Goal: Contribute content: Contribute content

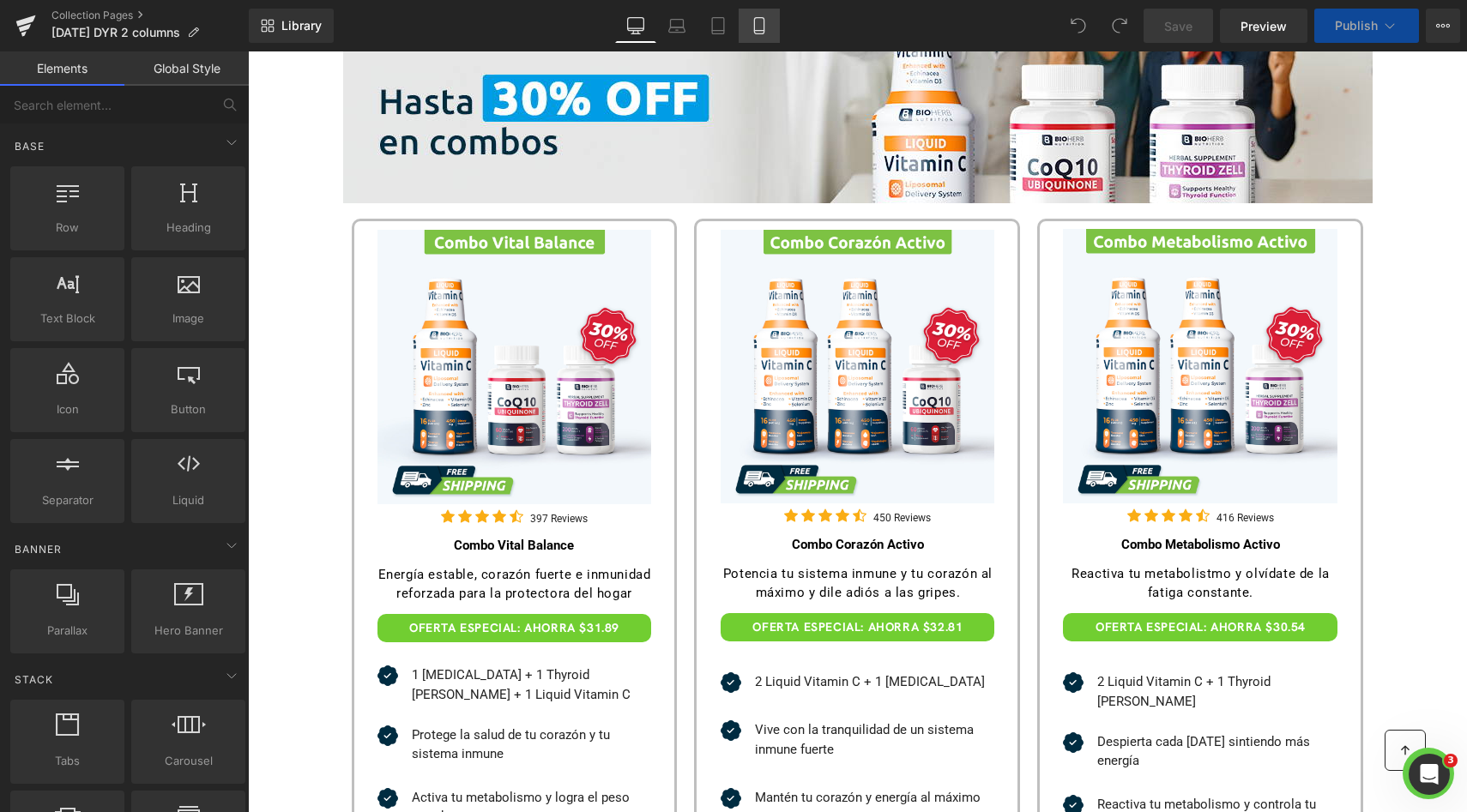
click at [747, 31] on link "Mobile" at bounding box center [759, 25] width 41 height 34
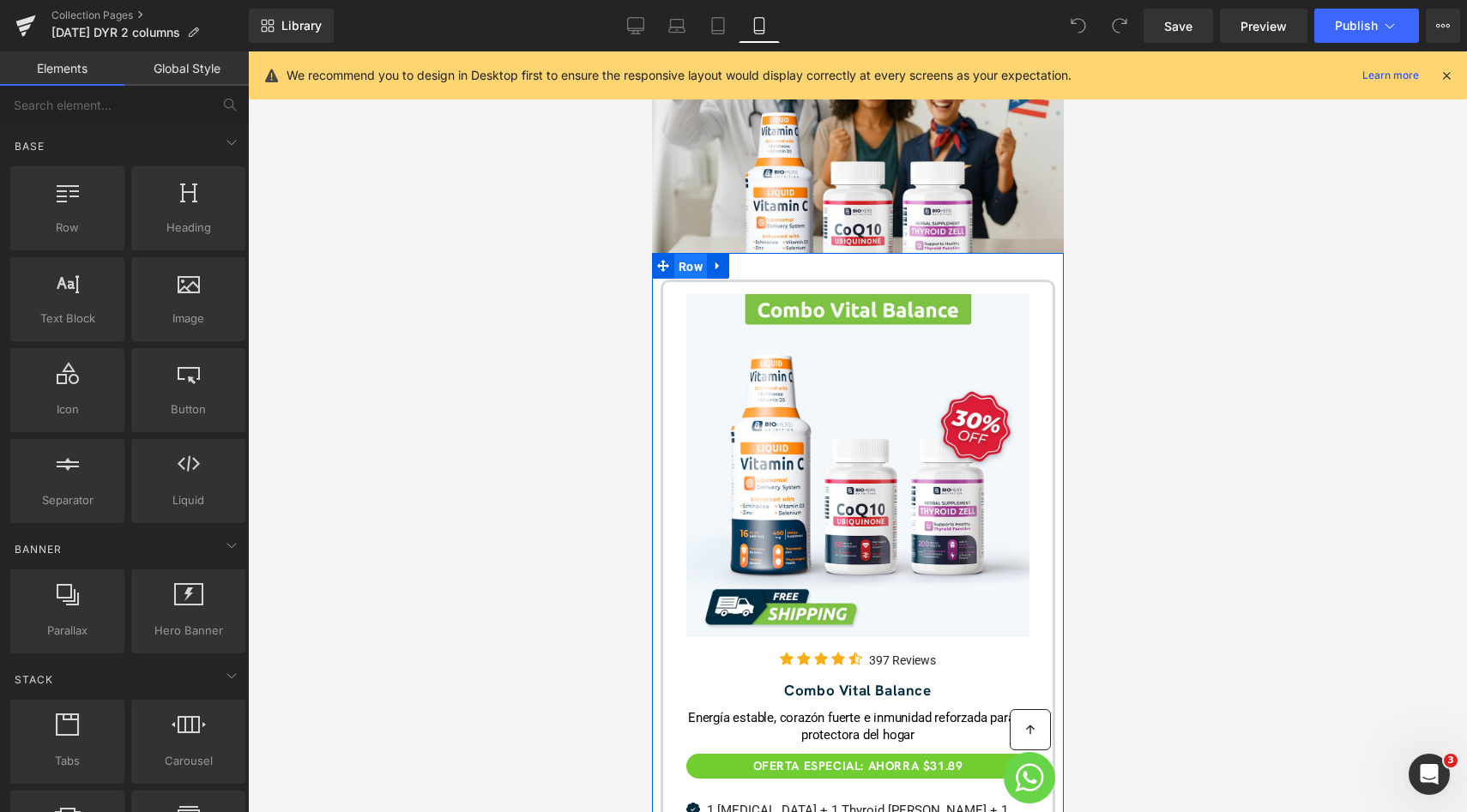
click at [684, 254] on span "Row" at bounding box center [690, 266] width 33 height 25
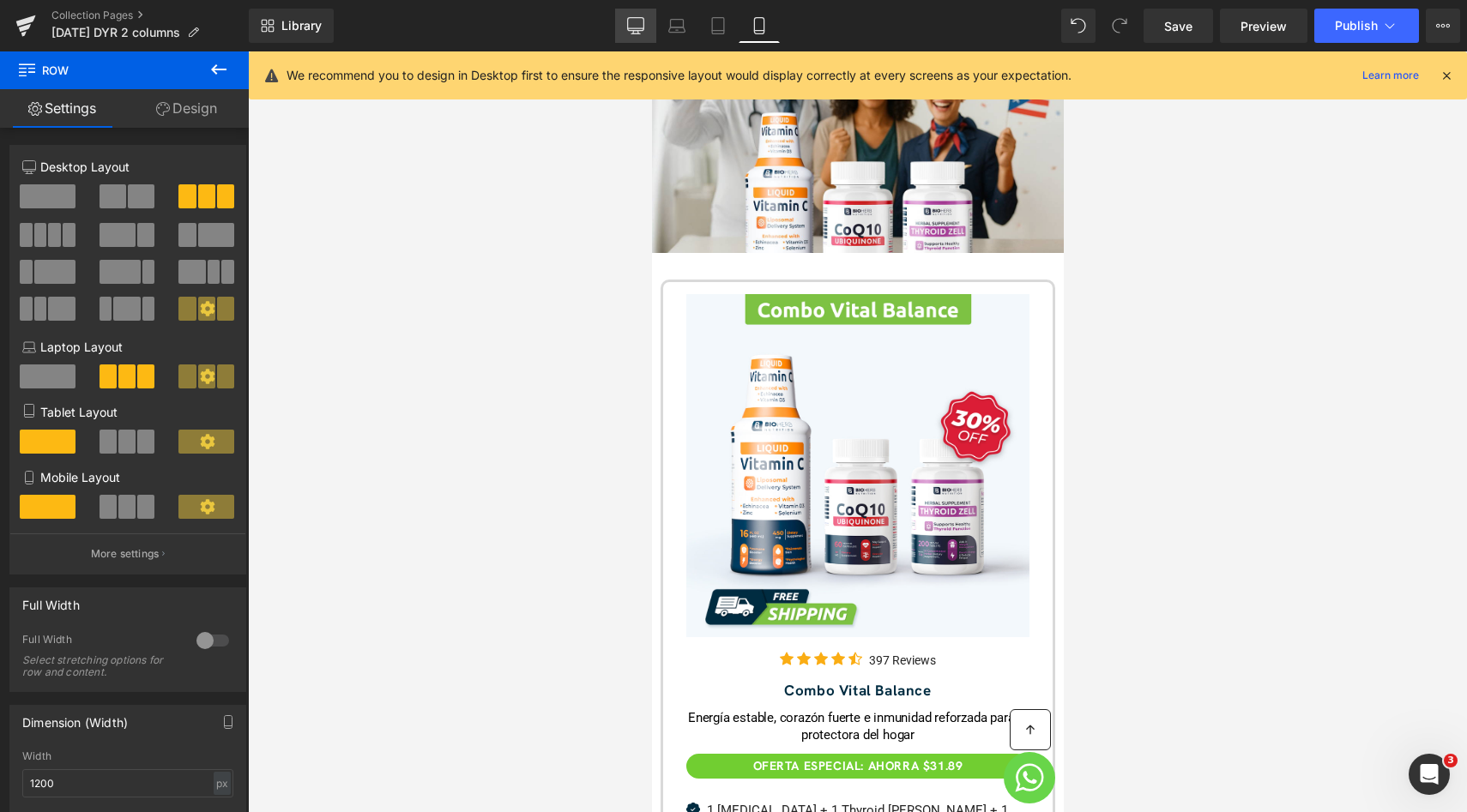
click at [634, 15] on link "Desktop" at bounding box center [635, 25] width 41 height 34
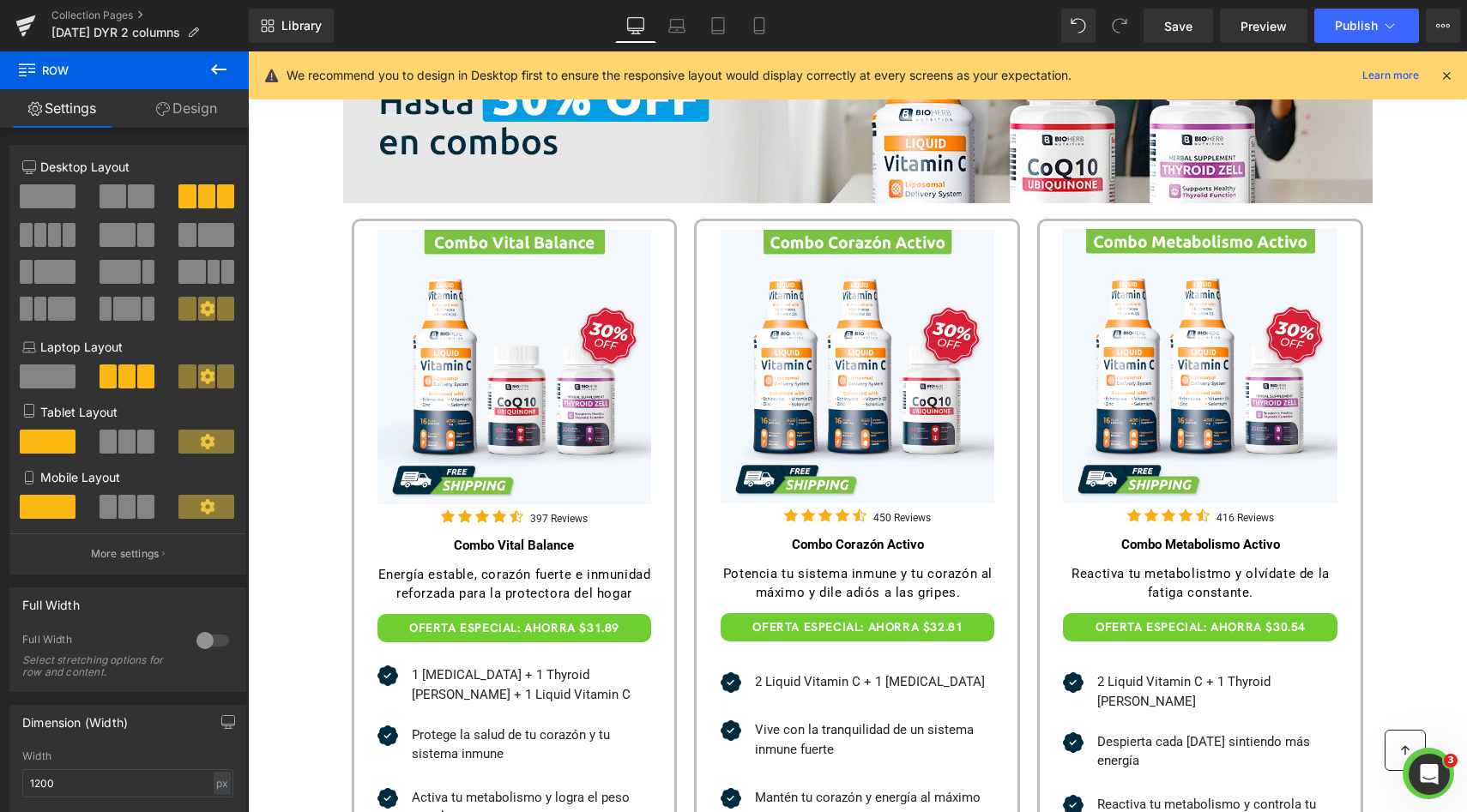
scroll to position [332, 0]
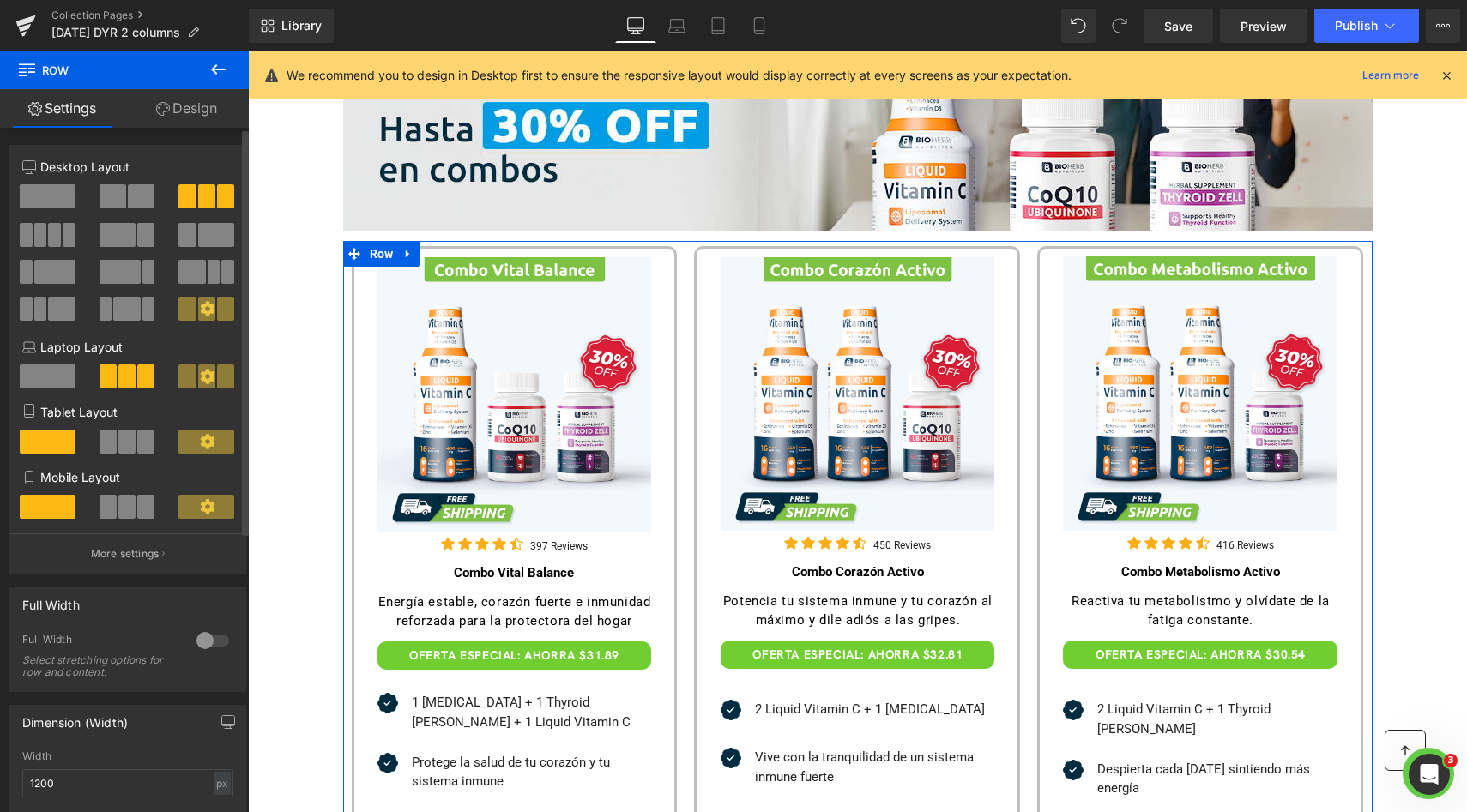
click at [136, 204] on span at bounding box center [141, 196] width 26 height 24
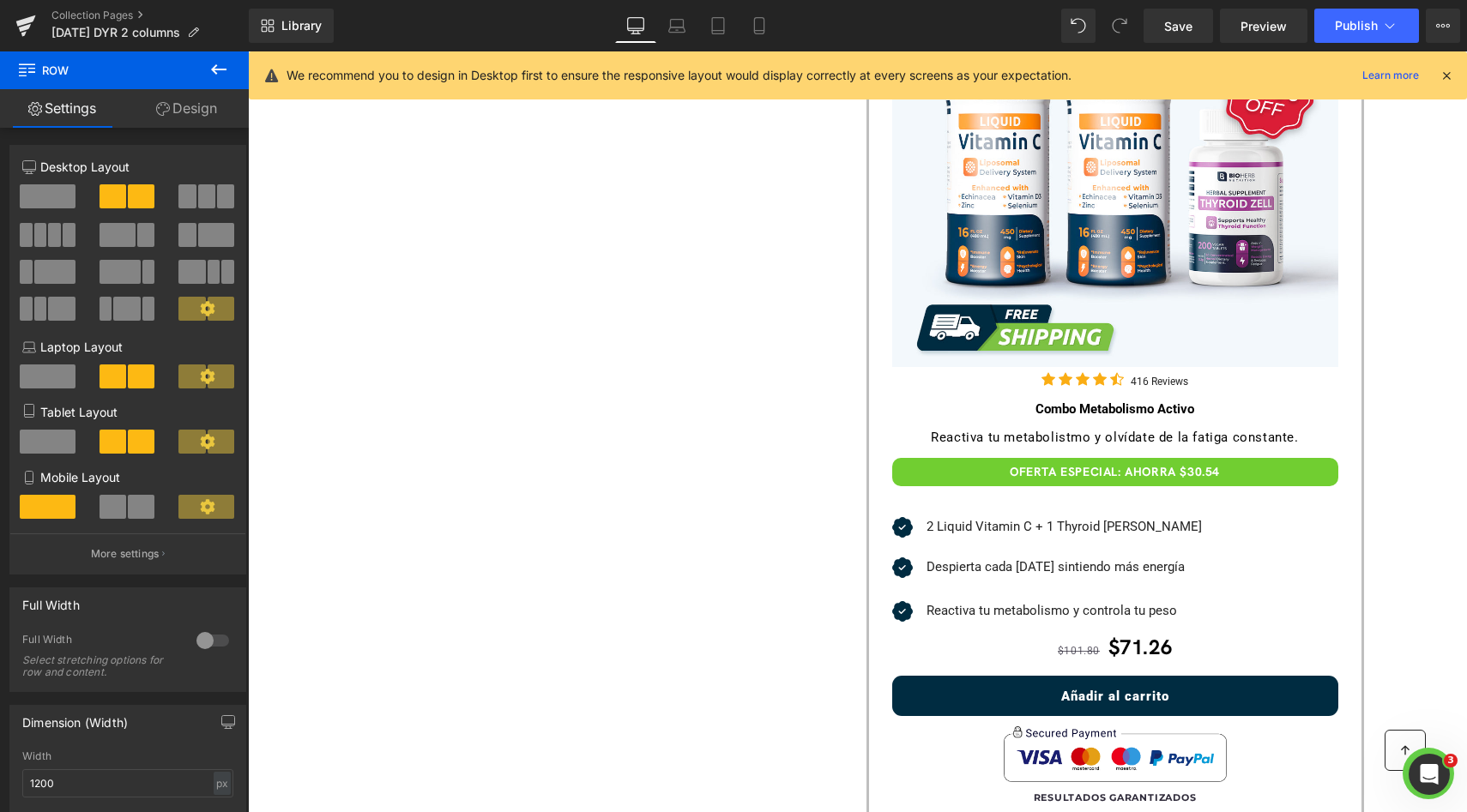
scroll to position [1440, 0]
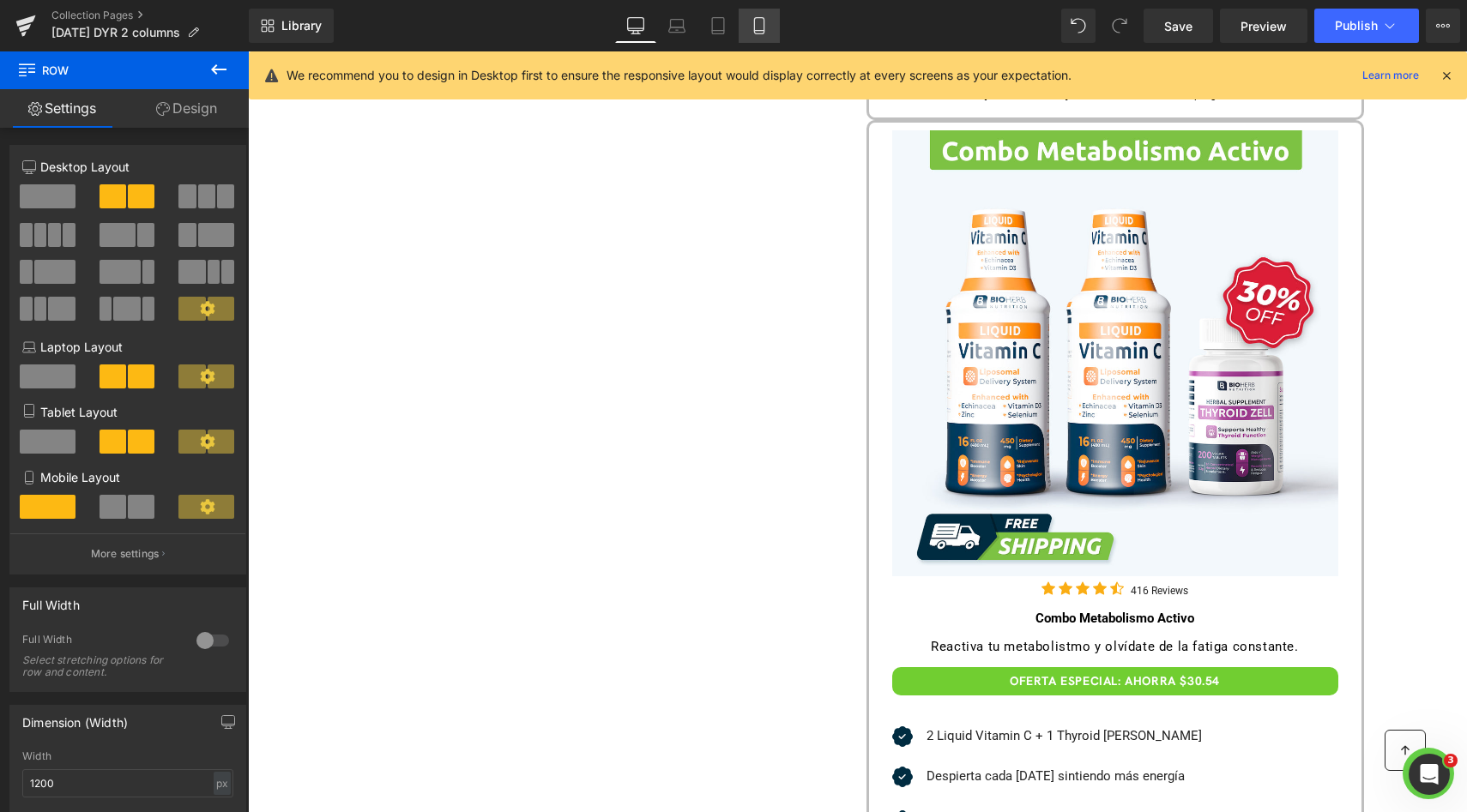
click at [768, 38] on link "Mobile" at bounding box center [759, 25] width 41 height 34
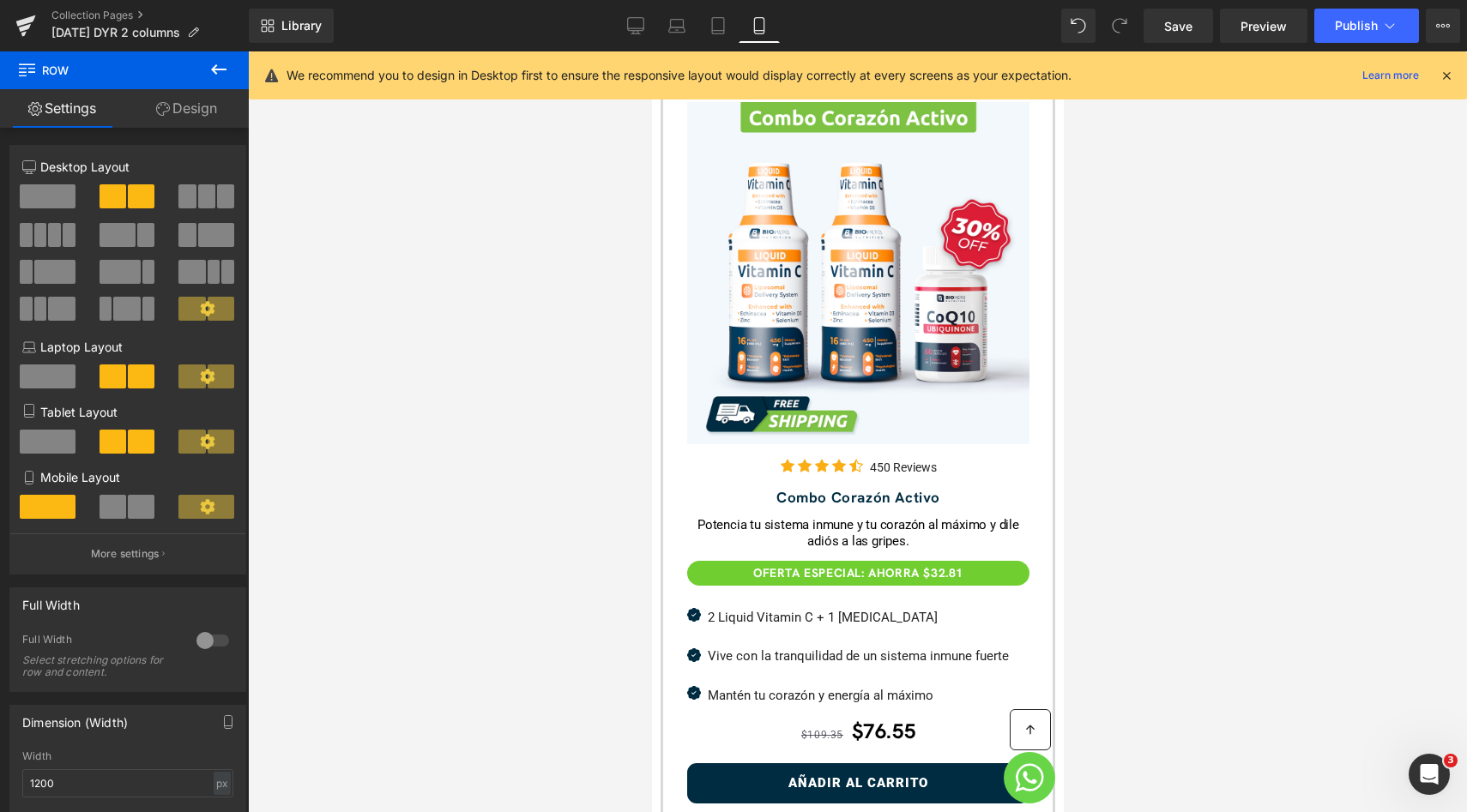
scroll to position [292, 0]
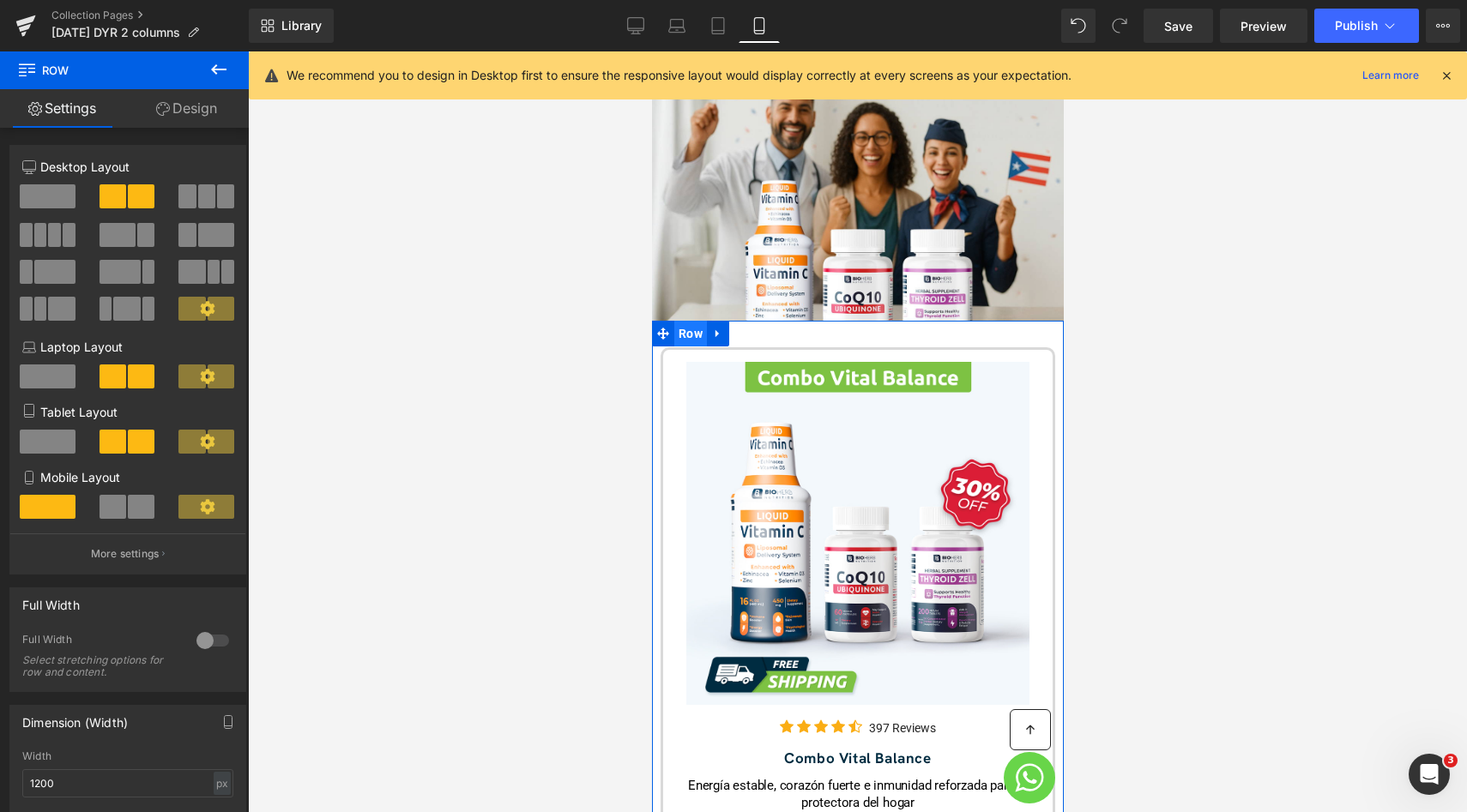
click at [694, 327] on span "Row" at bounding box center [690, 334] width 33 height 25
click at [140, 500] on span at bounding box center [141, 507] width 26 height 24
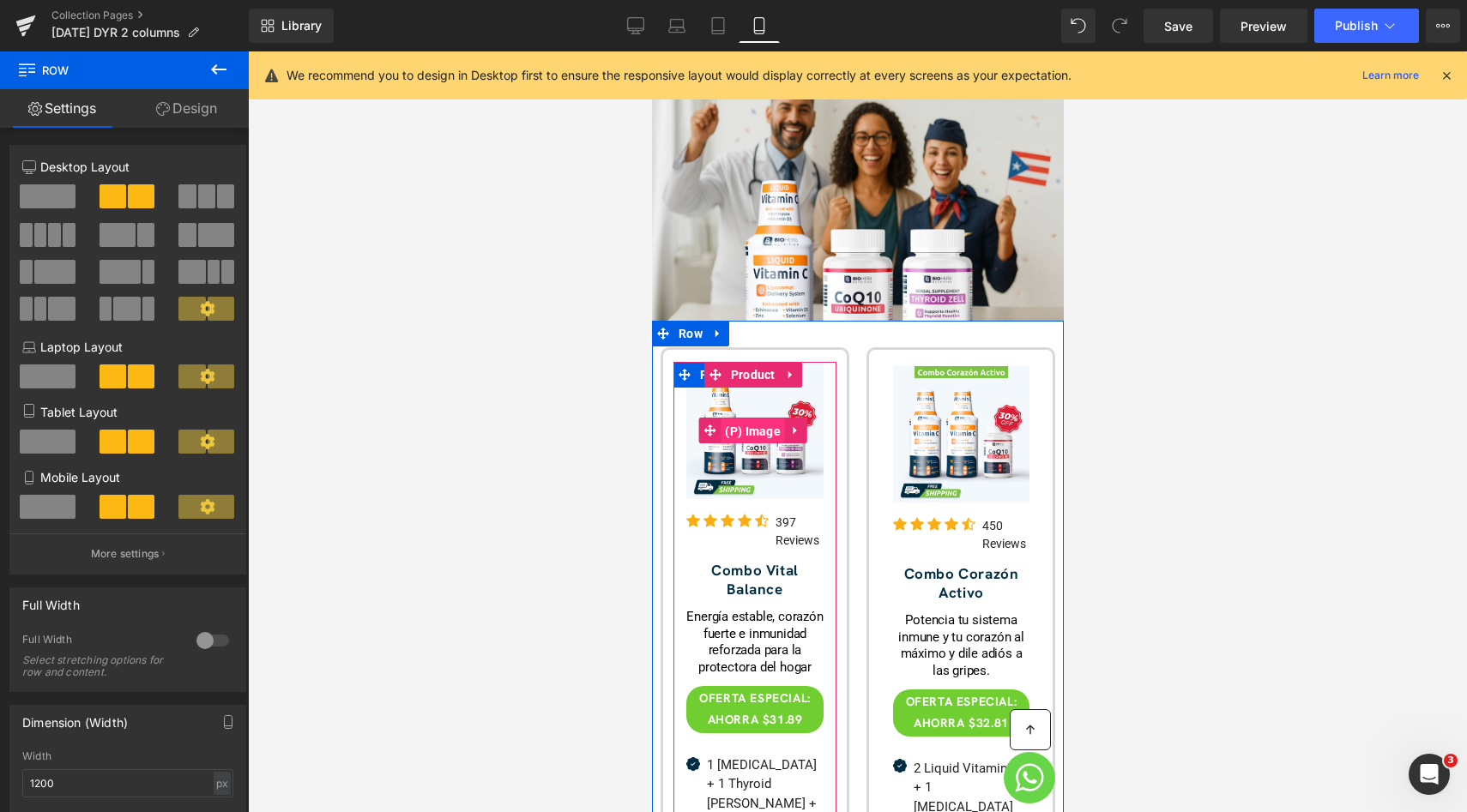
click at [749, 419] on span "(P) Image" at bounding box center [752, 431] width 64 height 25
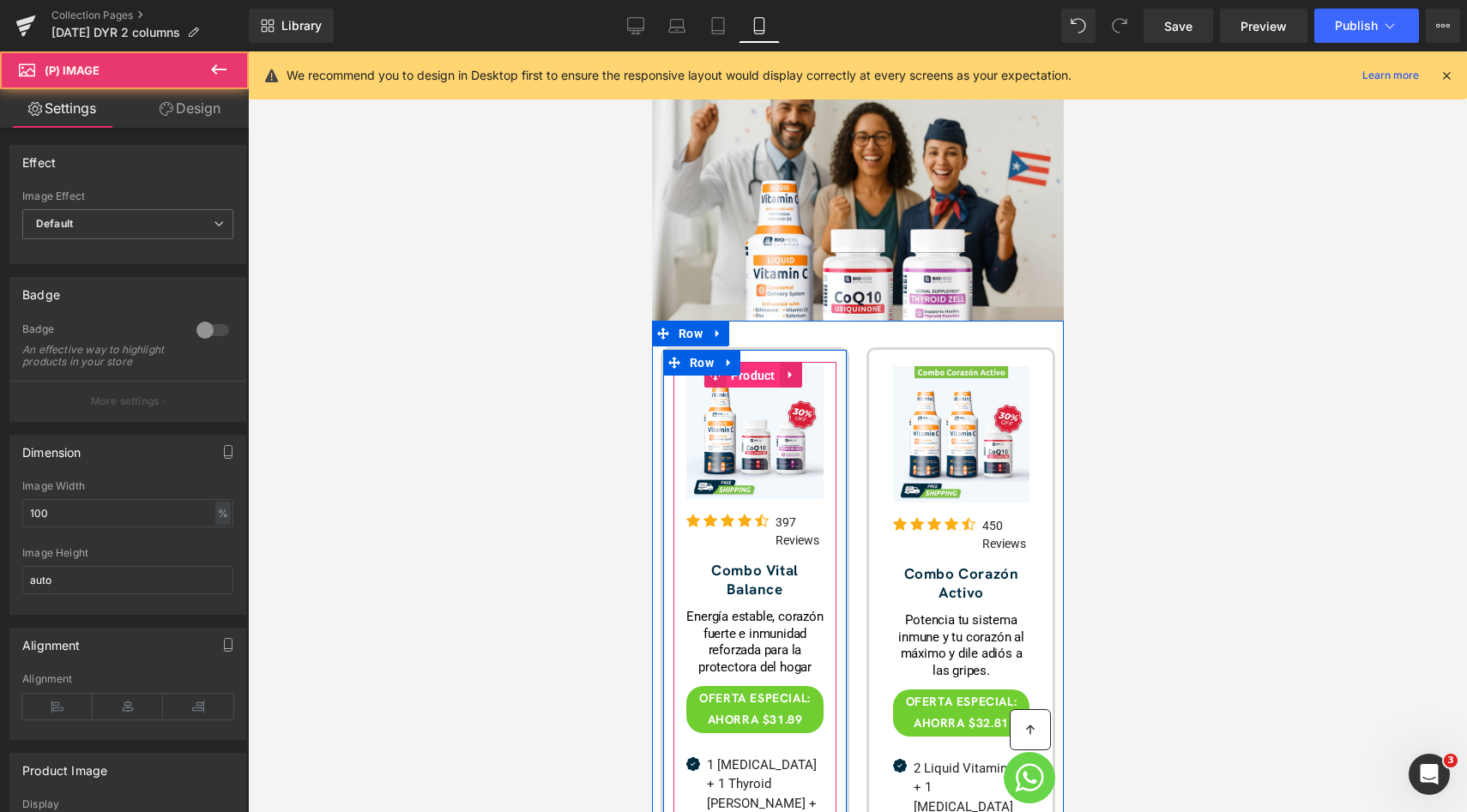
click at [739, 362] on span "Product" at bounding box center [752, 375] width 53 height 25
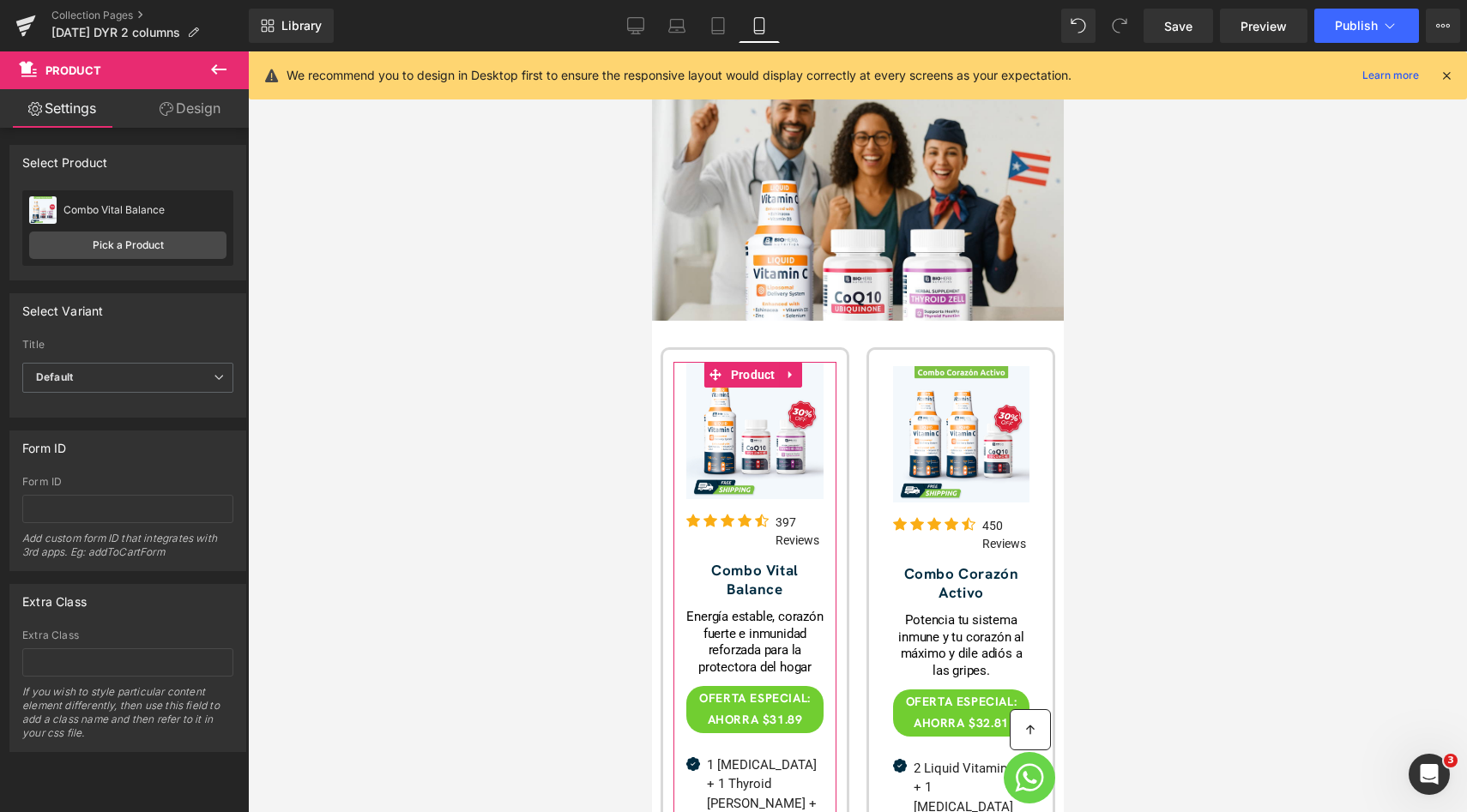
click at [186, 123] on link "Design" at bounding box center [189, 108] width 124 height 39
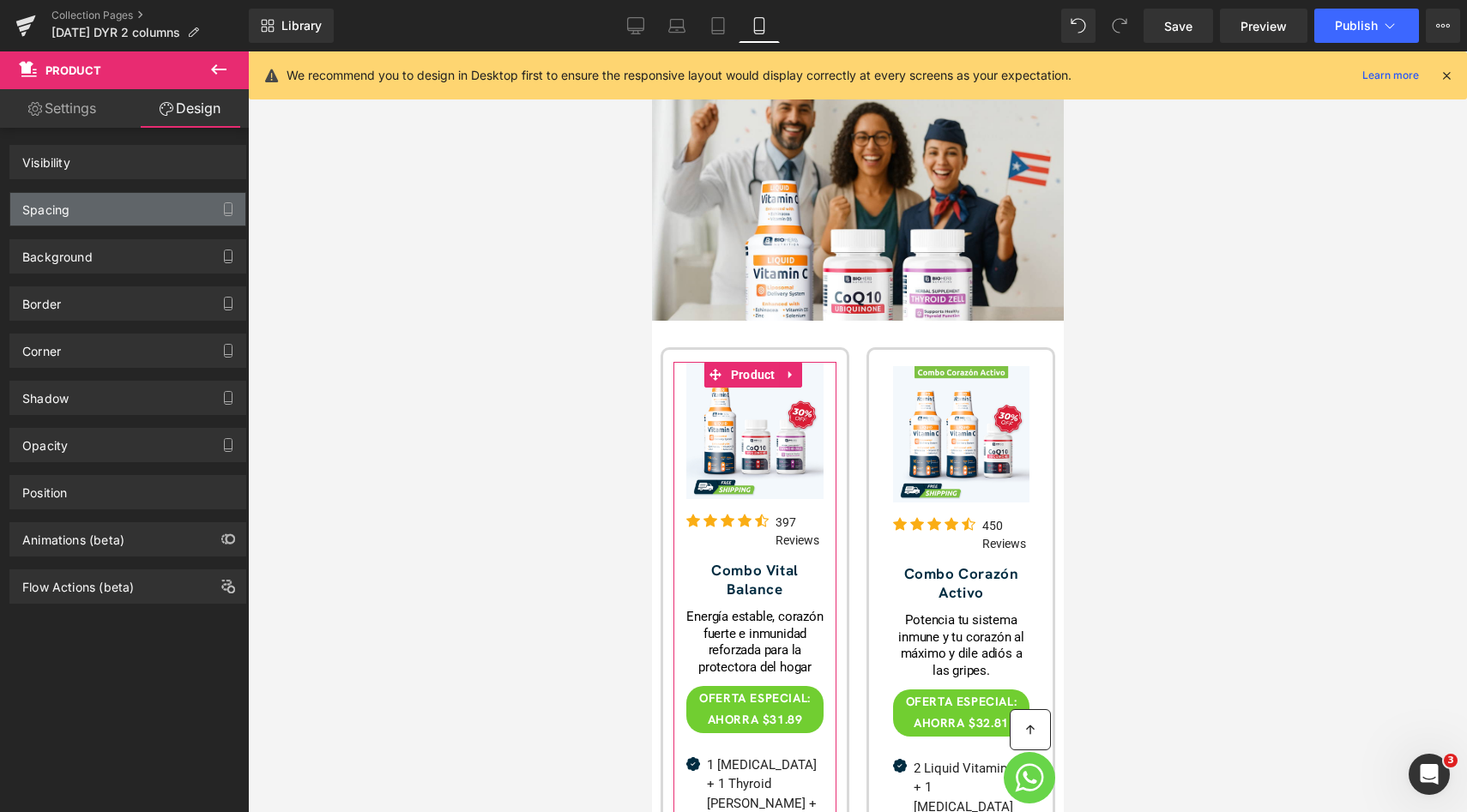
click at [151, 216] on div "Spacing" at bounding box center [127, 209] width 235 height 33
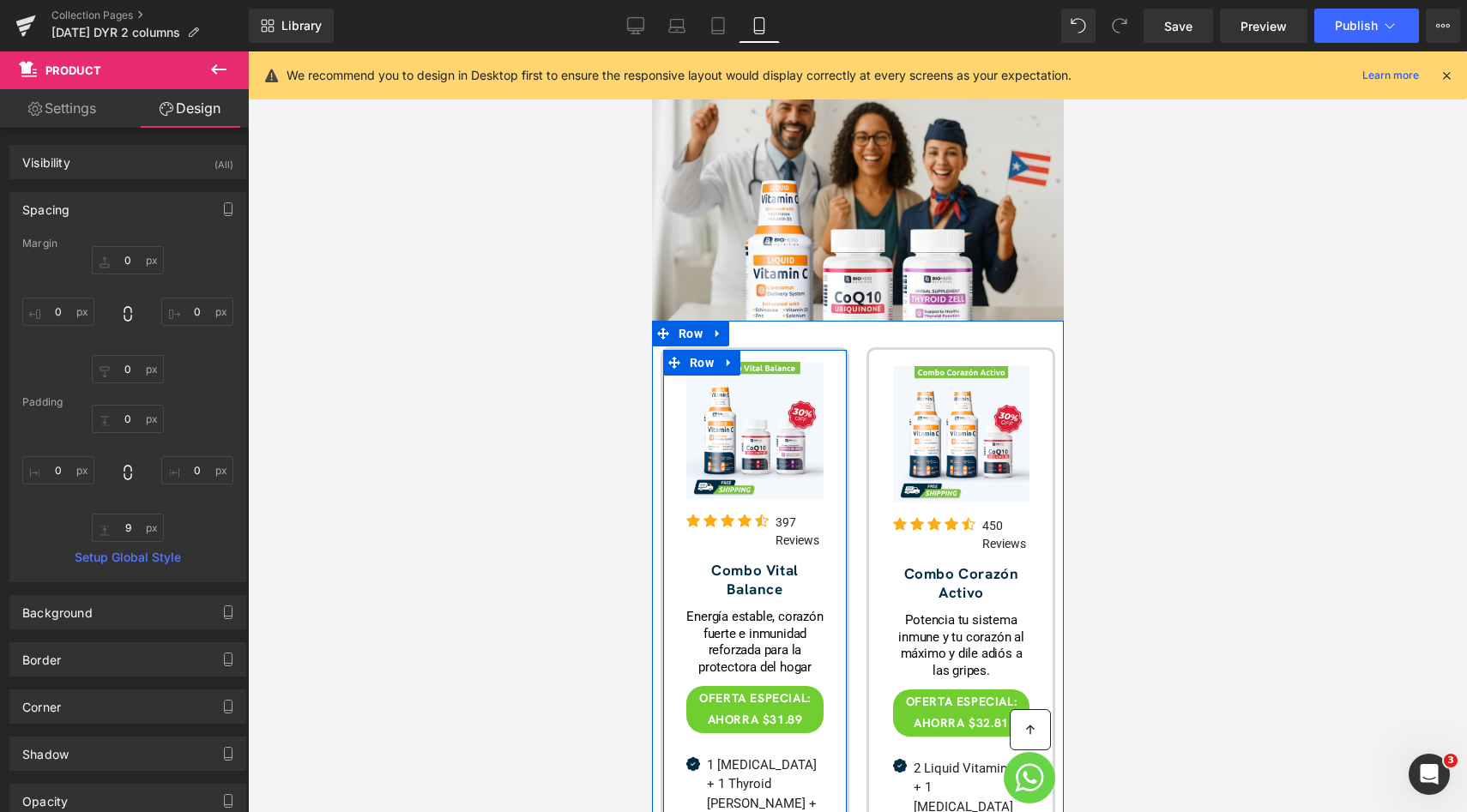
click at [833, 367] on div at bounding box center [753, 819] width 183 height 916
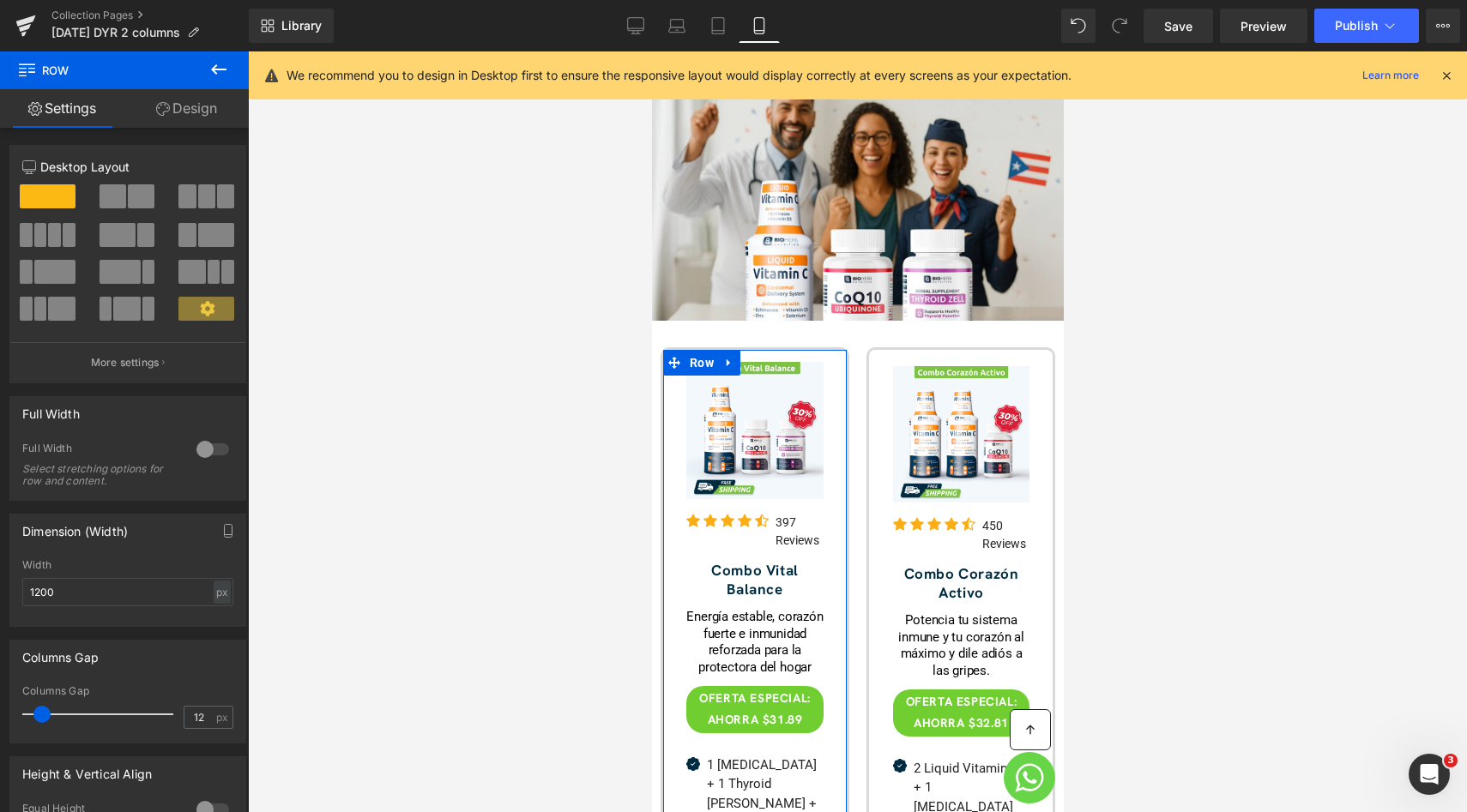
click at [199, 123] on link "Design" at bounding box center [186, 108] width 124 height 39
click at [0, 0] on div "Spacing" at bounding box center [0, 0] width 0 height 0
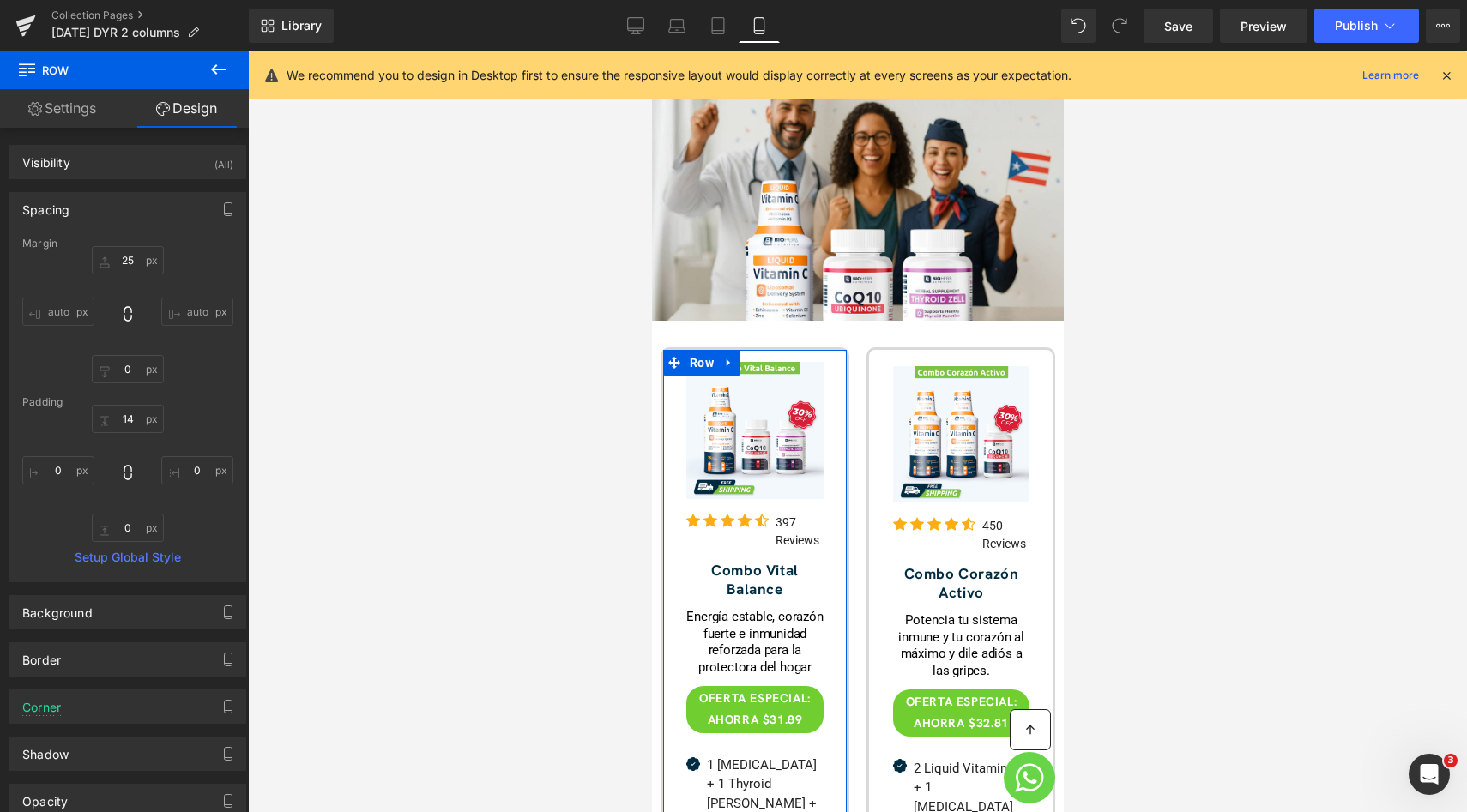
click at [131, 276] on div "auto auto" at bounding box center [128, 314] width 211 height 137
click at [135, 267] on input "text" at bounding box center [127, 260] width 72 height 28
click at [122, 421] on input "text" at bounding box center [127, 419] width 72 height 28
type input "0"
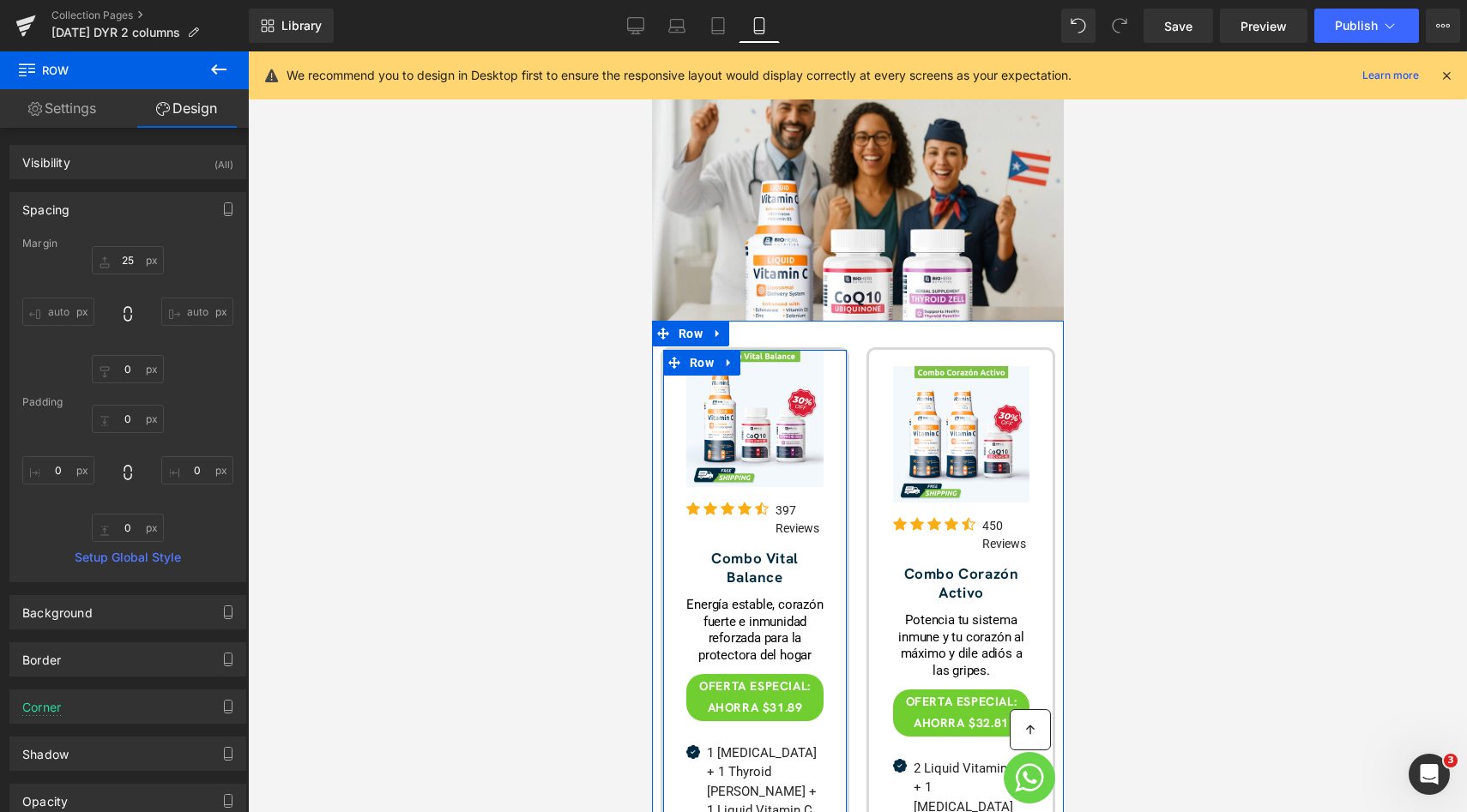
click at [668, 436] on div at bounding box center [753, 807] width 183 height 916
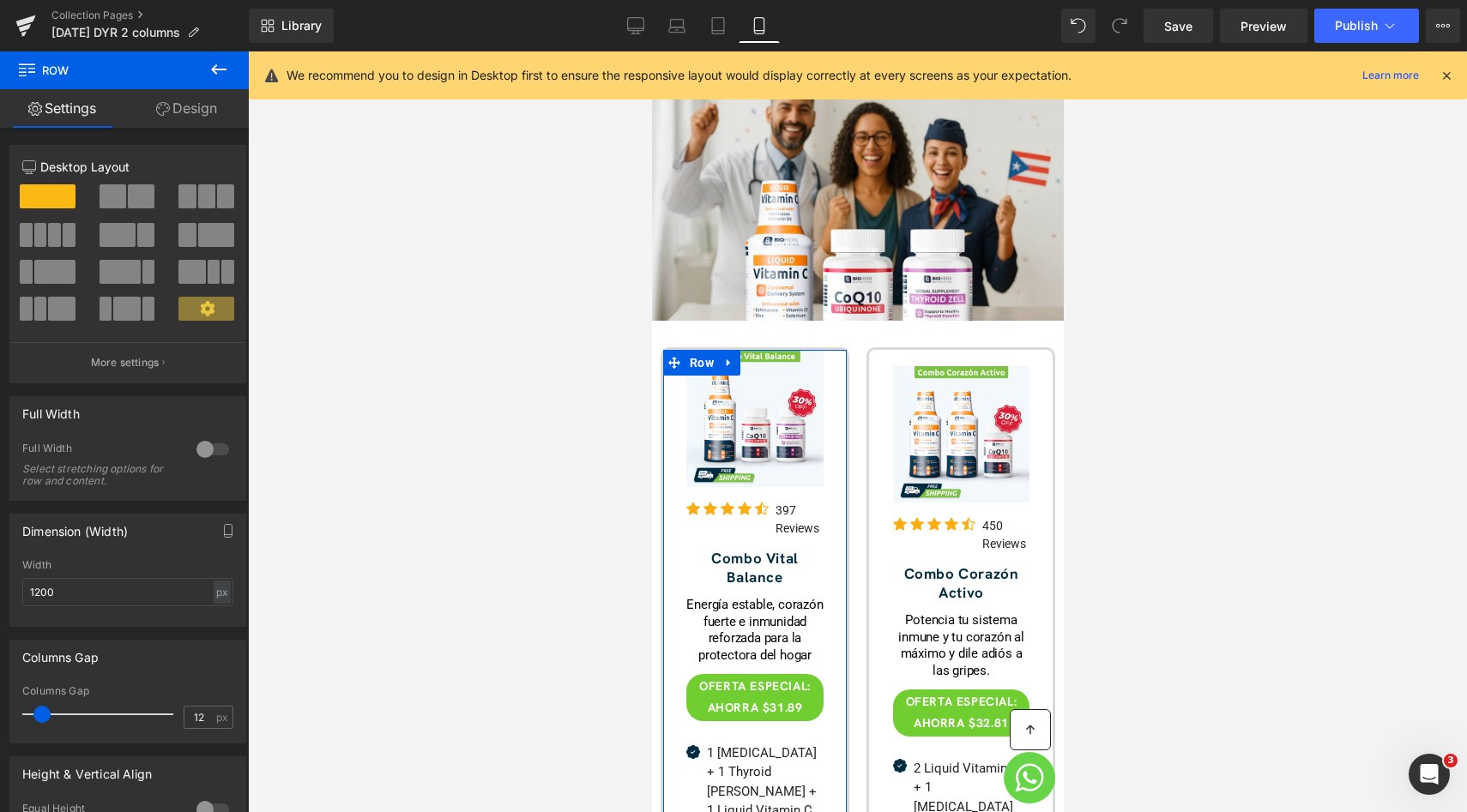
scroll to position [105, 0]
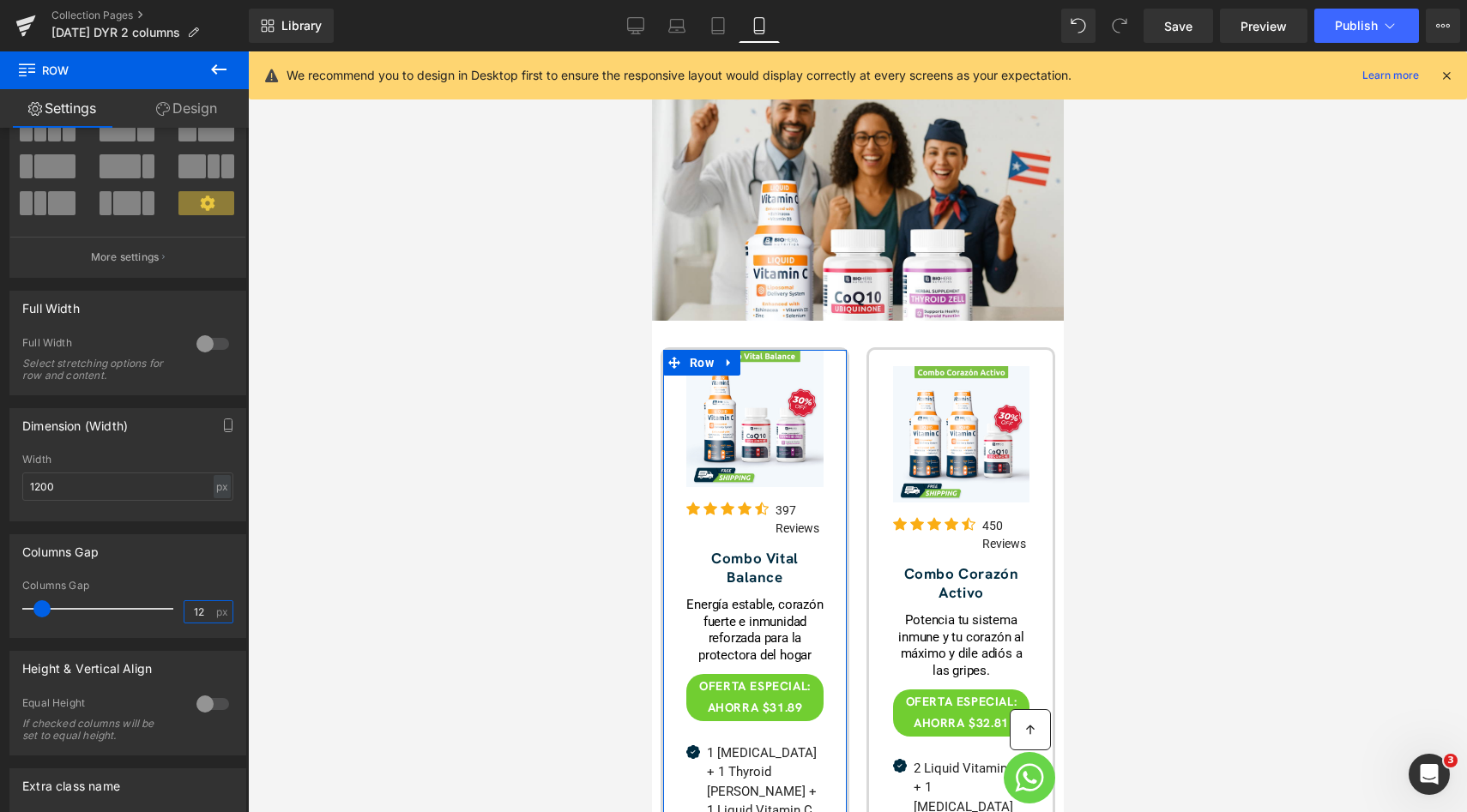
drag, startPoint x: 189, startPoint y: 615, endPoint x: 203, endPoint y: 615, distance: 14.0
click at [202, 615] on input "12" at bounding box center [199, 612] width 30 height 22
type input "1"
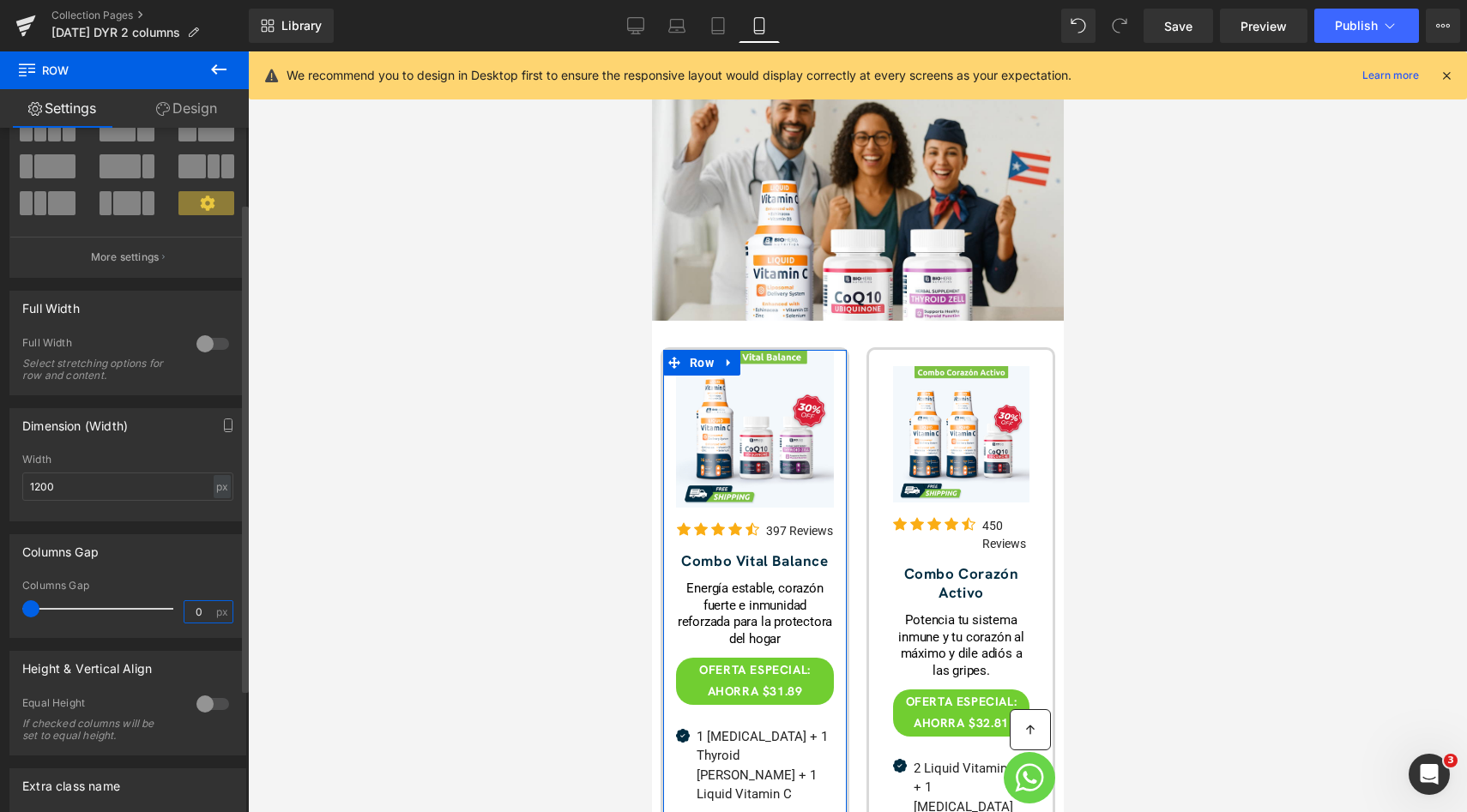
type input "0"
click at [201, 580] on div "Columns Gap" at bounding box center [128, 585] width 211 height 12
click at [197, 609] on input "0" at bounding box center [199, 612] width 30 height 22
click at [192, 548] on div "Columns Gap" at bounding box center [127, 551] width 235 height 33
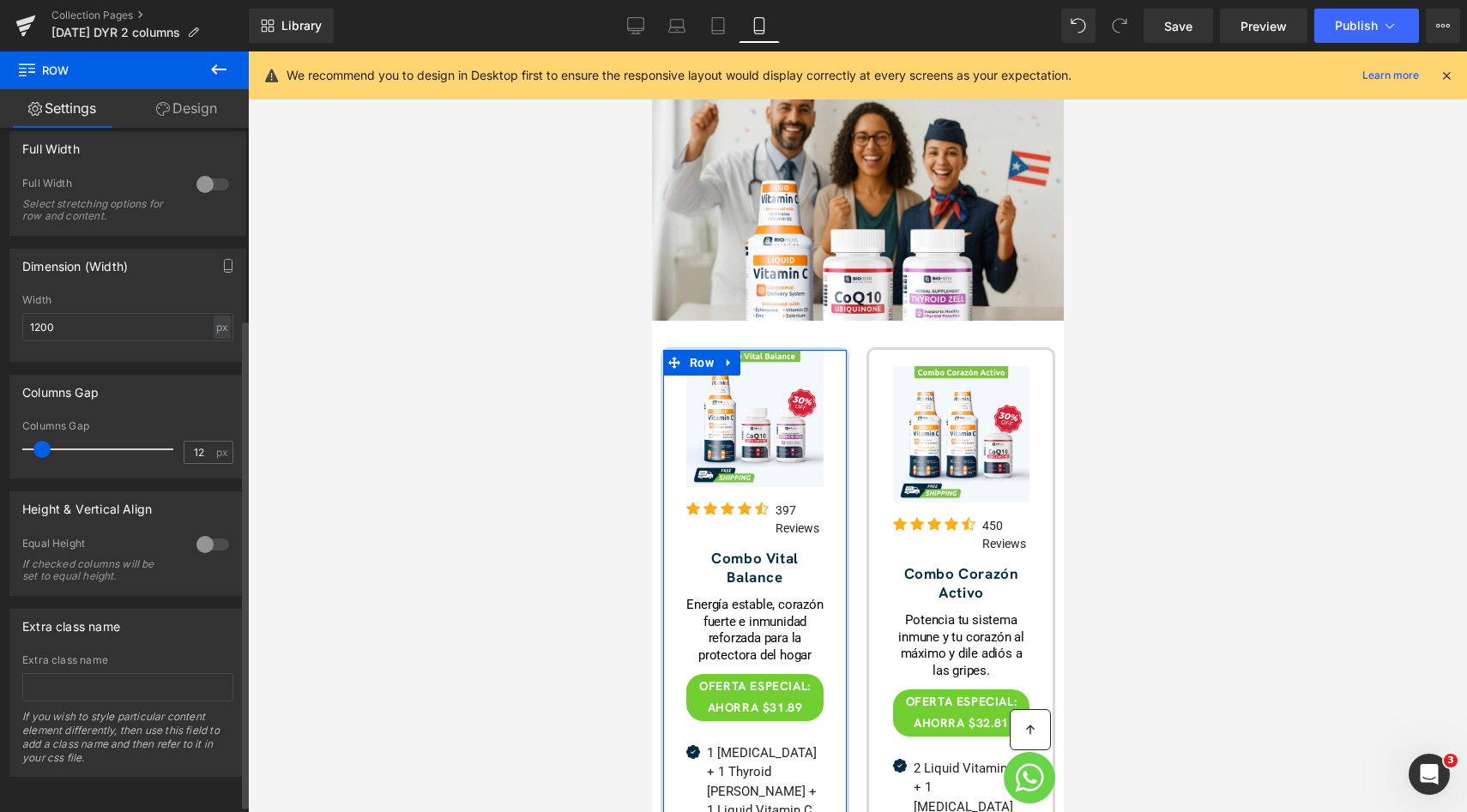
scroll to position [278, 0]
click at [180, 478] on div "Height & Vertical Align 0 Equal Height If checked columns will be set to equal …" at bounding box center [128, 537] width 257 height 118
click at [193, 441] on input "12" at bounding box center [199, 452] width 30 height 22
type input "0"
click at [195, 420] on div "Columns Gap" at bounding box center [128, 426] width 211 height 12
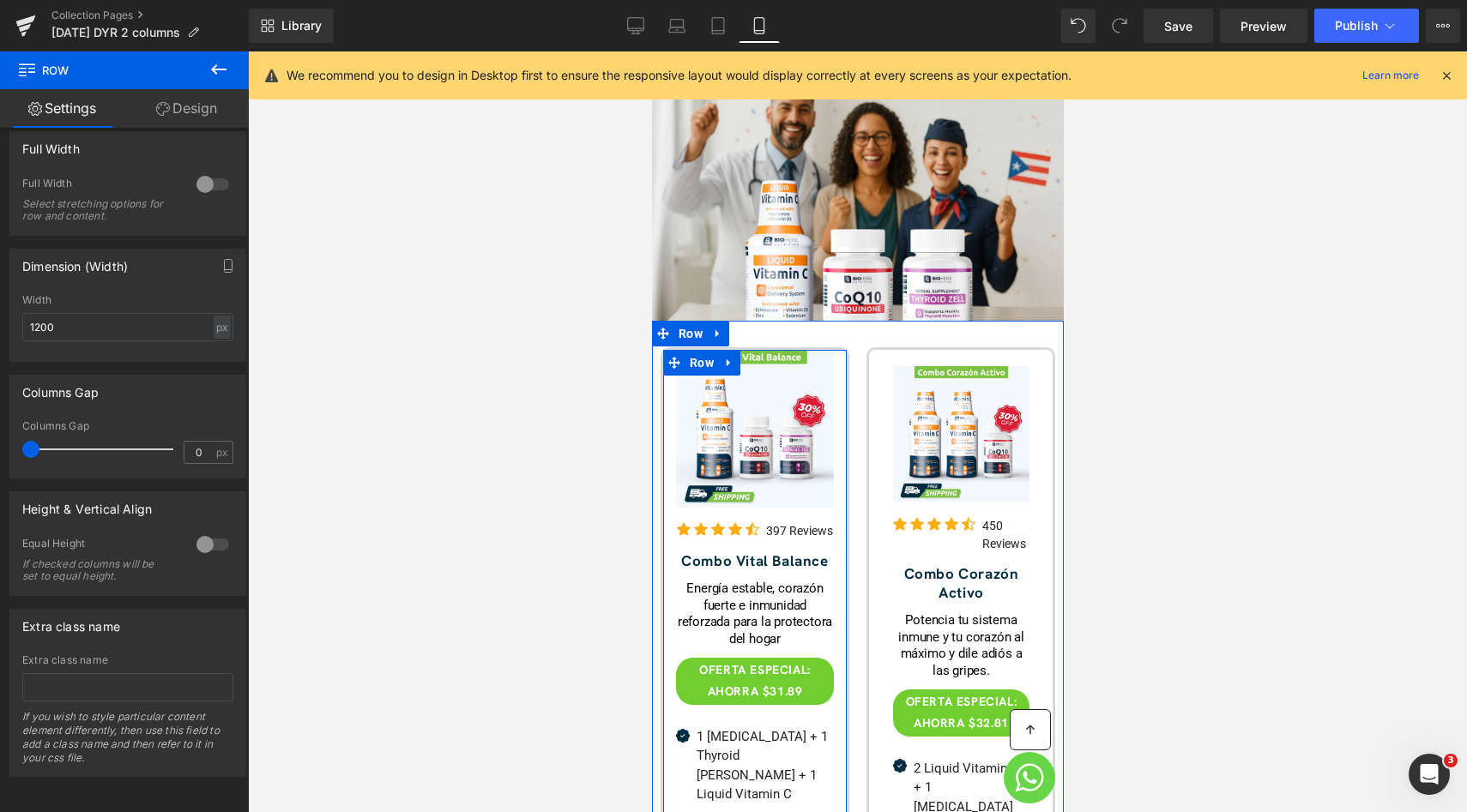
click at [763, 419] on span "(P) Image" at bounding box center [752, 429] width 52 height 21
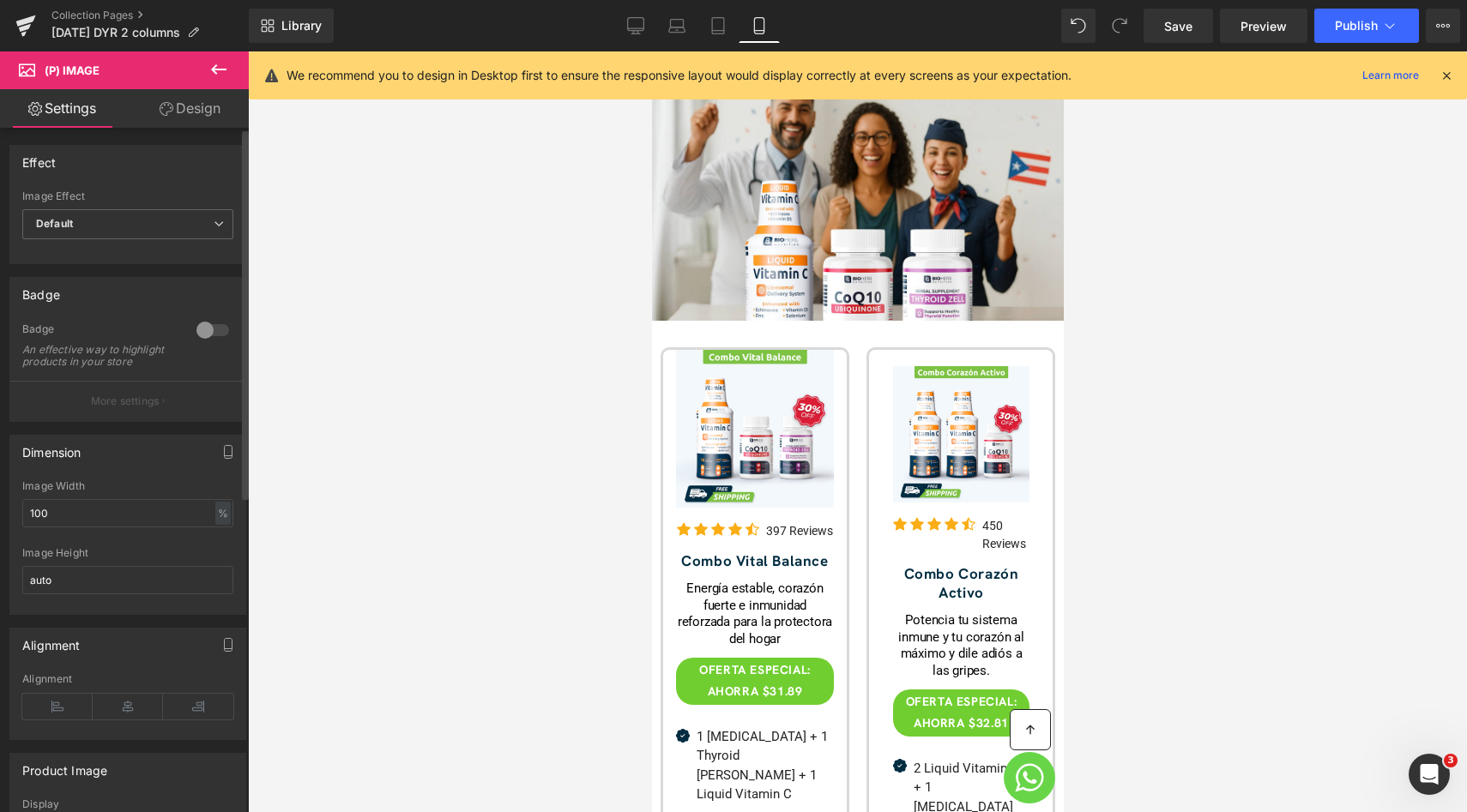
click at [199, 129] on div "Effect Default Zoom Hover Image Effect Default Default Zoom Hover last Image Ho…" at bounding box center [128, 732] width 257 height 1209
click at [199, 115] on link "Design" at bounding box center [189, 108] width 124 height 39
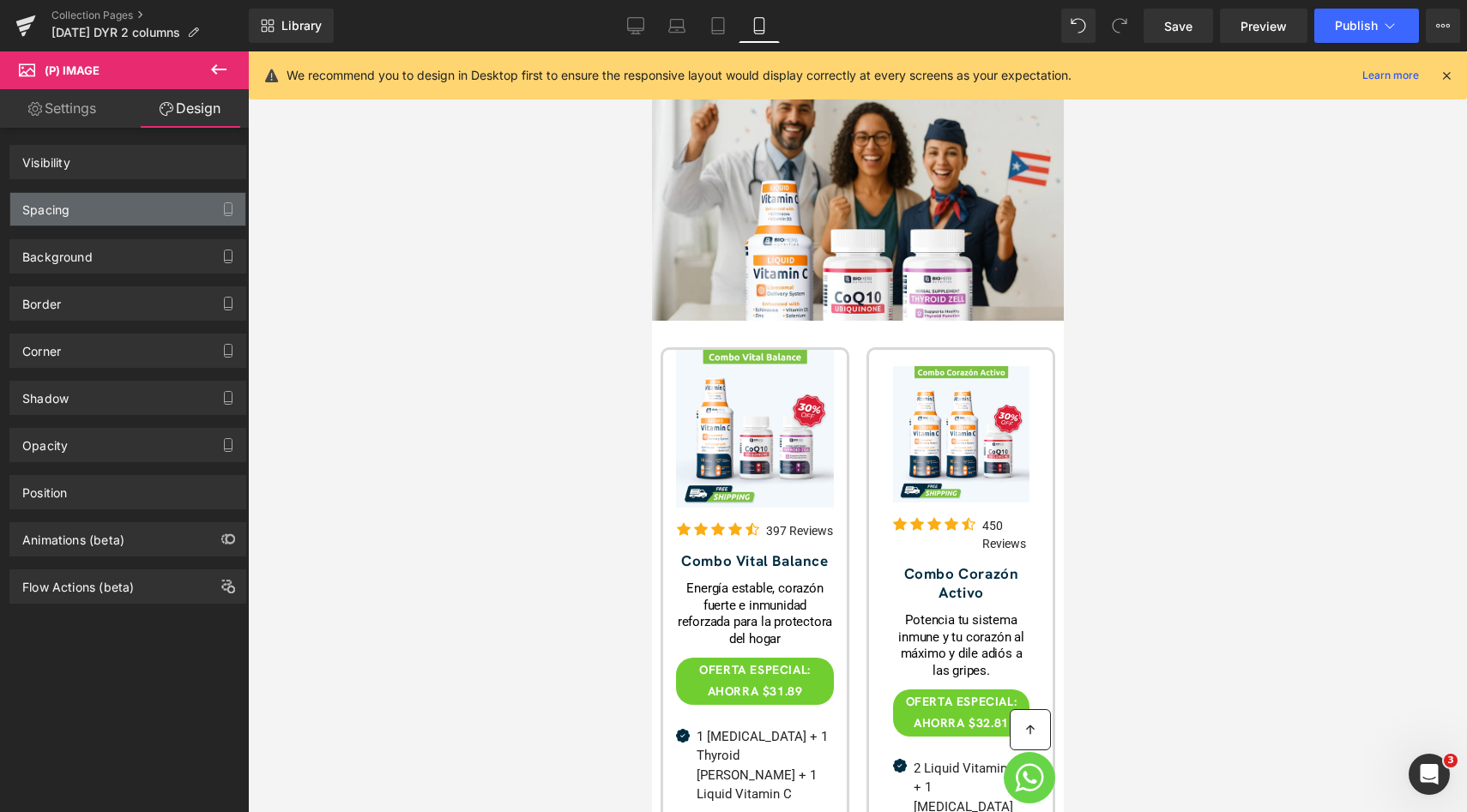
click at [137, 218] on div "Spacing" at bounding box center [127, 209] width 235 height 33
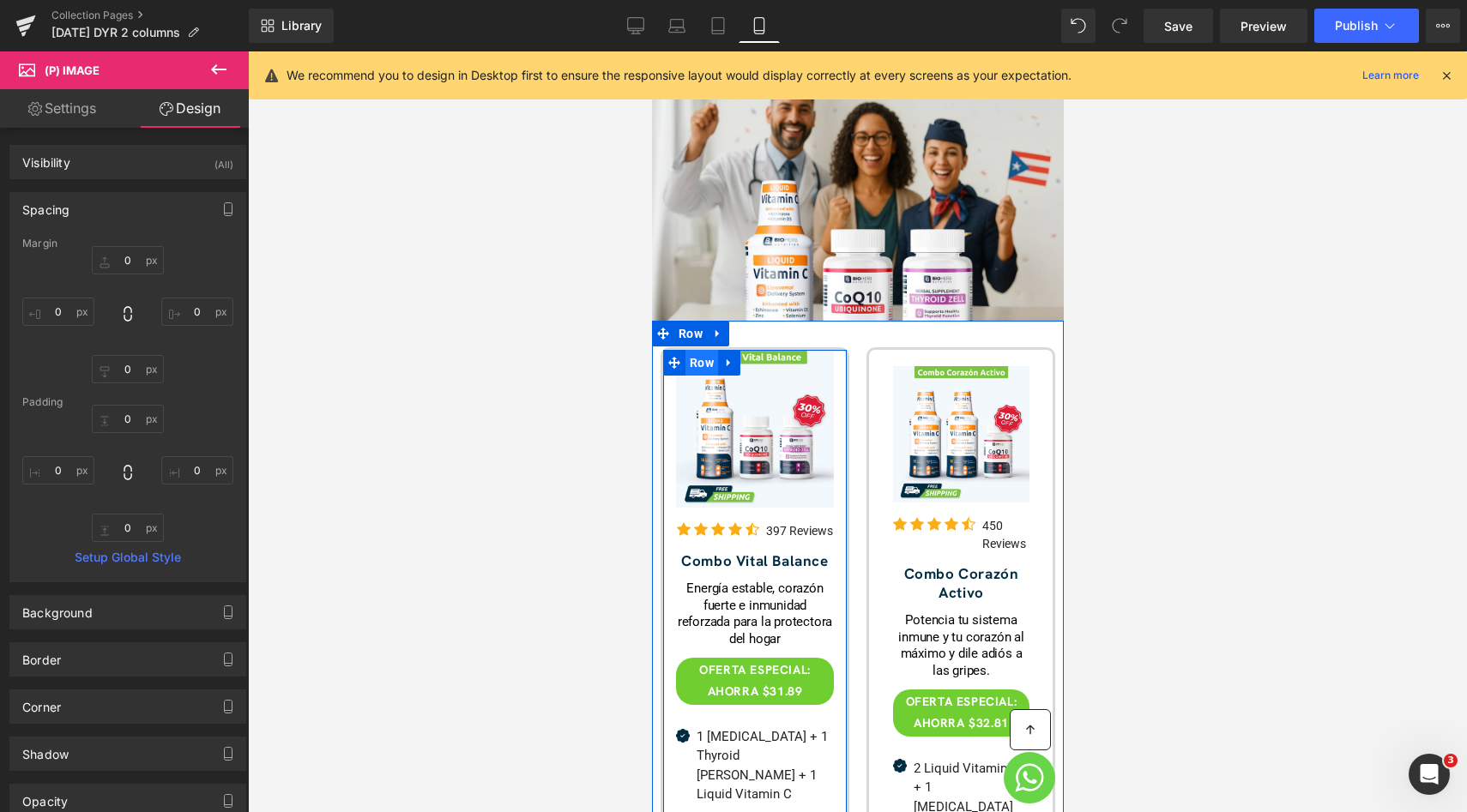
click at [703, 355] on span "Row" at bounding box center [701, 362] width 33 height 25
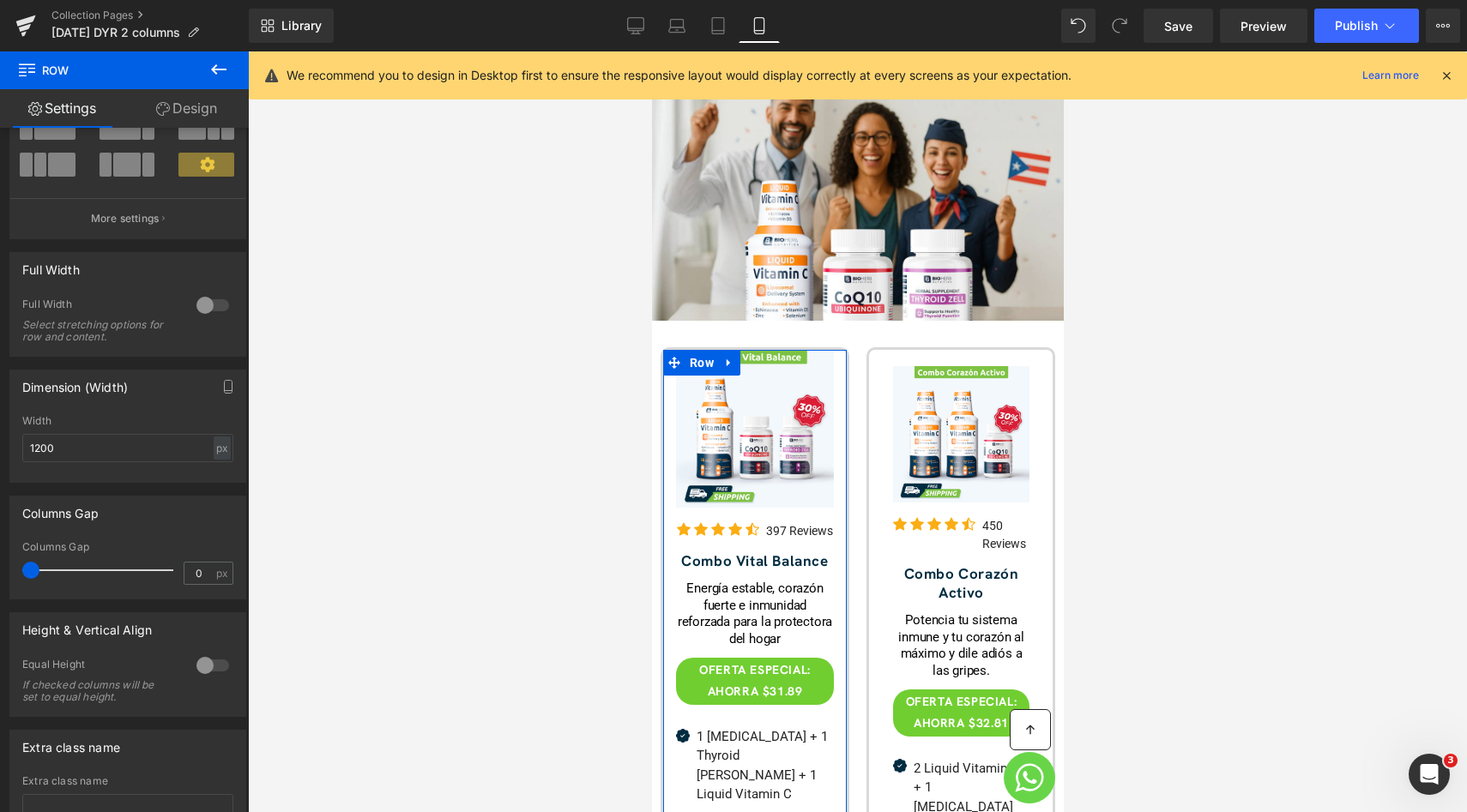
scroll to position [171, 0]
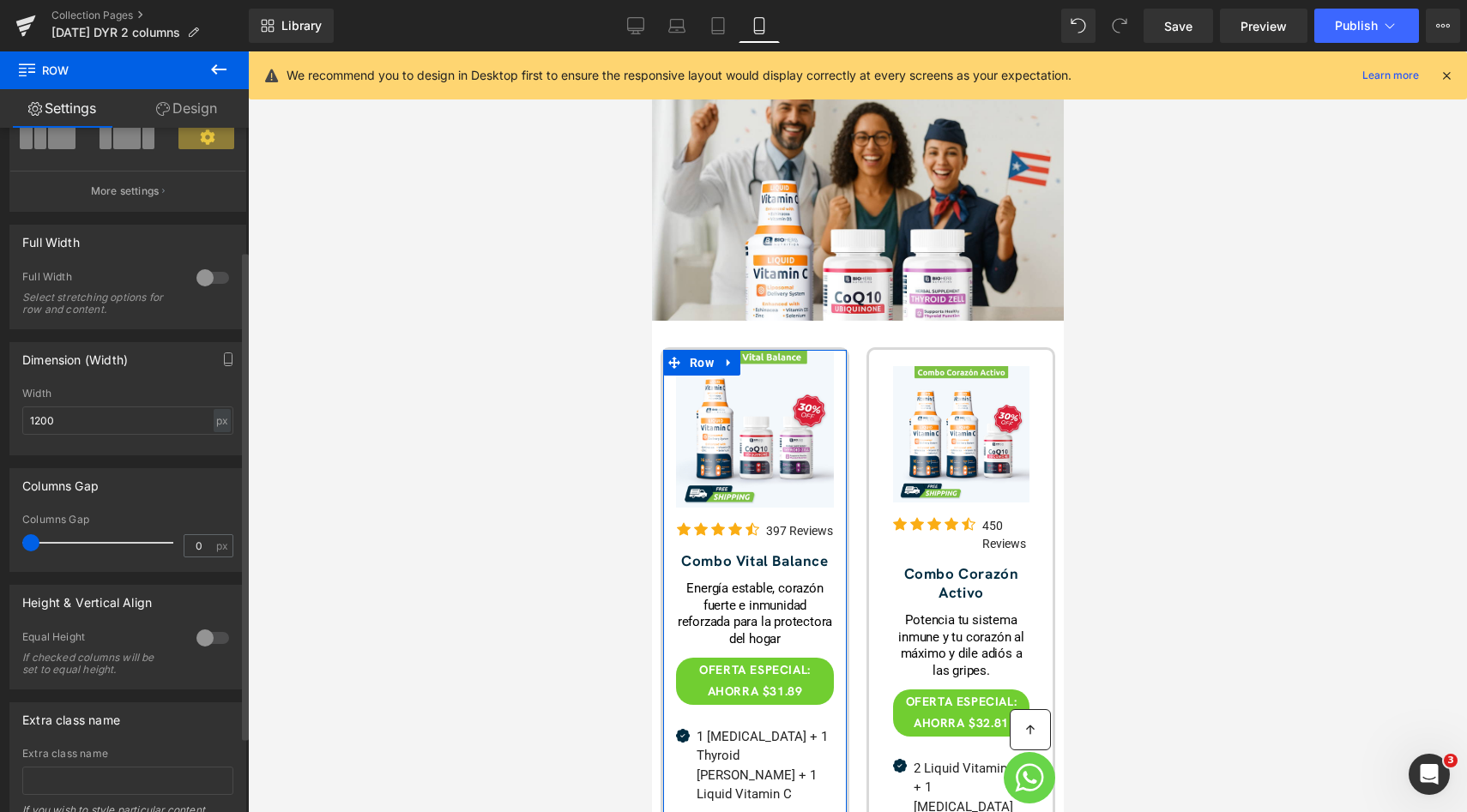
click at [208, 292] on div at bounding box center [212, 277] width 41 height 27
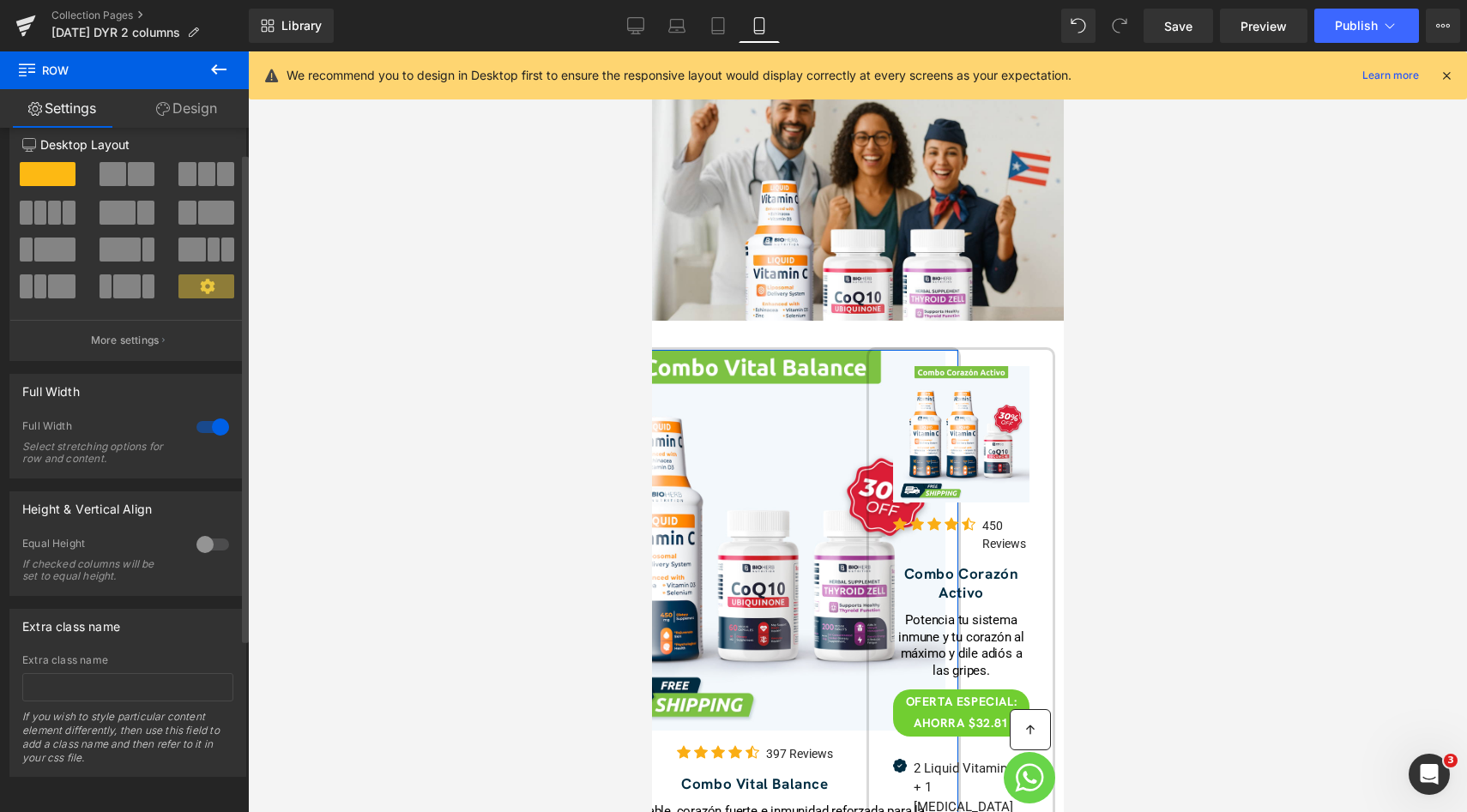
scroll to position [35, 0]
click at [208, 281] on button at bounding box center [207, 286] width 57 height 24
click at [208, 436] on div "Full Width Select stretching options for row and content." at bounding box center [128, 449] width 211 height 58
click at [209, 413] on div at bounding box center [212, 427] width 41 height 27
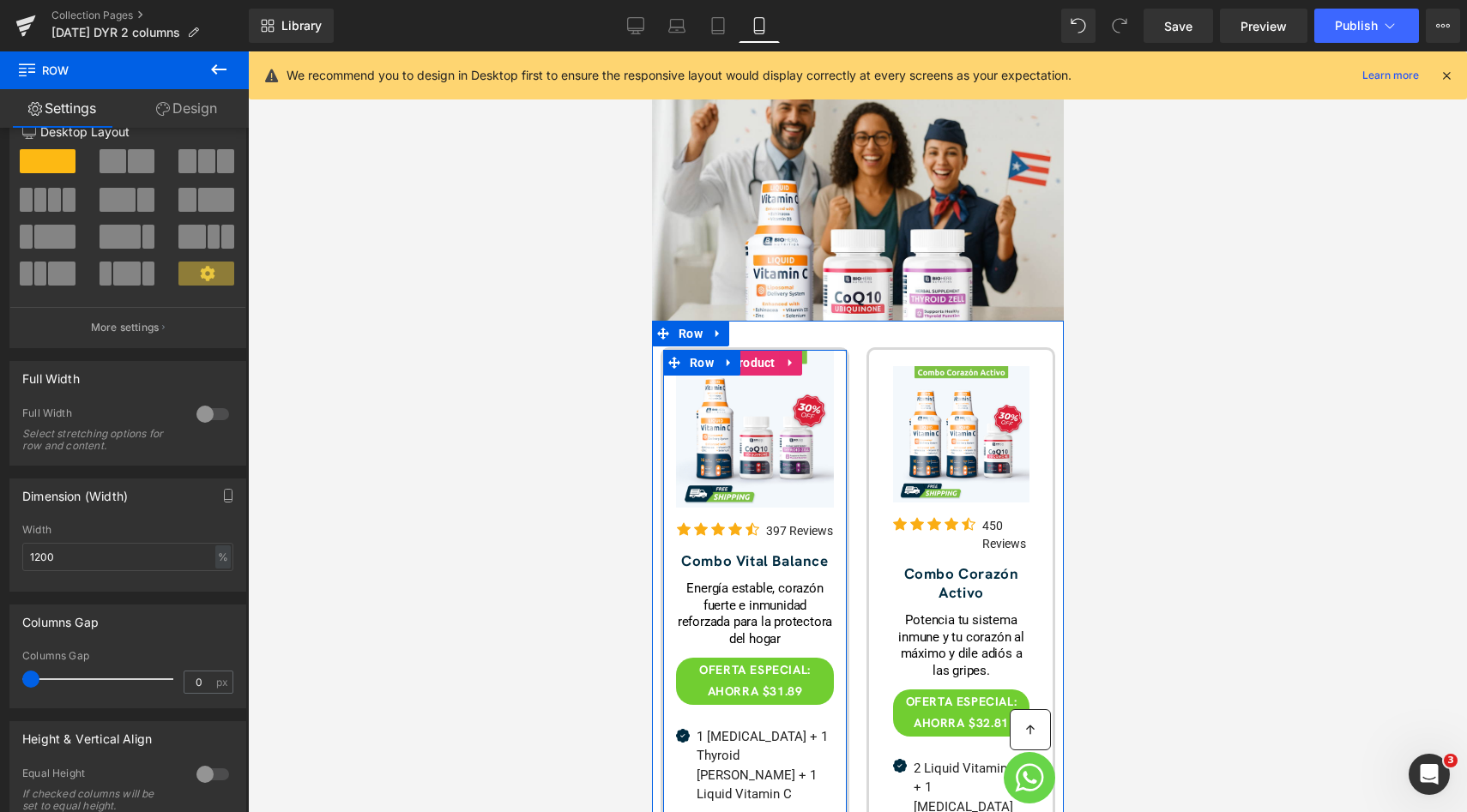
click at [668, 408] on div "Sale Off (P) Image Icon Icon Icon Icon Icon Icon List Hoz 397 Reviews Text Block" at bounding box center [753, 766] width 183 height 832
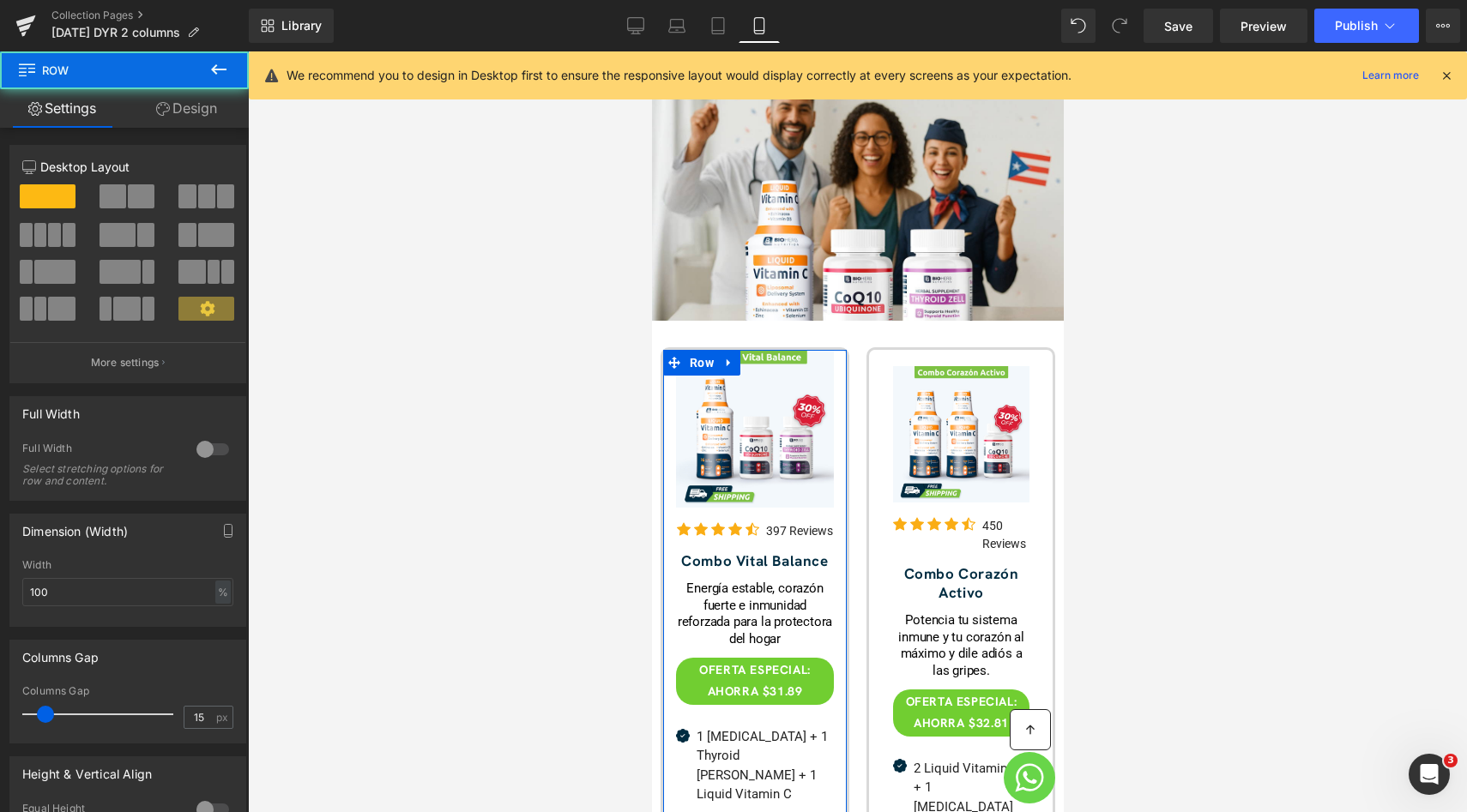
click at [213, 111] on link "Design" at bounding box center [186, 108] width 124 height 39
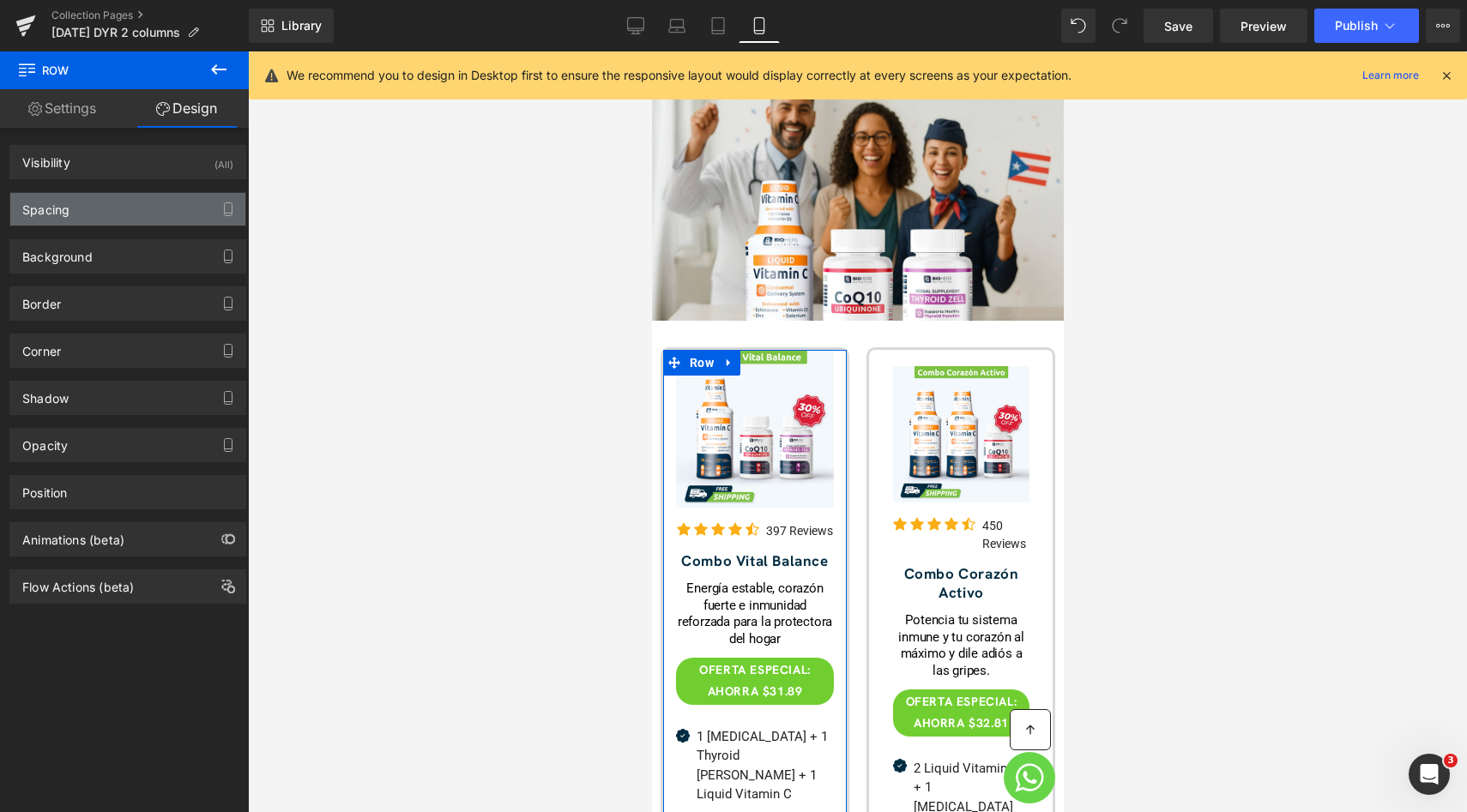
click at [96, 211] on div "Spacing" at bounding box center [127, 209] width 235 height 33
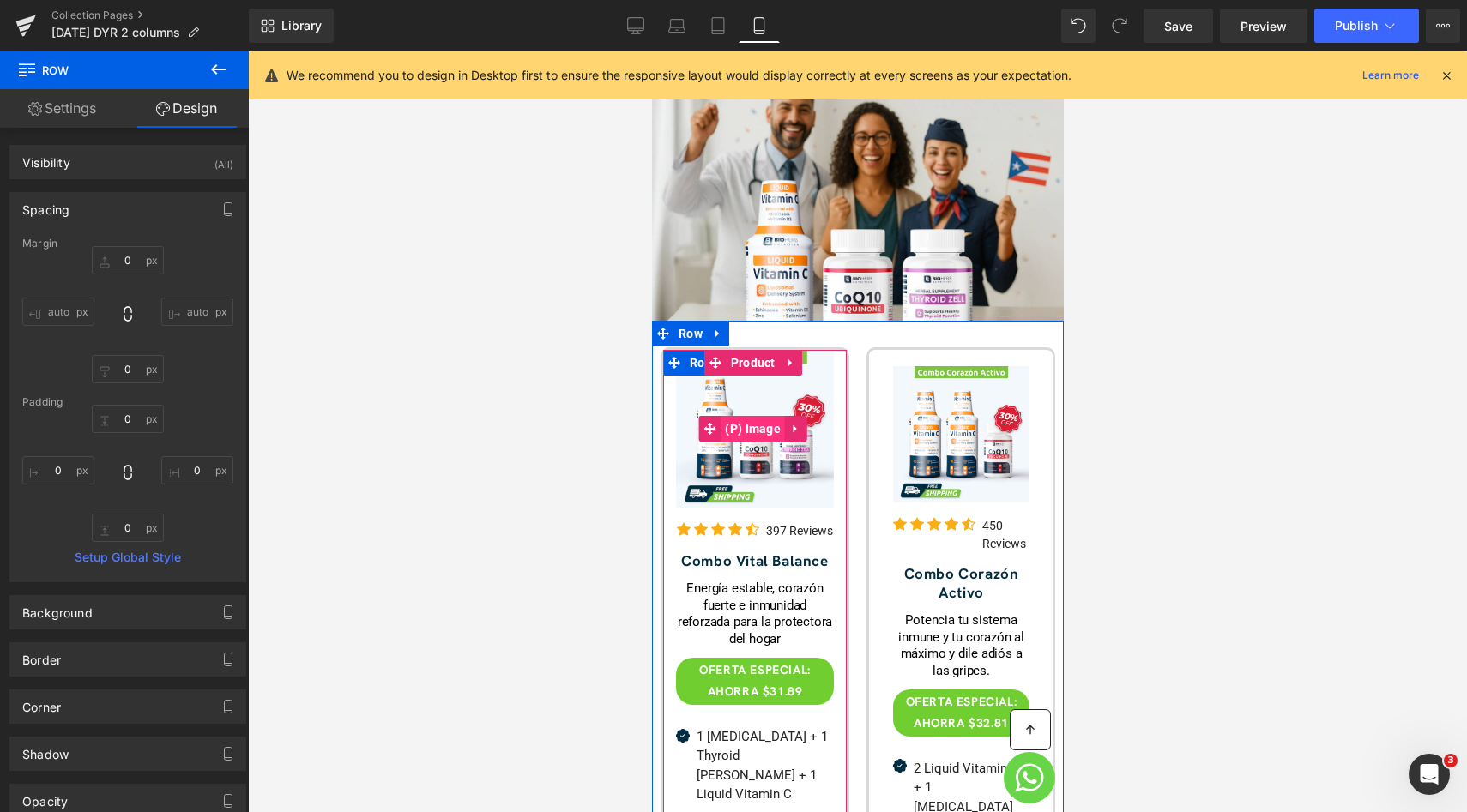
click at [732, 420] on span "(P) Image" at bounding box center [752, 429] width 64 height 25
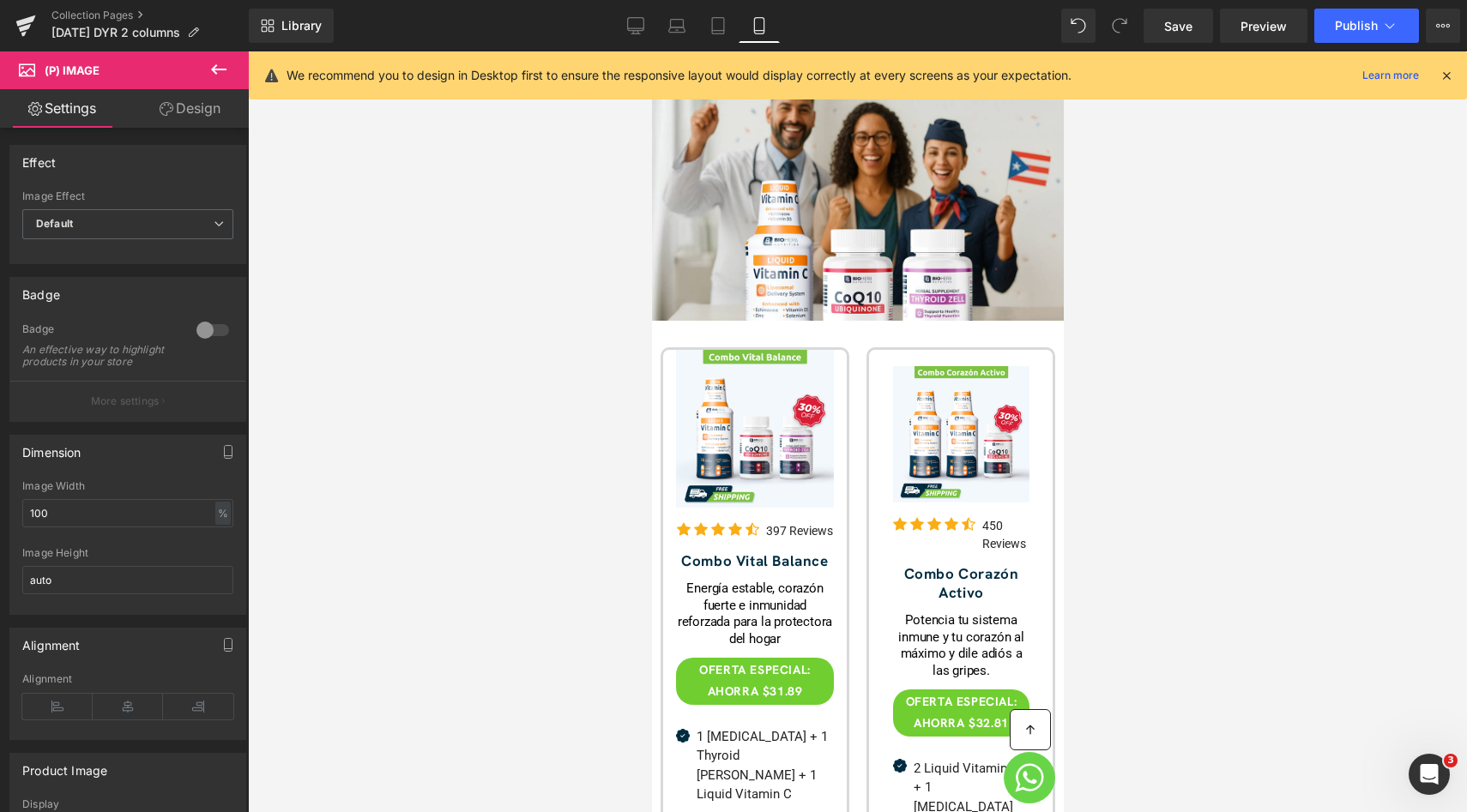
click at [202, 110] on link "Design" at bounding box center [189, 108] width 124 height 39
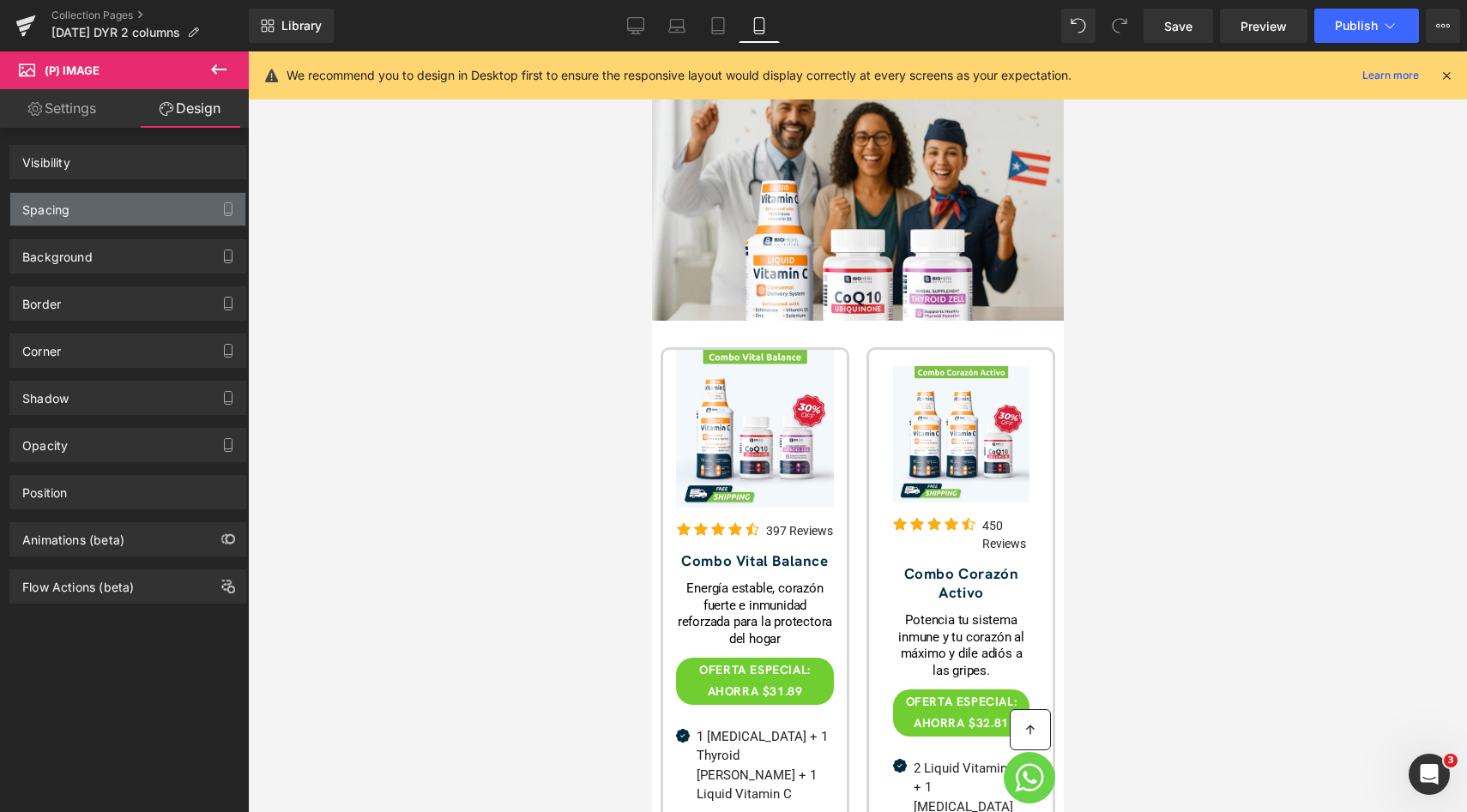
click at [123, 213] on div "Spacing" at bounding box center [127, 209] width 235 height 33
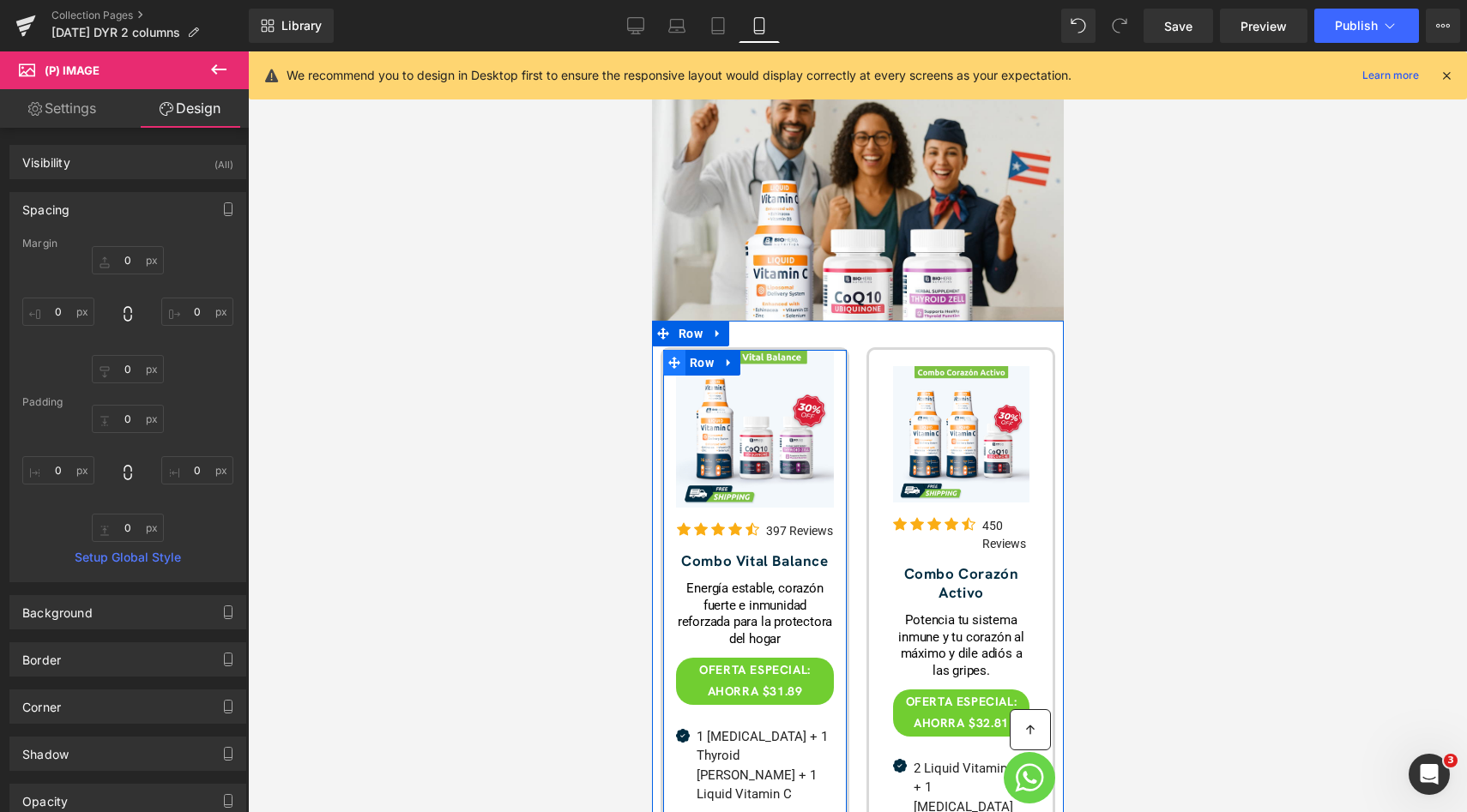
click at [682, 350] on span at bounding box center [673, 362] width 23 height 25
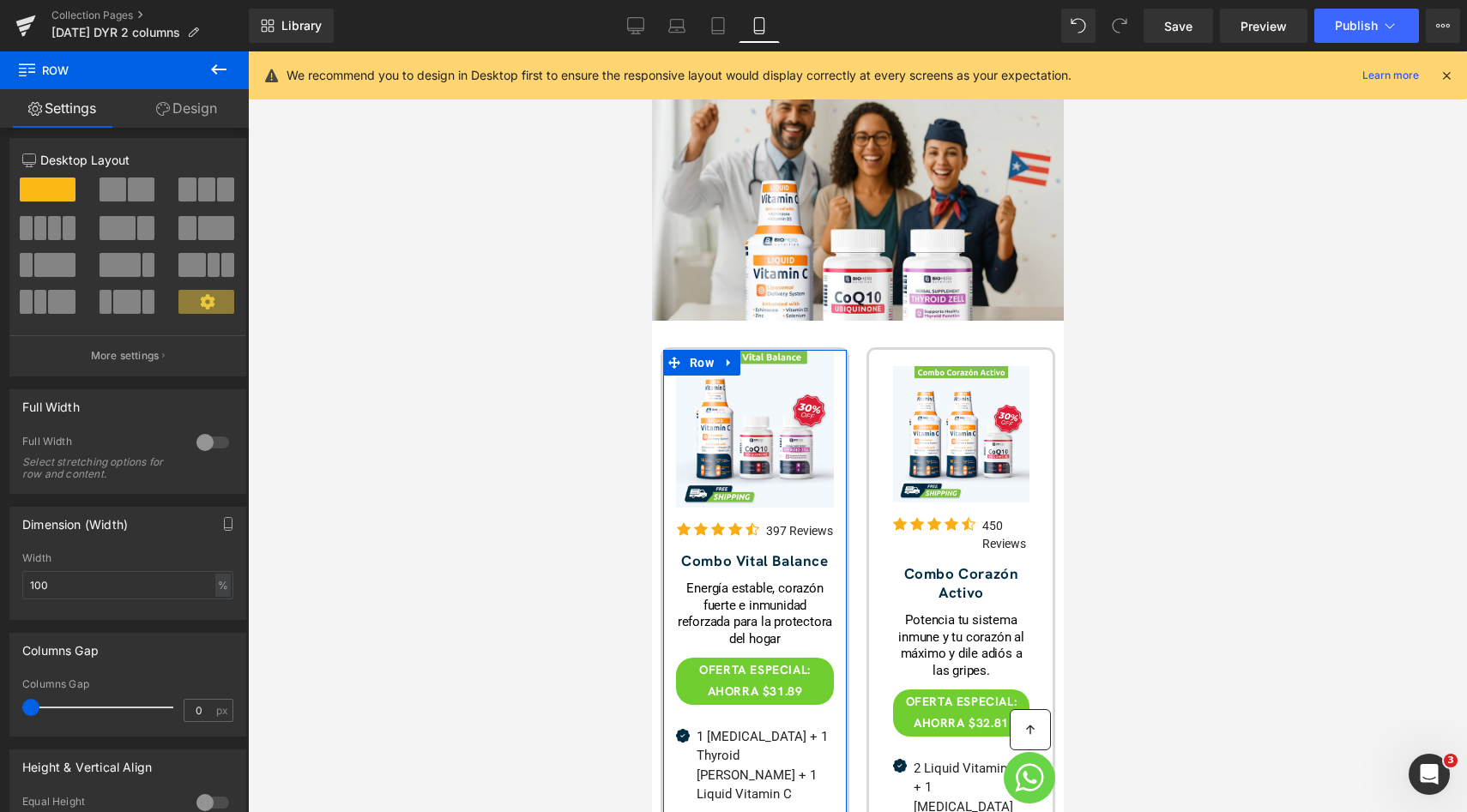
scroll to position [0, 0]
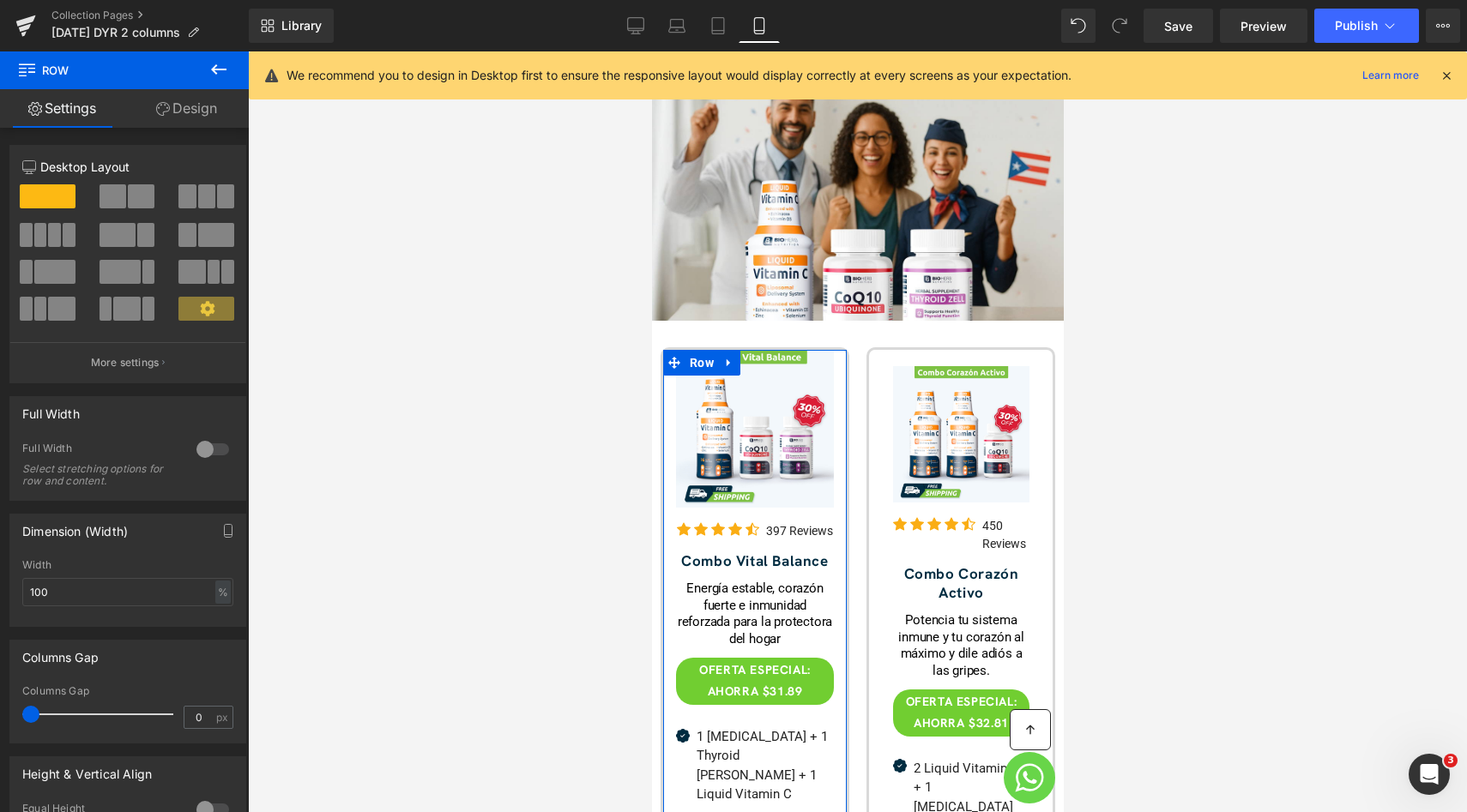
click at [189, 110] on link "Design" at bounding box center [186, 108] width 124 height 39
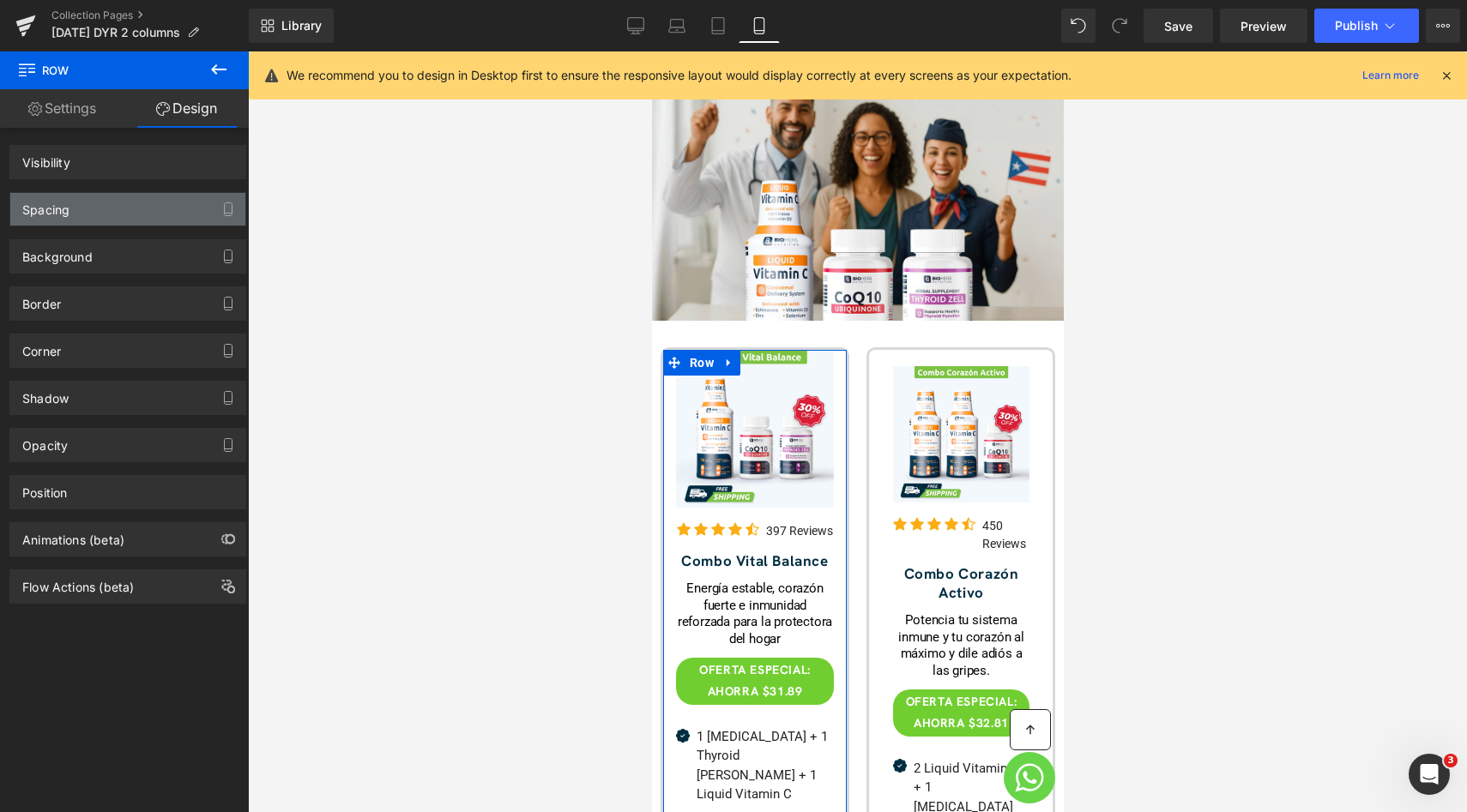
click at [154, 204] on div "Spacing" at bounding box center [127, 209] width 235 height 33
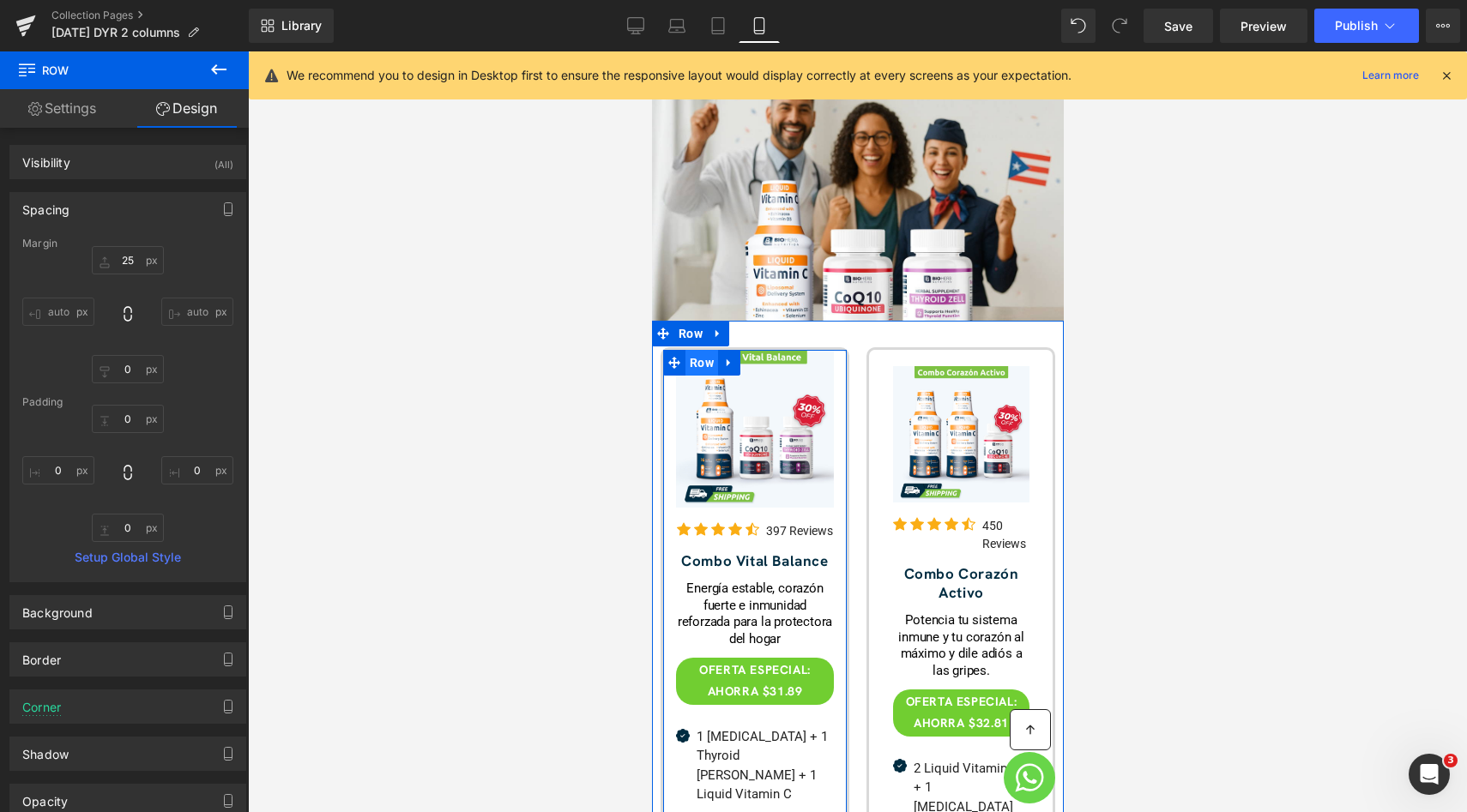
click at [695, 350] on span "Row" at bounding box center [701, 362] width 33 height 25
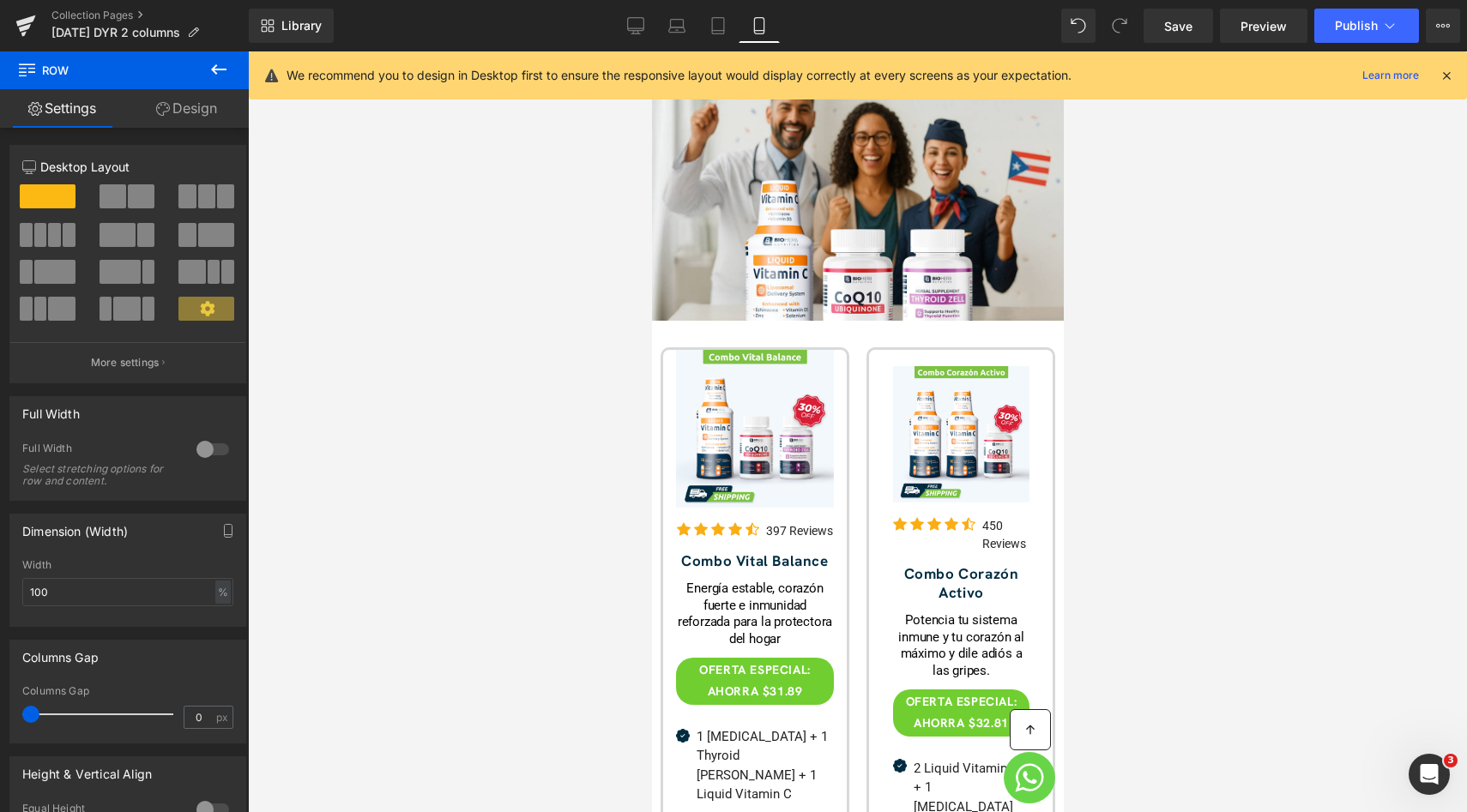
click at [604, 25] on div "Library Mobile Desktop Laptop Tablet Mobile Save Preview Publish Scheduled View…" at bounding box center [857, 25] width 1218 height 34
click at [631, 21] on icon at bounding box center [636, 25] width 17 height 17
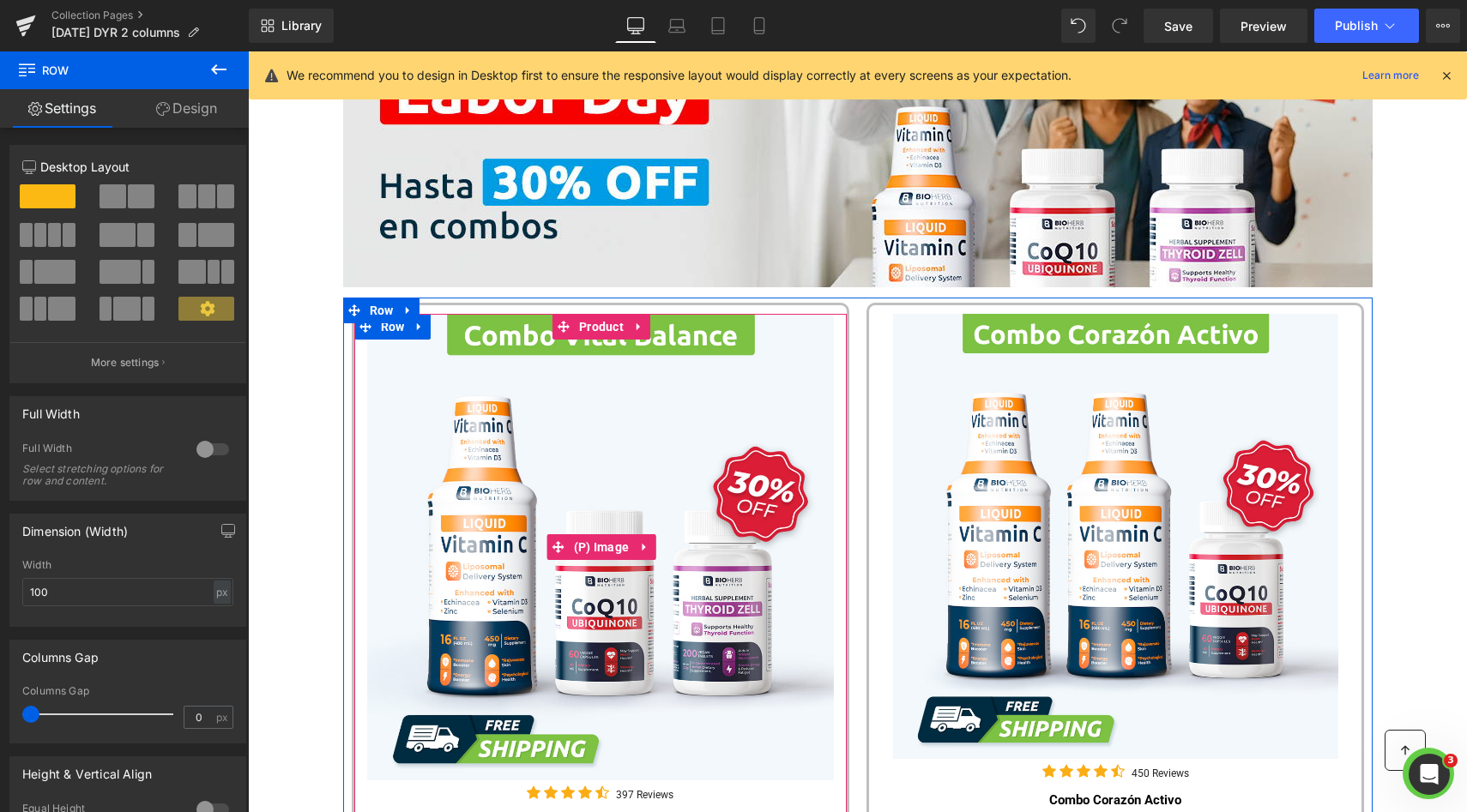
scroll to position [305, 0]
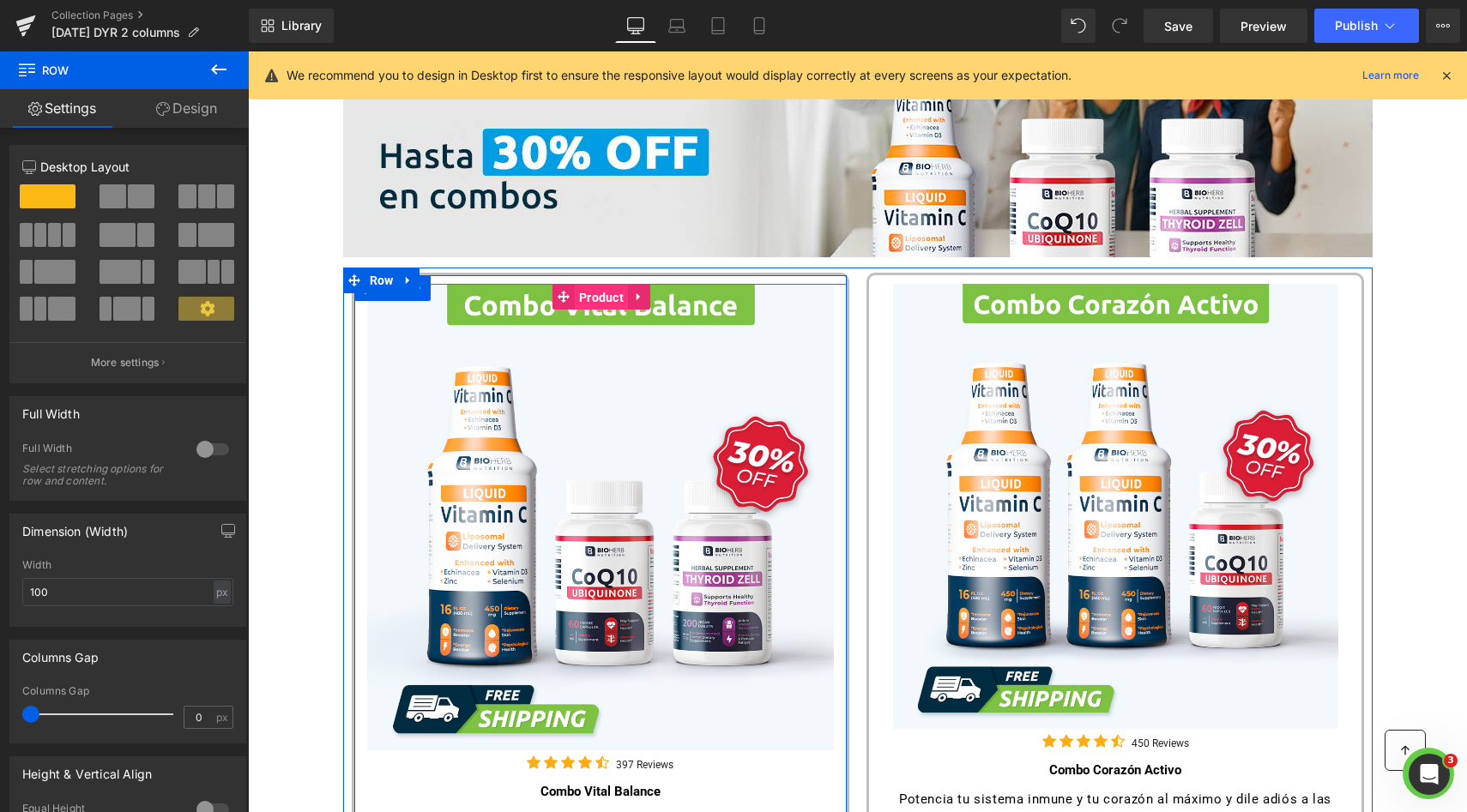
click at [594, 299] on span "Product" at bounding box center [601, 297] width 53 height 25
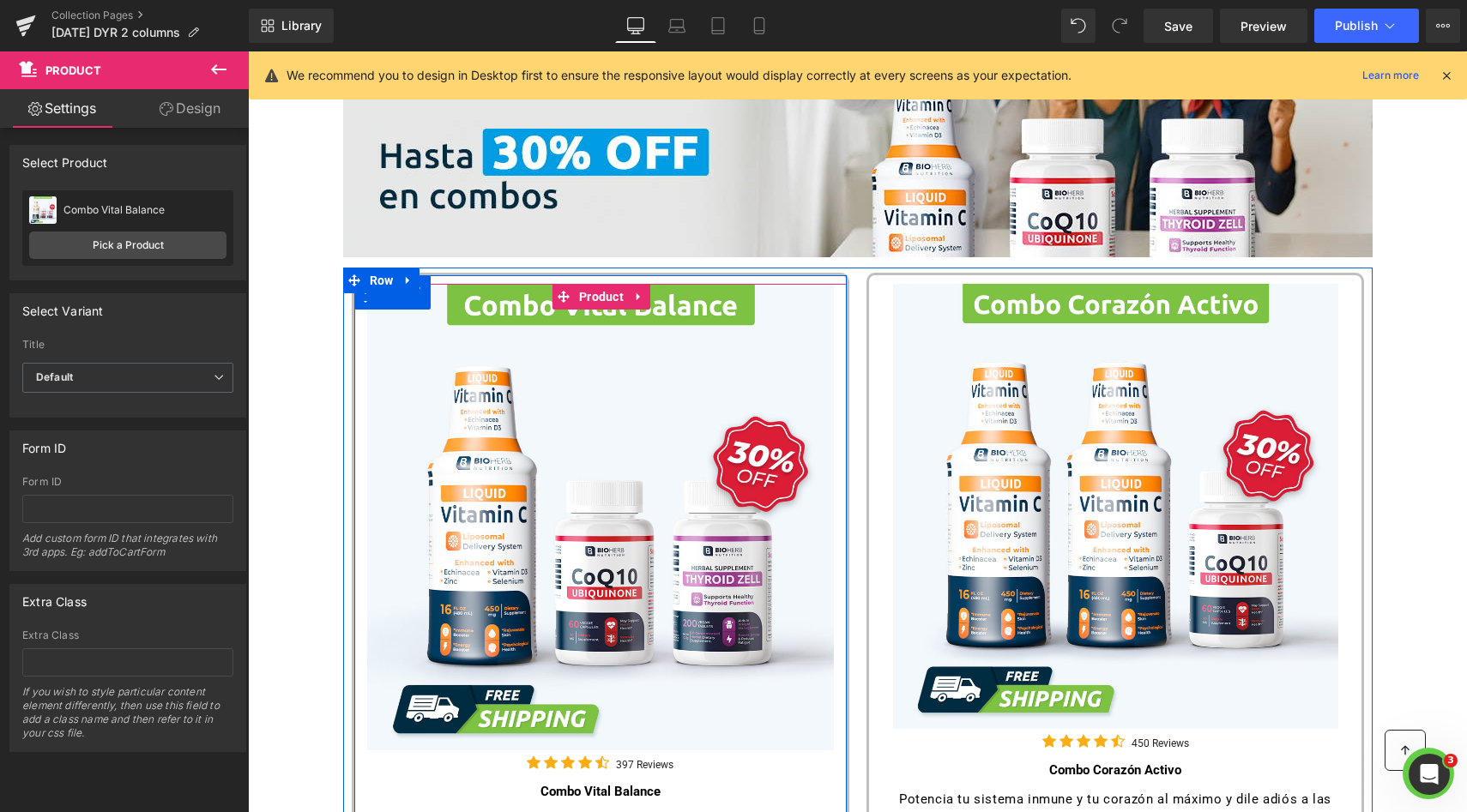
click at [831, 356] on div "Sale Off (P) Image Icon Icon Icon Icon Icon Icon List Hoz 397 Reviews Text Block" at bounding box center [600, 764] width 492 height 961
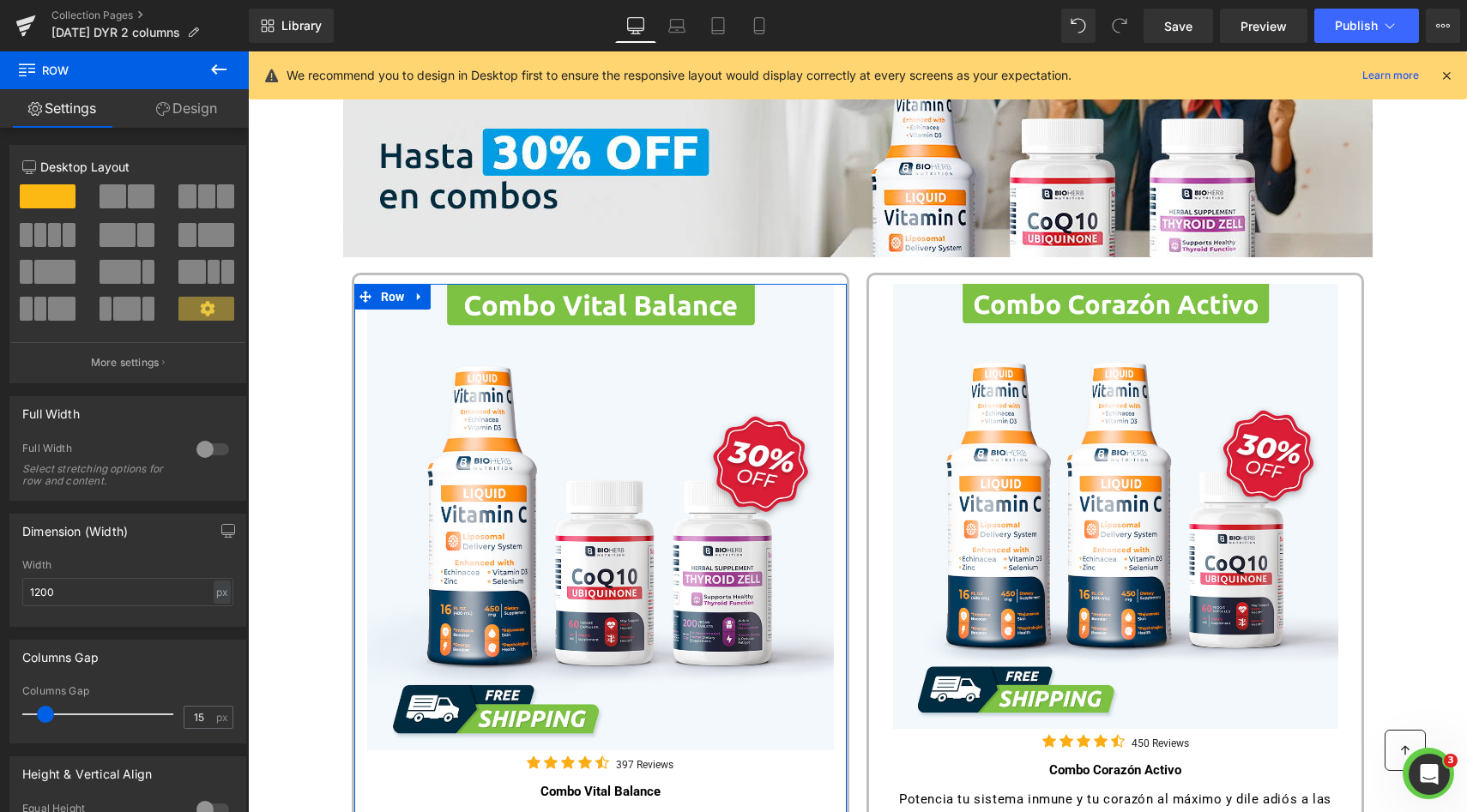
click at [209, 112] on link "Design" at bounding box center [186, 108] width 124 height 39
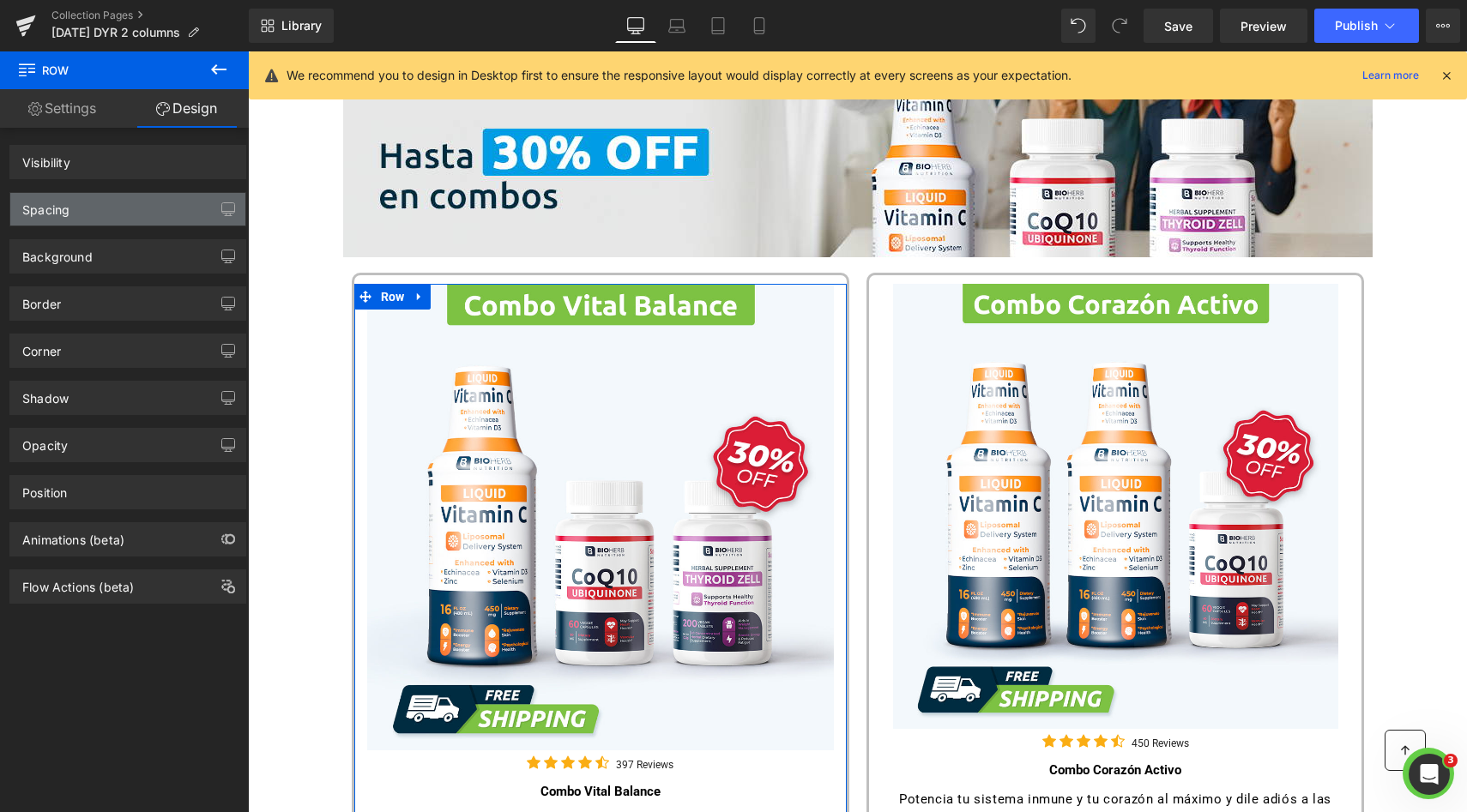
click at [144, 200] on div "Spacing" at bounding box center [127, 209] width 235 height 33
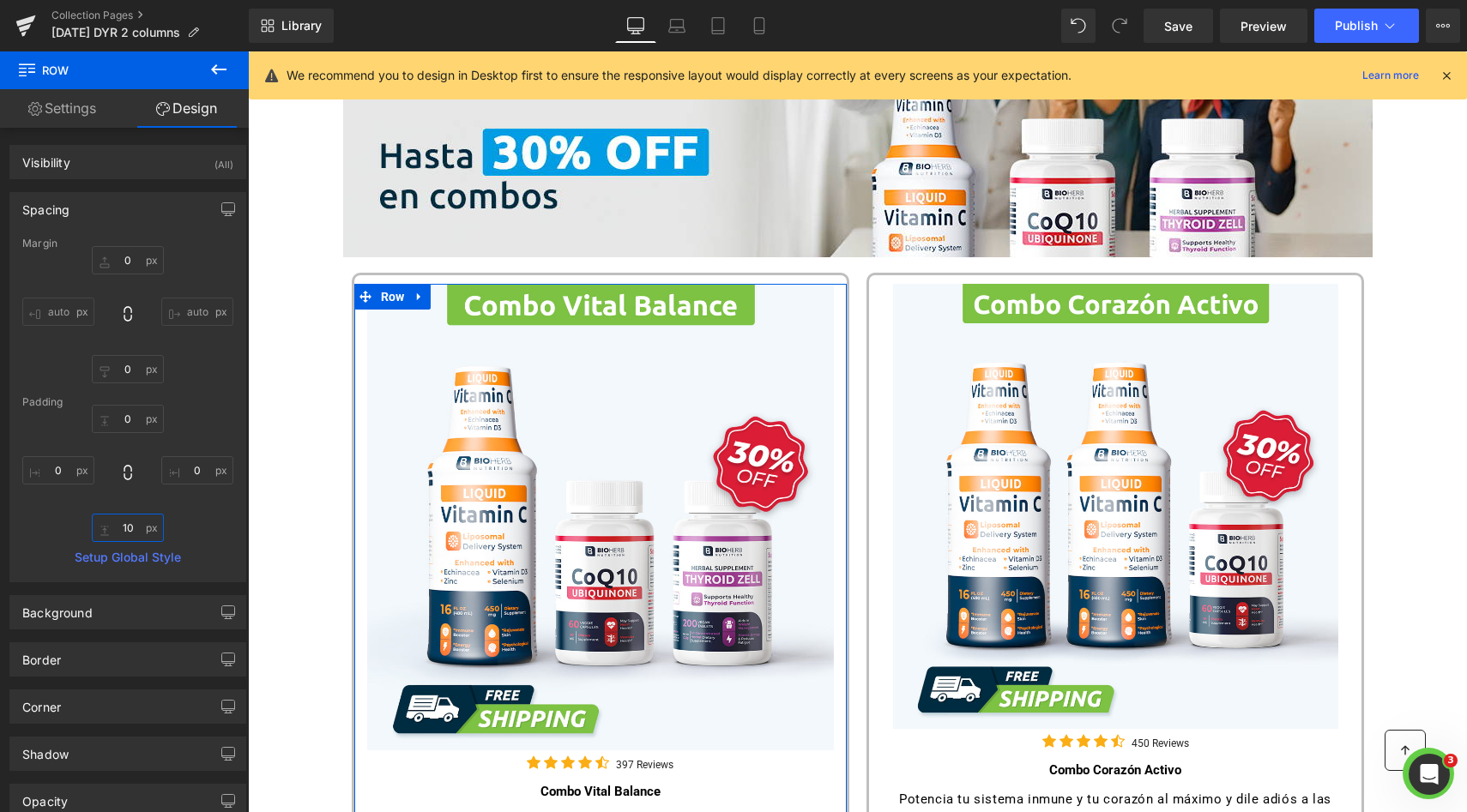
click at [128, 519] on input "10" at bounding box center [127, 527] width 72 height 28
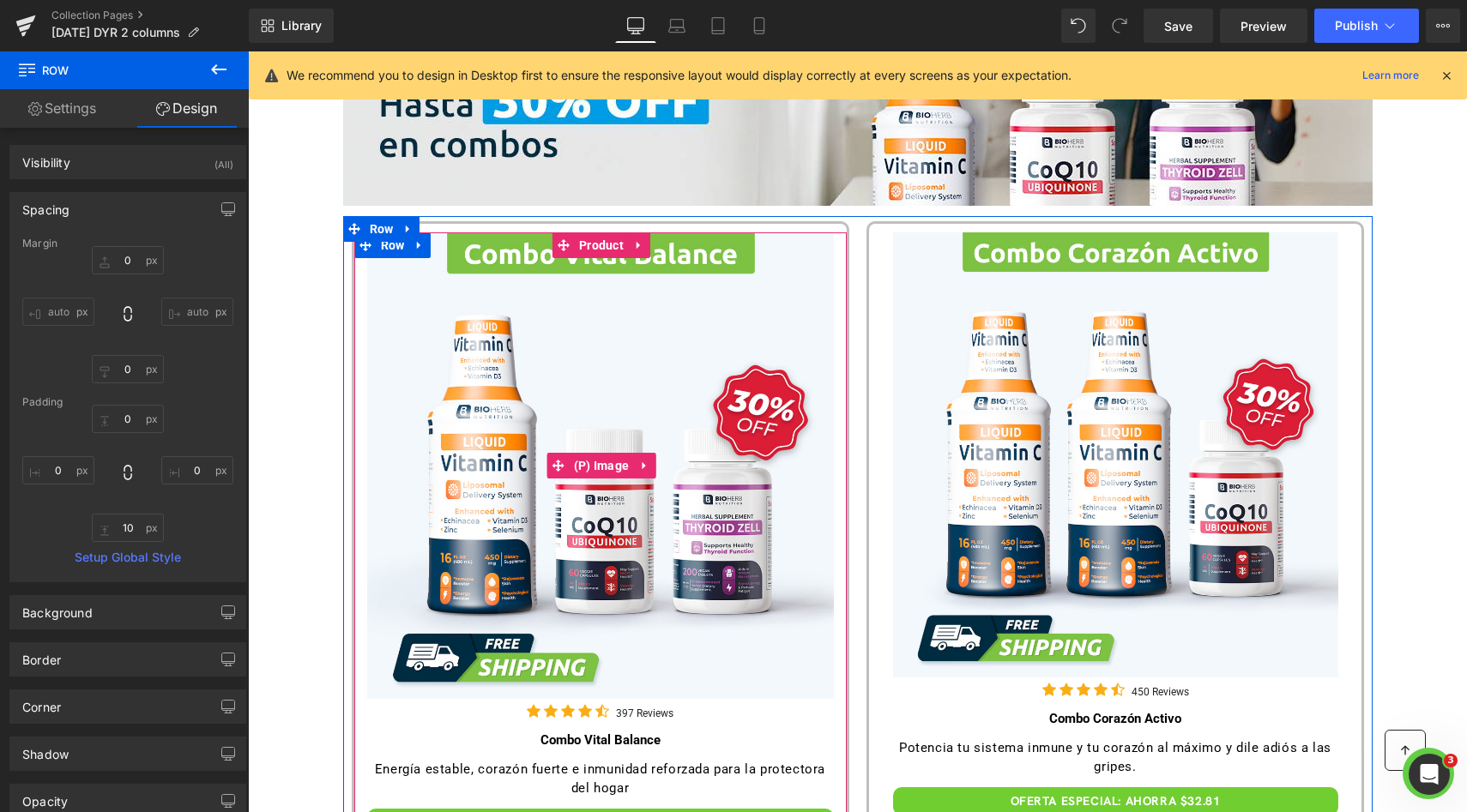
click at [438, 535] on img at bounding box center [600, 465] width 467 height 467
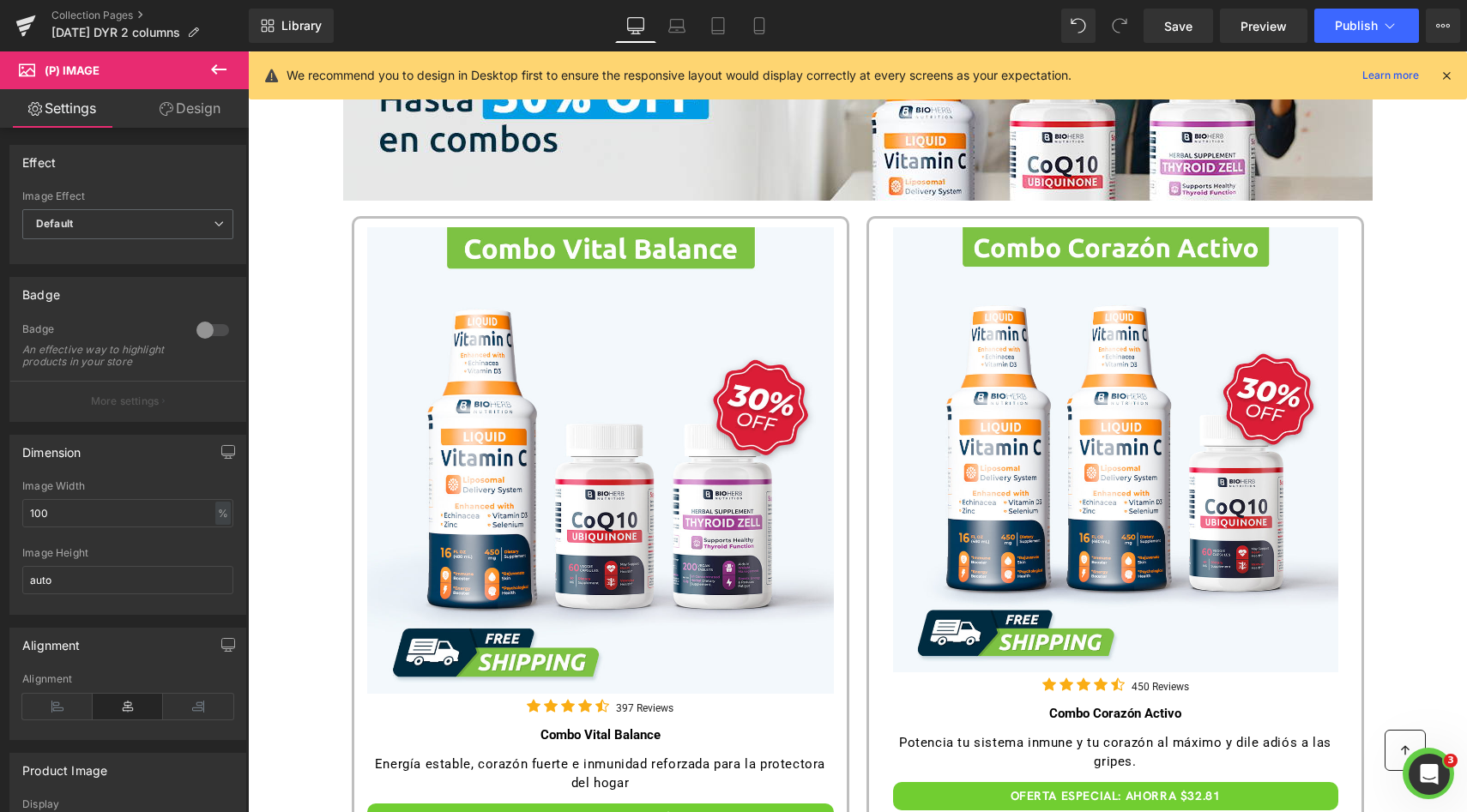
click at [181, 121] on link "Design" at bounding box center [189, 108] width 124 height 39
click at [0, 0] on div "Spacing Margin Padding" at bounding box center [0, 0] width 0 height 0
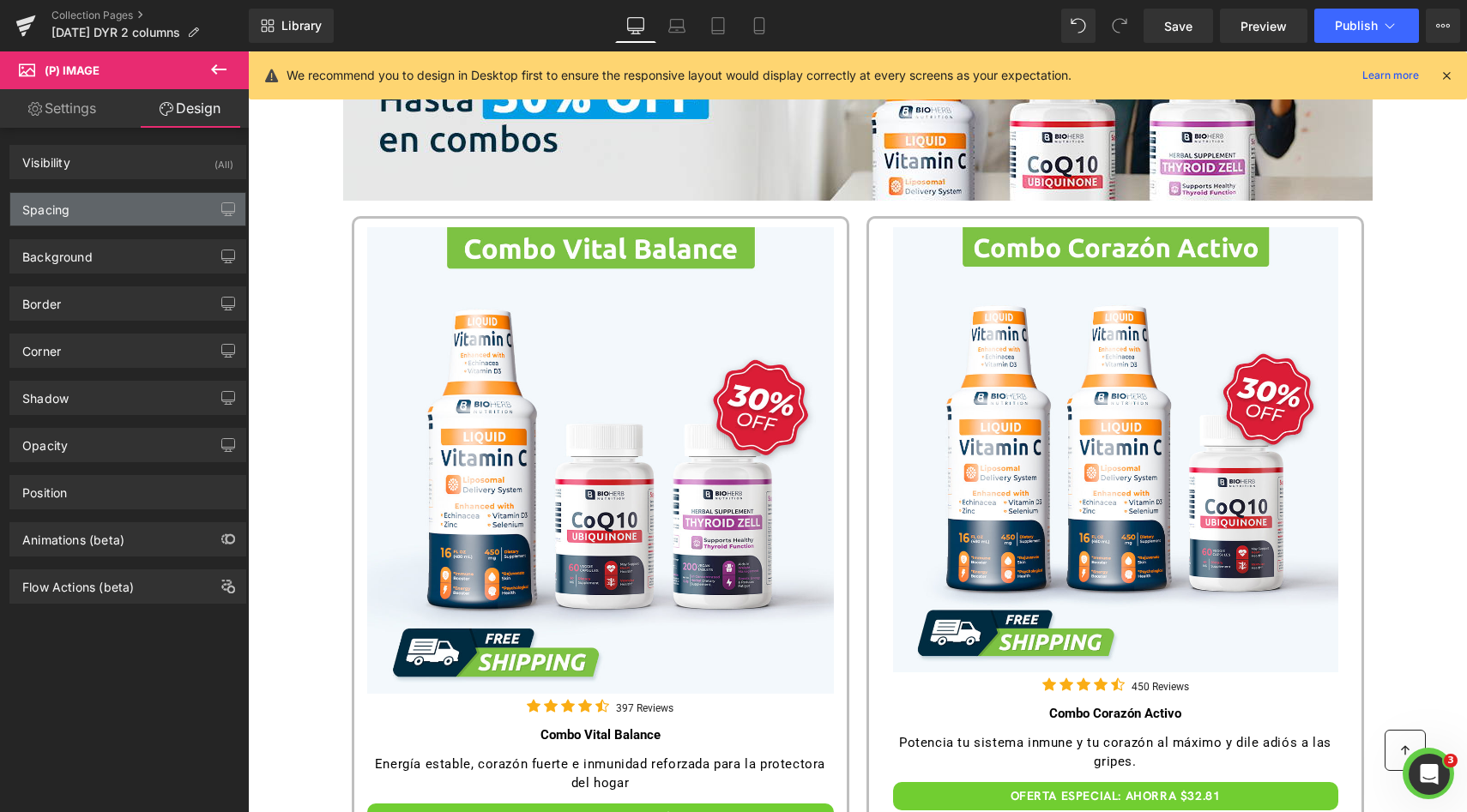
click at [115, 208] on div "Spacing" at bounding box center [127, 209] width 235 height 33
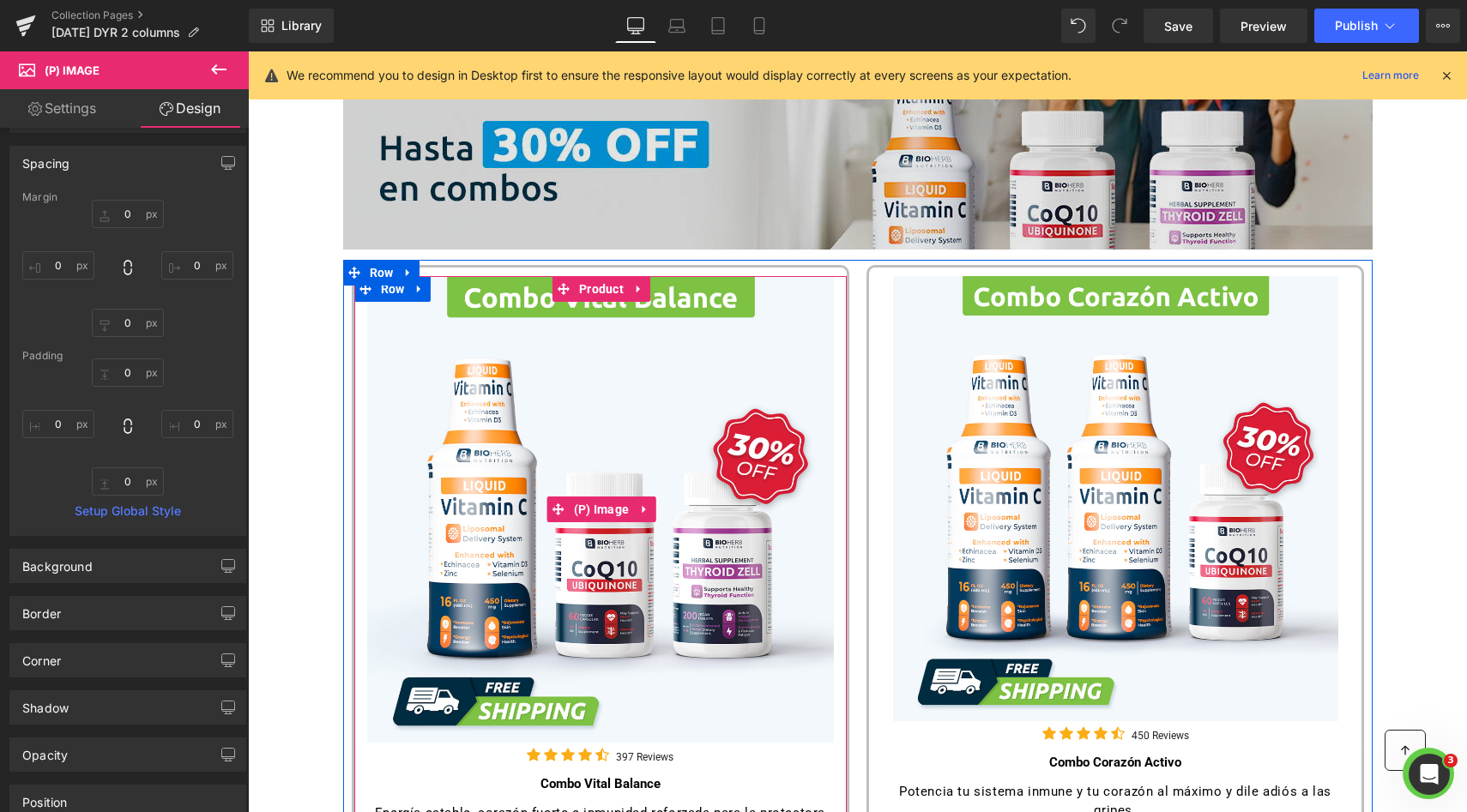
scroll to position [285, 0]
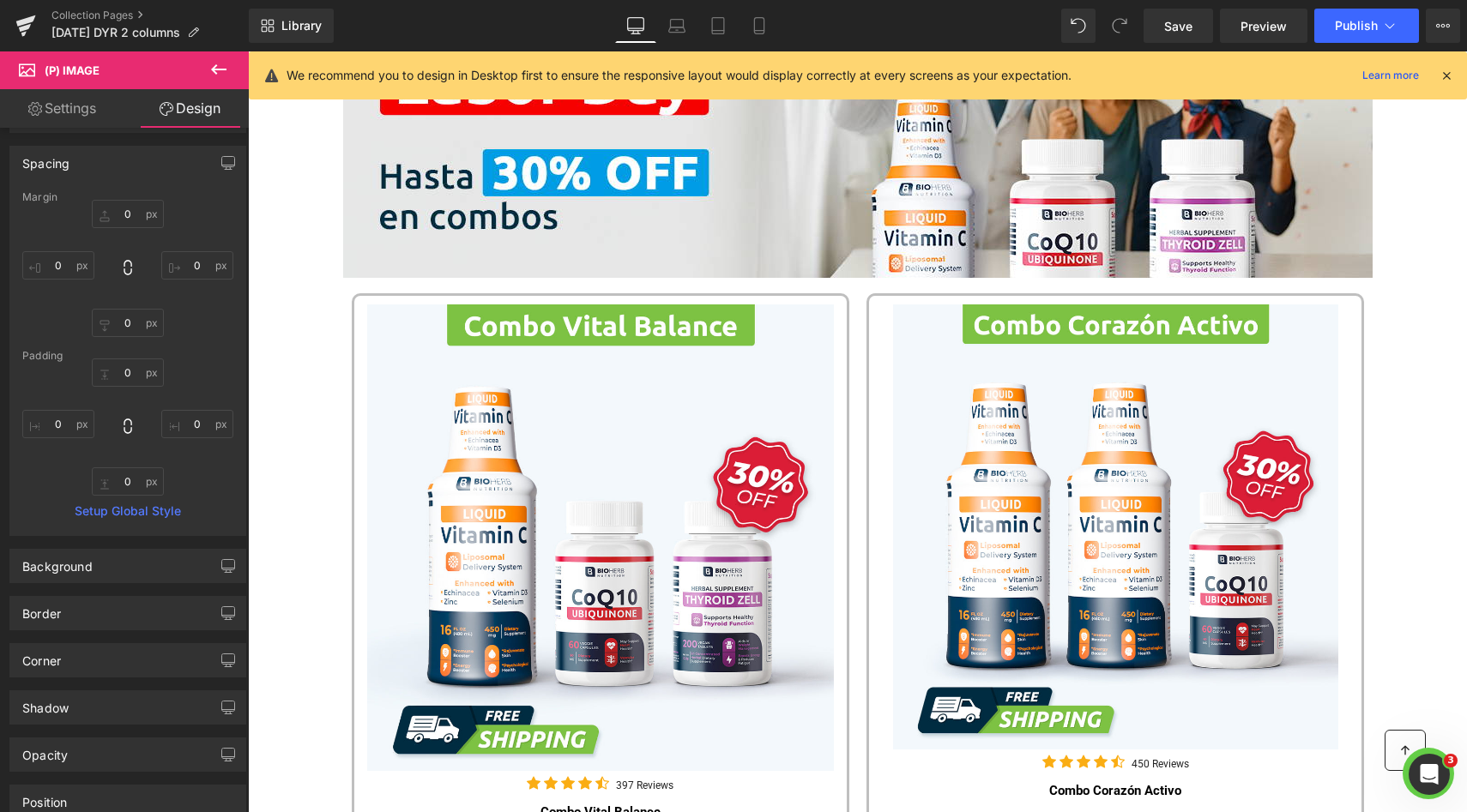
click at [215, 72] on icon at bounding box center [219, 69] width 21 height 21
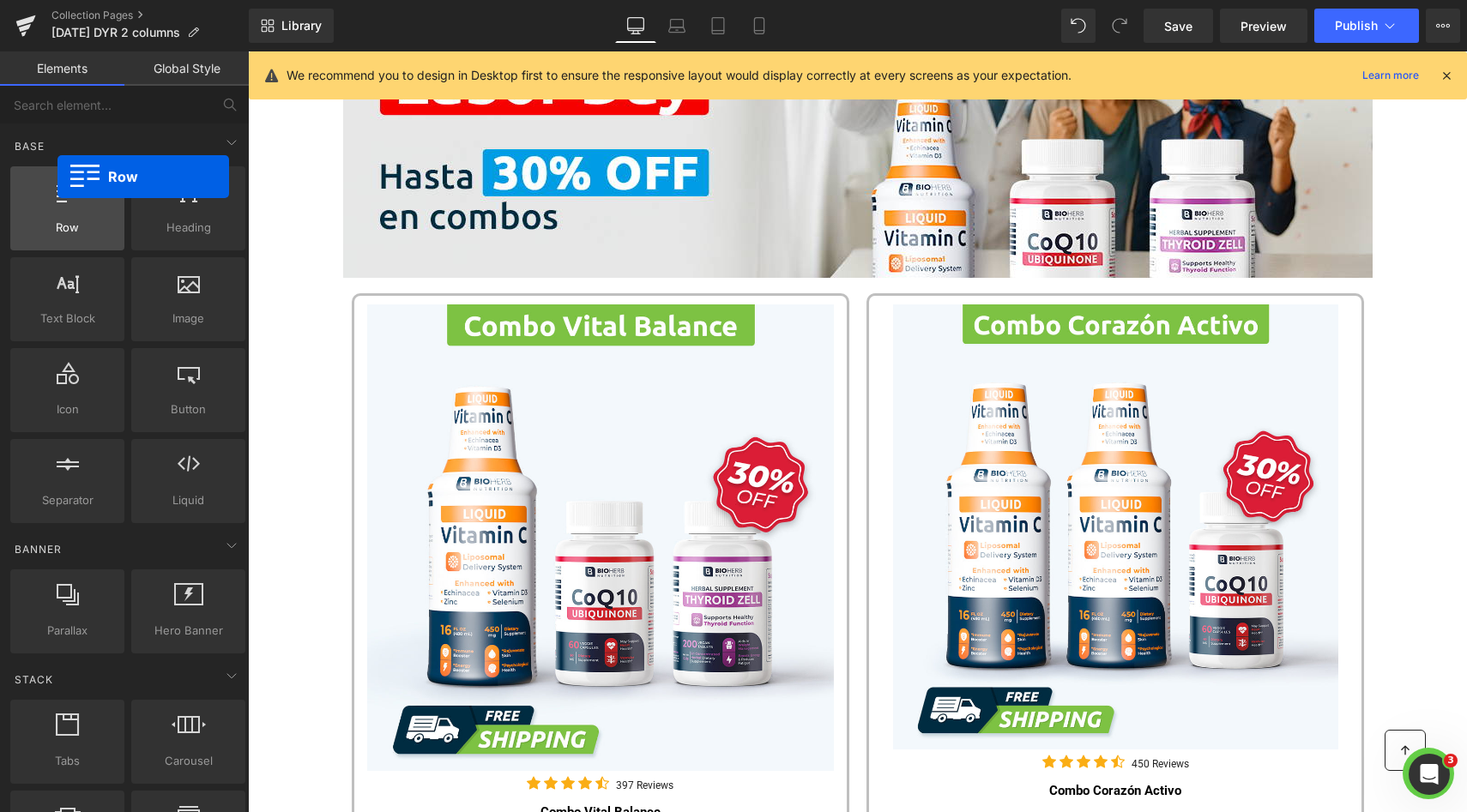
click at [57, 177] on div "Row rows, columns, layouts, div" at bounding box center [67, 208] width 114 height 84
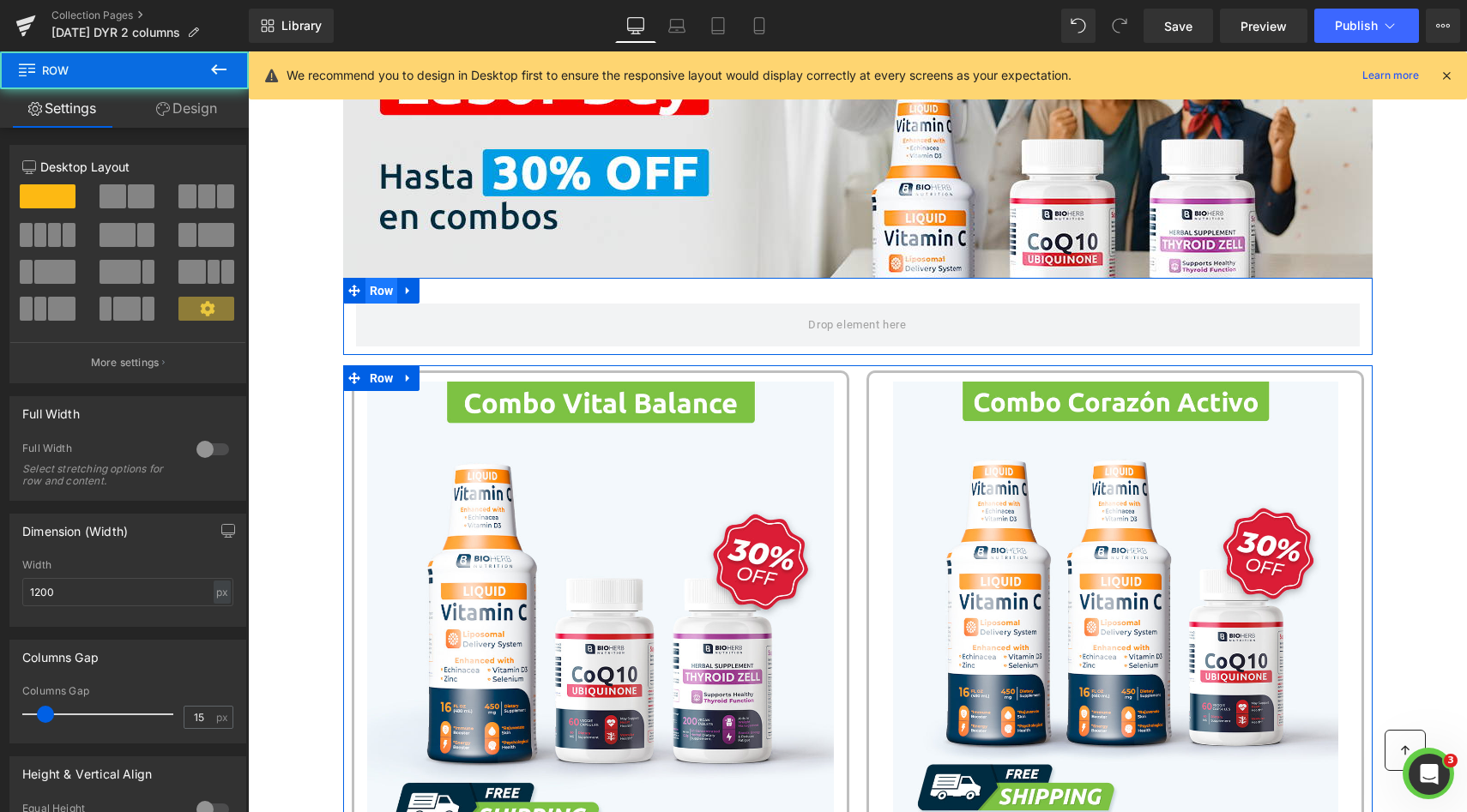
click at [374, 281] on span "Row" at bounding box center [382, 291] width 33 height 25
click at [119, 183] on div at bounding box center [128, 259] width 211 height 167
click at [119, 194] on span at bounding box center [112, 196] width 26 height 24
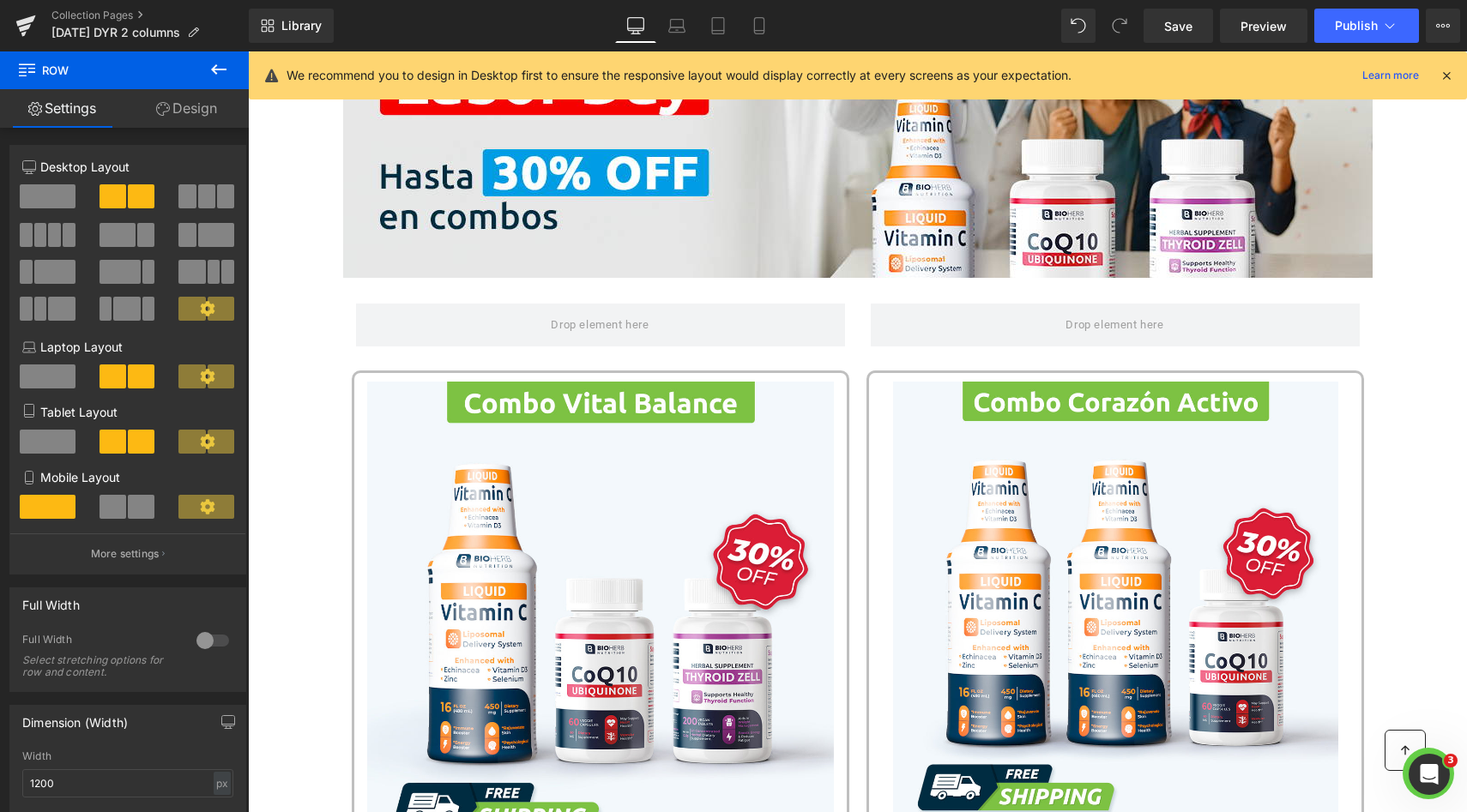
click at [220, 77] on icon at bounding box center [219, 69] width 21 height 21
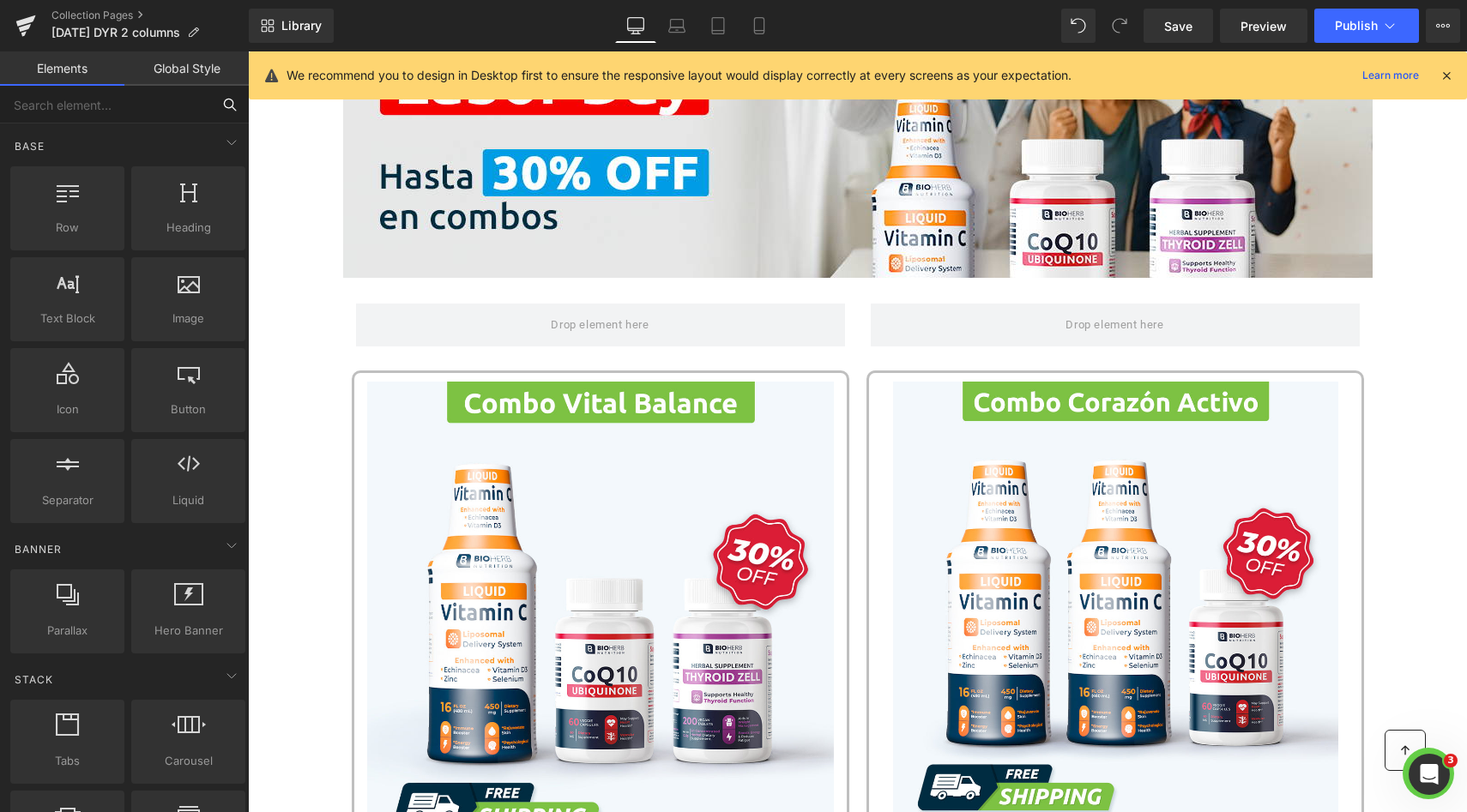
click at [147, 119] on input "text" at bounding box center [105, 105] width 211 height 38
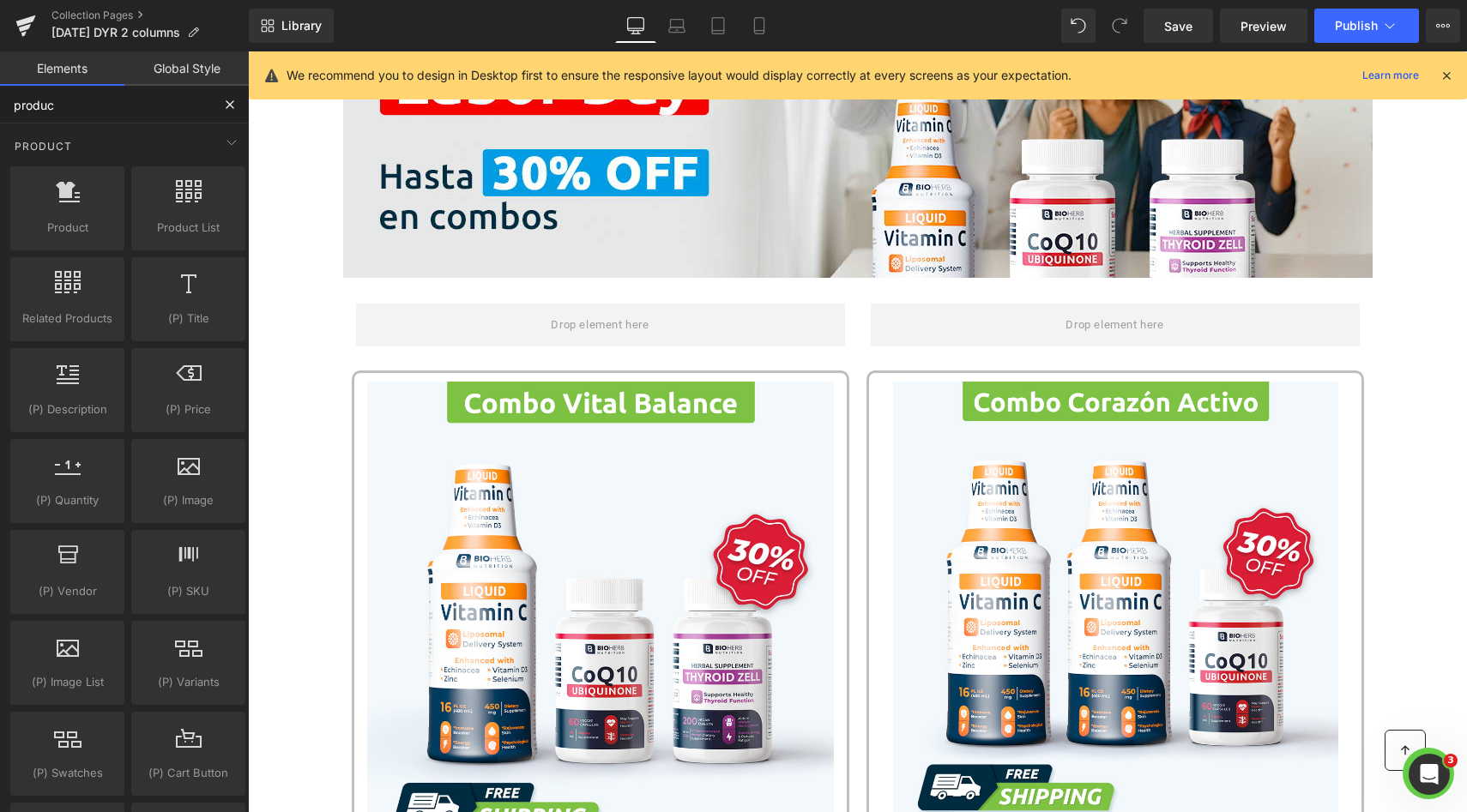
type input "product"
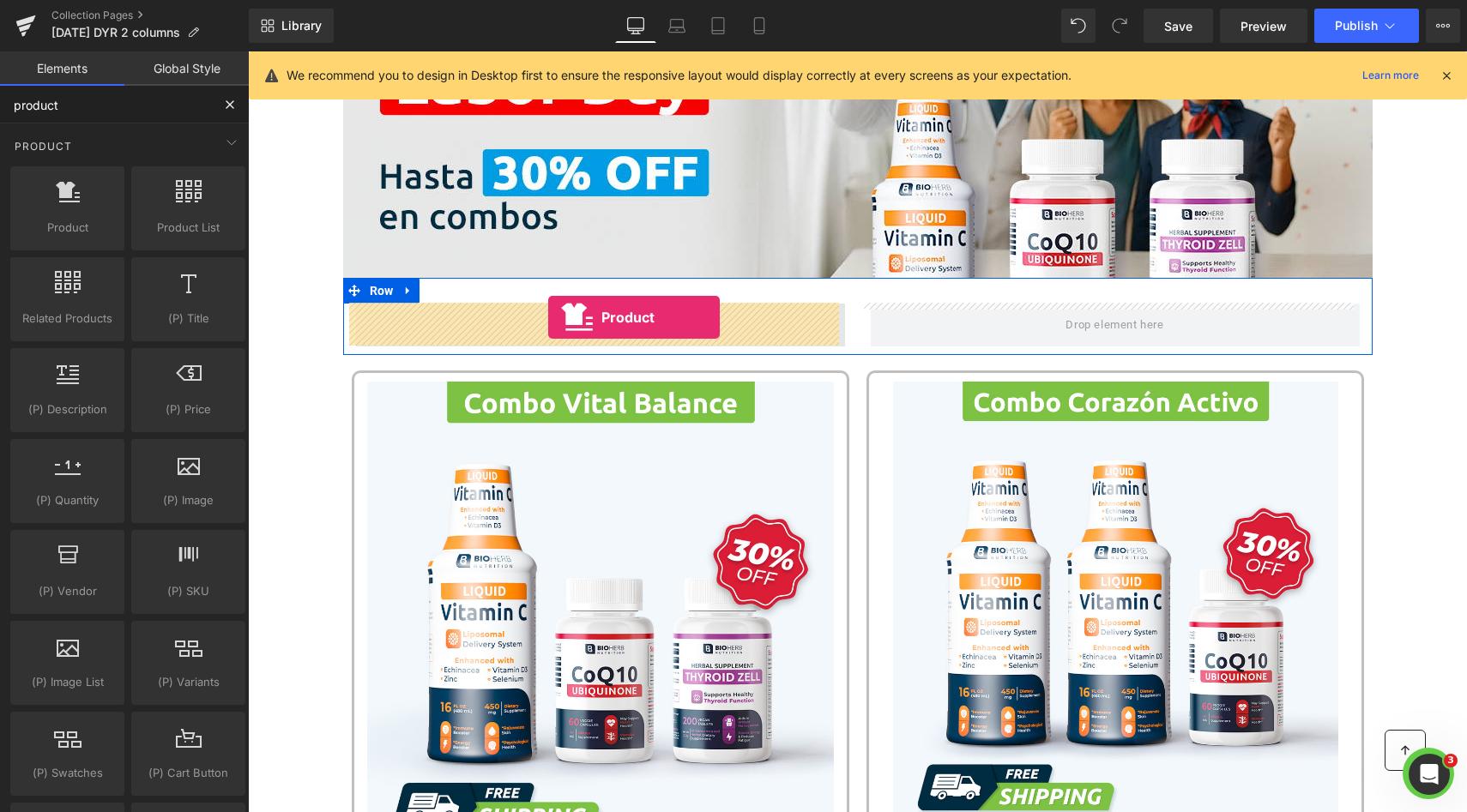
drag, startPoint x: 335, startPoint y: 282, endPoint x: 548, endPoint y: 318, distance: 216.0
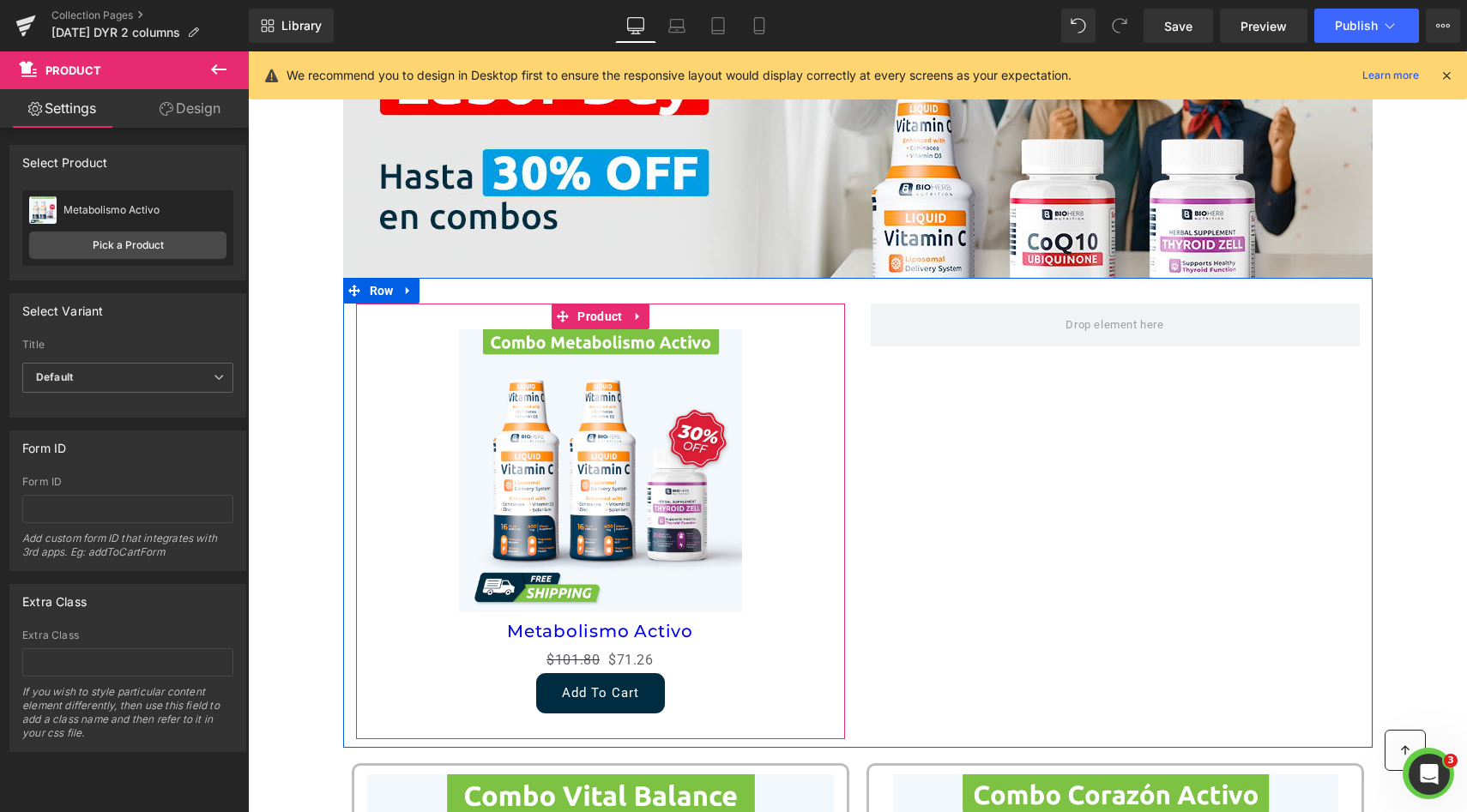
click at [775, 374] on div "Sale Off" at bounding box center [600, 470] width 471 height 283
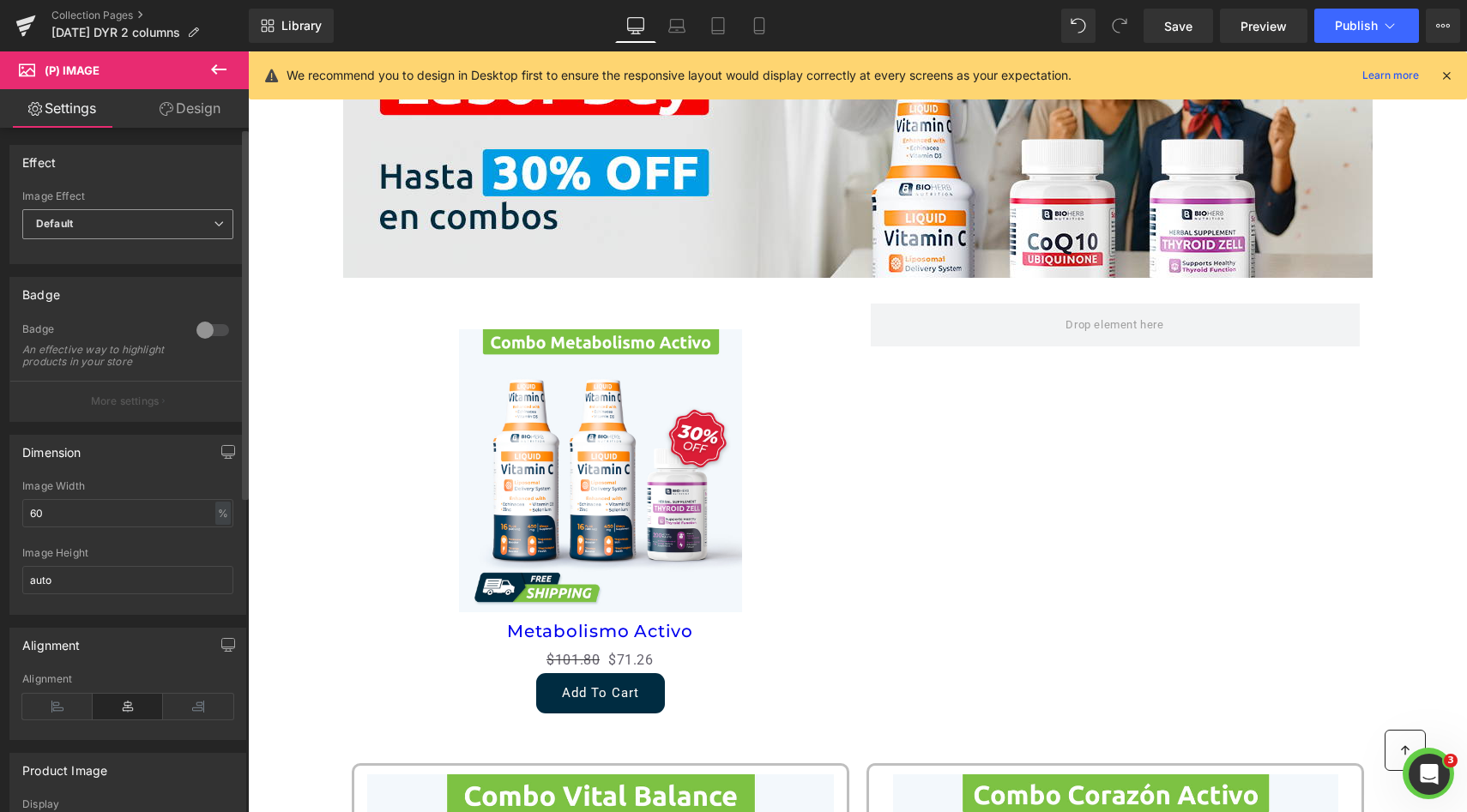
click at [142, 217] on span "Default" at bounding box center [128, 224] width 211 height 30
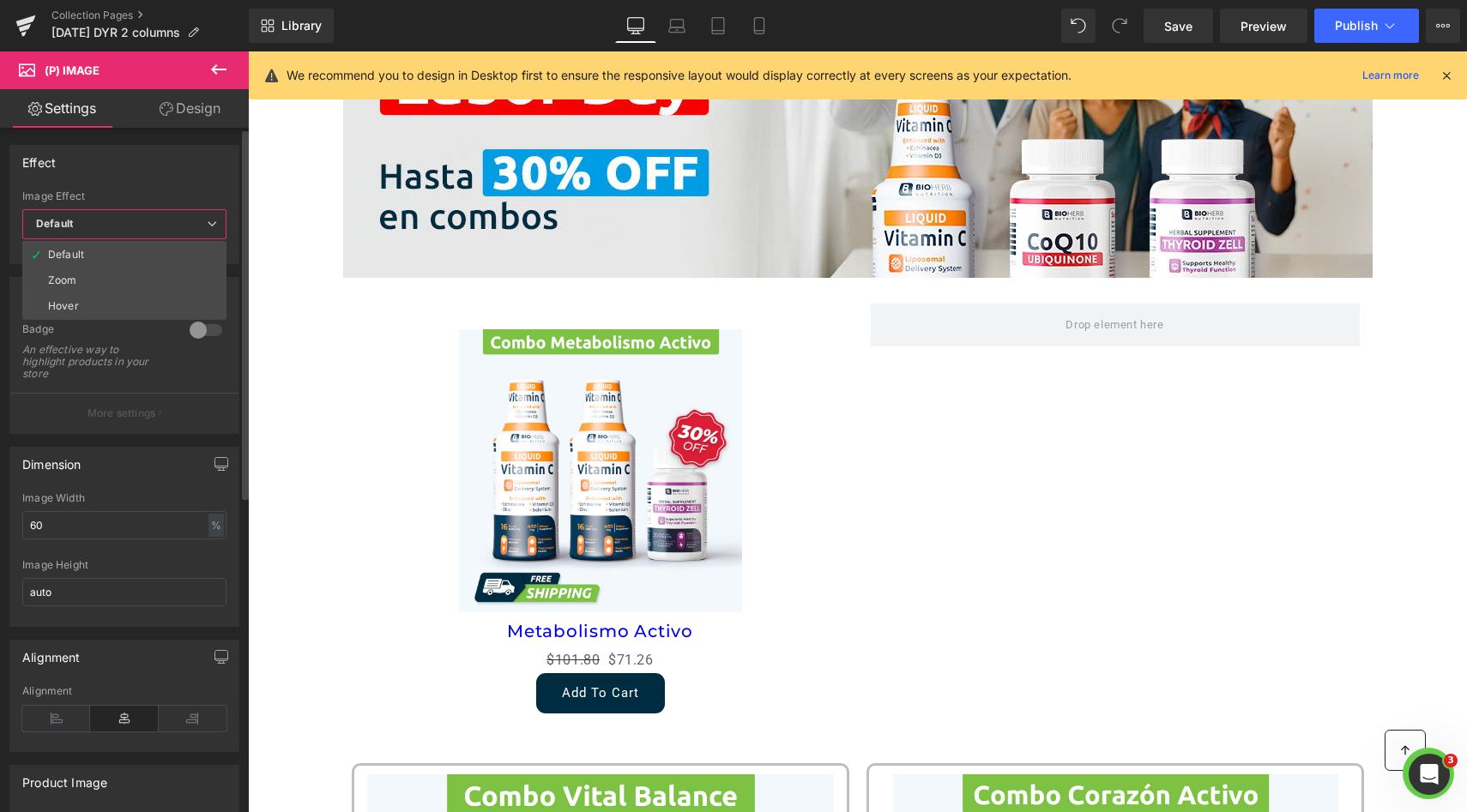
click at [142, 220] on span "Default" at bounding box center [124, 224] width 204 height 30
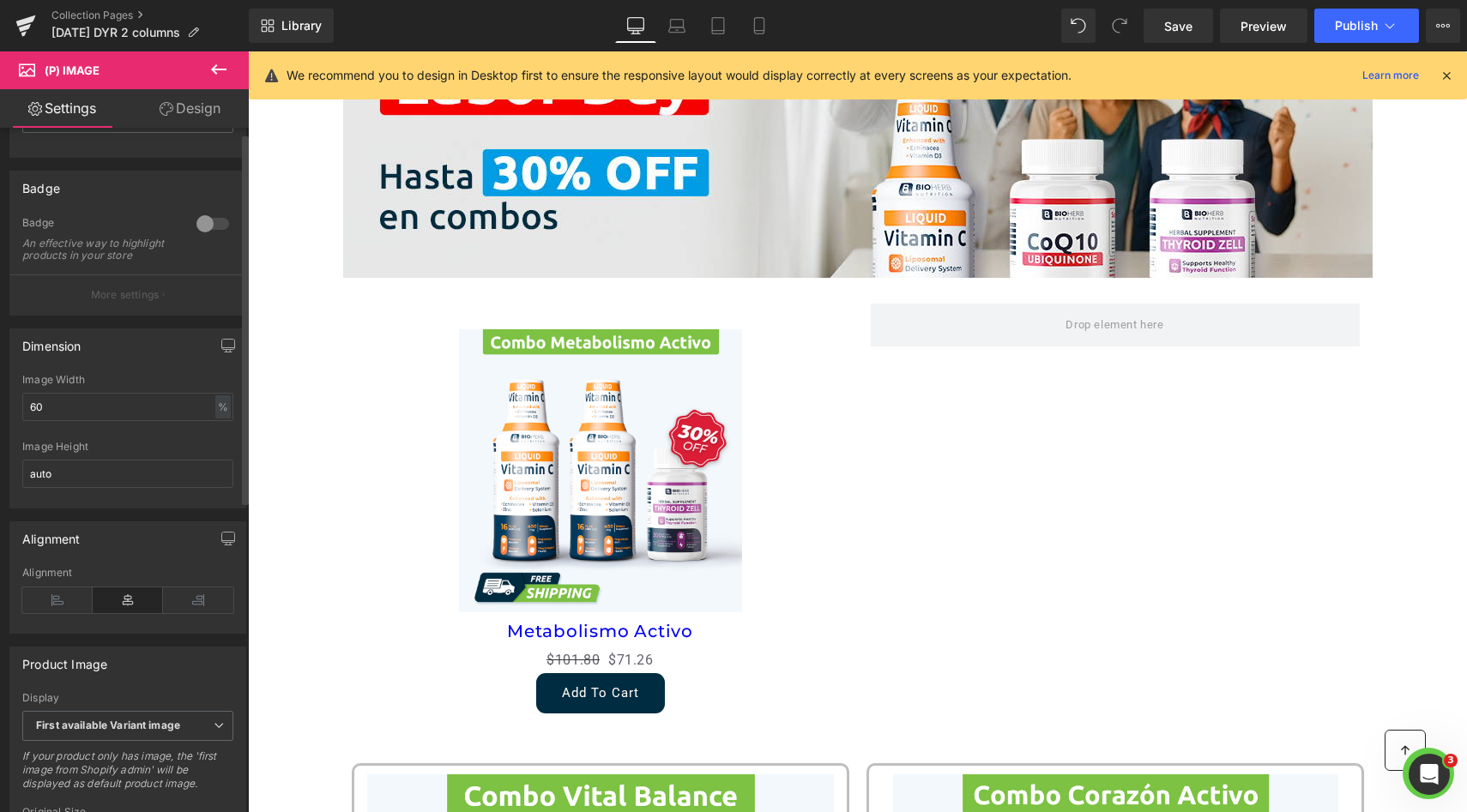
scroll to position [181, 0]
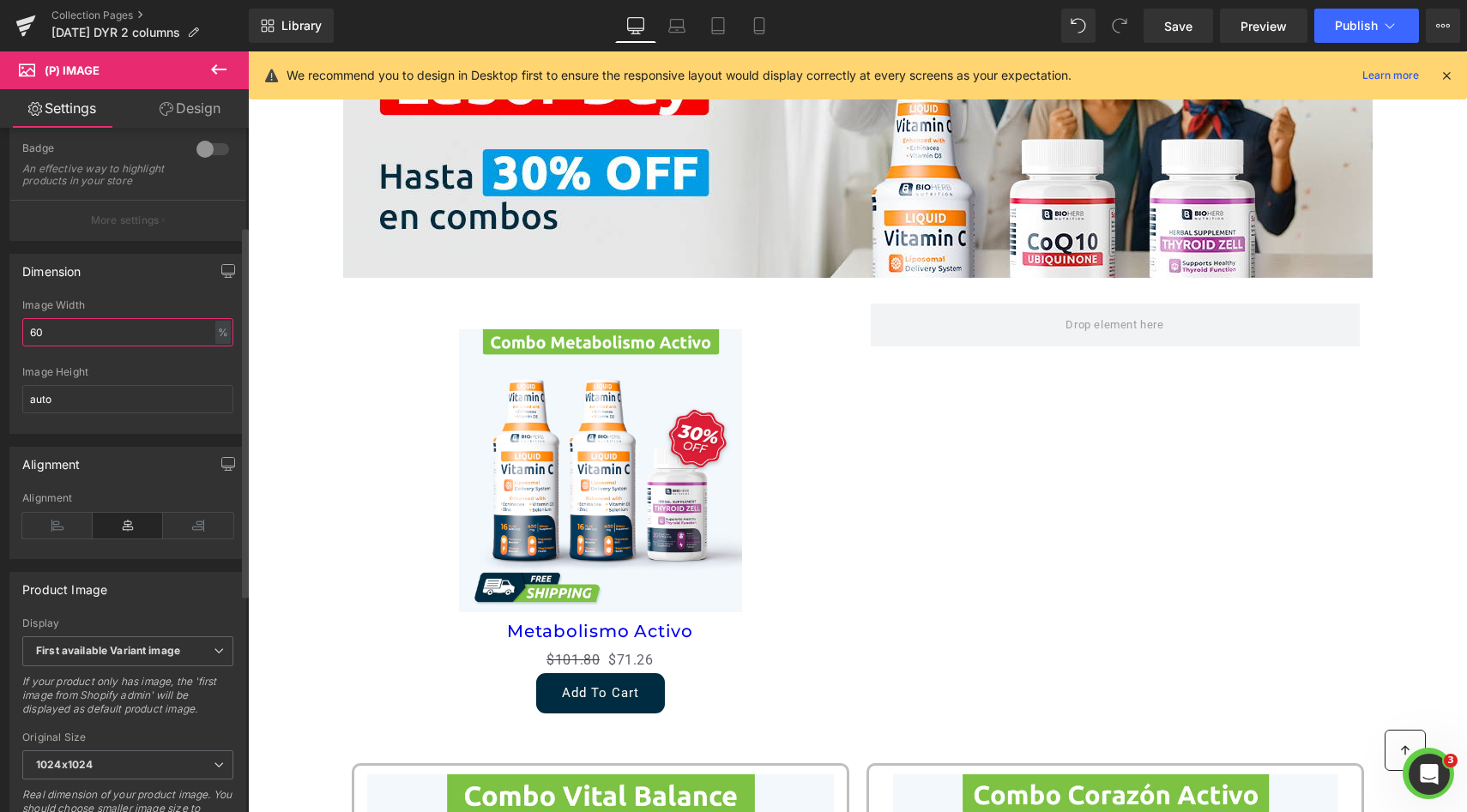
click at [165, 346] on input "60" at bounding box center [128, 332] width 211 height 28
type input "100"
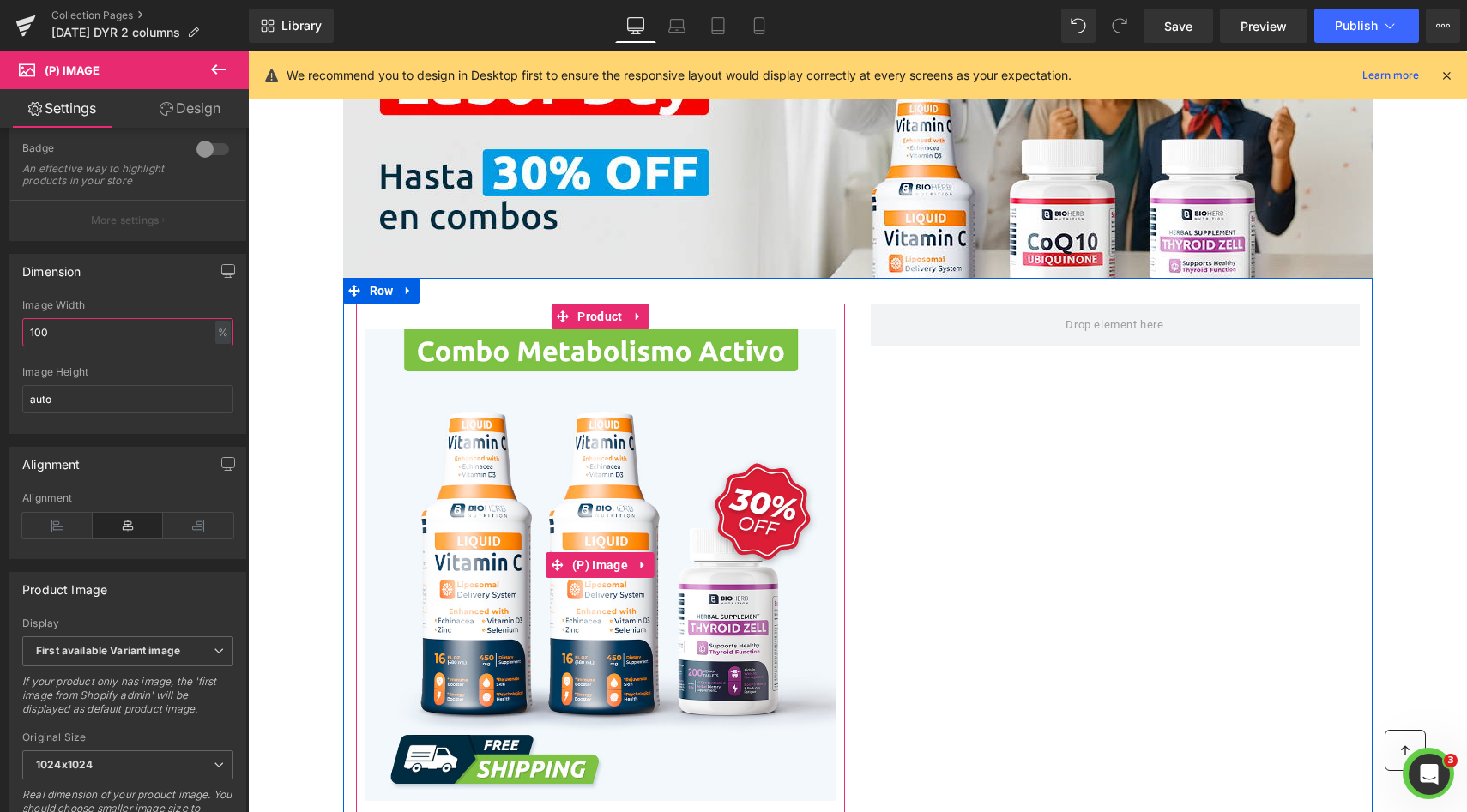
scroll to position [459, 0]
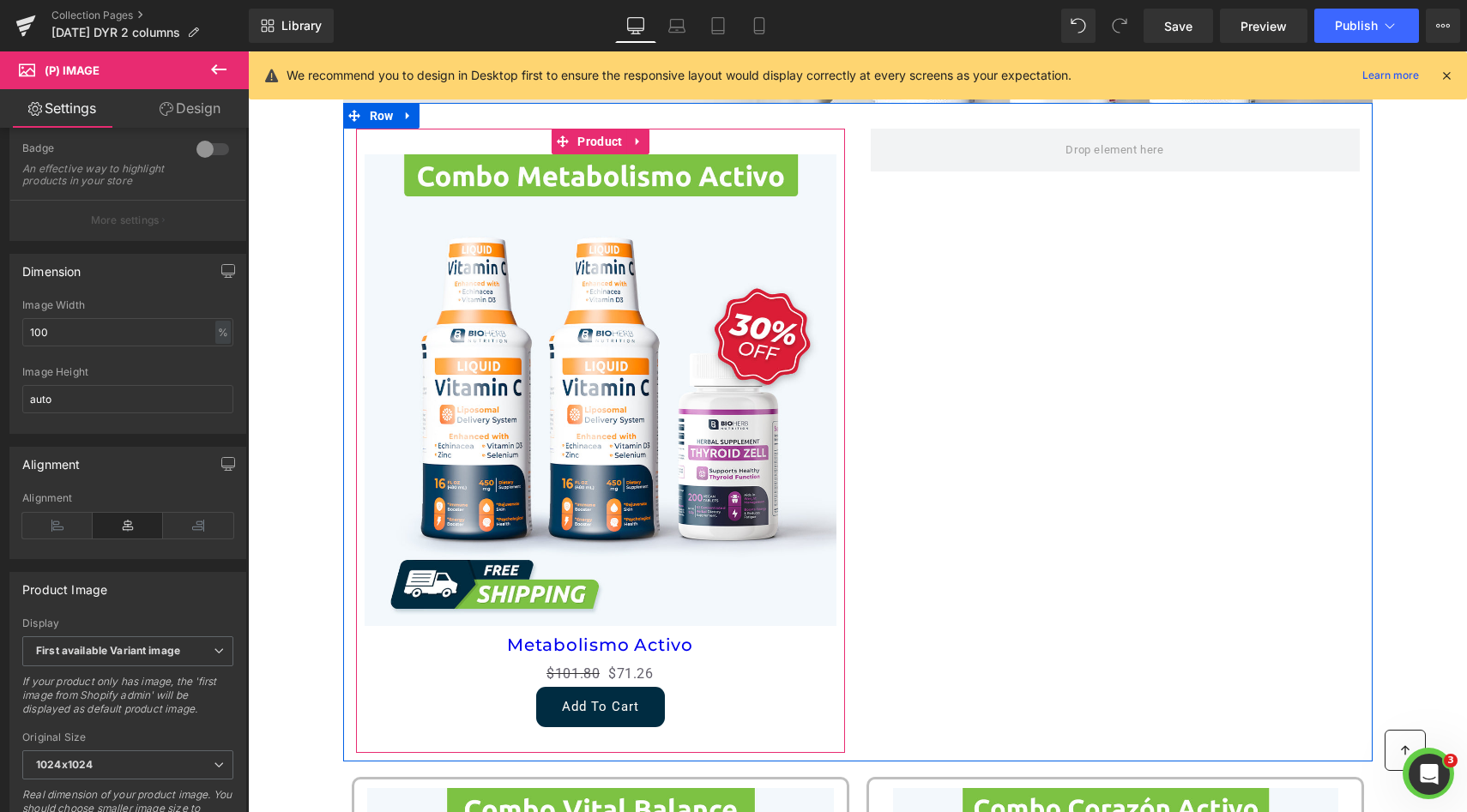
click at [356, 332] on div "Sale Off (P) Image Metabolismo Activo (P) Title $101.80 $71.26 (P) Price Add To…" at bounding box center [600, 440] width 489 height 624
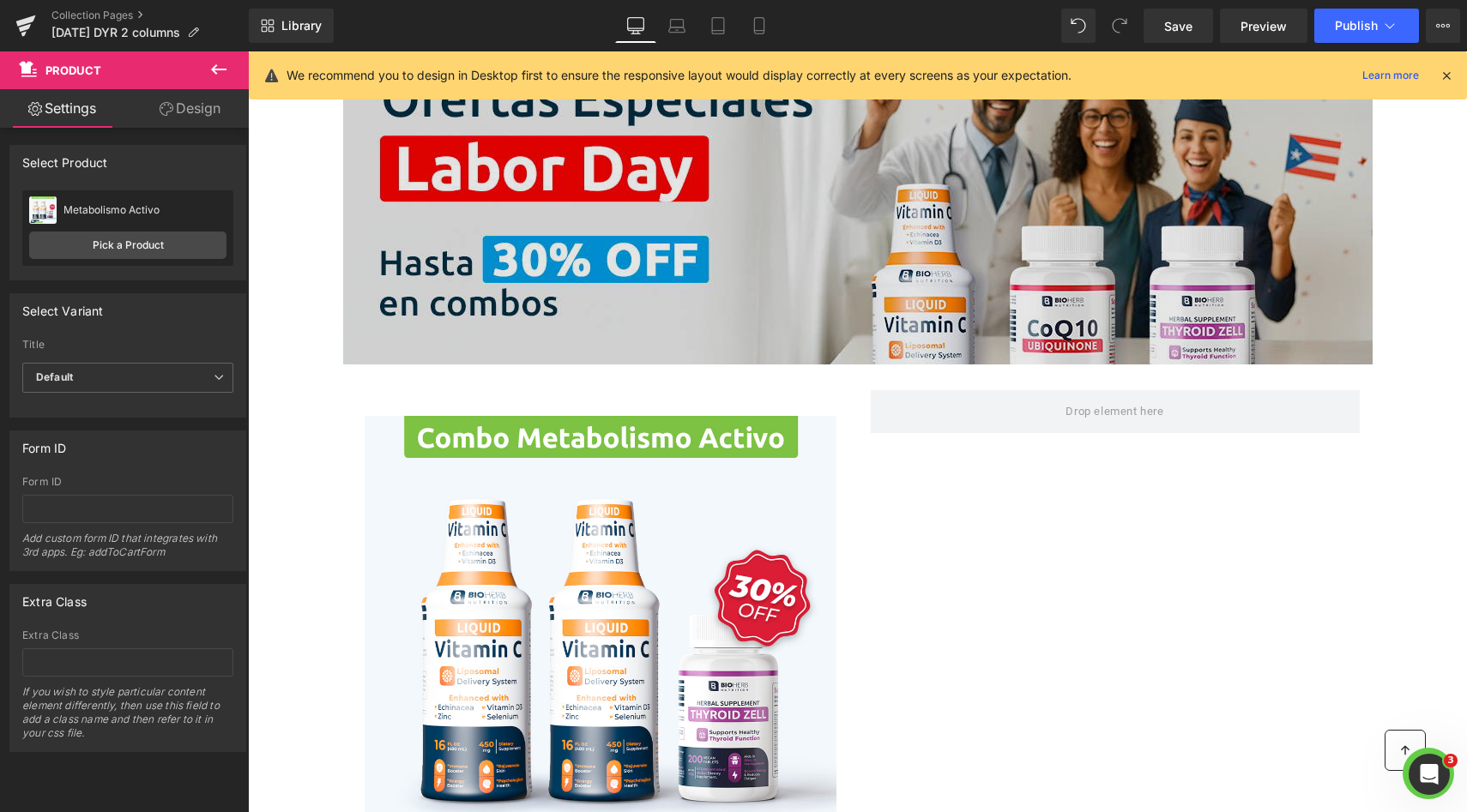
scroll to position [554, 0]
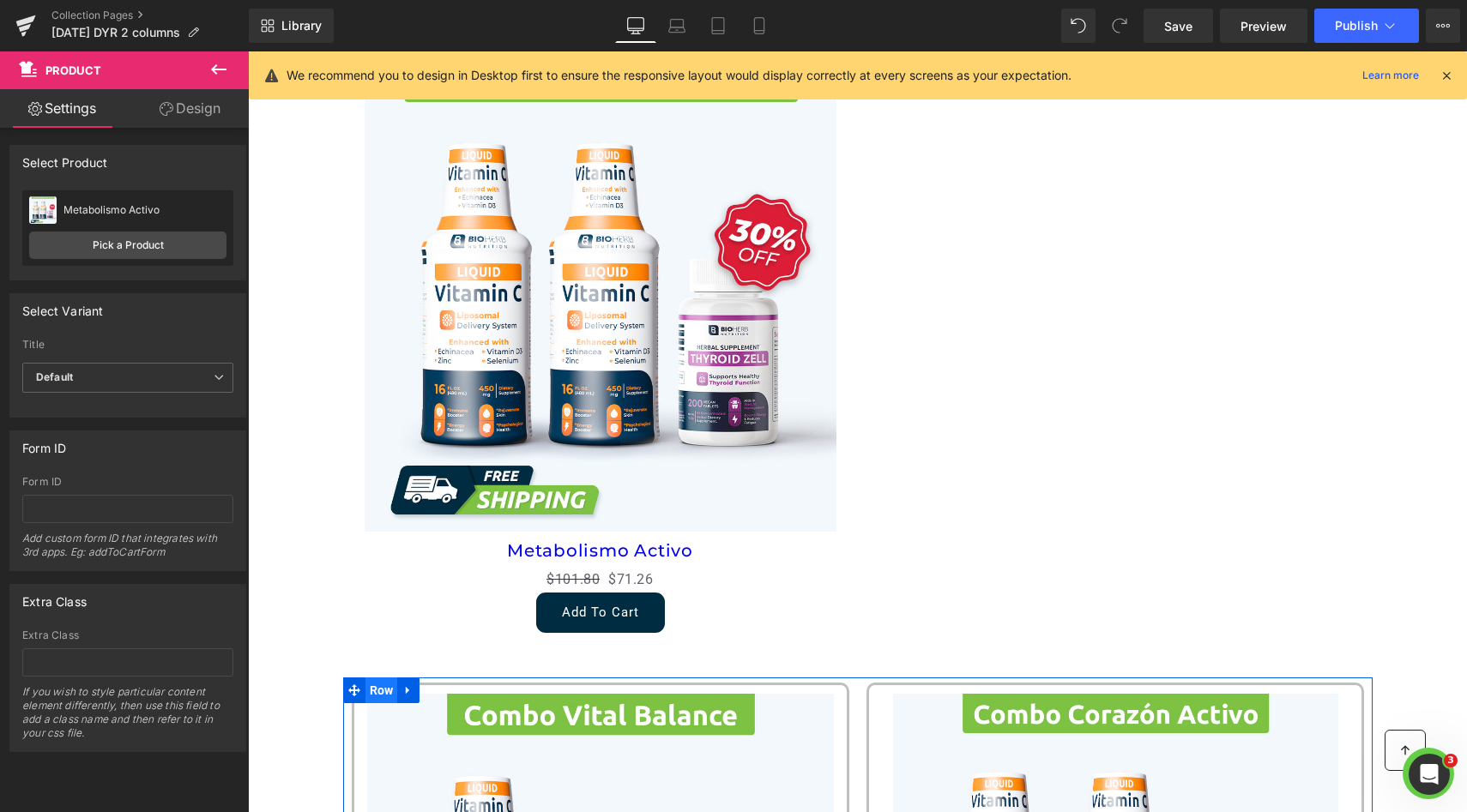
click at [384, 688] on span "Row" at bounding box center [382, 690] width 33 height 25
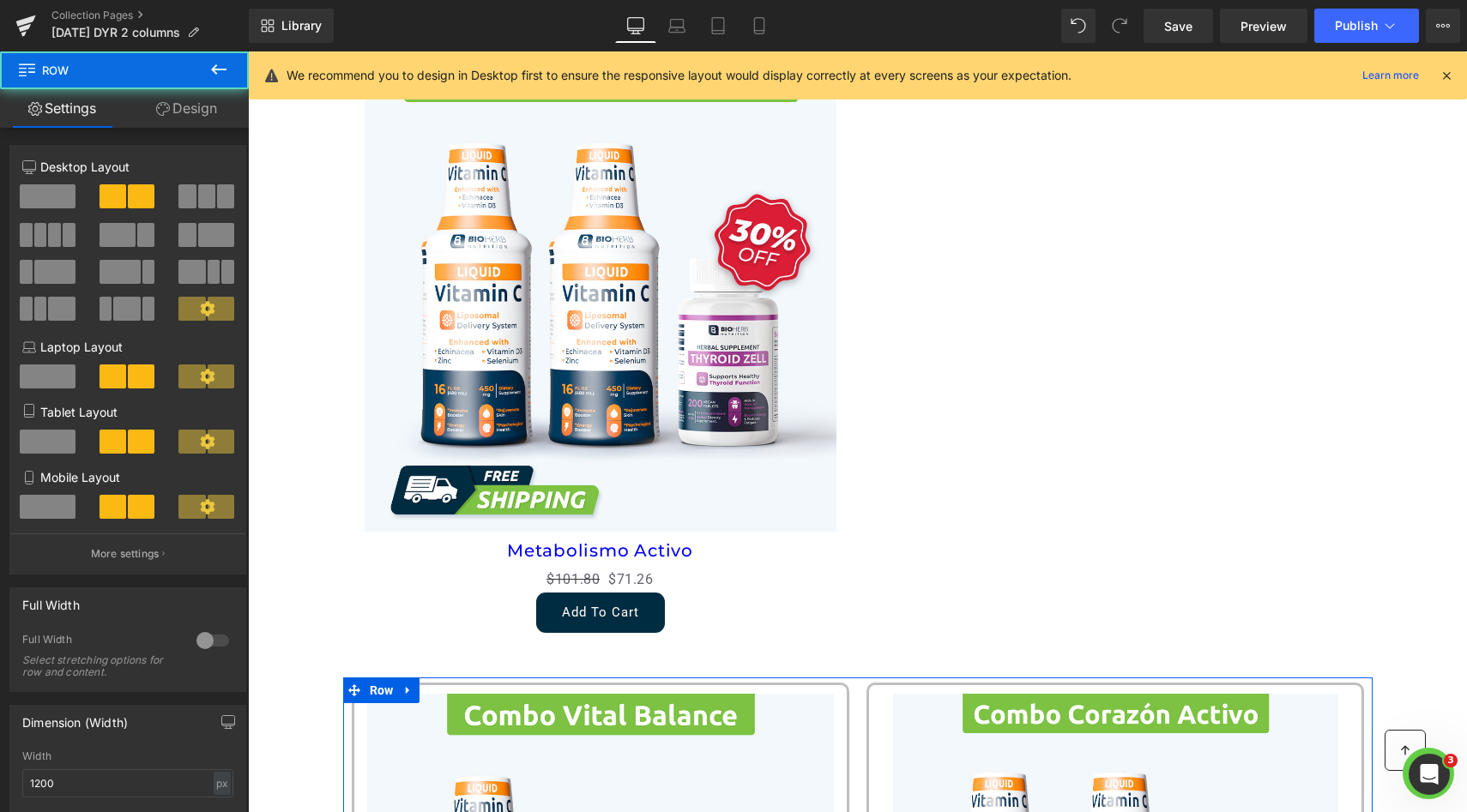
click at [188, 112] on link "Design" at bounding box center [186, 108] width 124 height 39
click at [0, 0] on div "Spacing" at bounding box center [0, 0] width 0 height 0
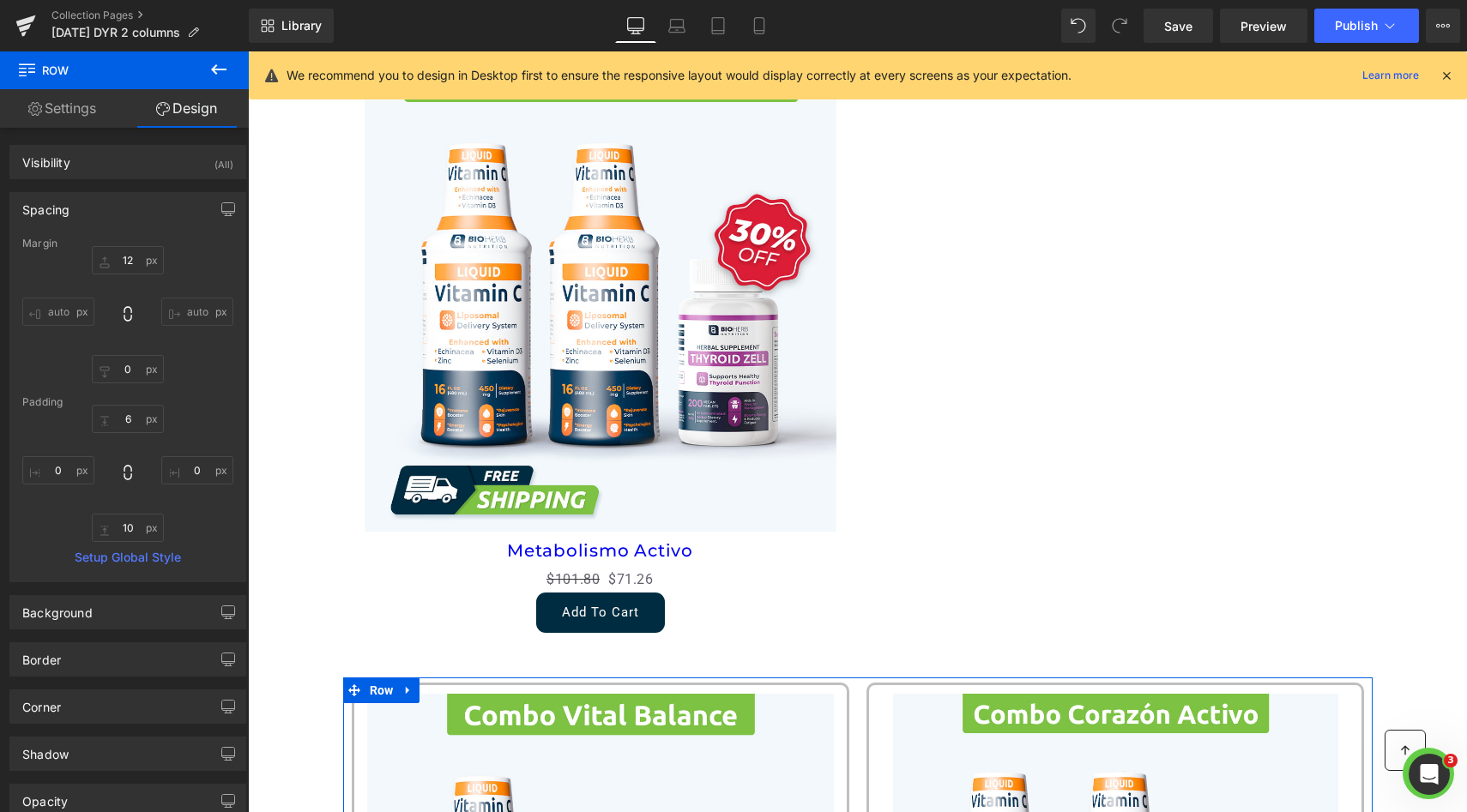
click at [120, 214] on div "Spacing" at bounding box center [127, 209] width 235 height 33
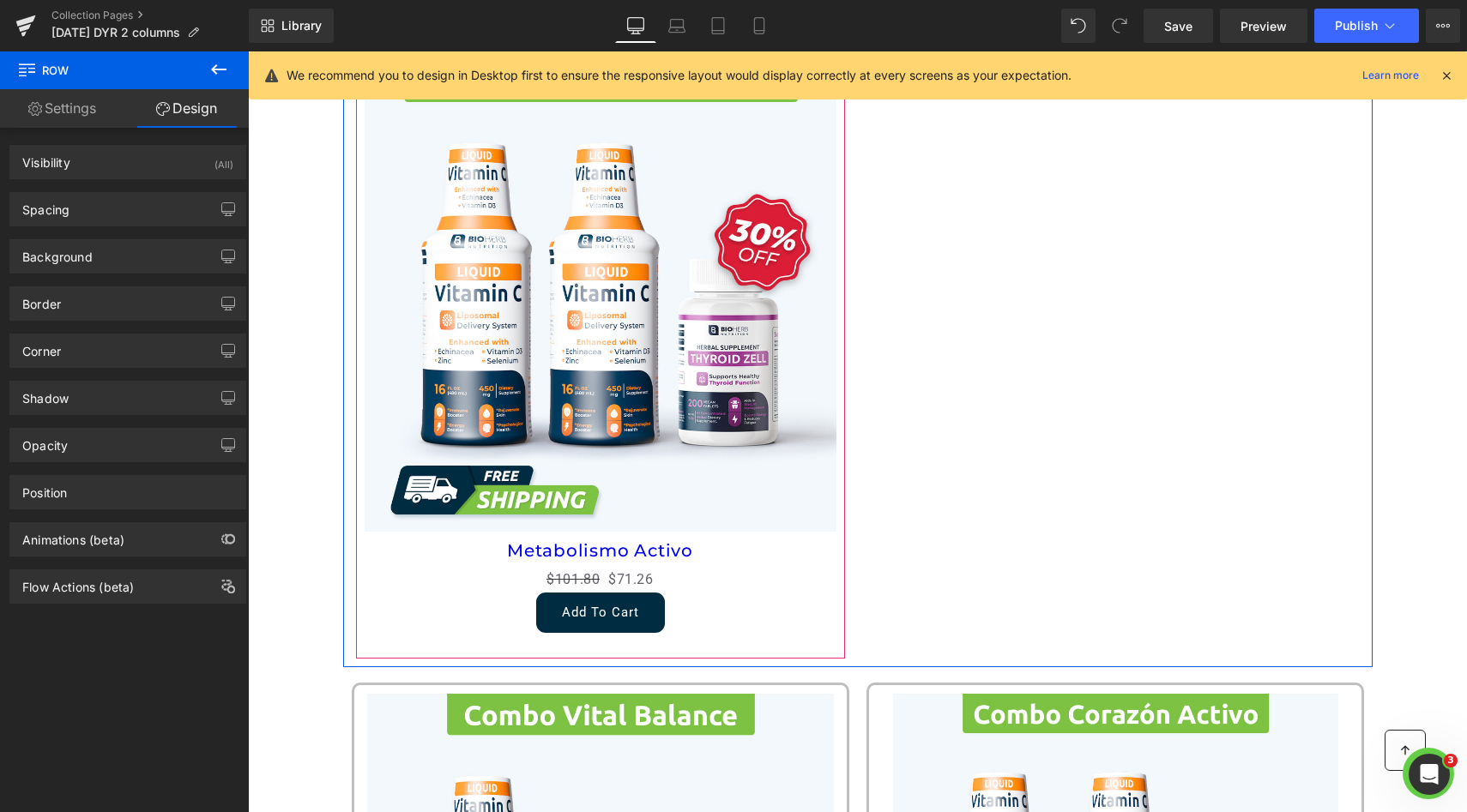
scroll to position [644, 0]
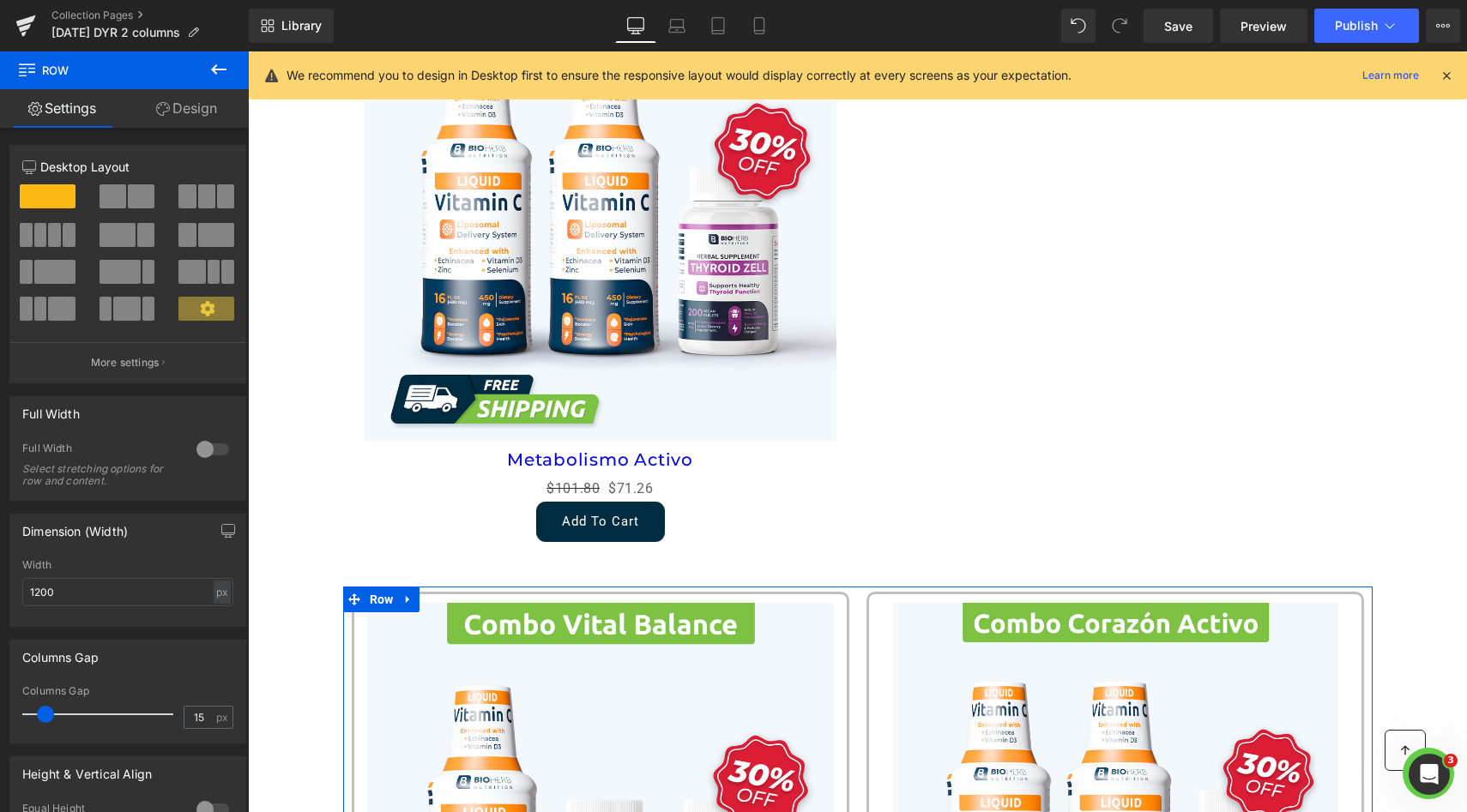
click at [382, 606] on span "Row" at bounding box center [382, 599] width 33 height 25
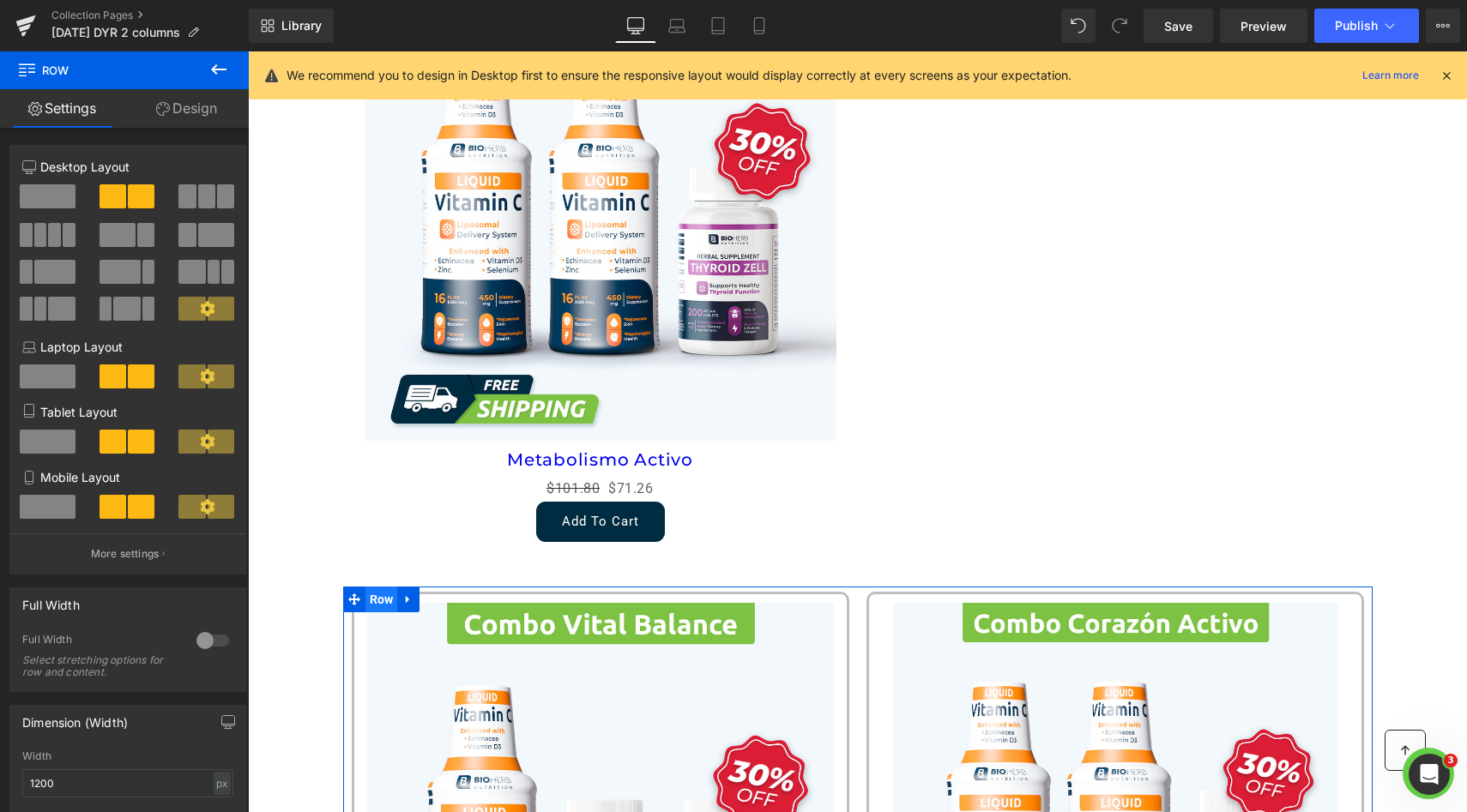
click at [374, 601] on span "Row" at bounding box center [382, 599] width 33 height 25
click at [199, 103] on link "Design" at bounding box center [186, 108] width 124 height 39
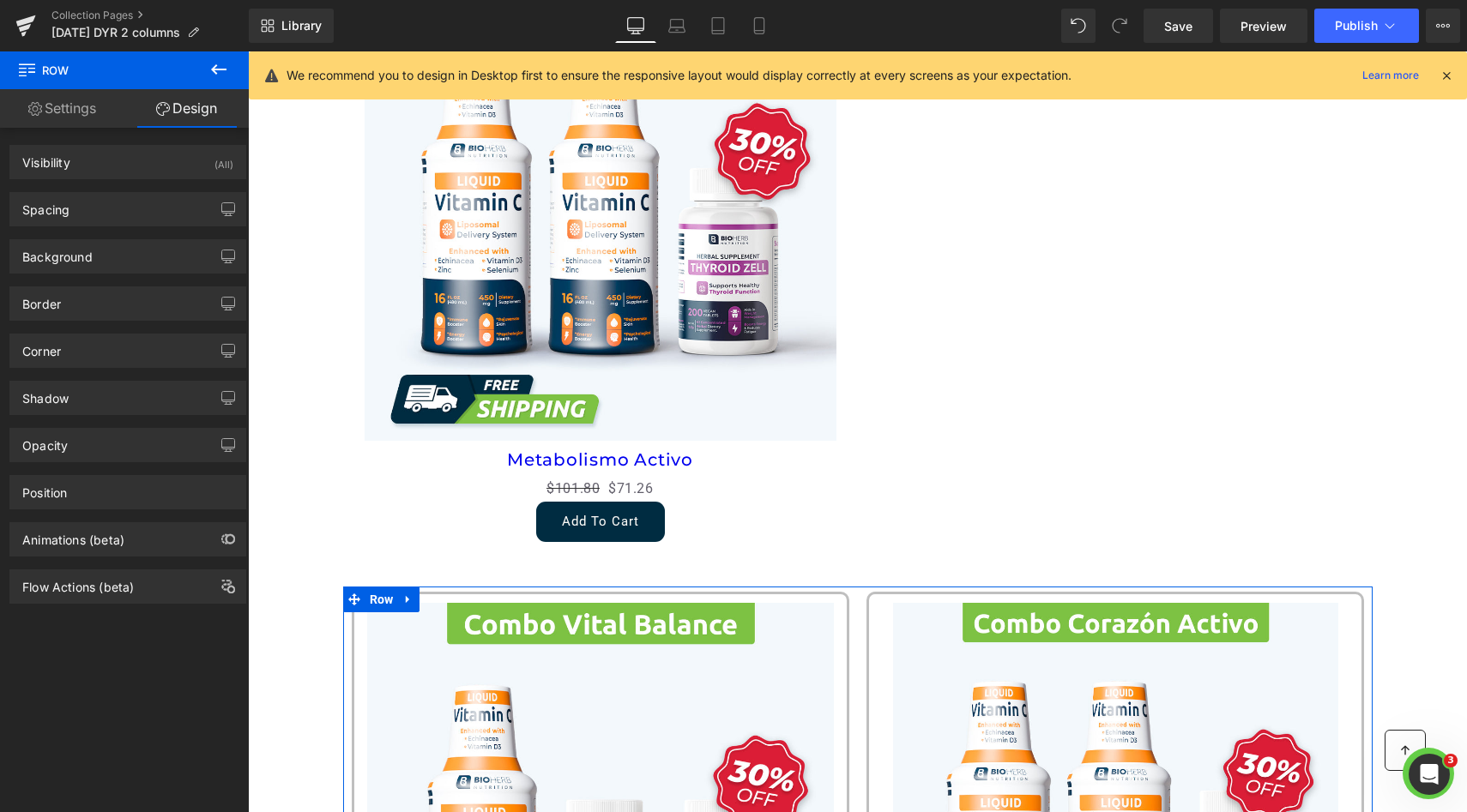
click at [132, 321] on div "Corner Corner Style Custom Custom Setup Global Style Custom Setup Global Style …" at bounding box center [128, 344] width 257 height 47
click at [140, 303] on div "Border" at bounding box center [127, 304] width 235 height 33
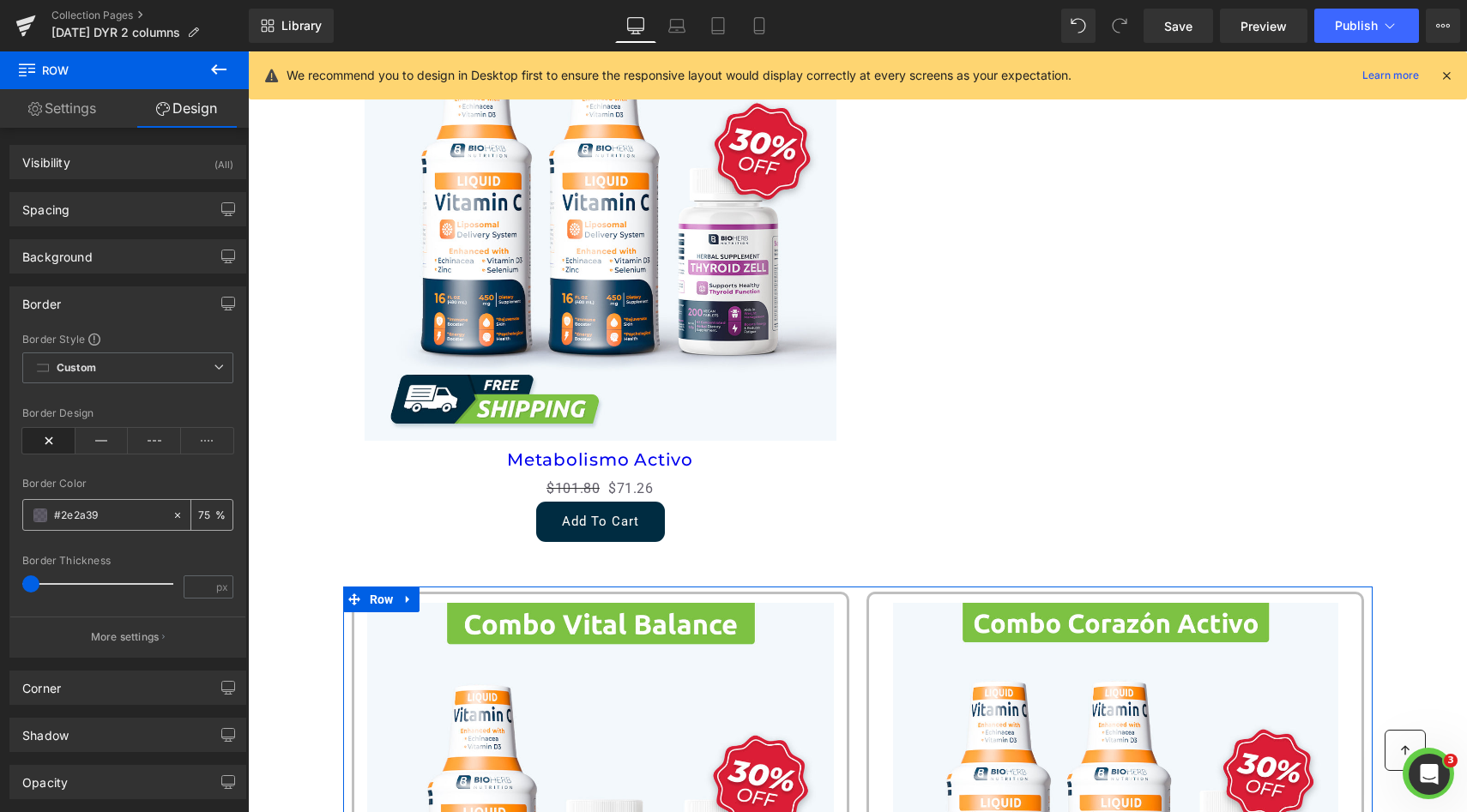
click at [135, 517] on input "text" at bounding box center [109, 515] width 110 height 19
type input "#2e2a39"
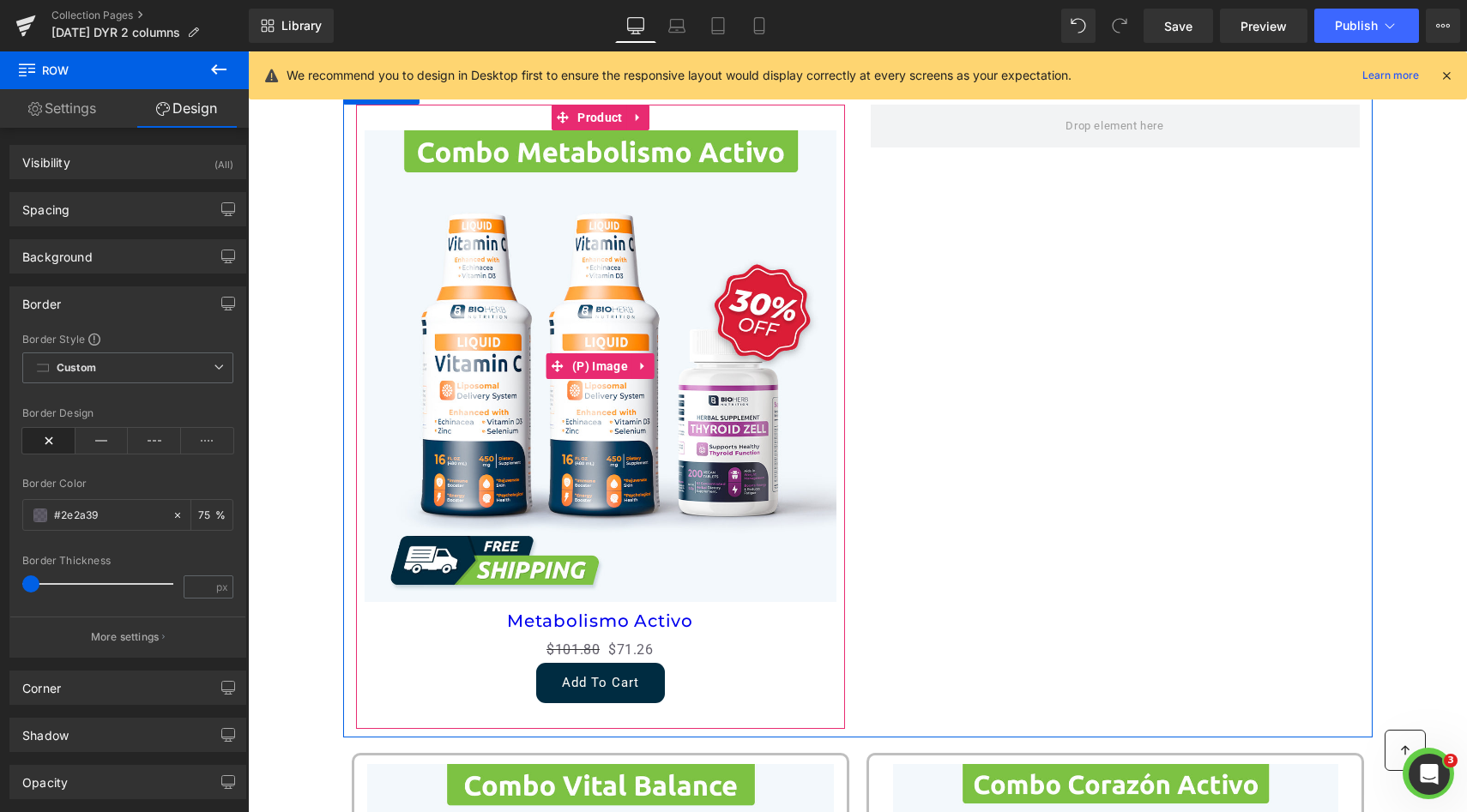
scroll to position [452, 0]
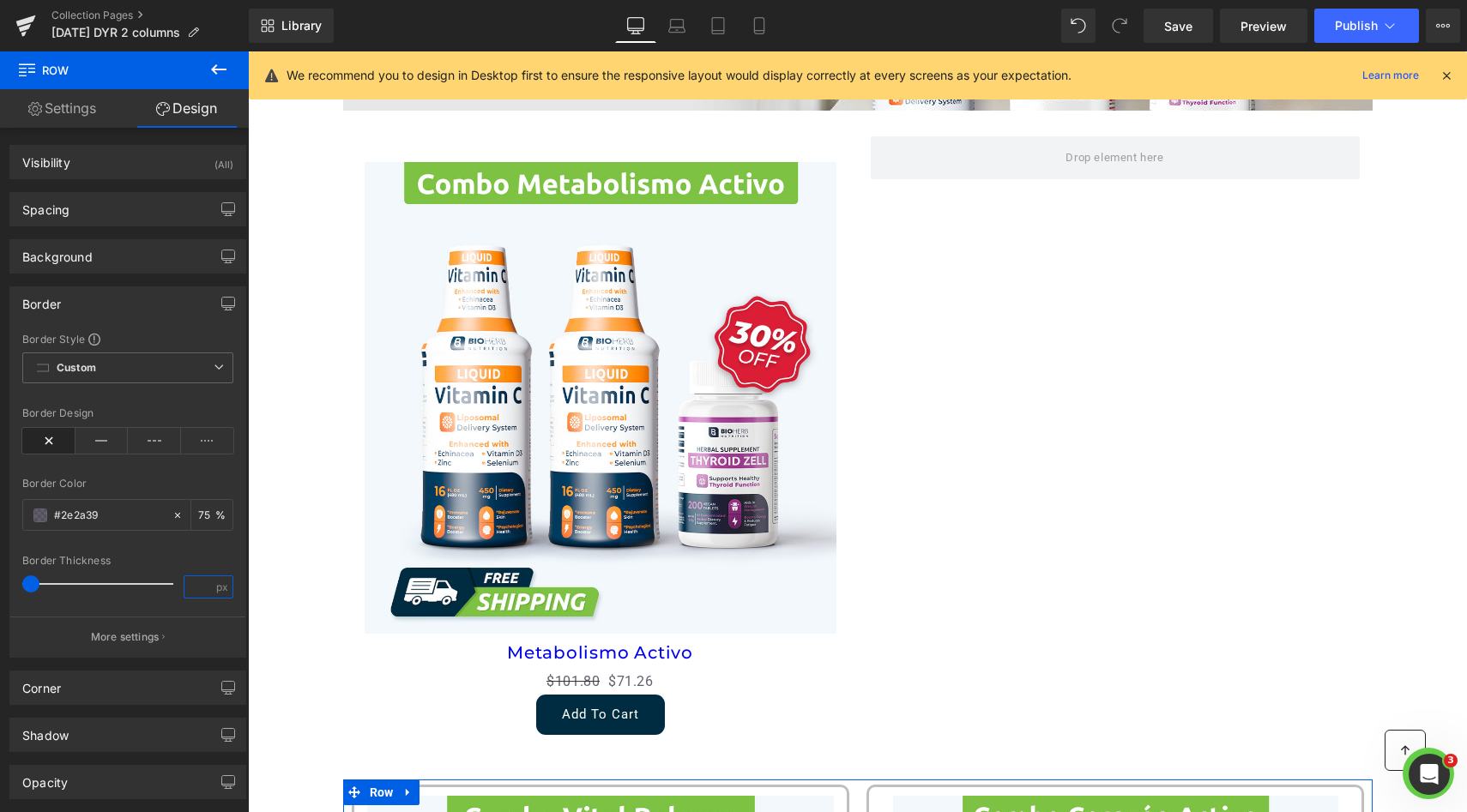
click at [184, 578] on input "number" at bounding box center [199, 587] width 30 height 22
type input "1"
click at [196, 564] on div "Border Thickness" at bounding box center [128, 560] width 211 height 12
click at [92, 437] on icon at bounding box center [102, 440] width 53 height 25
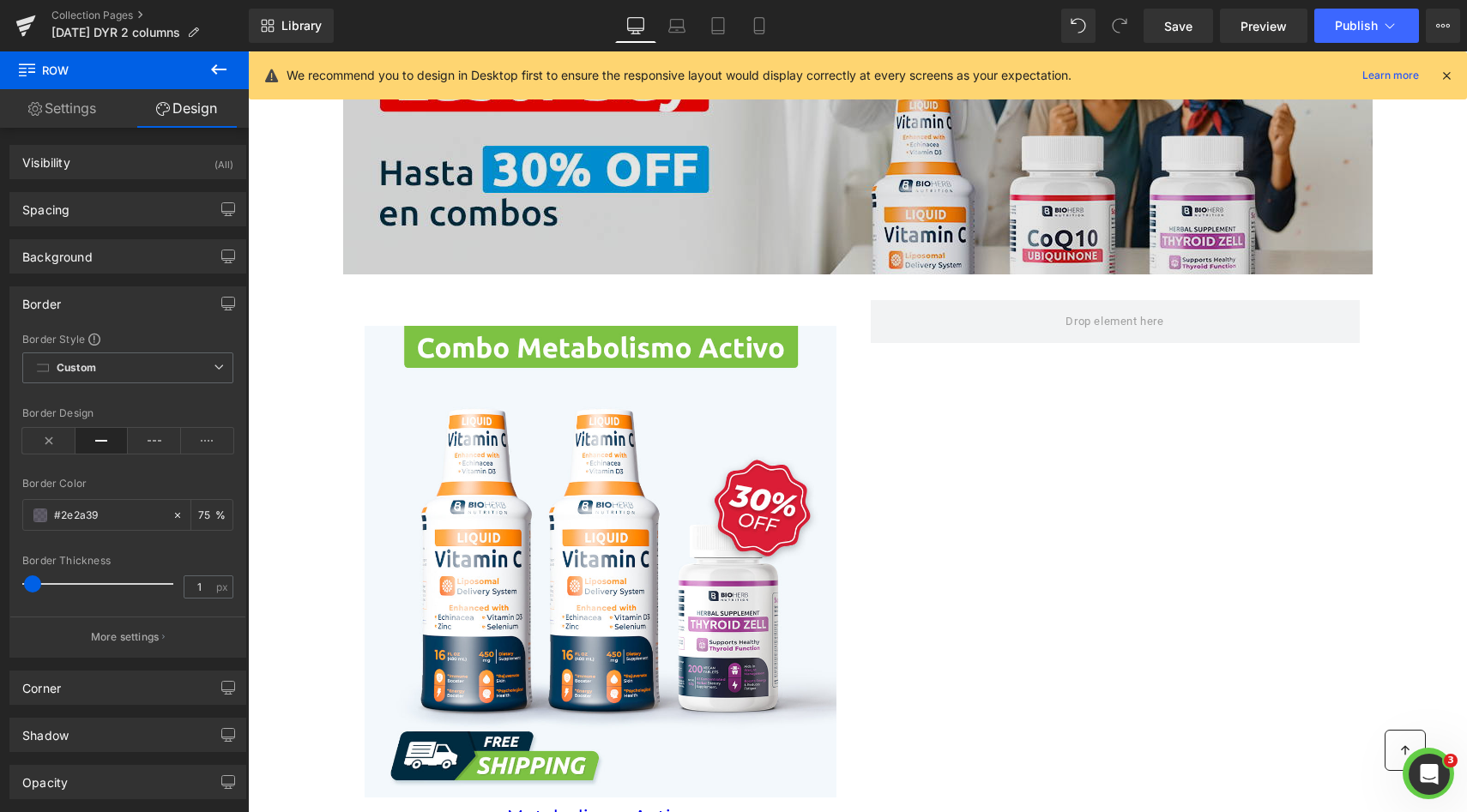
scroll to position [246, 0]
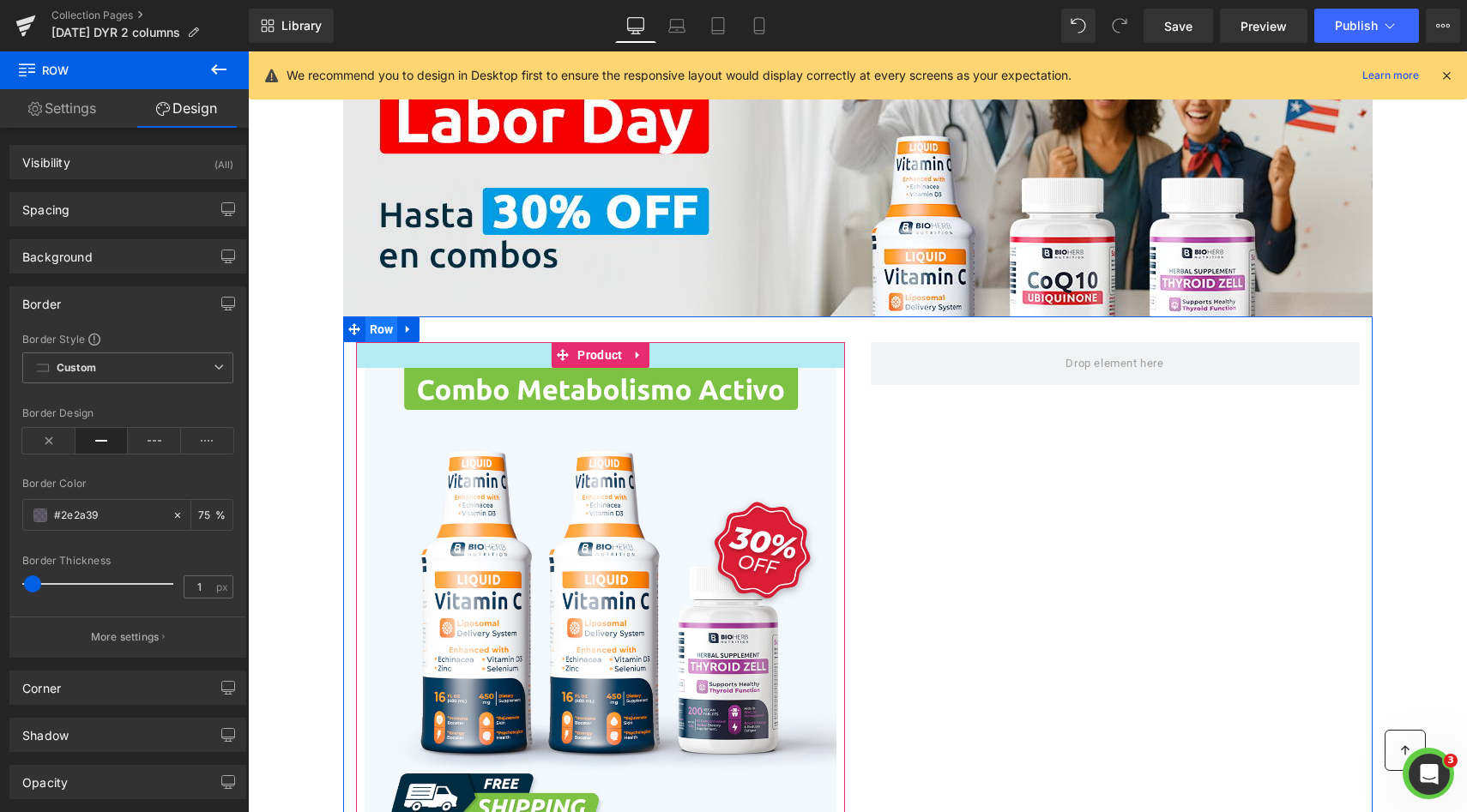
click at [374, 327] on span "Row" at bounding box center [382, 329] width 33 height 25
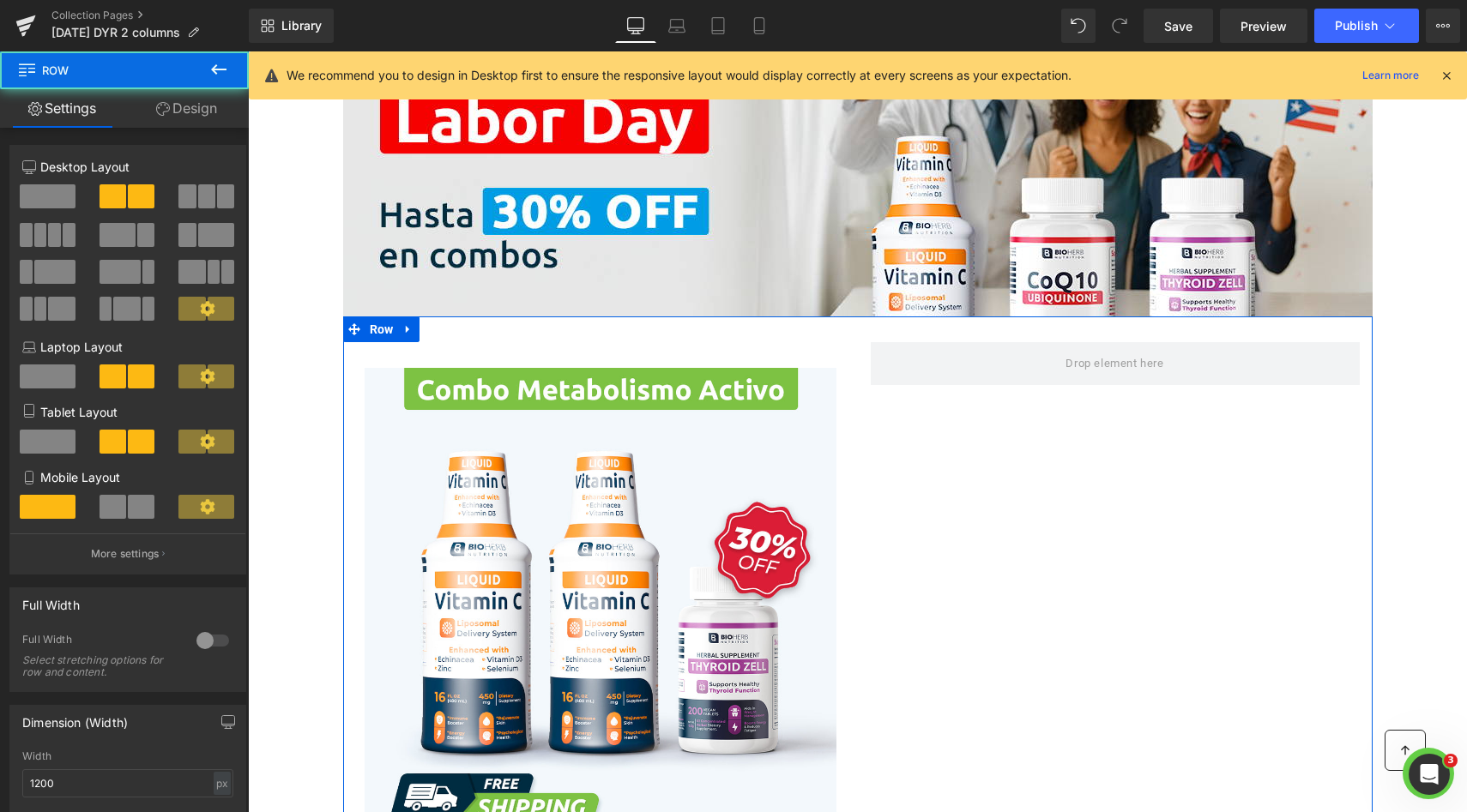
click at [198, 110] on link "Design" at bounding box center [186, 108] width 124 height 39
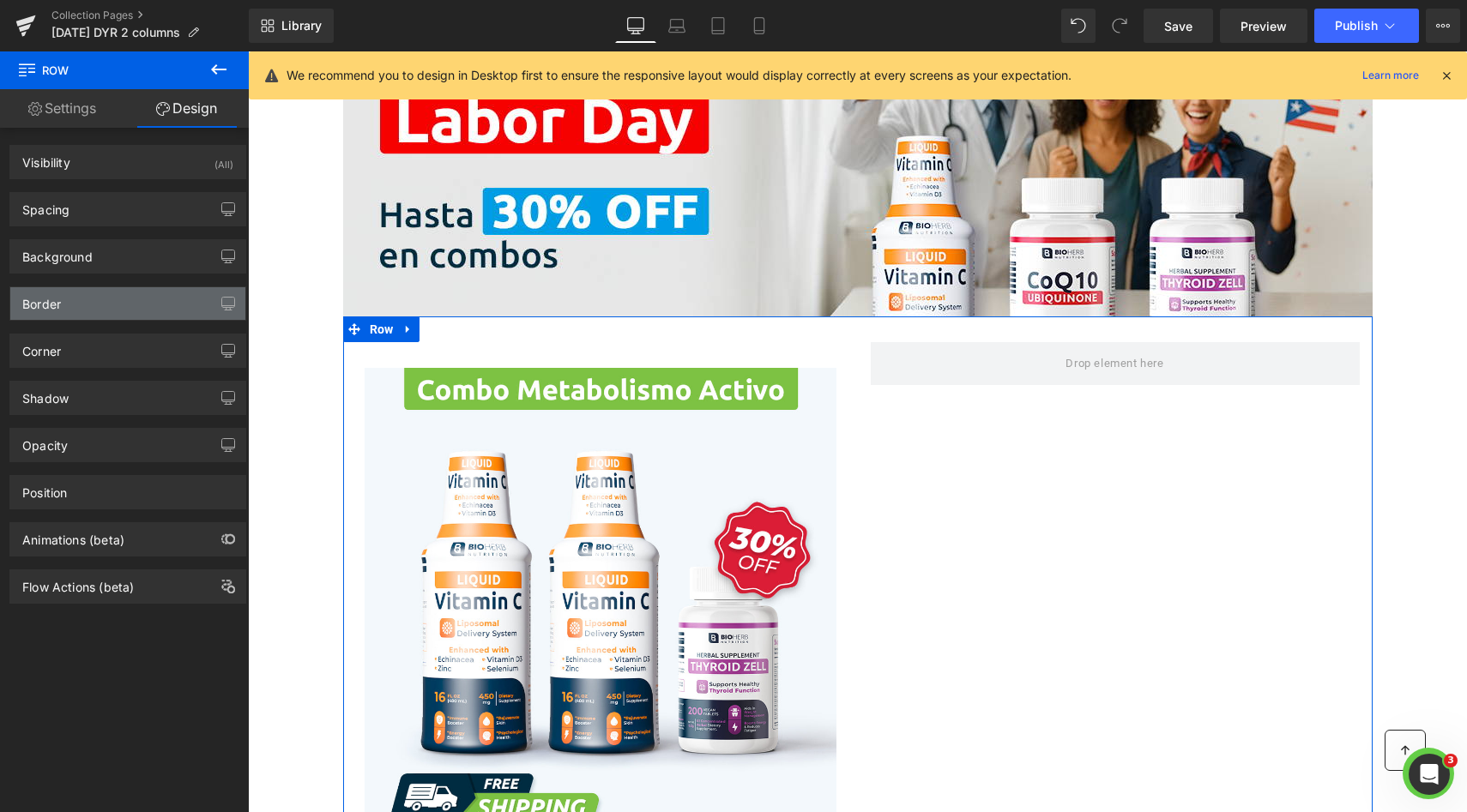
click at [119, 315] on div "Border" at bounding box center [127, 304] width 235 height 33
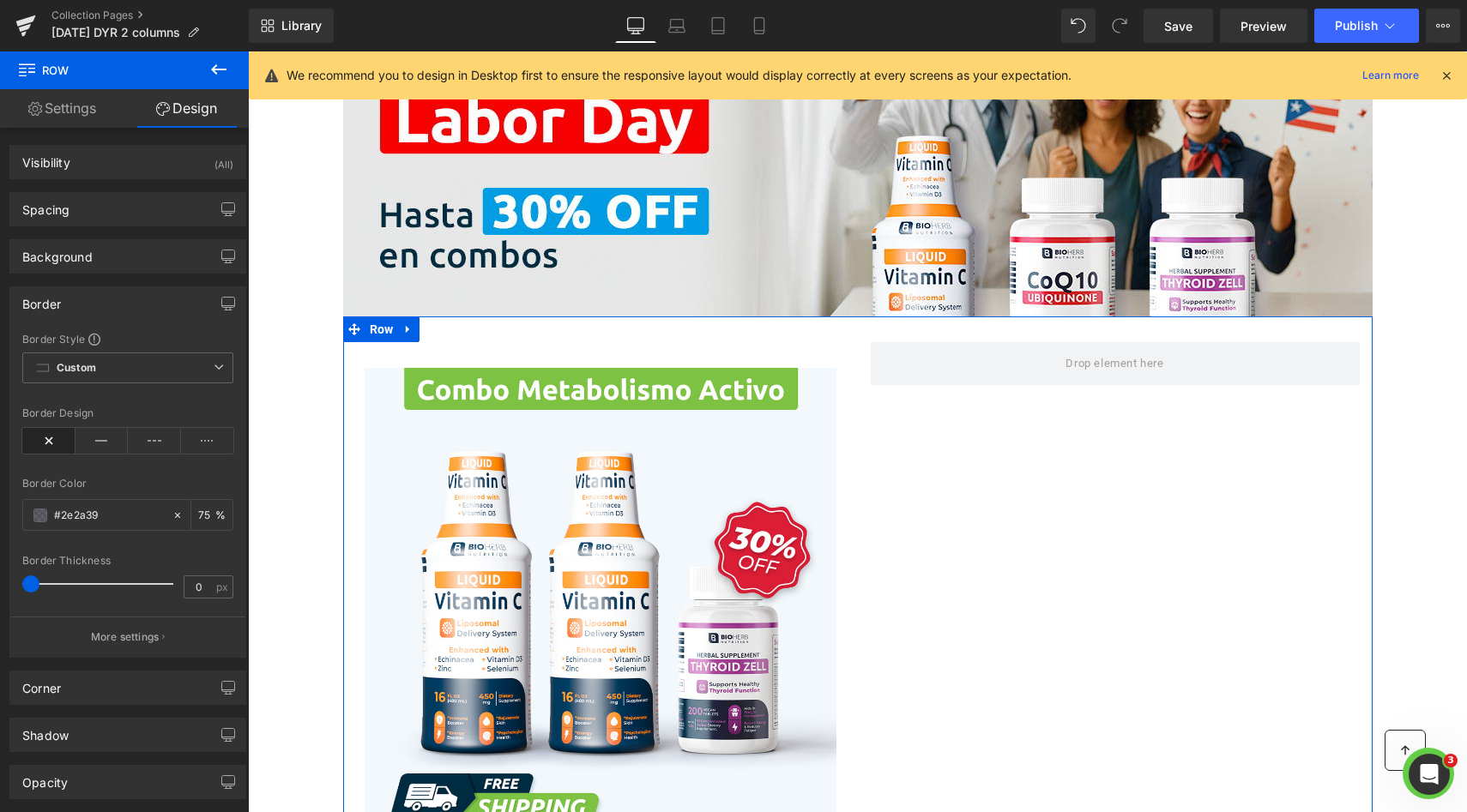
click at [180, 565] on div "Border Thickness" at bounding box center [128, 560] width 211 height 12
click at [191, 576] on input "0" at bounding box center [199, 587] width 30 height 22
click at [198, 589] on input "1" at bounding box center [199, 587] width 30 height 22
type input "2"
click at [163, 521] on div "#2e2a39" at bounding box center [98, 515] width 149 height 30
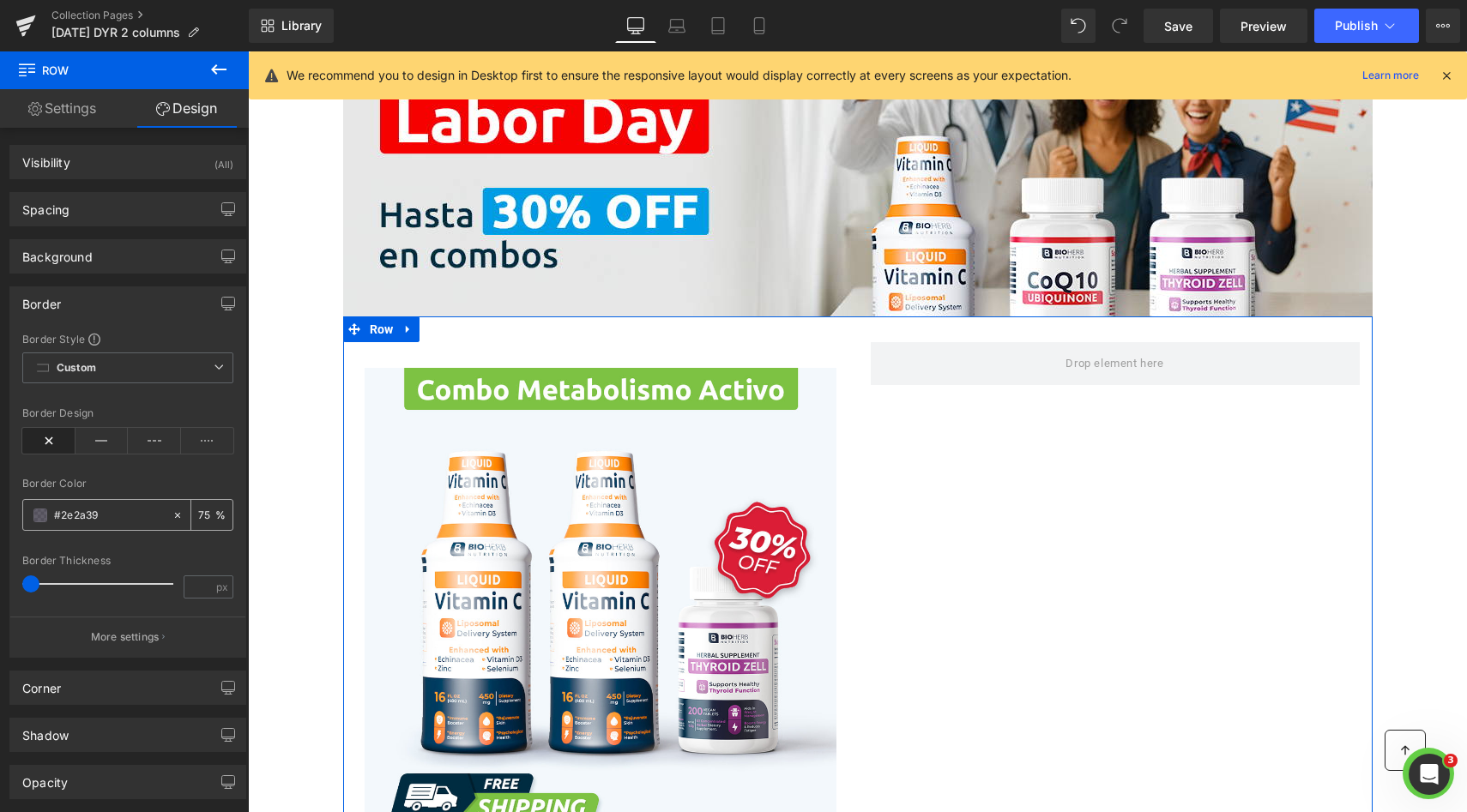
click at [171, 521] on div at bounding box center [181, 515] width 20 height 30
click at [83, 444] on icon at bounding box center [102, 440] width 53 height 25
click at [62, 444] on icon at bounding box center [49, 440] width 53 height 25
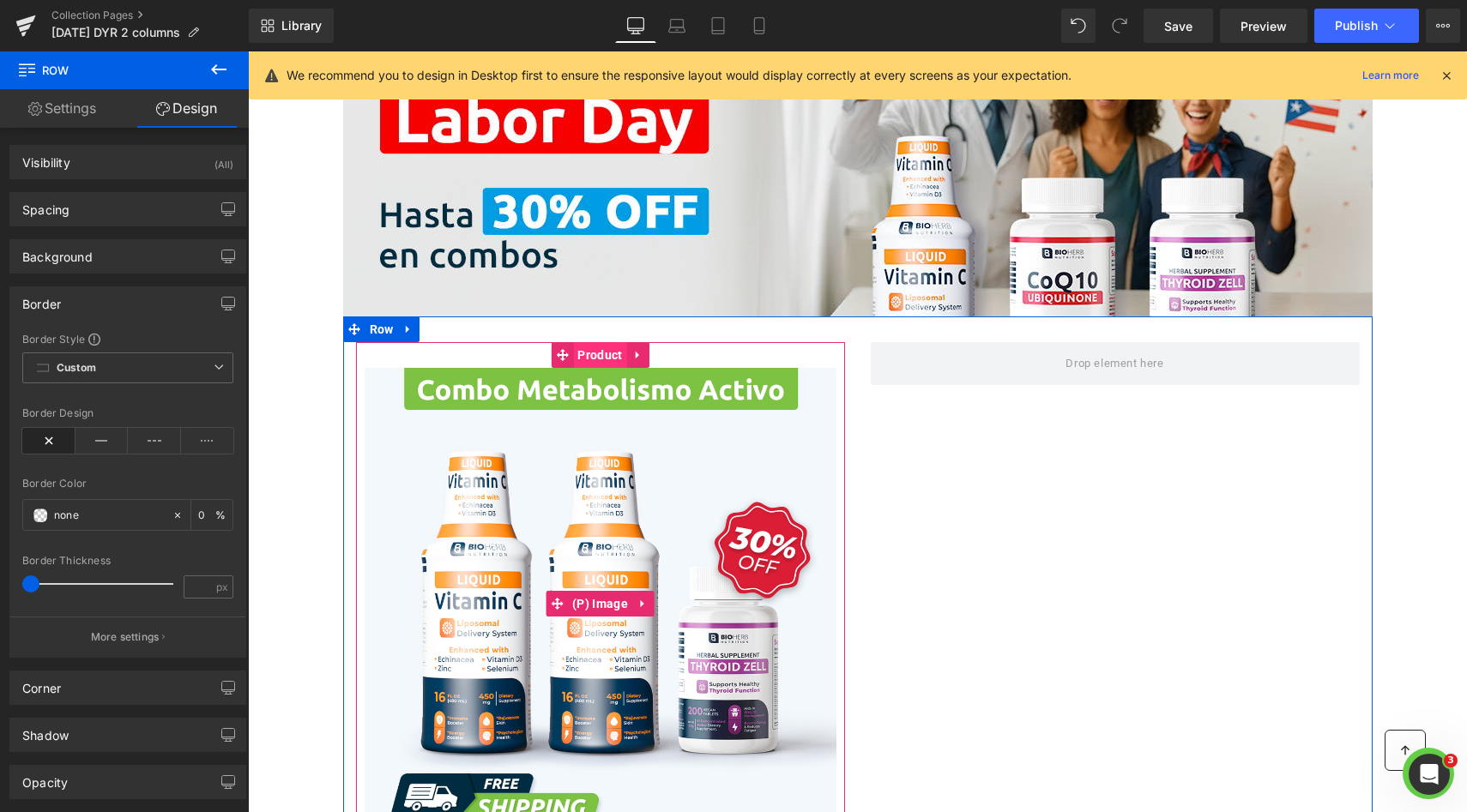
click at [594, 358] on span "Product" at bounding box center [599, 354] width 53 height 25
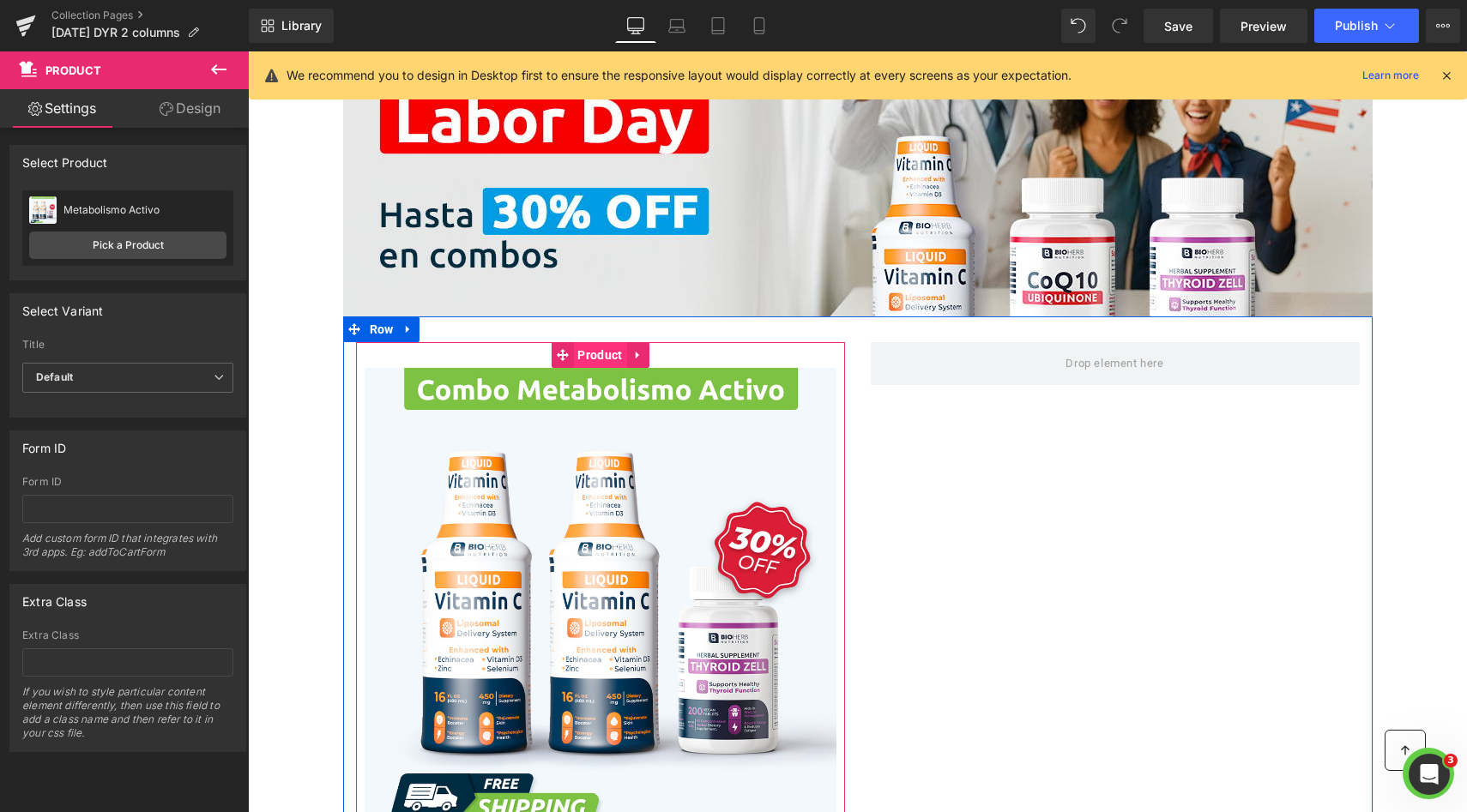
click at [598, 362] on span "Product" at bounding box center [599, 354] width 53 height 25
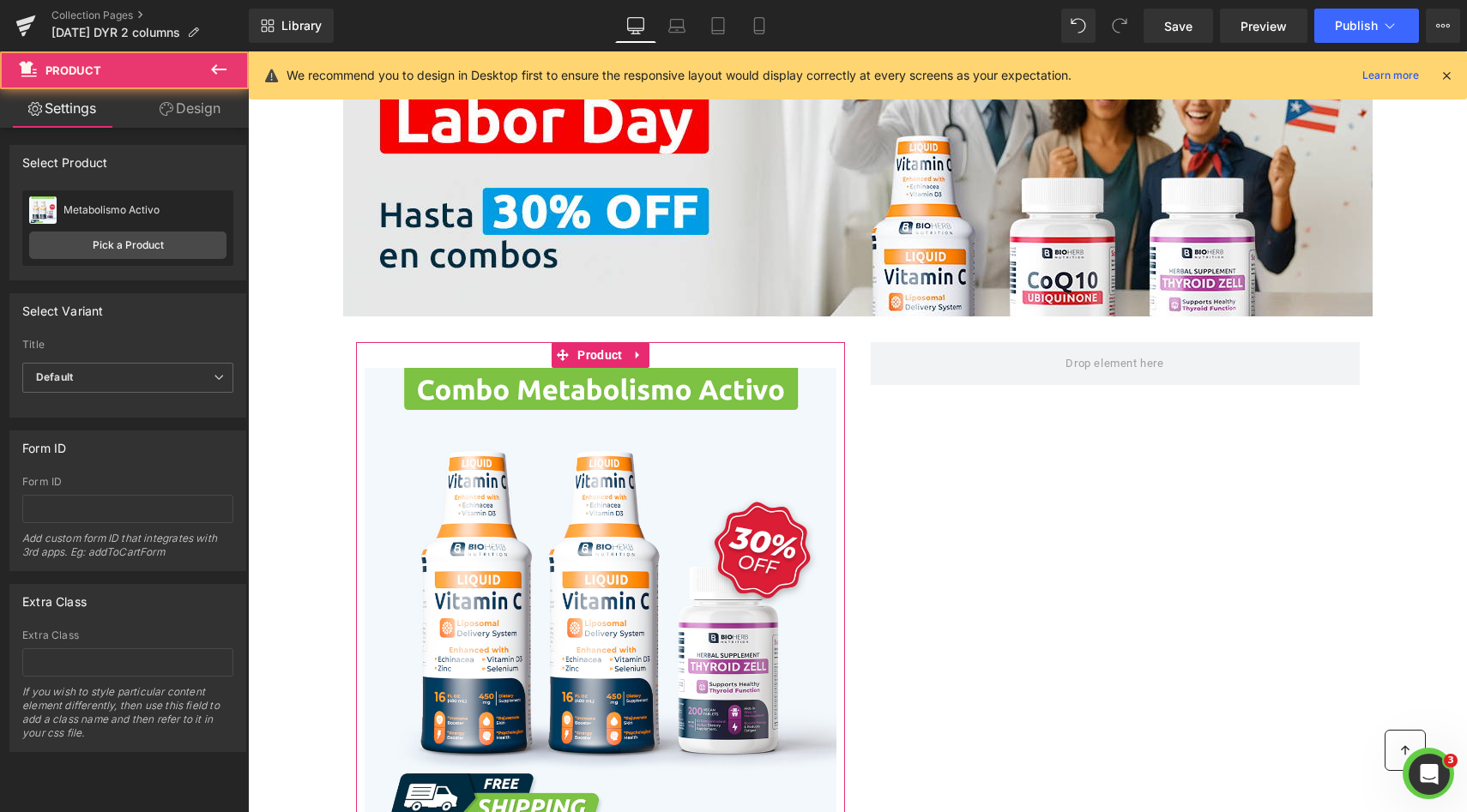
click at [213, 121] on link "Design" at bounding box center [189, 108] width 124 height 39
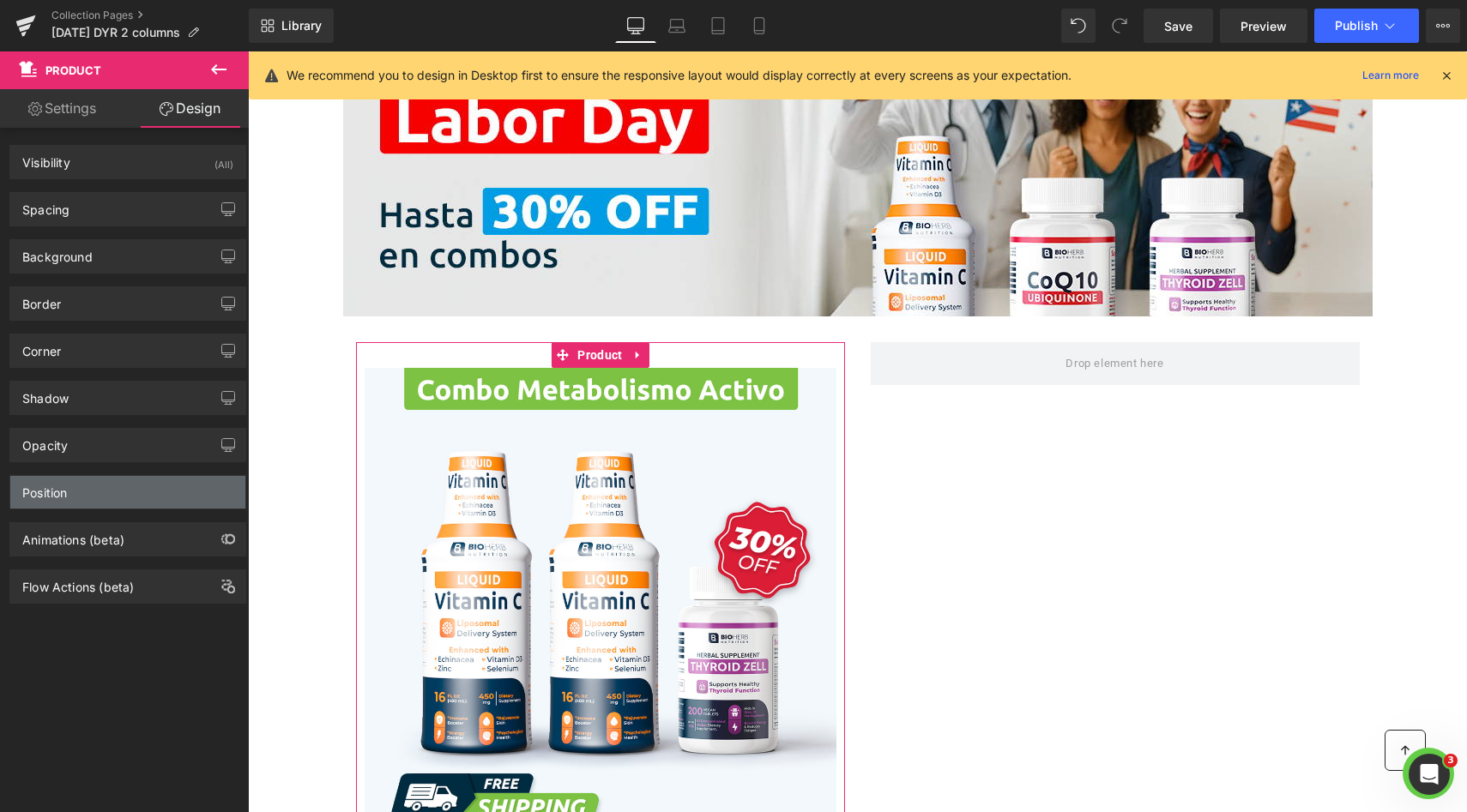
click at [131, 485] on div "Position" at bounding box center [127, 492] width 235 height 33
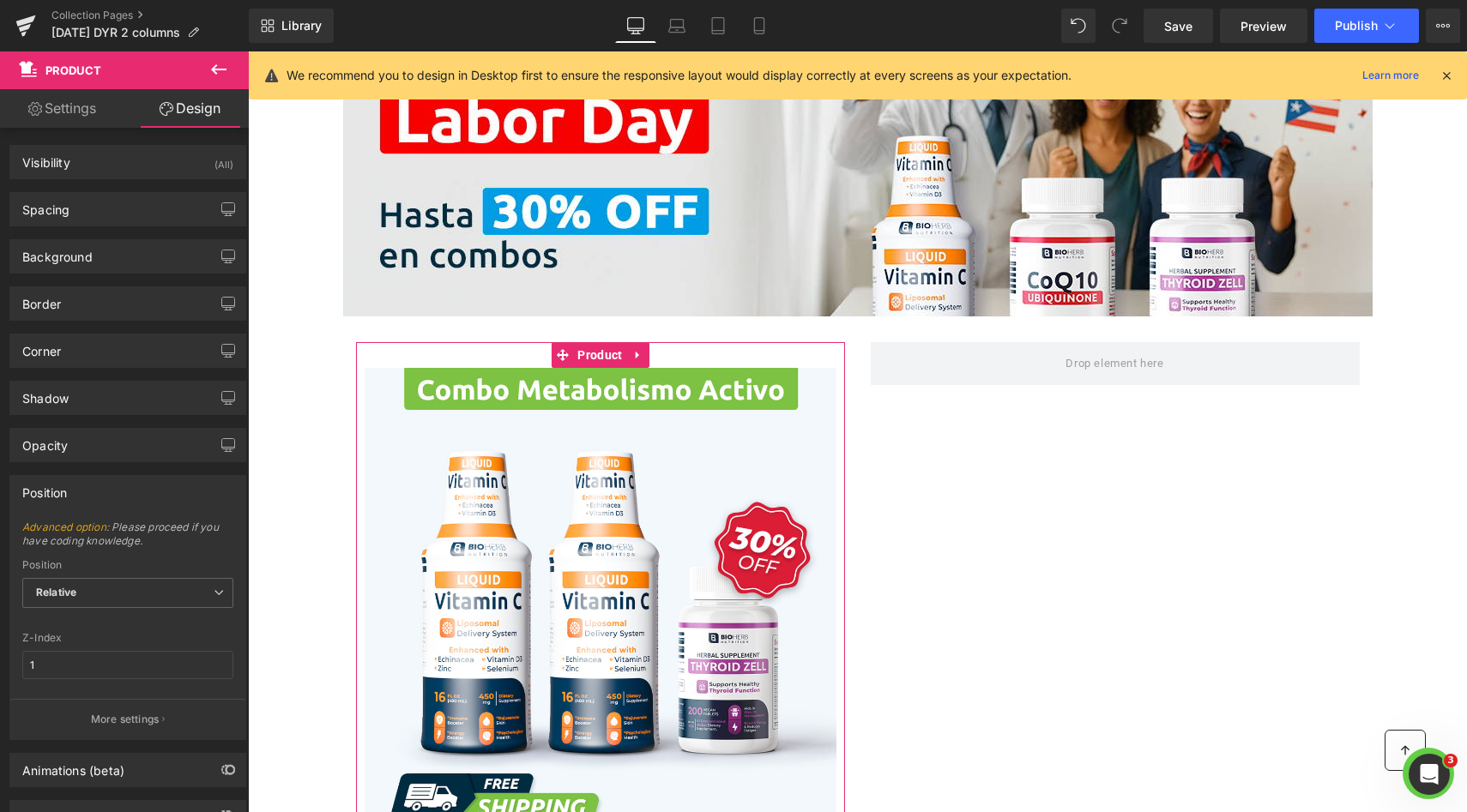
click at [131, 485] on div "Position" at bounding box center [127, 492] width 235 height 33
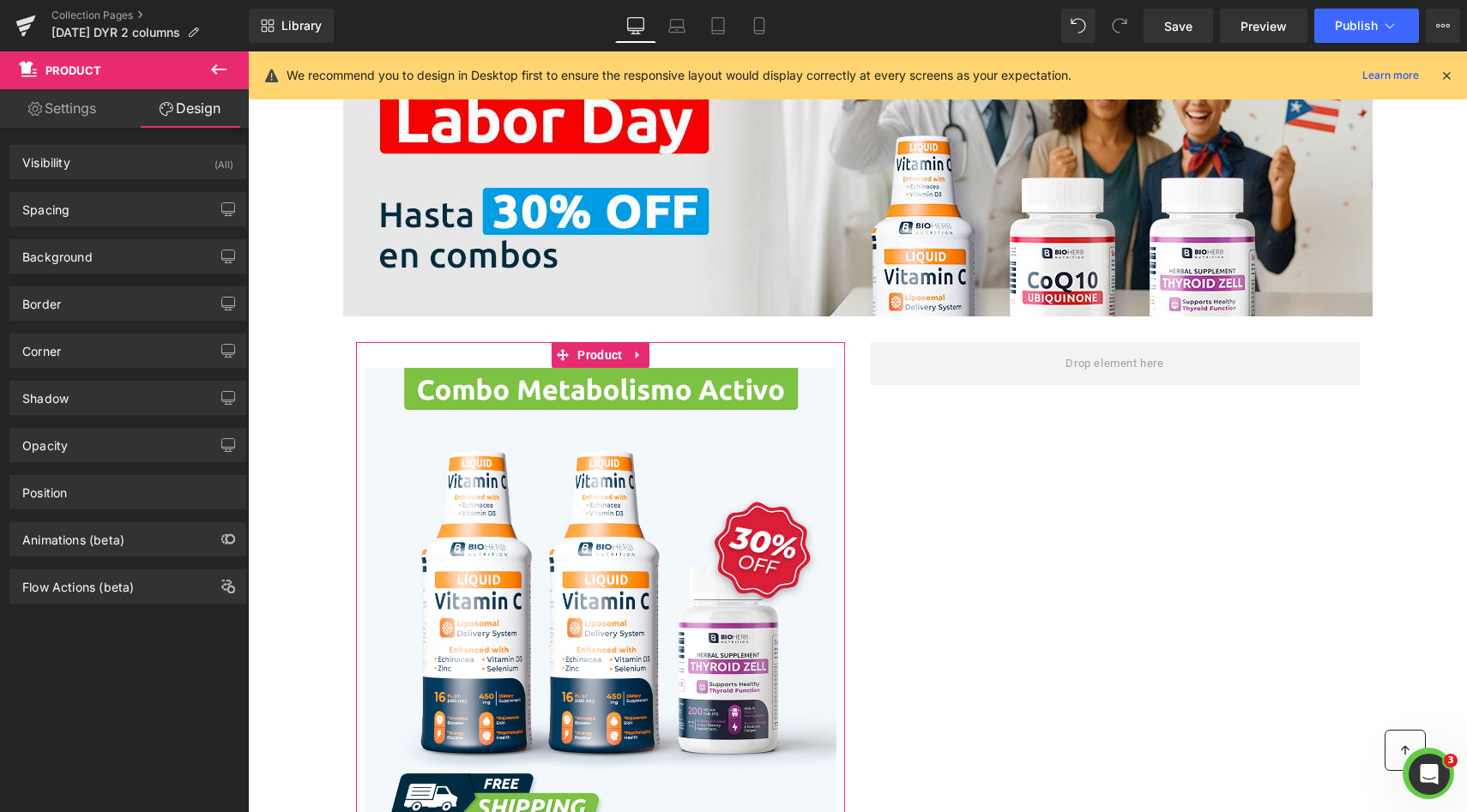
click at [131, 323] on div "Corner Corner Style Custom Custom Setup Global Style Custom Setup Global Style …" at bounding box center [128, 344] width 257 height 47
click at [148, 279] on div "Border Border Style Custom Custom Setup Global Style Custom Setup Global Style …" at bounding box center [128, 297] width 257 height 47
click at [151, 298] on div "Border" at bounding box center [127, 304] width 235 height 33
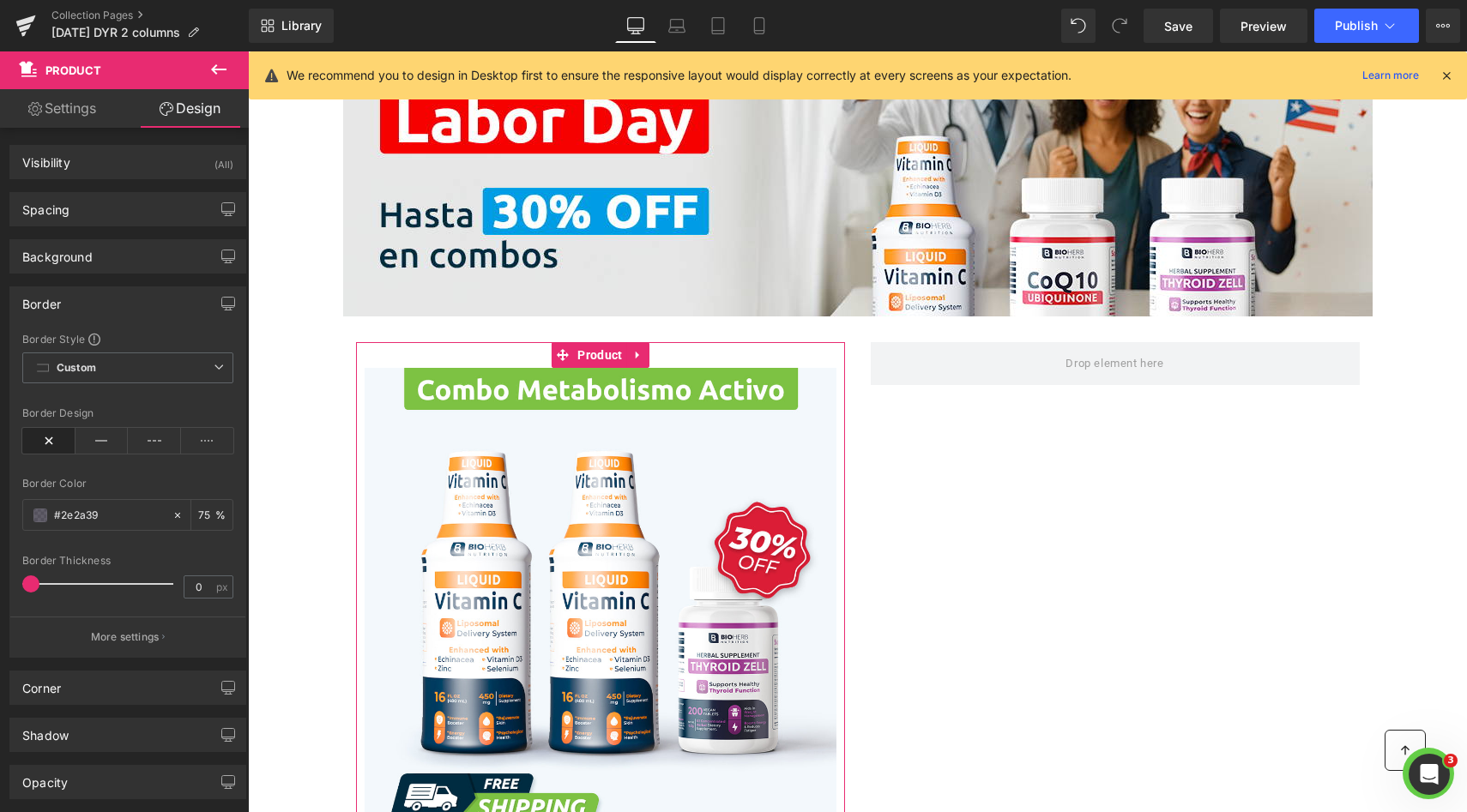
click at [175, 569] on div "Border Thickness 0 px" at bounding box center [128, 583] width 211 height 57
click at [194, 586] on input "0" at bounding box center [199, 587] width 30 height 22
type input "1"
click at [82, 428] on icon at bounding box center [102, 440] width 53 height 25
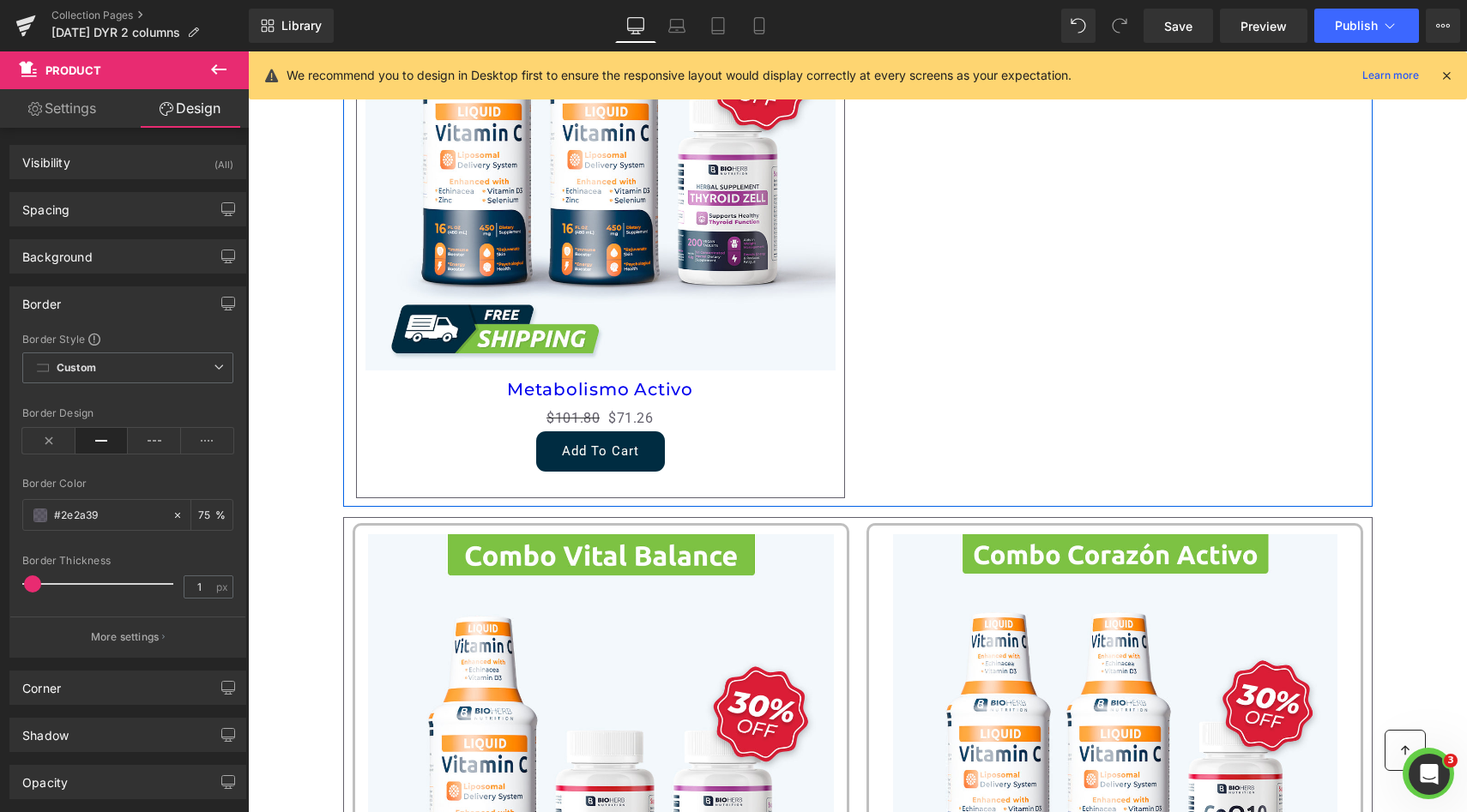
scroll to position [481, 0]
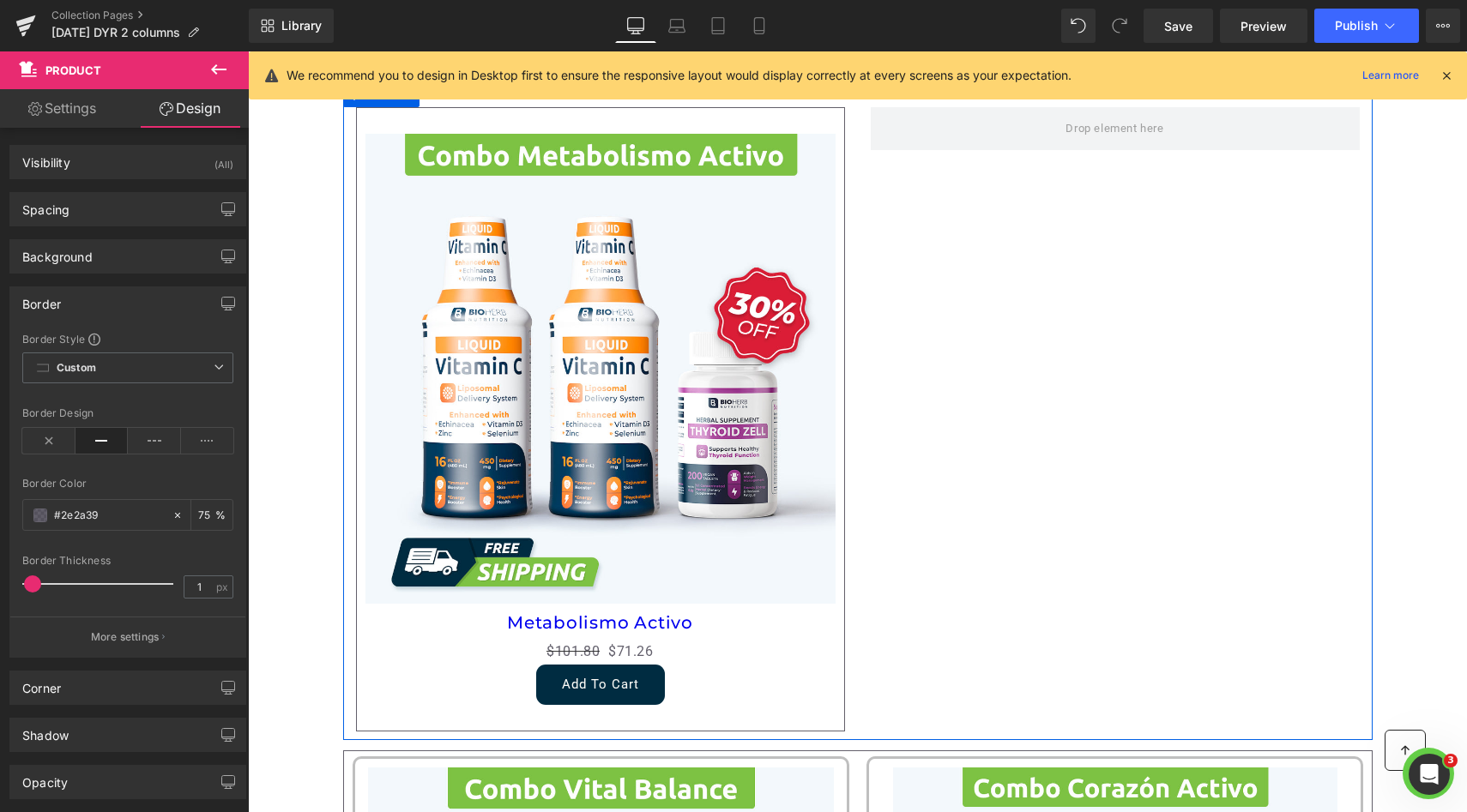
click at [576, 280] on img at bounding box center [600, 369] width 470 height 469
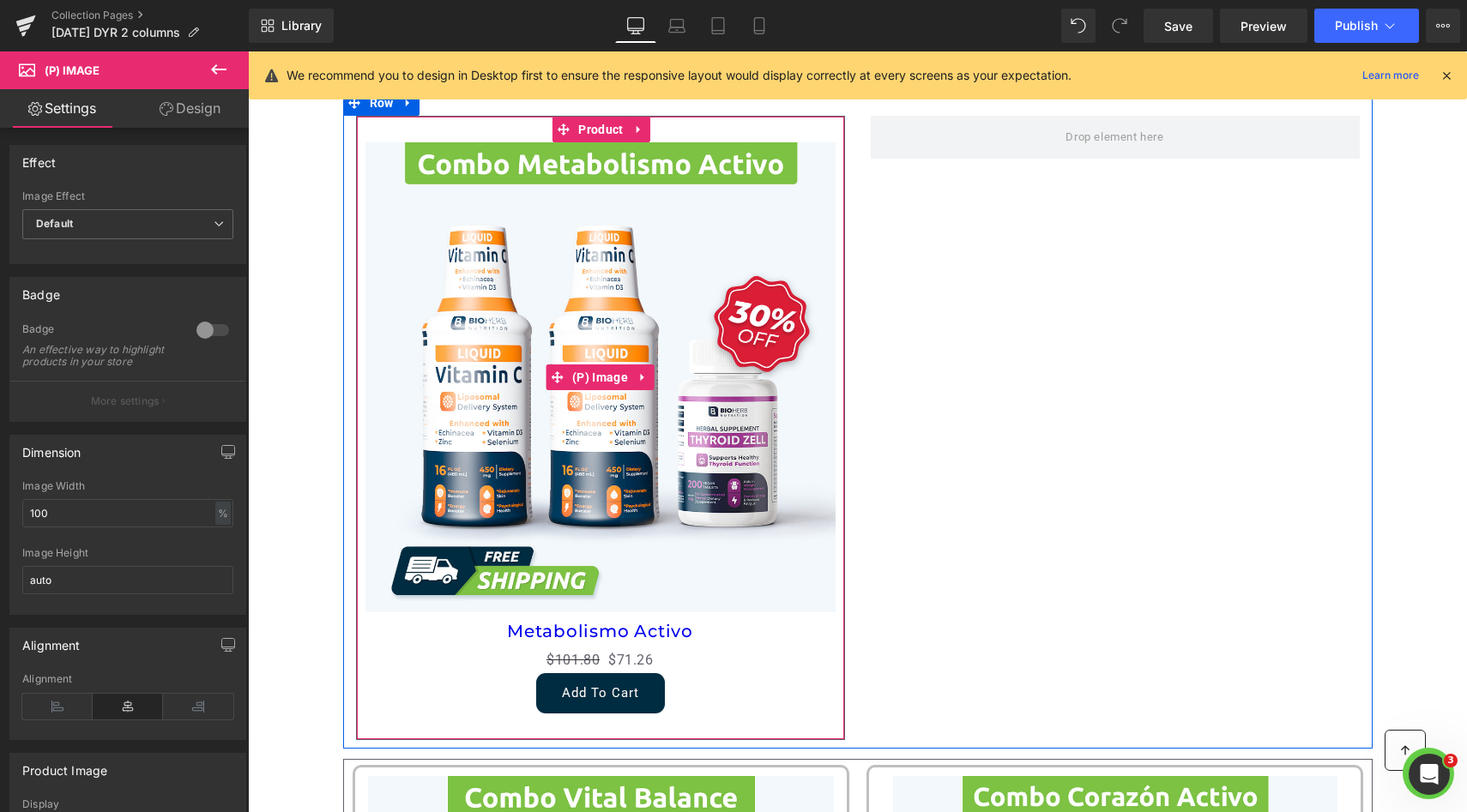
scroll to position [458, 0]
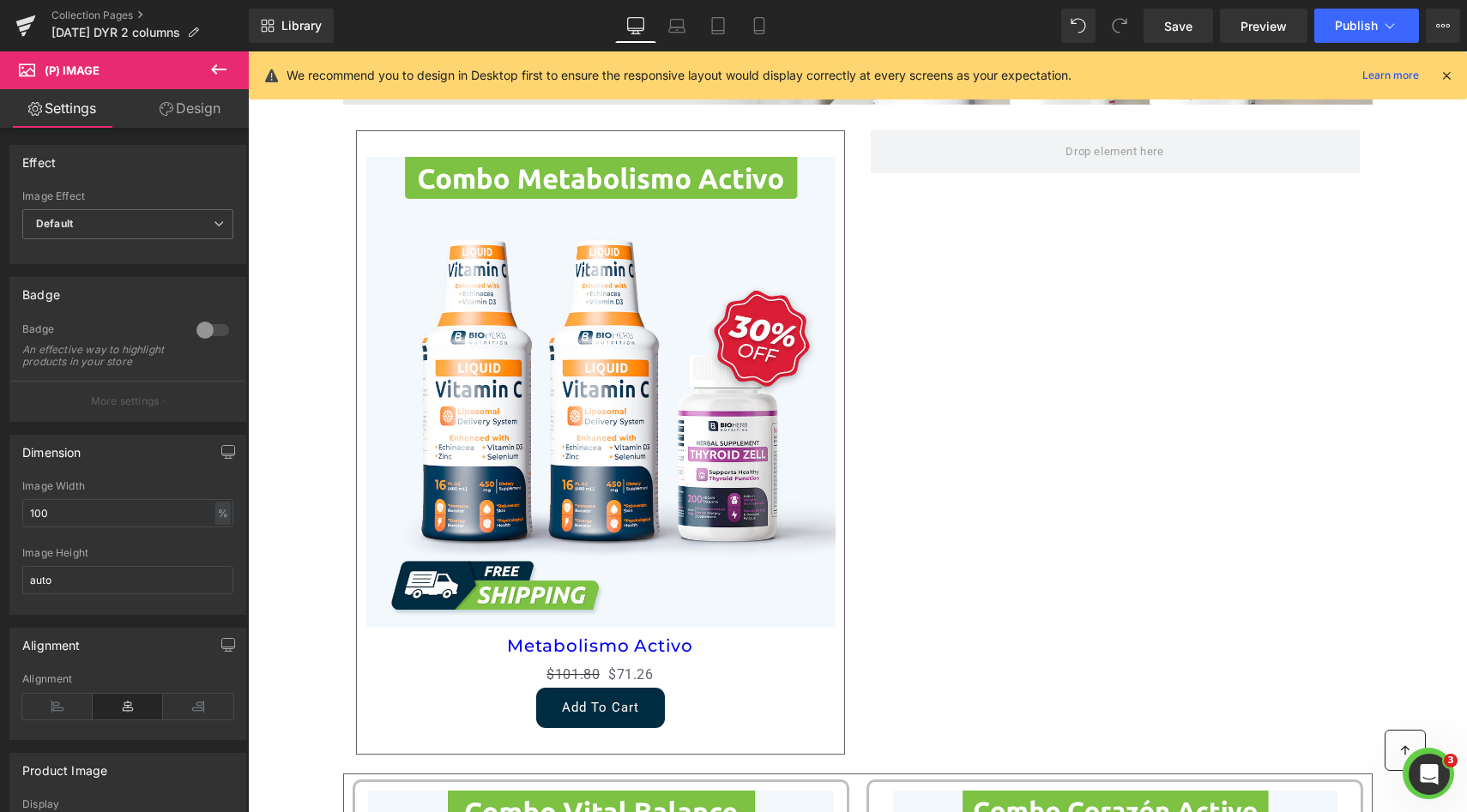
click at [167, 124] on link "Design" at bounding box center [189, 108] width 124 height 39
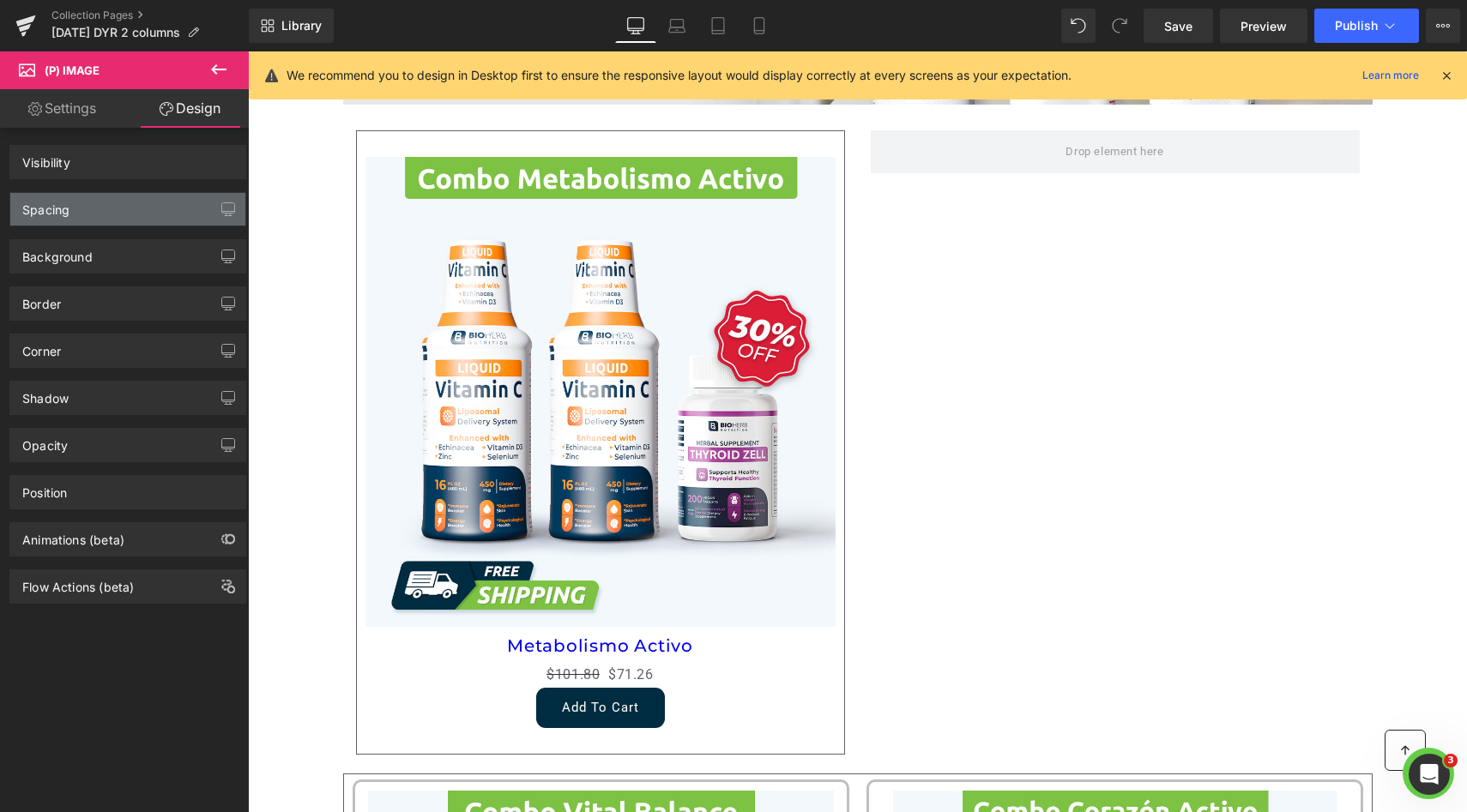
click at [112, 230] on div "Background" at bounding box center [128, 250] width 257 height 47
click at [119, 217] on div "Spacing" at bounding box center [127, 209] width 235 height 33
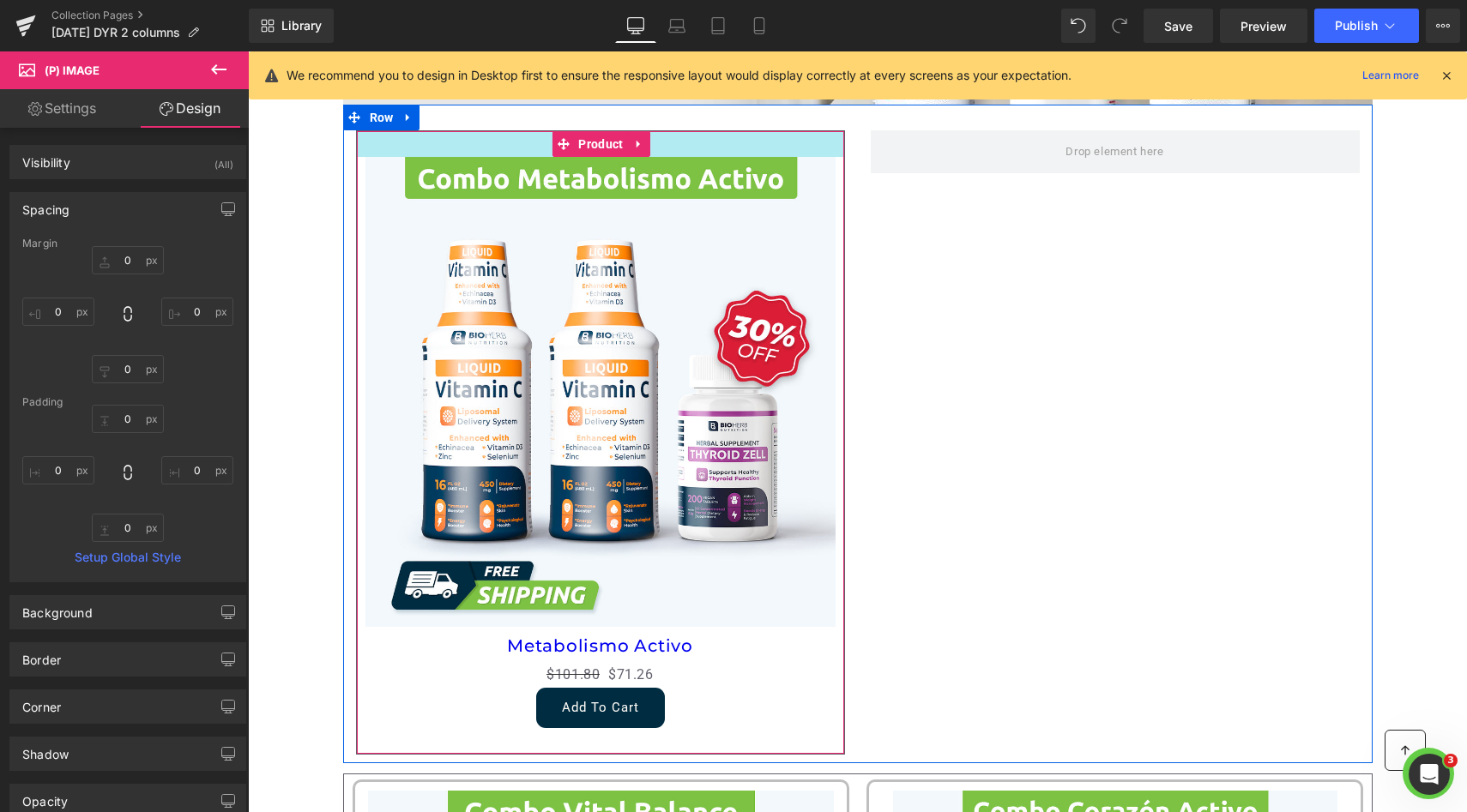
click at [803, 147] on div at bounding box center [600, 144] width 487 height 25
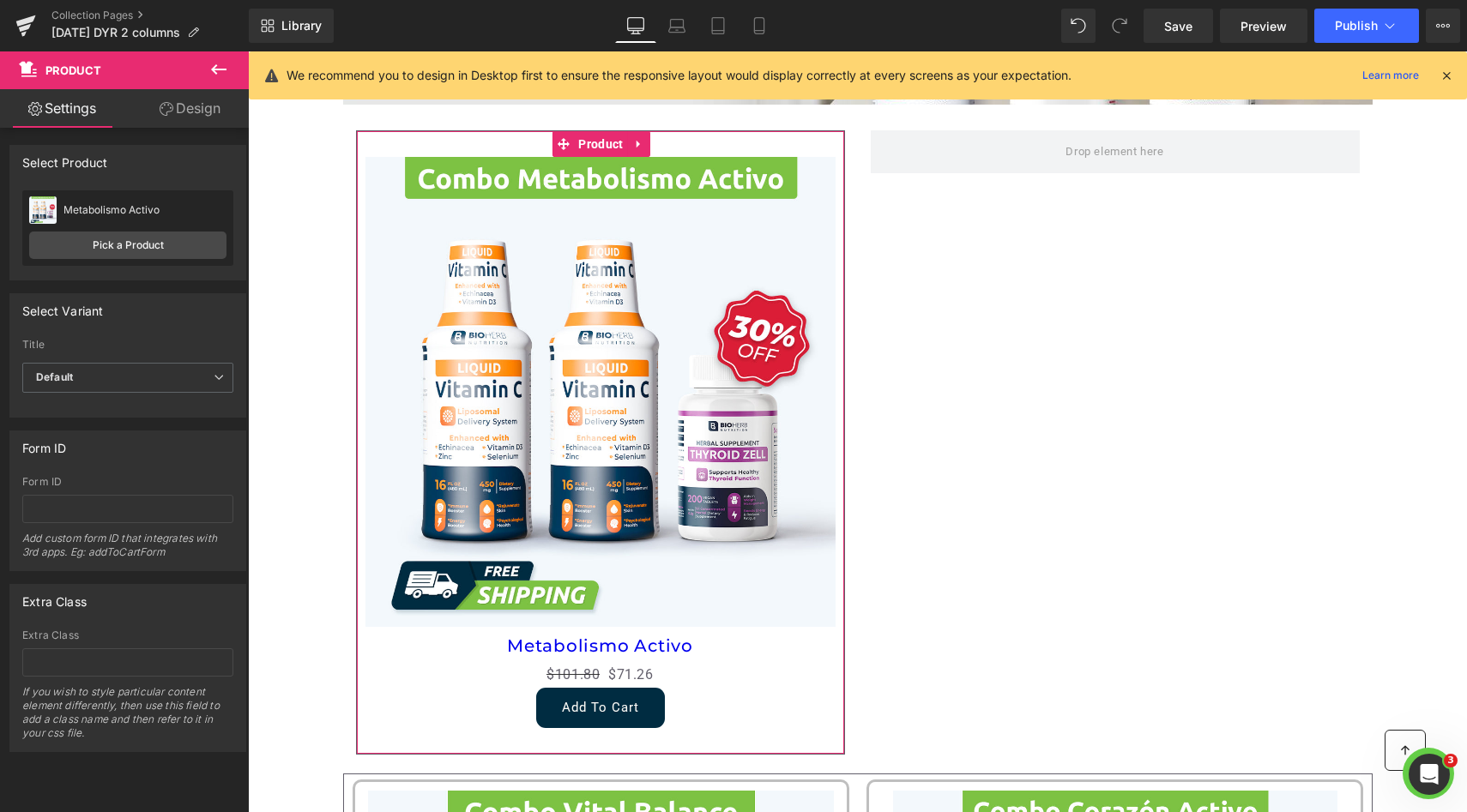
click at [203, 122] on link "Design" at bounding box center [189, 108] width 124 height 39
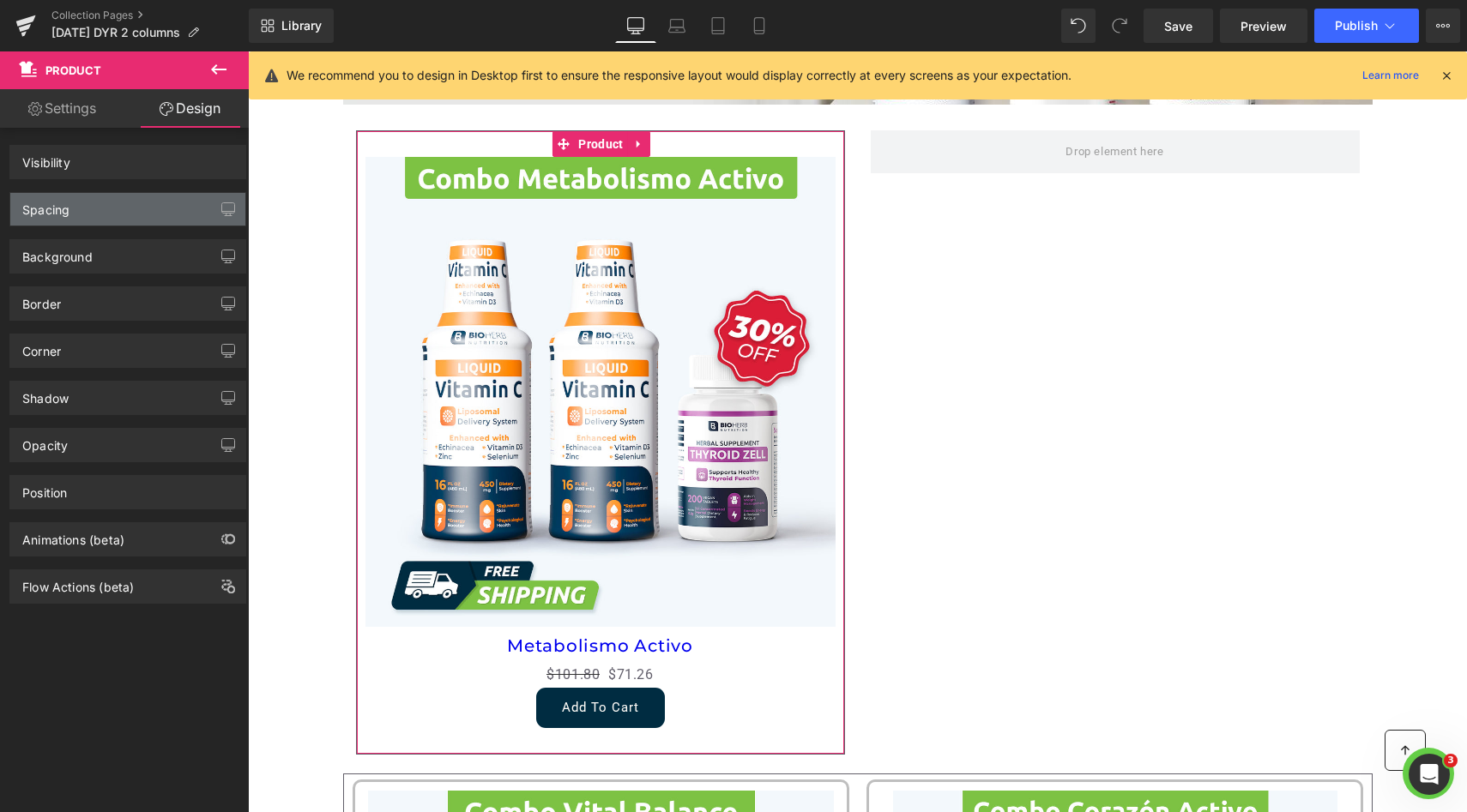
click at [147, 188] on div "Spacing Margin Padding" at bounding box center [128, 203] width 257 height 47
click at [145, 203] on div "Spacing" at bounding box center [127, 209] width 235 height 33
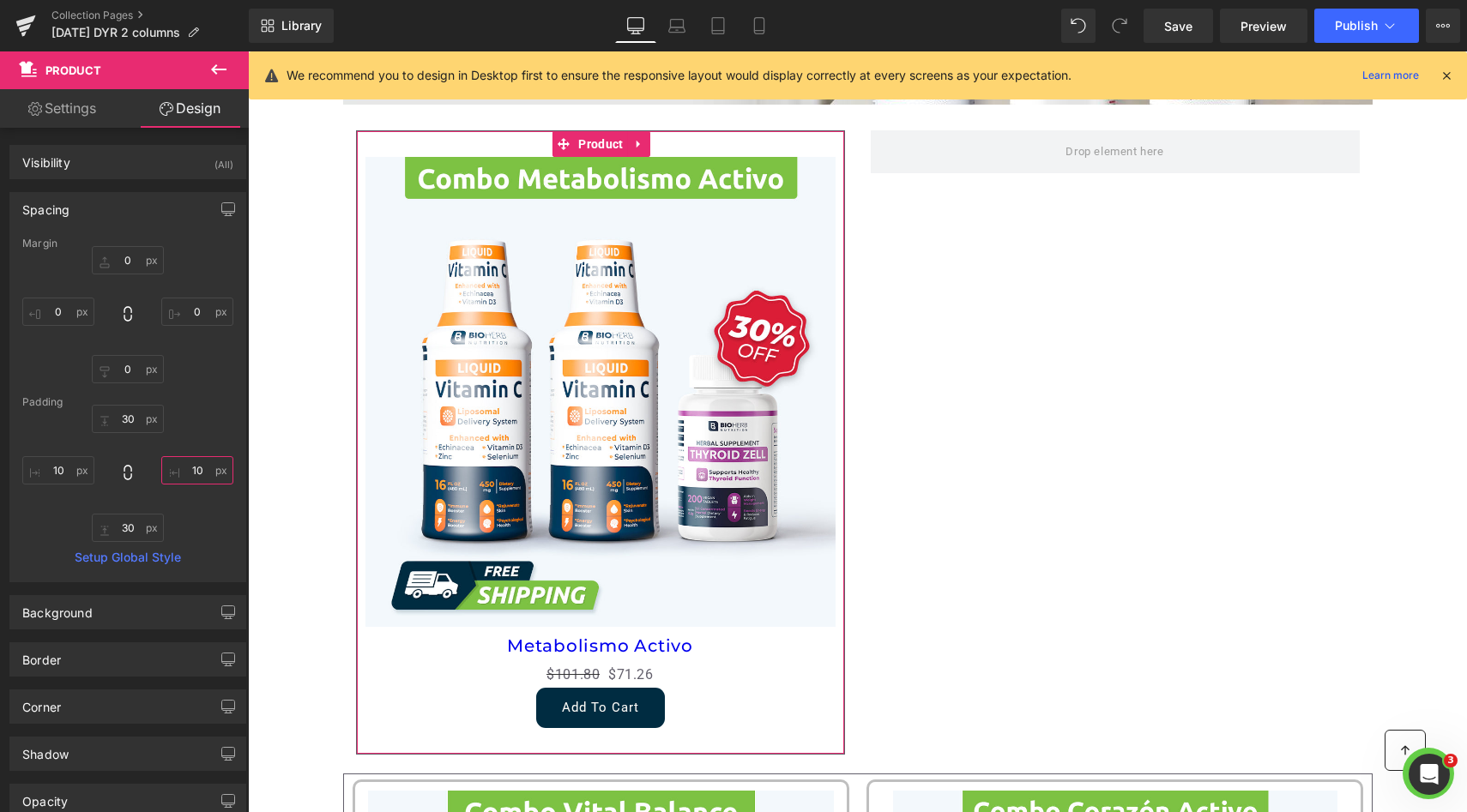
click at [191, 469] on input "text" at bounding box center [197, 469] width 72 height 28
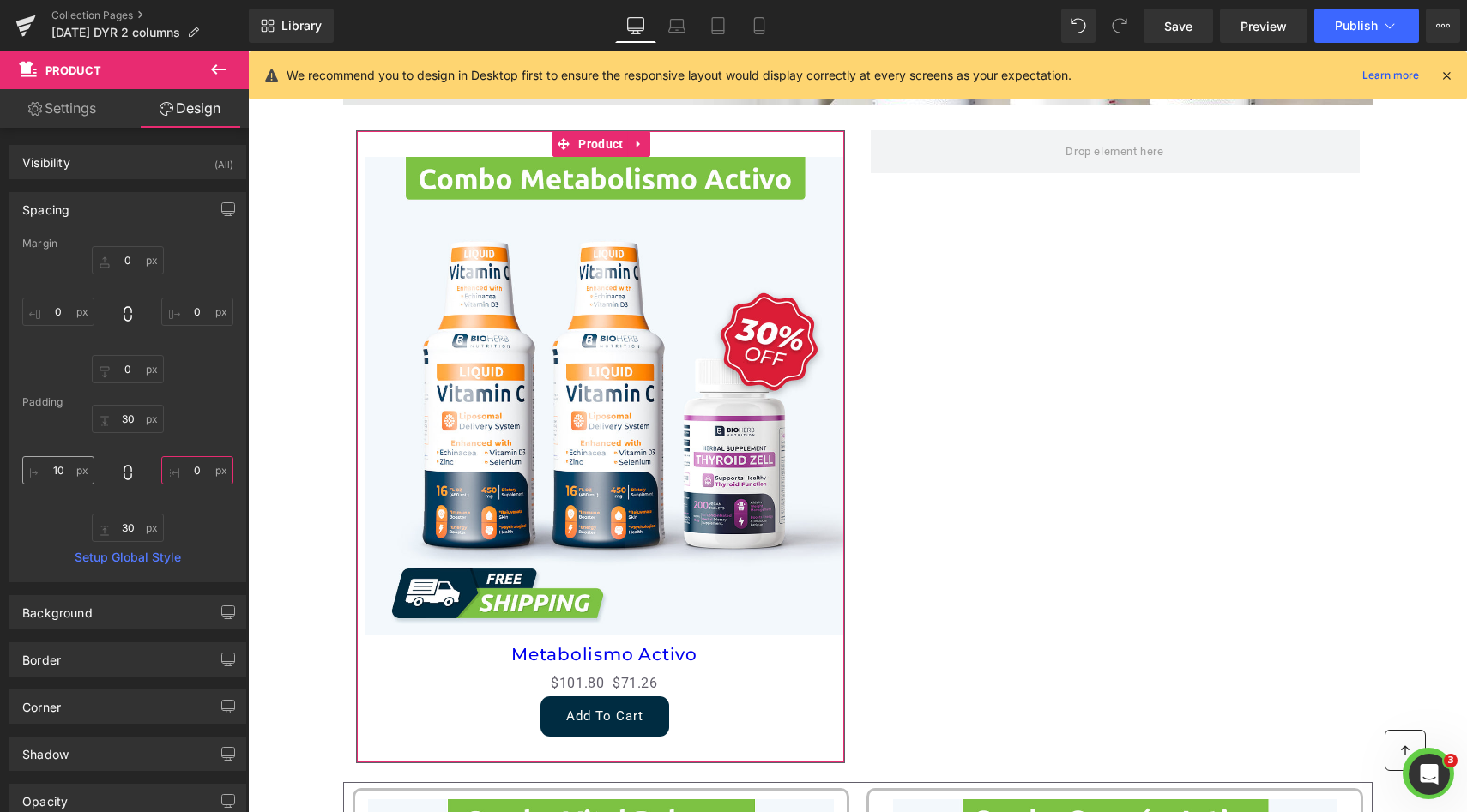
type input "0"
click at [47, 469] on input "text" at bounding box center [58, 469] width 72 height 28
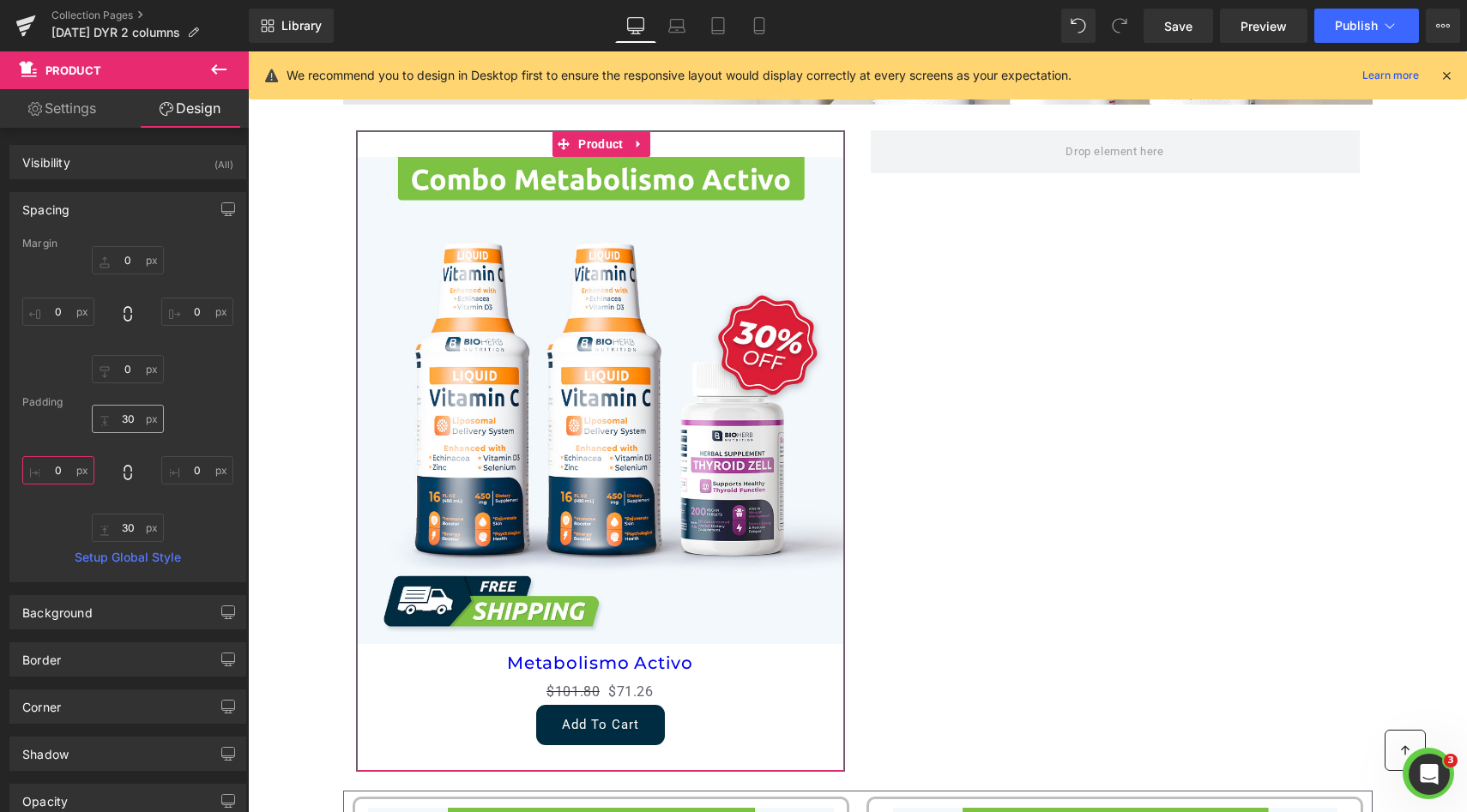
type input "0"
click at [115, 418] on input "text" at bounding box center [127, 419] width 72 height 28
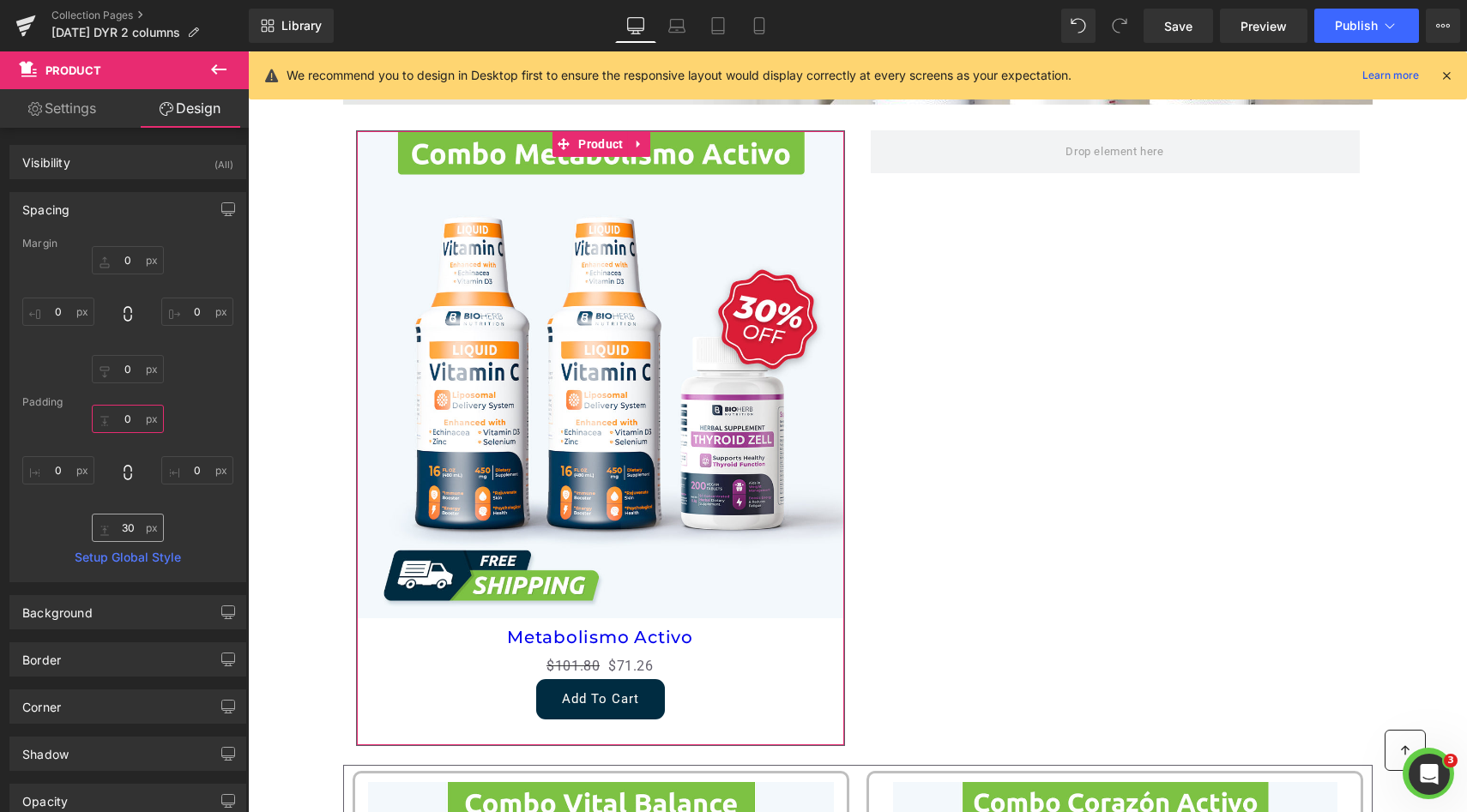
type input "0"
click at [122, 523] on input "text" at bounding box center [127, 527] width 72 height 28
type input "0"
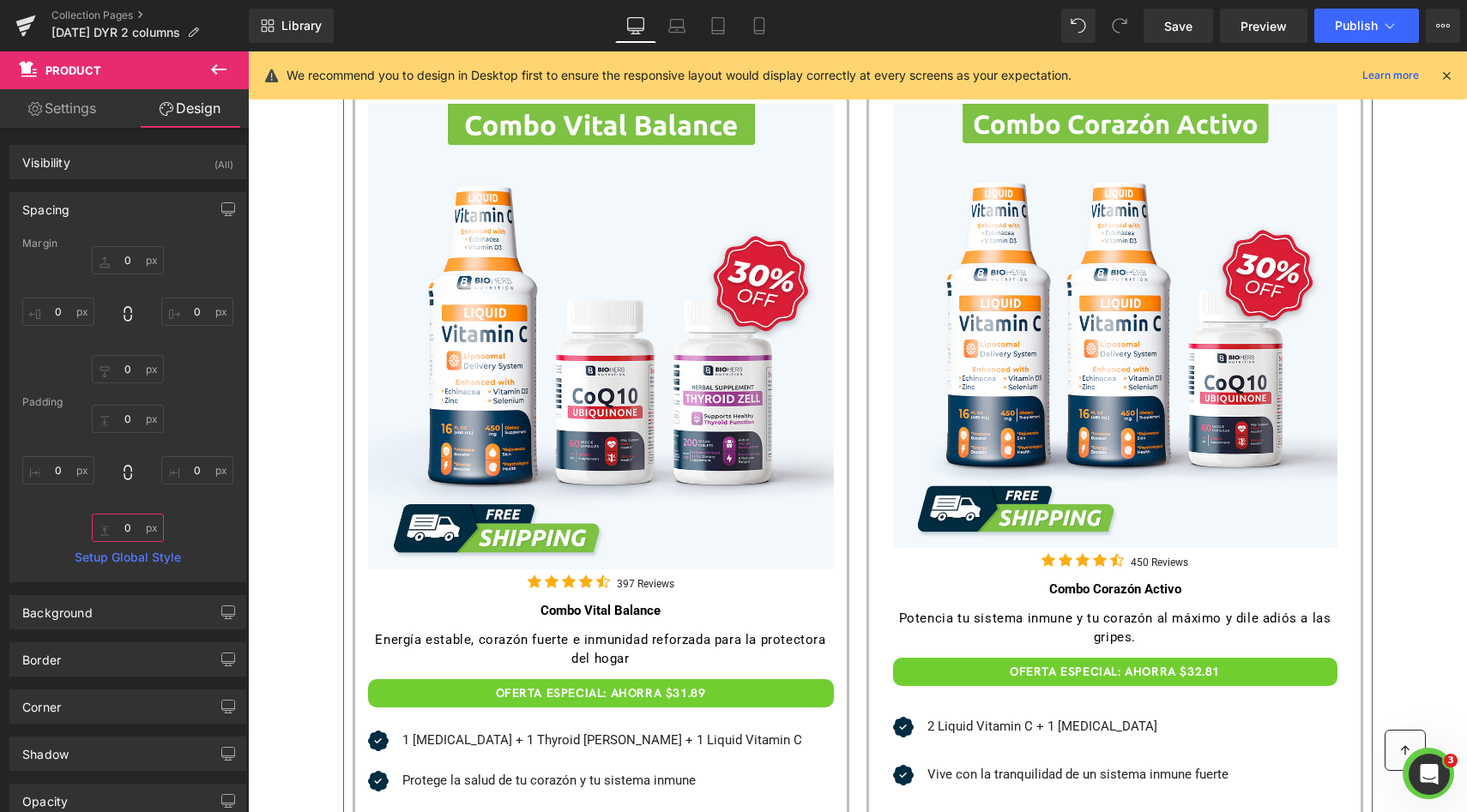
scroll to position [1233, 0]
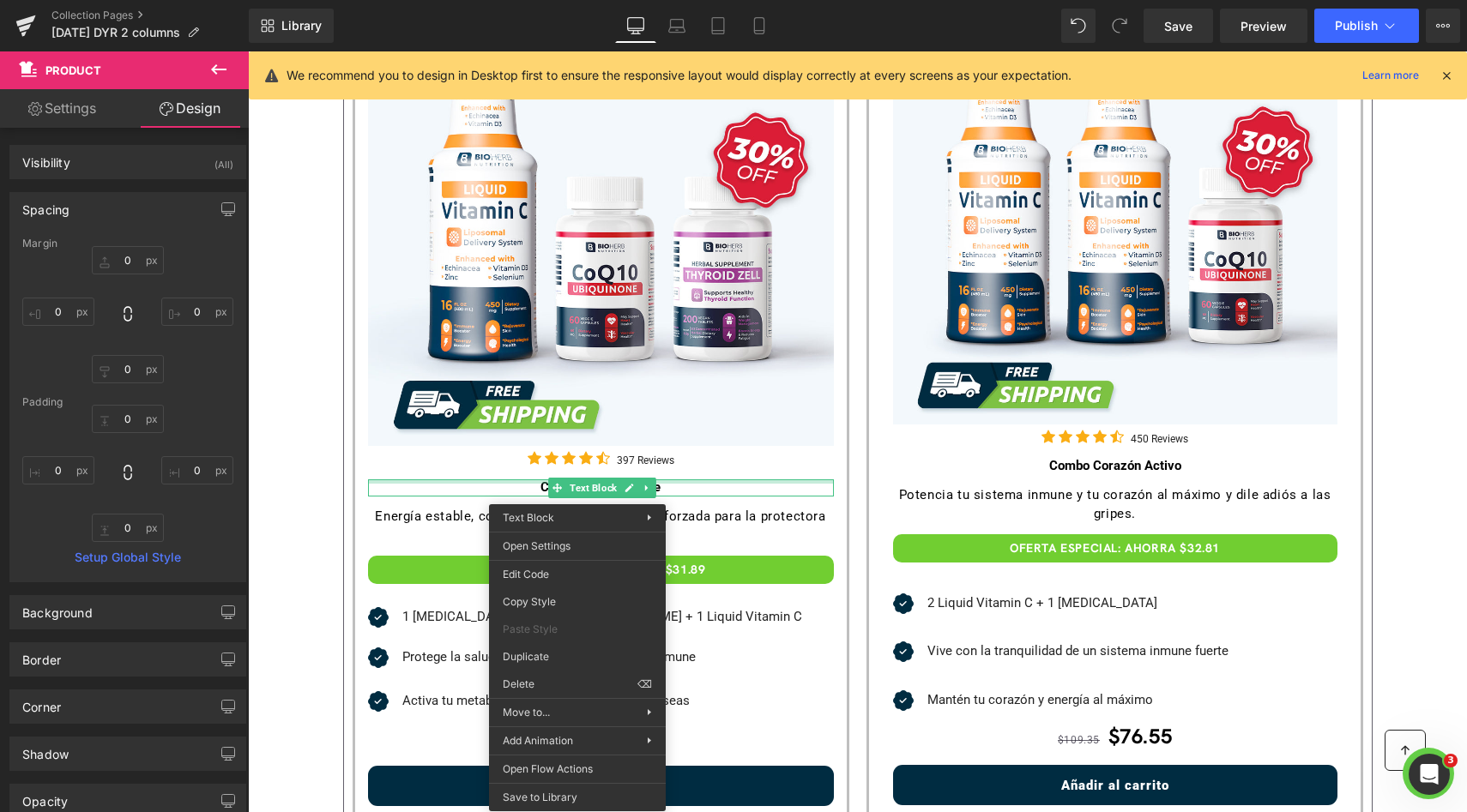
click at [761, 482] on div "Combo Vital Balance Text Block" at bounding box center [601, 488] width 466 height 17
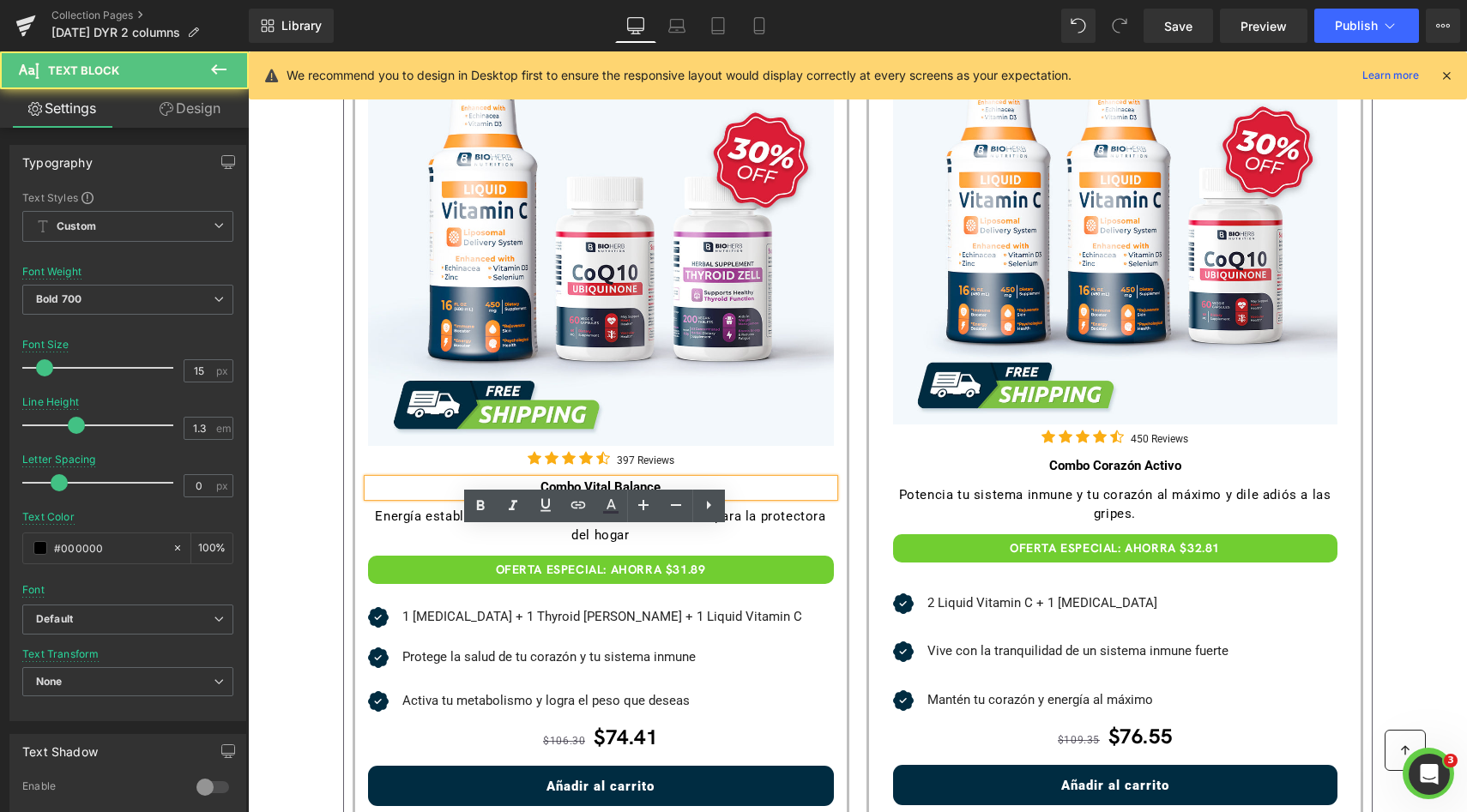
scroll to position [1078, 0]
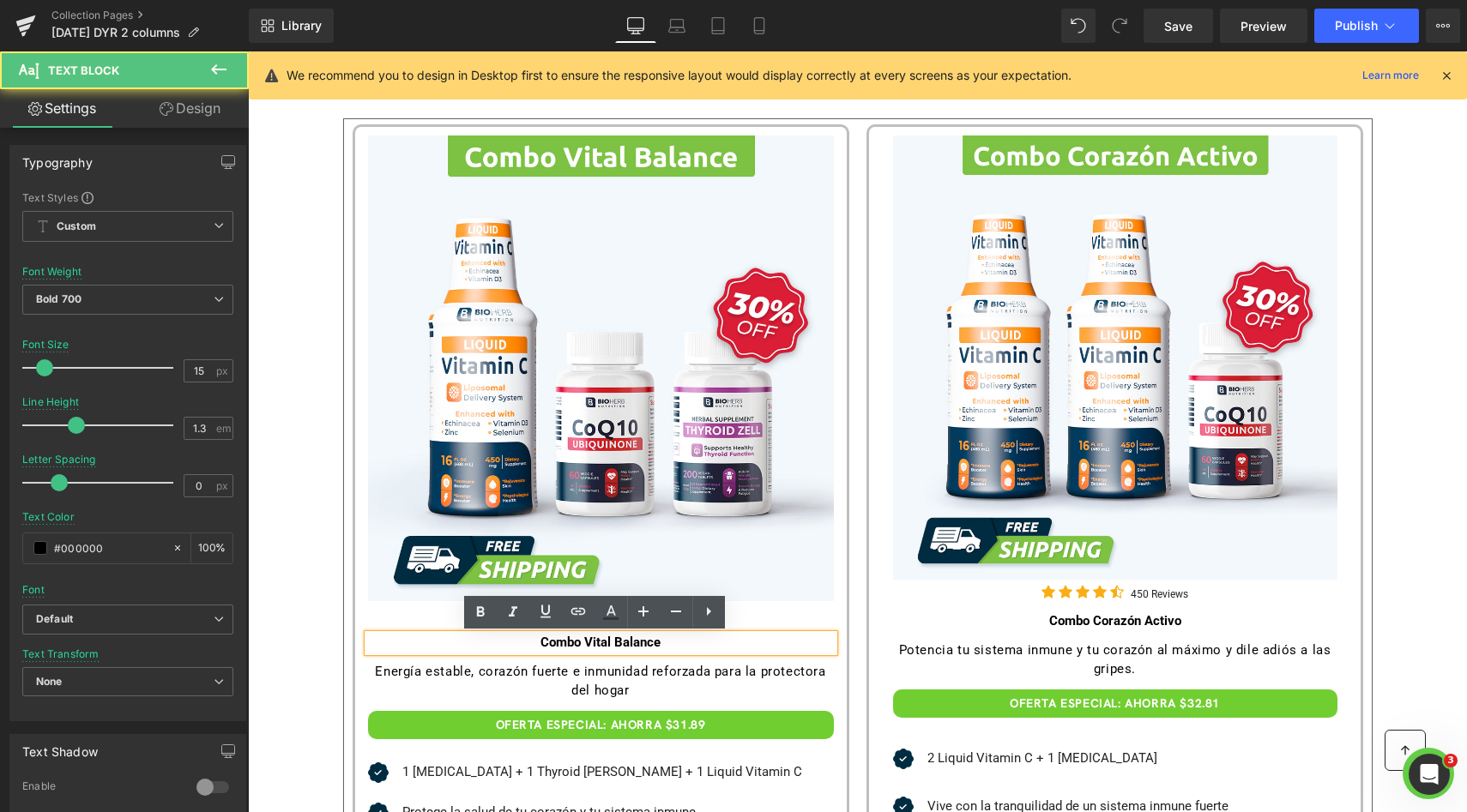
click at [674, 363] on img at bounding box center [601, 368] width 466 height 466
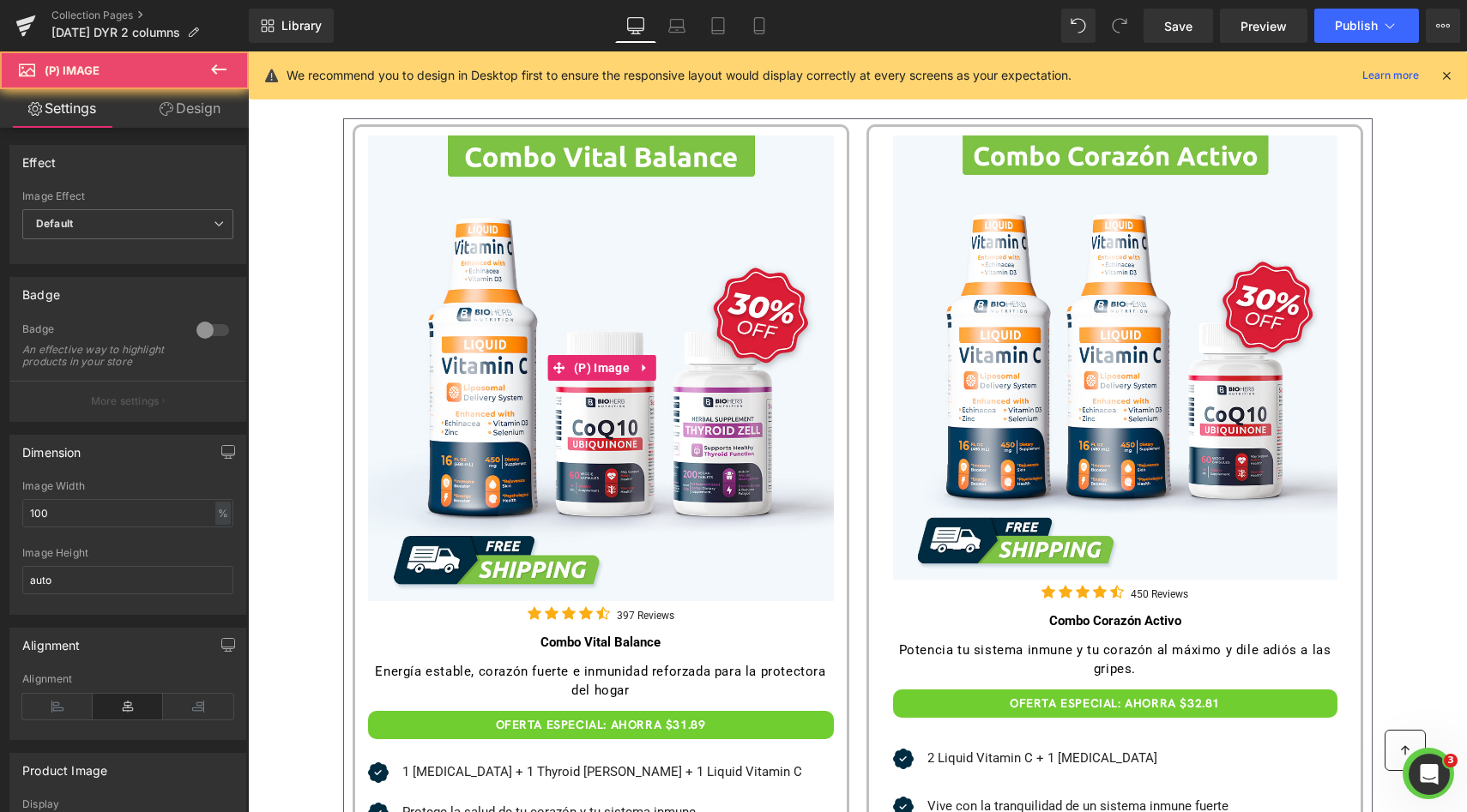
scroll to position [1055, 0]
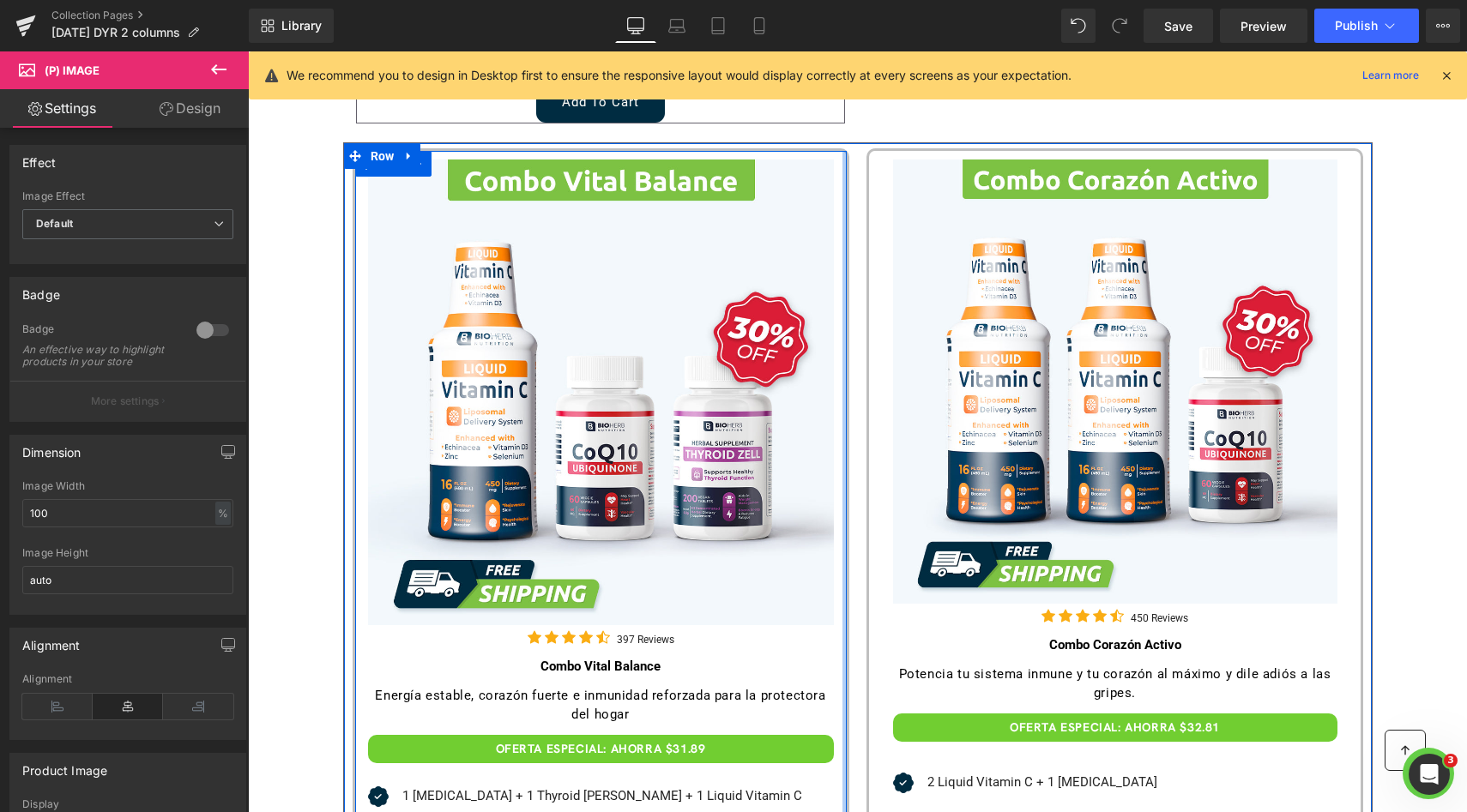
click at [842, 244] on div at bounding box center [844, 639] width 5 height 978
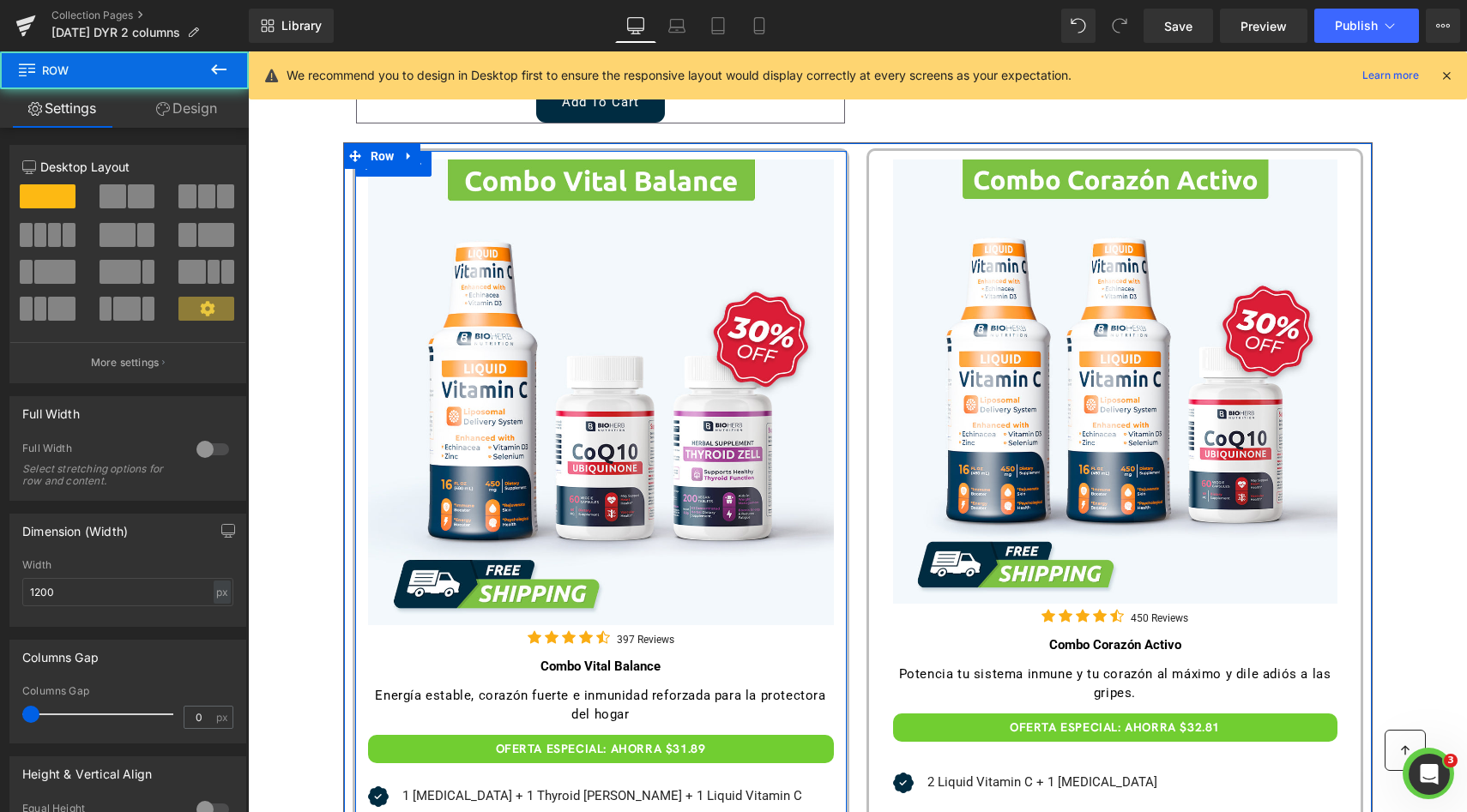
click at [842, 242] on div at bounding box center [844, 639] width 5 height 978
click at [842, 240] on div at bounding box center [844, 639] width 5 height 978
click at [834, 238] on div "Sale Off (P) Image Icon Icon Icon Icon Icon Icon List Hoz 397 Reviews Text Block" at bounding box center [601, 639] width 491 height 959
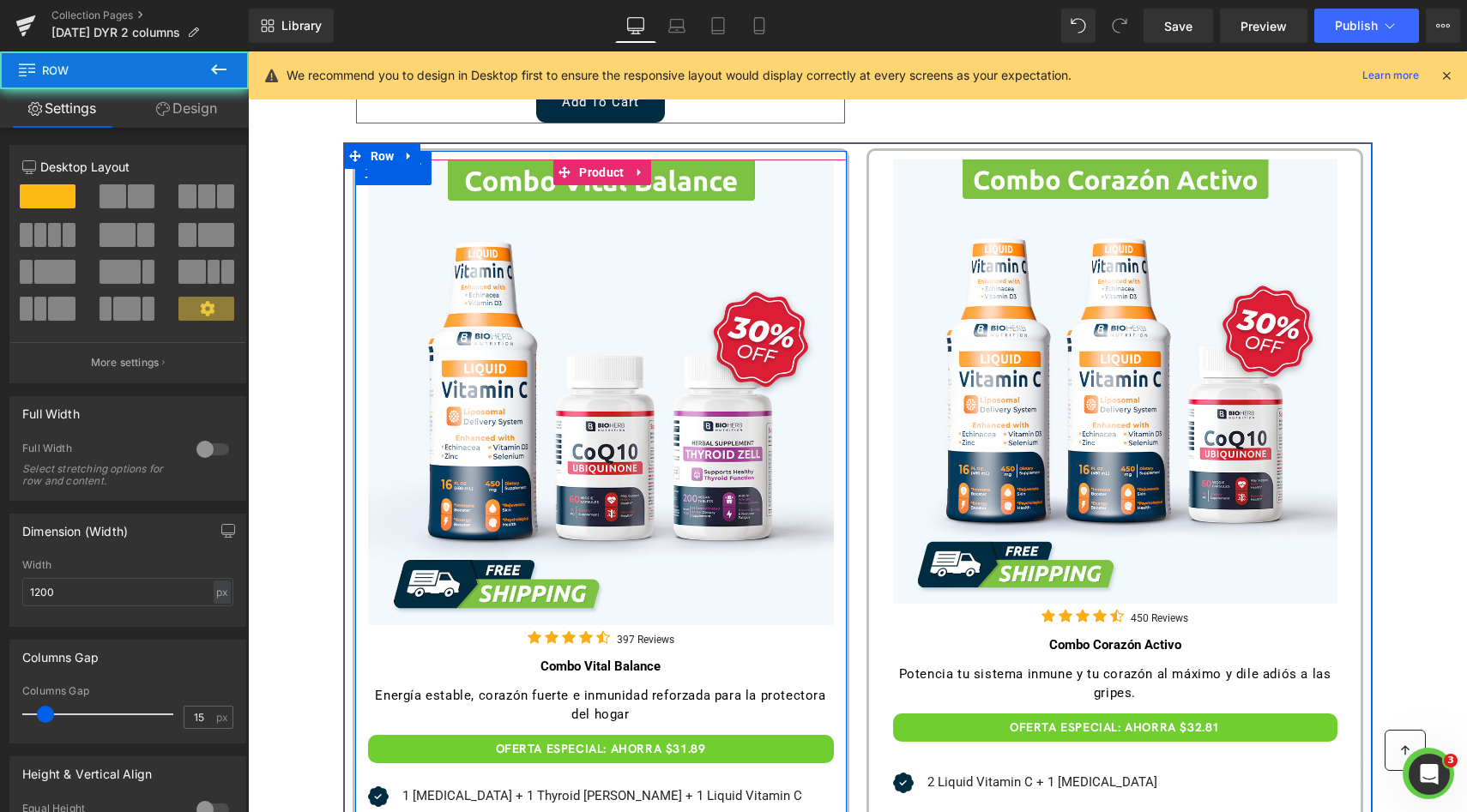
click at [834, 238] on div "Sale Off (P) Image Icon Icon Icon Icon Icon Icon List Hoz 397 Reviews Text Block" at bounding box center [601, 639] width 491 height 959
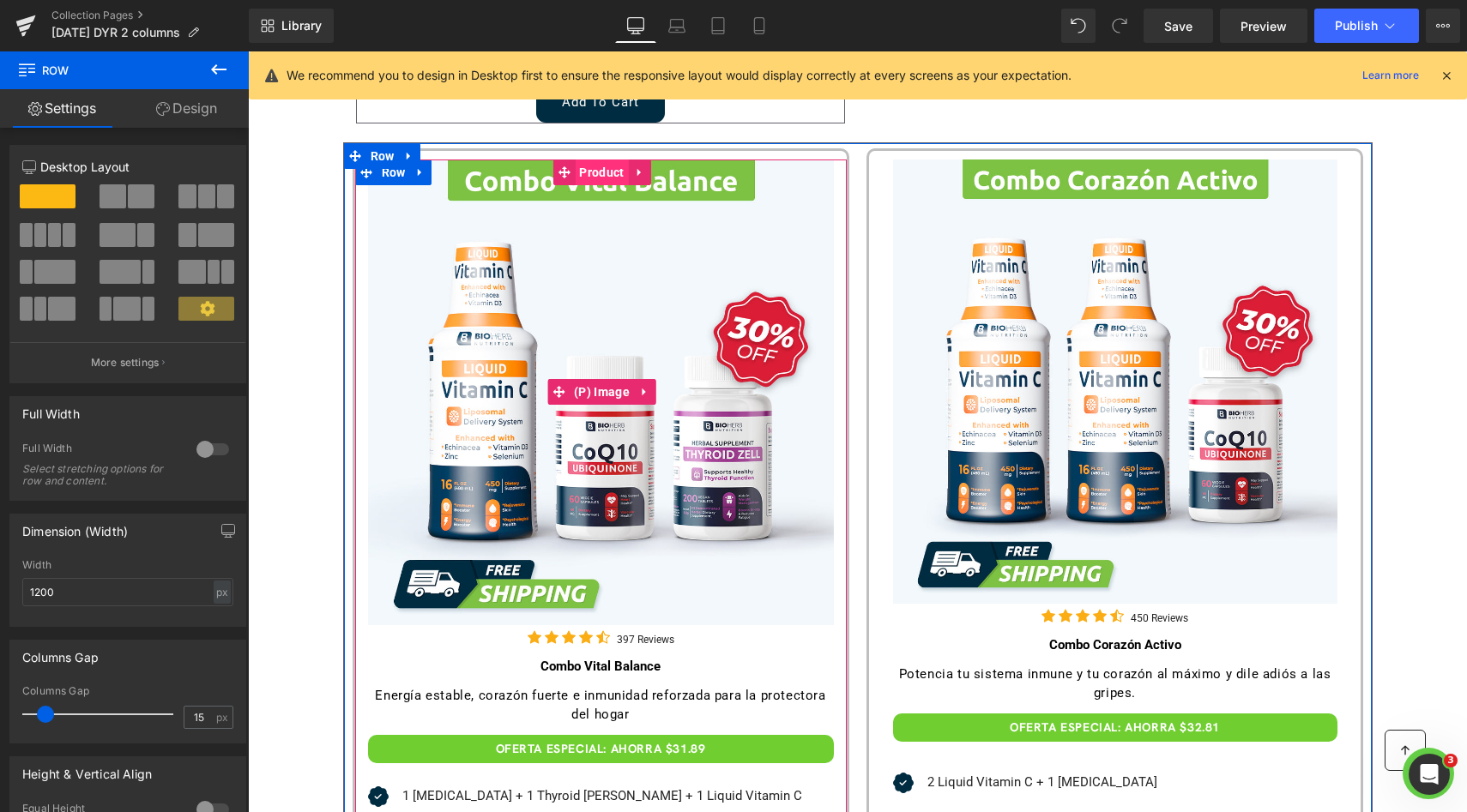
click at [595, 177] on span "Product" at bounding box center [601, 172] width 53 height 25
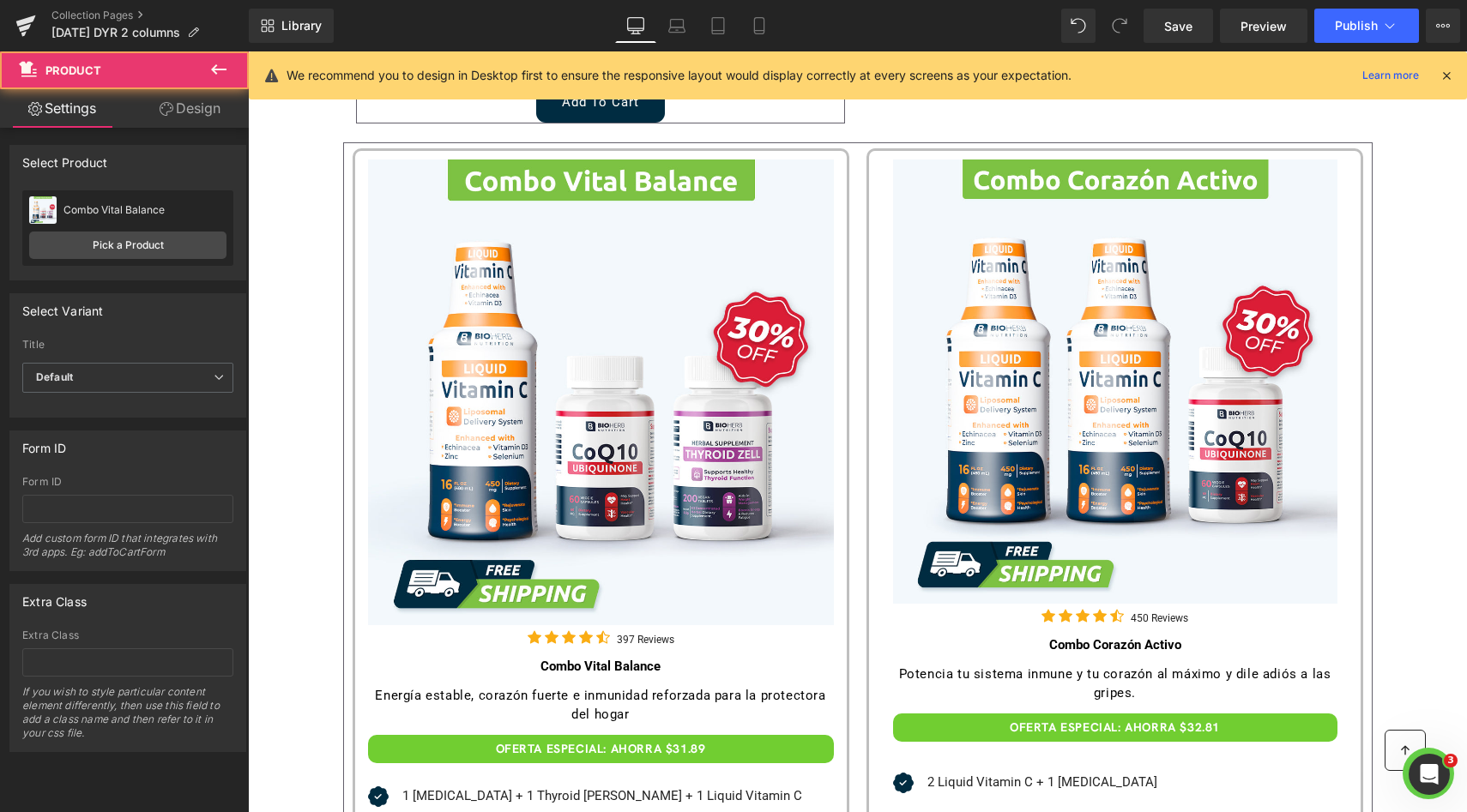
click at [203, 121] on link "Design" at bounding box center [189, 108] width 124 height 39
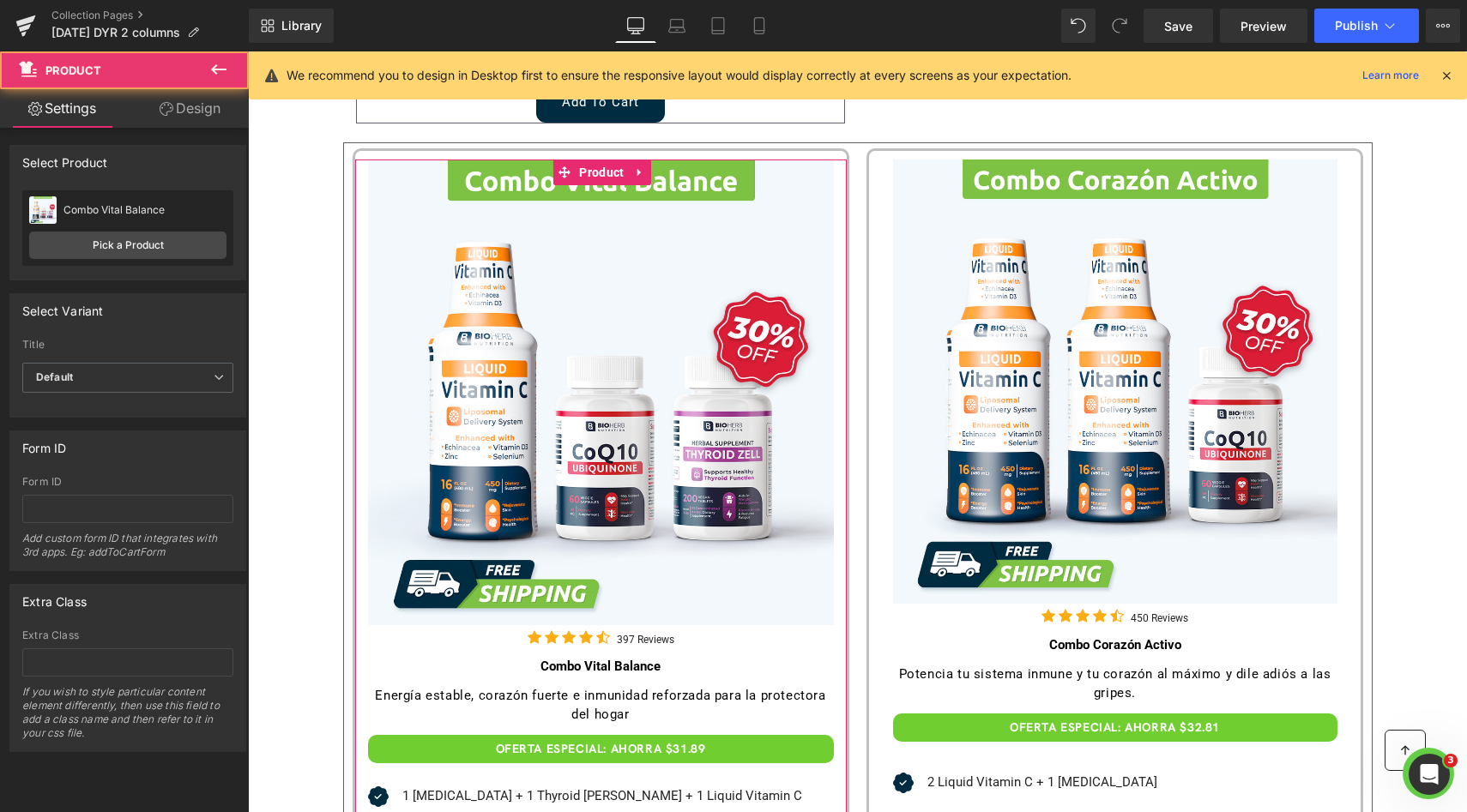
click at [0, 0] on div "Background" at bounding box center [0, 0] width 0 height 0
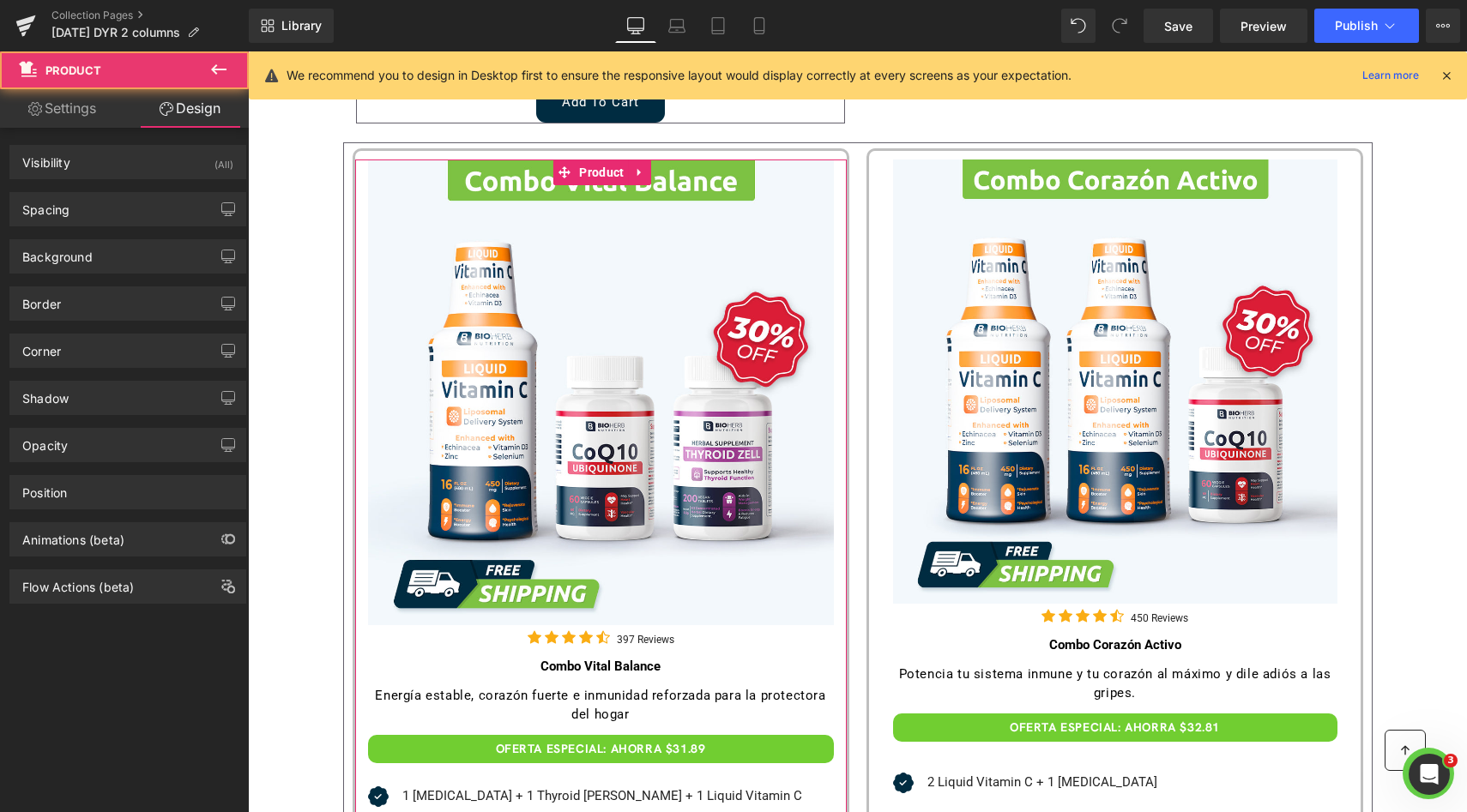
click at [85, 228] on div "Background Color & Image color Color % Image Replace Image Upload image or Brow…" at bounding box center [128, 250] width 257 height 47
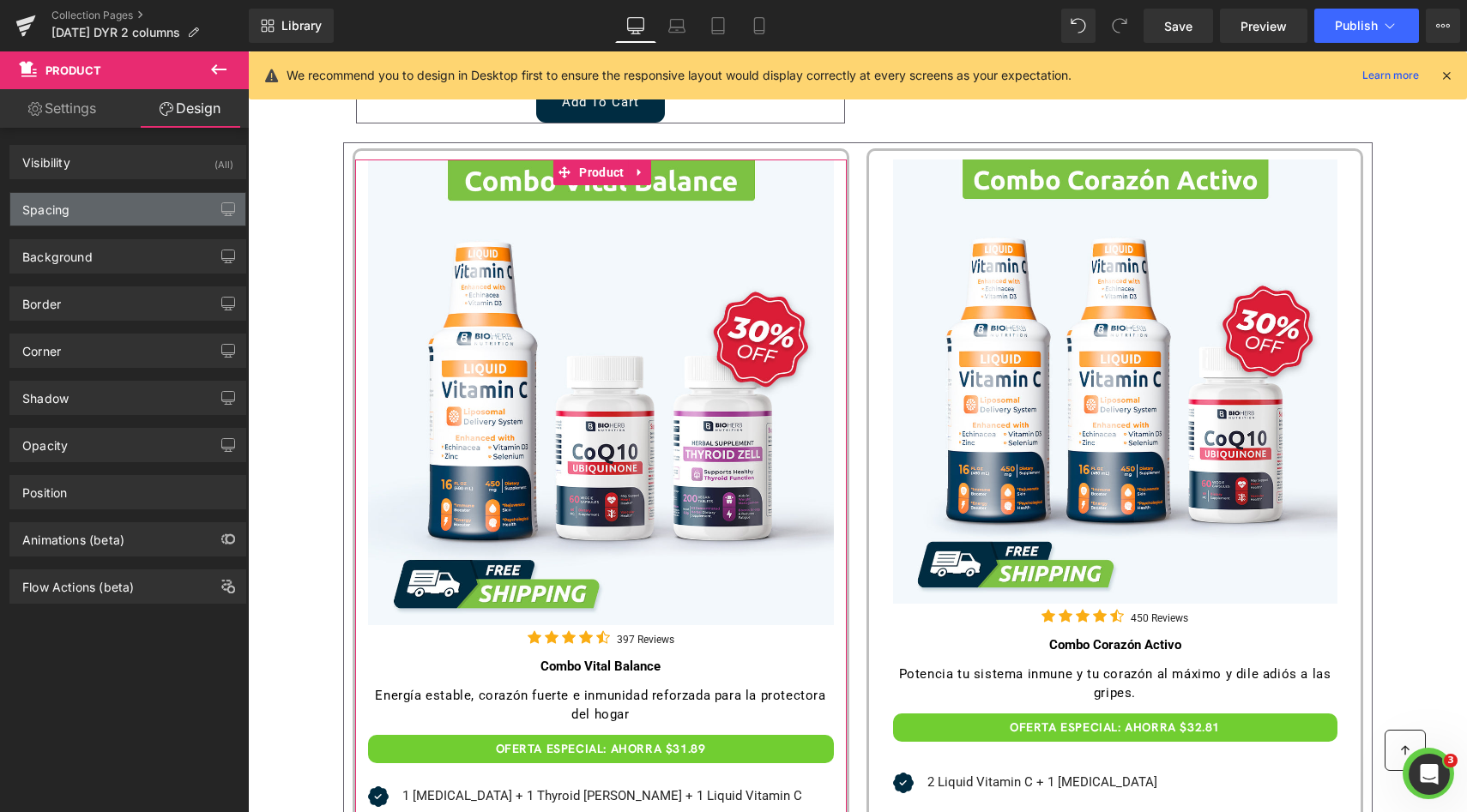
click at [111, 216] on div "Spacing" at bounding box center [127, 209] width 235 height 33
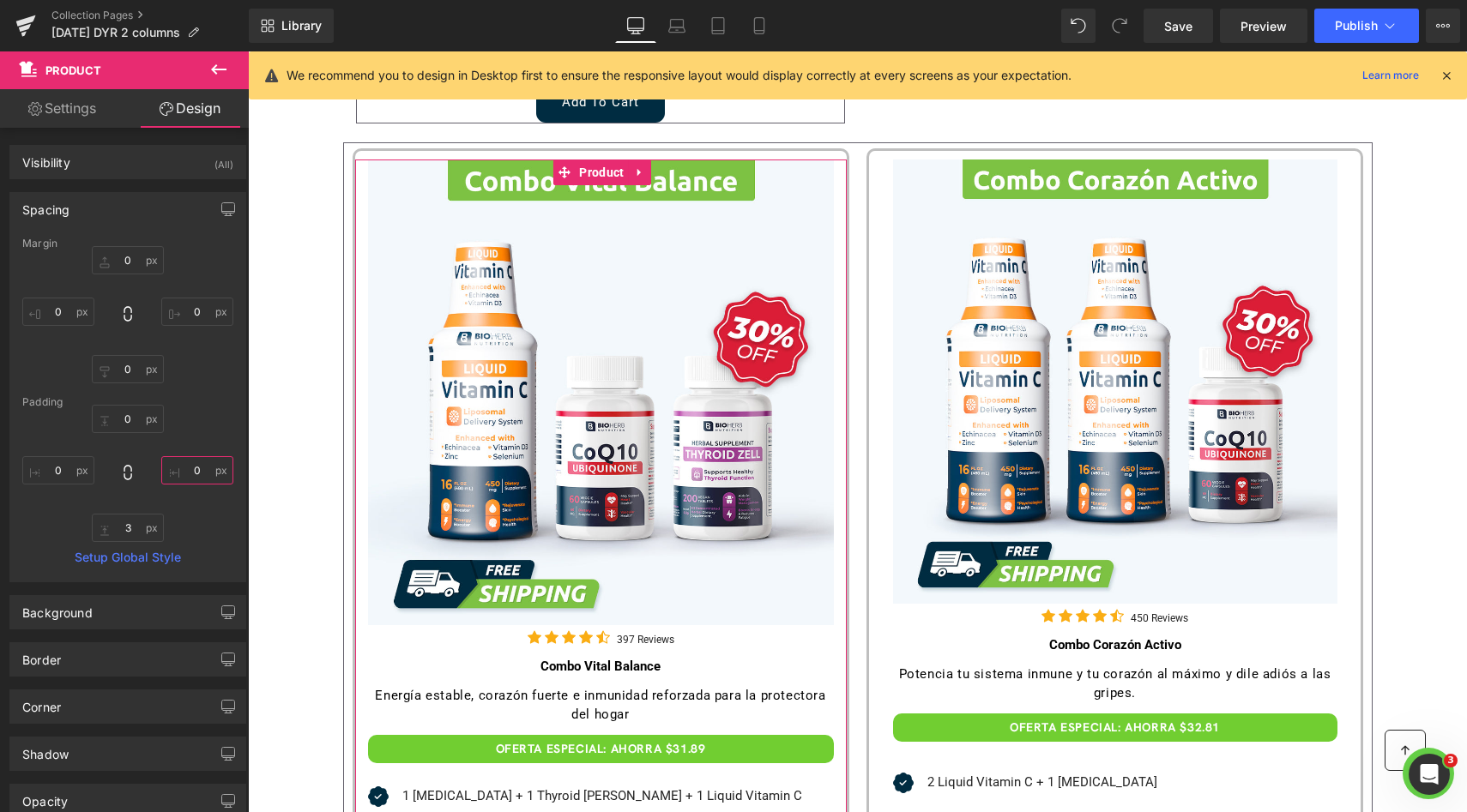
click at [224, 469] on input "text" at bounding box center [197, 469] width 72 height 28
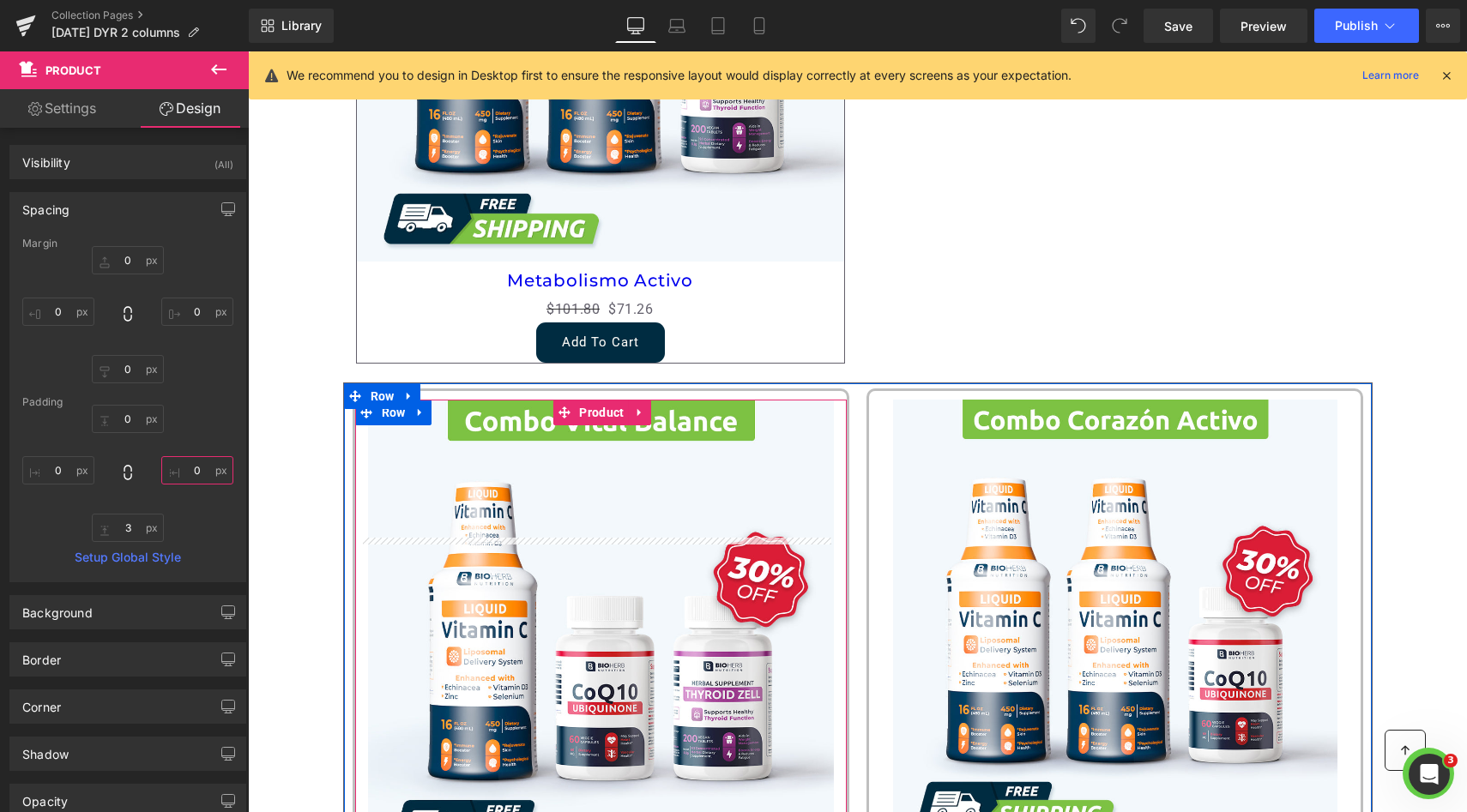
scroll to position [654, 0]
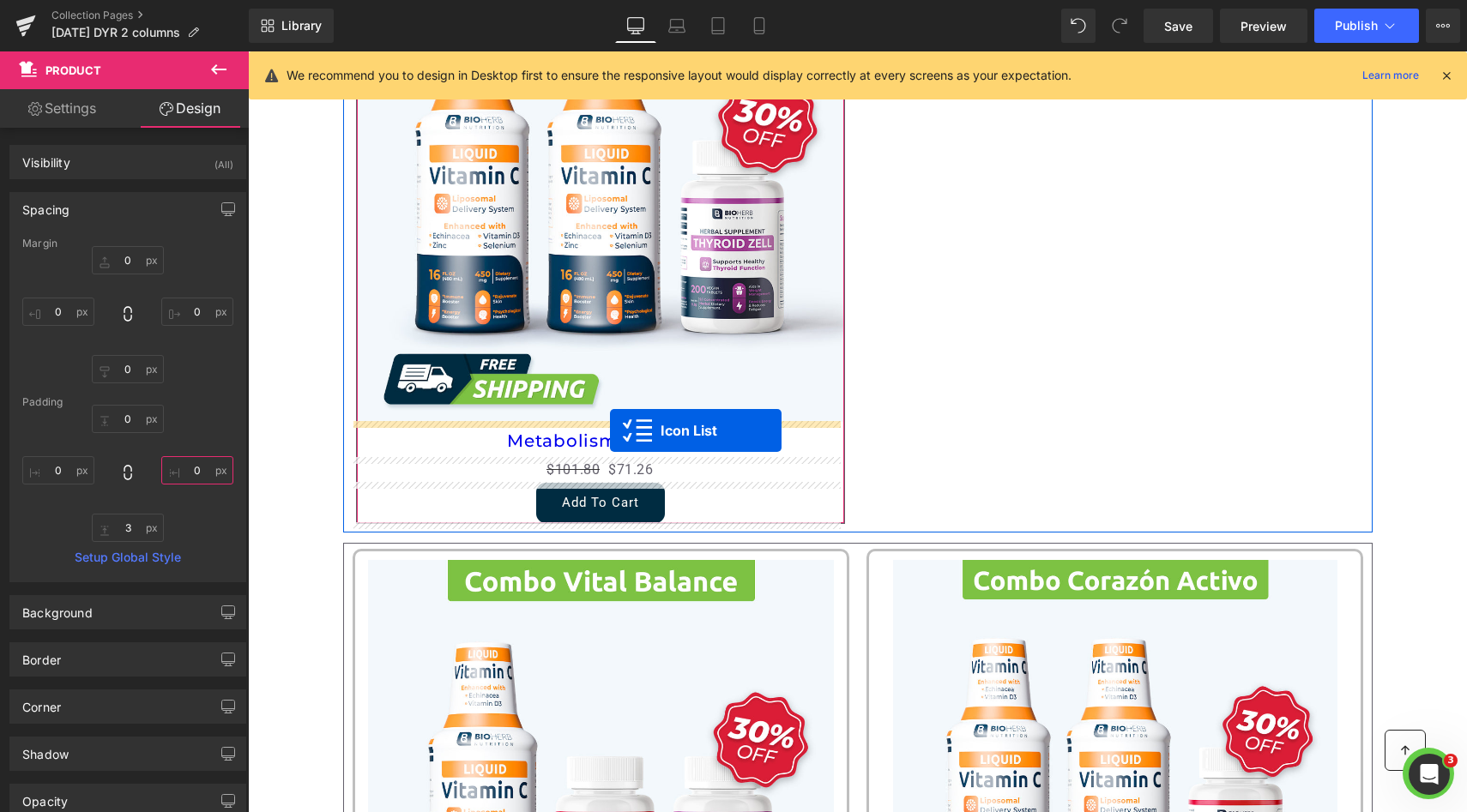
drag, startPoint x: 608, startPoint y: 546, endPoint x: 610, endPoint y: 430, distance: 116.0
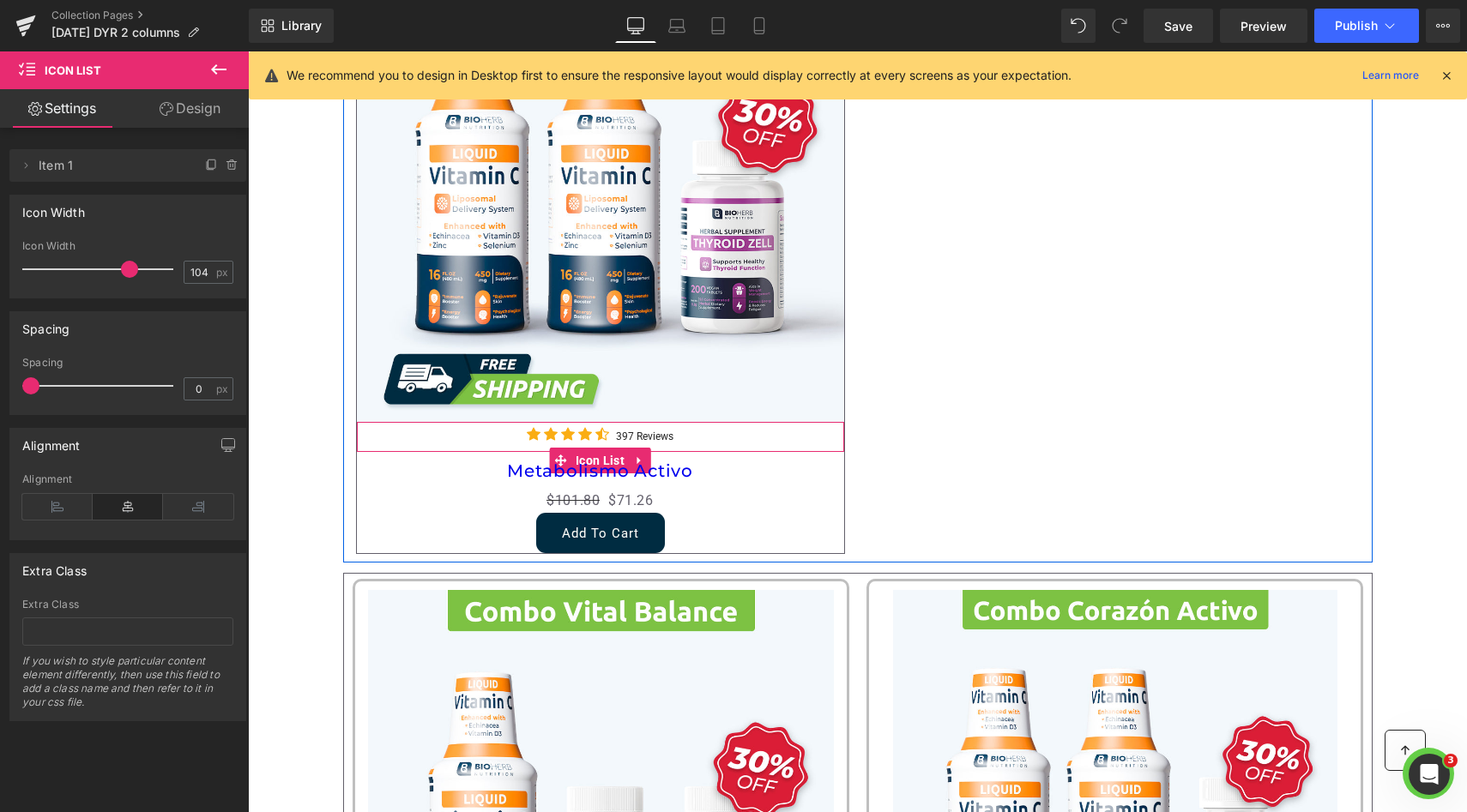
click at [616, 427] on div "397 Reviews Text Block" at bounding box center [644, 435] width 57 height 17
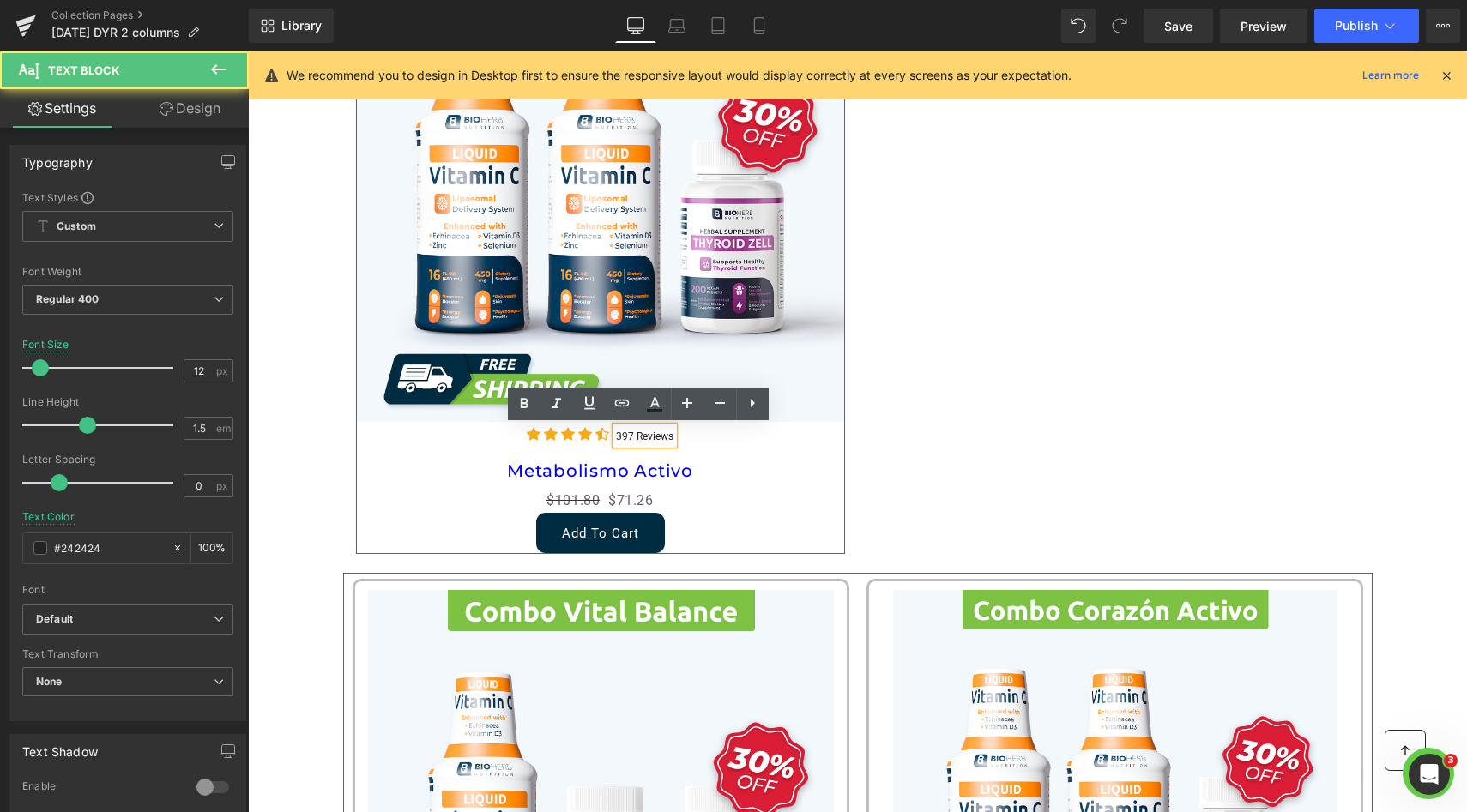
click at [630, 460] on link at bounding box center [631, 470] width 18 height 21
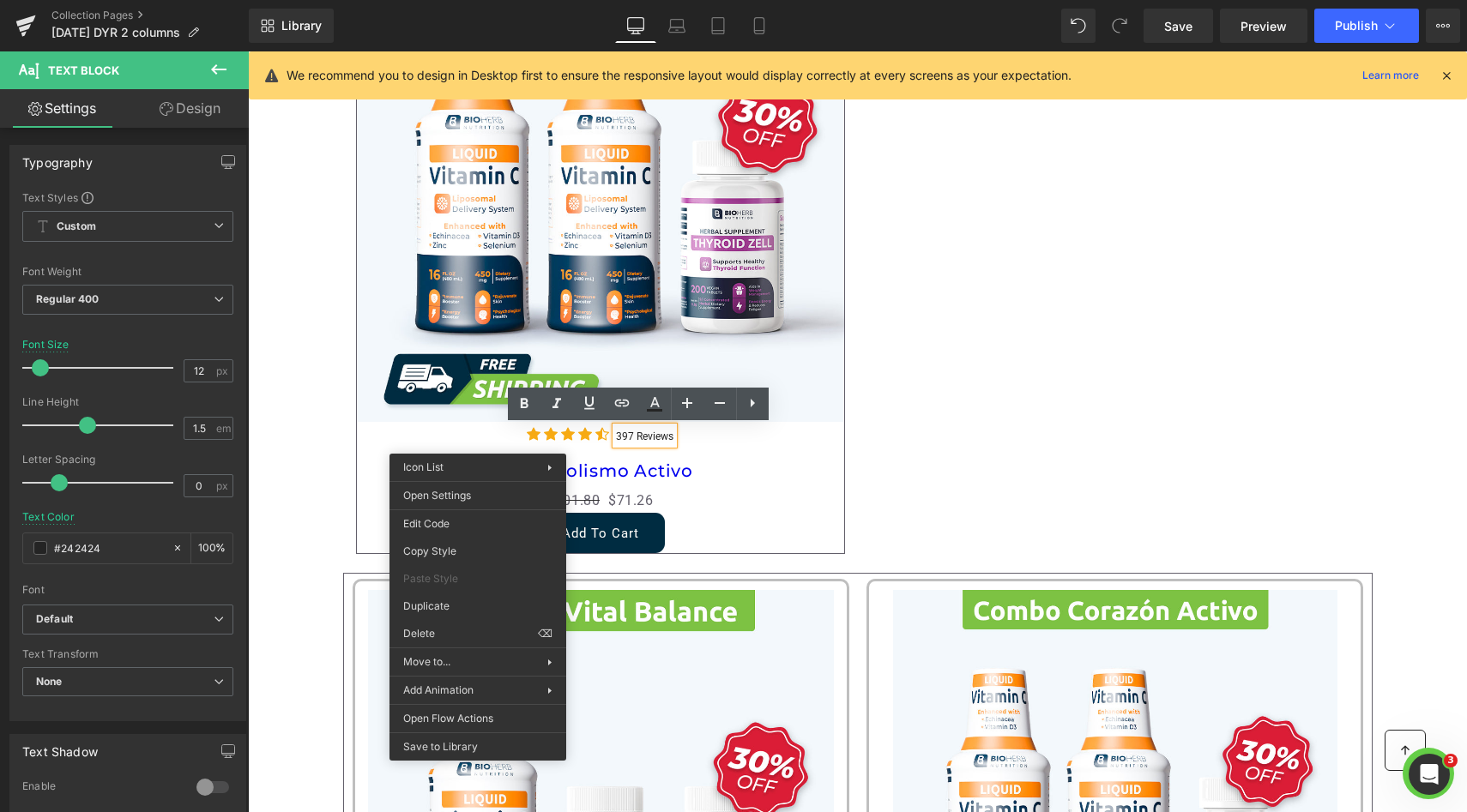
click at [466, 439] on div "Icon Icon Icon Icon Icon Icon List Hoz 397 Reviews Text Block" at bounding box center [600, 438] width 487 height 28
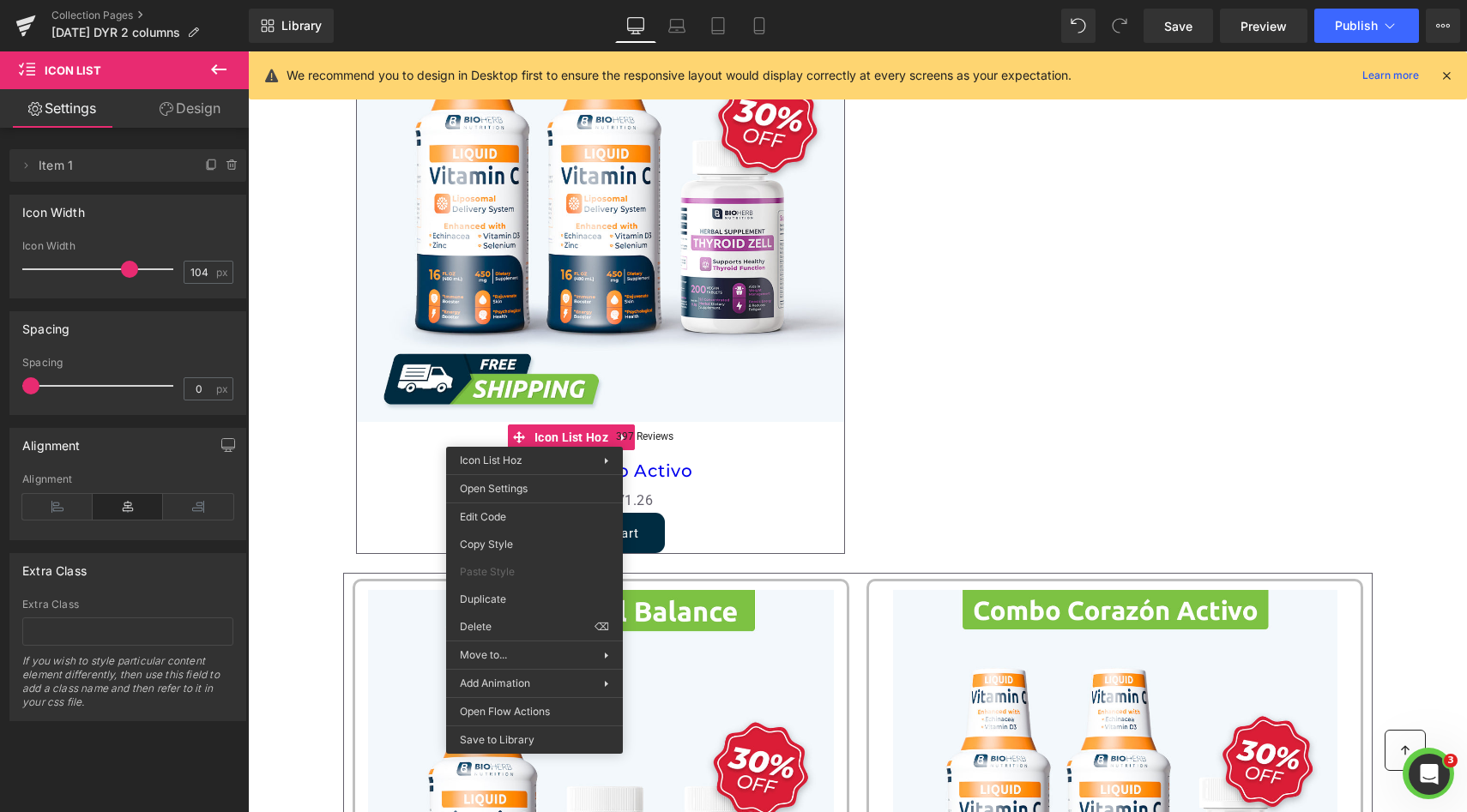
click at [742, 465] on h3 "Metabolismo Activo" at bounding box center [600, 470] width 487 height 36
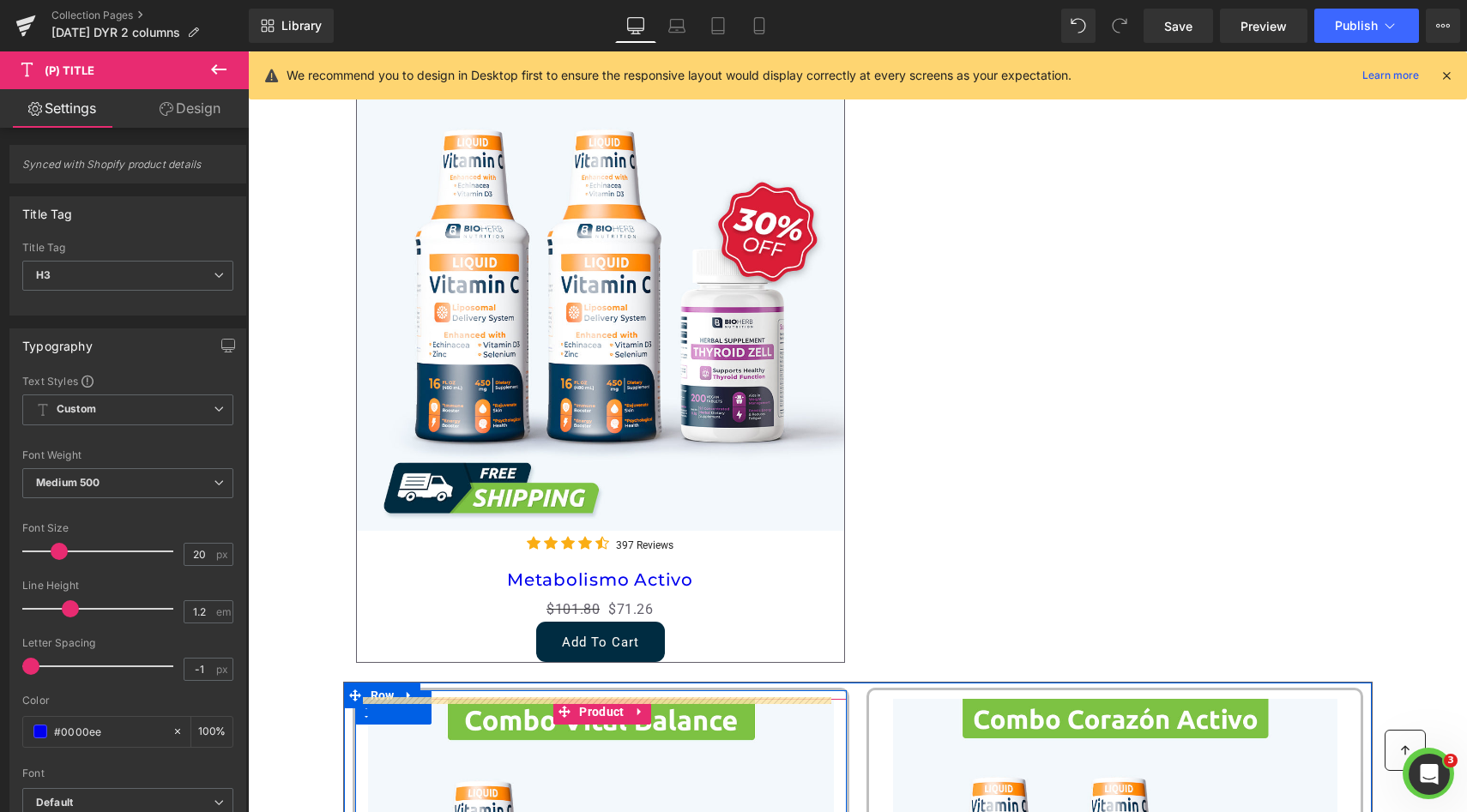
scroll to position [542, 0]
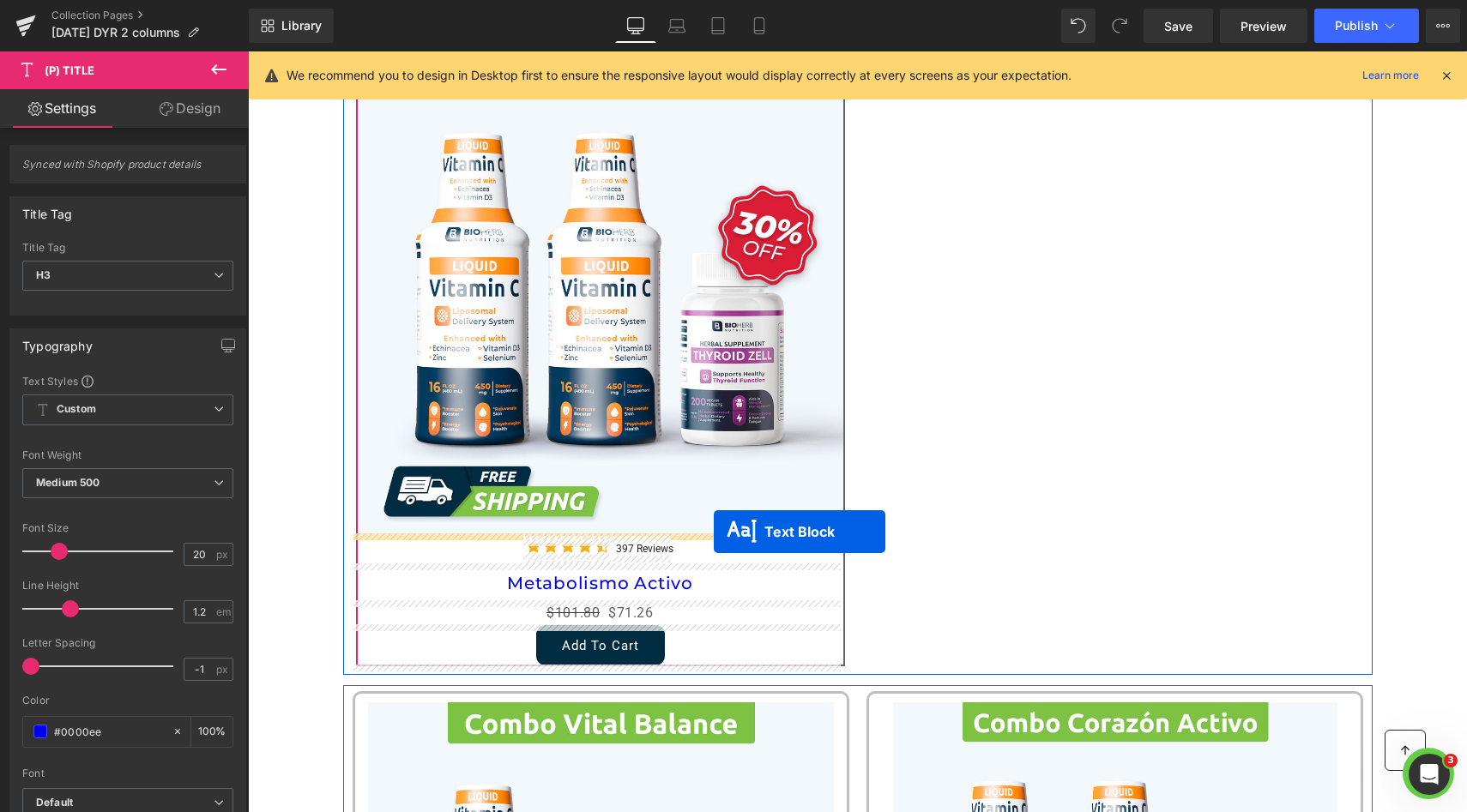
drag, startPoint x: 596, startPoint y: 621, endPoint x: 714, endPoint y: 532, distance: 147.8
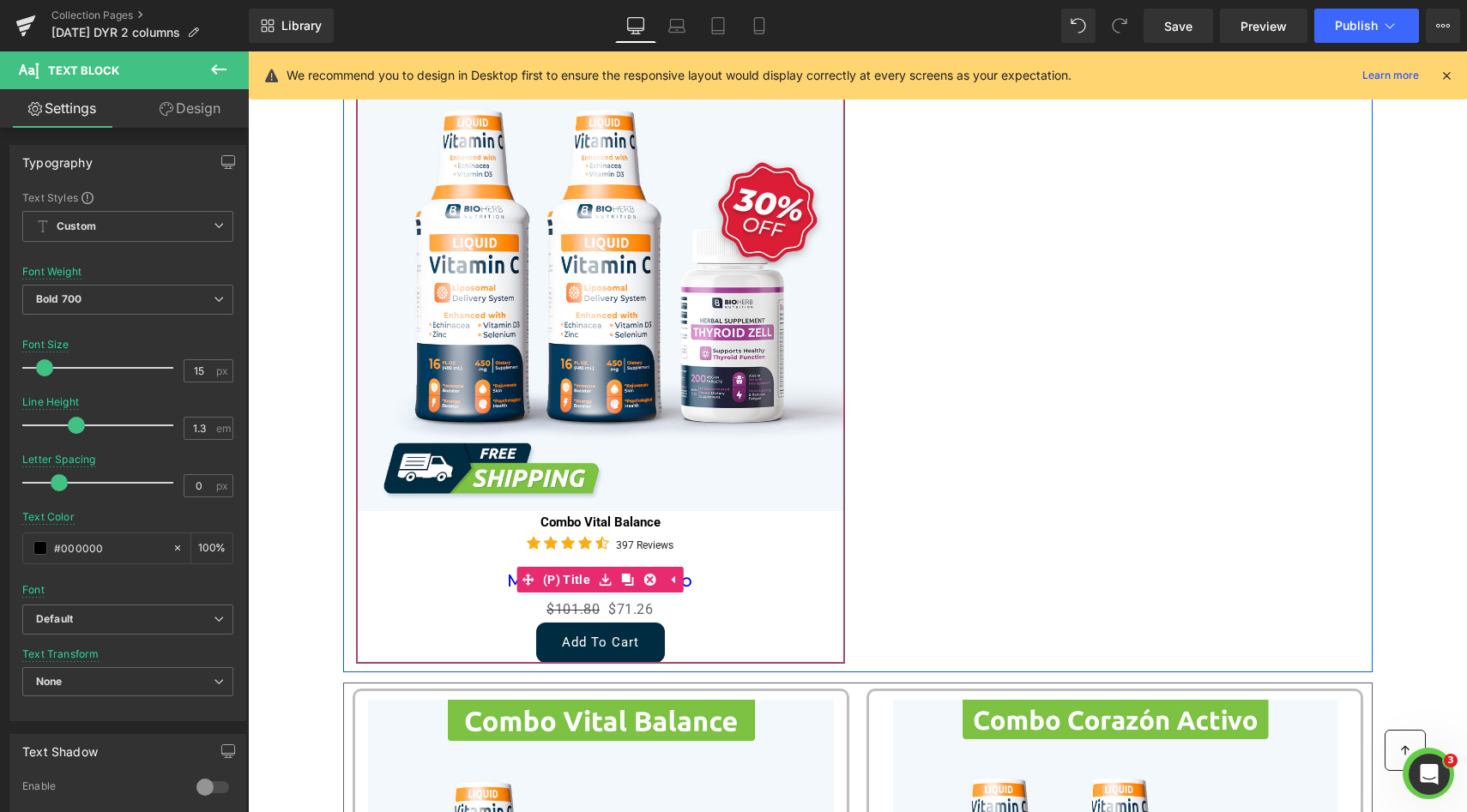
scroll to position [609, 0]
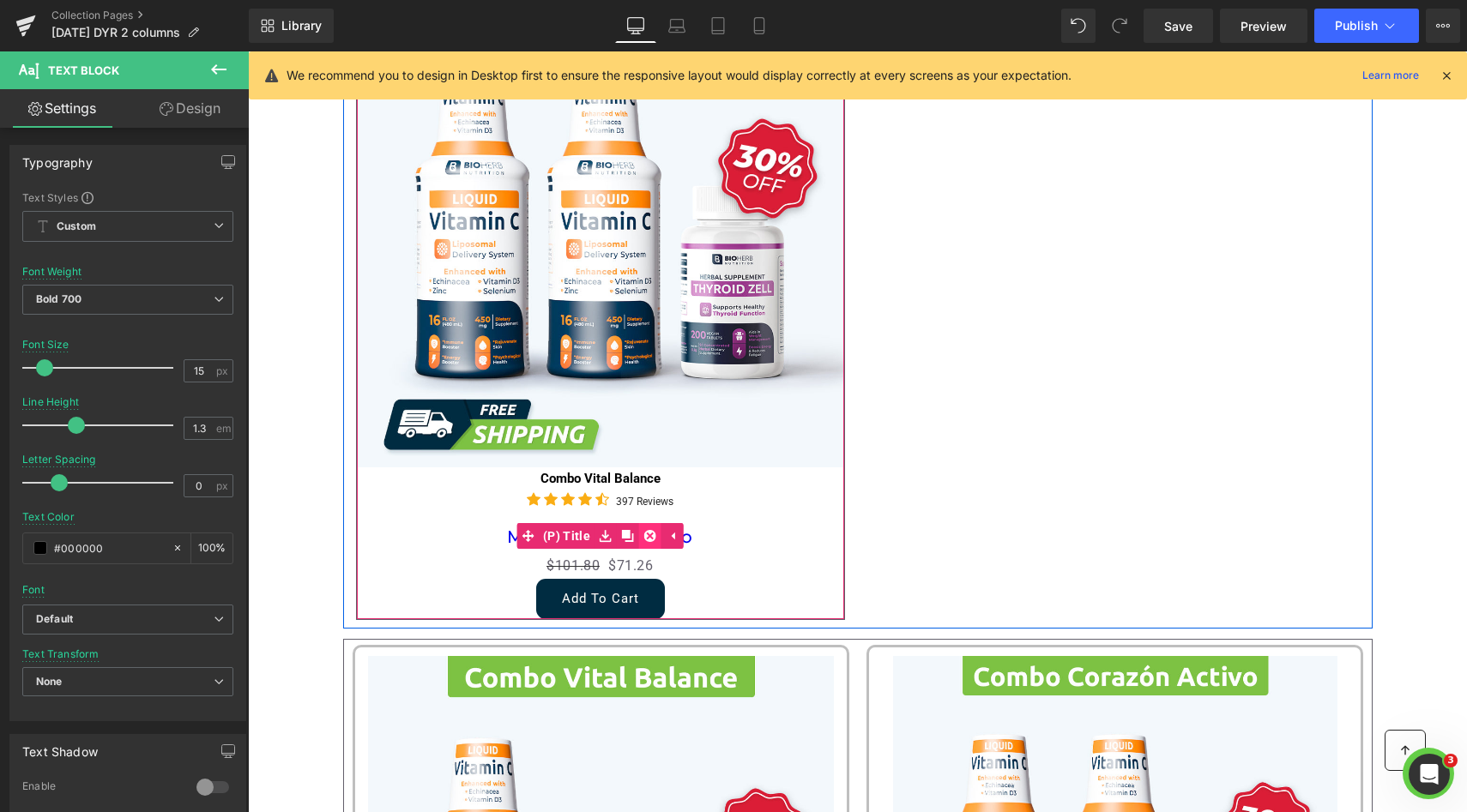
click at [646, 536] on icon at bounding box center [649, 536] width 12 height 12
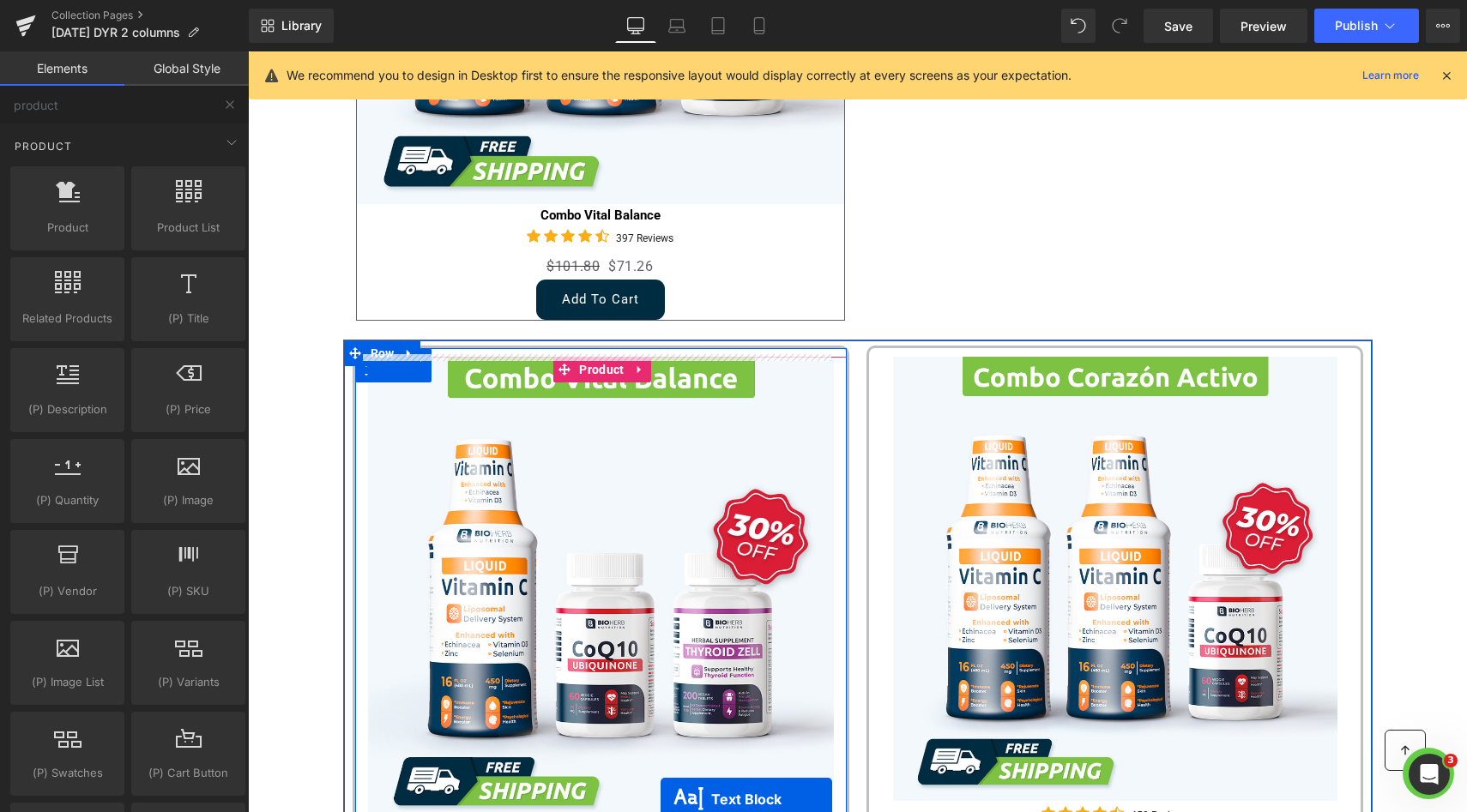
scroll to position [595, 0]
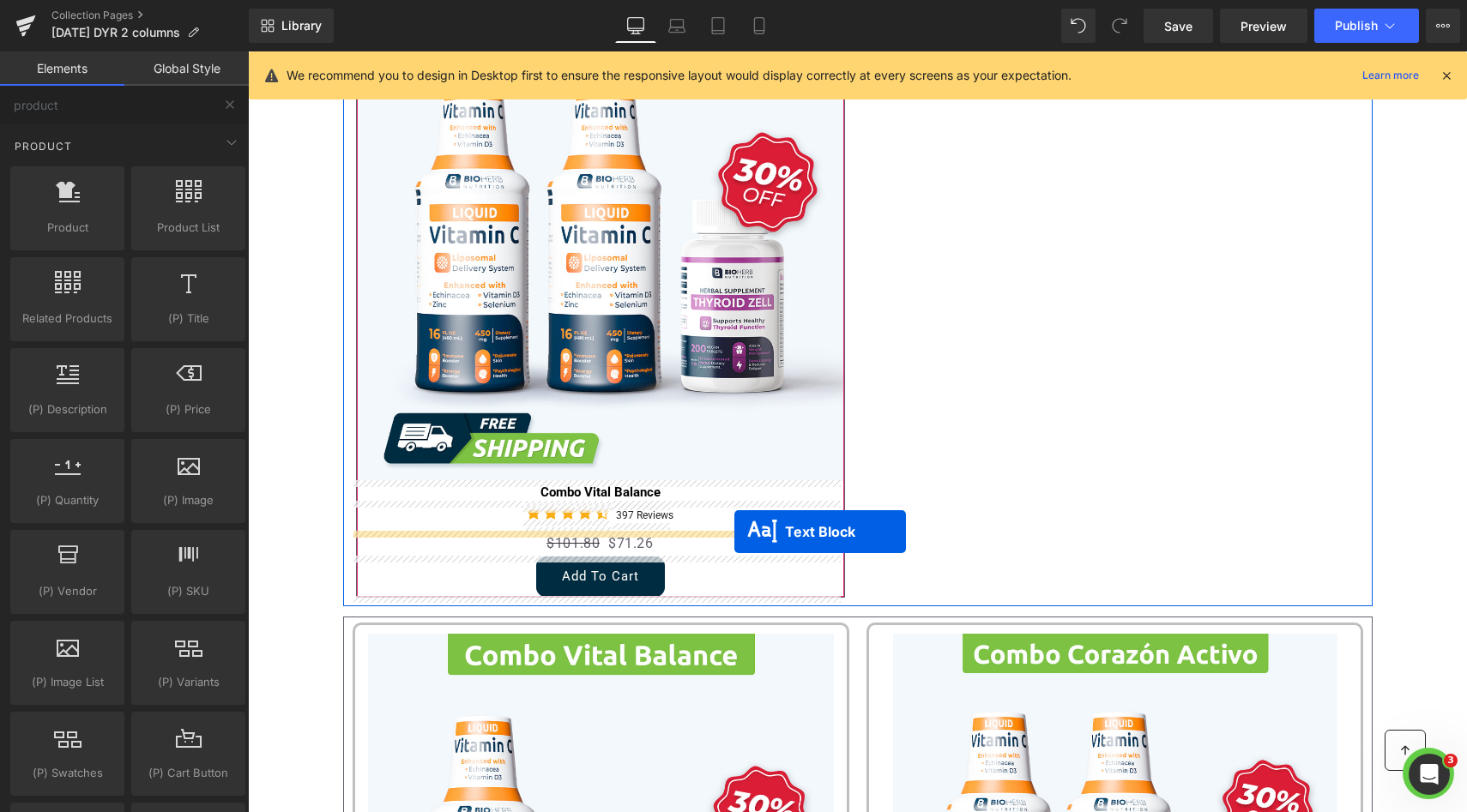
drag, startPoint x: 588, startPoint y: 348, endPoint x: 734, endPoint y: 532, distance: 234.9
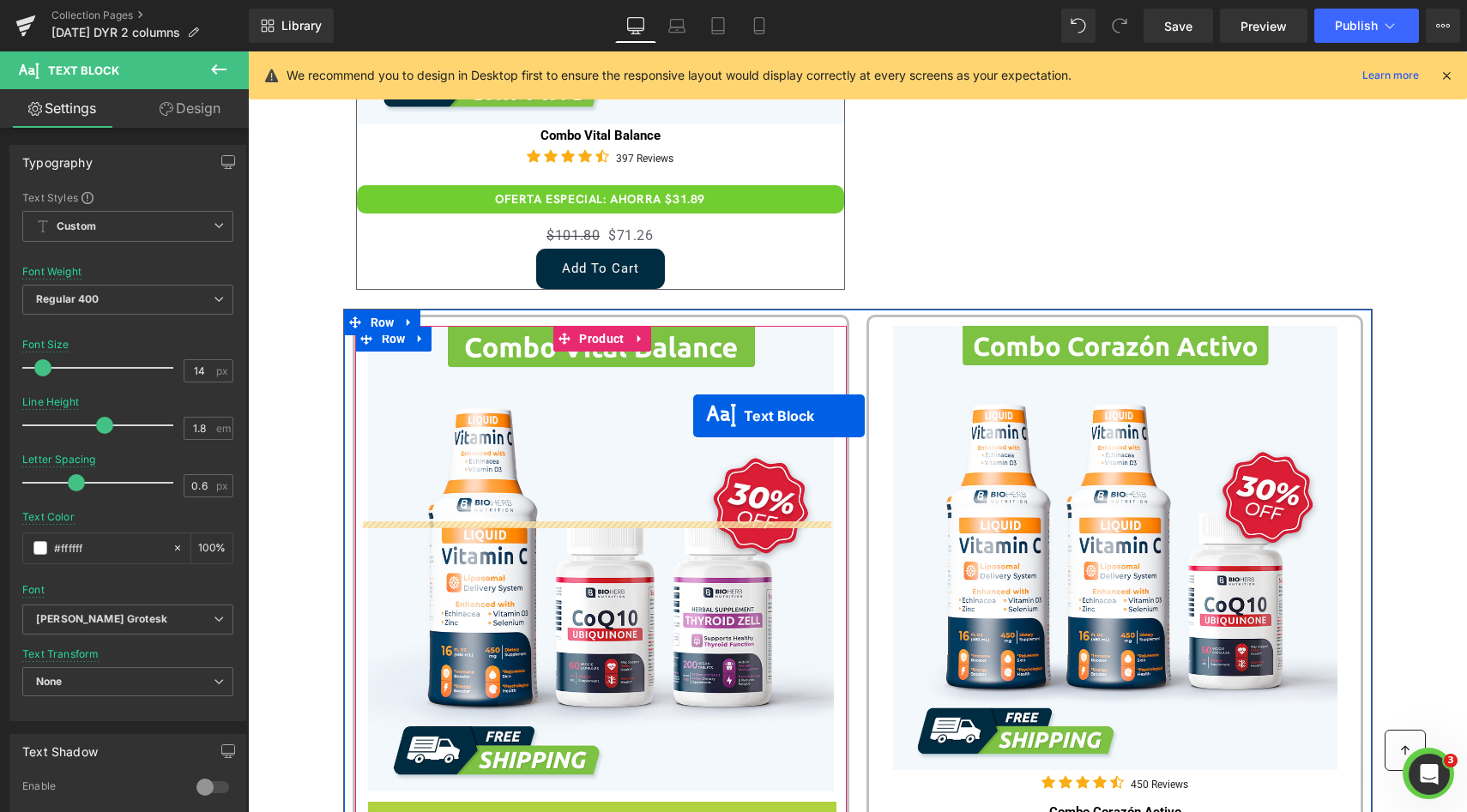
scroll to position [864, 0]
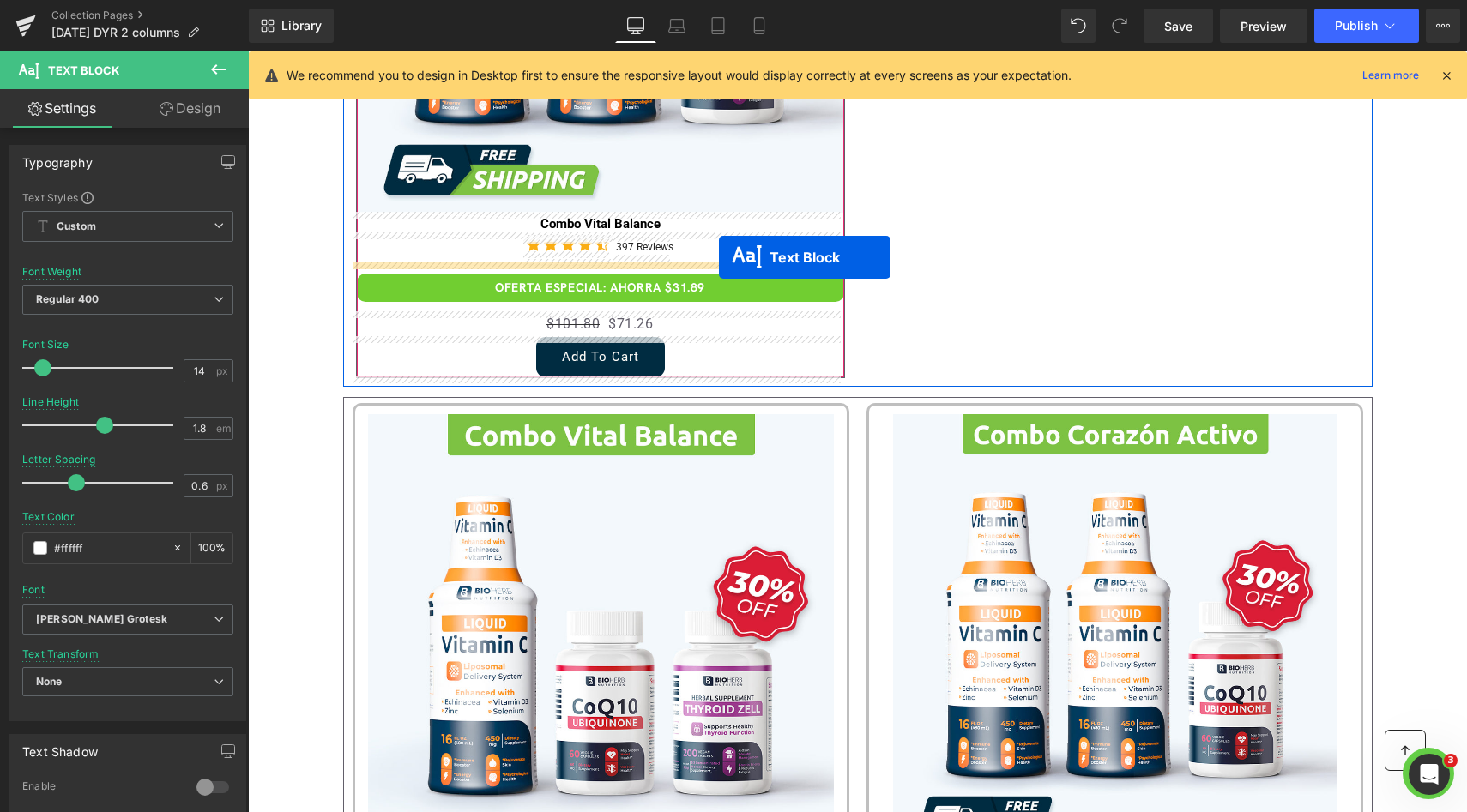
drag, startPoint x: 590, startPoint y: 556, endPoint x: 719, endPoint y: 257, distance: 325.6
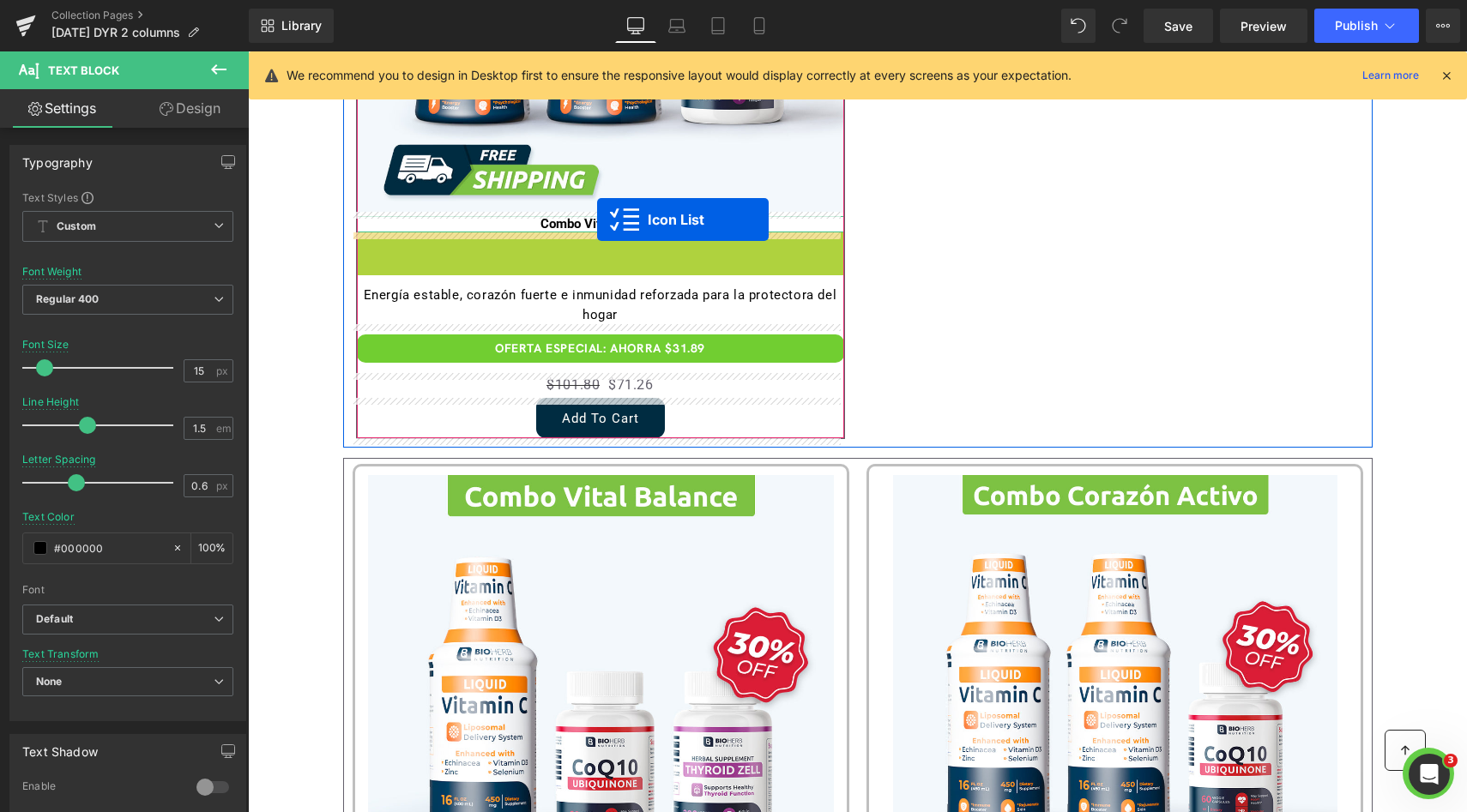
drag, startPoint x: 597, startPoint y: 266, endPoint x: 597, endPoint y: 219, distance: 47.0
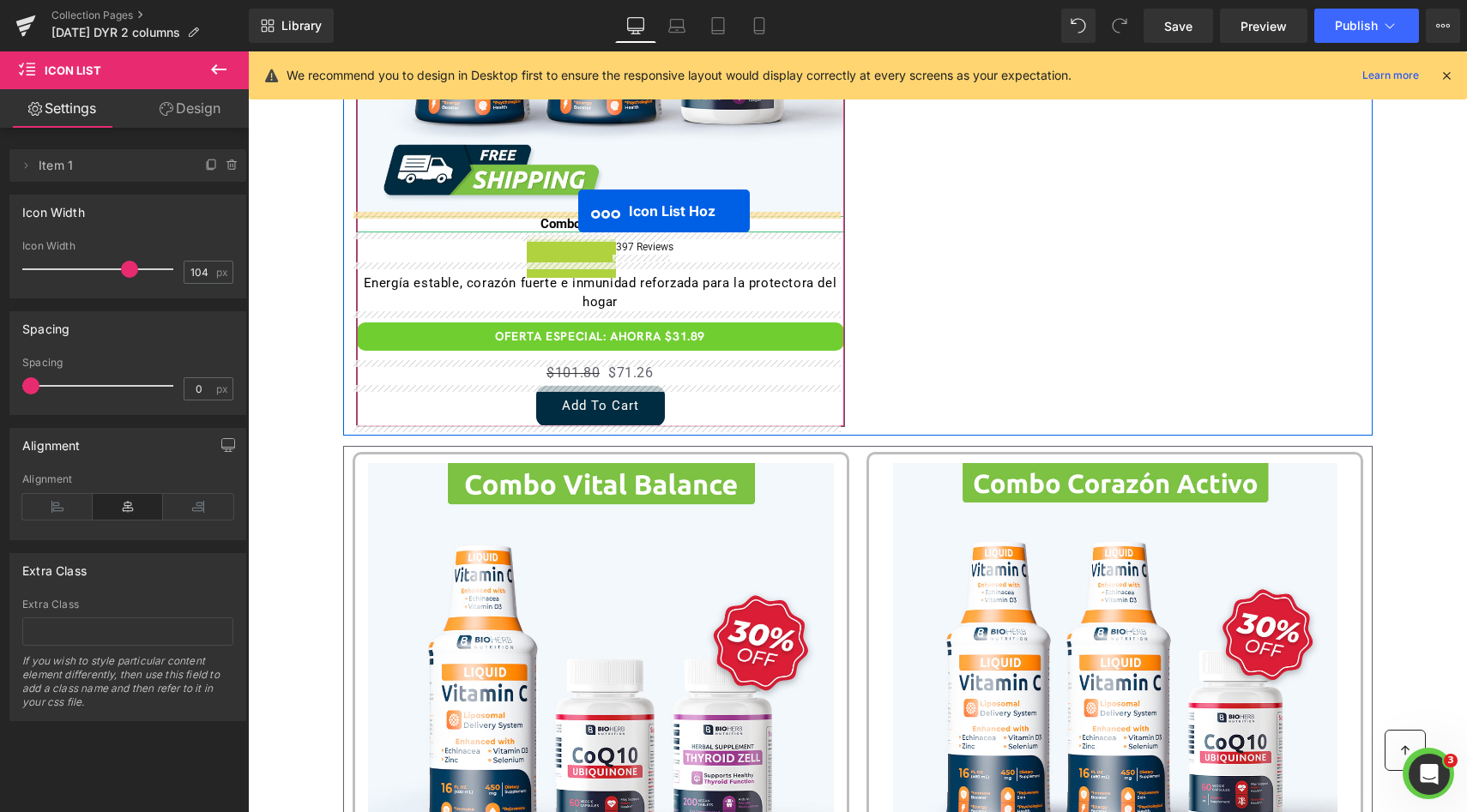
drag, startPoint x: 585, startPoint y: 250, endPoint x: 578, endPoint y: 211, distance: 39.6
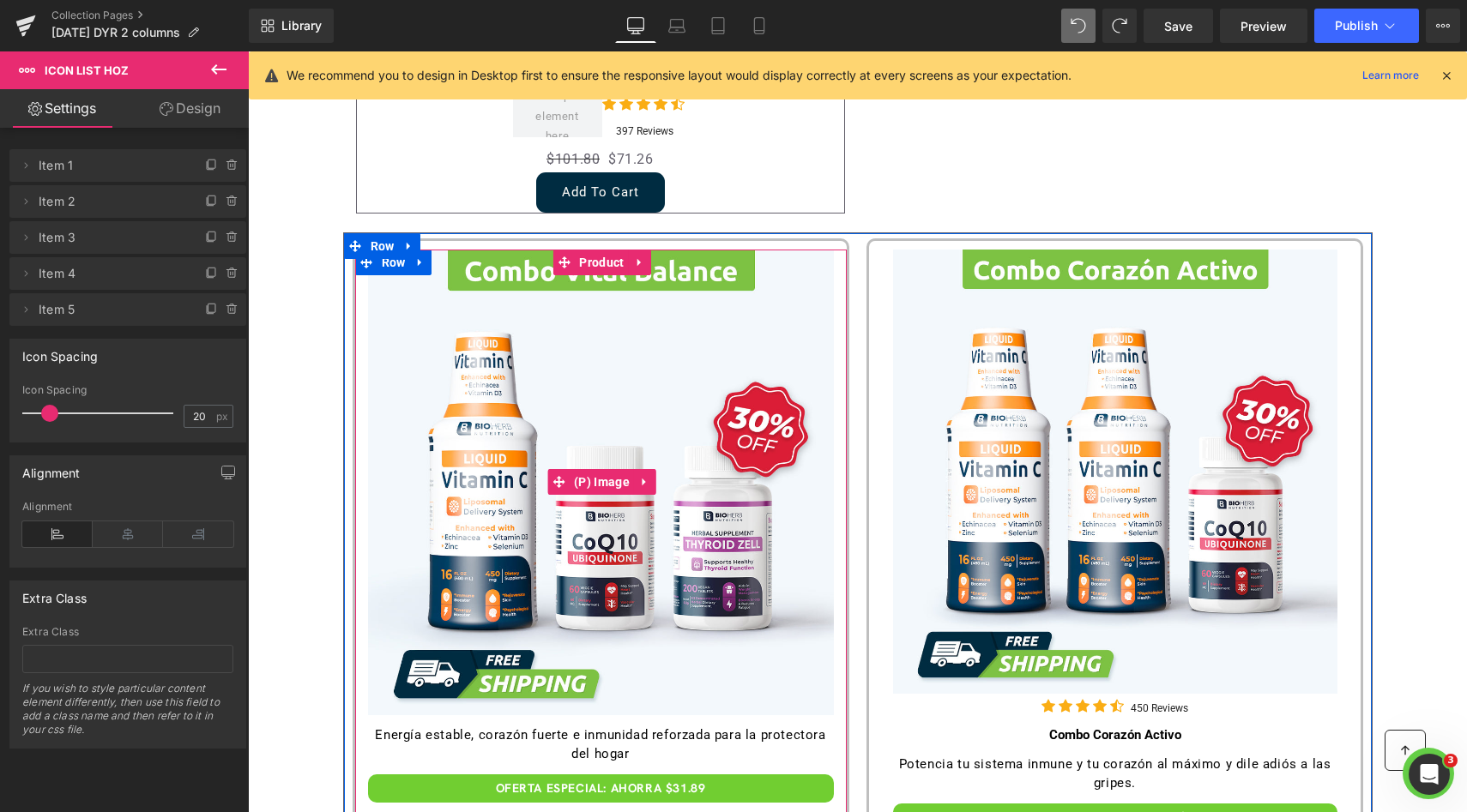
scroll to position [874, 0]
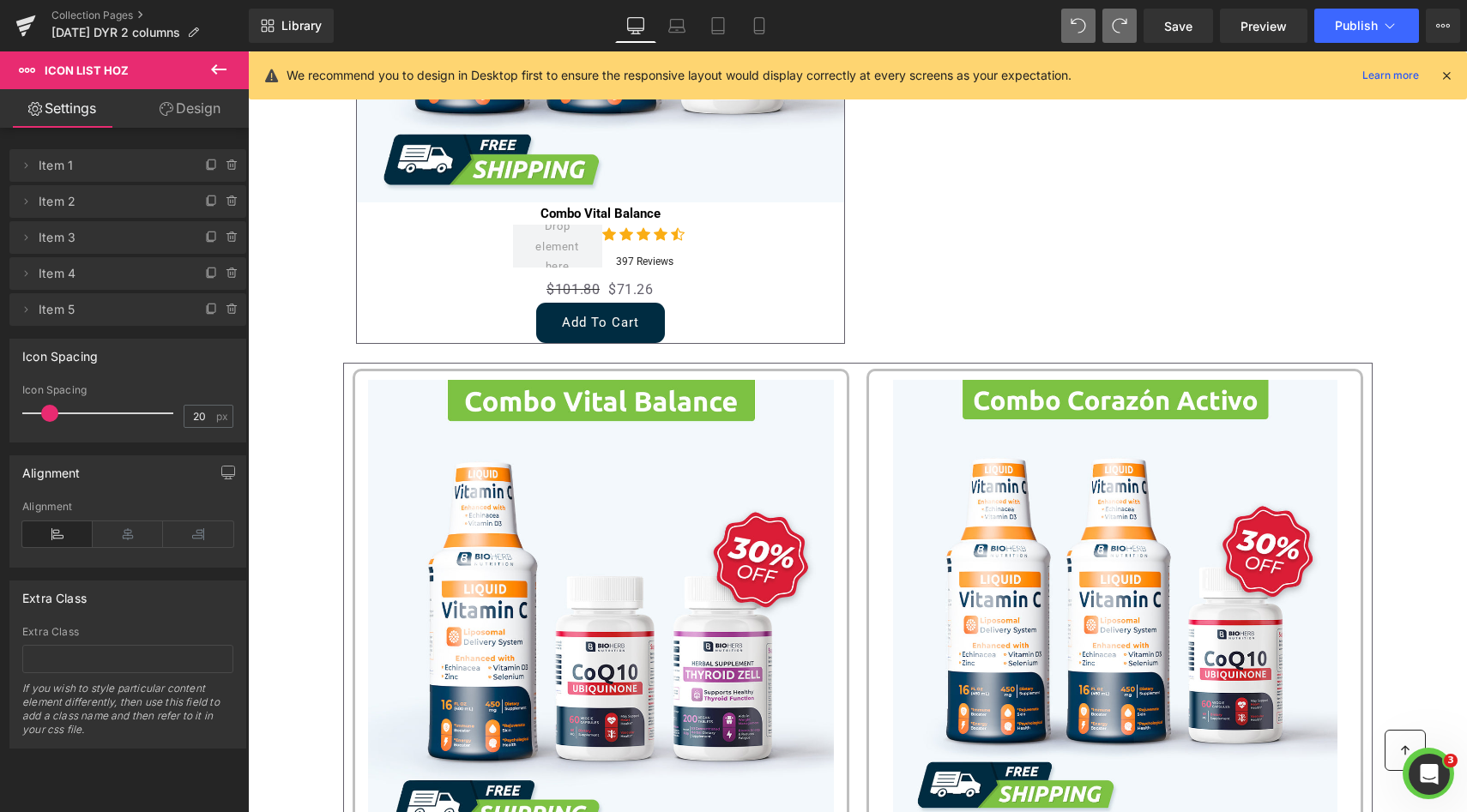
click at [1112, 35] on button at bounding box center [1120, 25] width 34 height 34
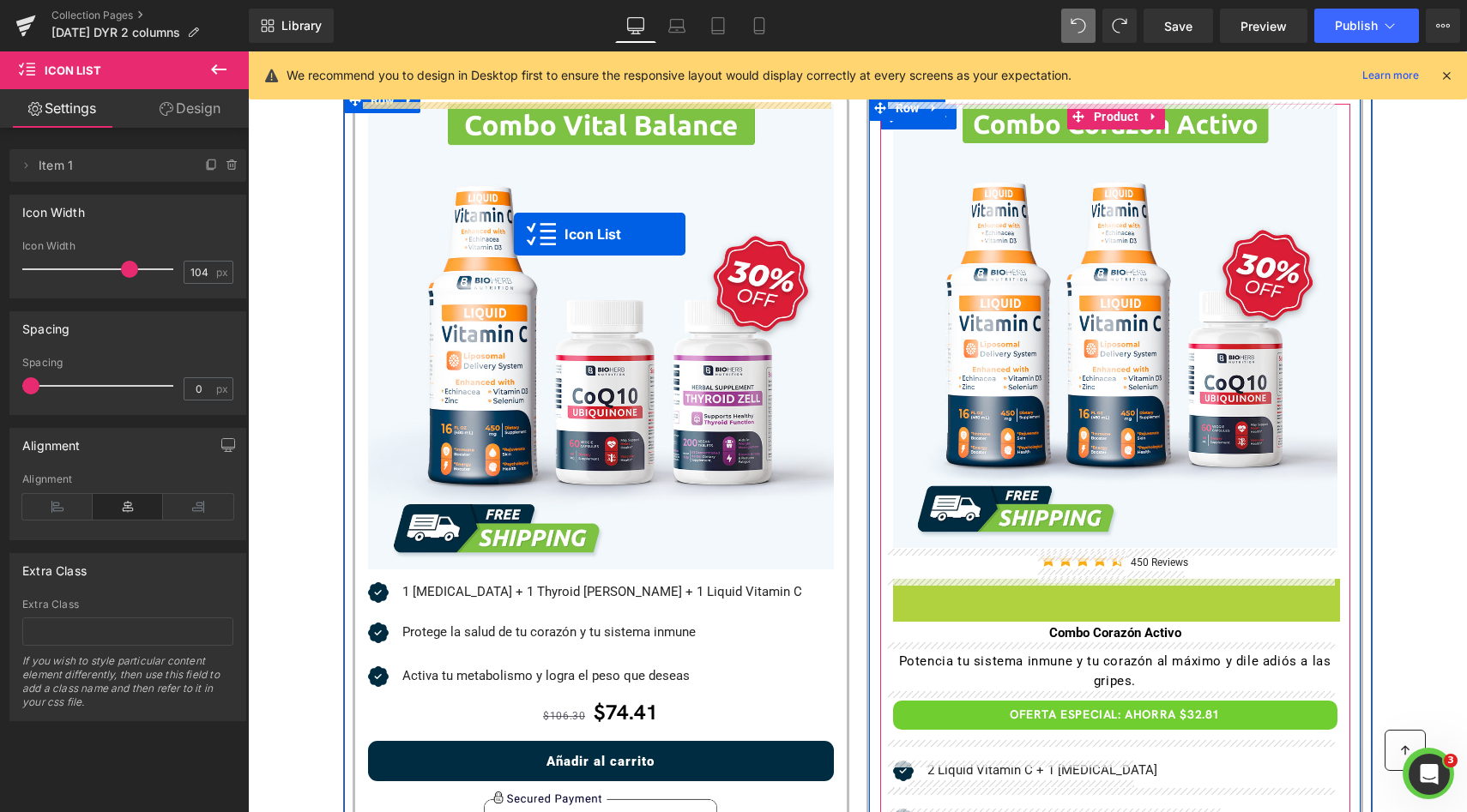
scroll to position [624, 0]
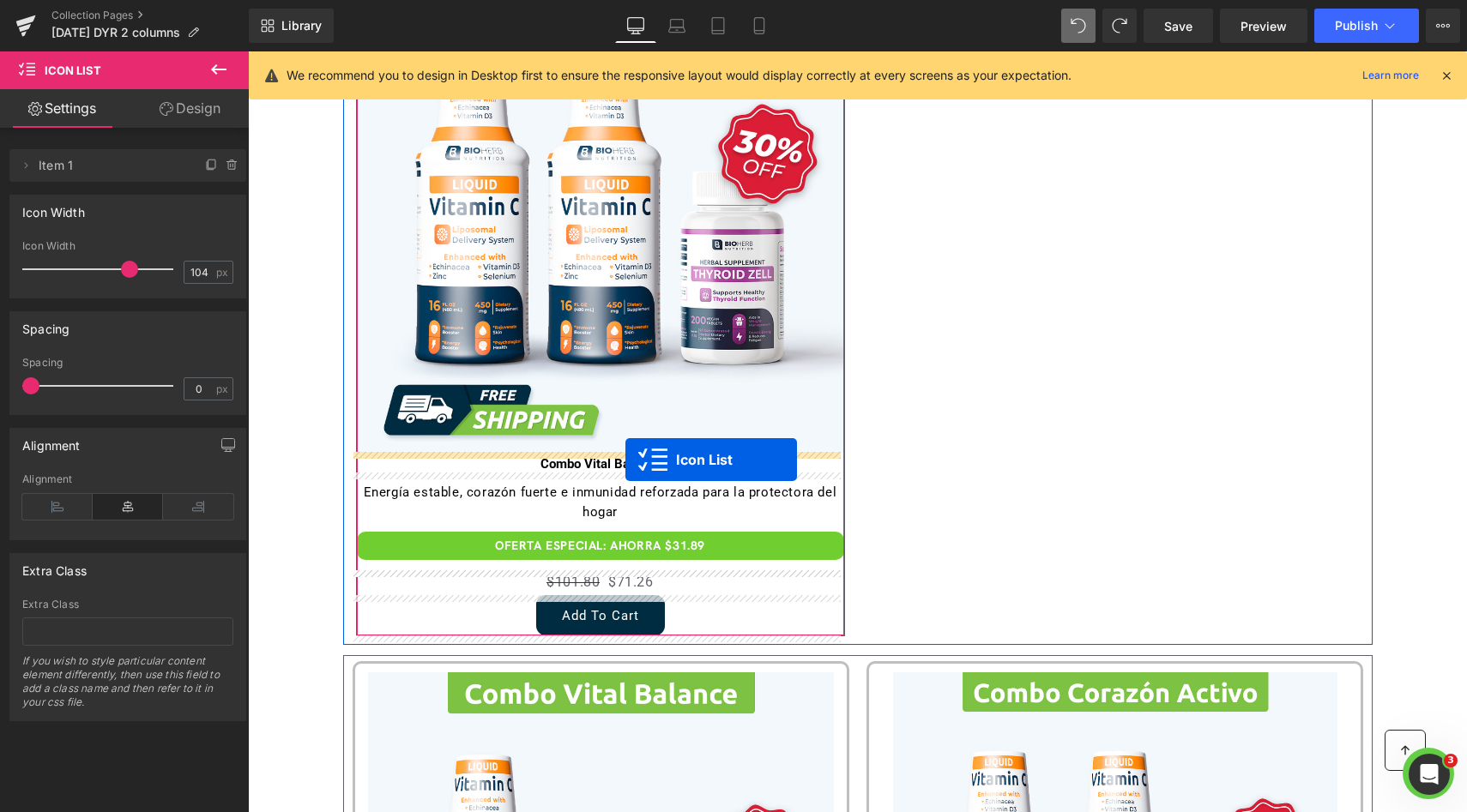
drag, startPoint x: 1112, startPoint y: 585, endPoint x: 626, endPoint y: 459, distance: 502.1
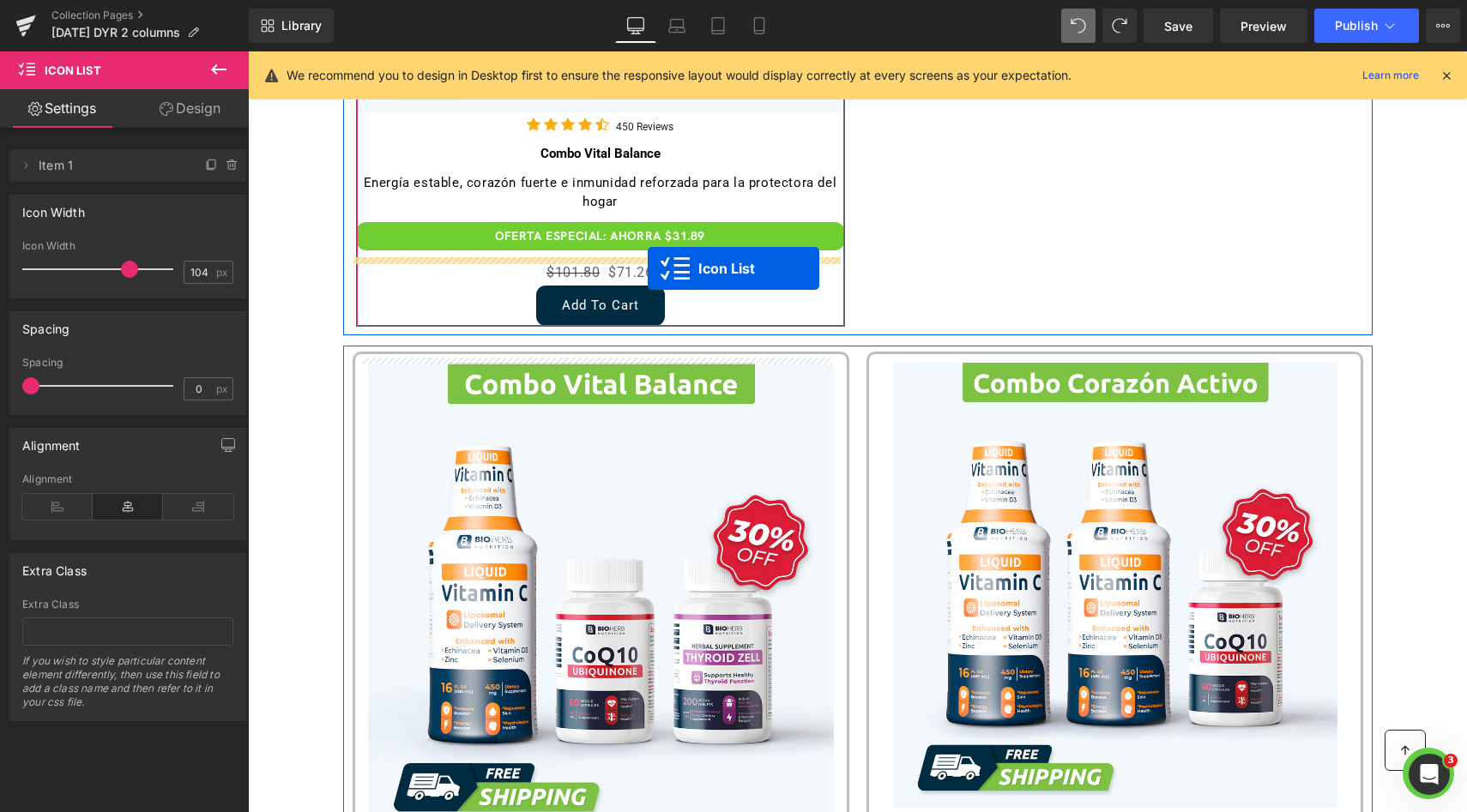
scroll to position [961, 0]
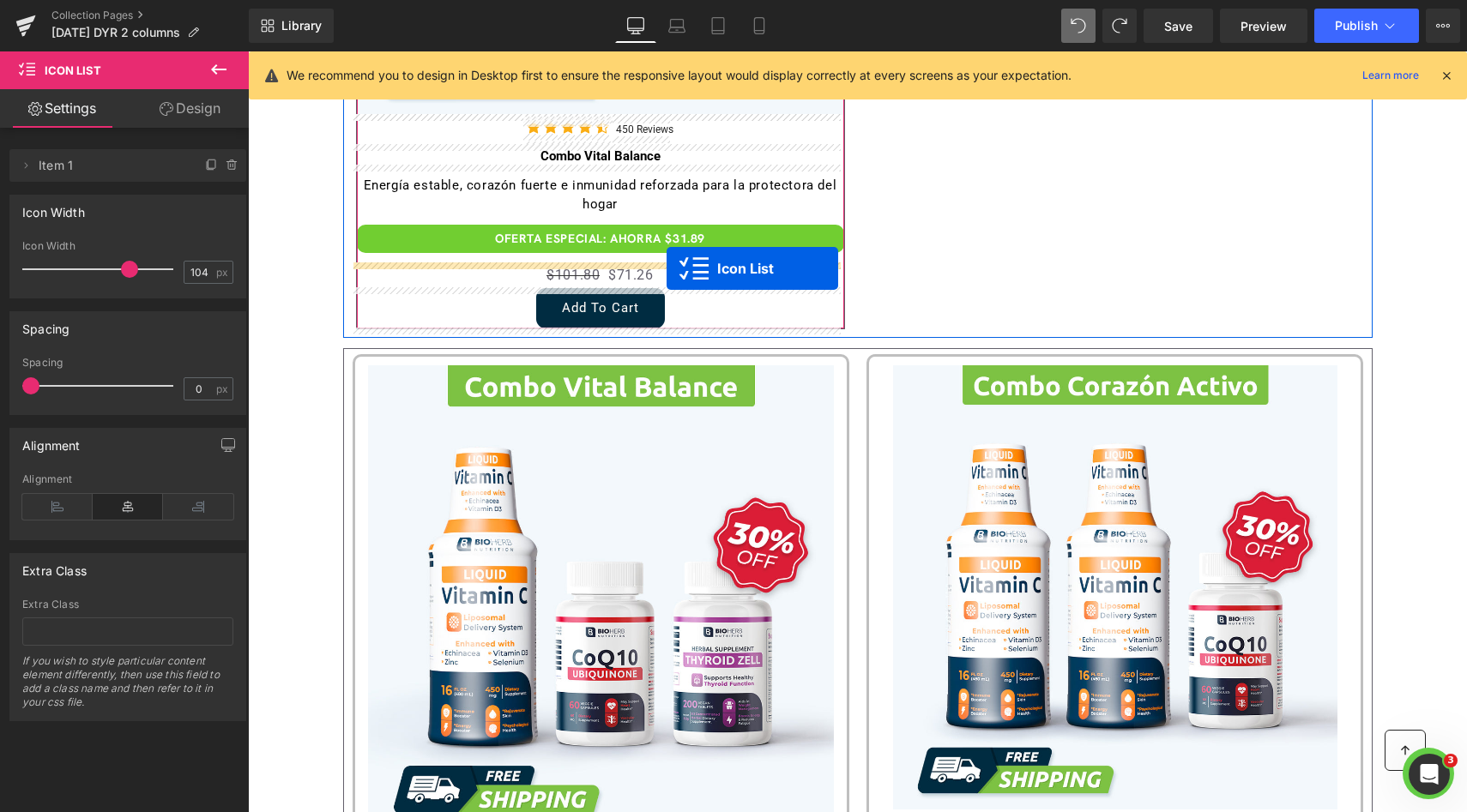
drag, startPoint x: 610, startPoint y: 285, endPoint x: 666, endPoint y: 267, distance: 58.8
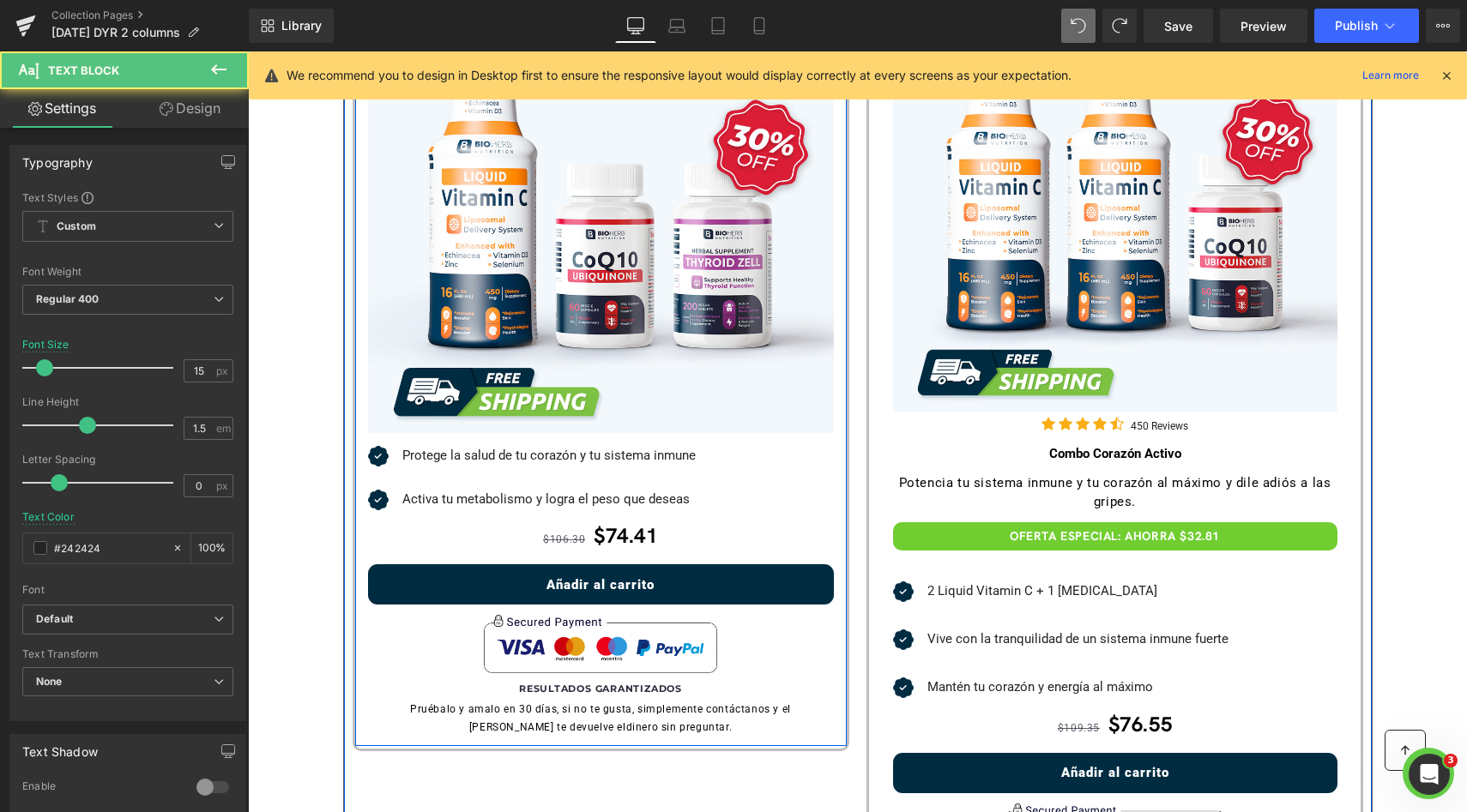
scroll to position [1396, 0]
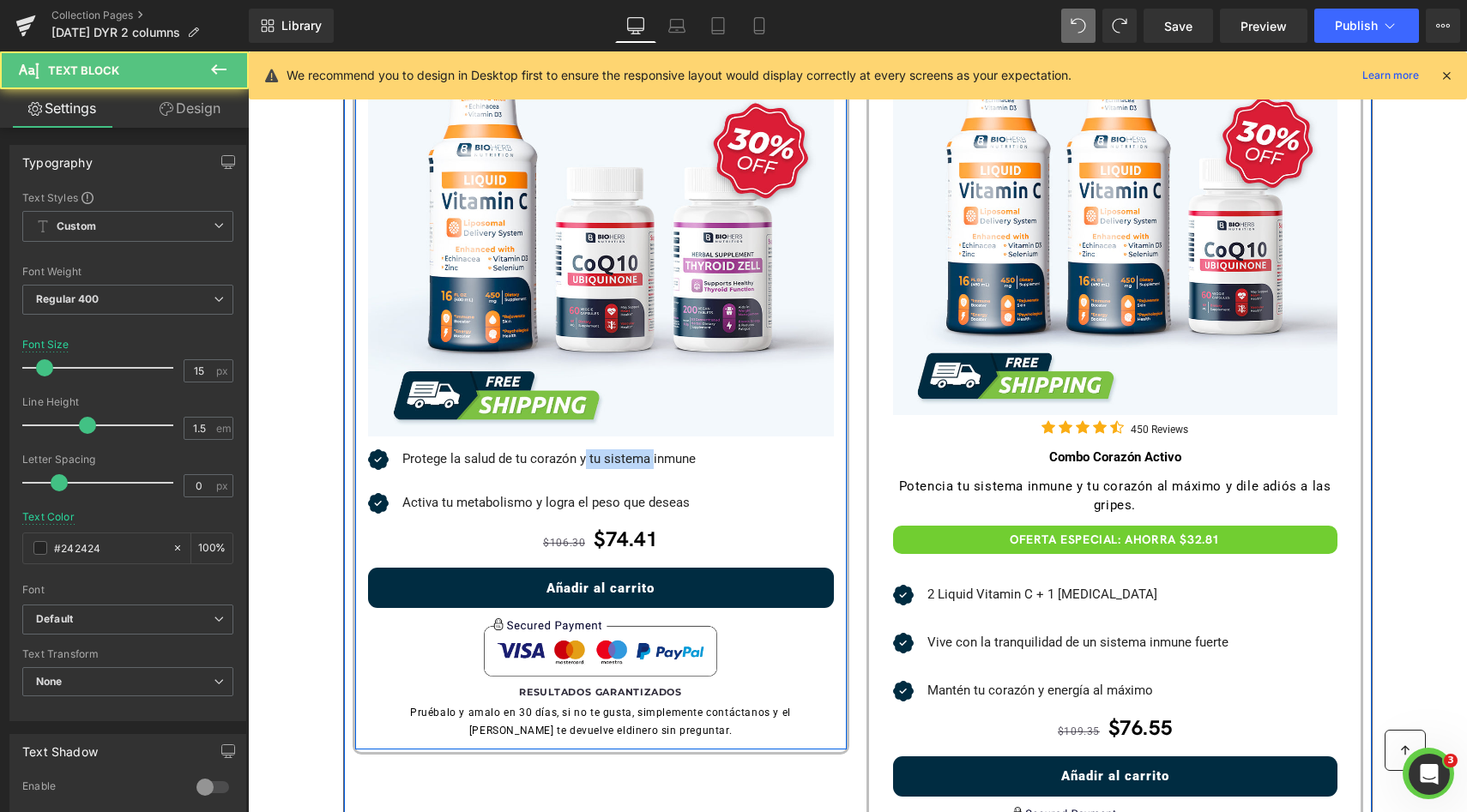
drag, startPoint x: 576, startPoint y: 459, endPoint x: 644, endPoint y: 467, distance: 68.5
click at [644, 465] on p "Protege la salud de tu corazón y tu sistema inmune" at bounding box center [549, 459] width 294 height 20
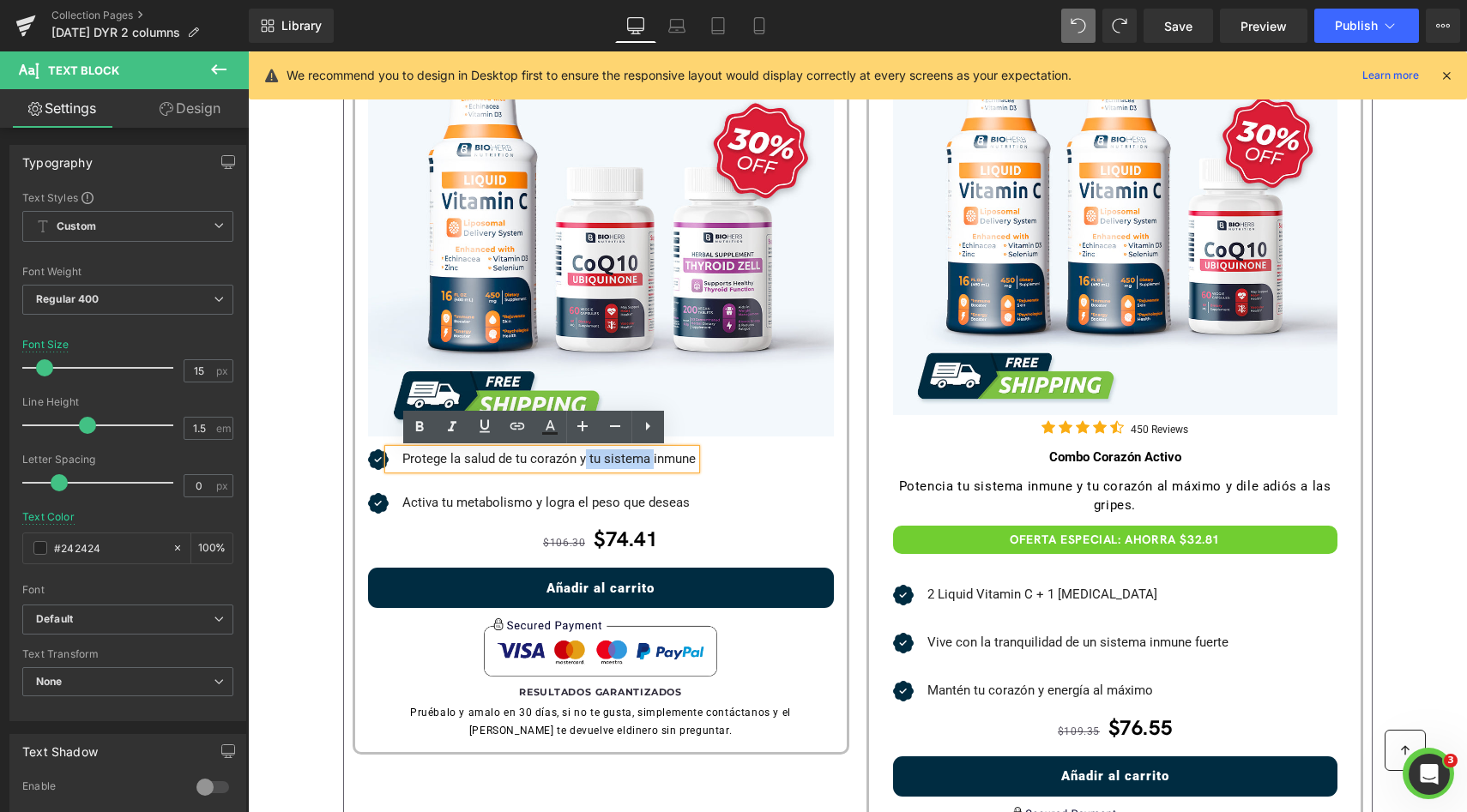
click at [704, 493] on div "Icon Activa tu metabolismo y logra el peso que deseas Text Block" at bounding box center [601, 507] width 466 height 27
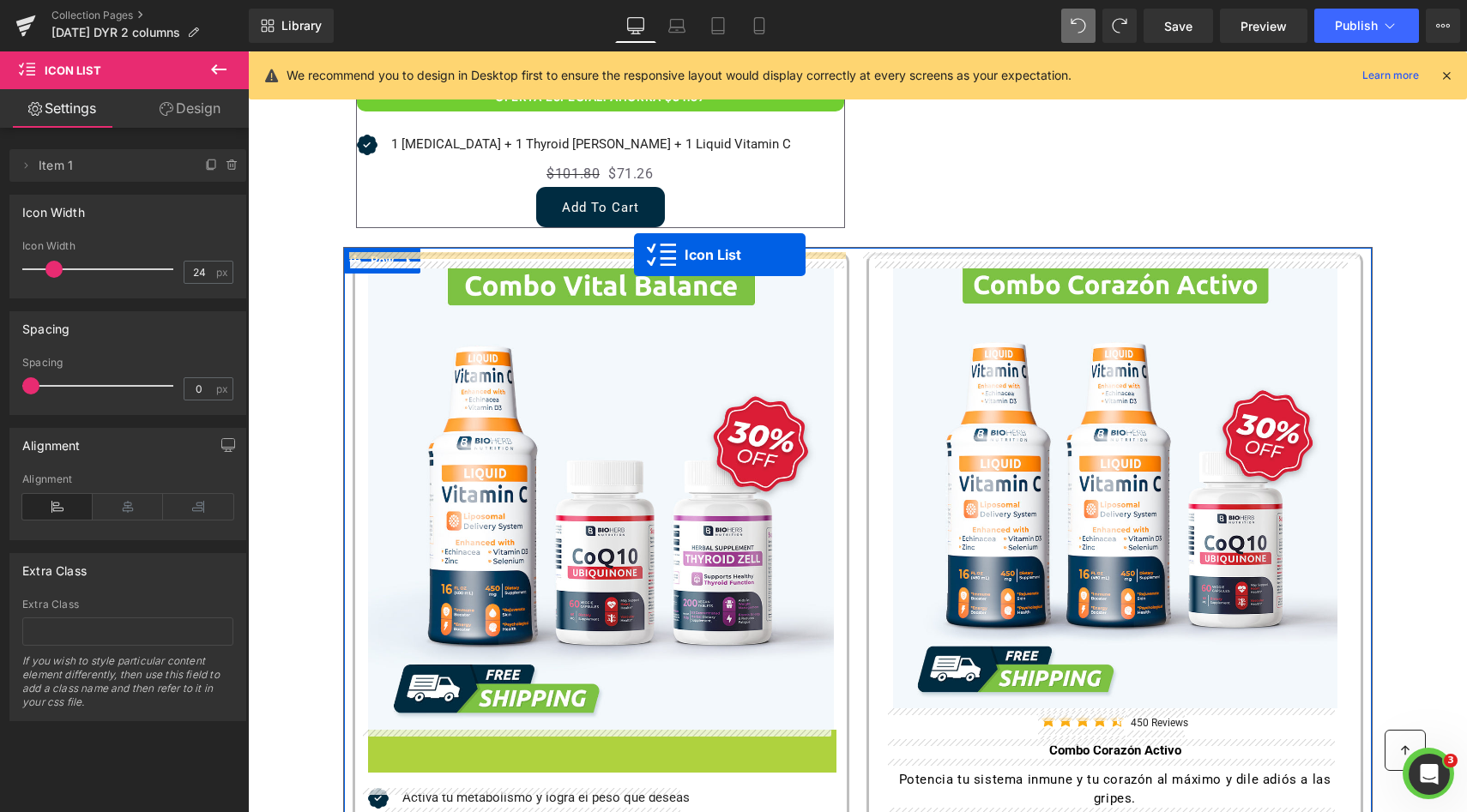
scroll to position [1092, 0]
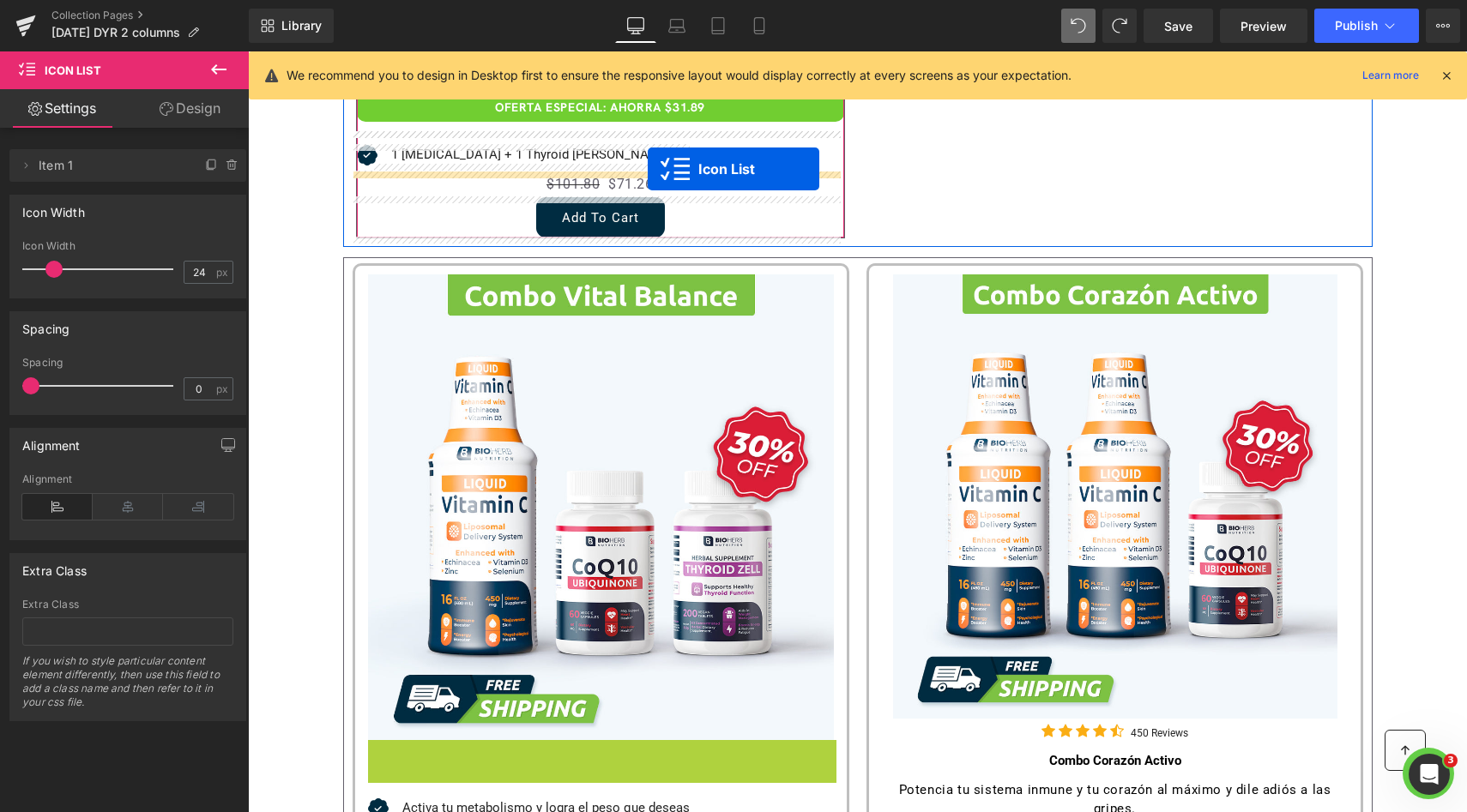
drag, startPoint x: 584, startPoint y: 456, endPoint x: 647, endPoint y: 168, distance: 294.8
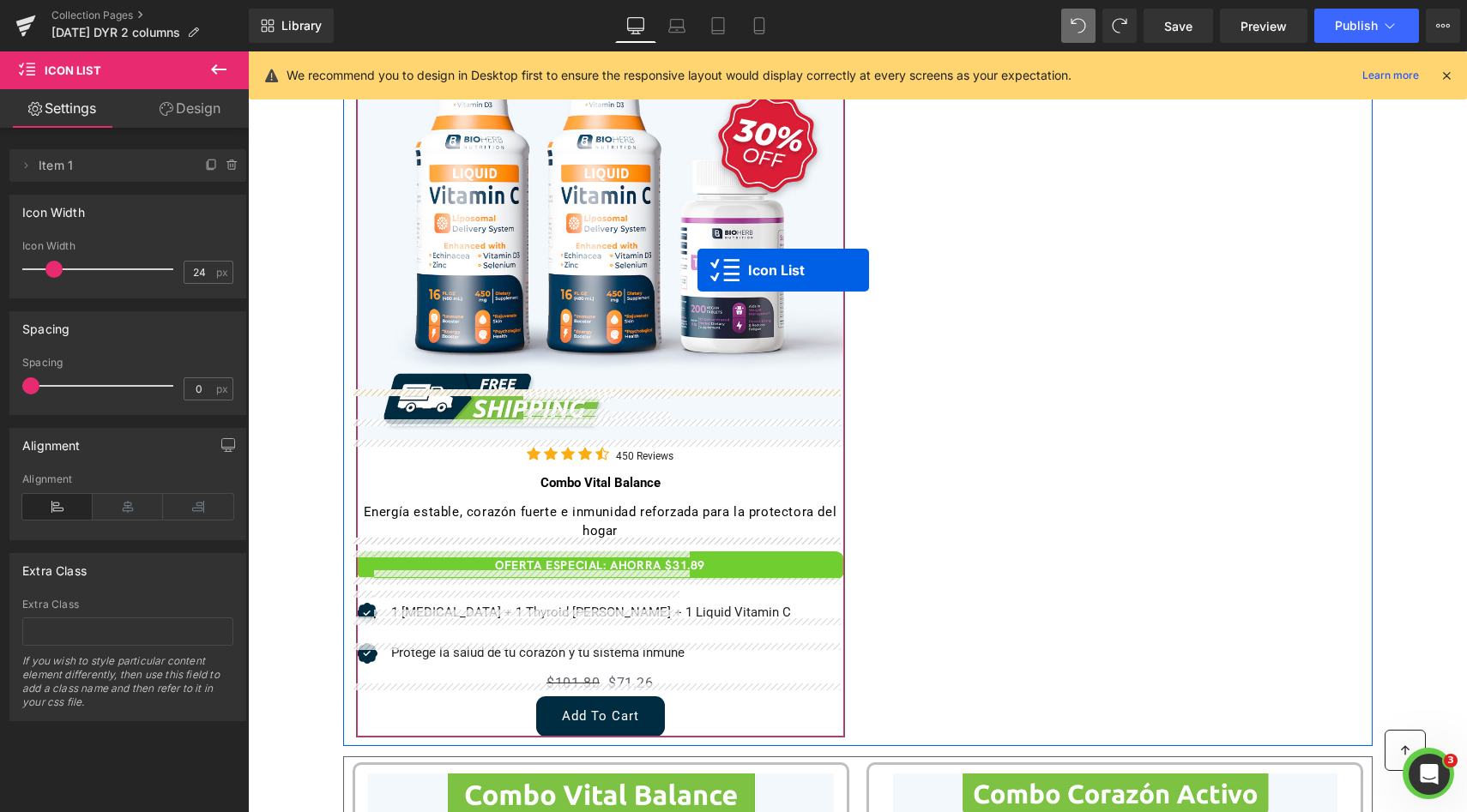
scroll to position [984, 0]
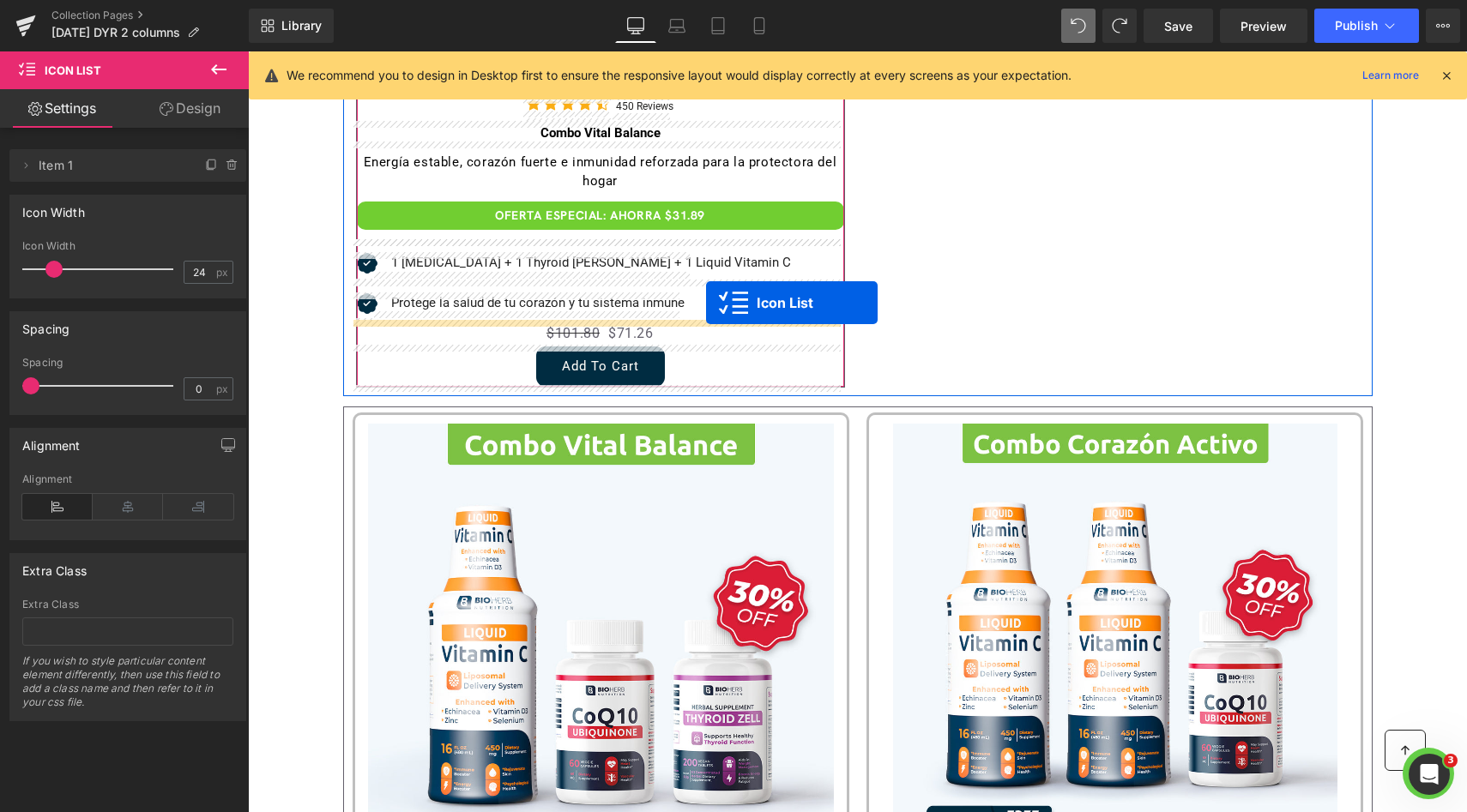
drag, startPoint x: 584, startPoint y: 459, endPoint x: 706, endPoint y: 302, distance: 198.8
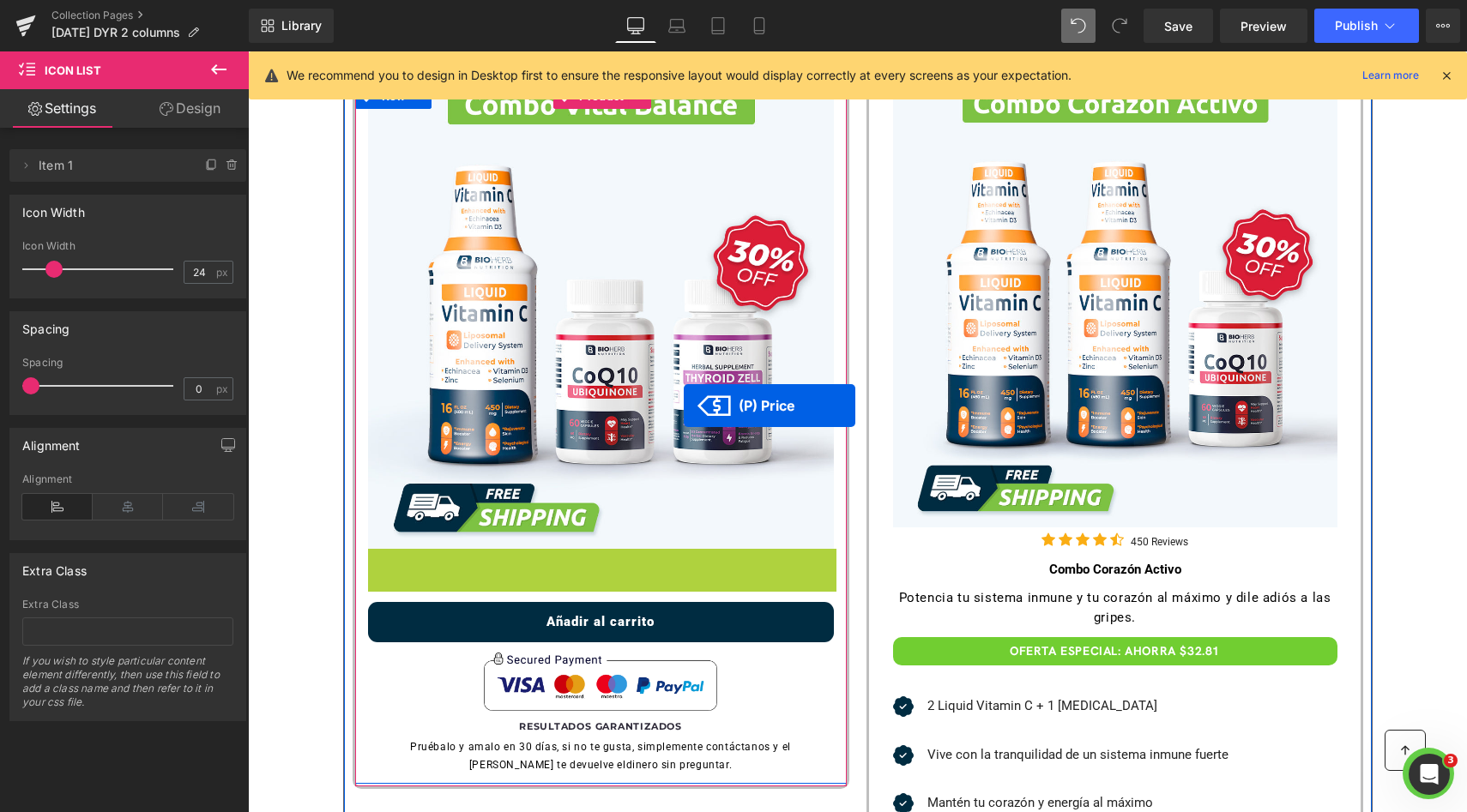
scroll to position [1063, 0]
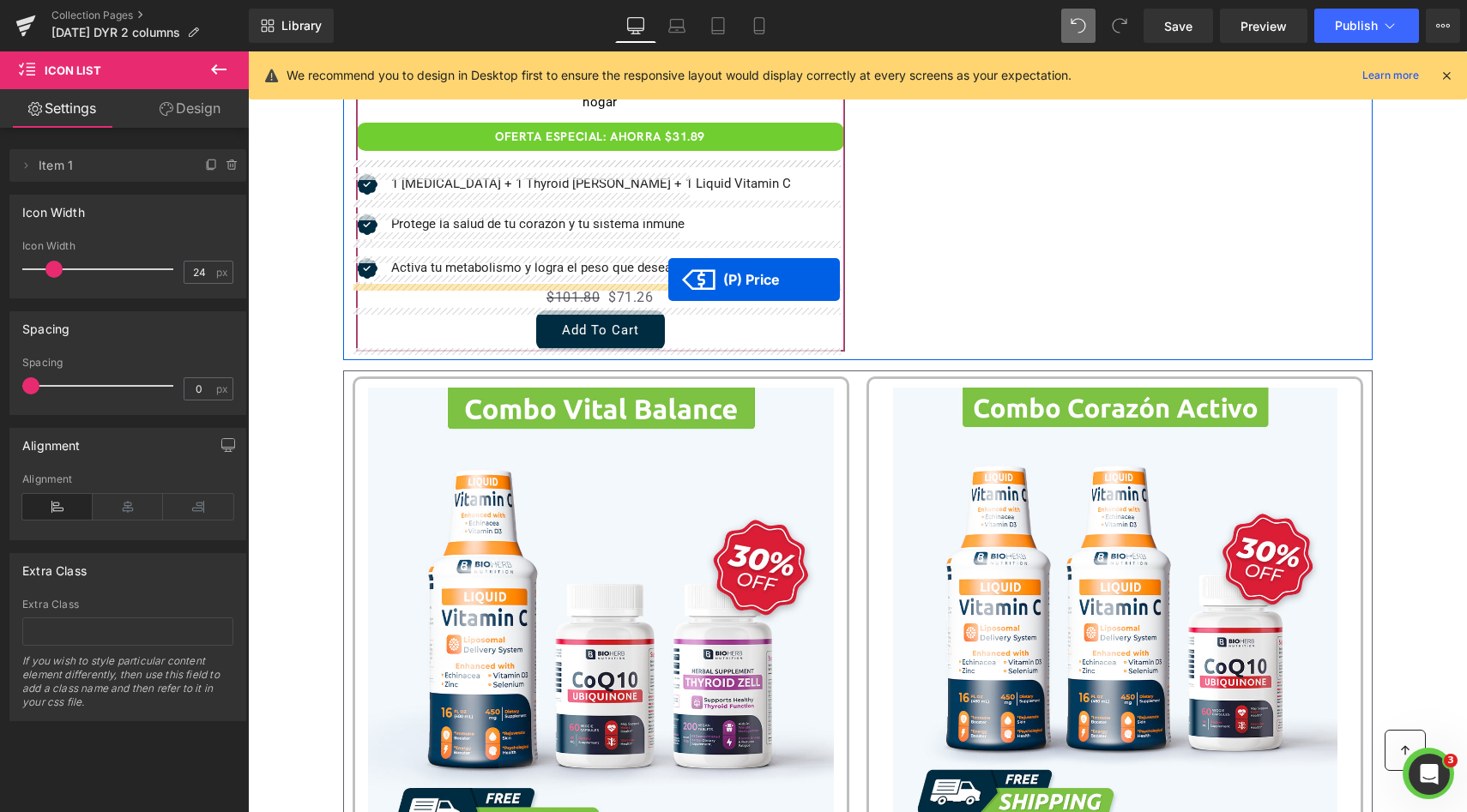
drag, startPoint x: 601, startPoint y: 561, endPoint x: 668, endPoint y: 281, distance: 287.9
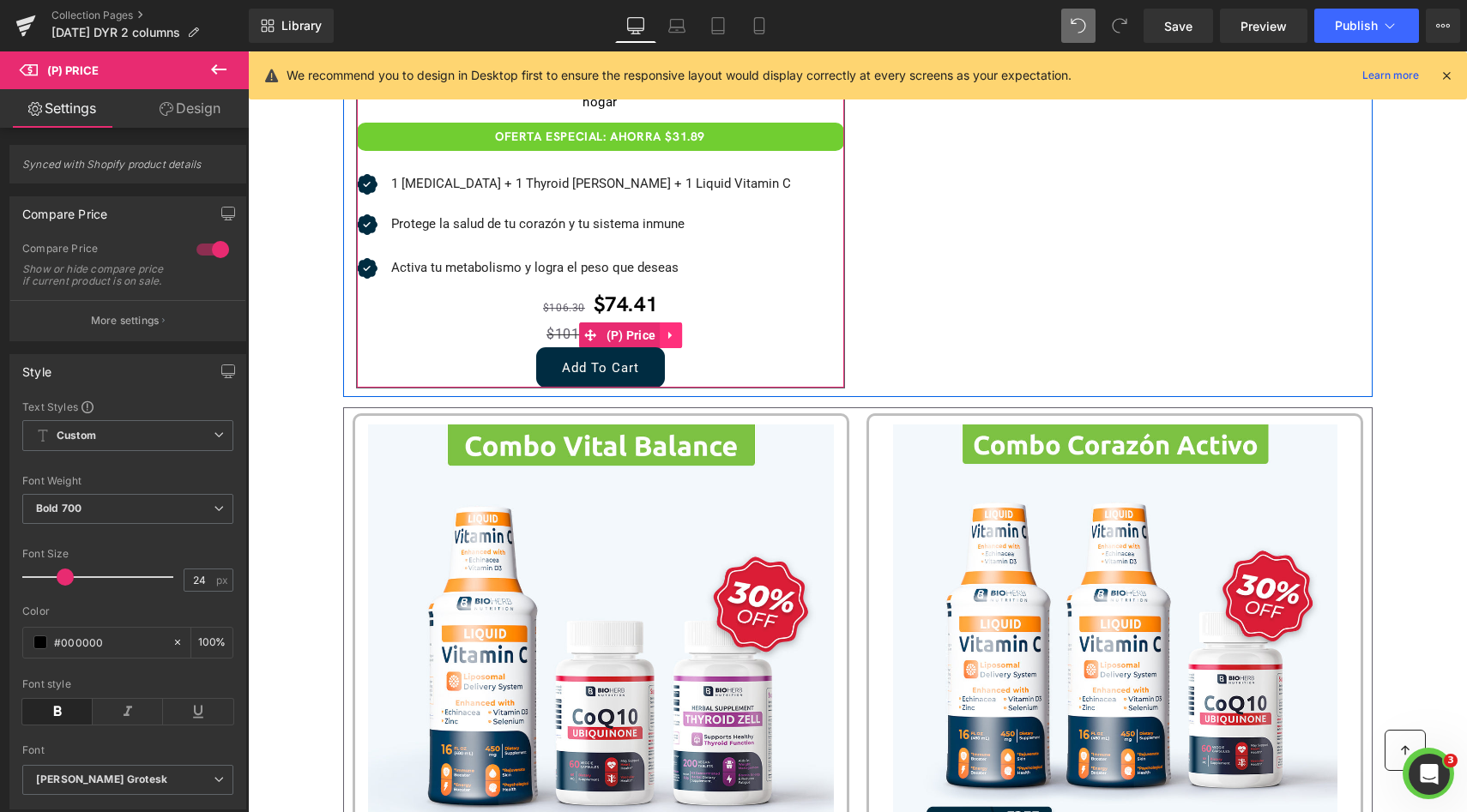
click at [665, 325] on link at bounding box center [670, 335] width 23 height 25
click at [675, 329] on icon at bounding box center [681, 334] width 12 height 12
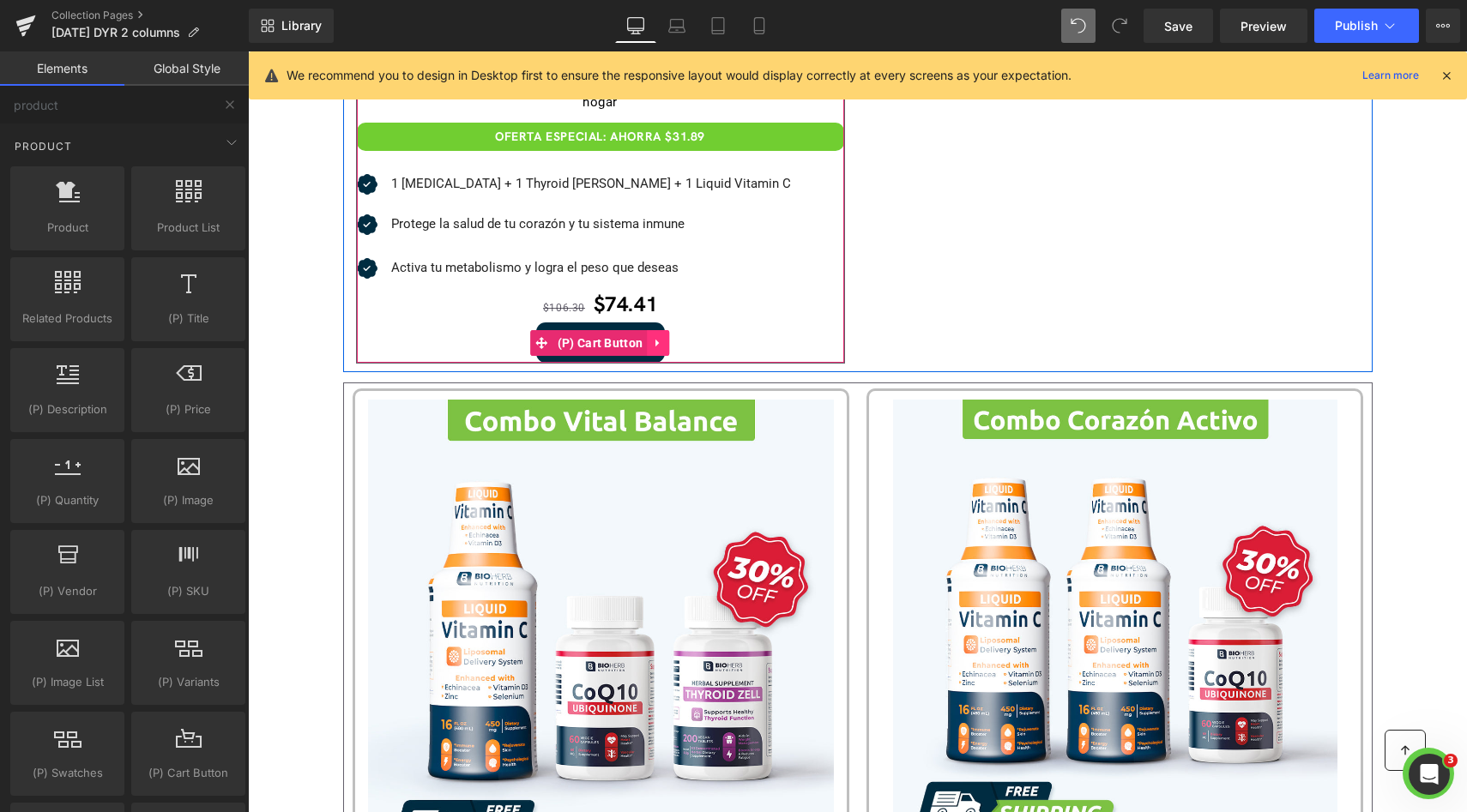
click at [652, 344] on icon at bounding box center [657, 343] width 12 height 13
click at [661, 348] on link at bounding box center [669, 343] width 23 height 25
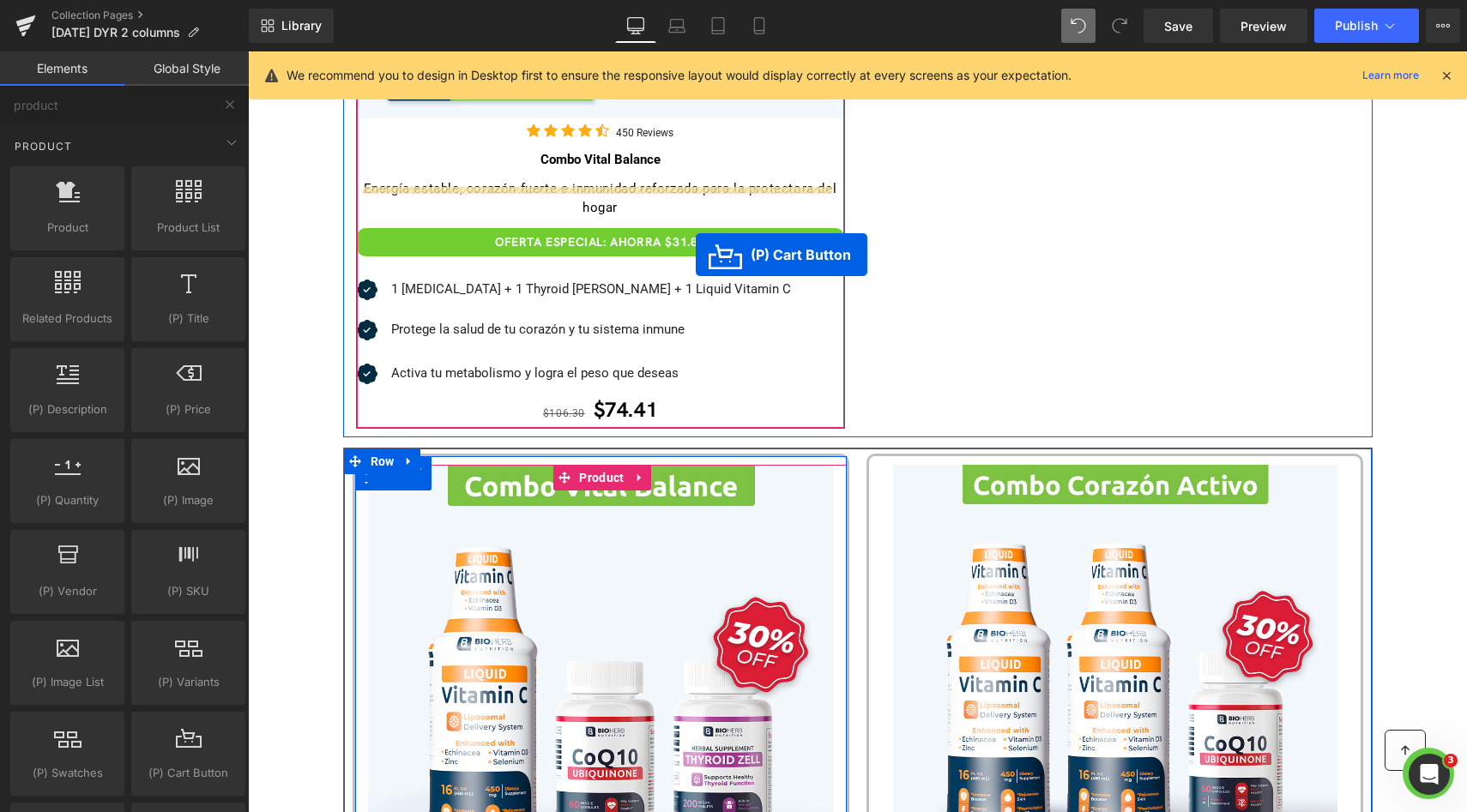
scroll to position [891, 0]
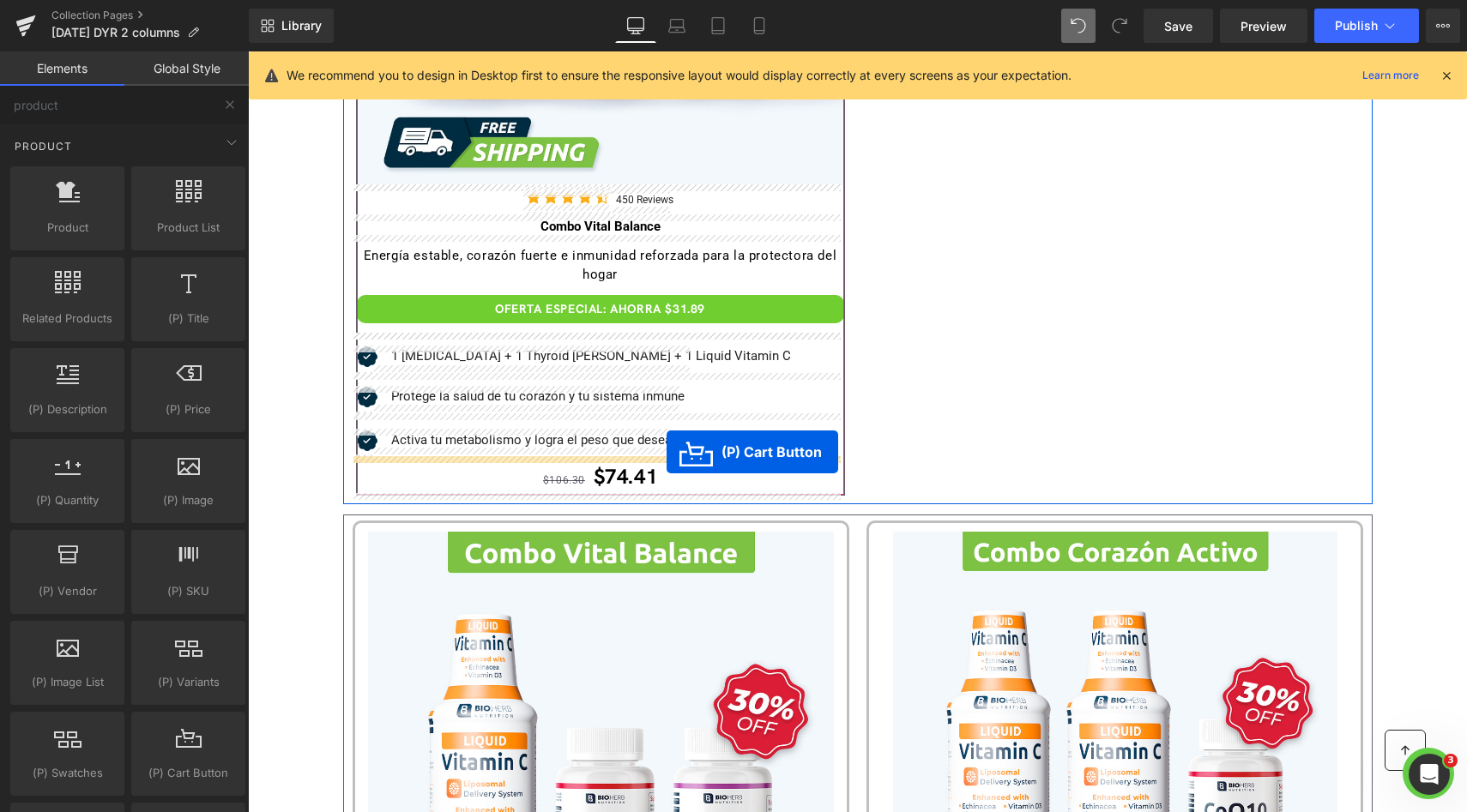
drag, startPoint x: 580, startPoint y: 338, endPoint x: 666, endPoint y: 451, distance: 142.0
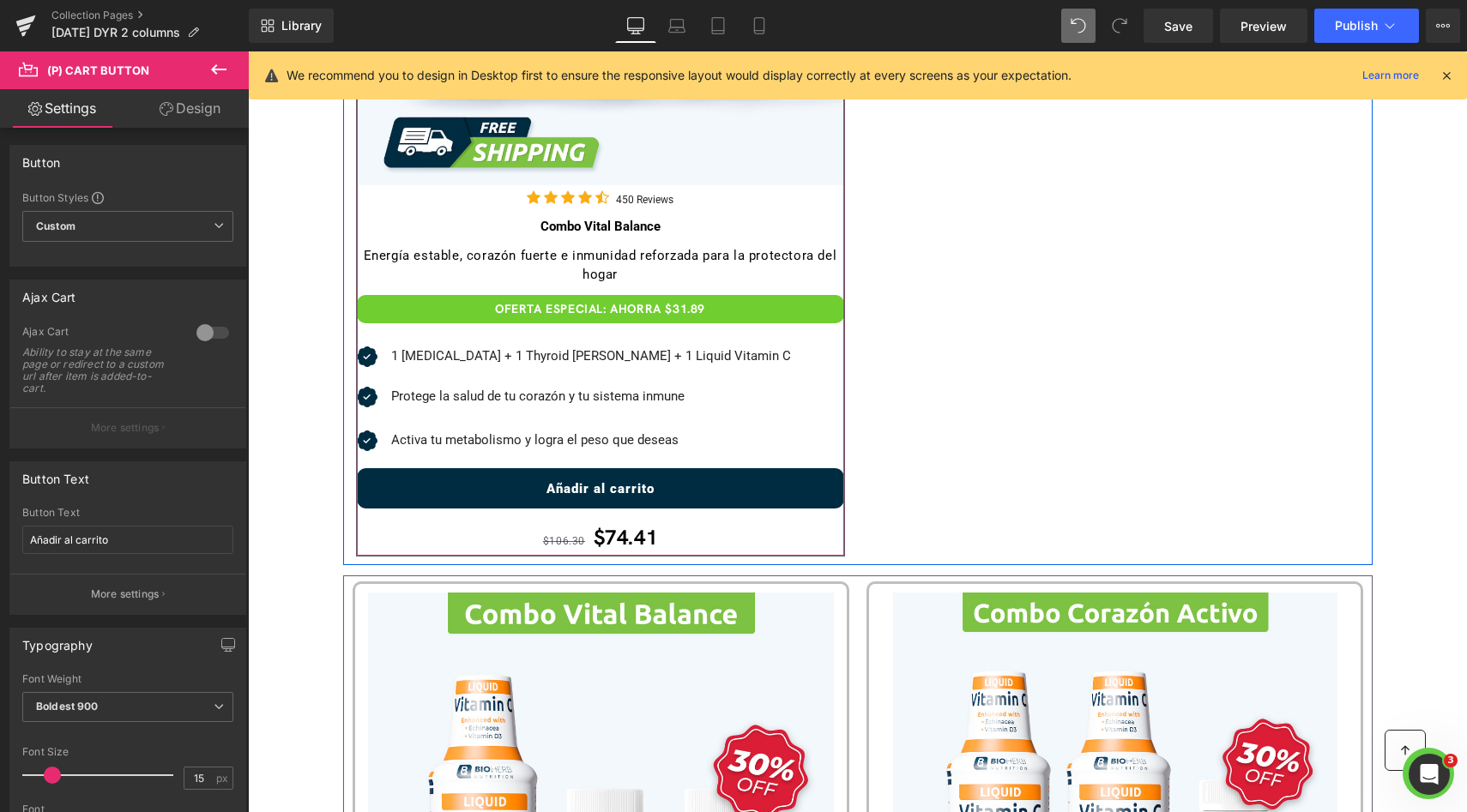
scroll to position [894, 0]
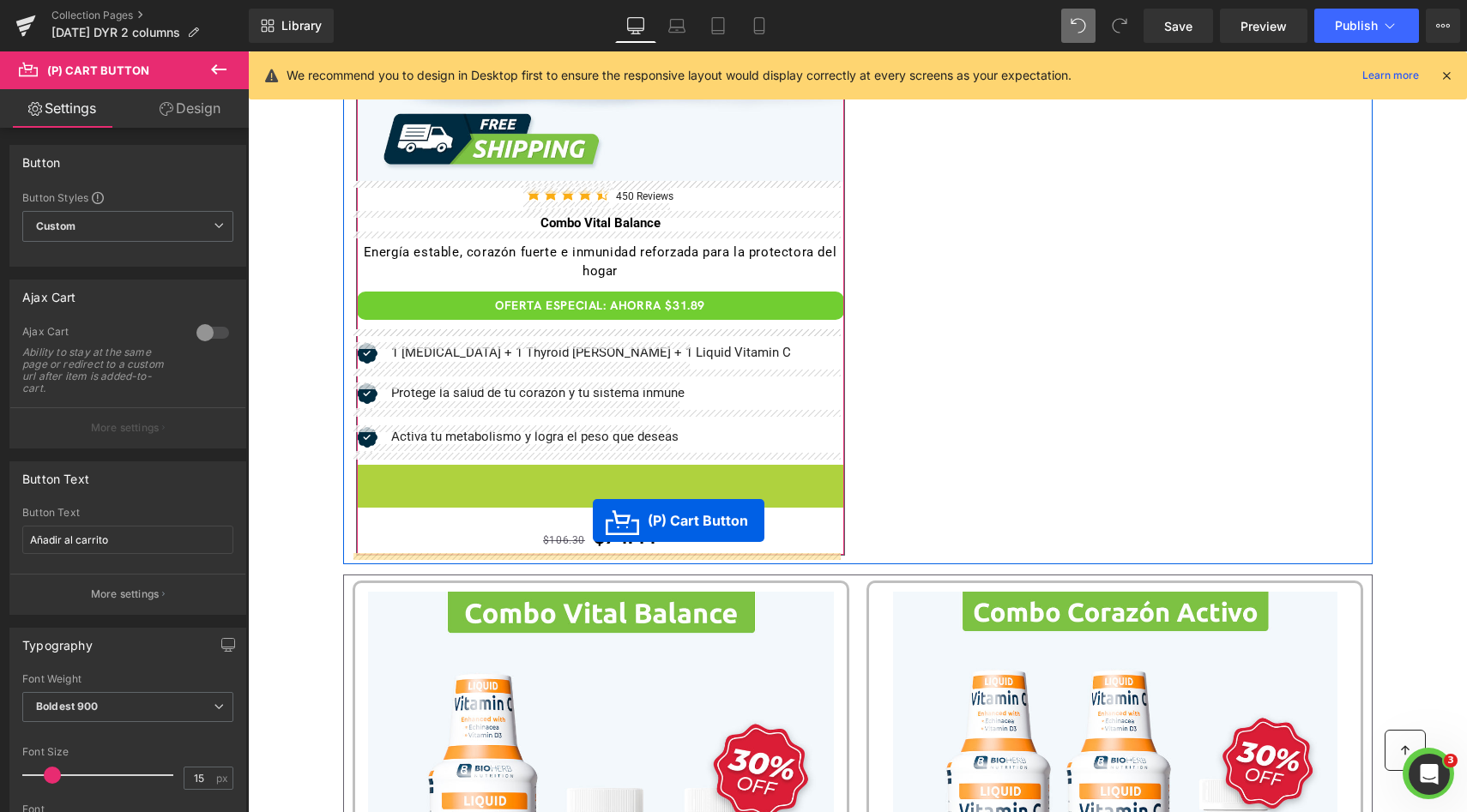
drag, startPoint x: 593, startPoint y: 478, endPoint x: 593, endPoint y: 519, distance: 41.0
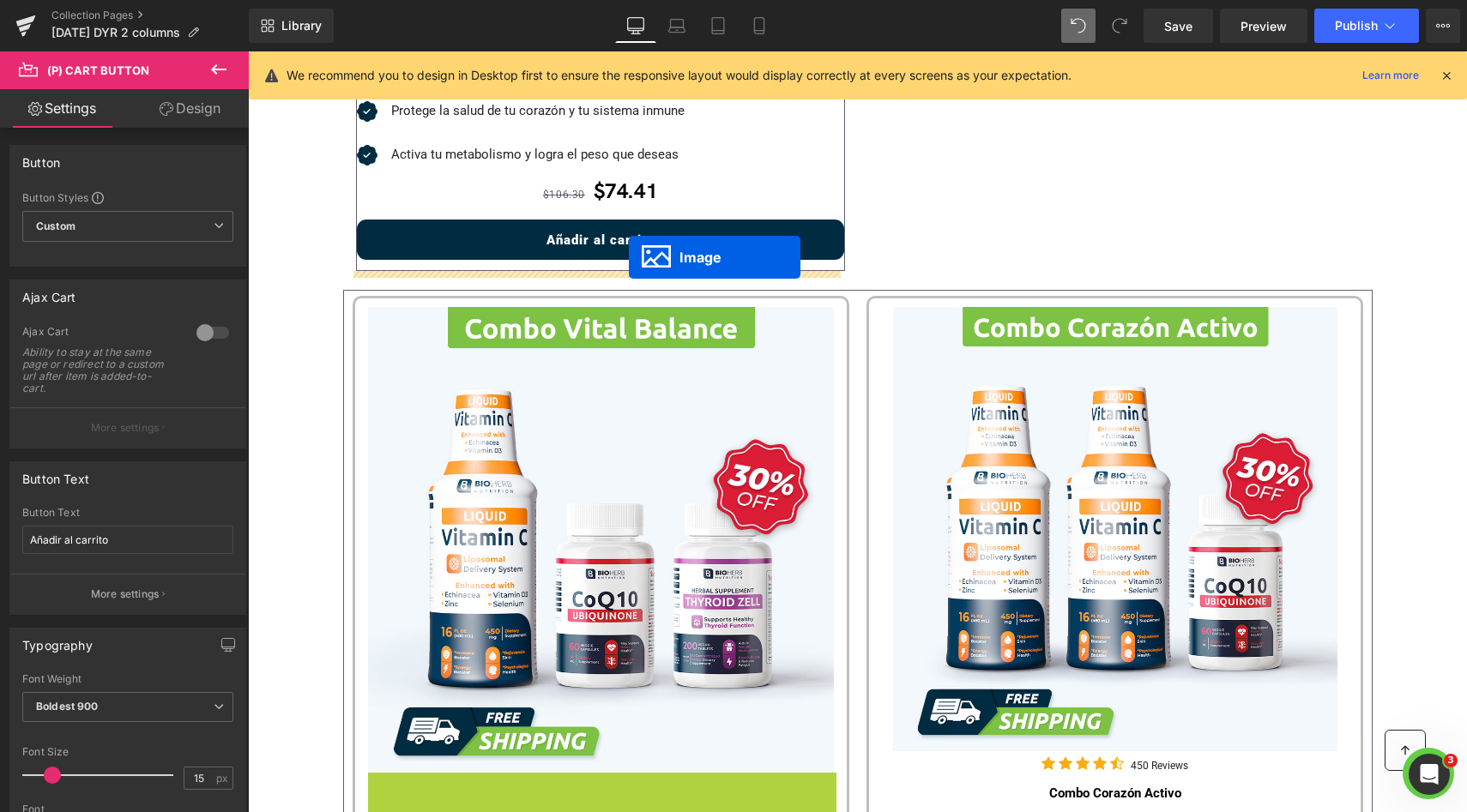
scroll to position [1174, 0]
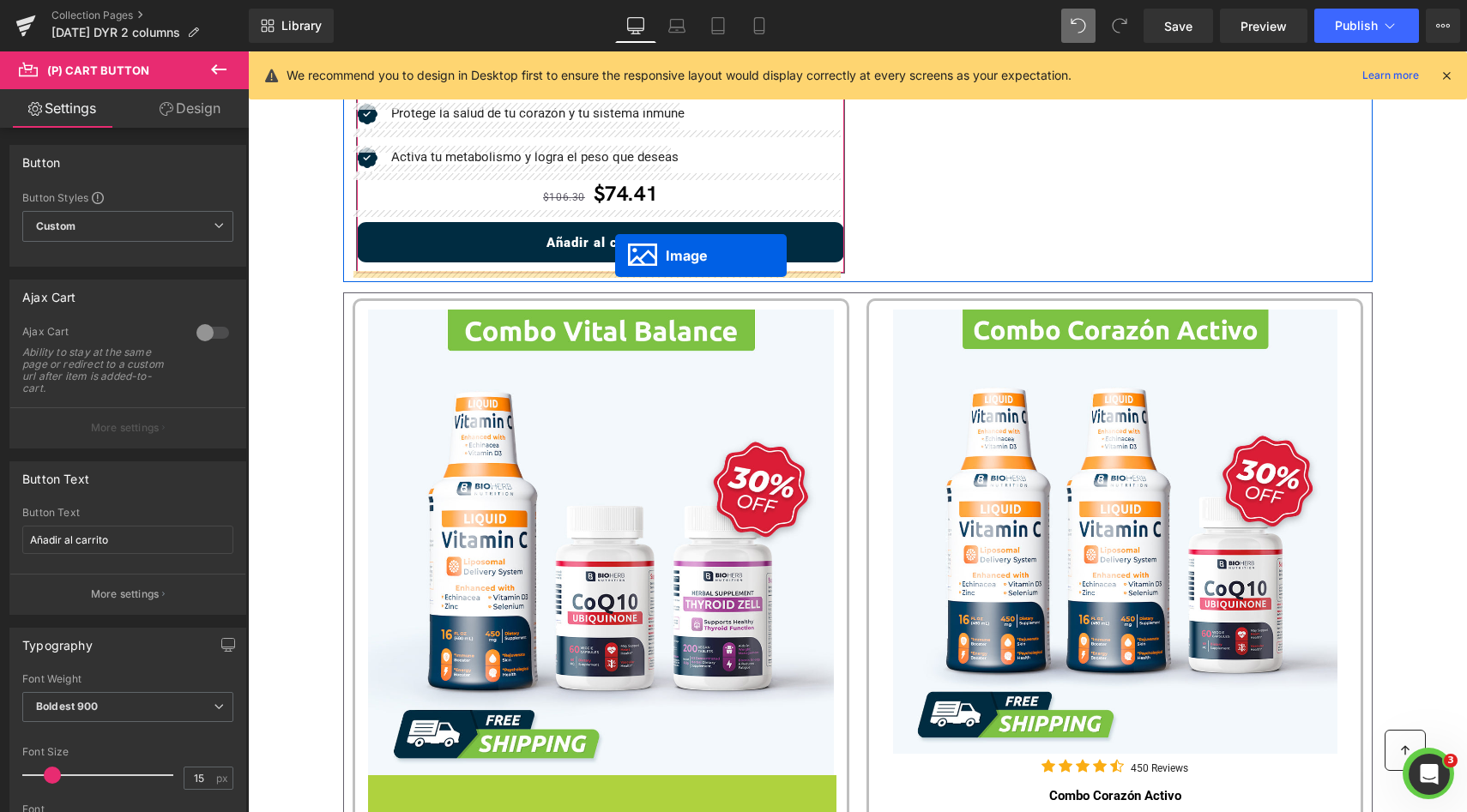
drag, startPoint x: 591, startPoint y: 304, endPoint x: 615, endPoint y: 256, distance: 53.7
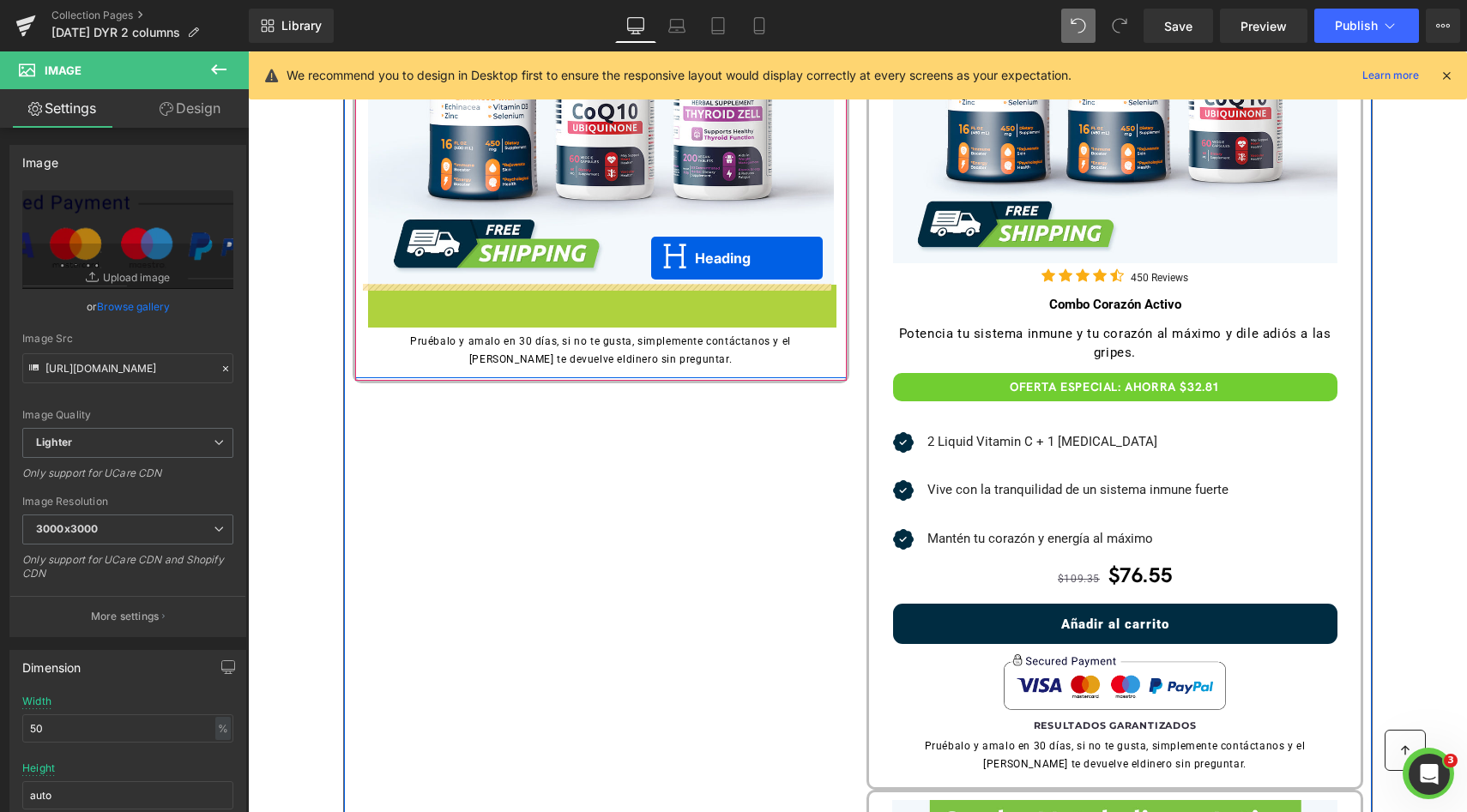
scroll to position [1239, 0]
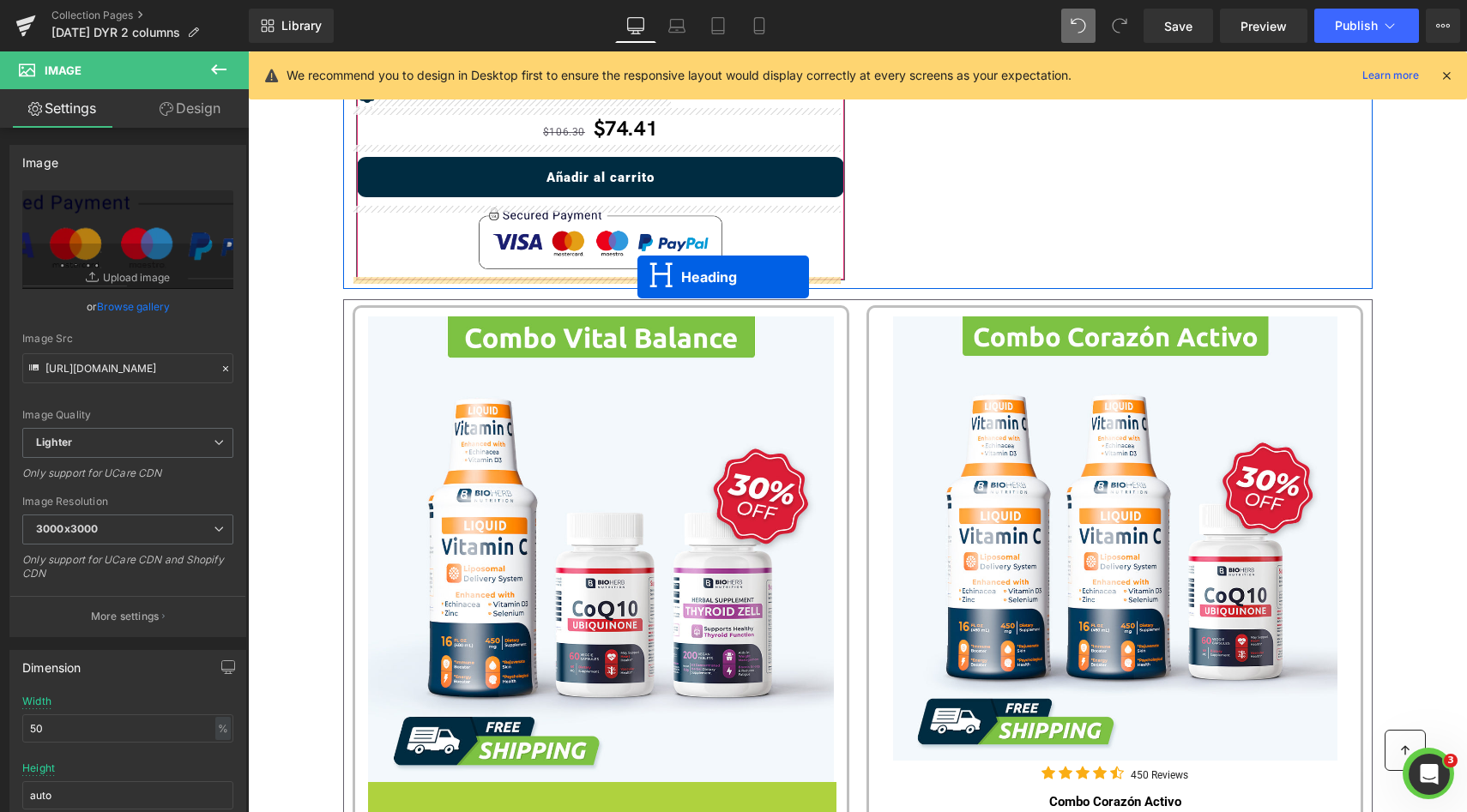
drag, startPoint x: 584, startPoint y: 288, endPoint x: 637, endPoint y: 276, distance: 54.3
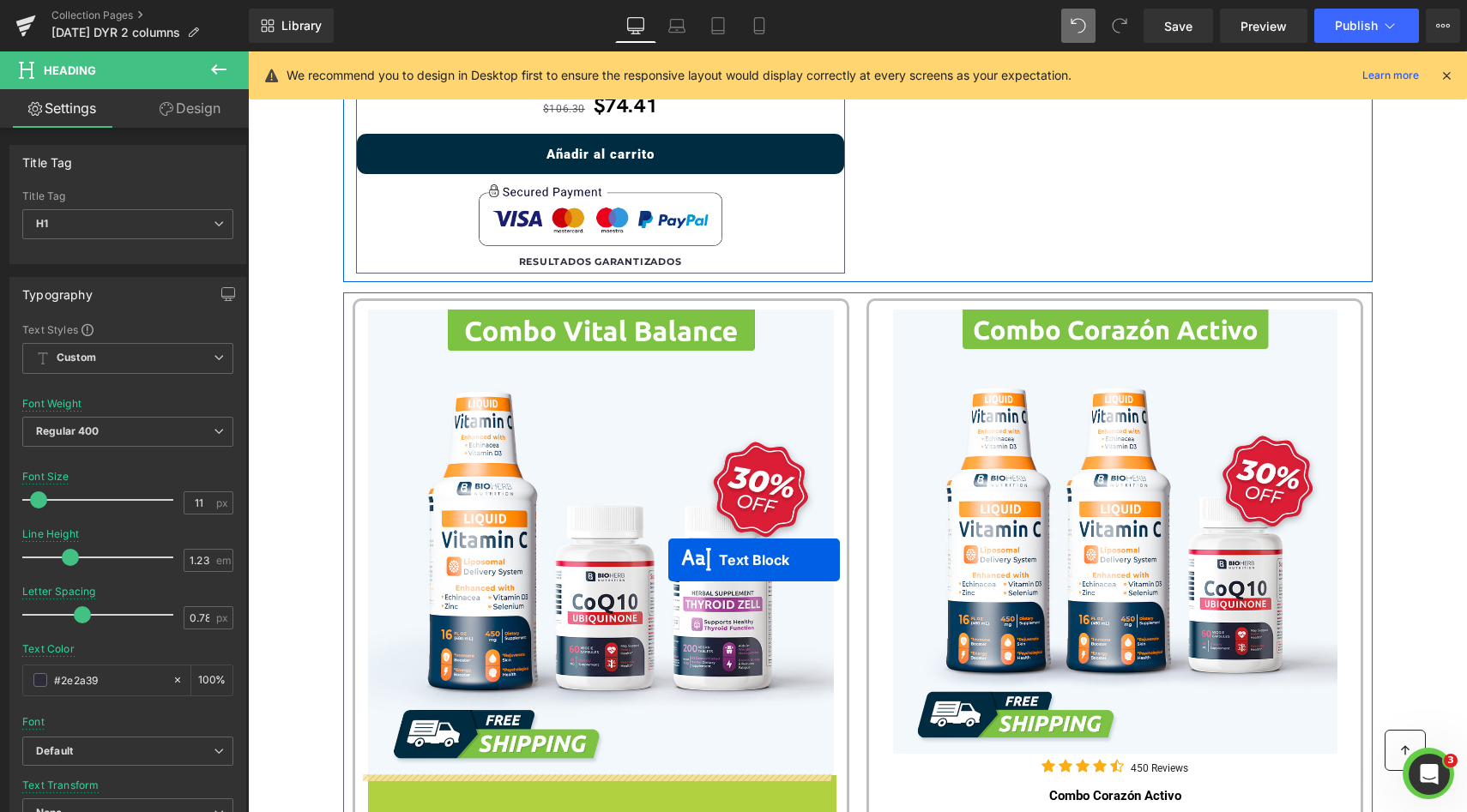
scroll to position [949, 0]
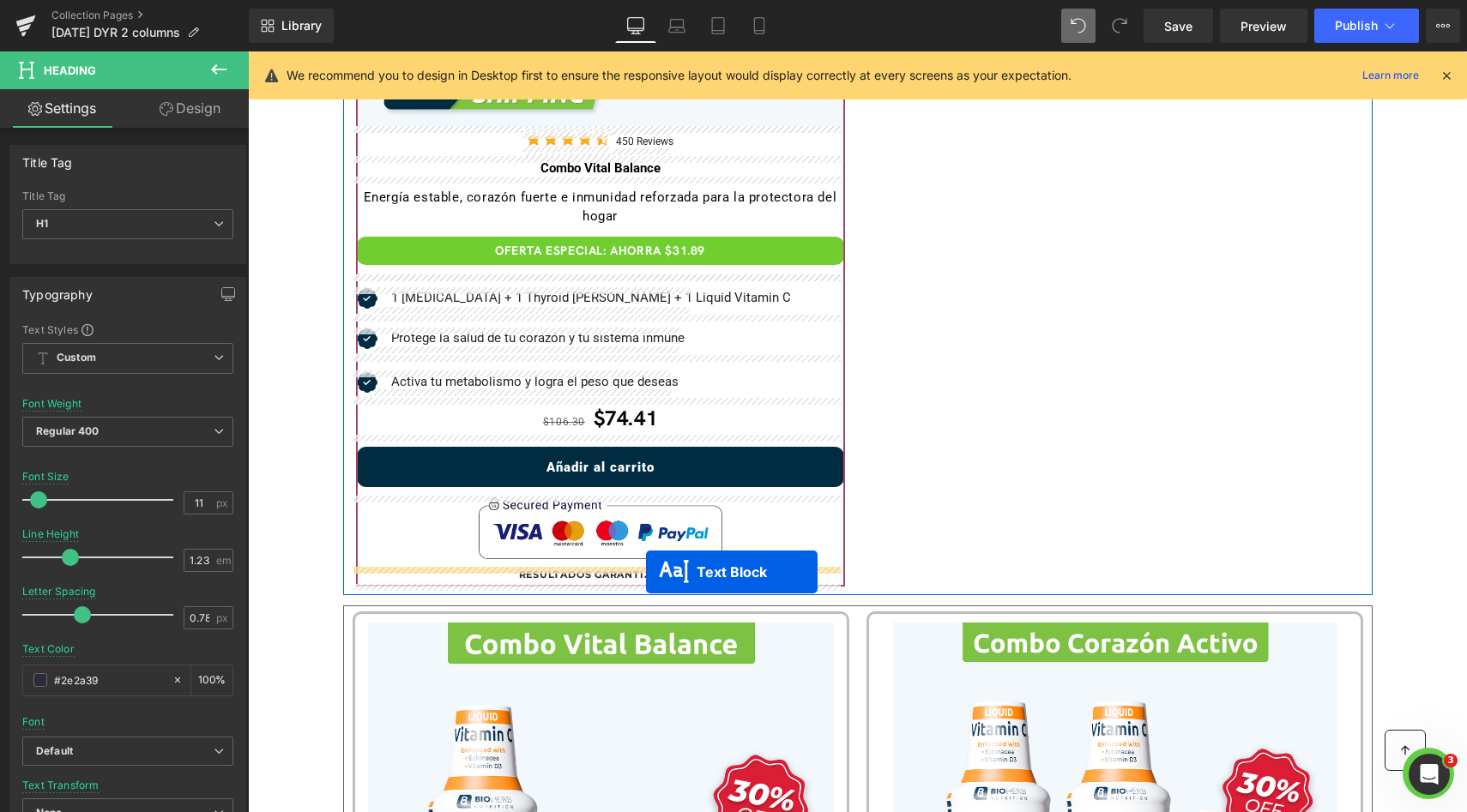
drag, startPoint x: 591, startPoint y: 575, endPoint x: 646, endPoint y: 561, distance: 56.8
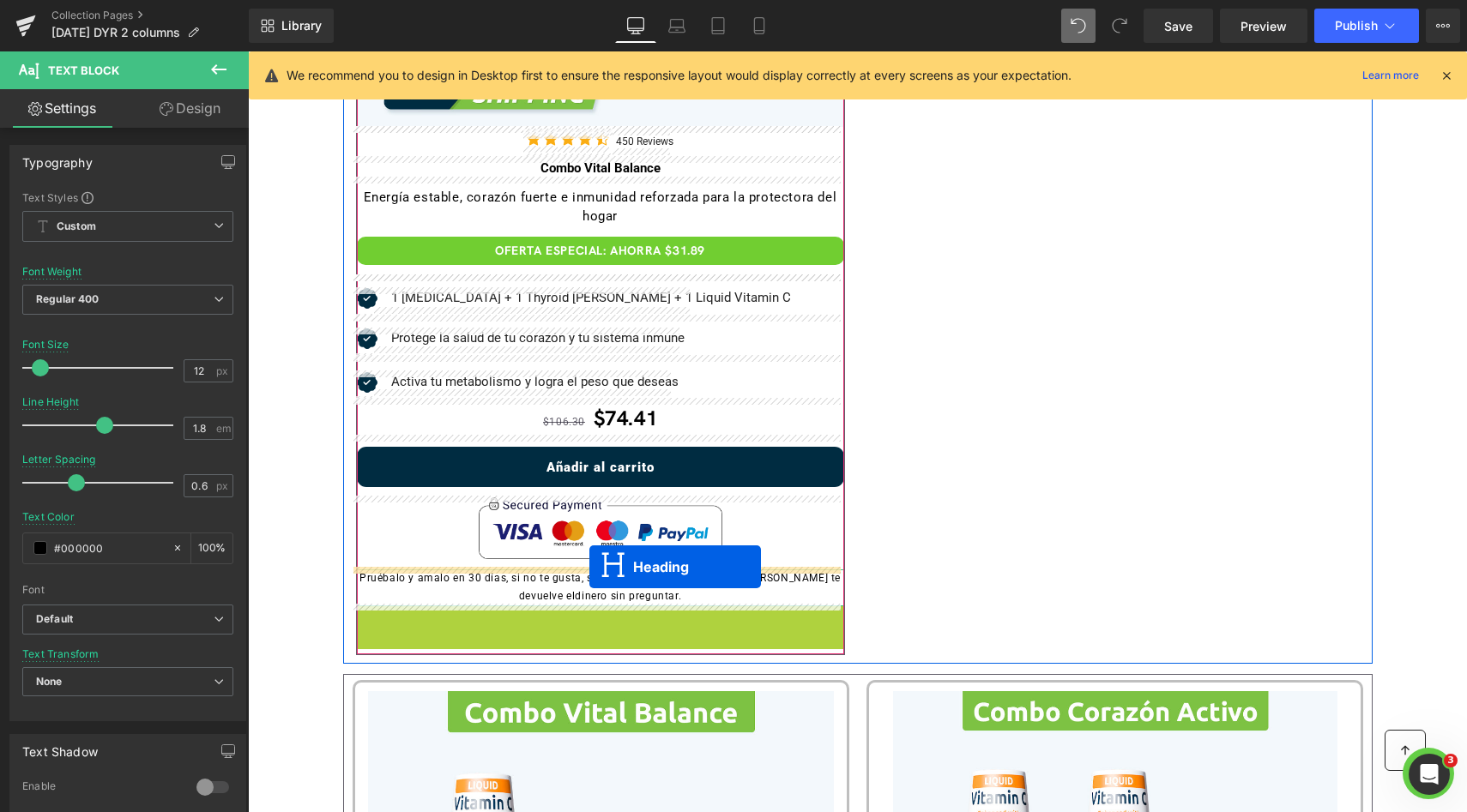
drag, startPoint x: 595, startPoint y: 614, endPoint x: 589, endPoint y: 566, distance: 48.4
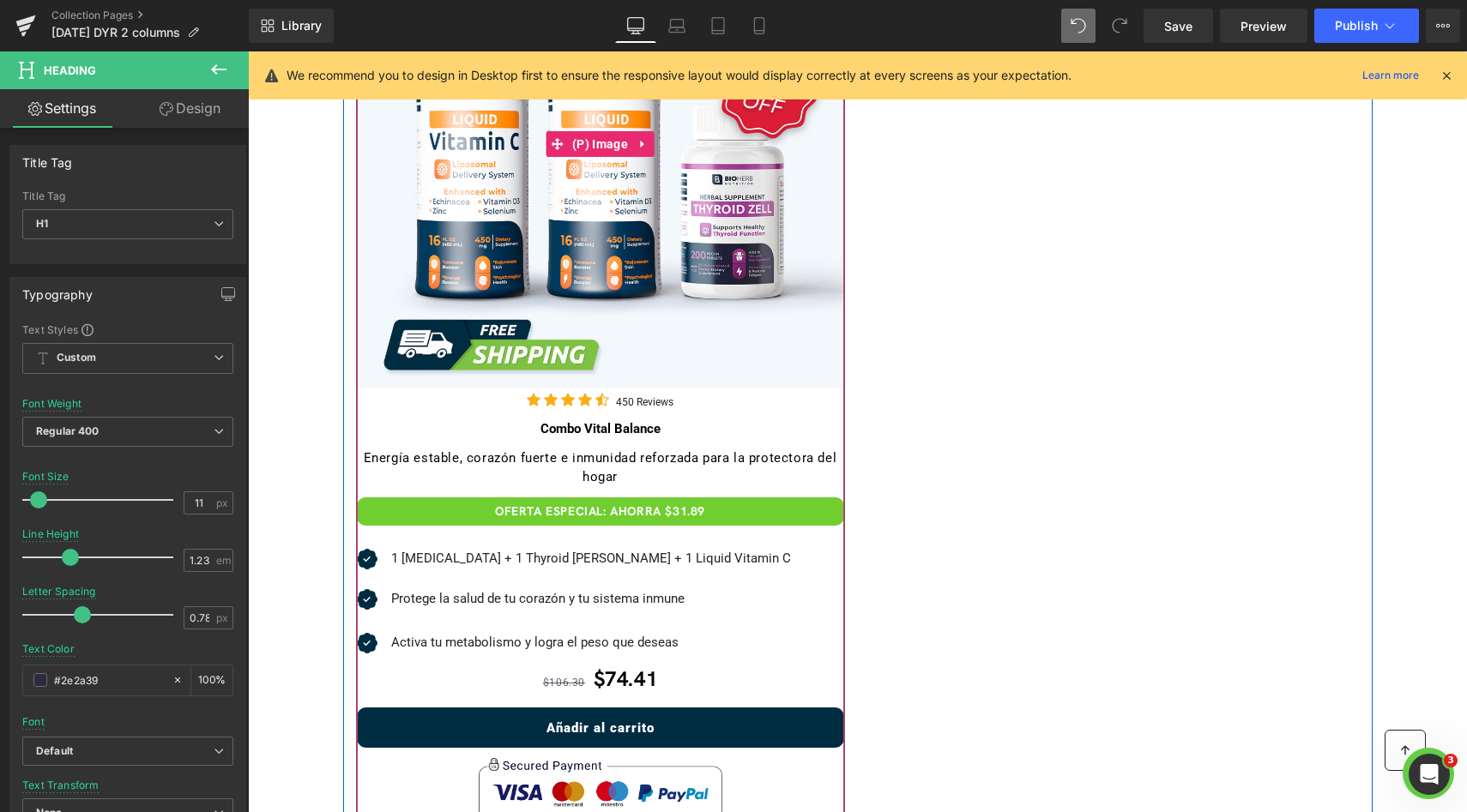
scroll to position [1099, 0]
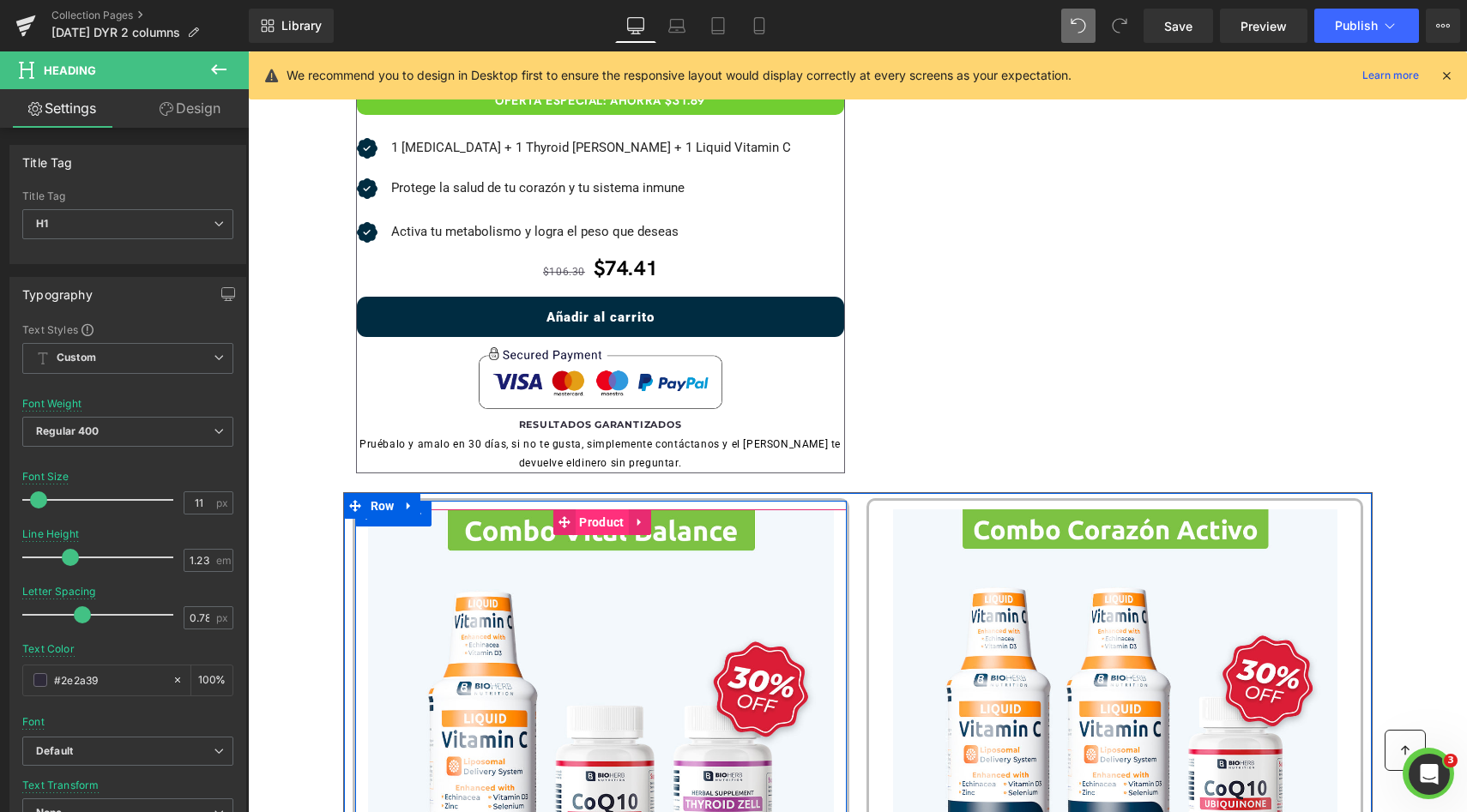
click at [586, 514] on span "Product" at bounding box center [601, 522] width 53 height 25
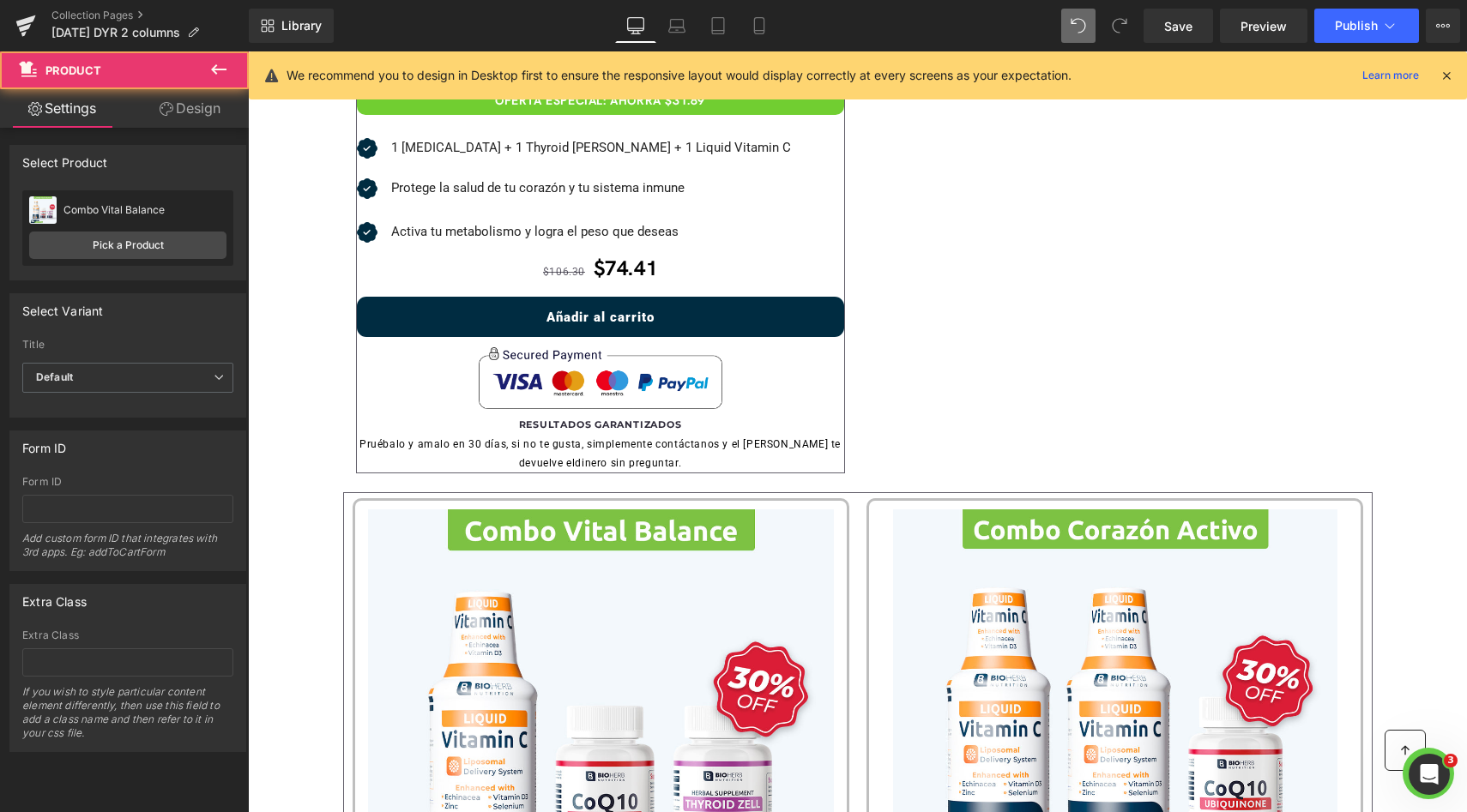
click at [201, 109] on link "Design" at bounding box center [189, 108] width 124 height 39
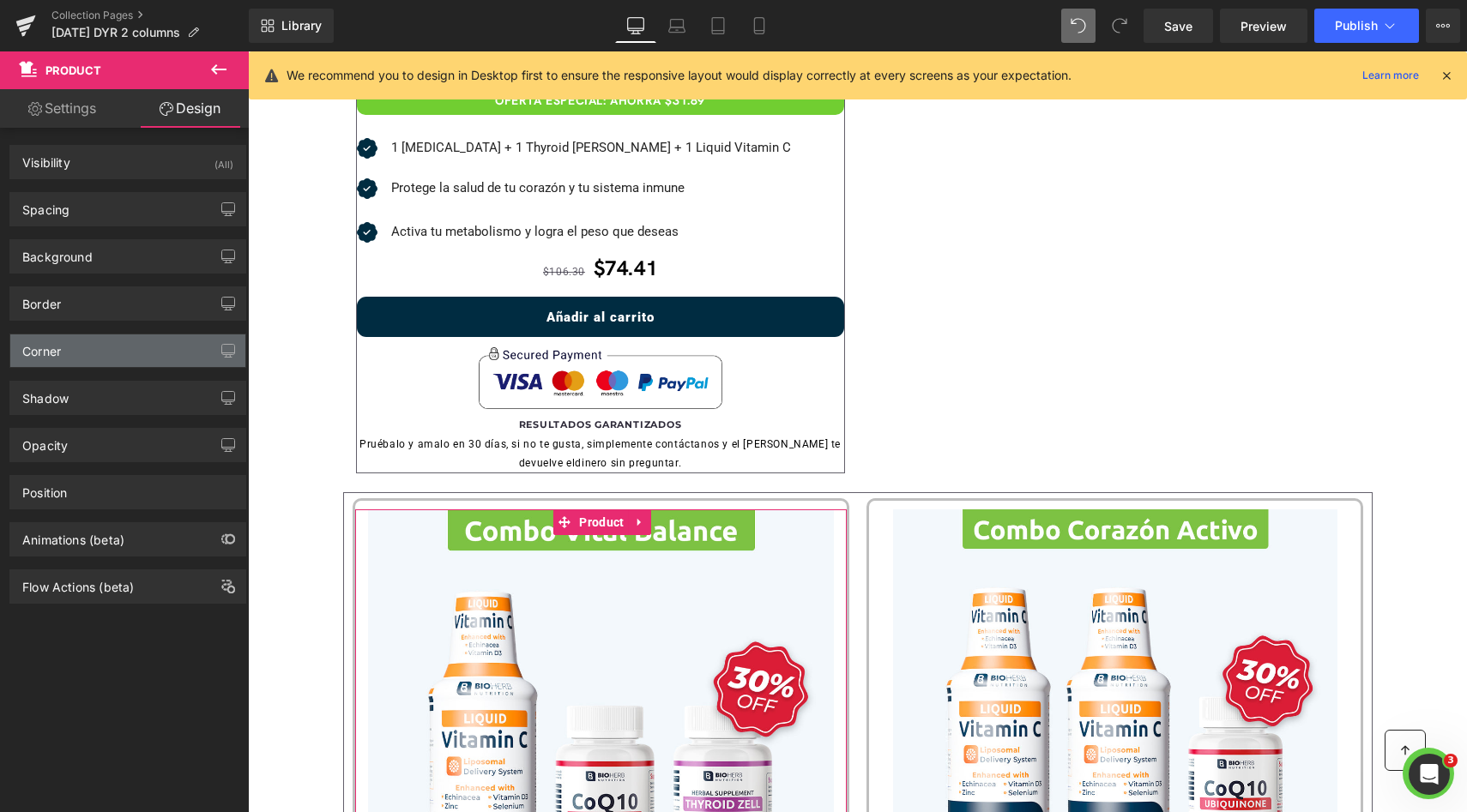
click at [87, 357] on div "Corner" at bounding box center [127, 351] width 235 height 33
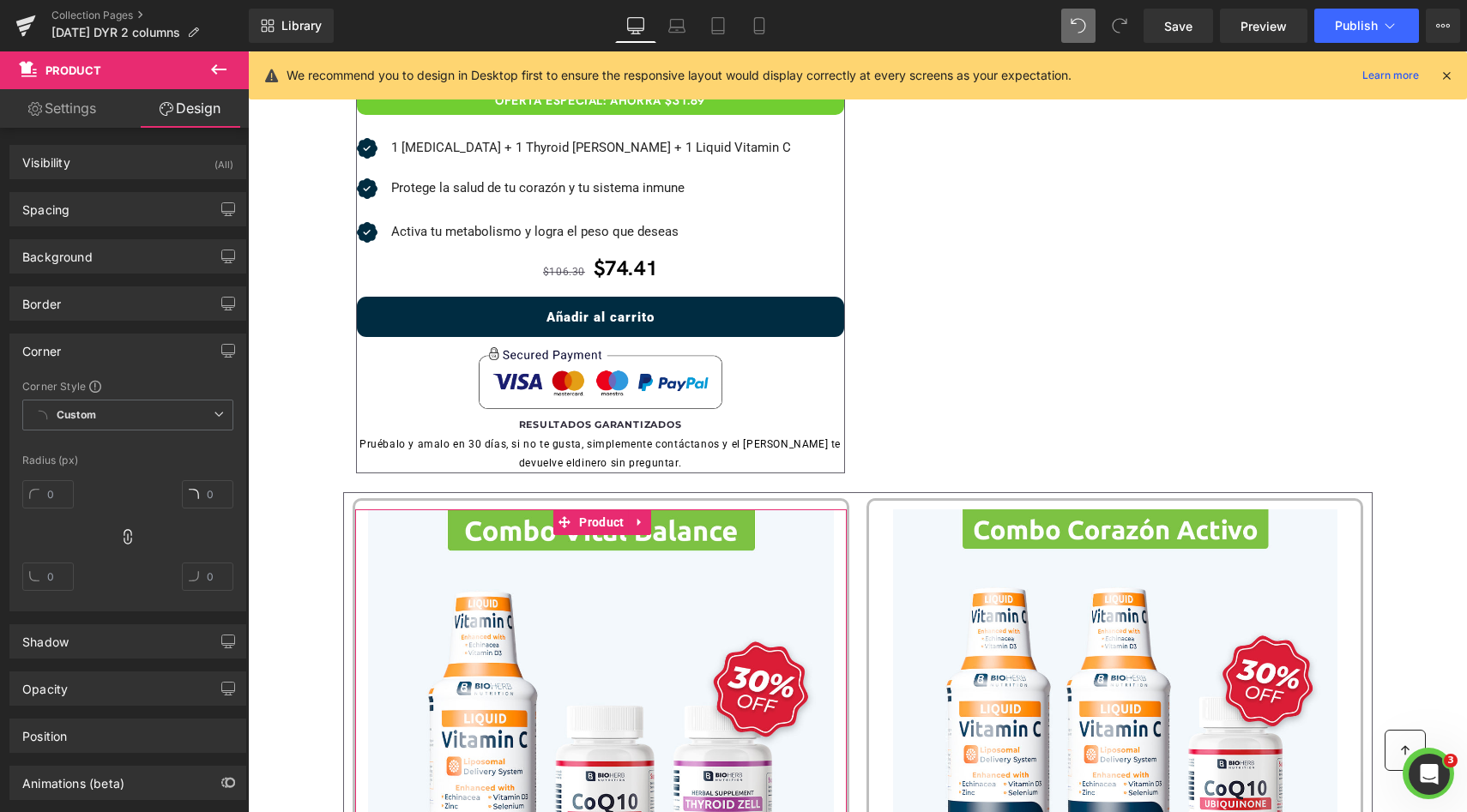
click at [87, 357] on div "Corner" at bounding box center [127, 351] width 235 height 33
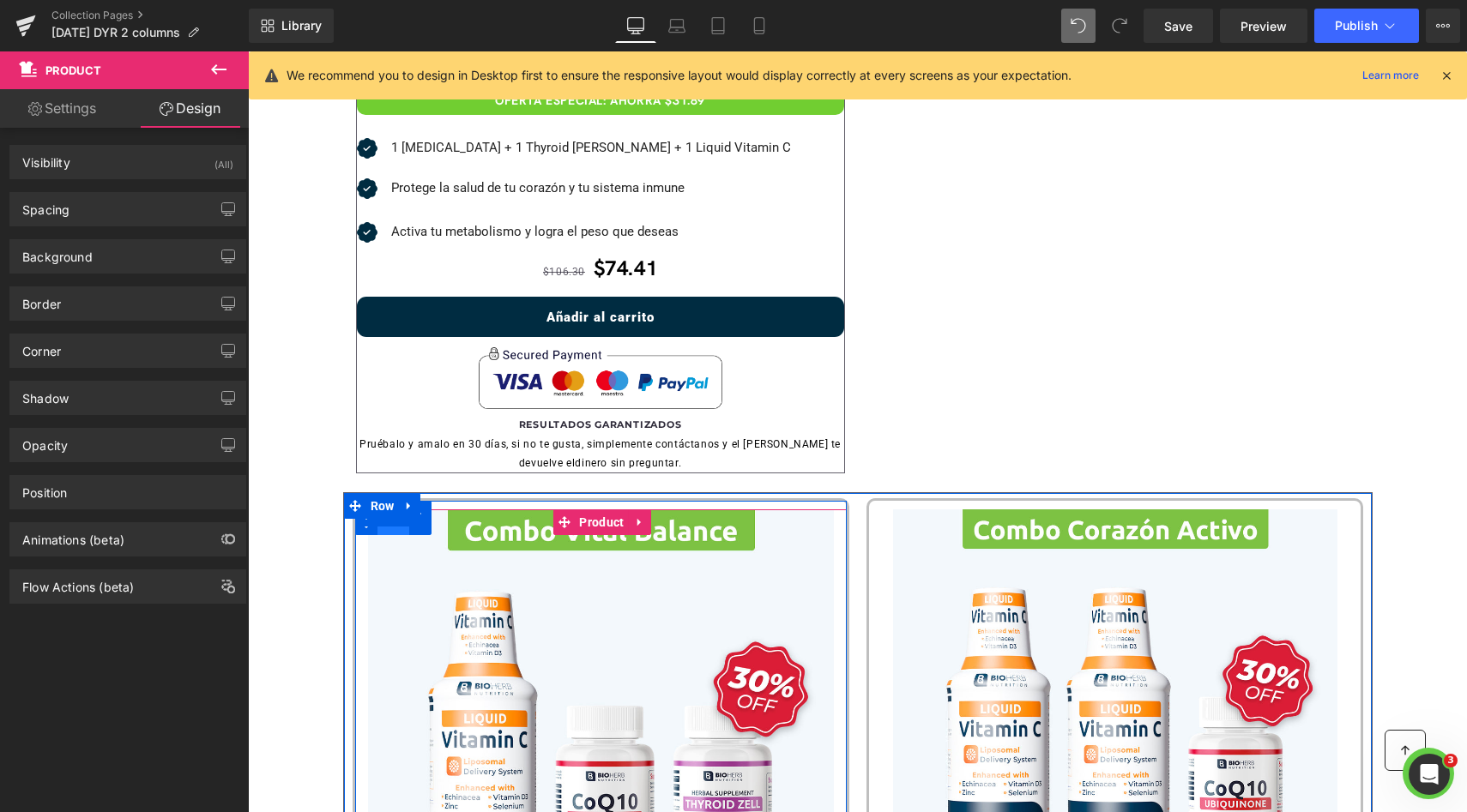
click at [389, 525] on span "Row" at bounding box center [393, 522] width 33 height 25
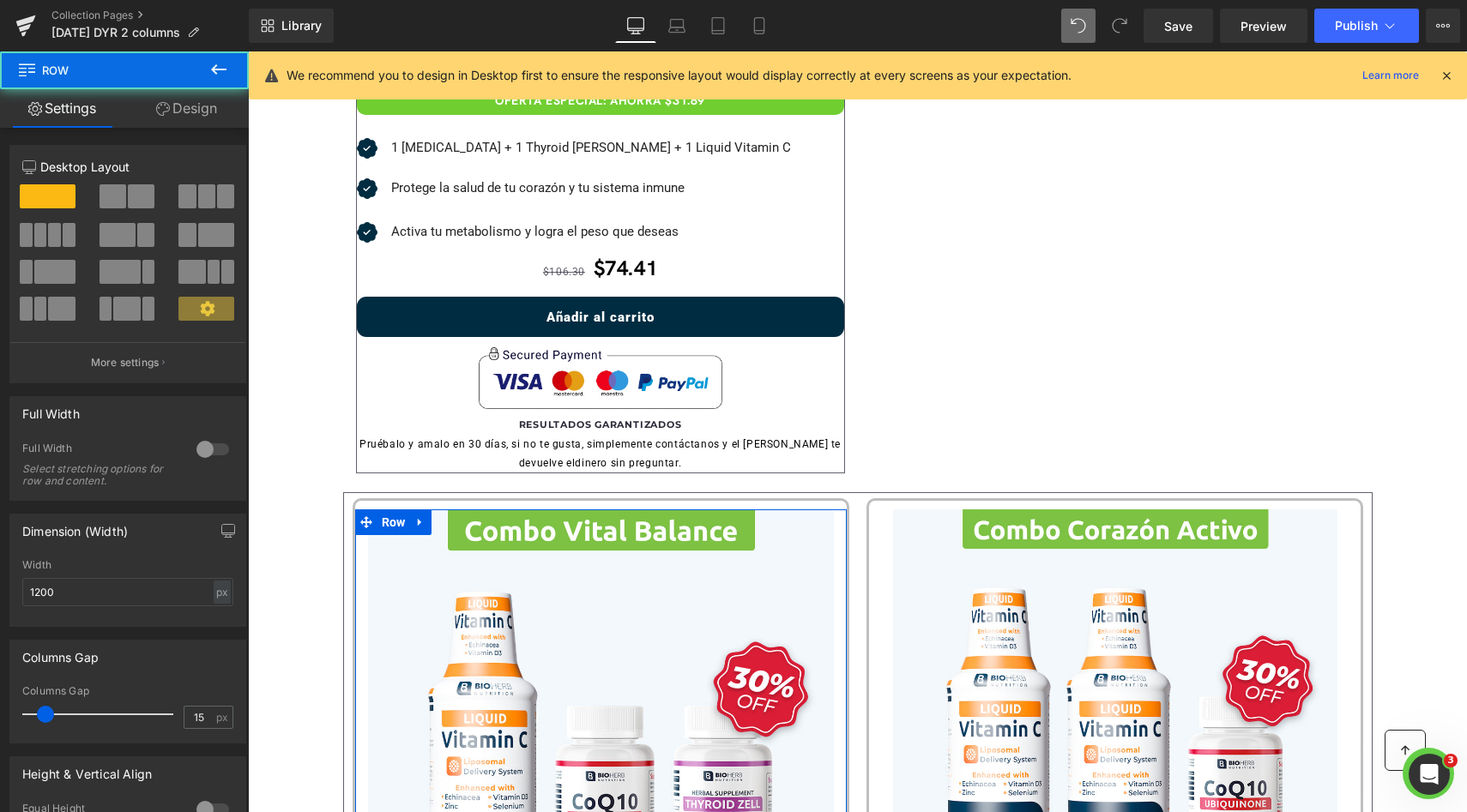
drag, startPoint x: 169, startPoint y: 109, endPoint x: 95, endPoint y: 204, distance: 120.4
click at [169, 109] on link "Design" at bounding box center [186, 108] width 124 height 39
click at [0, 0] on div "Spacing" at bounding box center [0, 0] width 0 height 0
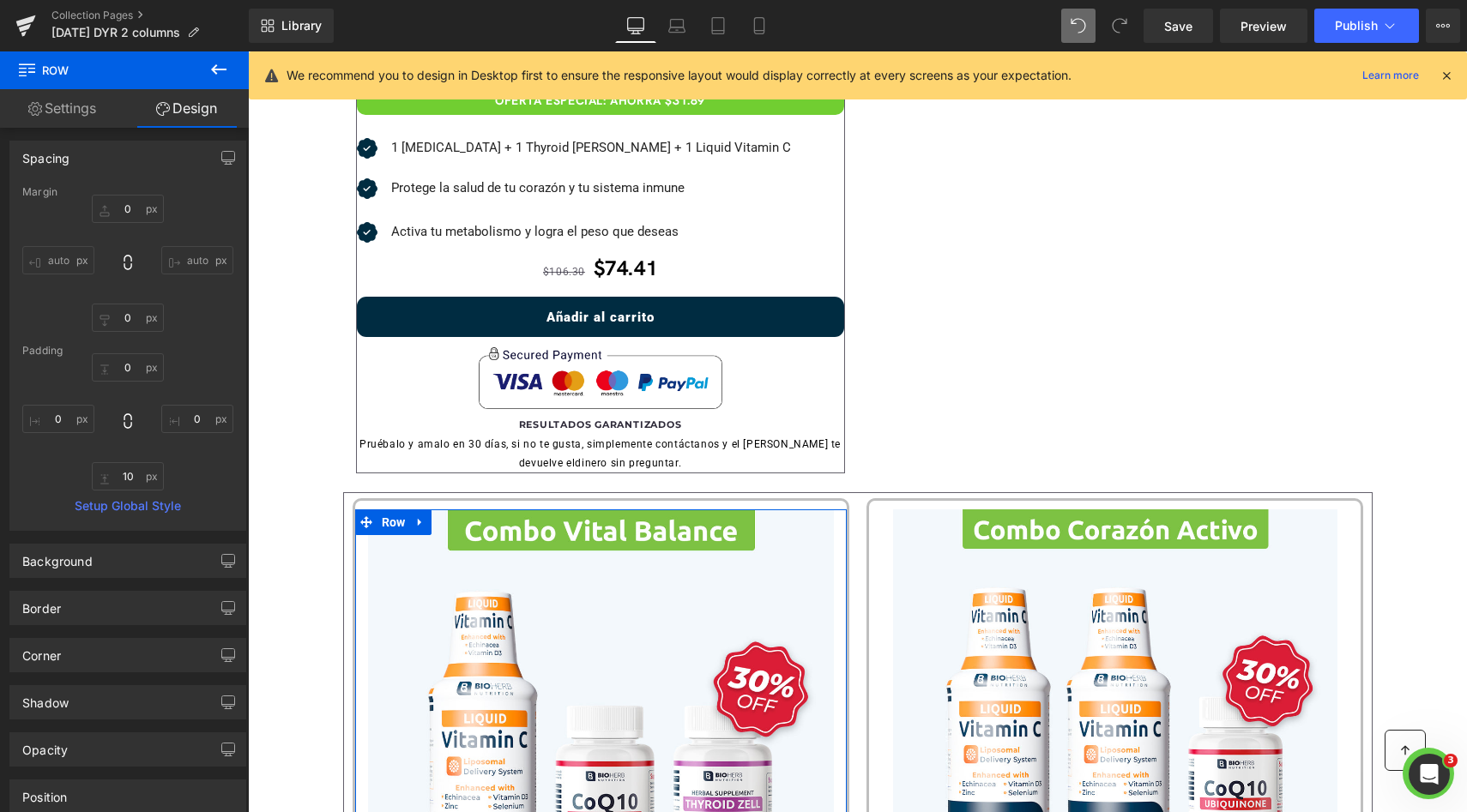
scroll to position [112, 0]
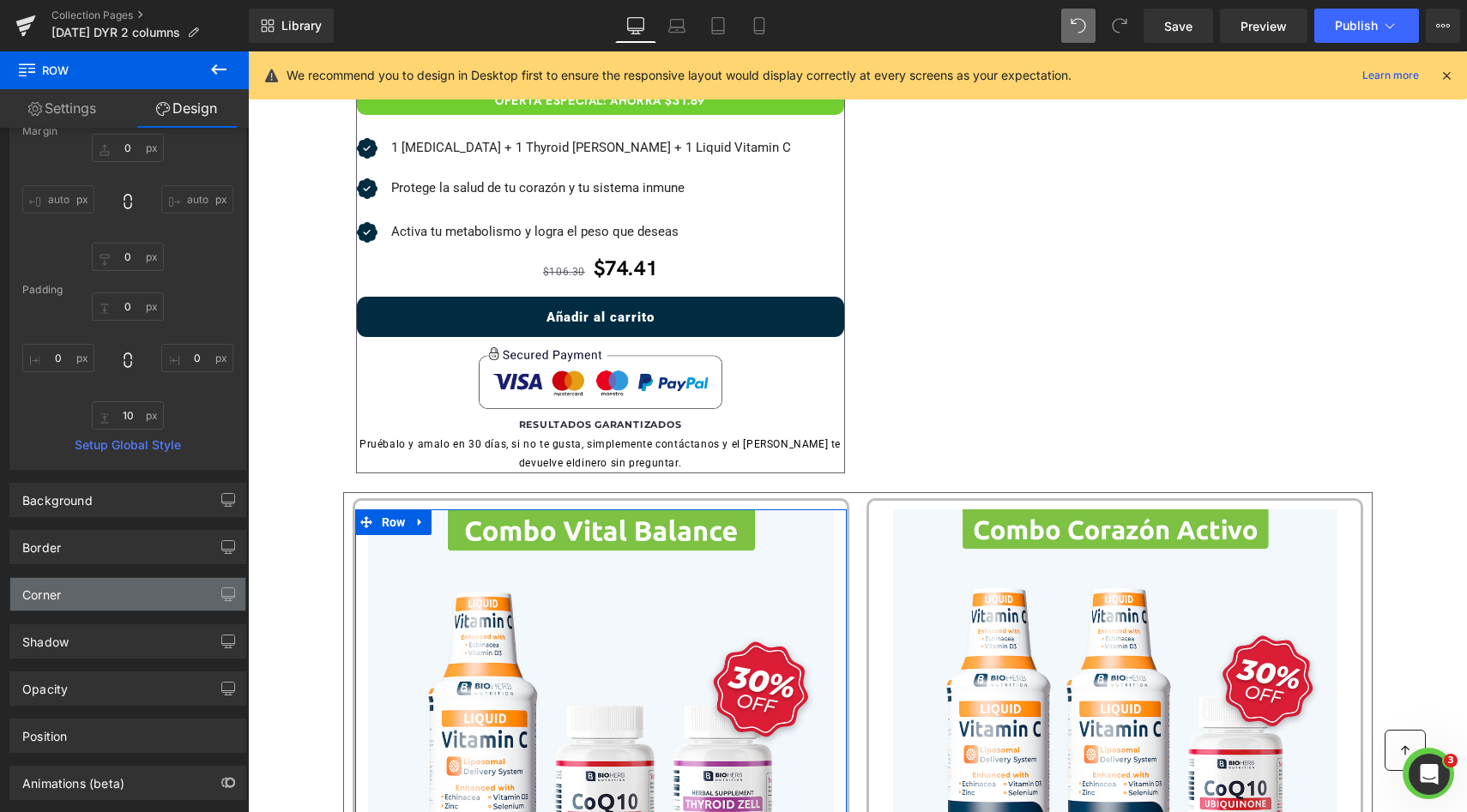
click at [98, 594] on div "Corner" at bounding box center [127, 594] width 235 height 33
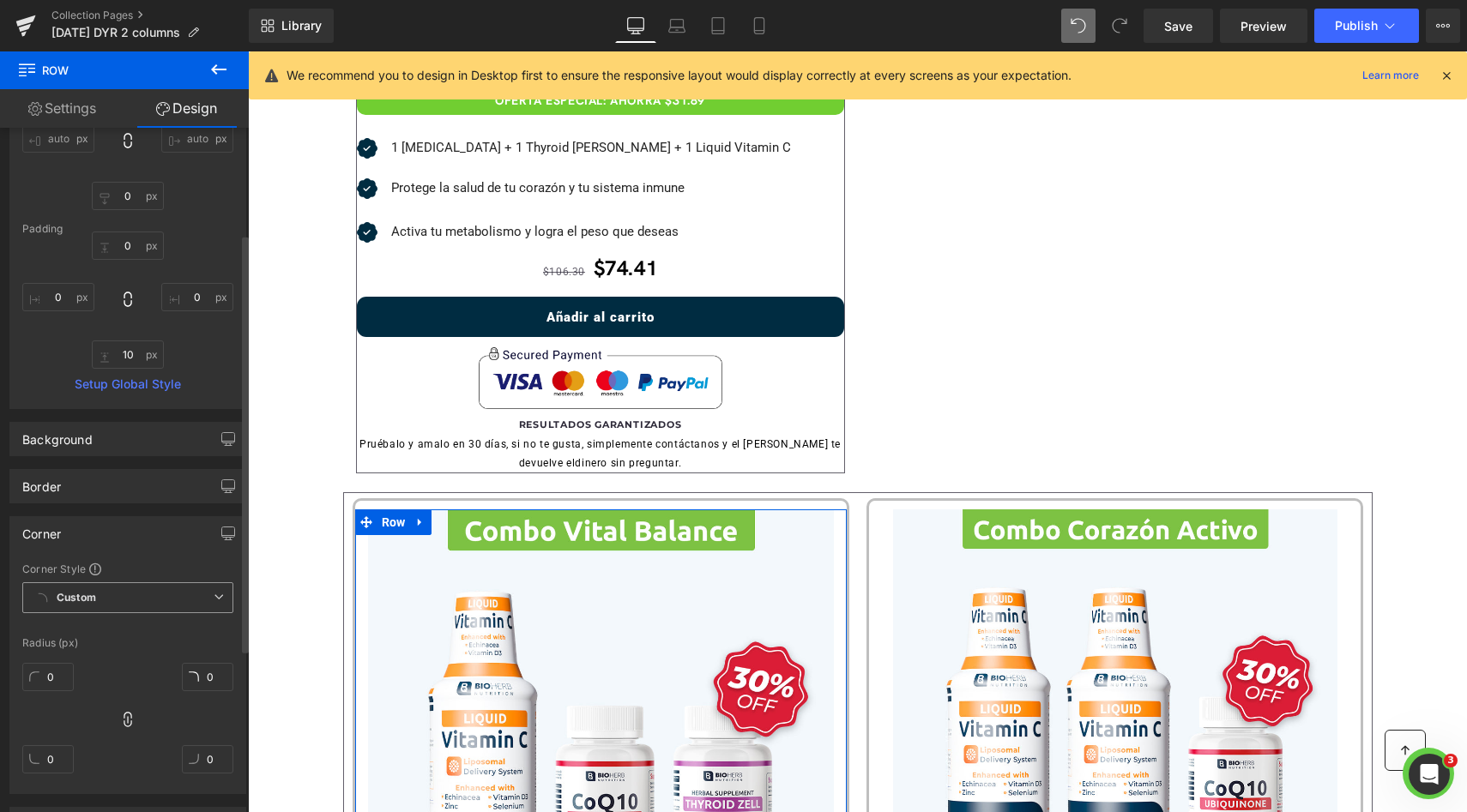
scroll to position [238, 0]
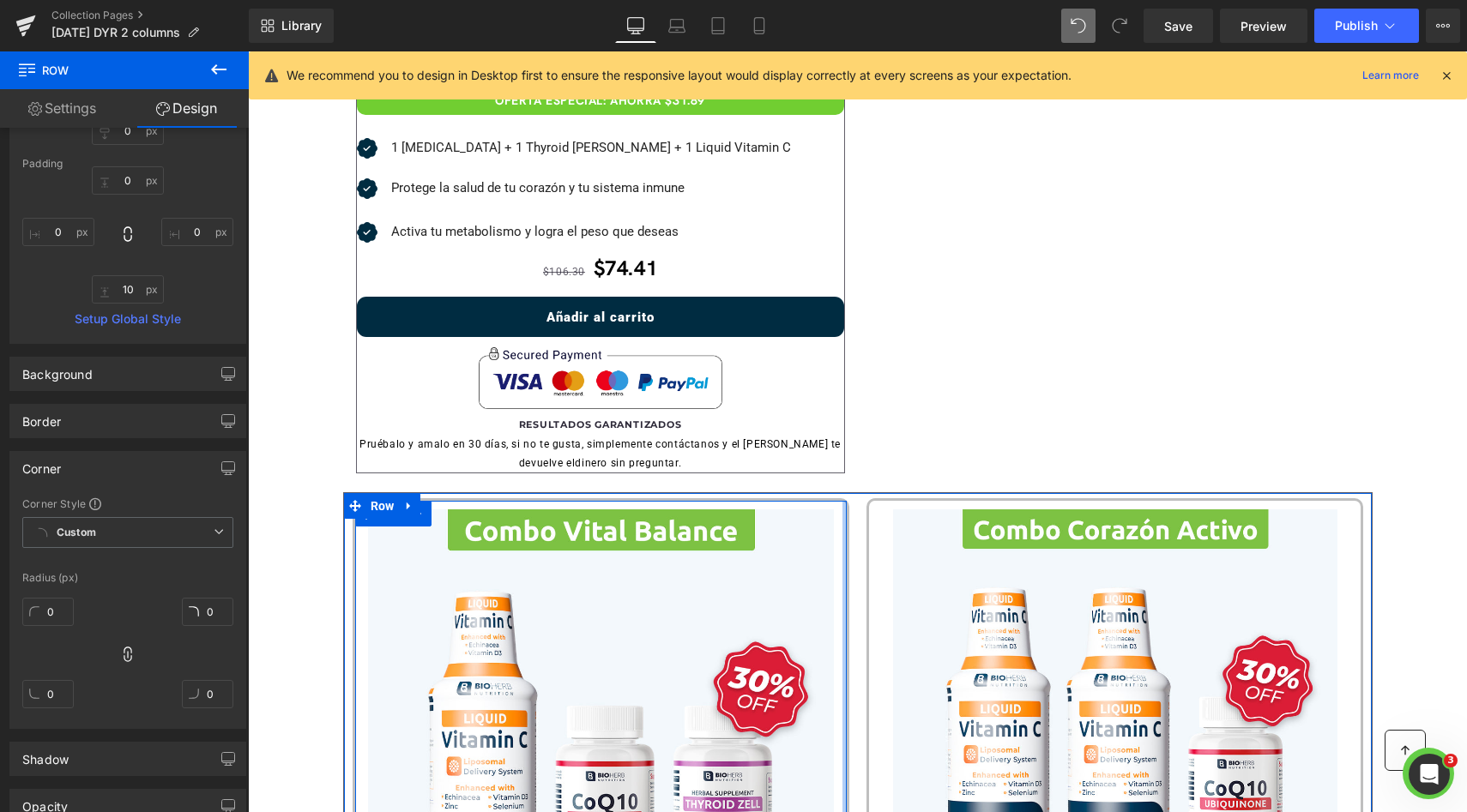
click at [842, 517] on div at bounding box center [844, 742] width 5 height 485
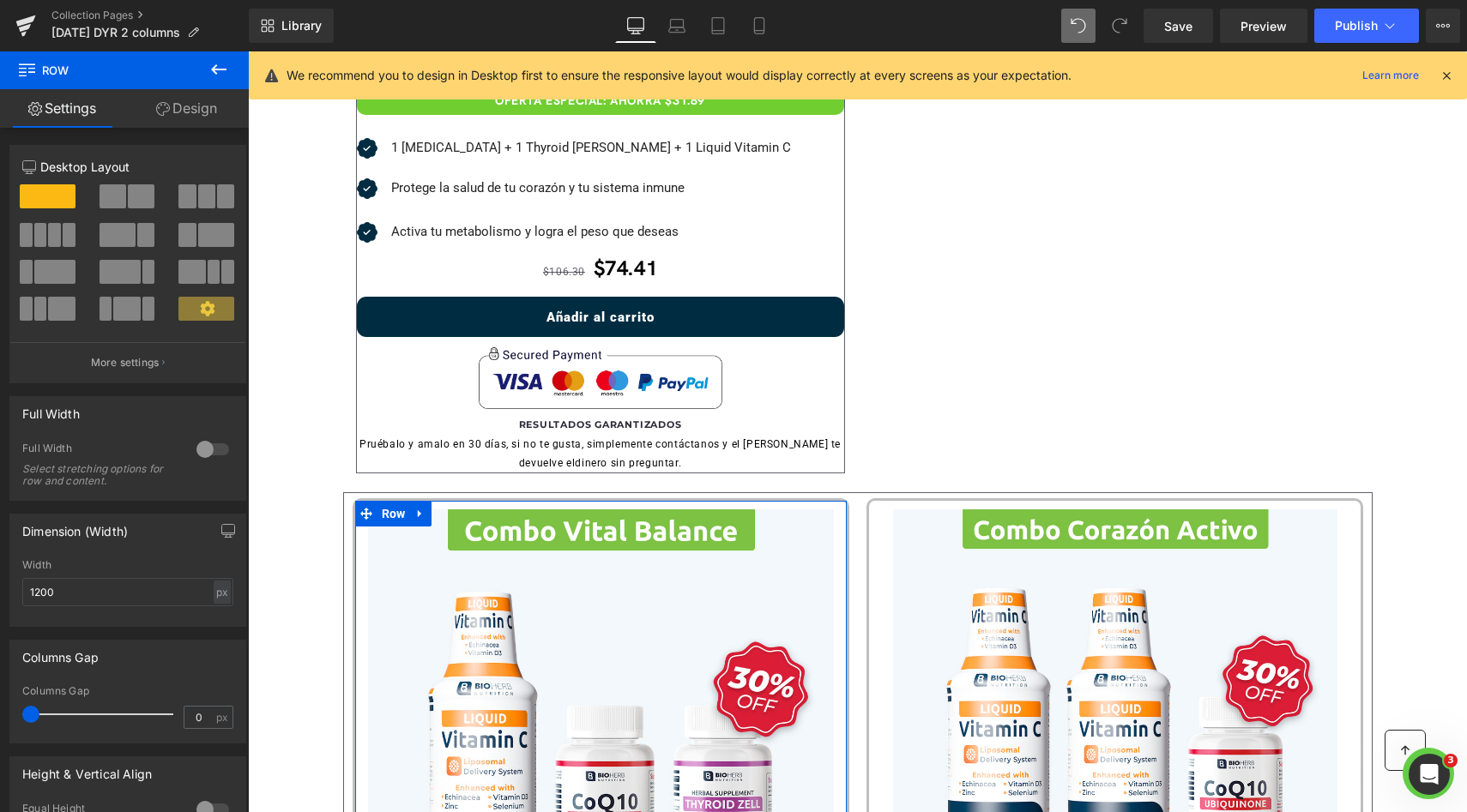
click at [181, 116] on link "Design" at bounding box center [186, 108] width 124 height 39
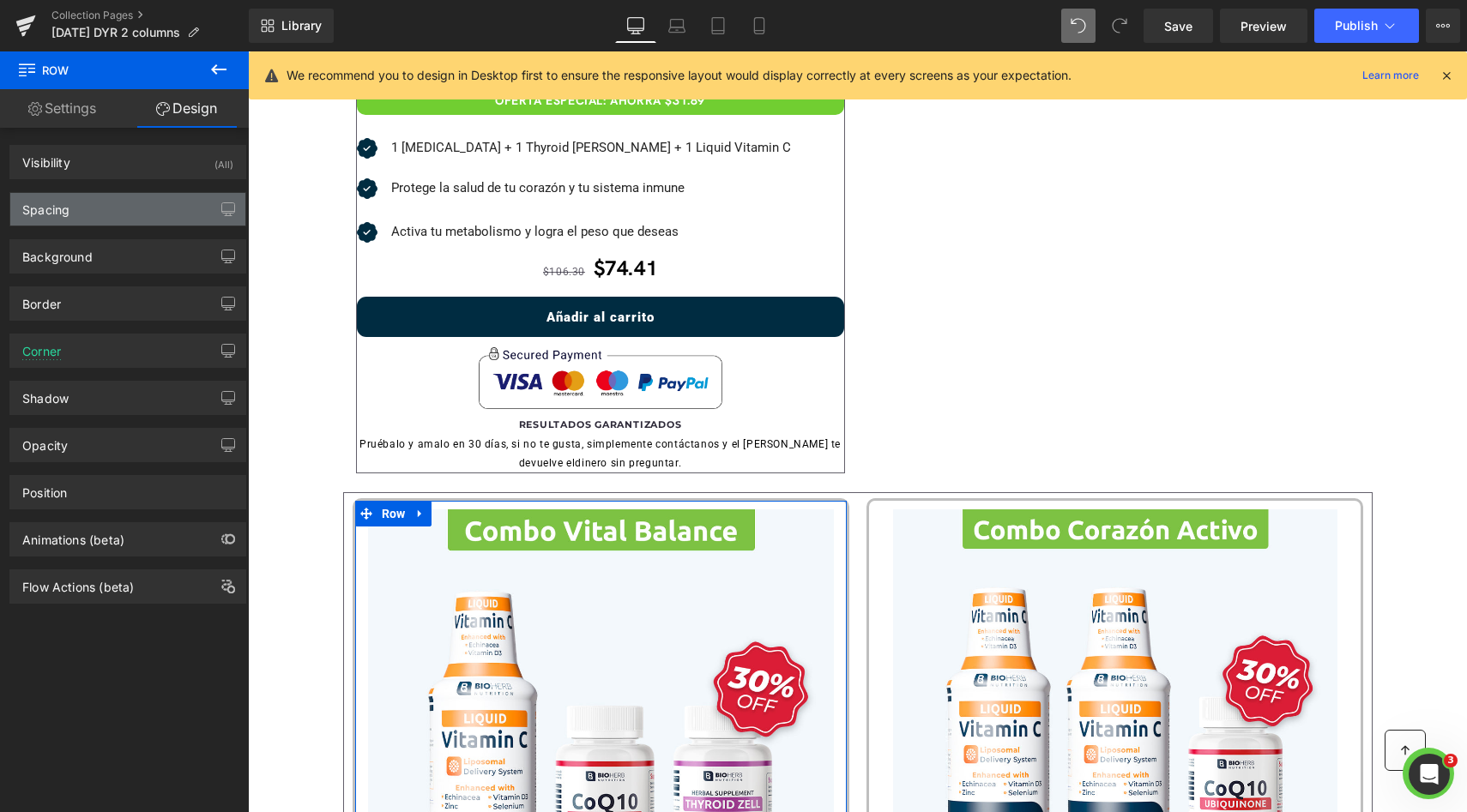
click at [98, 220] on div "Spacing" at bounding box center [127, 209] width 235 height 33
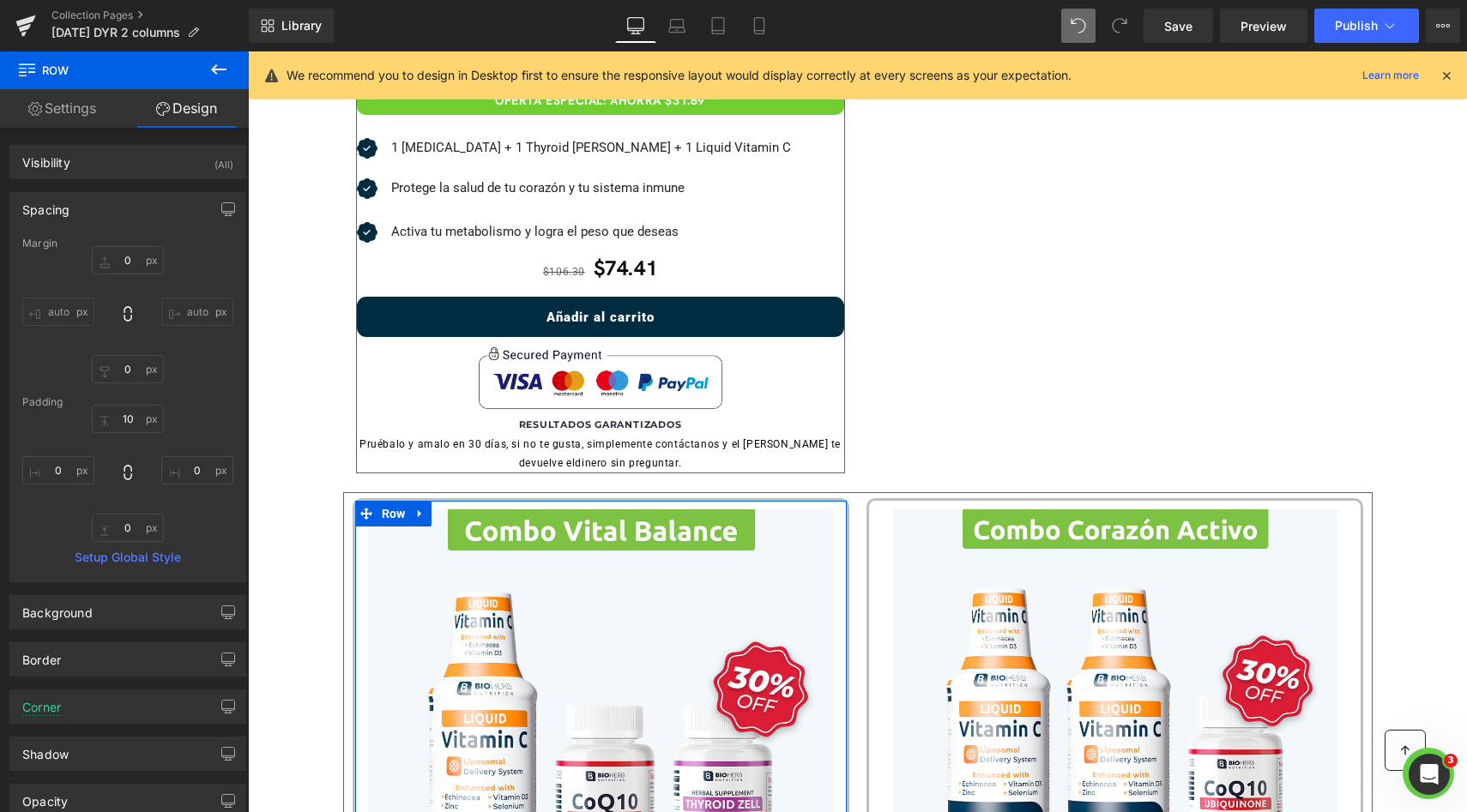
click at [101, 212] on div "Spacing" at bounding box center [127, 209] width 235 height 33
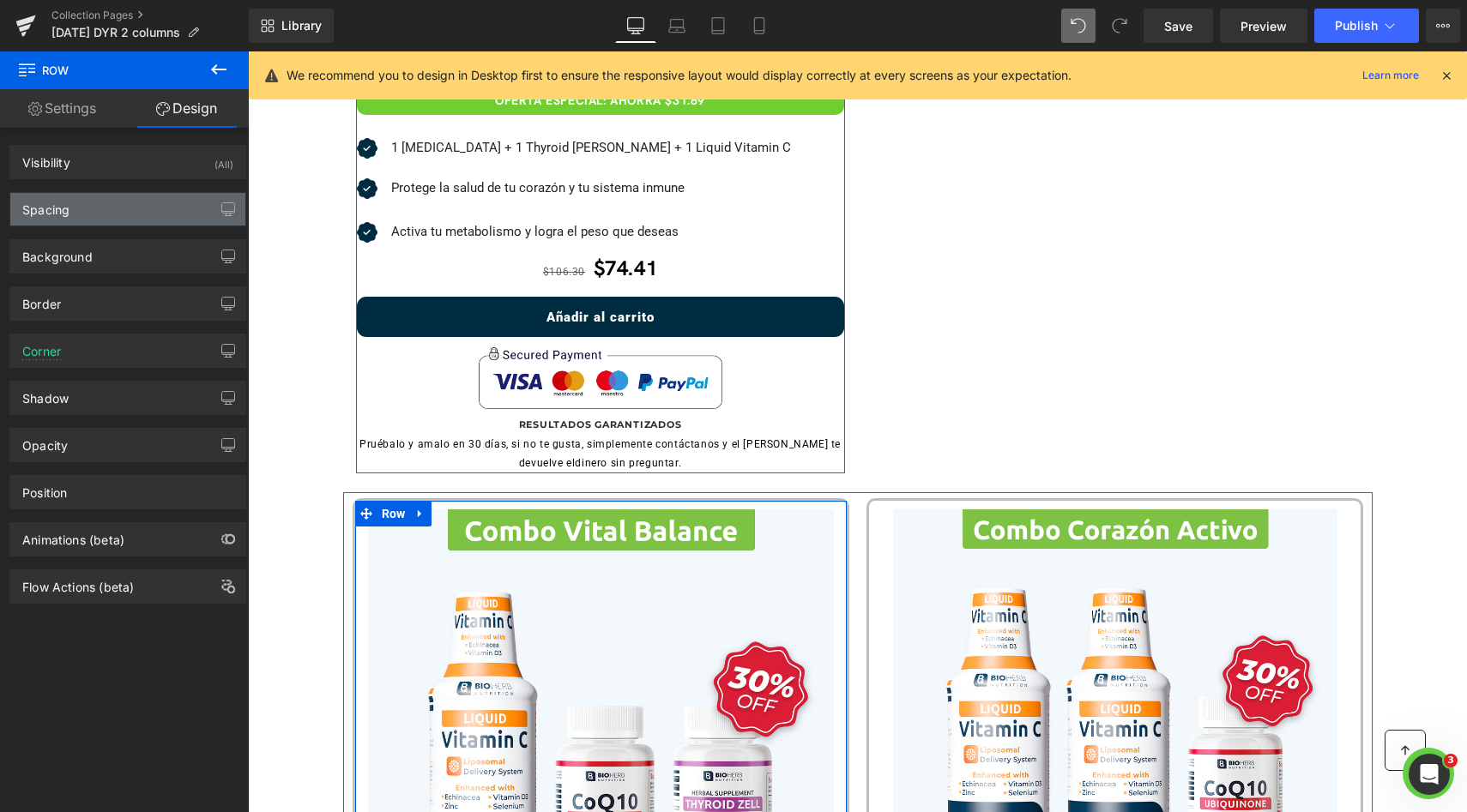
click at [101, 211] on div "Spacing" at bounding box center [127, 209] width 235 height 33
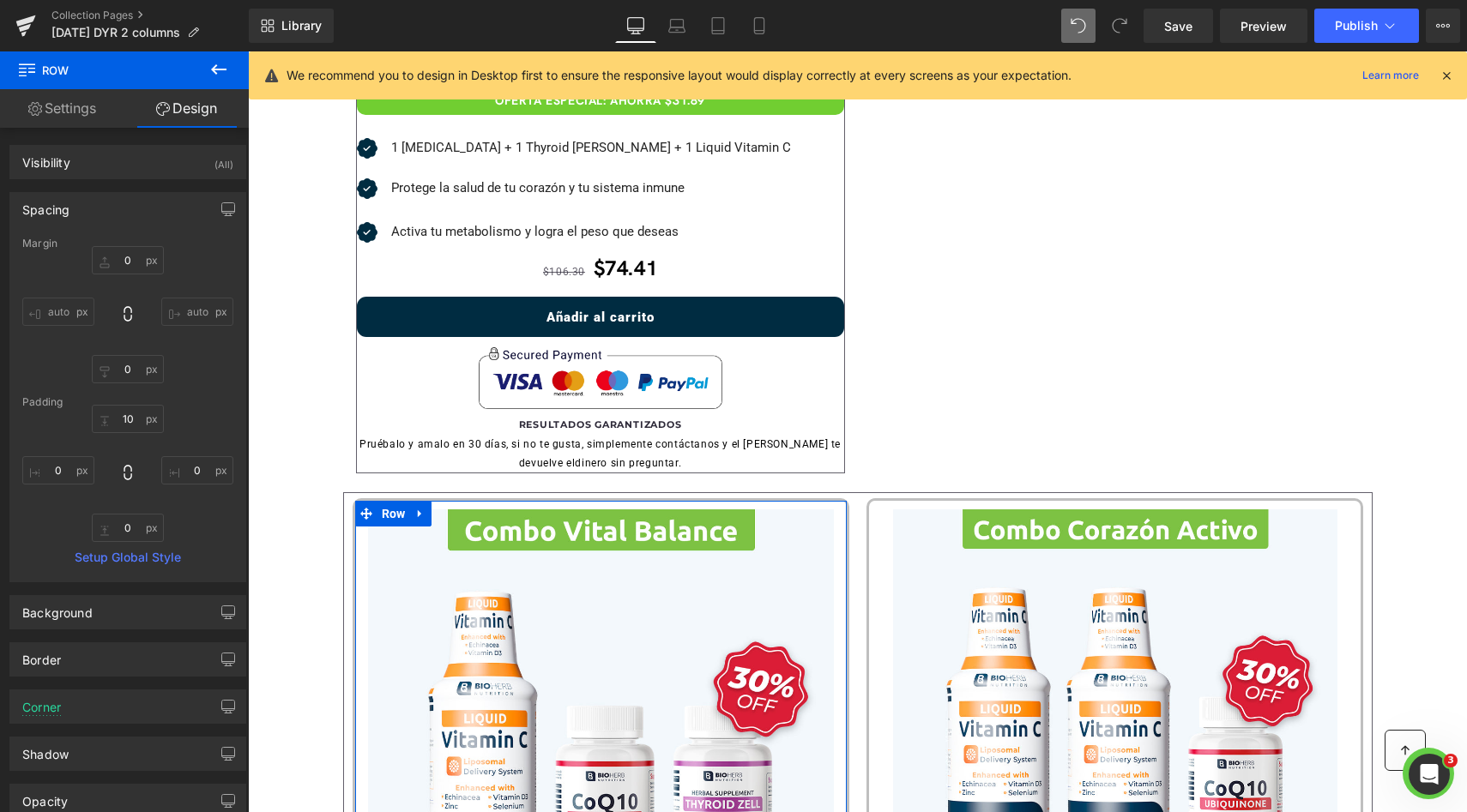
click at [101, 211] on div "Spacing" at bounding box center [127, 209] width 235 height 33
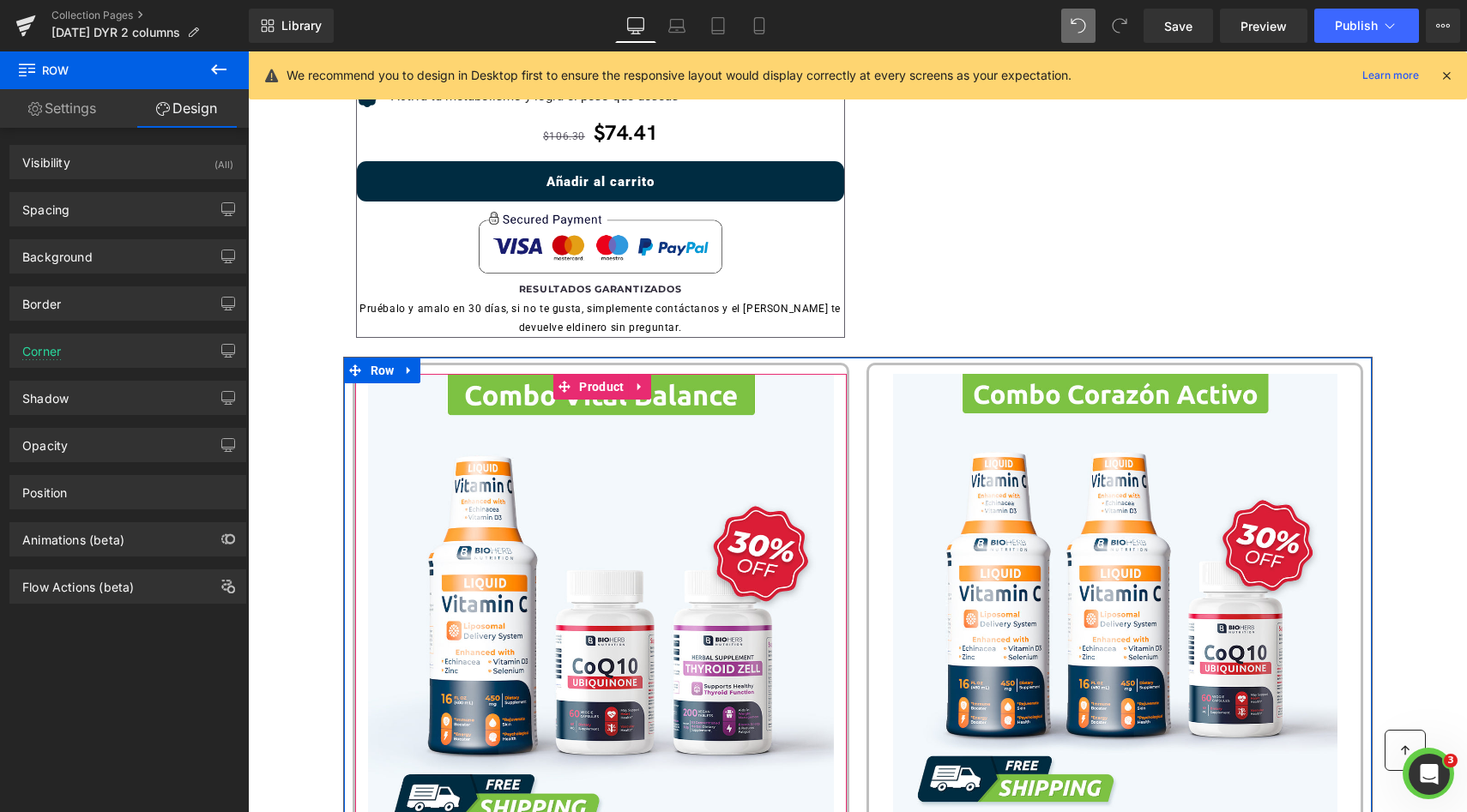
scroll to position [1226, 0]
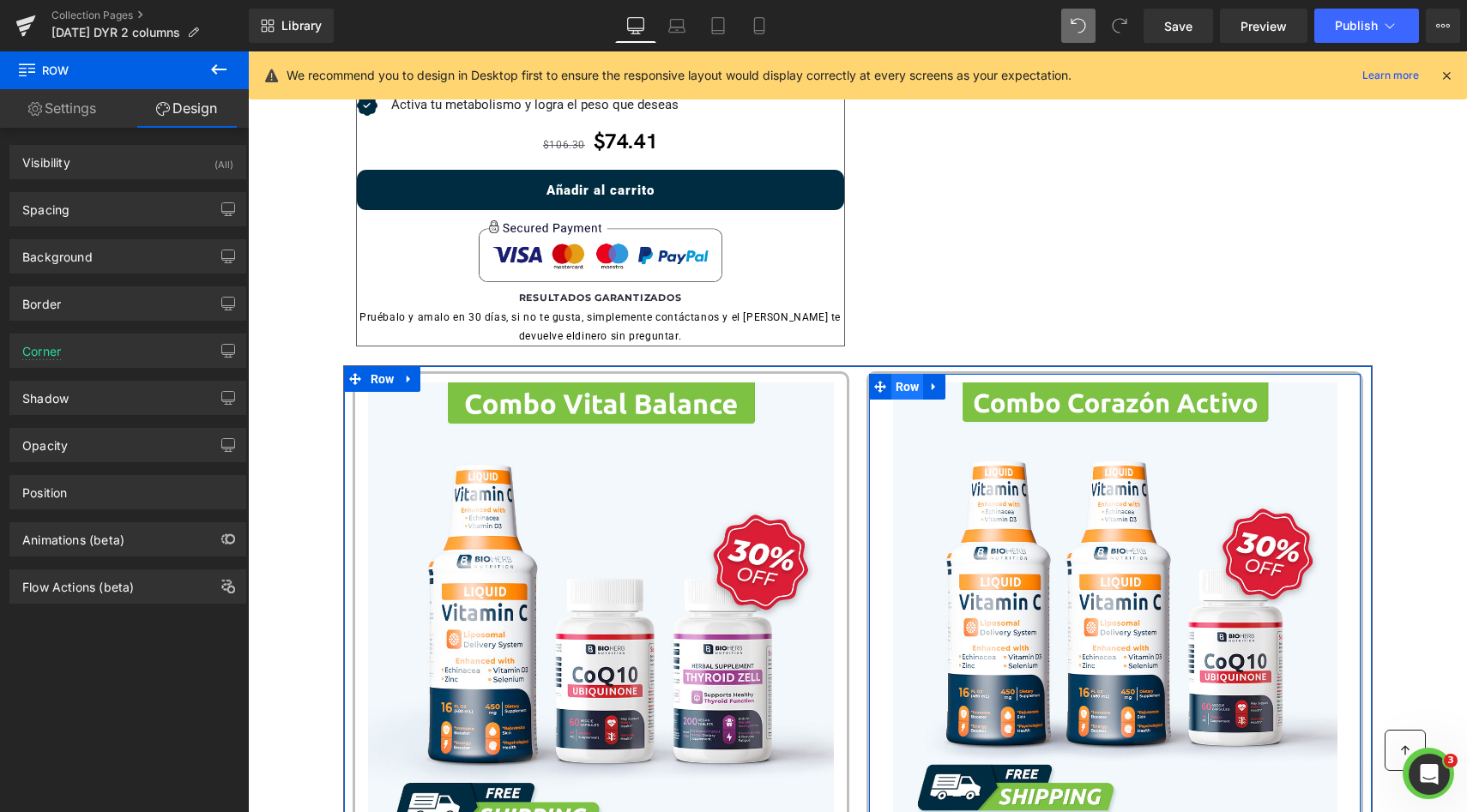
click at [892, 381] on span "Row" at bounding box center [908, 386] width 33 height 25
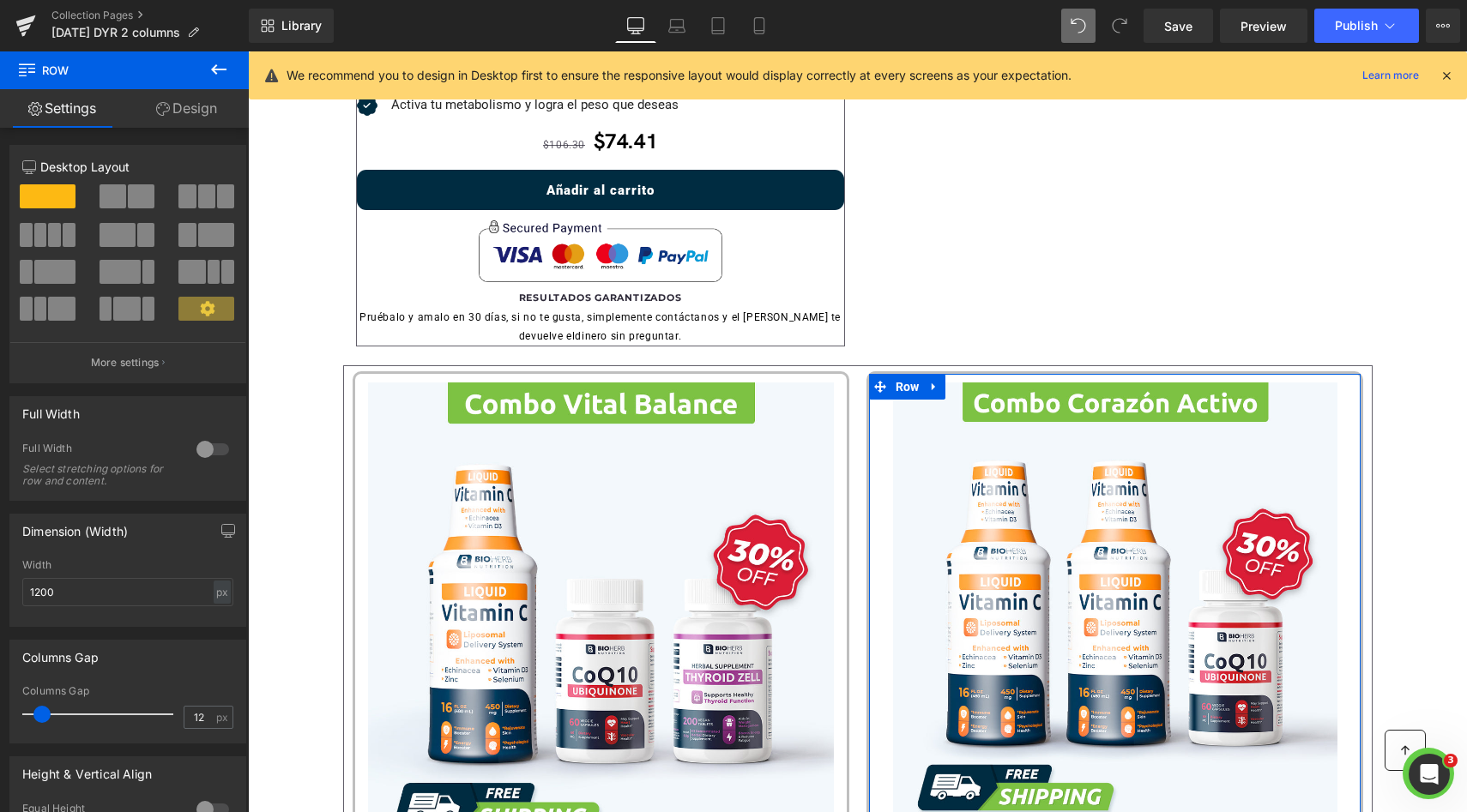
click at [163, 97] on link "Design" at bounding box center [186, 108] width 124 height 39
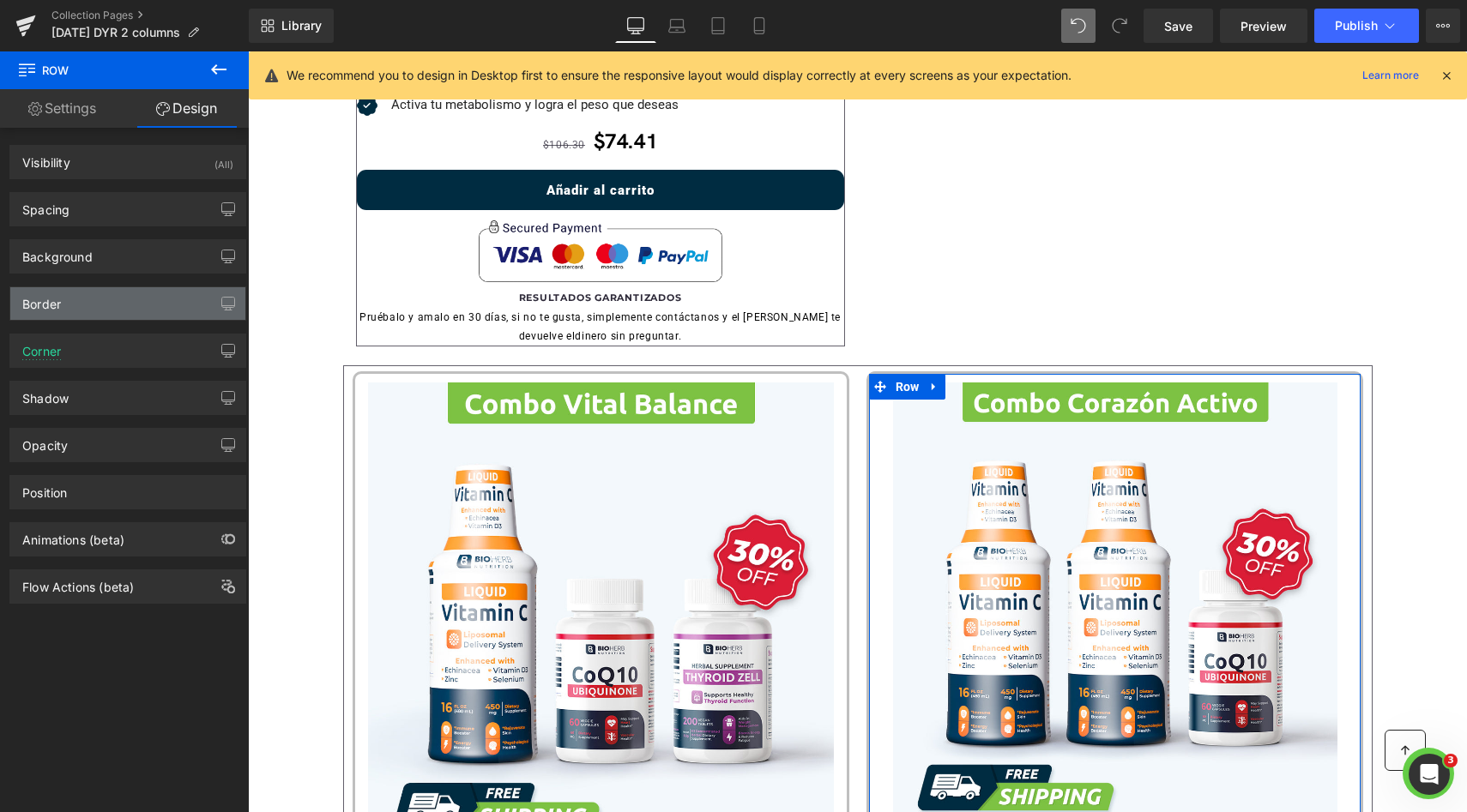
click at [74, 318] on div "Border" at bounding box center [127, 304] width 235 height 33
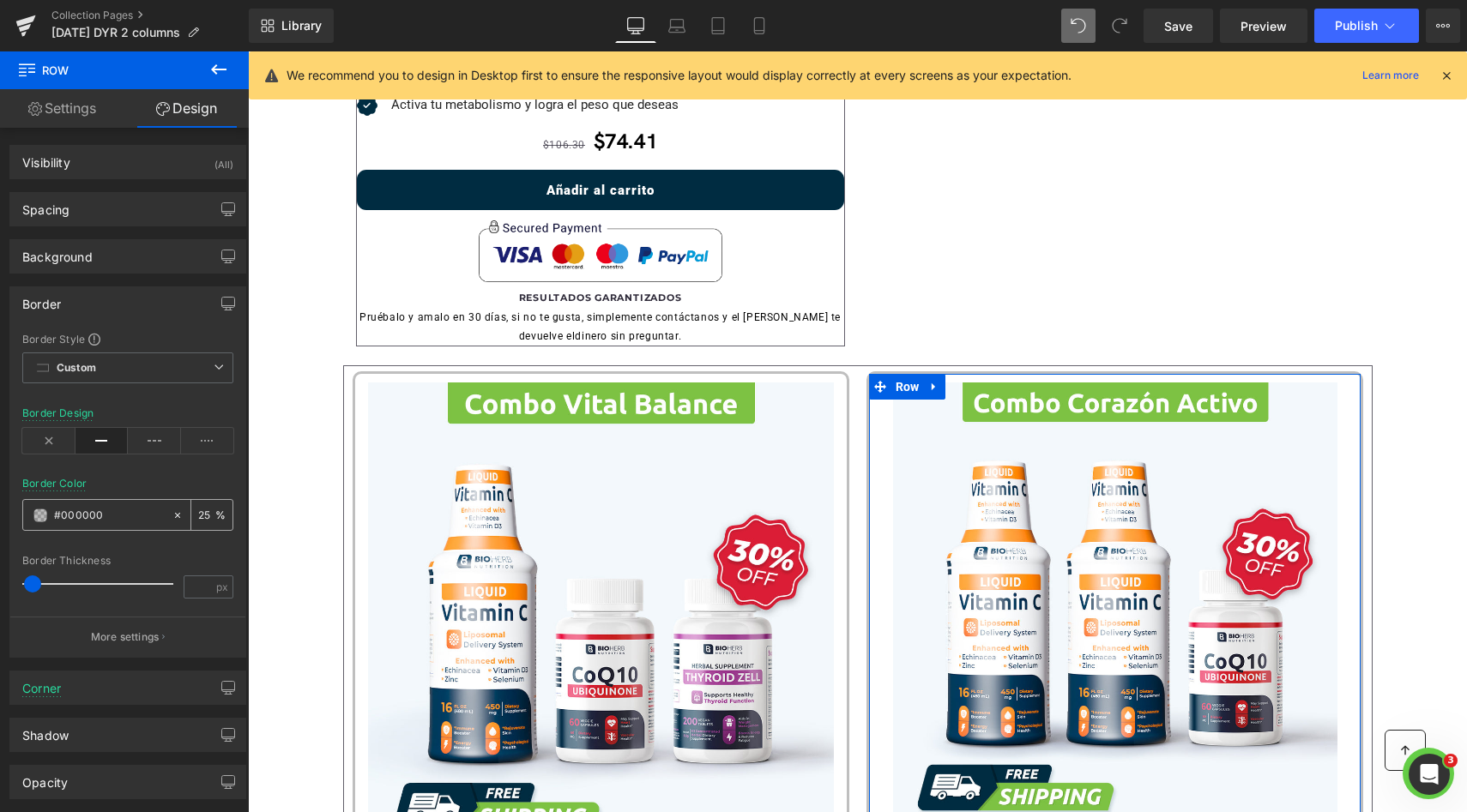
click at [129, 518] on input "text" at bounding box center [109, 515] width 110 height 19
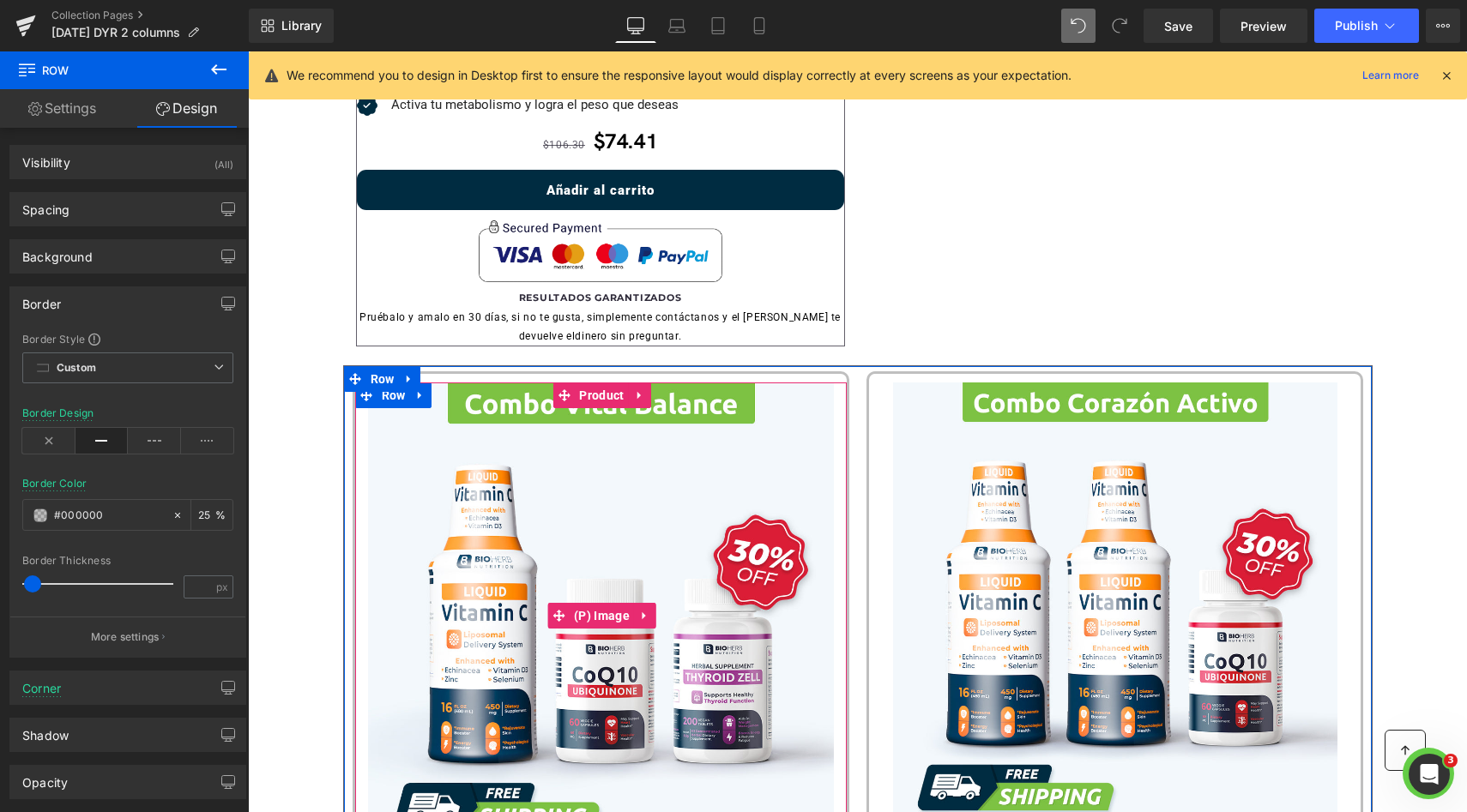
type input "#000000"
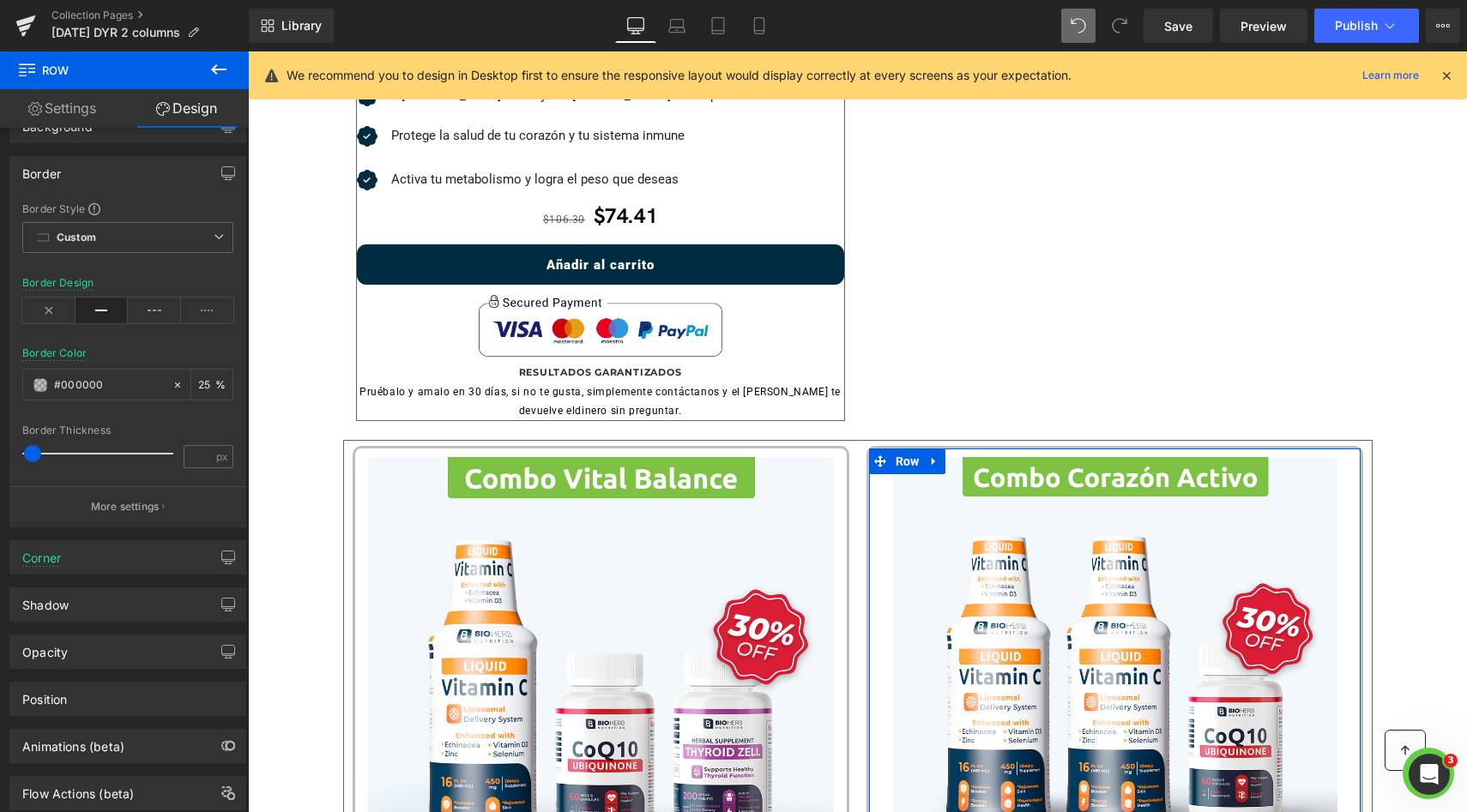
scroll to position [177, 0]
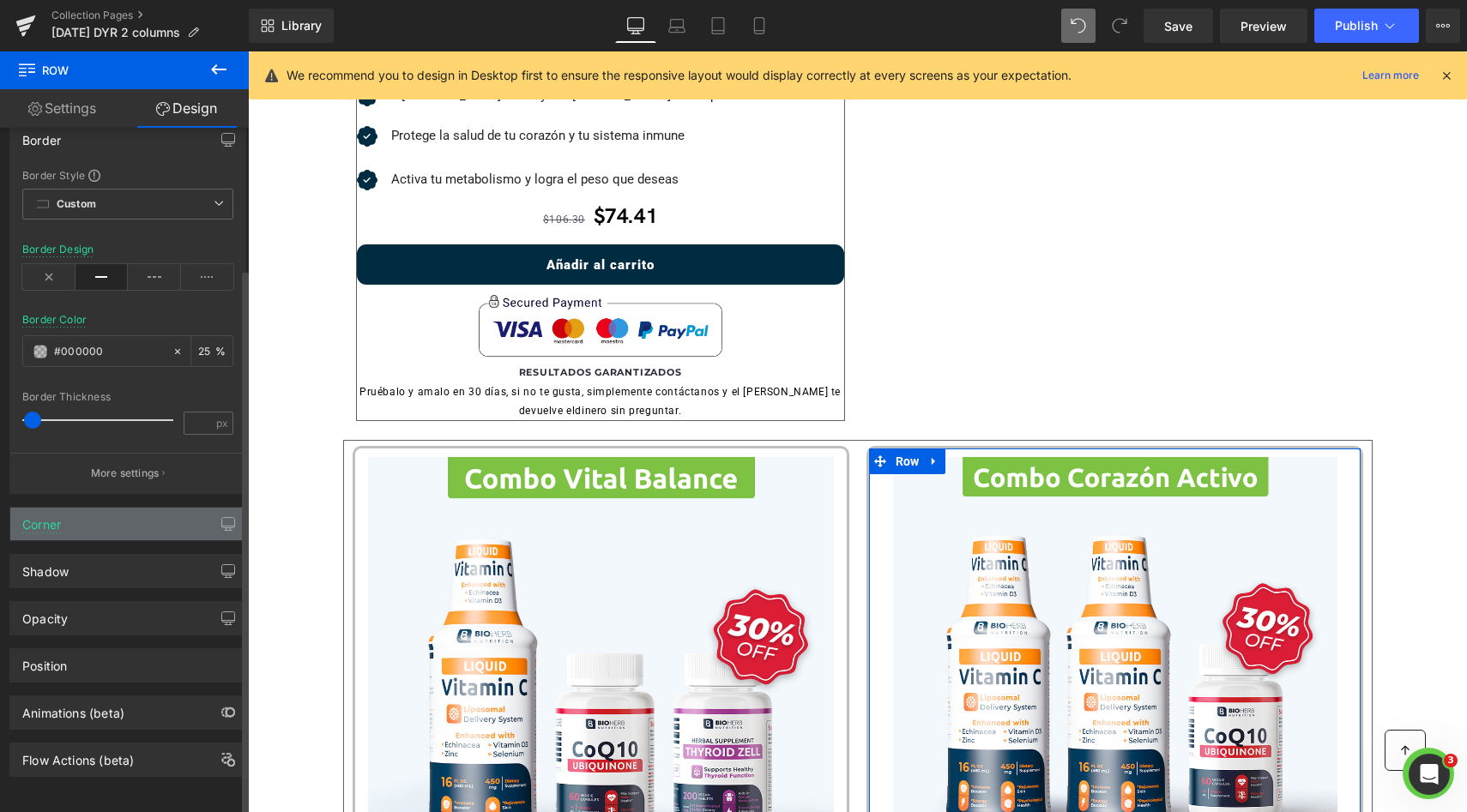
click at [112, 527] on div "Corner" at bounding box center [127, 524] width 235 height 33
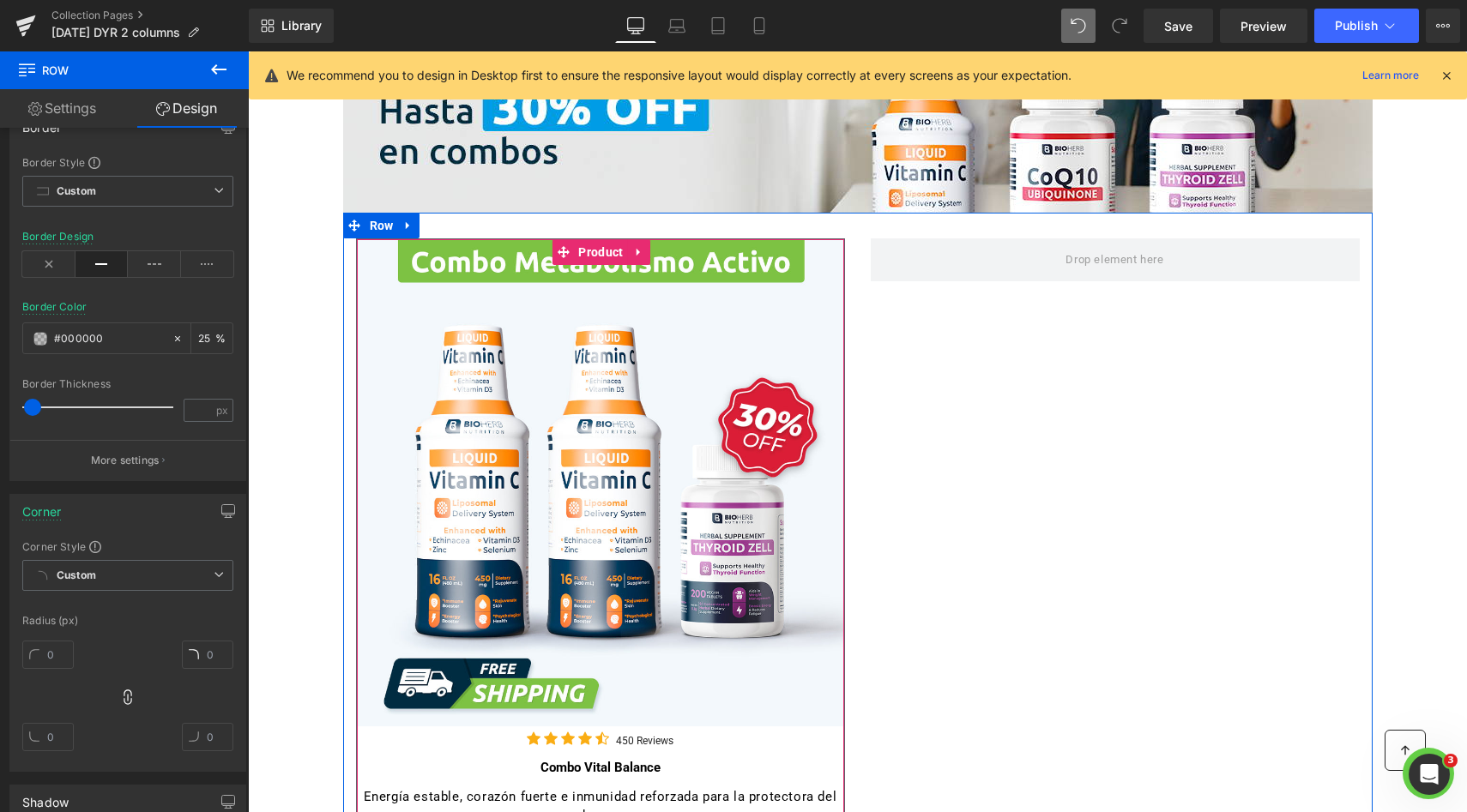
scroll to position [287, 0]
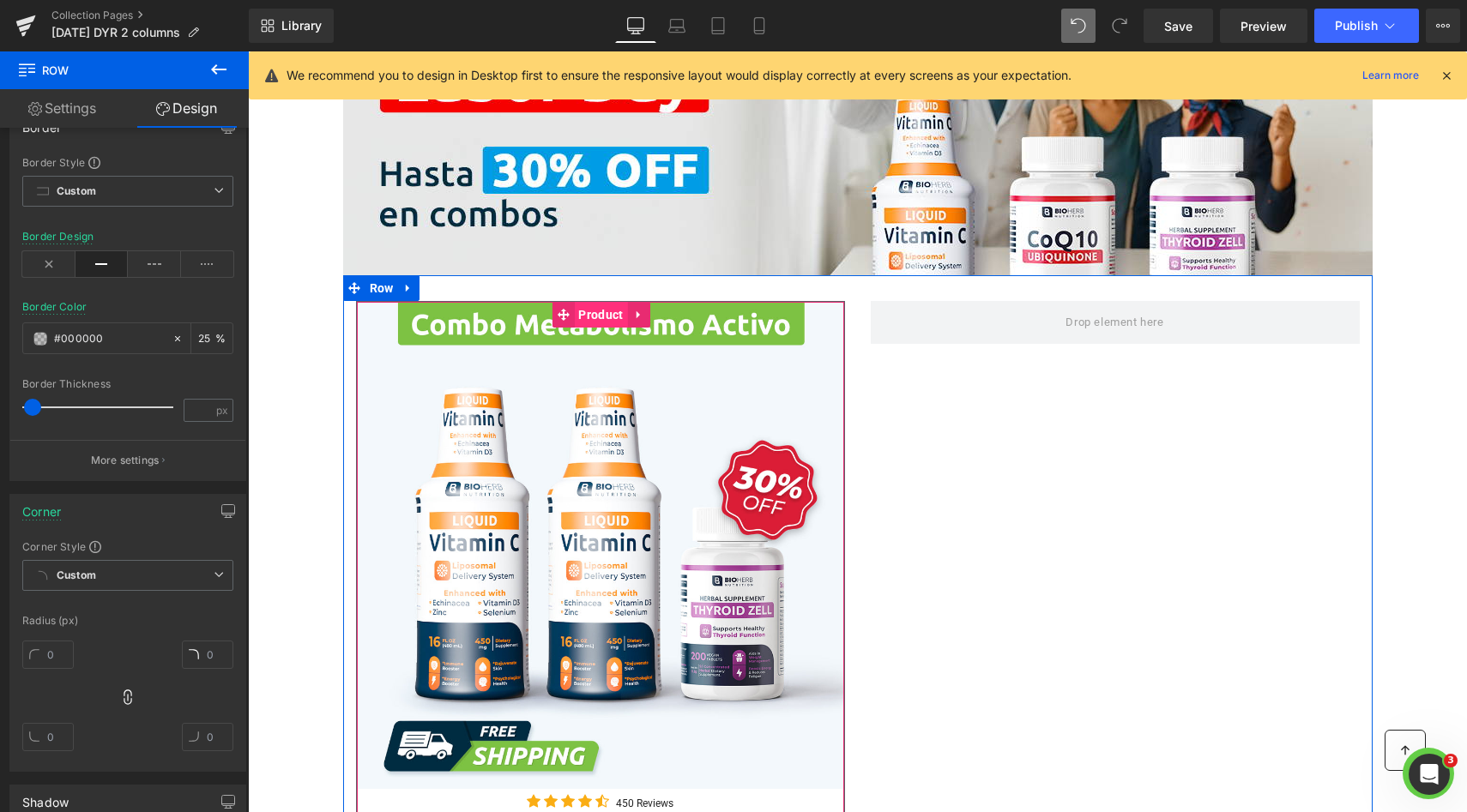
click at [581, 312] on span "Product" at bounding box center [600, 314] width 53 height 25
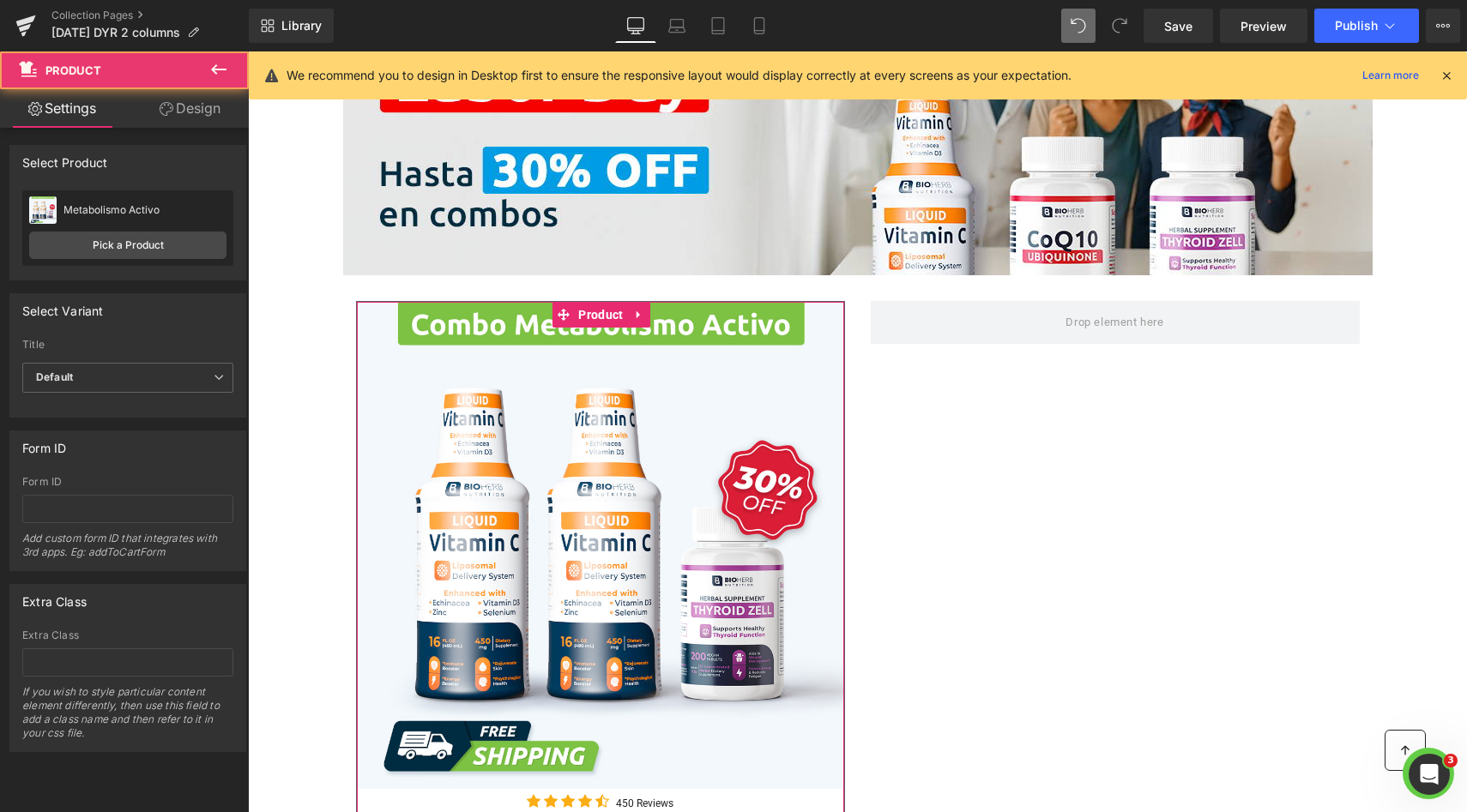
drag, startPoint x: 184, startPoint y: 103, endPoint x: 130, endPoint y: 351, distance: 253.8
click at [184, 103] on link "Design" at bounding box center [189, 108] width 124 height 39
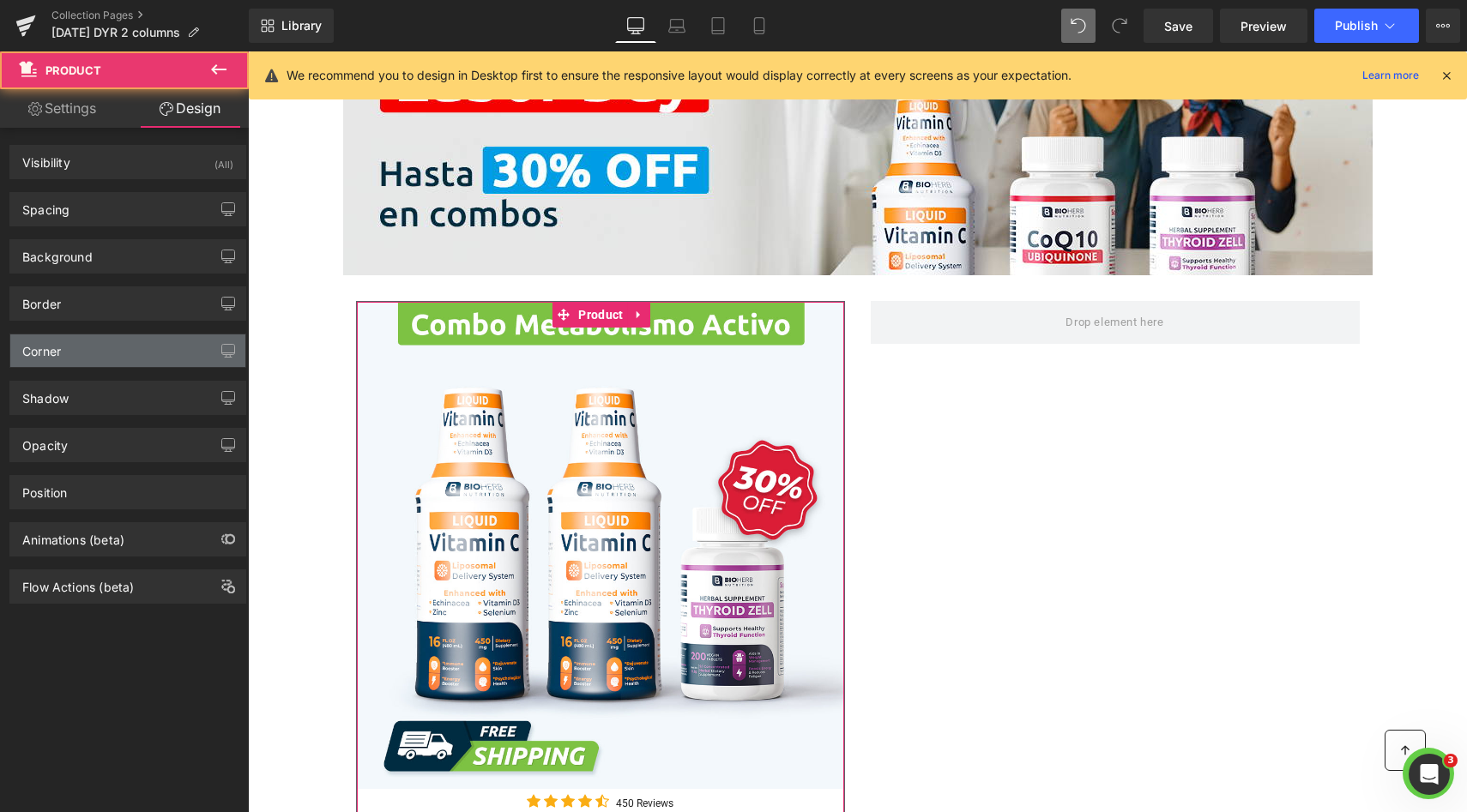
click at [130, 351] on div "Corner" at bounding box center [127, 351] width 235 height 33
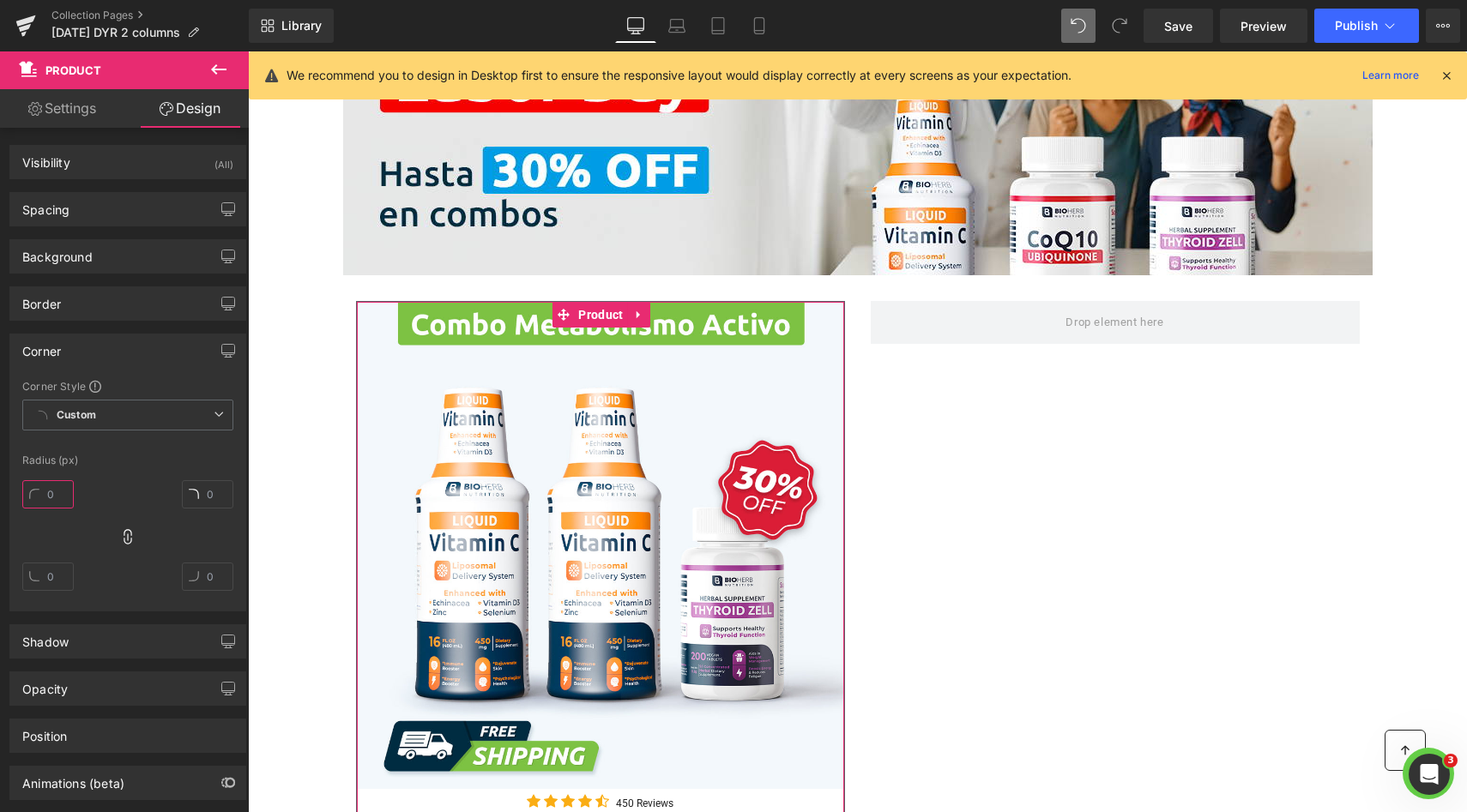
click at [58, 489] on input "text" at bounding box center [48, 494] width 52 height 28
type input "10"
click at [151, 321] on div "Corner Corner Style Custom Custom Setup Global Style Custom Setup Global Style …" at bounding box center [128, 466] width 257 height 291
click at [141, 310] on div "Border" at bounding box center [127, 304] width 235 height 33
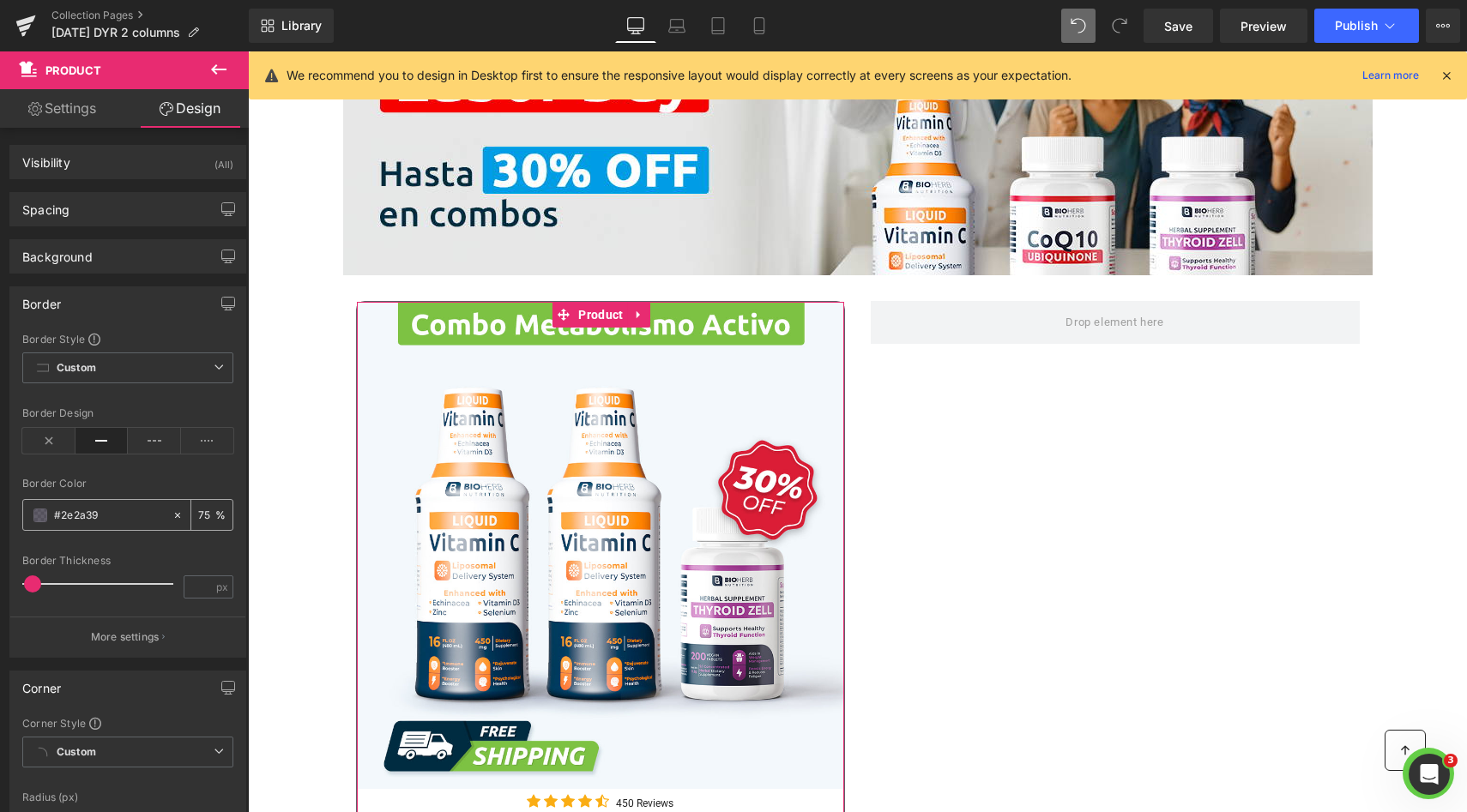
drag, startPoint x: 95, startPoint y: 515, endPoint x: 70, endPoint y: 515, distance: 25.0
click at [70, 515] on input "text" at bounding box center [109, 515] width 110 height 19
click at [67, 515] on input "#2e2a39" at bounding box center [109, 515] width 110 height 19
drag, startPoint x: 57, startPoint y: 515, endPoint x: 148, endPoint y: 517, distance: 91.0
click at [148, 517] on input "#2e2a39" at bounding box center [109, 515] width 110 height 19
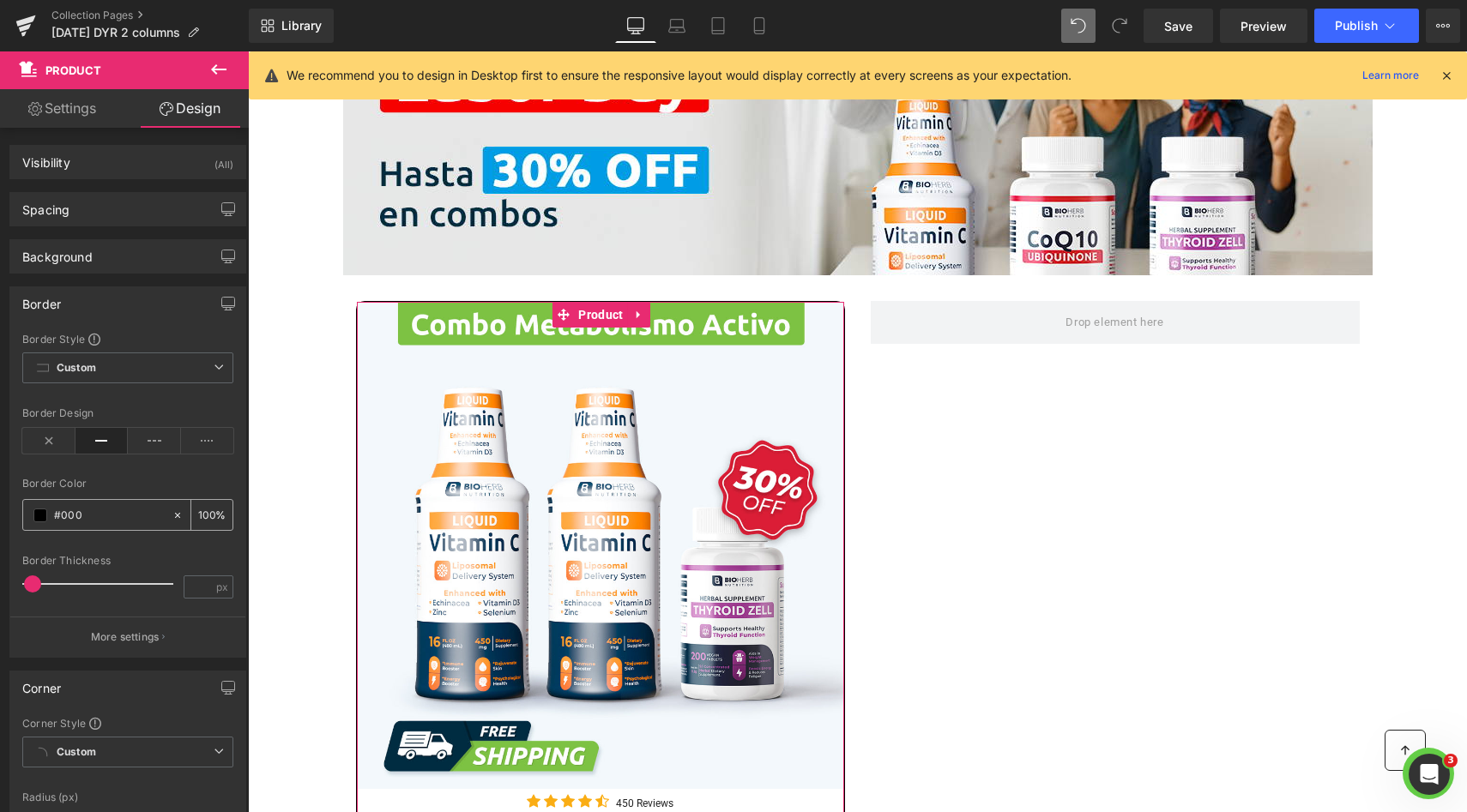
type input "#000"
click at [199, 520] on input "number" at bounding box center [207, 514] width 17 height 19
type input "25"
click at [214, 482] on div "Border Color" at bounding box center [128, 483] width 211 height 12
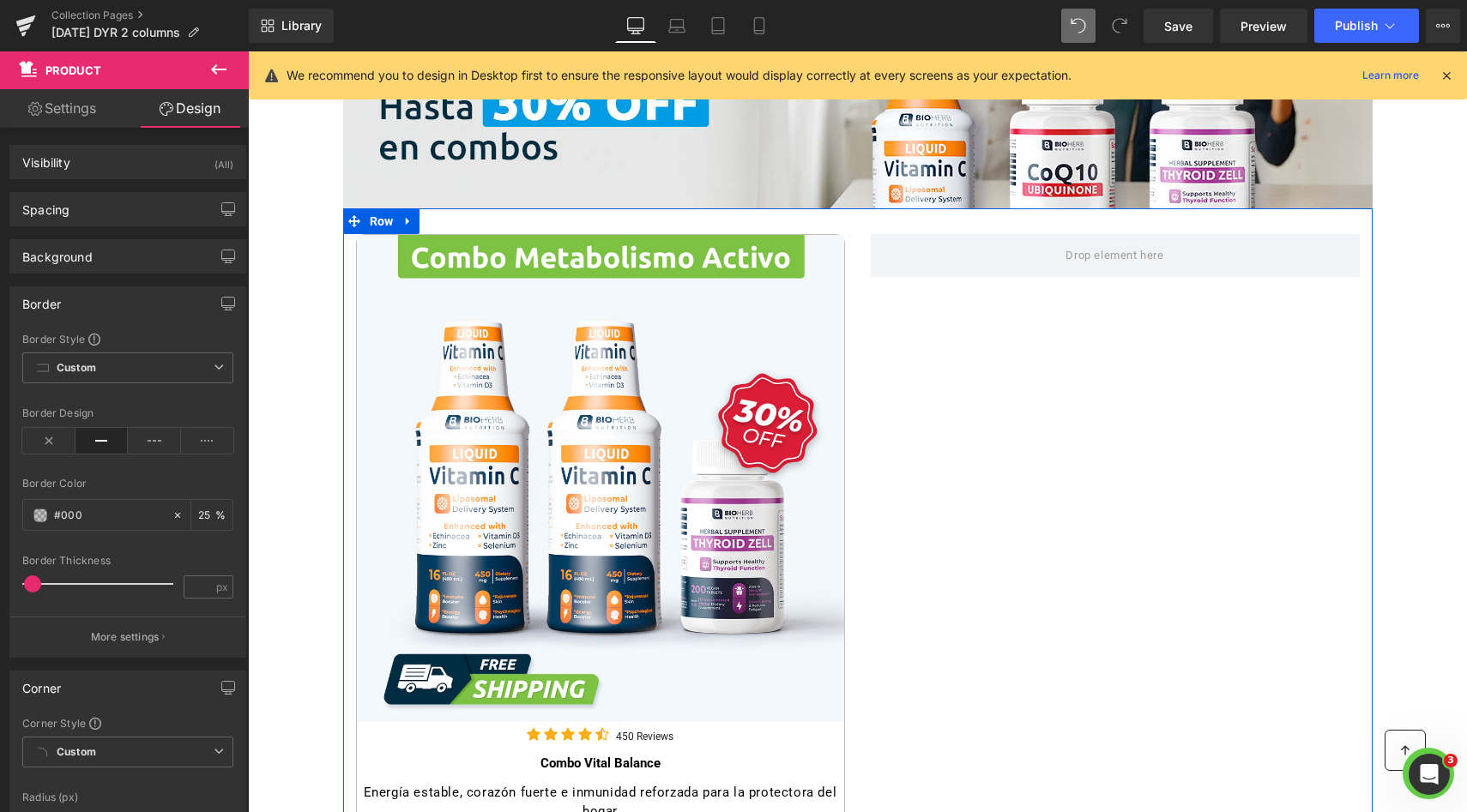
scroll to position [329, 0]
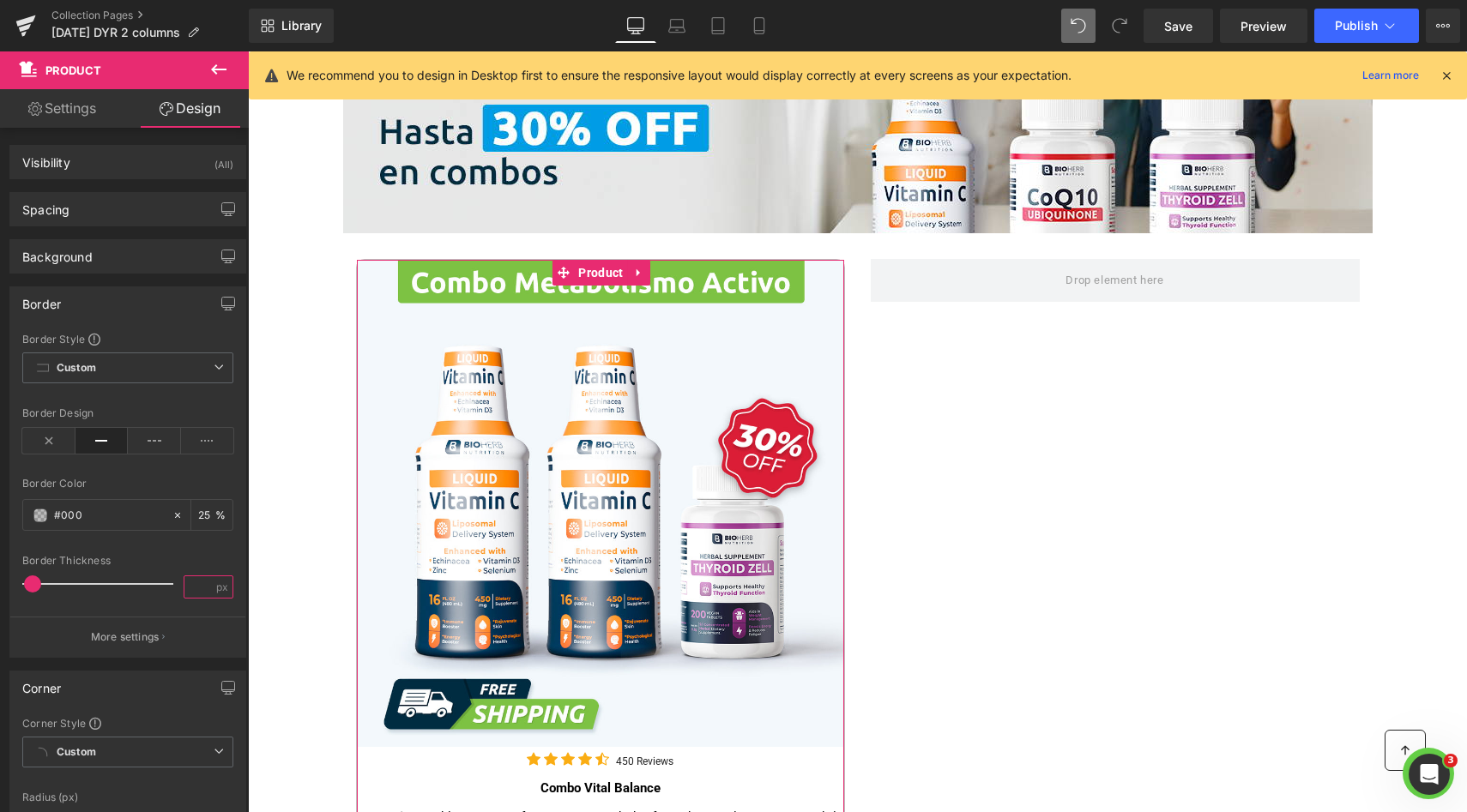
click at [192, 586] on input "number" at bounding box center [199, 587] width 30 height 22
type input "2"
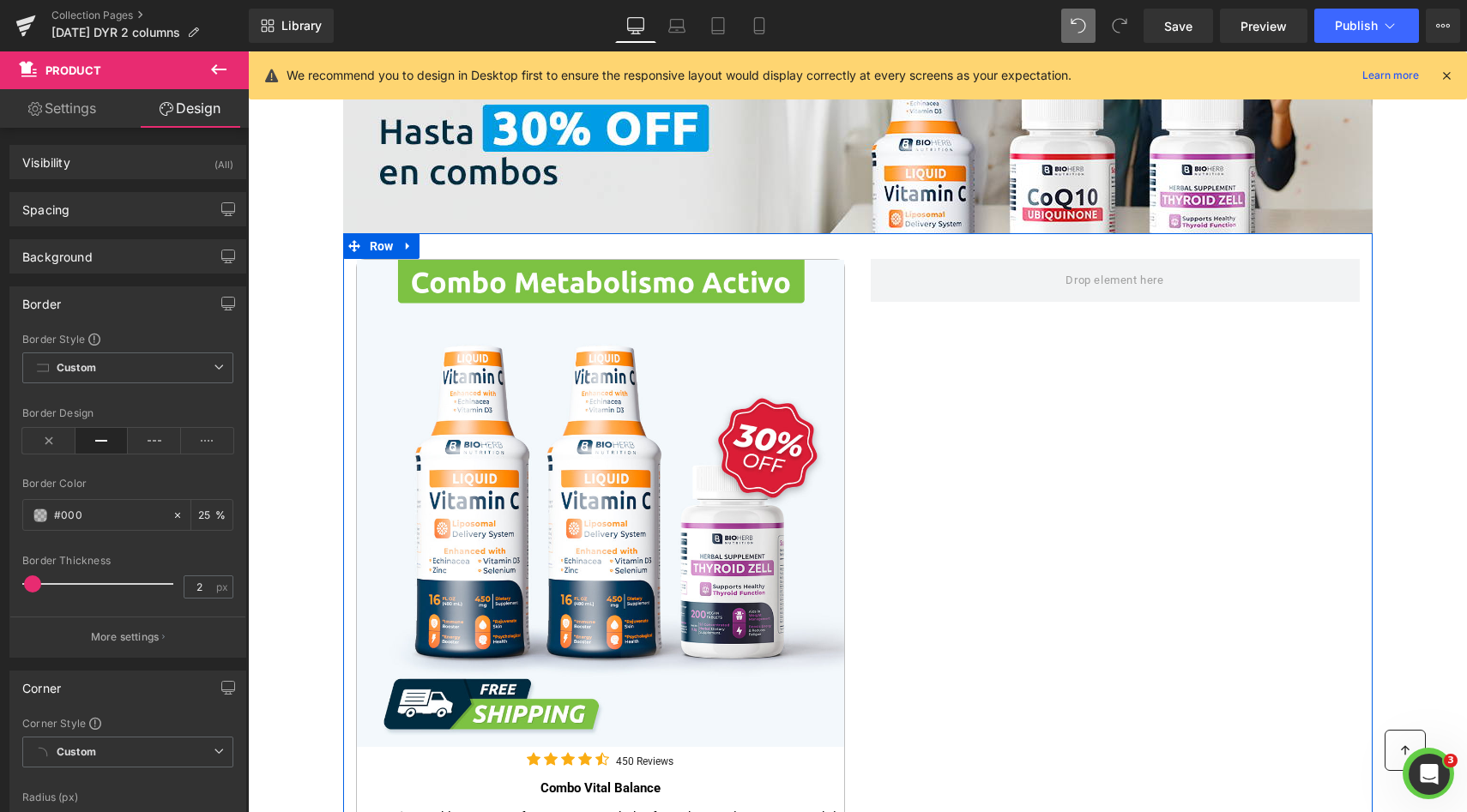
click at [983, 488] on div "Sale Off (P) Image Icon Icon Icon Icon Icon Icon List Hoz 450 Reviews Text Block" at bounding box center [857, 742] width 1029 height 1020
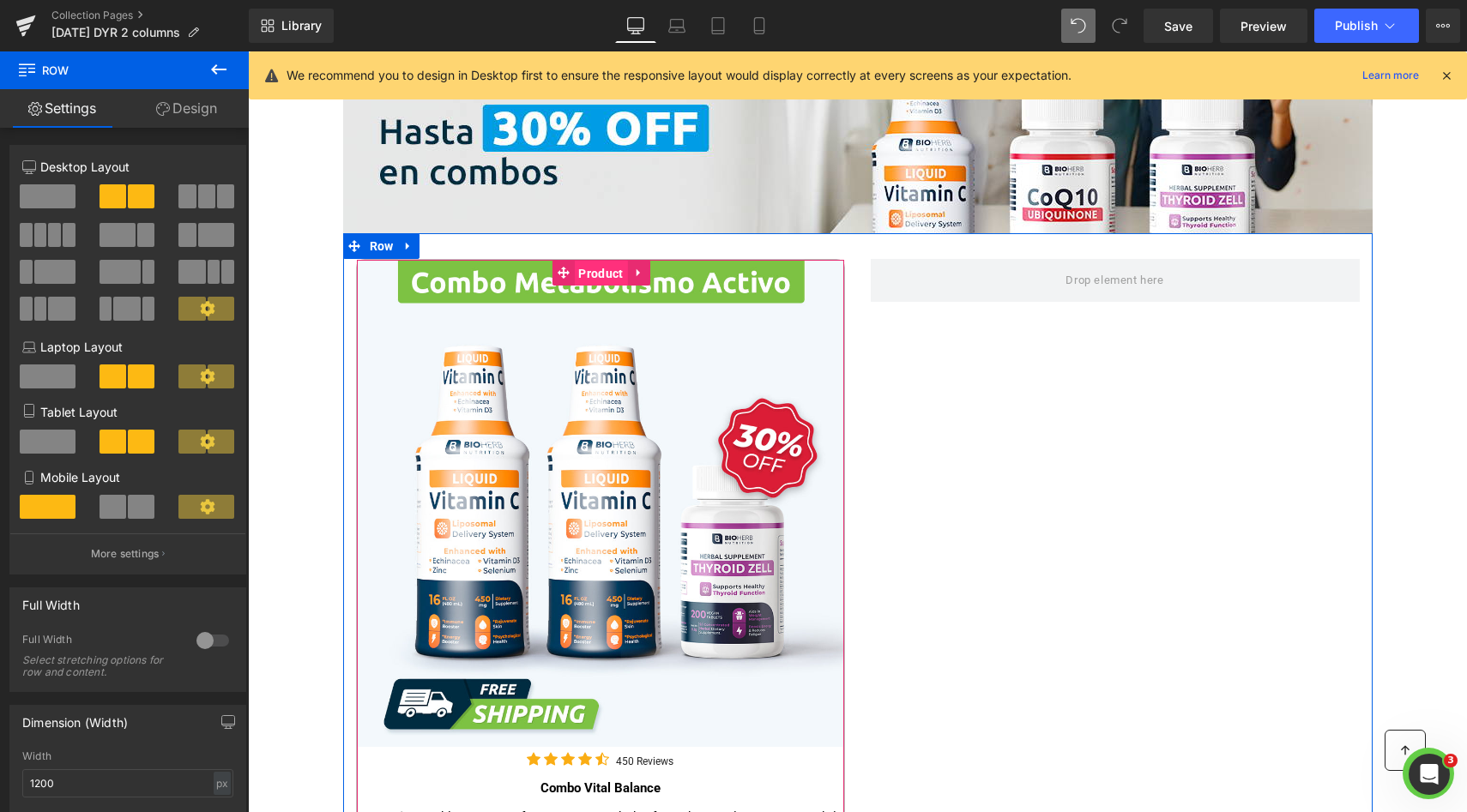
click at [602, 276] on span "Product" at bounding box center [600, 274] width 53 height 25
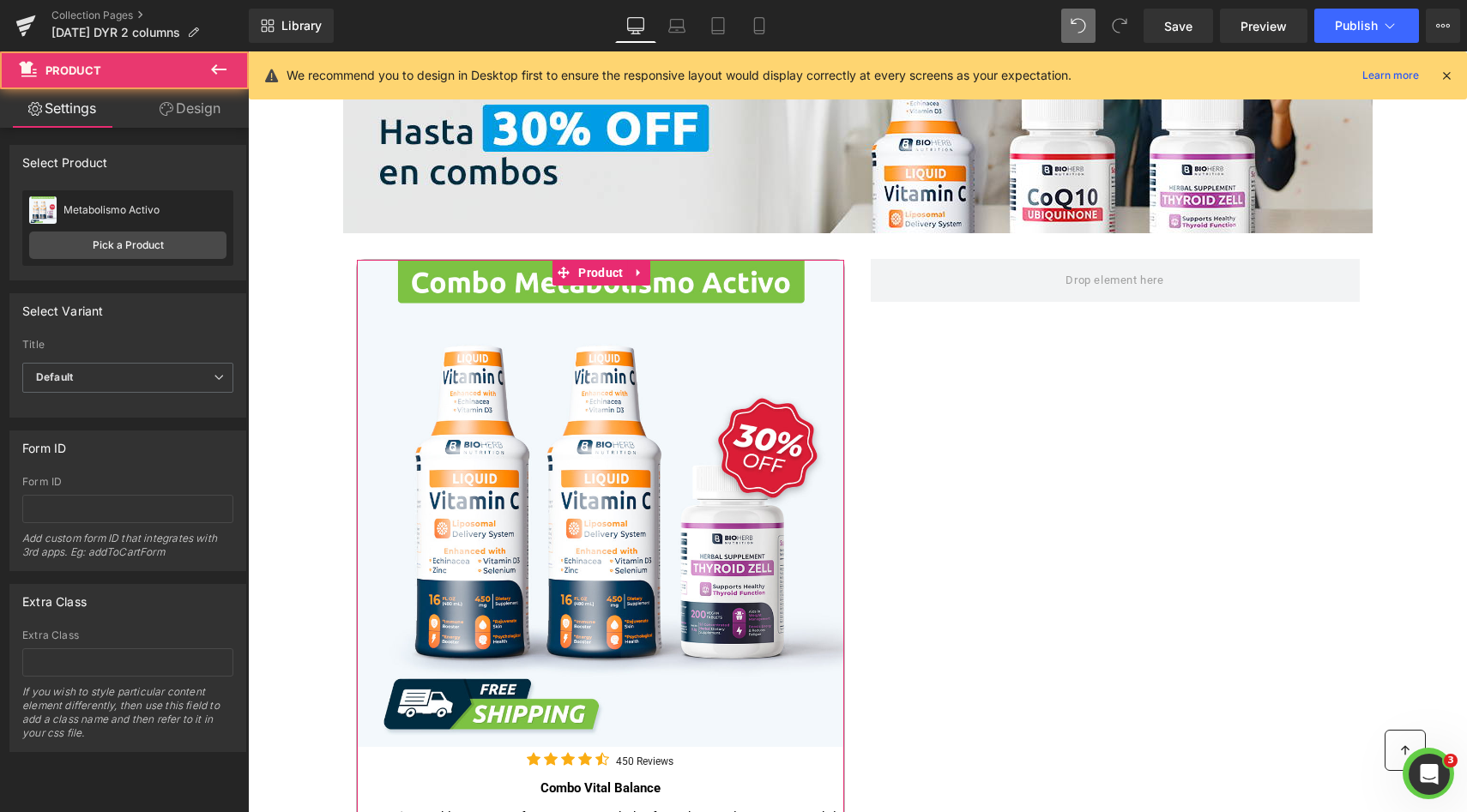
click at [189, 119] on link "Design" at bounding box center [189, 108] width 124 height 39
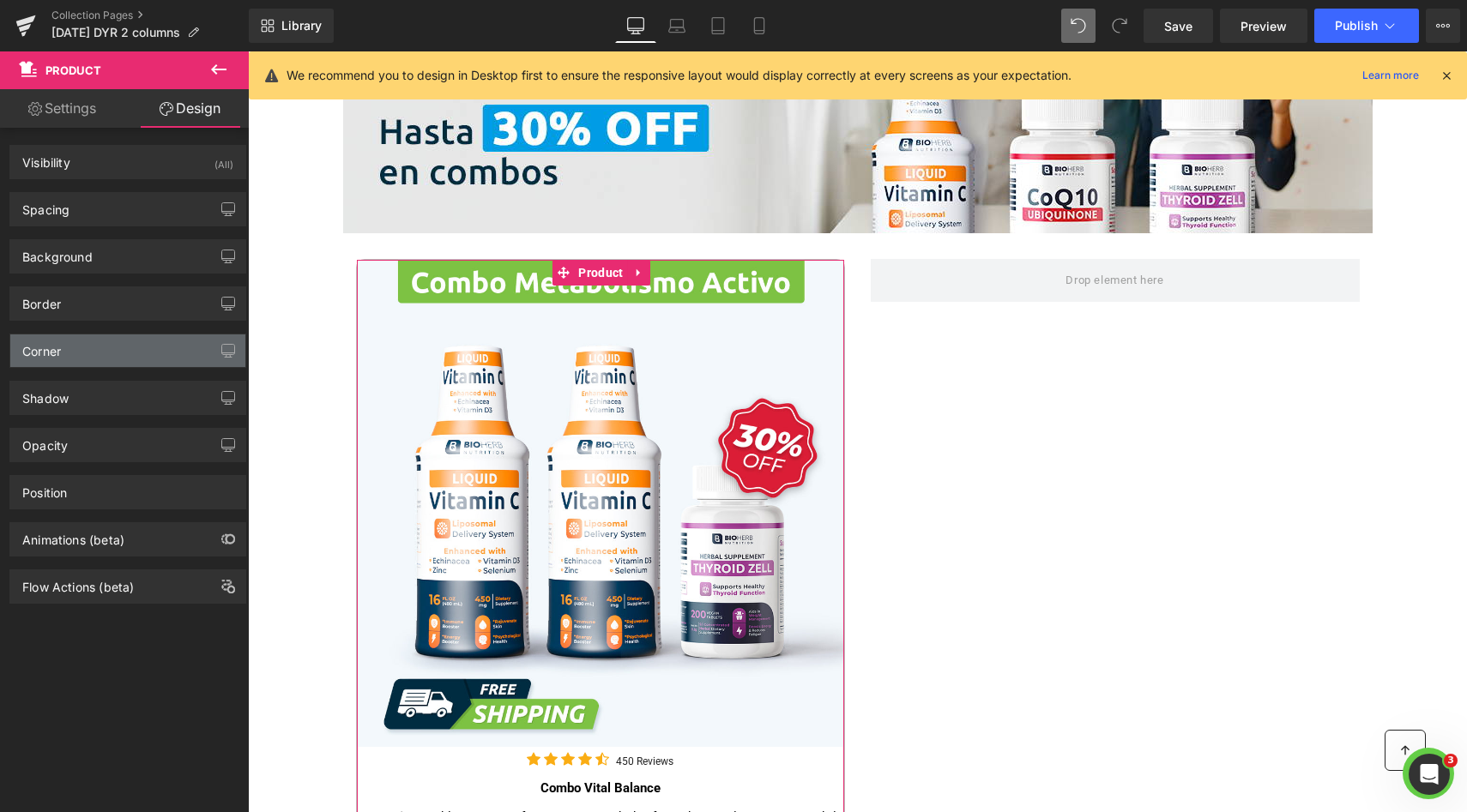
click at [89, 342] on div "Corner" at bounding box center [127, 351] width 235 height 33
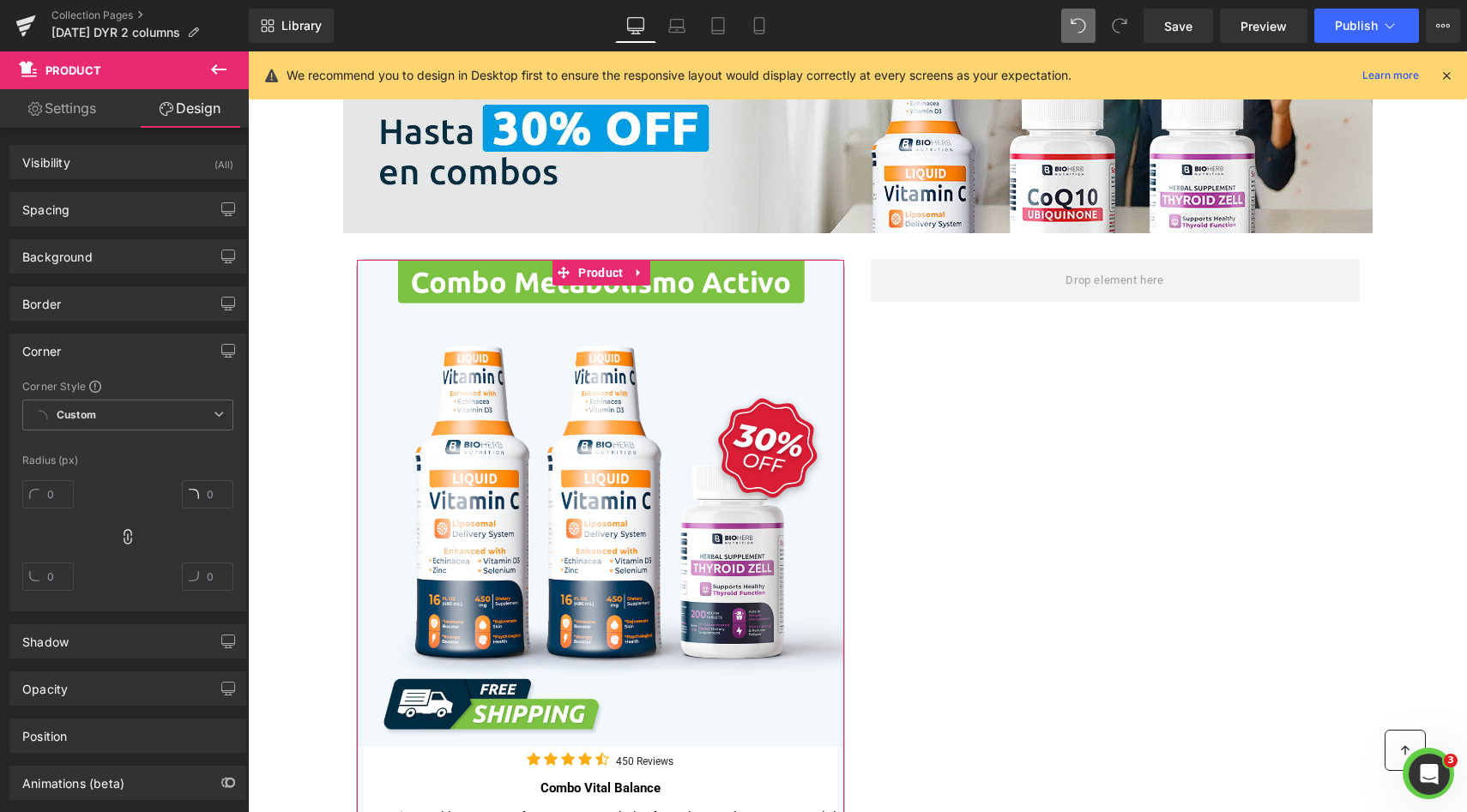
click at [94, 344] on div "Corner" at bounding box center [127, 351] width 235 height 33
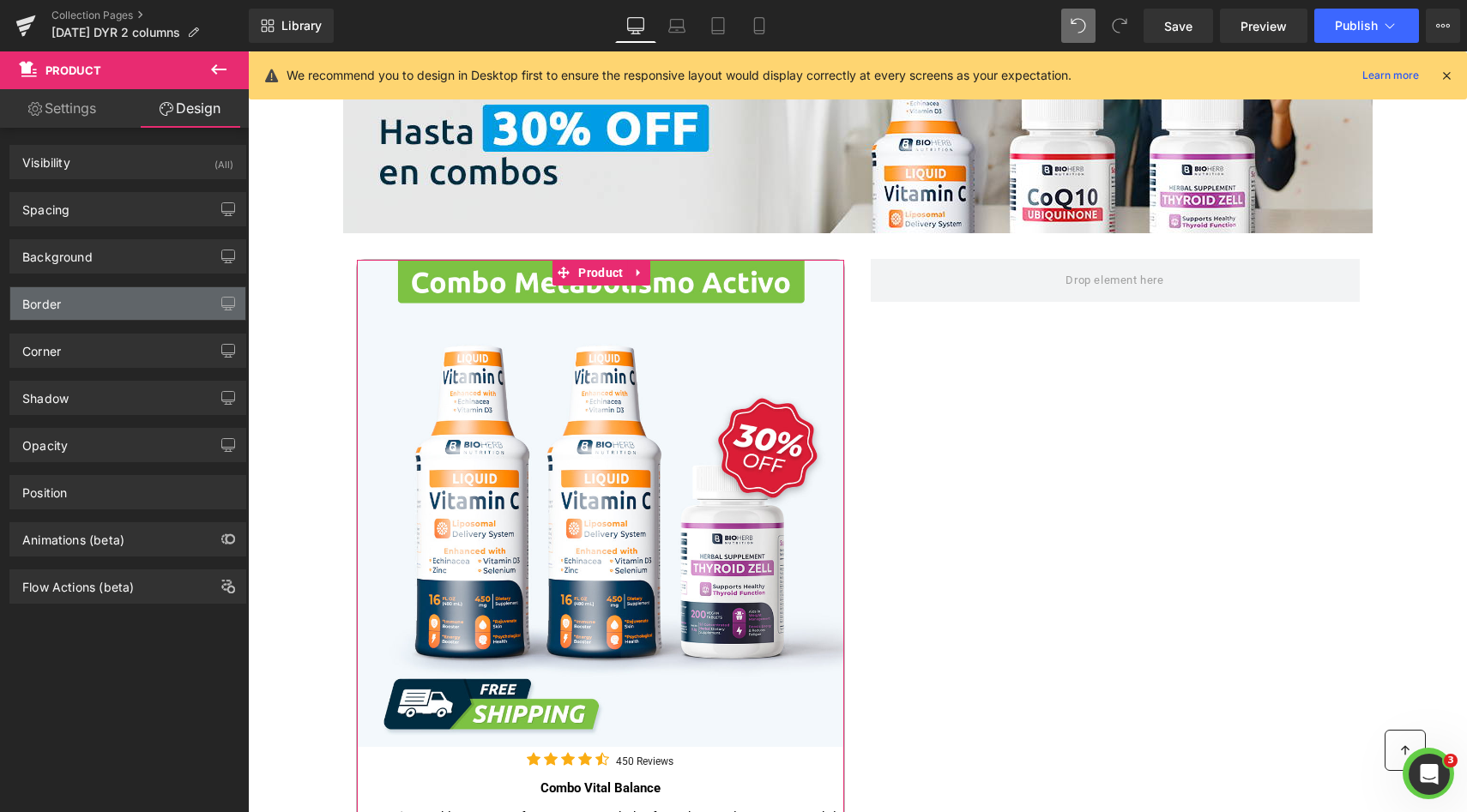
click at [108, 319] on div "Border" at bounding box center [127, 304] width 235 height 33
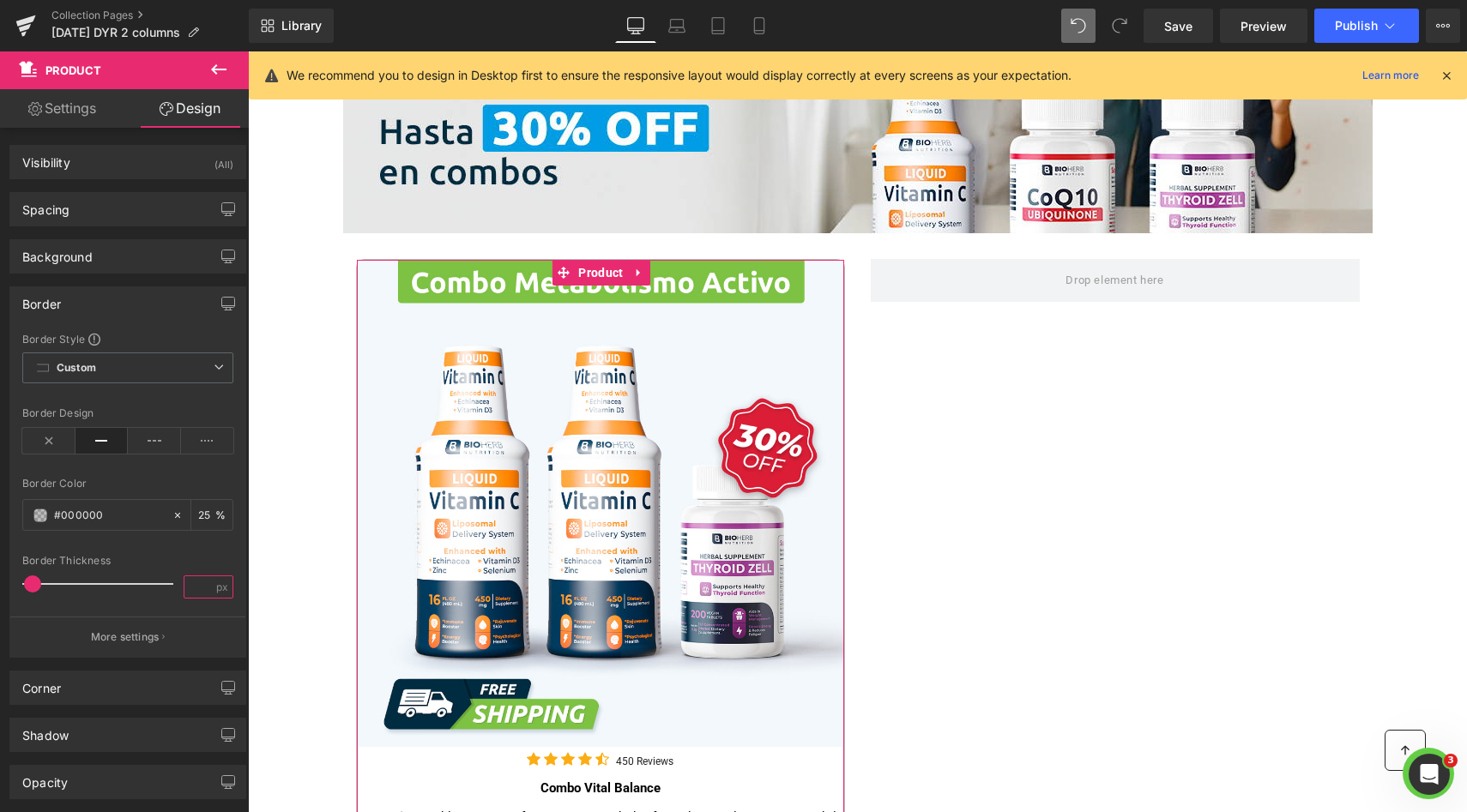
click at [194, 580] on input "number" at bounding box center [199, 587] width 30 height 22
click at [125, 598] on div at bounding box center [102, 584] width 142 height 34
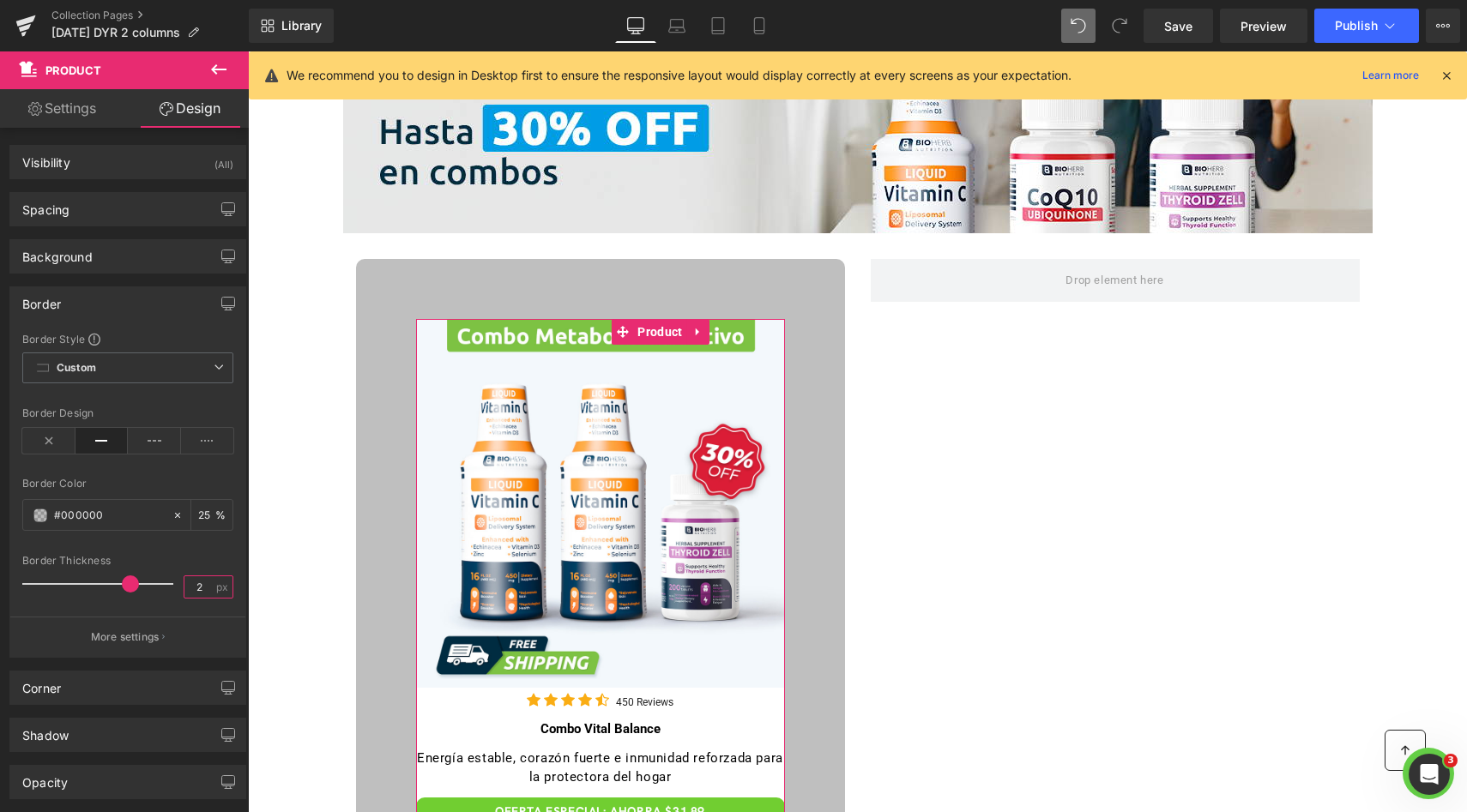
click at [189, 584] on input "2" at bounding box center [199, 587] width 30 height 22
type input "2"
click at [185, 556] on div "Border Thickness" at bounding box center [128, 560] width 211 height 12
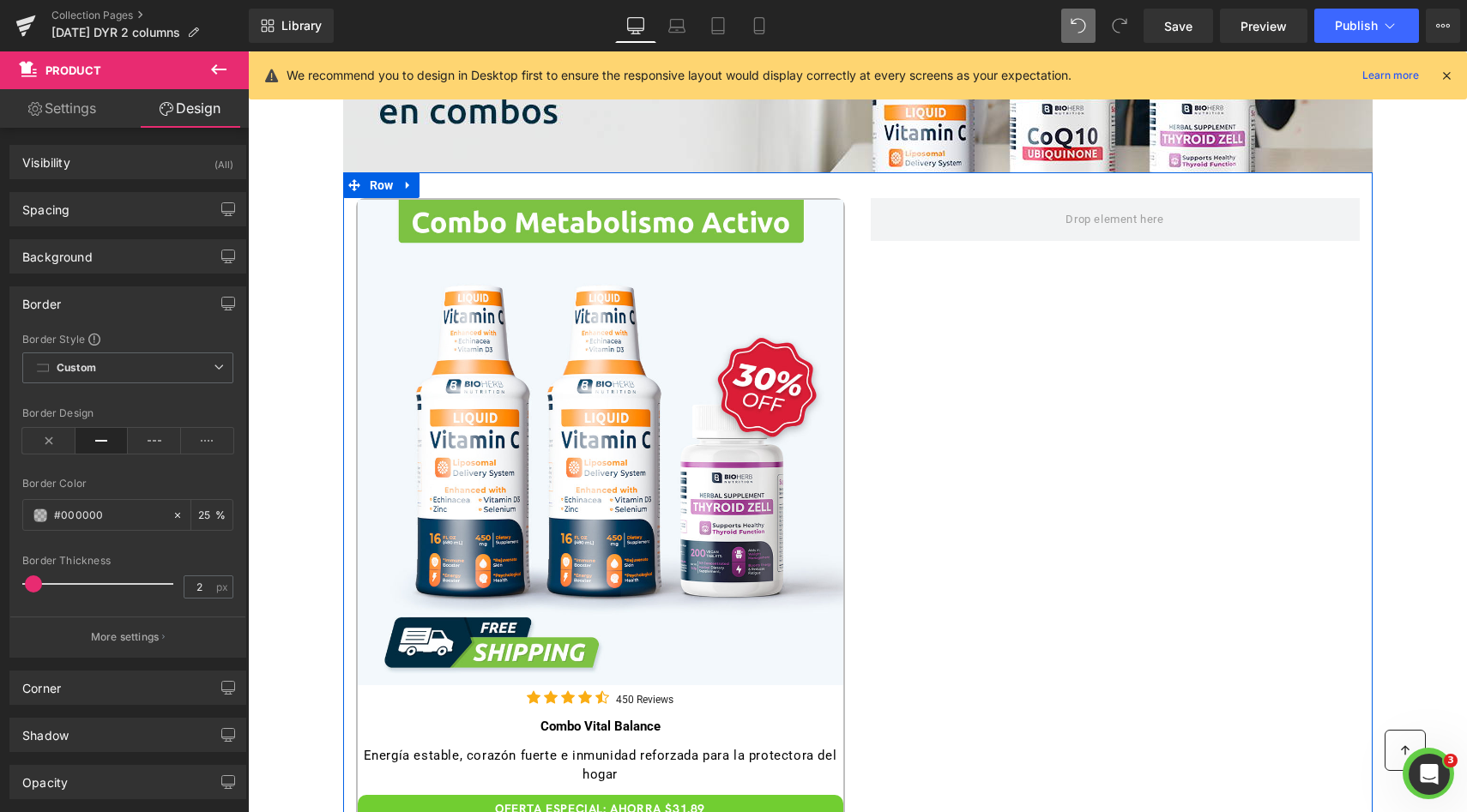
scroll to position [393, 0]
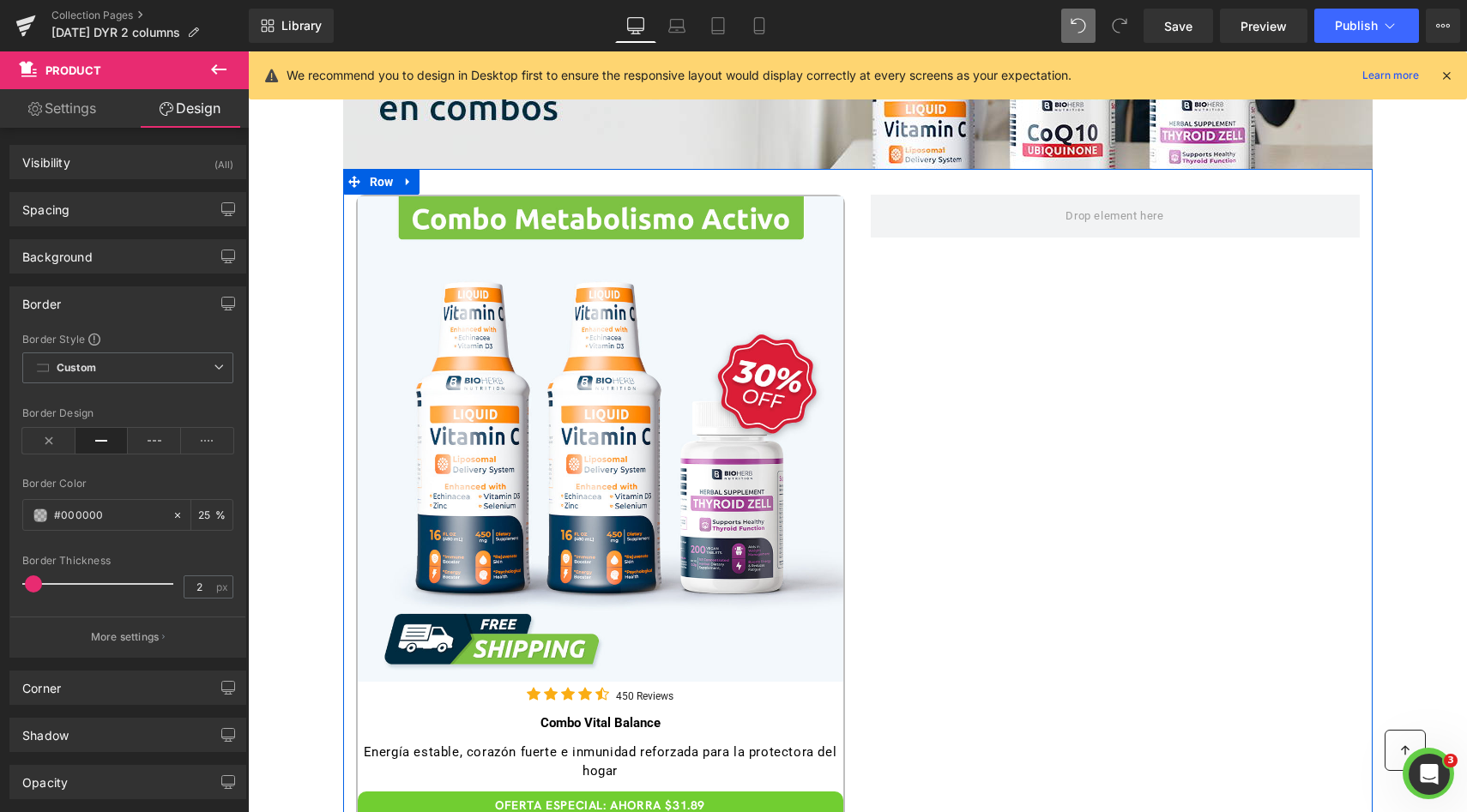
click at [614, 445] on div "Sale Off (P) Image" at bounding box center [599, 439] width 485 height 485
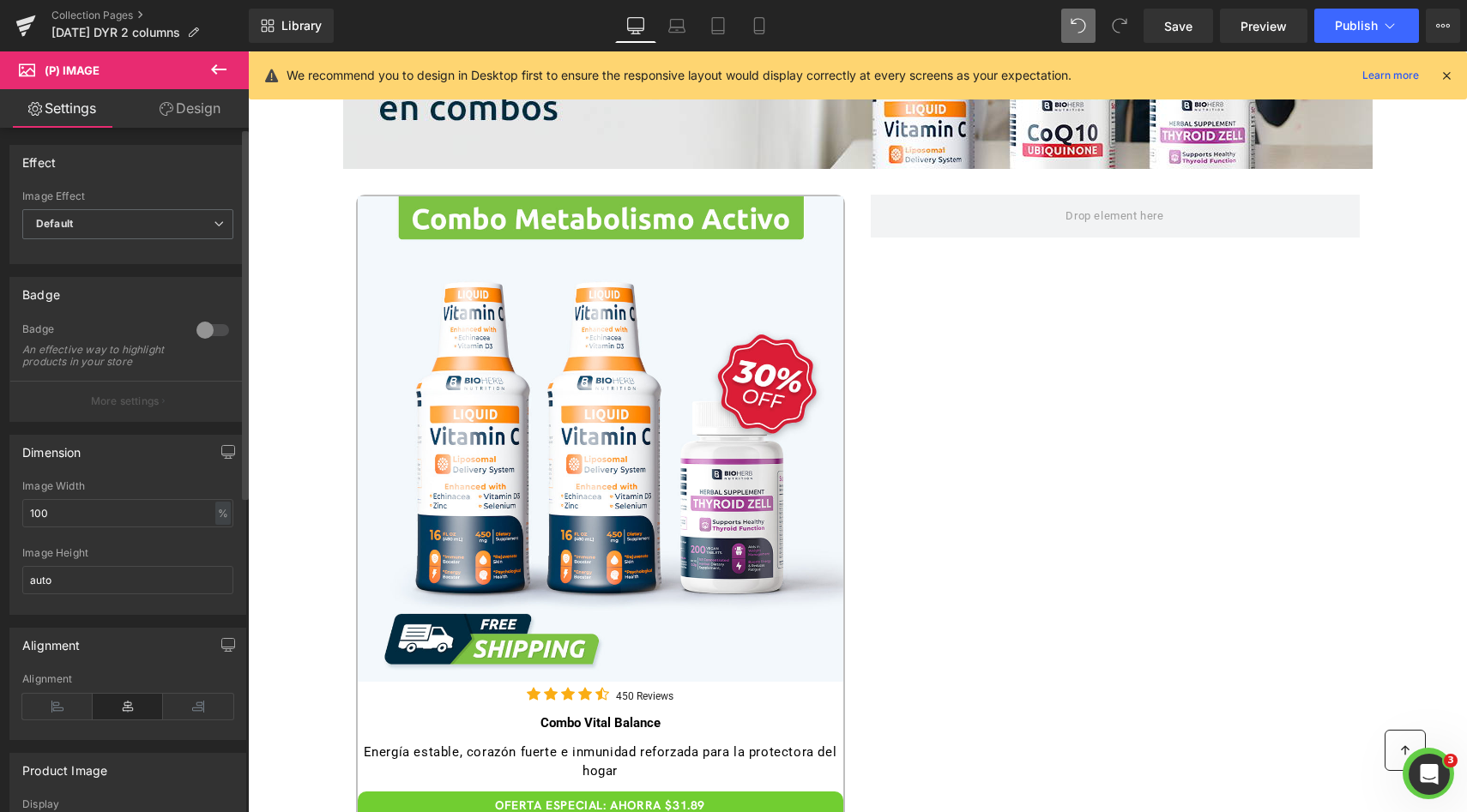
click at [213, 129] on div "Effect Default Zoom Hover Image Effect Default Default Zoom Hover last Image Ho…" at bounding box center [128, 732] width 257 height 1209
click at [199, 114] on link "Design" at bounding box center [189, 108] width 124 height 39
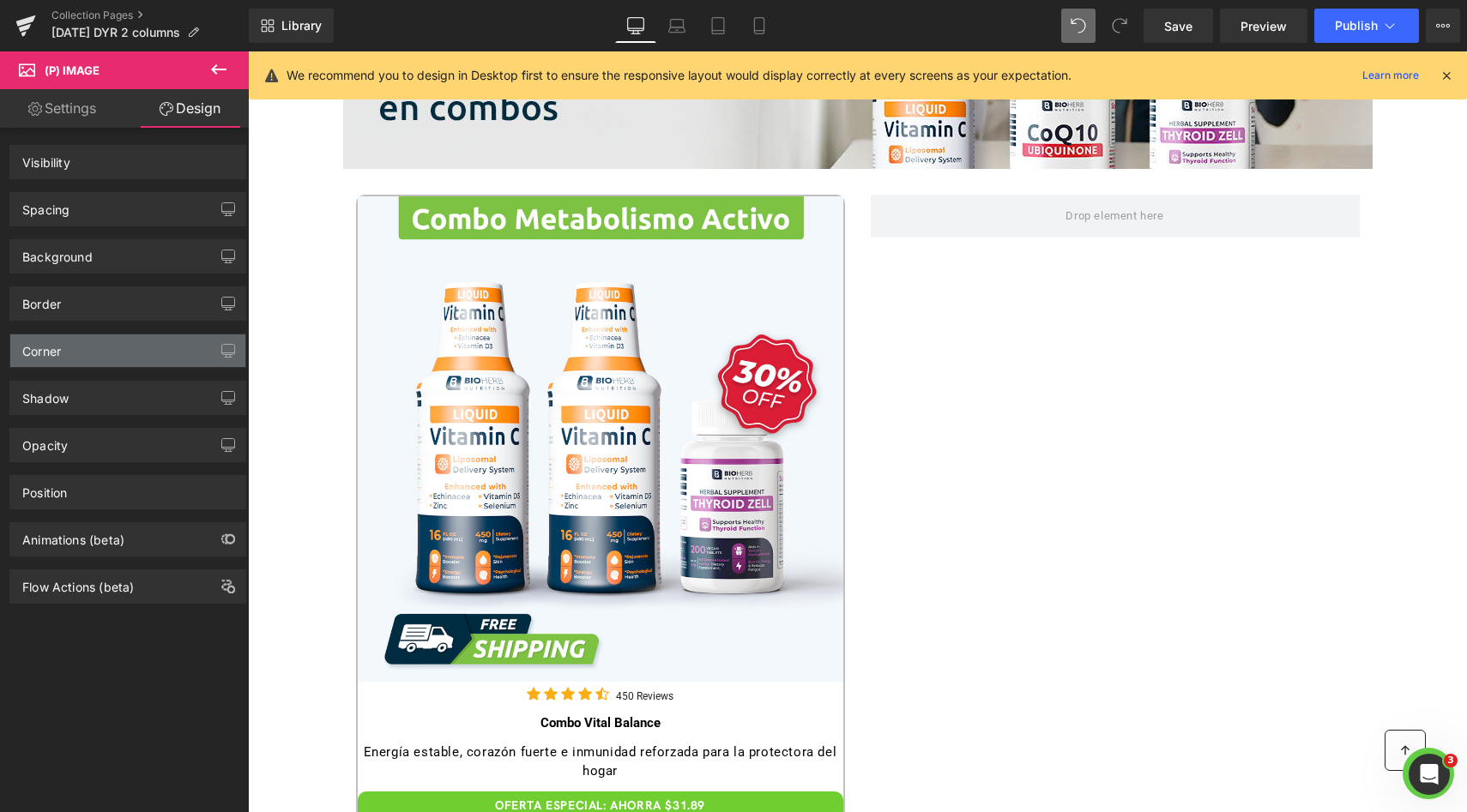
click at [131, 349] on div "Corner" at bounding box center [127, 351] width 235 height 33
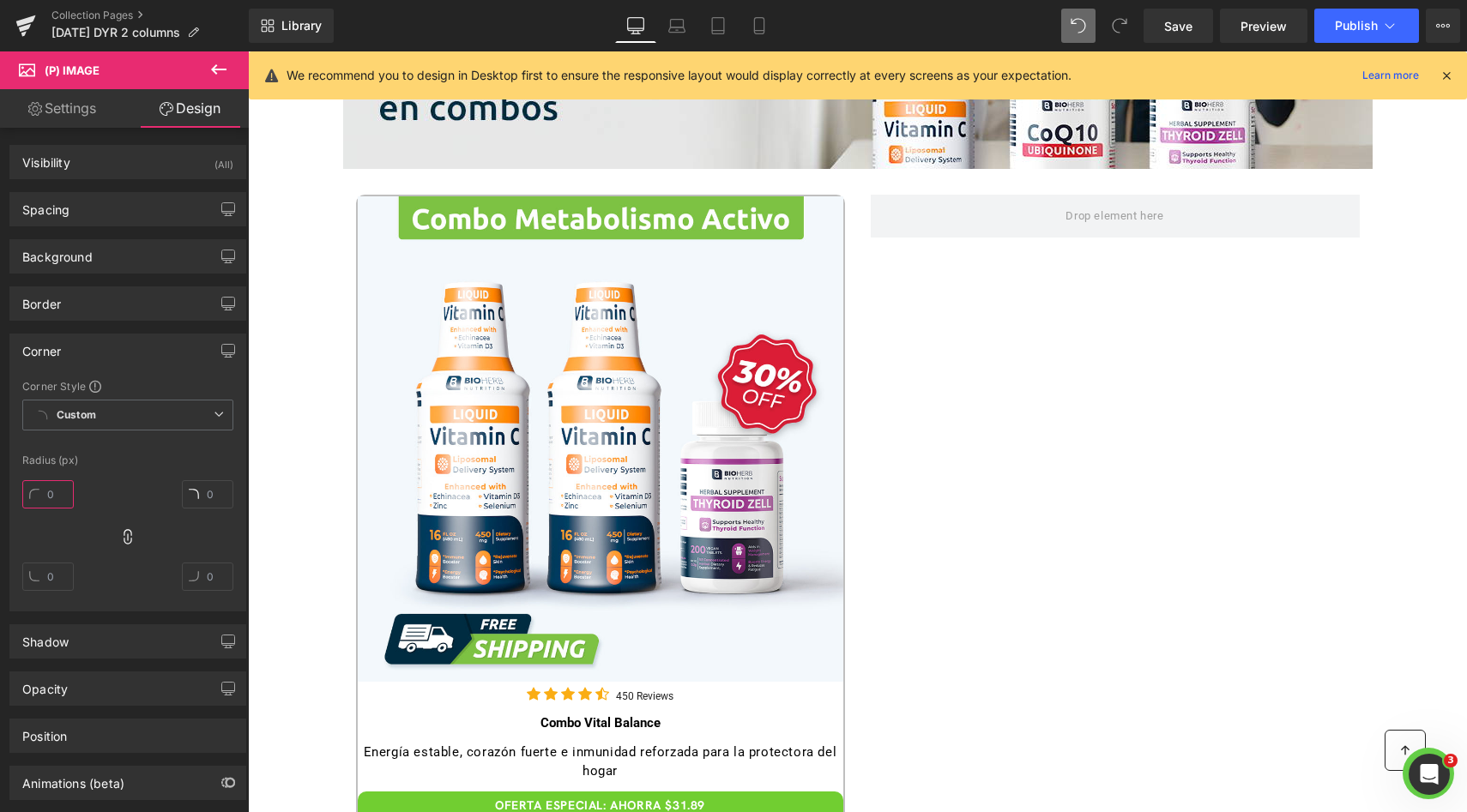
click at [57, 486] on input "text" at bounding box center [48, 494] width 52 height 28
type input "10"
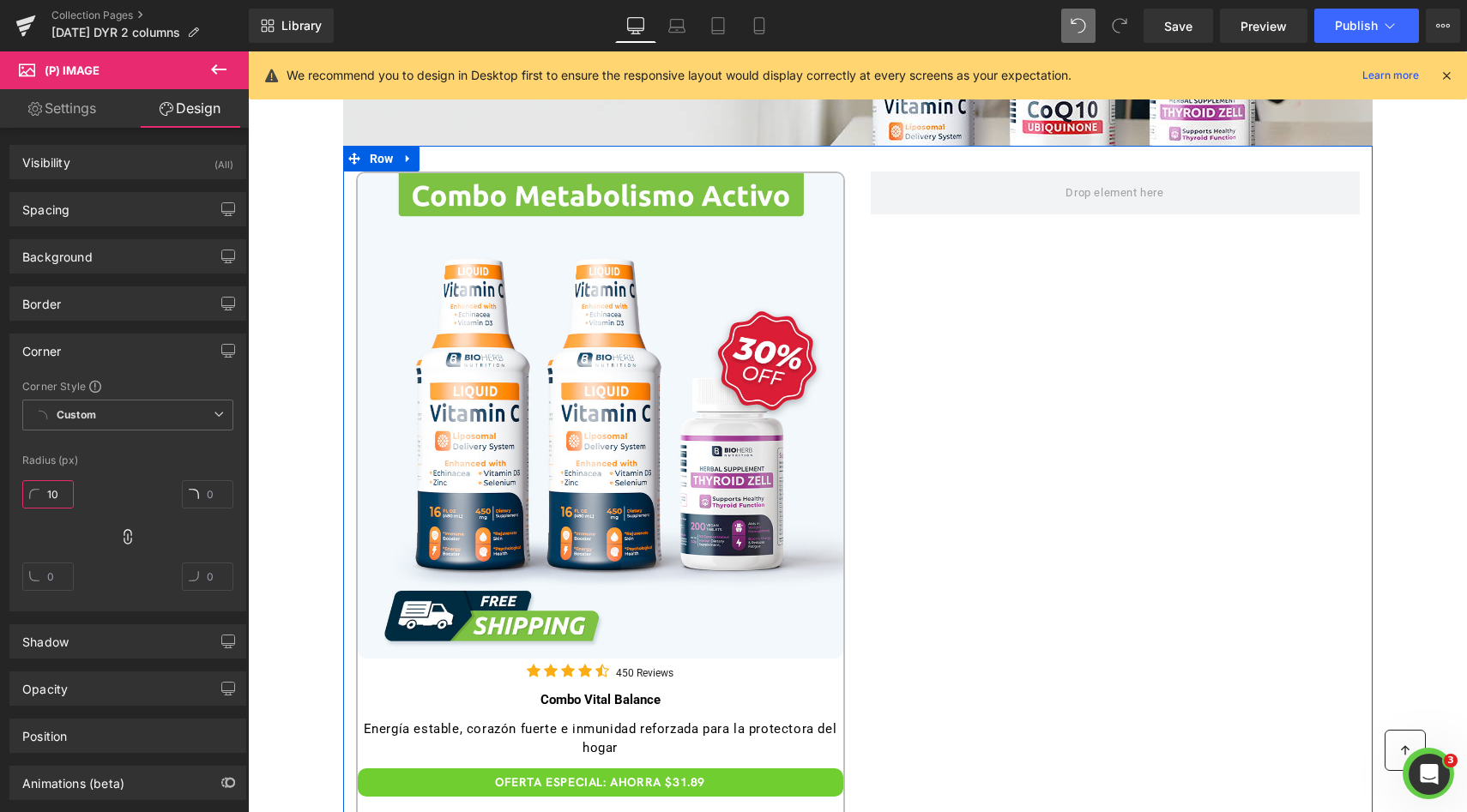
scroll to position [279, 0]
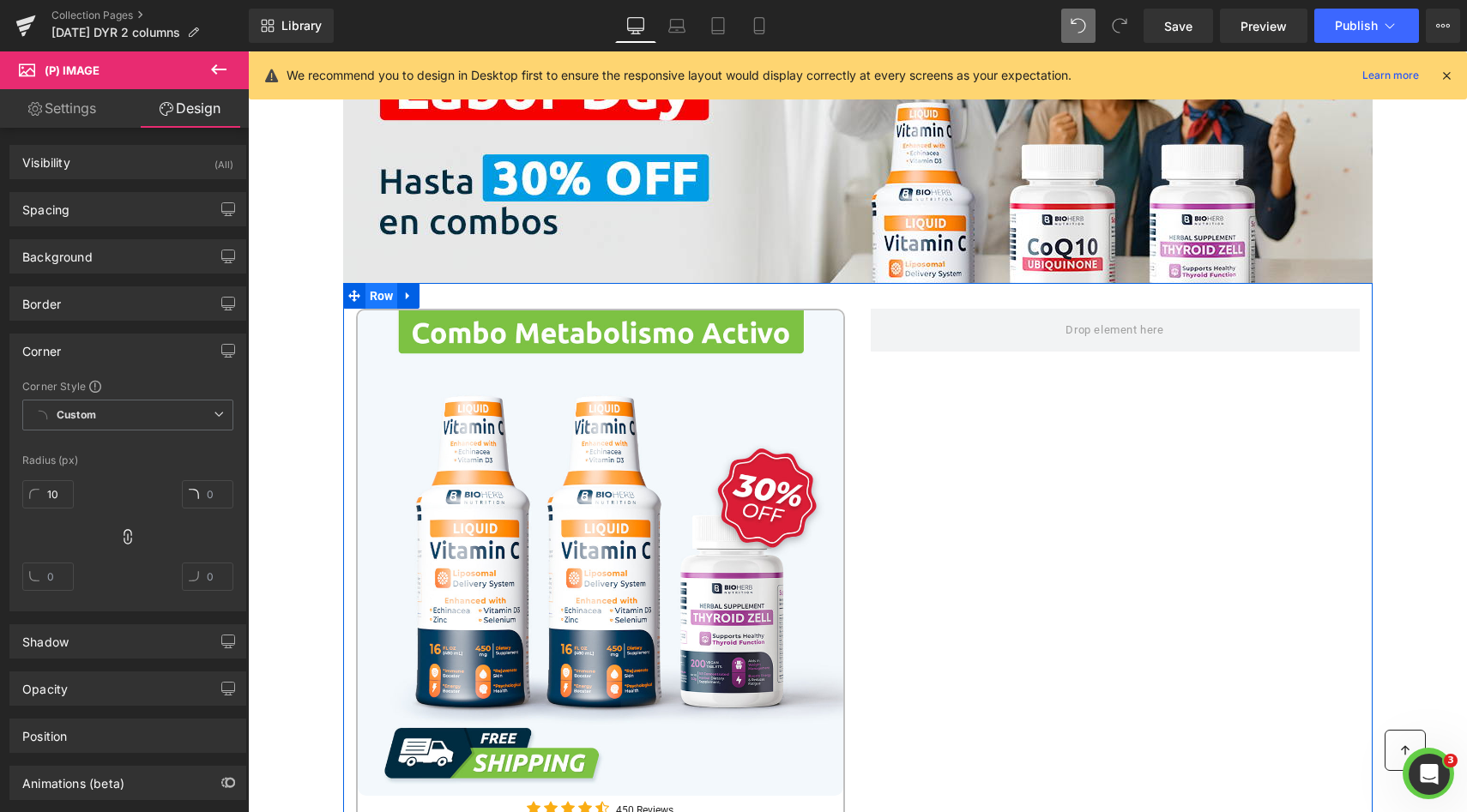
click at [381, 293] on span "Row" at bounding box center [382, 295] width 33 height 25
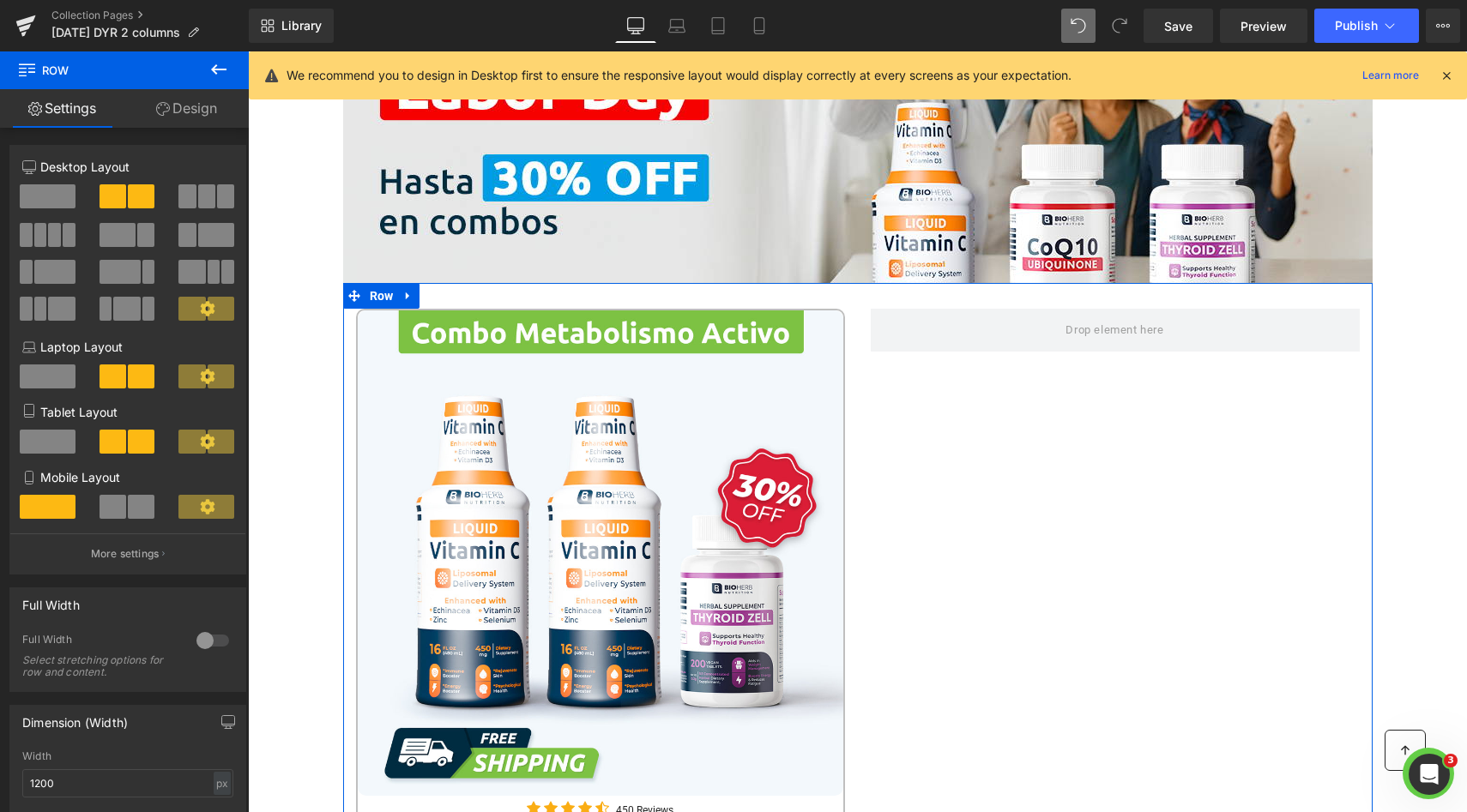
click at [53, 239] on span at bounding box center [54, 235] width 13 height 24
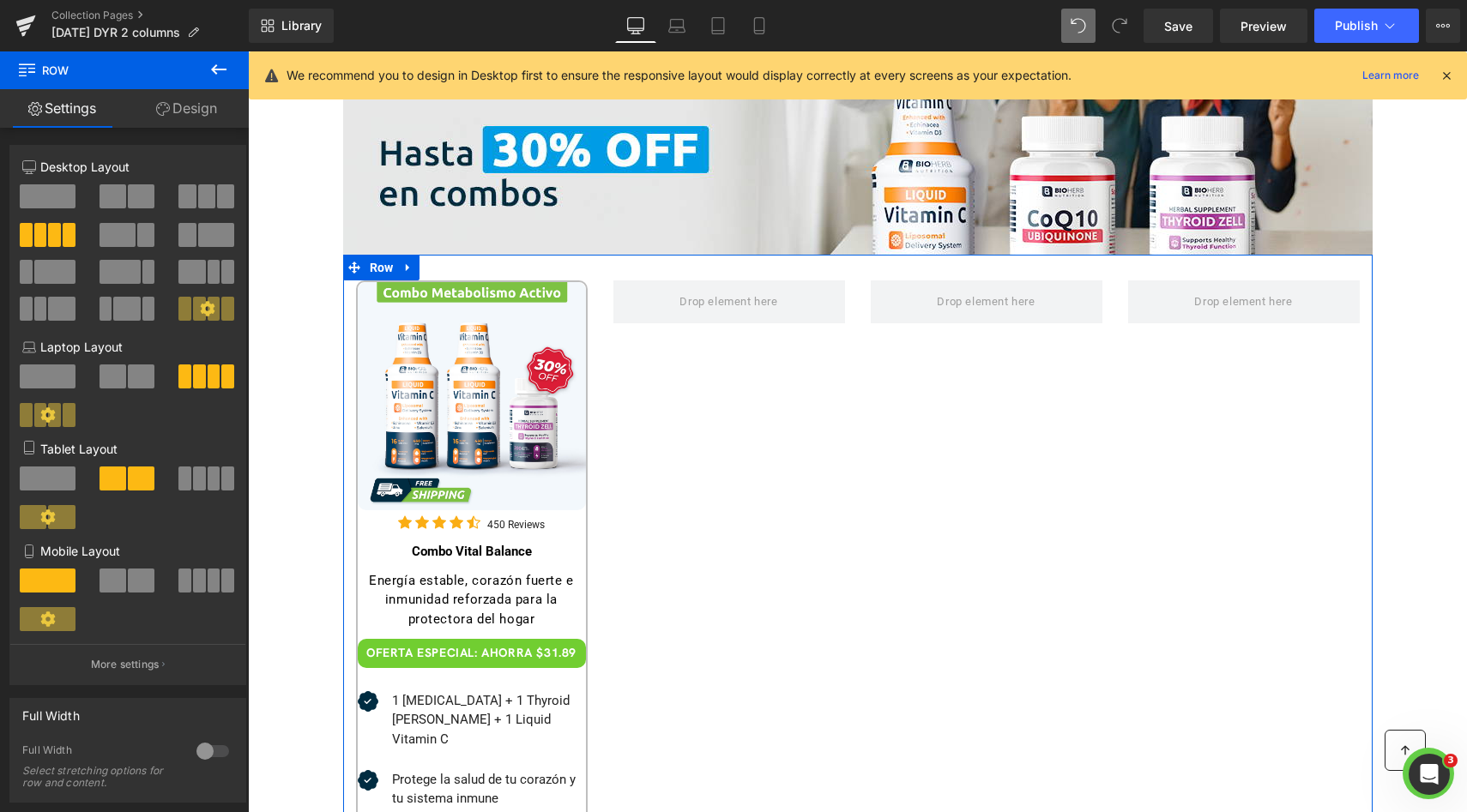
scroll to position [323, 0]
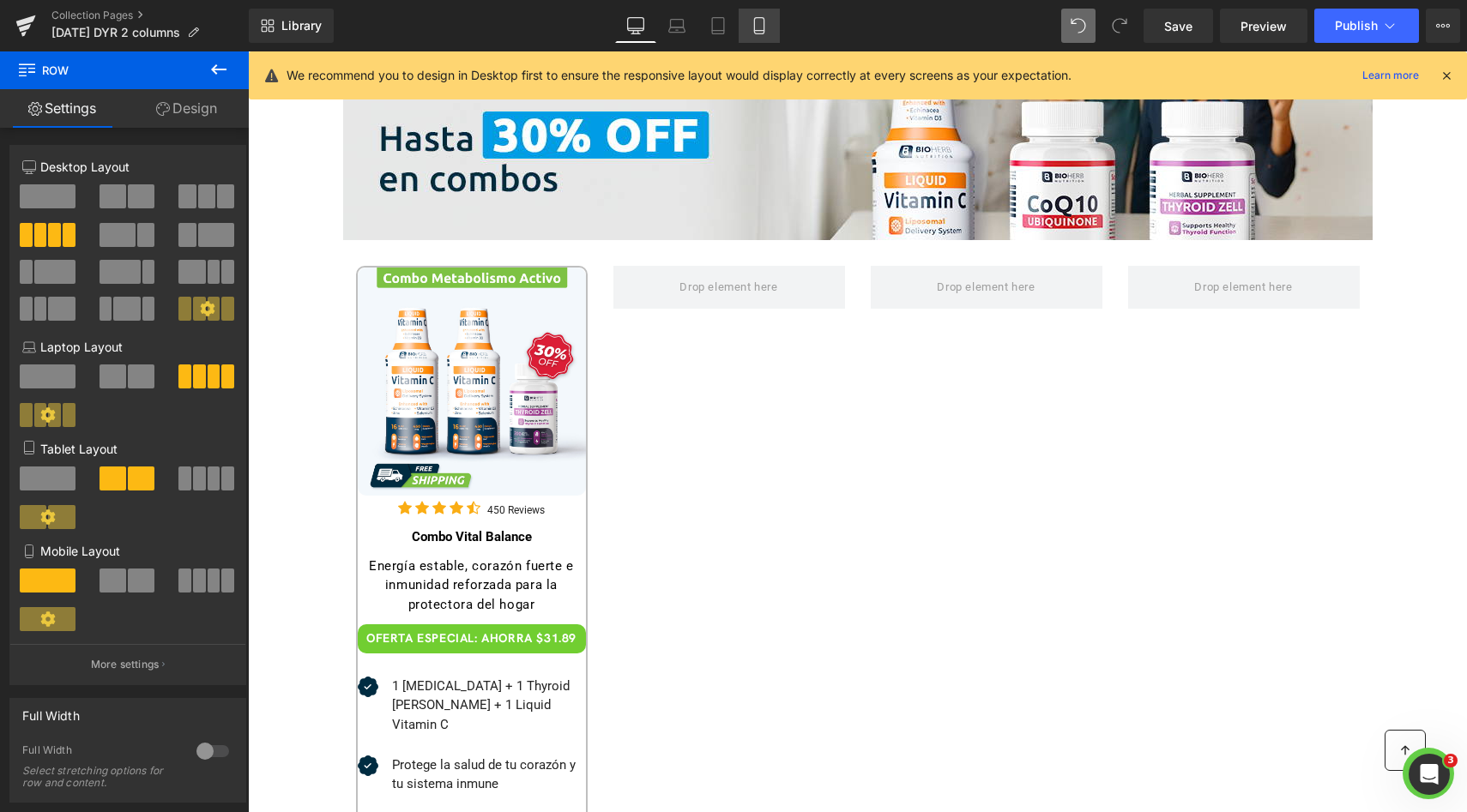
click at [768, 21] on icon at bounding box center [759, 25] width 17 height 17
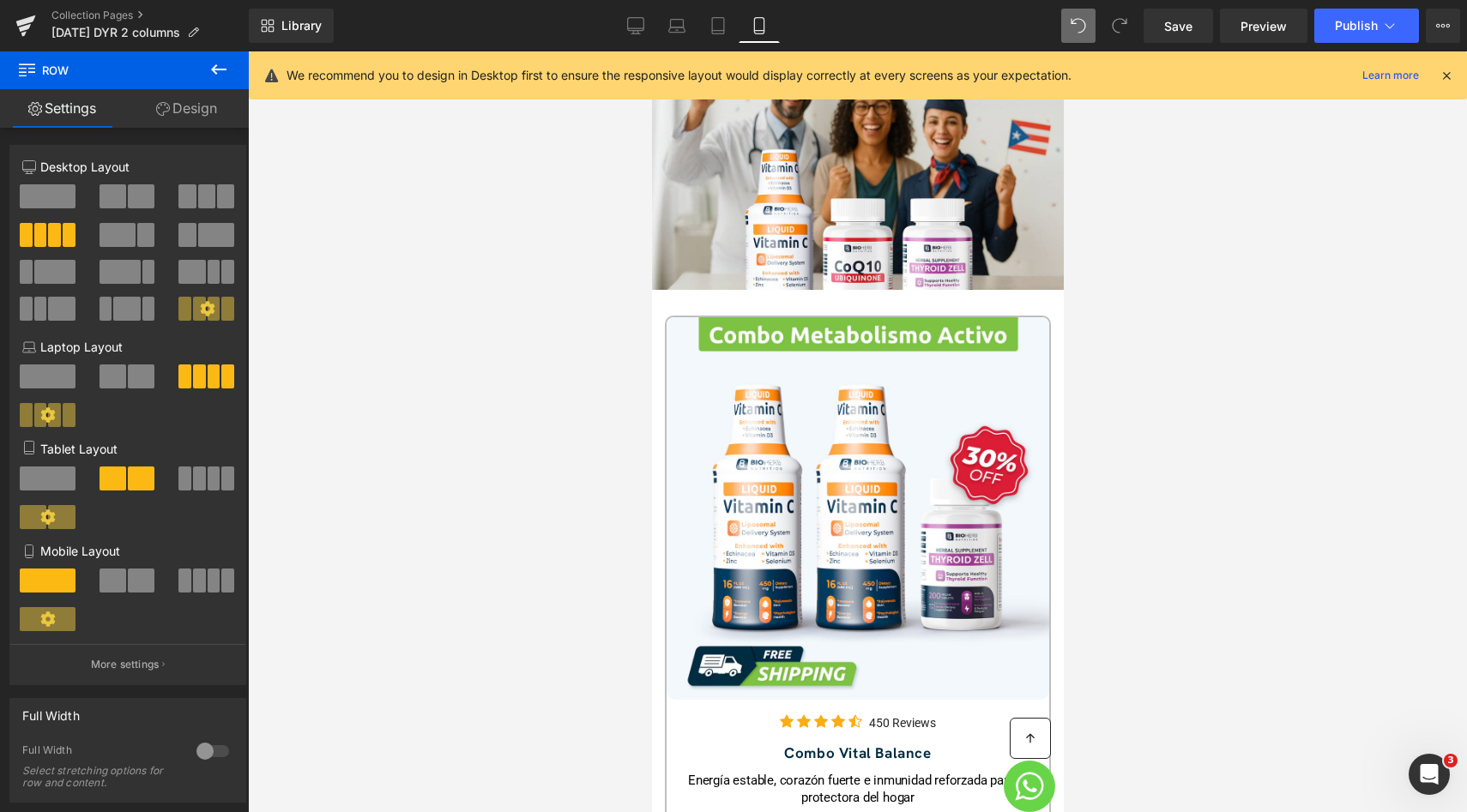
scroll to position [360, 0]
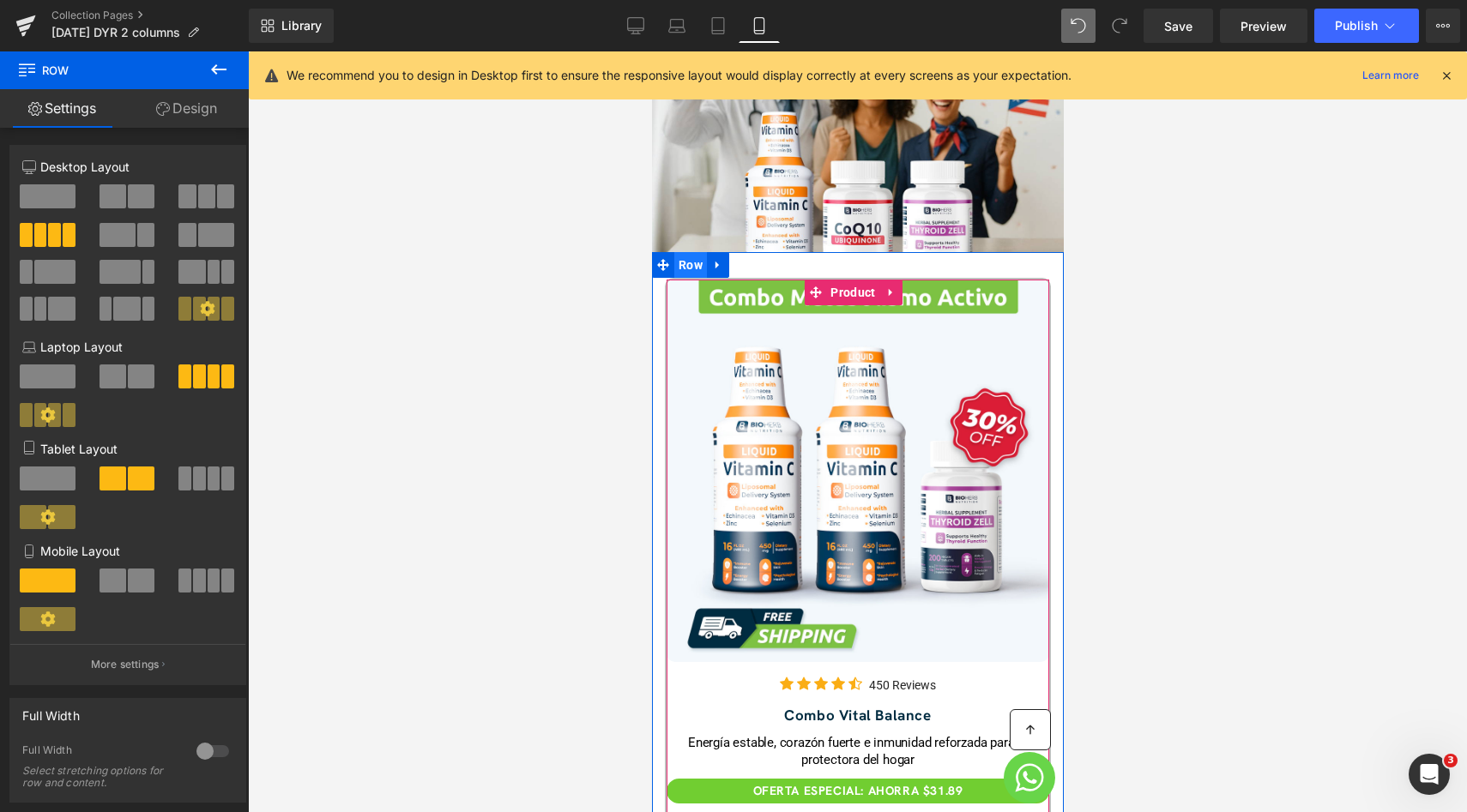
click at [686, 262] on span "Row" at bounding box center [690, 265] width 33 height 25
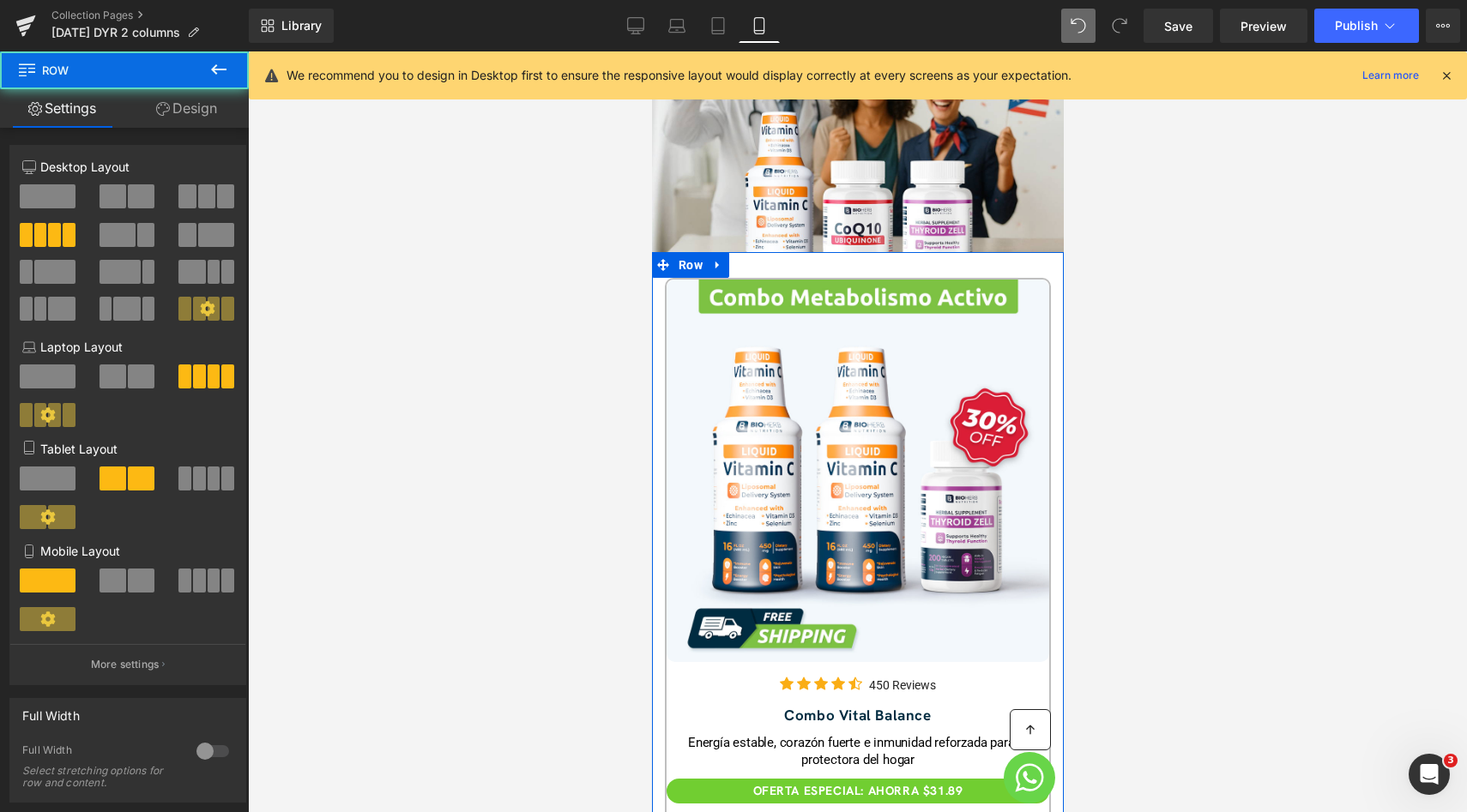
click at [144, 585] on span at bounding box center [141, 580] width 26 height 24
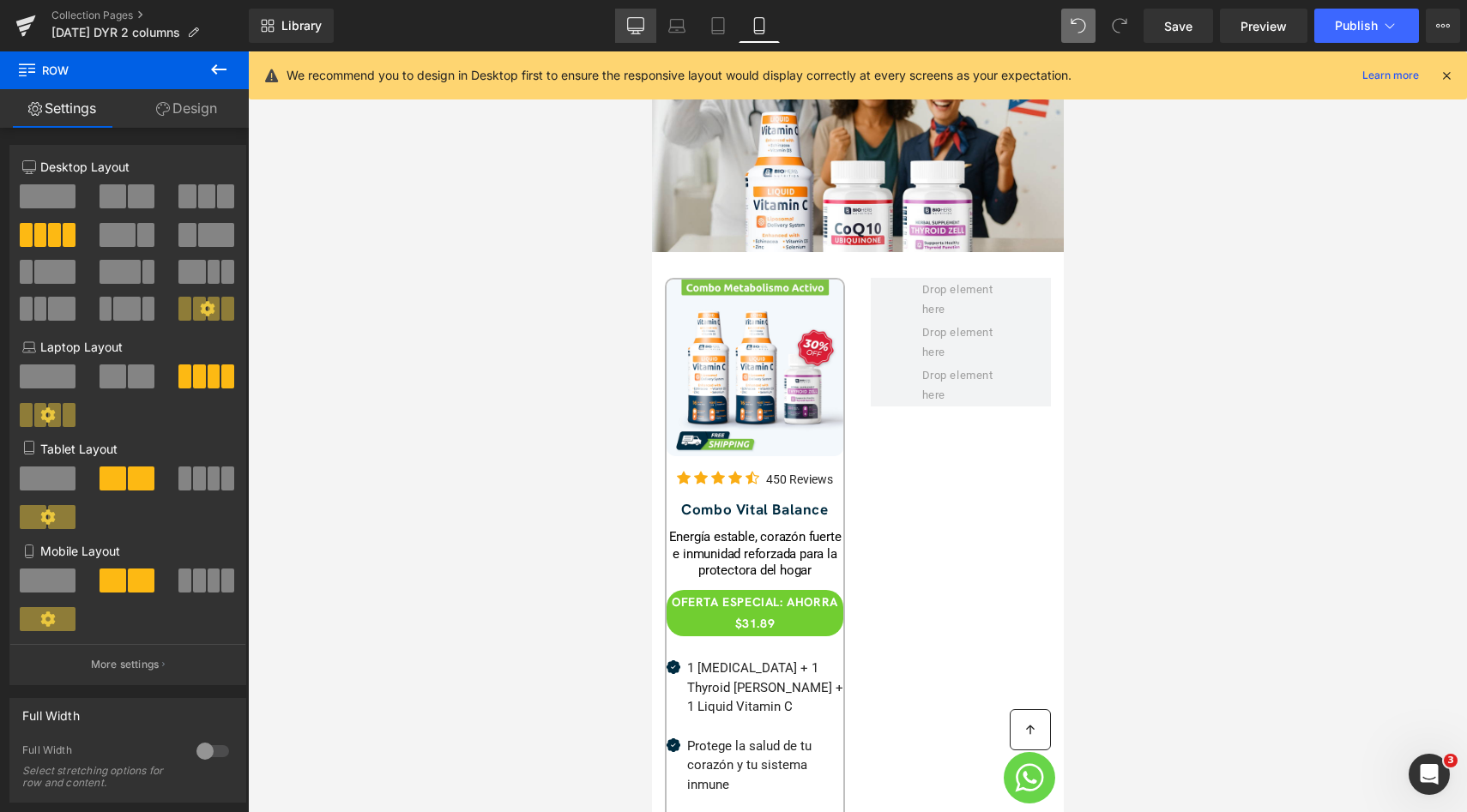
click at [644, 32] on icon at bounding box center [636, 25] width 17 height 17
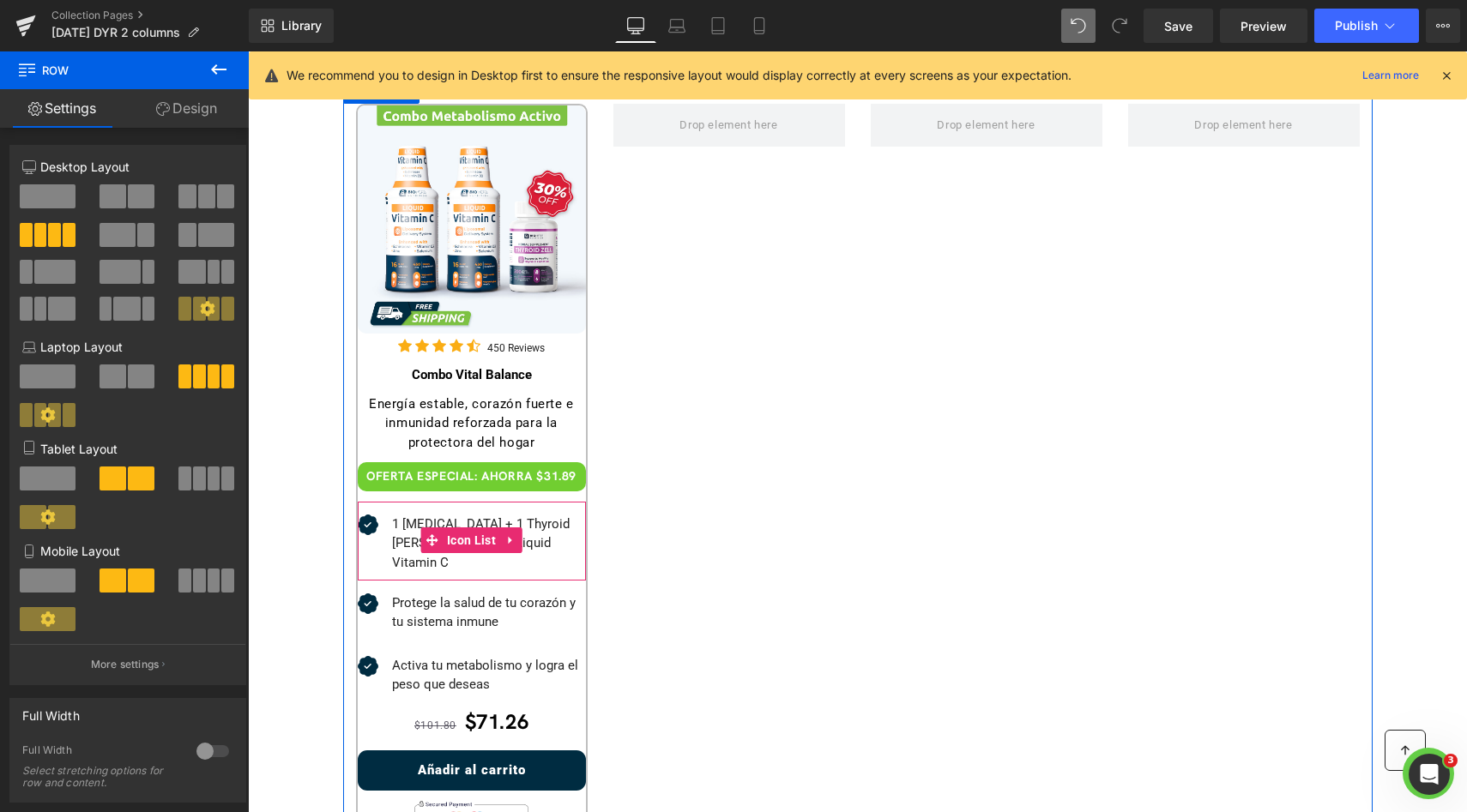
scroll to position [429, 0]
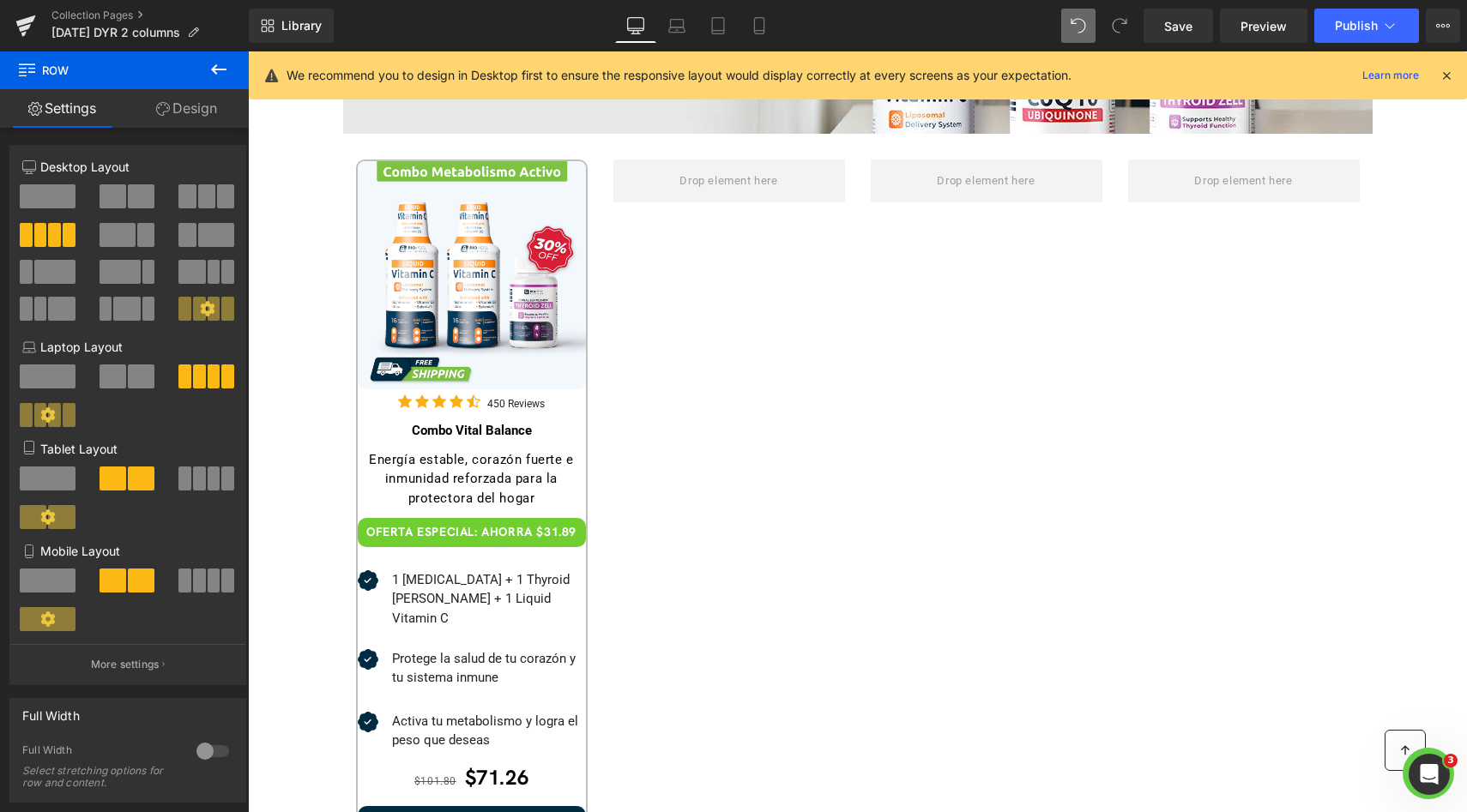
click at [224, 72] on icon at bounding box center [219, 69] width 21 height 21
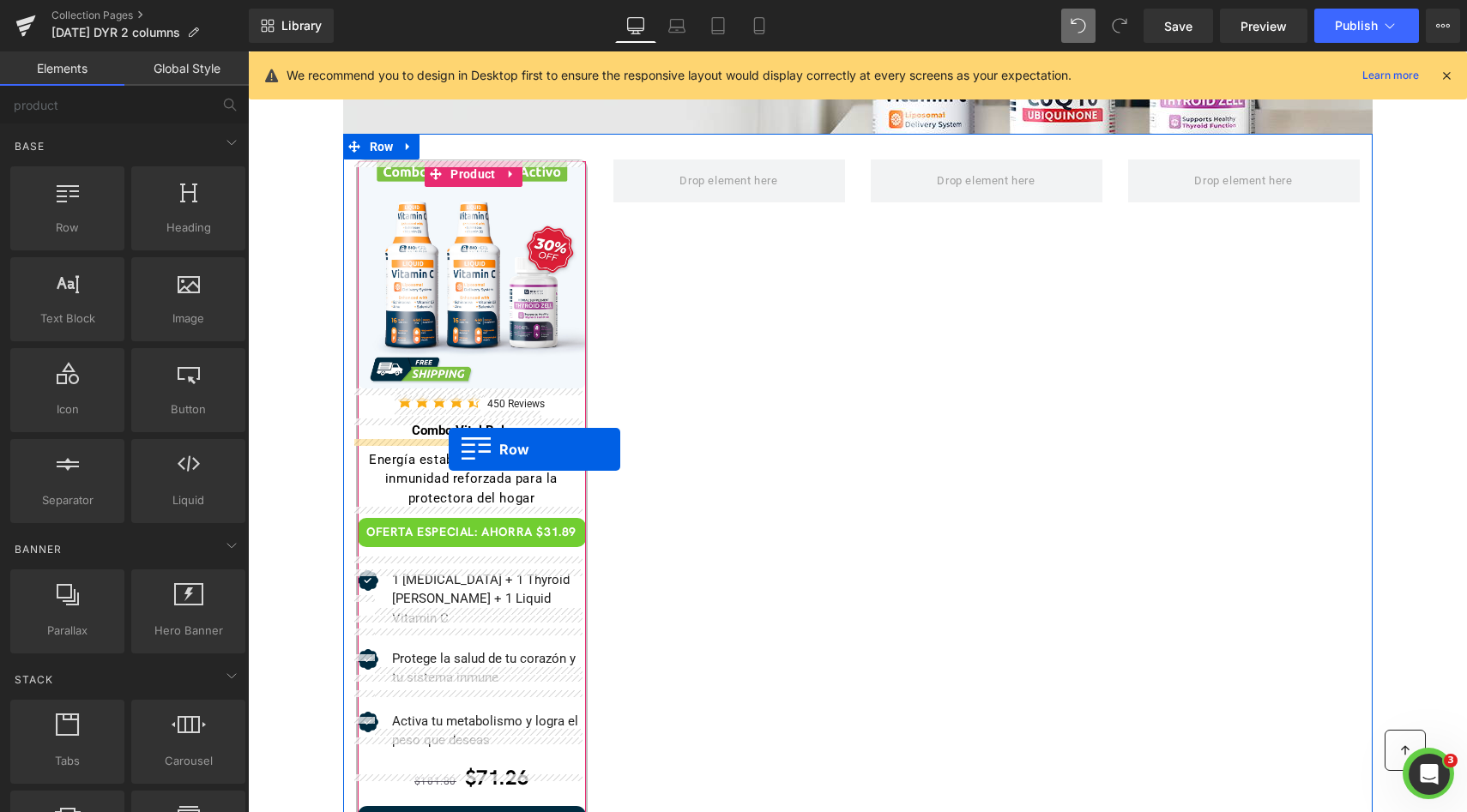
drag, startPoint x: 350, startPoint y: 275, endPoint x: 449, endPoint y: 450, distance: 201.1
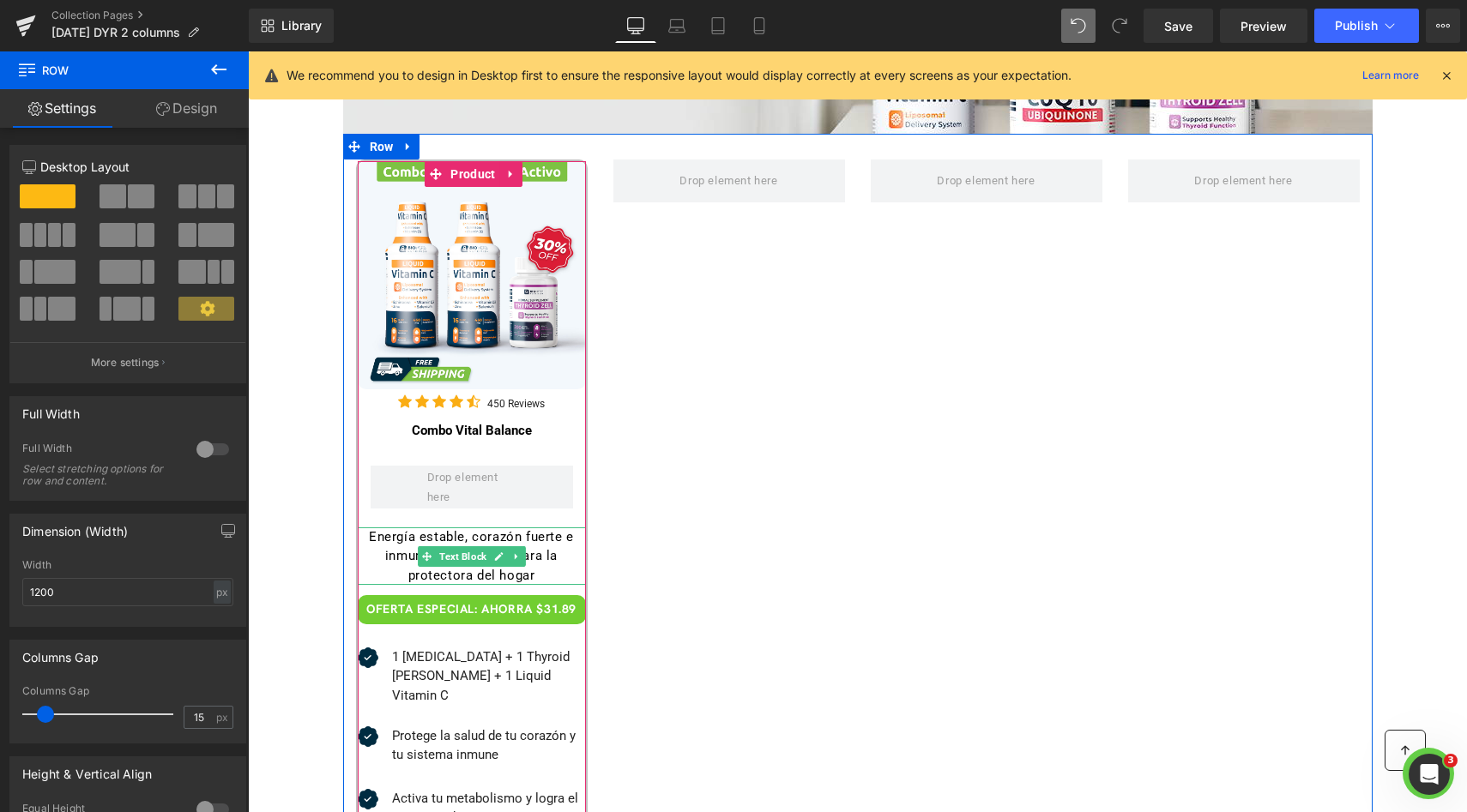
click at [452, 544] on div "Energía estable, corazón fuerte e inmunidad reforzada para la protectora del ho…" at bounding box center [471, 556] width 228 height 58
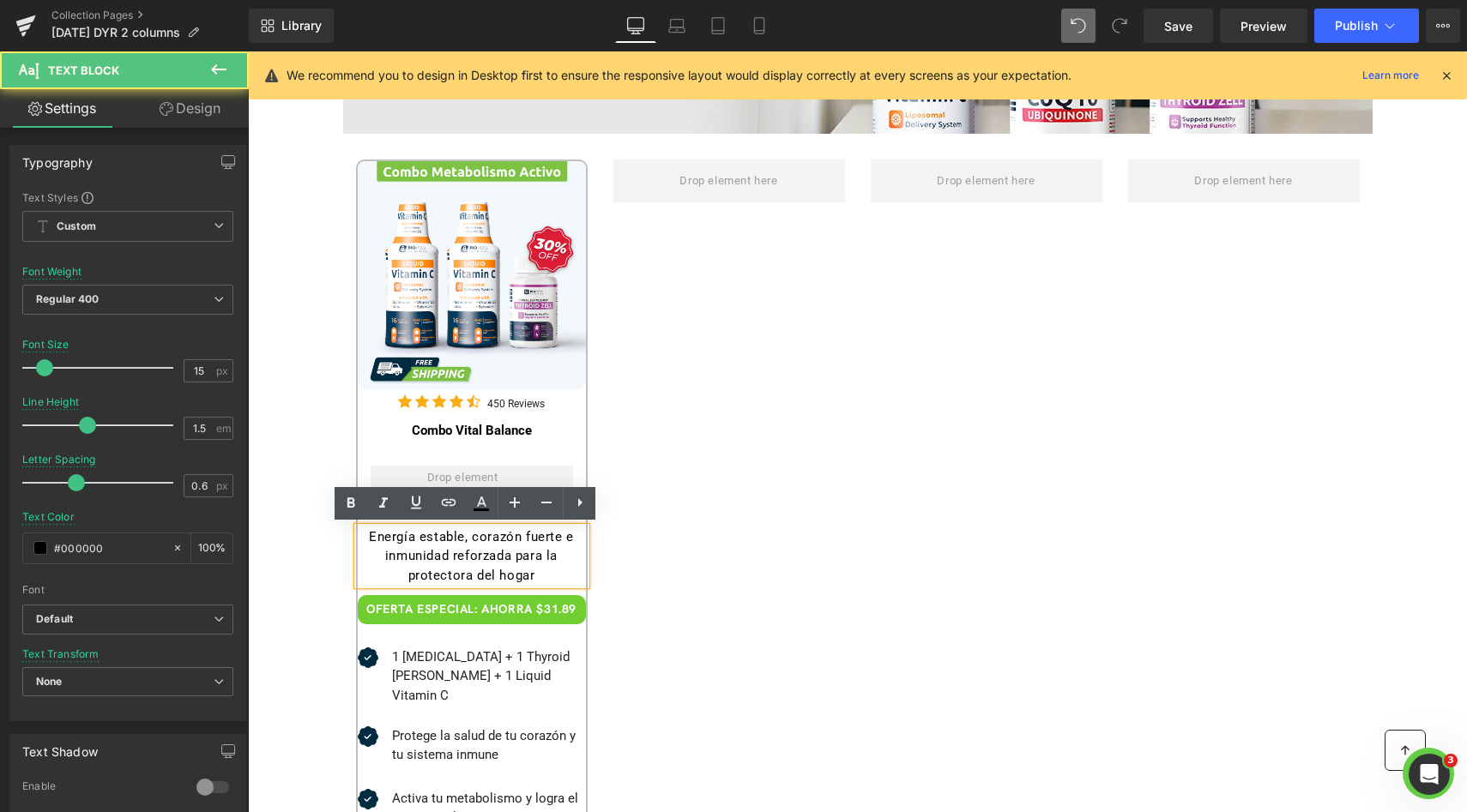
click at [726, 532] on div "Sale Off (P) Image Icon Icon Icon Icon Icon Icon List Hoz 450 Reviews Text Block" at bounding box center [857, 604] width 1029 height 940
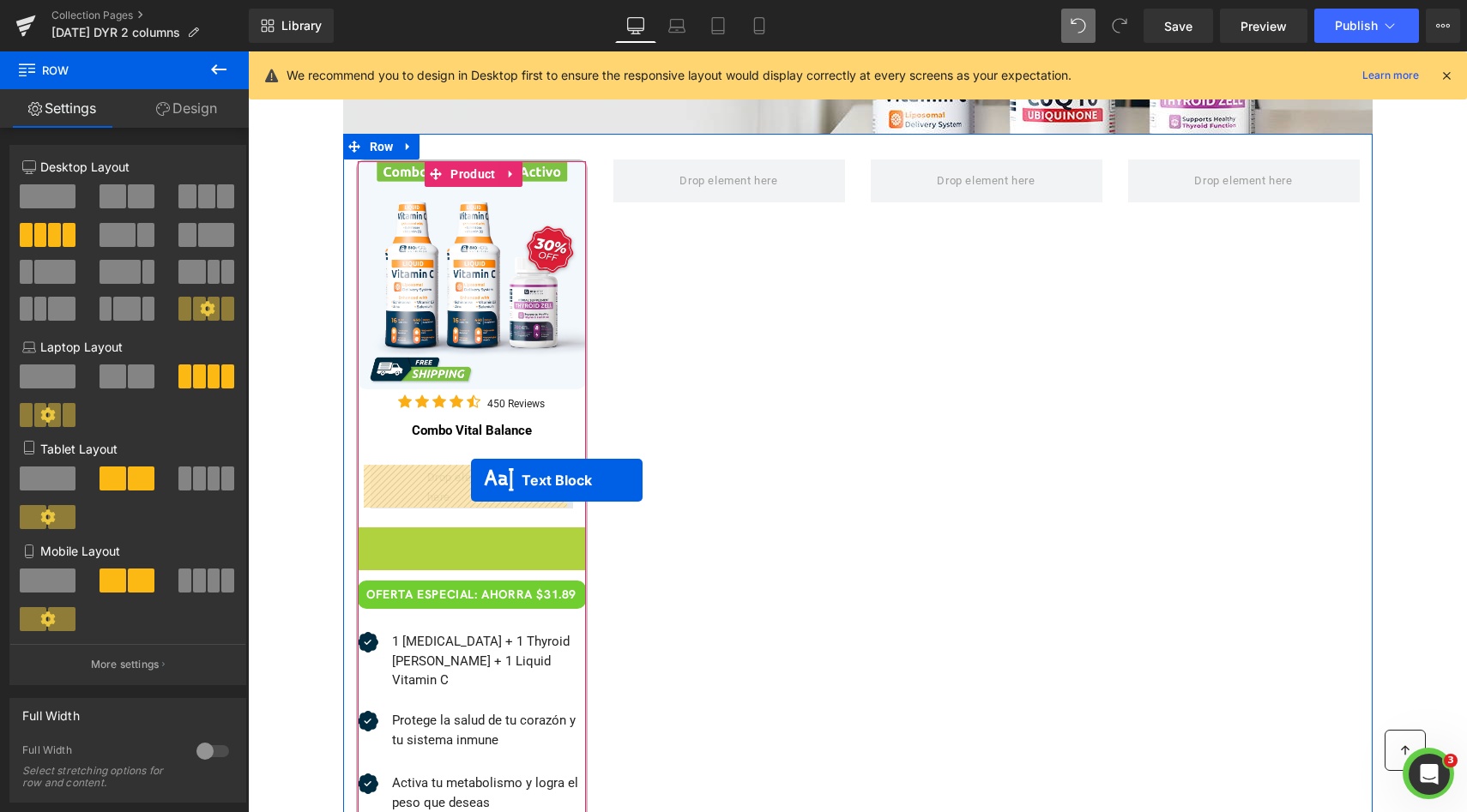
drag, startPoint x: 461, startPoint y: 552, endPoint x: 471, endPoint y: 480, distance: 72.7
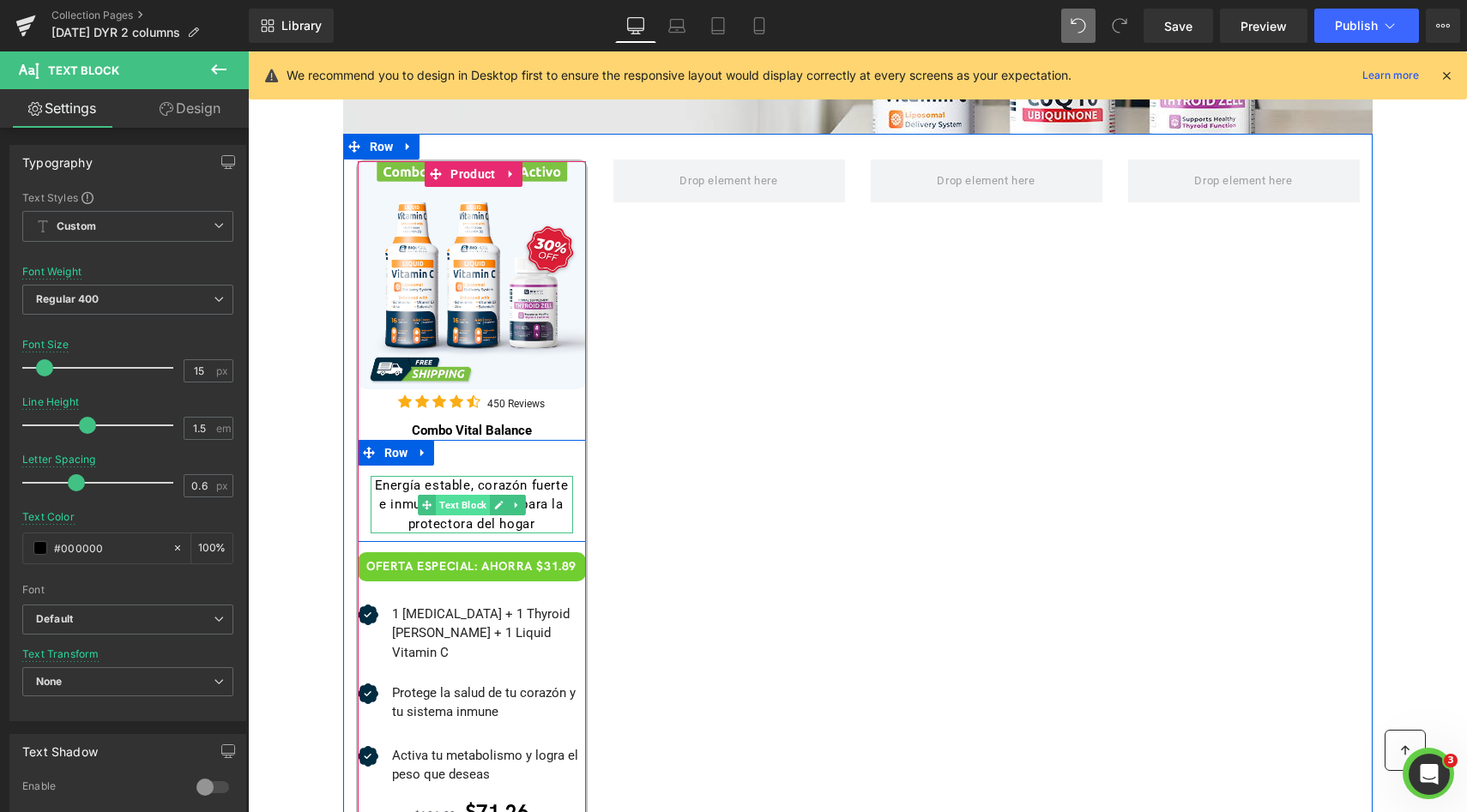
click at [462, 506] on span "Text Block" at bounding box center [463, 505] width 54 height 21
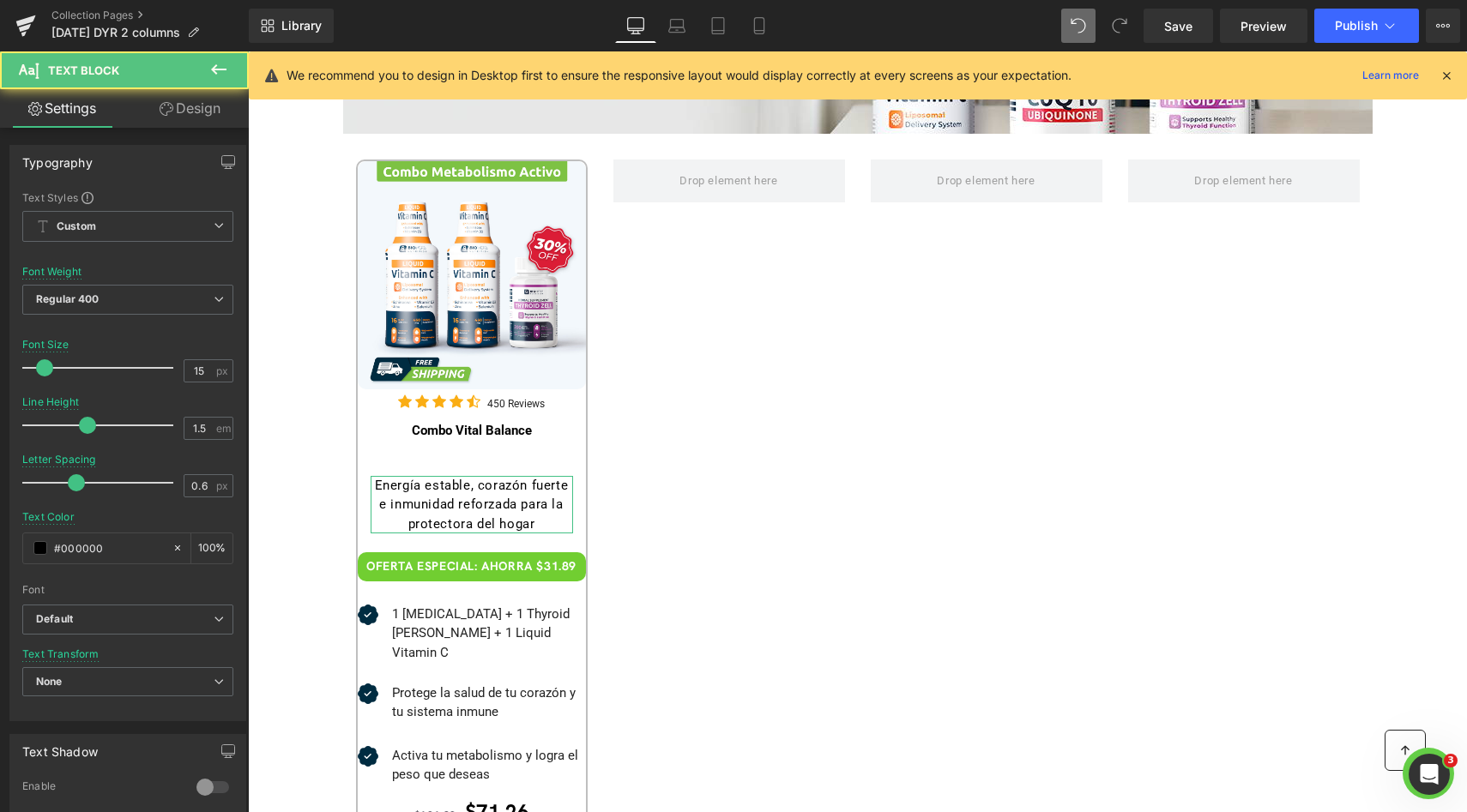
click at [203, 115] on link "Design" at bounding box center [189, 108] width 124 height 39
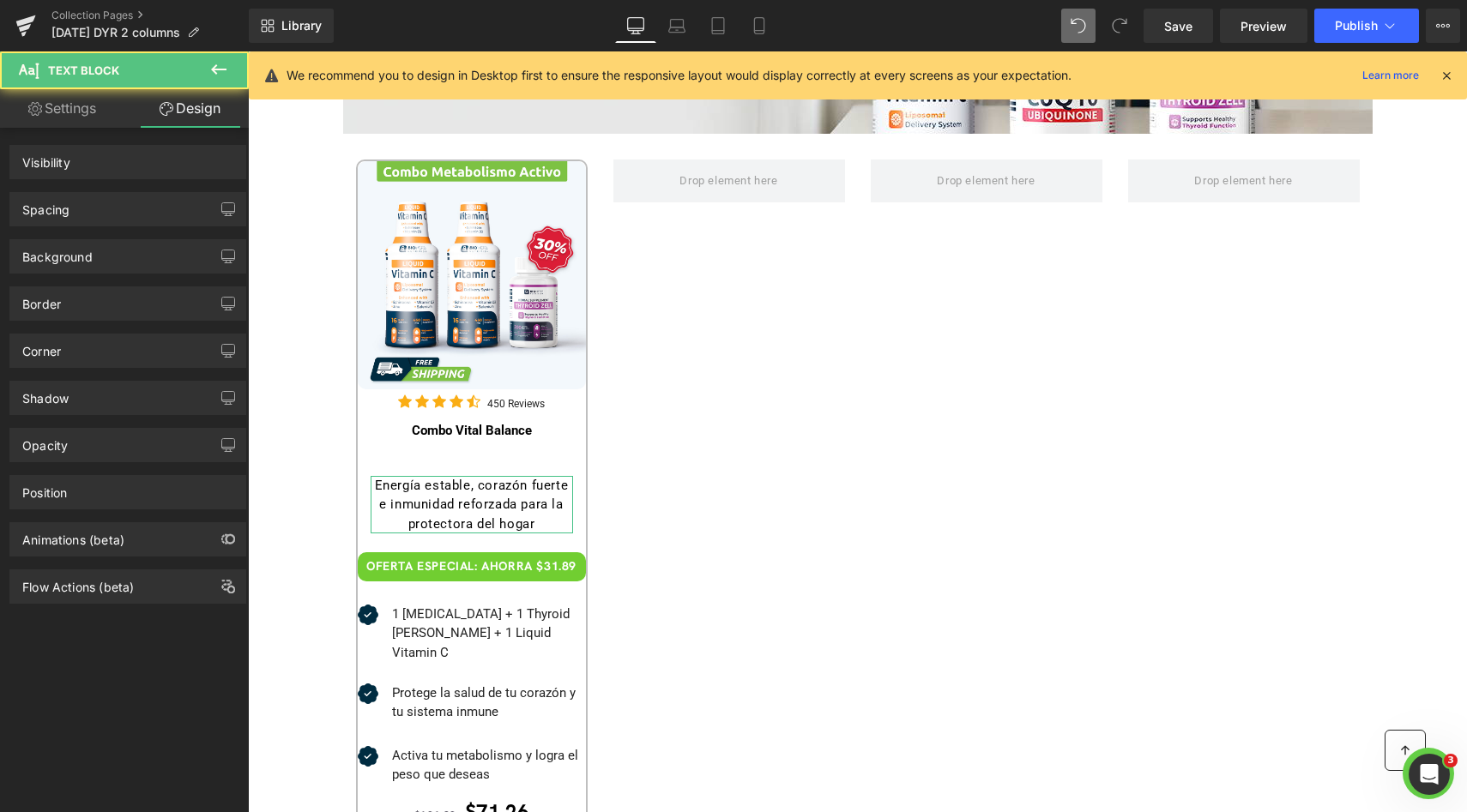
click at [112, 218] on div "Spacing" at bounding box center [127, 209] width 235 height 33
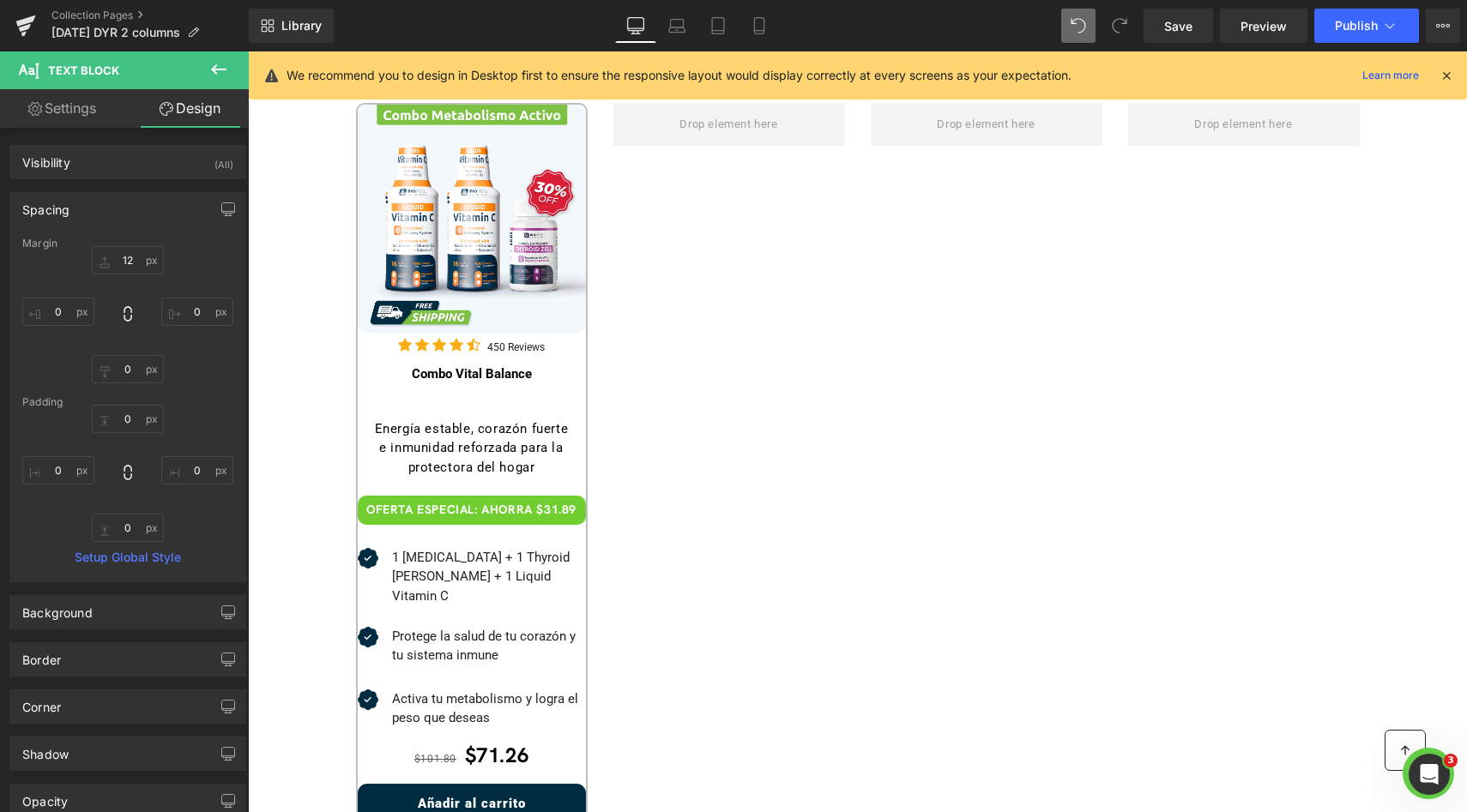
scroll to position [567, 0]
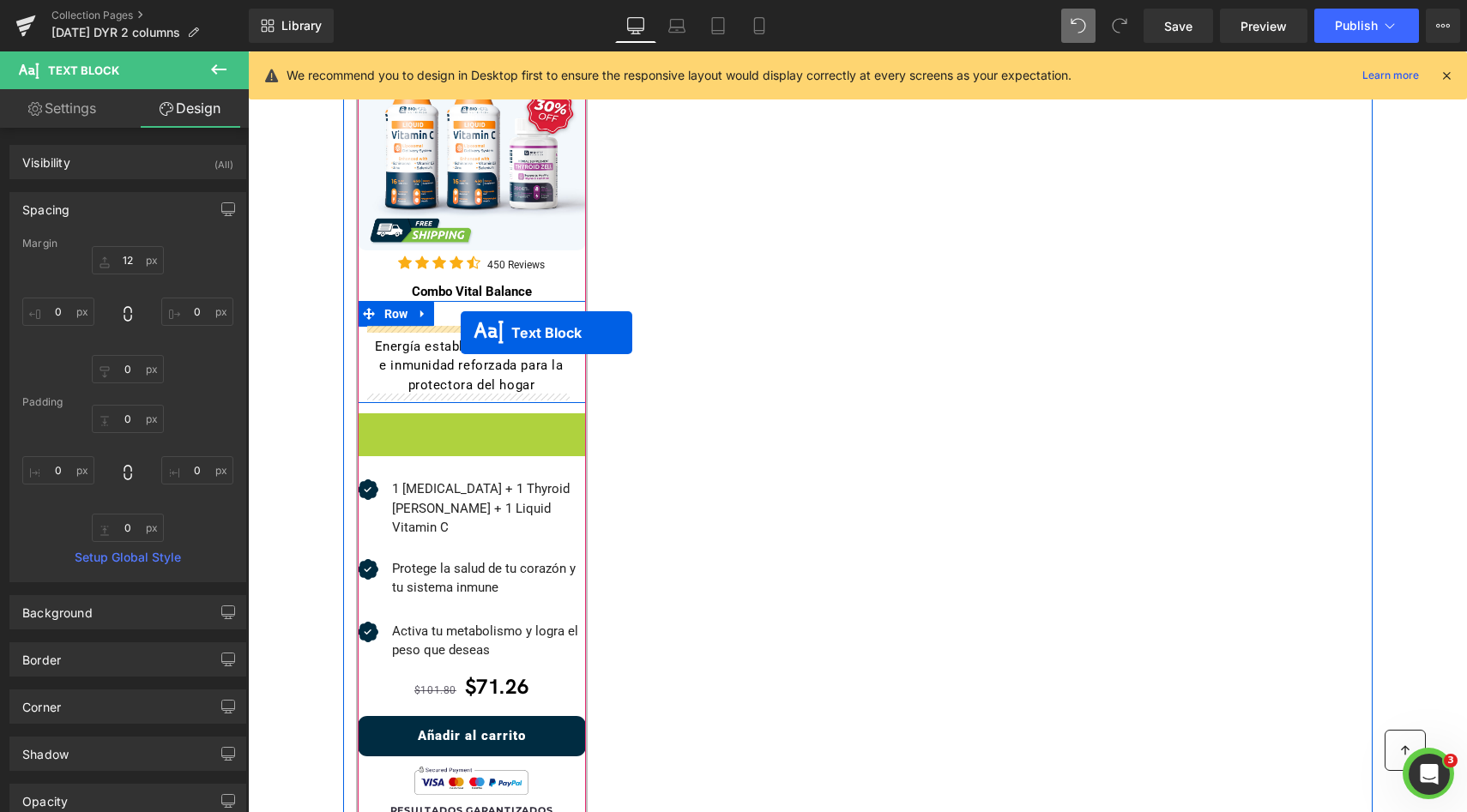
drag, startPoint x: 451, startPoint y: 423, endPoint x: 461, endPoint y: 333, distance: 90.6
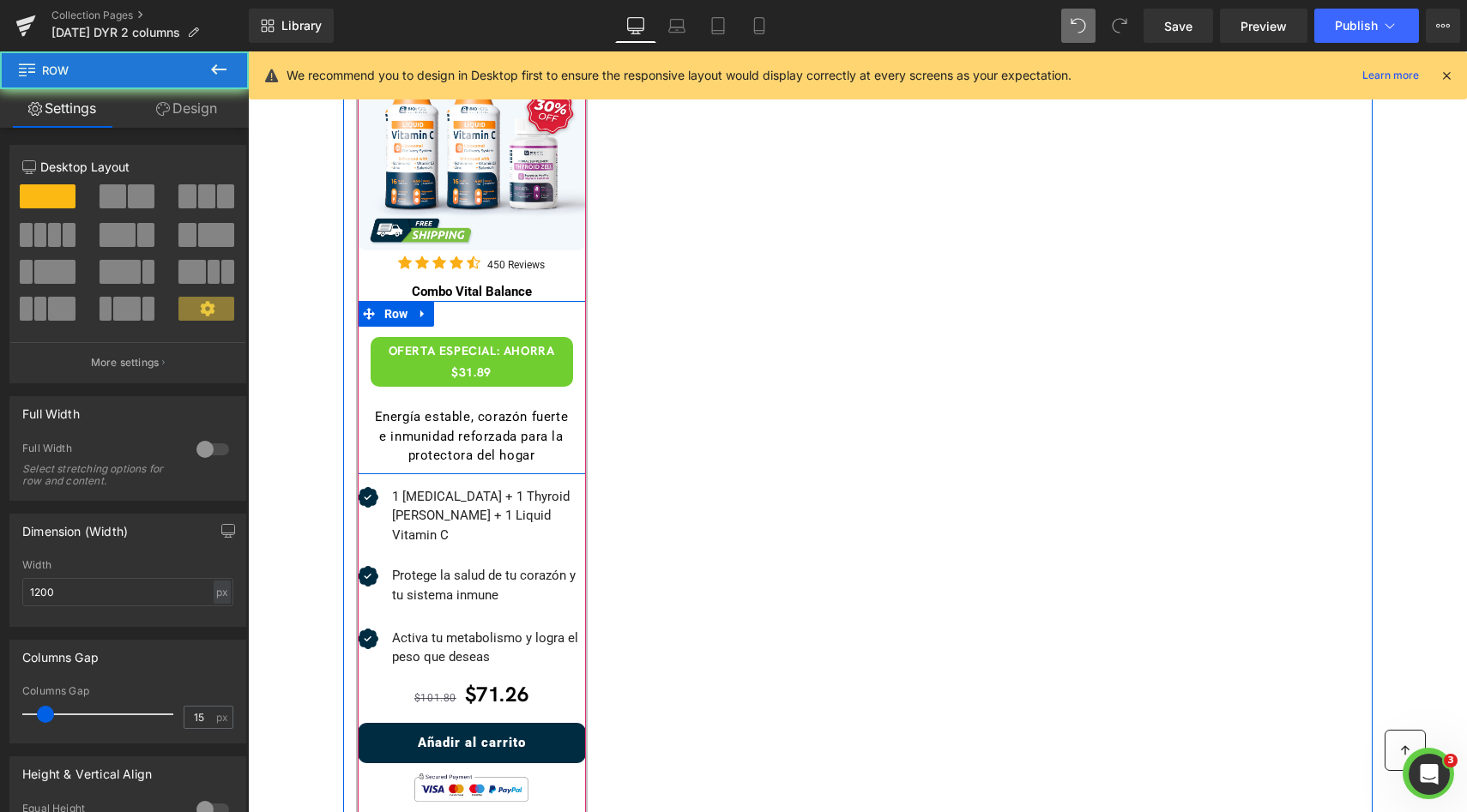
click at [461, 333] on div "OFERTA ESPECIAL: AHORRA $31.89 Text Block Energía estable, corazón fuerte e inm…" at bounding box center [471, 395] width 228 height 139
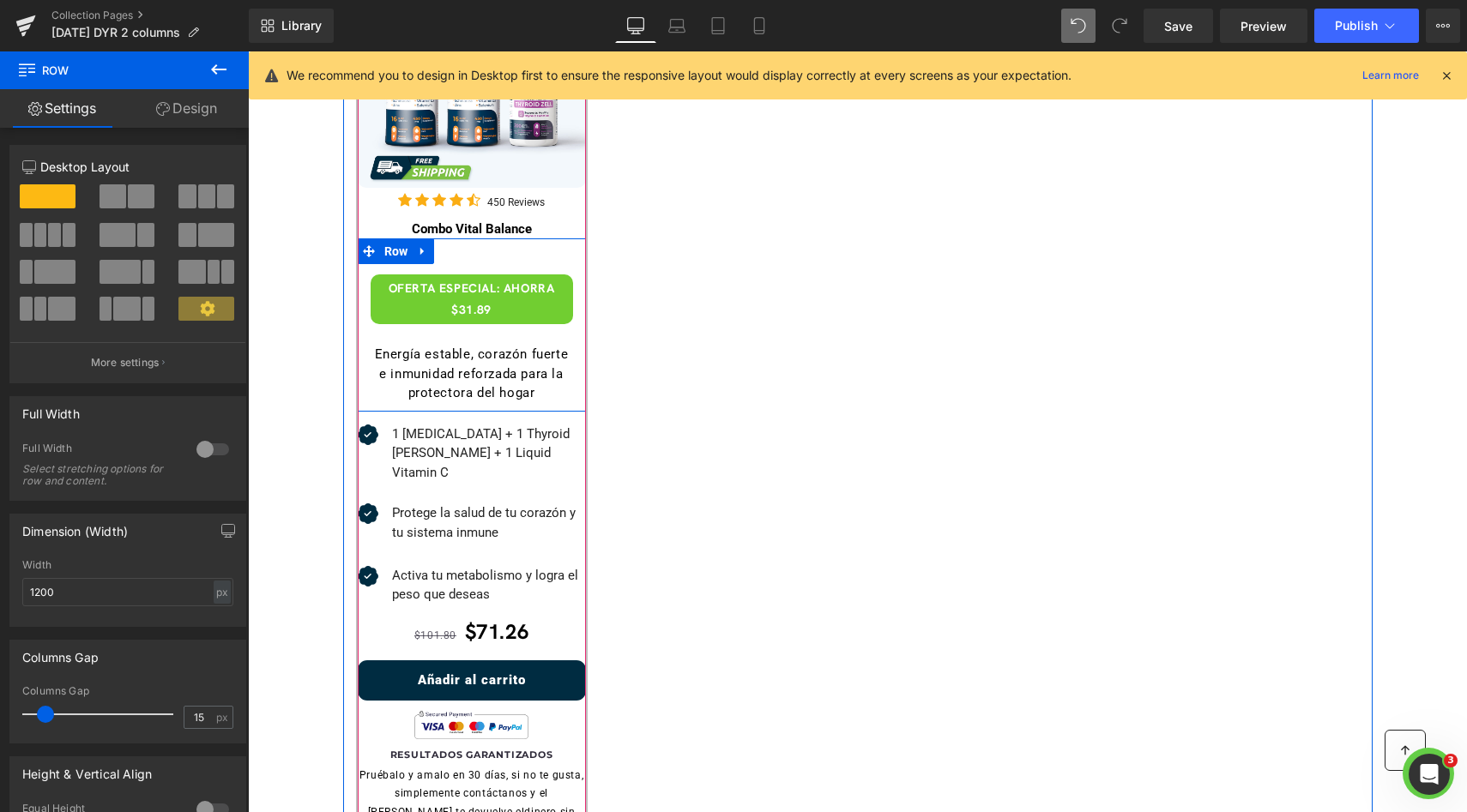
scroll to position [625, 0]
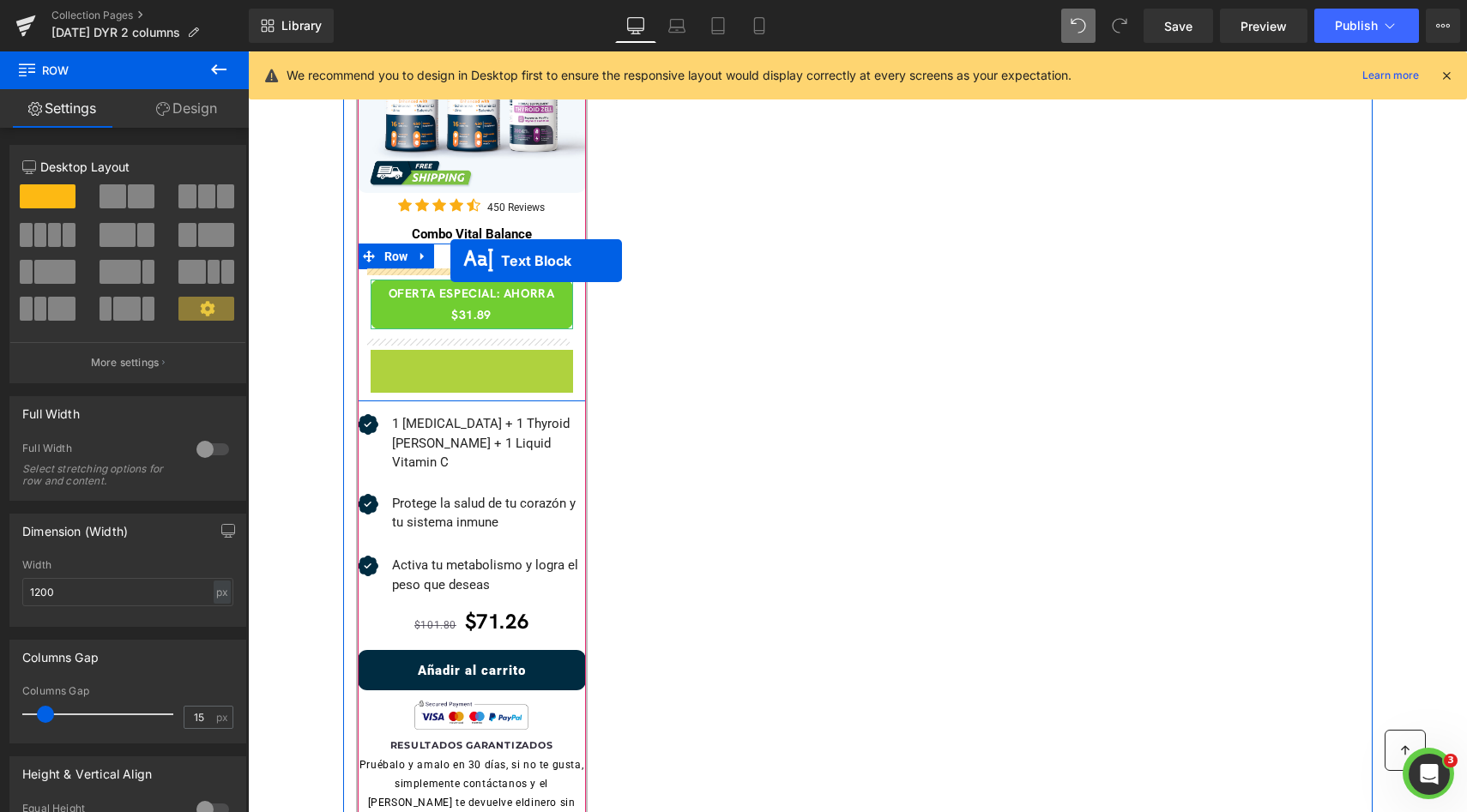
drag, startPoint x: 449, startPoint y: 369, endPoint x: 451, endPoint y: 261, distance: 108.0
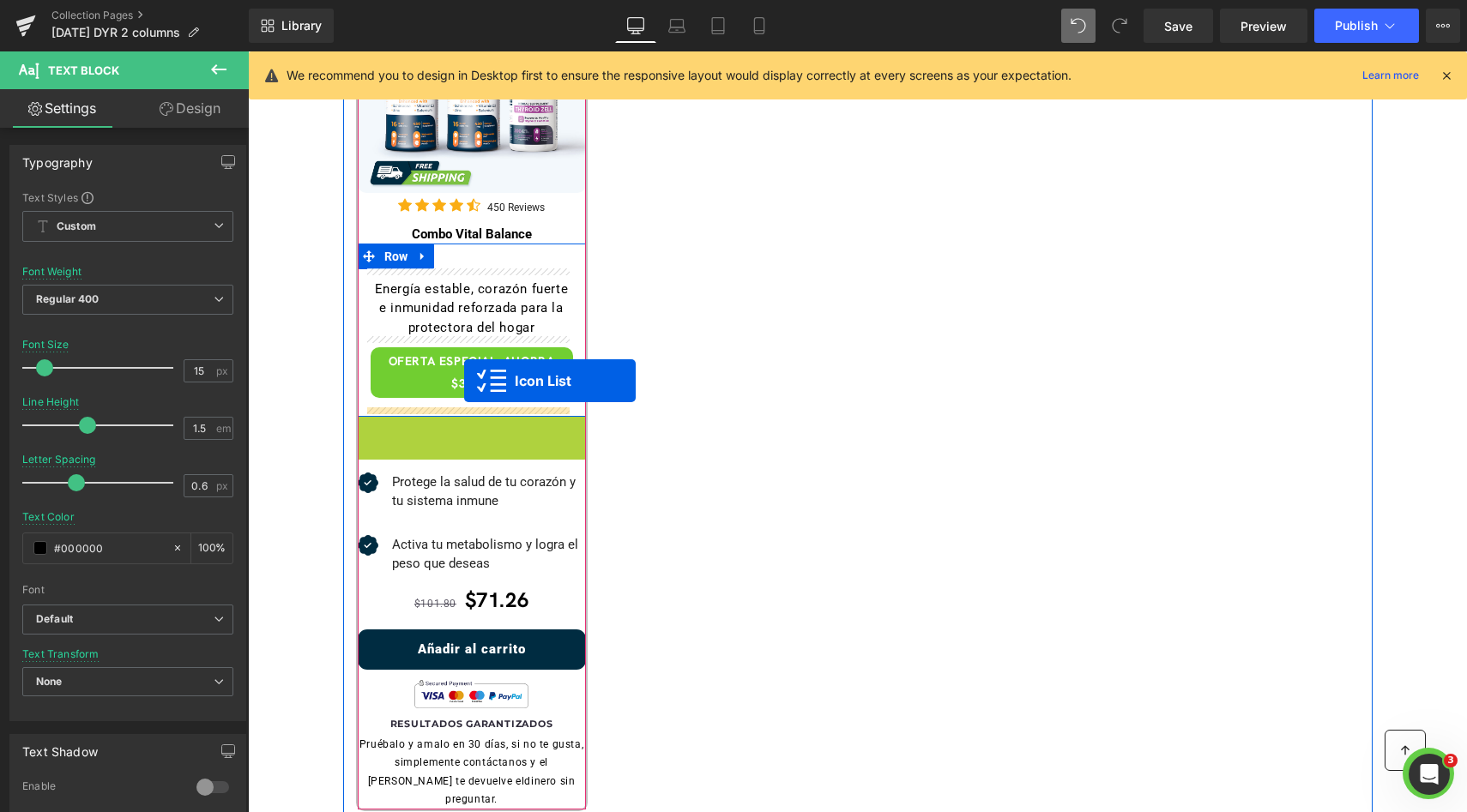
drag, startPoint x: 452, startPoint y: 444, endPoint x: 464, endPoint y: 381, distance: 64.1
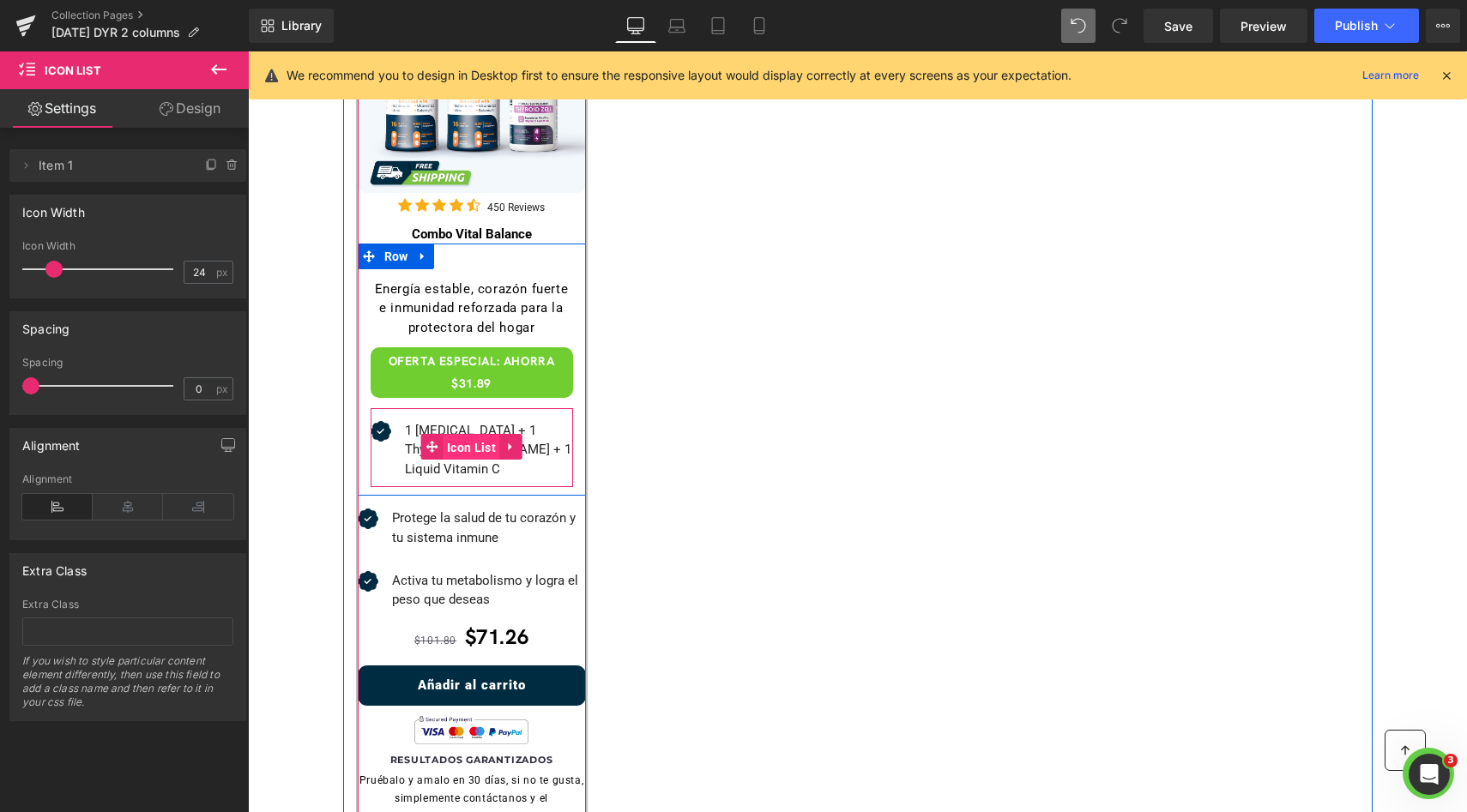
click at [461, 436] on span "Icon List" at bounding box center [471, 448] width 57 height 25
click at [457, 442] on span "Icon List" at bounding box center [471, 447] width 57 height 25
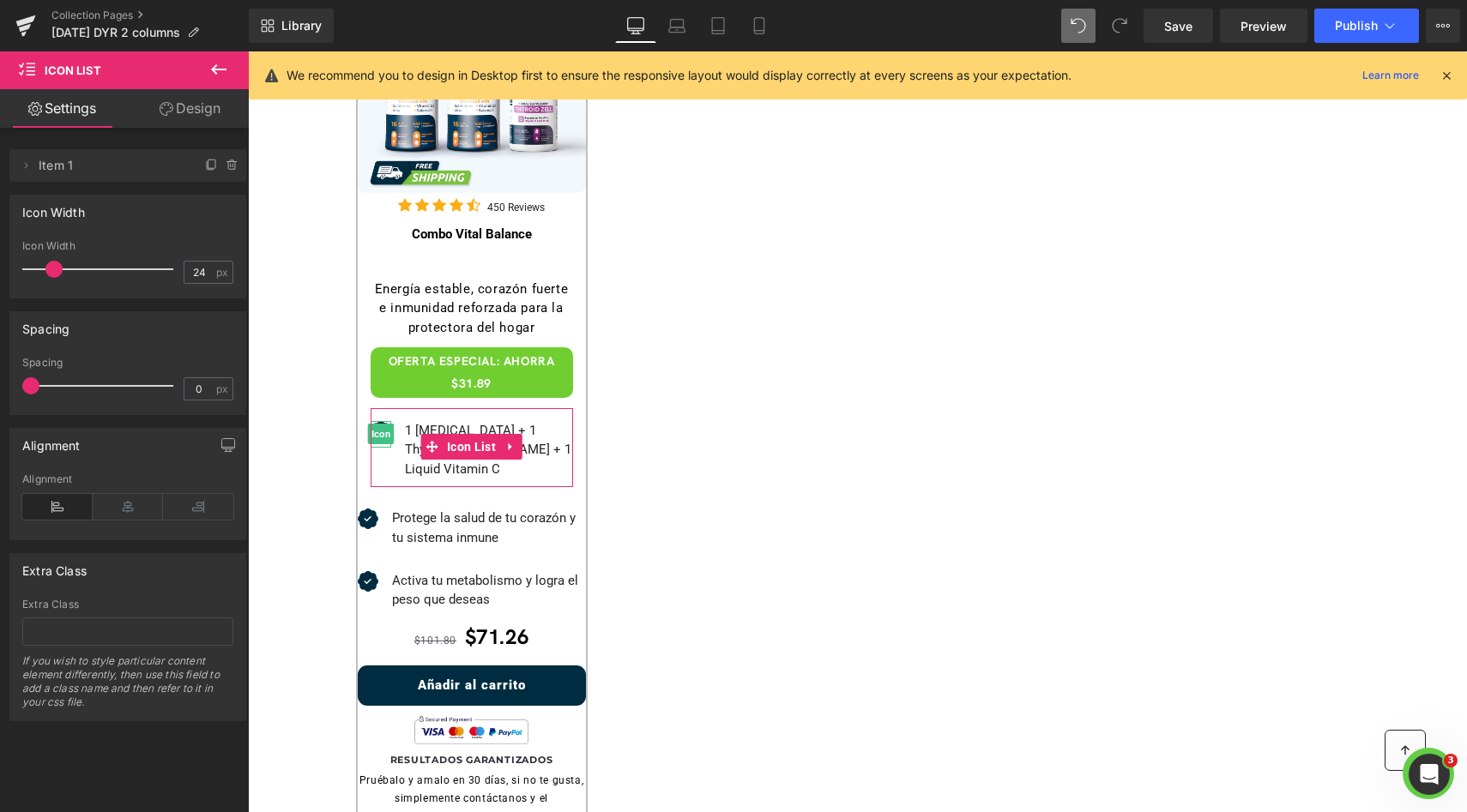
click at [44, 165] on span "Item 1" at bounding box center [111, 166] width 144 height 33
click at [207, 169] on icon at bounding box center [210, 166] width 7 height 8
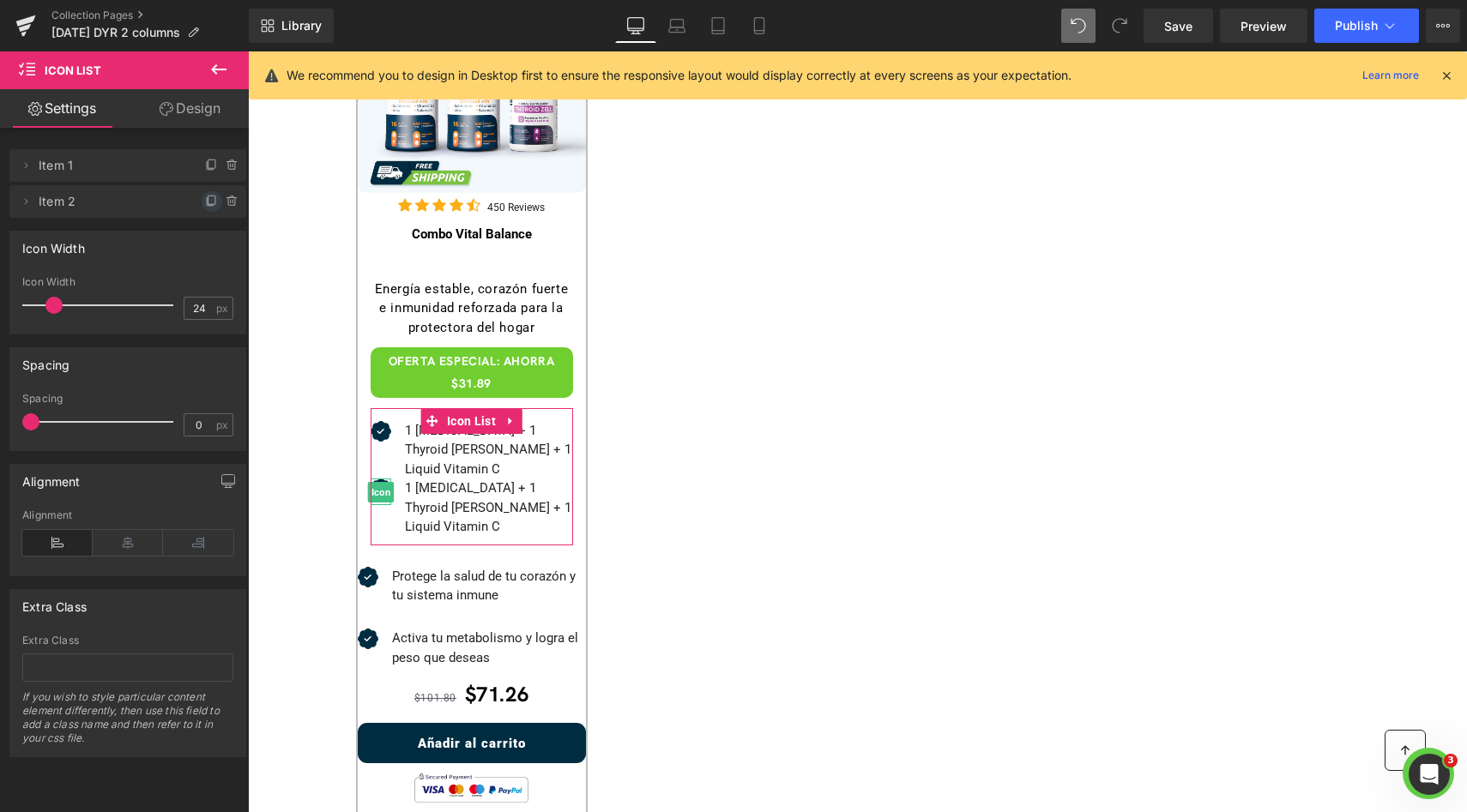
click at [209, 196] on icon at bounding box center [212, 199] width 7 height 8
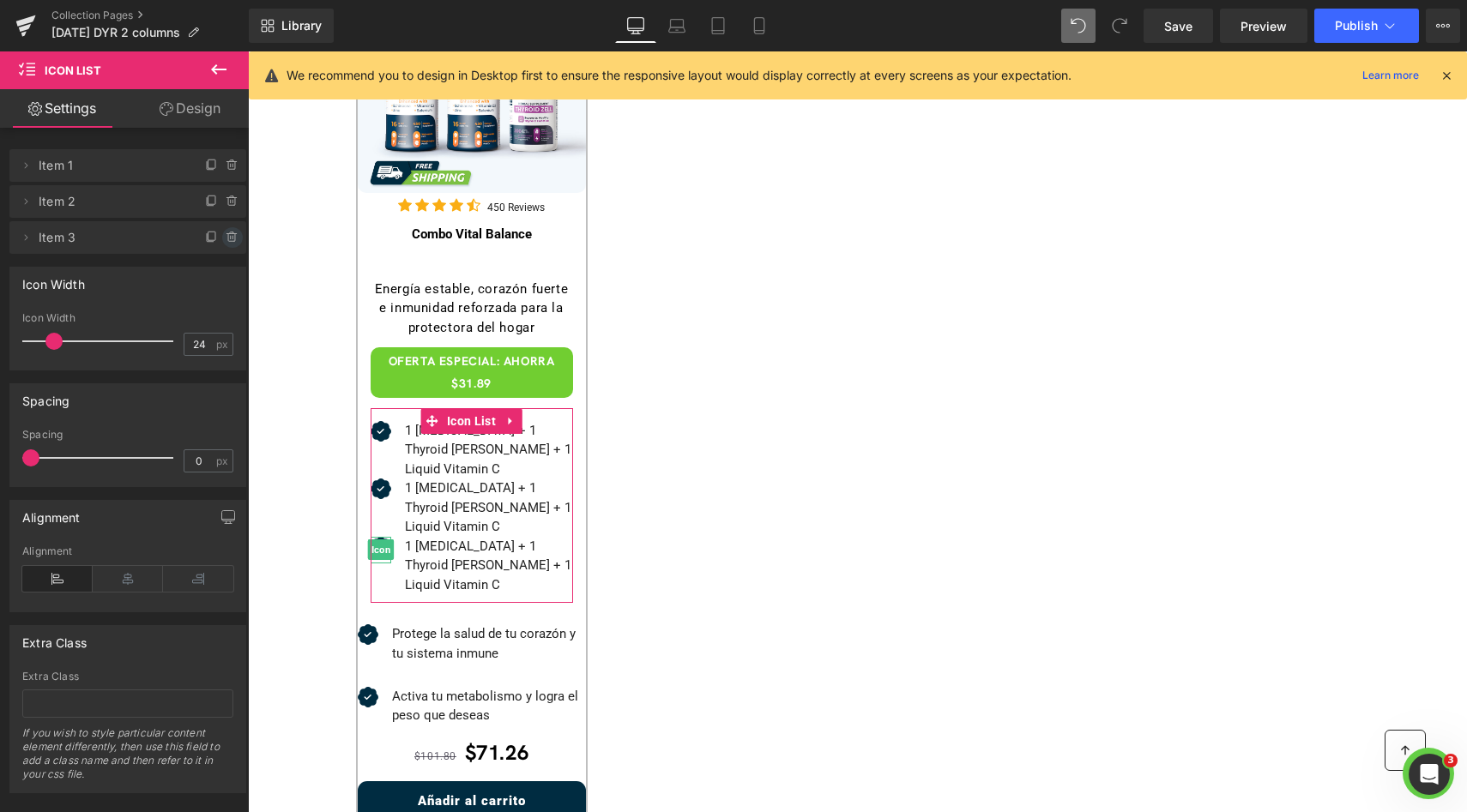
click at [226, 237] on icon at bounding box center [232, 237] width 14 height 14
click at [226, 202] on icon at bounding box center [232, 201] width 14 height 14
click at [217, 213] on button "Delete" at bounding box center [214, 202] width 54 height 23
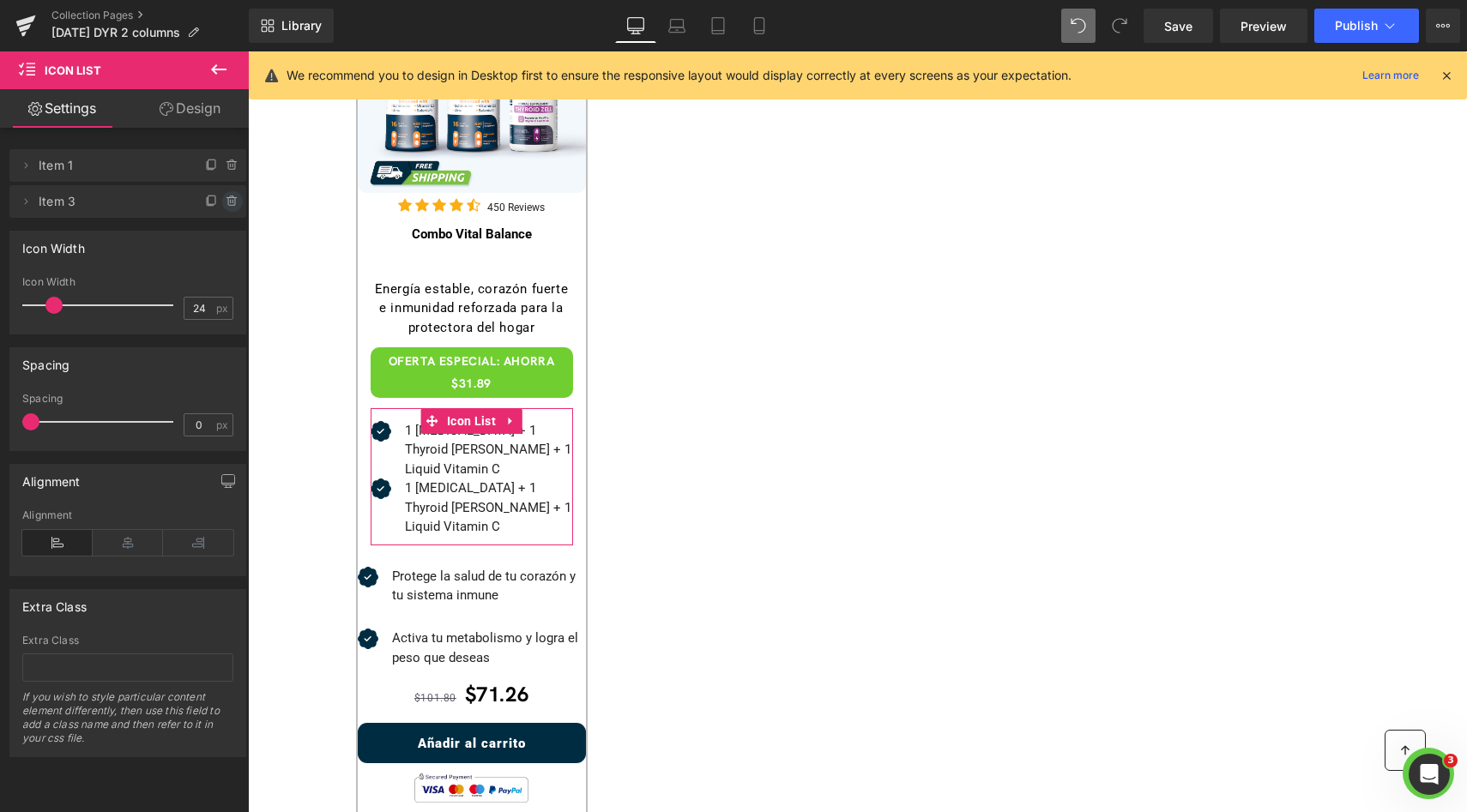
click at [226, 206] on icon at bounding box center [232, 201] width 14 height 14
click at [219, 206] on button "Delete" at bounding box center [214, 202] width 54 height 23
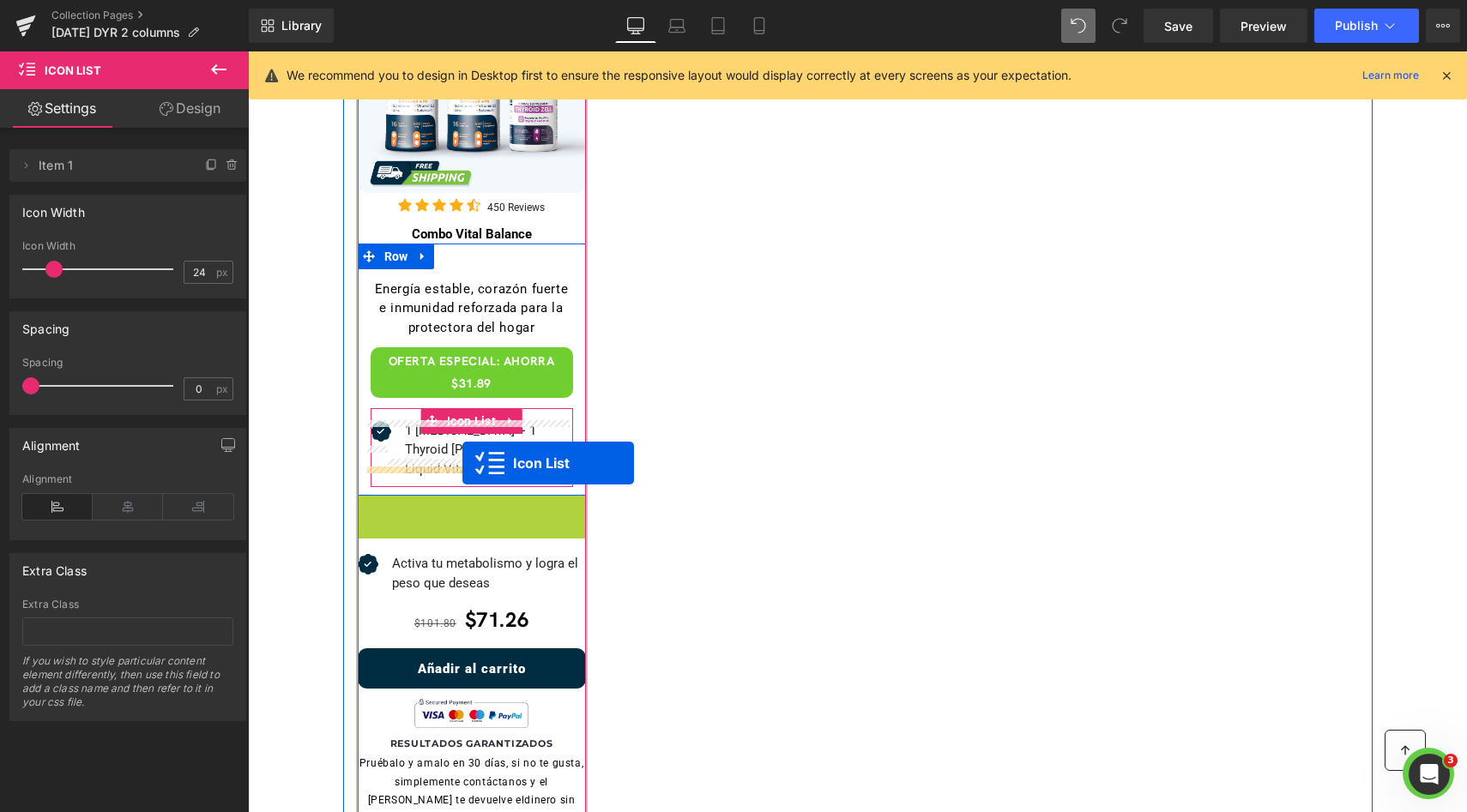
drag, startPoint x: 457, startPoint y: 504, endPoint x: 462, endPoint y: 463, distance: 41.3
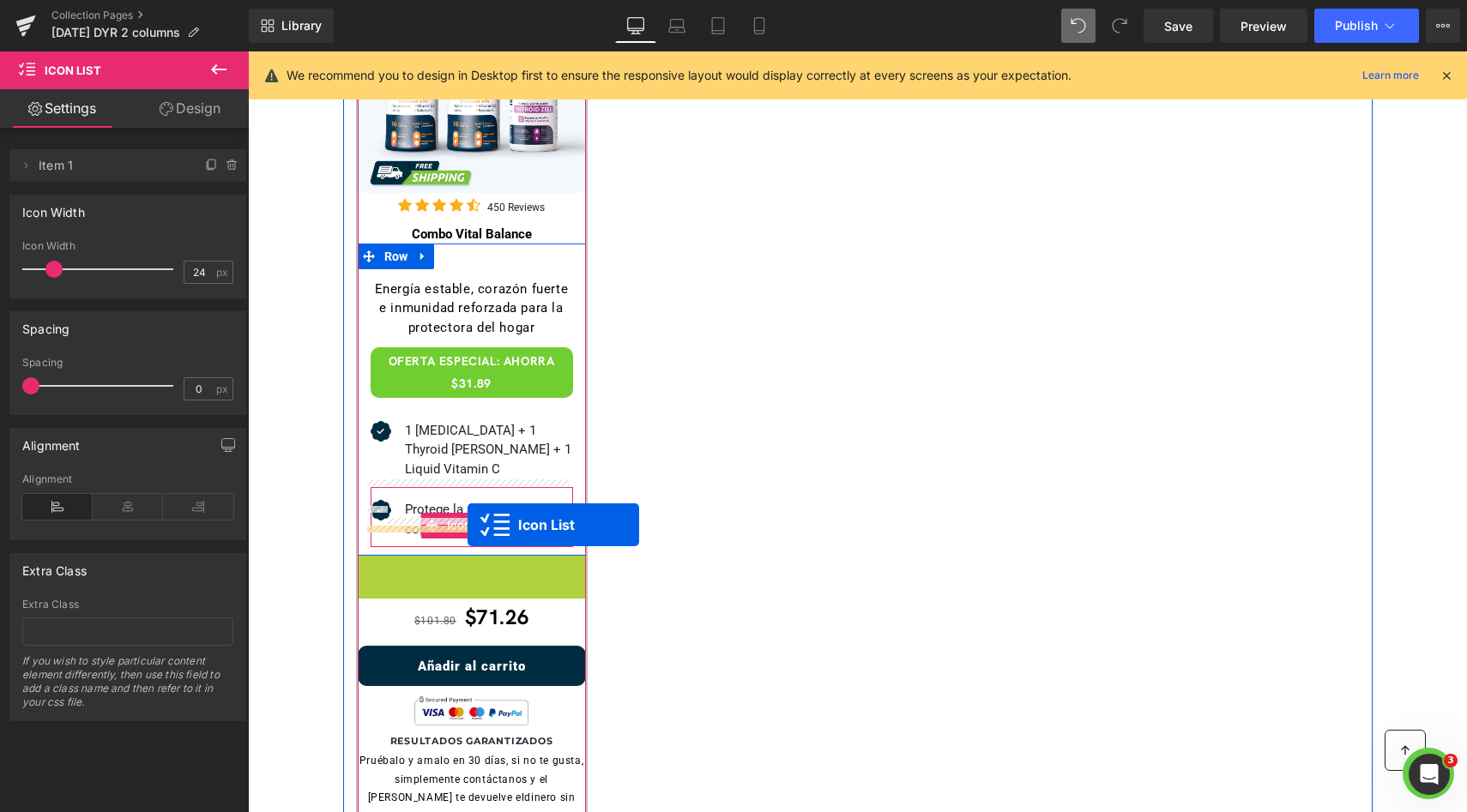
drag, startPoint x: 461, startPoint y: 575, endPoint x: 468, endPoint y: 525, distance: 50.5
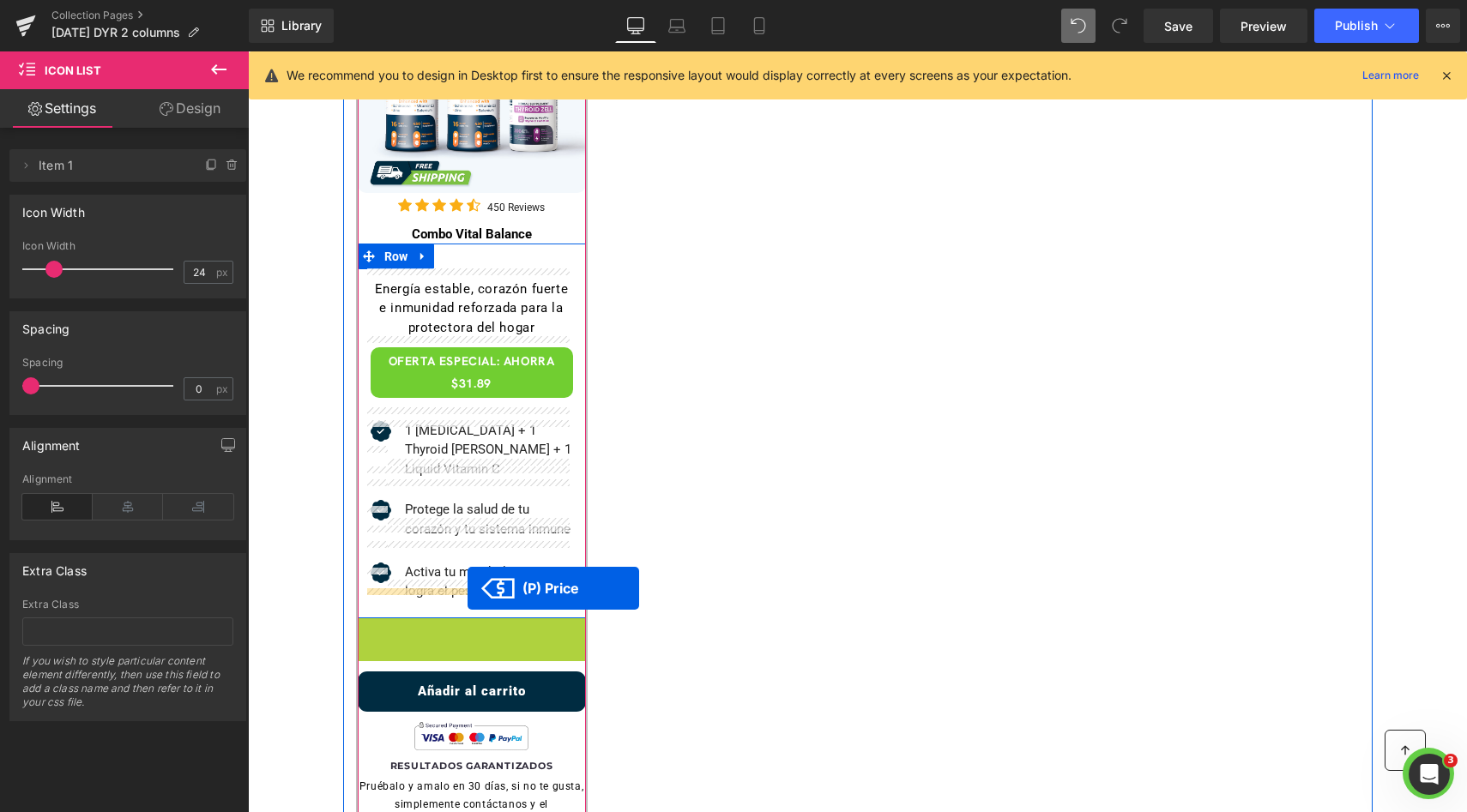
drag, startPoint x: 488, startPoint y: 623, endPoint x: 468, endPoint y: 588, distance: 40.3
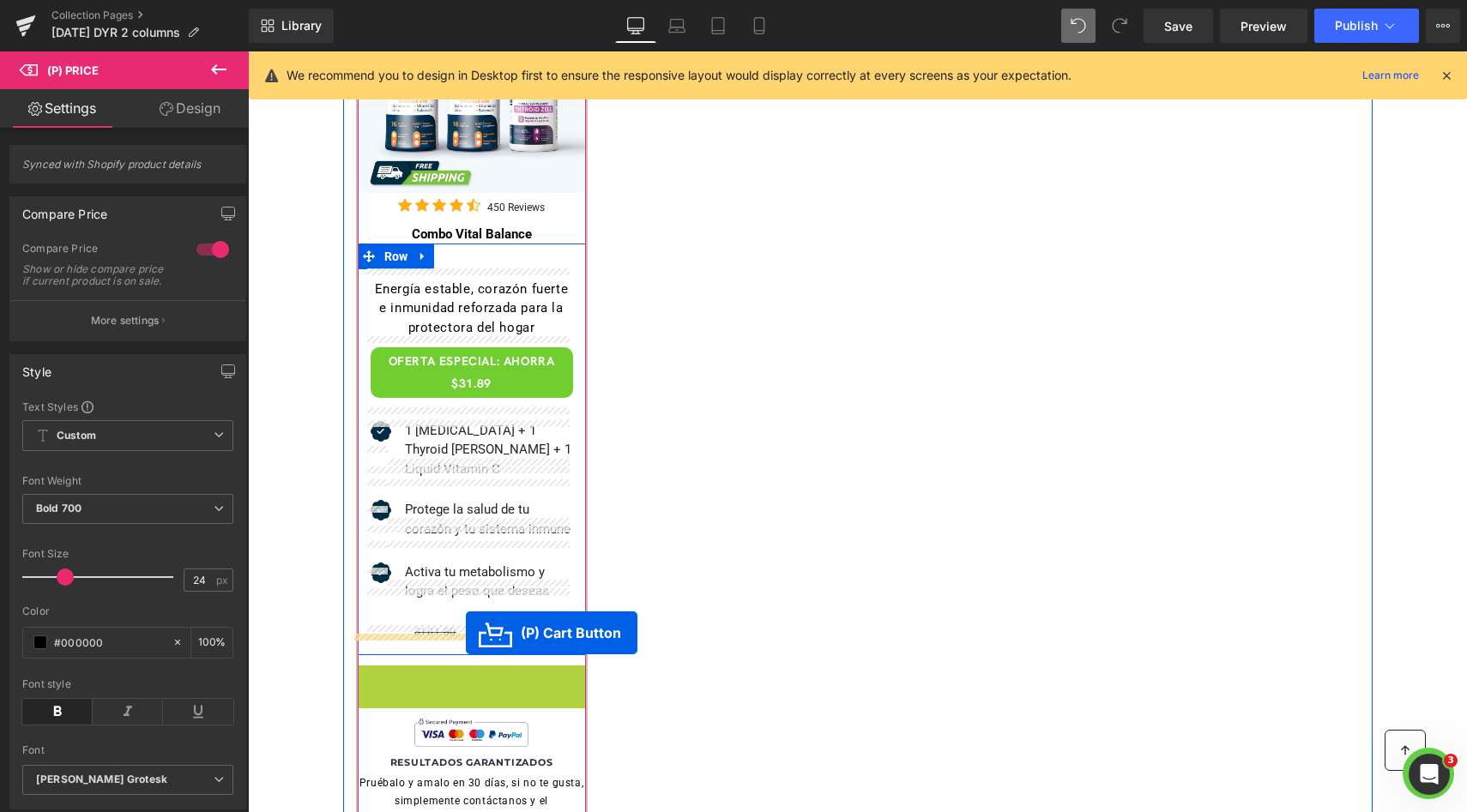
drag, startPoint x: 459, startPoint y: 660, endPoint x: 466, endPoint y: 633, distance: 27.9
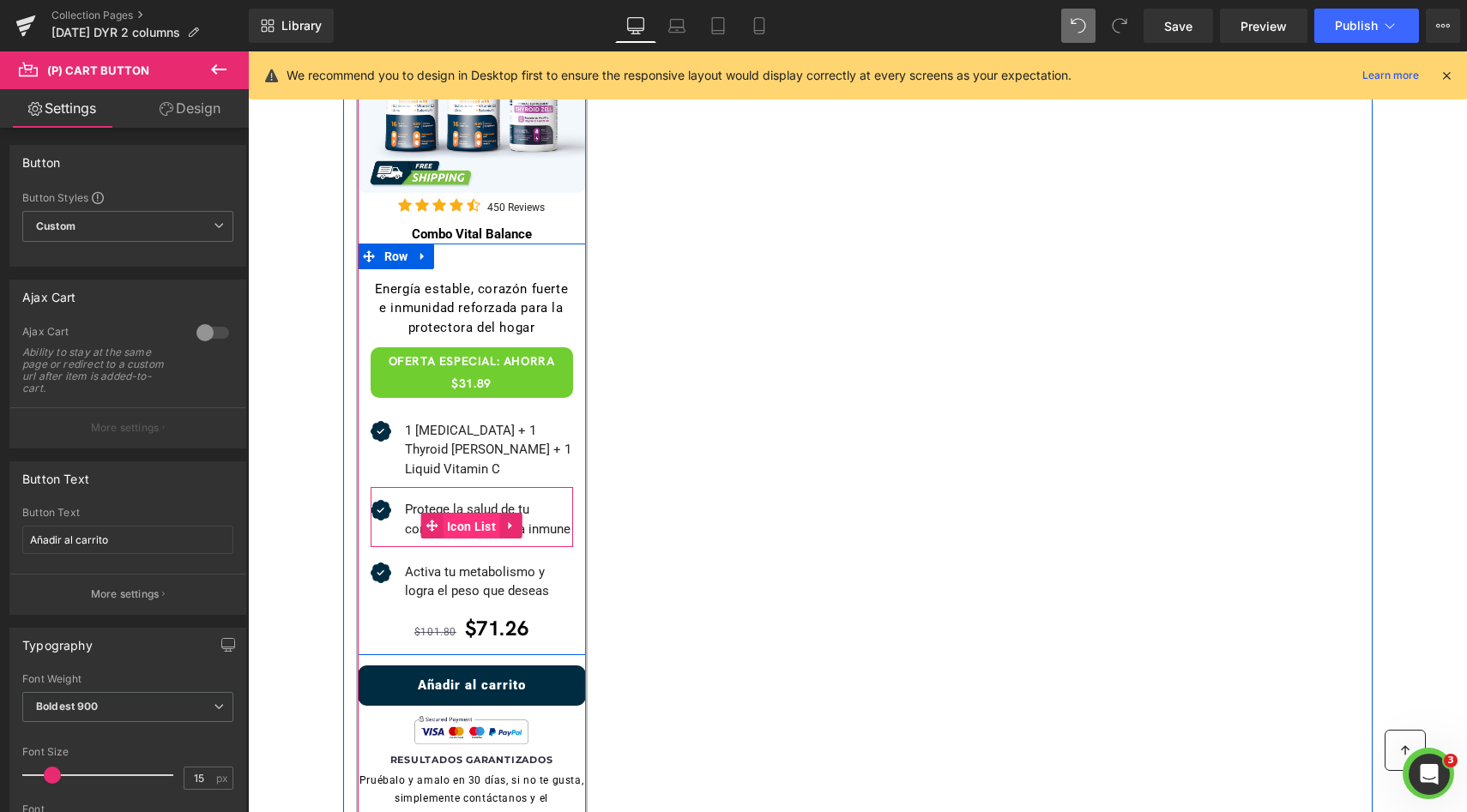
click at [452, 514] on span "Icon List" at bounding box center [471, 527] width 57 height 25
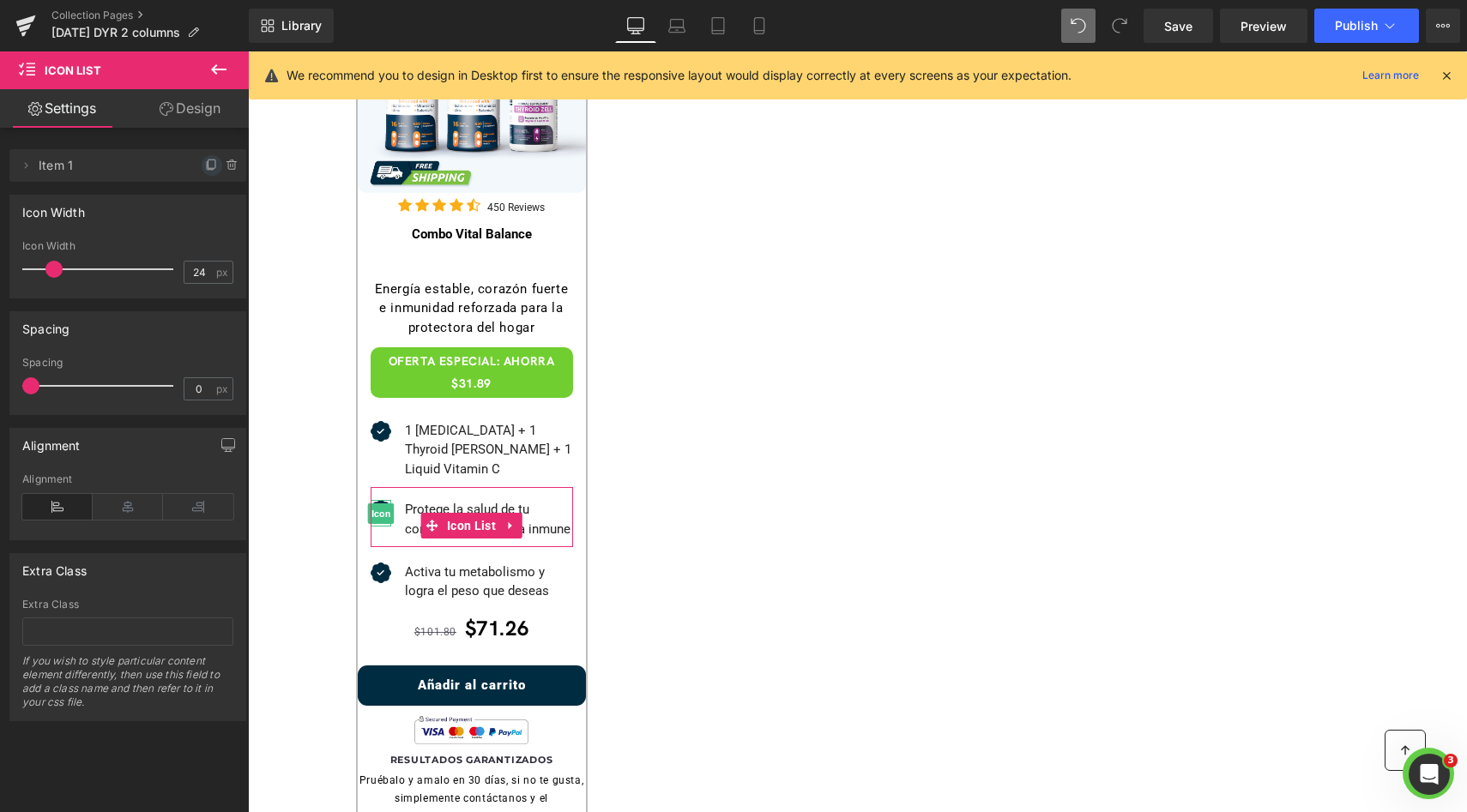
click at [205, 165] on icon at bounding box center [211, 165] width 14 height 14
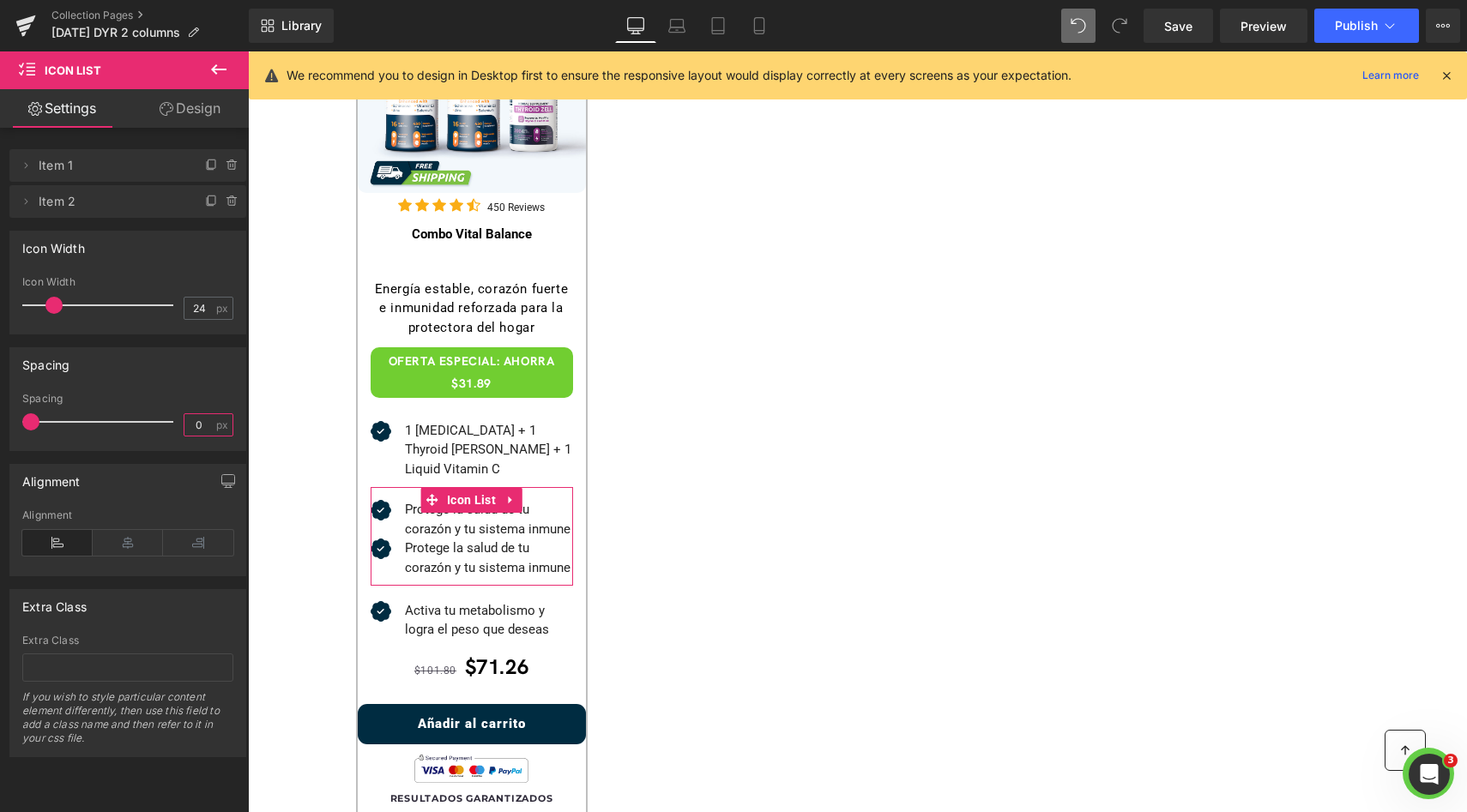
click at [199, 429] on input "0" at bounding box center [199, 425] width 30 height 22
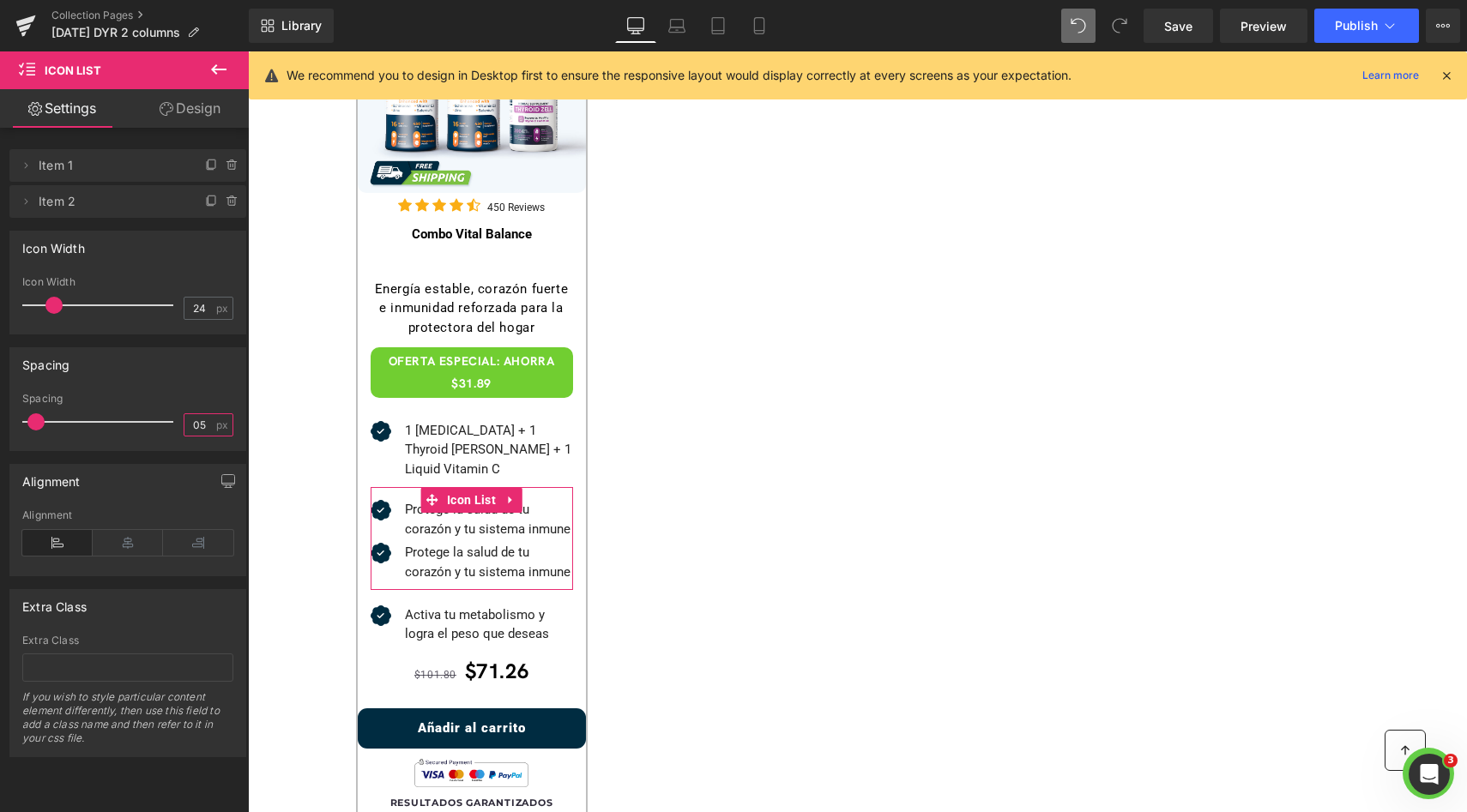
type input "5"
type input "2"
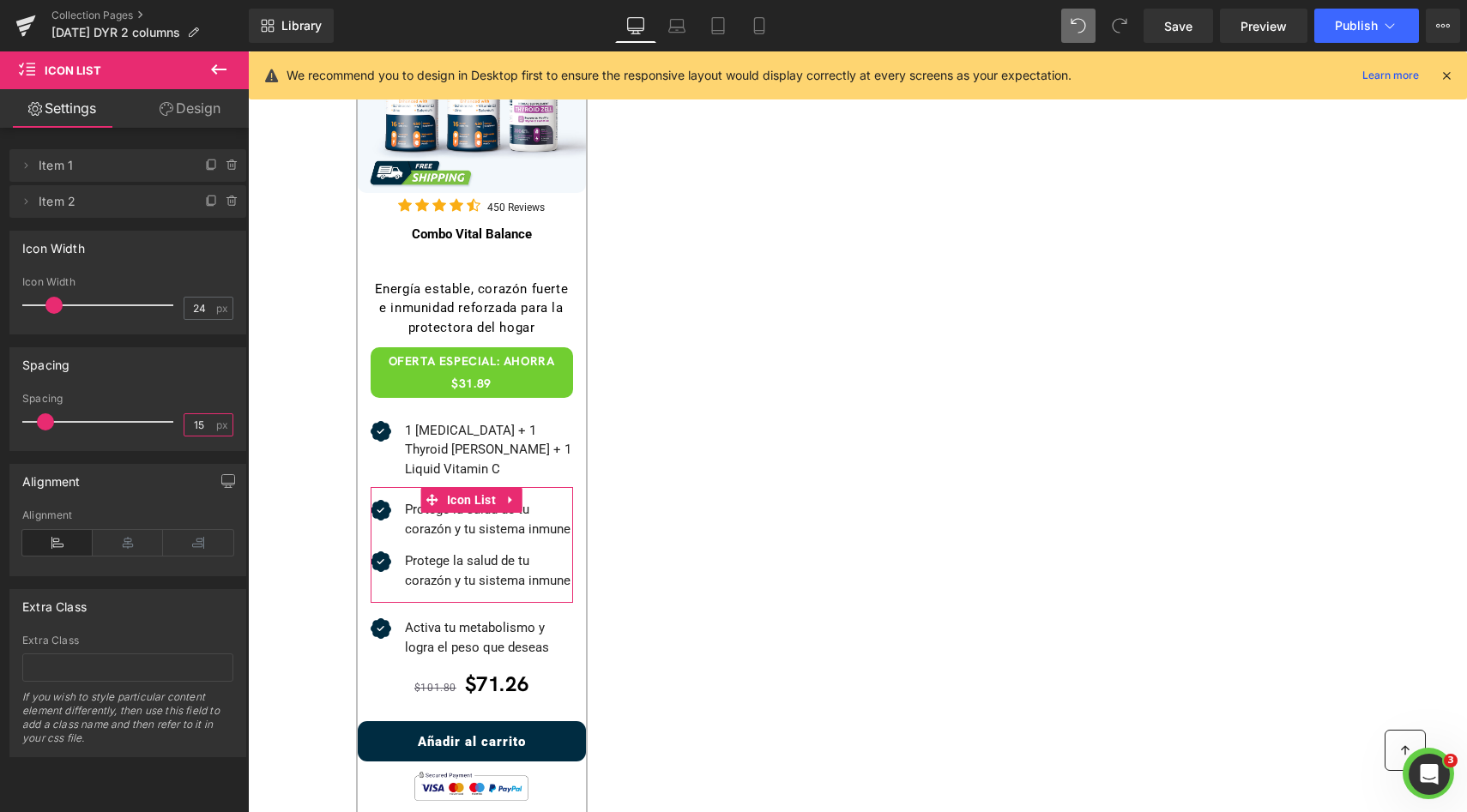
click at [199, 427] on input "15" at bounding box center [199, 425] width 30 height 22
type input "1"
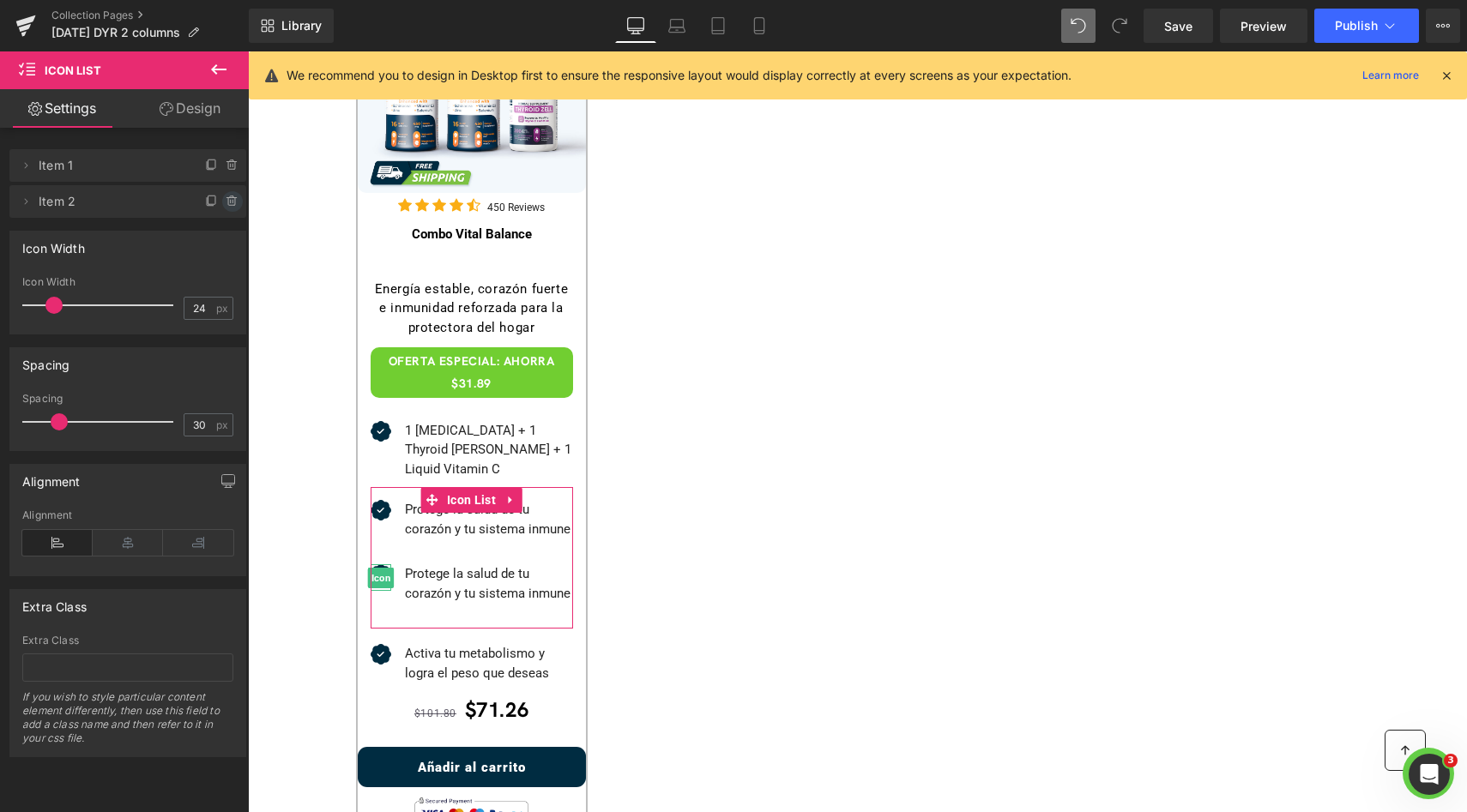
click at [230, 198] on icon at bounding box center [232, 201] width 14 height 14
click at [225, 211] on button "Delete" at bounding box center [214, 202] width 54 height 23
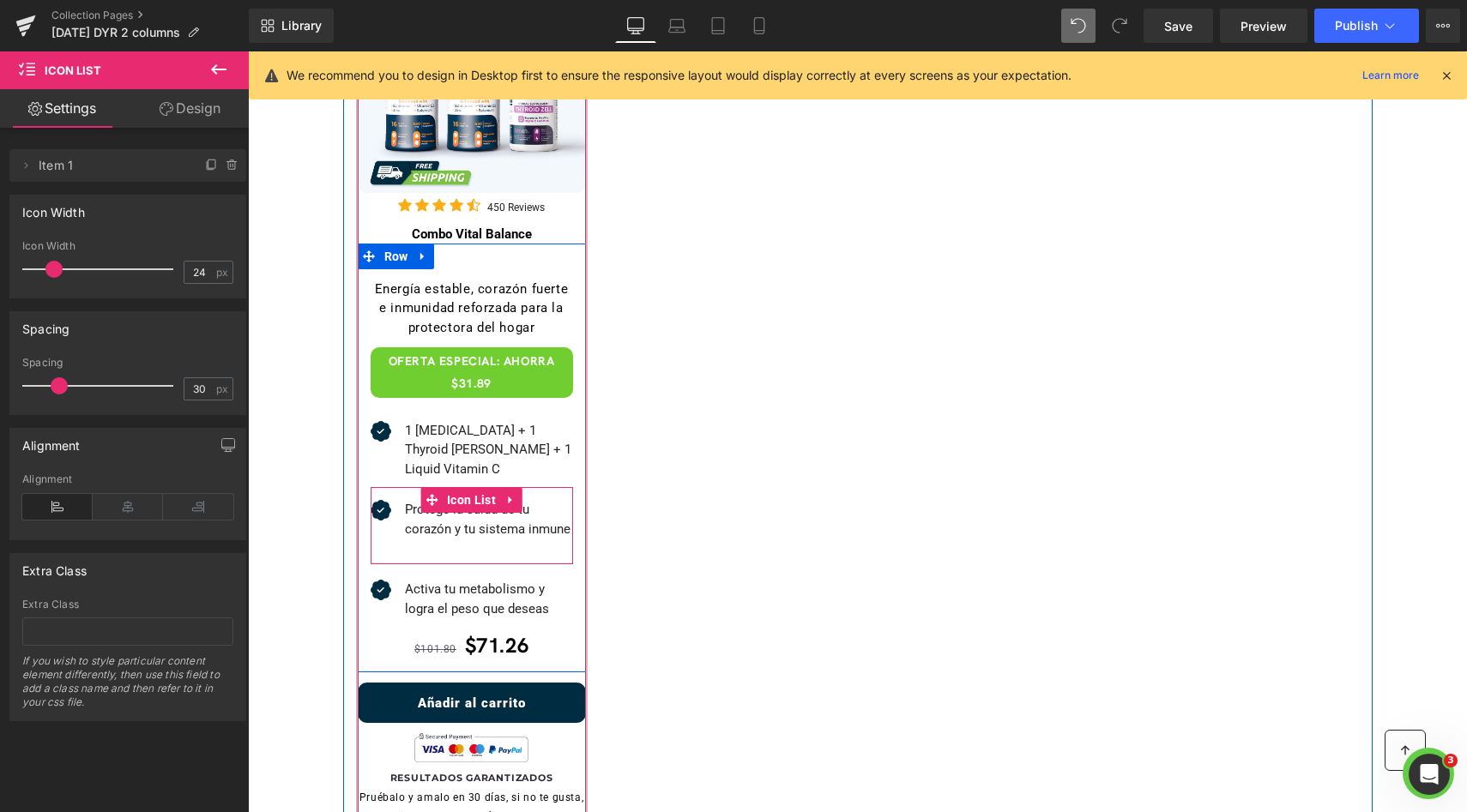
click at [469, 530] on ul "Icon Protege la salud de tu corazón y tu sistema inmune Text Block" at bounding box center [471, 532] width 202 height 64
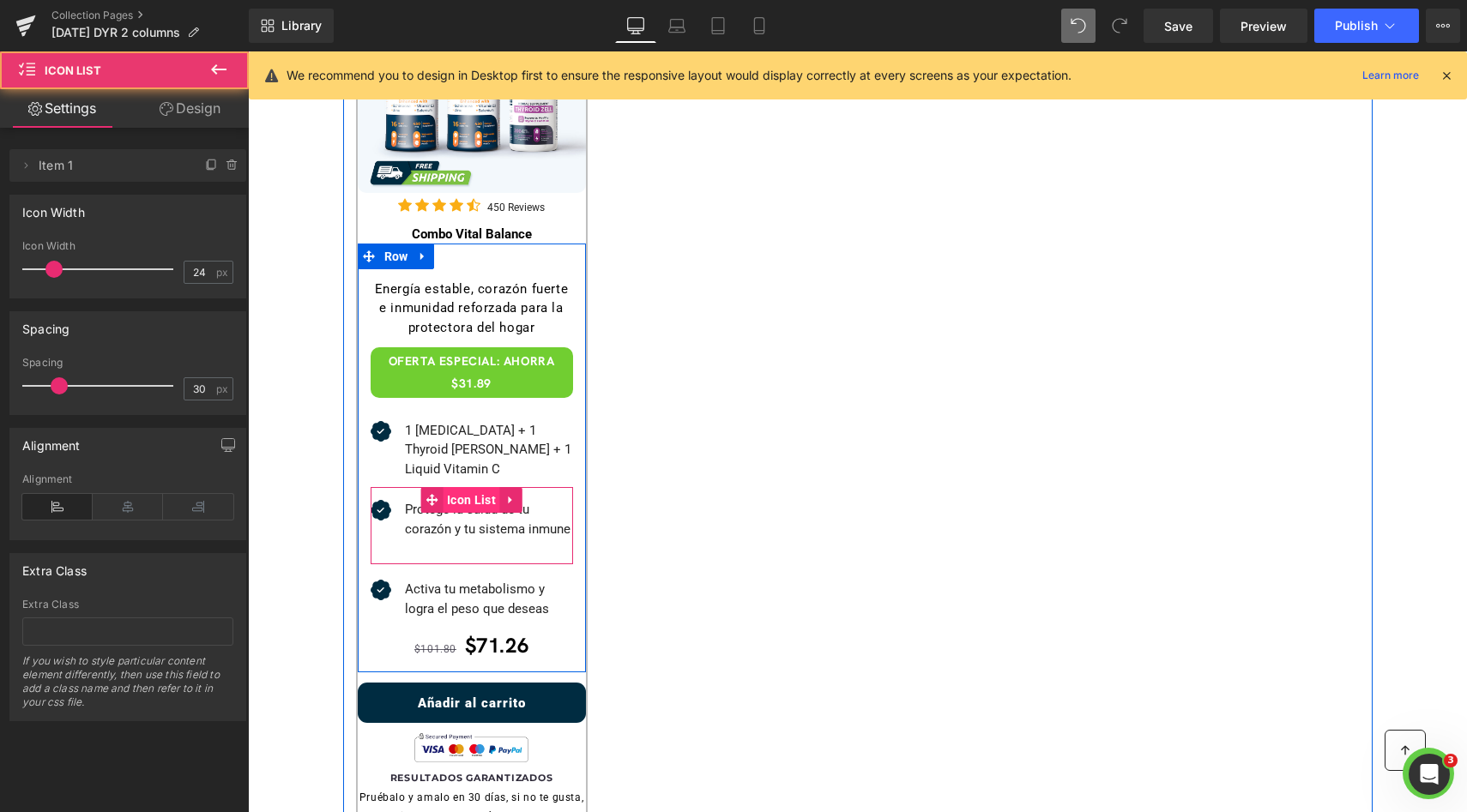
click at [469, 487] on span "Icon List" at bounding box center [471, 499] width 57 height 25
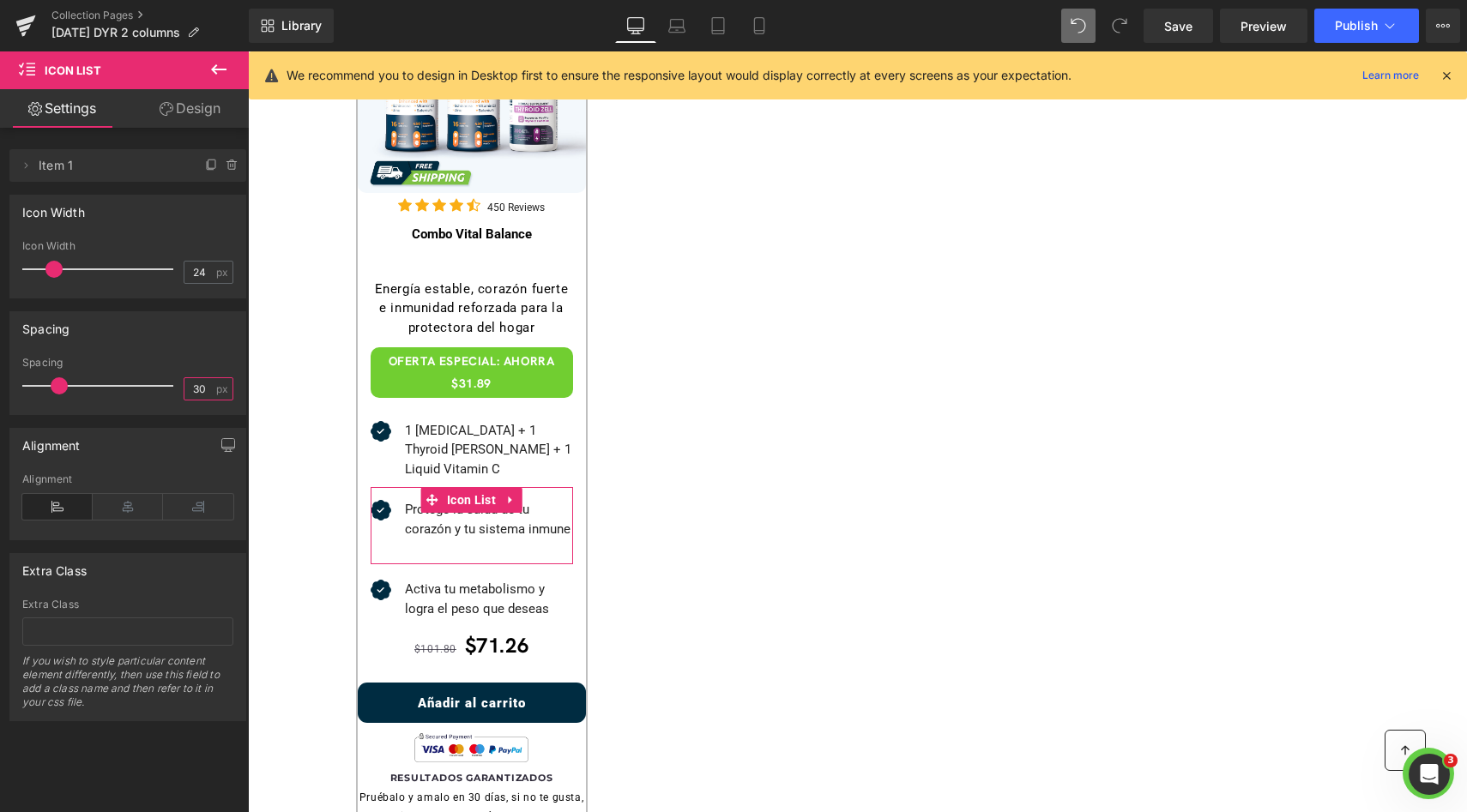
click at [199, 389] on input "30" at bounding box center [199, 389] width 30 height 22
type input "0"
click at [604, 485] on div "Sale Off (P) Image Icon Icon Icon Icon Icon Icon List Hoz 450 Reviews Text Block" at bounding box center [857, 405] width 1029 height 936
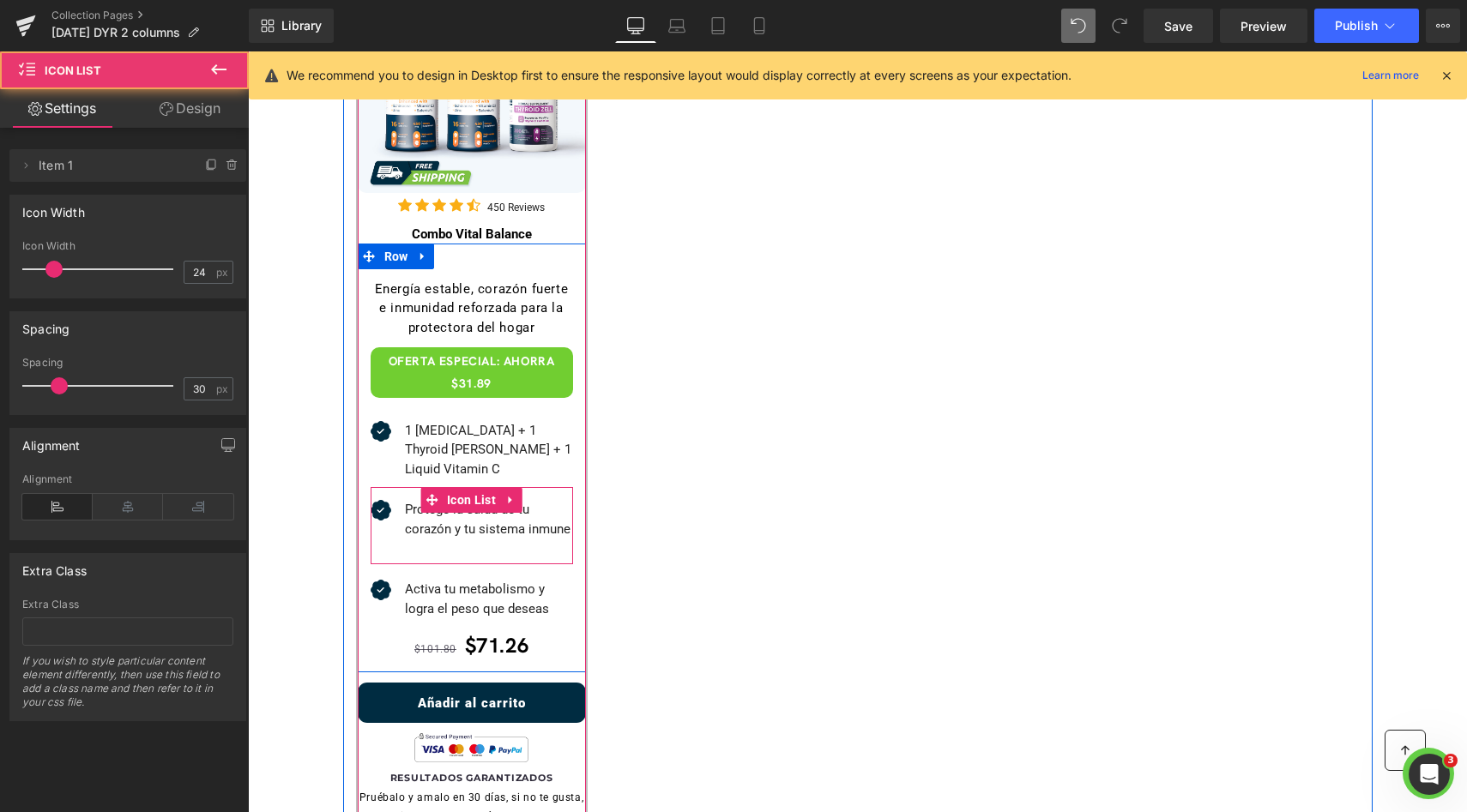
click at [470, 527] on ul "Icon Protege la salud de tu corazón y tu sistema inmune Text Block" at bounding box center [471, 532] width 202 height 64
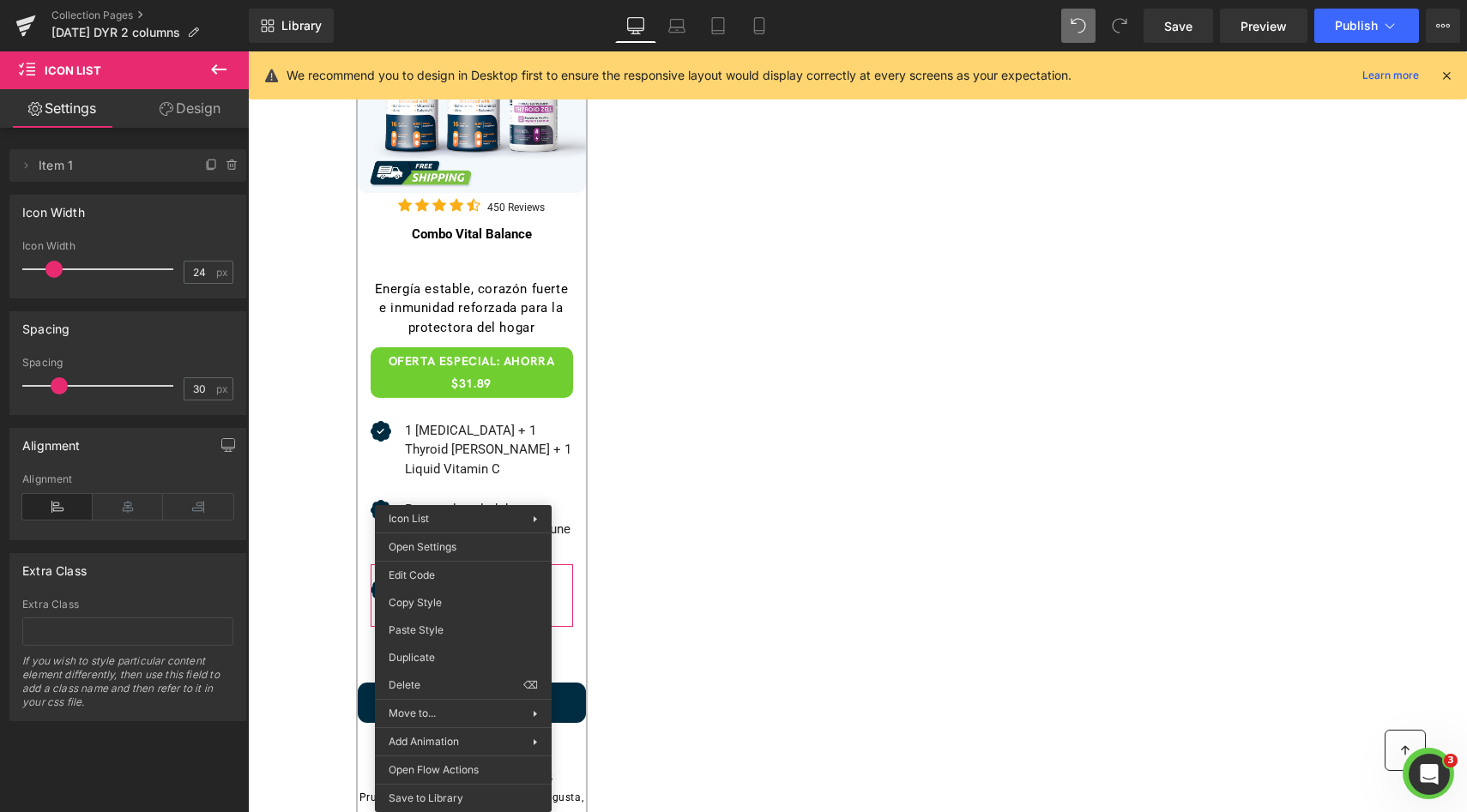
click at [673, 500] on div "Sale Off (P) Image Icon Icon Icon Icon Icon Icon List Hoz 450 Reviews Text Block" at bounding box center [857, 405] width 1029 height 936
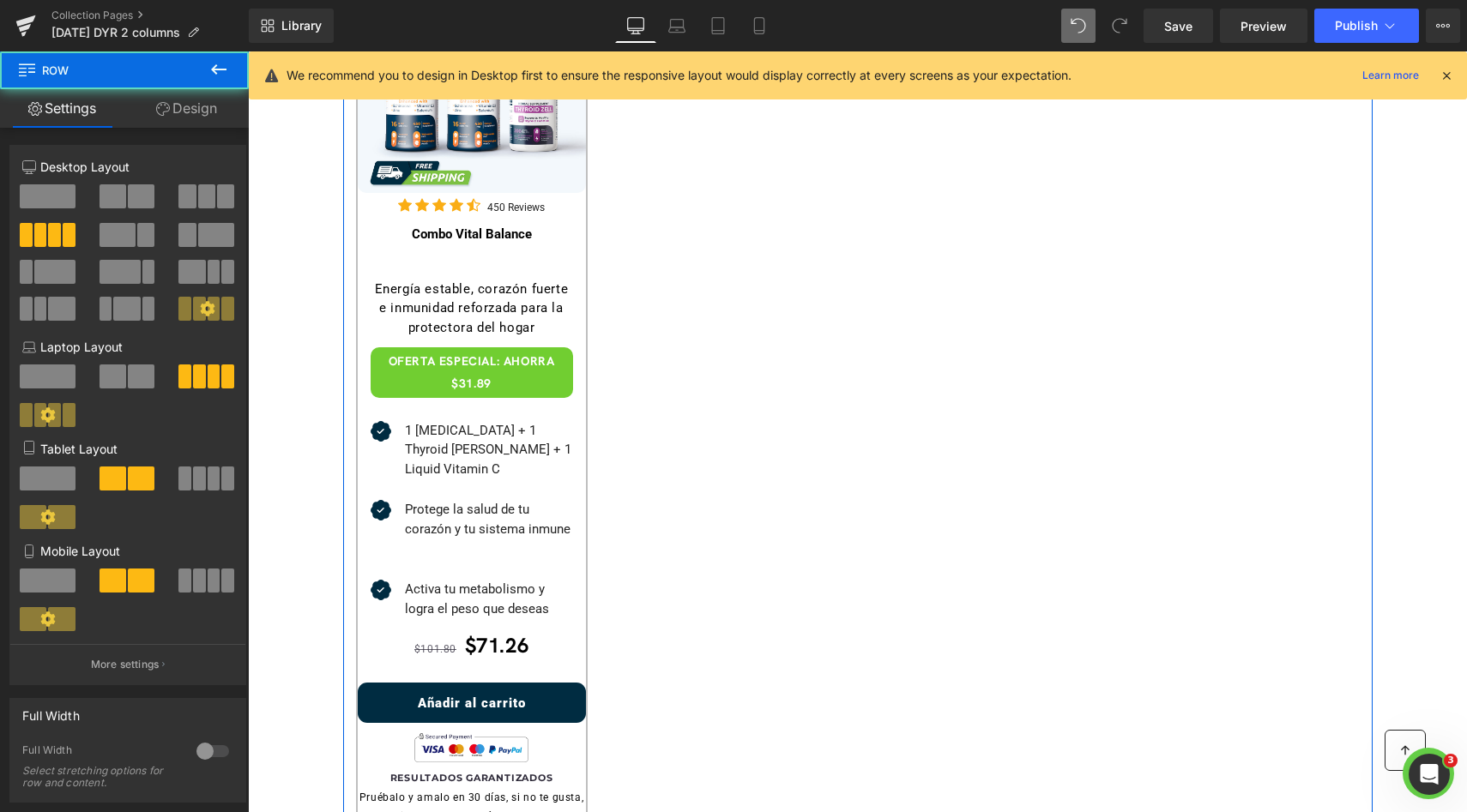
click at [583, 535] on div "Sale Off (P) Image Icon Icon Icon Icon Icon Icon List Hoz 450 Reviews Text Block" at bounding box center [471, 413] width 257 height 902
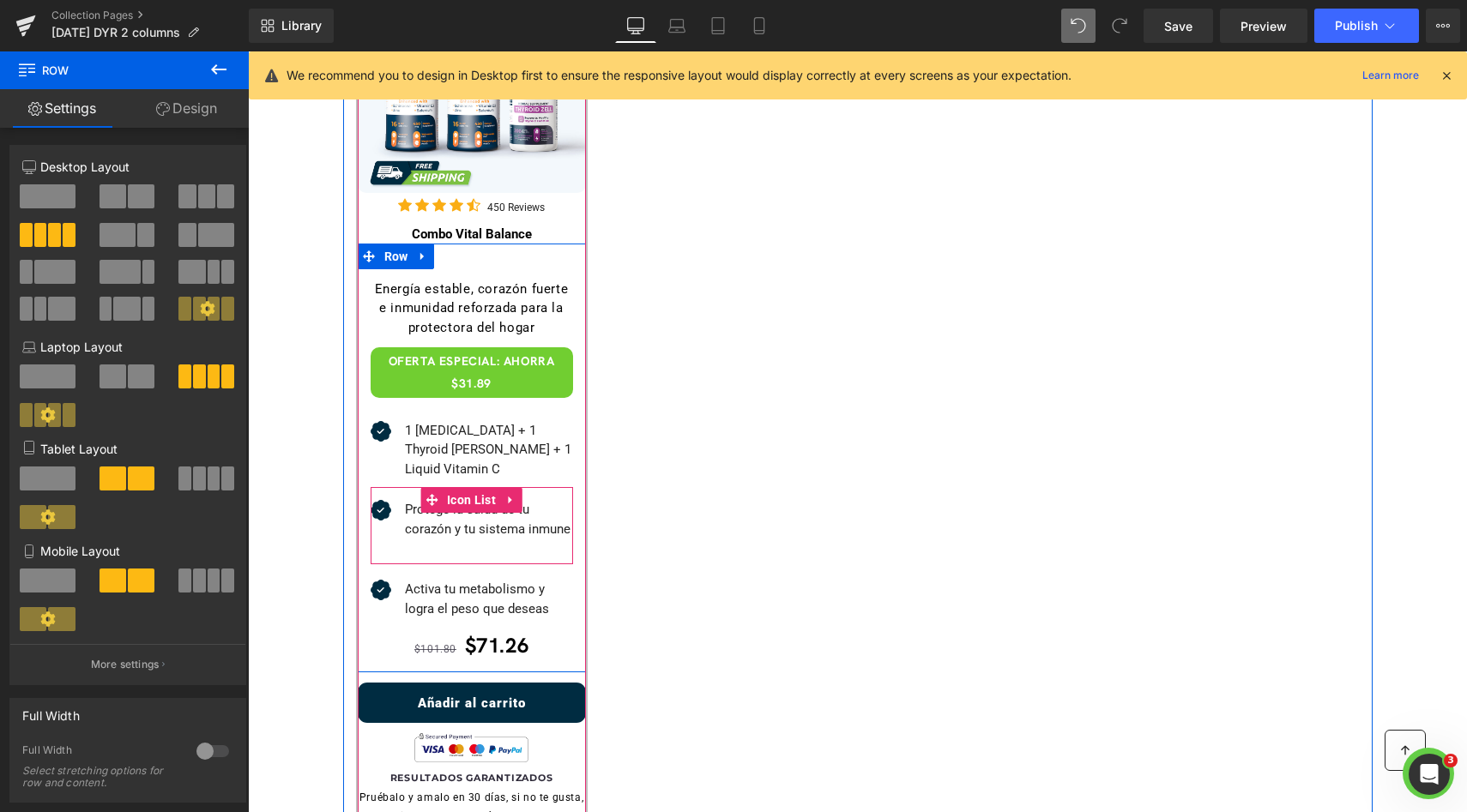
click at [460, 530] on ul "Icon Protege la salud de tu corazón y tu sistema inmune Text Block" at bounding box center [471, 532] width 202 height 64
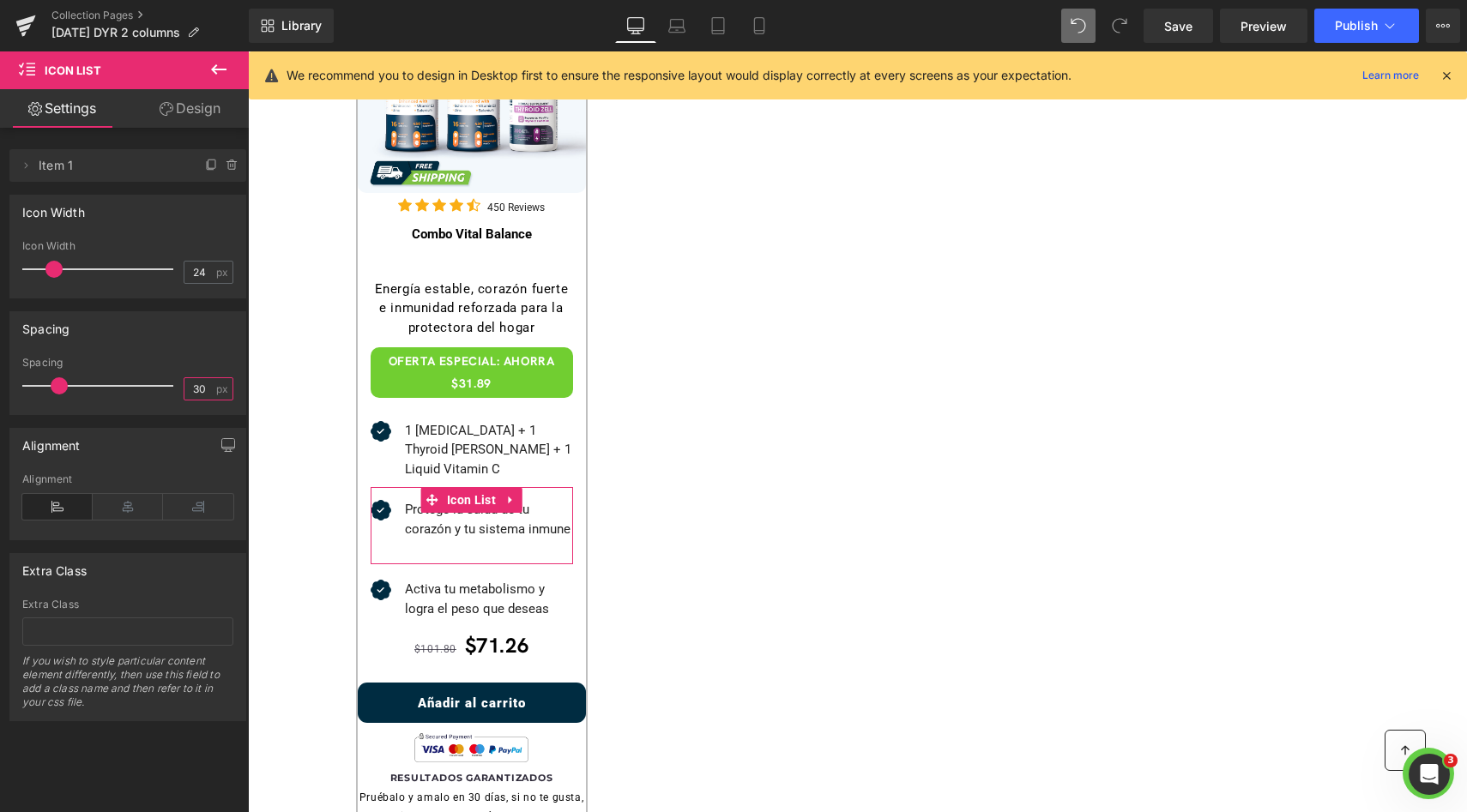
click at [194, 394] on input "30" at bounding box center [199, 389] width 30 height 22
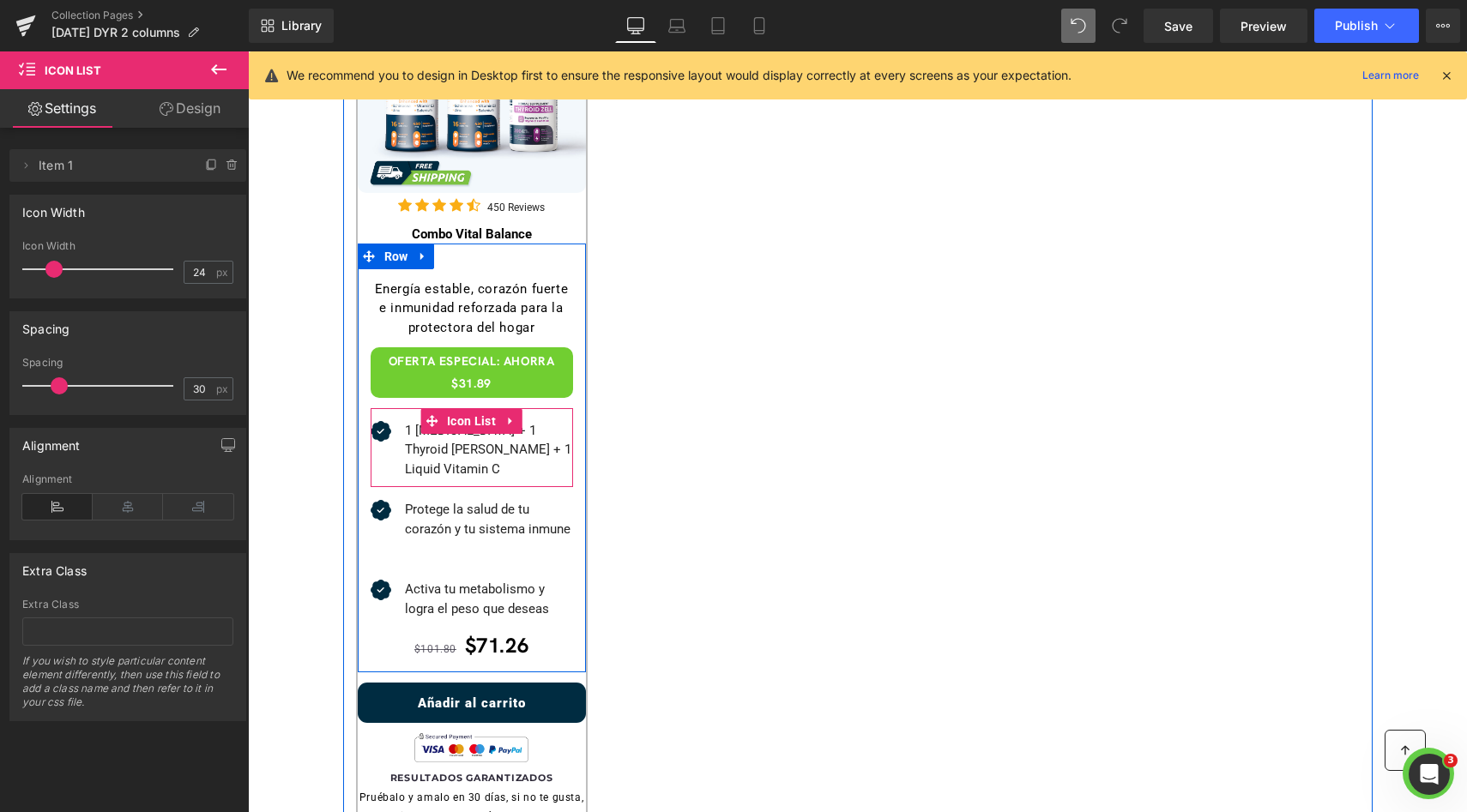
click at [452, 430] on span "Icon List" at bounding box center [471, 420] width 57 height 25
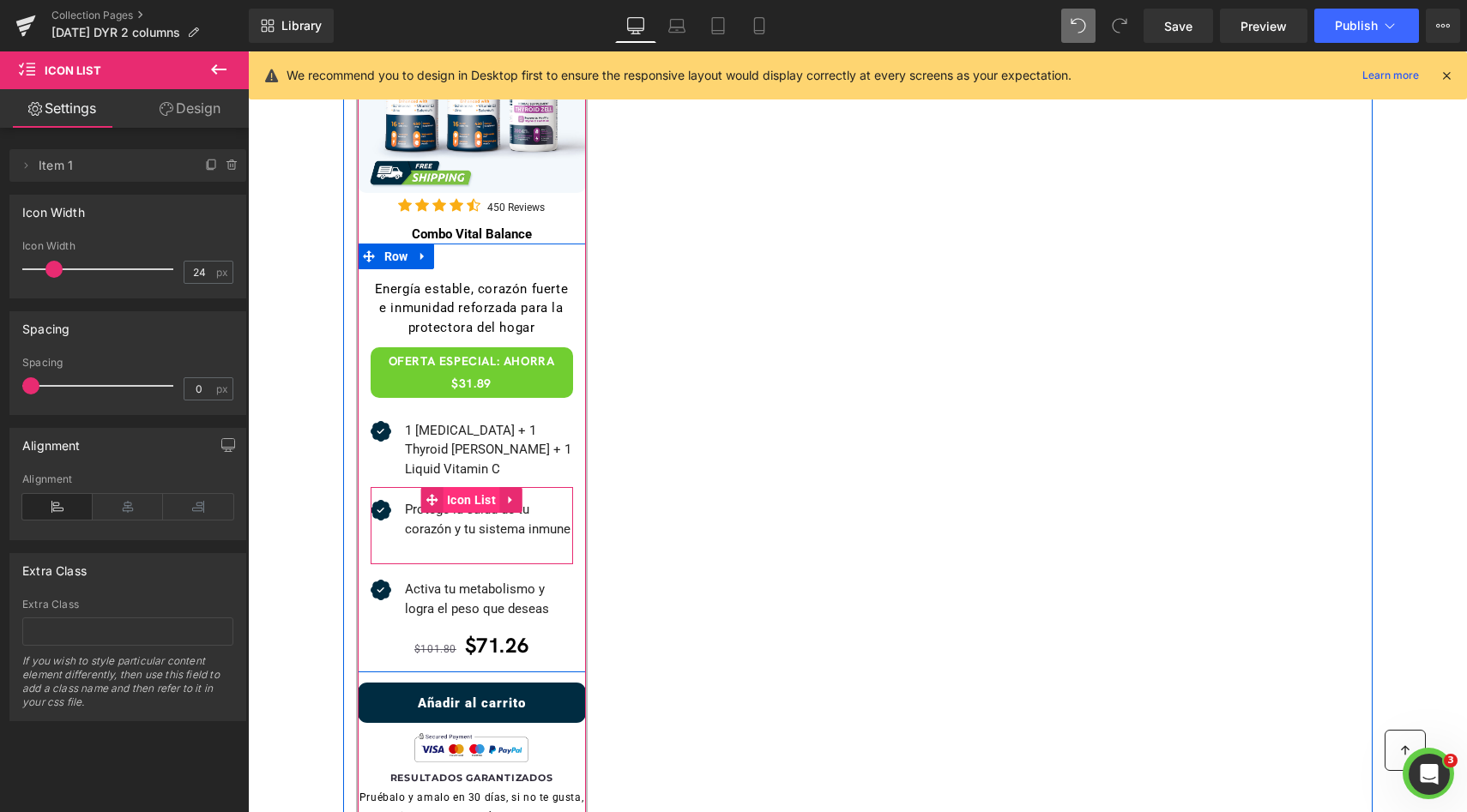
click at [456, 487] on span "Icon List" at bounding box center [471, 499] width 57 height 25
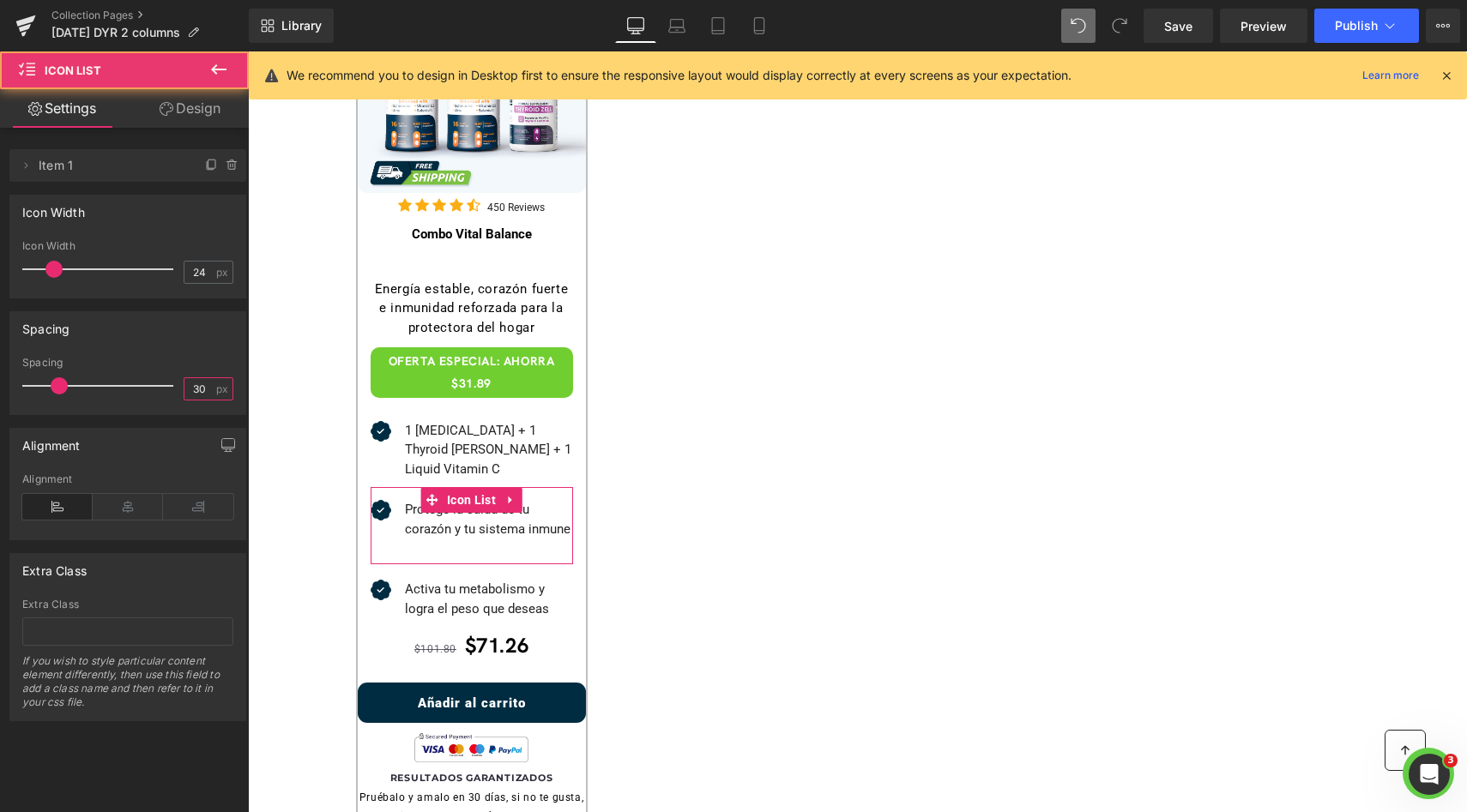
click at [204, 392] on input "30" at bounding box center [199, 389] width 30 height 22
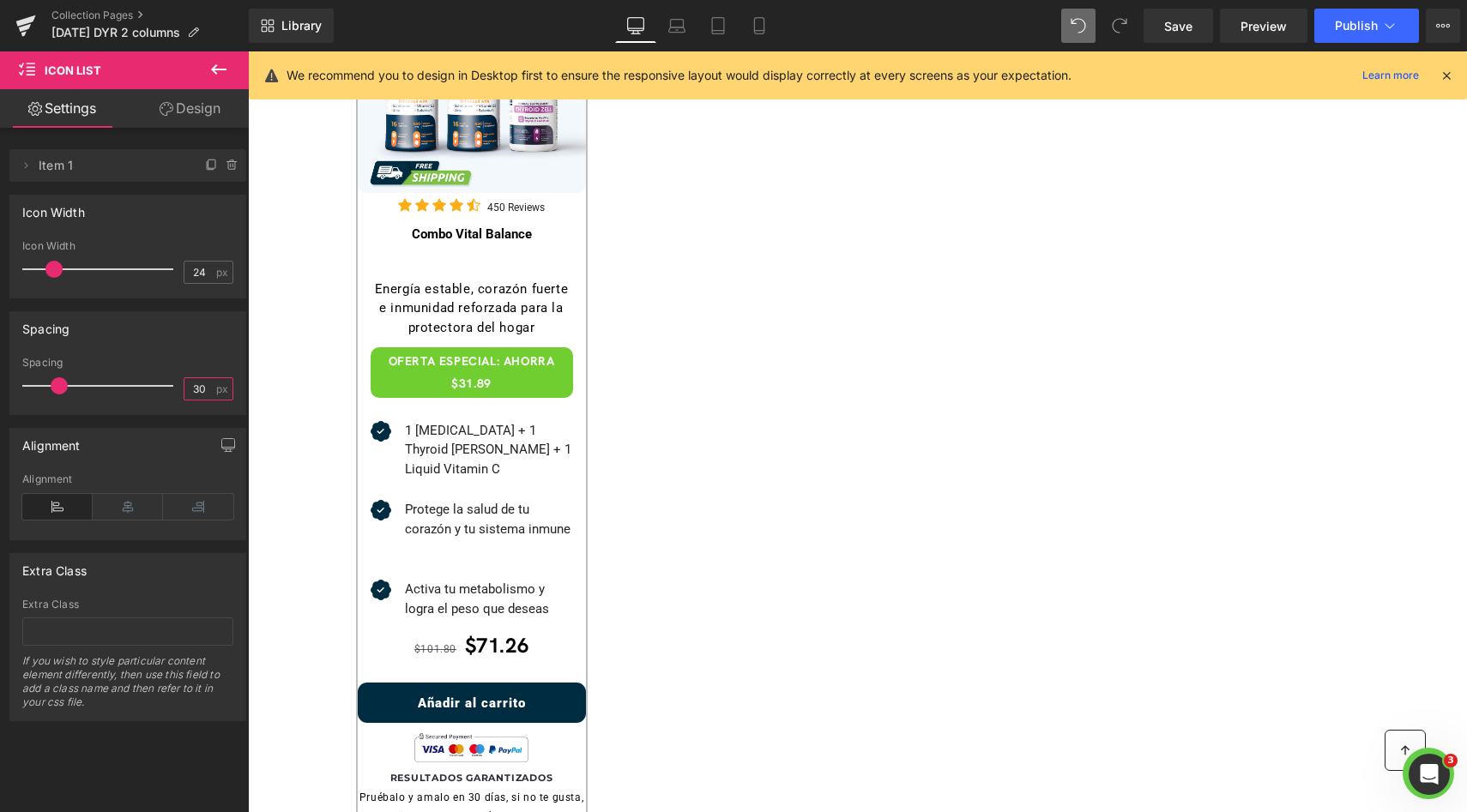
type input "3"
type input "0"
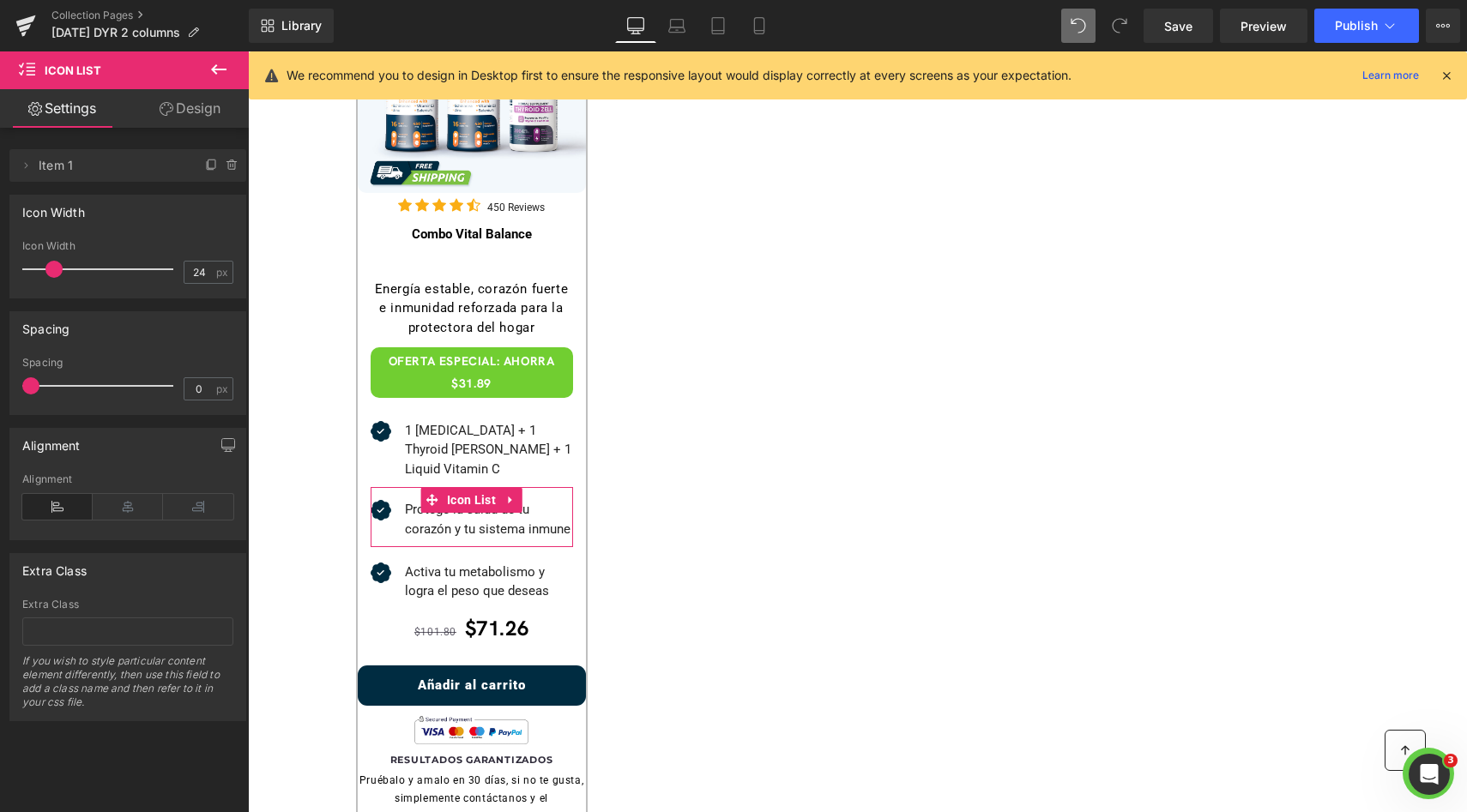
drag, startPoint x: 4, startPoint y: 300, endPoint x: 181, endPoint y: 341, distance: 181.7
click at [181, 341] on div "Spacing" at bounding box center [127, 328] width 235 height 33
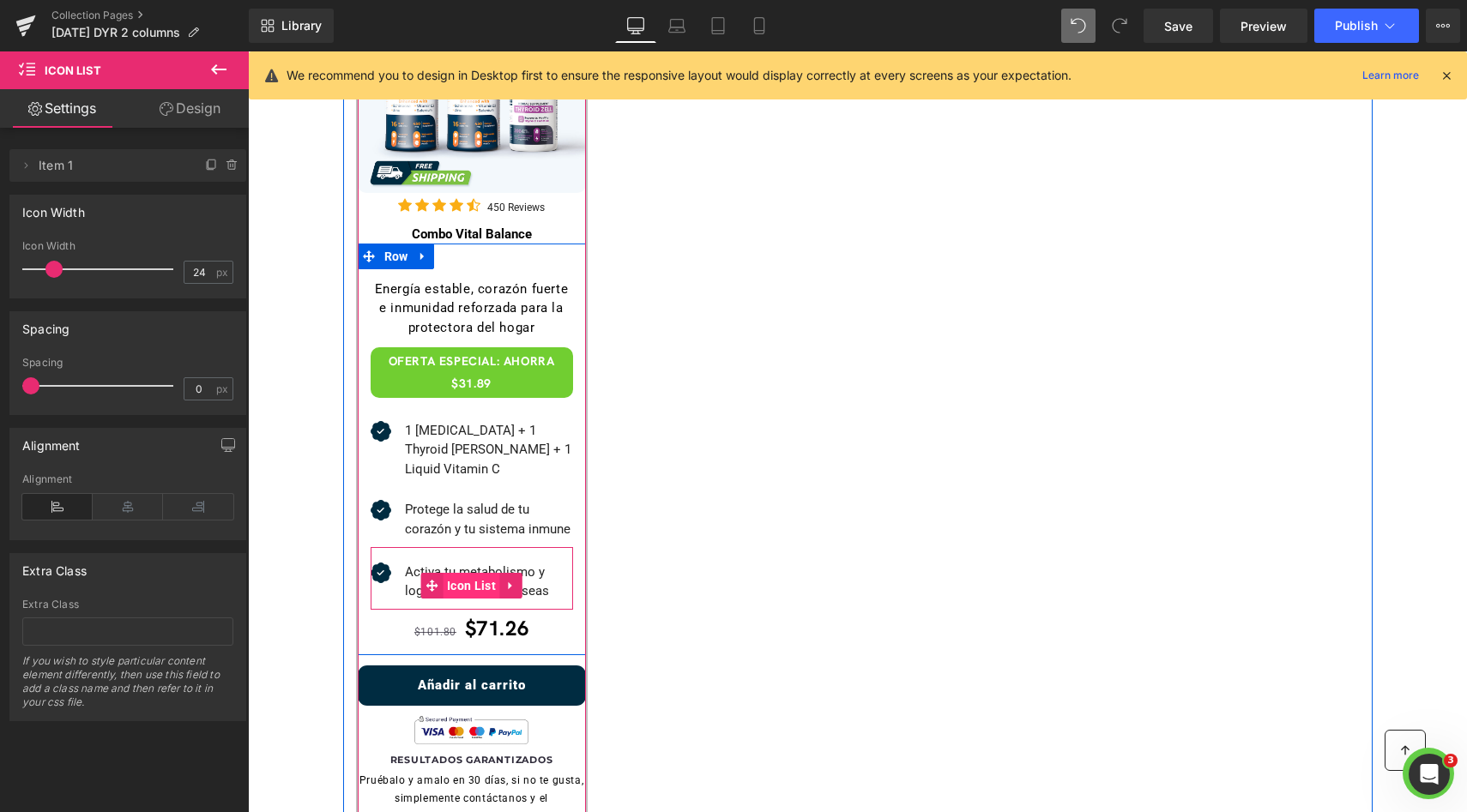
click at [453, 573] on span "Icon List" at bounding box center [471, 585] width 57 height 25
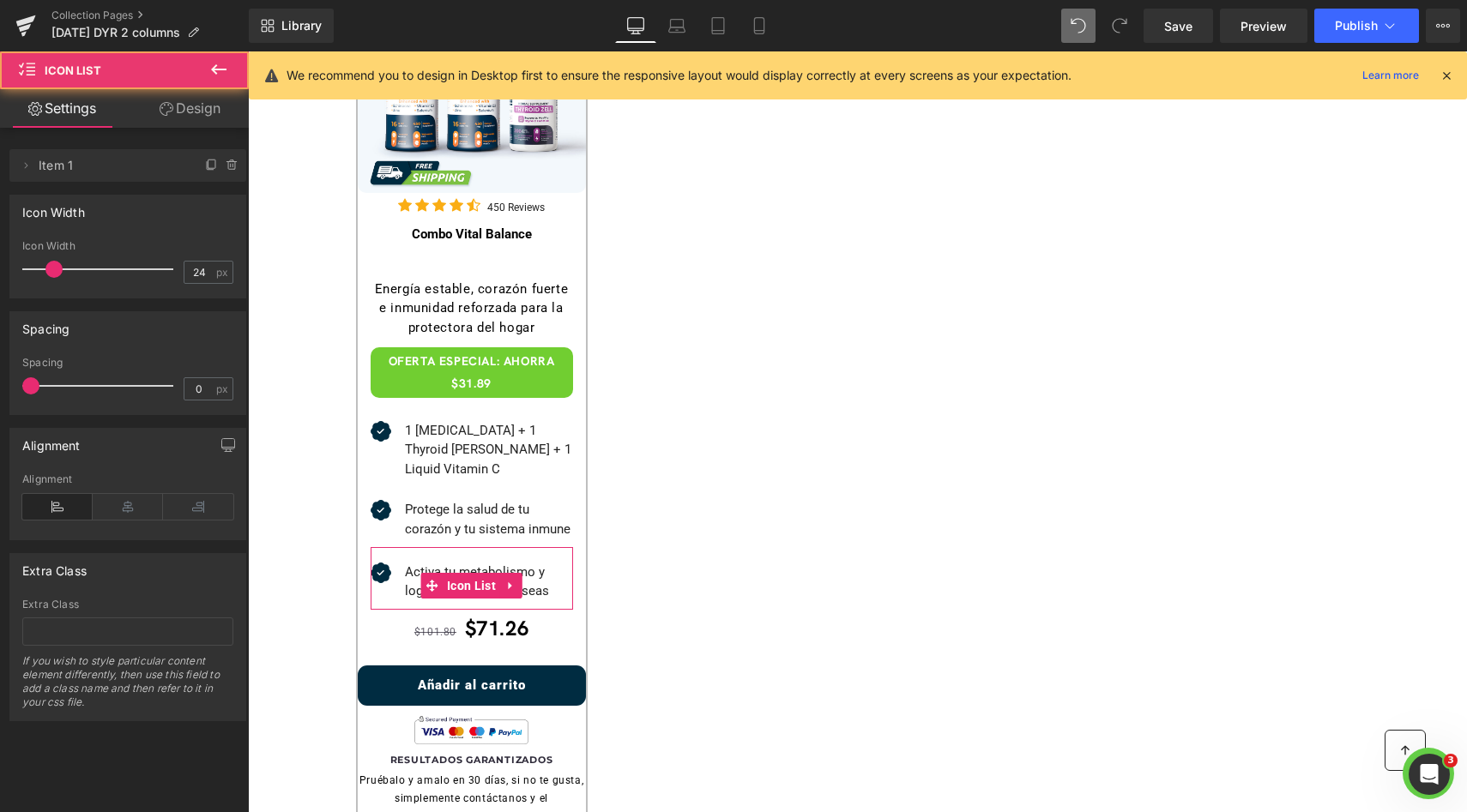
click at [172, 377] on div "Spacing 0 px" at bounding box center [128, 385] width 211 height 57
click at [183, 377] on div "0 px" at bounding box center [208, 389] width 50 height 24
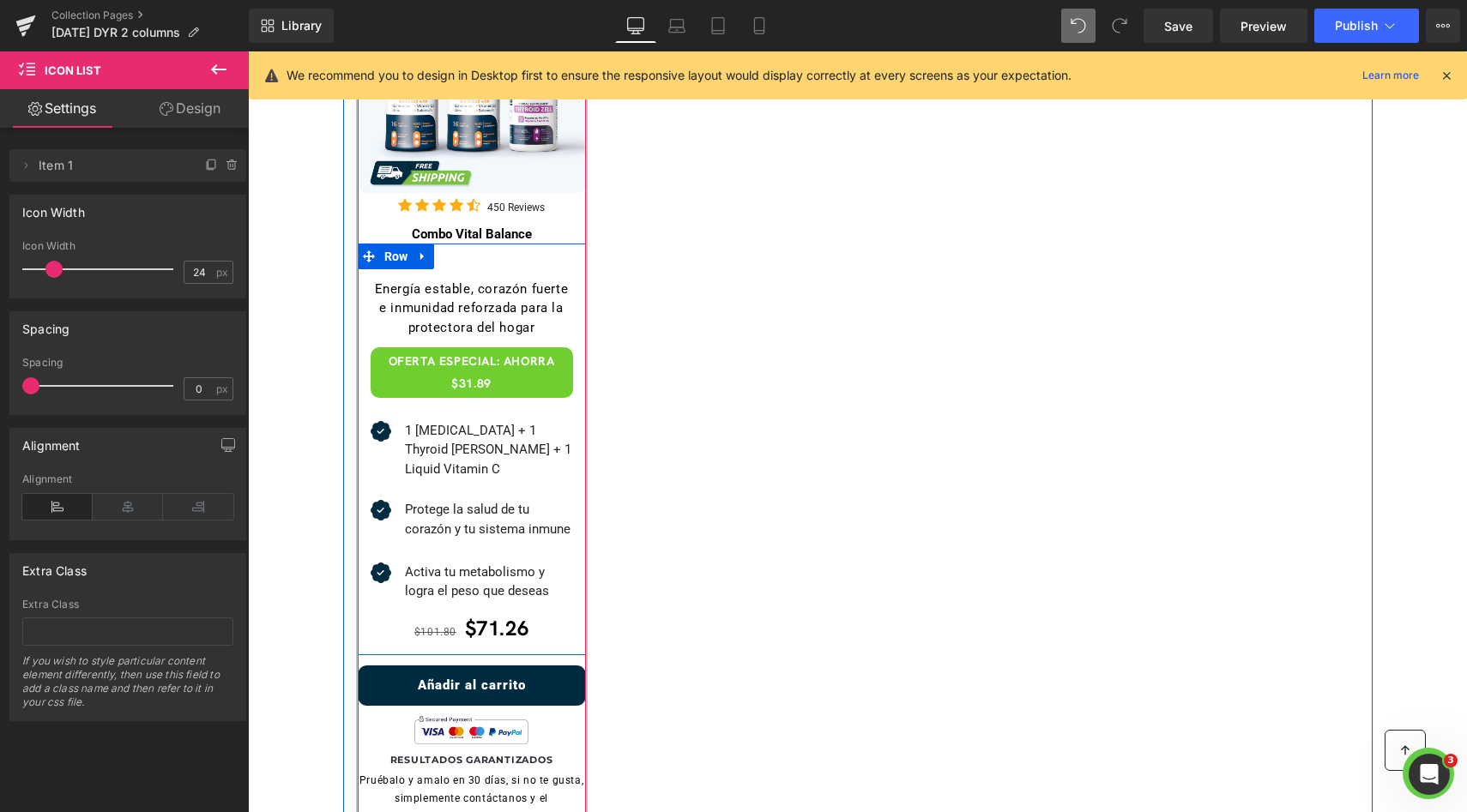
click at [248, 52] on div at bounding box center [248, 52] width 0 height 0
click at [454, 563] on div "Activa tu metabolismo y logra el peso que deseas" at bounding box center [481, 582] width 182 height 39
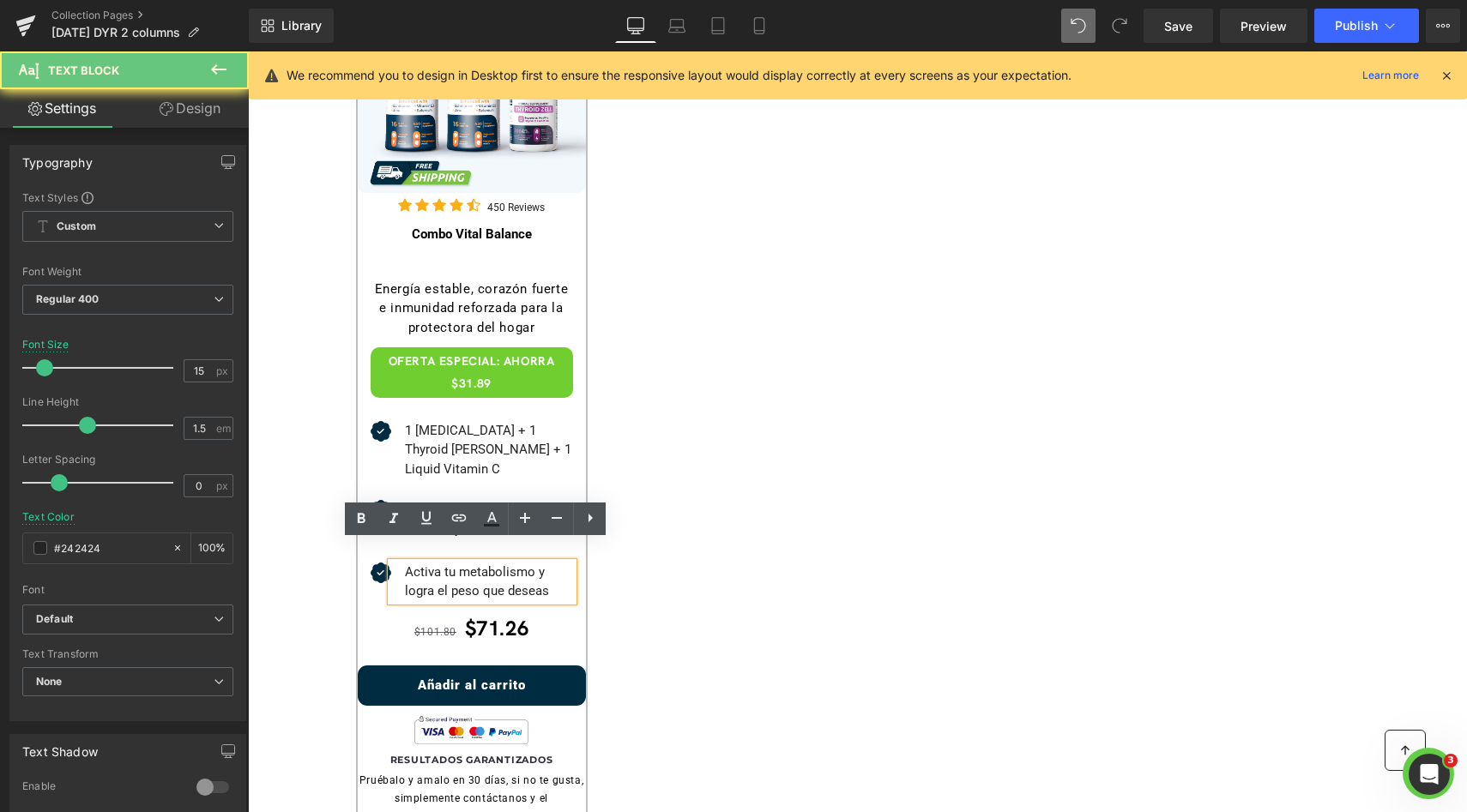
click at [449, 547] on div "Icon Activa tu metabolismo y logra el peso que deseas Text Block Icon List" at bounding box center [471, 578] width 202 height 63
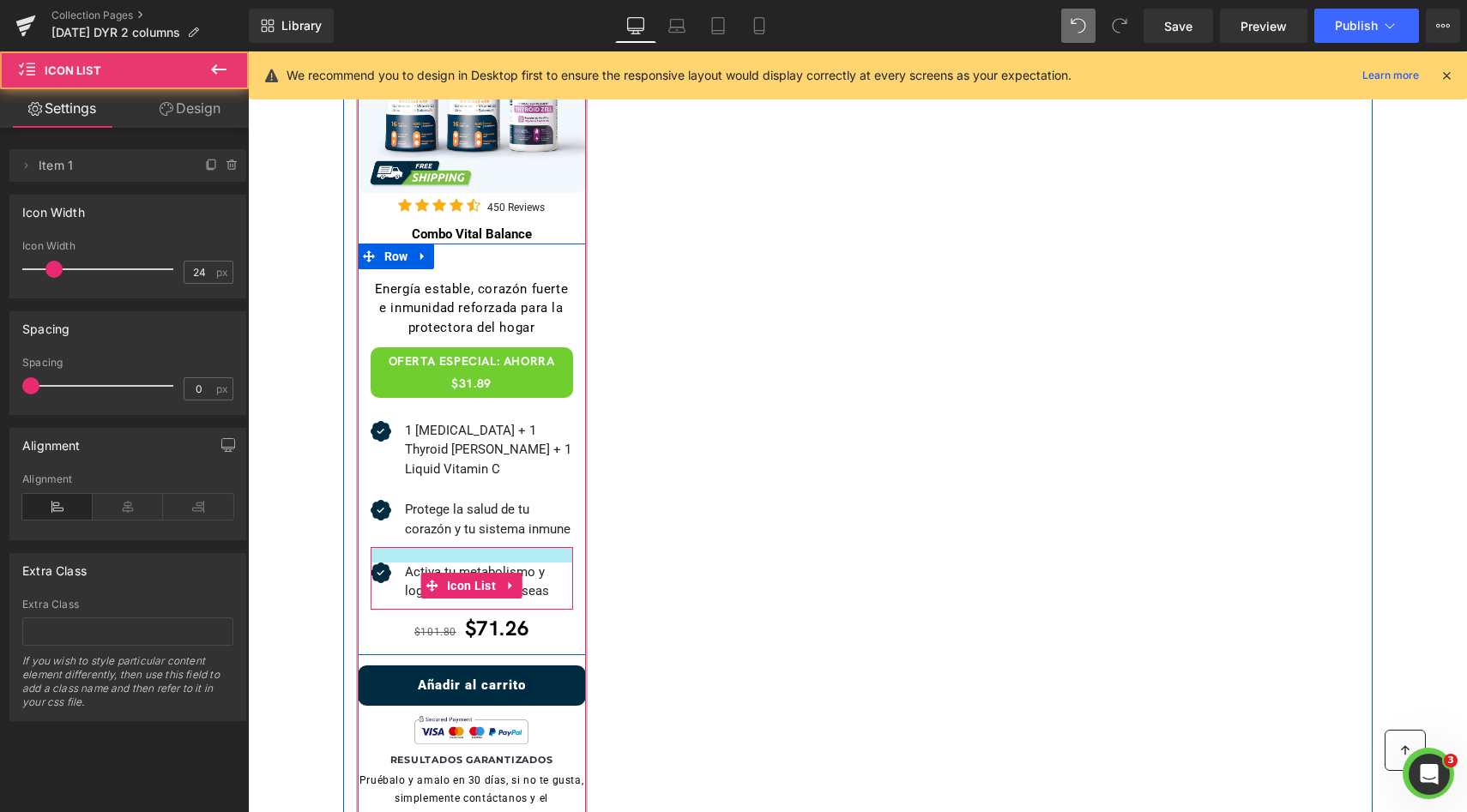
click at [707, 567] on div "Sale Off (P) Image Icon Icon Icon Icon Icon Icon List Hoz 450 Reviews Text Block" at bounding box center [857, 397] width 1029 height 919
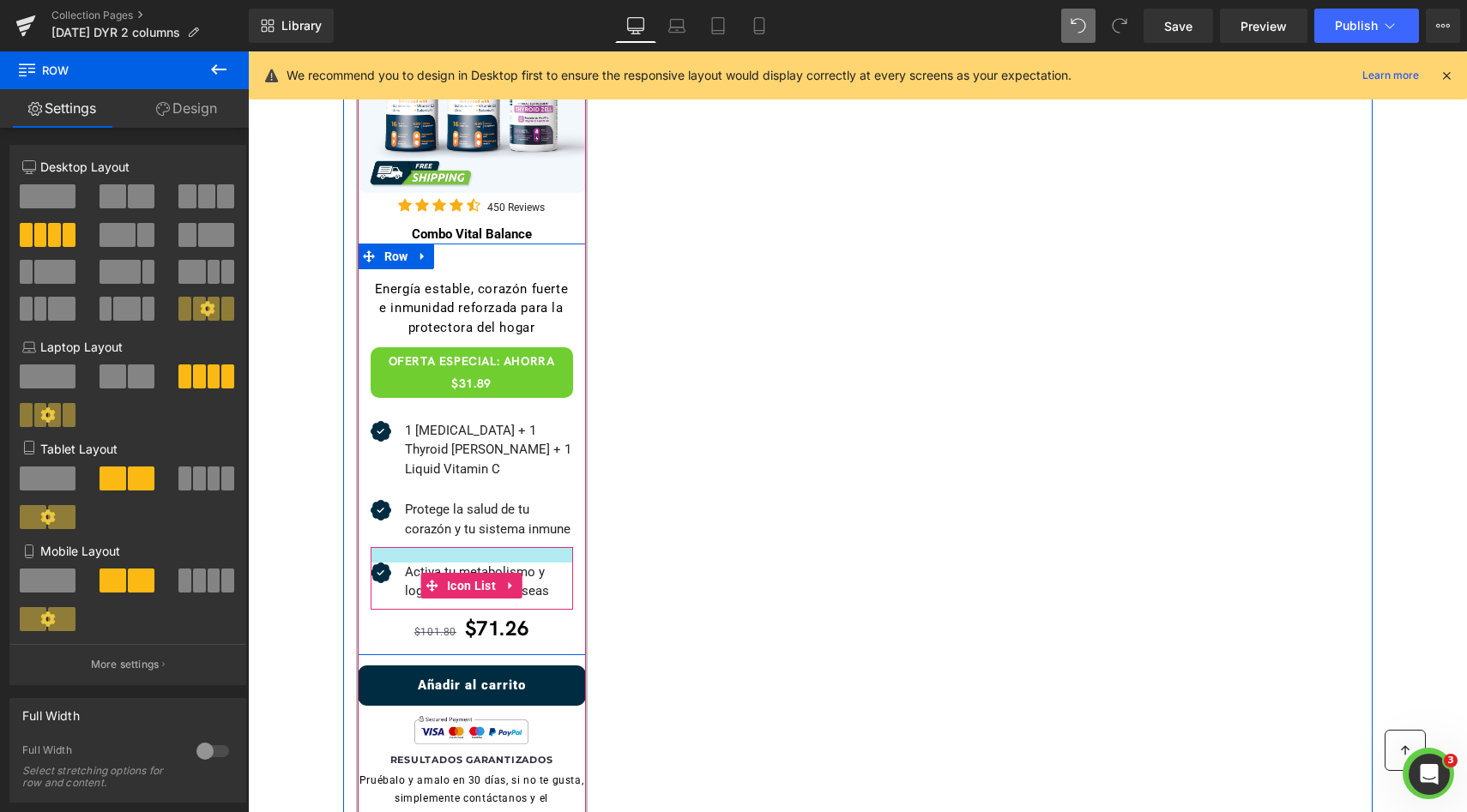
click at [511, 547] on div at bounding box center [471, 555] width 202 height 15
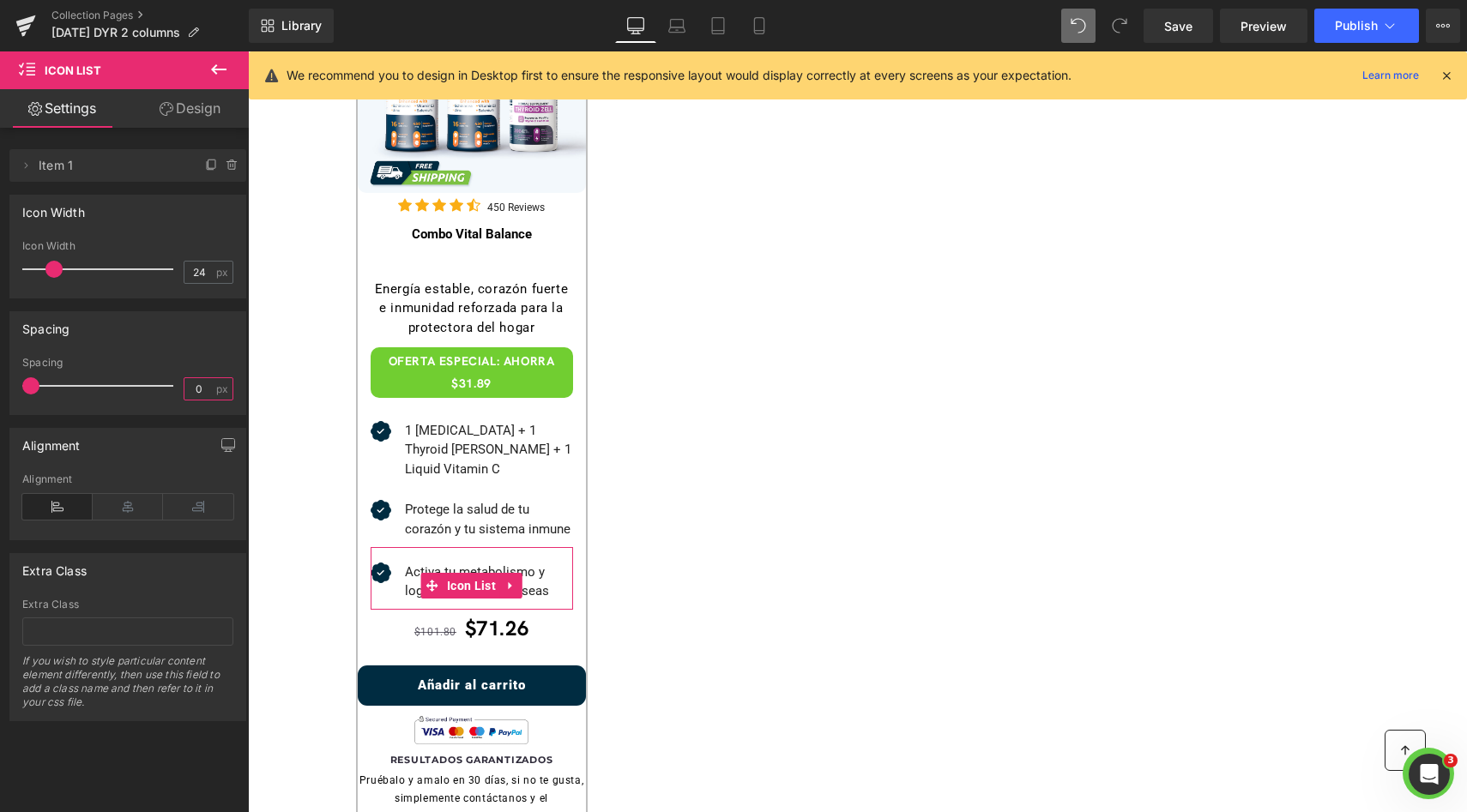
click at [190, 386] on input "0" at bounding box center [199, 389] width 30 height 22
click at [644, 569] on div "Sale Off (P) Image Icon Icon Icon Icon Icon Icon List Hoz 450 Reviews Text Block" at bounding box center [857, 397] width 1029 height 919
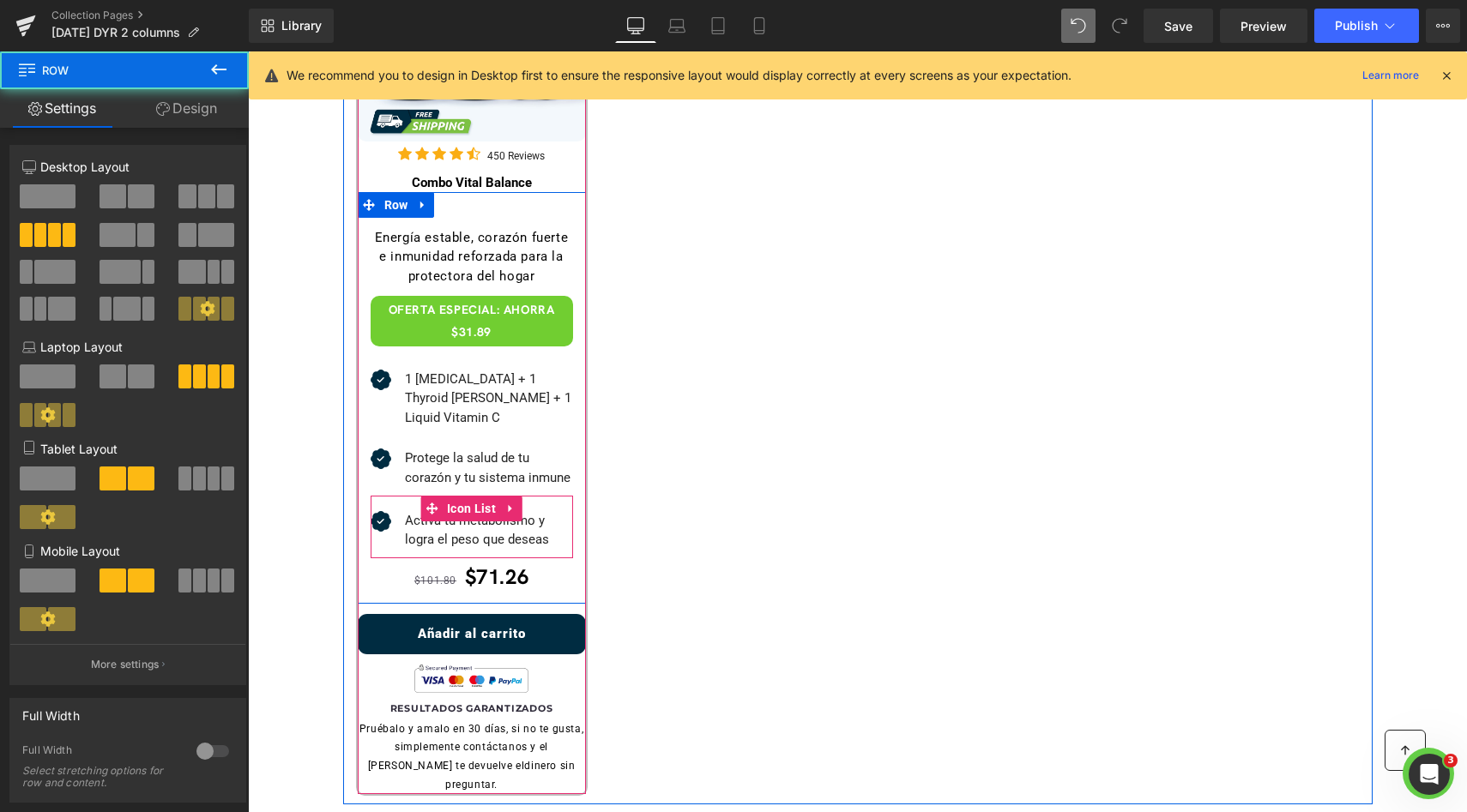
scroll to position [690, 0]
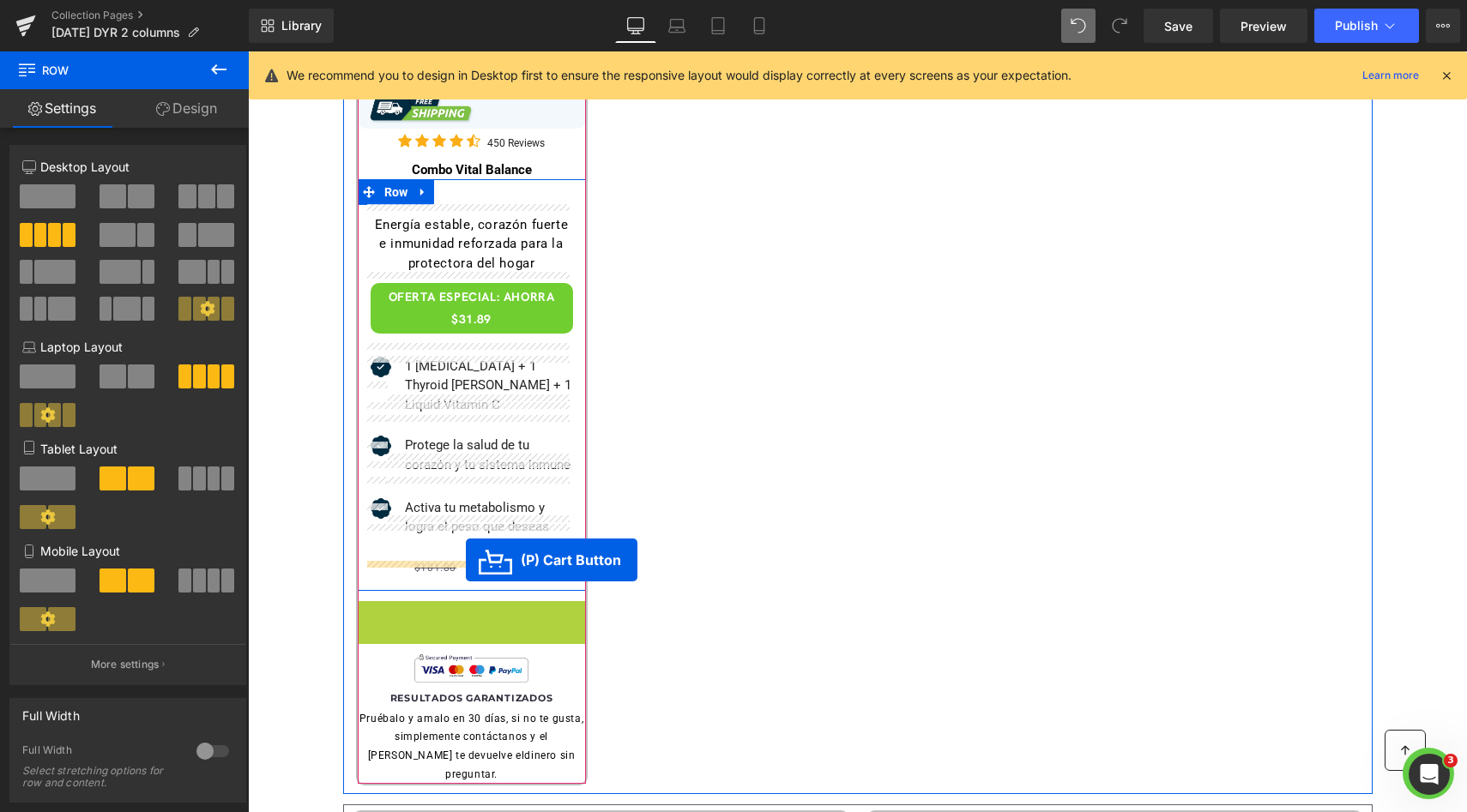
drag, startPoint x: 459, startPoint y: 597, endPoint x: 466, endPoint y: 560, distance: 37.7
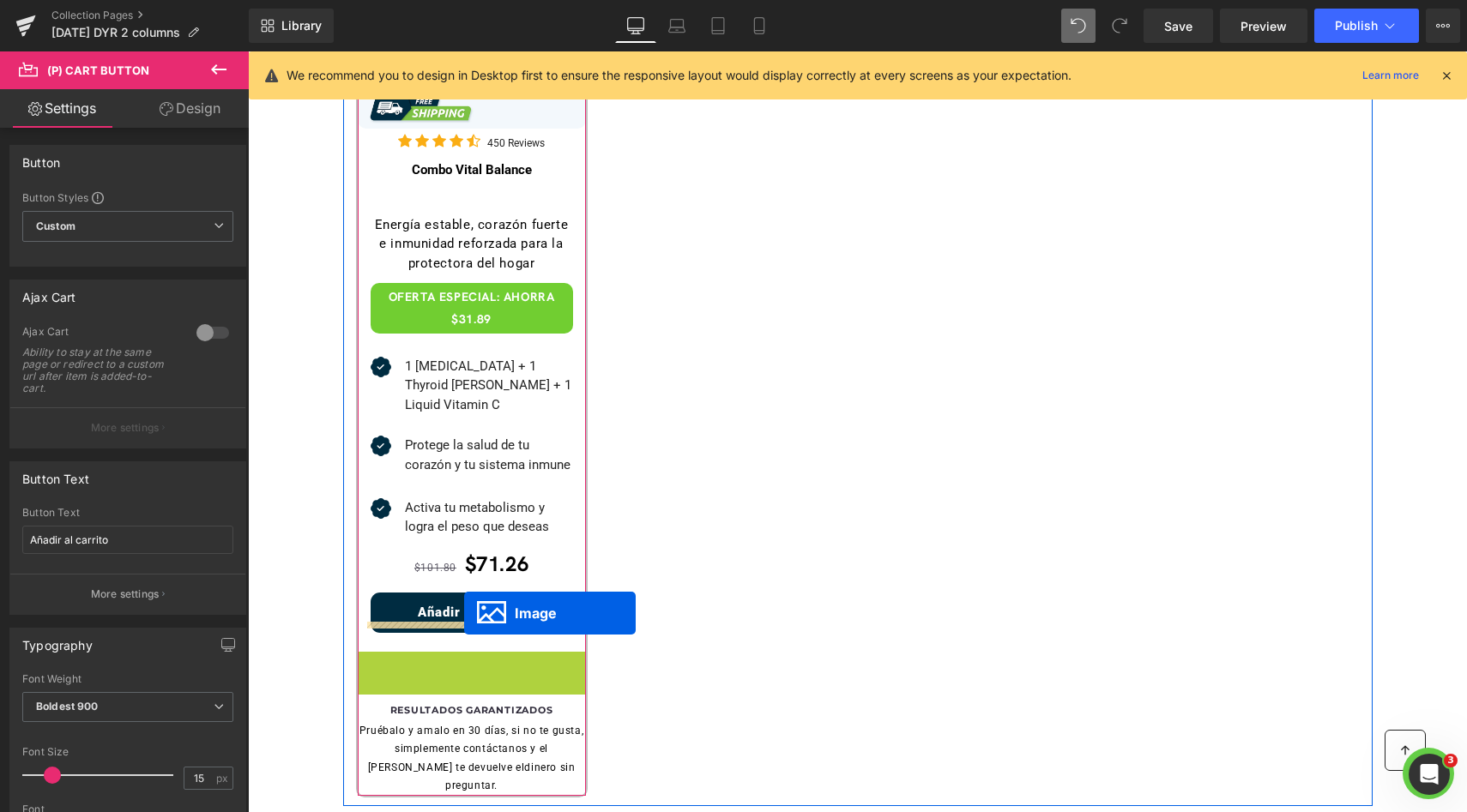
drag, startPoint x: 468, startPoint y: 637, endPoint x: 464, endPoint y: 613, distance: 24.3
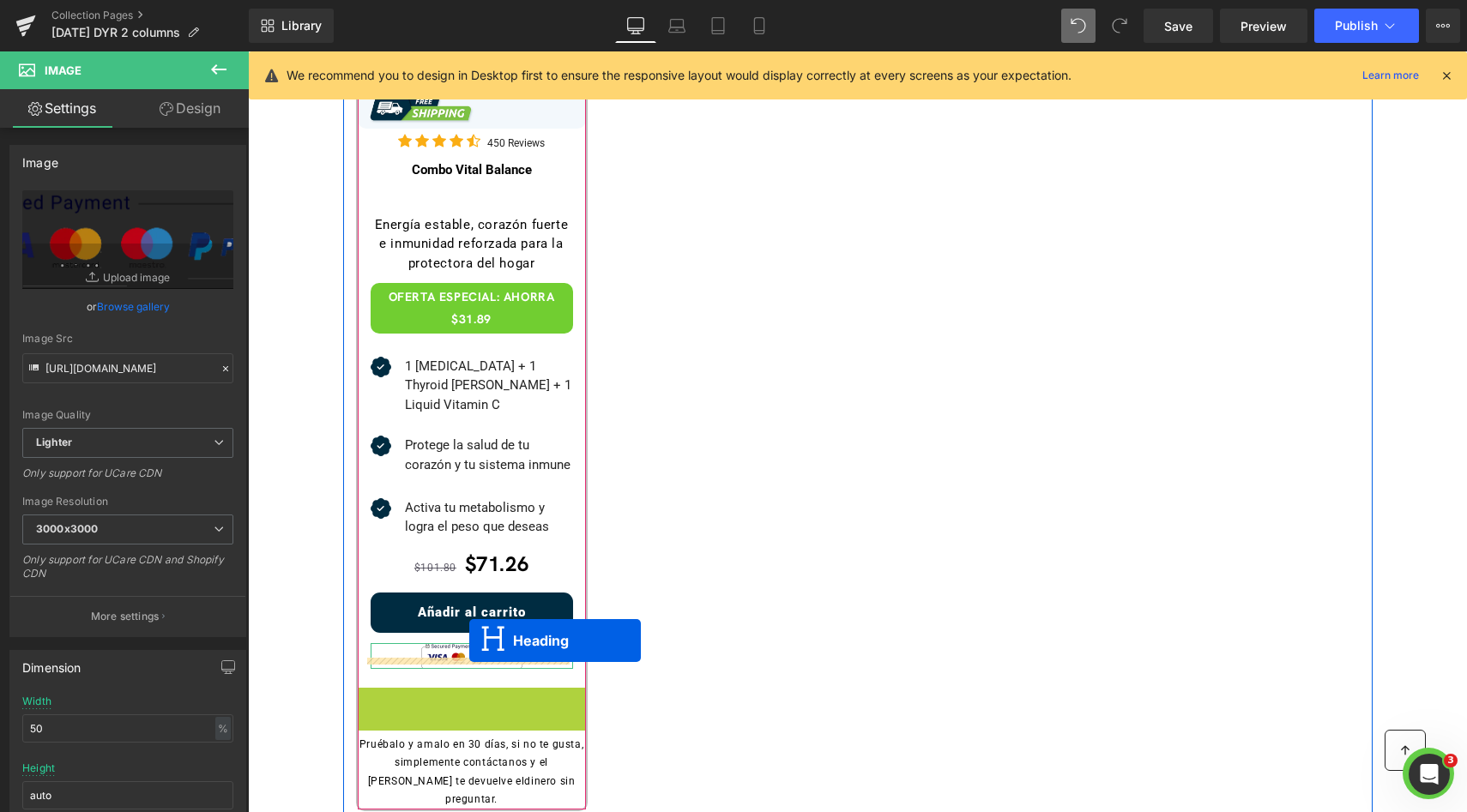
drag, startPoint x: 461, startPoint y: 670, endPoint x: 469, endPoint y: 641, distance: 30.1
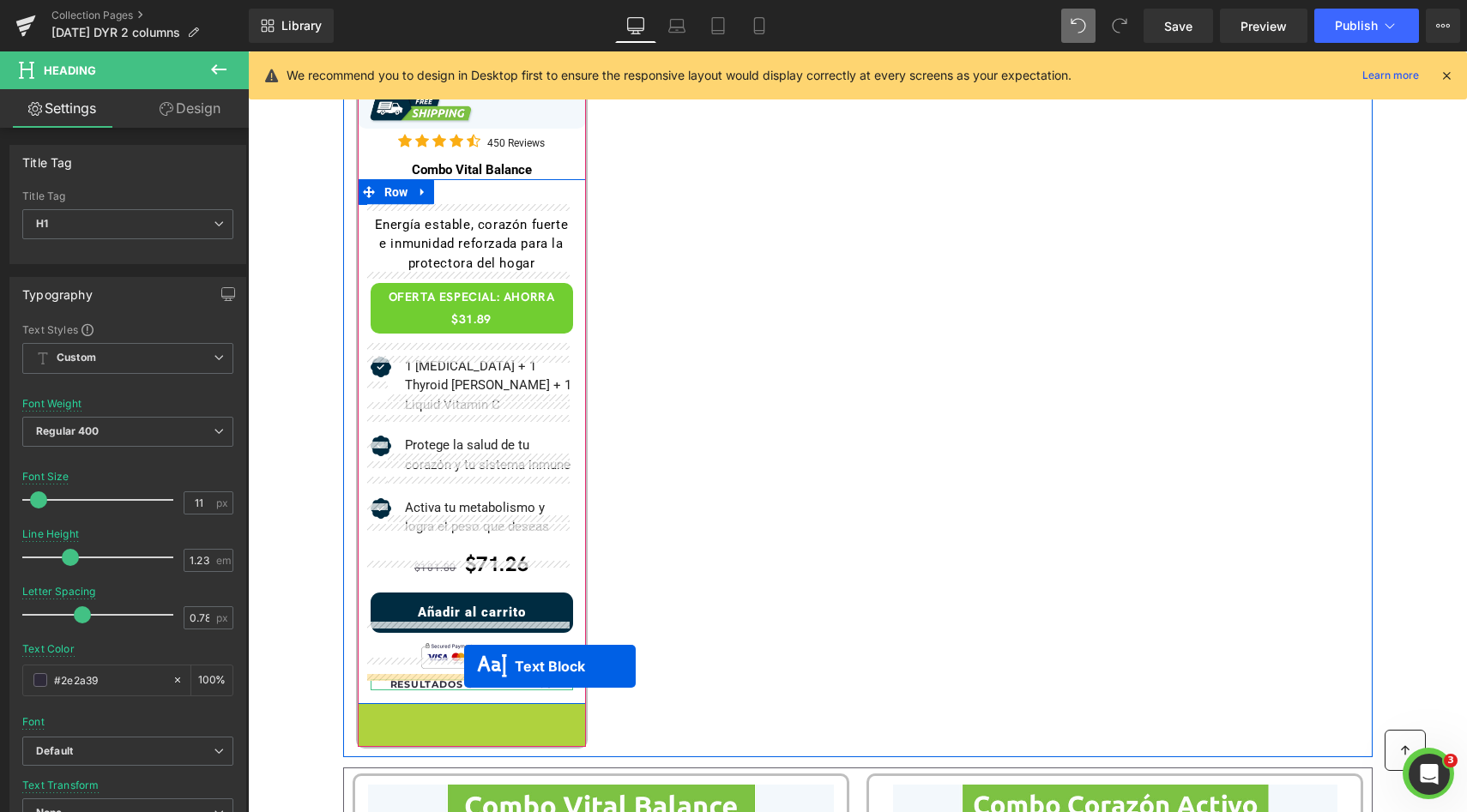
drag, startPoint x: 457, startPoint y: 712, endPoint x: 464, endPoint y: 666, distance: 46.5
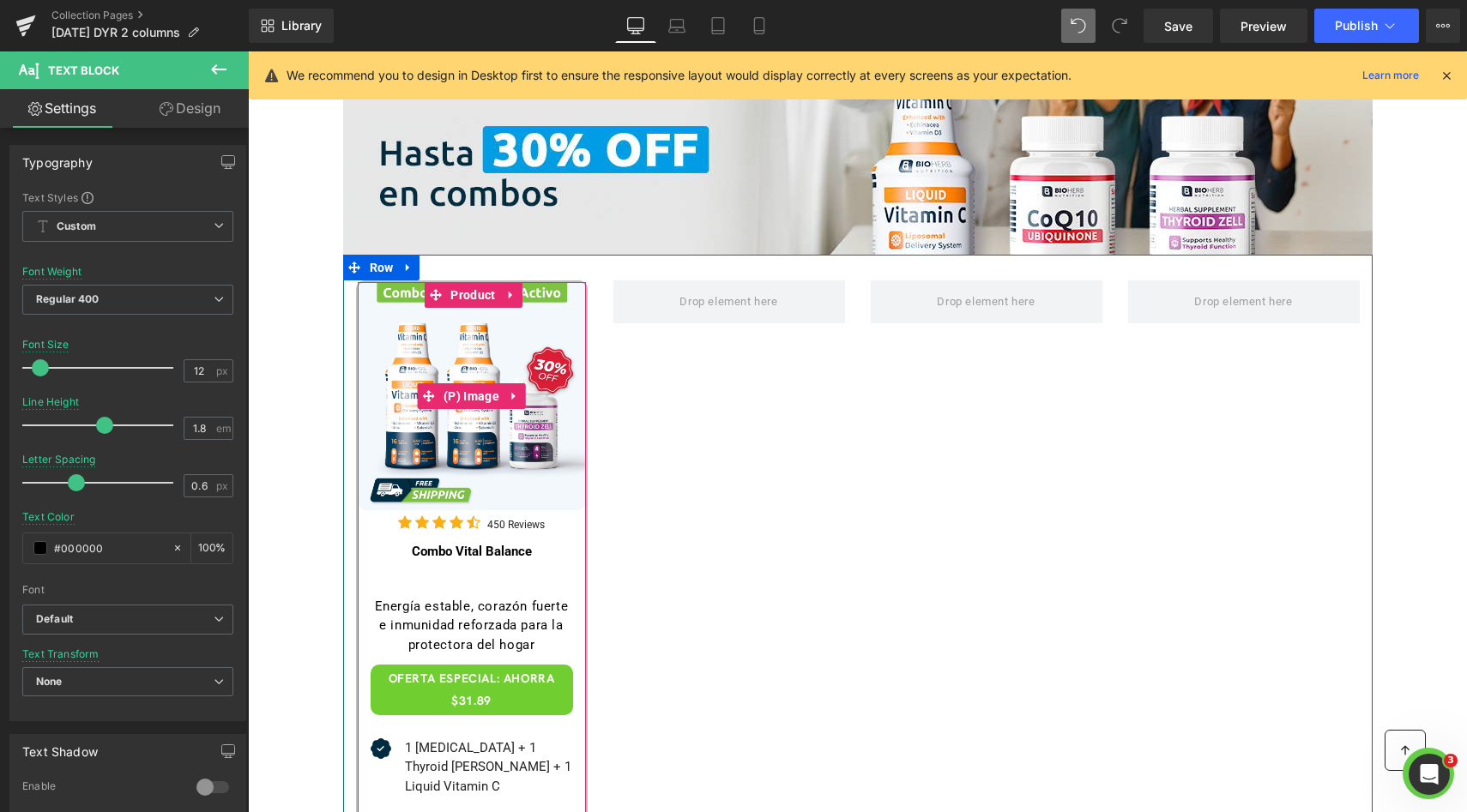
scroll to position [411, 0]
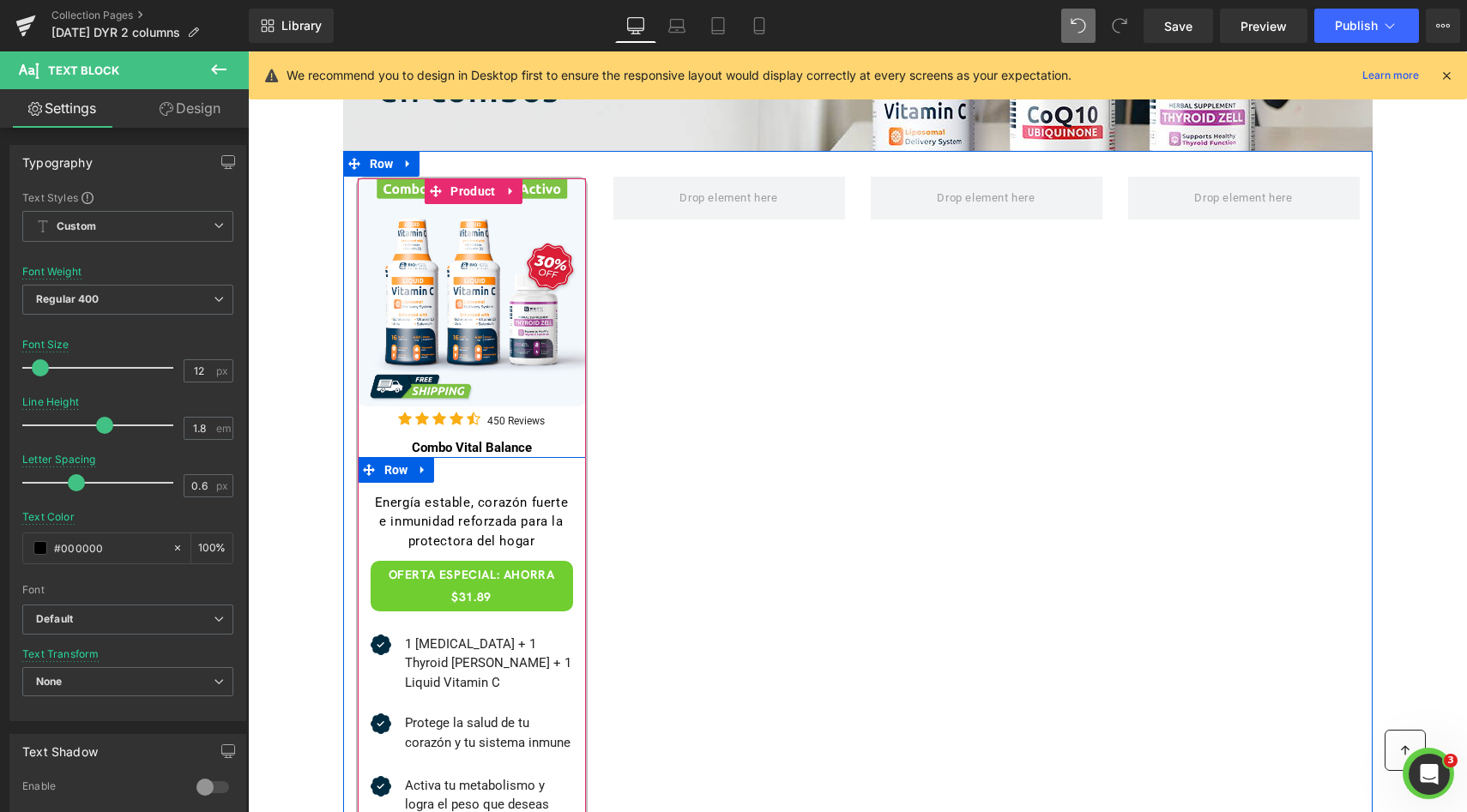
click at [461, 464] on div "Energía estable, corazón fuerte e inmunidad reforzada para la protectora del ho…" at bounding box center [471, 756] width 228 height 599
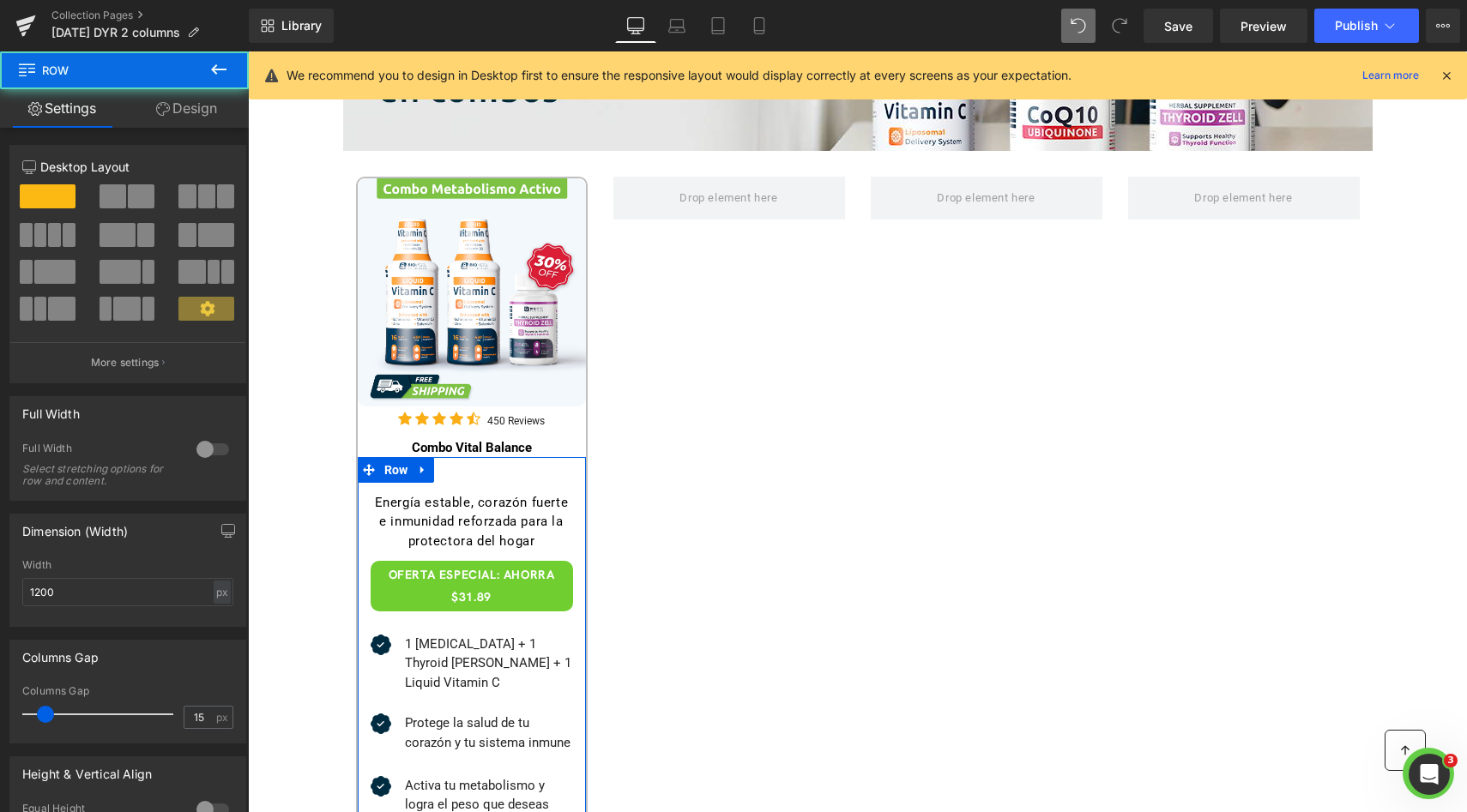
click at [182, 121] on link "Design" at bounding box center [186, 108] width 124 height 39
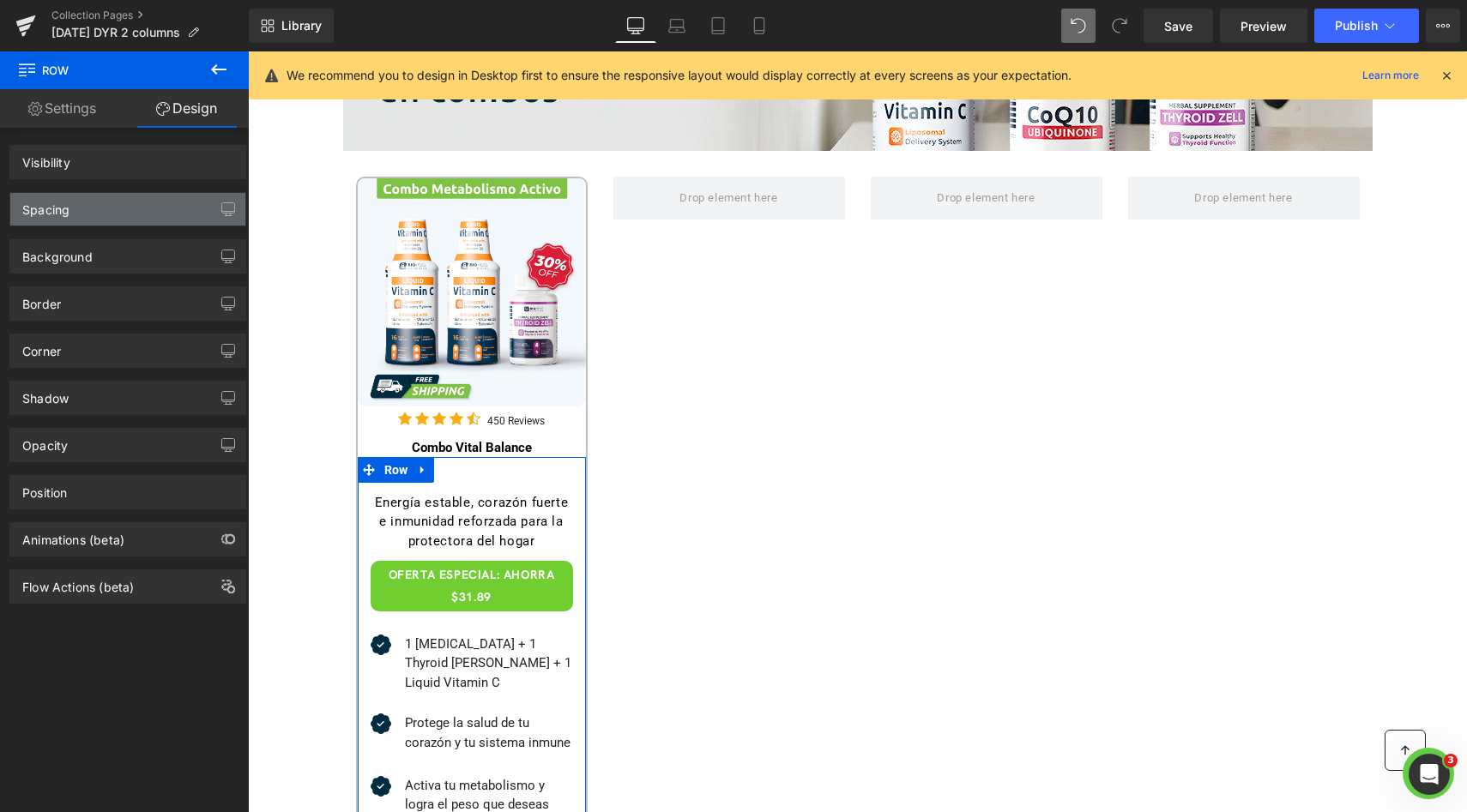
click at [114, 202] on div "Spacing" at bounding box center [127, 209] width 235 height 33
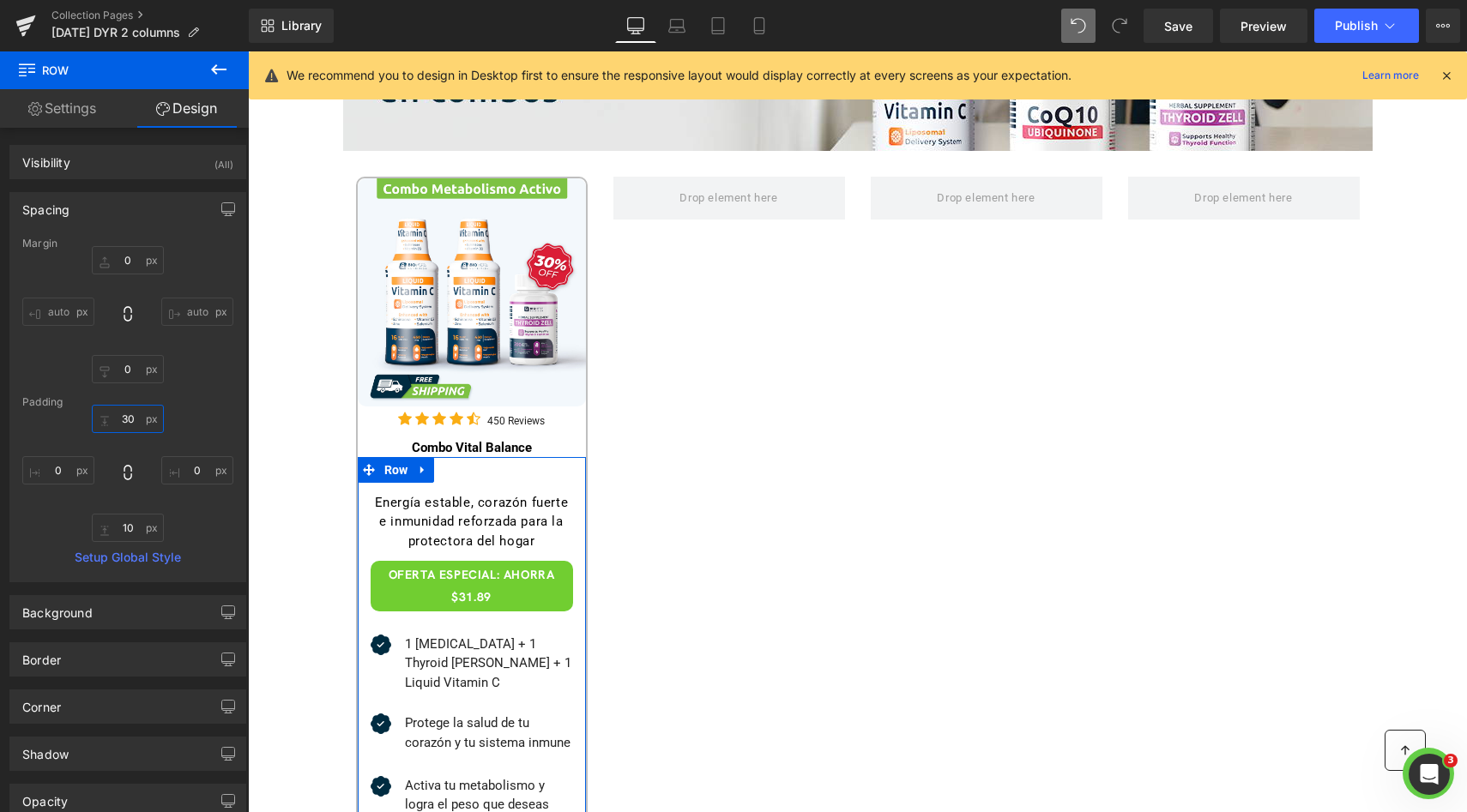
click at [127, 423] on input "text" at bounding box center [127, 419] width 72 height 28
type input "30"
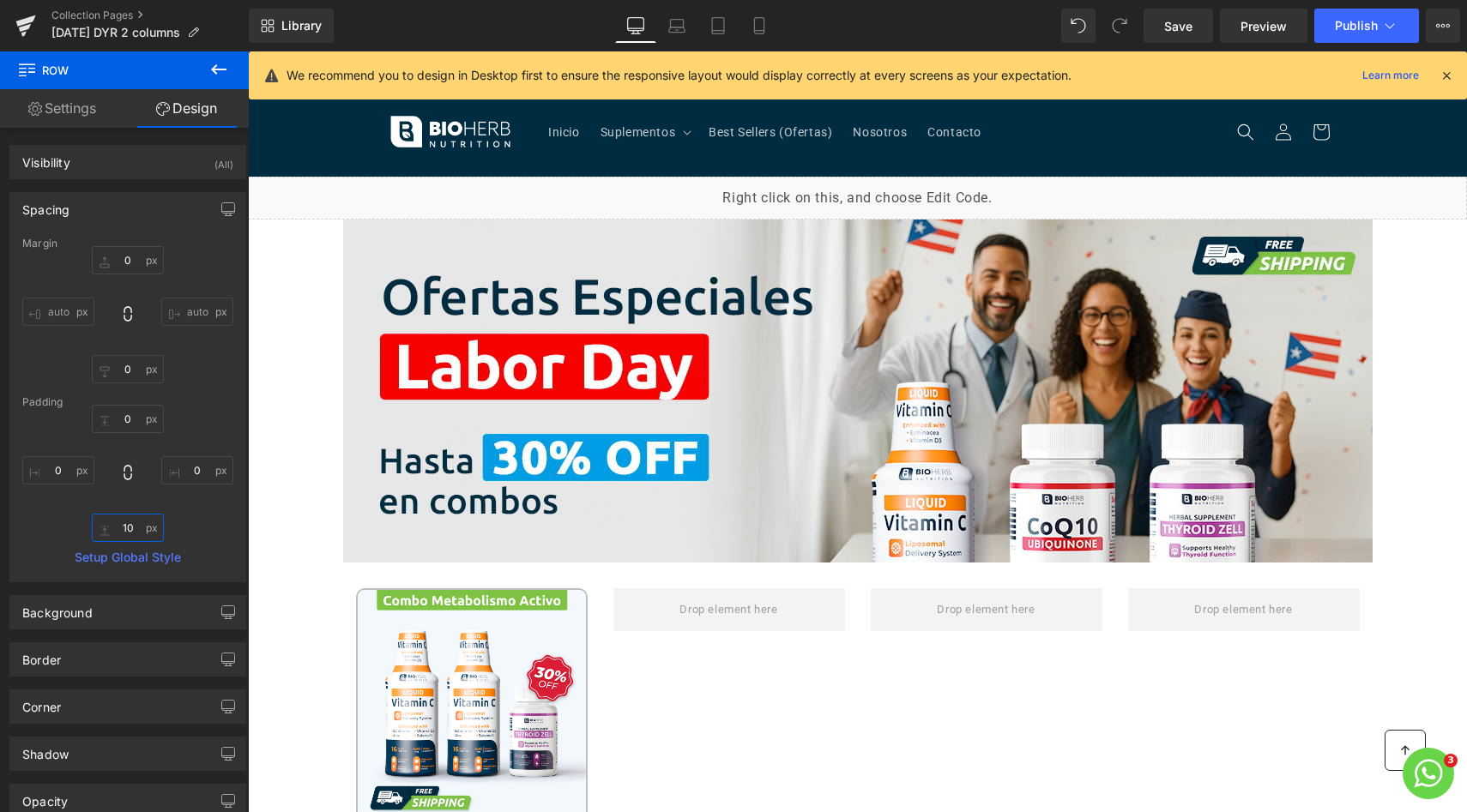
click at [129, 517] on input "10" at bounding box center [127, 527] width 72 height 28
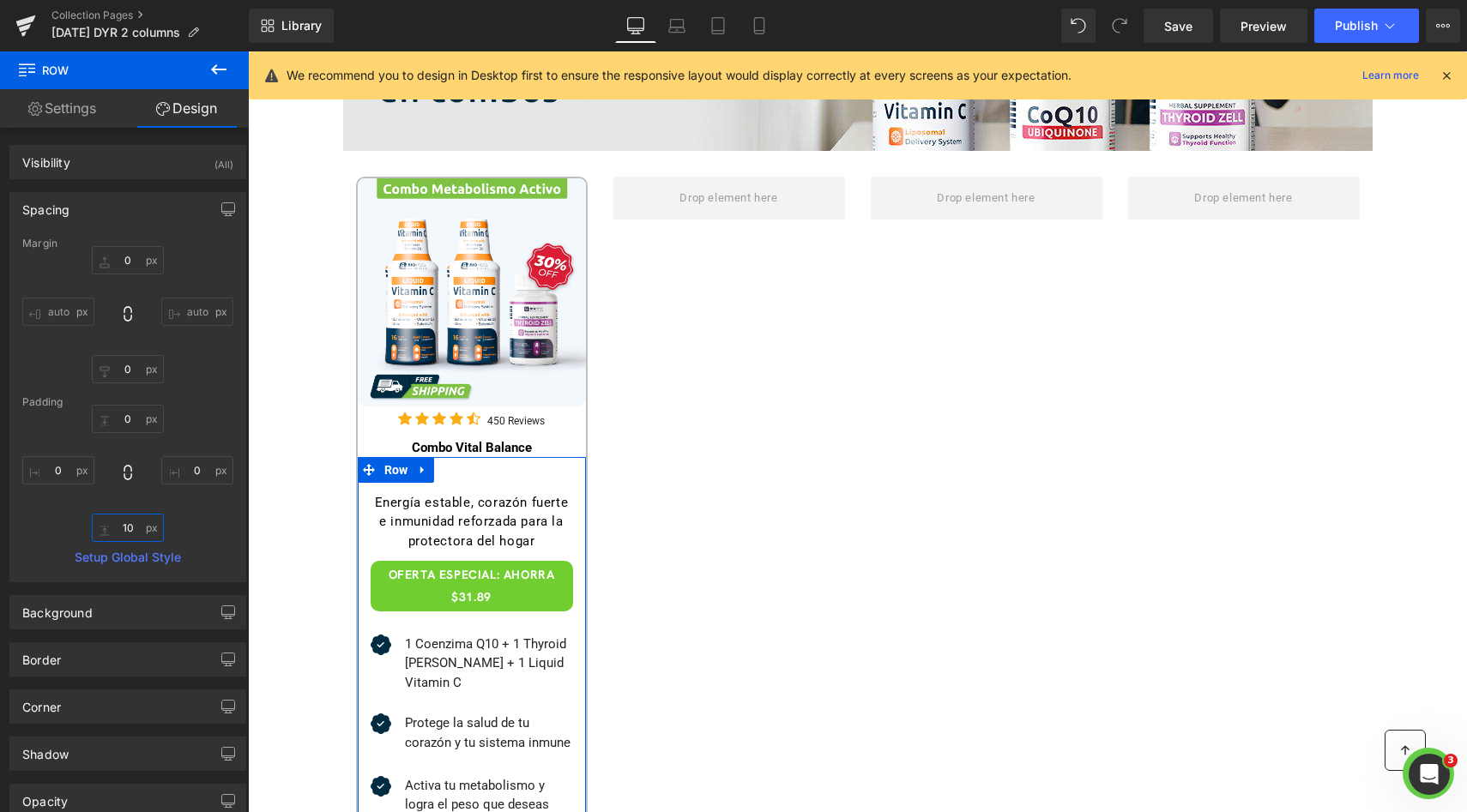
click at [130, 525] on input "10" at bounding box center [127, 527] width 72 height 28
click at [131, 421] on input "text" at bounding box center [127, 419] width 72 height 28
click at [226, 375] on div "0px 0 auto auto 0px 0 auto auto" at bounding box center [128, 314] width 211 height 137
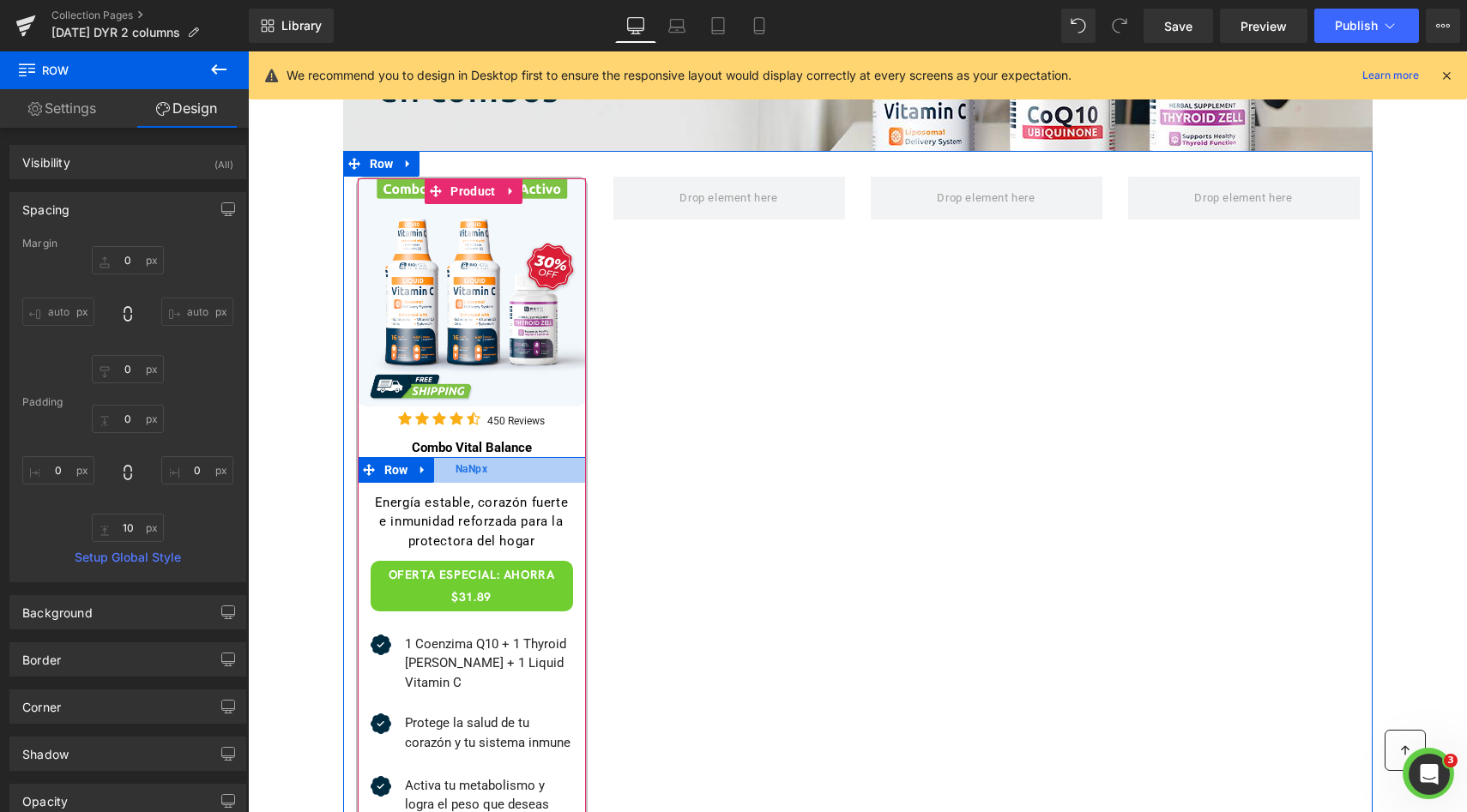
click at [486, 474] on div "NaNpx" at bounding box center [471, 469] width 228 height 25
click at [389, 464] on span "Row" at bounding box center [396, 469] width 33 height 25
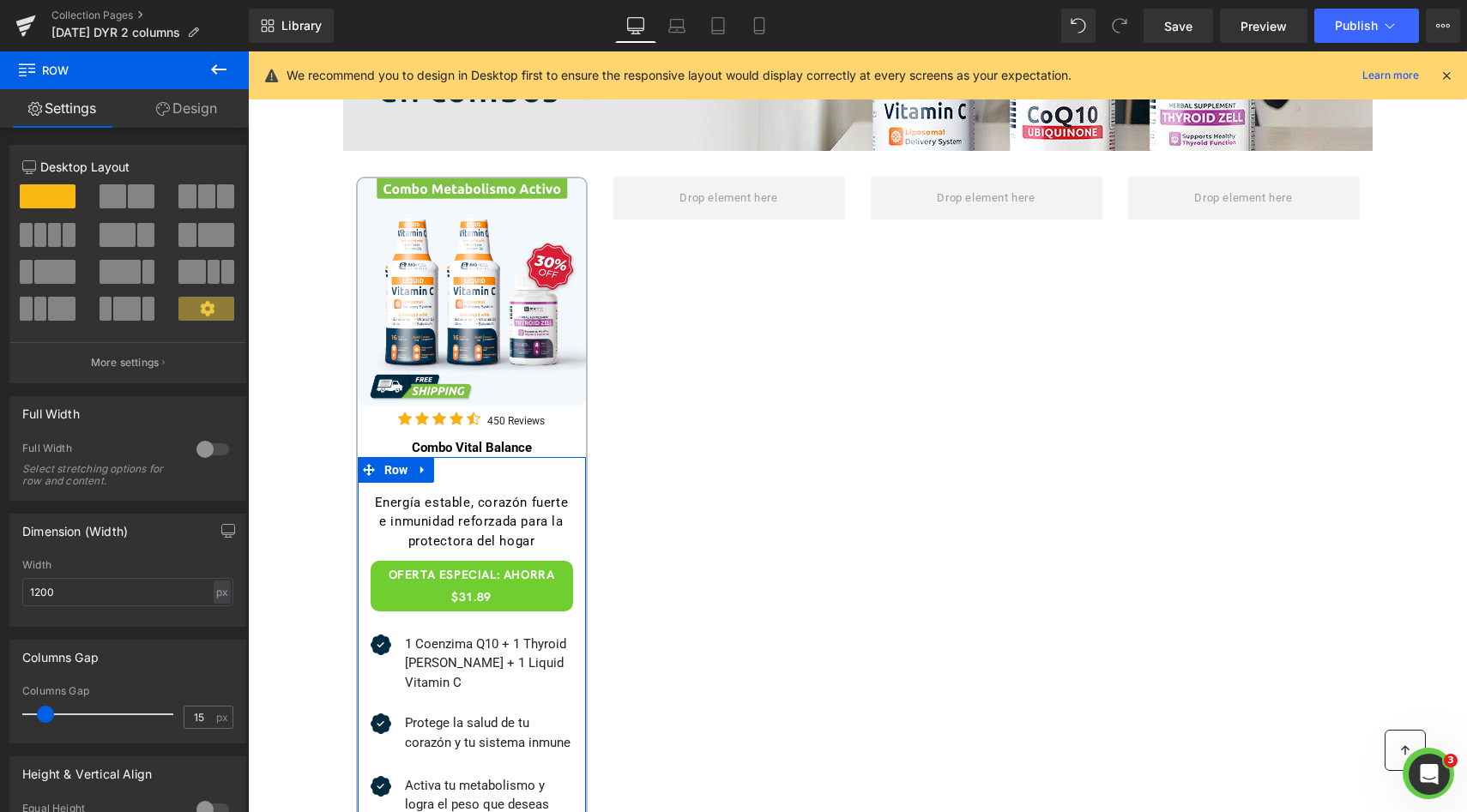
click at [180, 122] on link "Design" at bounding box center [186, 108] width 124 height 39
click at [0, 0] on div "Spacing" at bounding box center [0, 0] width 0 height 0
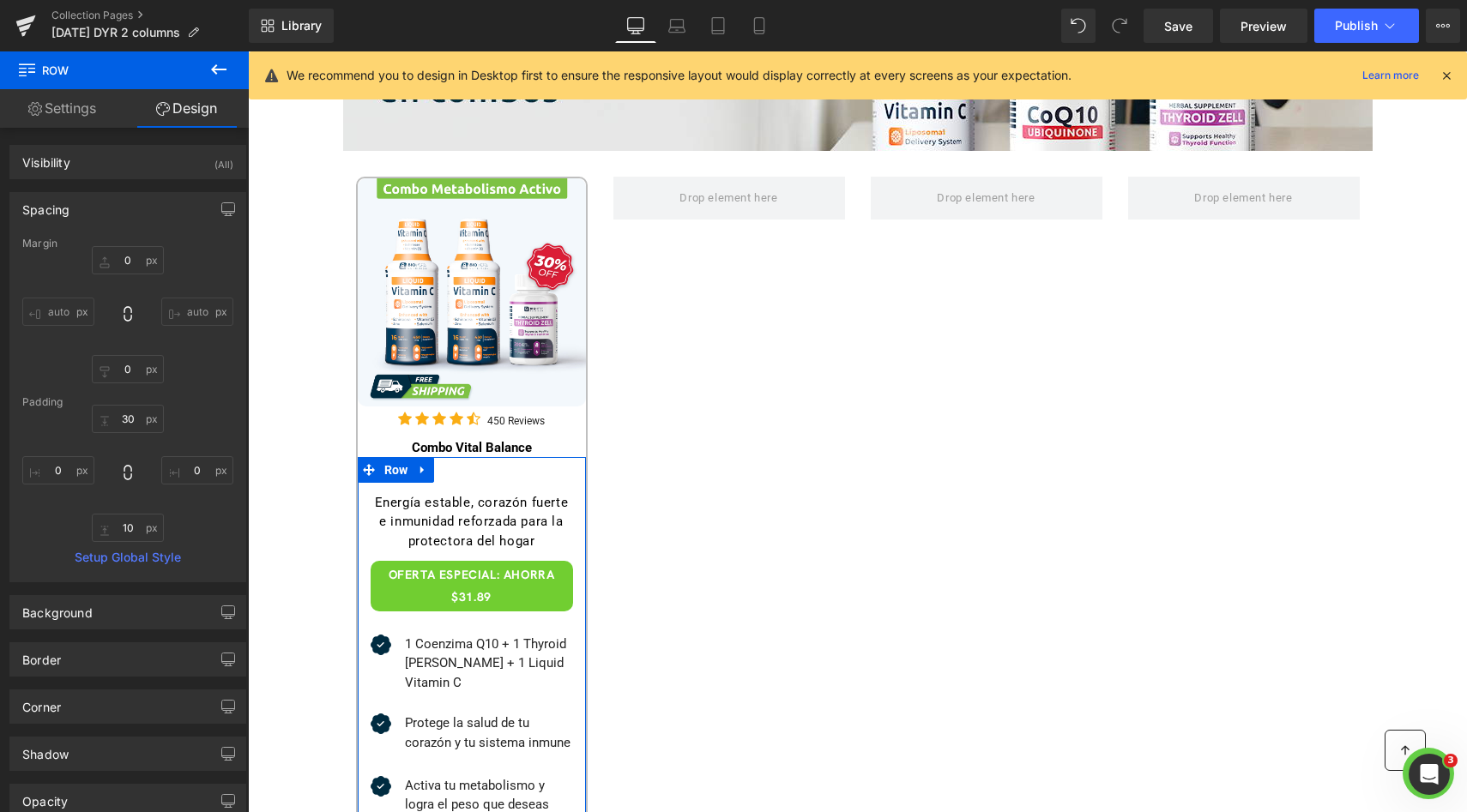
type input "0"
type input "30"
type input "0"
type input "10"
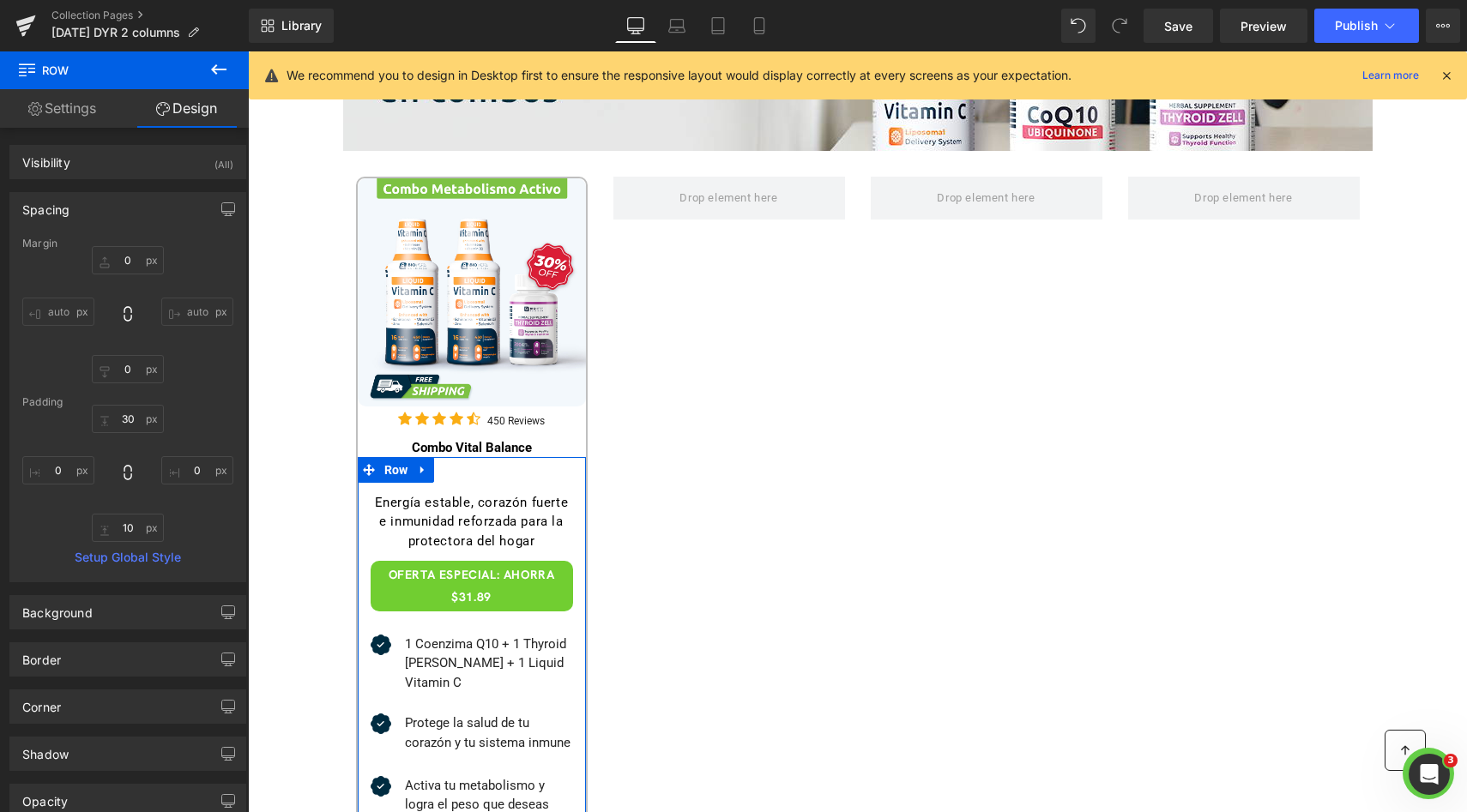
type input "0"
click at [119, 256] on input "0" at bounding box center [127, 260] width 72 height 28
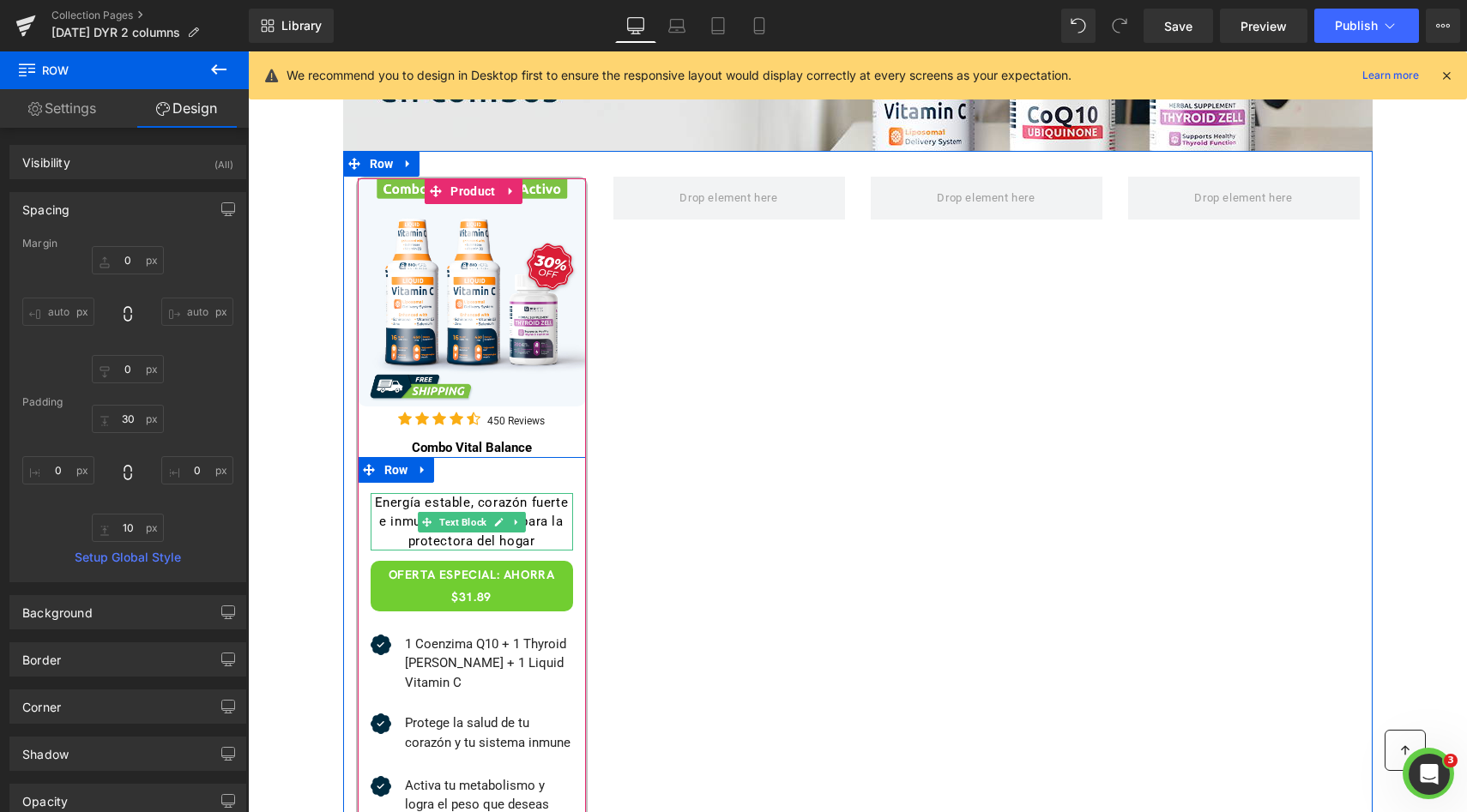
click at [447, 507] on div "Energía estable, corazón fuerte e inmunidad reforzada para la protectora del ho…" at bounding box center [471, 522] width 202 height 58
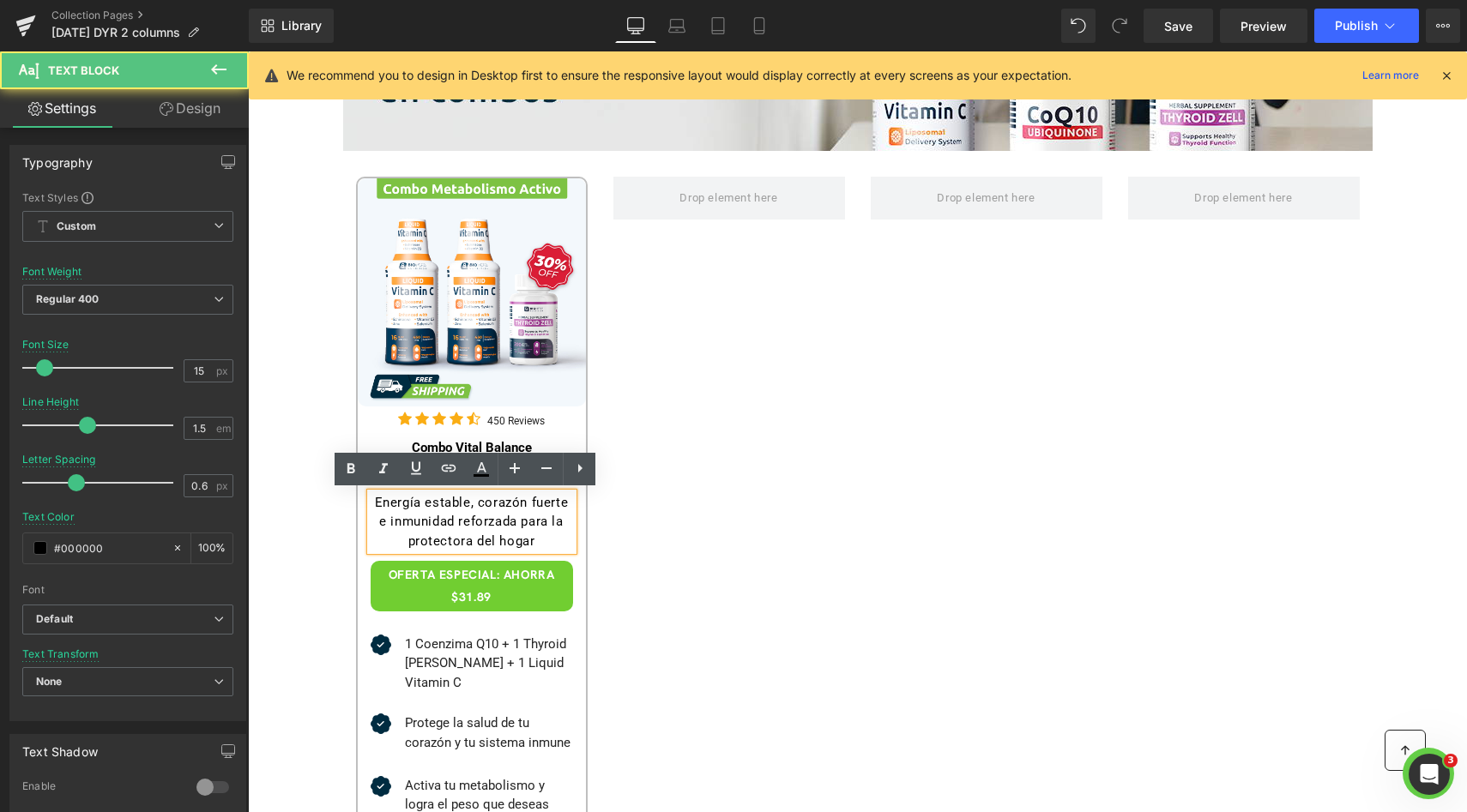
click at [447, 517] on div "Energía estable, corazón fuerte e inmunidad reforzada para la protectora del ho…" at bounding box center [471, 522] width 202 height 58
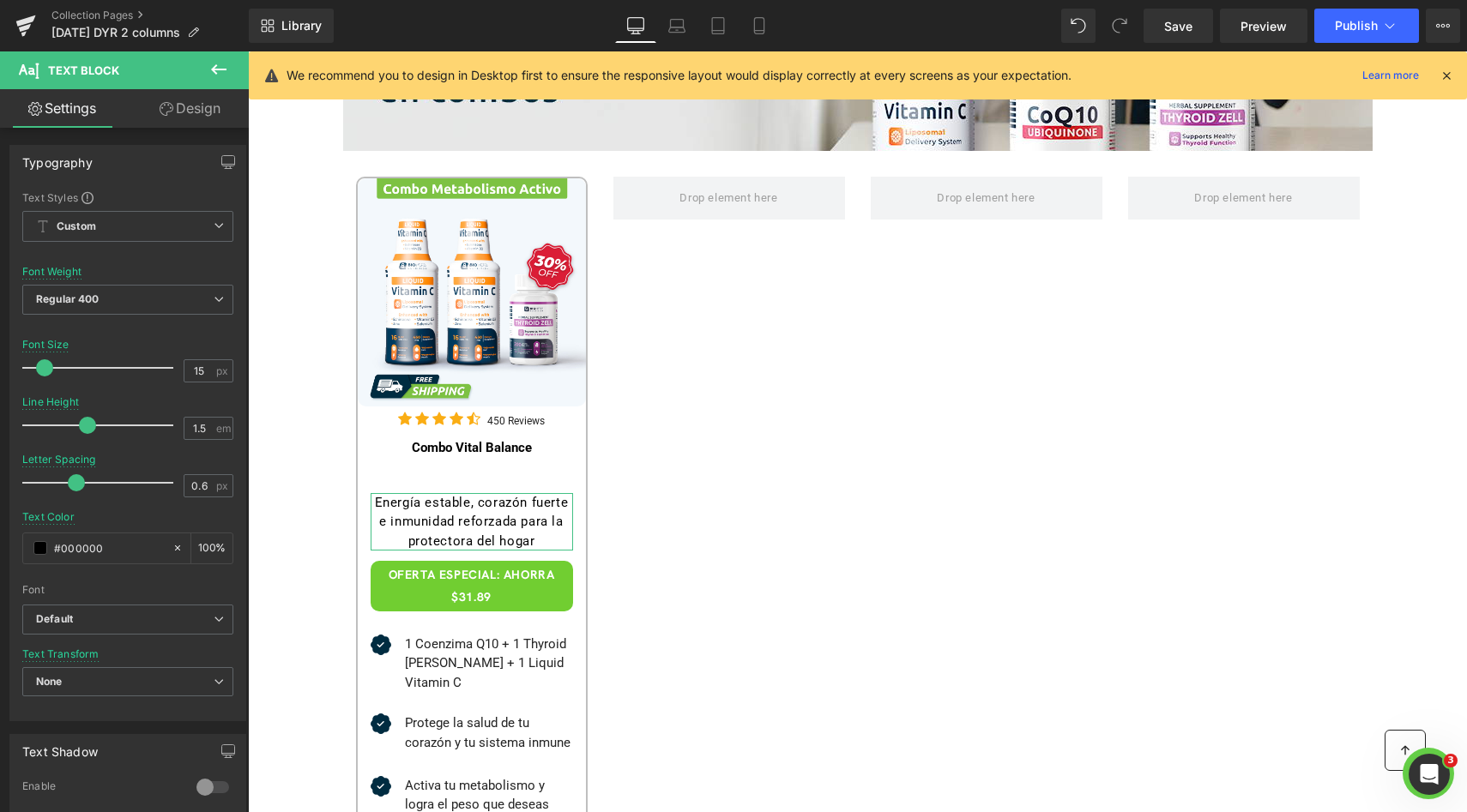
click at [160, 109] on icon at bounding box center [166, 109] width 14 height 14
click at [0, 0] on div "Spacing" at bounding box center [0, 0] width 0 height 0
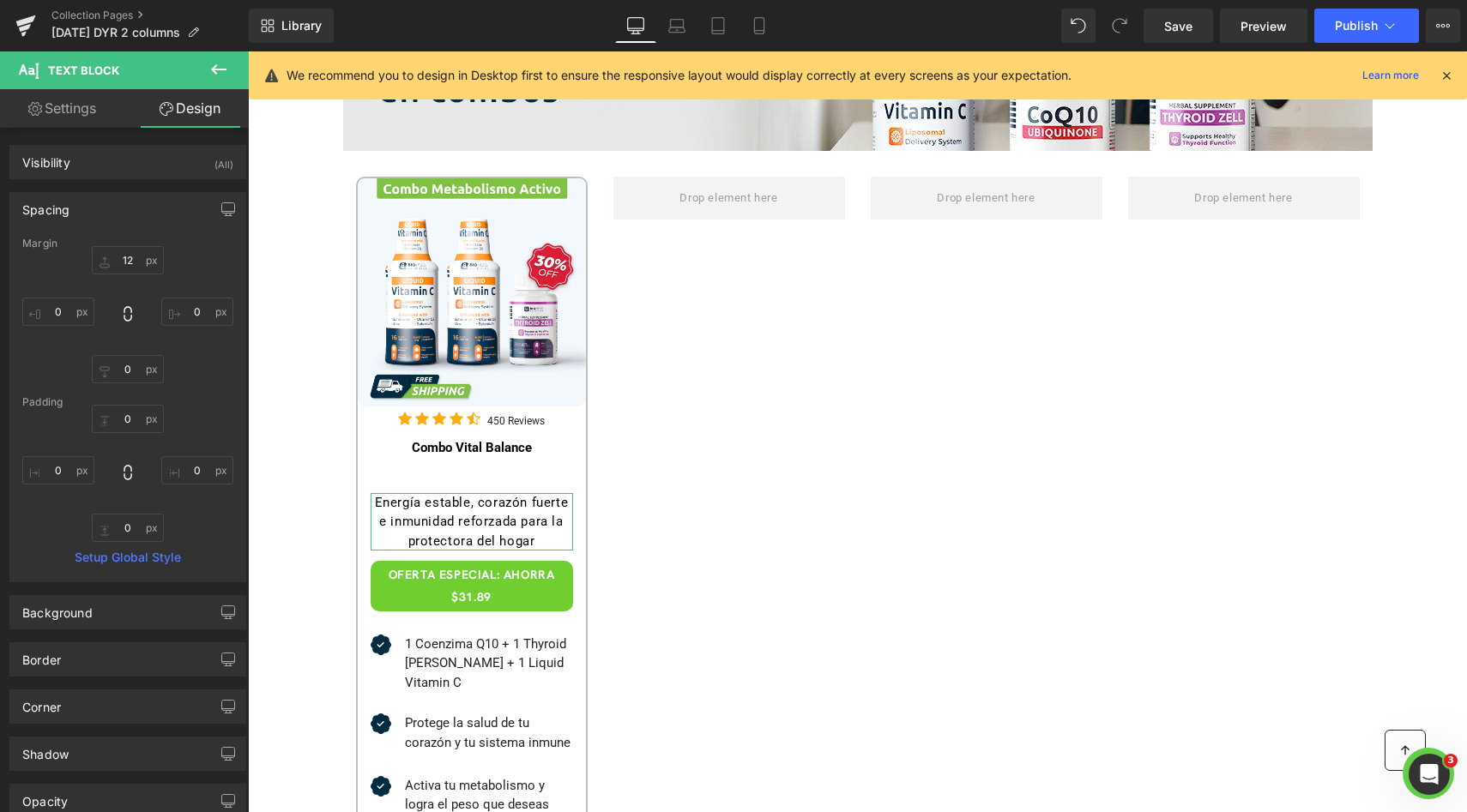
type input "12"
type input "0"
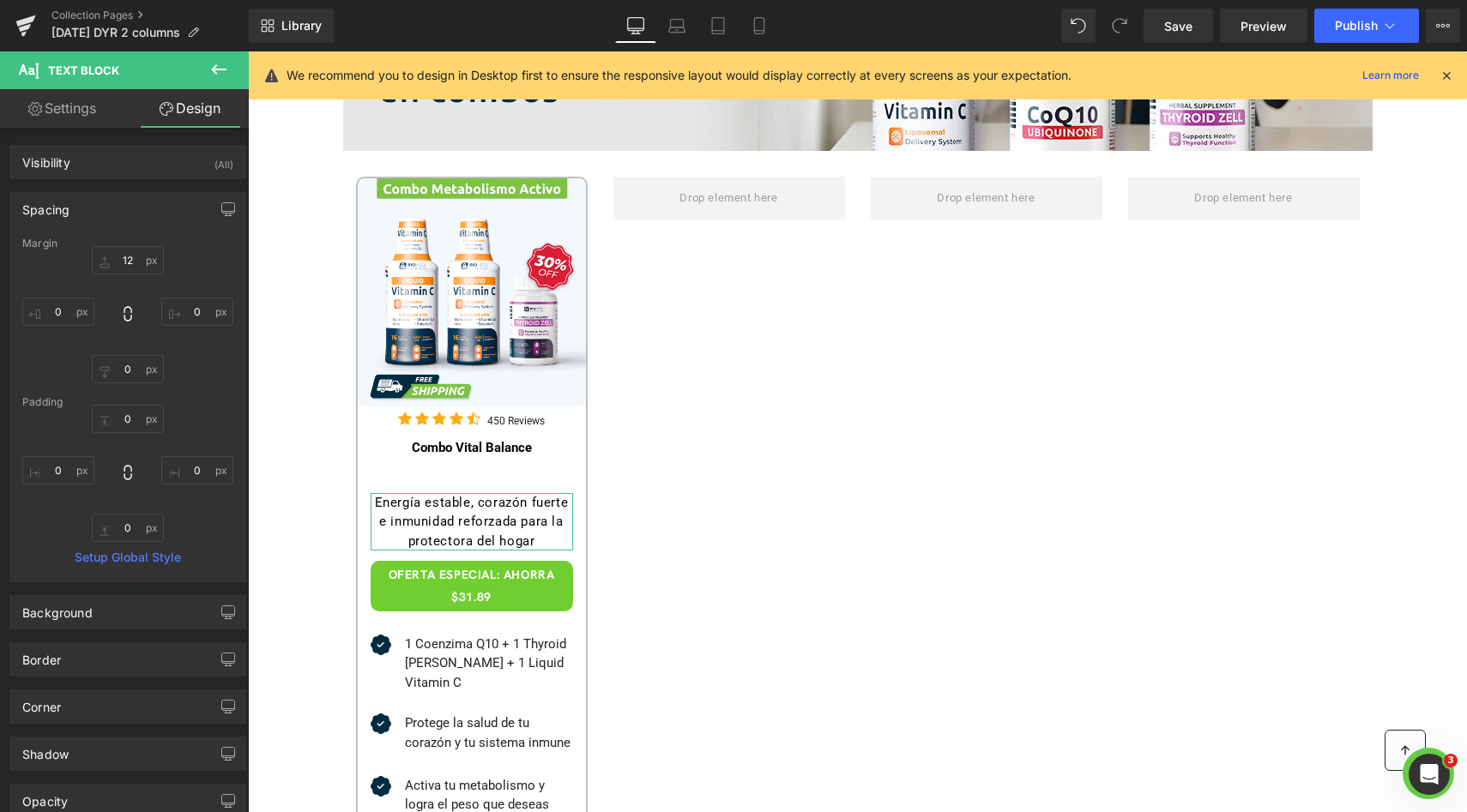
type input "0"
click at [124, 266] on input "12" at bounding box center [127, 260] width 72 height 28
type input "0"
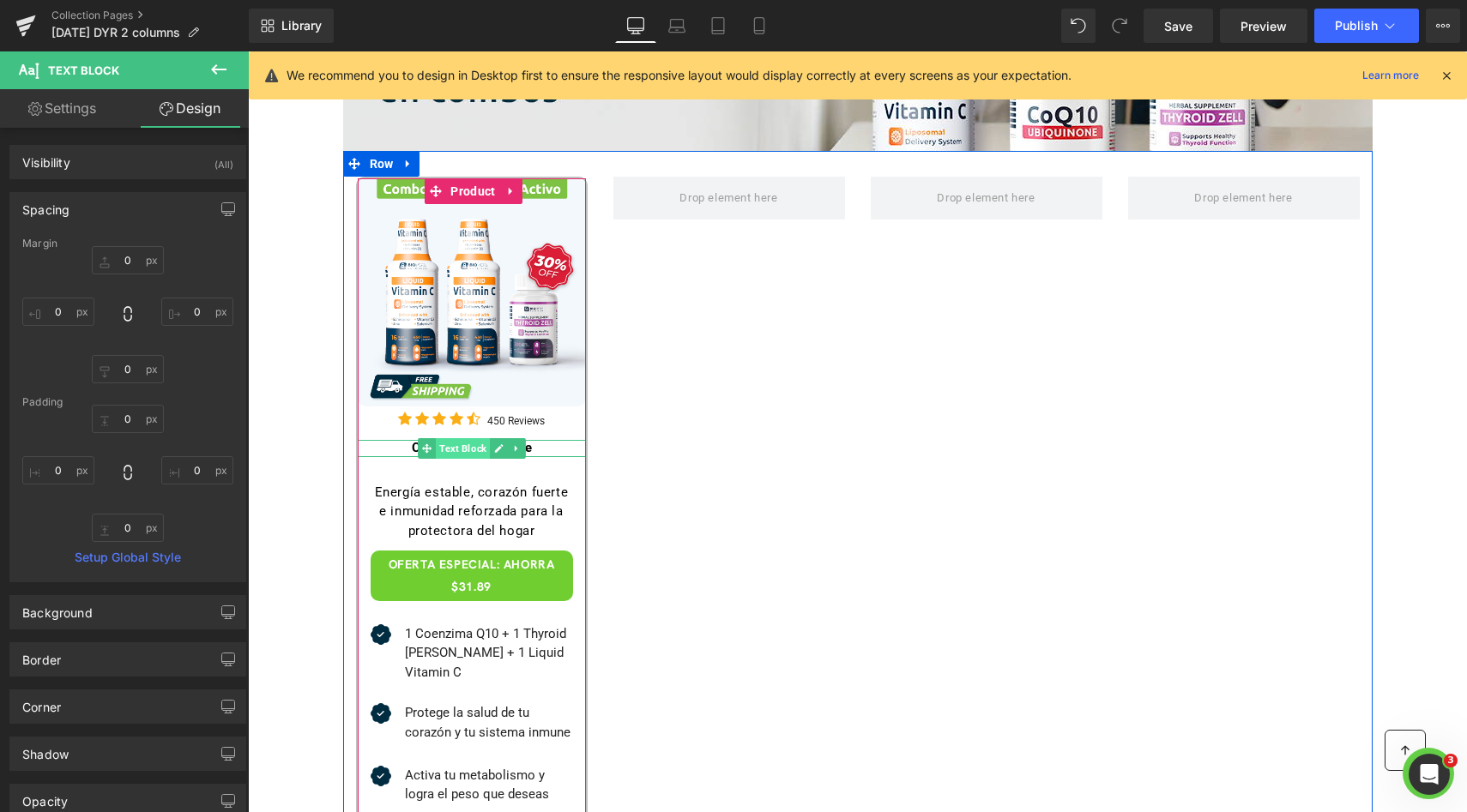
click at [466, 445] on span "Text Block" at bounding box center [463, 448] width 54 height 21
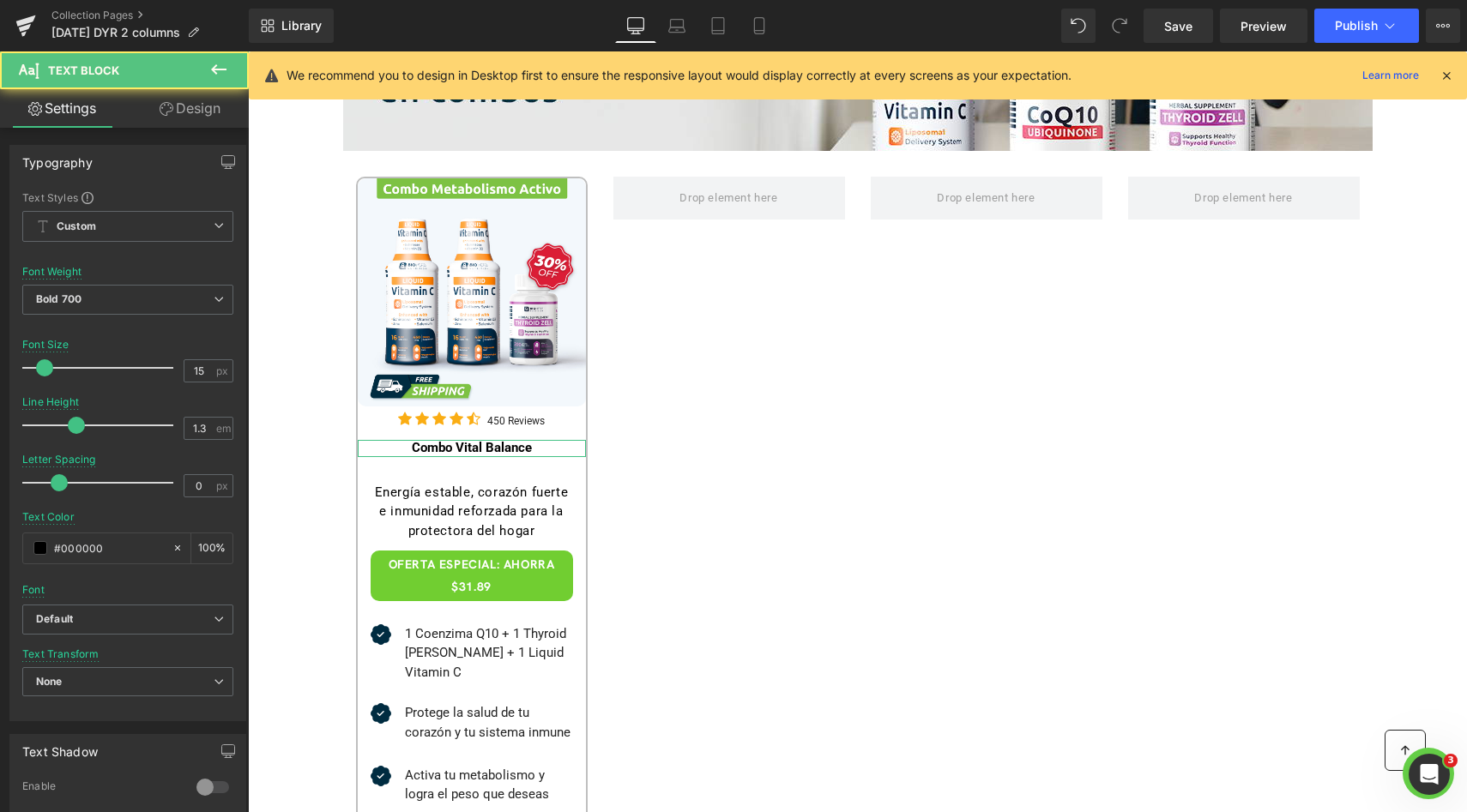
click at [160, 114] on icon at bounding box center [166, 109] width 14 height 14
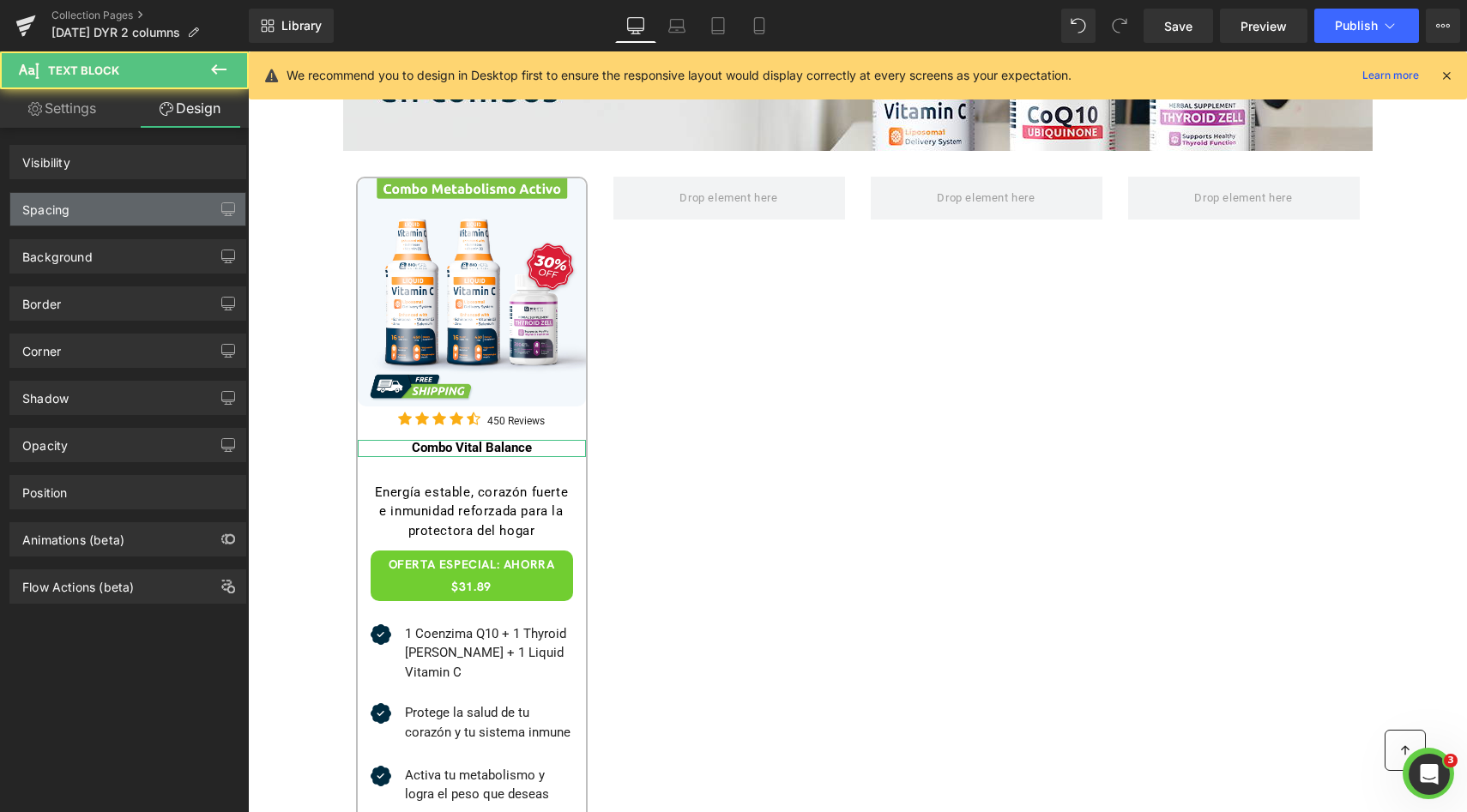
click at [103, 213] on div "Spacing" at bounding box center [127, 209] width 235 height 33
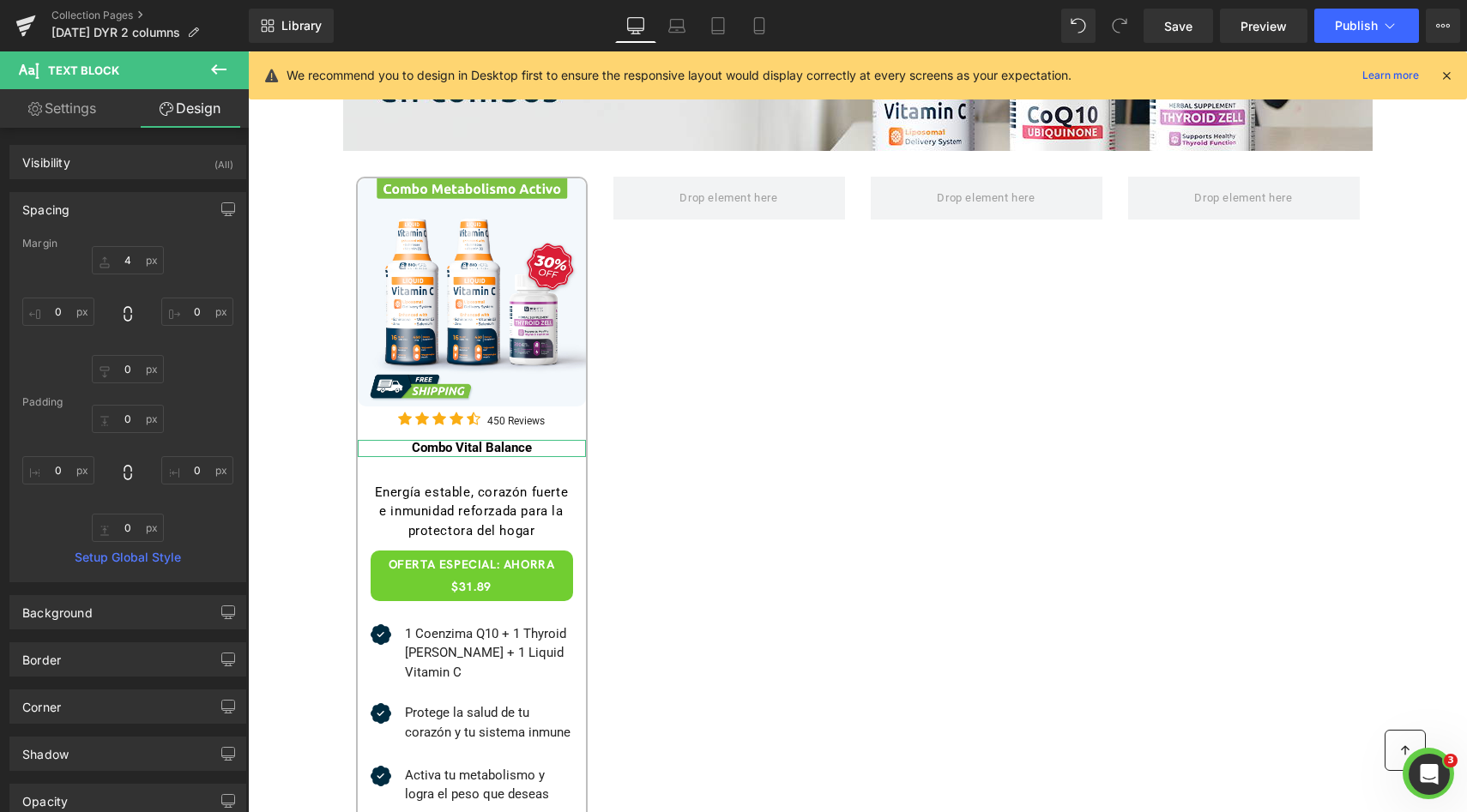
type input "4"
type input "0"
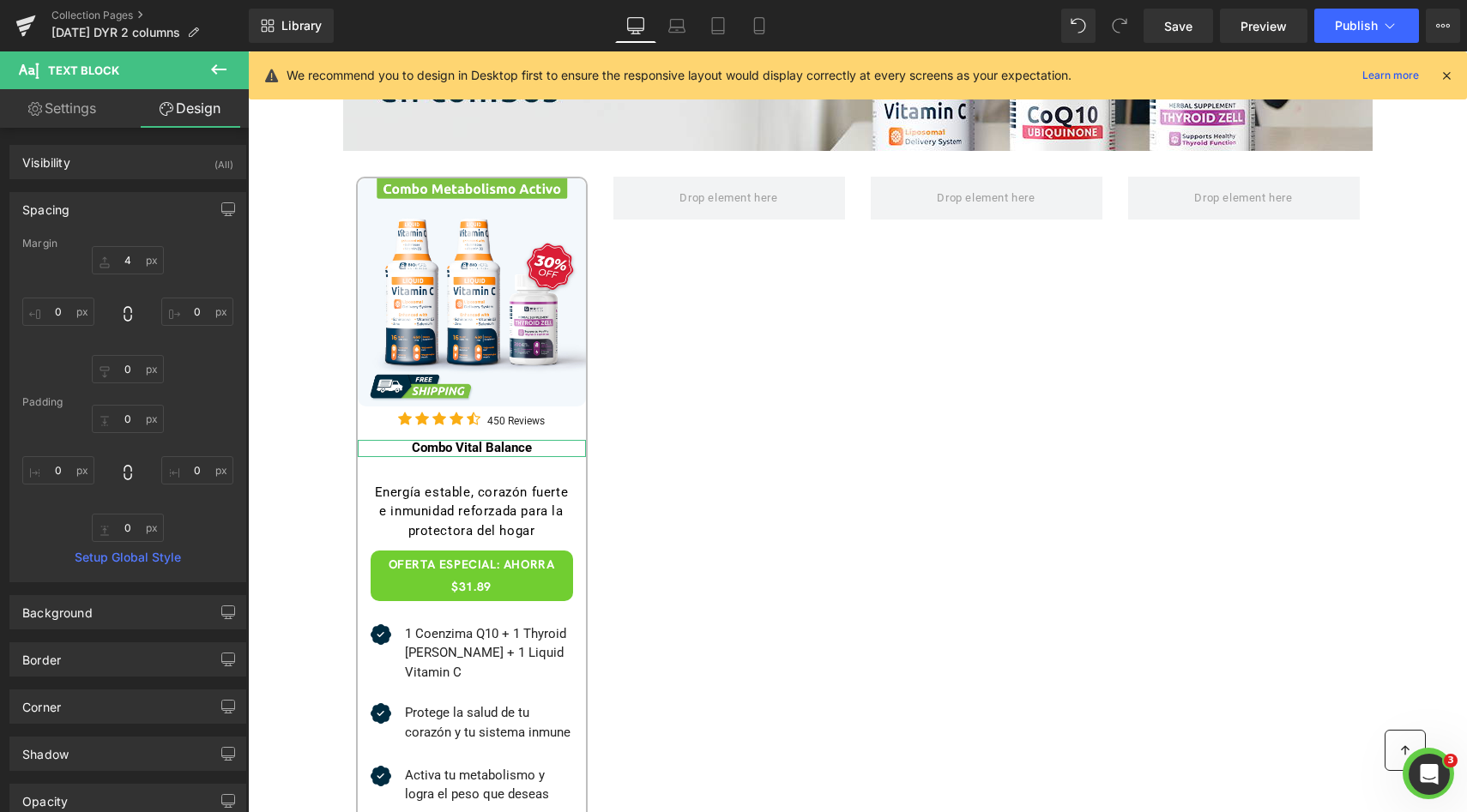
type input "0"
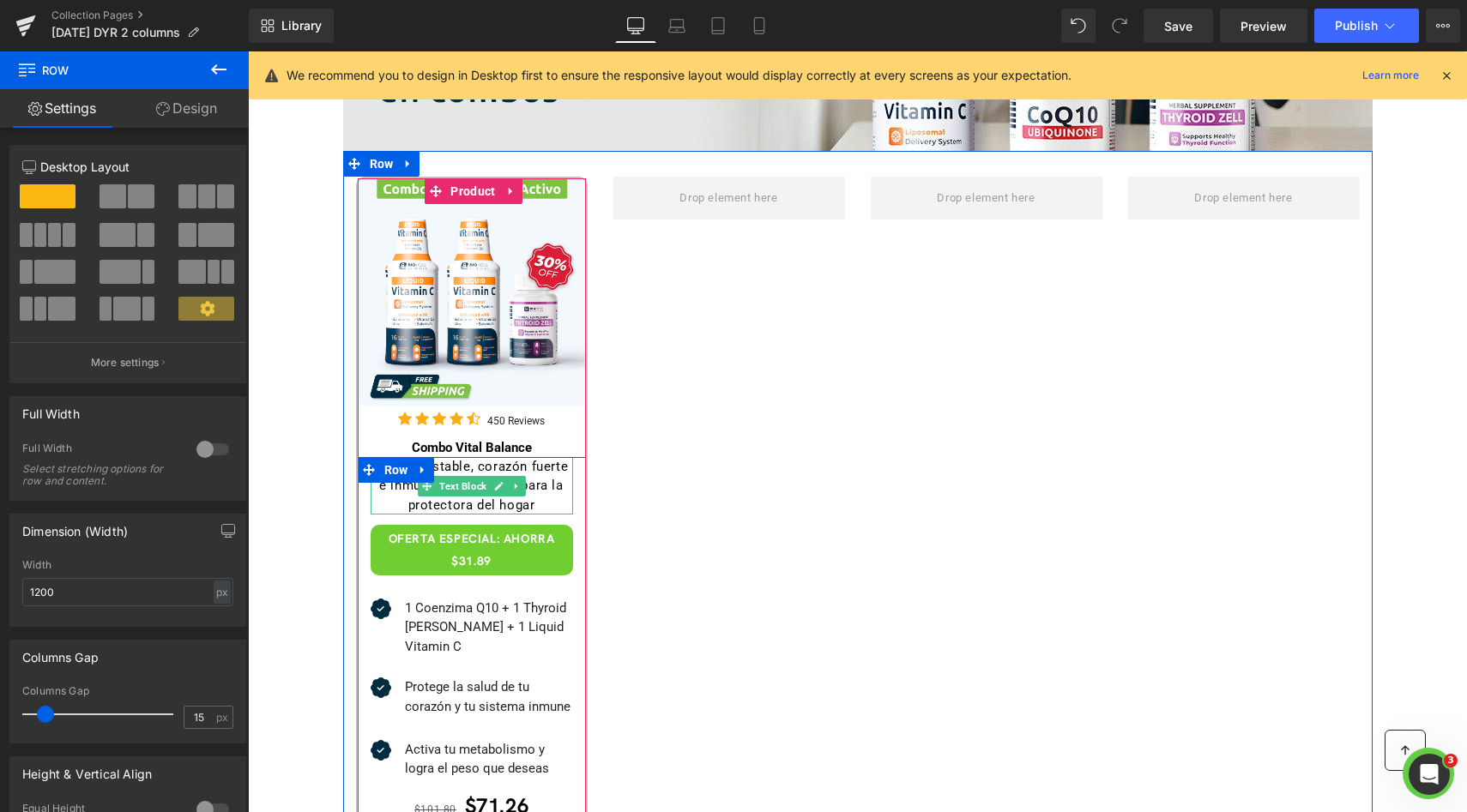
drag, startPoint x: 471, startPoint y: 473, endPoint x: 513, endPoint y: 468, distance: 42.3
click at [476, 469] on div "Energía estable, corazón fuerte e inmunidad reforzada para la protectora del ho…" at bounding box center [471, 747] width 228 height 581
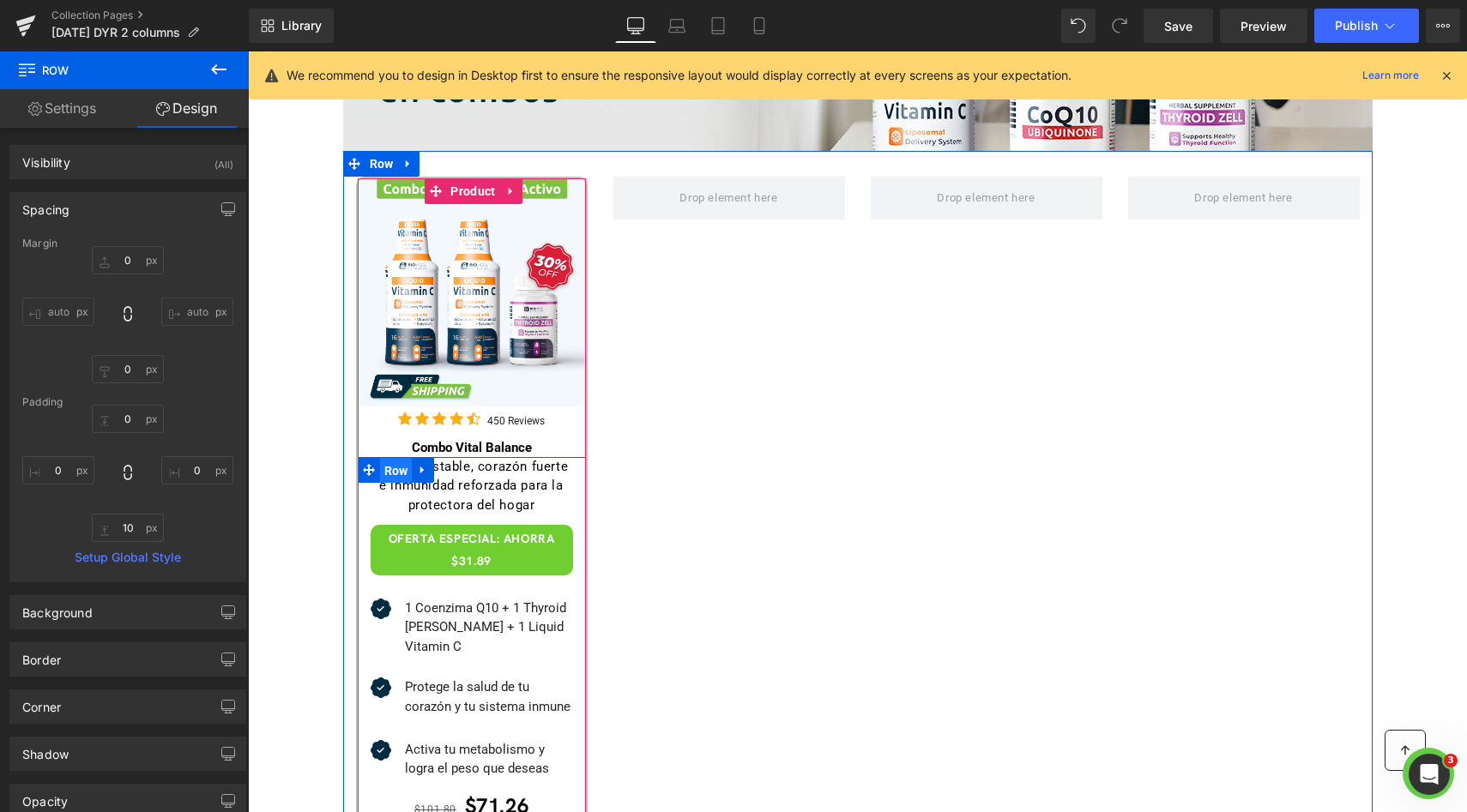
click at [385, 469] on span "Row" at bounding box center [396, 470] width 33 height 25
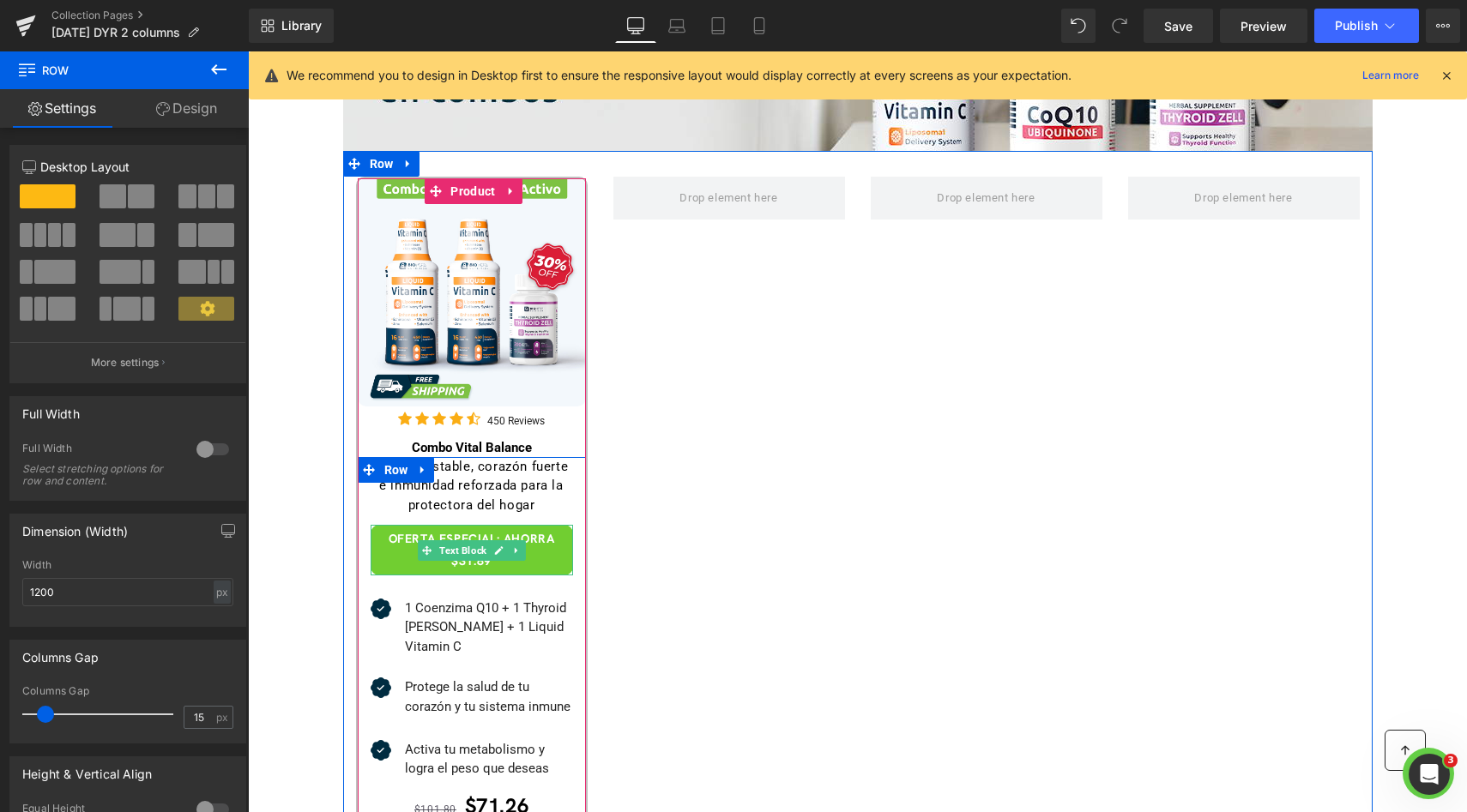
click at [458, 541] on span "Text Block" at bounding box center [463, 550] width 54 height 21
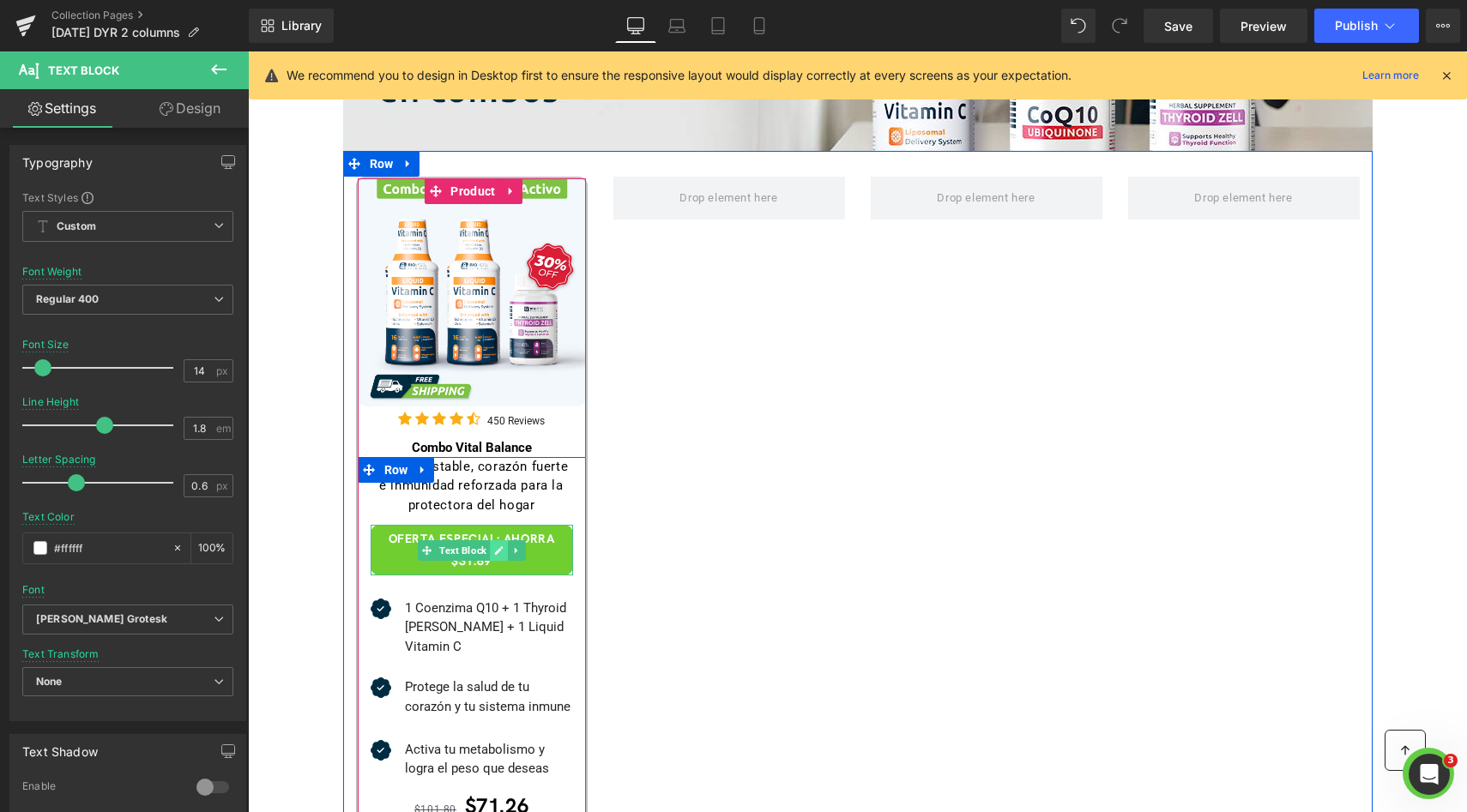
click at [490, 547] on link at bounding box center [499, 550] width 18 height 21
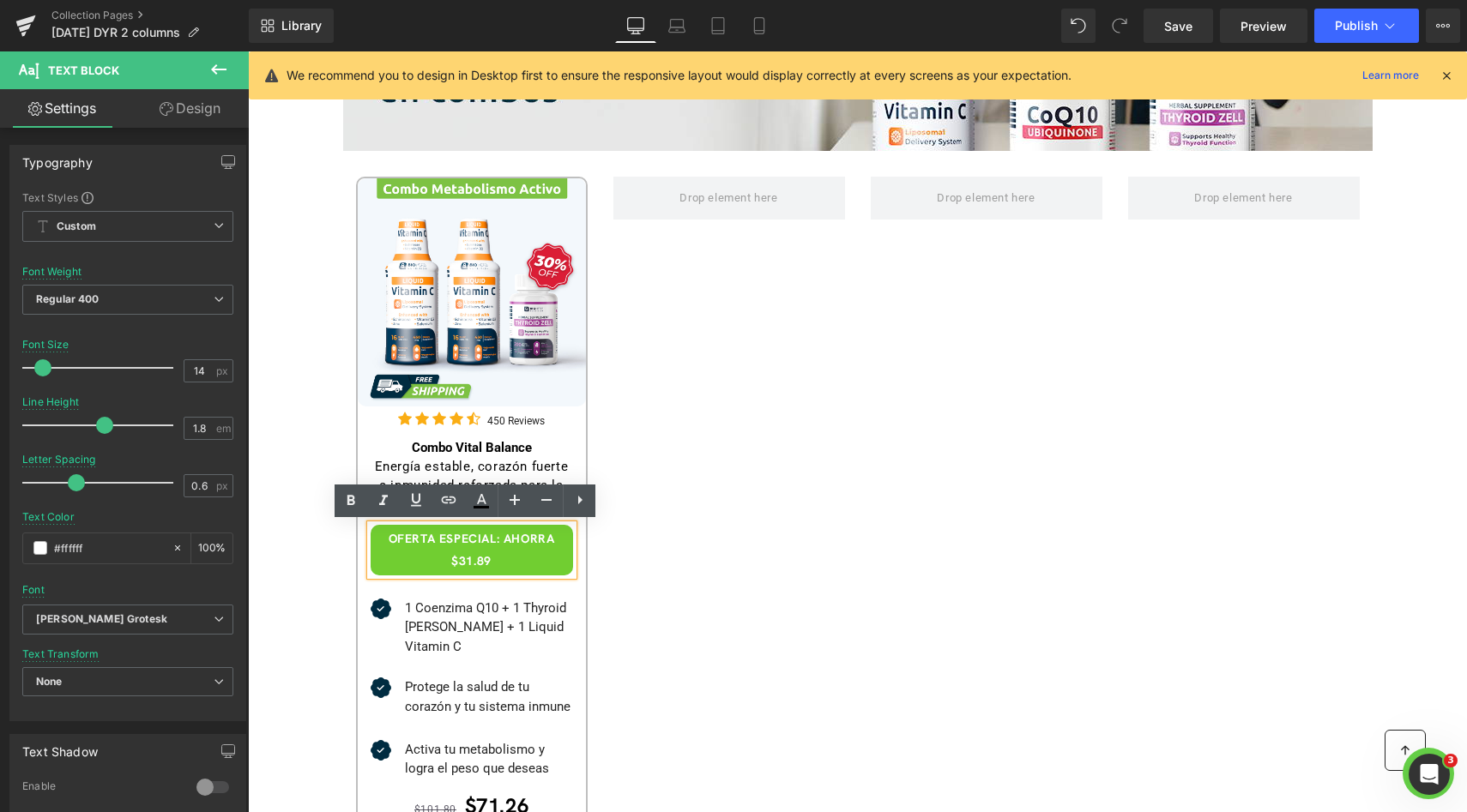
click at [469, 546] on strong "OFERTA ESPECIAL: AHORRA $31.89" at bounding box center [472, 549] width 167 height 37
click at [495, 533] on strong "OFERTA ESPECIAL: AHORRA $31.89" at bounding box center [472, 549] width 167 height 37
click at [491, 533] on strong "OFERTA ESPECIAL: AHORRA $31.89" at bounding box center [472, 549] width 167 height 37
click at [481, 542] on strong "OFERTA ESPECIAL: AHORRA $31.89" at bounding box center [472, 549] width 167 height 37
click at [485, 533] on strong "OFERTA ESPECIAL: AHORRA $31.89" at bounding box center [472, 549] width 167 height 37
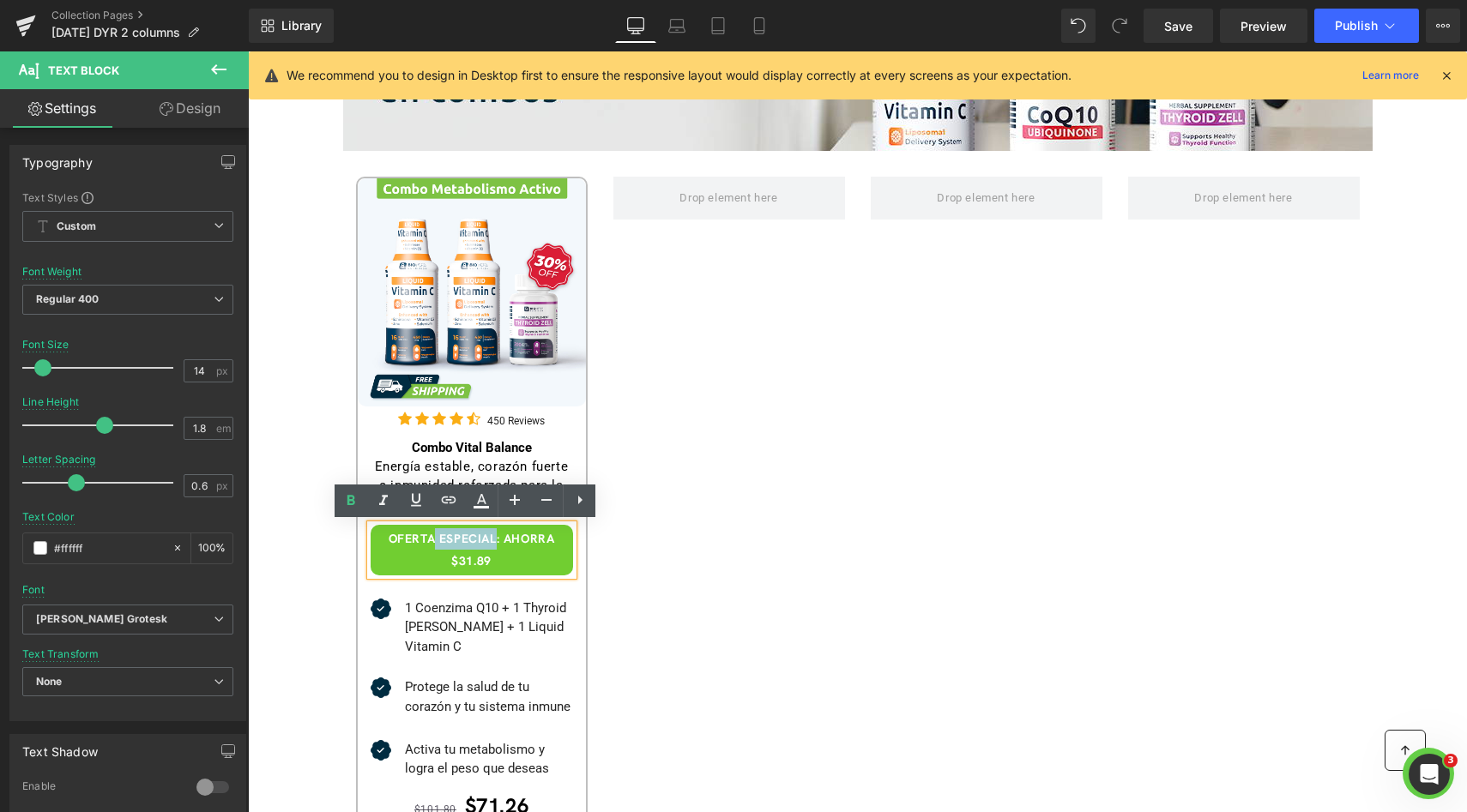
drag, startPoint x: 490, startPoint y: 535, endPoint x: 430, endPoint y: 535, distance: 60.0
click at [430, 535] on strong "OFERTA ESPECIAL: AHORRA $31.89" at bounding box center [472, 549] width 167 height 37
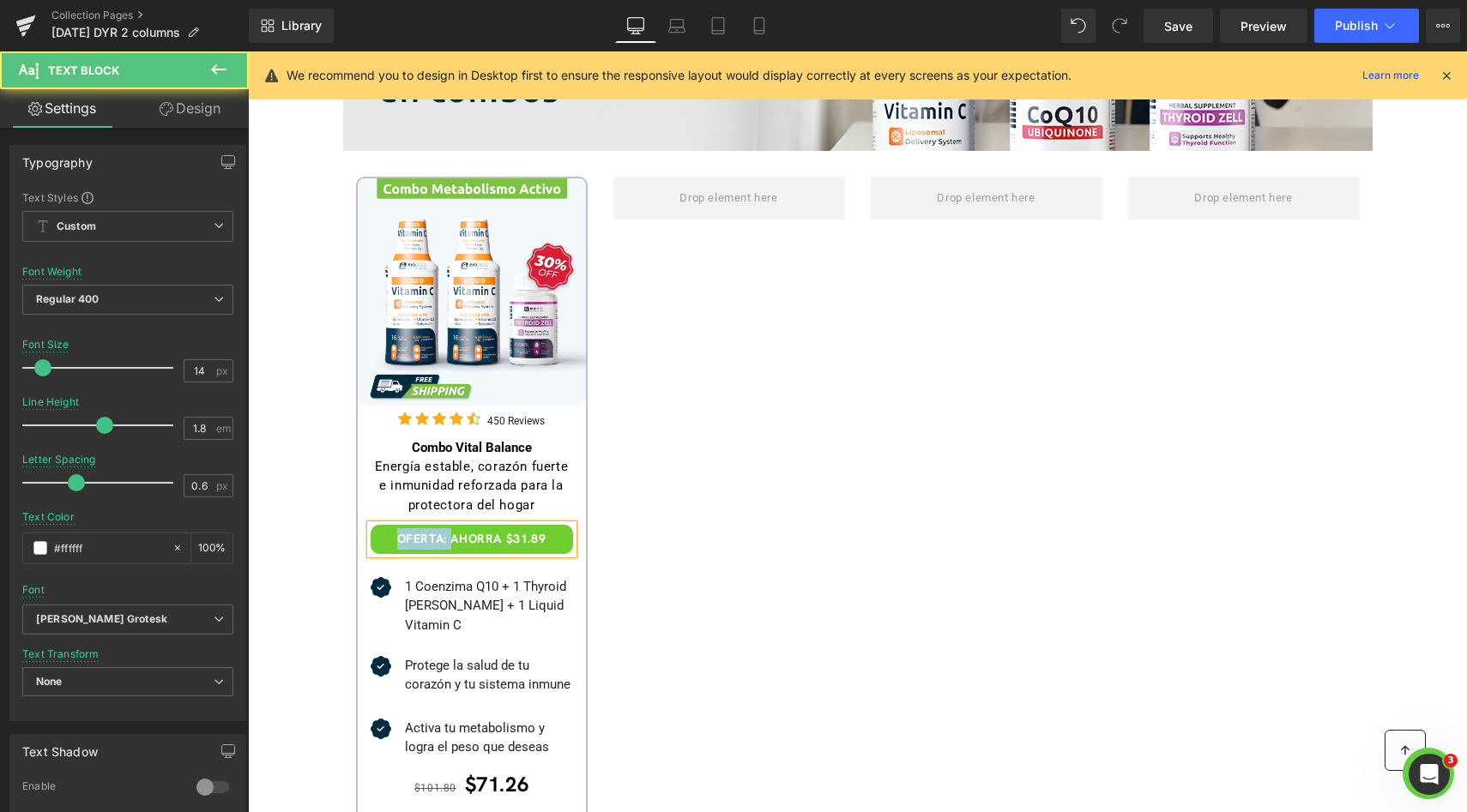
drag, startPoint x: 444, startPoint y: 537, endPoint x: 356, endPoint y: 535, distance: 88.0
click at [357, 536] on div "Energía estable, corazón fuerte e inmunidad reforzada para la protectora del ho…" at bounding box center [471, 732] width 228 height 551
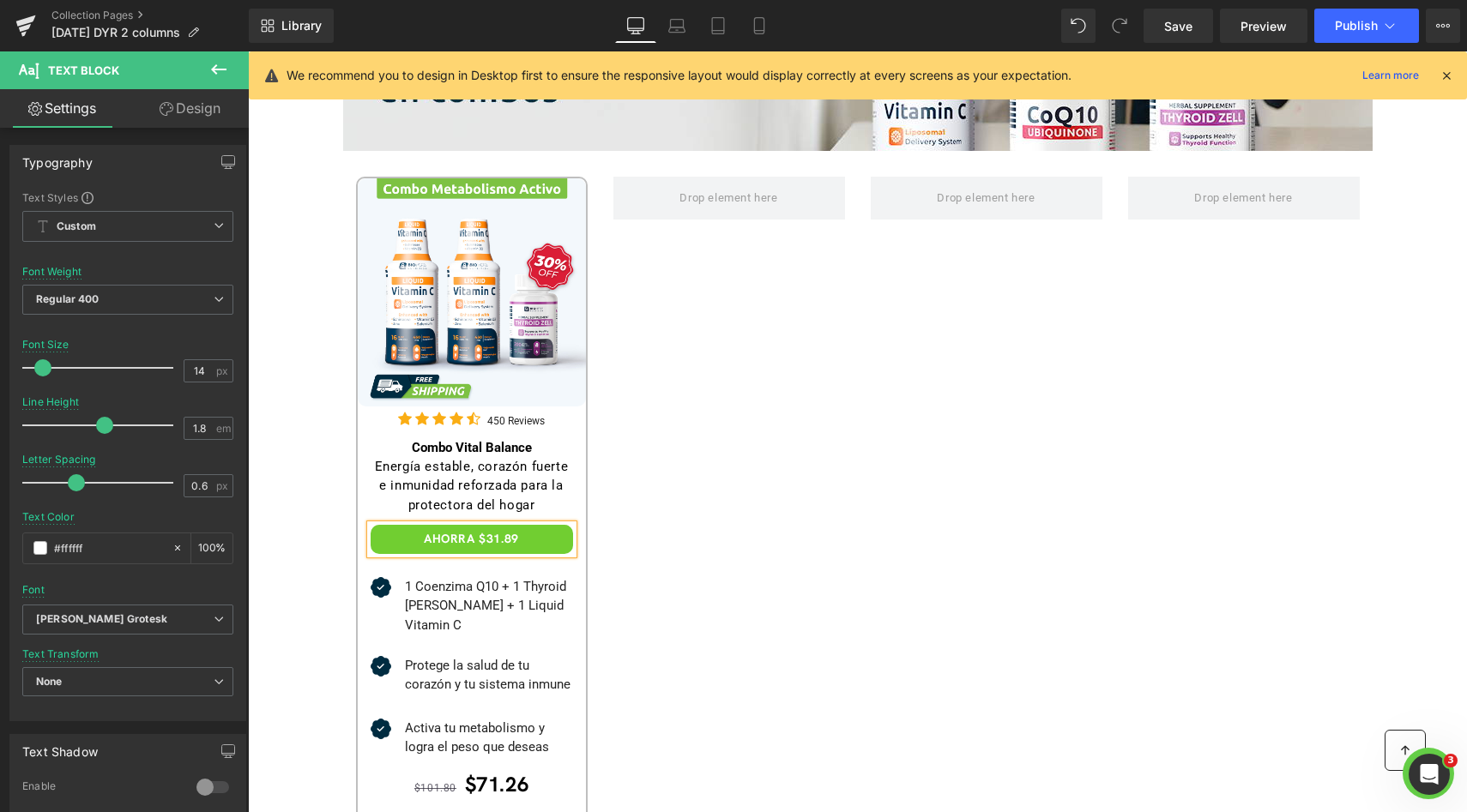
click at [684, 517] on div "Sale Off (P) Image Icon Icon Icon Icon Icon Icon List Hoz 450 Reviews Text Block" at bounding box center [857, 588] width 1029 height 876
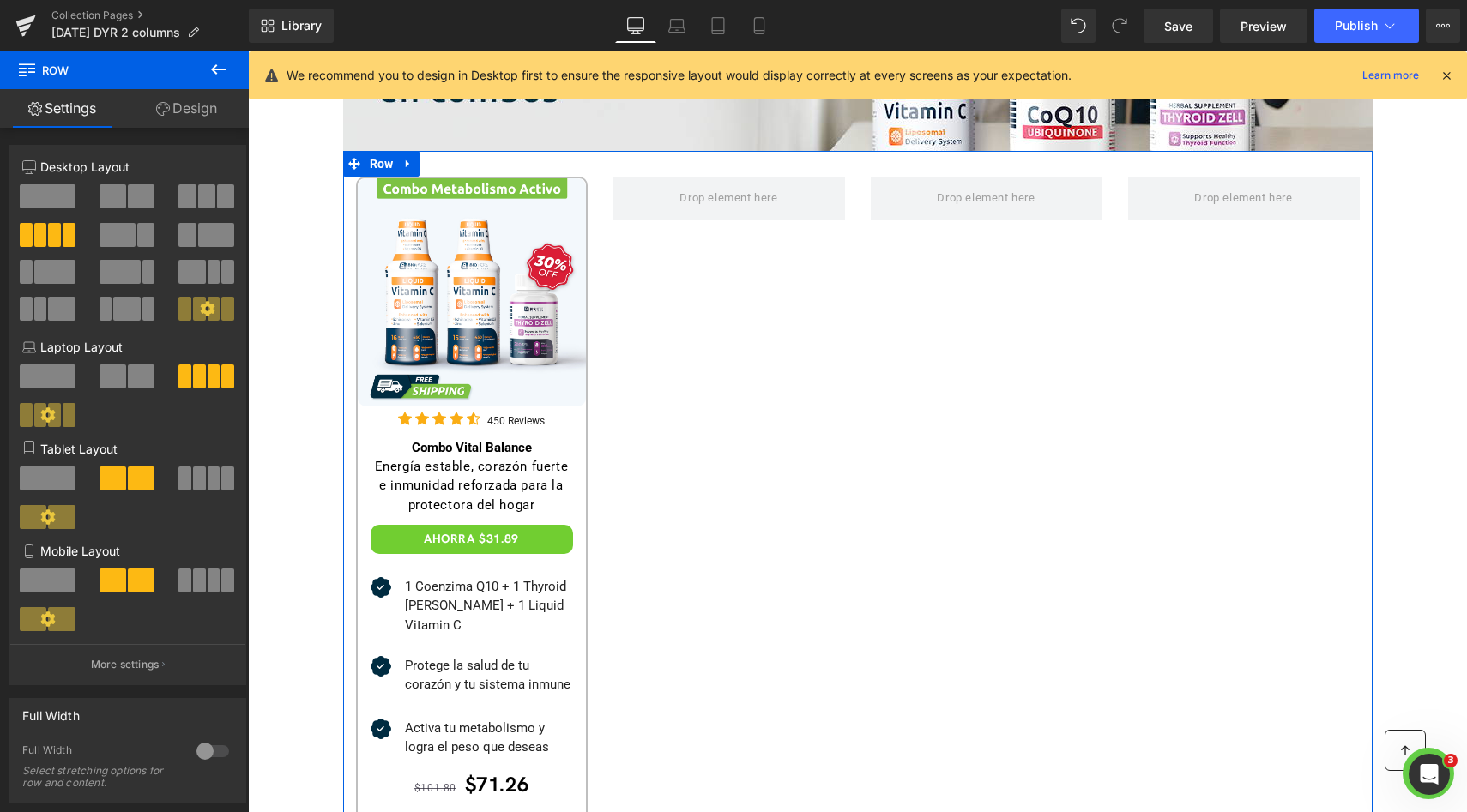
click at [637, 517] on div "Sale Off (P) Image Icon Icon Icon Icon Icon Icon List Hoz 450 Reviews Text Block" at bounding box center [857, 588] width 1029 height 876
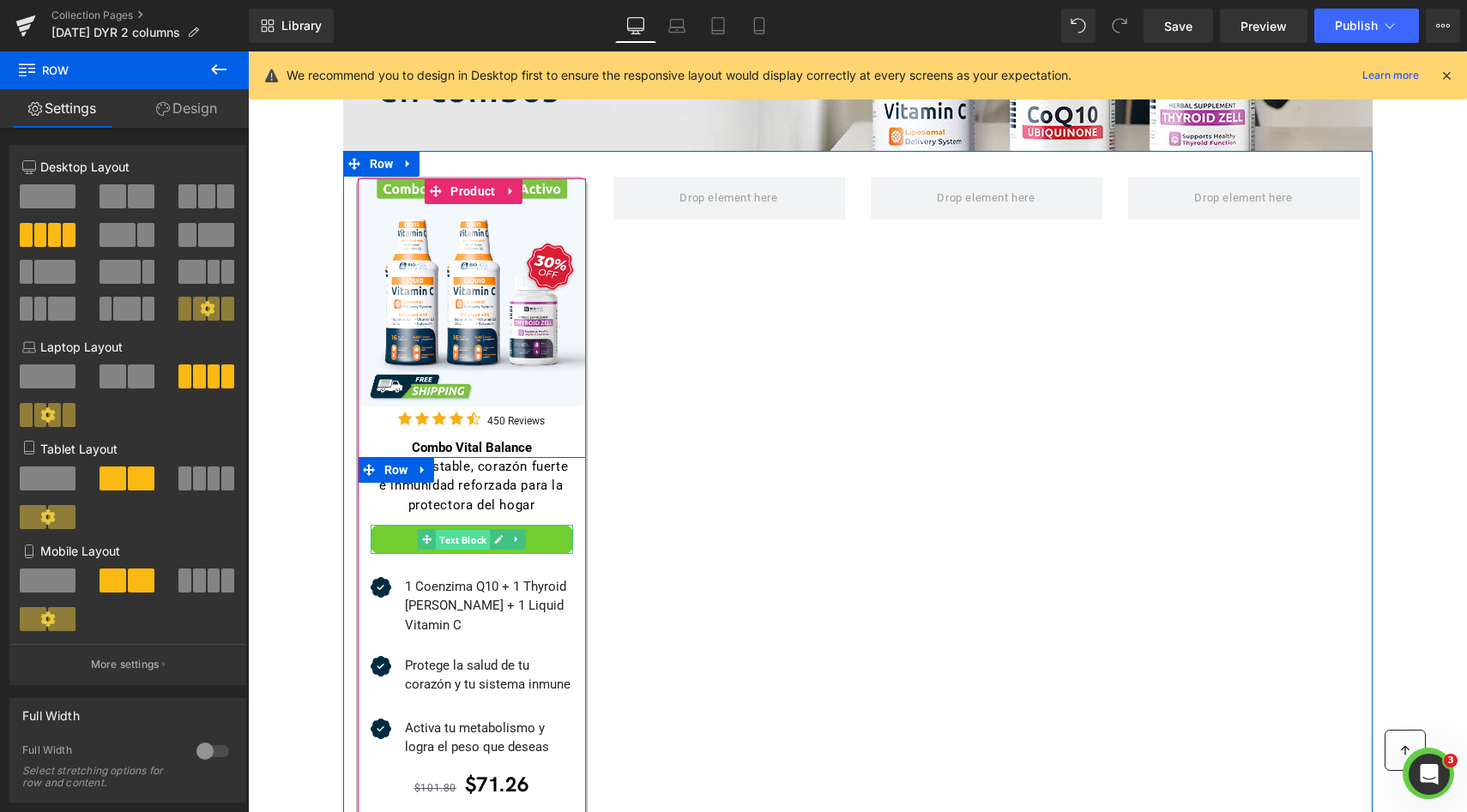
click at [464, 536] on span "Text Block" at bounding box center [463, 540] width 54 height 21
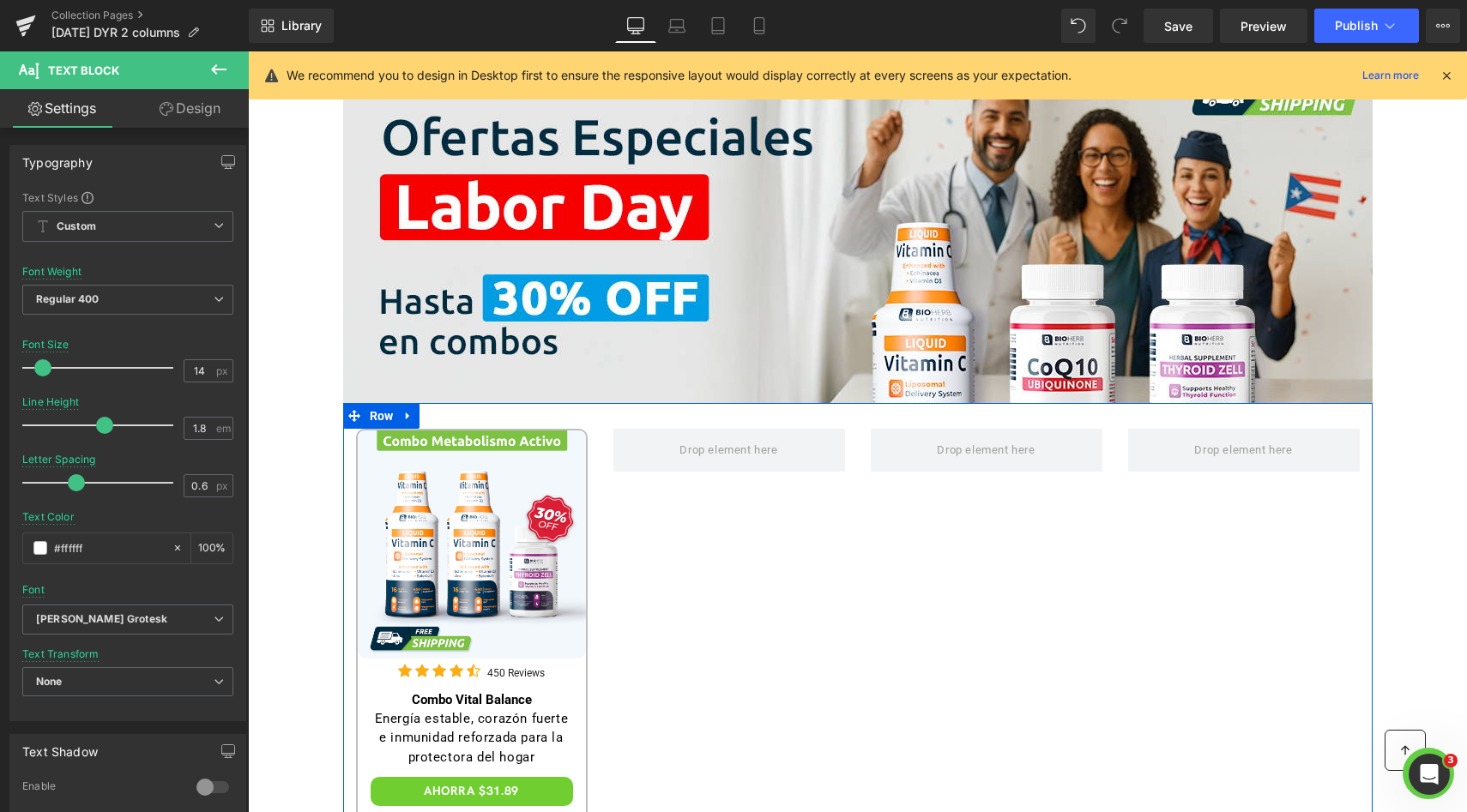
scroll to position [183, 0]
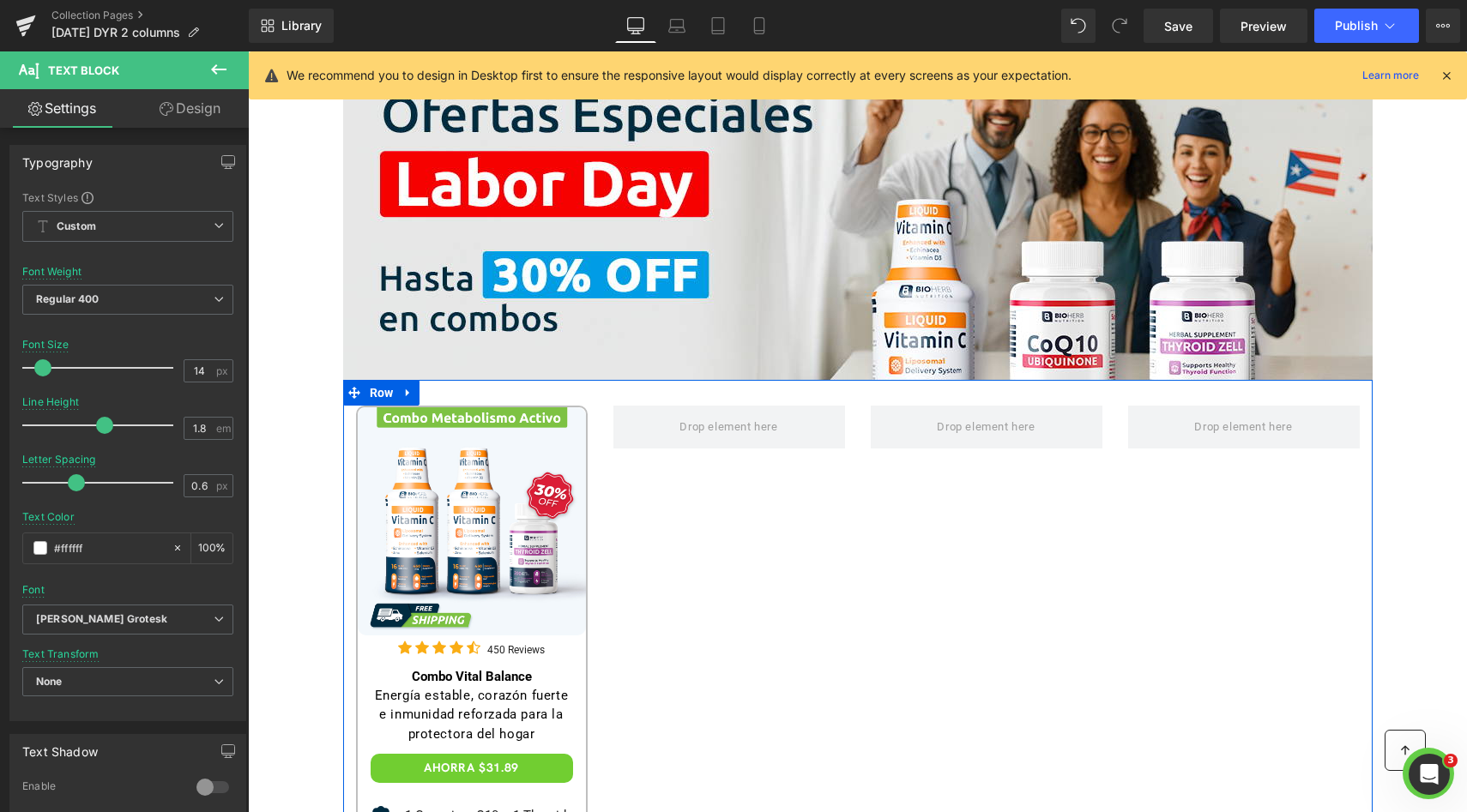
click at [649, 552] on div "Sale Off (P) Image Icon Icon Icon Icon Icon Icon List Hoz 450 Reviews Text Block" at bounding box center [857, 817] width 1029 height 876
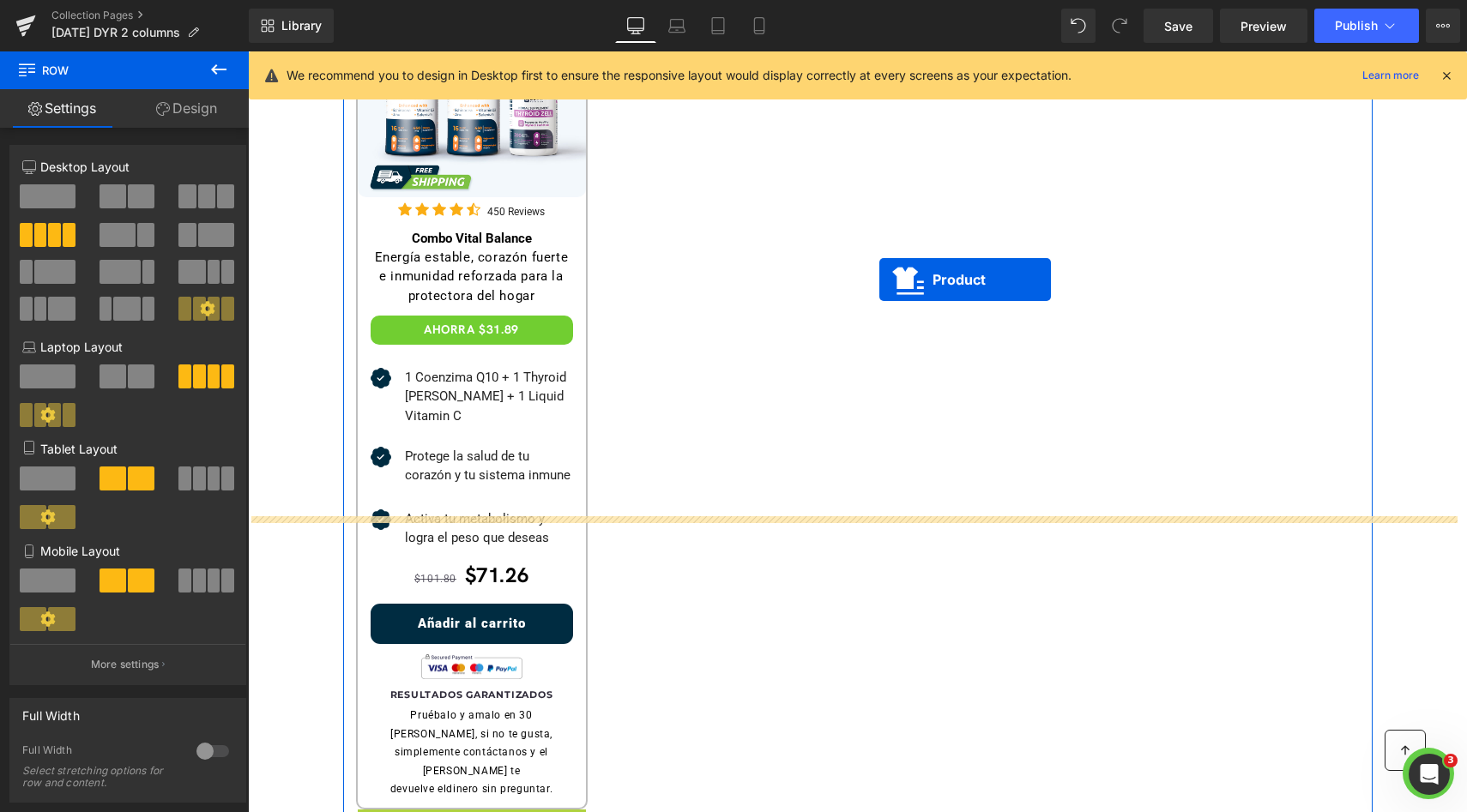
scroll to position [400, 0]
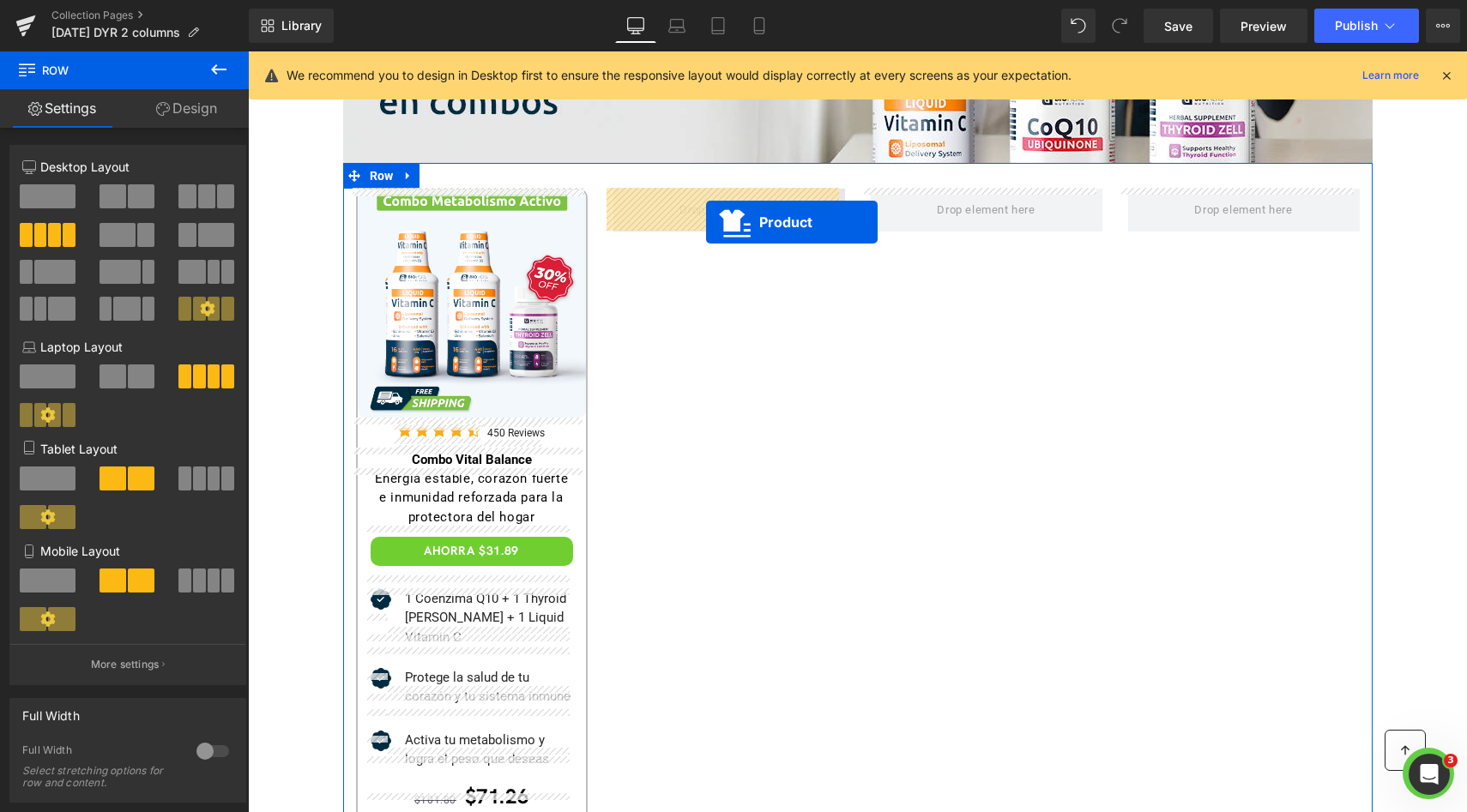
drag, startPoint x: 468, startPoint y: 480, endPoint x: 706, endPoint y: 221, distance: 351.7
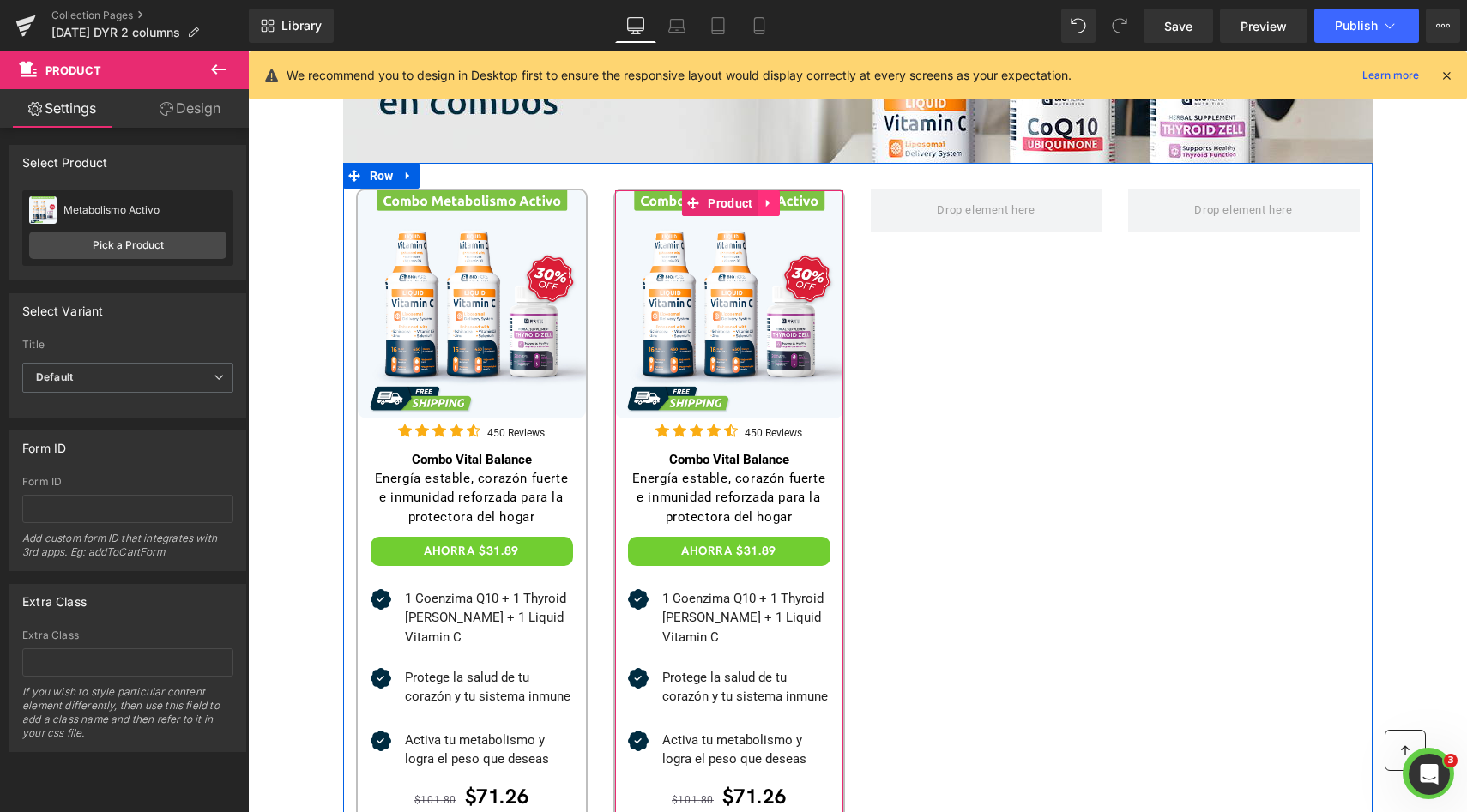
click at [757, 198] on link at bounding box center [768, 203] width 23 height 25
click at [746, 209] on link at bounding box center [757, 203] width 23 height 25
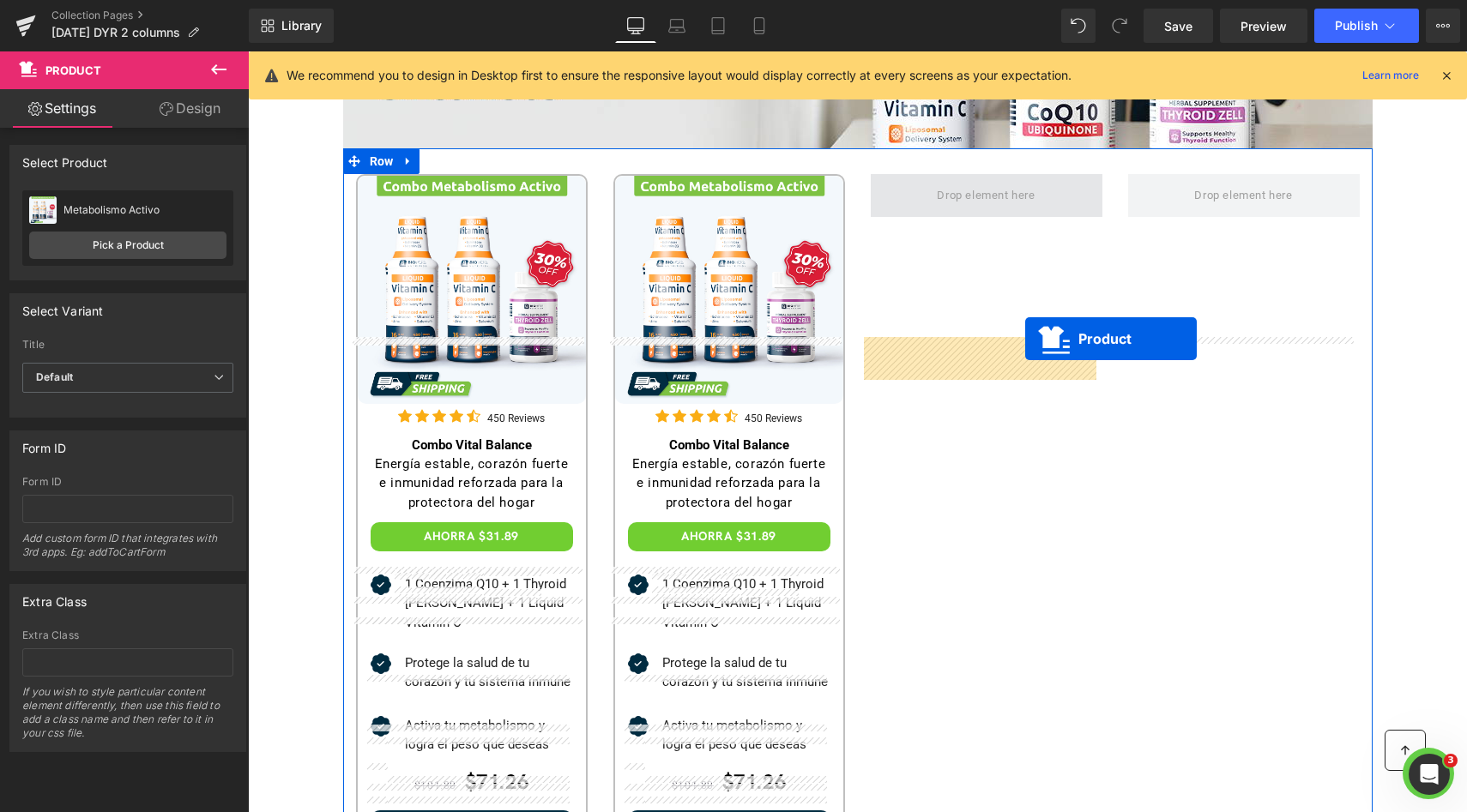
scroll to position [249, 0]
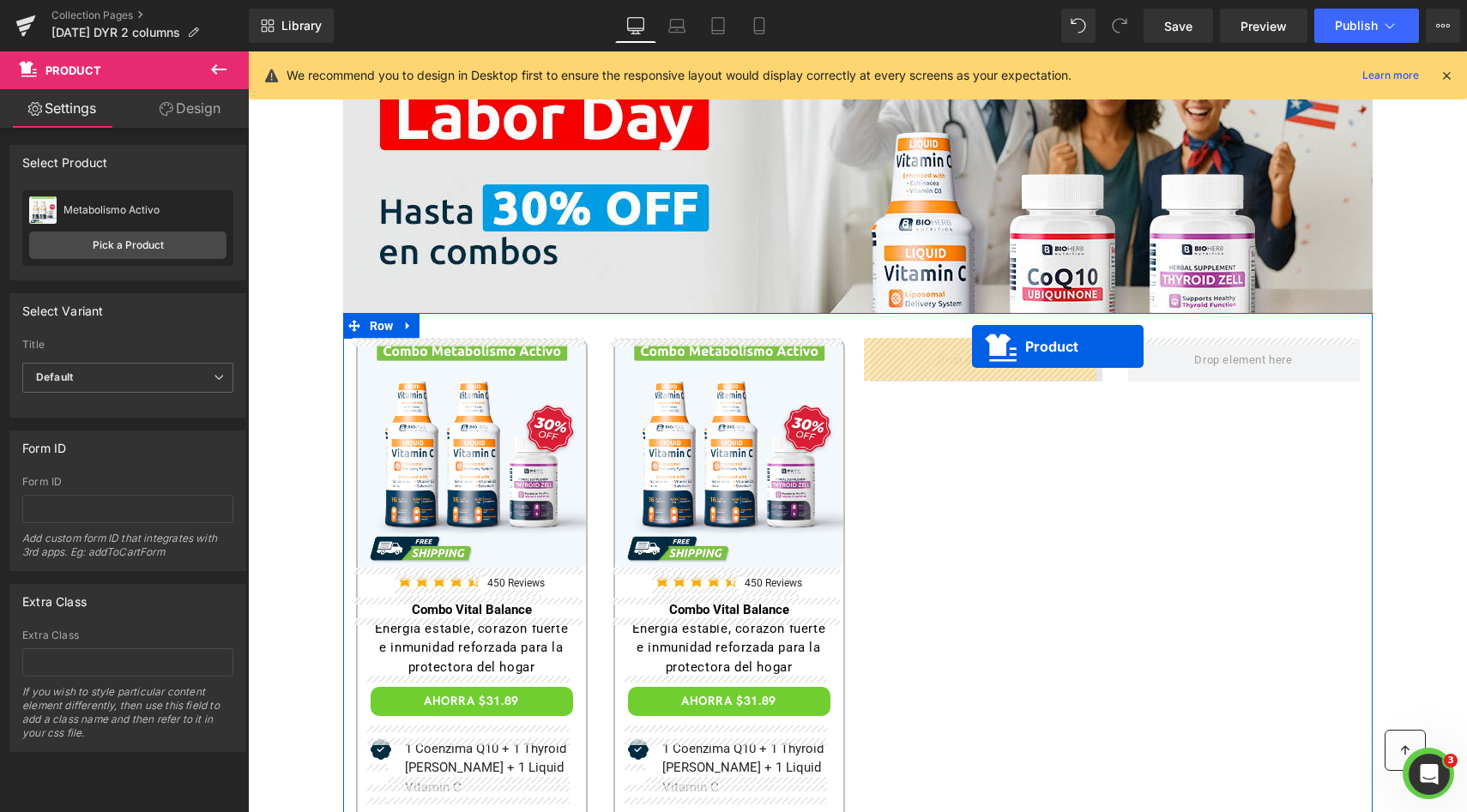
drag, startPoint x: 724, startPoint y: 140, endPoint x: 972, endPoint y: 346, distance: 322.4
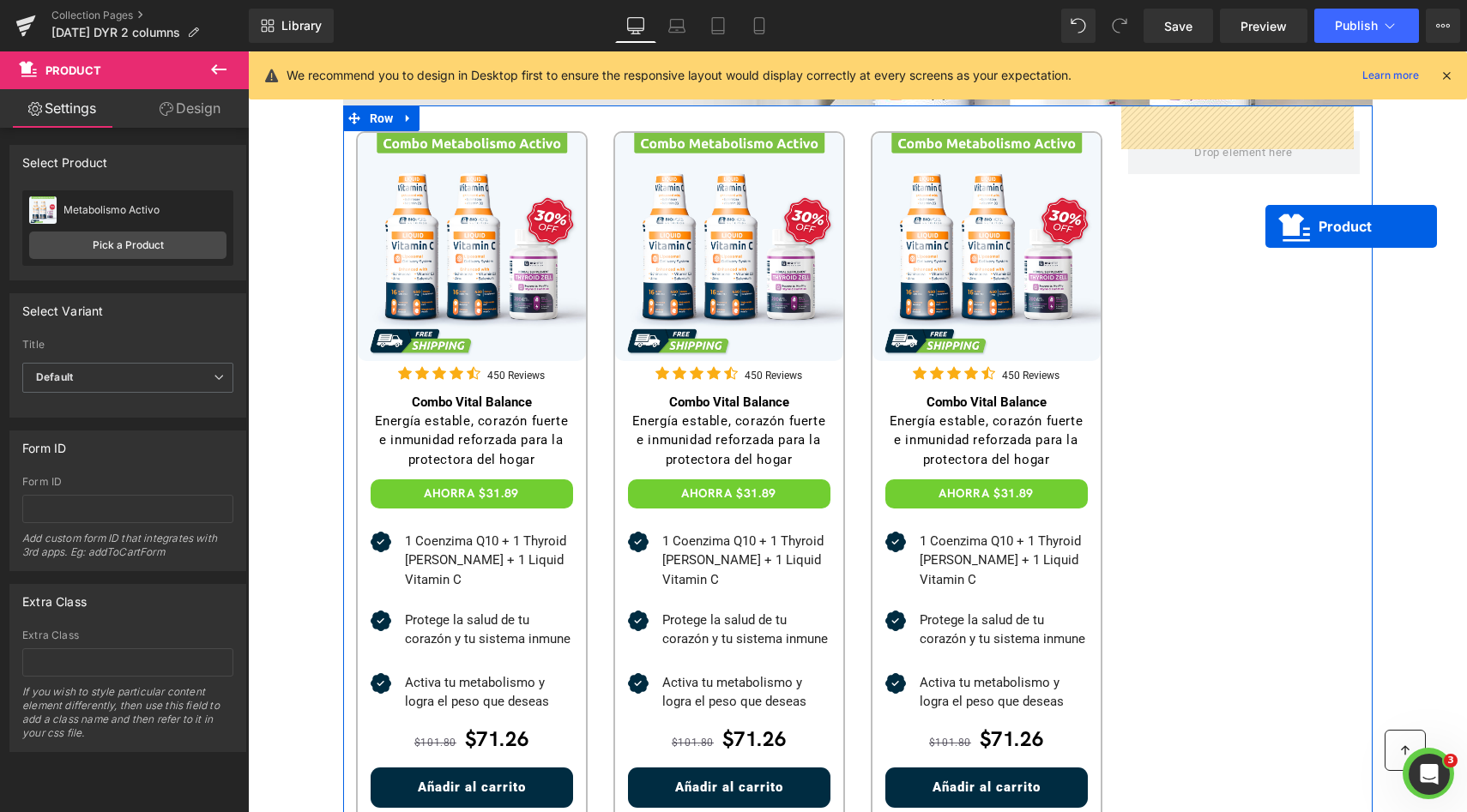
scroll to position [437, 0]
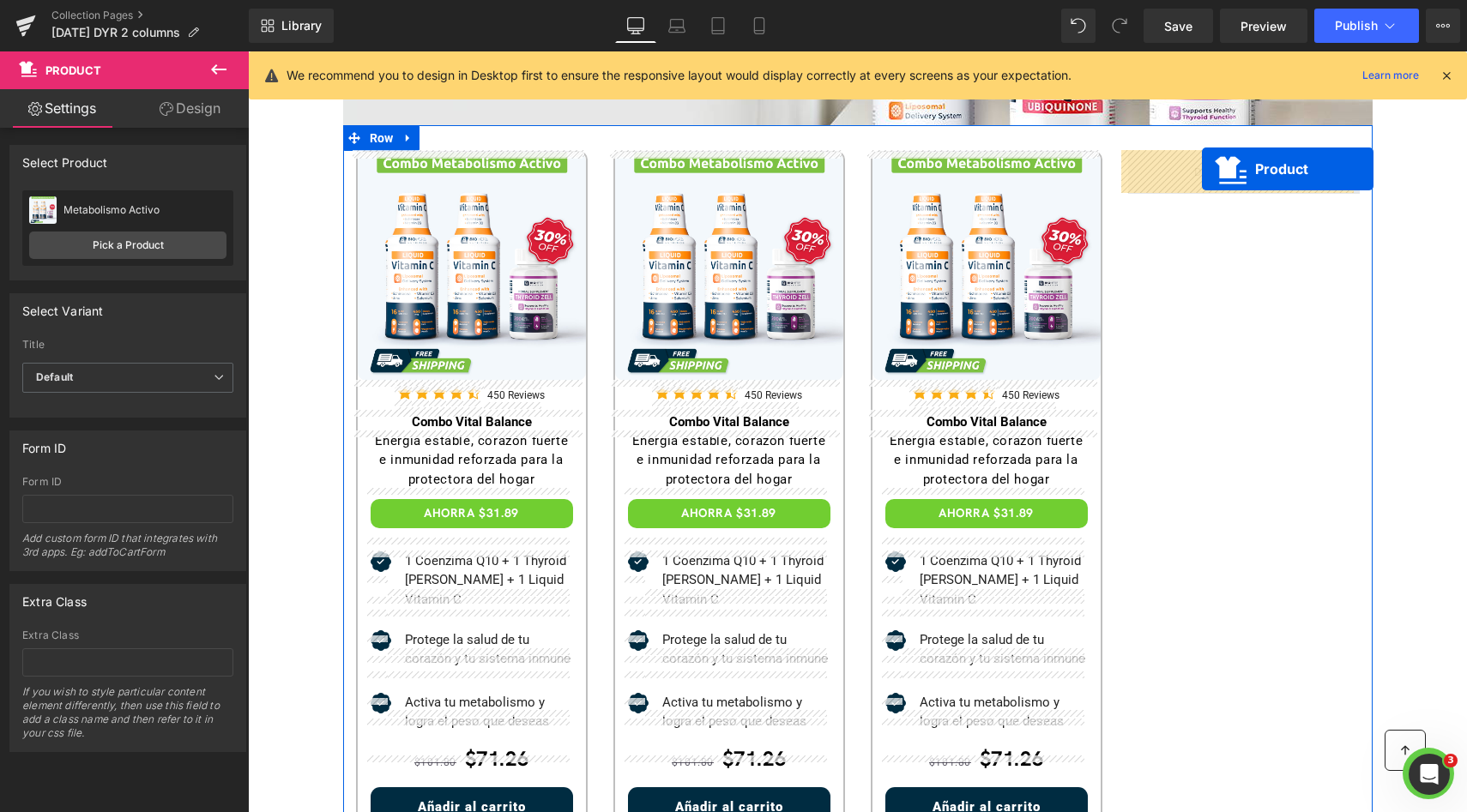
drag, startPoint x: 1082, startPoint y: 538, endPoint x: 1201, endPoint y: 168, distance: 388.7
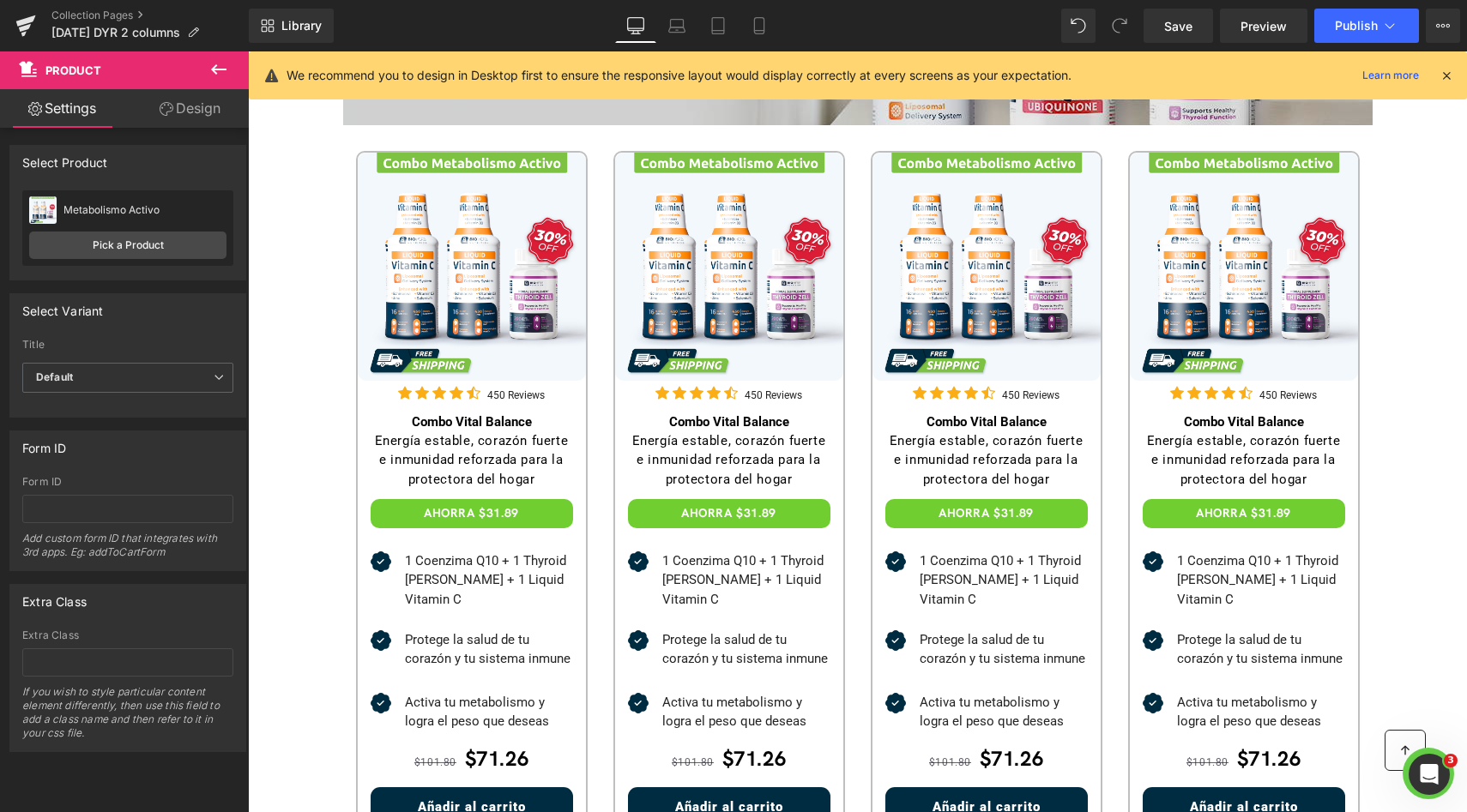
scroll to position [257, 0]
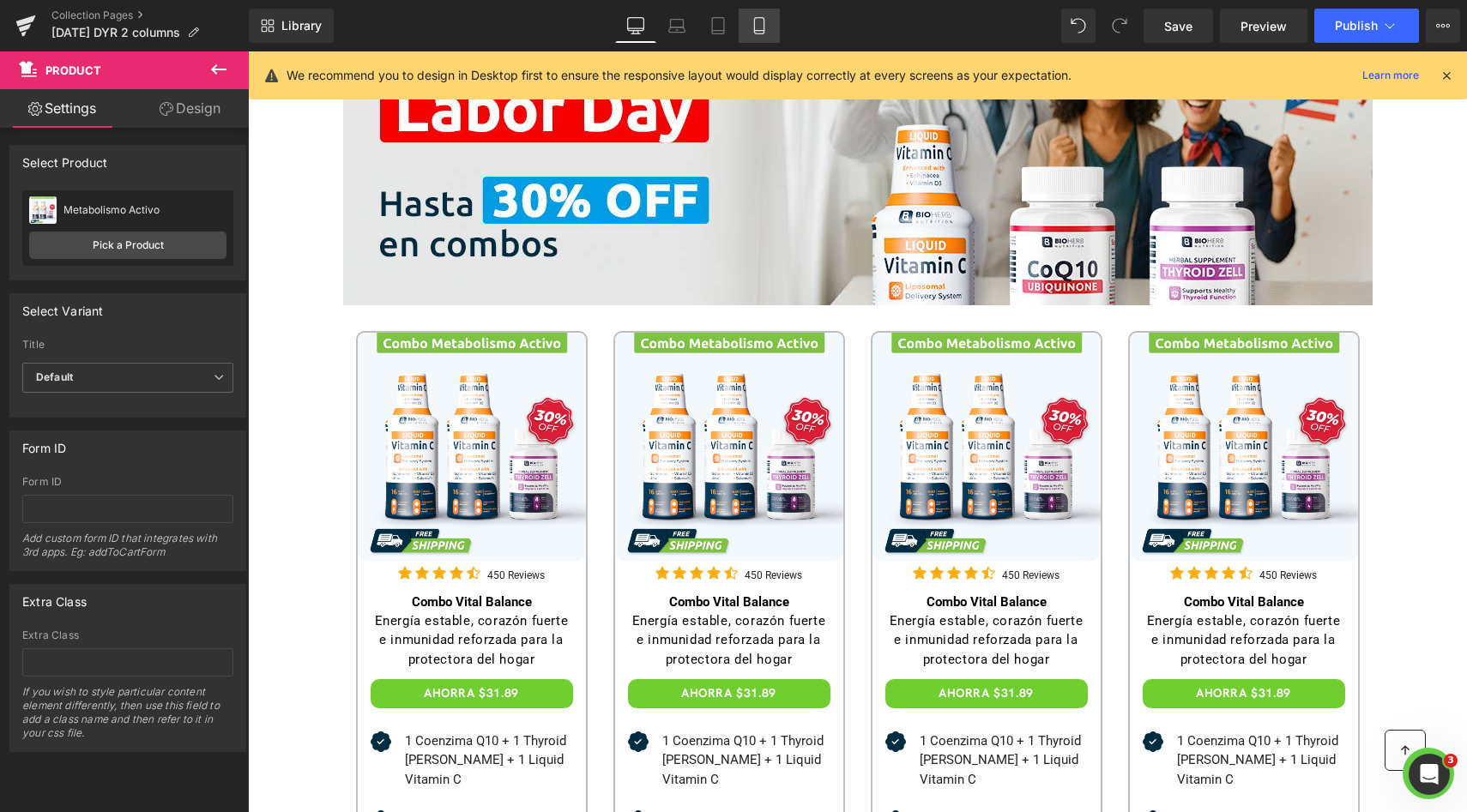
click at [759, 25] on icon at bounding box center [759, 25] width 17 height 17
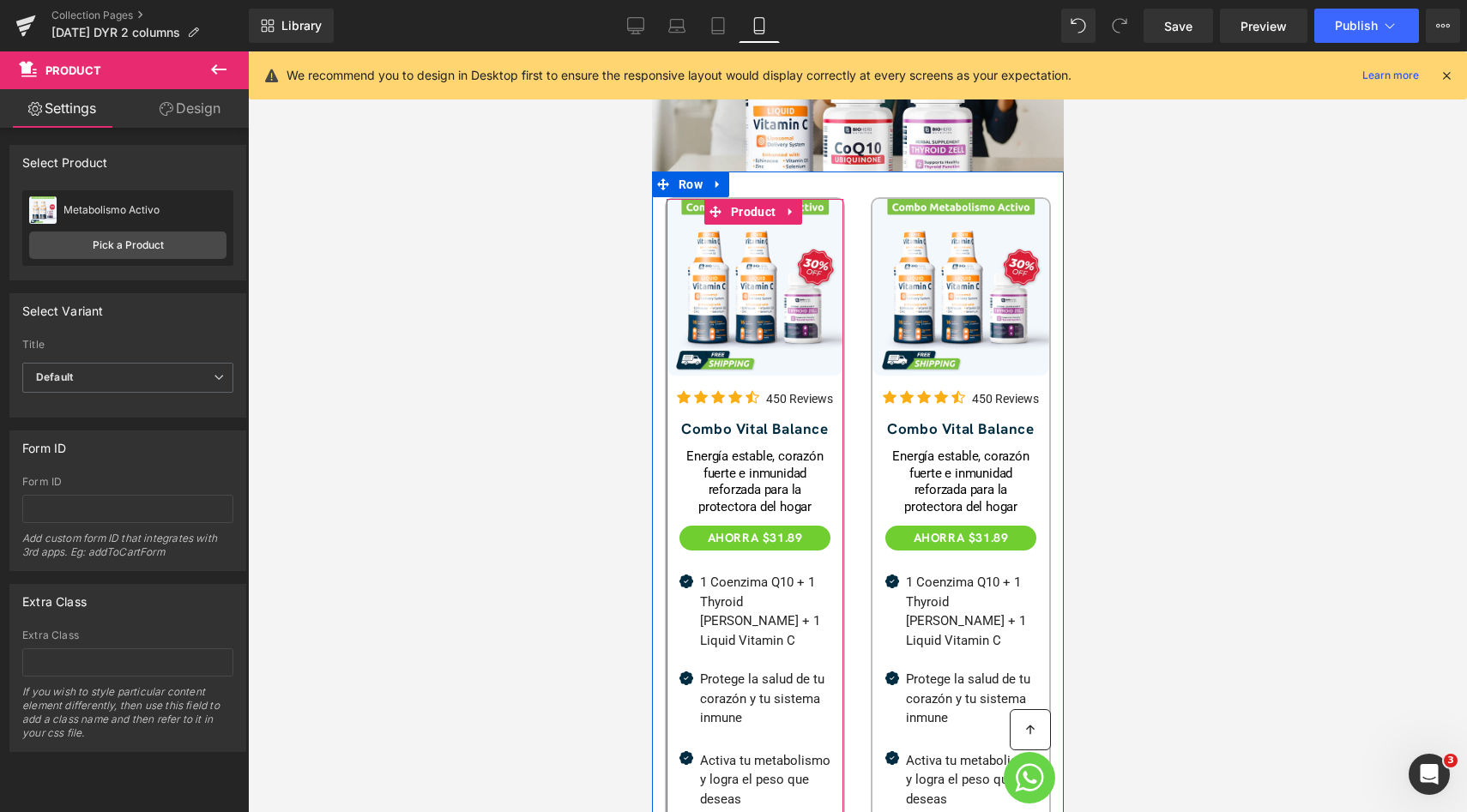
scroll to position [1058, 0]
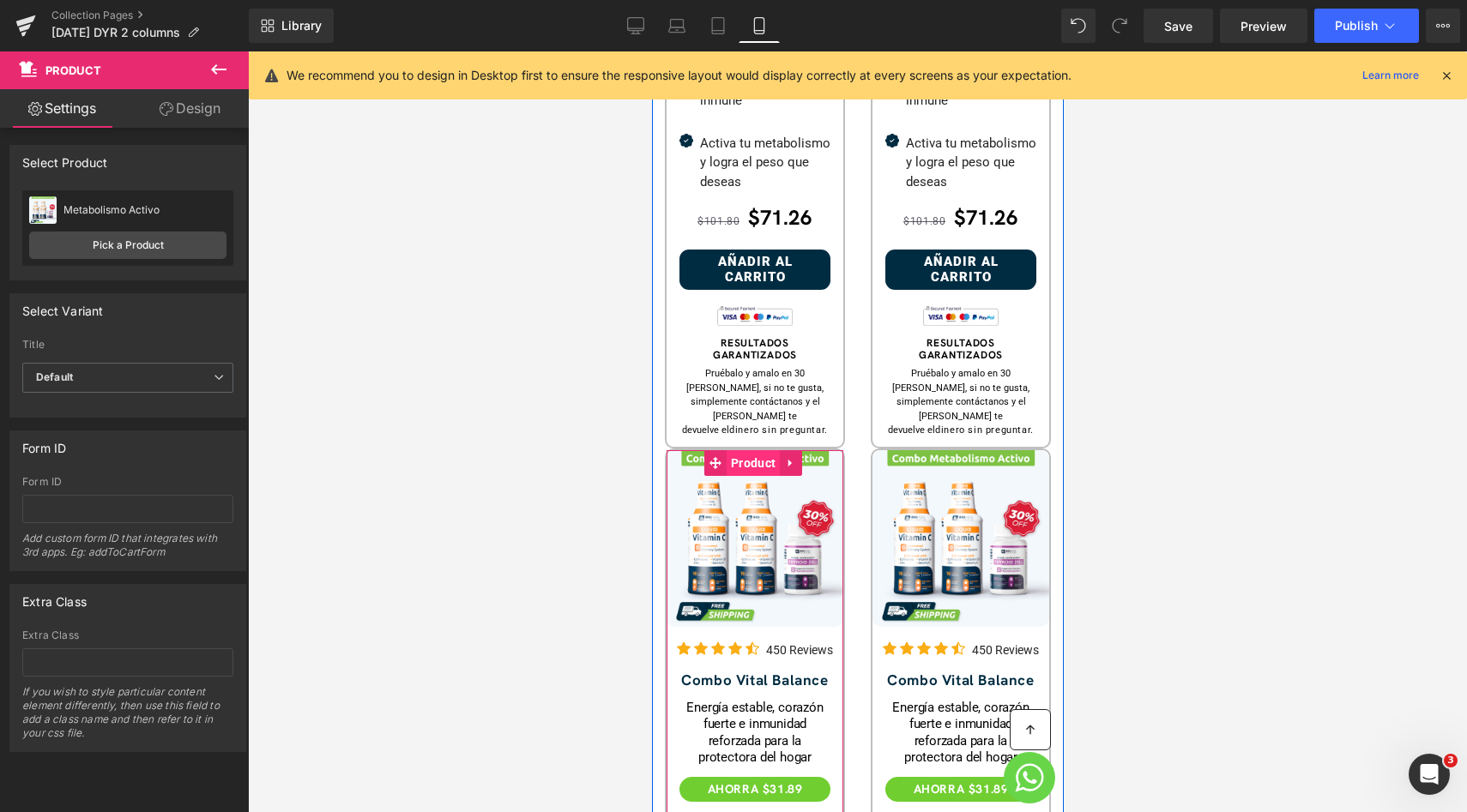
click at [738, 450] on span "Product" at bounding box center [752, 463] width 53 height 25
click at [199, 123] on link "Design" at bounding box center [189, 108] width 124 height 39
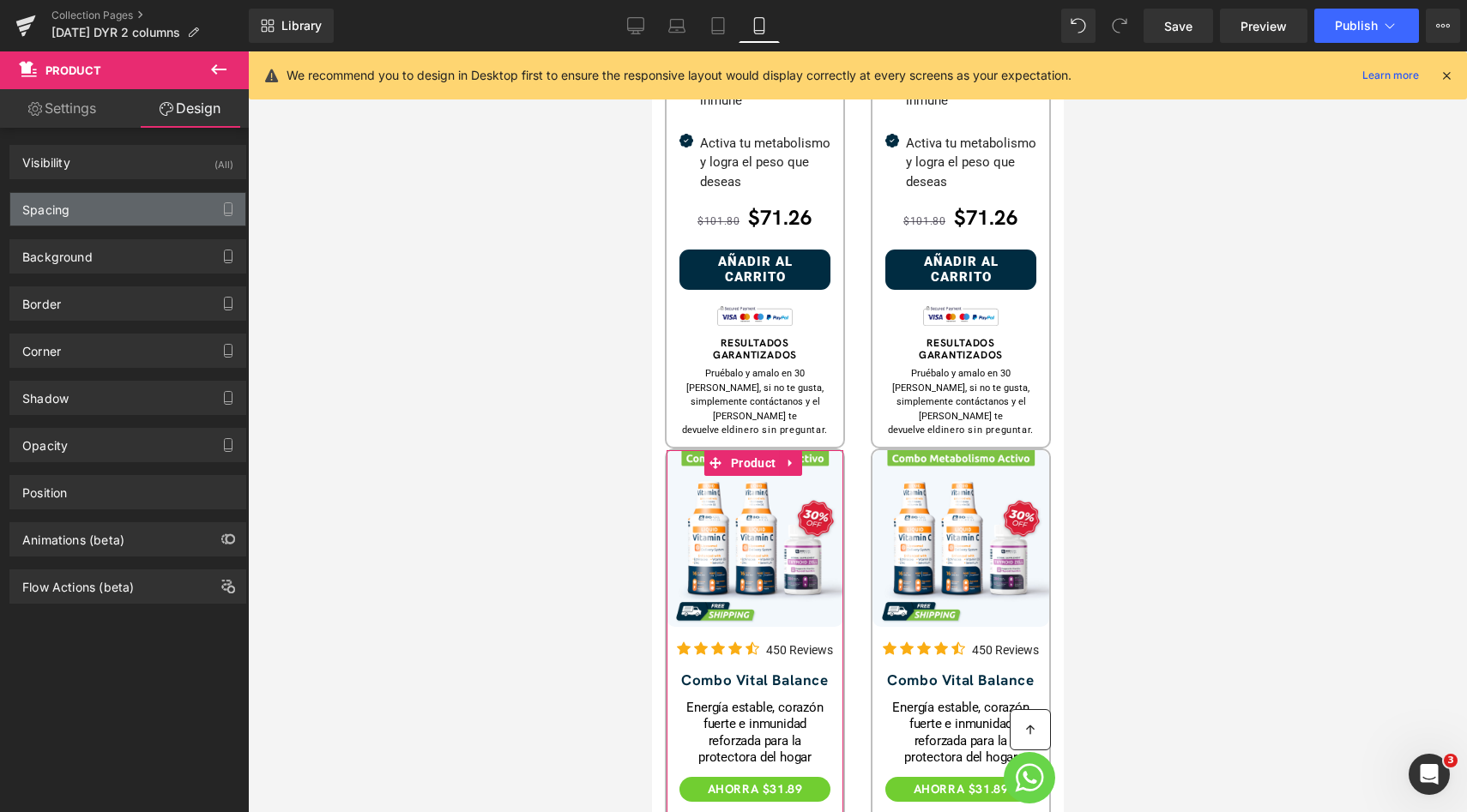
click at [95, 218] on div "Spacing" at bounding box center [127, 209] width 235 height 33
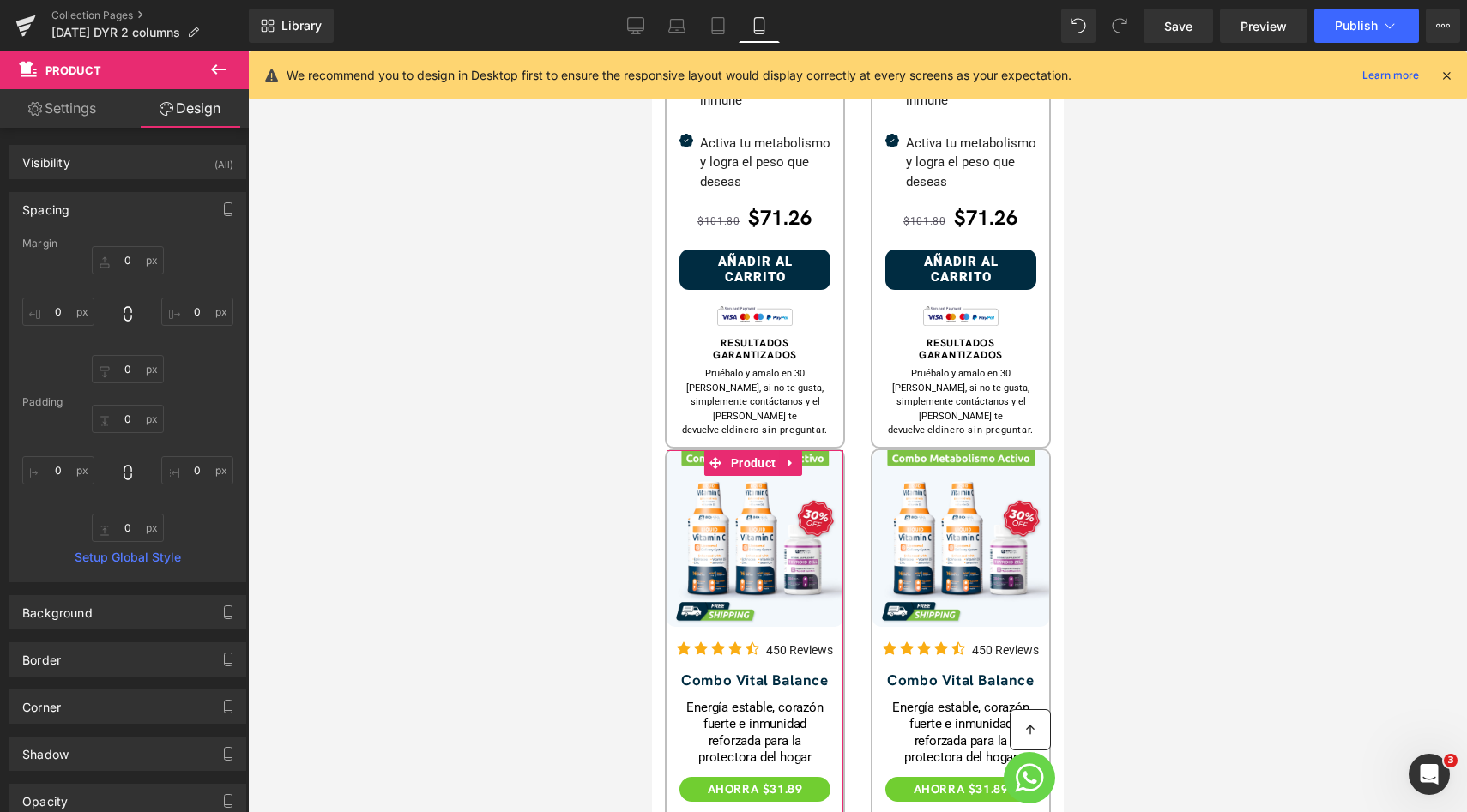
type input "0"
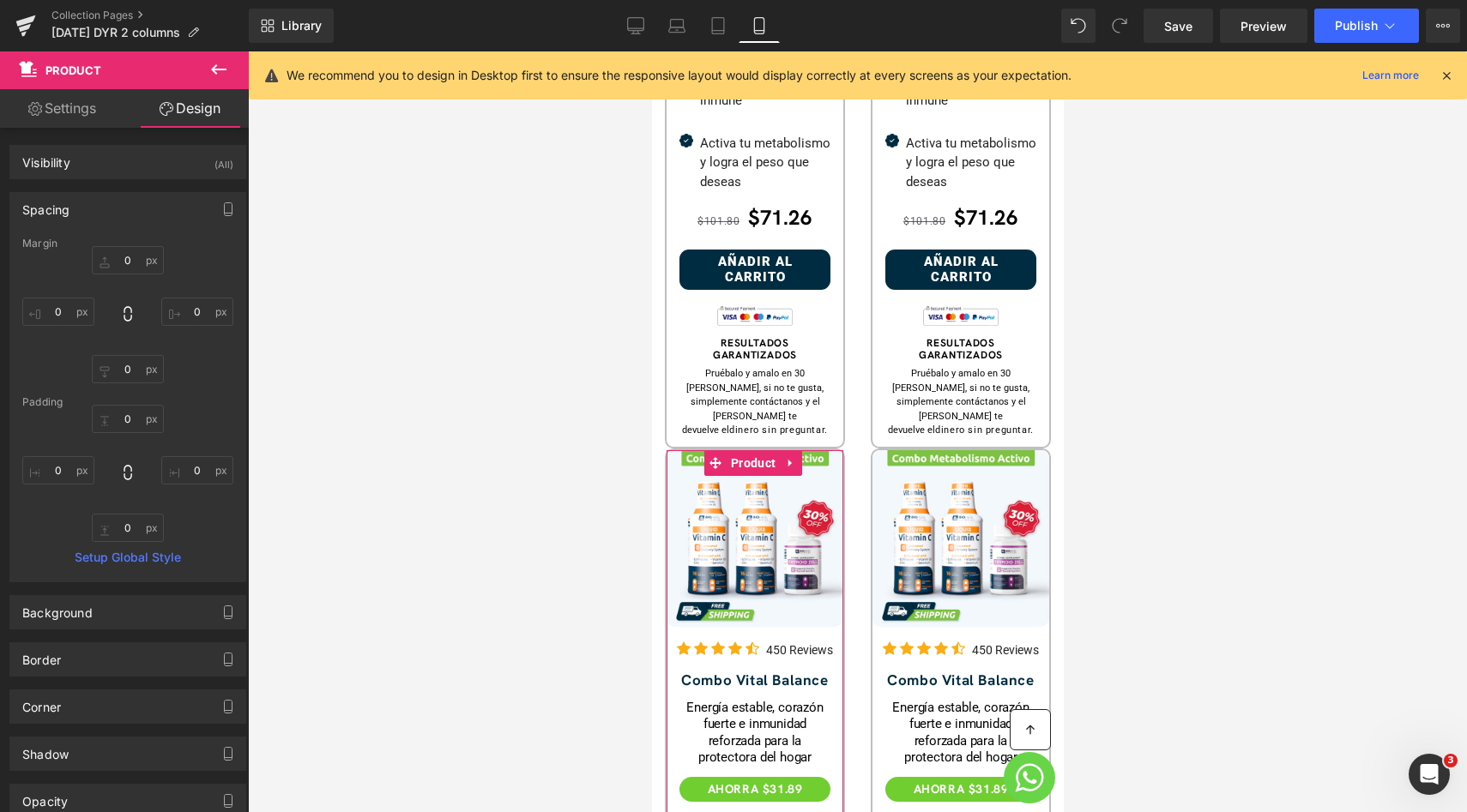
type input "0"
click at [128, 262] on input "0" at bounding box center [127, 260] width 72 height 28
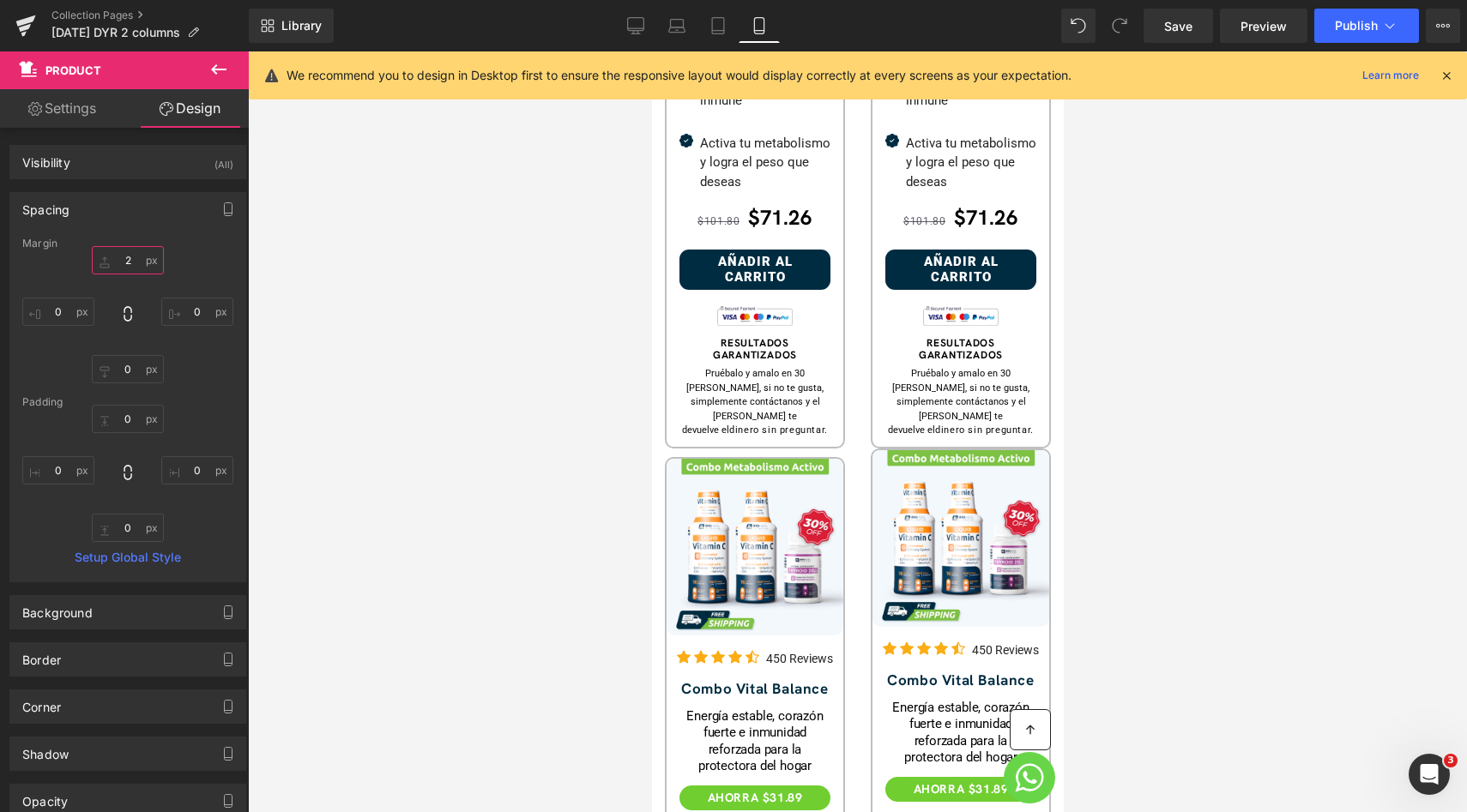
type input "20"
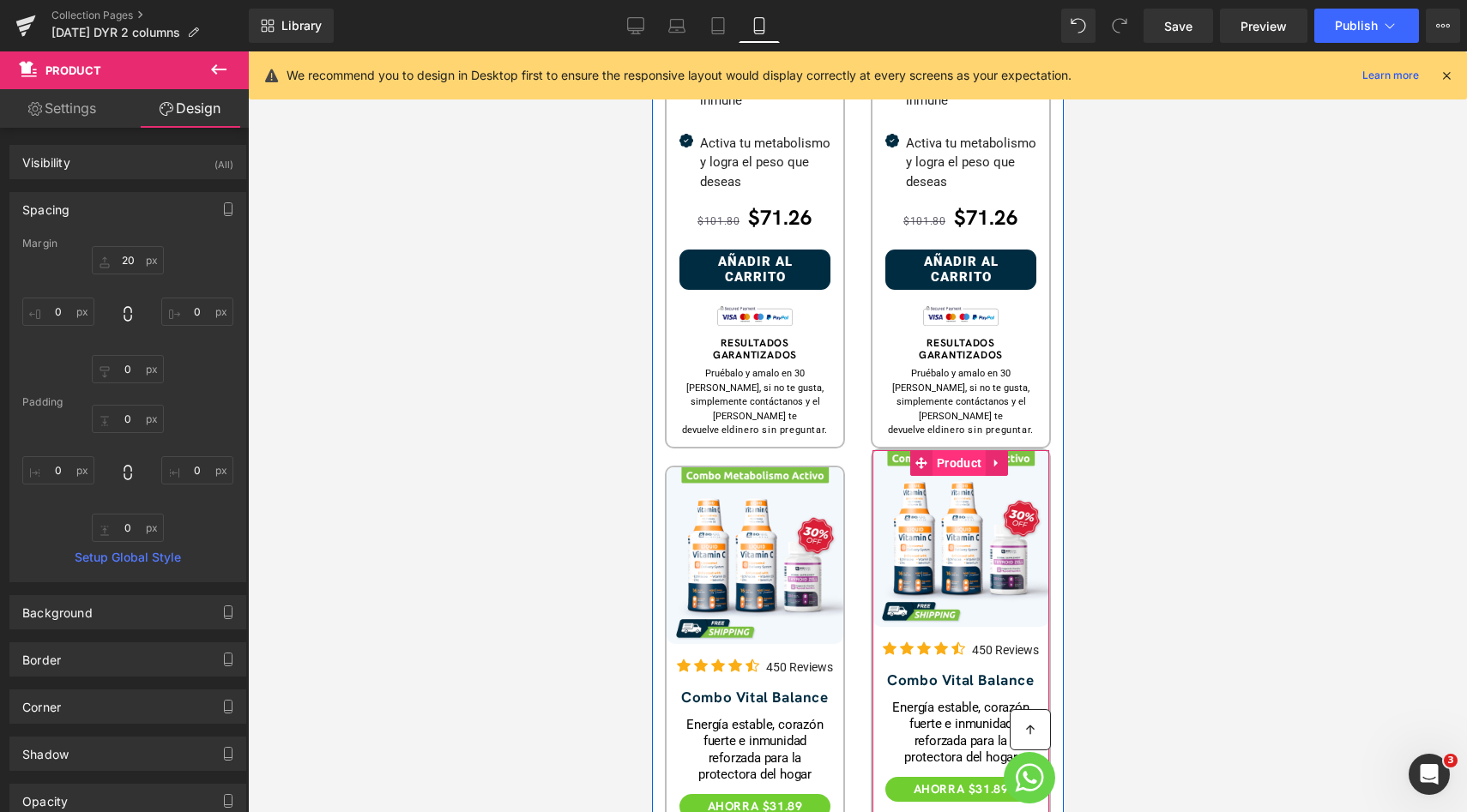
click at [953, 450] on span "Product" at bounding box center [957, 463] width 53 height 25
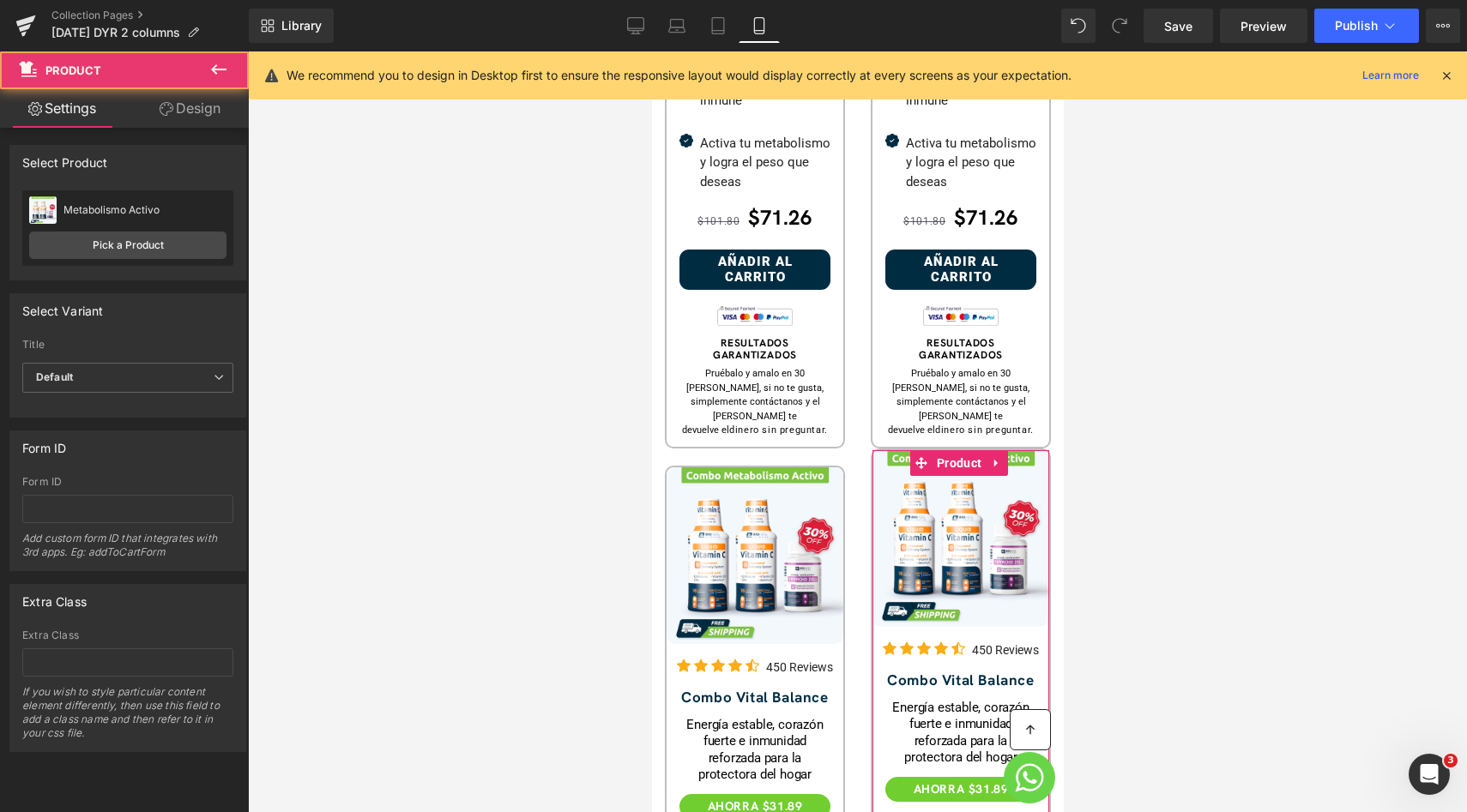
click at [174, 112] on link "Design" at bounding box center [189, 108] width 124 height 39
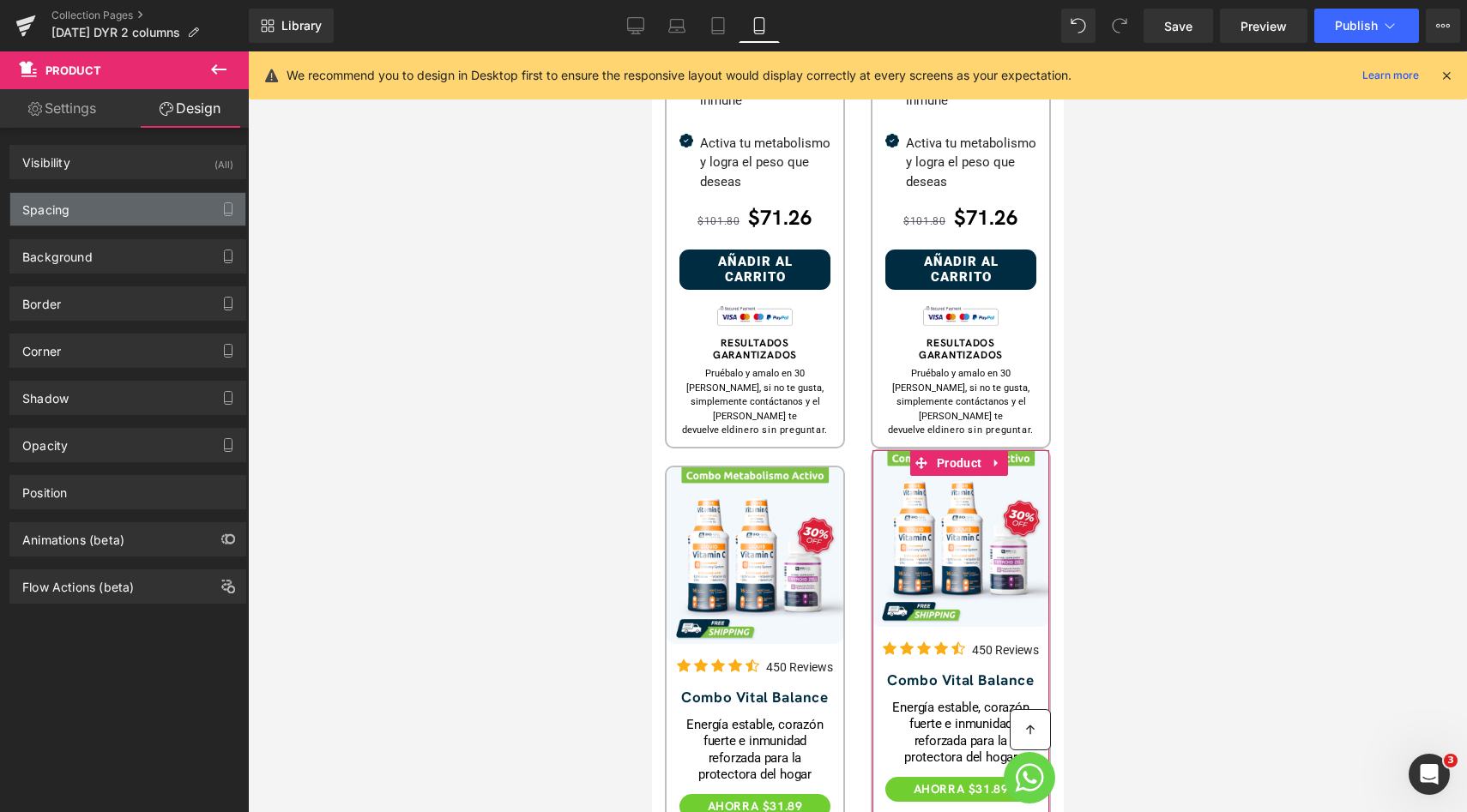
click at [129, 198] on div "Spacing" at bounding box center [127, 209] width 235 height 33
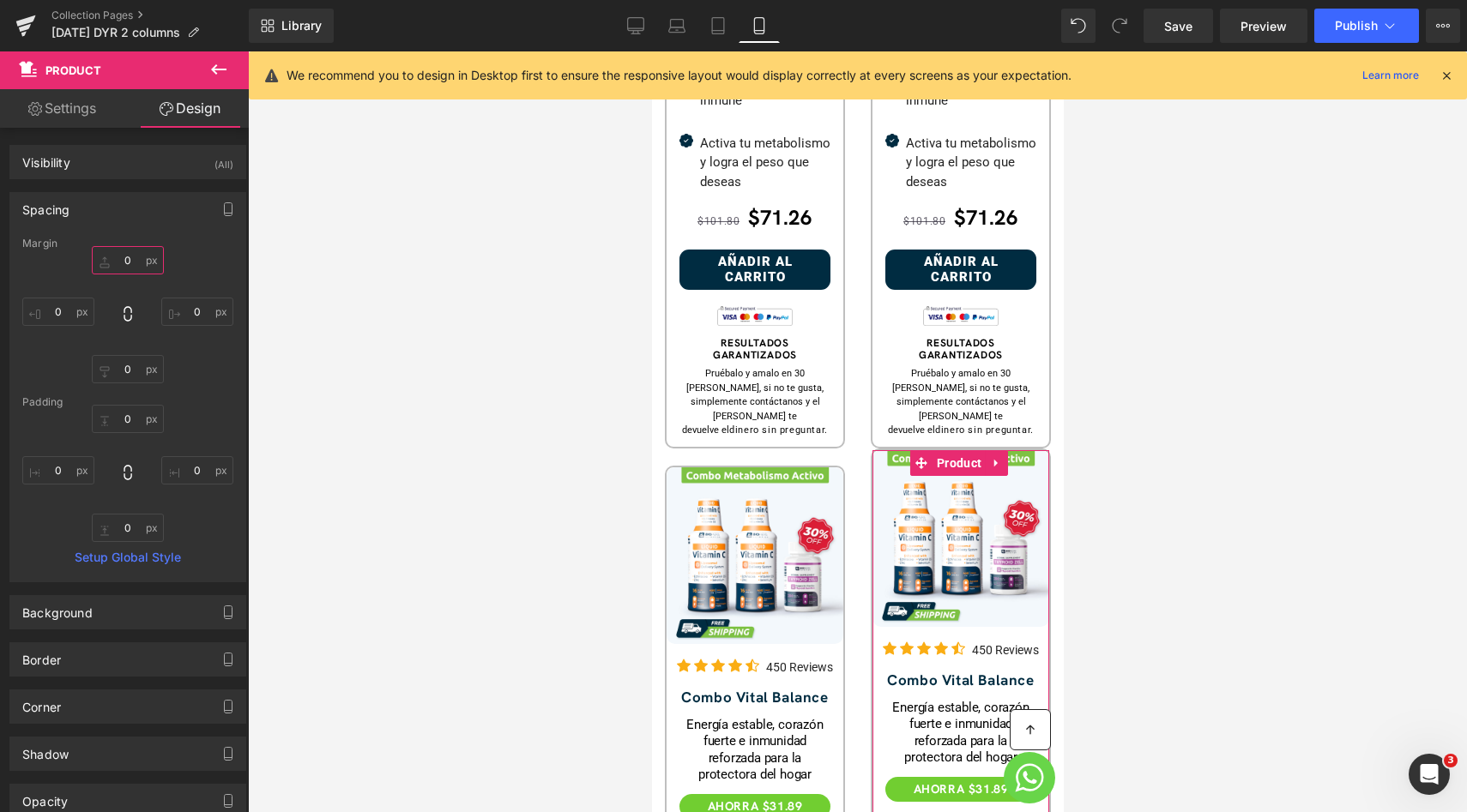
click at [121, 255] on input "0" at bounding box center [127, 260] width 72 height 28
type input "20"
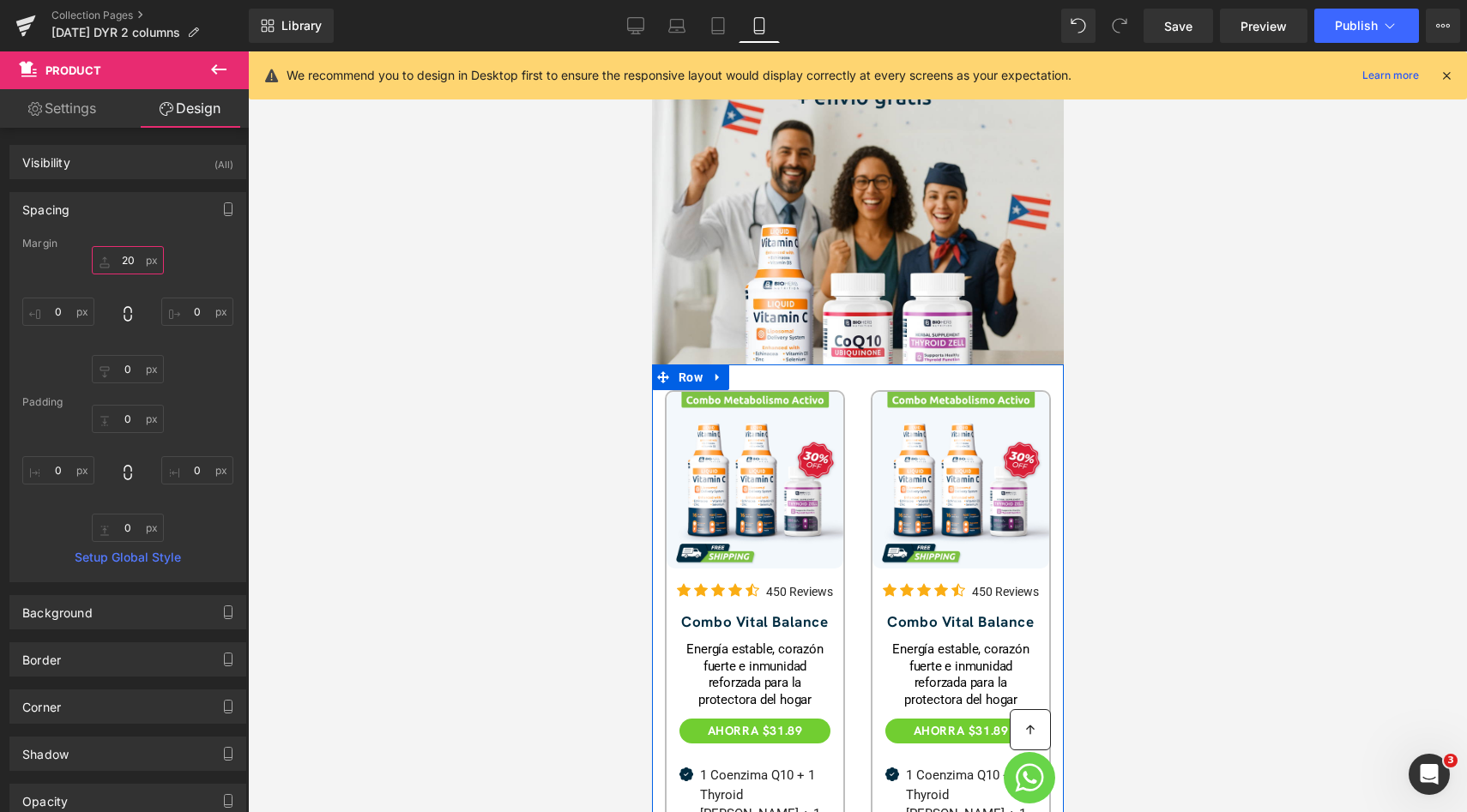
scroll to position [324, 0]
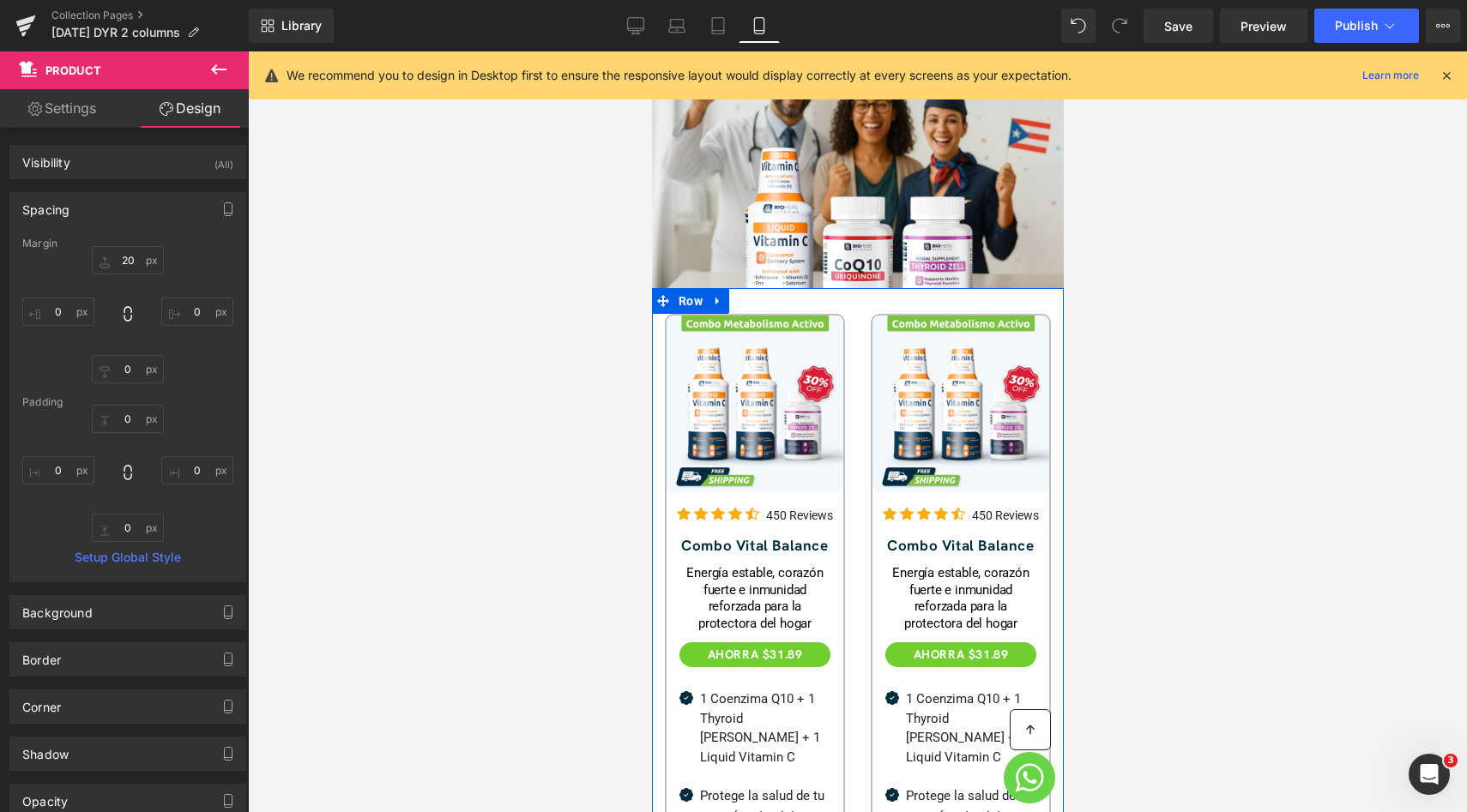
drag, startPoint x: 754, startPoint y: 393, endPoint x: 933, endPoint y: 302, distance: 200.8
click at [754, 393] on div "Sale Off (P) Image" at bounding box center [753, 403] width 177 height 177
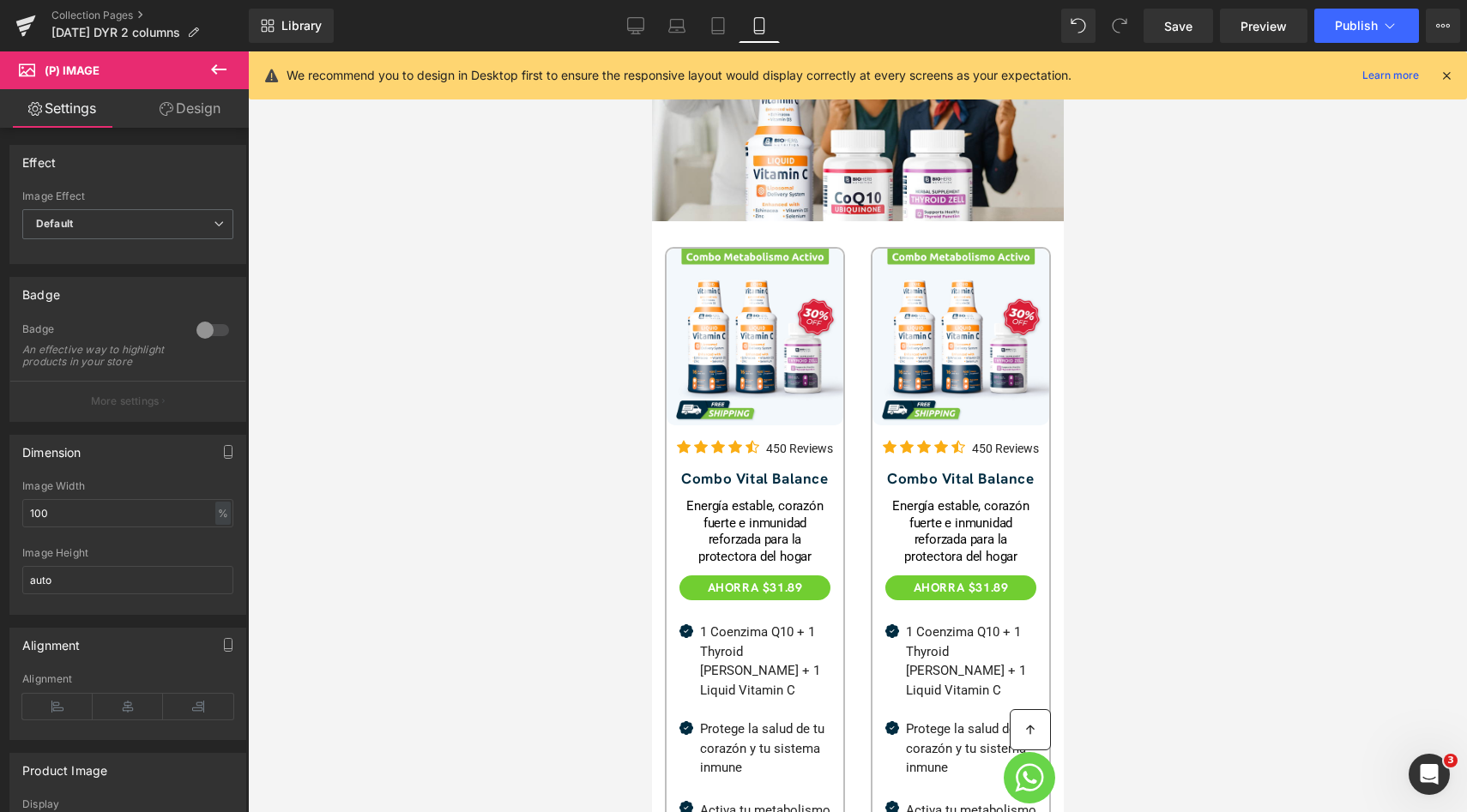
scroll to position [408, 0]
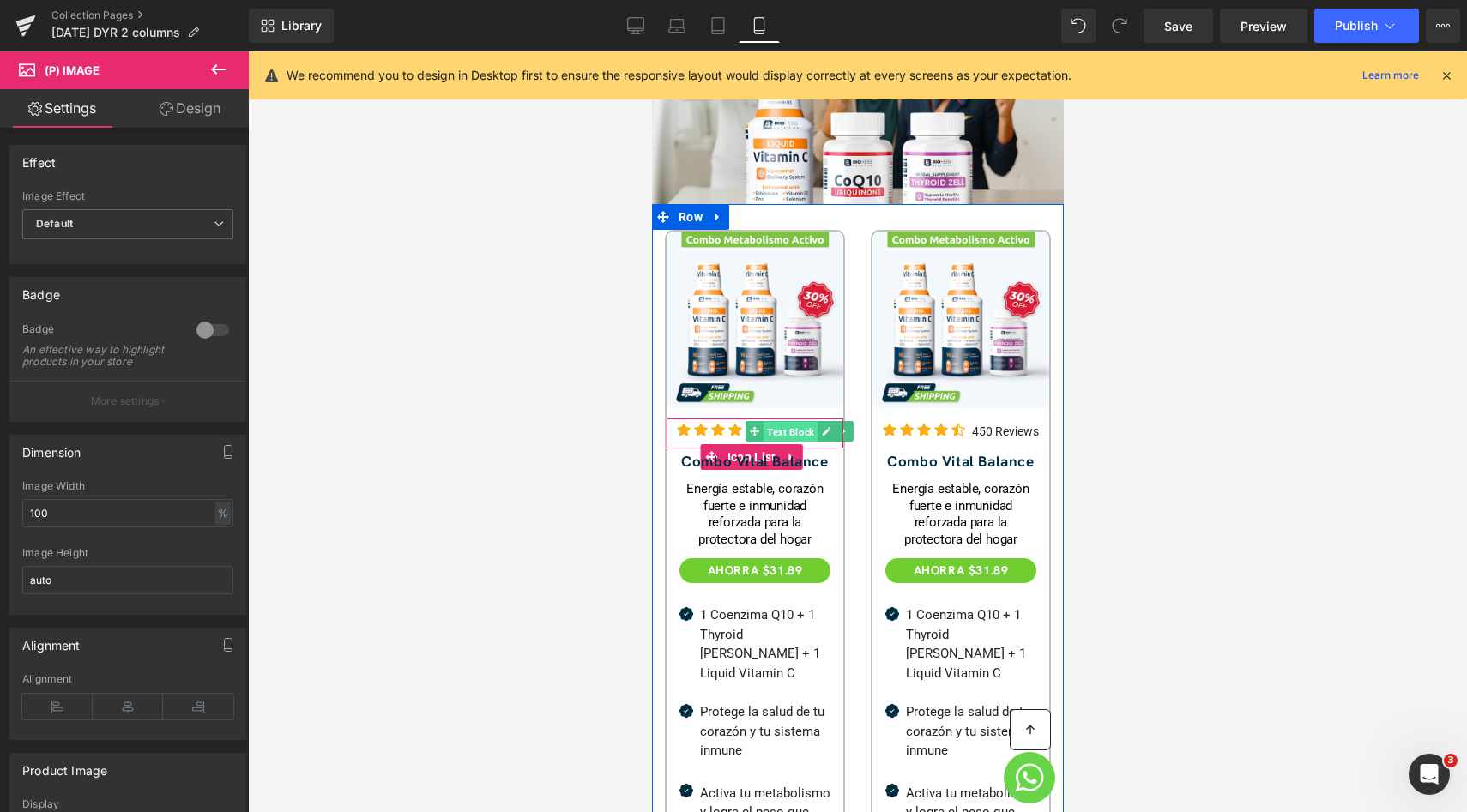
click at [778, 420] on span "Text Block" at bounding box center [790, 430] width 54 height 21
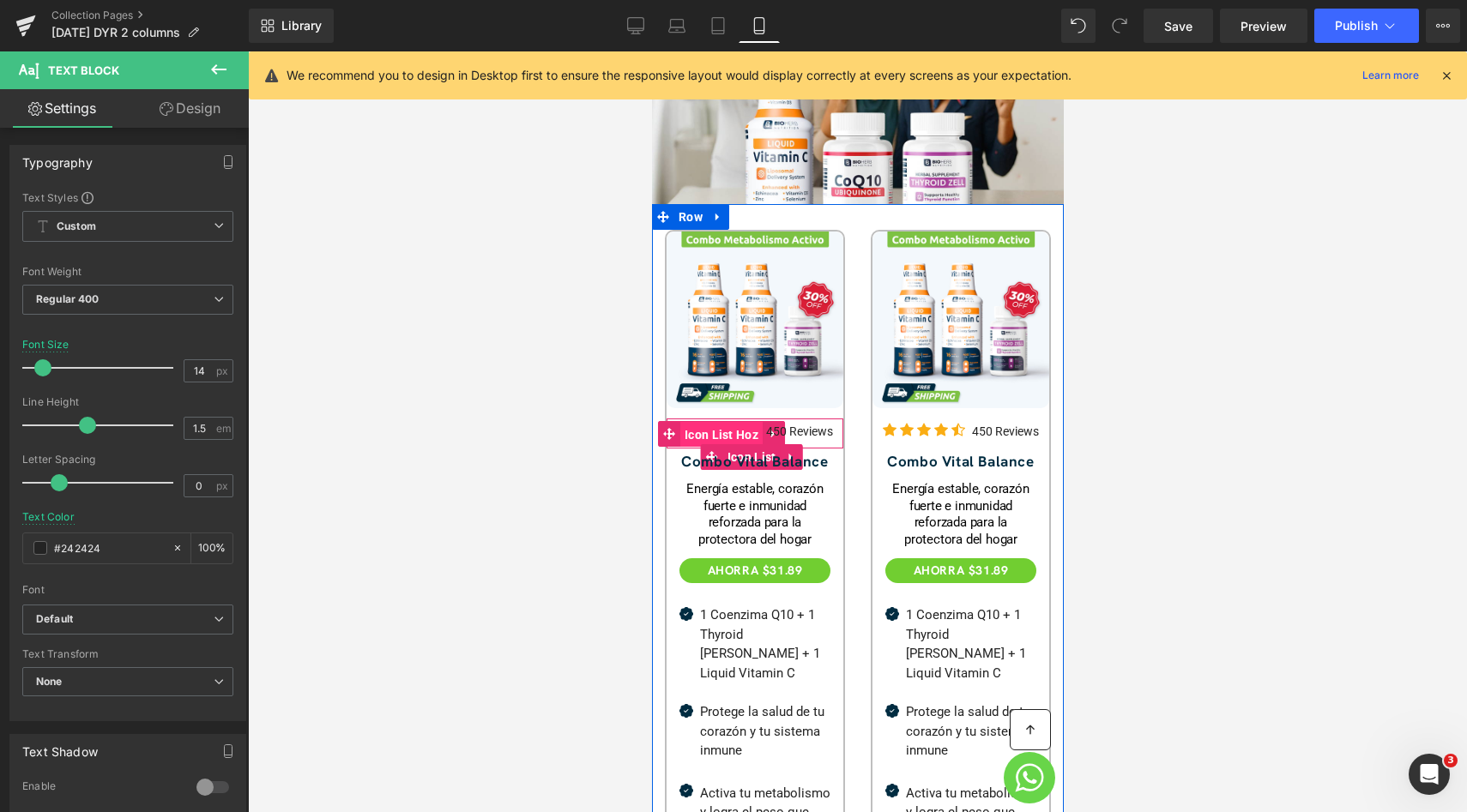
click at [723, 421] on span "Icon List Hoz" at bounding box center [720, 434] width 83 height 25
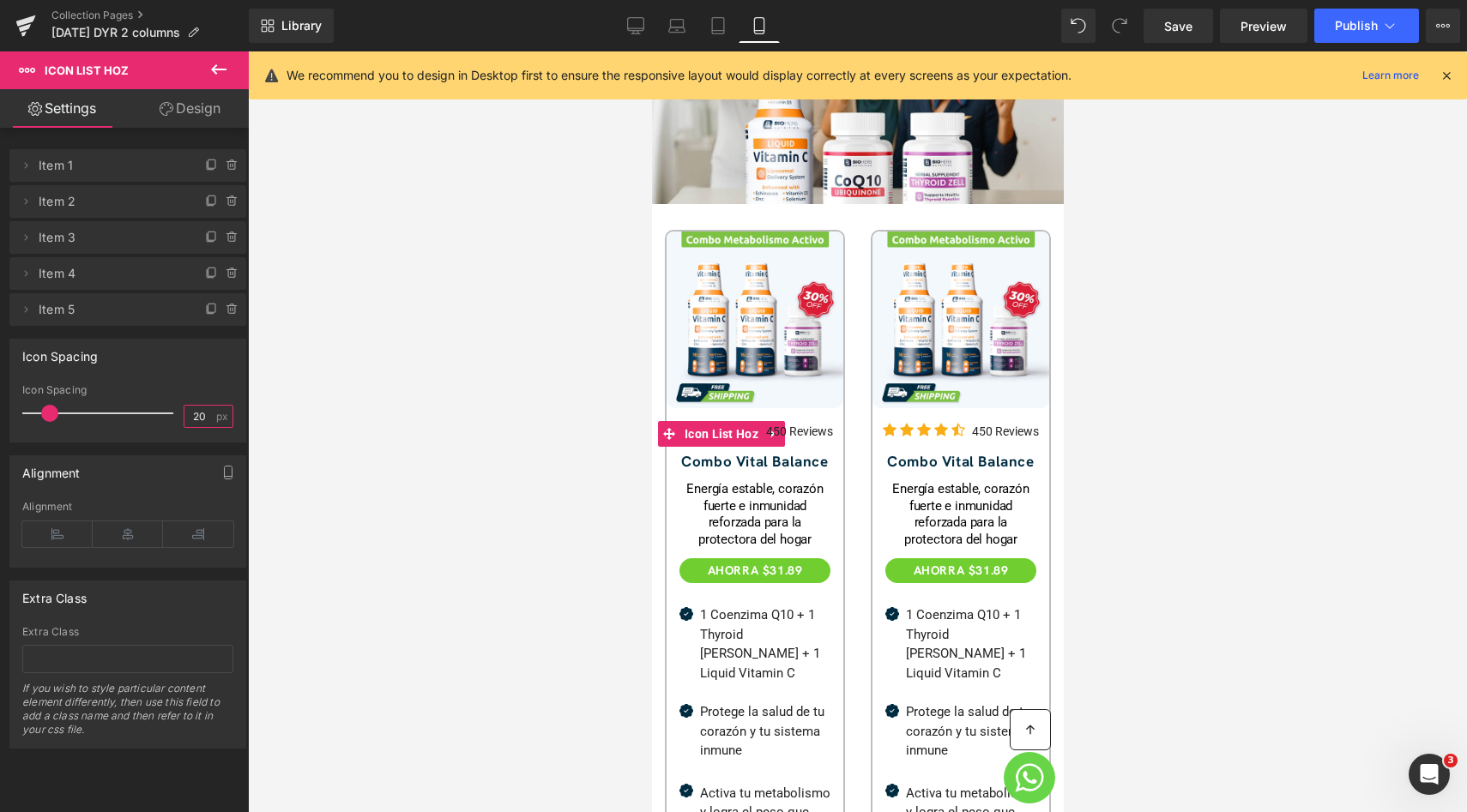
click at [196, 406] on input "20" at bounding box center [199, 416] width 30 height 22
click at [27, 165] on icon at bounding box center [25, 165] width 14 height 14
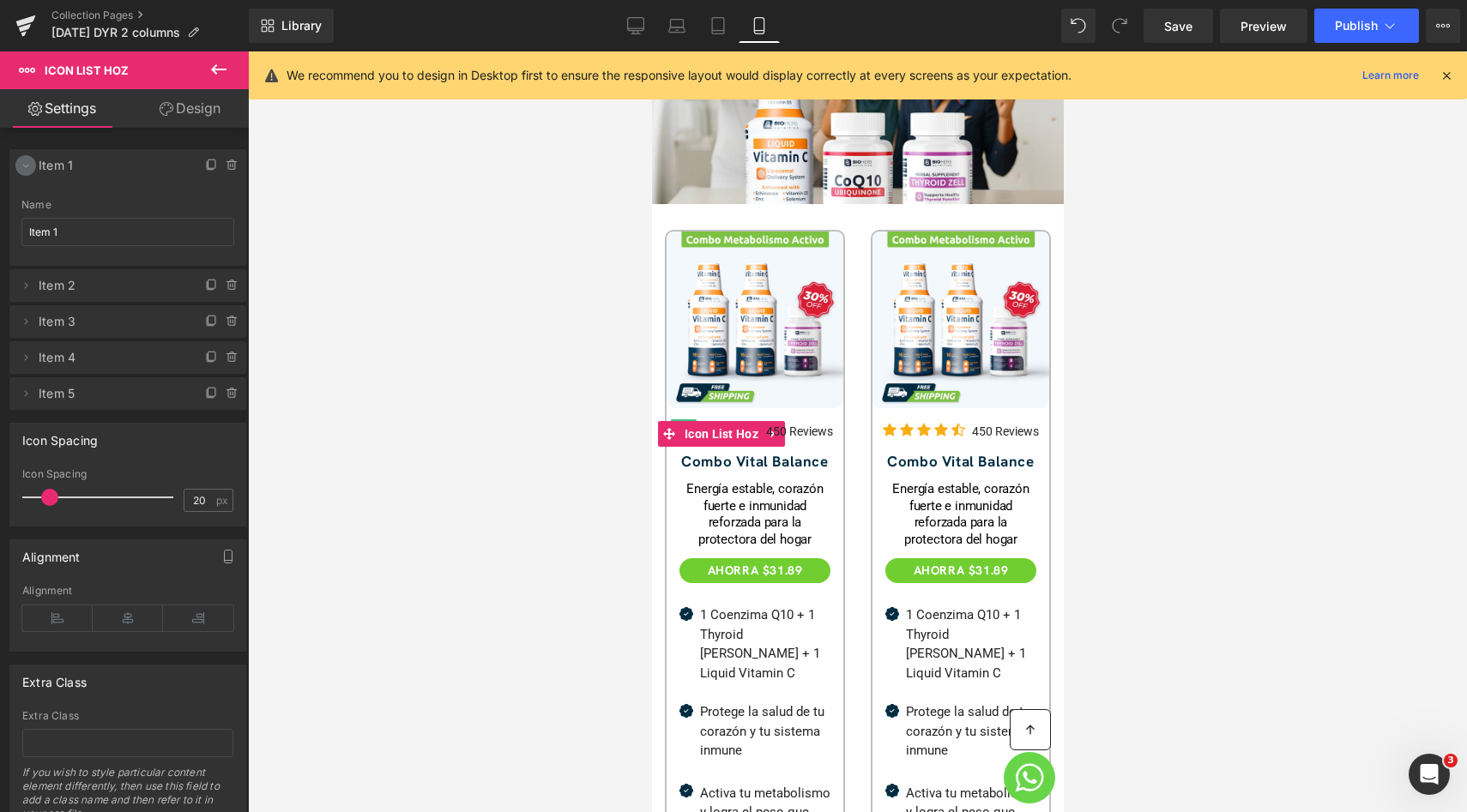
click at [27, 165] on icon at bounding box center [26, 167] width 6 height 4
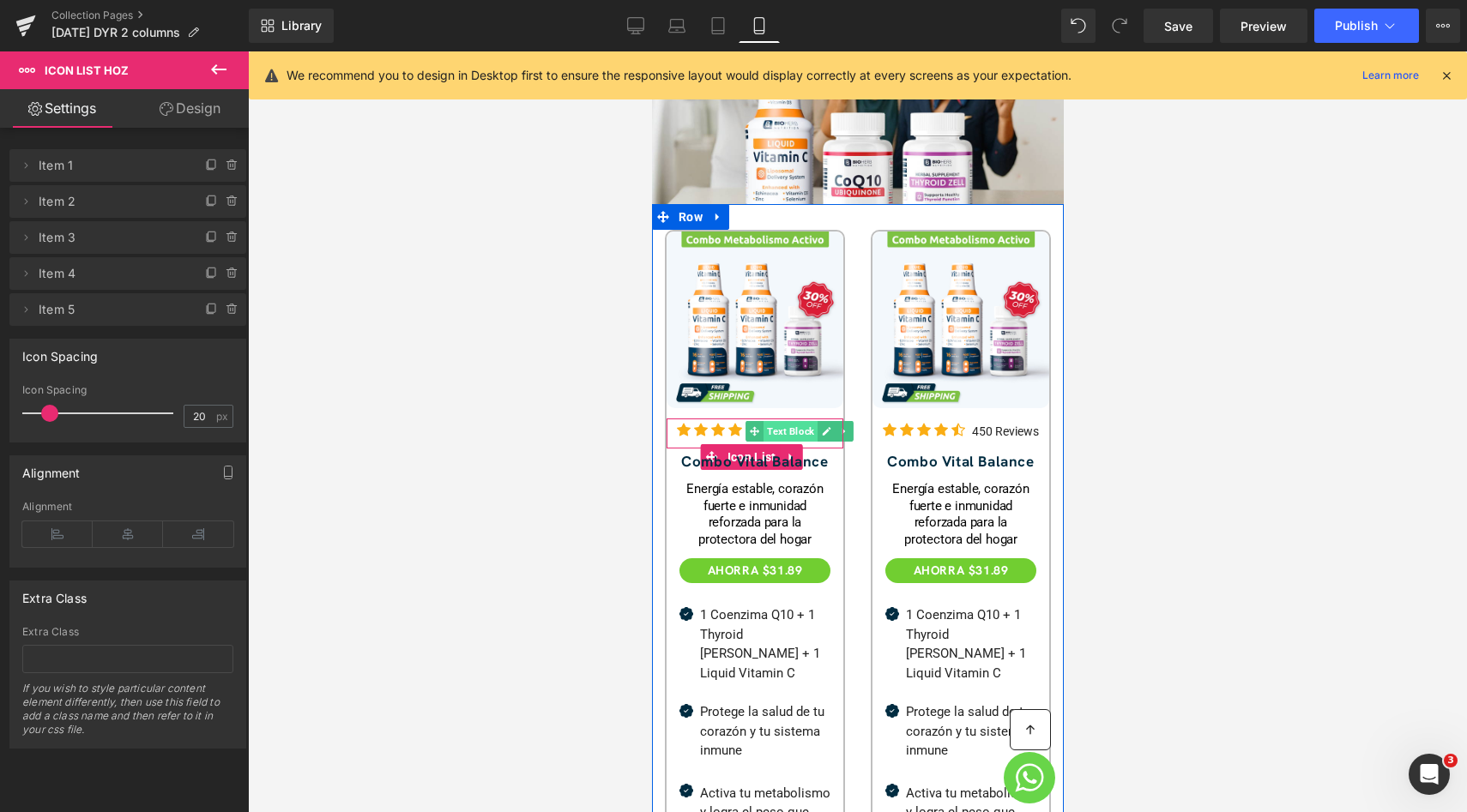
click at [795, 420] on span "Text Block" at bounding box center [790, 430] width 54 height 21
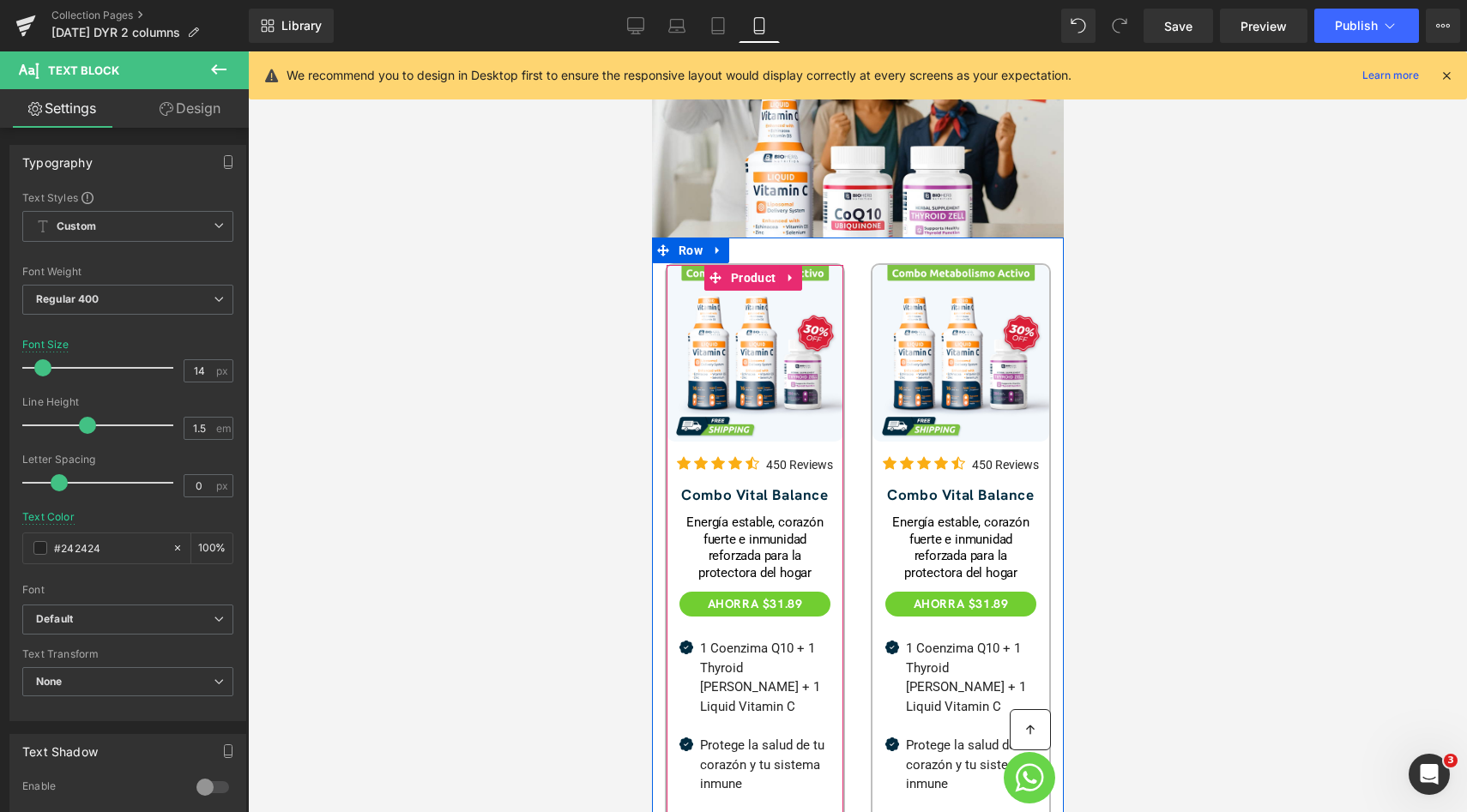
scroll to position [385, 0]
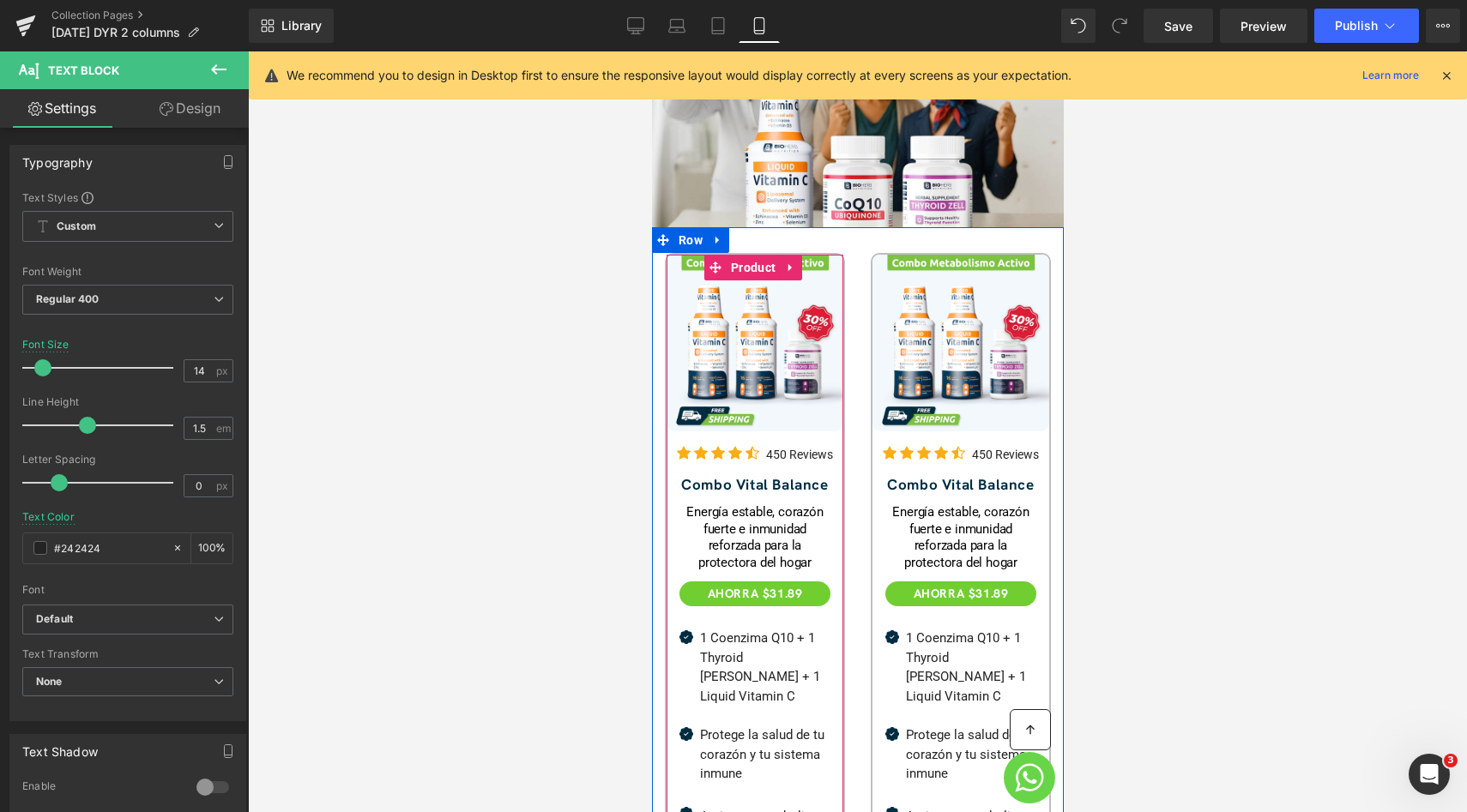
click at [774, 444] on div "450 Reviews Text Block" at bounding box center [799, 454] width 67 height 20
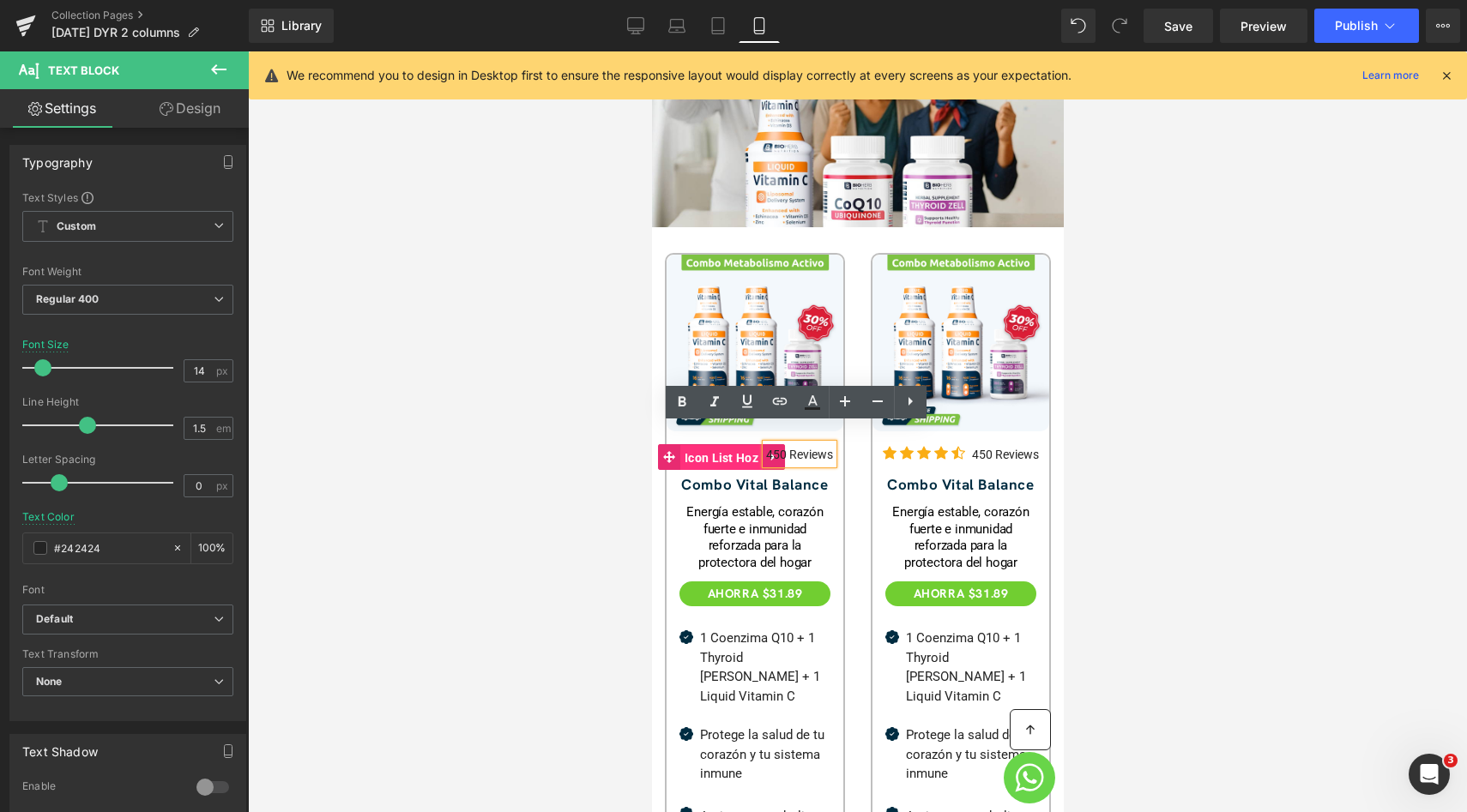
click at [726, 445] on span "Icon List Hoz" at bounding box center [720, 458] width 83 height 25
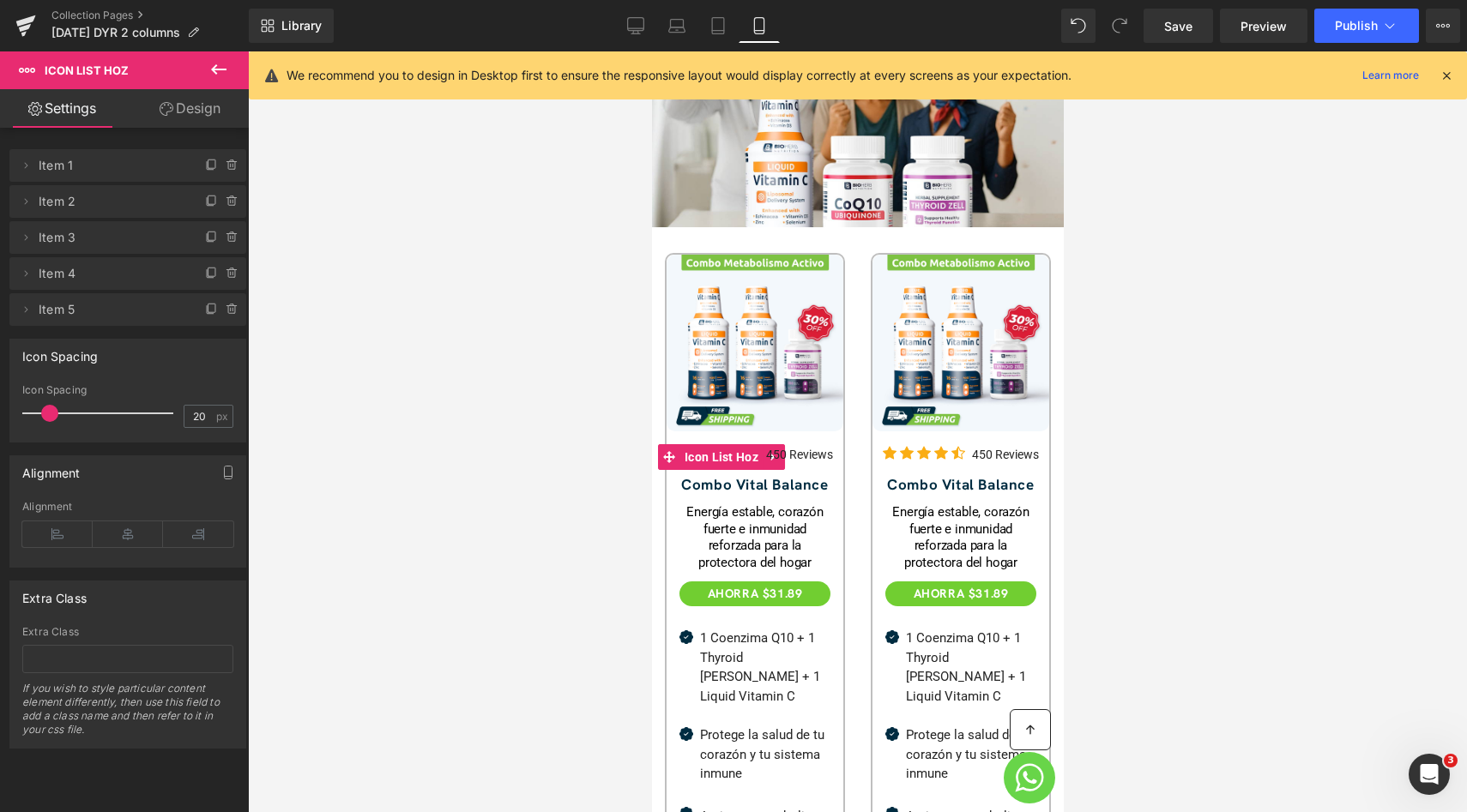
click at [189, 115] on link "Design" at bounding box center [189, 108] width 124 height 39
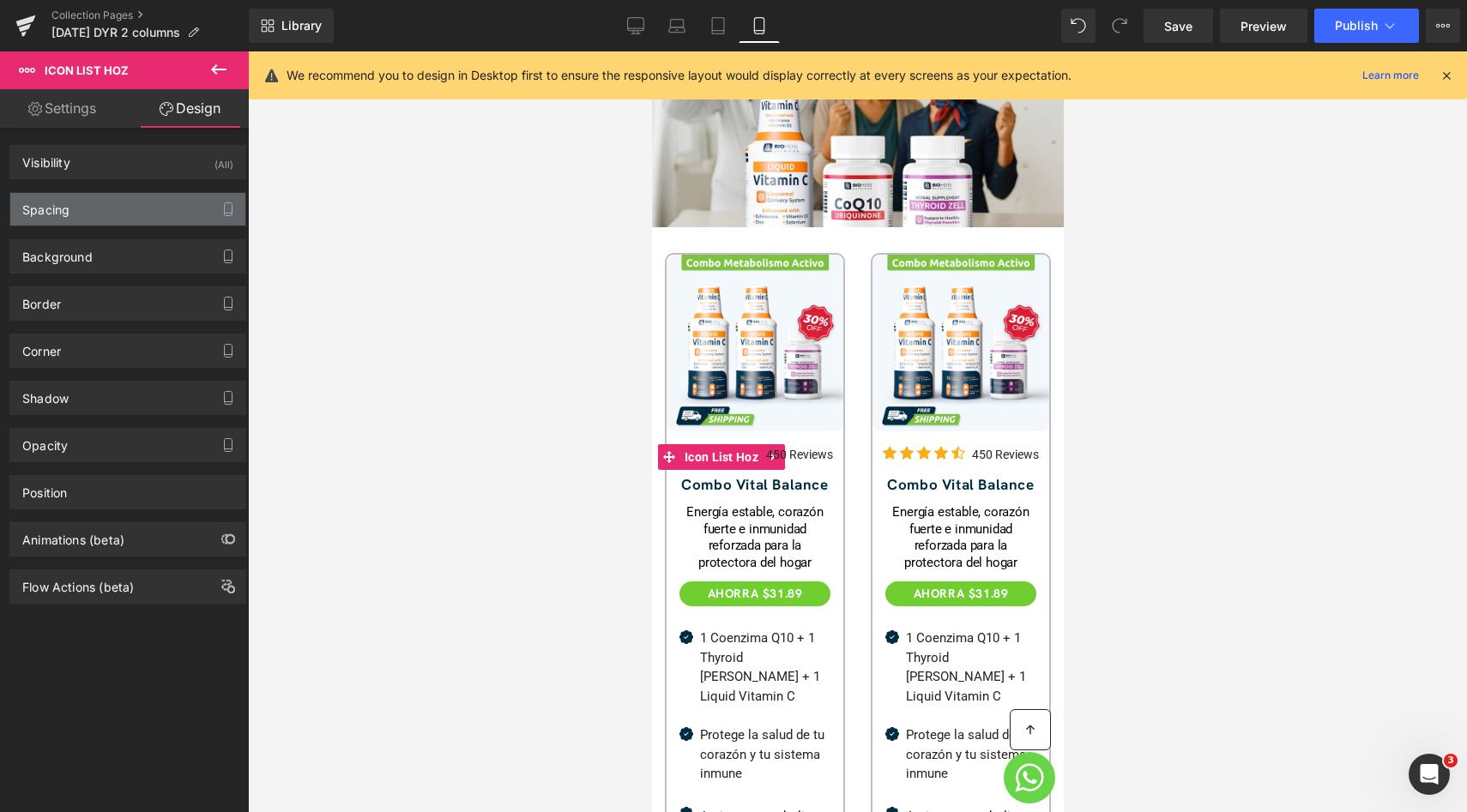
click at [110, 198] on div "Spacing" at bounding box center [127, 209] width 235 height 33
type input "0"
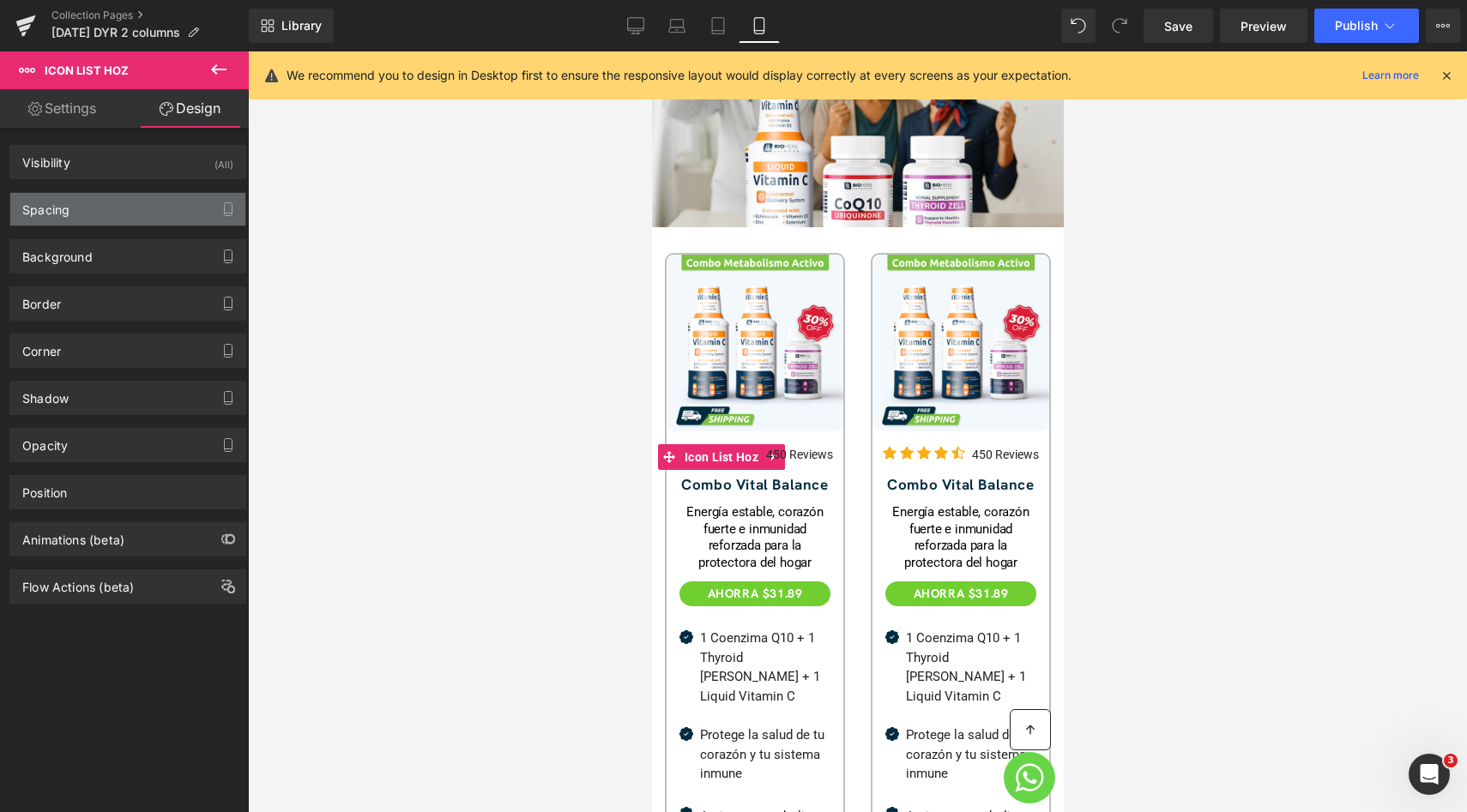
type input "0"
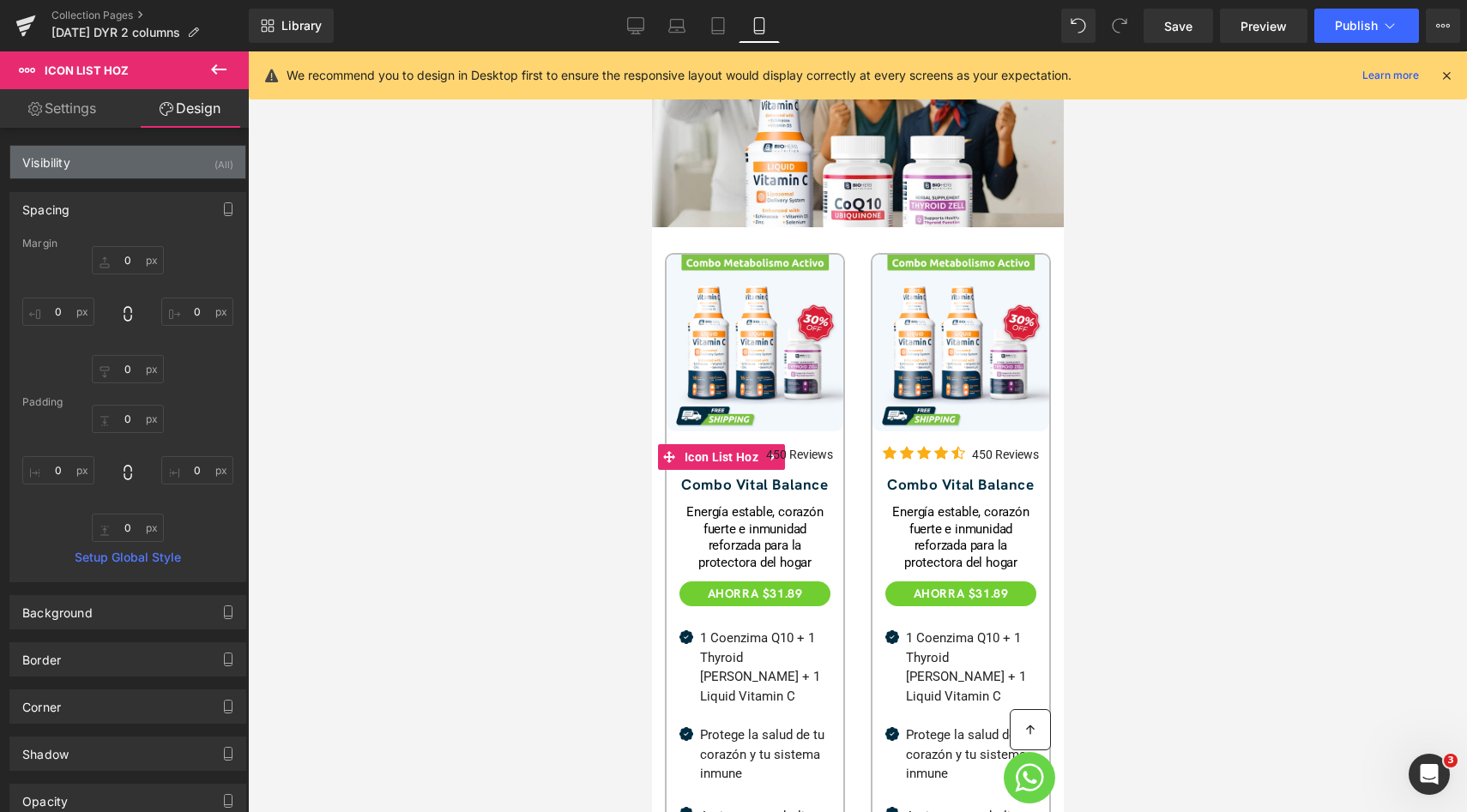
click at [96, 146] on div "Visibility (All)" at bounding box center [127, 162] width 235 height 33
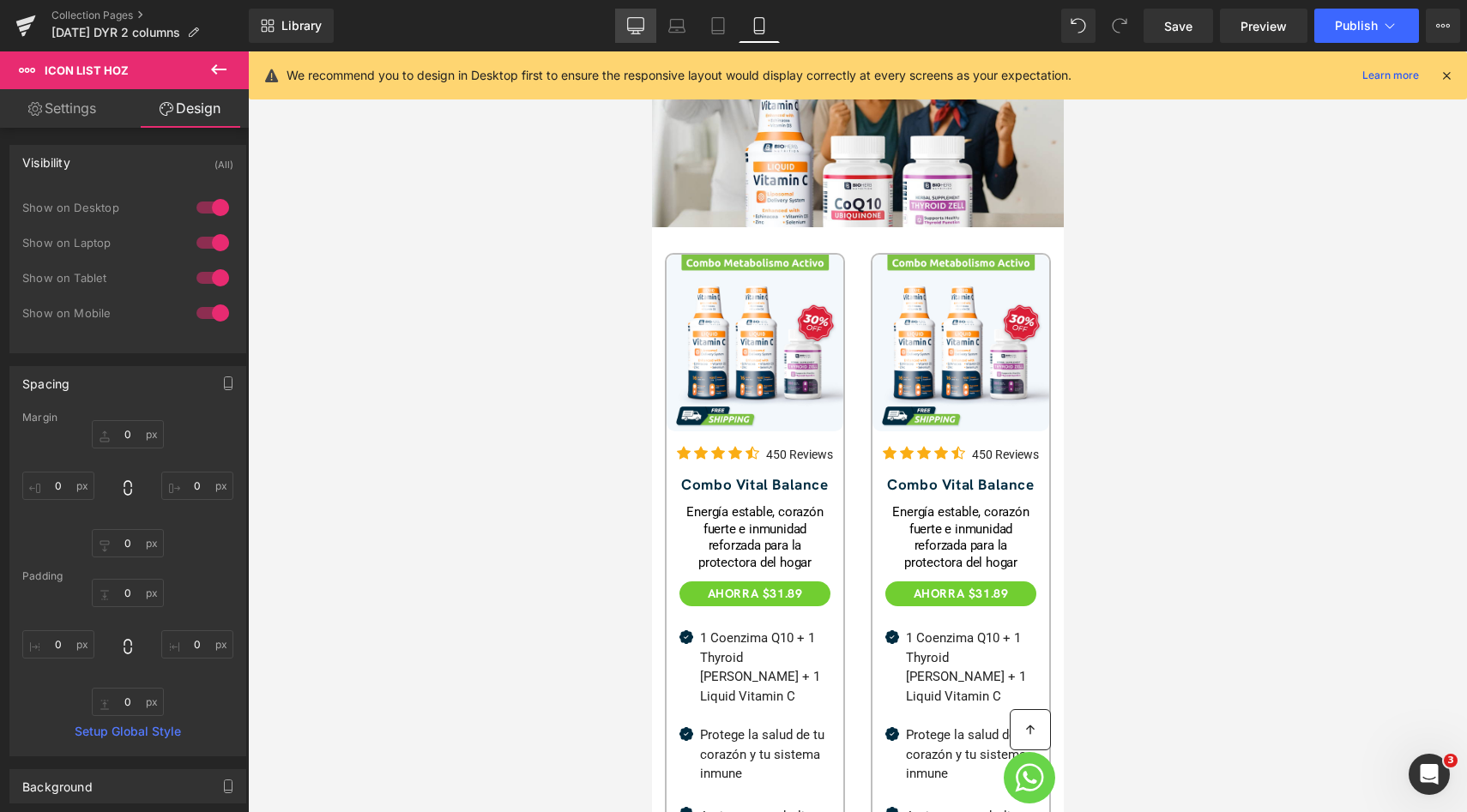
click at [636, 29] on icon at bounding box center [636, 25] width 17 height 17
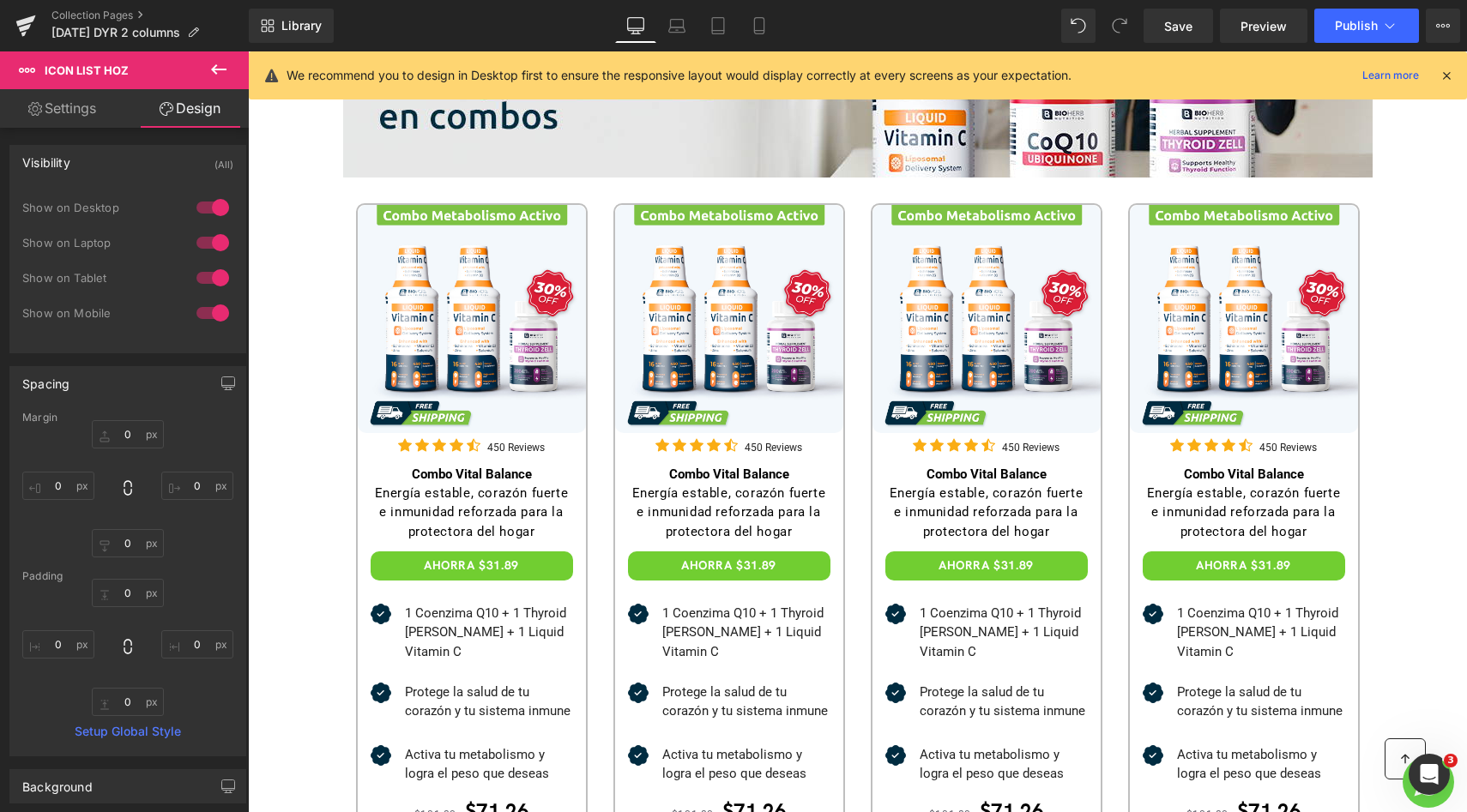
type input "0"
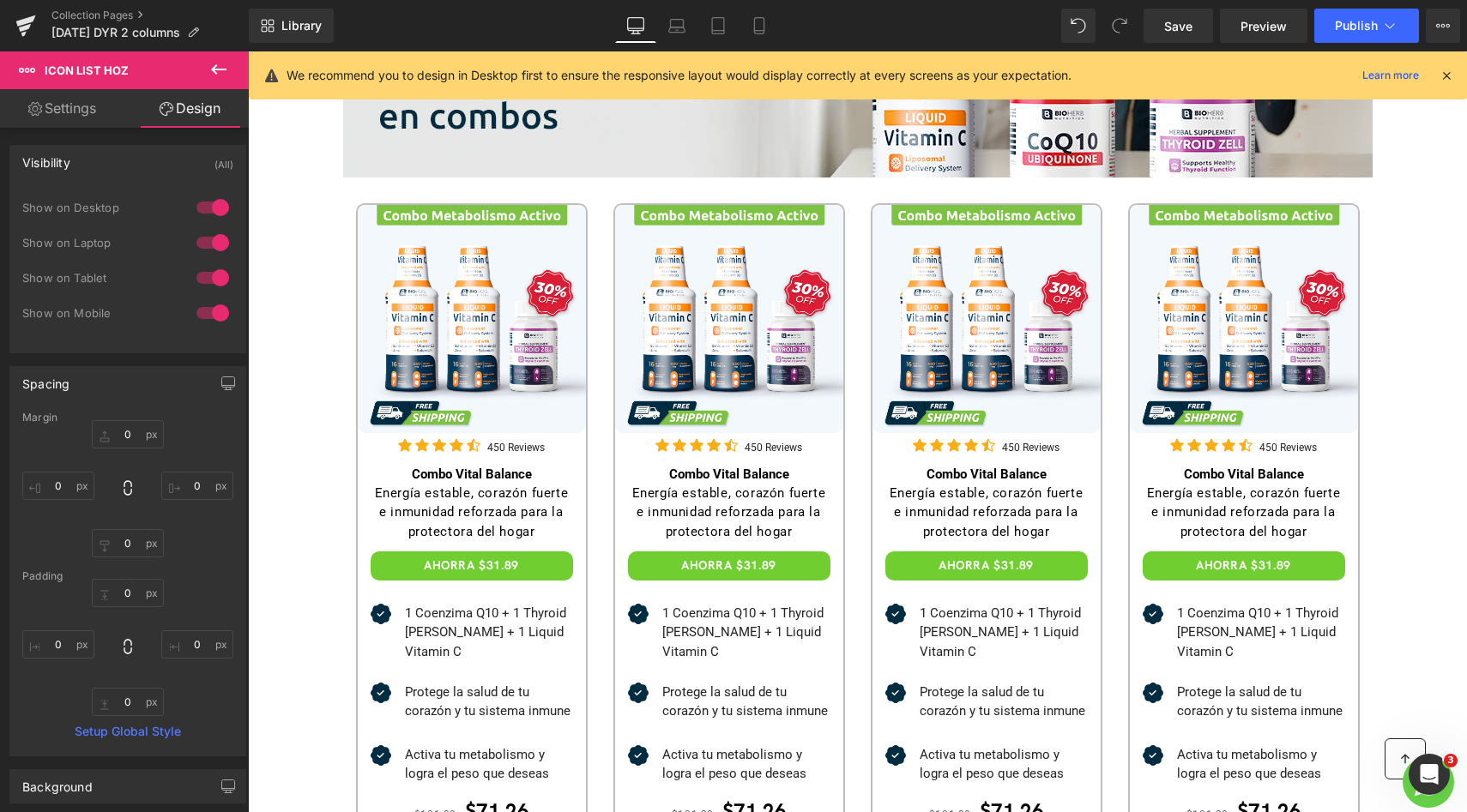
type input "0"
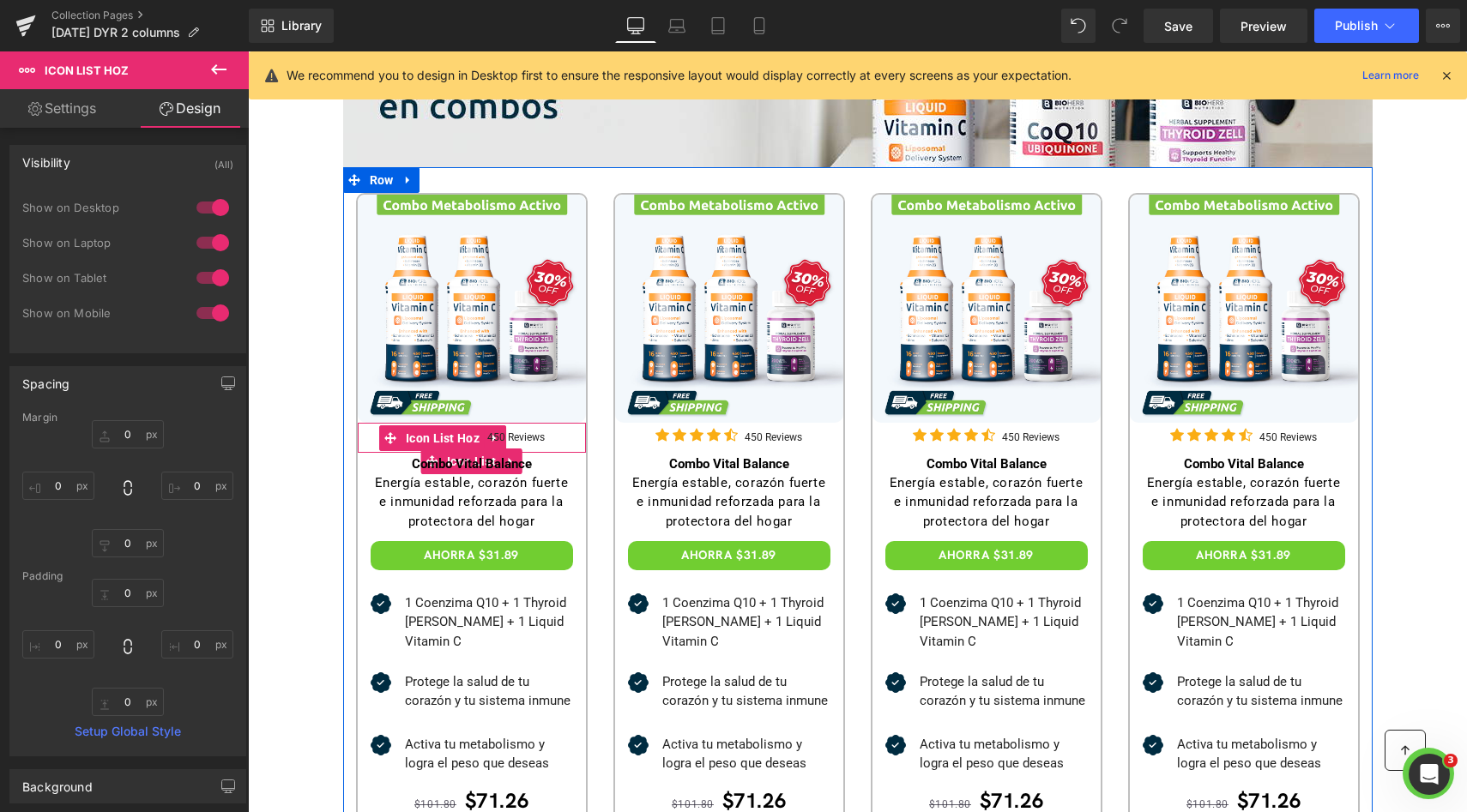
click at [368, 440] on div "Icon Icon Icon Icon Icon Icon List Hoz 450 Reviews Text Block" at bounding box center [471, 439] width 228 height 28
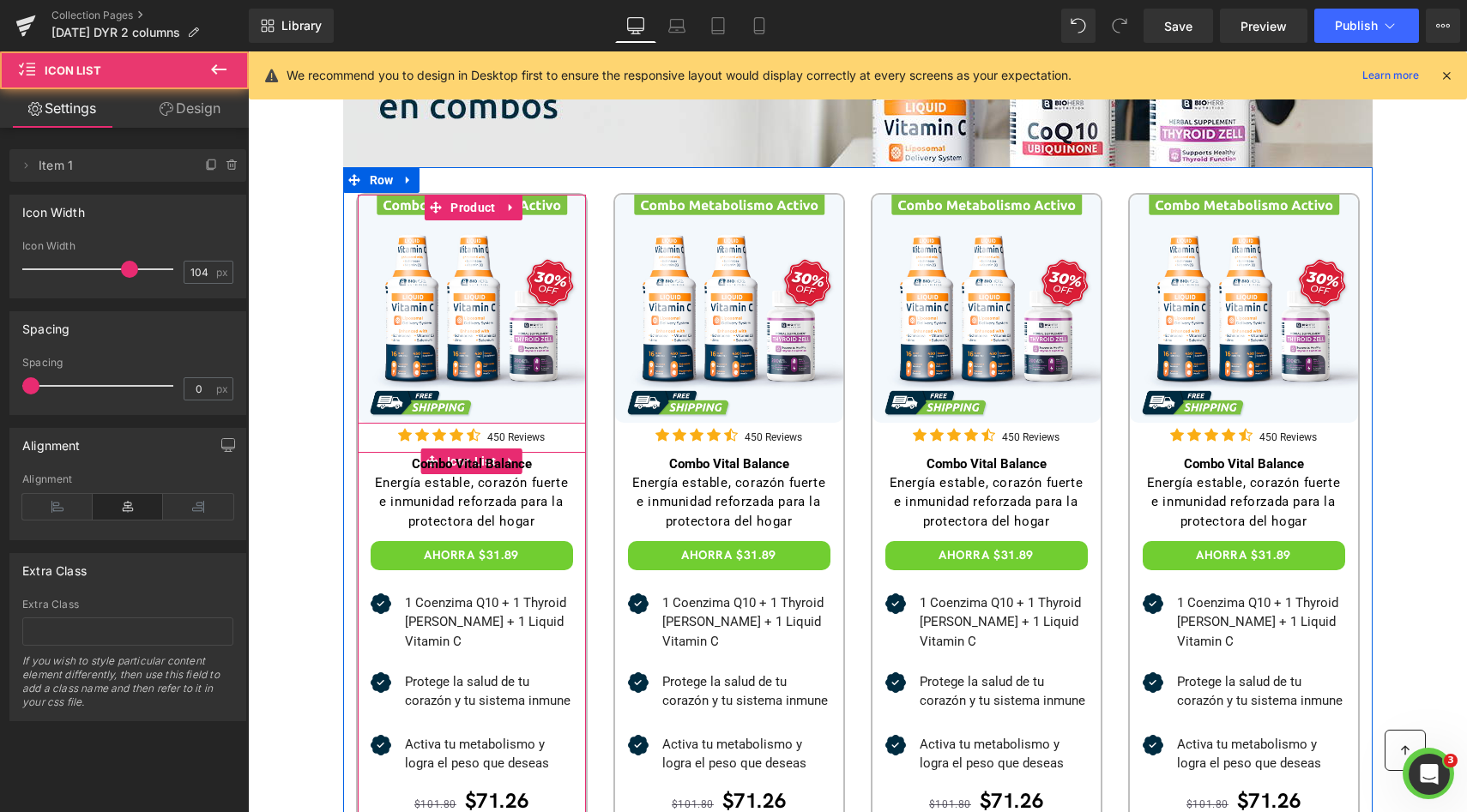
click at [398, 438] on div "Icon Icon Icon Icon Icon Icon List Hoz" at bounding box center [442, 437] width 89 height 24
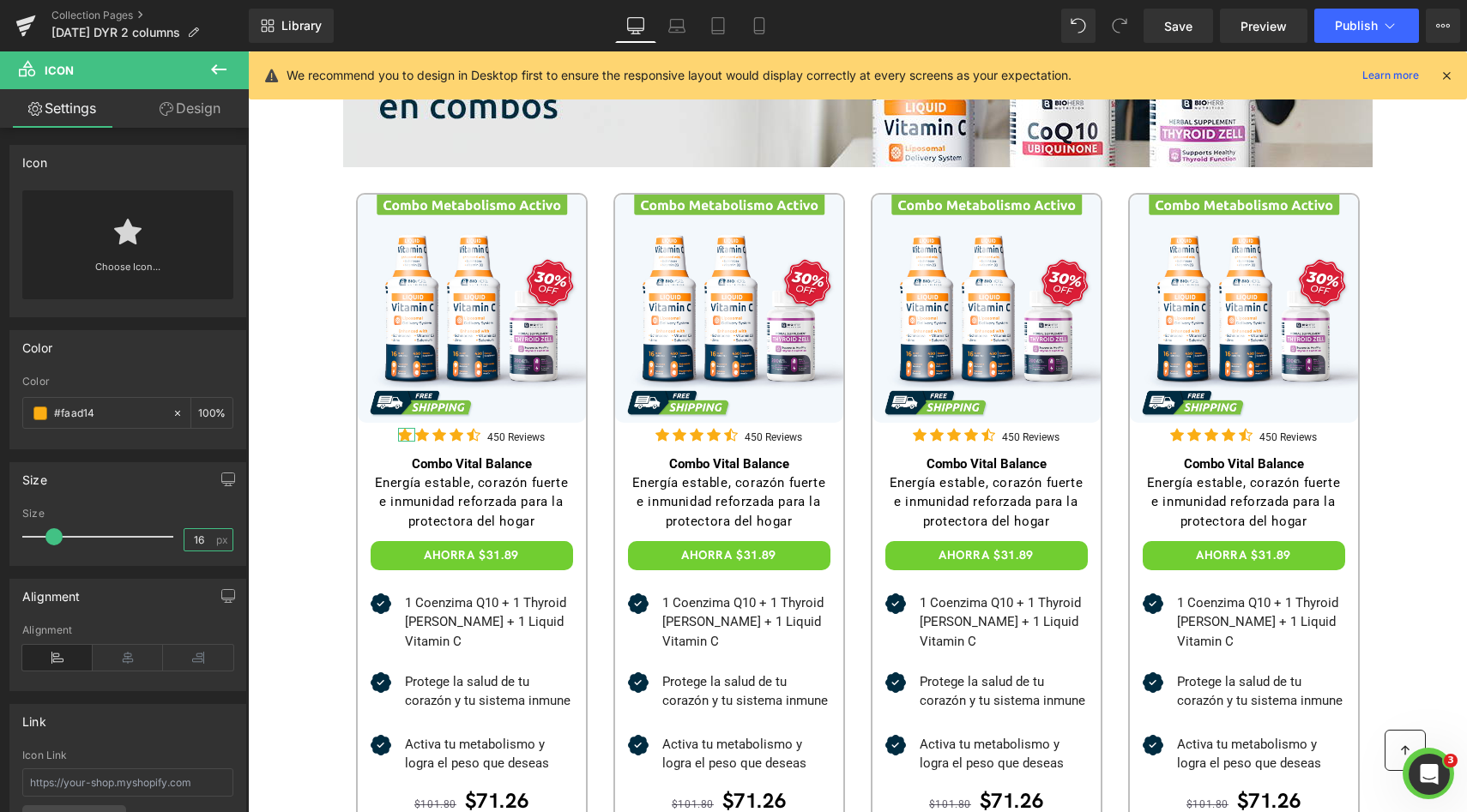
click at [199, 540] on input "16" at bounding box center [199, 540] width 30 height 22
drag, startPoint x: 754, startPoint y: 21, endPoint x: 134, endPoint y: 557, distance: 819.6
click at [754, 21] on icon at bounding box center [759, 26] width 9 height 16
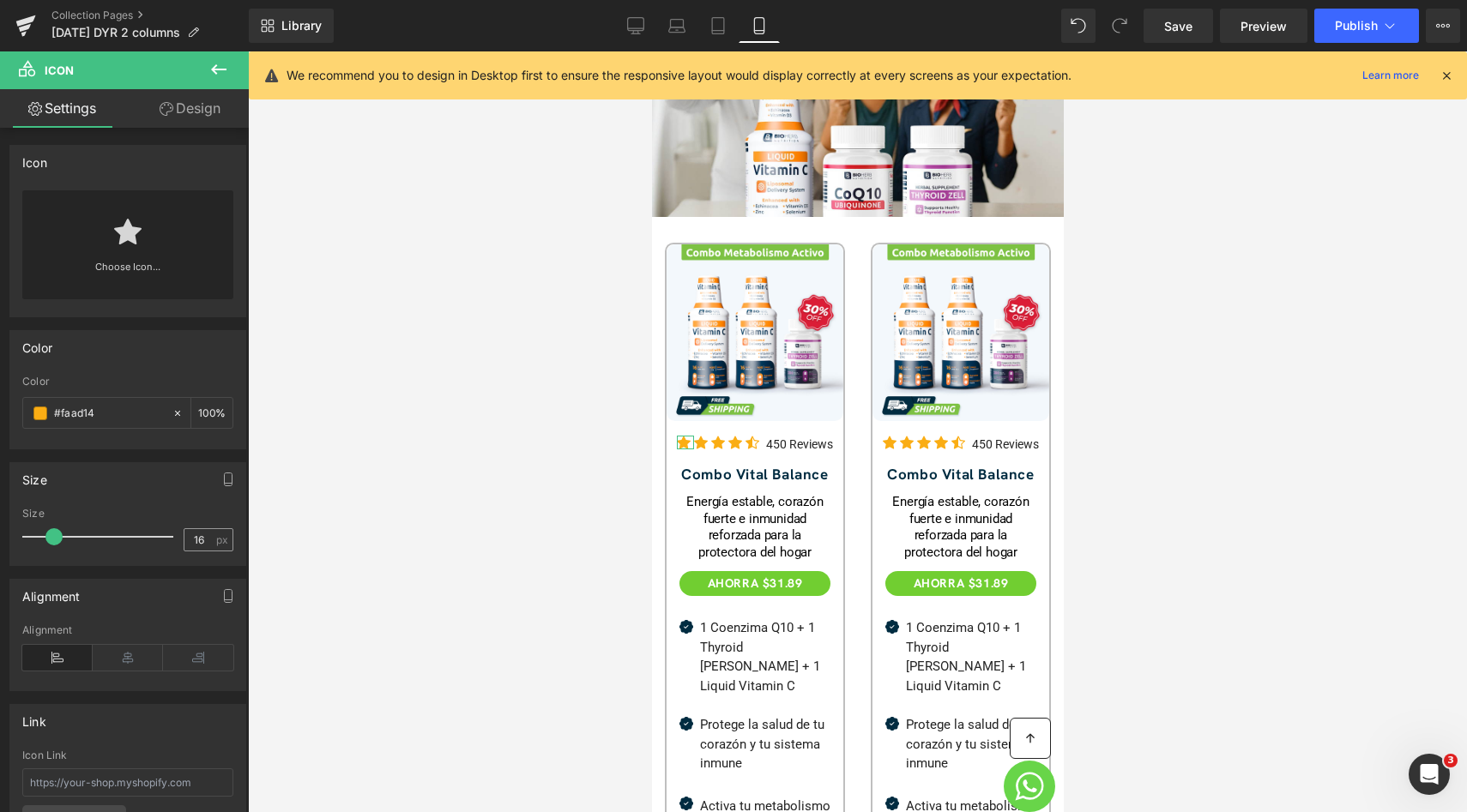
scroll to position [384, 0]
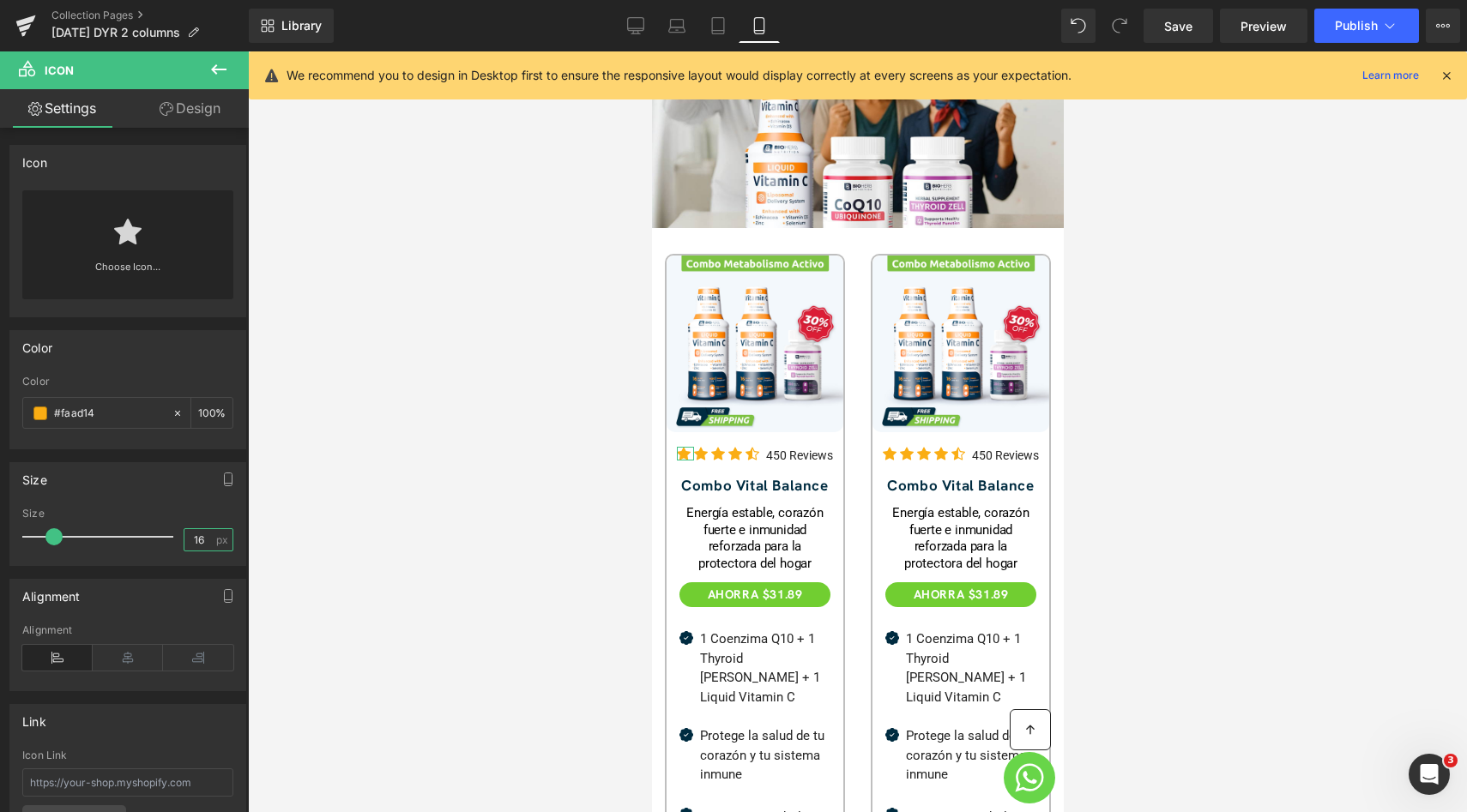
click at [197, 539] on input "16" at bounding box center [199, 540] width 30 height 22
type input "13"
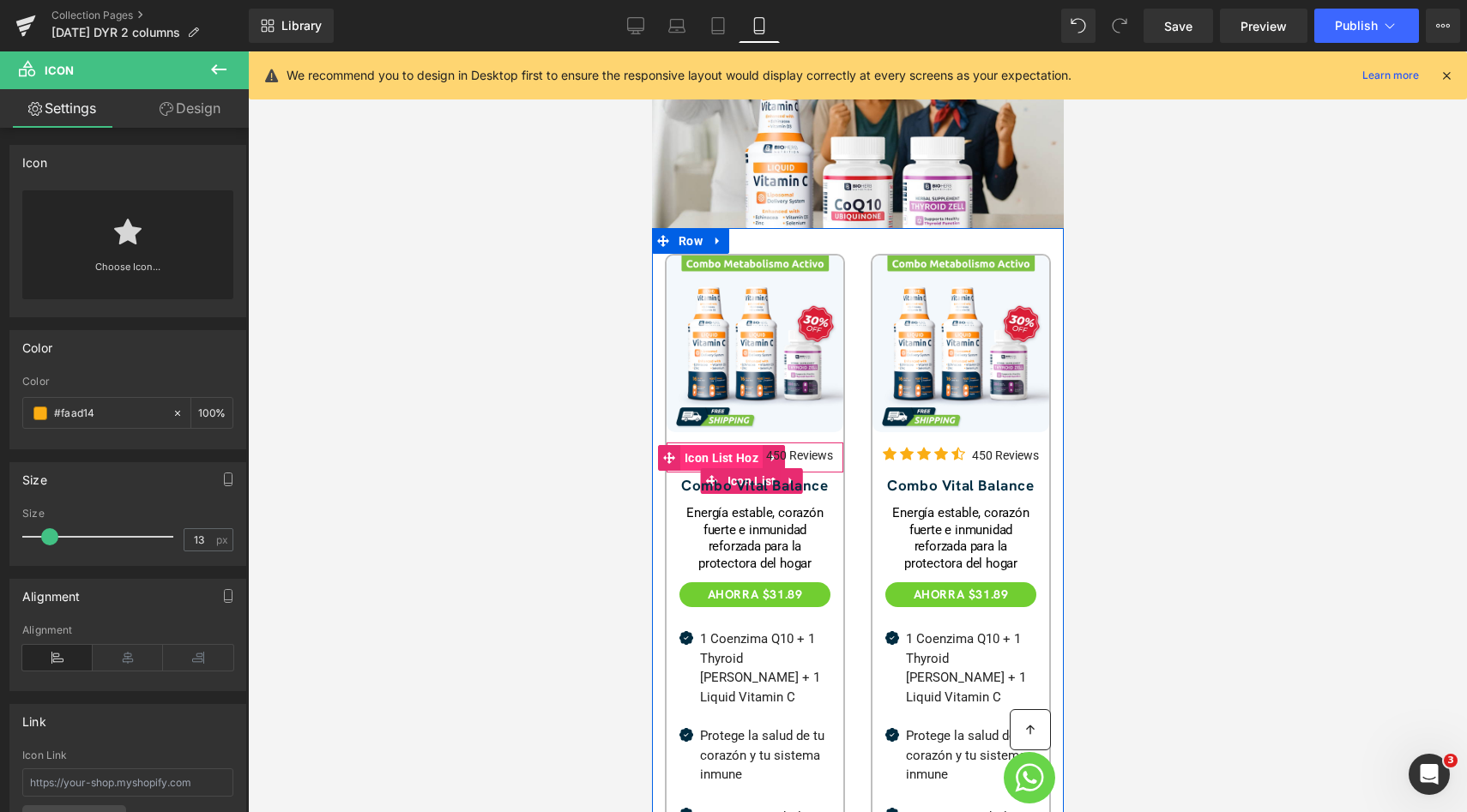
click at [698, 445] on span "Icon List Hoz" at bounding box center [720, 458] width 83 height 25
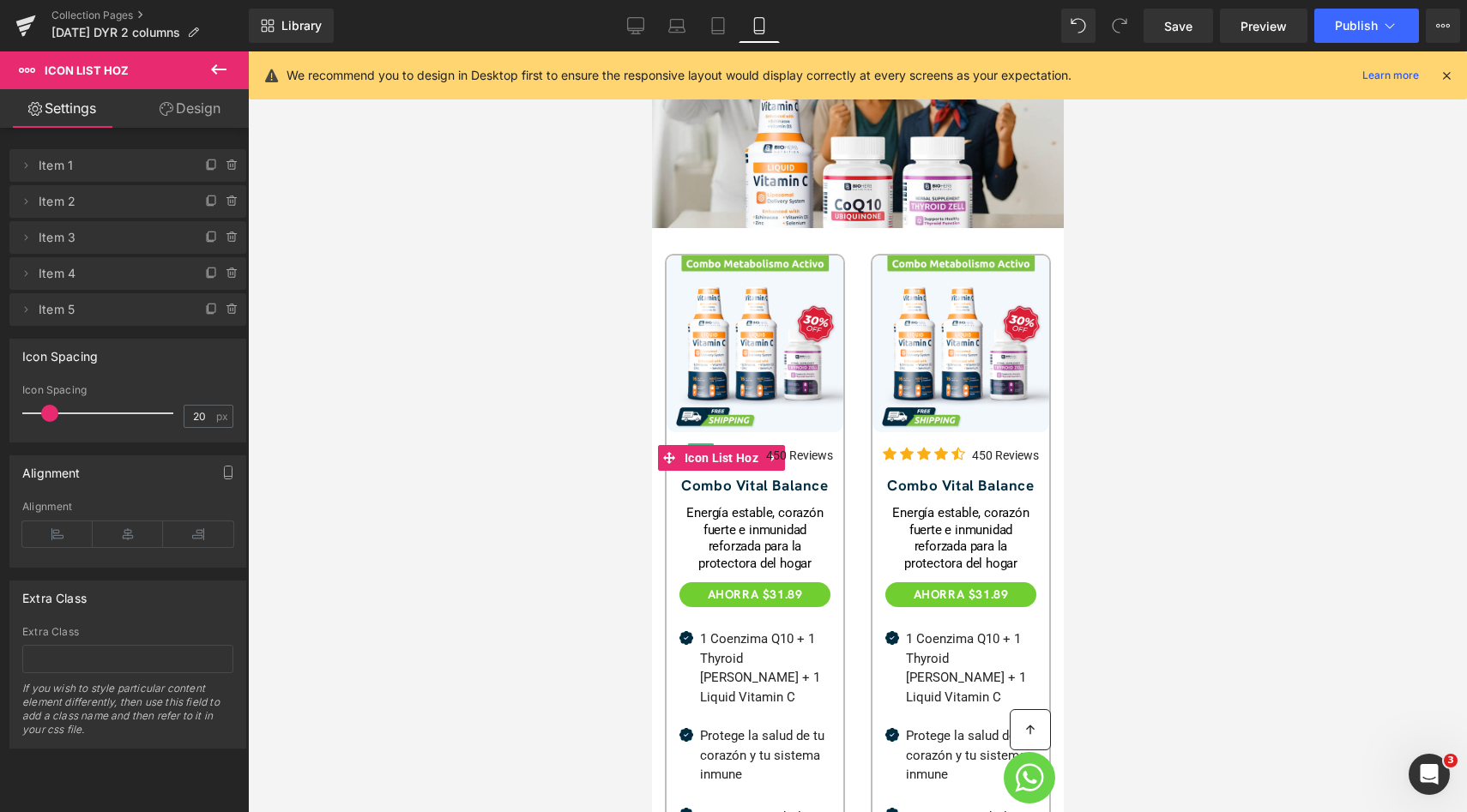
click at [86, 210] on span "Item 2" at bounding box center [111, 201] width 144 height 33
click at [57, 201] on span "Item 2" at bounding box center [111, 201] width 144 height 33
click at [24, 207] on icon at bounding box center [25, 201] width 14 height 14
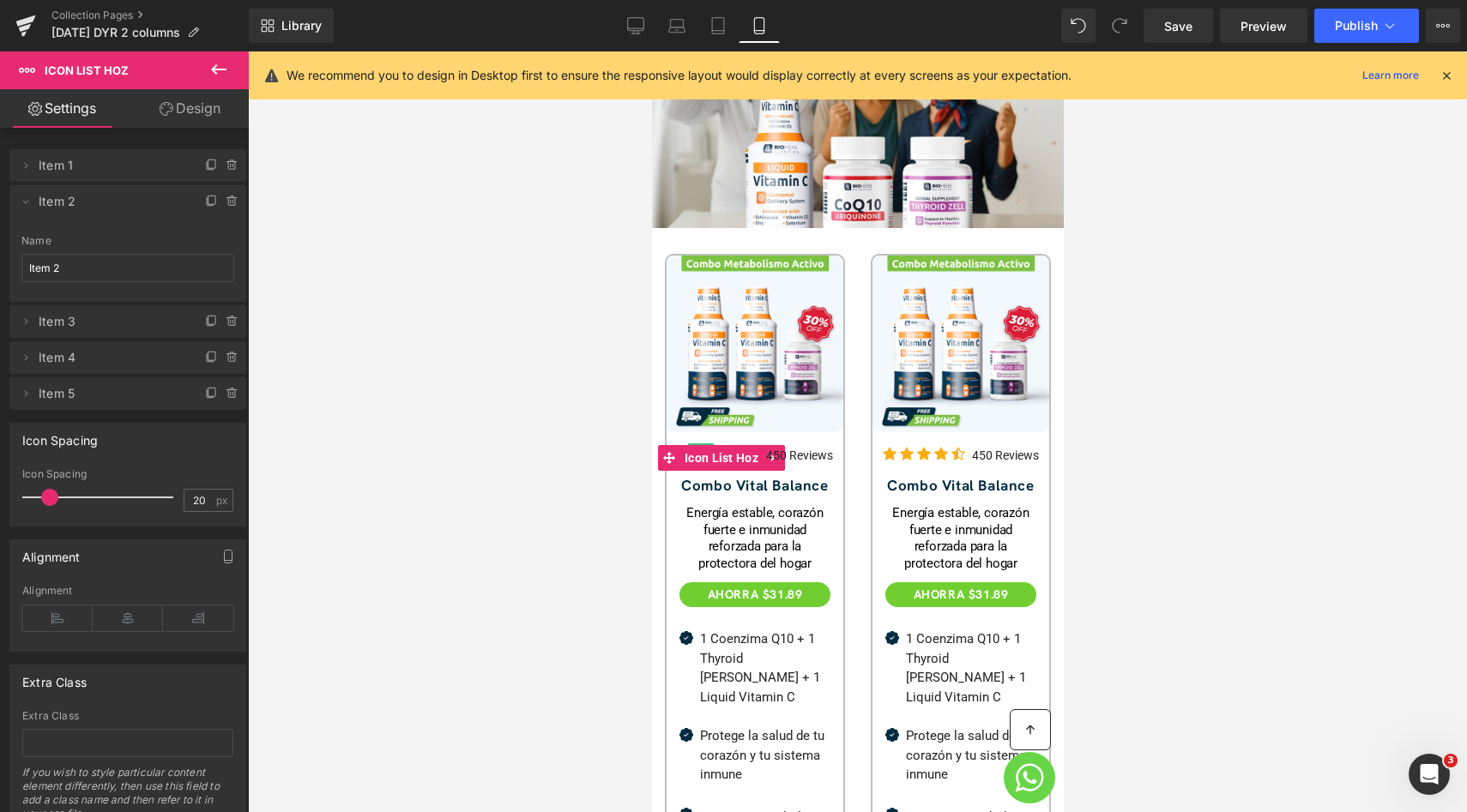
click at [93, 193] on span "Item 2" at bounding box center [111, 201] width 144 height 33
click at [37, 198] on li "Delete Cancel Item 2 Item 2 Name Item 2" at bounding box center [127, 243] width 237 height 117
click at [34, 199] on span at bounding box center [25, 201] width 21 height 21
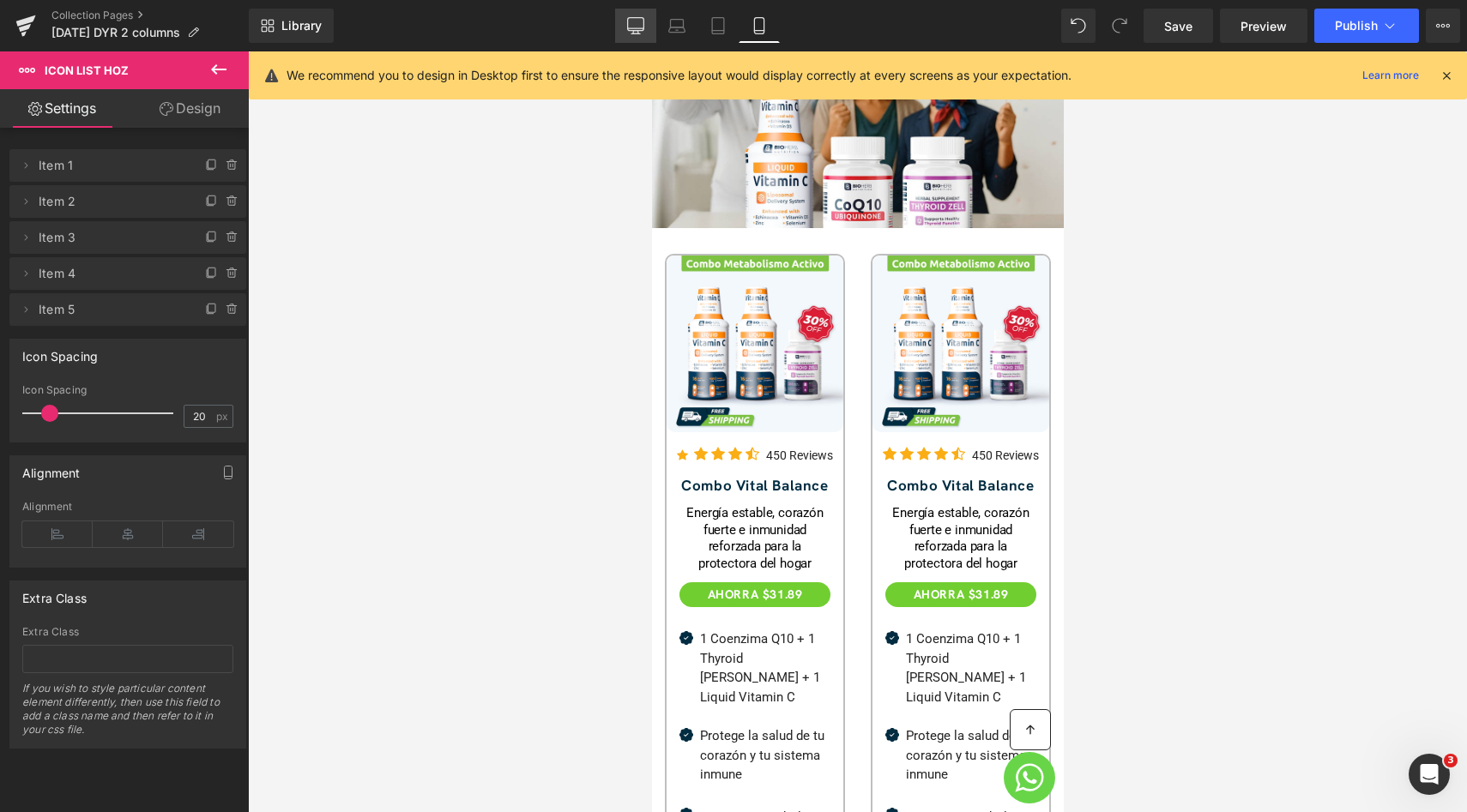
click at [620, 42] on link "Desktop" at bounding box center [635, 25] width 41 height 34
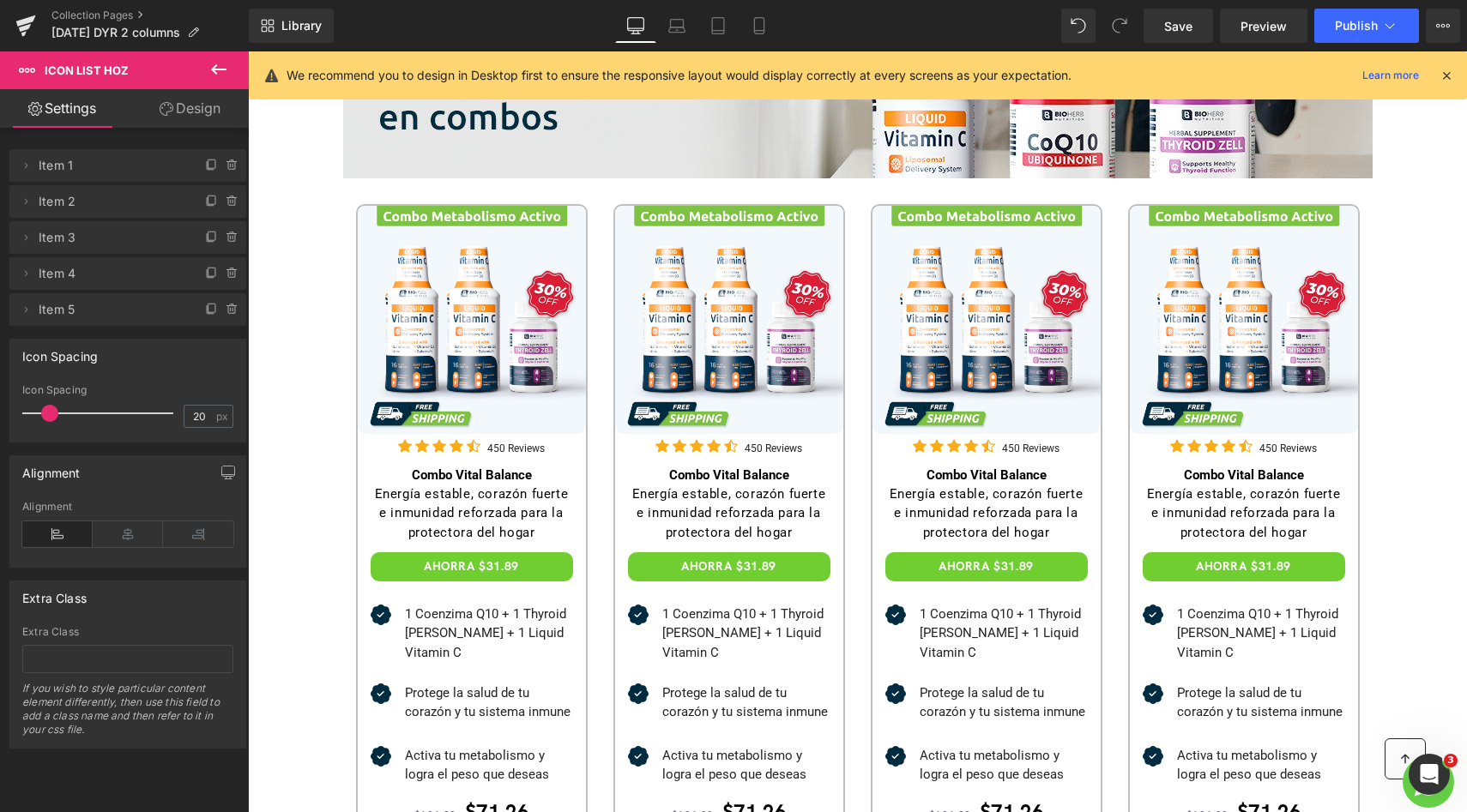
click at [618, 37] on link "Desktop" at bounding box center [635, 25] width 41 height 34
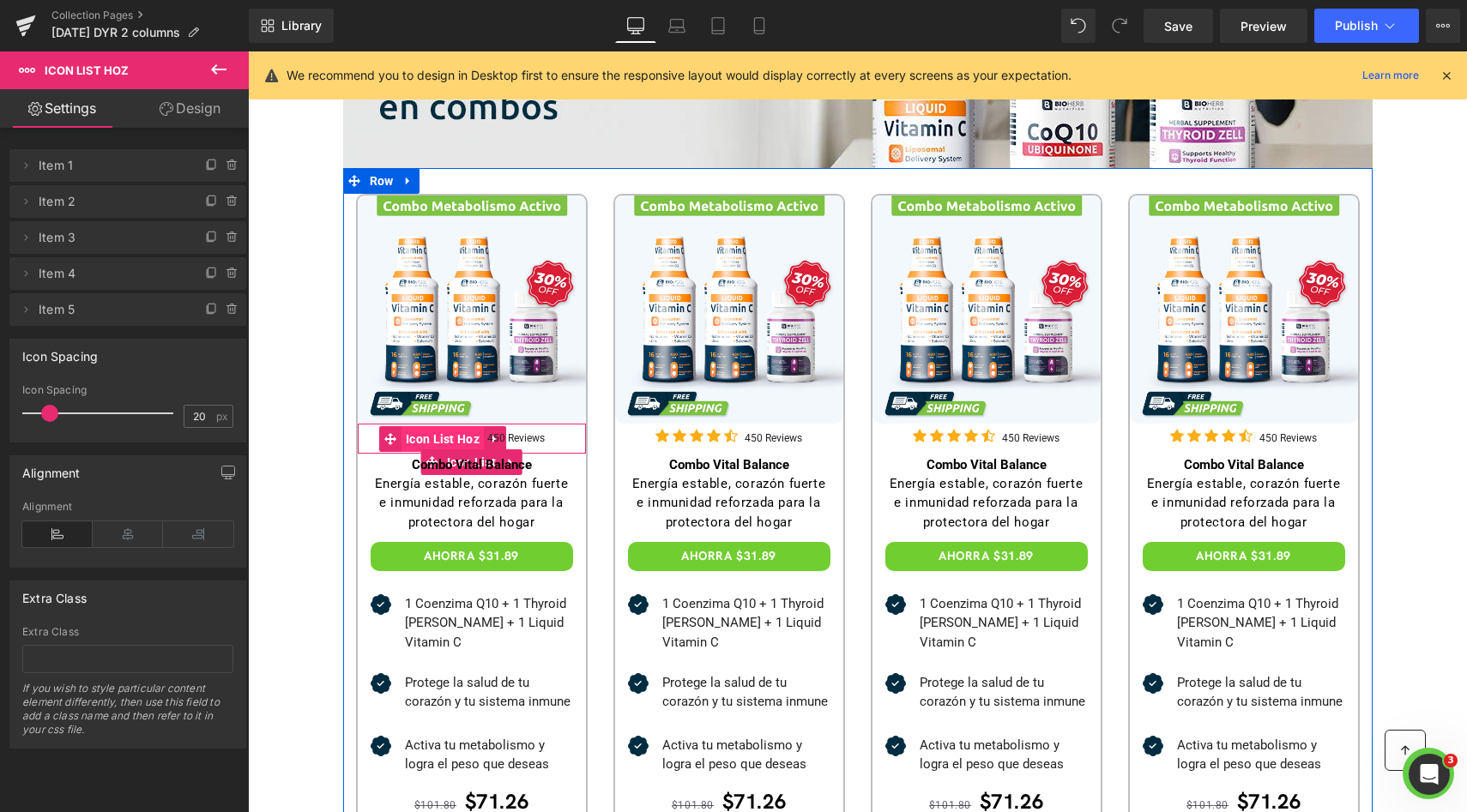
click at [411, 440] on span "Icon List Hoz" at bounding box center [442, 439] width 83 height 25
click at [402, 433] on span "Icon List Hoz" at bounding box center [442, 439] width 83 height 25
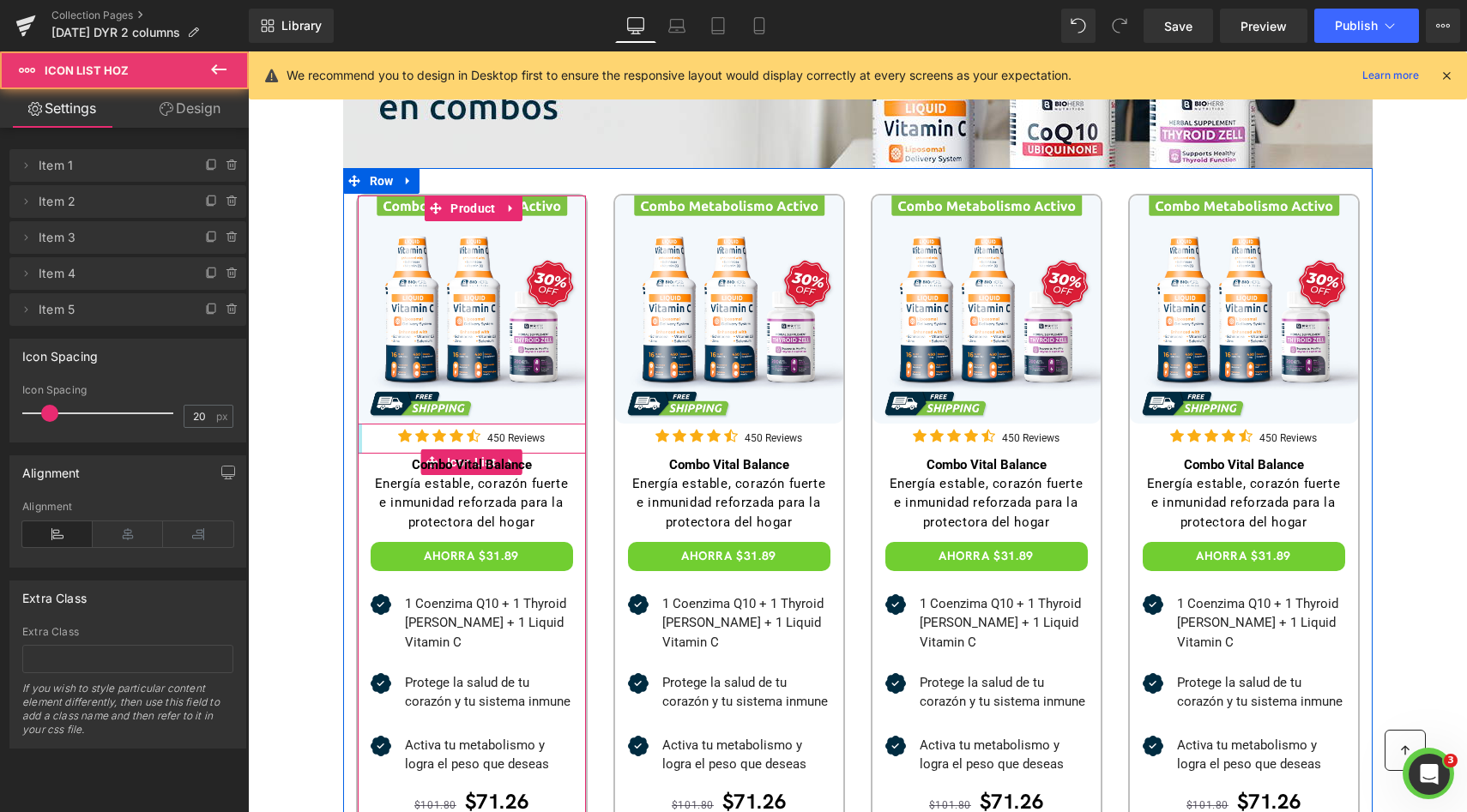
click at [361, 438] on div "Icon Icon Icon Icon Icon Icon List Hoz 450 Reviews Text Block" at bounding box center [471, 440] width 228 height 28
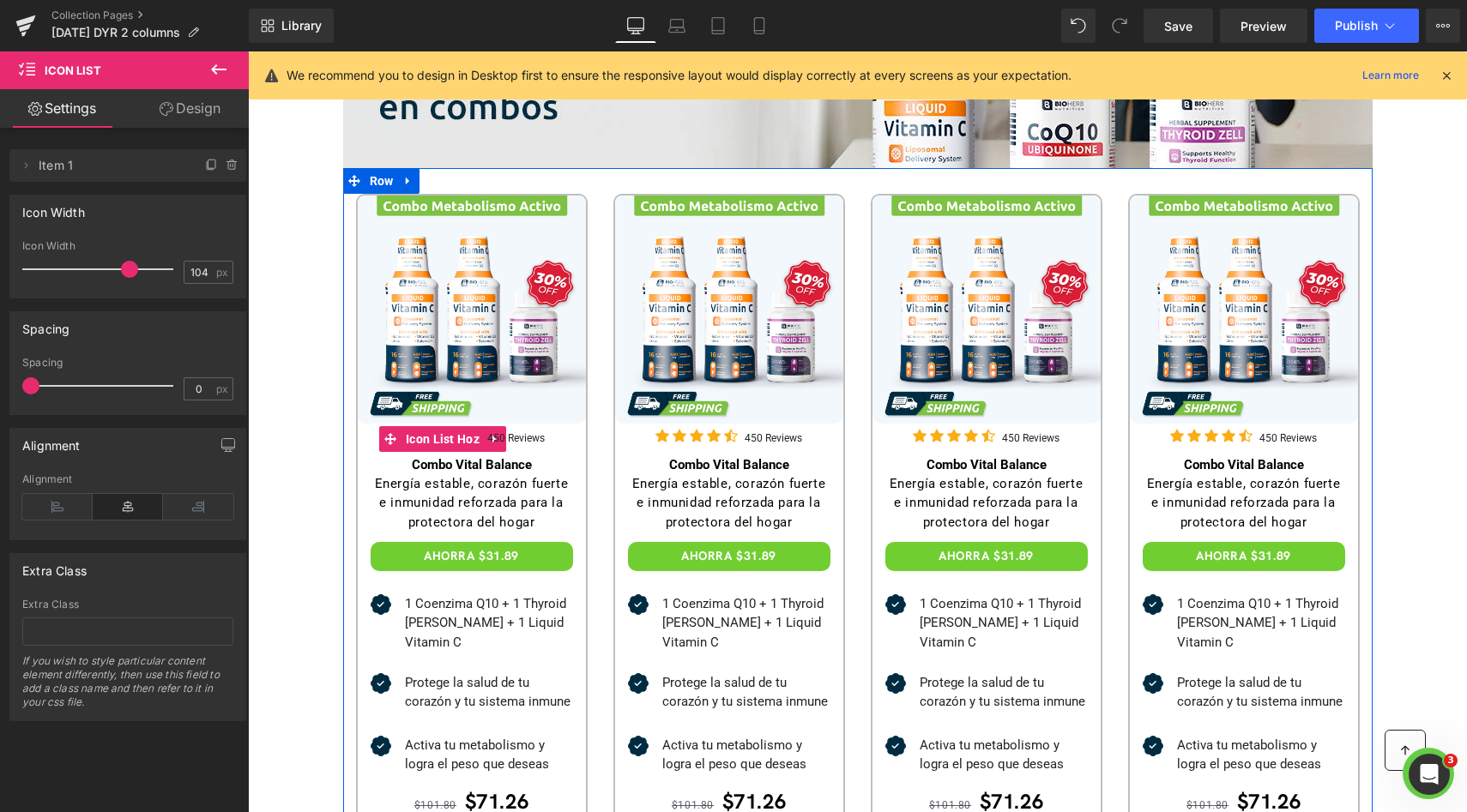
click at [402, 435] on span "Icon List Hoz" at bounding box center [442, 439] width 83 height 25
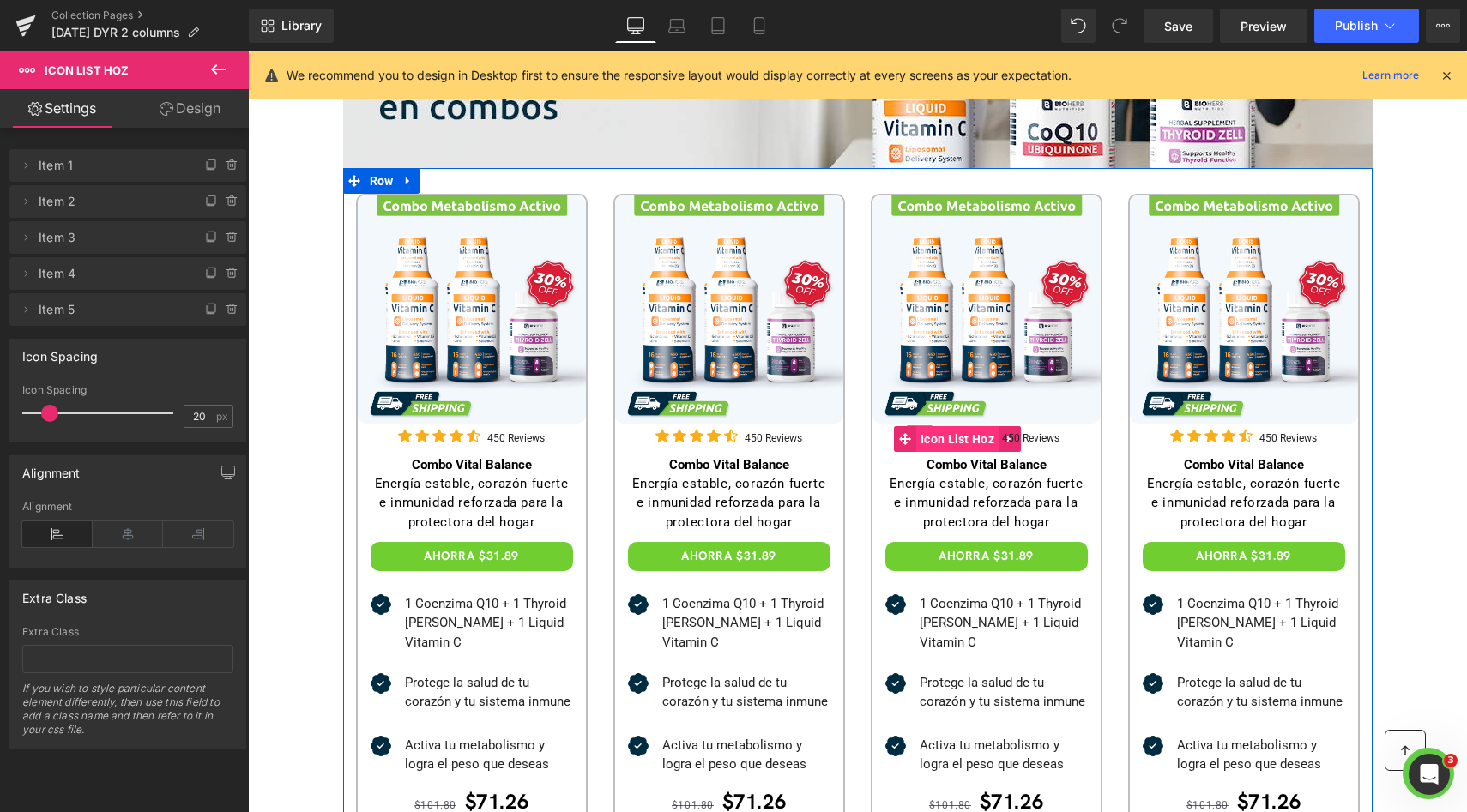
click at [916, 436] on span "Icon List Hoz" at bounding box center [957, 439] width 83 height 25
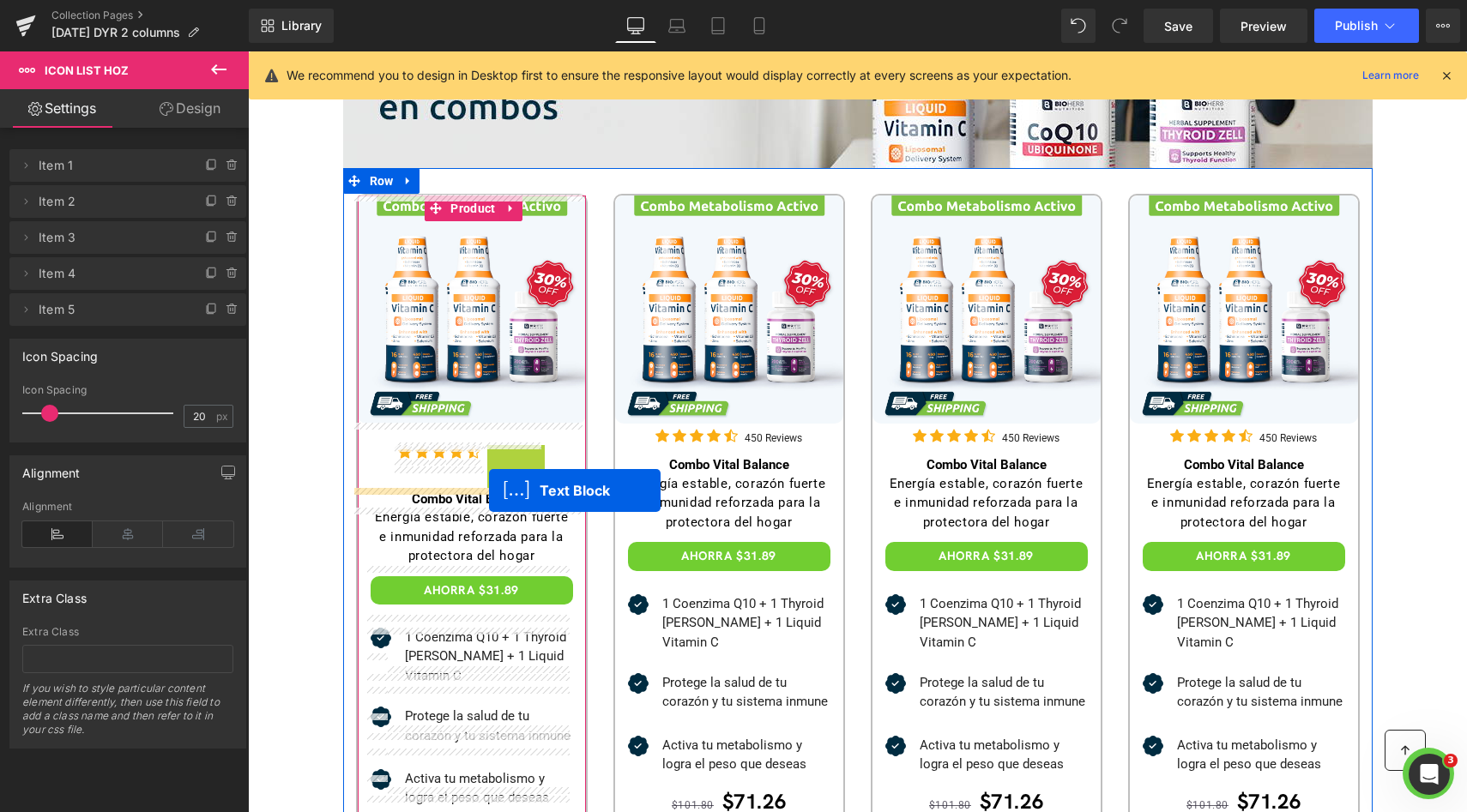
drag, startPoint x: 505, startPoint y: 437, endPoint x: 489, endPoint y: 490, distance: 55.4
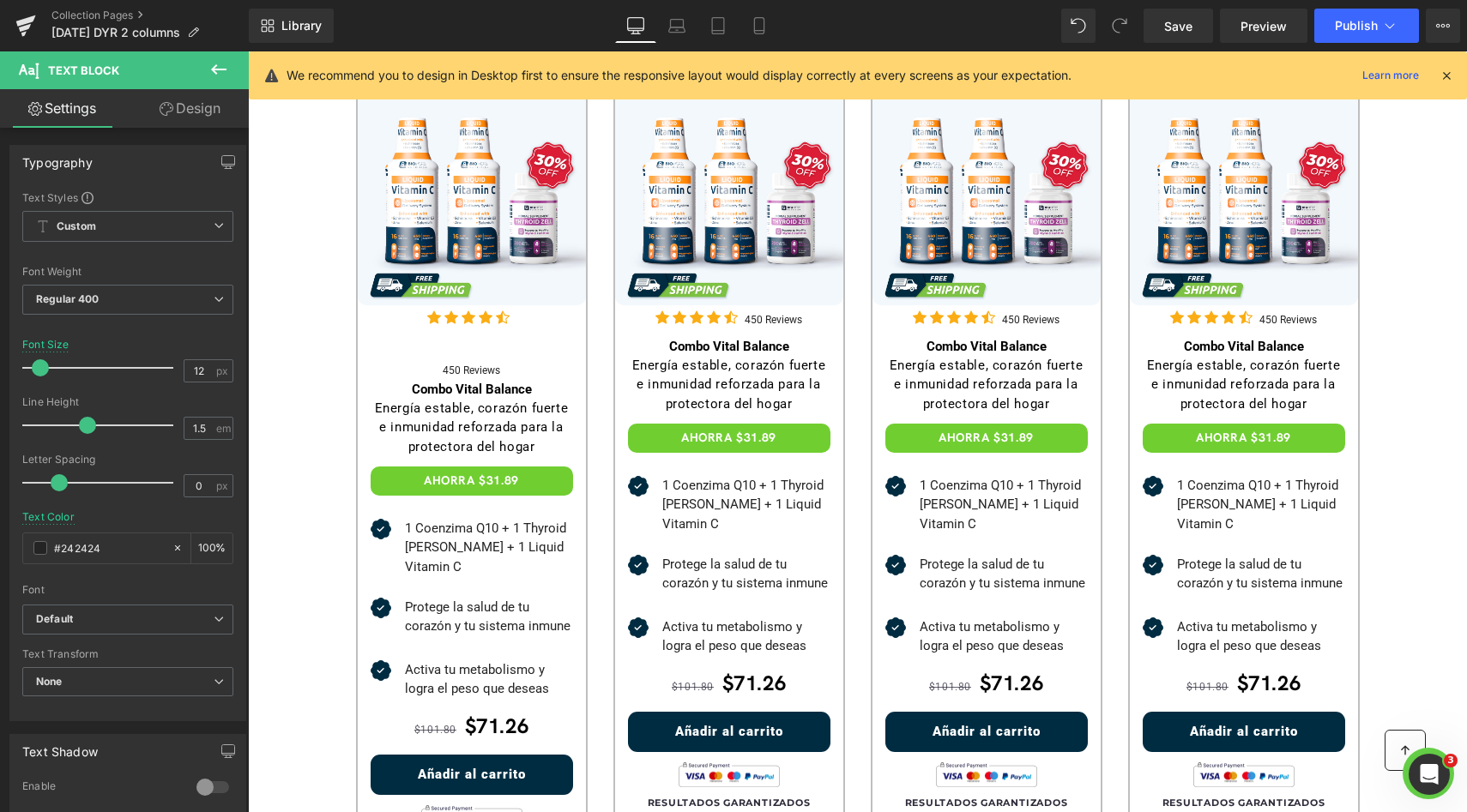
scroll to position [465, 0]
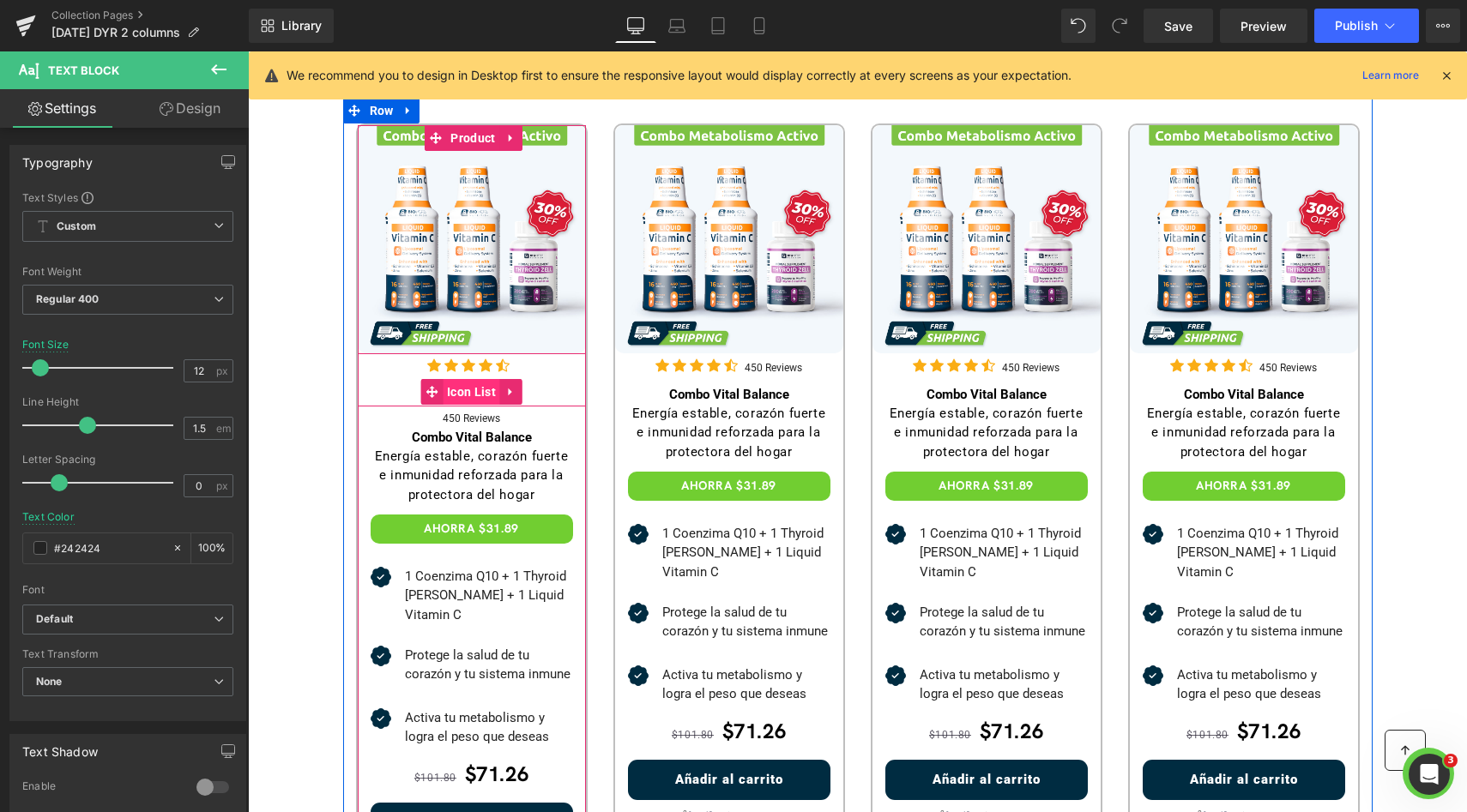
click at [462, 392] on span "Icon List" at bounding box center [471, 392] width 57 height 25
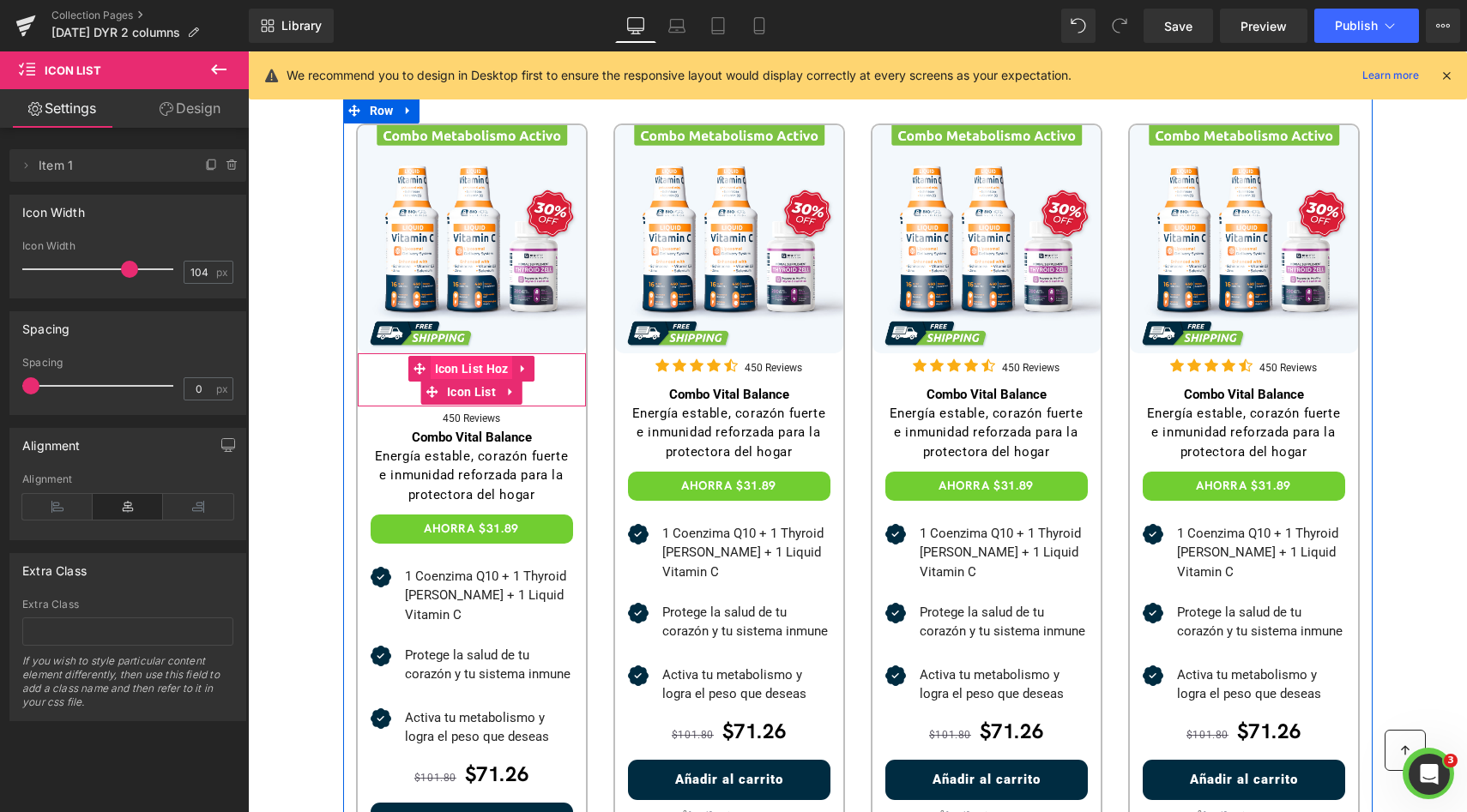
click at [464, 357] on span "Icon List Hoz" at bounding box center [471, 369] width 83 height 25
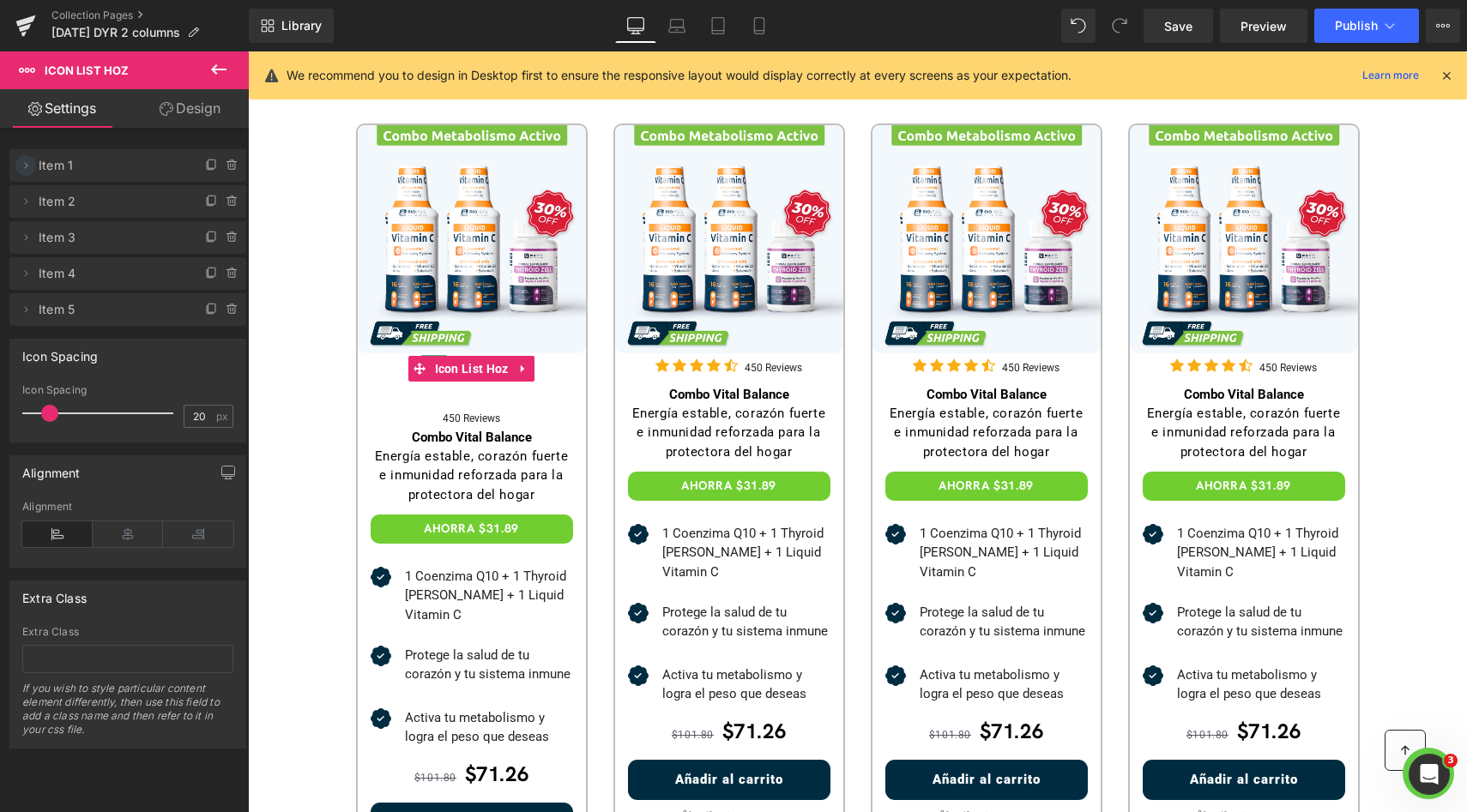
click at [26, 167] on icon at bounding box center [25, 165] width 14 height 14
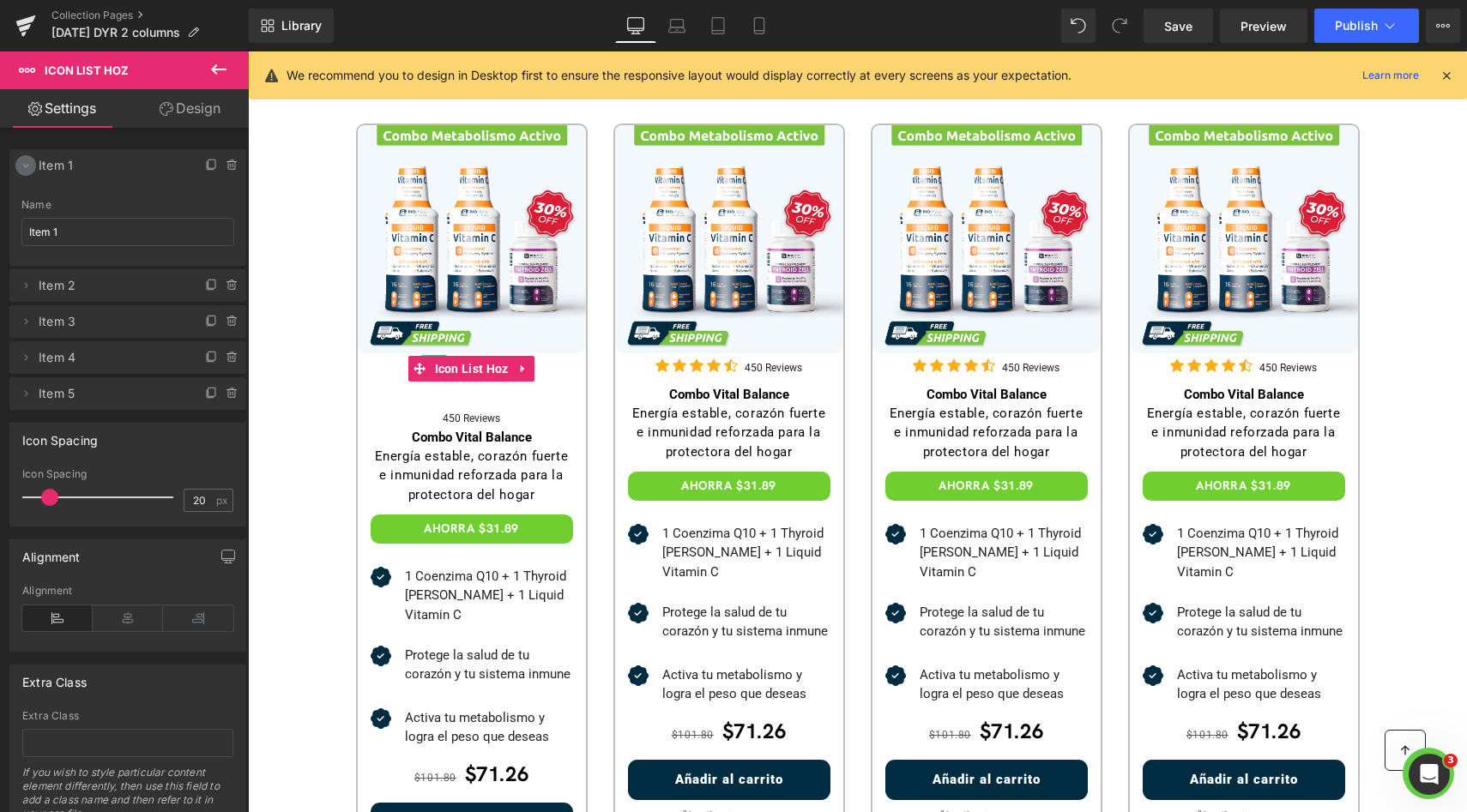
click at [26, 168] on icon at bounding box center [25, 165] width 14 height 14
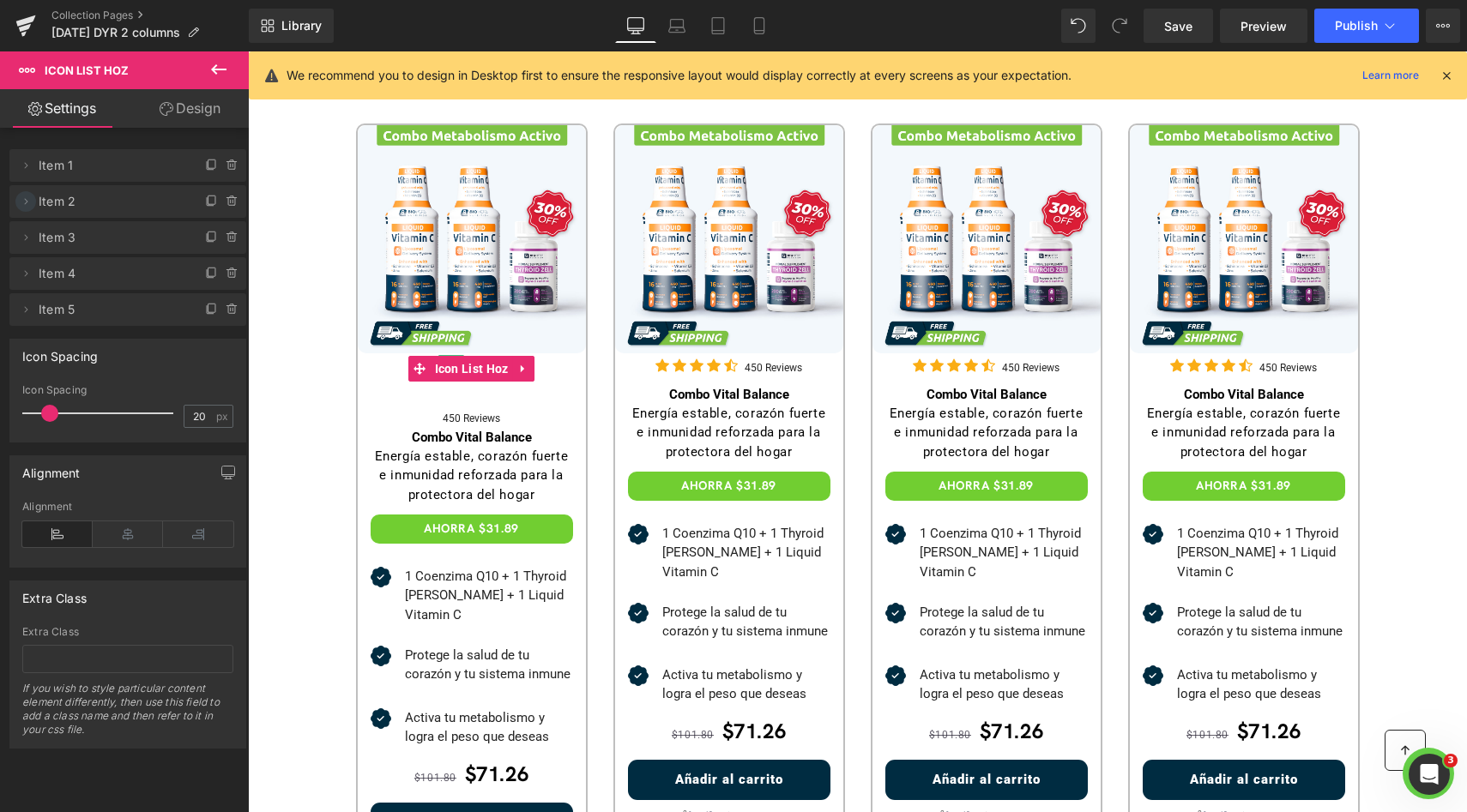
click at [26, 198] on icon at bounding box center [25, 201] width 14 height 14
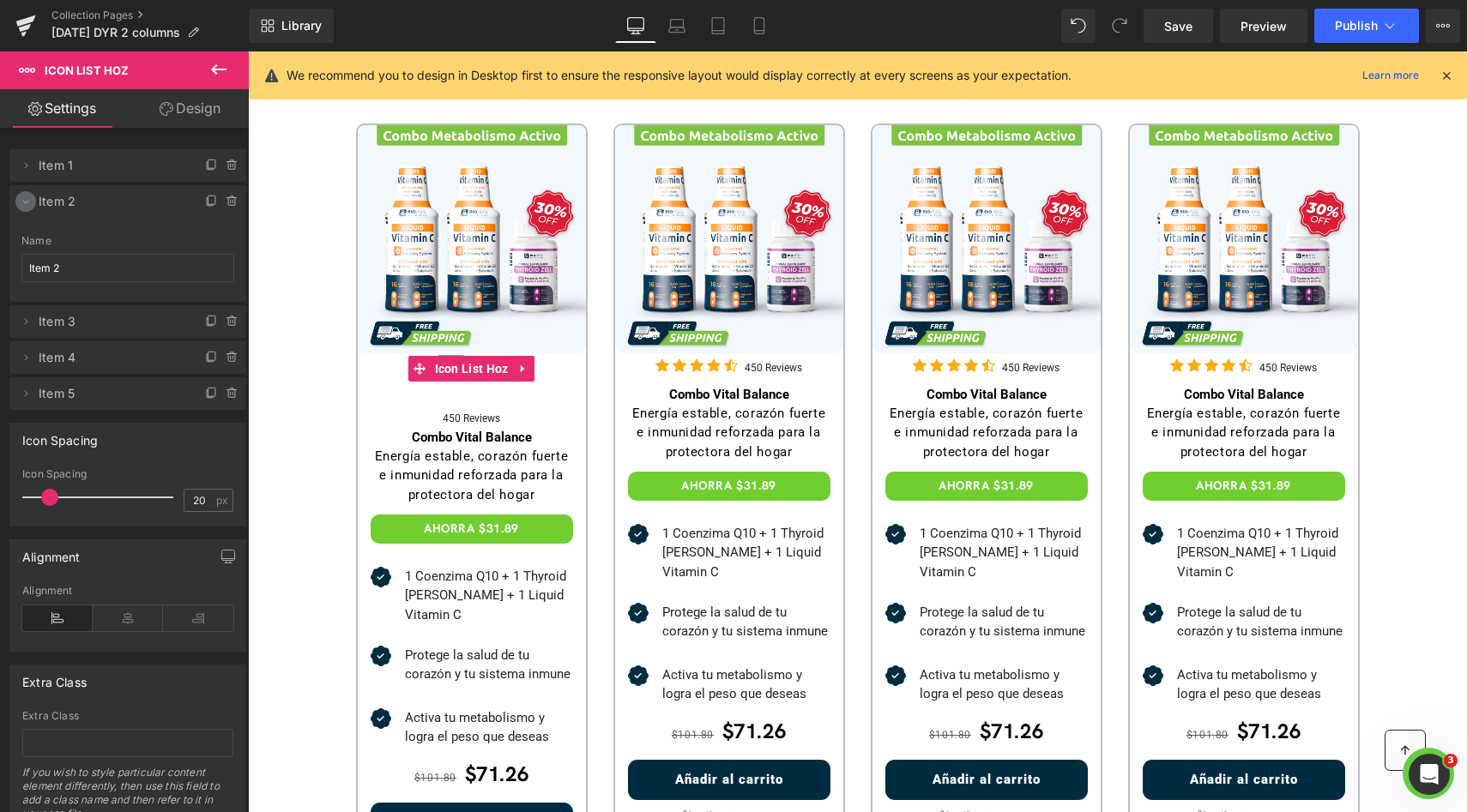
click at [26, 199] on icon at bounding box center [25, 201] width 14 height 14
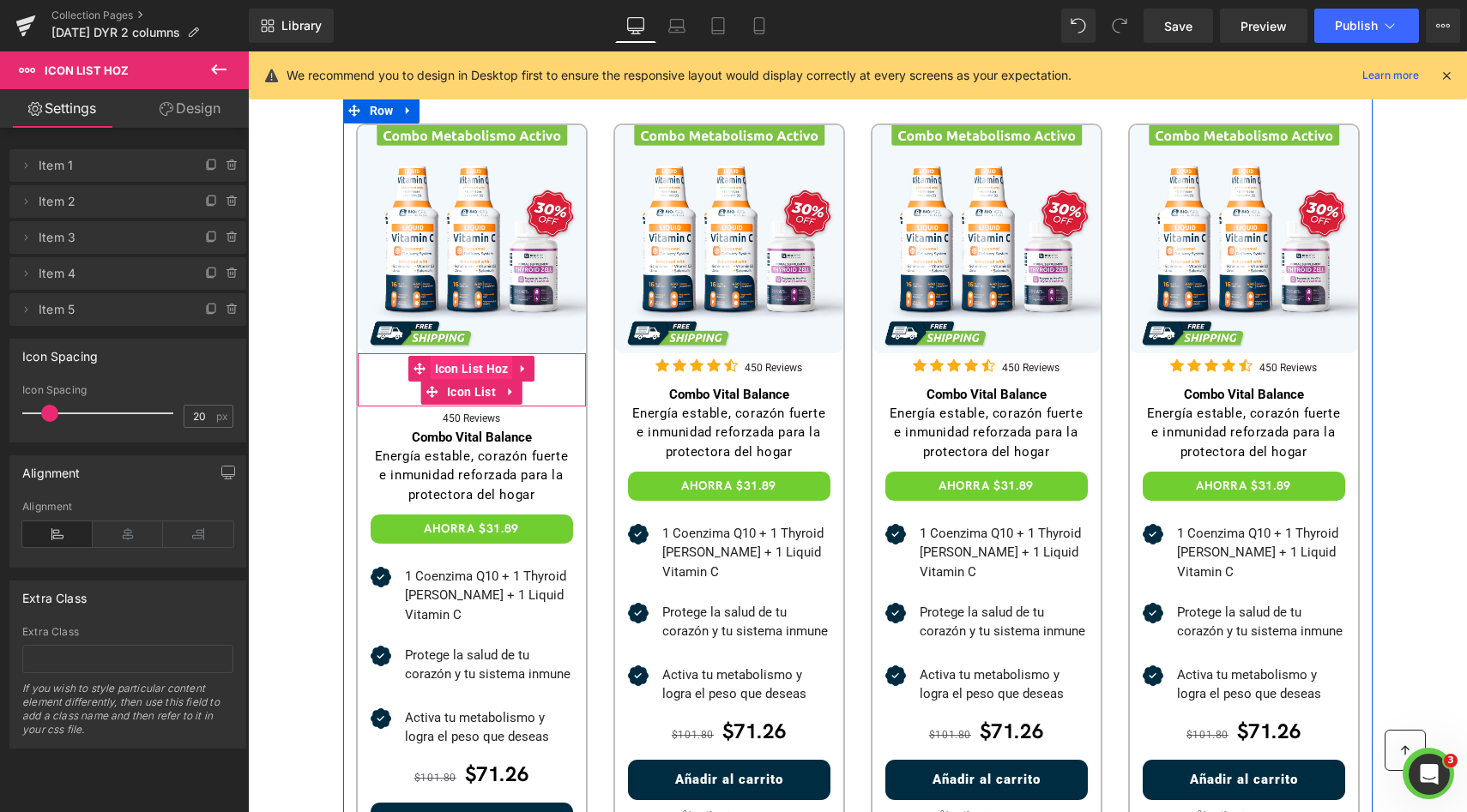
click at [452, 364] on span "Icon List Hoz" at bounding box center [471, 369] width 83 height 25
click at [445, 366] on span "Icon List Hoz" at bounding box center [471, 369] width 83 height 25
click at [447, 374] on span "Icon List Hoz" at bounding box center [471, 369] width 83 height 25
click at [451, 376] on span "Icon List Hoz" at bounding box center [471, 369] width 83 height 25
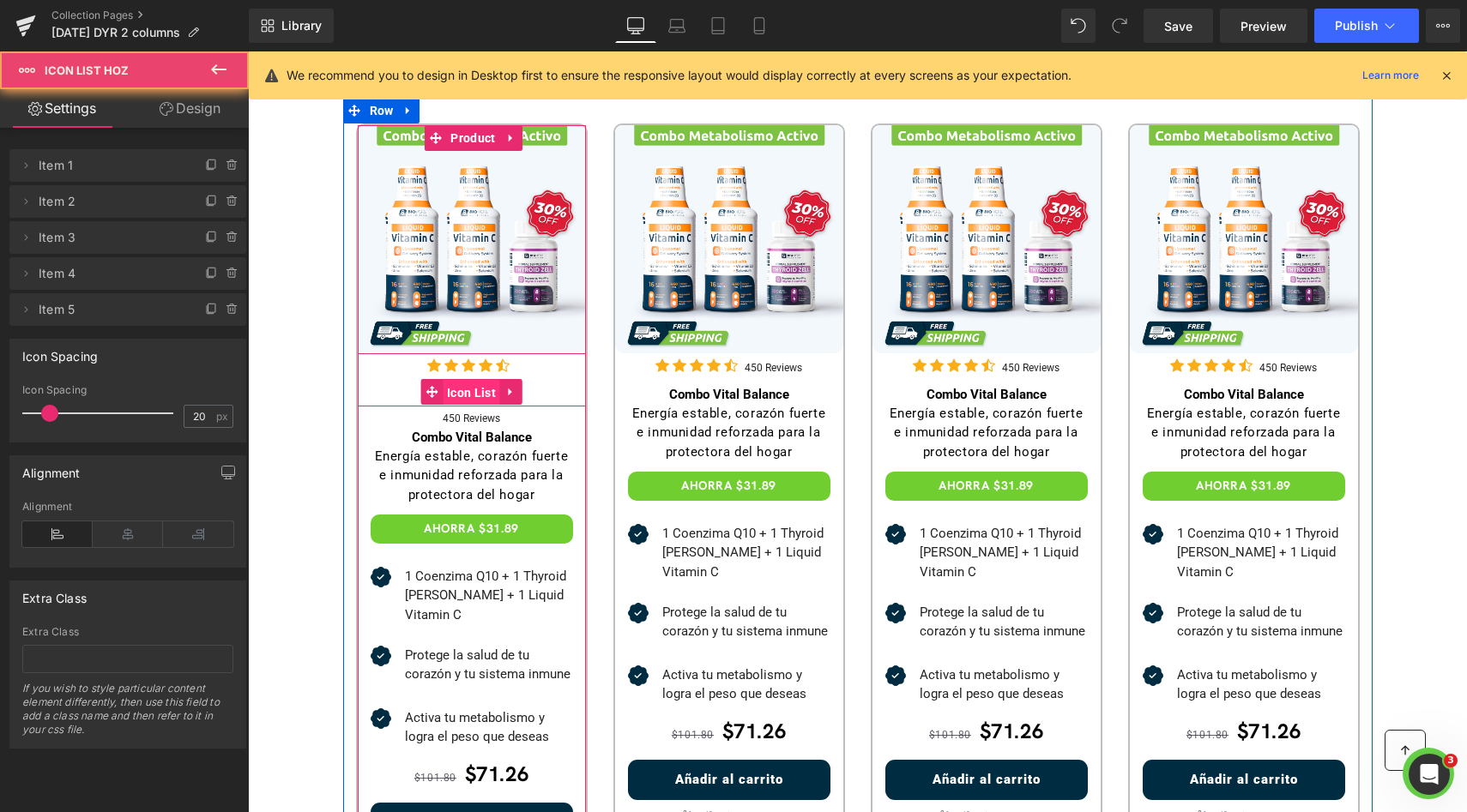
click at [451, 387] on span "Icon List" at bounding box center [471, 392] width 57 height 25
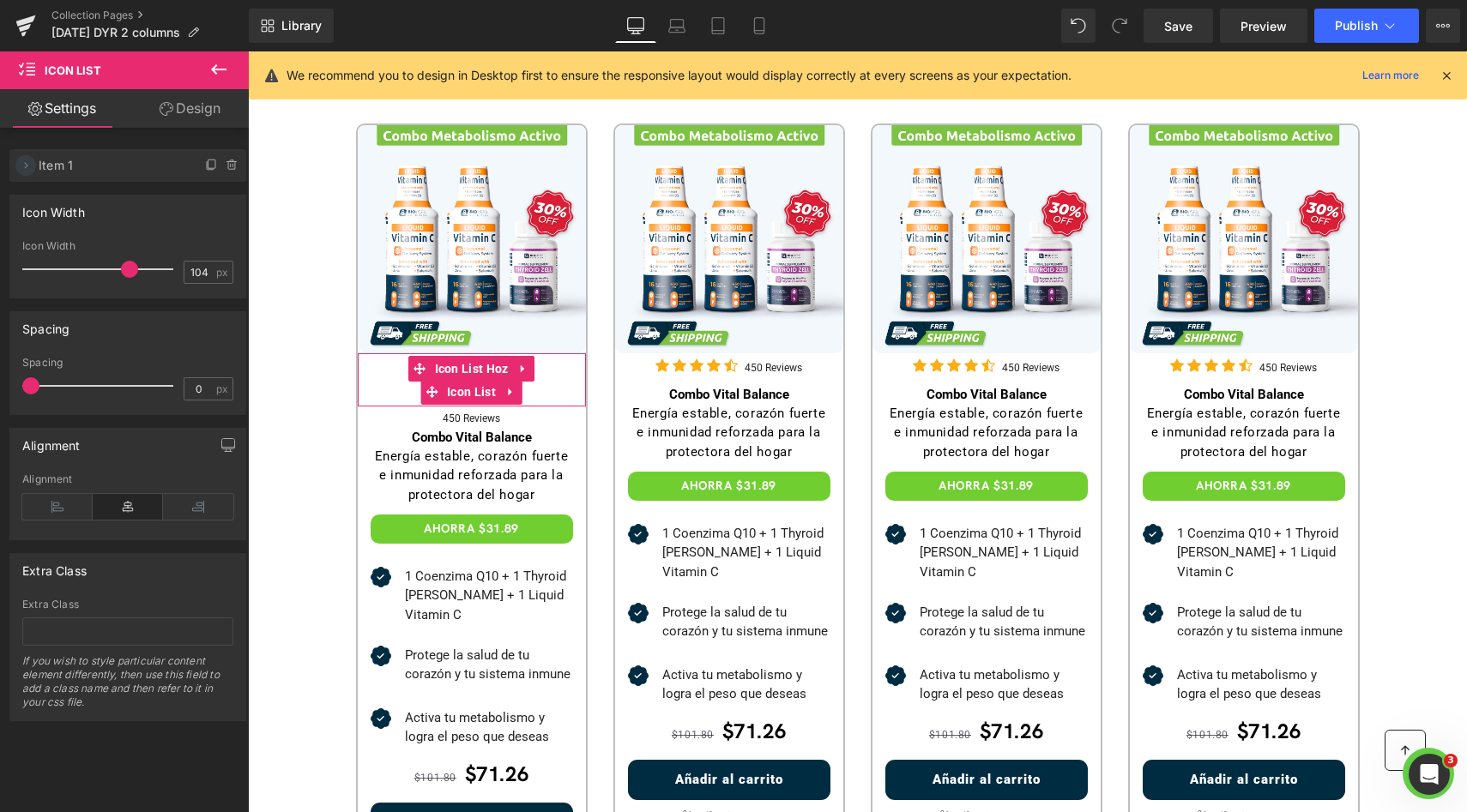
click at [32, 166] on icon at bounding box center [25, 165] width 14 height 14
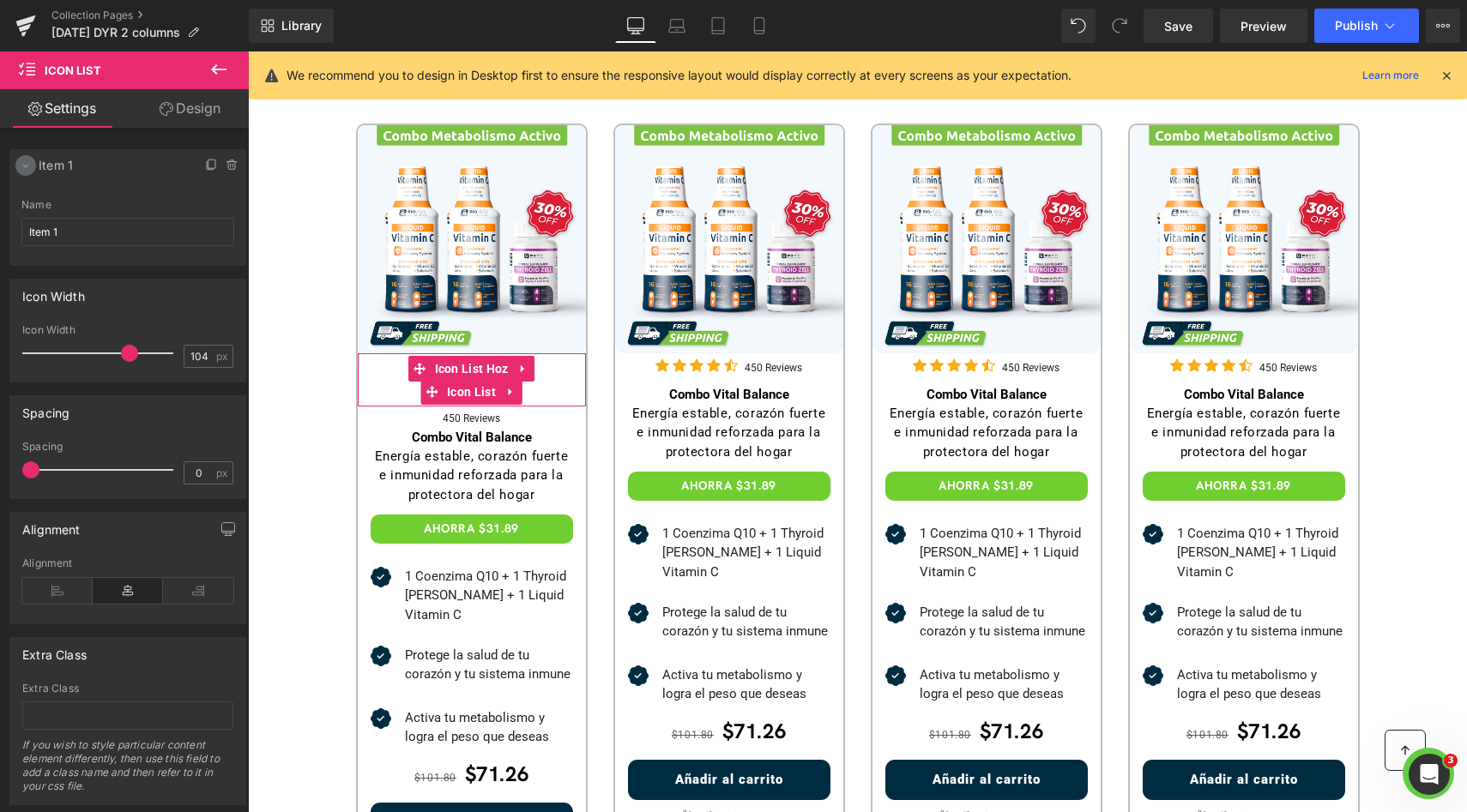
click at [32, 166] on icon at bounding box center [25, 165] width 14 height 14
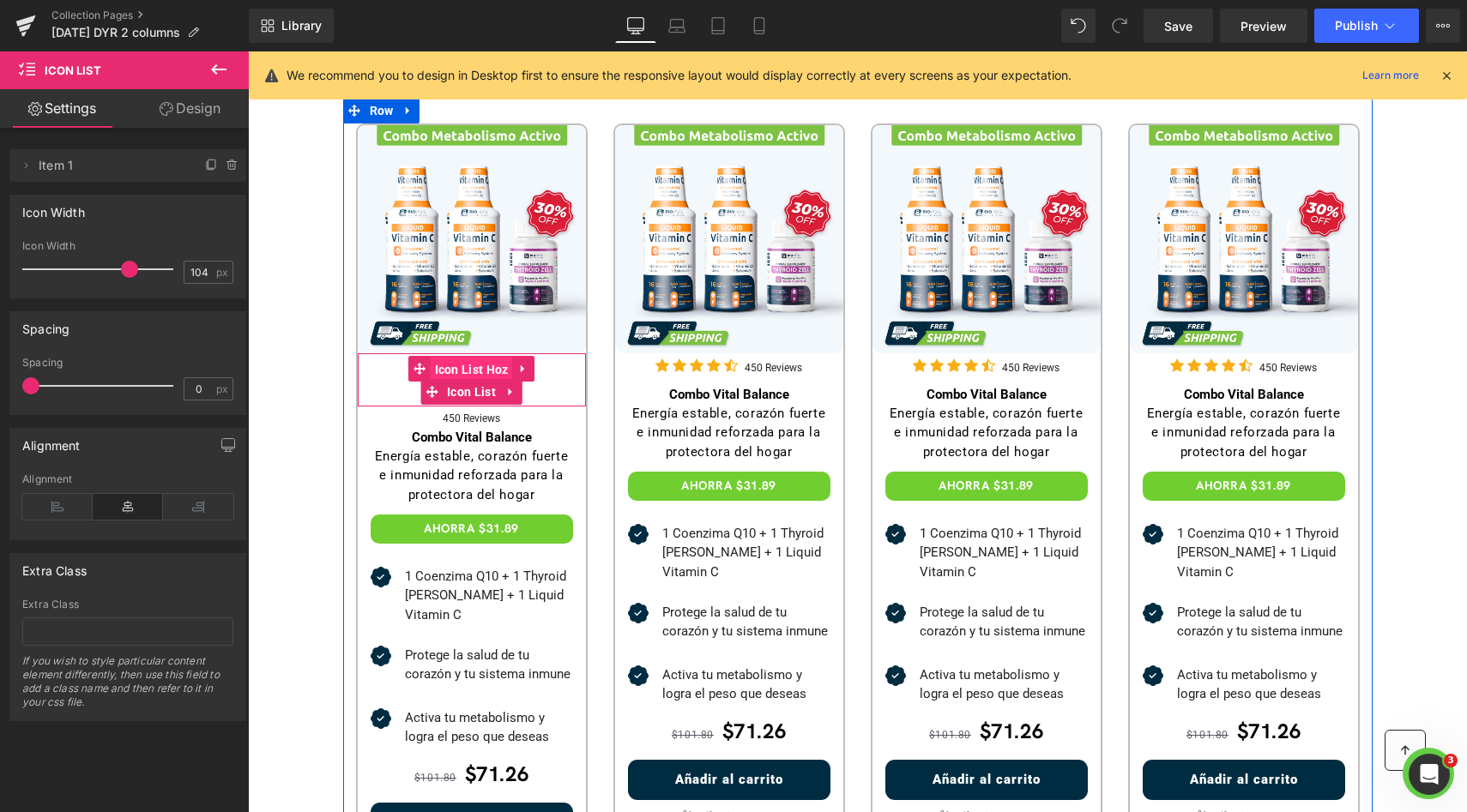
click at [476, 370] on span "Icon List Hoz" at bounding box center [471, 370] width 83 height 25
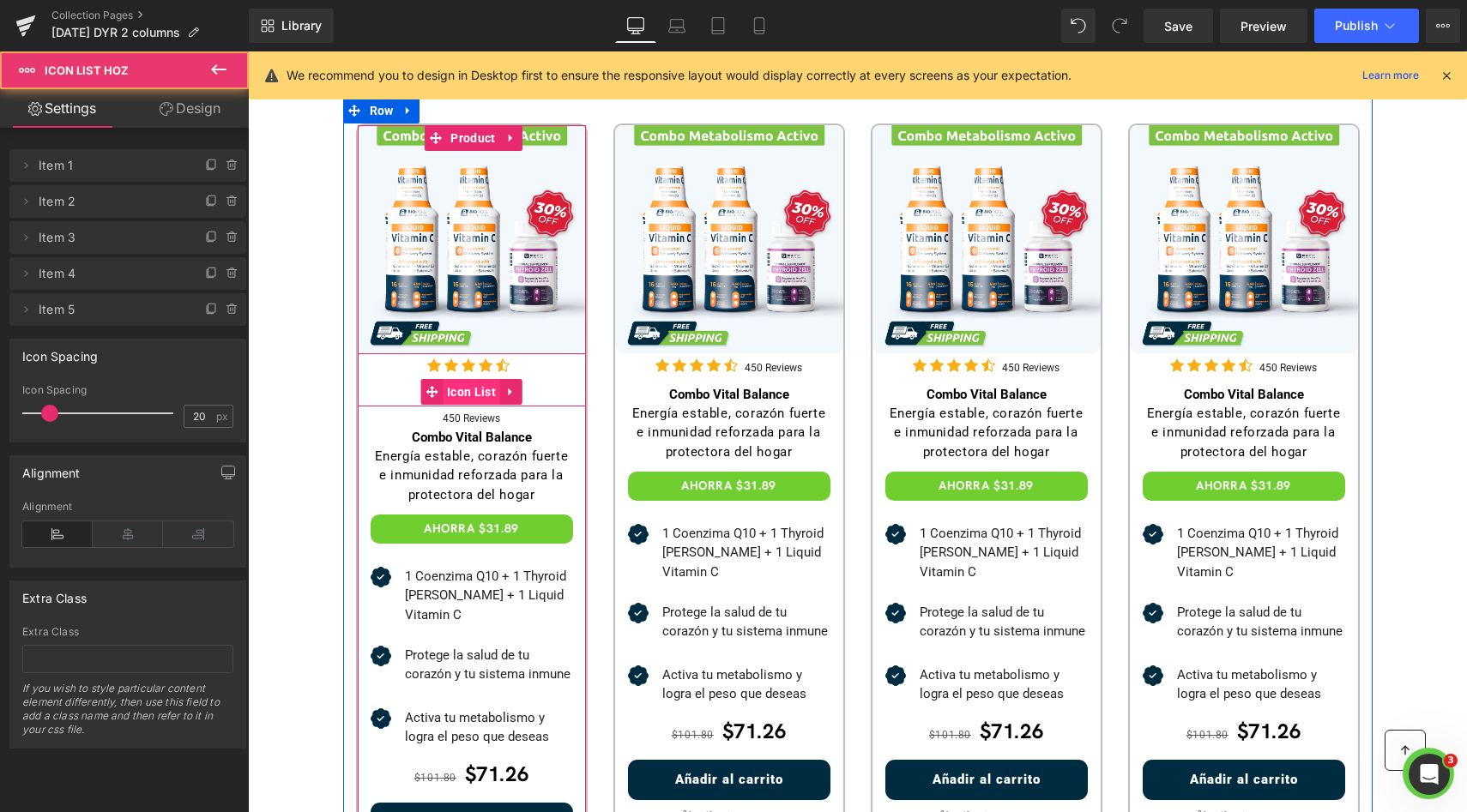
click at [478, 390] on span "Icon List" at bounding box center [471, 392] width 57 height 25
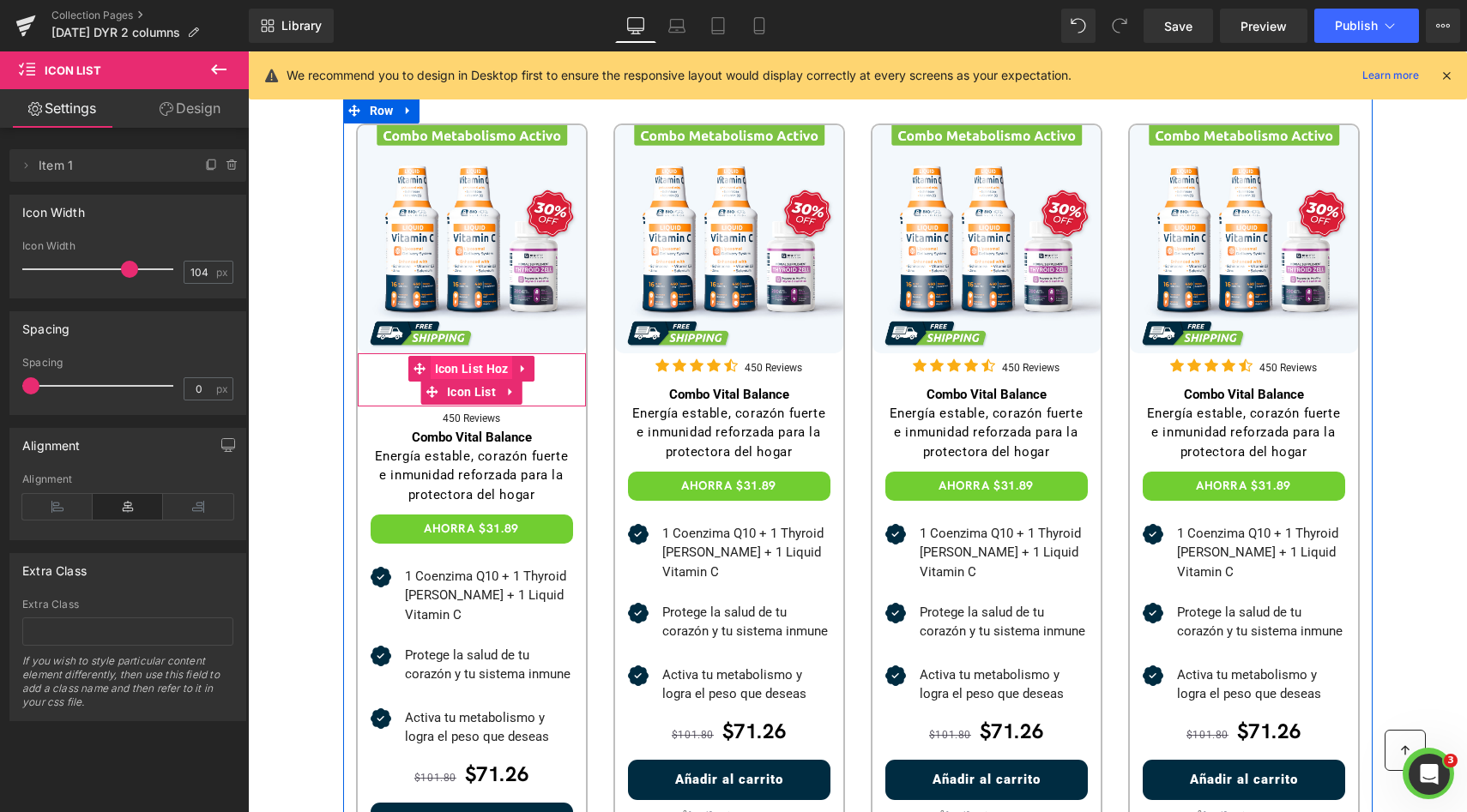
click at [480, 364] on span "Icon List Hoz" at bounding box center [471, 369] width 83 height 25
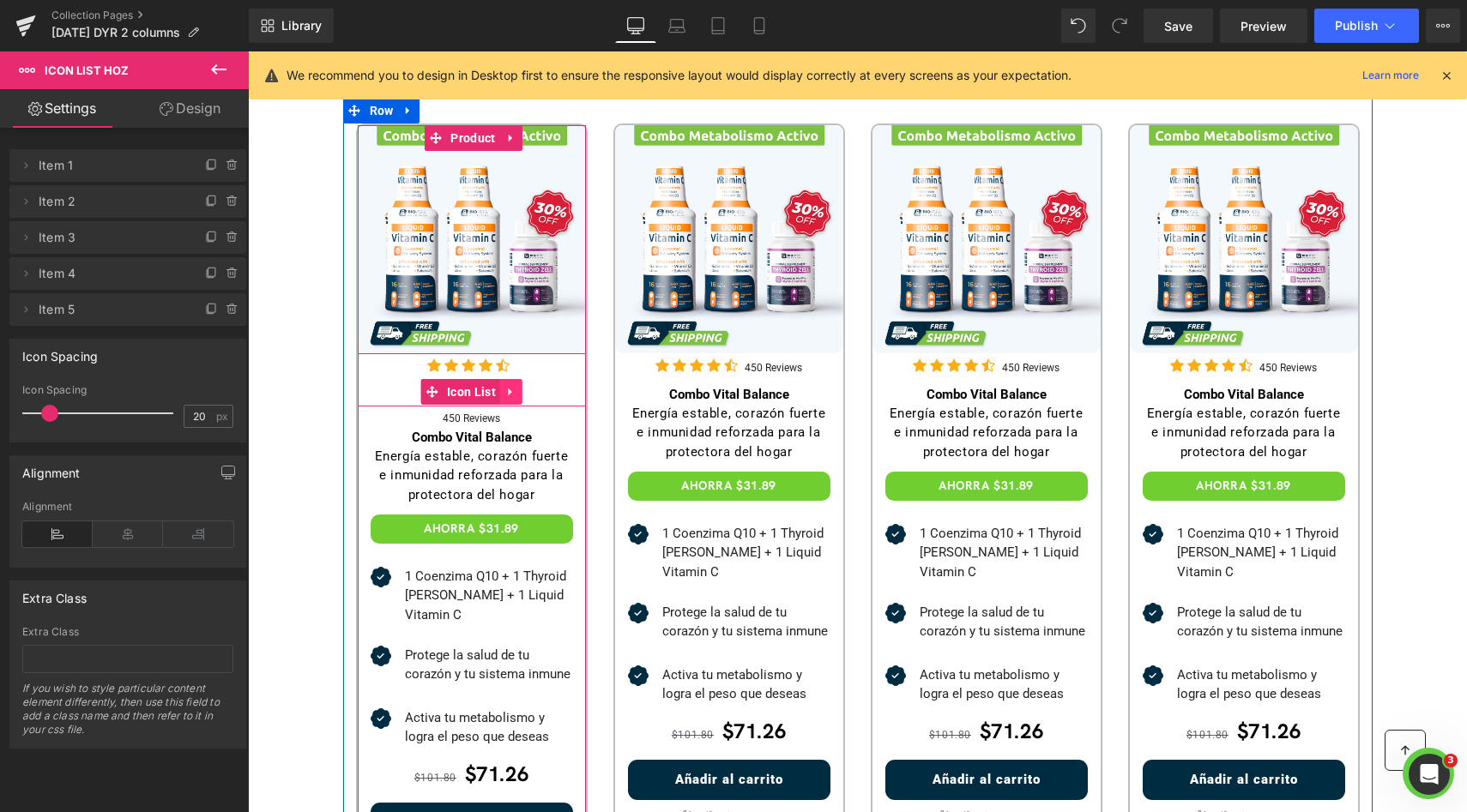
click at [505, 389] on icon at bounding box center [510, 392] width 12 height 13
click at [517, 395] on icon at bounding box center [522, 392] width 12 height 12
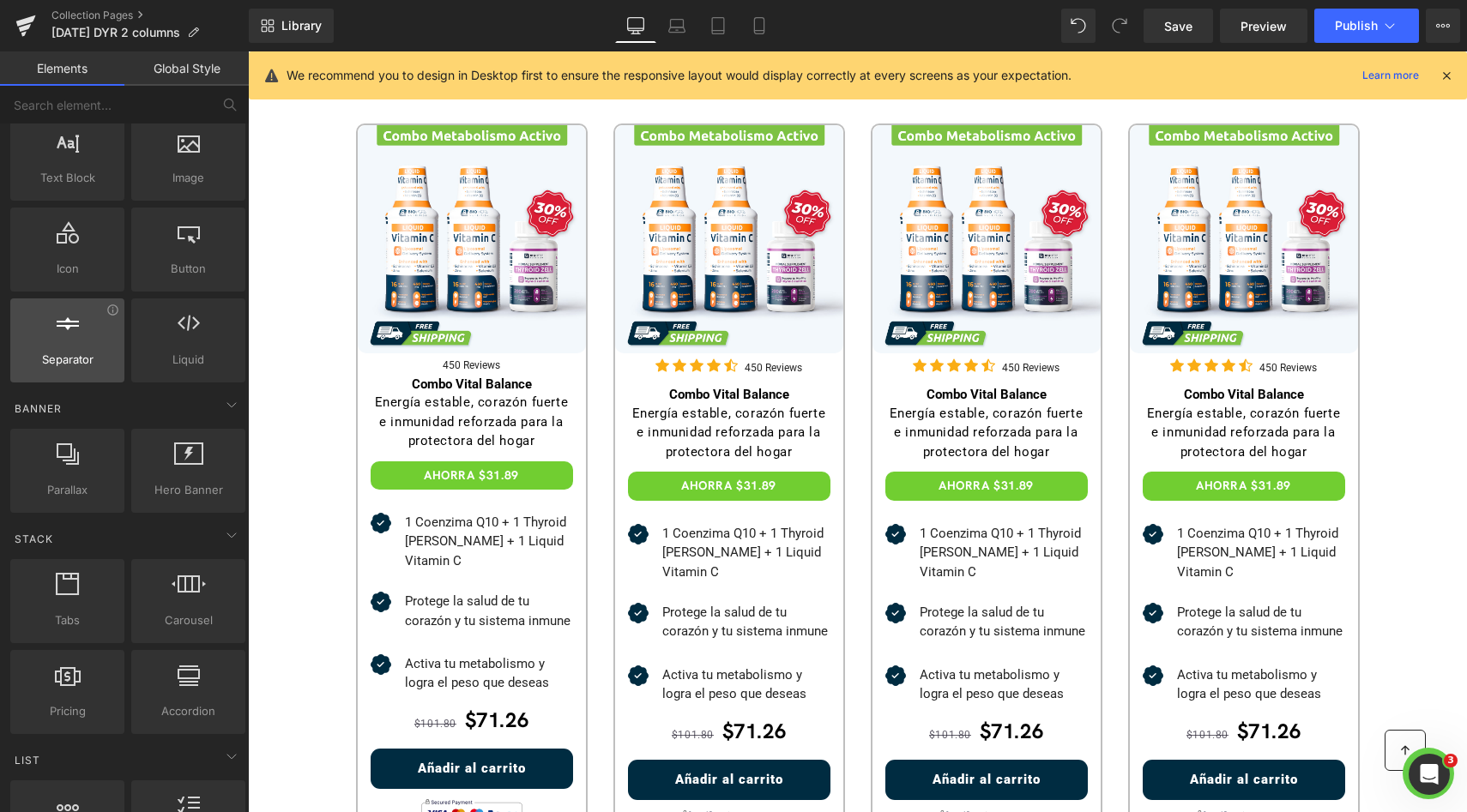
scroll to position [0, 0]
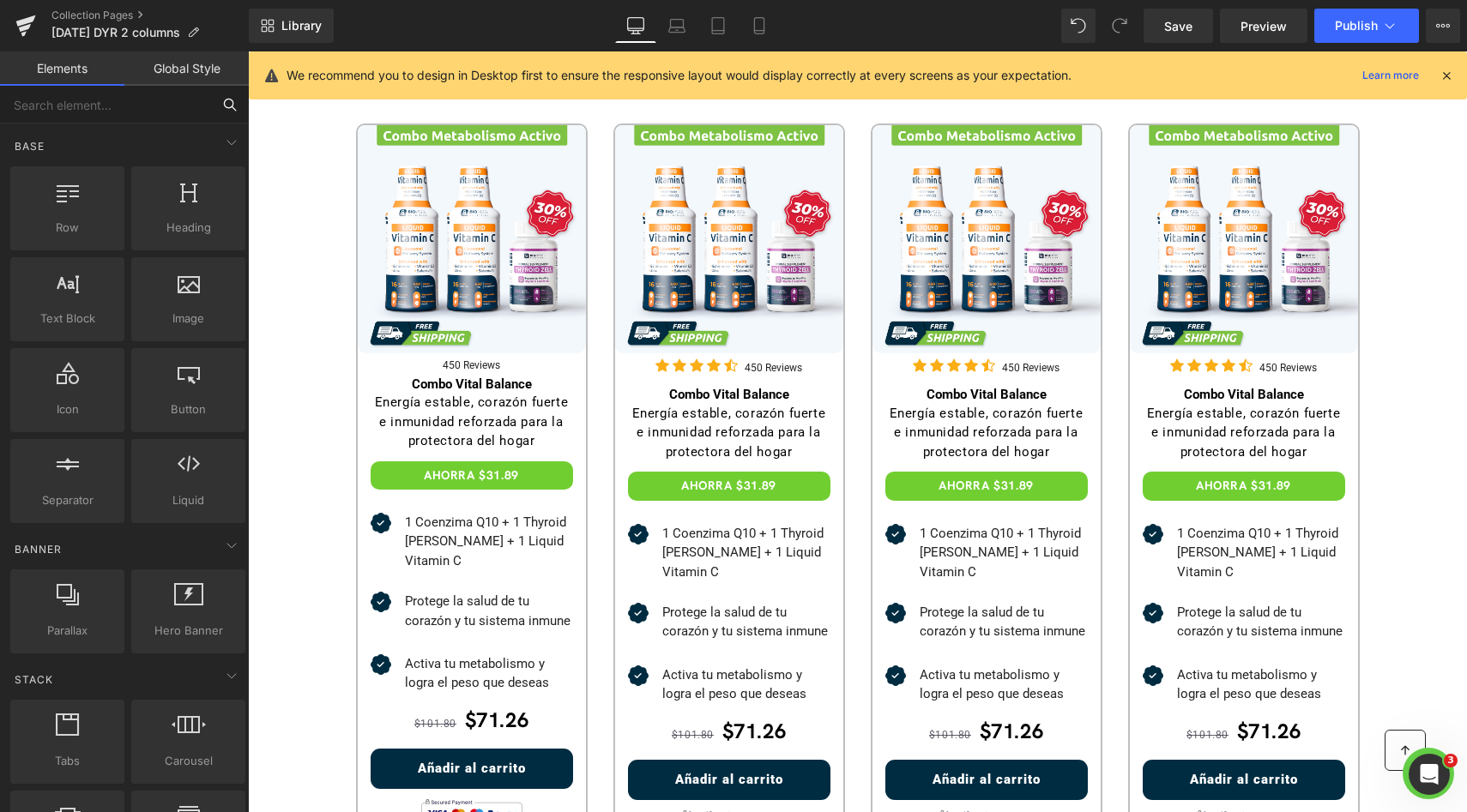
click at [155, 118] on input "text" at bounding box center [105, 105] width 211 height 38
type input "icon"
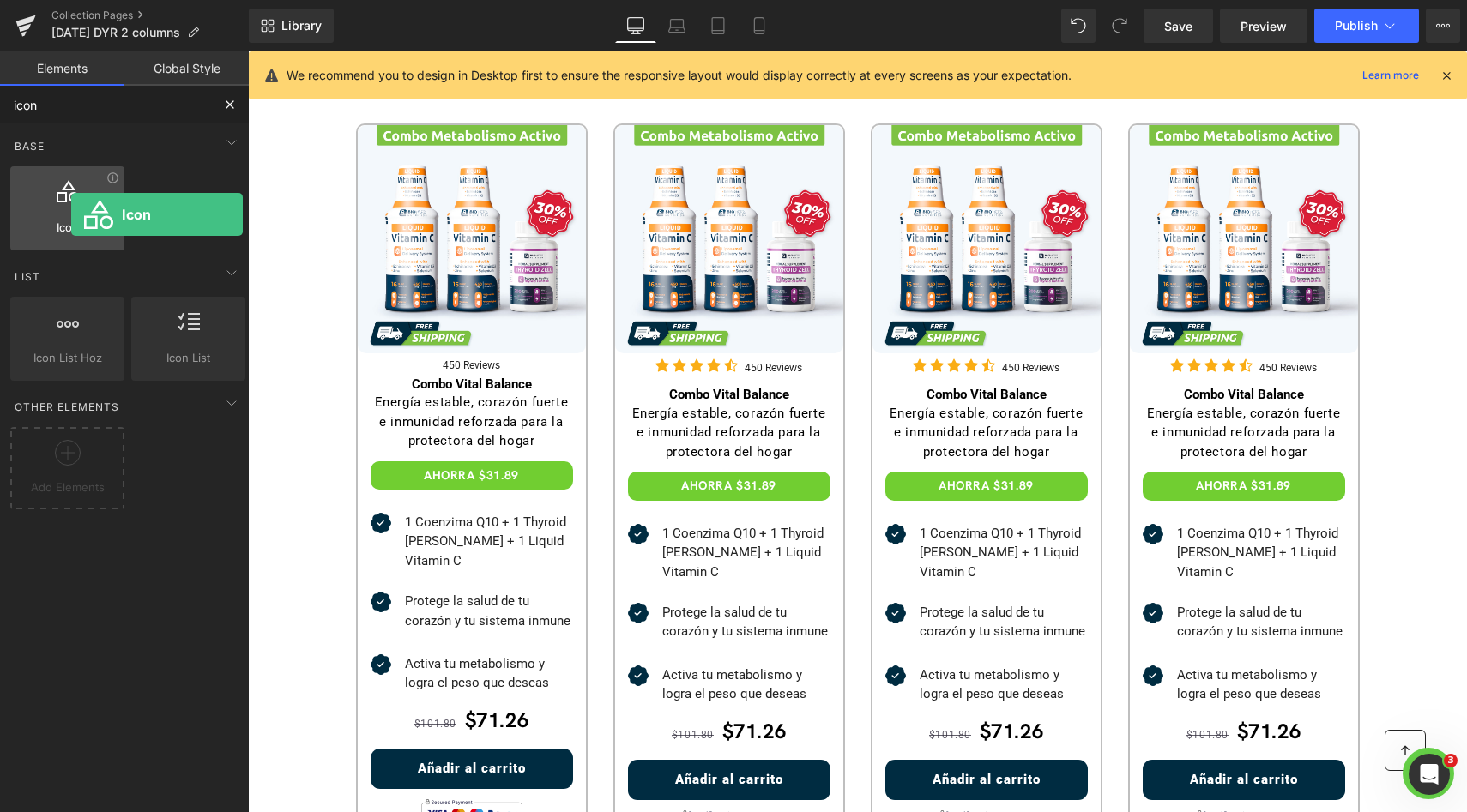
drag, startPoint x: 55, startPoint y: 218, endPoint x: 61, endPoint y: 211, distance: 9.2
click at [63, 211] on div "Icon icons, symbols" at bounding box center [67, 208] width 114 height 84
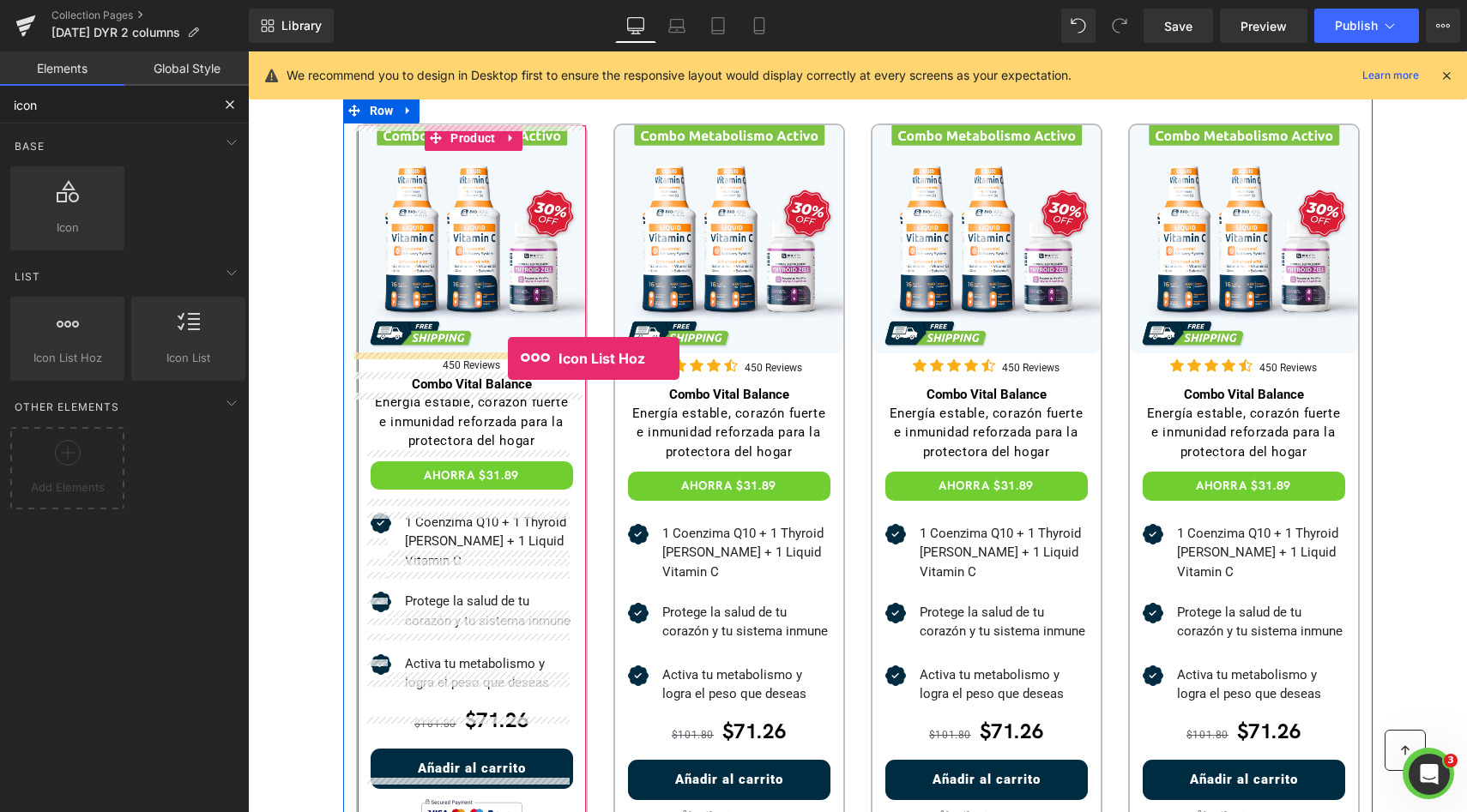
drag, startPoint x: 335, startPoint y: 393, endPoint x: 504, endPoint y: 357, distance: 172.8
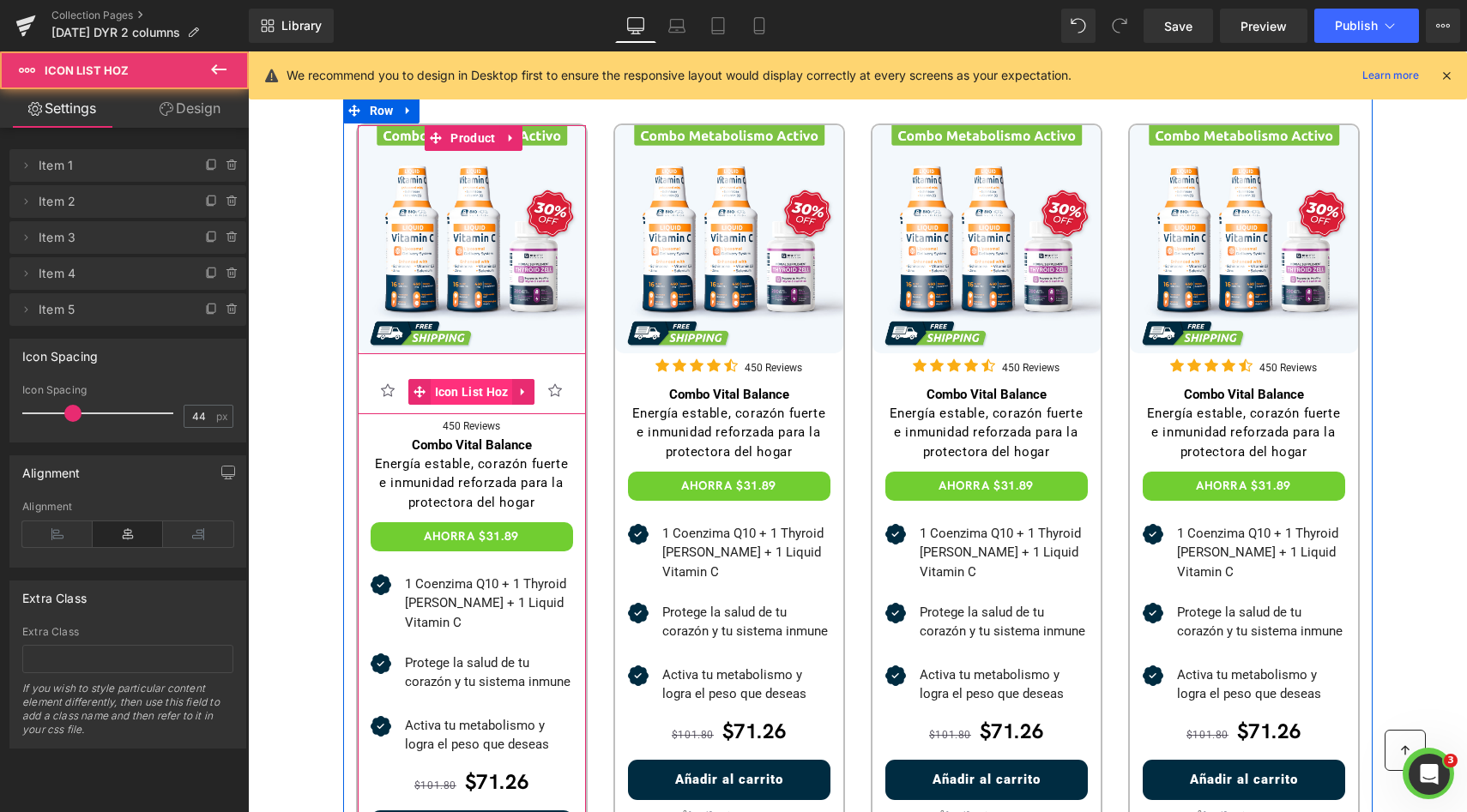
click at [441, 391] on span "Icon List Hoz" at bounding box center [471, 392] width 83 height 25
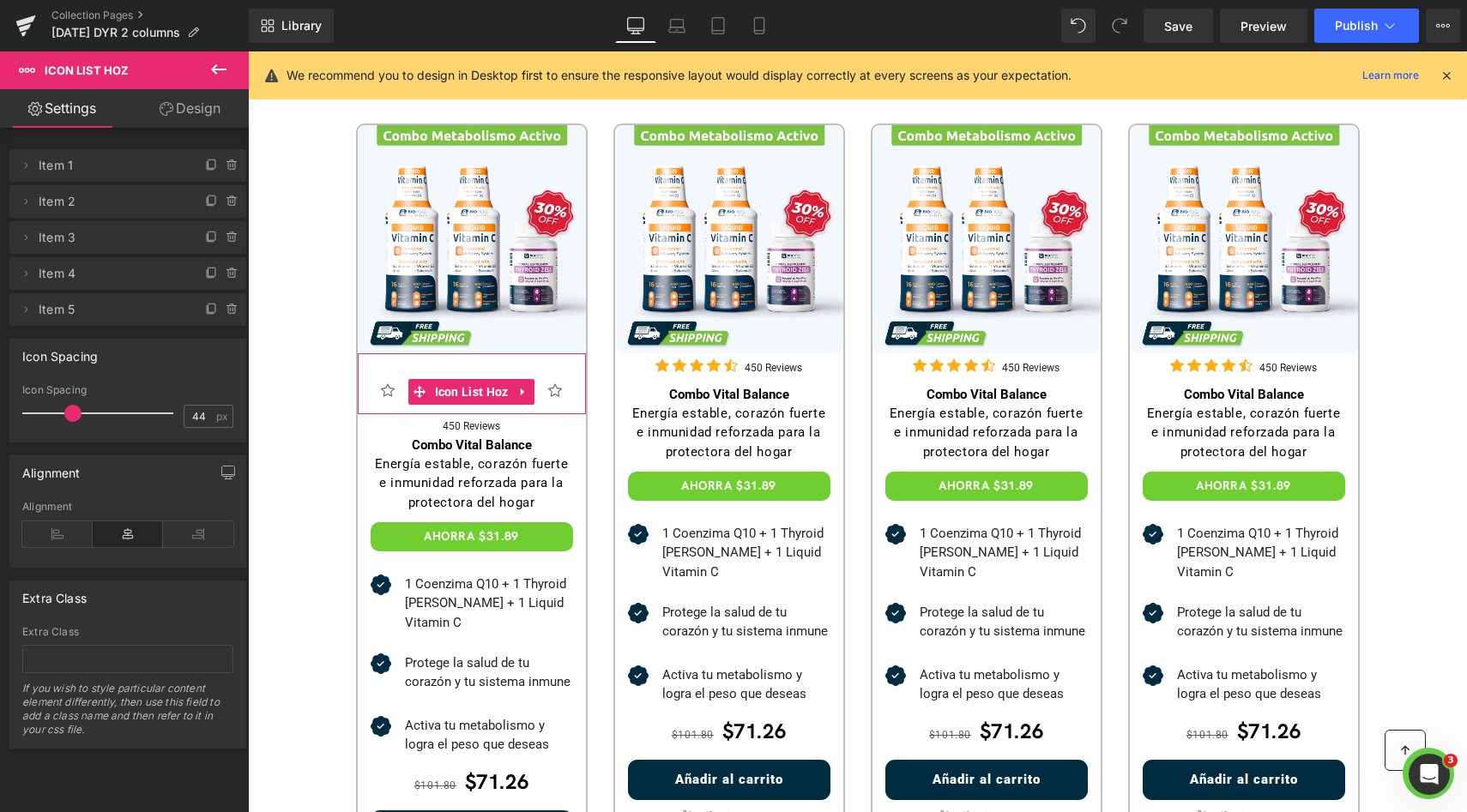
click at [175, 112] on link "Design" at bounding box center [189, 108] width 124 height 39
click at [95, 116] on link "Settings" at bounding box center [62, 108] width 124 height 39
click at [71, 179] on span "Item 1" at bounding box center [111, 166] width 144 height 33
click at [51, 161] on span "Item 1" at bounding box center [111, 166] width 144 height 33
click at [23, 167] on icon at bounding box center [25, 165] width 14 height 14
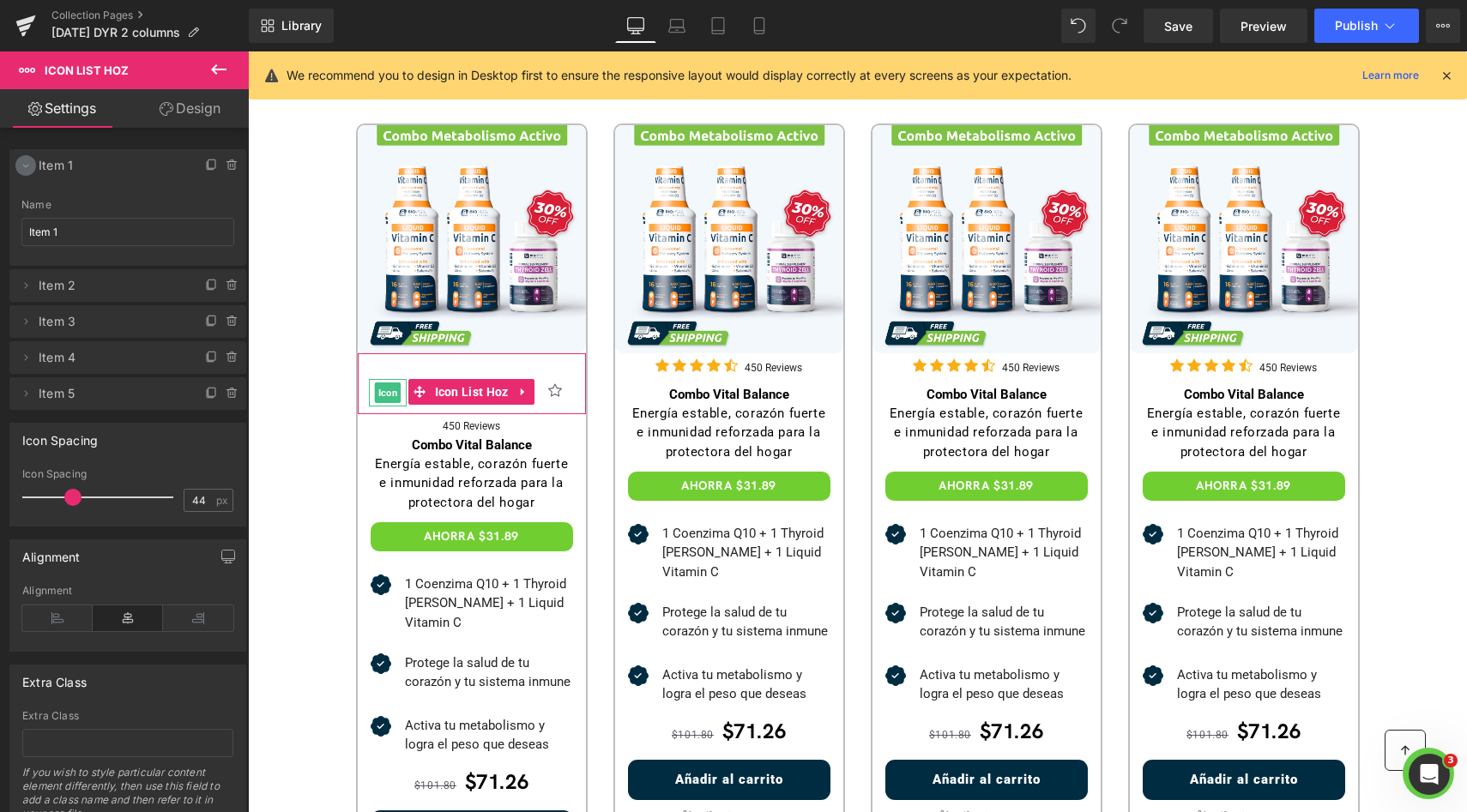
click at [23, 167] on icon at bounding box center [25, 165] width 14 height 14
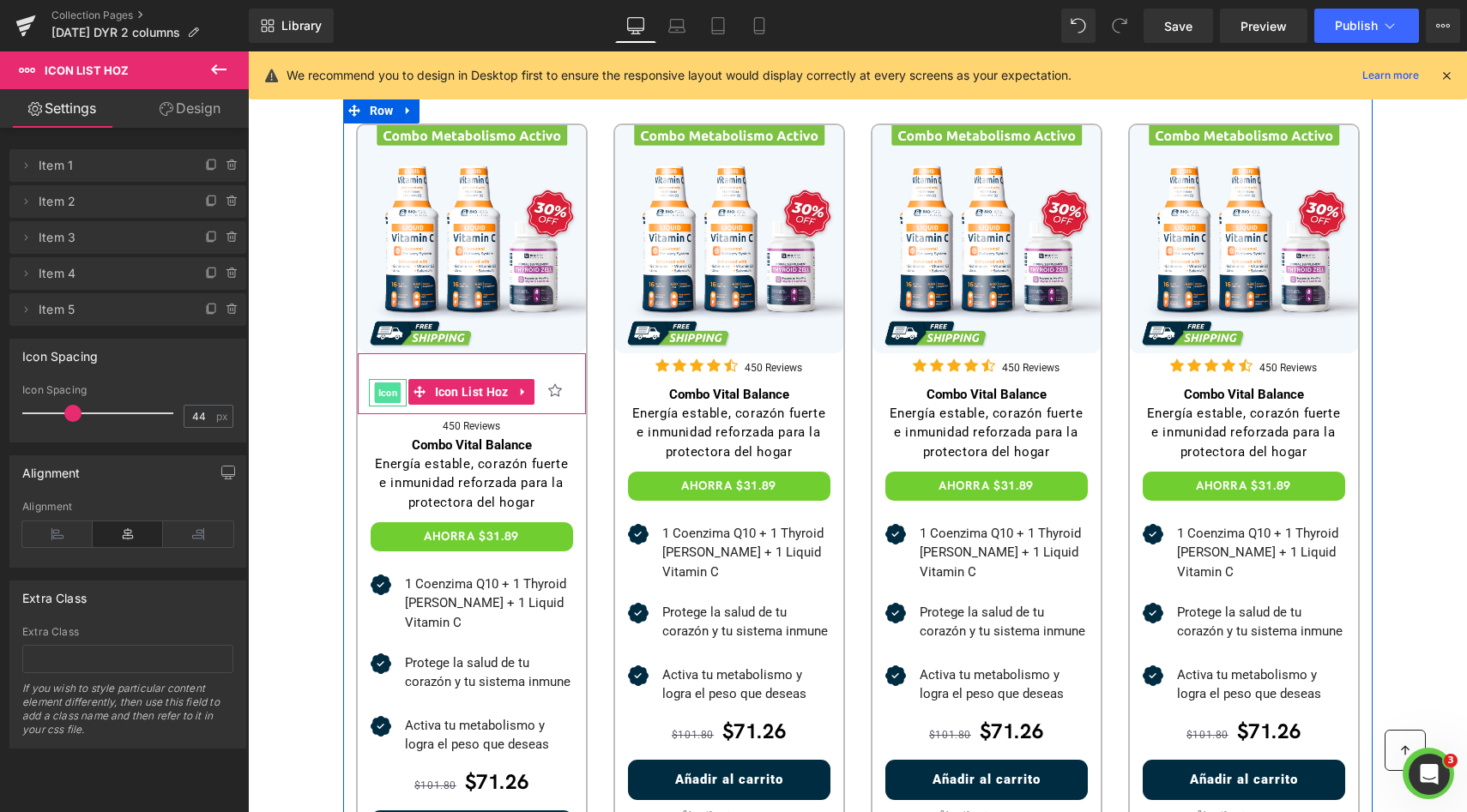
click at [378, 392] on span "Icon" at bounding box center [387, 392] width 26 height 21
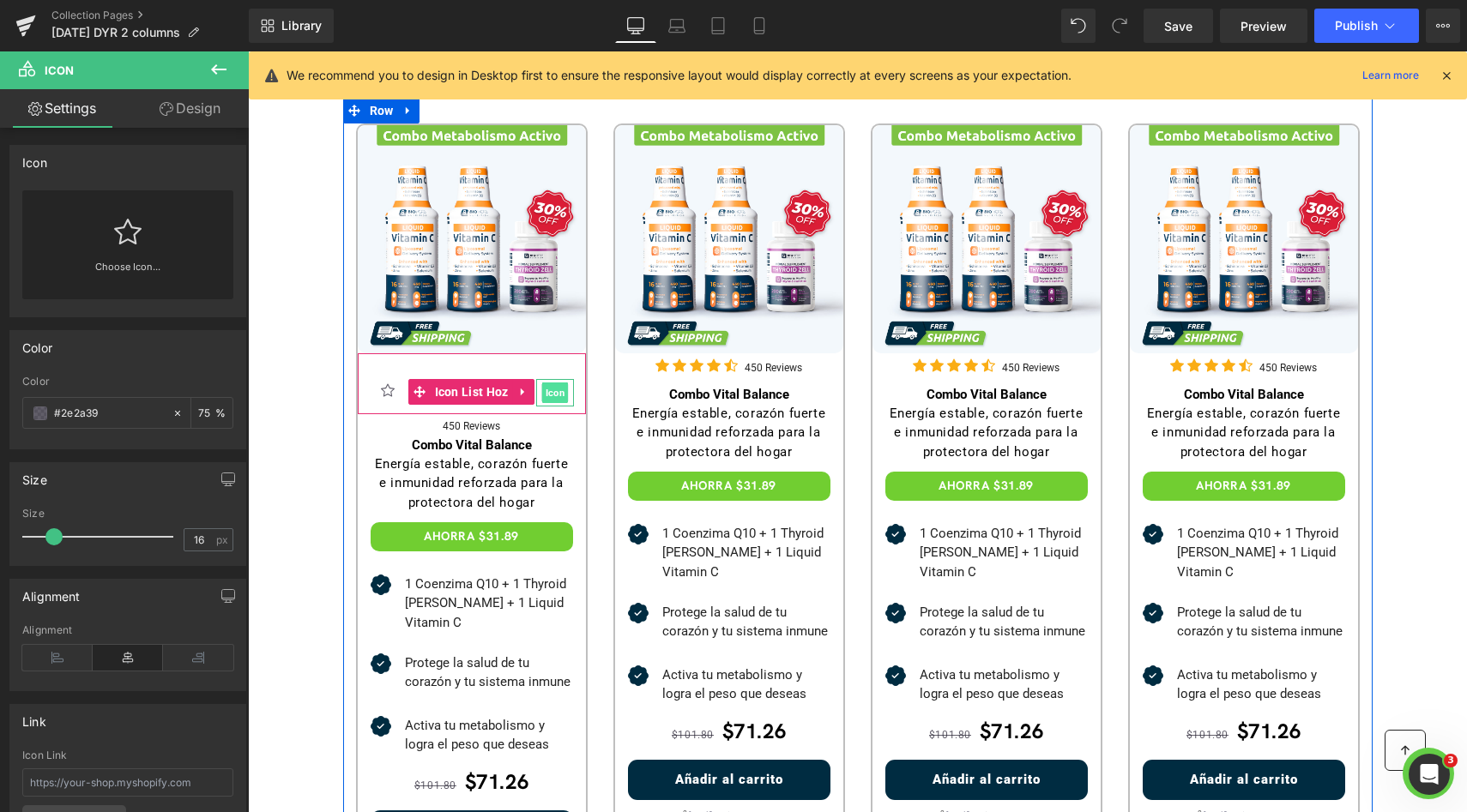
click at [552, 389] on span "Icon" at bounding box center [554, 392] width 26 height 21
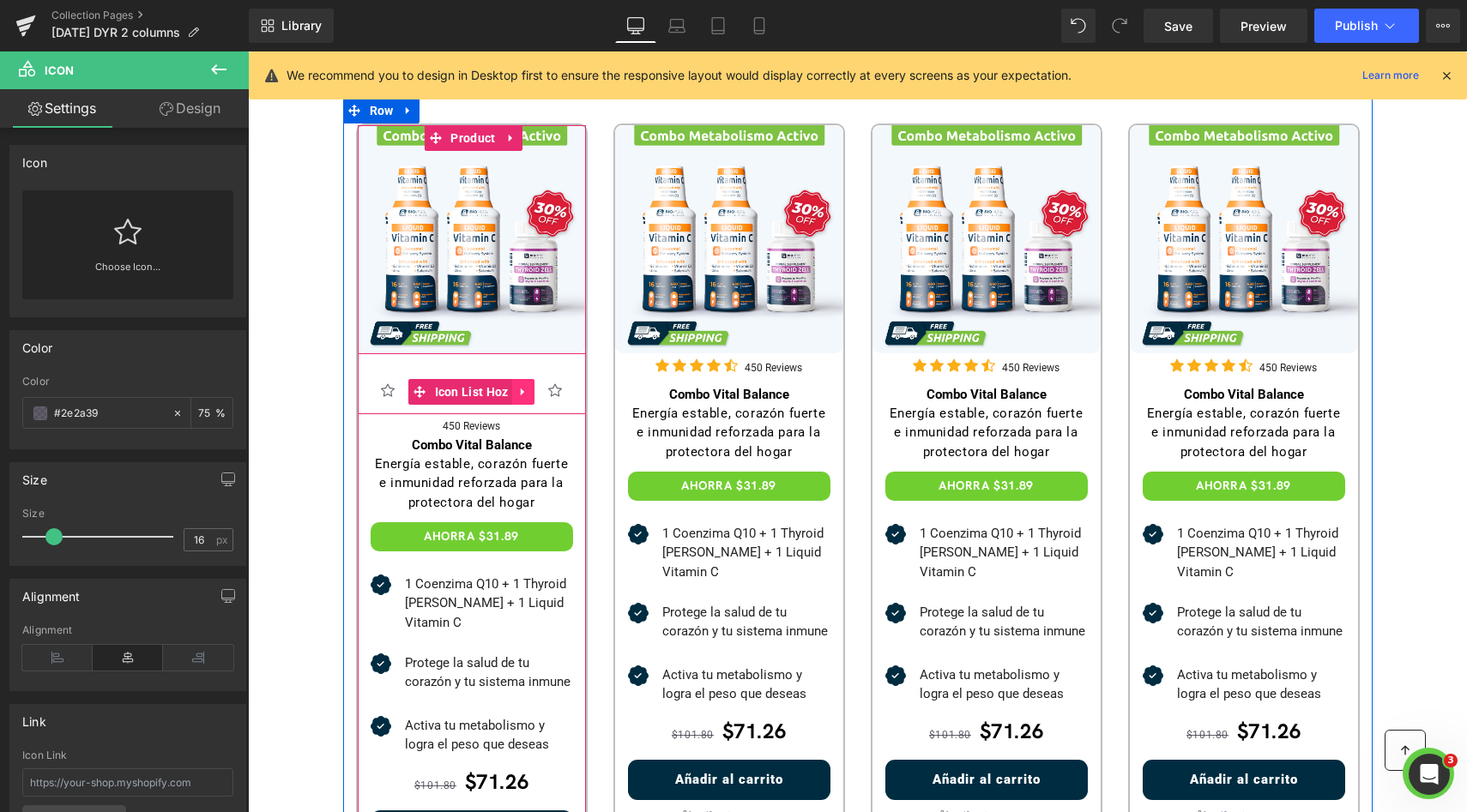
click at [517, 387] on icon at bounding box center [522, 392] width 12 height 13
click at [529, 392] on icon at bounding box center [534, 392] width 12 height 12
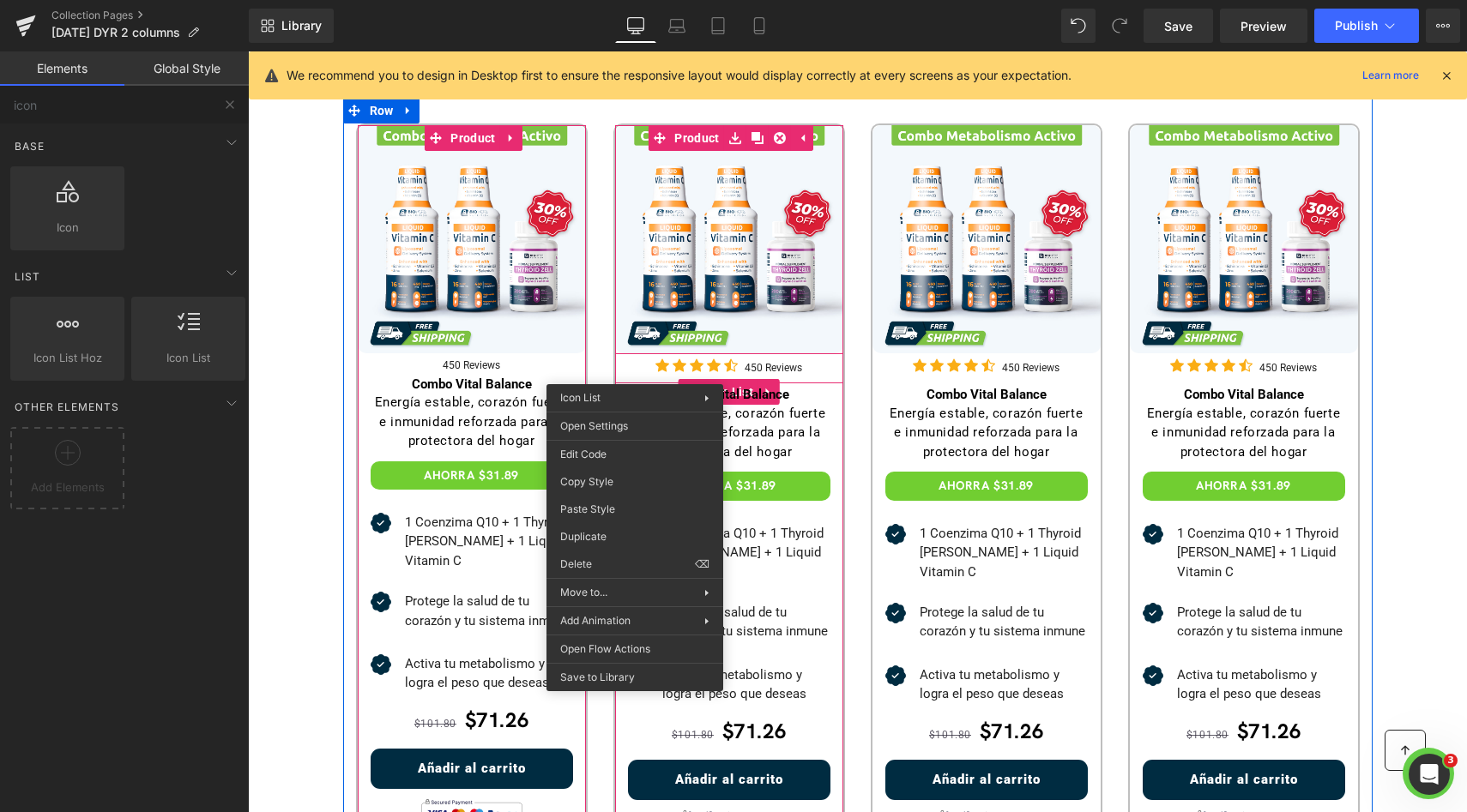
click at [681, 343] on img at bounding box center [729, 239] width 228 height 228
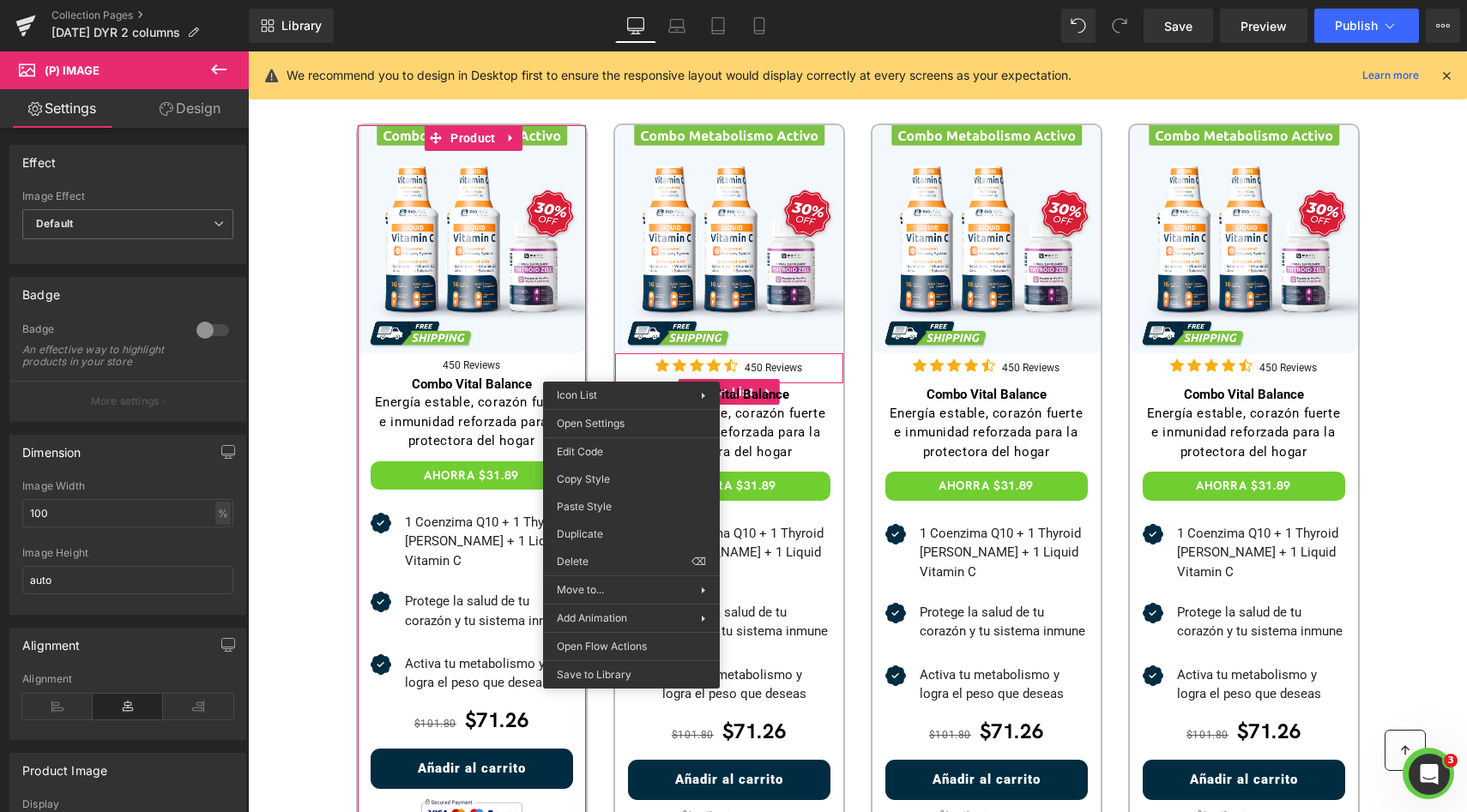
drag, startPoint x: 878, startPoint y: 580, endPoint x: 656, endPoint y: 484, distance: 241.9
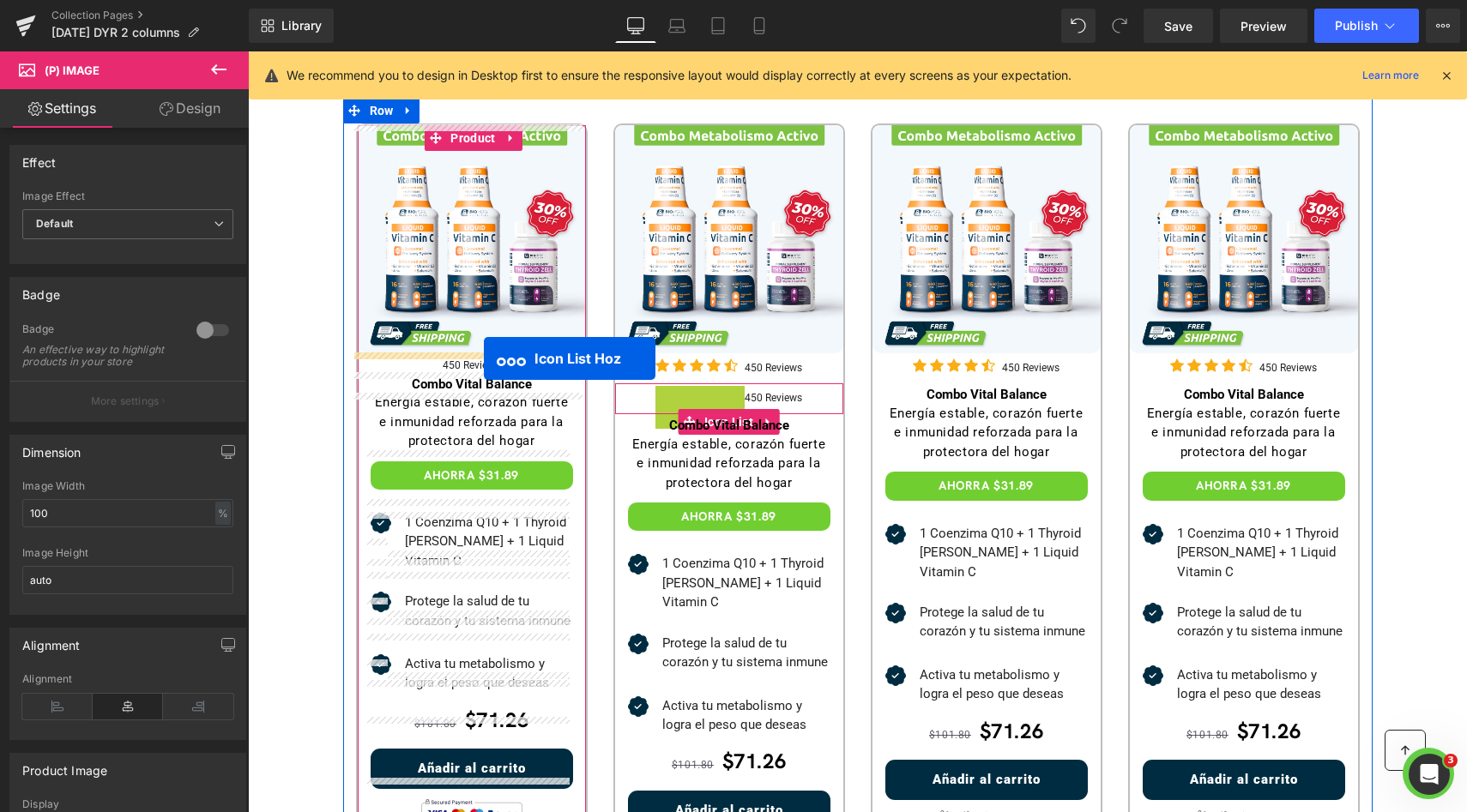
drag, startPoint x: 704, startPoint y: 397, endPoint x: 484, endPoint y: 358, distance: 223.4
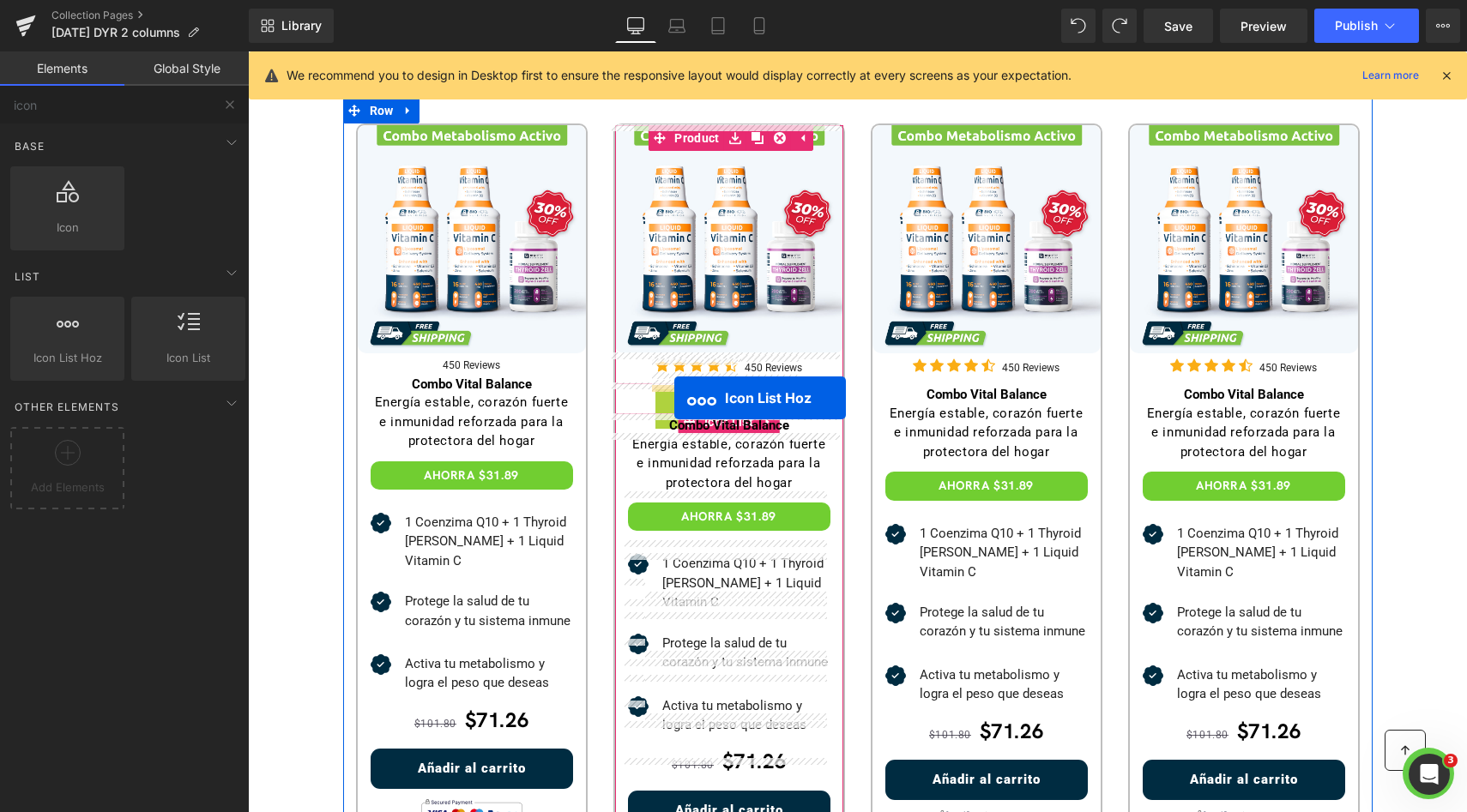
drag, startPoint x: 683, startPoint y: 389, endPoint x: 675, endPoint y: 398, distance: 12.0
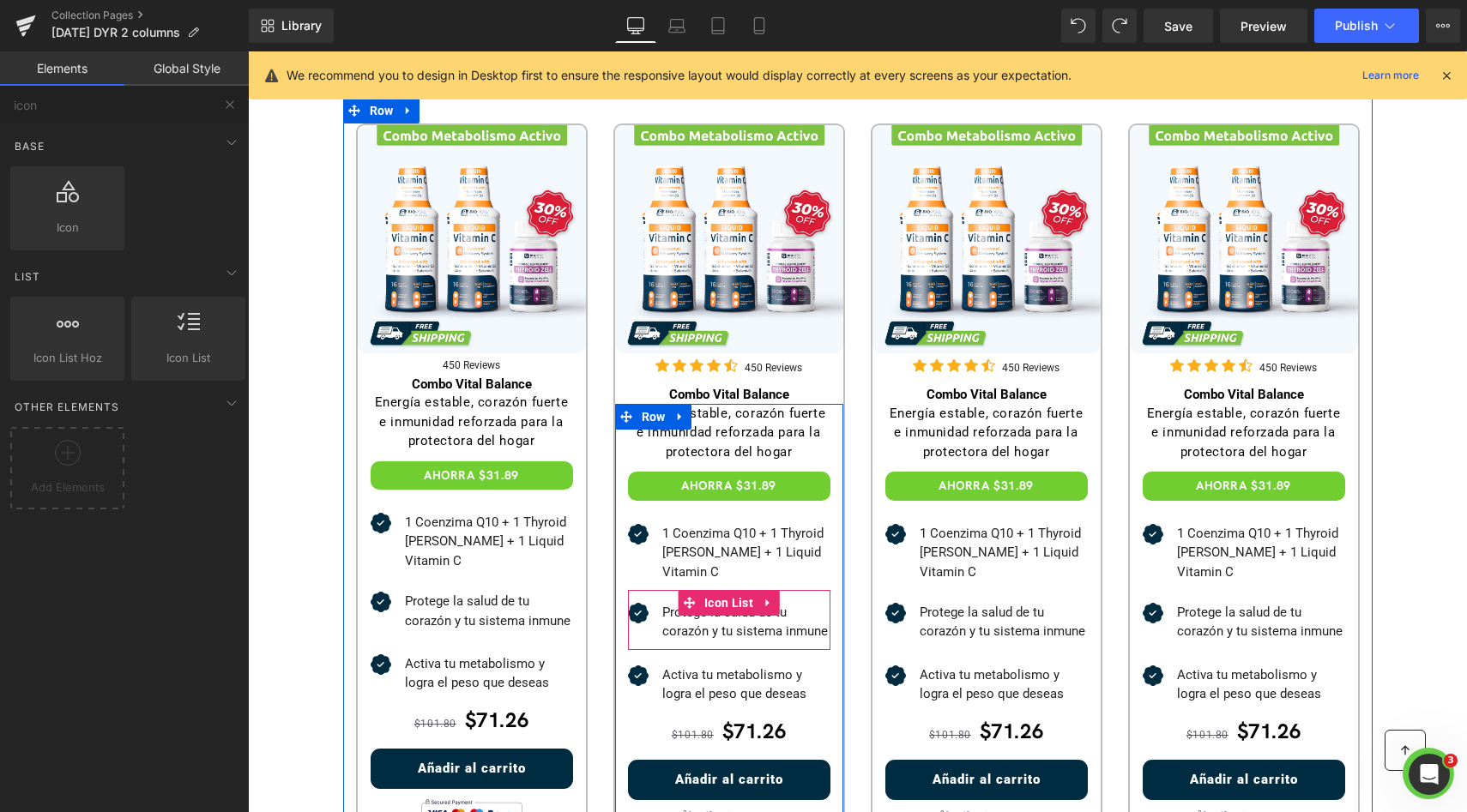
drag, startPoint x: 895, startPoint y: 644, endPoint x: 651, endPoint y: 581, distance: 252.0
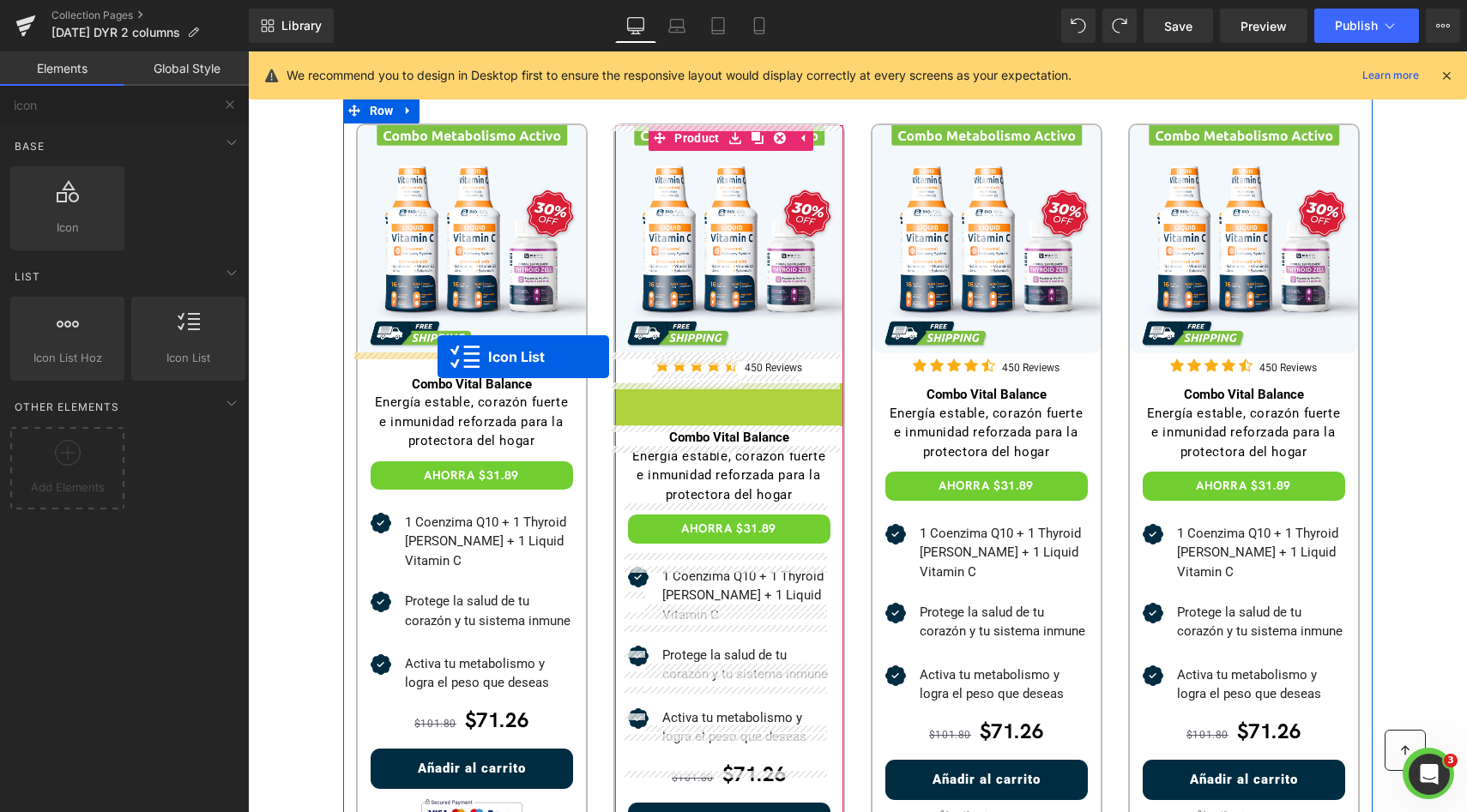
drag, startPoint x: 715, startPoint y: 415, endPoint x: 437, endPoint y: 357, distance: 284.0
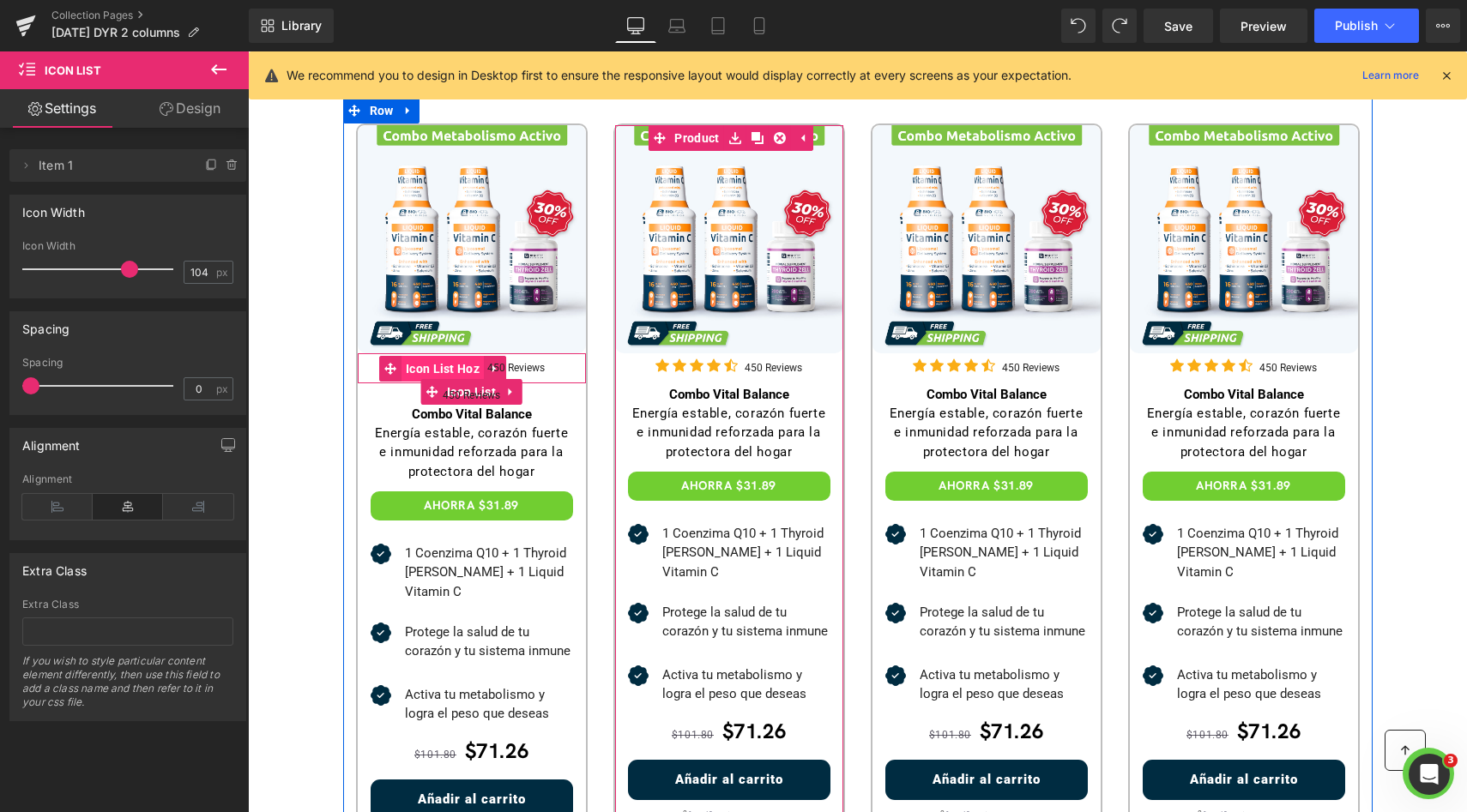
click at [442, 362] on span "Icon List Hoz" at bounding box center [442, 369] width 83 height 25
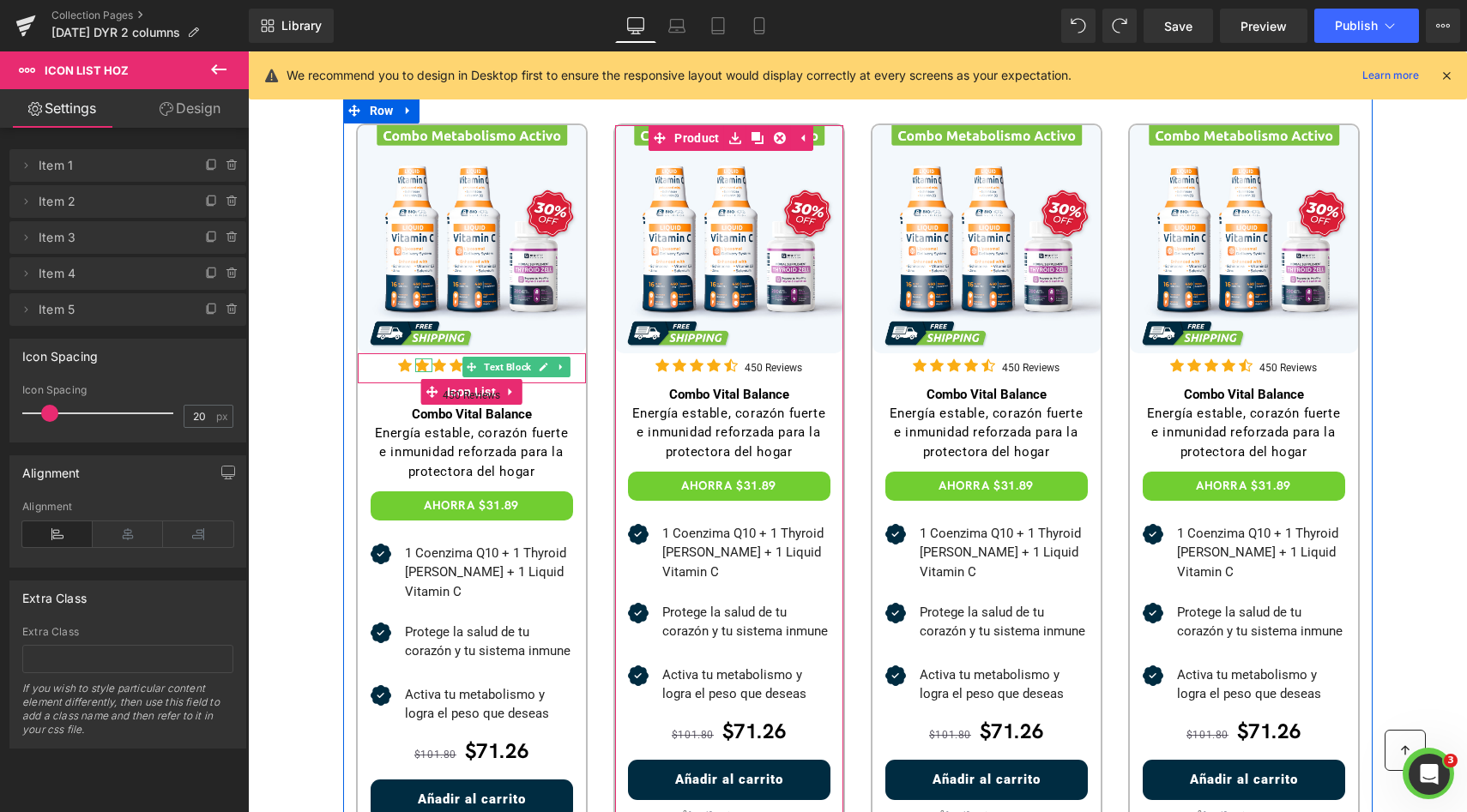
click at [539, 367] on icon at bounding box center [542, 366] width 8 height 8
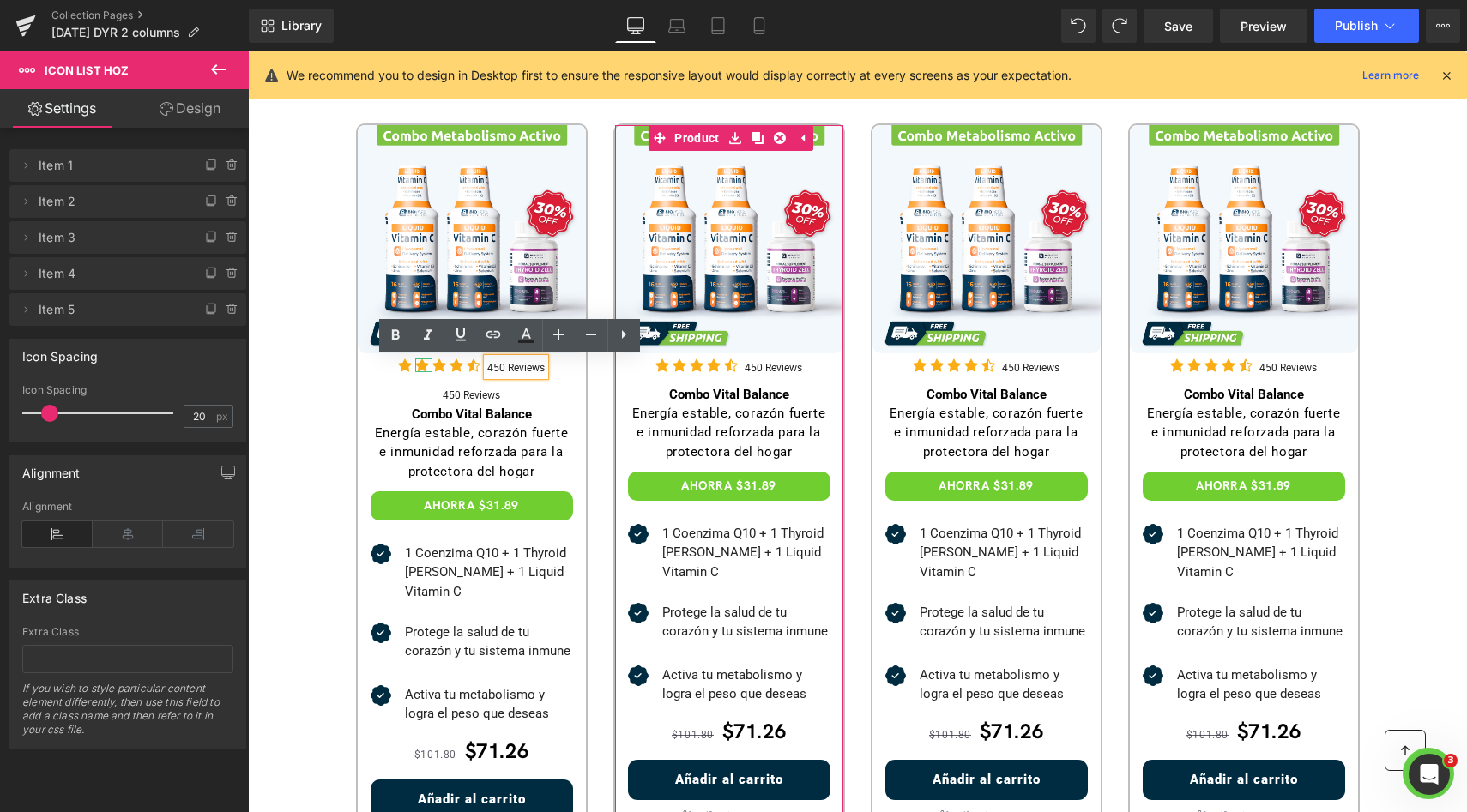
click at [546, 371] on div "Icon Icon Icon Icon Icon Icon List Hoz 450 Reviews Text Block" at bounding box center [471, 370] width 228 height 28
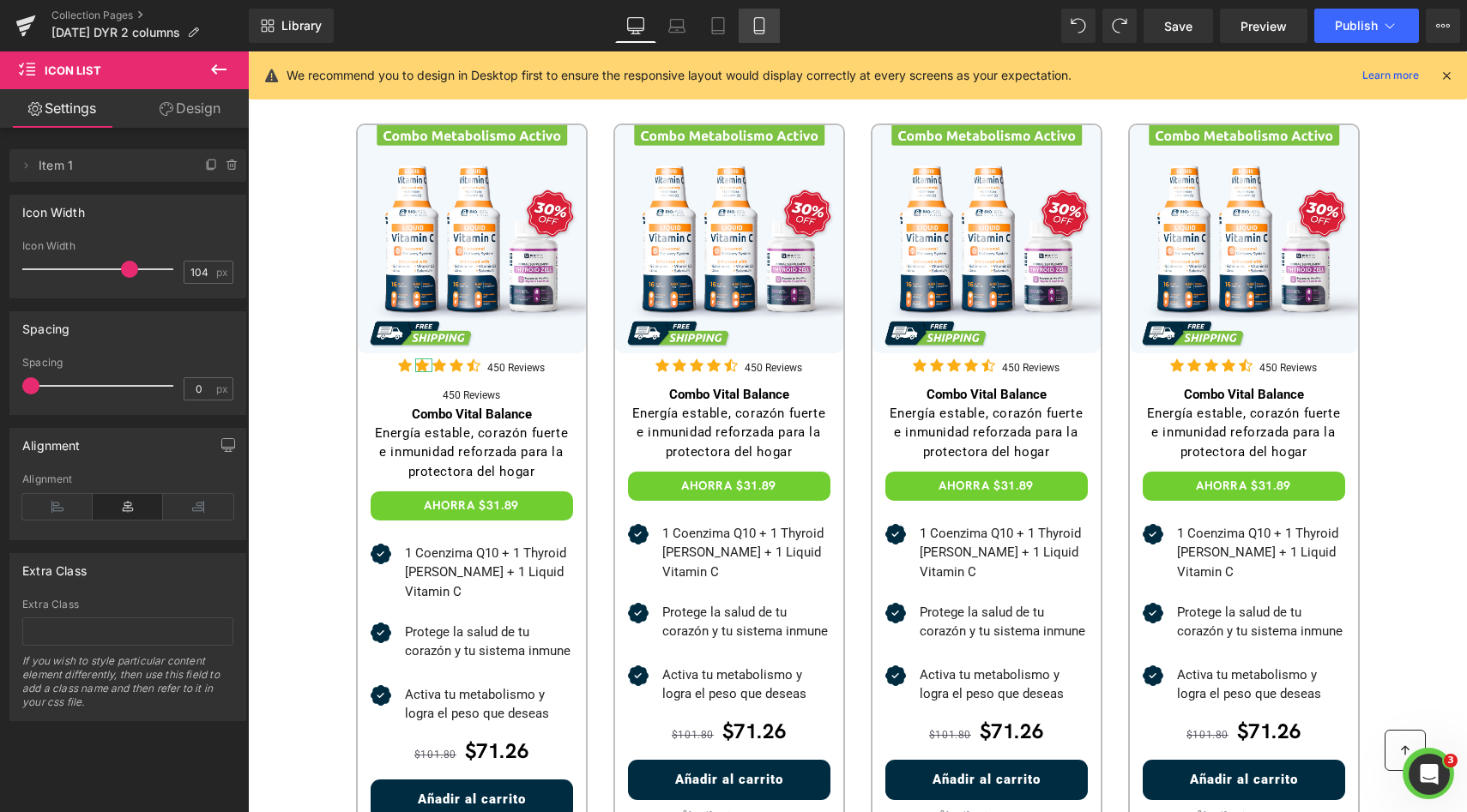
click at [767, 29] on icon at bounding box center [759, 25] width 17 height 17
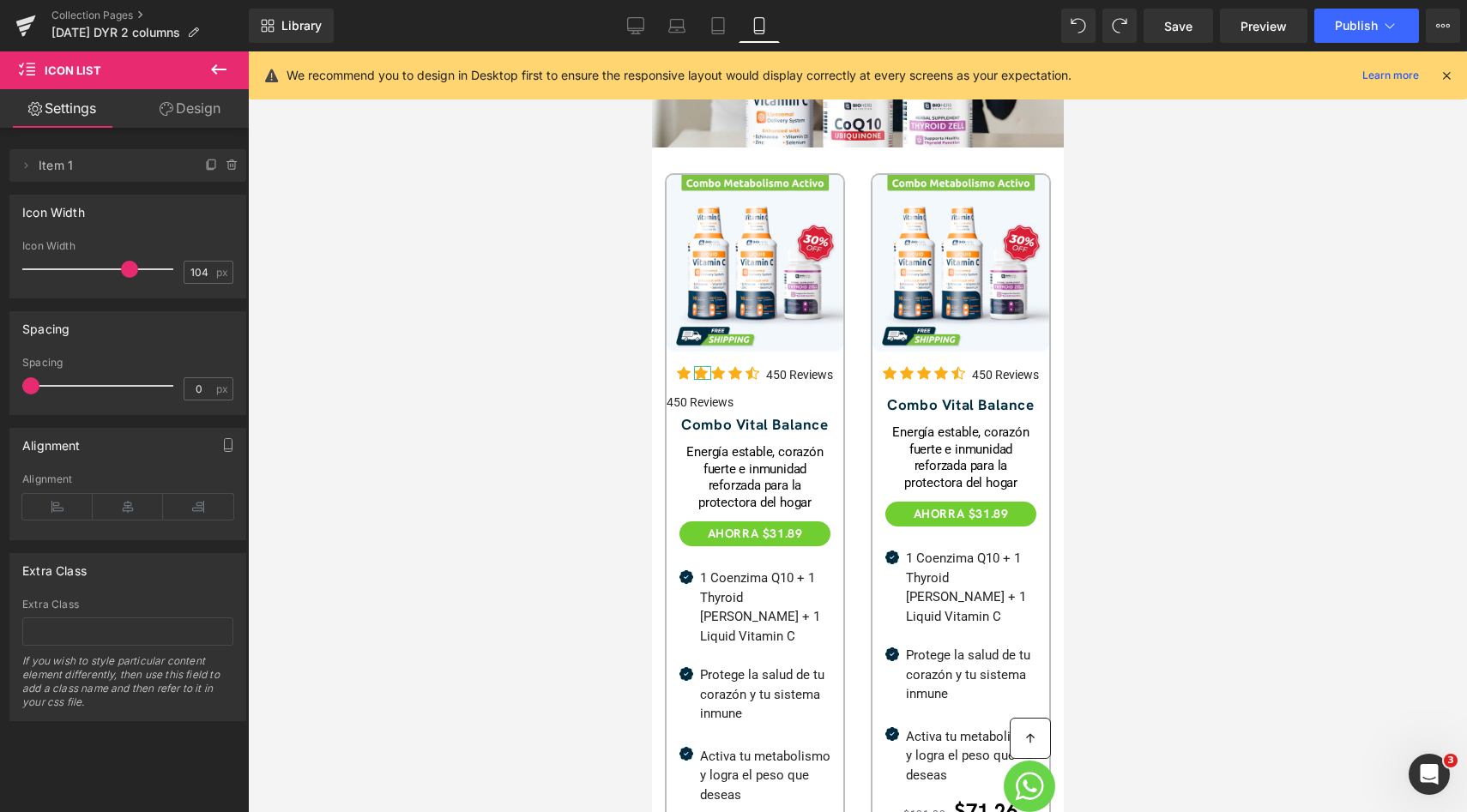
scroll to position [454, 0]
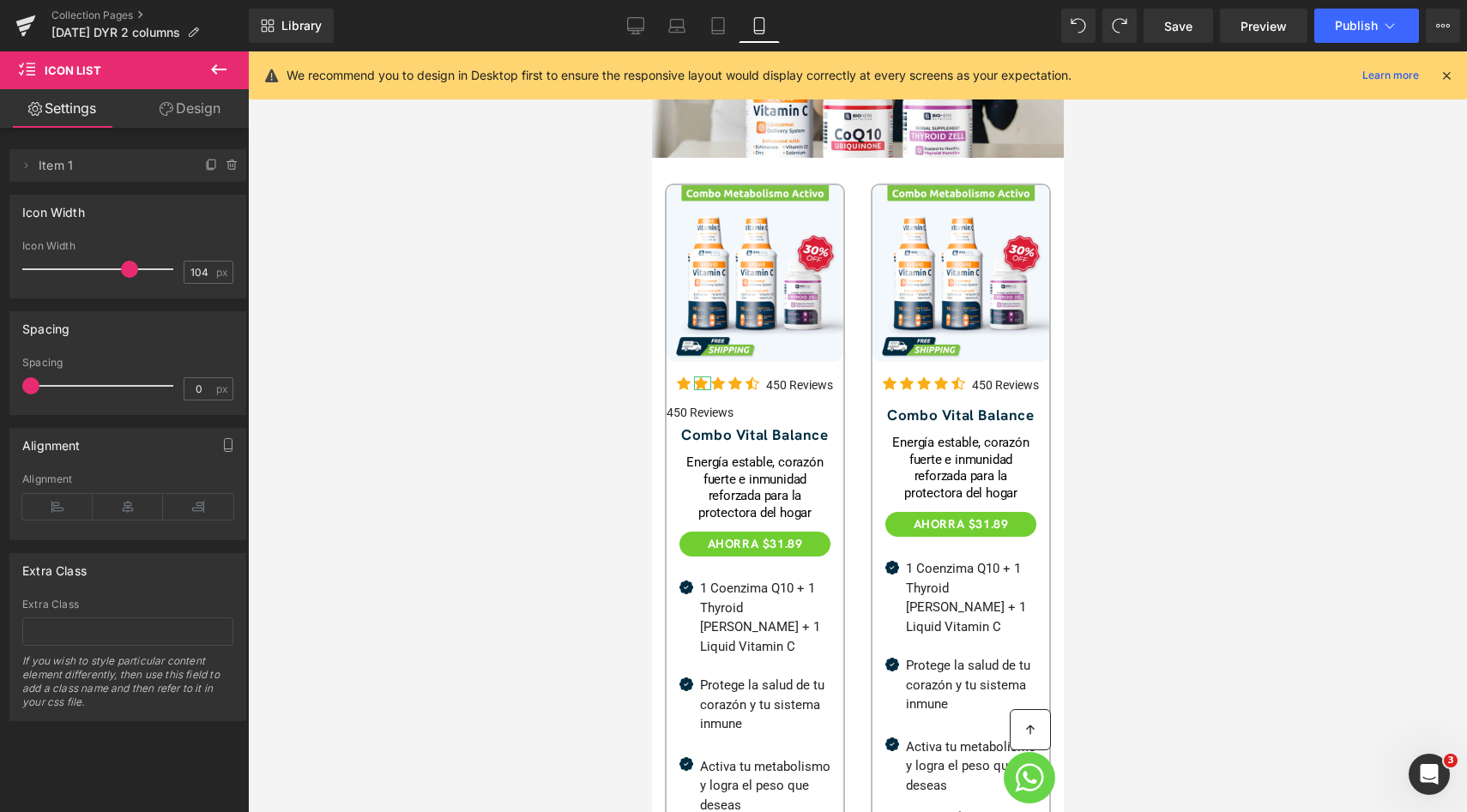
click at [760, 27] on icon at bounding box center [759, 25] width 17 height 17
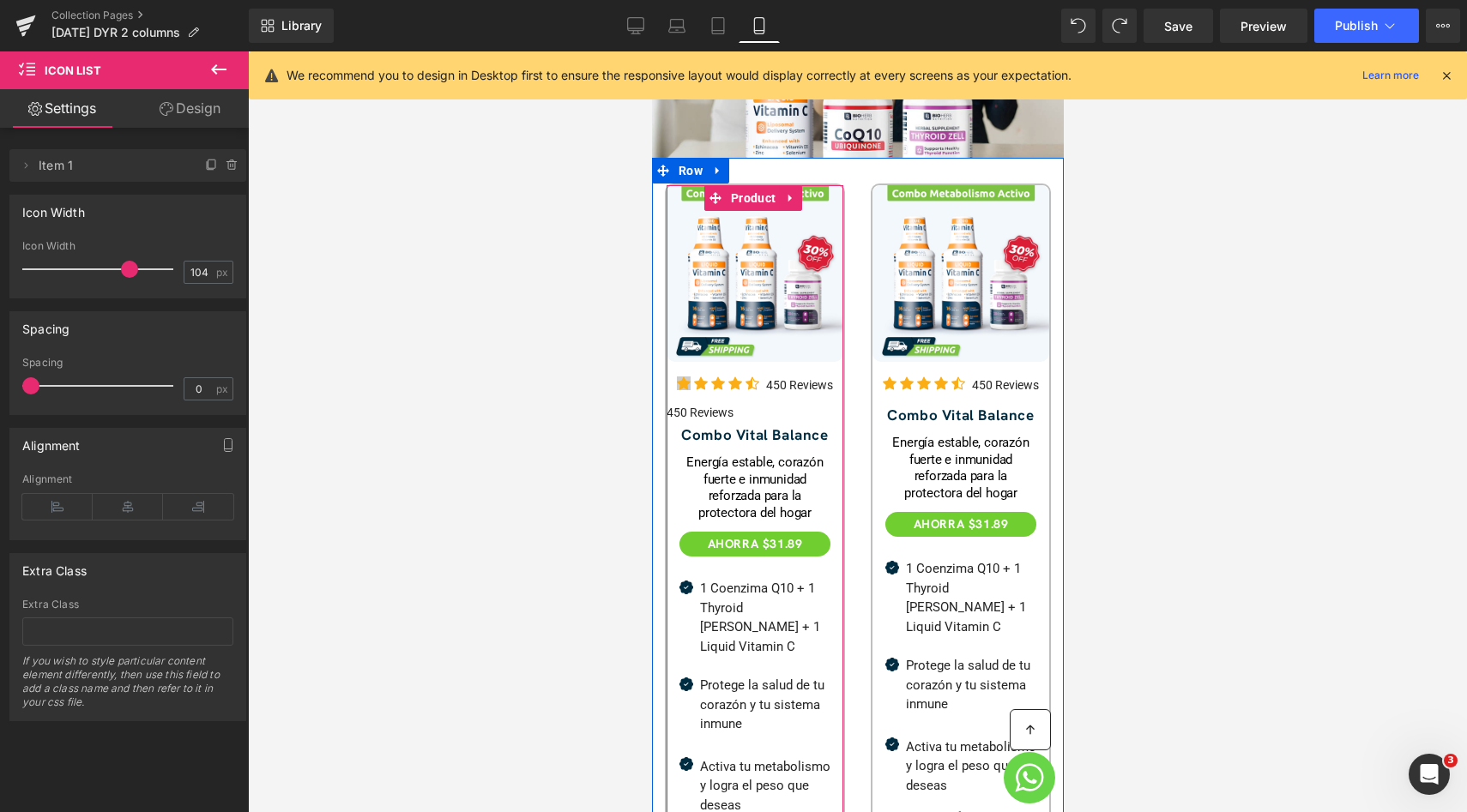
click at [679, 374] on div "Icon Icon Icon Icon Icon Icon List Hoz" at bounding box center [720, 386] width 89 height 24
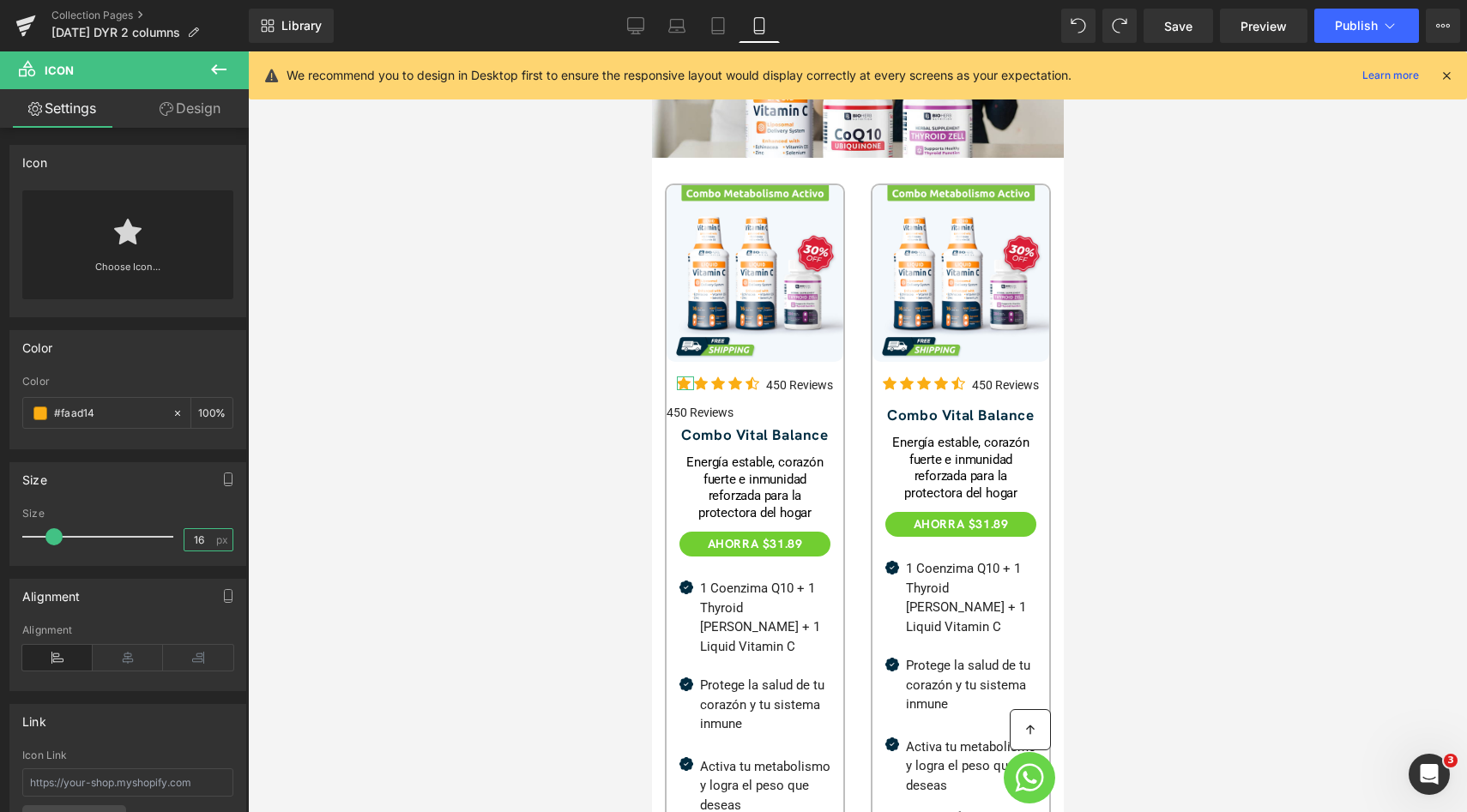
click at [196, 533] on input "16" at bounding box center [199, 540] width 30 height 22
type input "13"
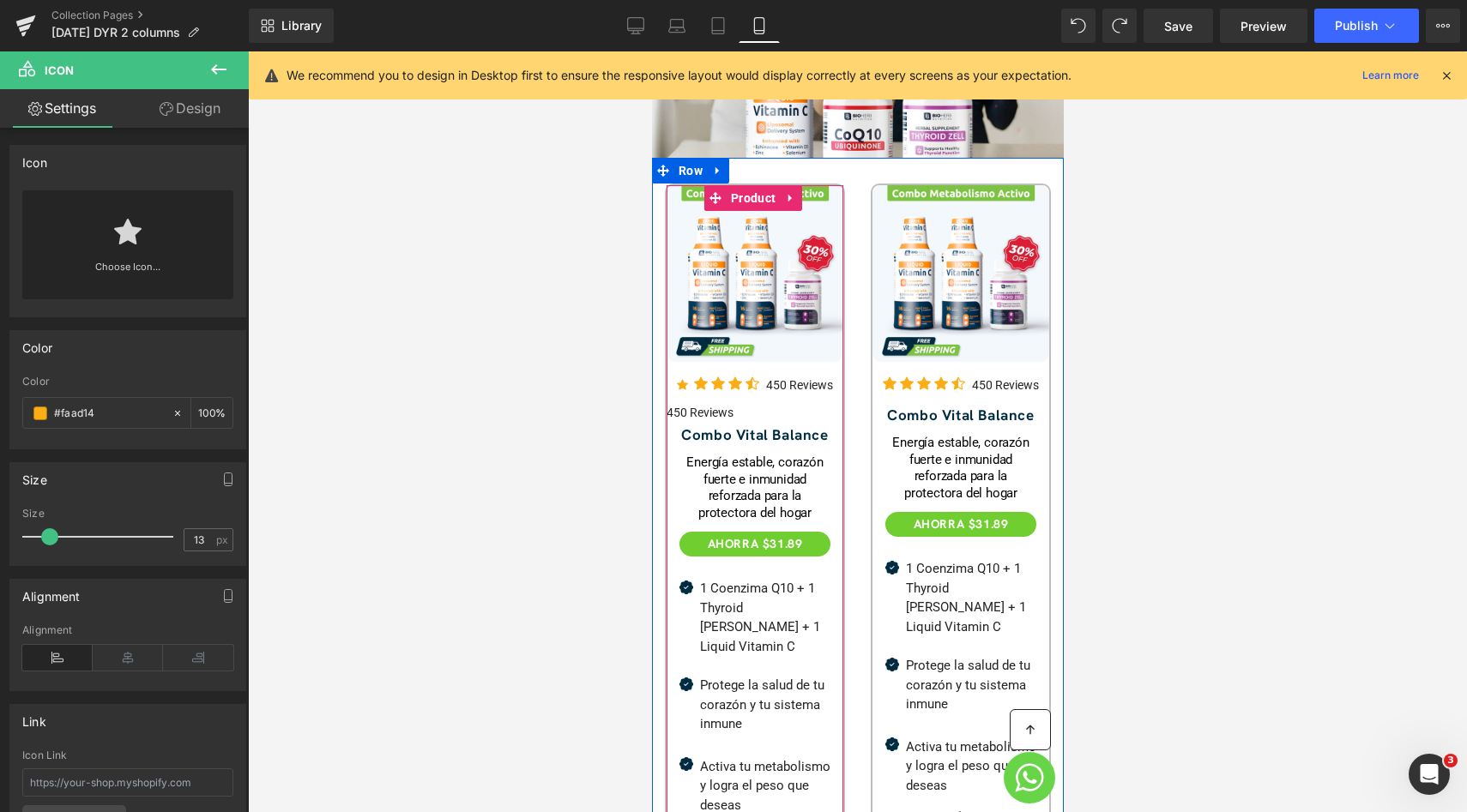
click at [694, 374] on div "Icon Icon Icon Icon Icon Icon List Hoz" at bounding box center [720, 386] width 89 height 24
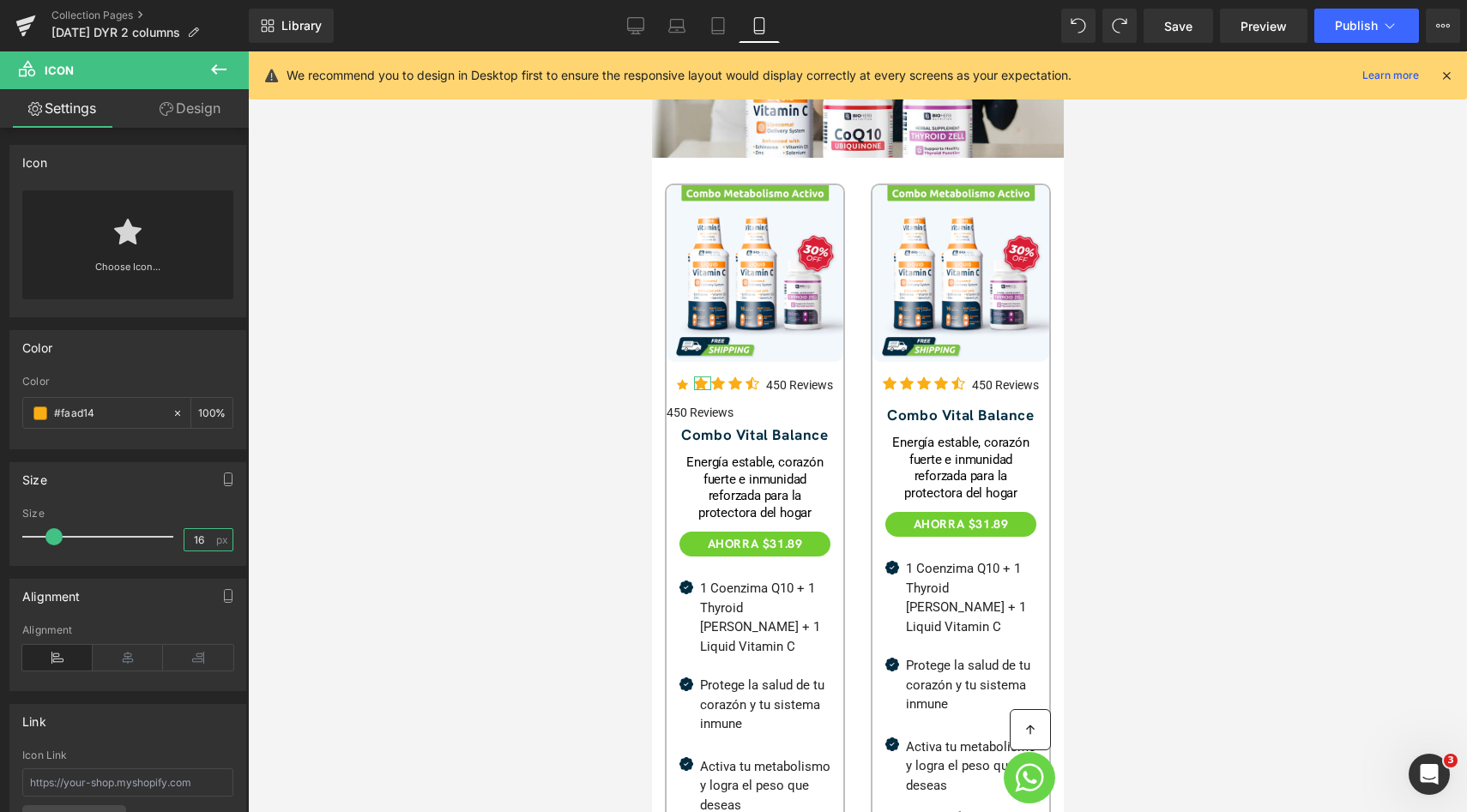
click at [198, 536] on input "16" at bounding box center [199, 540] width 30 height 22
type input "13"
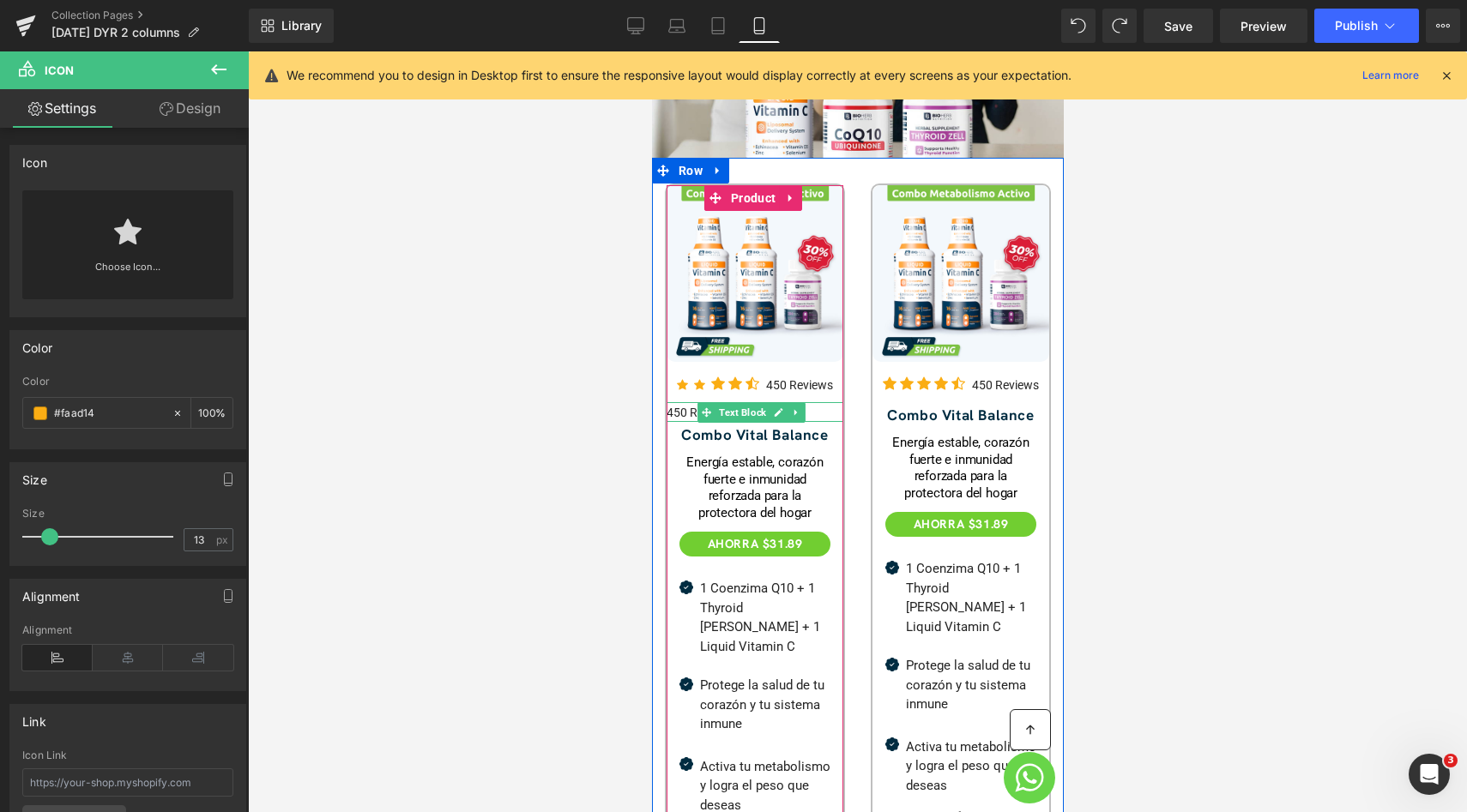
click at [715, 374] on div "Icon Icon Icon Icon Icon Icon List Hoz" at bounding box center [720, 386] width 89 height 24
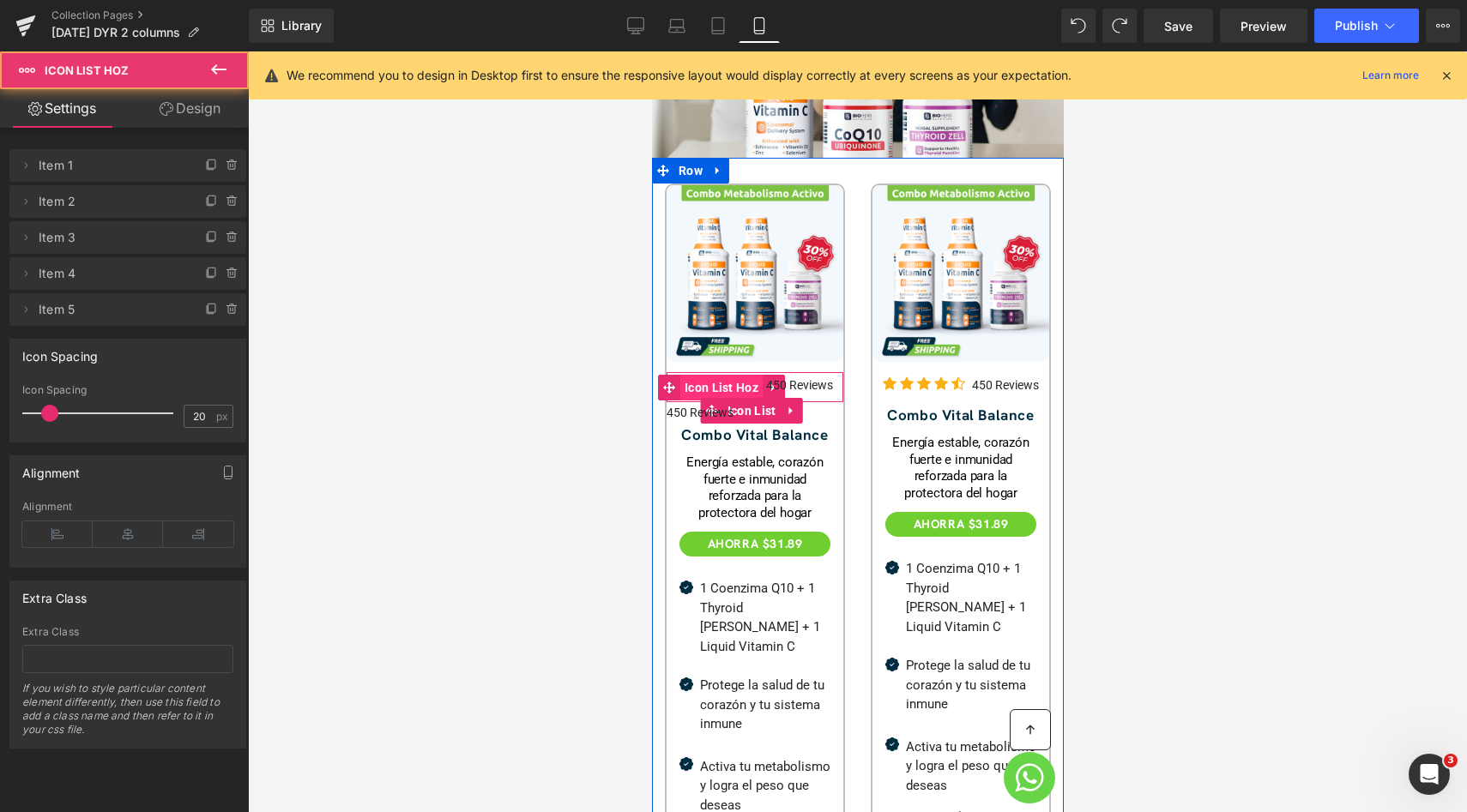
click at [714, 374] on span "Icon List Hoz" at bounding box center [720, 387] width 83 height 25
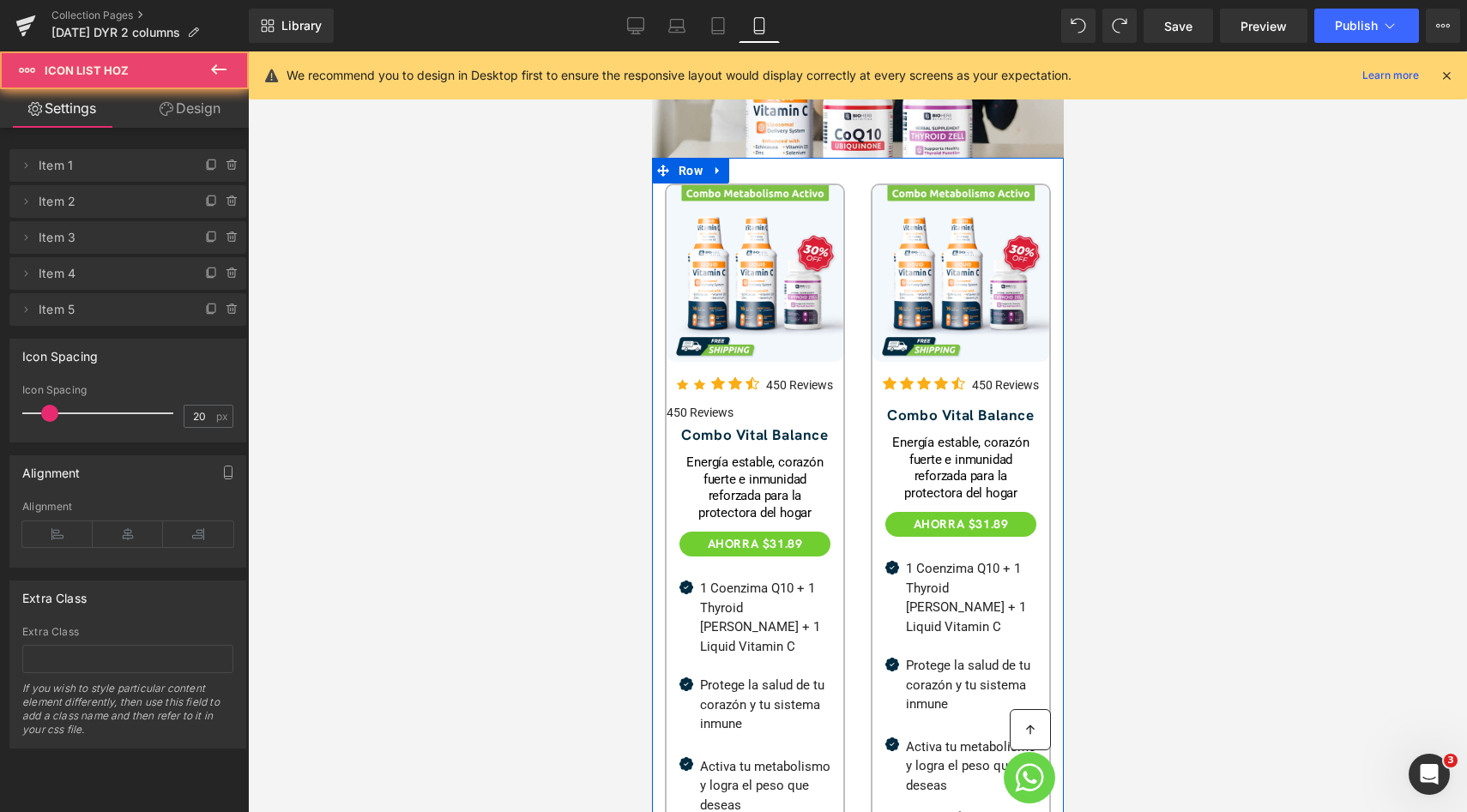
click at [967, 453] on span "Text Block" at bounding box center [976, 463] width 54 height 21
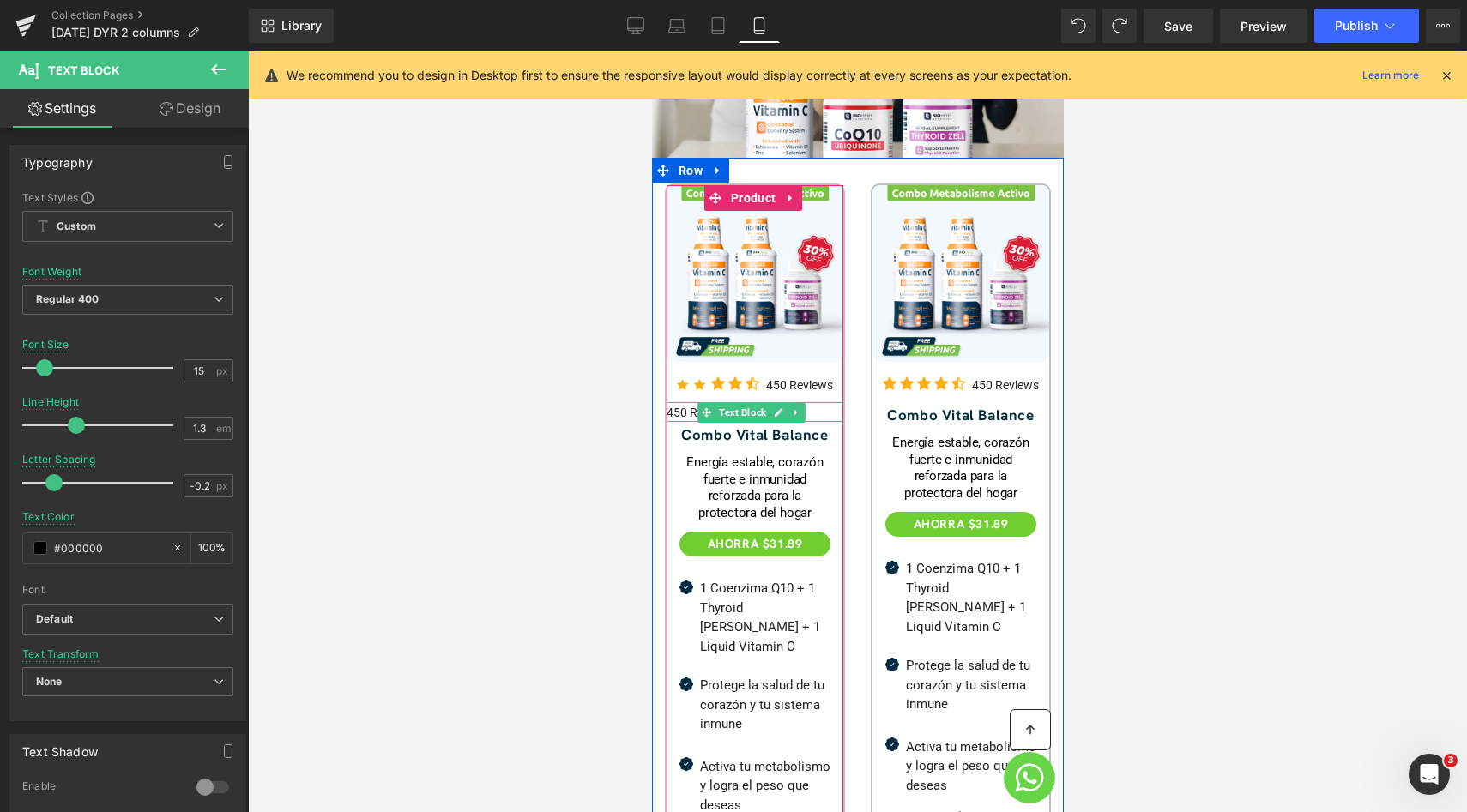
click at [716, 374] on div "Icon Icon Icon Icon Icon Icon List Hoz" at bounding box center [720, 386] width 89 height 24
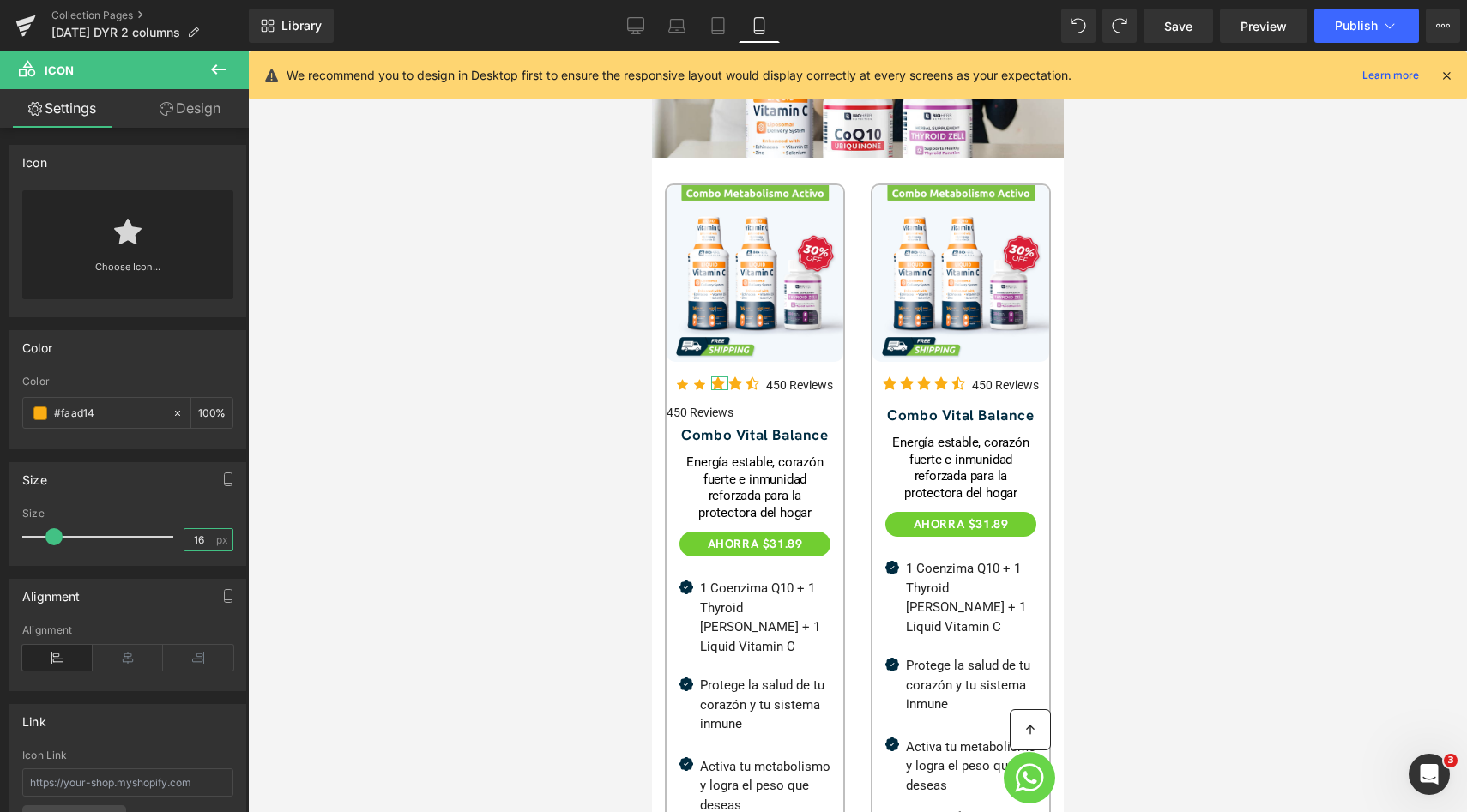
click at [191, 541] on input "16" at bounding box center [199, 540] width 30 height 22
type input "13"
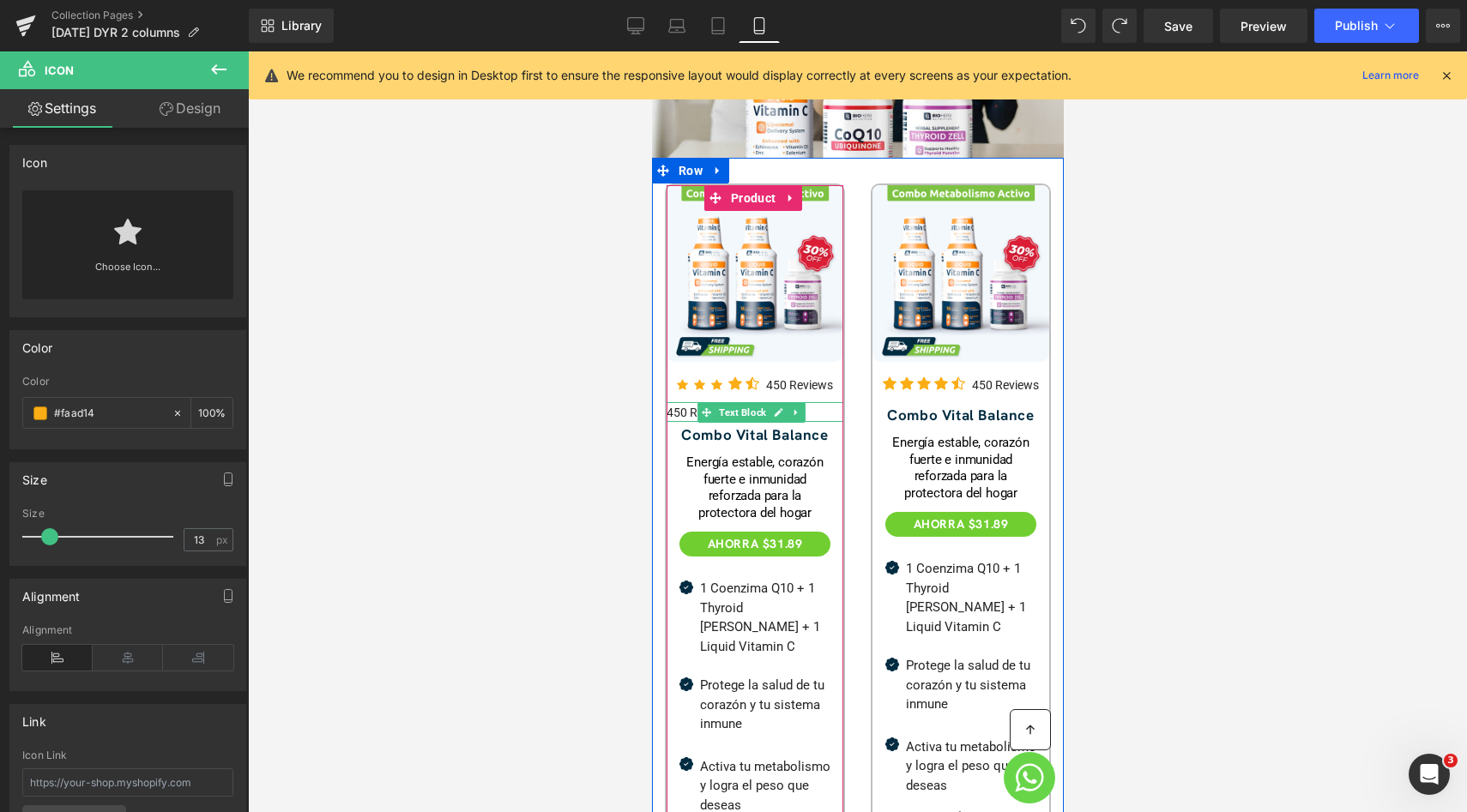
click at [734, 376] on div "Icon Icon Icon Icon Icon Icon List Hoz" at bounding box center [720, 386] width 89 height 24
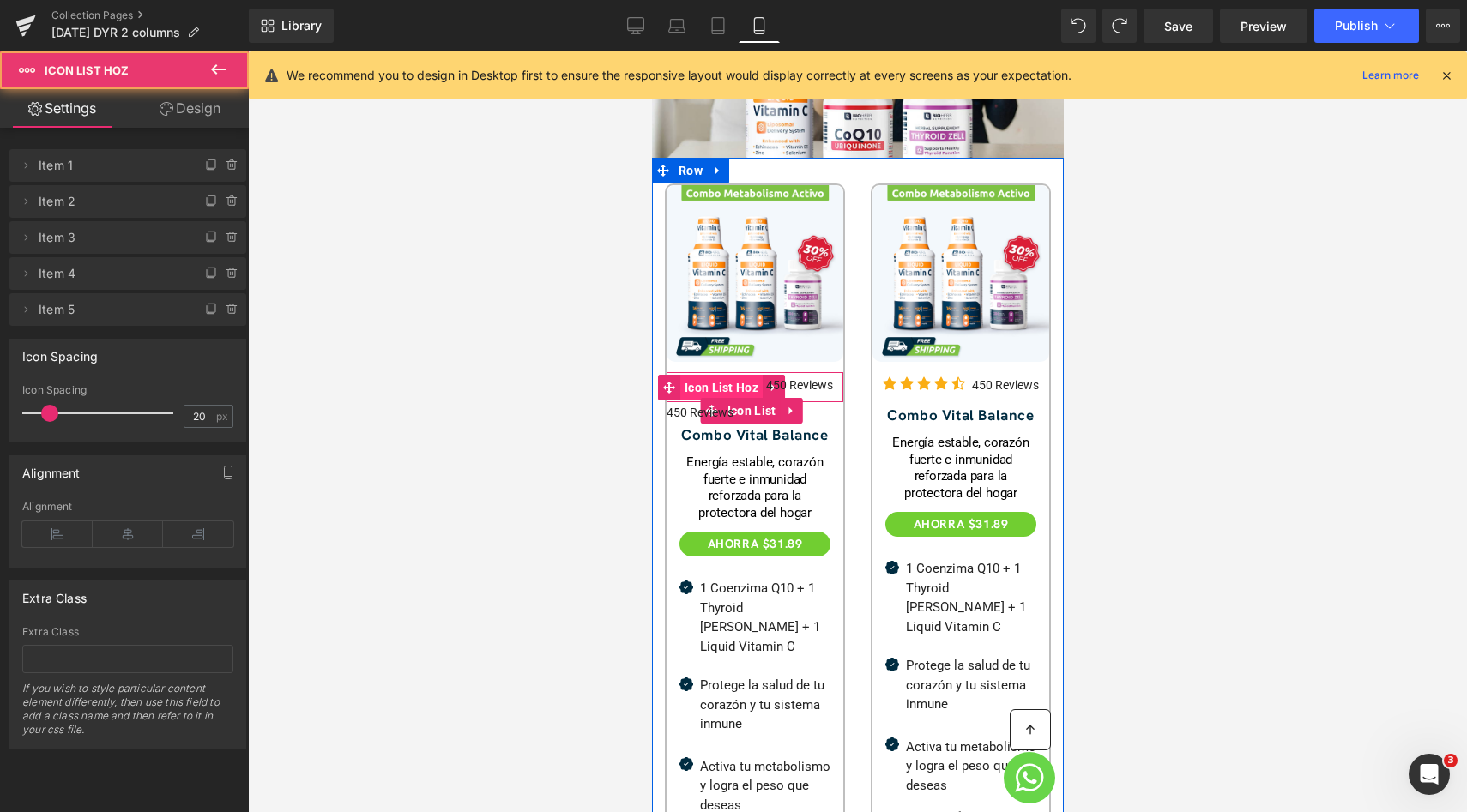
click at [732, 374] on span "Icon List Hoz" at bounding box center [720, 387] width 83 height 25
click at [924, 405] on div "Combo Vital Balance Text Block" at bounding box center [959, 414] width 177 height 19
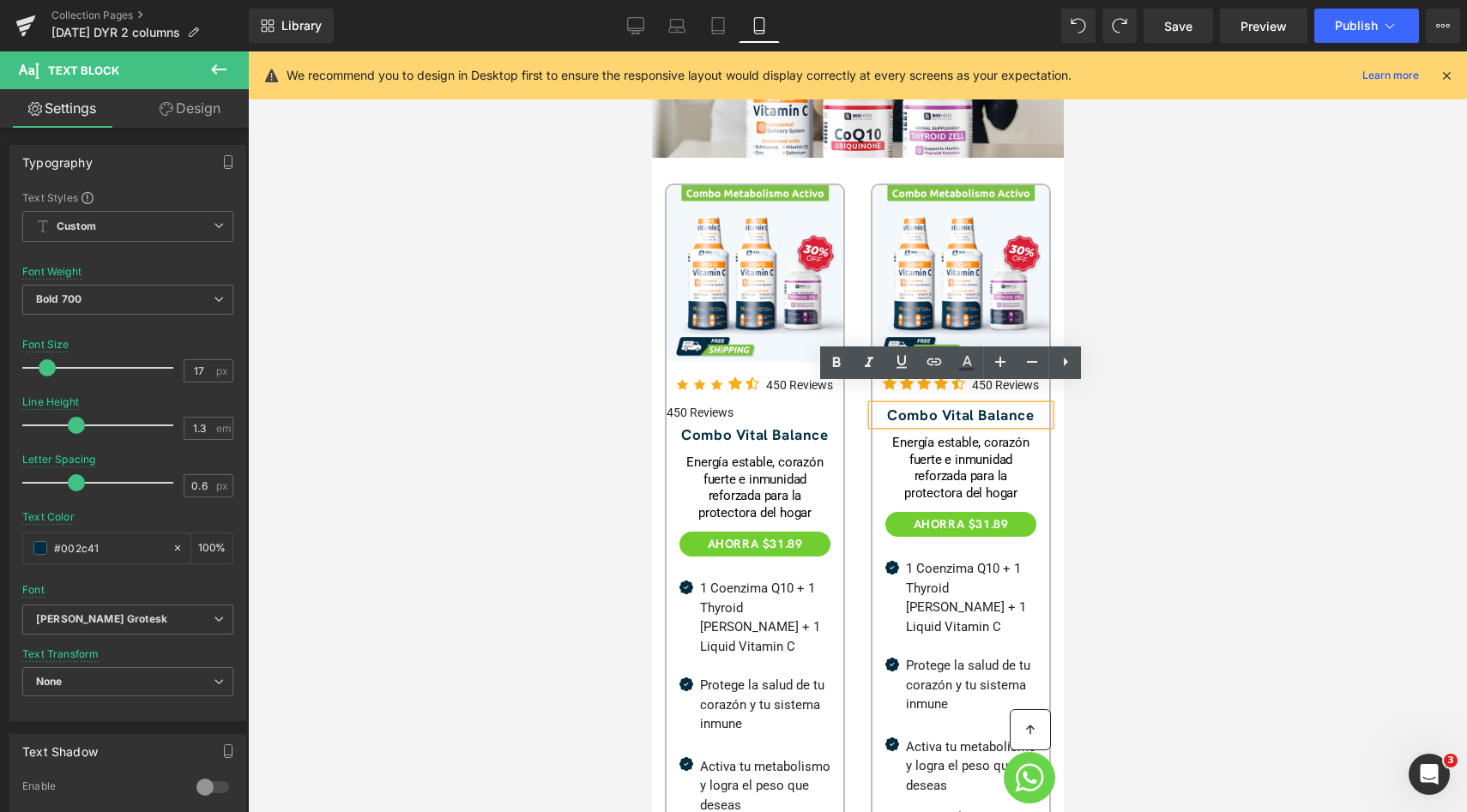
click at [730, 374] on div "Icon Icon Icon Icon Icon Icon List Hoz" at bounding box center [720, 386] width 89 height 24
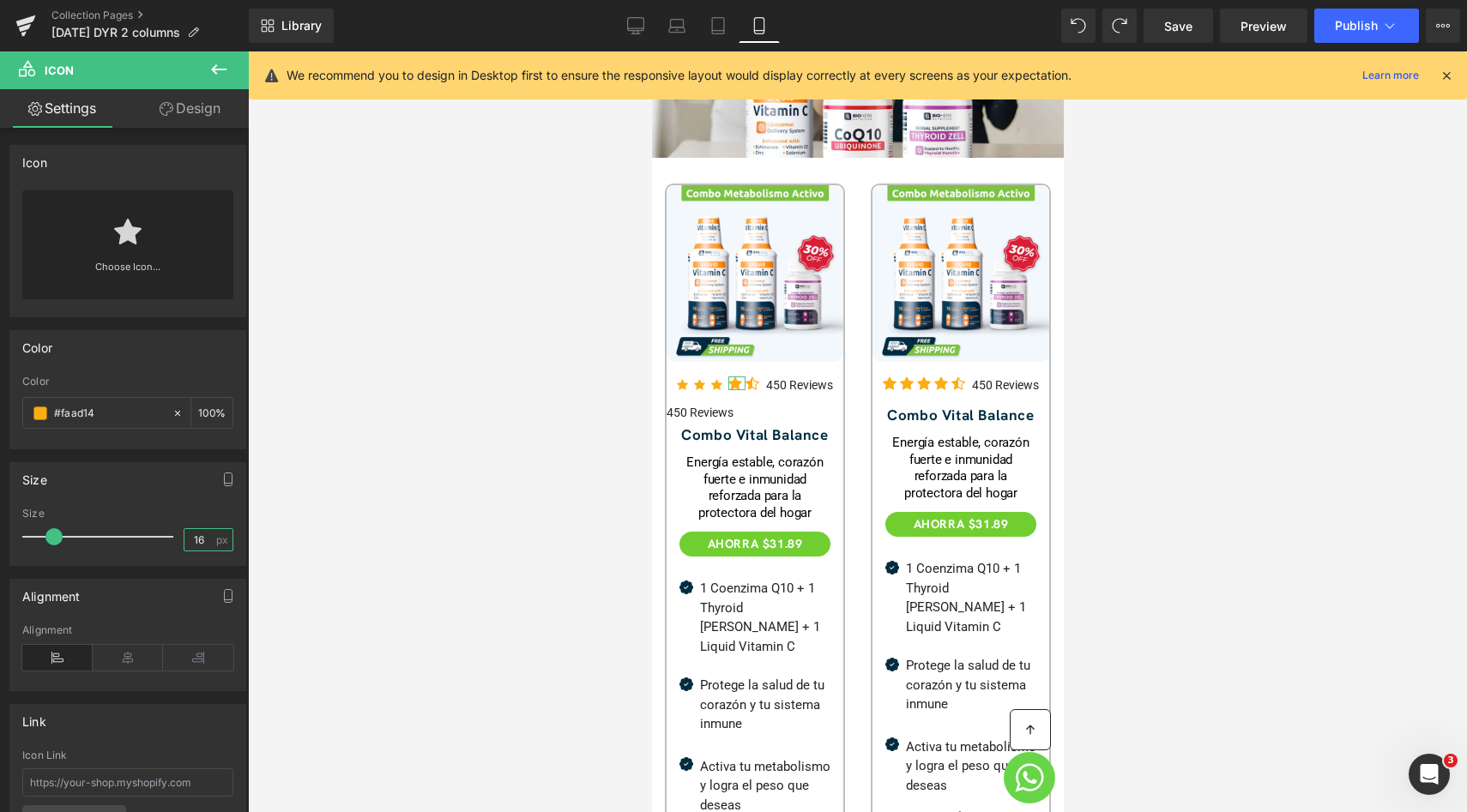
click at [198, 547] on input "16" at bounding box center [199, 540] width 30 height 22
type input "13"
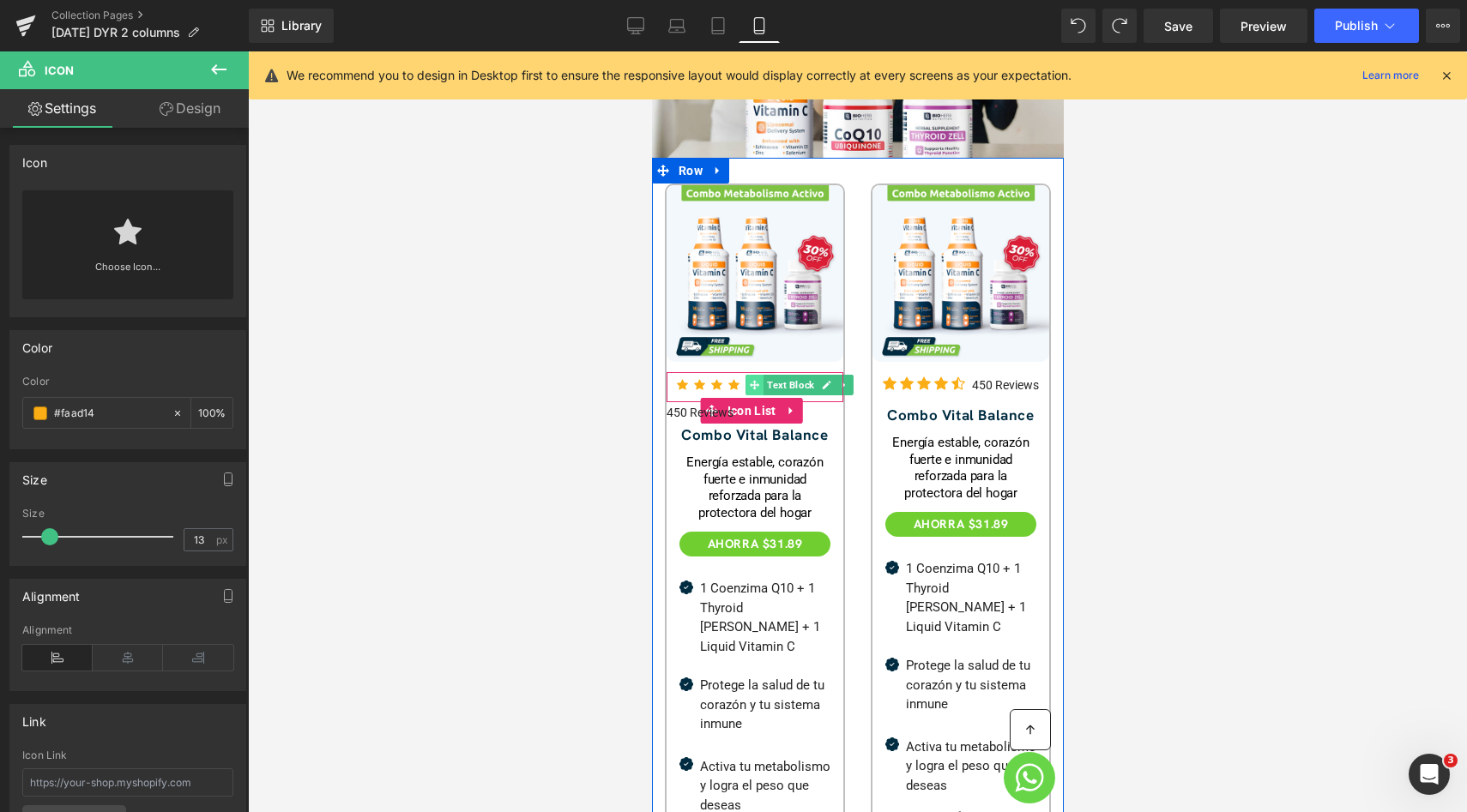
click at [745, 374] on span at bounding box center [753, 384] width 18 height 21
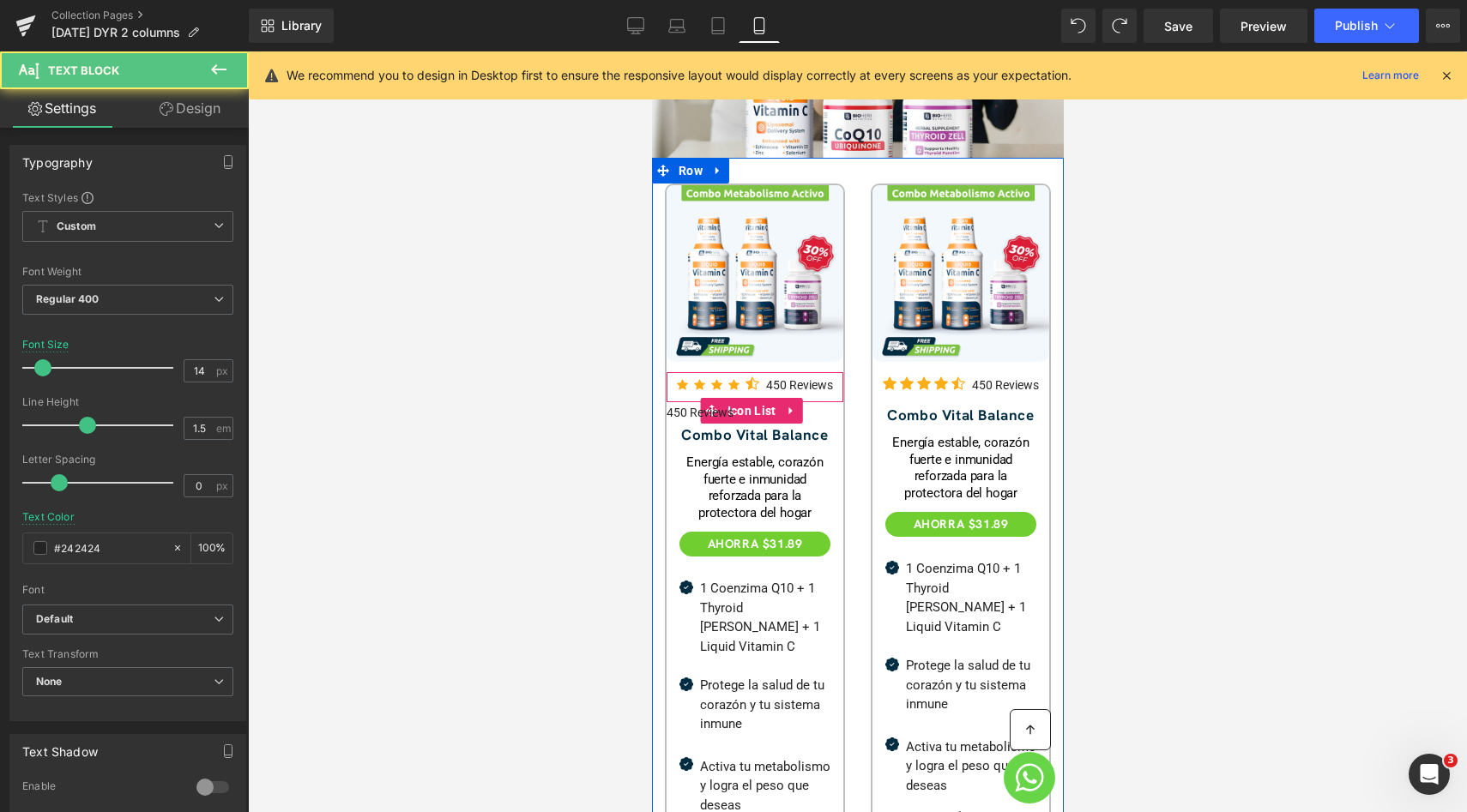
click at [704, 374] on div "Icon Icon Icon Icon Icon Icon List Hoz" at bounding box center [720, 386] width 89 height 24
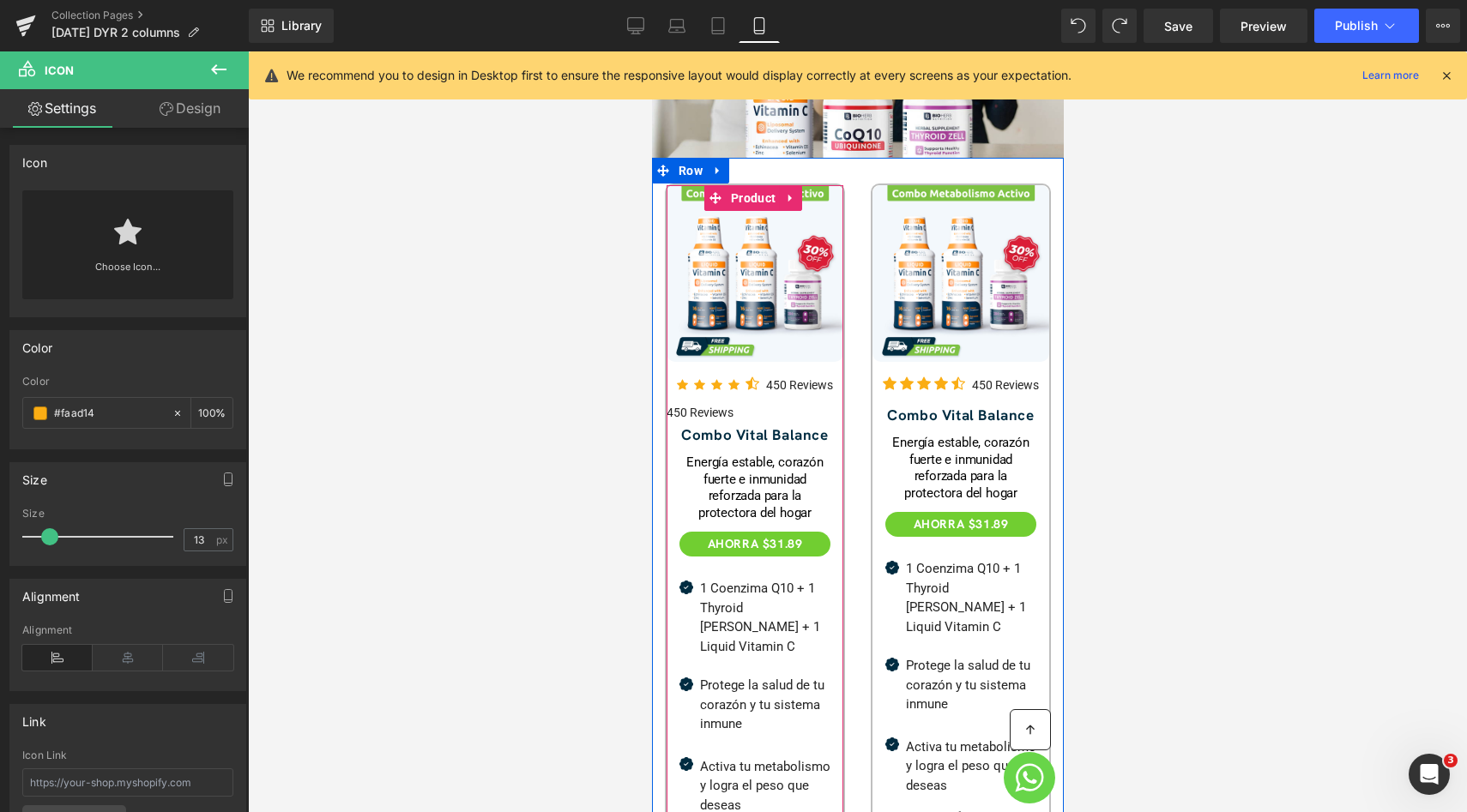
click at [748, 374] on div "Icon Icon Icon Icon Icon Icon List Hoz" at bounding box center [720, 386] width 89 height 24
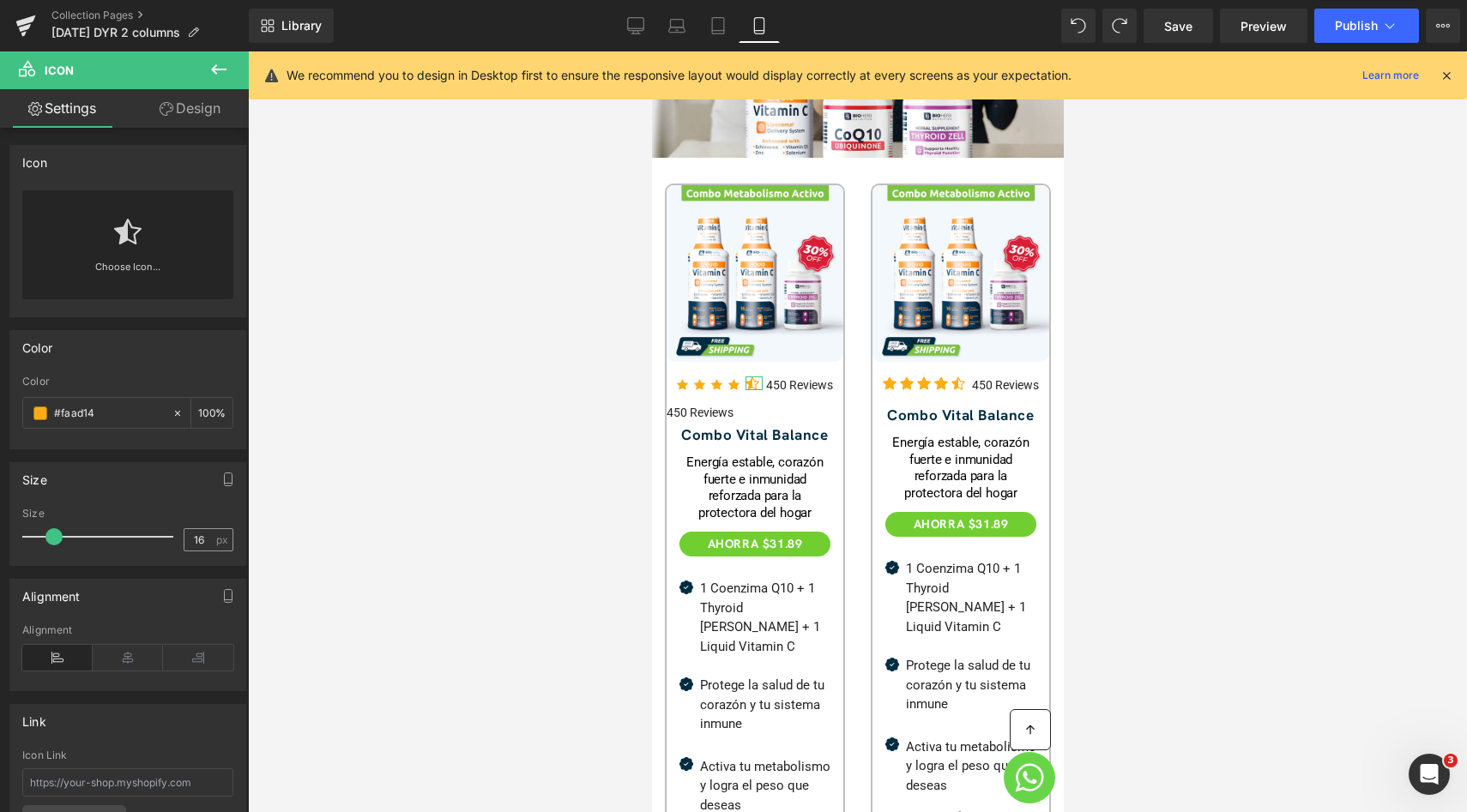
click at [216, 536] on span "px" at bounding box center [223, 539] width 15 height 11
click at [199, 540] on input "16" at bounding box center [199, 540] width 30 height 22
type input "13"
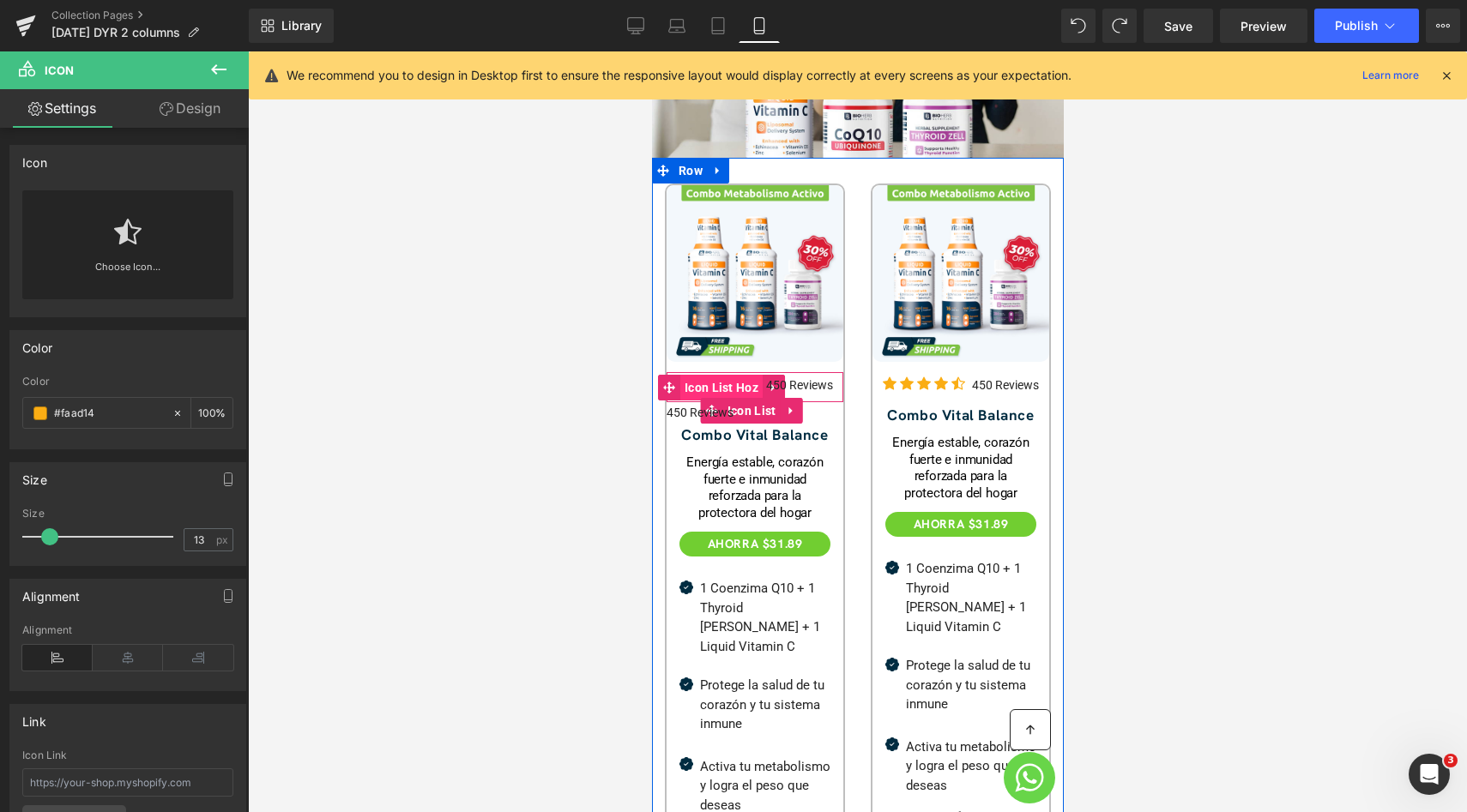
click at [728, 374] on span "Icon List Hoz" at bounding box center [720, 387] width 83 height 25
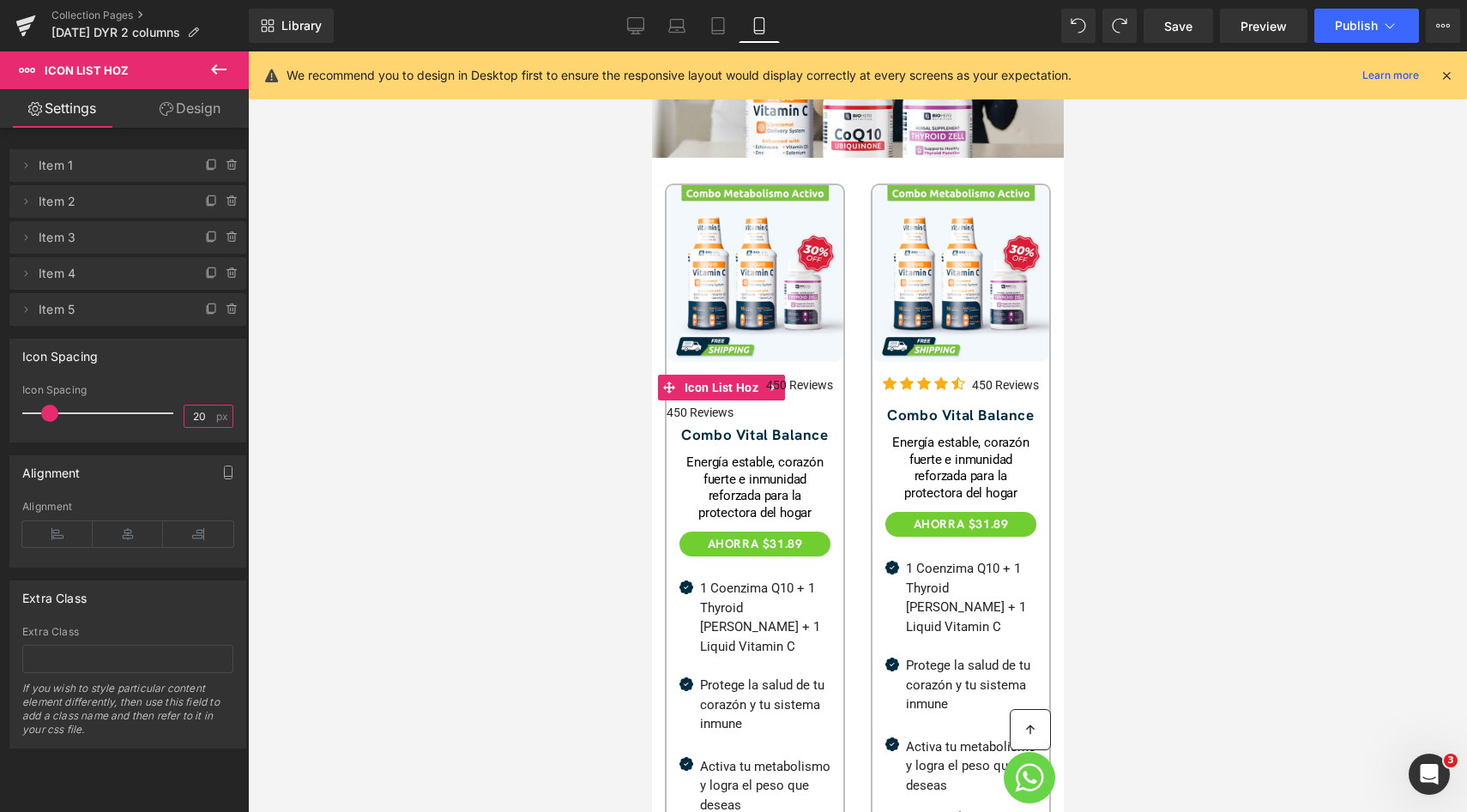
click at [199, 421] on input "20" at bounding box center [199, 416] width 30 height 22
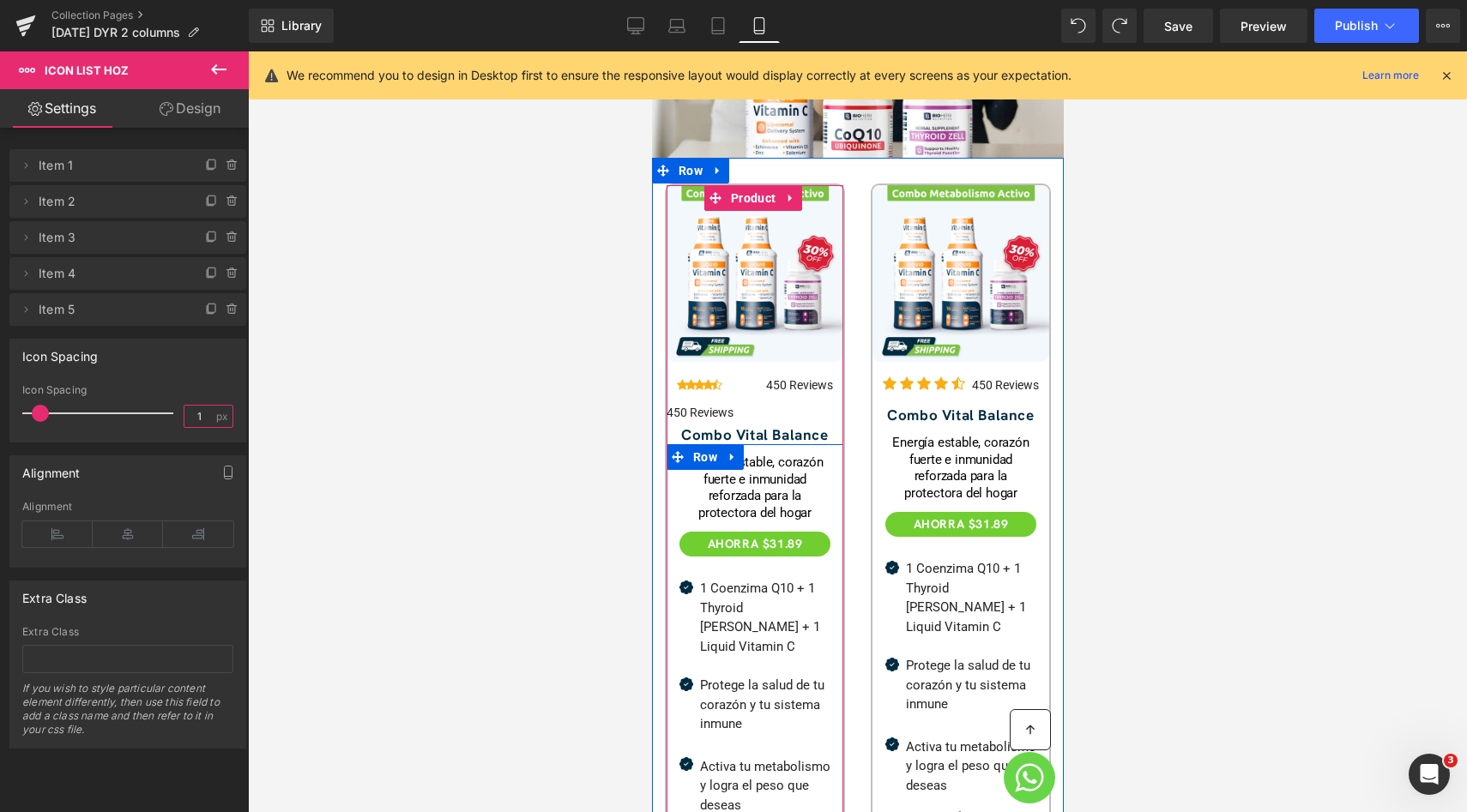
type input "15"
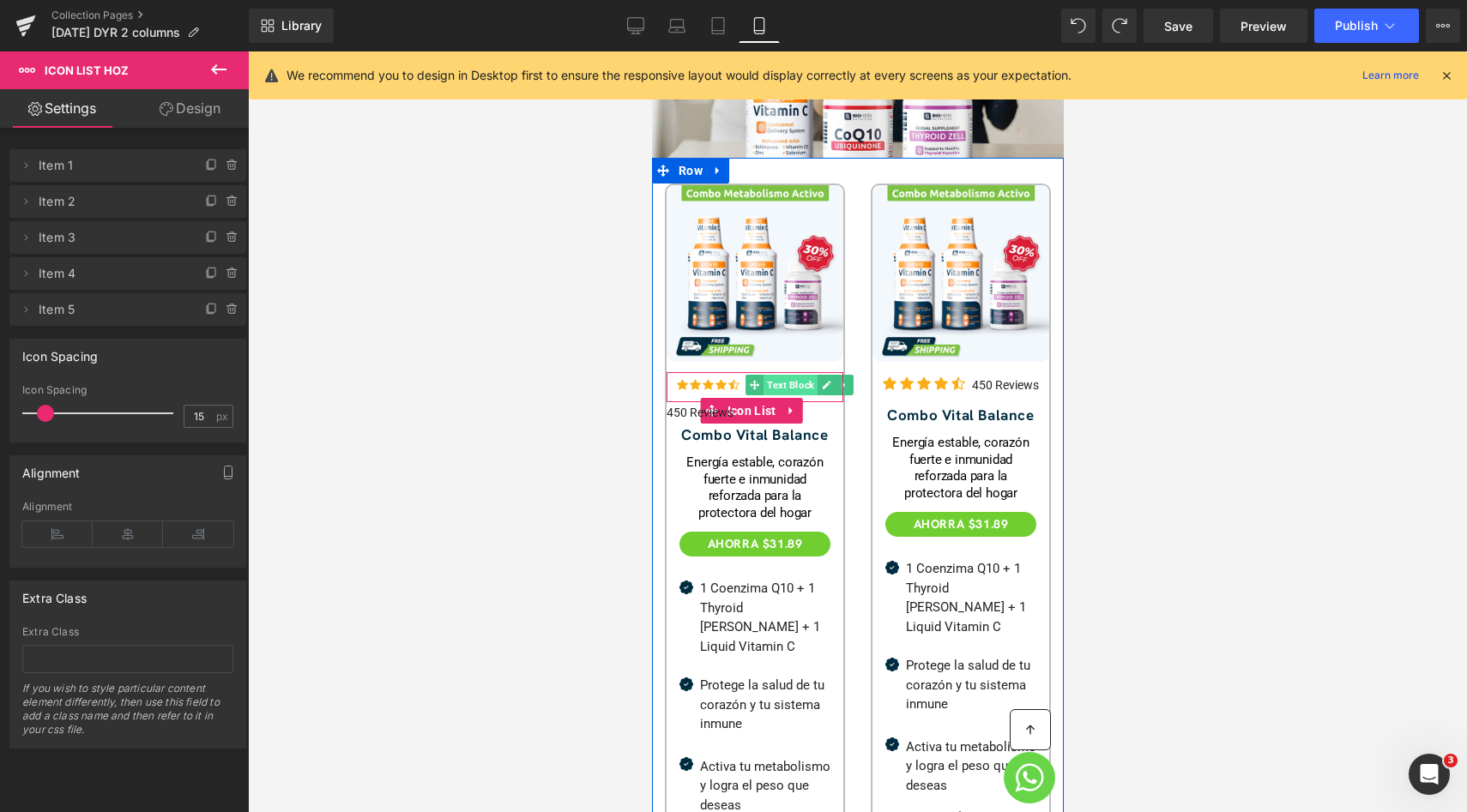
click at [792, 374] on span "Text Block" at bounding box center [790, 384] width 54 height 21
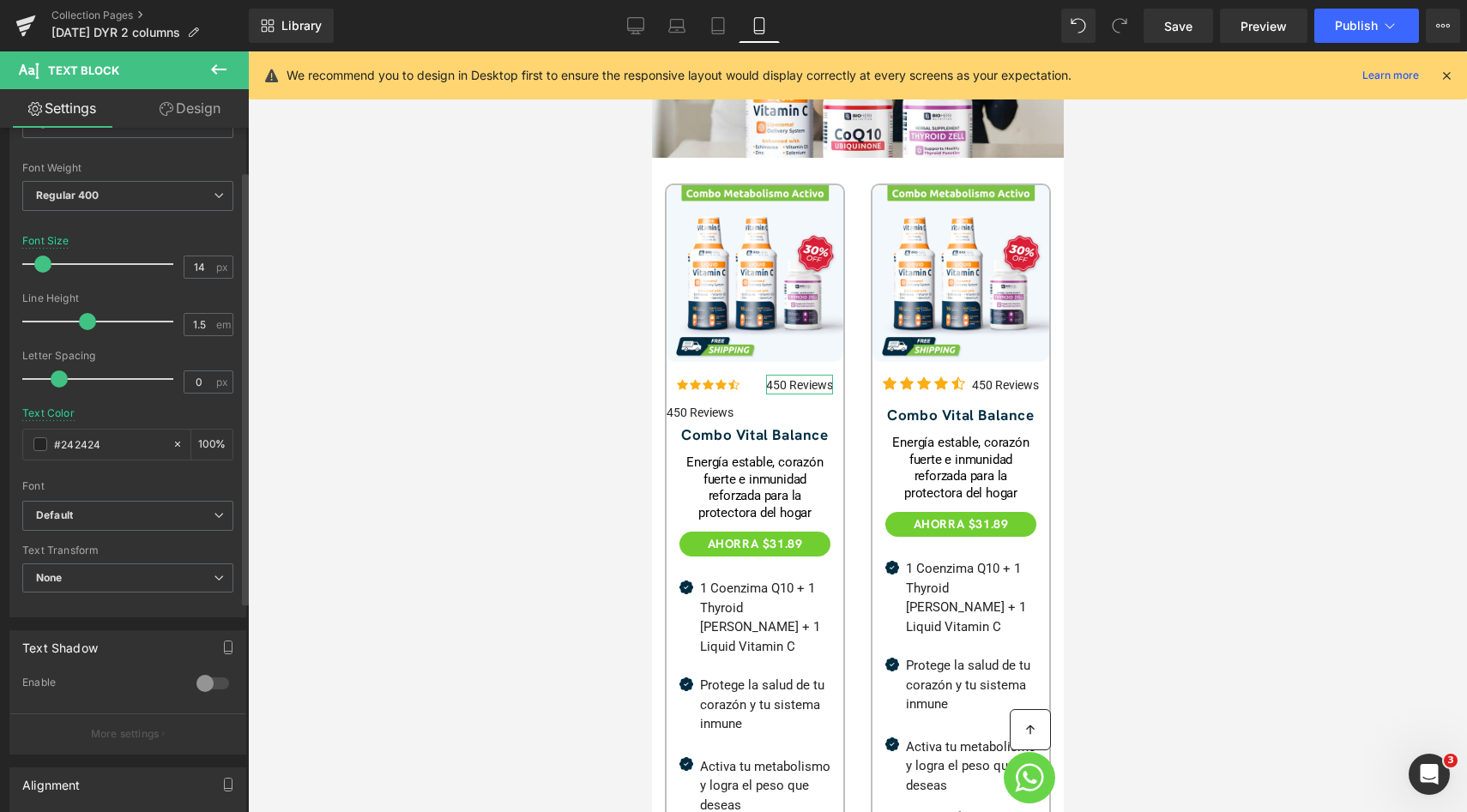
scroll to position [0, 0]
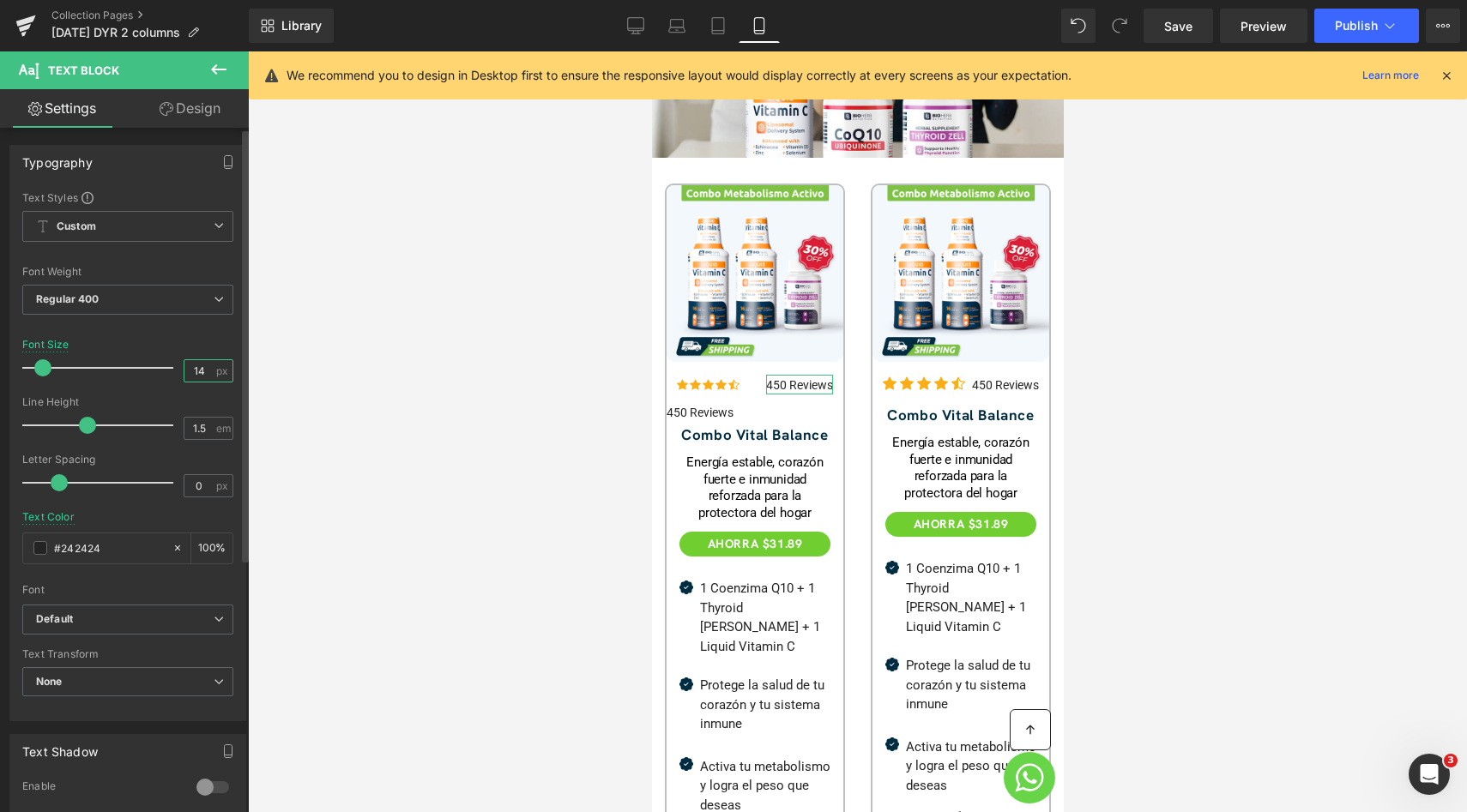
click at [199, 371] on input "14" at bounding box center [199, 371] width 30 height 22
type input "13"
click at [199, 129] on div "Typography Text Styles Custom Custom Setup Global Style Custom Setup Global Sty…" at bounding box center [128, 646] width 257 height 1037
click at [195, 111] on link "Design" at bounding box center [189, 108] width 124 height 39
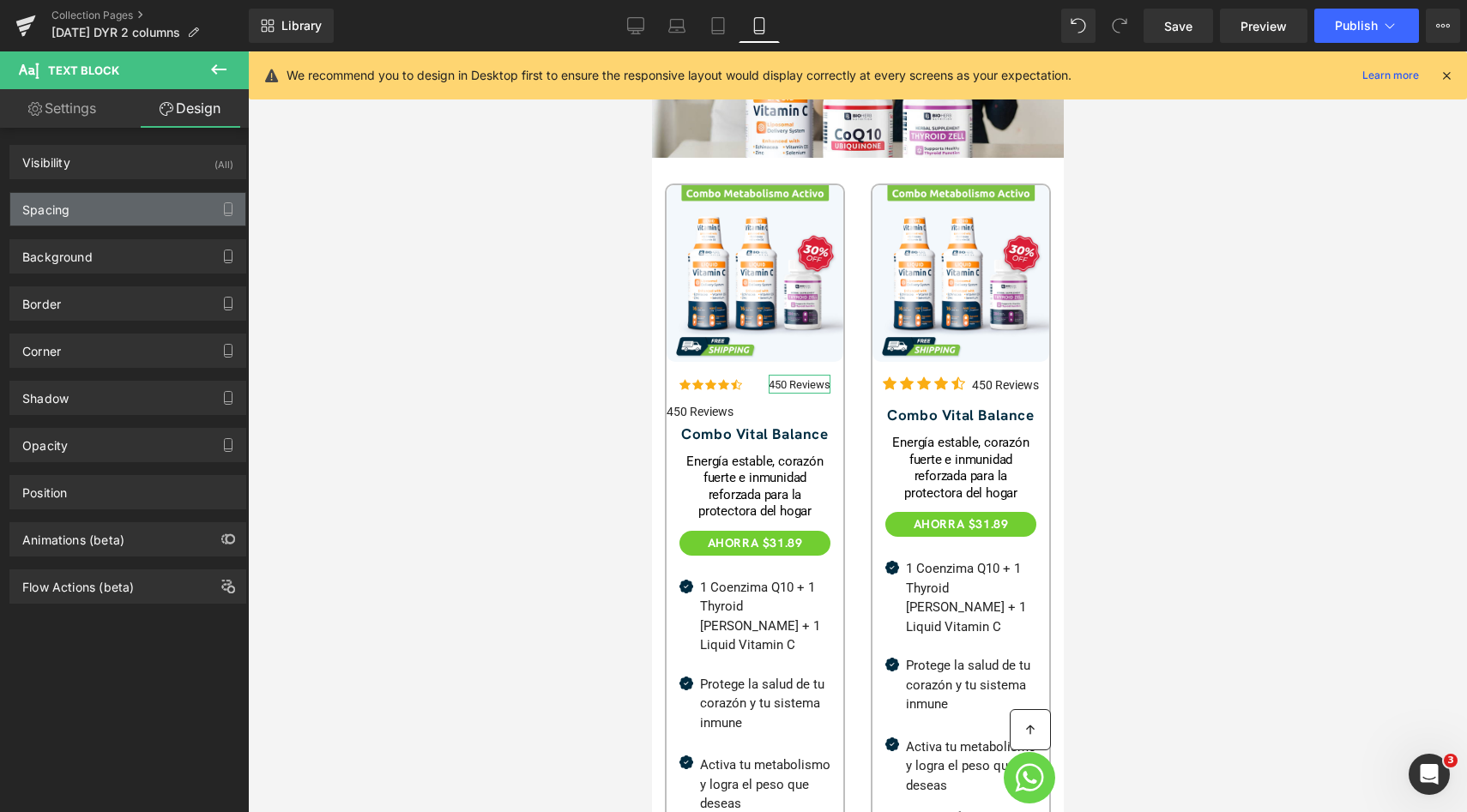
click at [157, 218] on div "Spacing" at bounding box center [127, 209] width 235 height 33
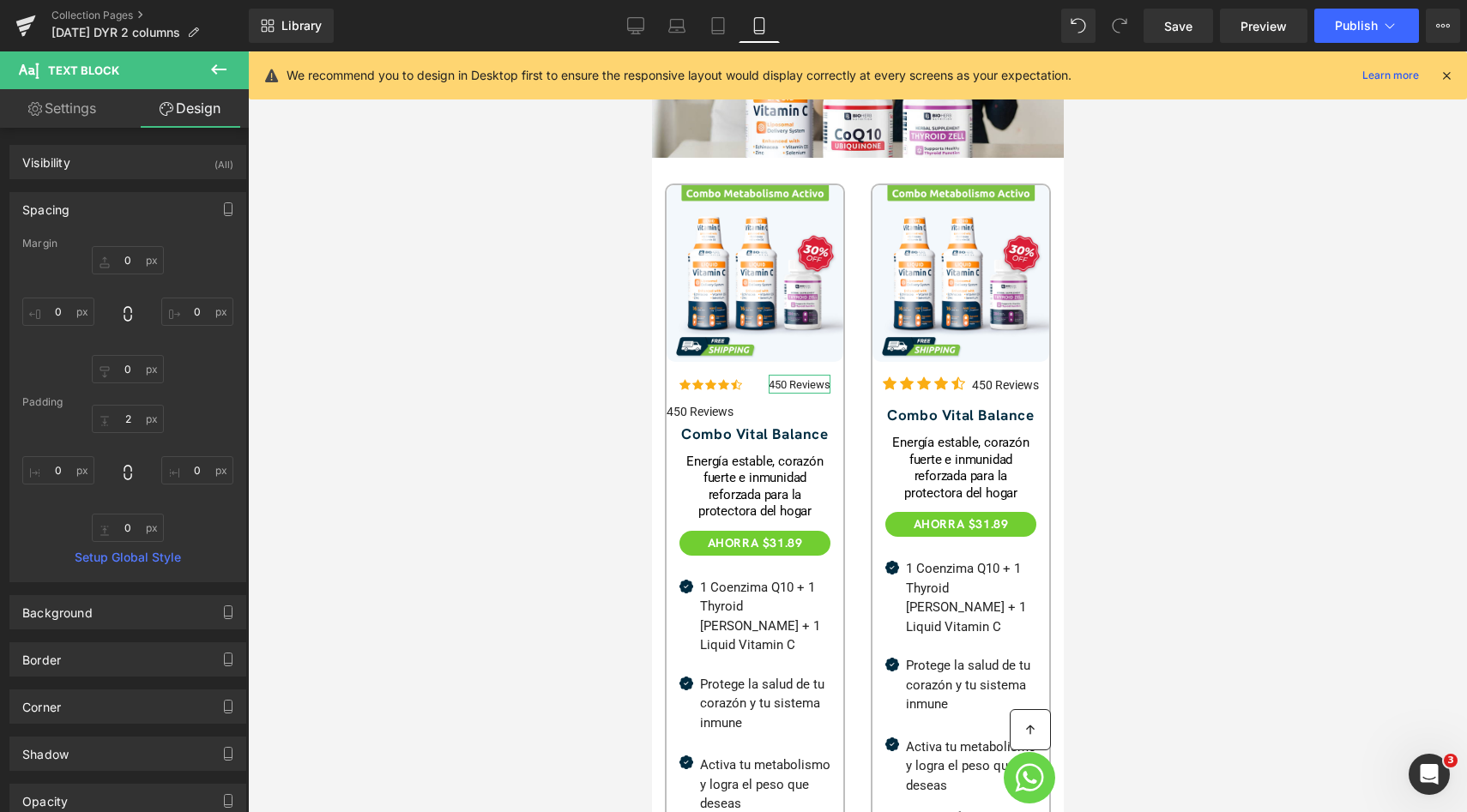
type input "0"
type input "2"
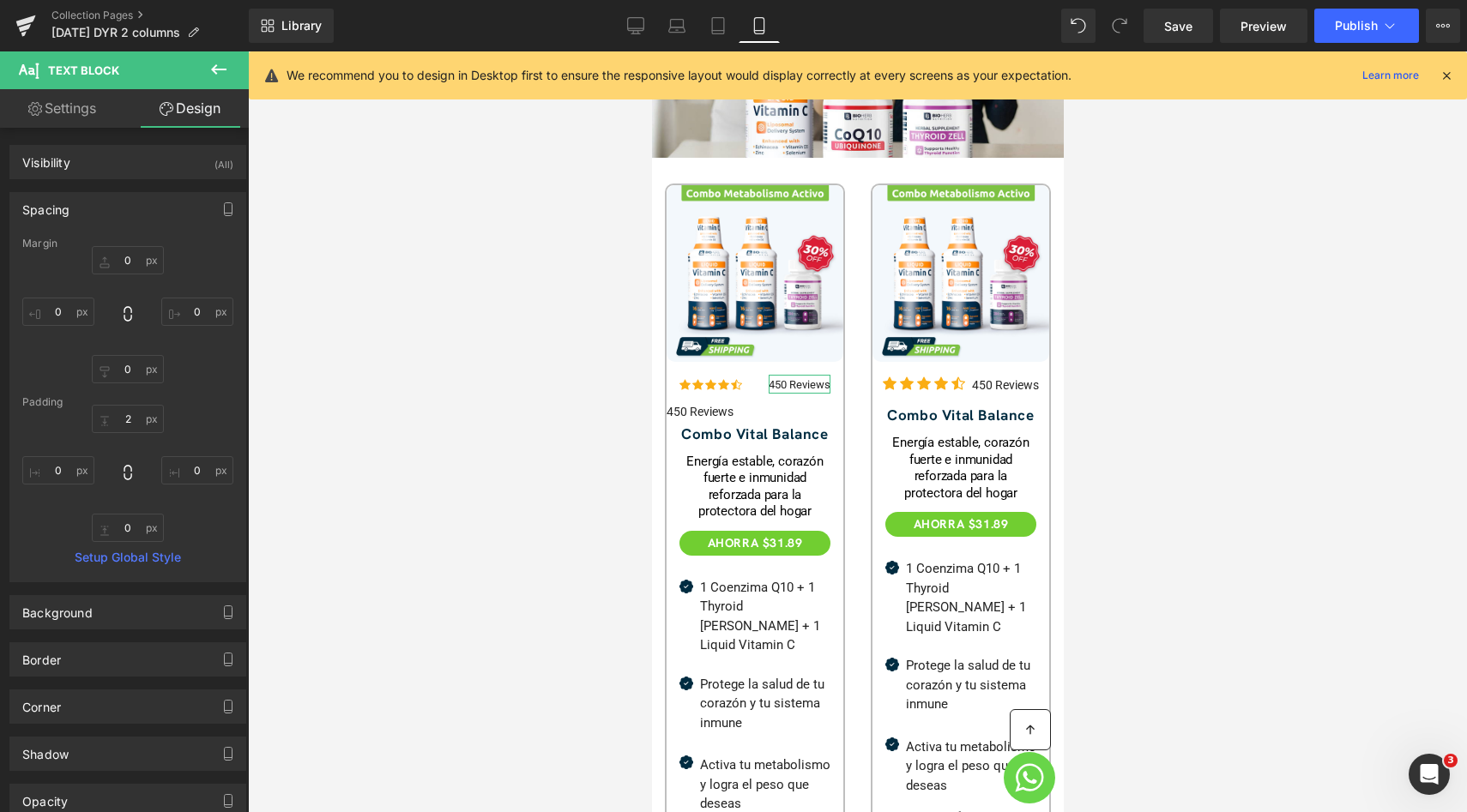
type input "0"
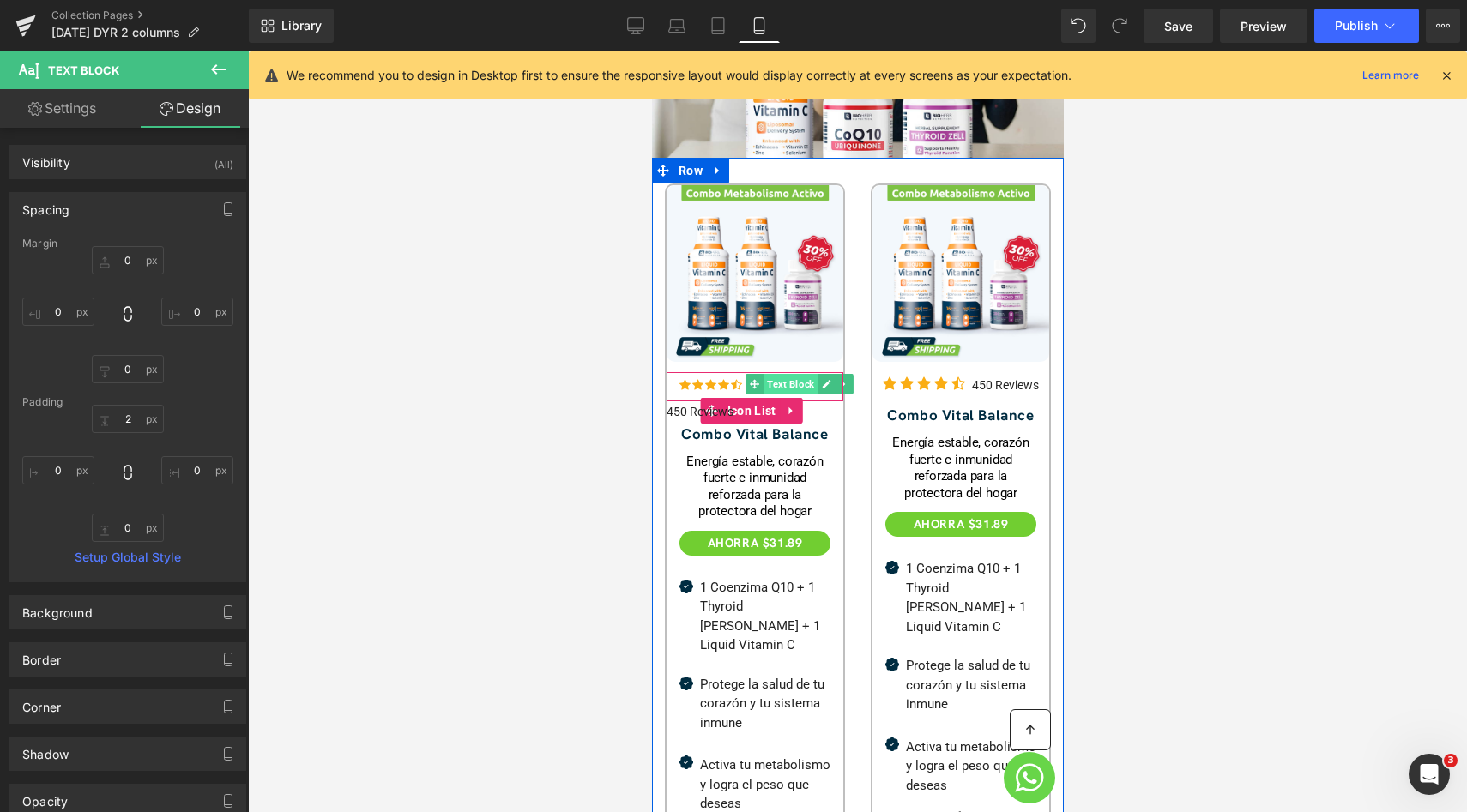
click at [782, 373] on span "Text Block" at bounding box center [790, 383] width 54 height 21
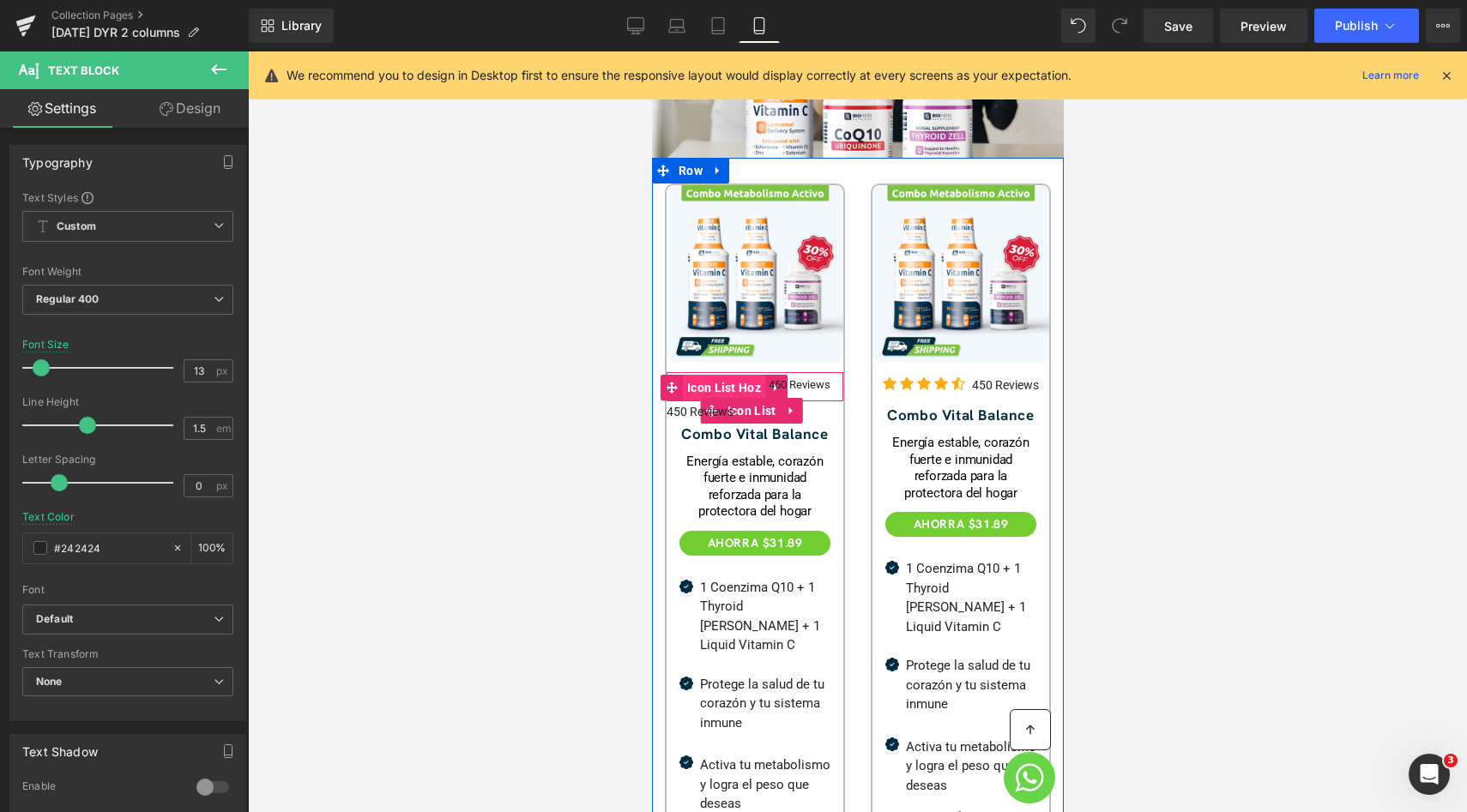
click at [752, 374] on span "Icon List Hoz" at bounding box center [723, 387] width 83 height 25
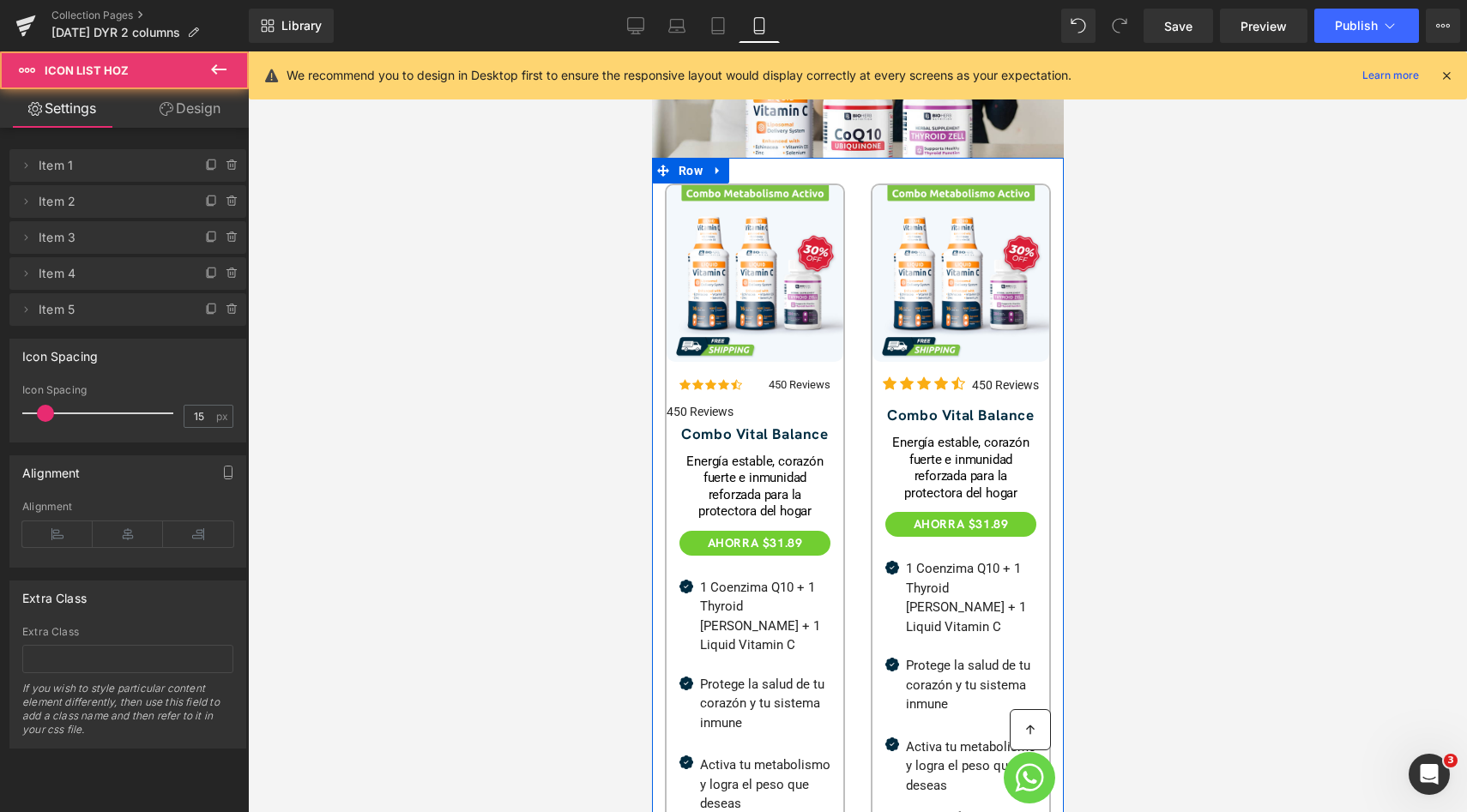
click at [749, 401] on div "450 Reviews Text Block" at bounding box center [753, 411] width 177 height 20
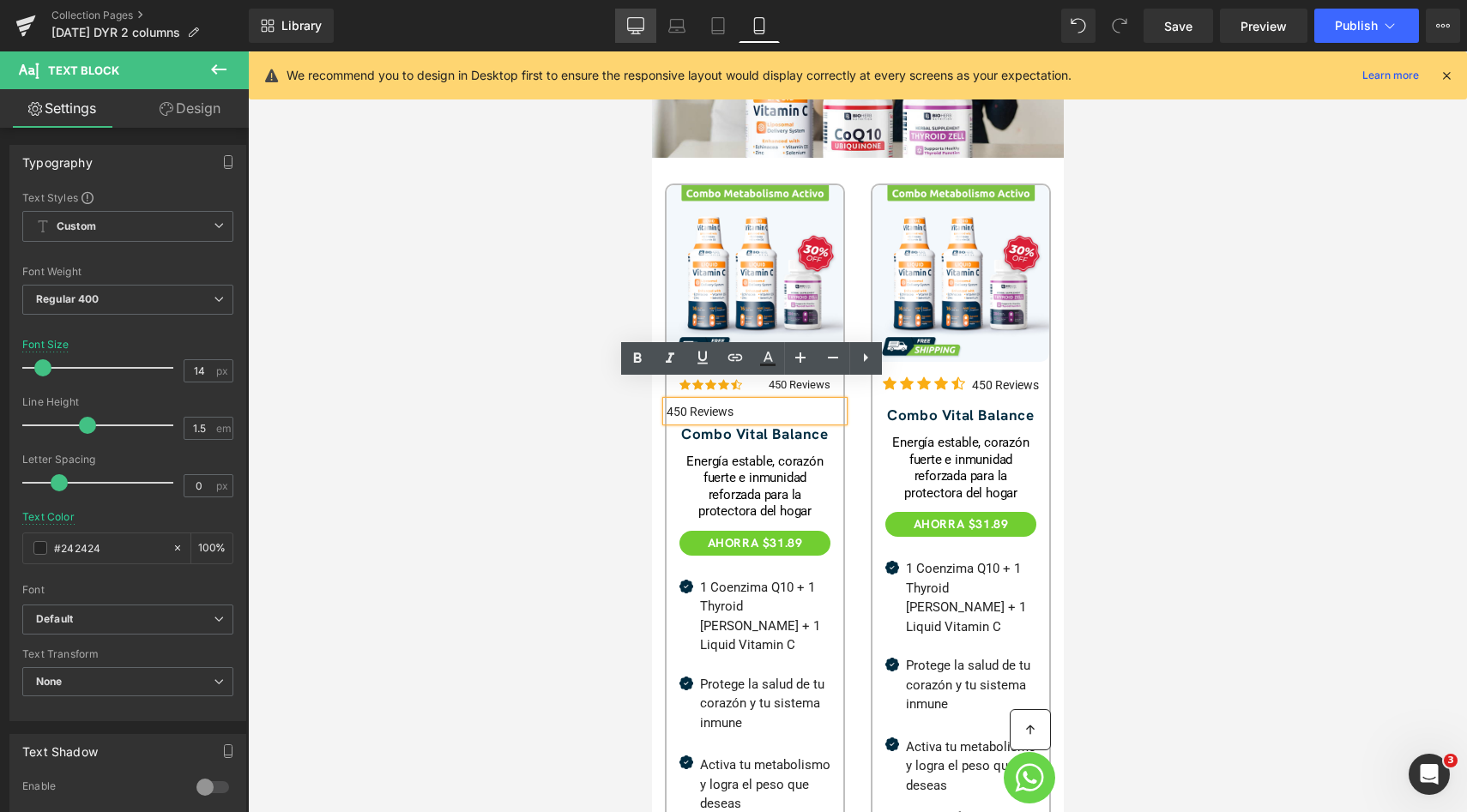
click at [629, 25] on icon at bounding box center [636, 25] width 17 height 17
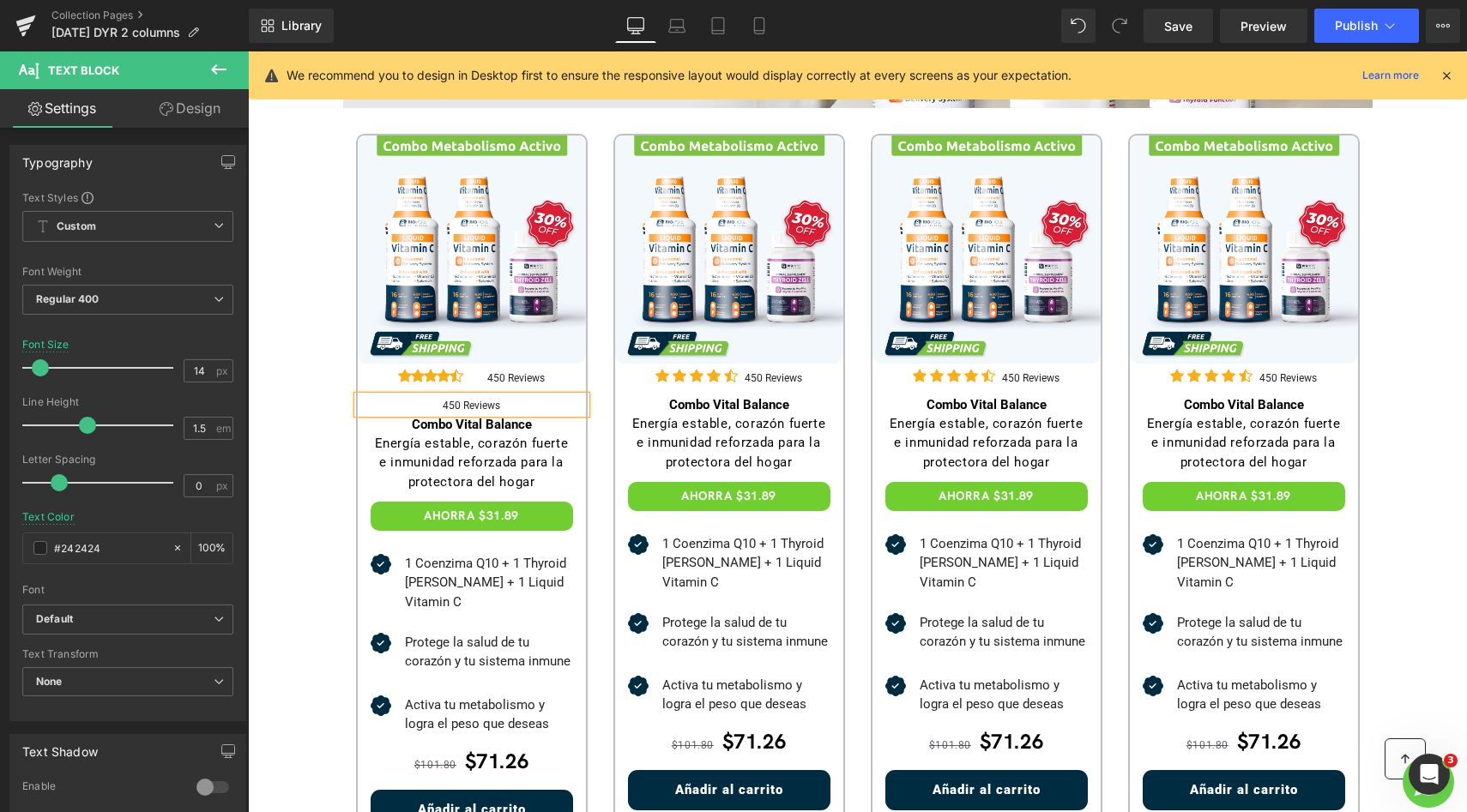
type input "12"
type input "100"
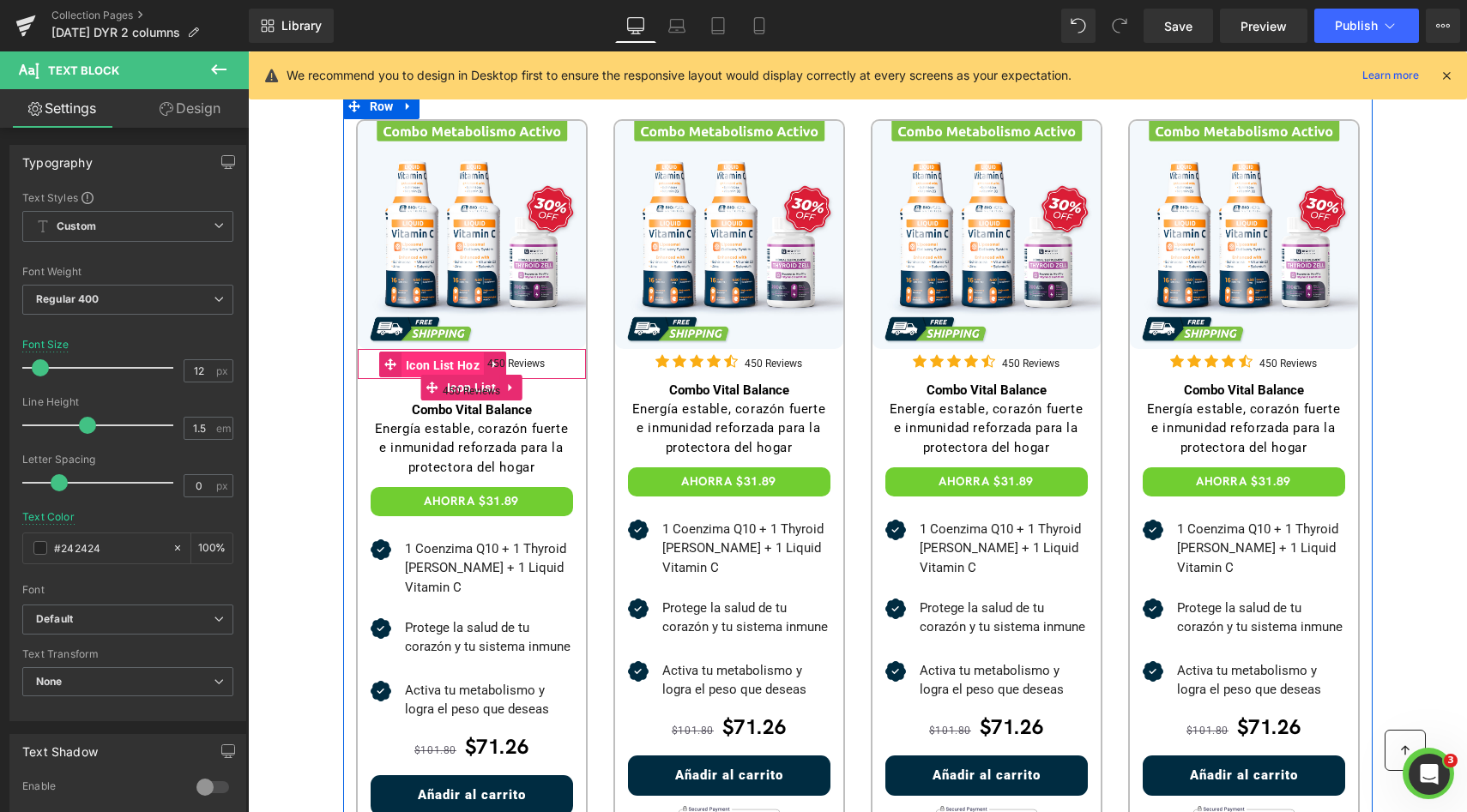
click at [435, 361] on span "Icon List Hoz" at bounding box center [442, 365] width 83 height 25
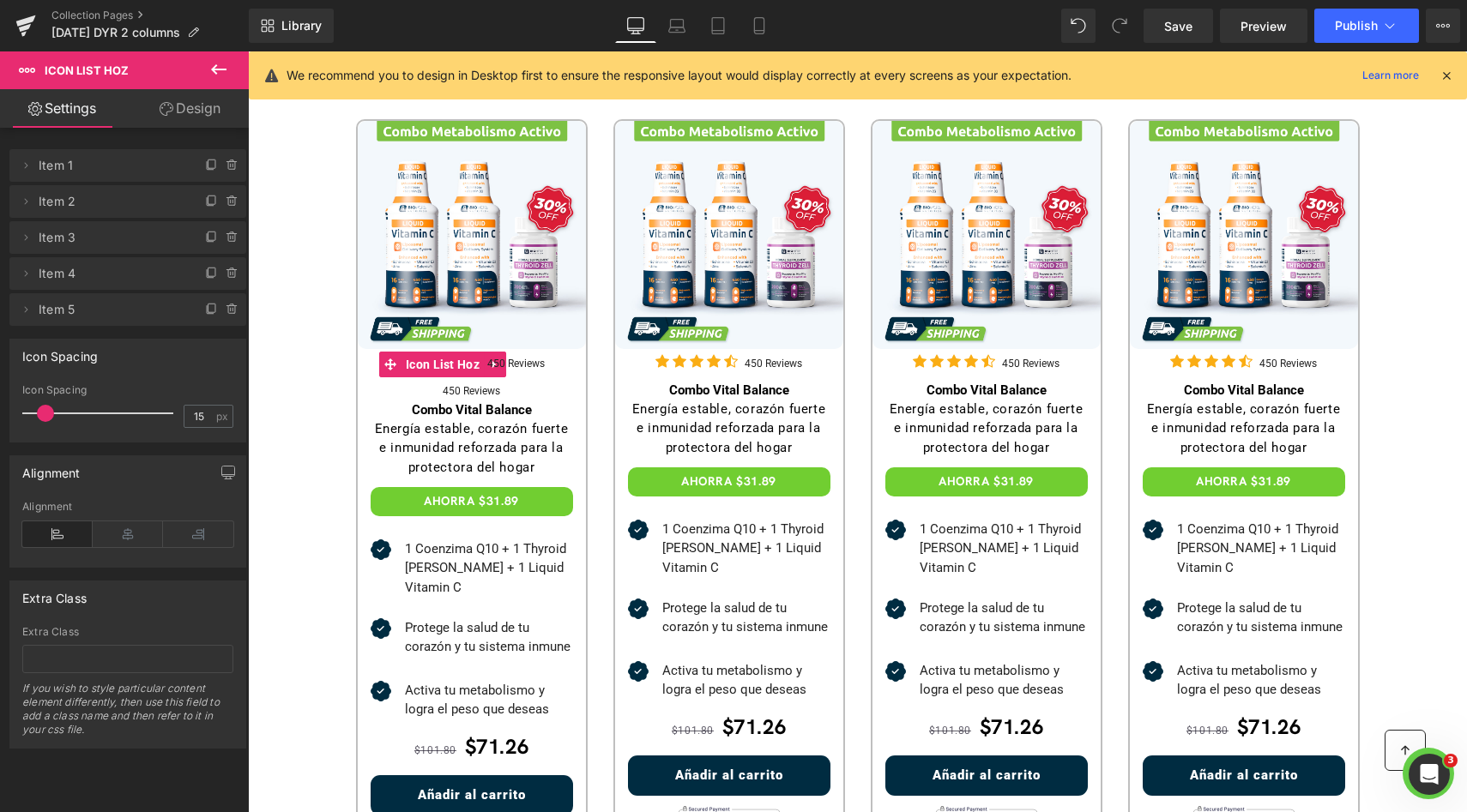
click at [198, 114] on link "Design" at bounding box center [189, 108] width 124 height 39
click at [0, 0] on div "Spacing" at bounding box center [0, 0] width 0 height 0
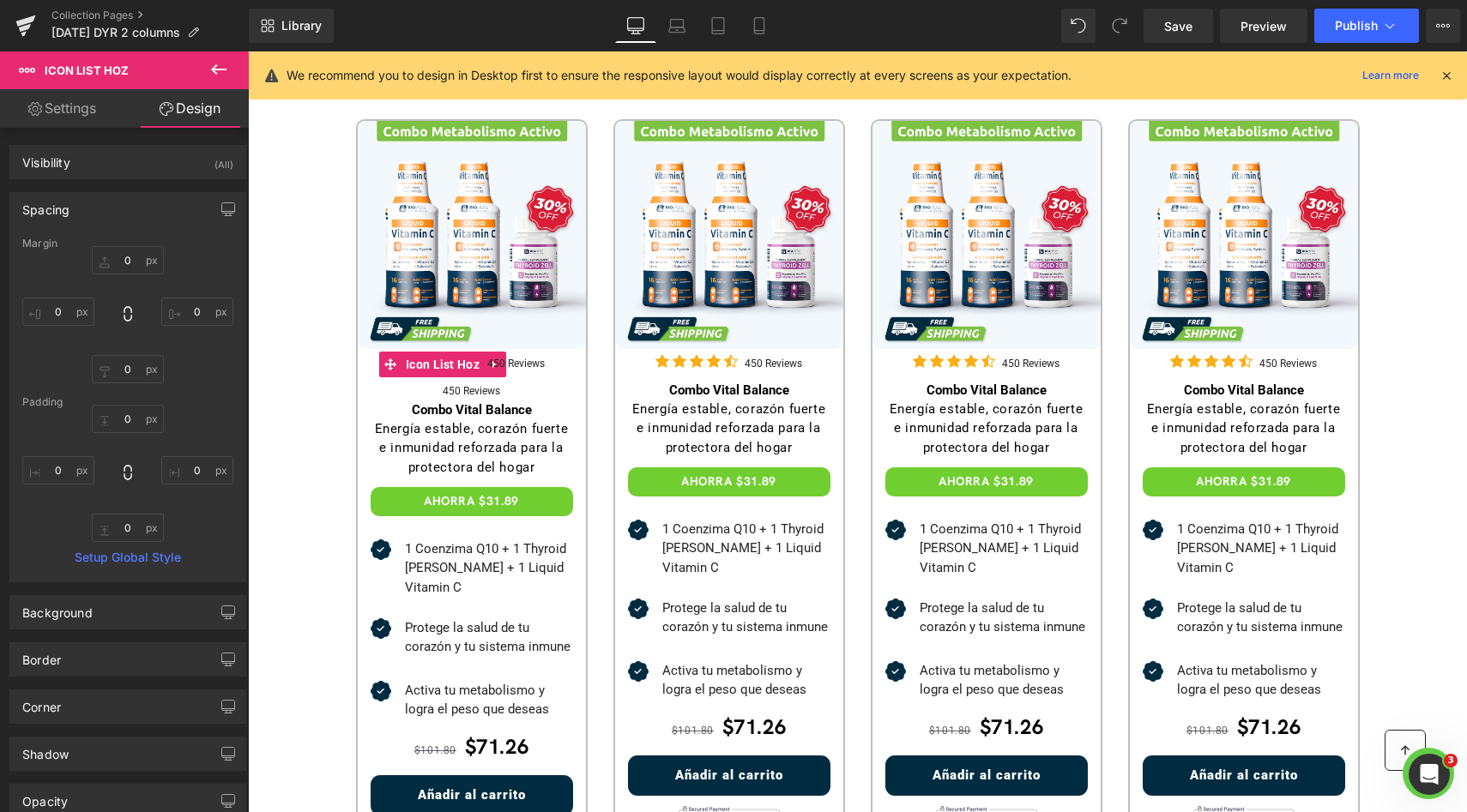
type input "0"
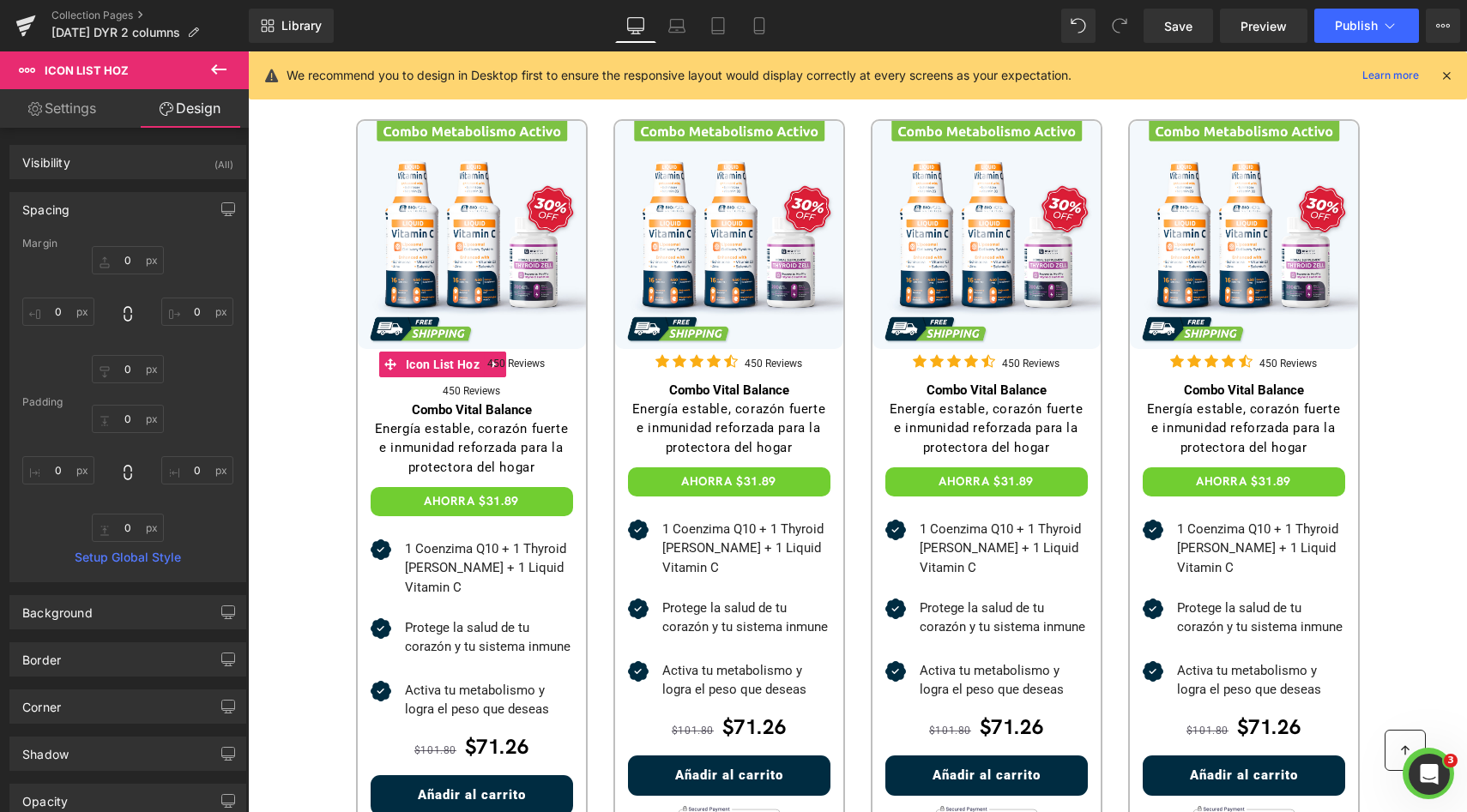
type input "0"
click at [96, 119] on link "Settings" at bounding box center [62, 108] width 124 height 39
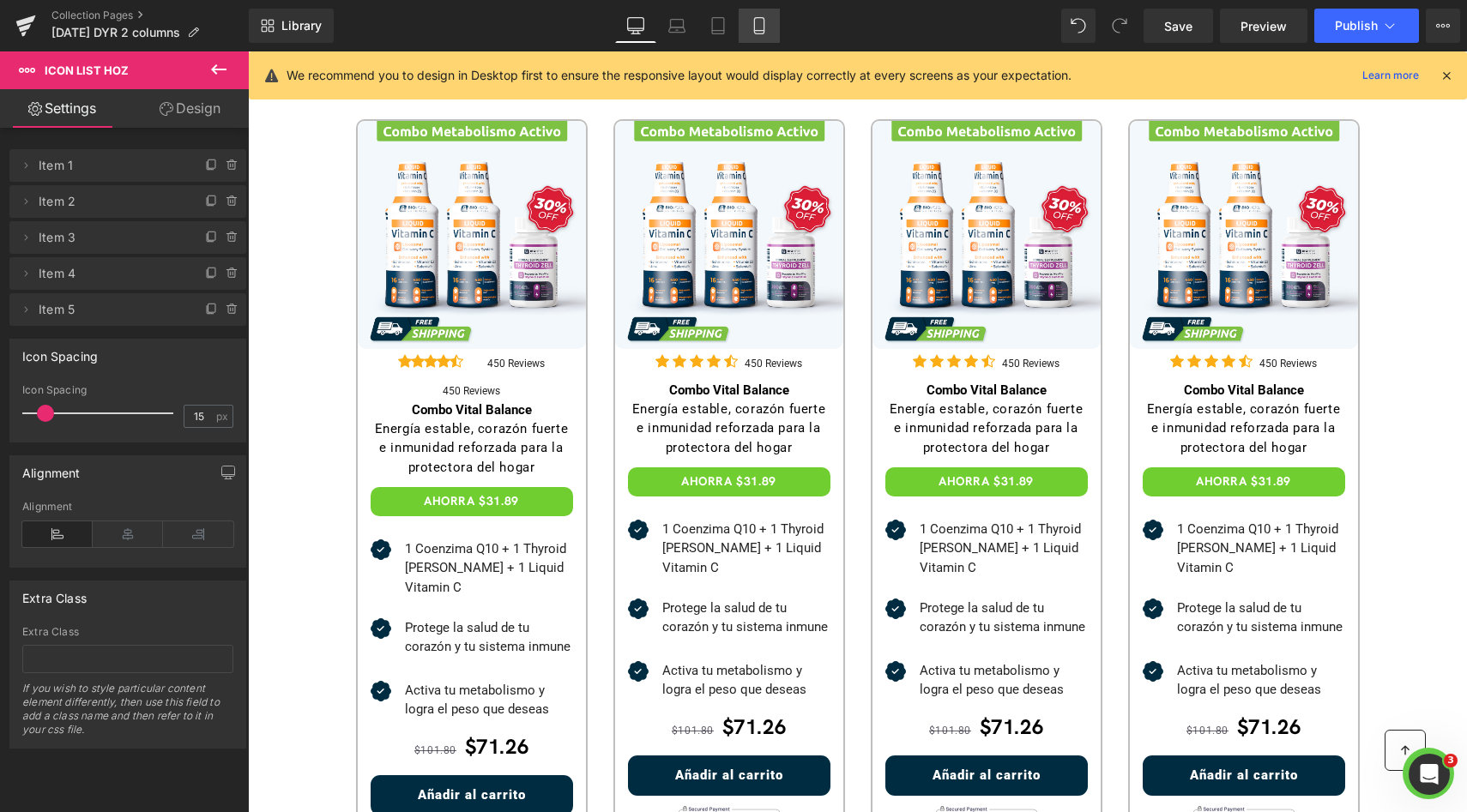
click at [747, 16] on link "Mobile" at bounding box center [759, 25] width 41 height 34
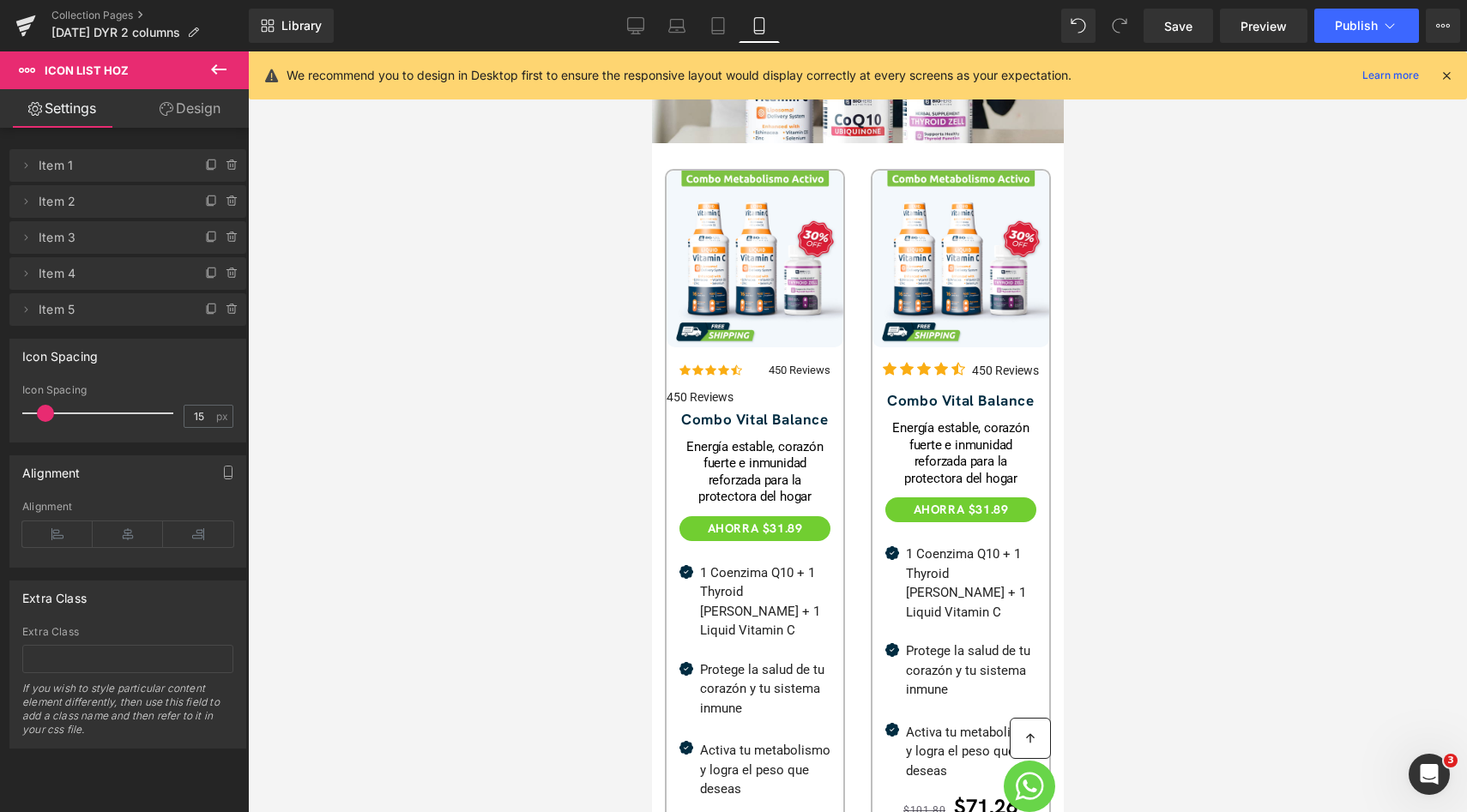
scroll to position [459, 0]
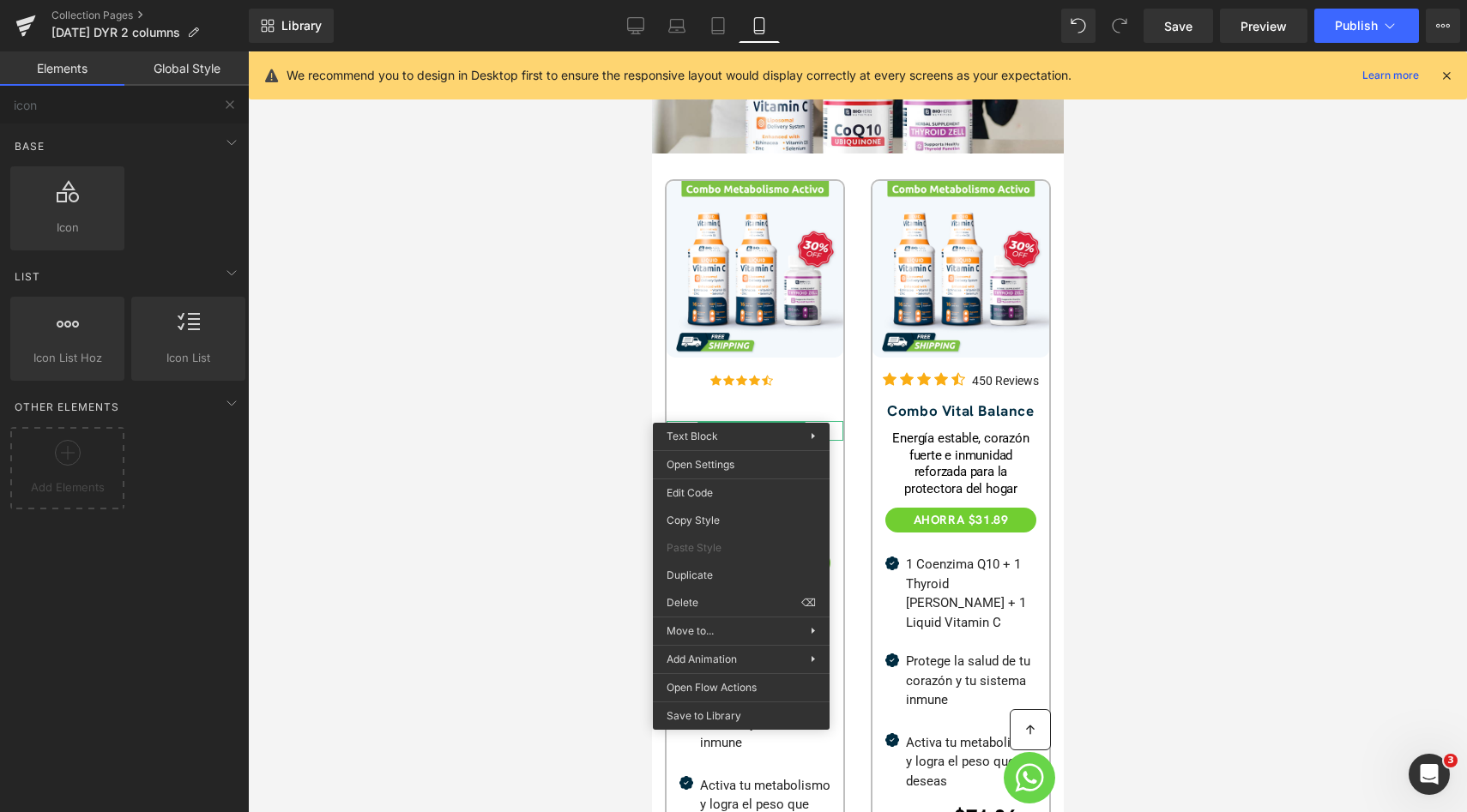
drag, startPoint x: 1381, startPoint y: 648, endPoint x: 743, endPoint y: 538, distance: 647.4
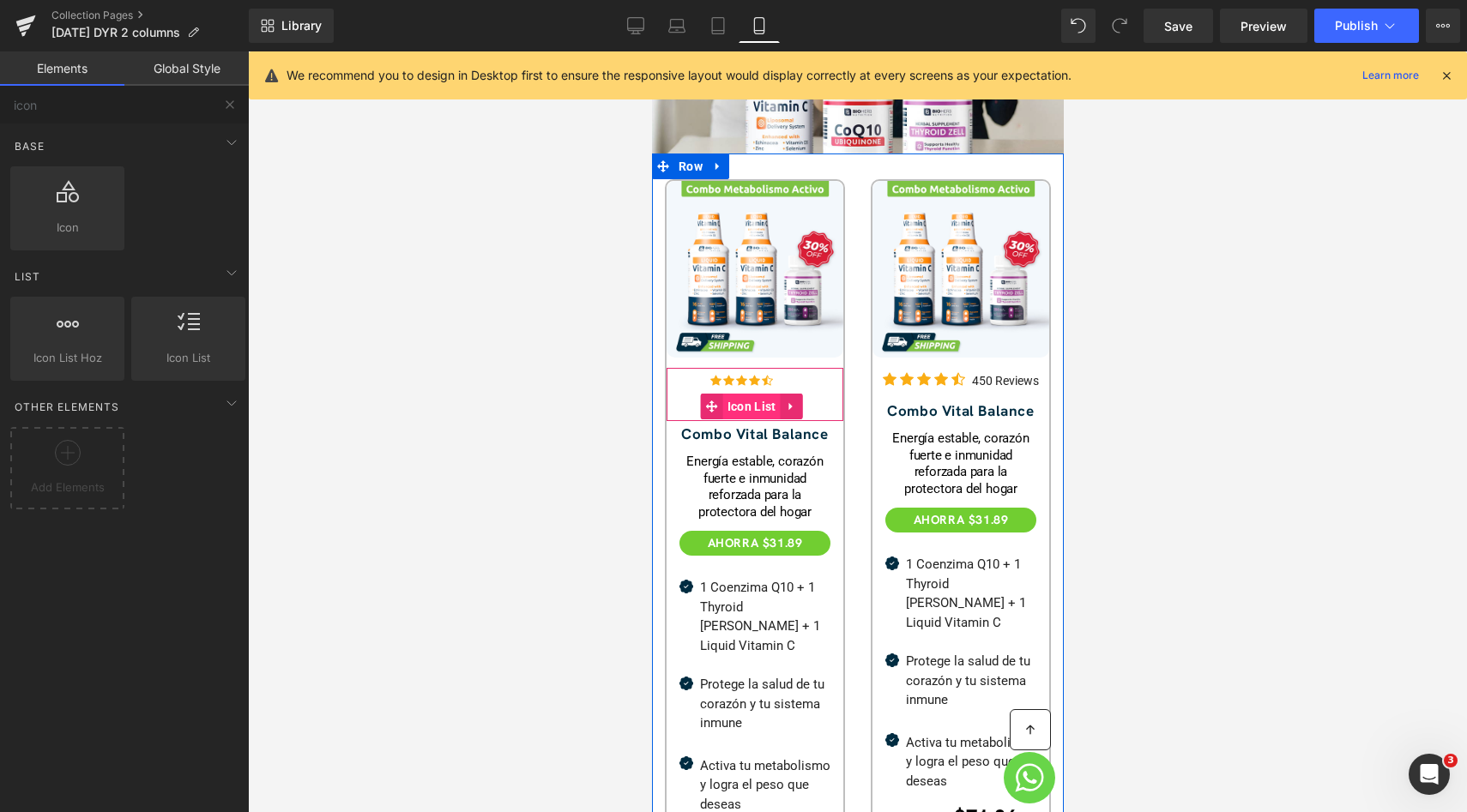
click at [763, 393] on span "Icon List" at bounding box center [751, 406] width 57 height 25
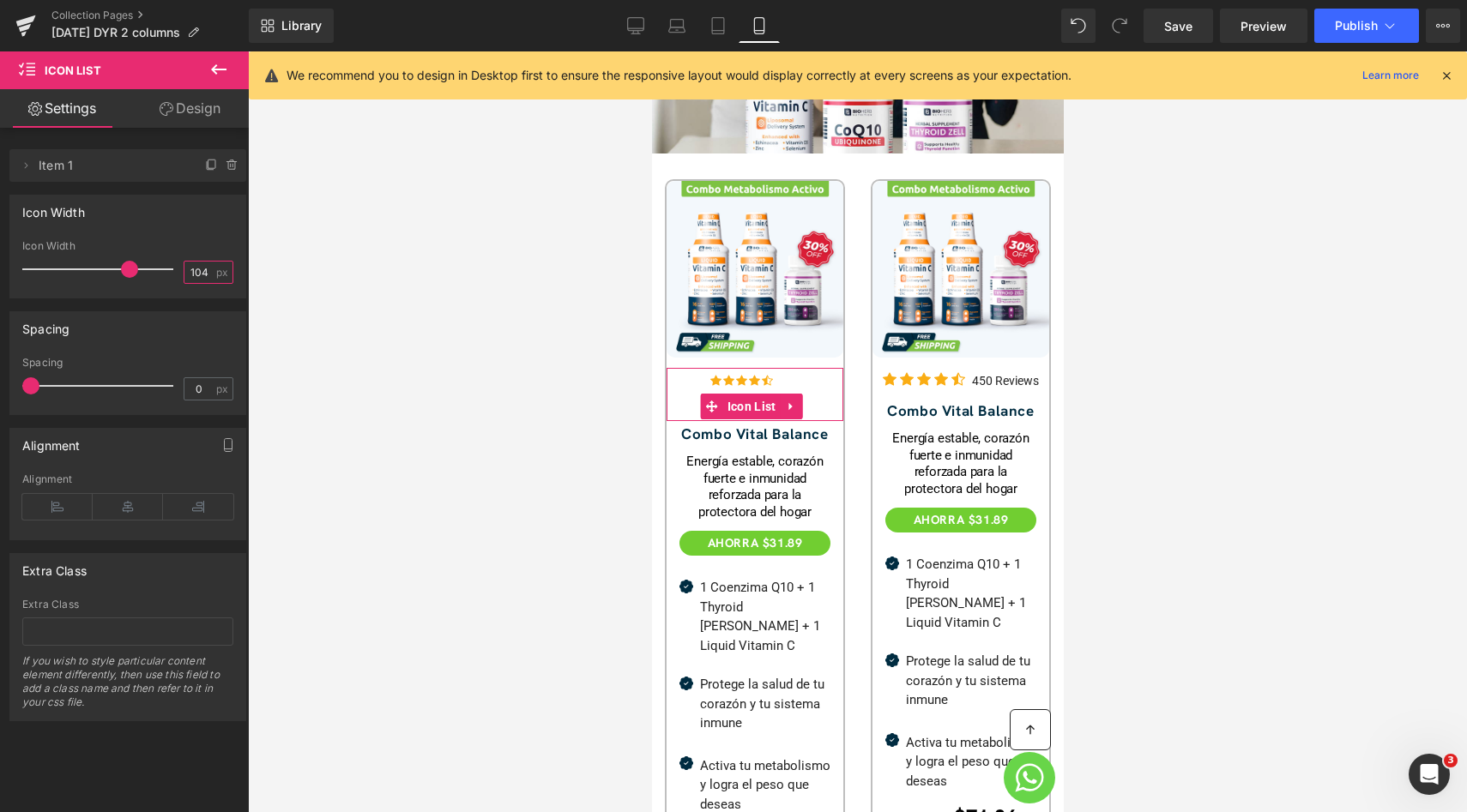
click at [186, 266] on input "104" at bounding box center [199, 273] width 30 height 22
type input "100"
click at [203, 239] on div "Icon Width 100px Icon Width px" at bounding box center [127, 246] width 237 height 103
click at [195, 268] on input "104" at bounding box center [199, 273] width 30 height 22
type input "0"
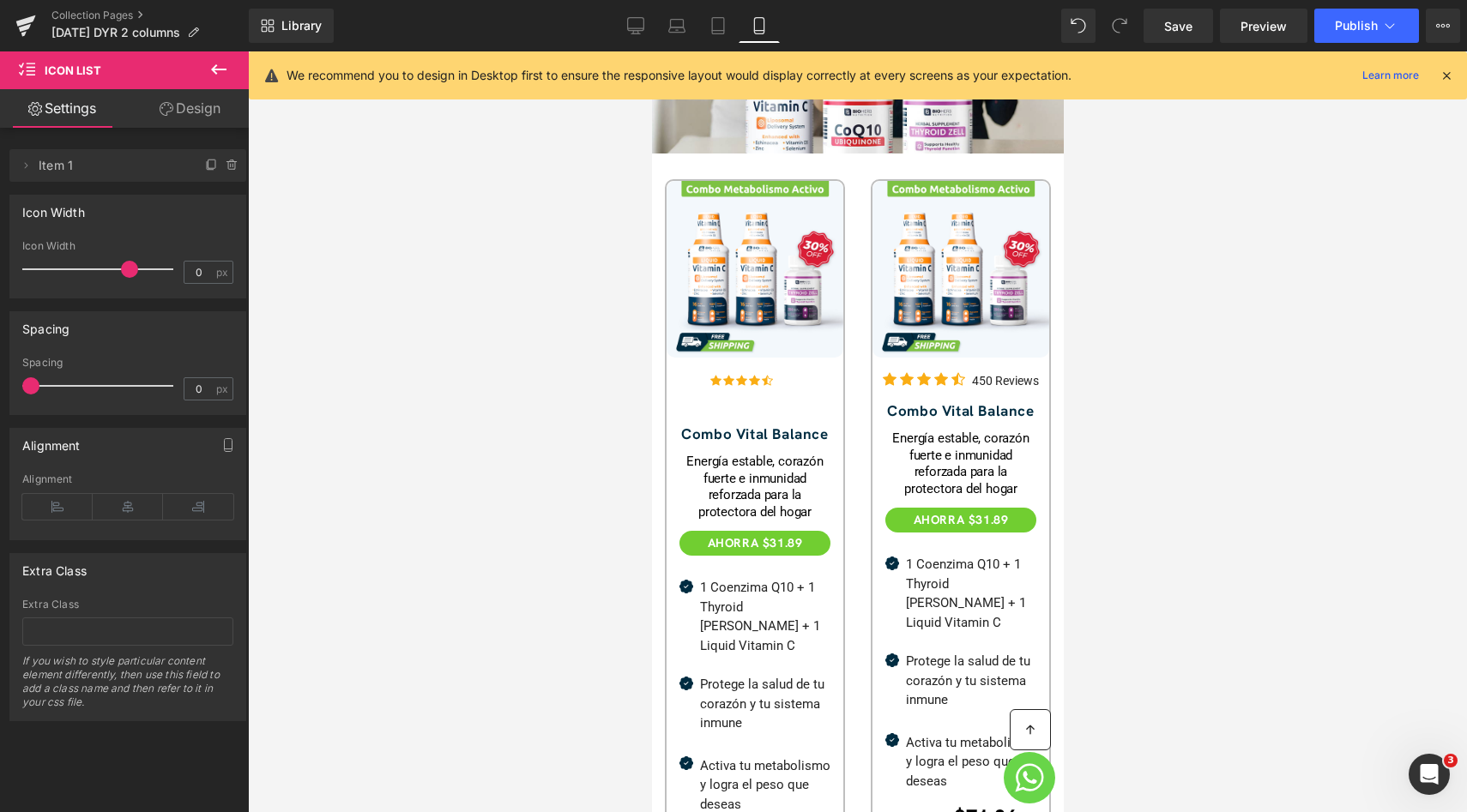
click at [180, 237] on div "Icon Width 104px Icon Width 0 px" at bounding box center [127, 246] width 237 height 103
click at [189, 270] on input "0" at bounding box center [199, 273] width 30 height 22
click at [184, 205] on div "Icon Width" at bounding box center [127, 212] width 235 height 33
click at [196, 262] on input "50" at bounding box center [199, 273] width 30 height 22
type input "100"
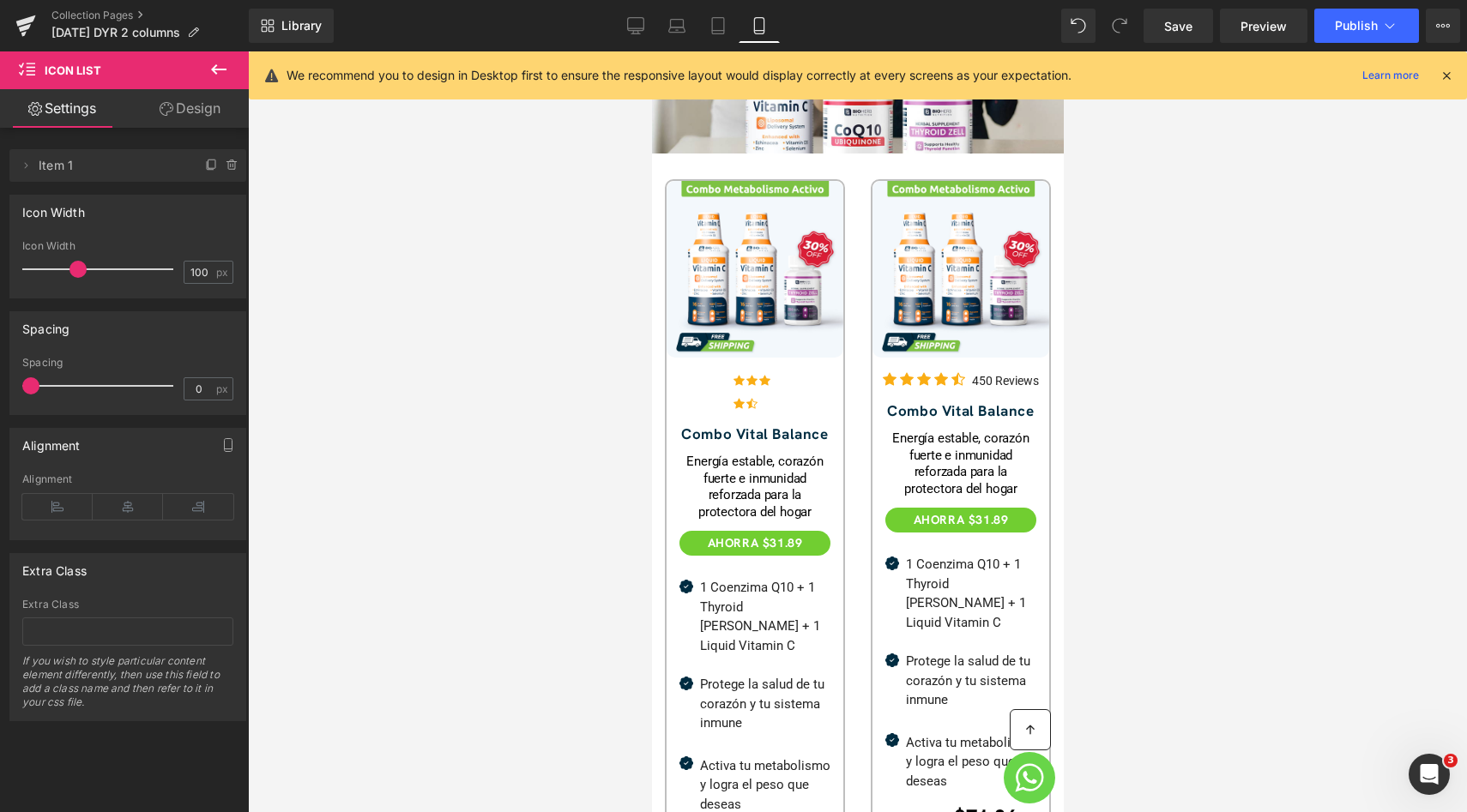
click at [182, 234] on div "Icon Width 50px Icon Width 100 px" at bounding box center [127, 246] width 237 height 103
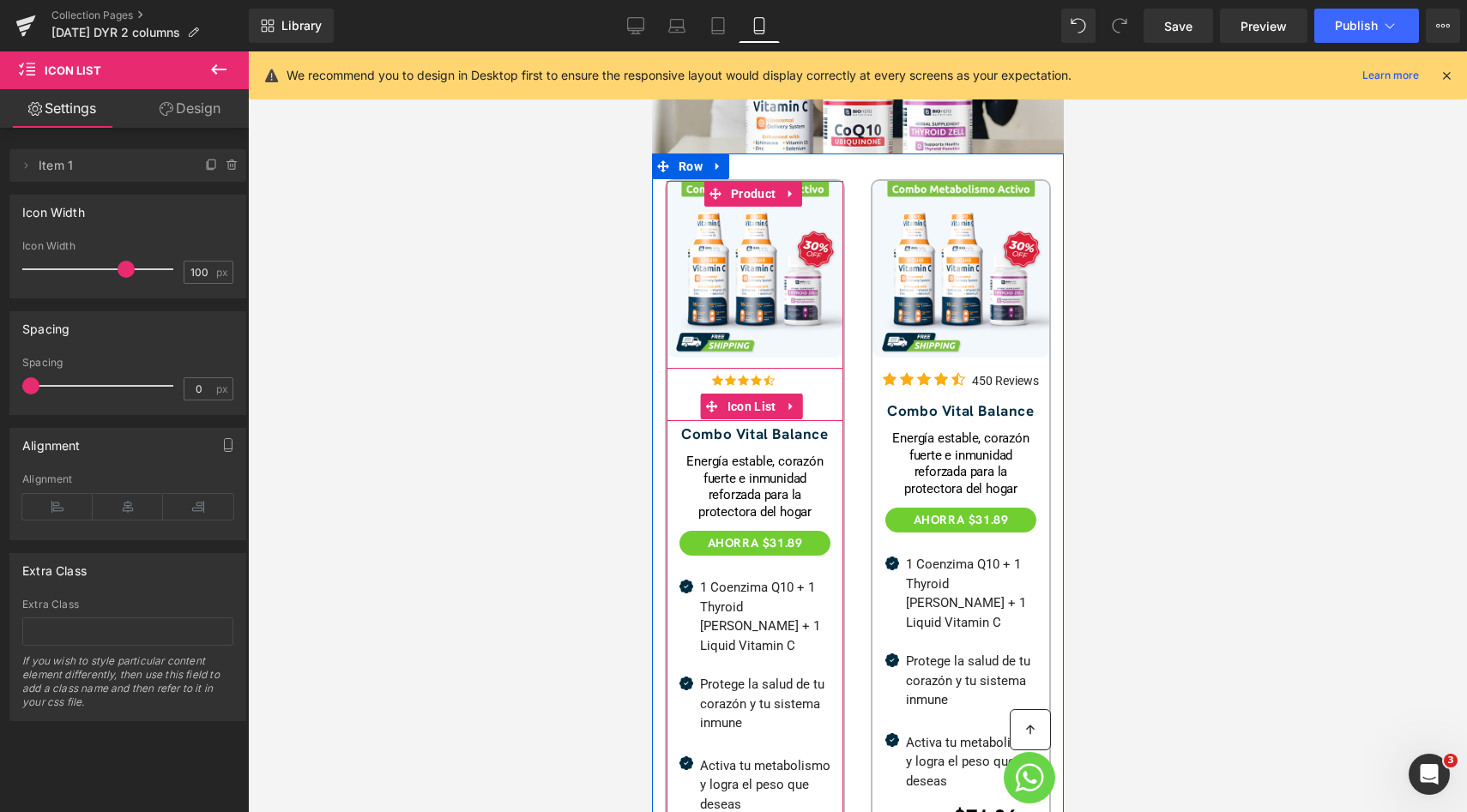
click at [805, 385] on div "Icon Icon Icon Icon Icon Icon List Hoz" at bounding box center [753, 396] width 177 height 51
click at [745, 393] on span "Icon List" at bounding box center [751, 406] width 57 height 25
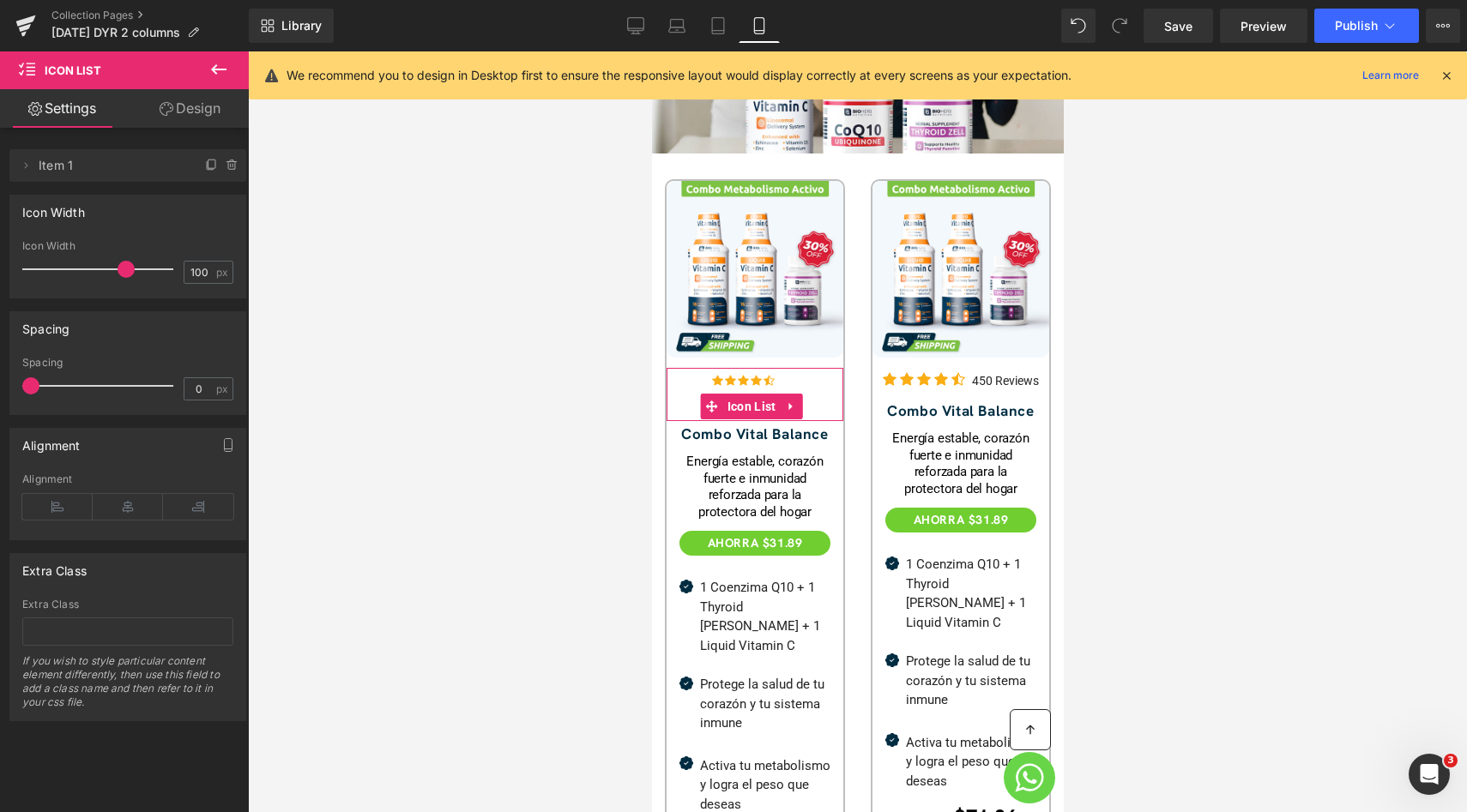
click at [195, 121] on link "Design" at bounding box center [189, 108] width 124 height 39
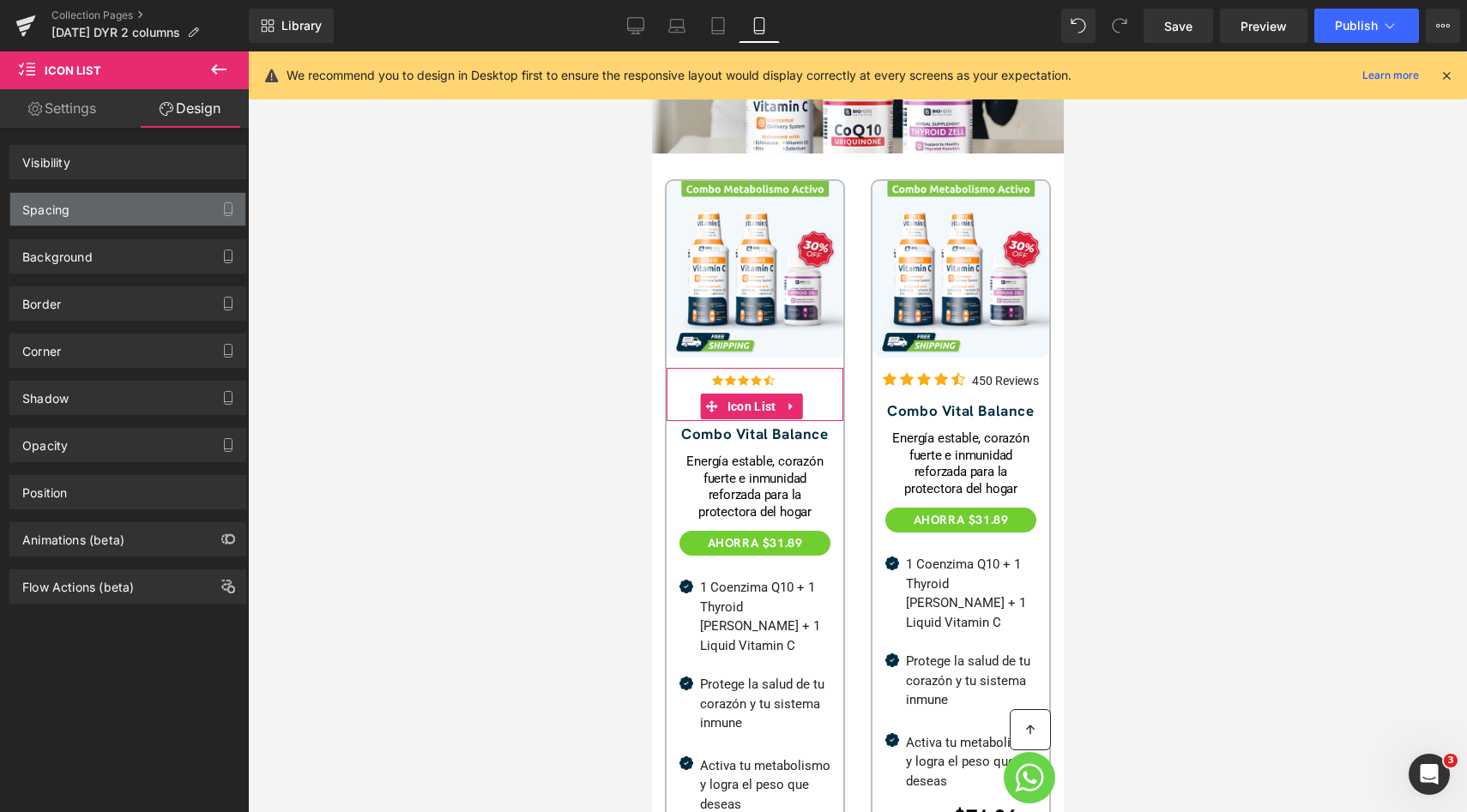
click at [108, 200] on div "Spacing" at bounding box center [127, 209] width 235 height 33
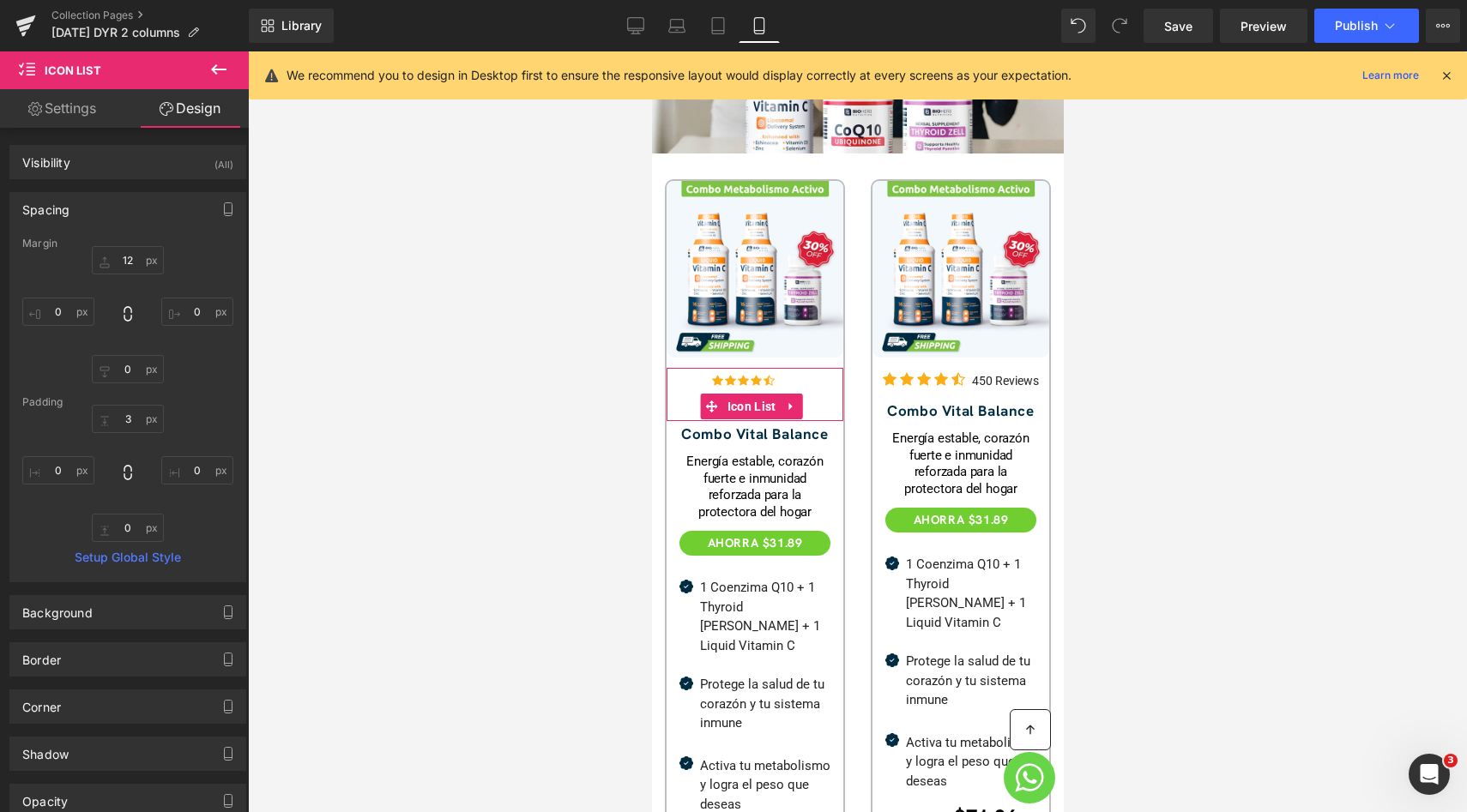
type input "12"
type input "0"
type input "3"
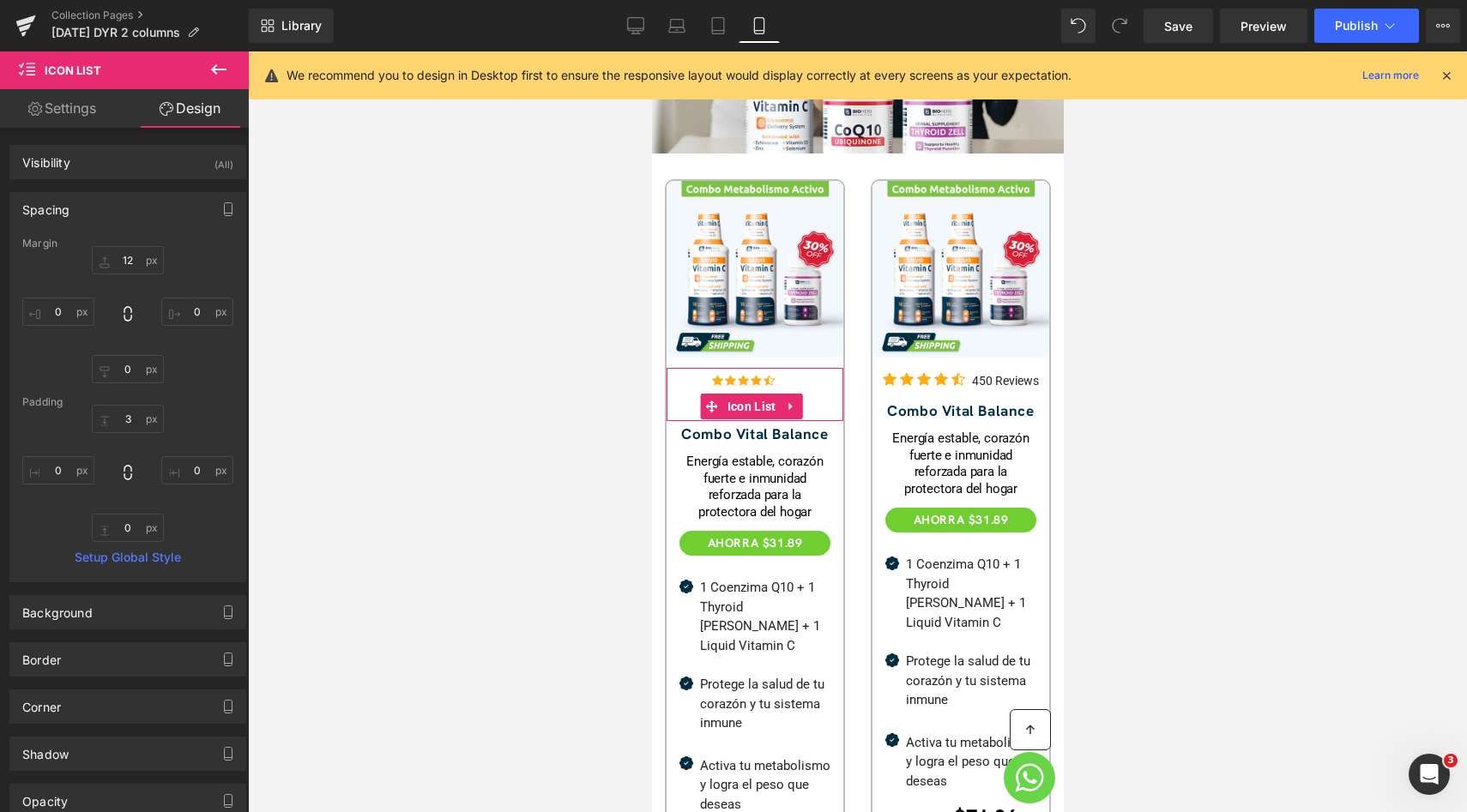
type input "0"
click at [119, 409] on input "3" at bounding box center [127, 419] width 72 height 28
type input "0"
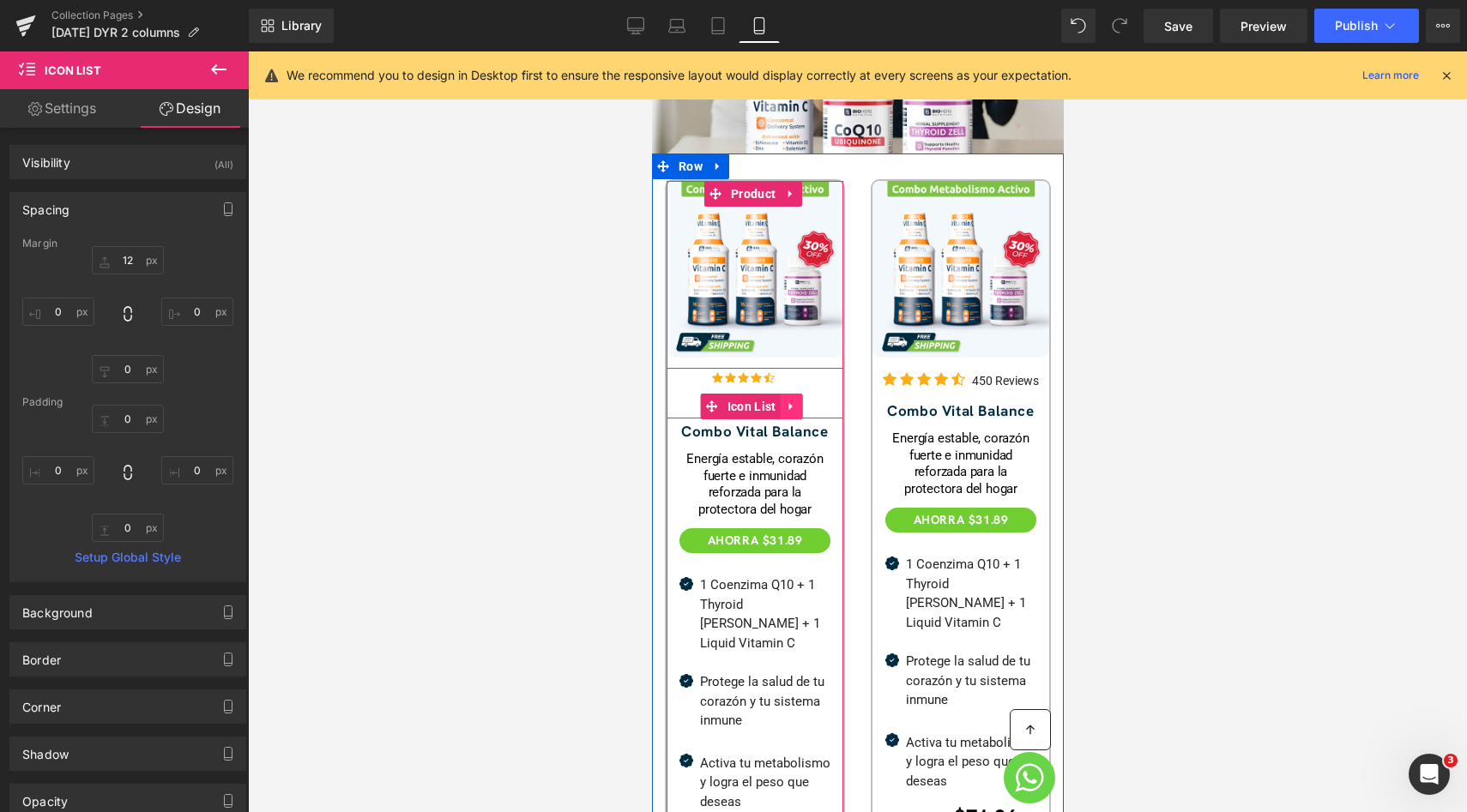
click at [800, 393] on link at bounding box center [791, 406] width 23 height 25
click at [798, 368] on div "Icon Icon Icon Icon Icon Icon List Hoz" at bounding box center [753, 393] width 177 height 51
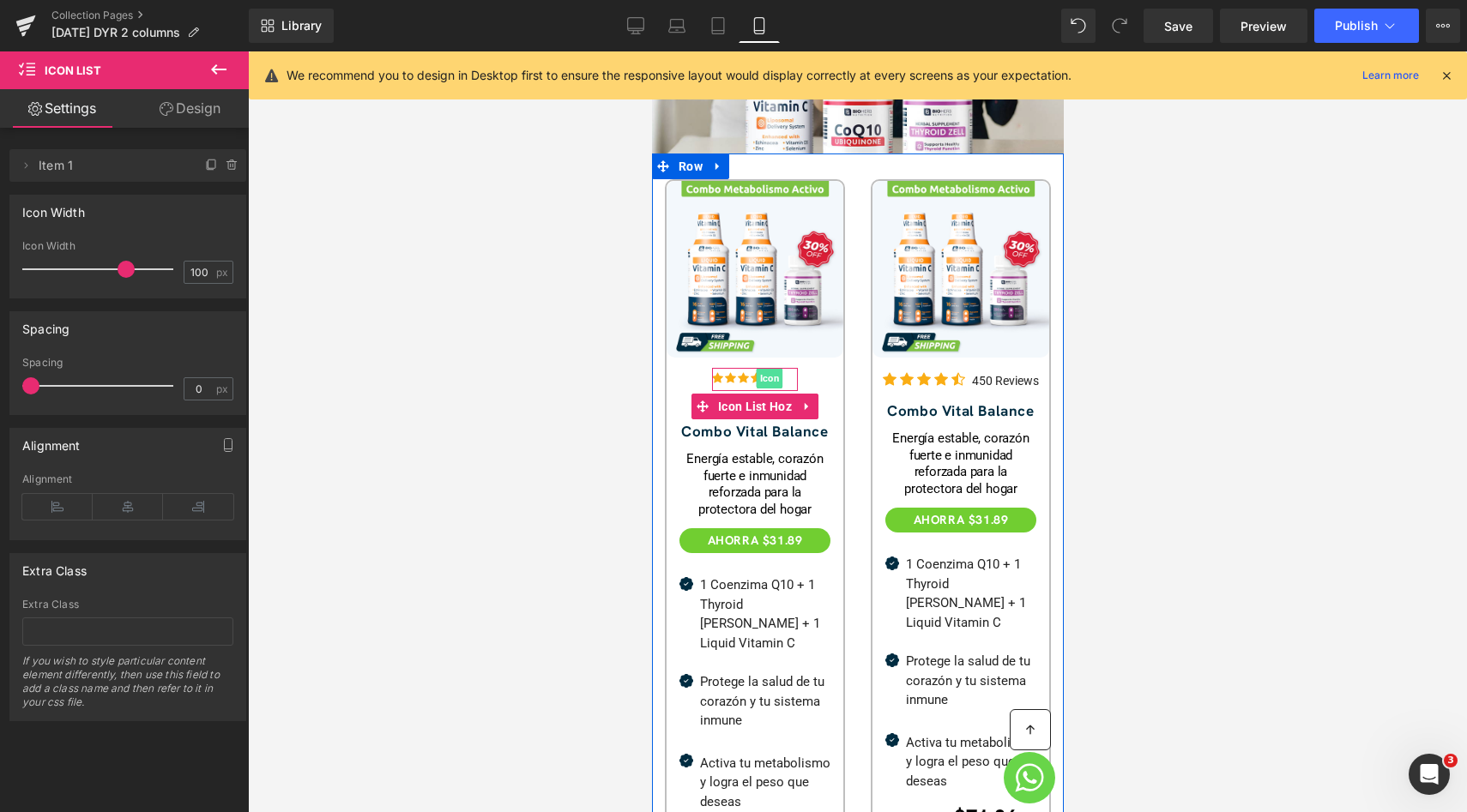
click at [767, 368] on span "Icon" at bounding box center [767, 378] width 26 height 21
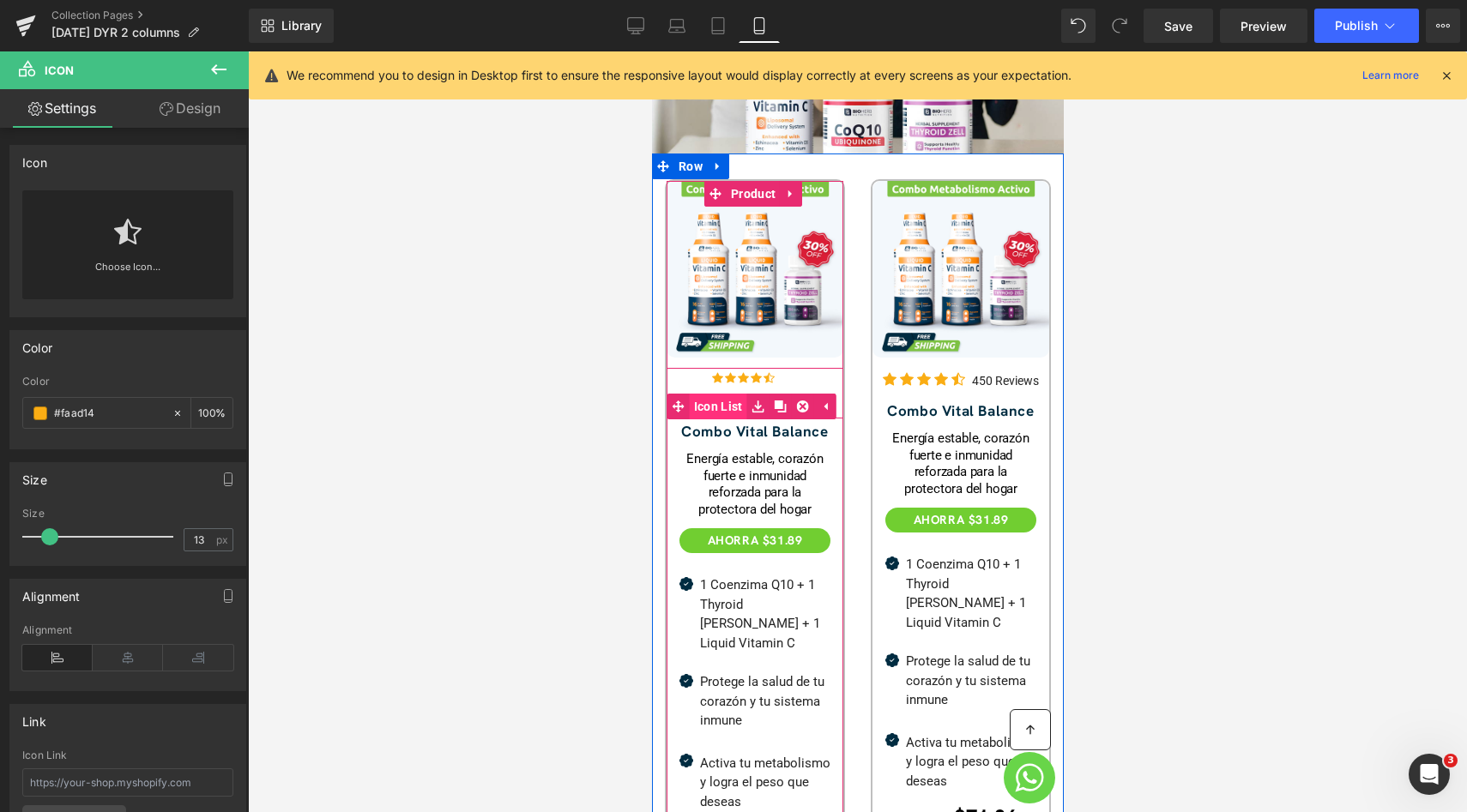
click at [721, 393] on link "Icon List" at bounding box center [706, 406] width 80 height 25
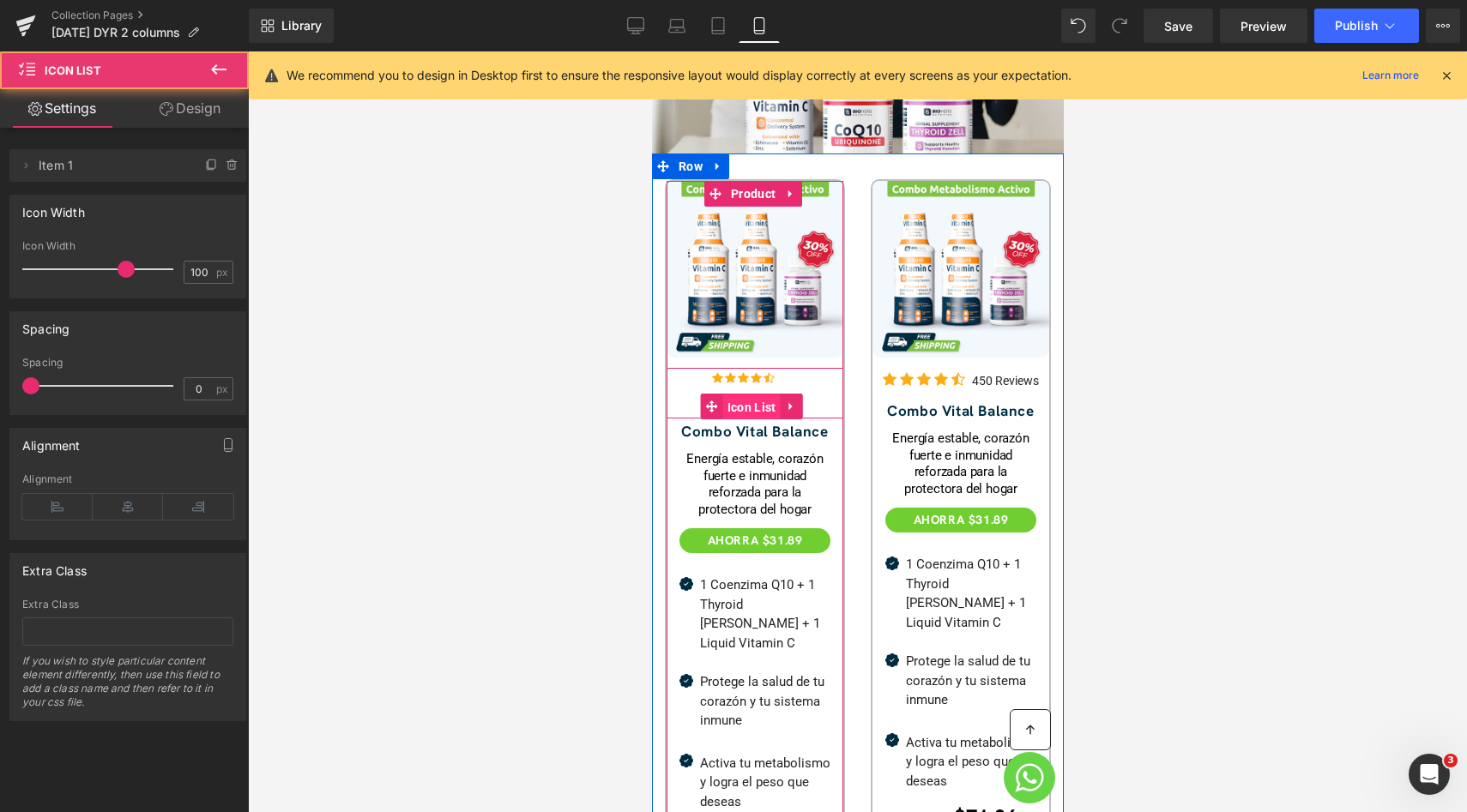
click at [738, 394] on span "Icon List" at bounding box center [751, 407] width 57 height 25
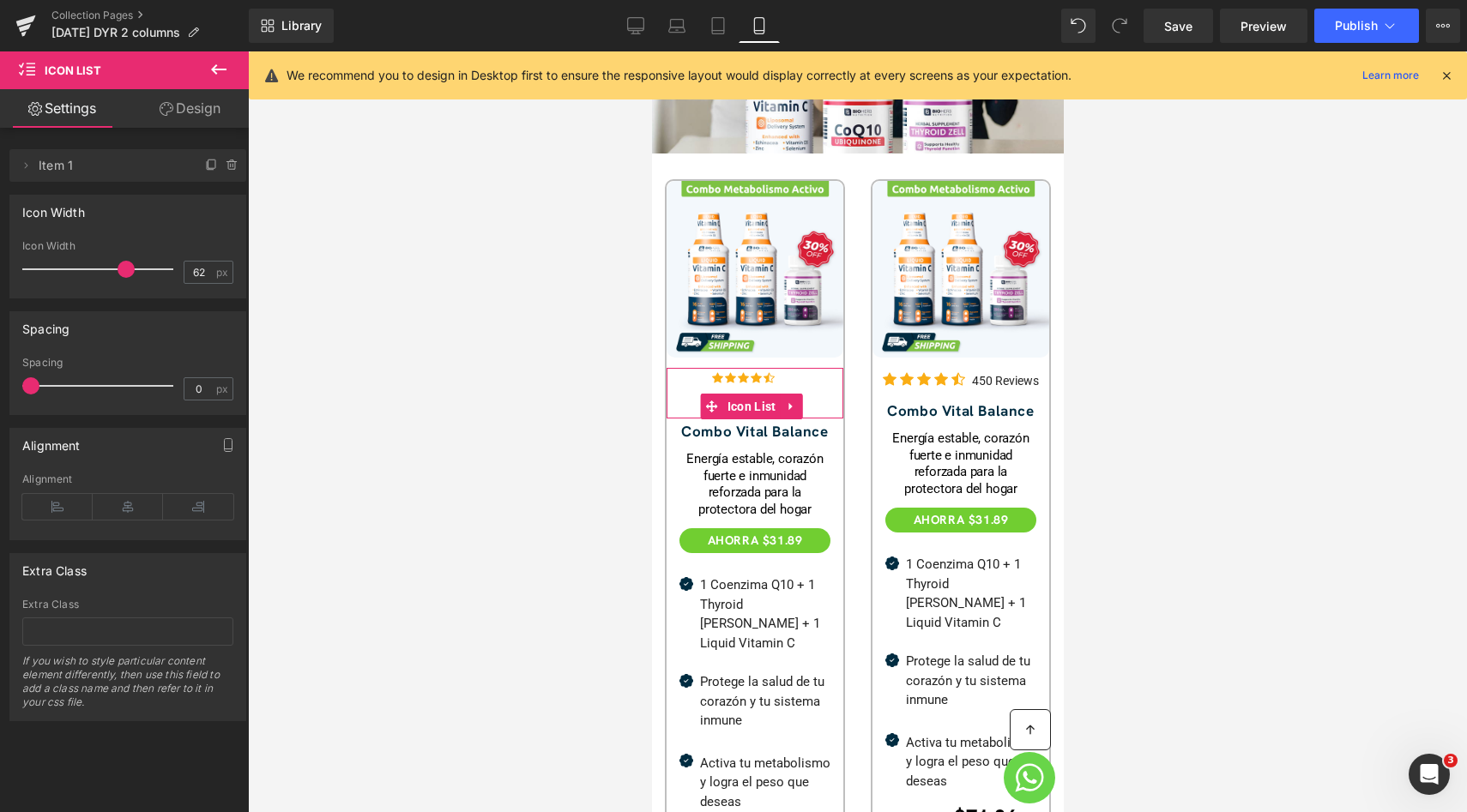
drag, startPoint x: 125, startPoint y: 266, endPoint x: 89, endPoint y: 274, distance: 36.9
click at [118, 274] on span at bounding box center [126, 269] width 17 height 17
drag, startPoint x: 89, startPoint y: 274, endPoint x: 167, endPoint y: 276, distance: 78.0
click at [167, 276] on span at bounding box center [170, 269] width 17 height 17
click at [175, 276] on div "Icon Width 150 px" at bounding box center [128, 268] width 211 height 57
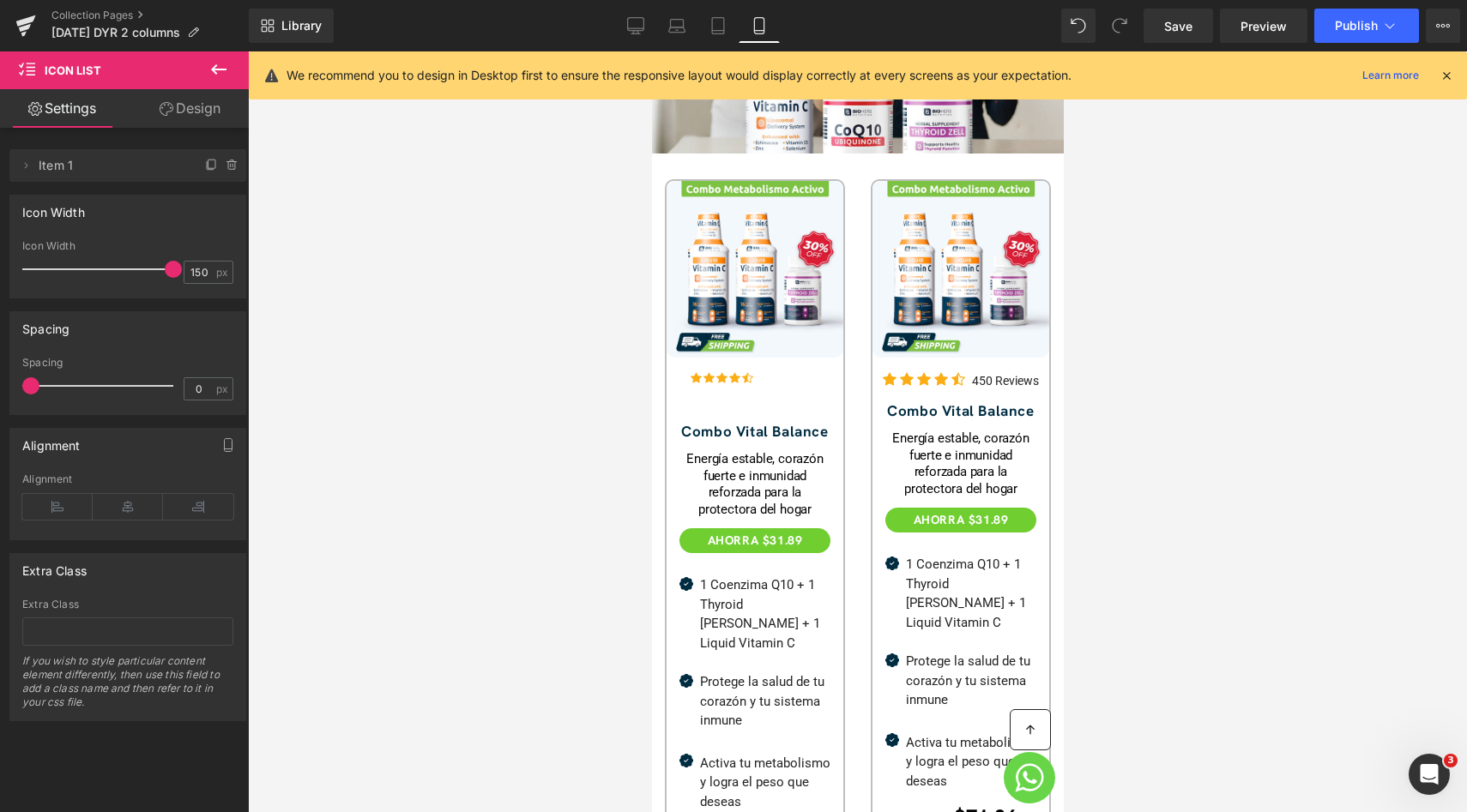
drag, startPoint x: 175, startPoint y: 276, endPoint x: 131, endPoint y: 277, distance: 44.0
click at [131, 277] on div "Icon Width 150 px" at bounding box center [128, 268] width 211 height 57
drag, startPoint x: 167, startPoint y: 277, endPoint x: 131, endPoint y: 277, distance: 36.0
click at [165, 277] on span at bounding box center [173, 269] width 17 height 17
type input "108"
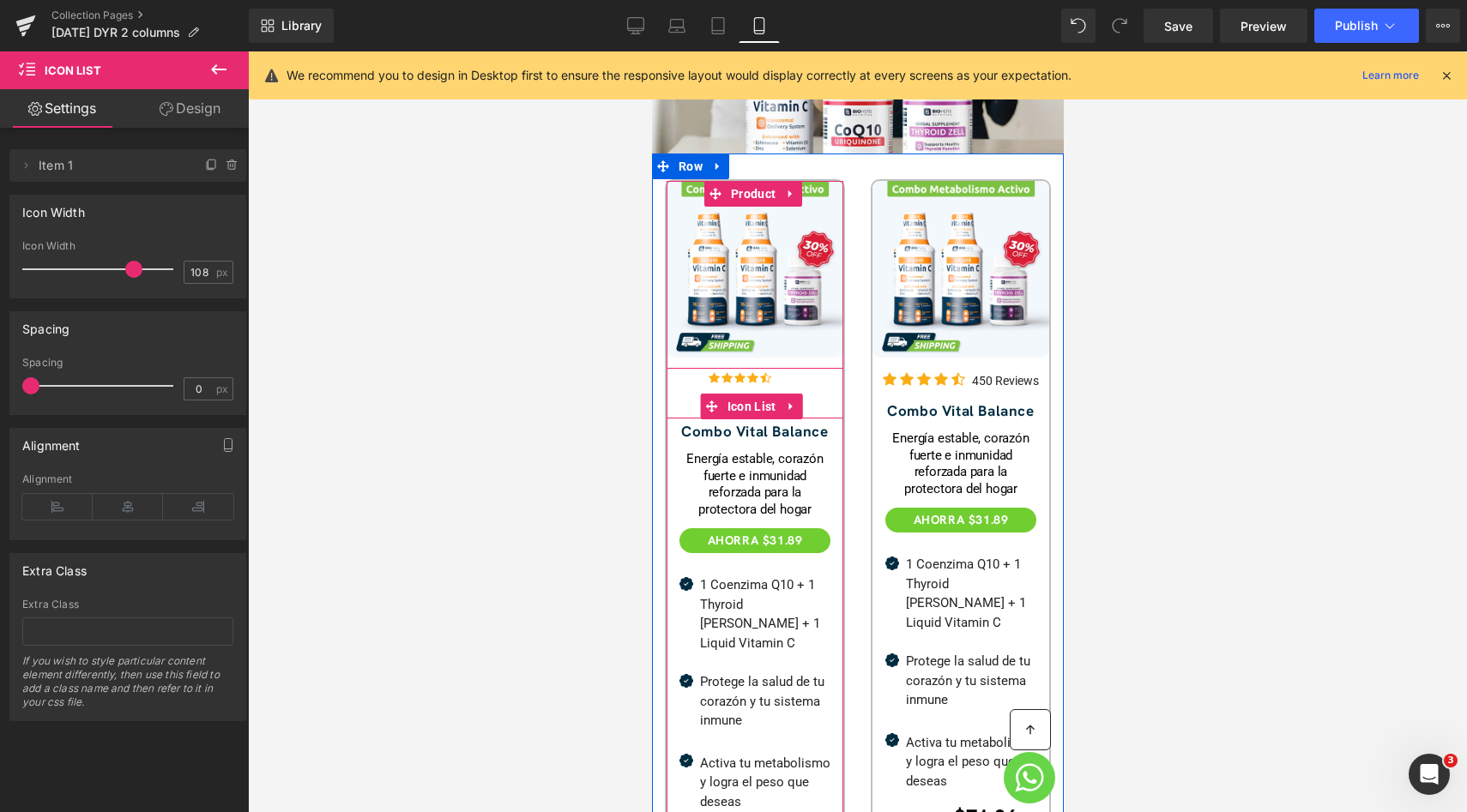
click at [729, 393] on span "Icon List" at bounding box center [751, 406] width 57 height 25
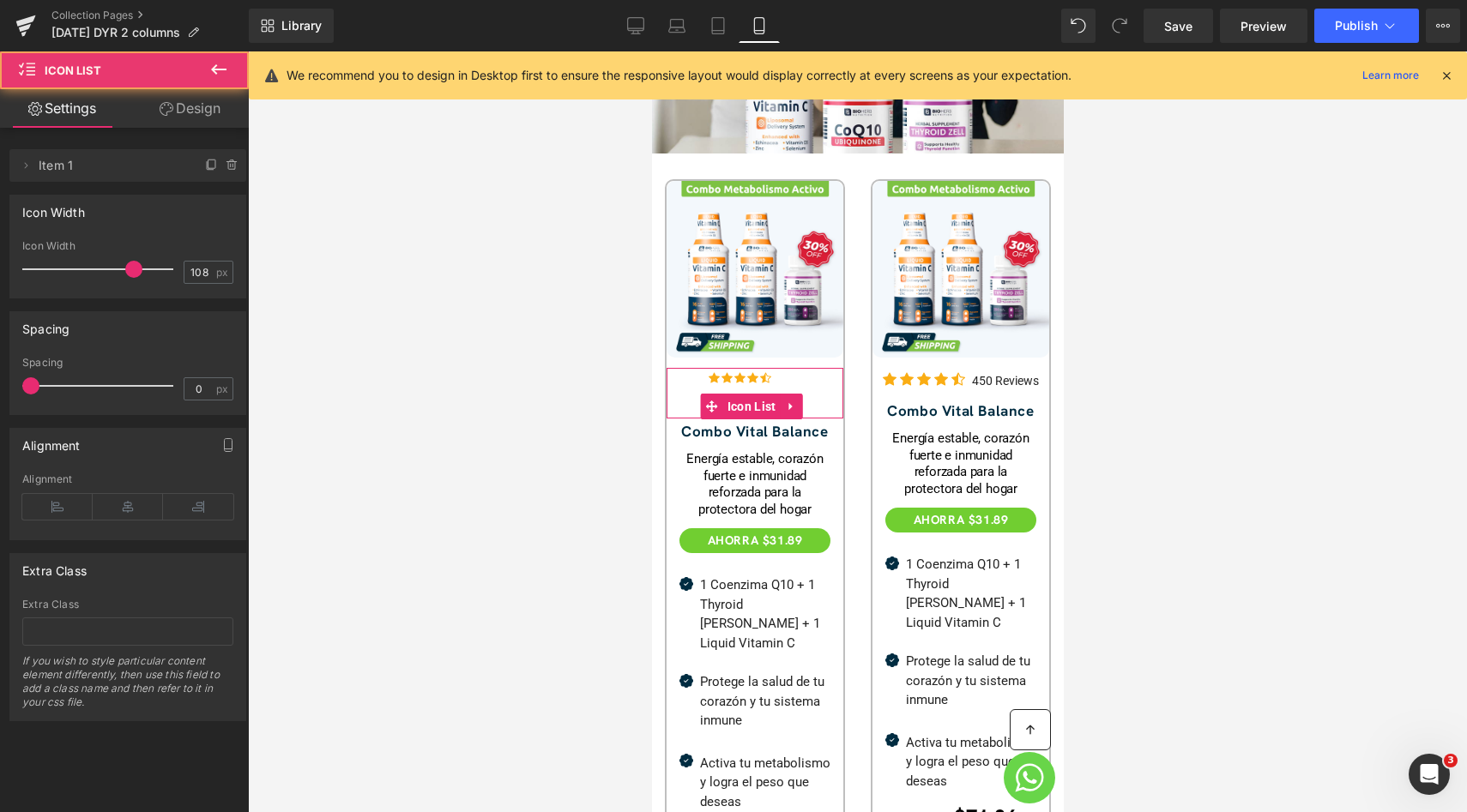
click at [202, 114] on link "Design" at bounding box center [189, 108] width 124 height 39
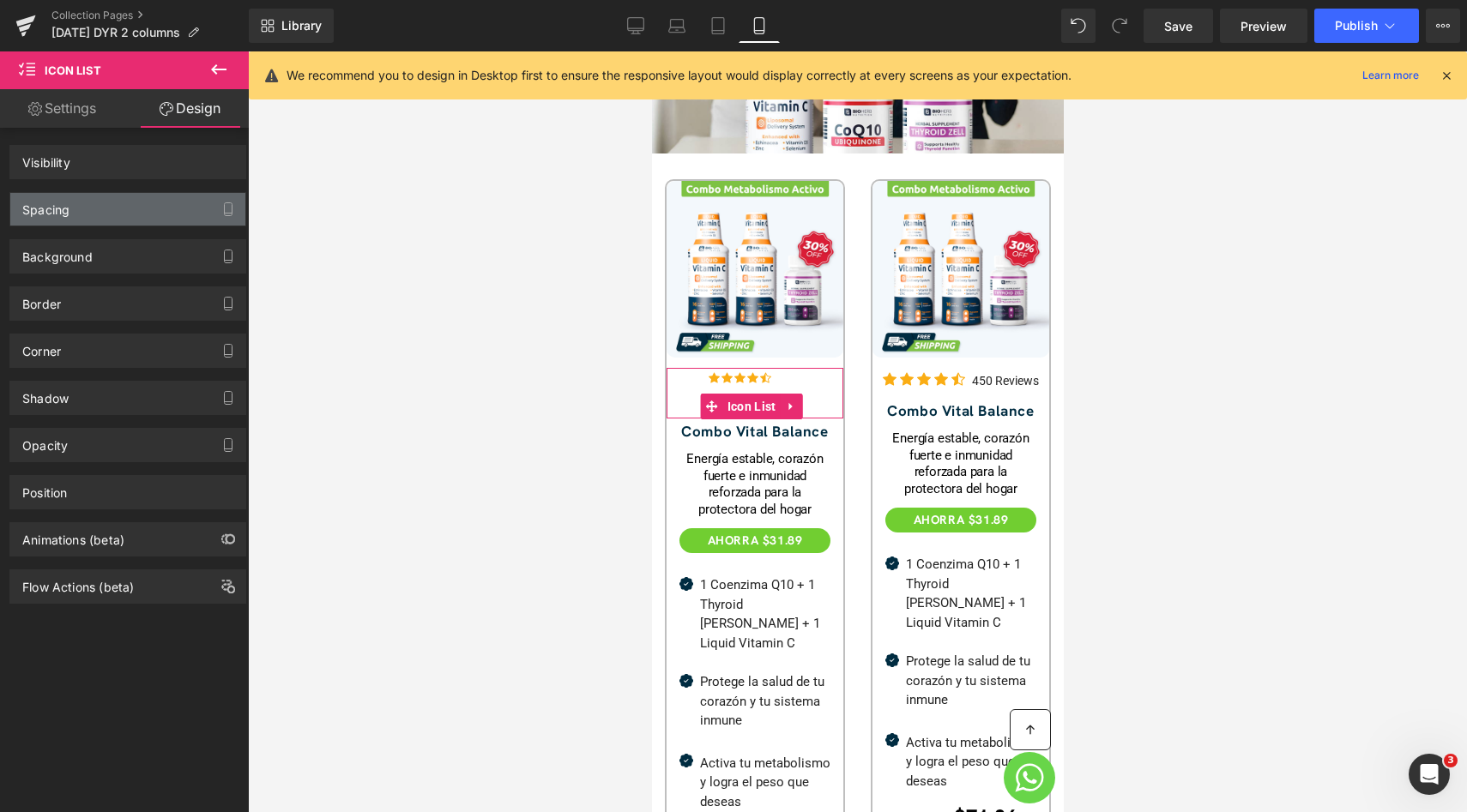
click at [119, 212] on div "Spacing" at bounding box center [127, 209] width 235 height 33
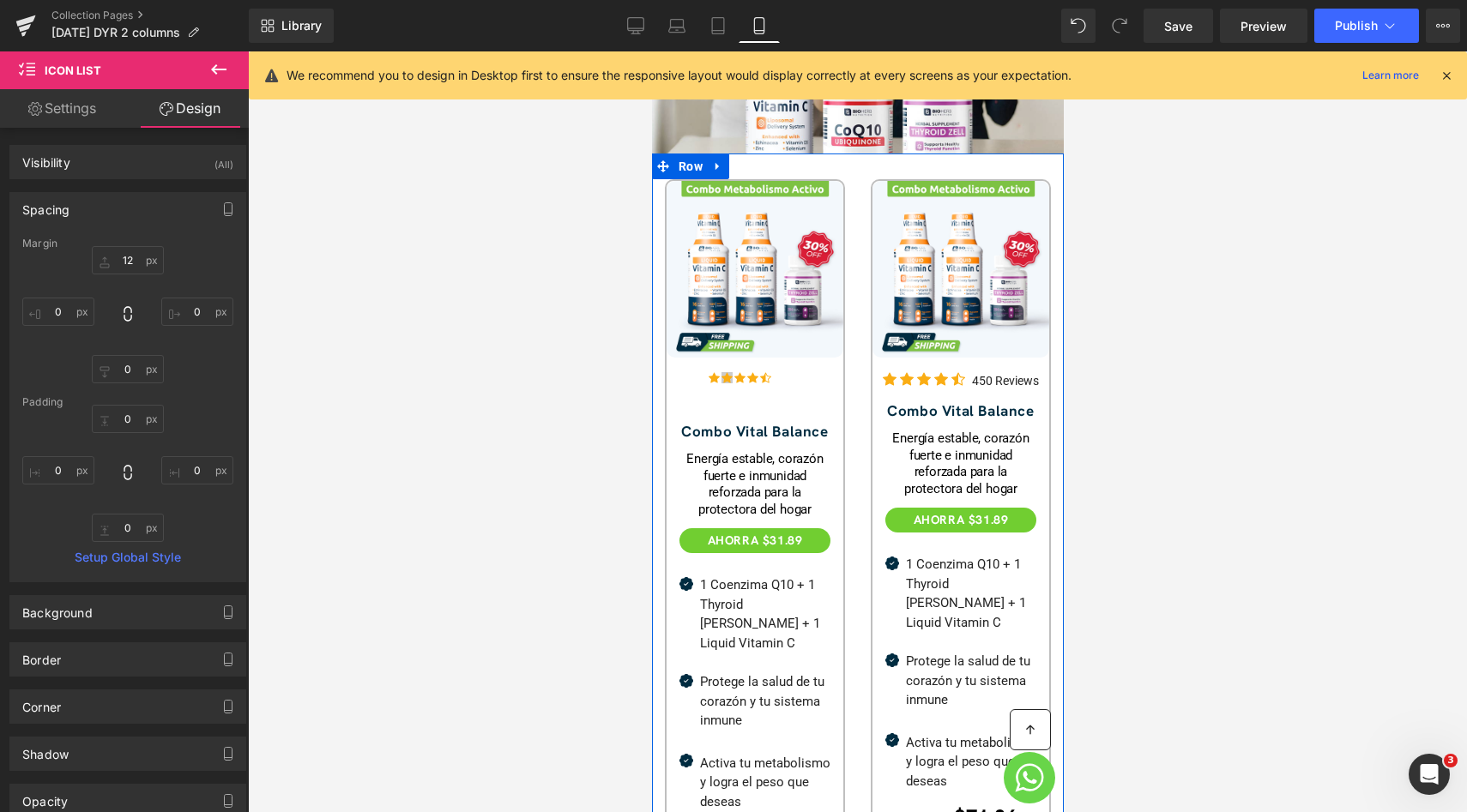
click at [719, 368] on span "Icon" at bounding box center [726, 378] width 26 height 21
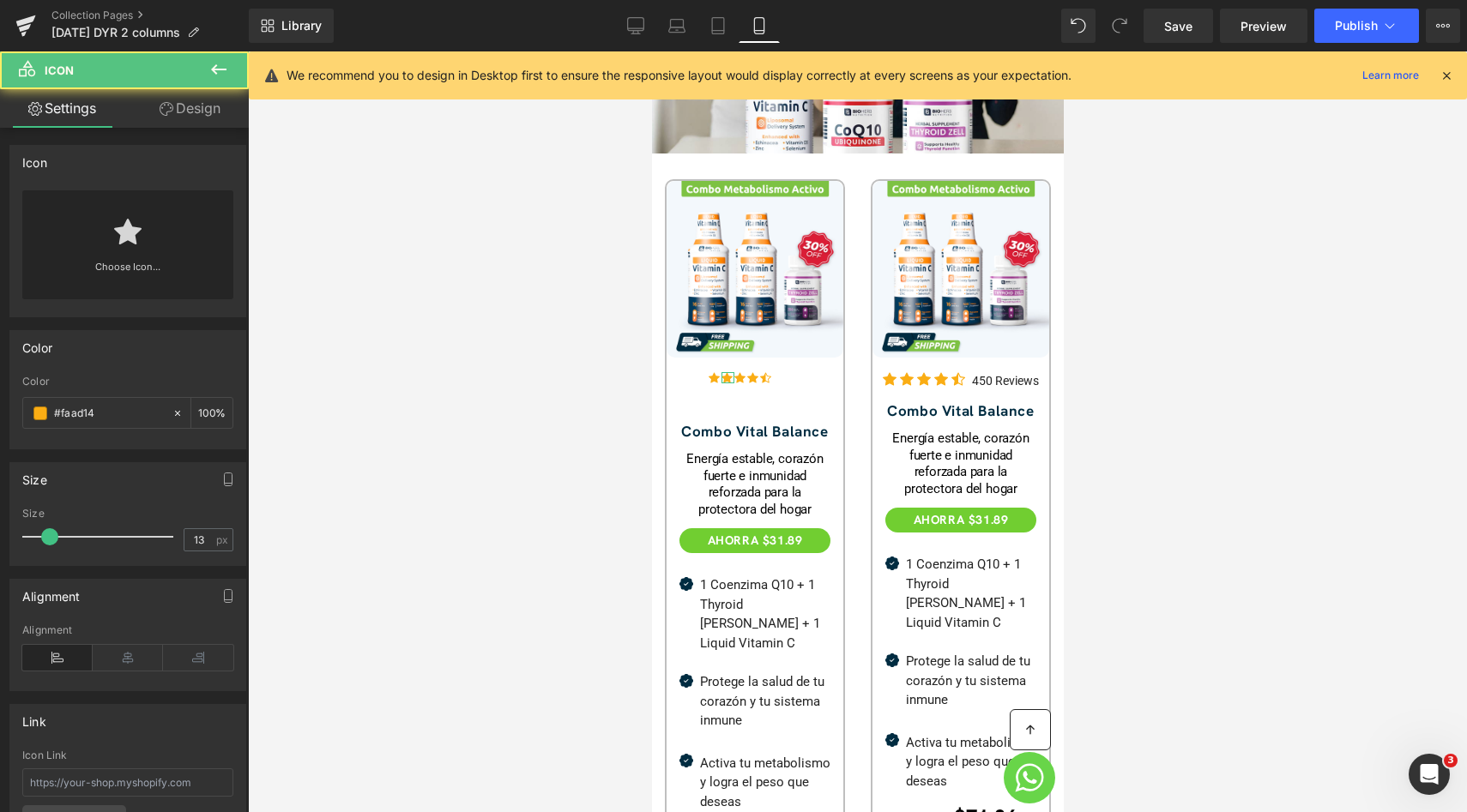
click at [182, 121] on link "Design" at bounding box center [189, 108] width 124 height 39
click at [0, 0] on div "Spacing" at bounding box center [0, 0] width 0 height 0
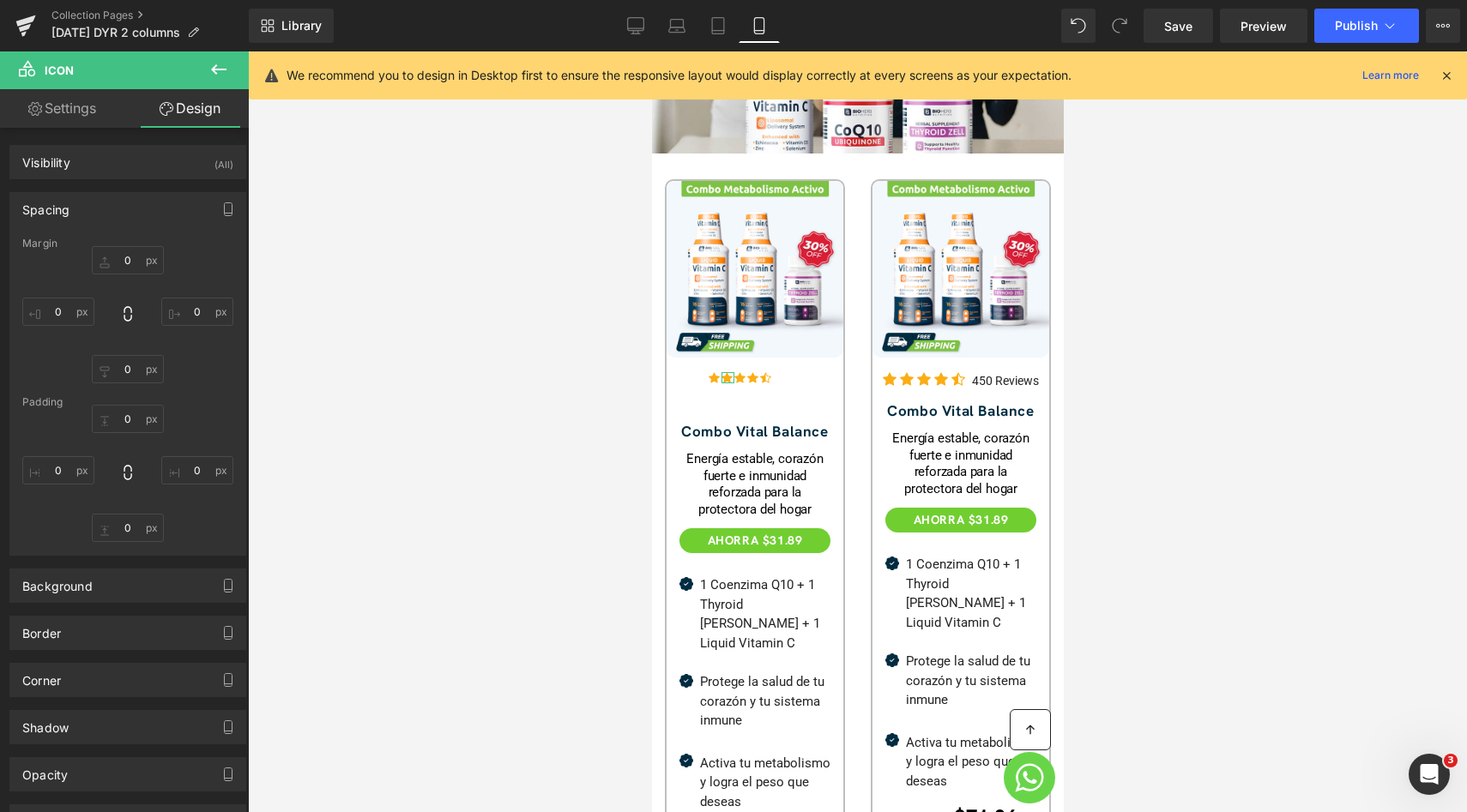
type input "0"
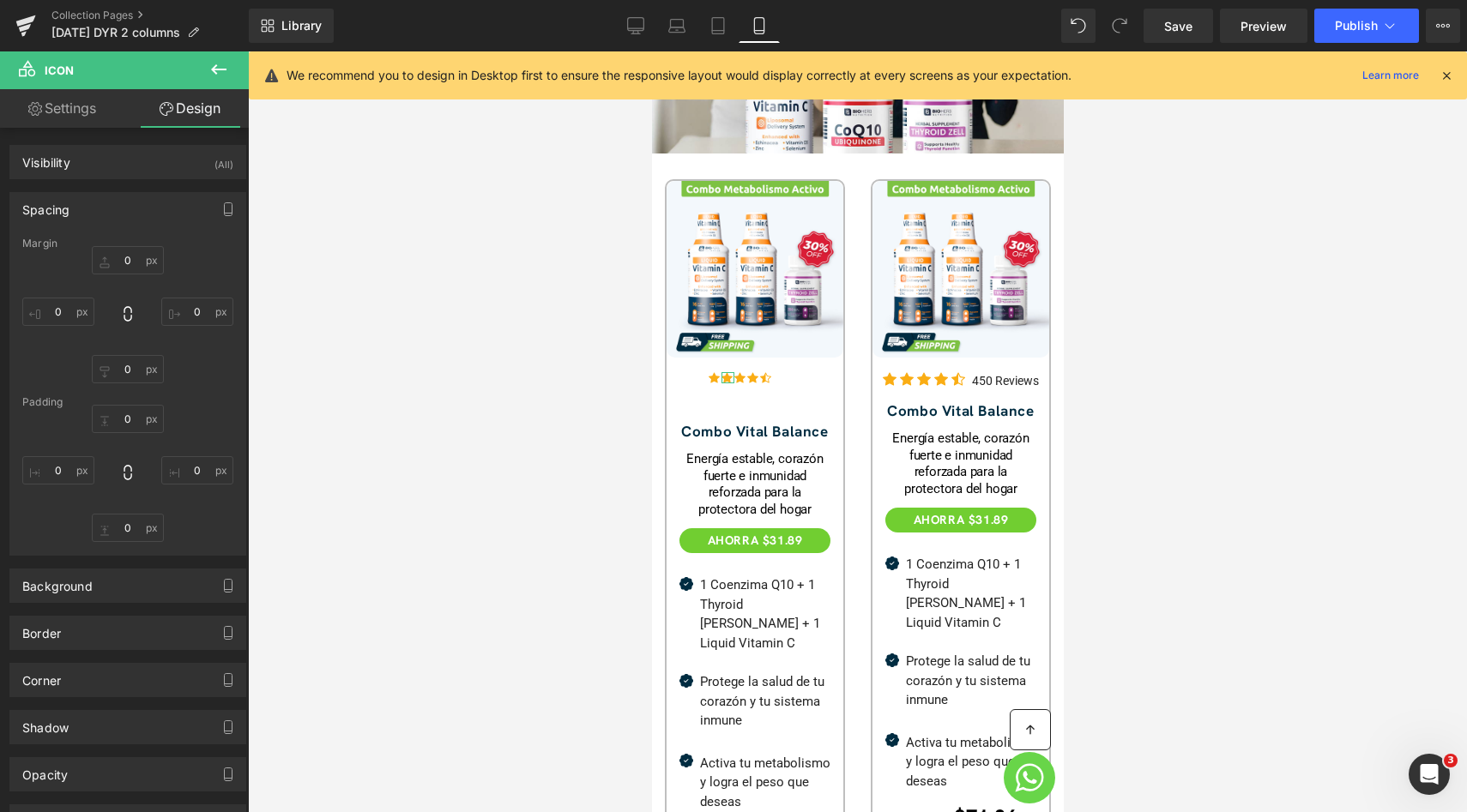
type input "0"
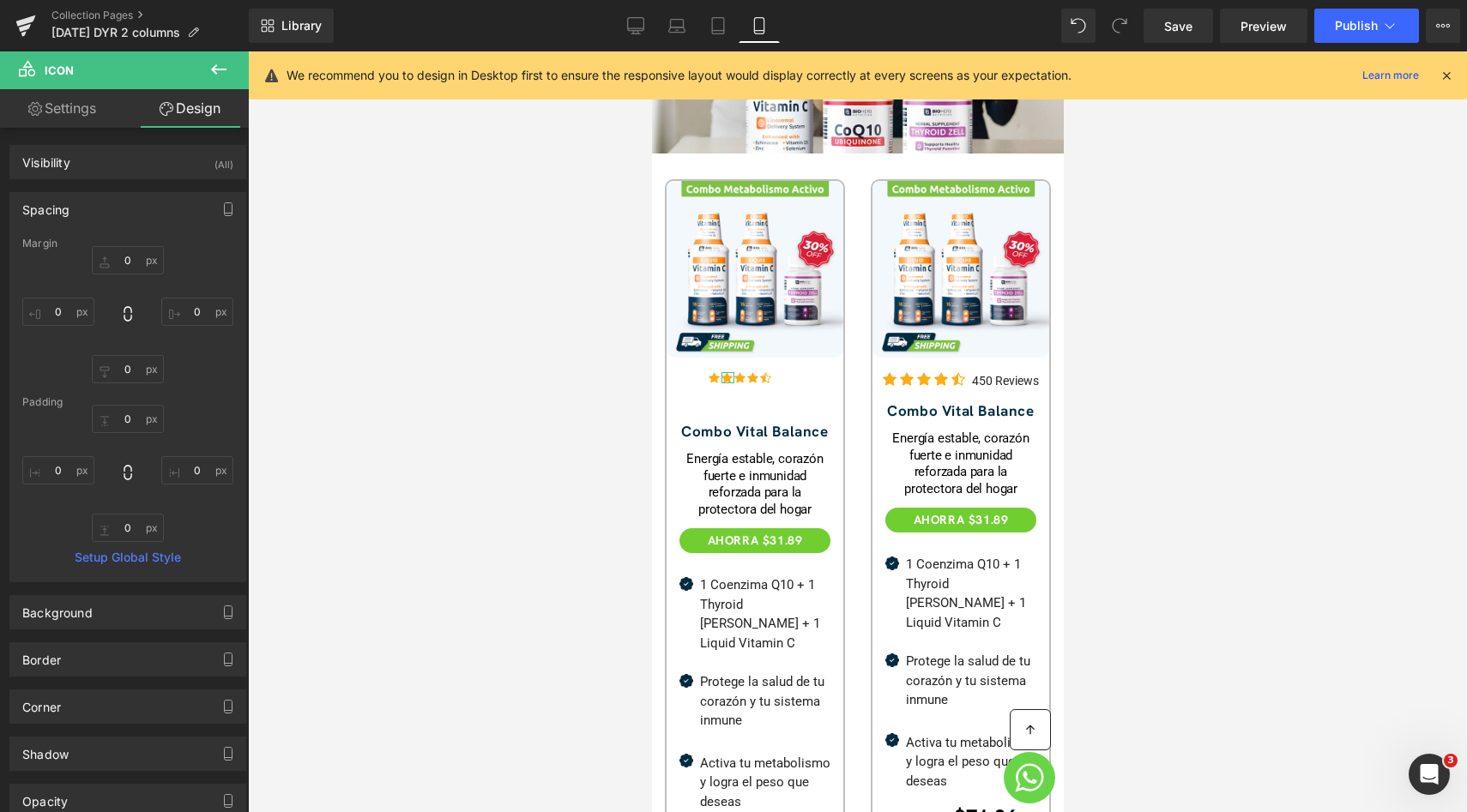
click at [144, 212] on div "Spacing" at bounding box center [127, 209] width 235 height 33
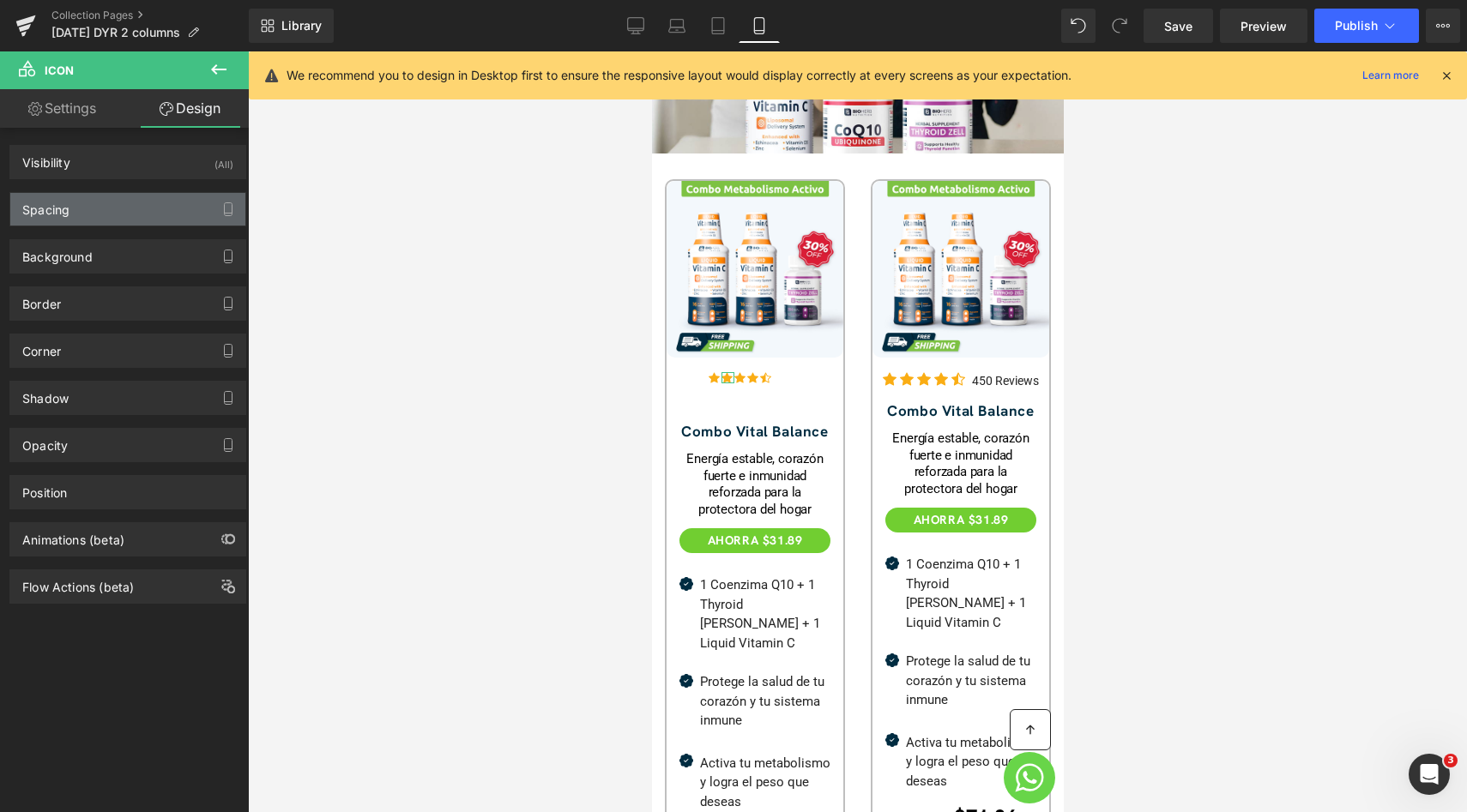
click at [144, 212] on div "Spacing" at bounding box center [127, 209] width 235 height 33
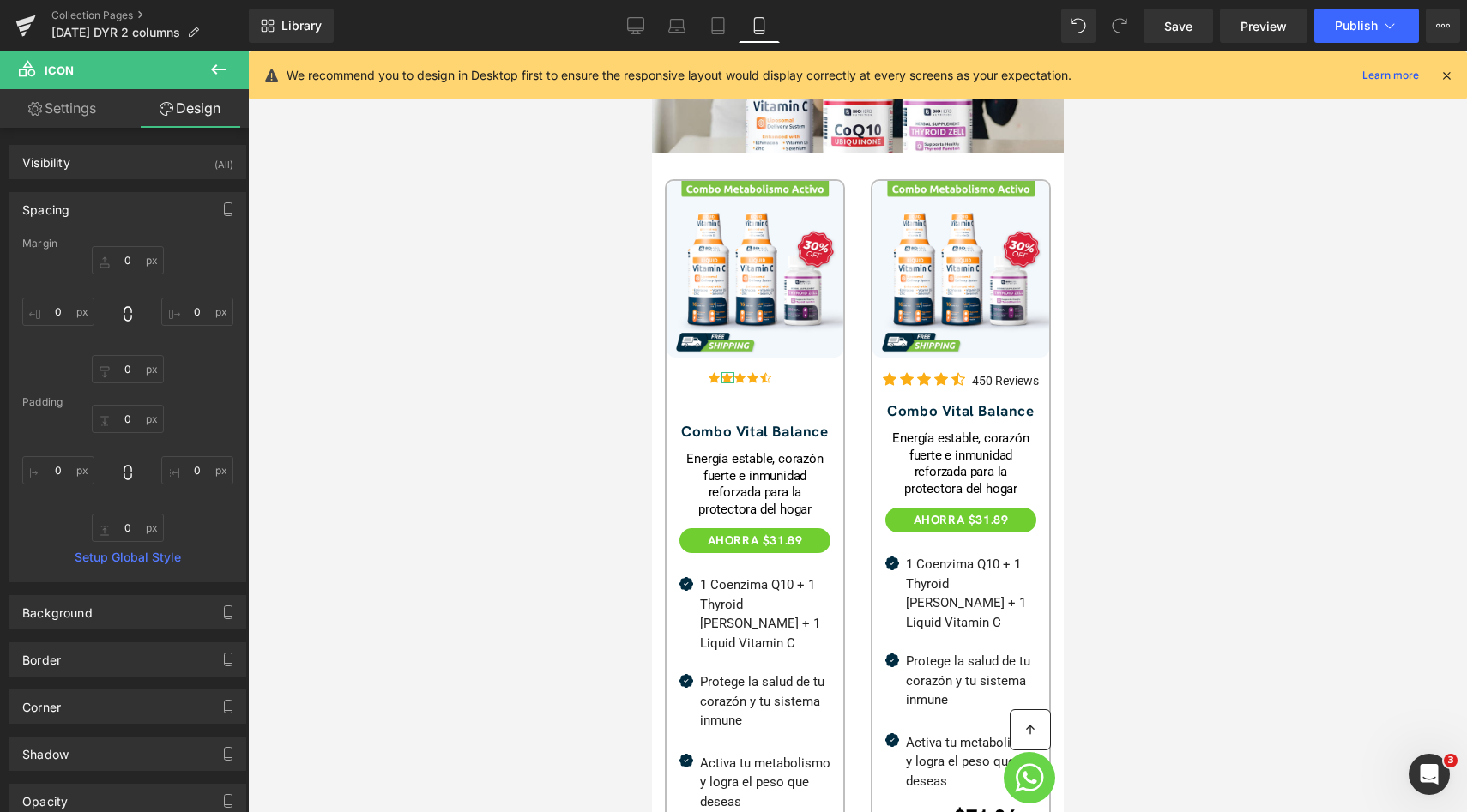
click at [144, 212] on div "Spacing" at bounding box center [127, 209] width 235 height 33
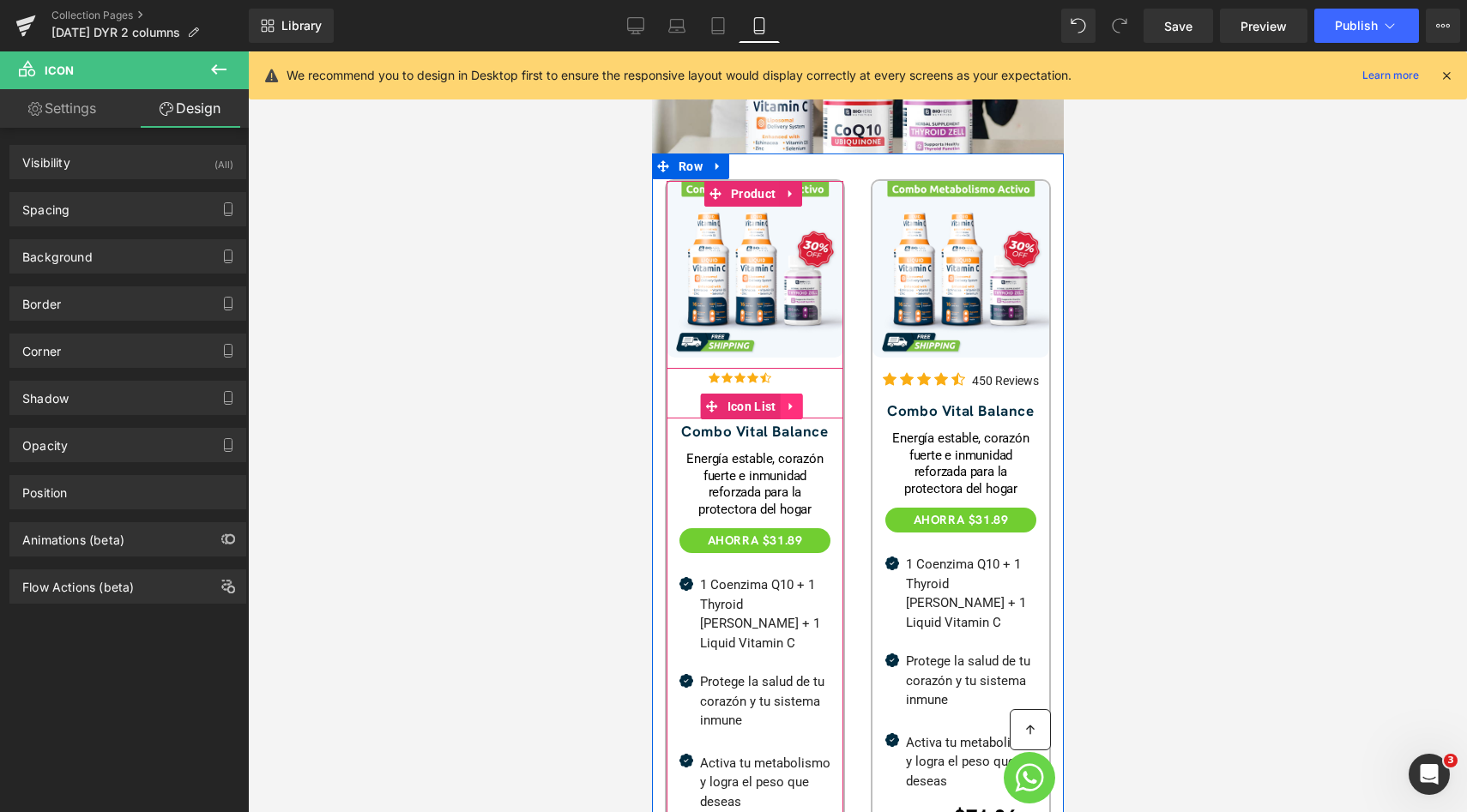
click at [794, 393] on link at bounding box center [791, 406] width 23 height 25
click at [804, 401] on icon at bounding box center [802, 406] width 12 height 12
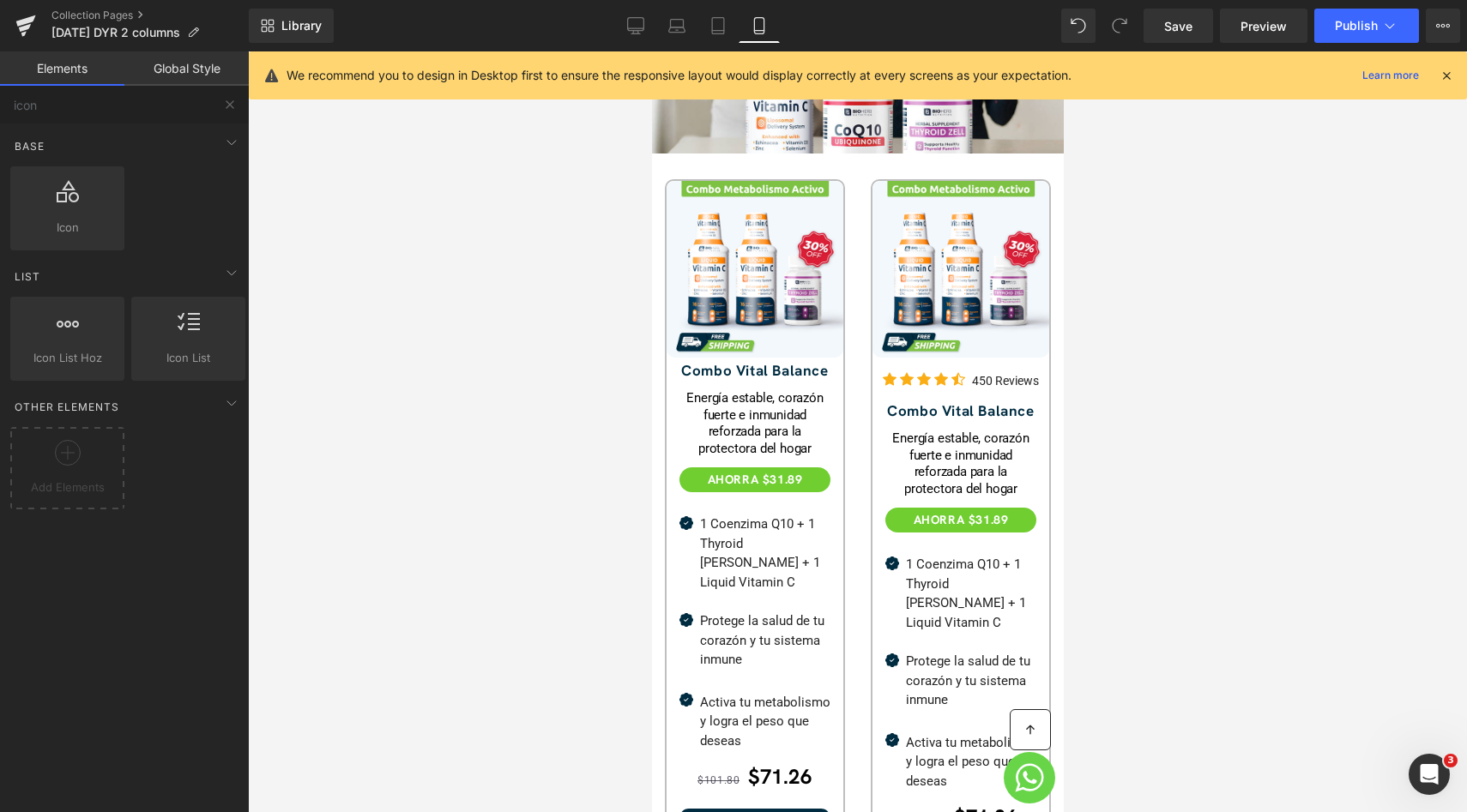
click at [100, 254] on div "Base Row rows, columns, layouts, div Heading headings, titles, h1,h2,h3,h4,h5,h…" at bounding box center [128, 254] width 242 height 0
click at [110, 114] on input "icon" at bounding box center [105, 105] width 211 height 38
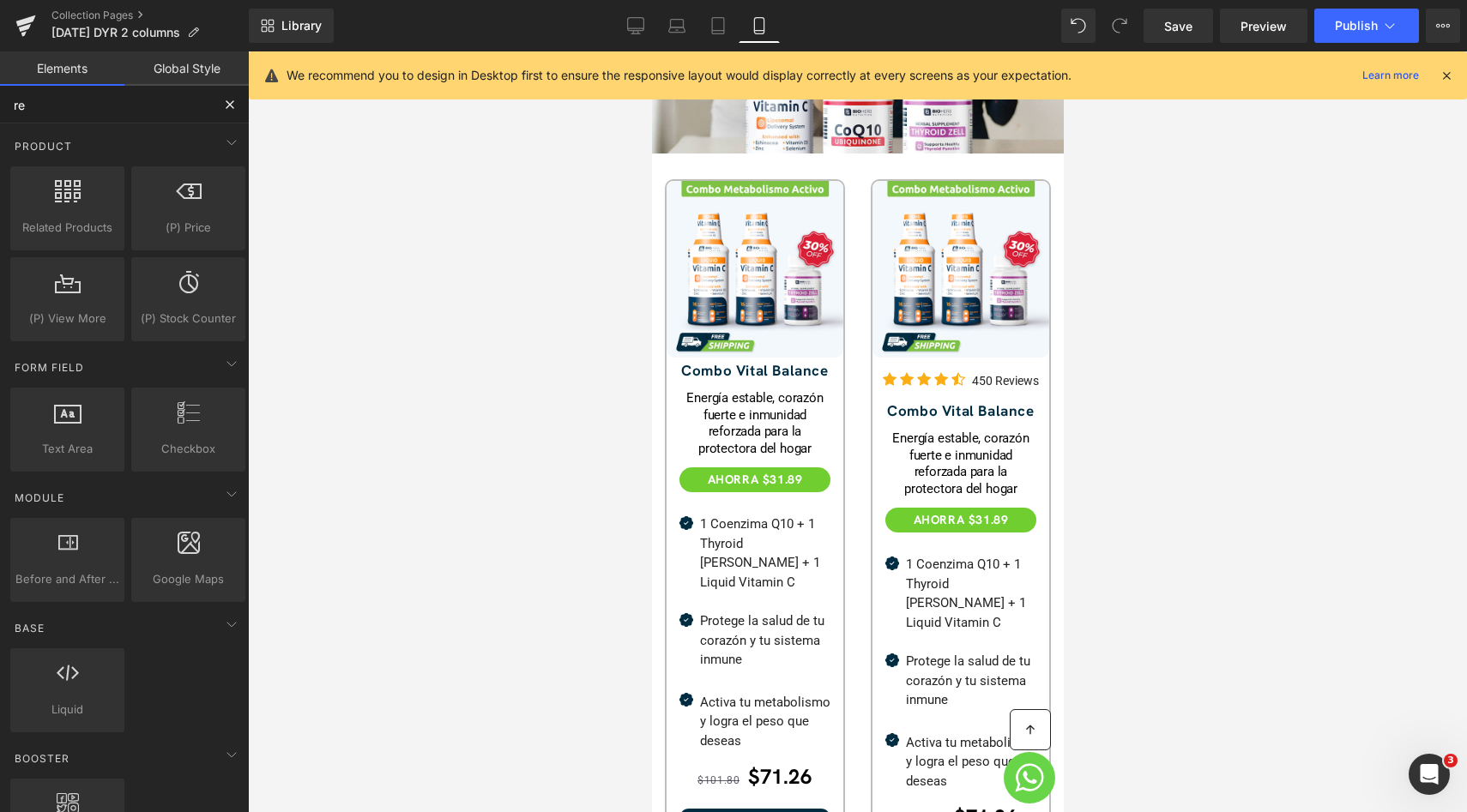
type input "r"
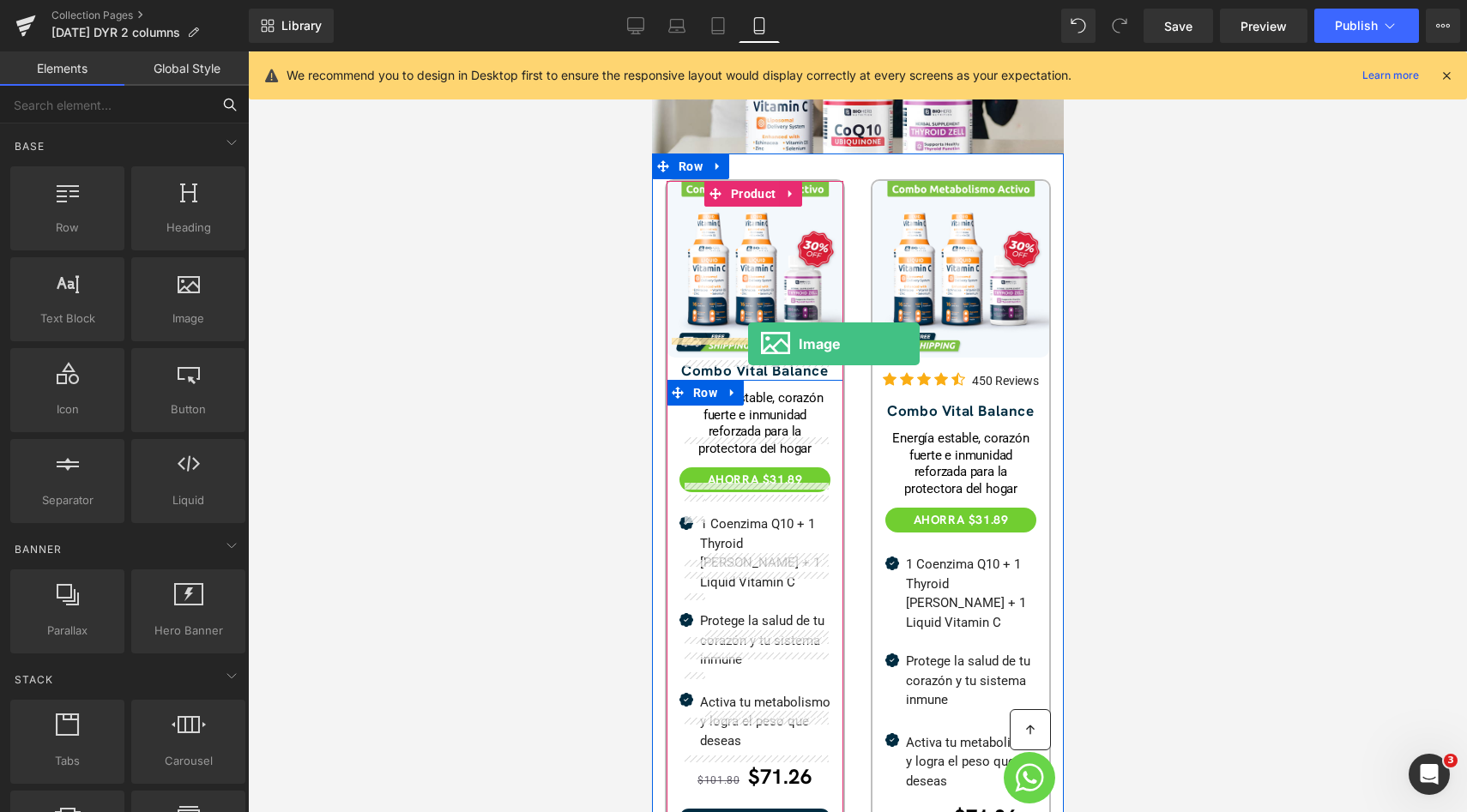
drag, startPoint x: 1297, startPoint y: 421, endPoint x: 747, endPoint y: 343, distance: 555.5
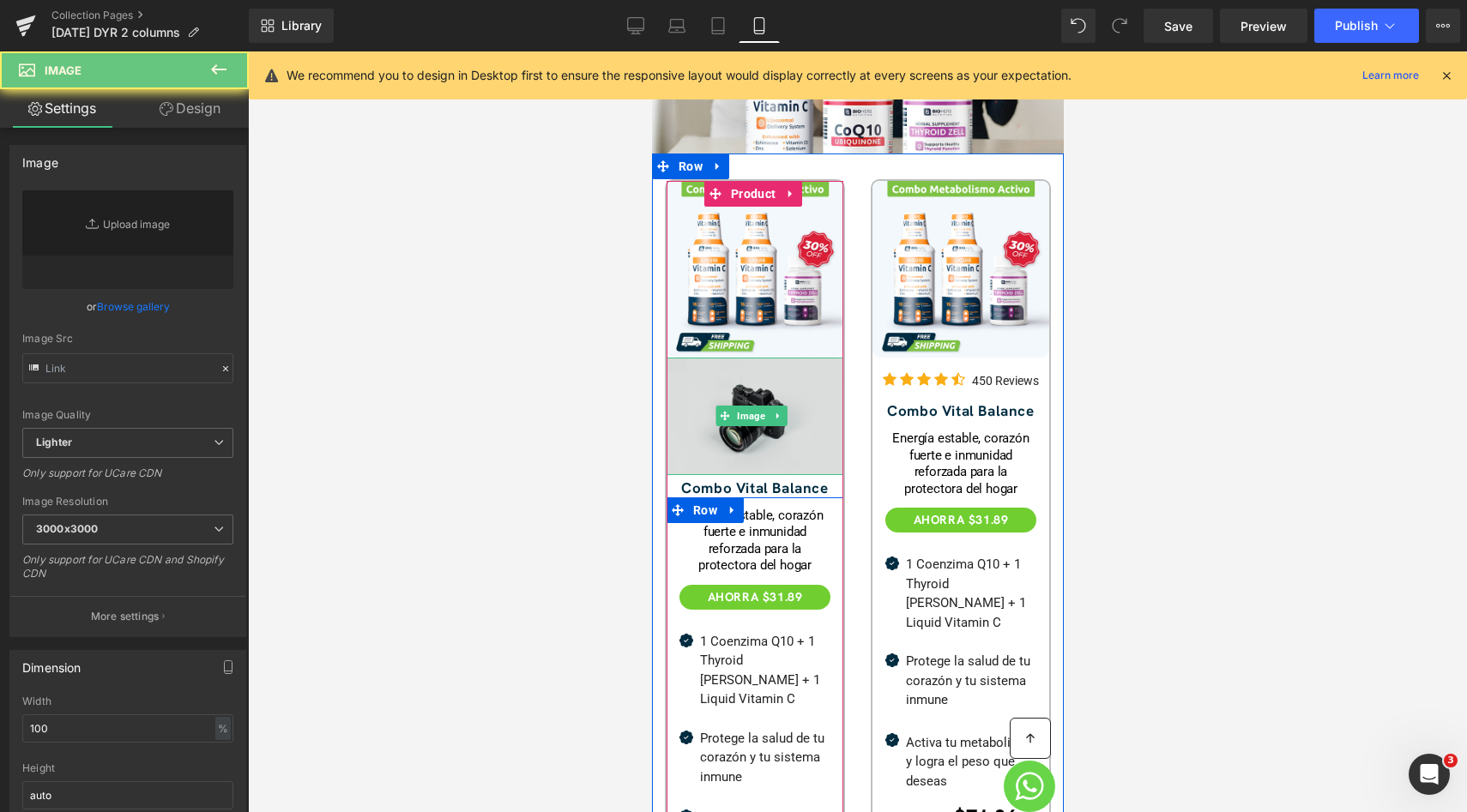
type input "//d1um8515vdn9kb.cloudfront.net/images/parallax.jpg"
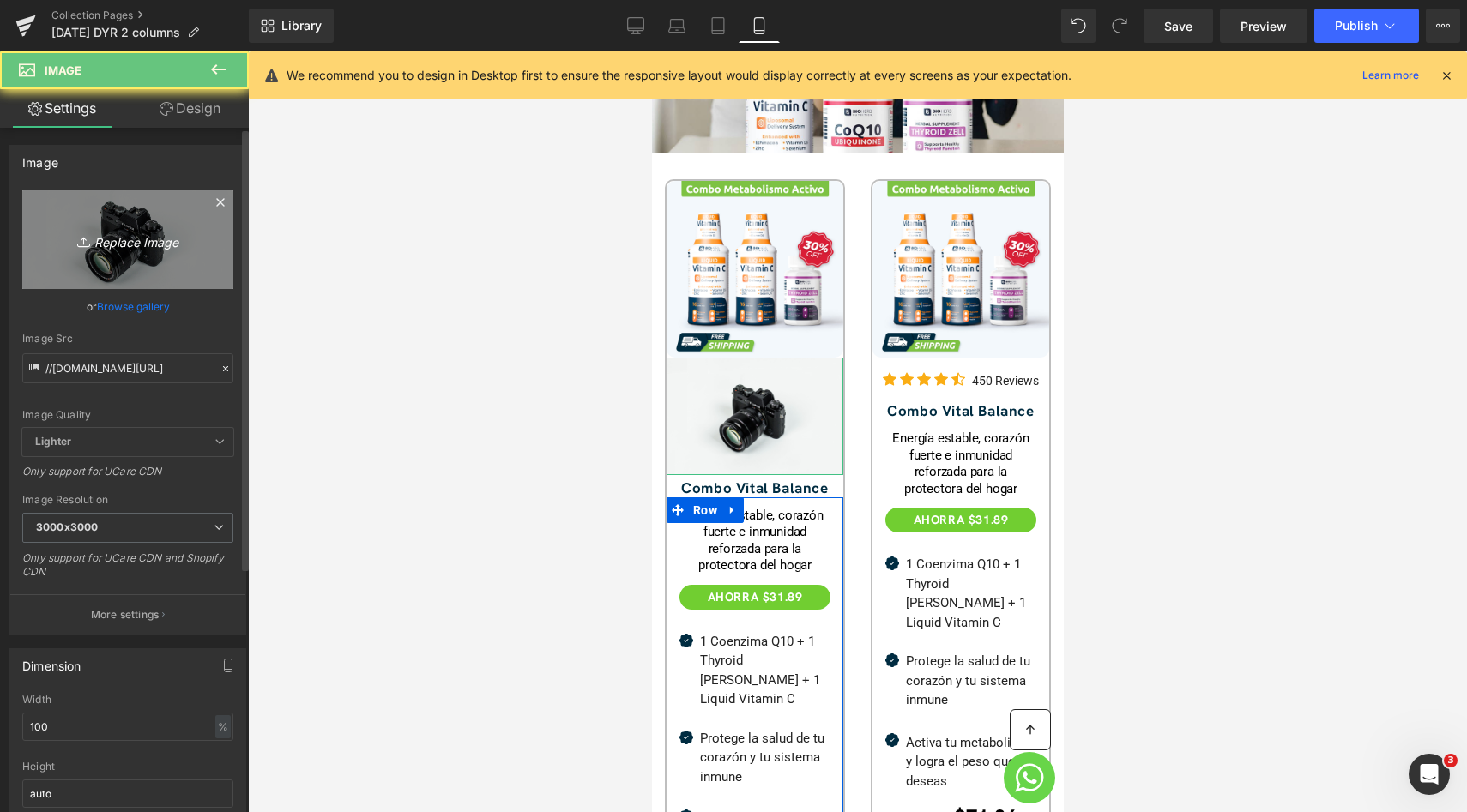
click at [155, 228] on link "Replace Image" at bounding box center [128, 239] width 211 height 99
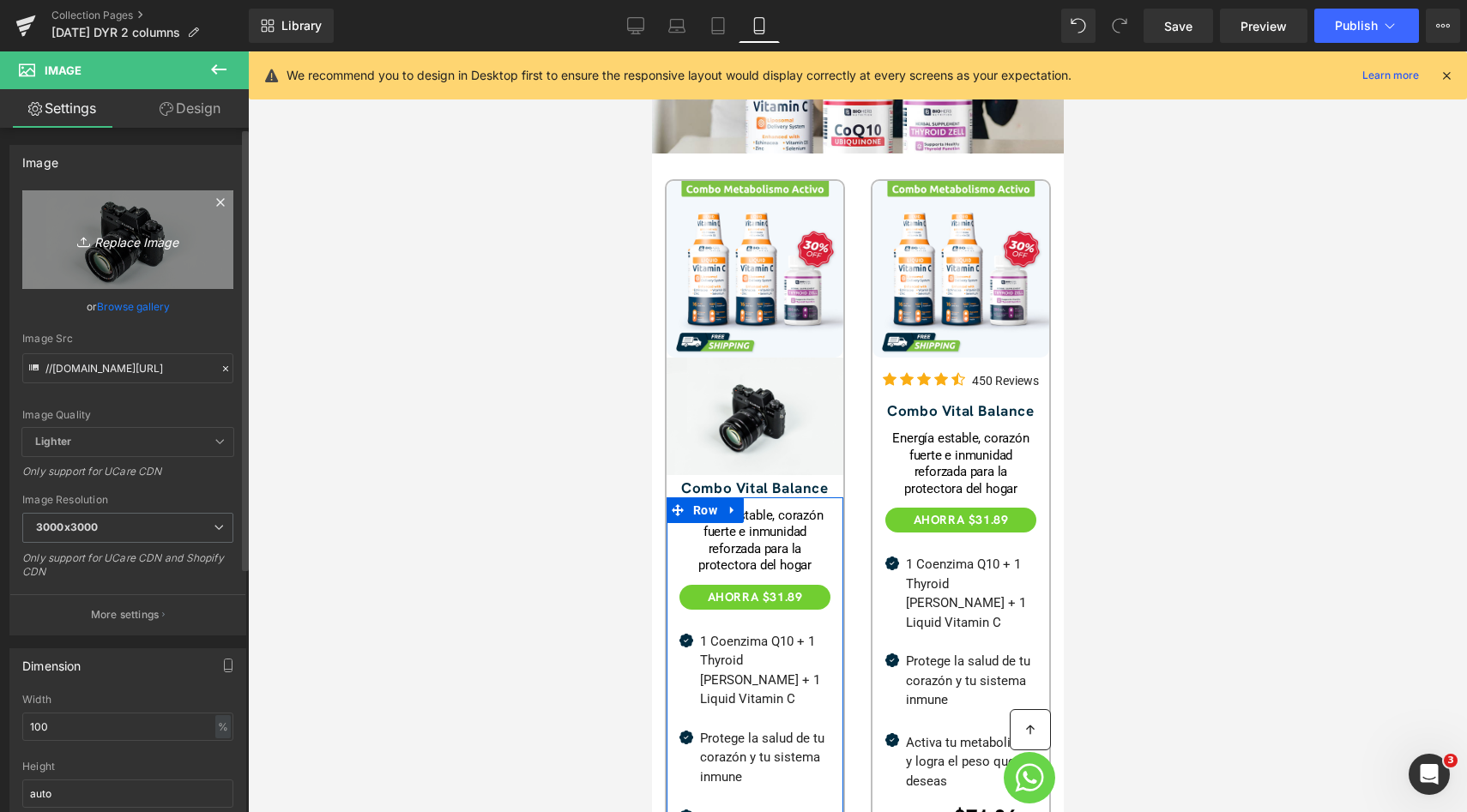
type input "C:\fakepath\5-star-rating-review-star-transparent-free-png (1).png"
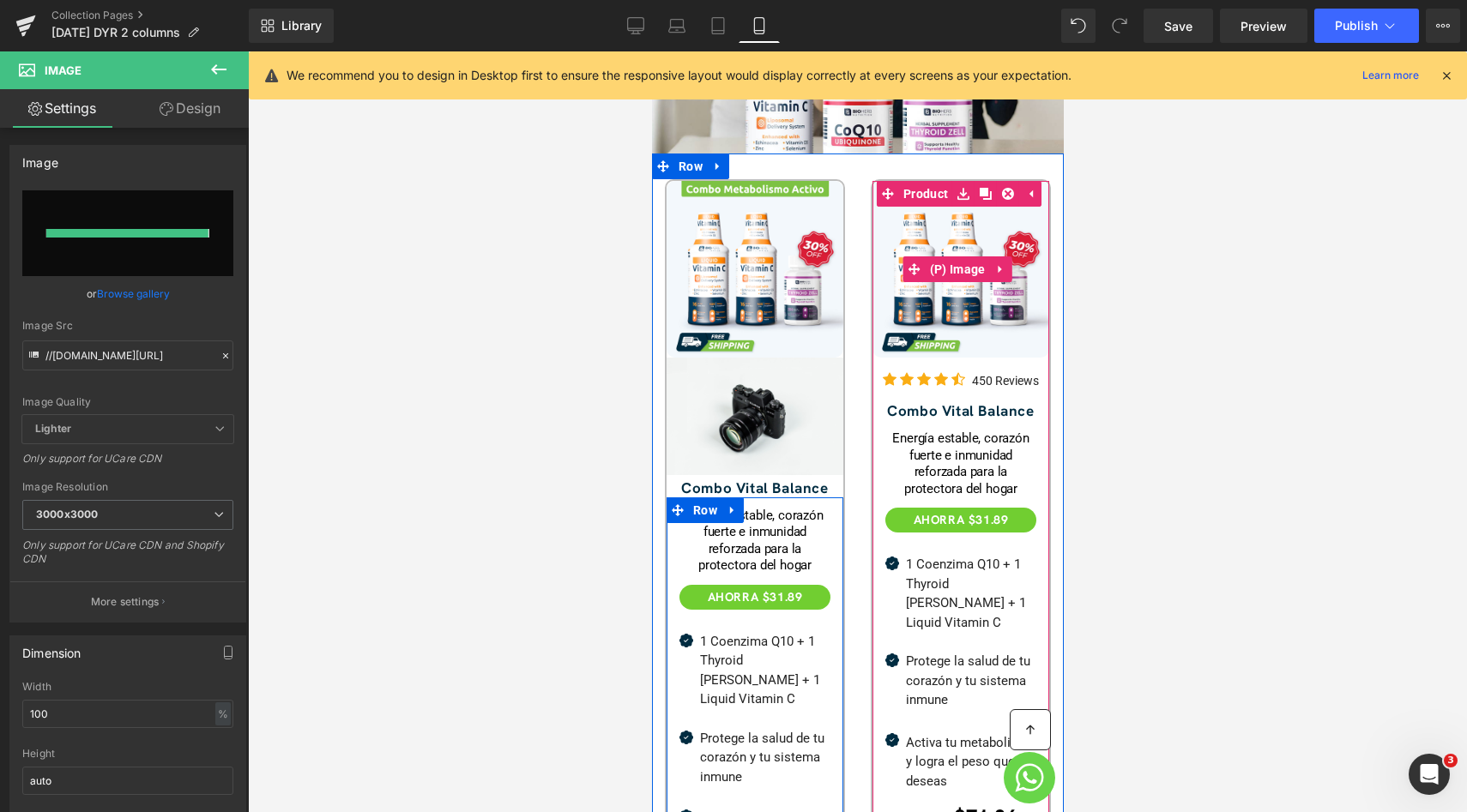
type input "[URL][DOMAIN_NAME]"
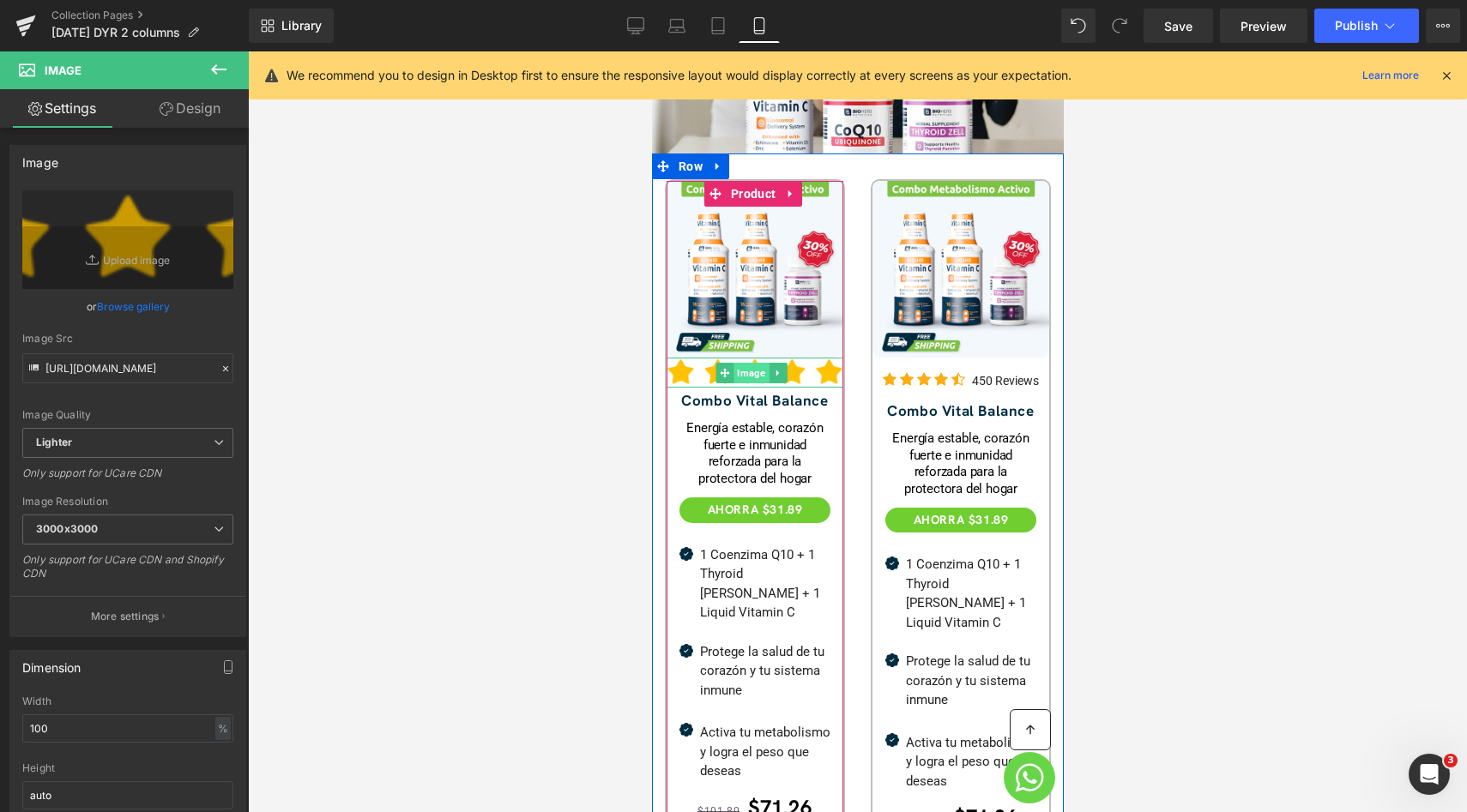
click at [748, 362] on span "Image" at bounding box center [751, 372] width 35 height 21
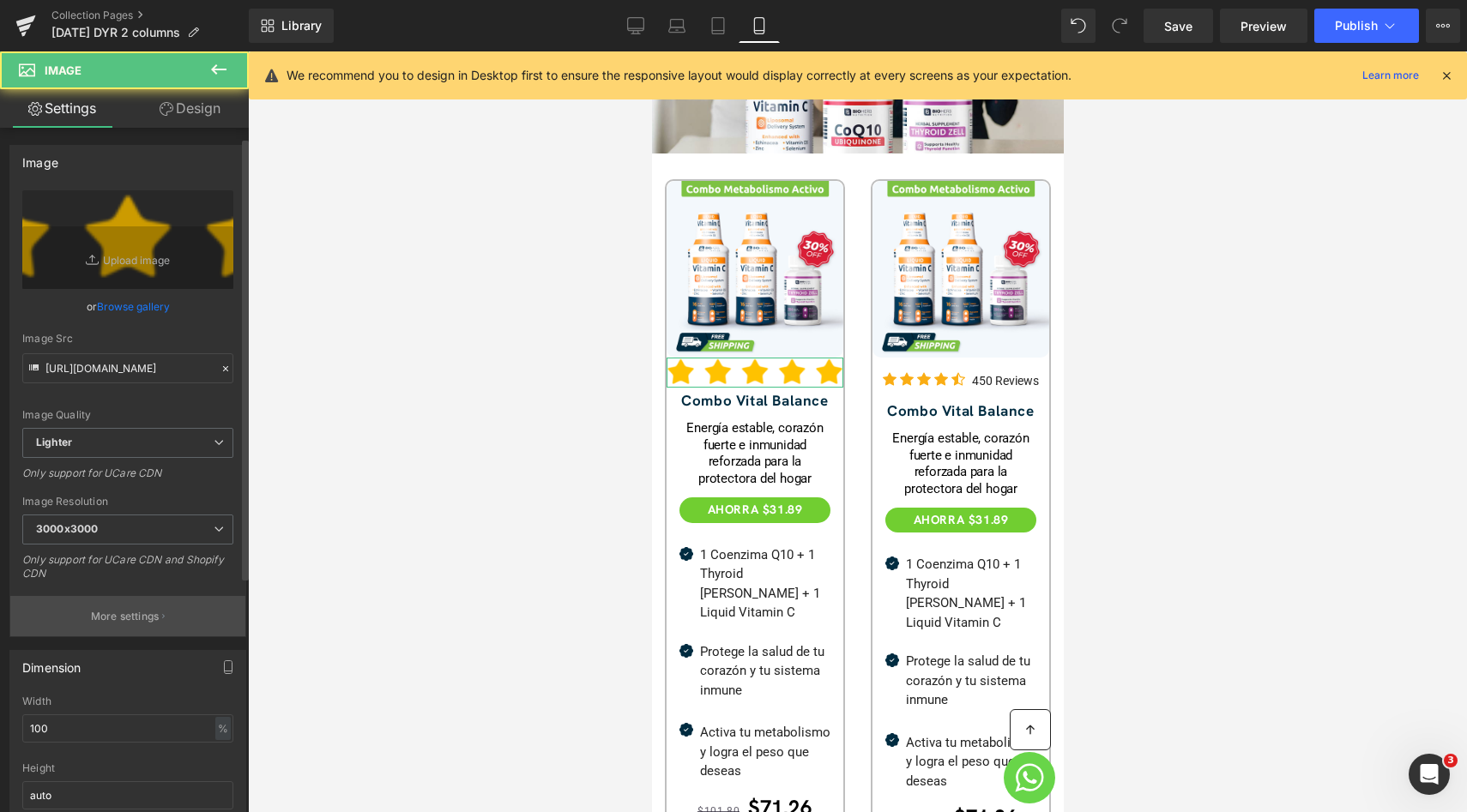
scroll to position [27, 0]
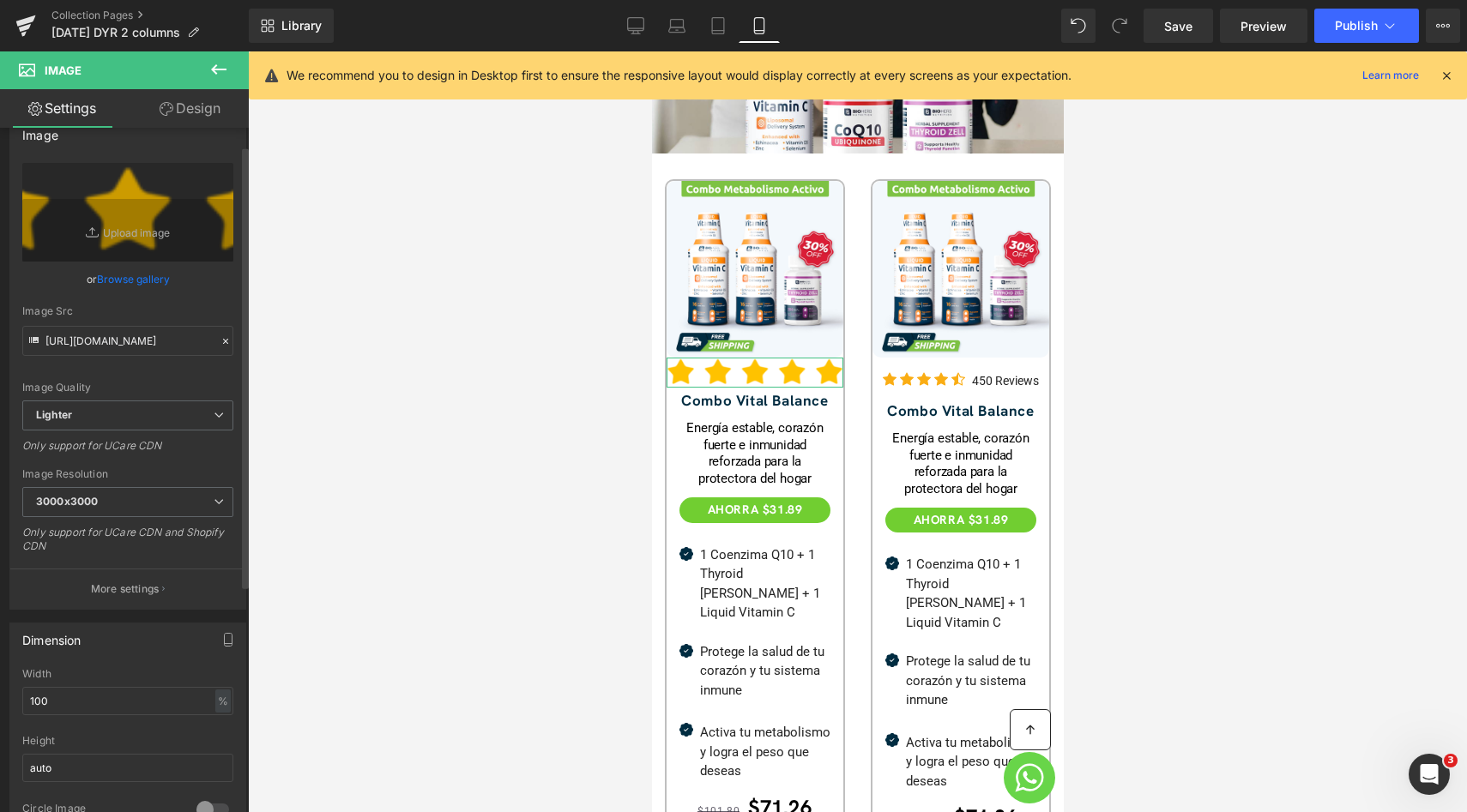
click at [101, 672] on div "Width" at bounding box center [128, 673] width 211 height 12
click at [84, 690] on input "100" at bounding box center [128, 701] width 211 height 28
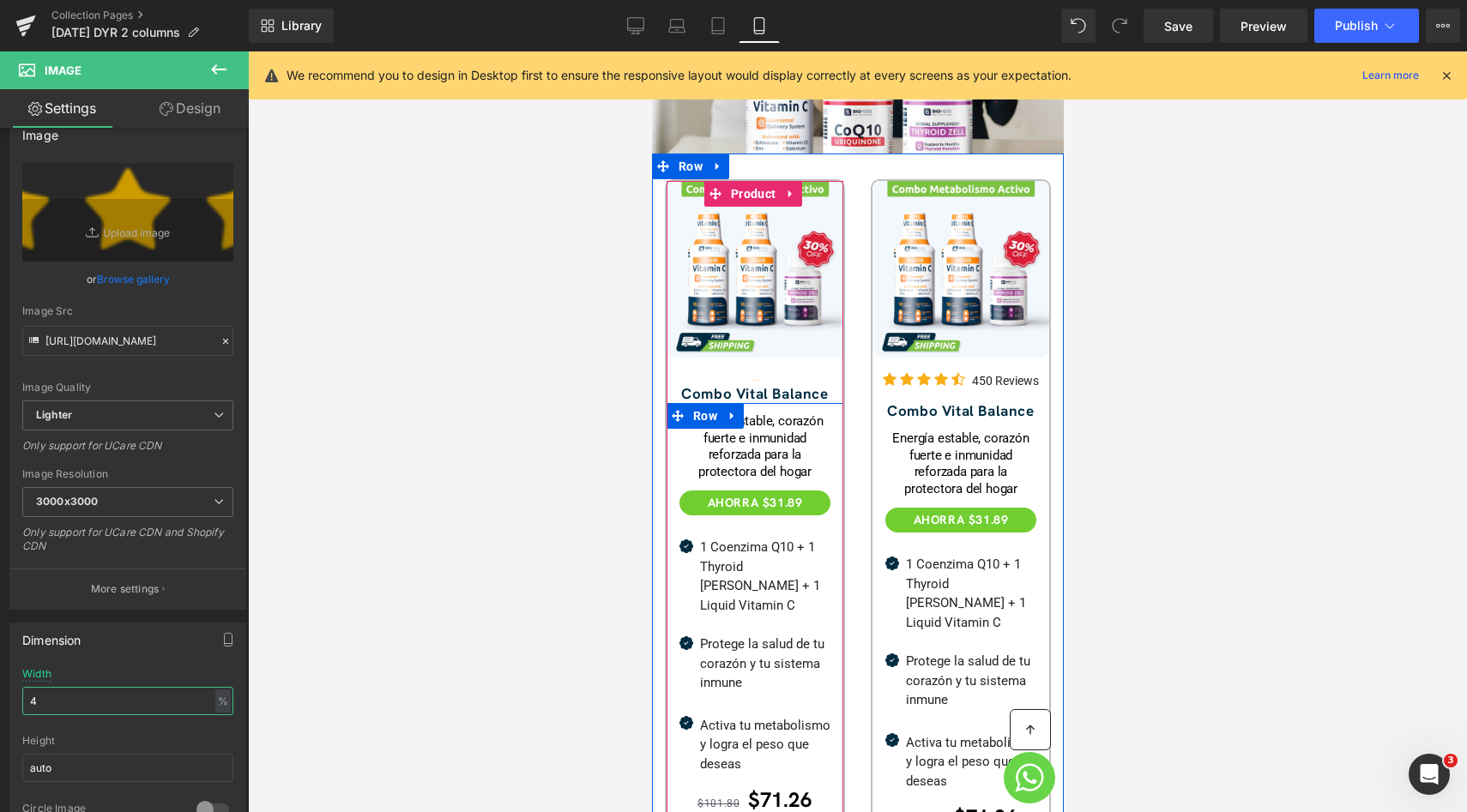
type input "45"
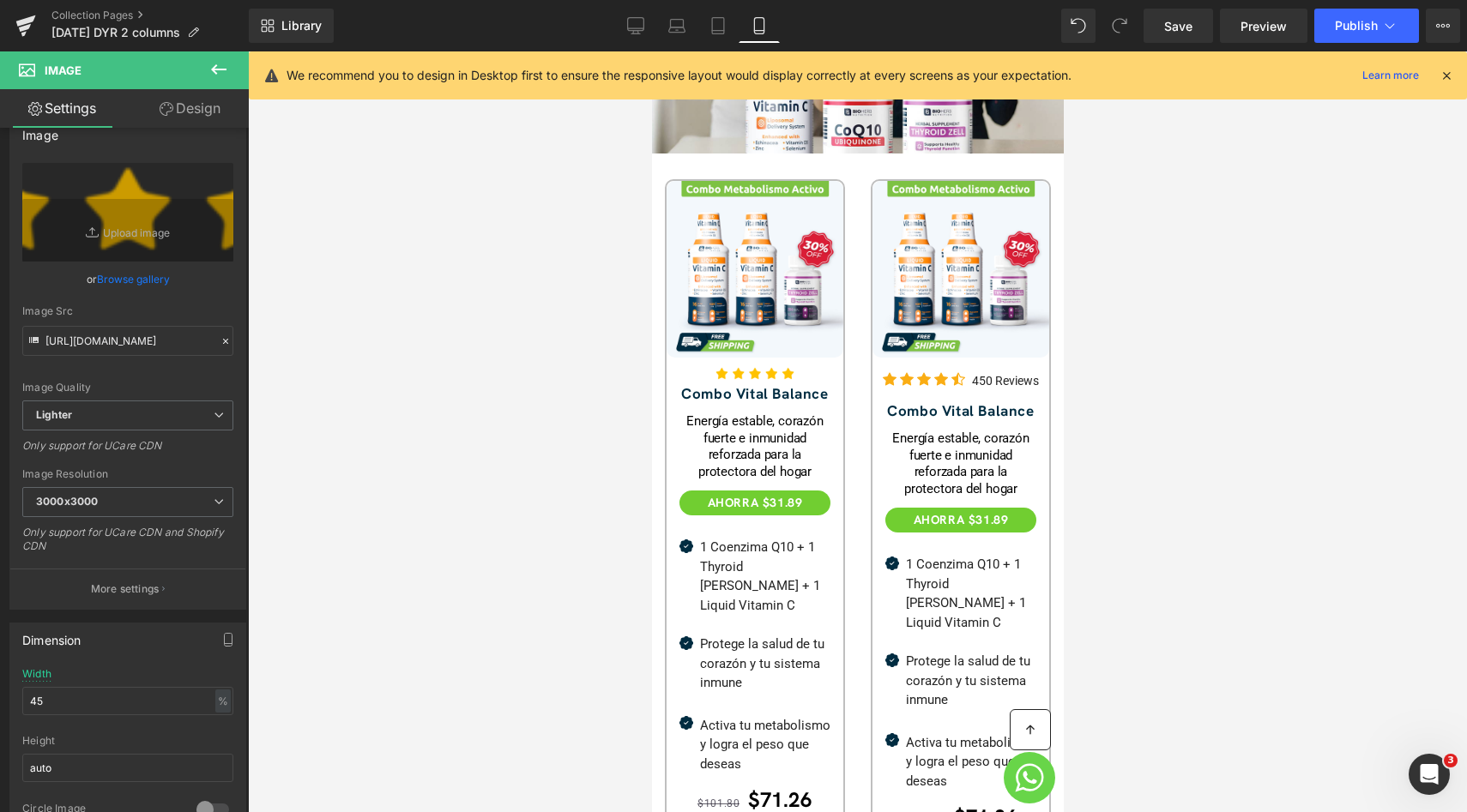
click at [205, 72] on button at bounding box center [219, 71] width 60 height 38
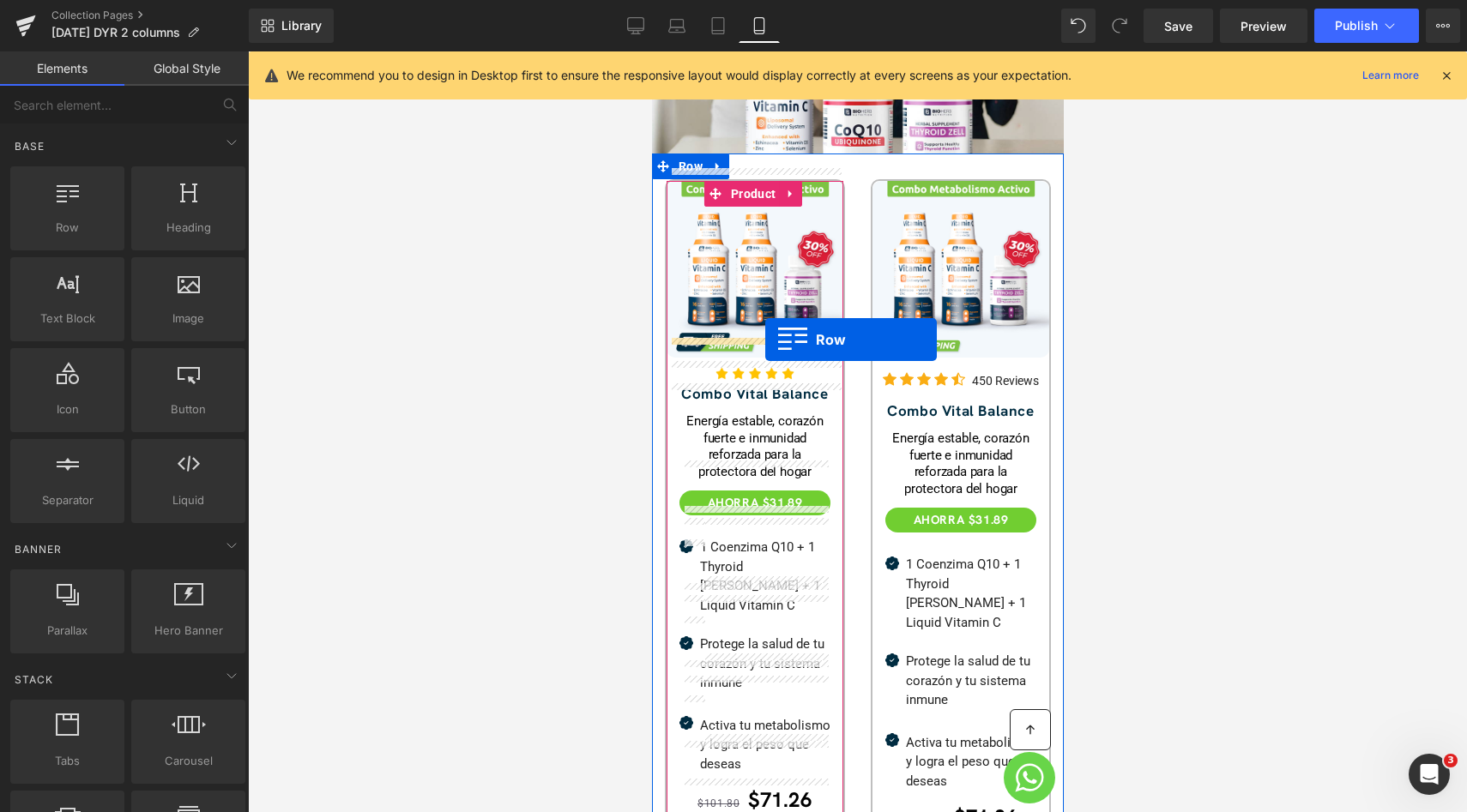
drag, startPoint x: 704, startPoint y: 262, endPoint x: 764, endPoint y: 339, distance: 97.6
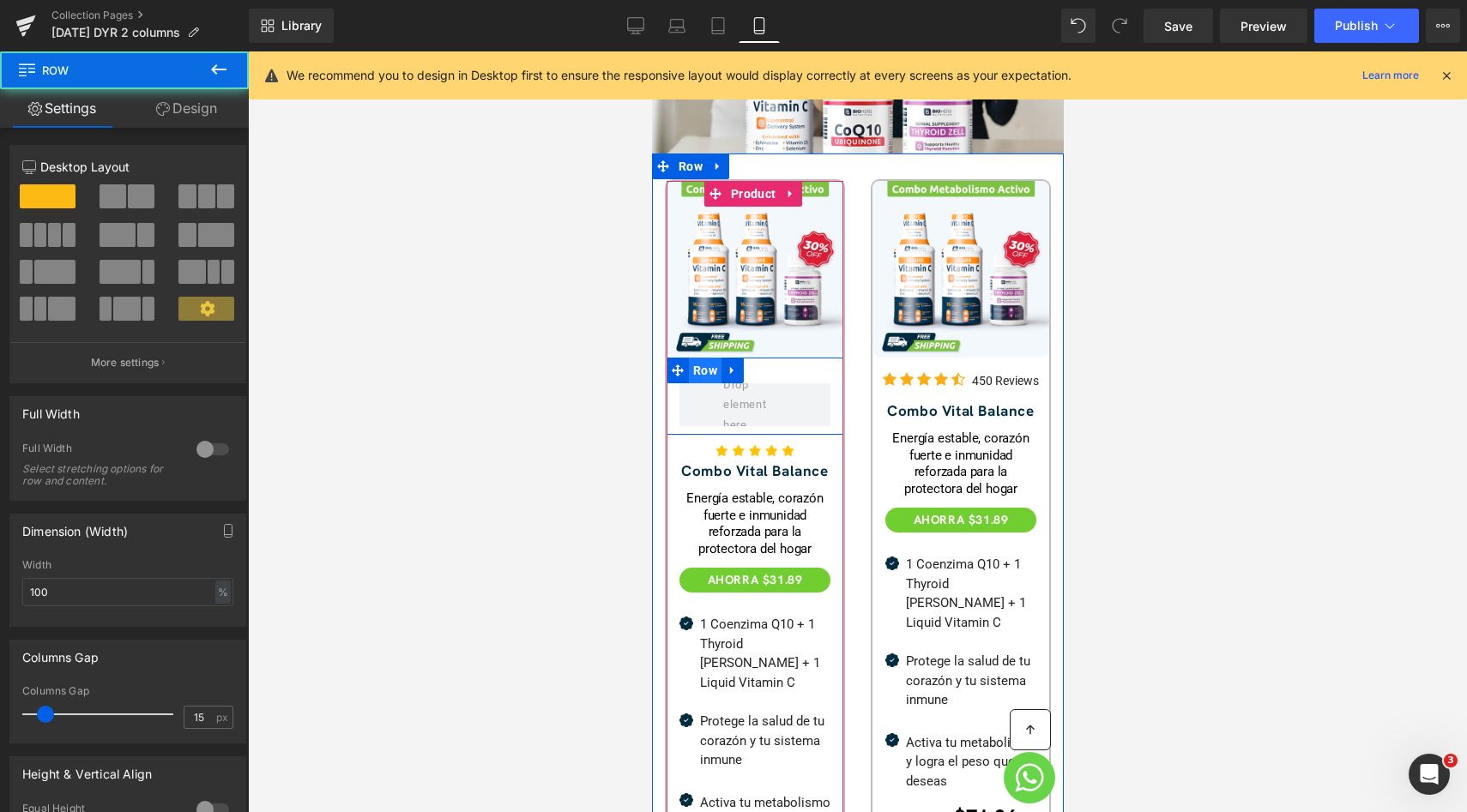
click at [706, 357] on span "Row" at bounding box center [704, 370] width 33 height 25
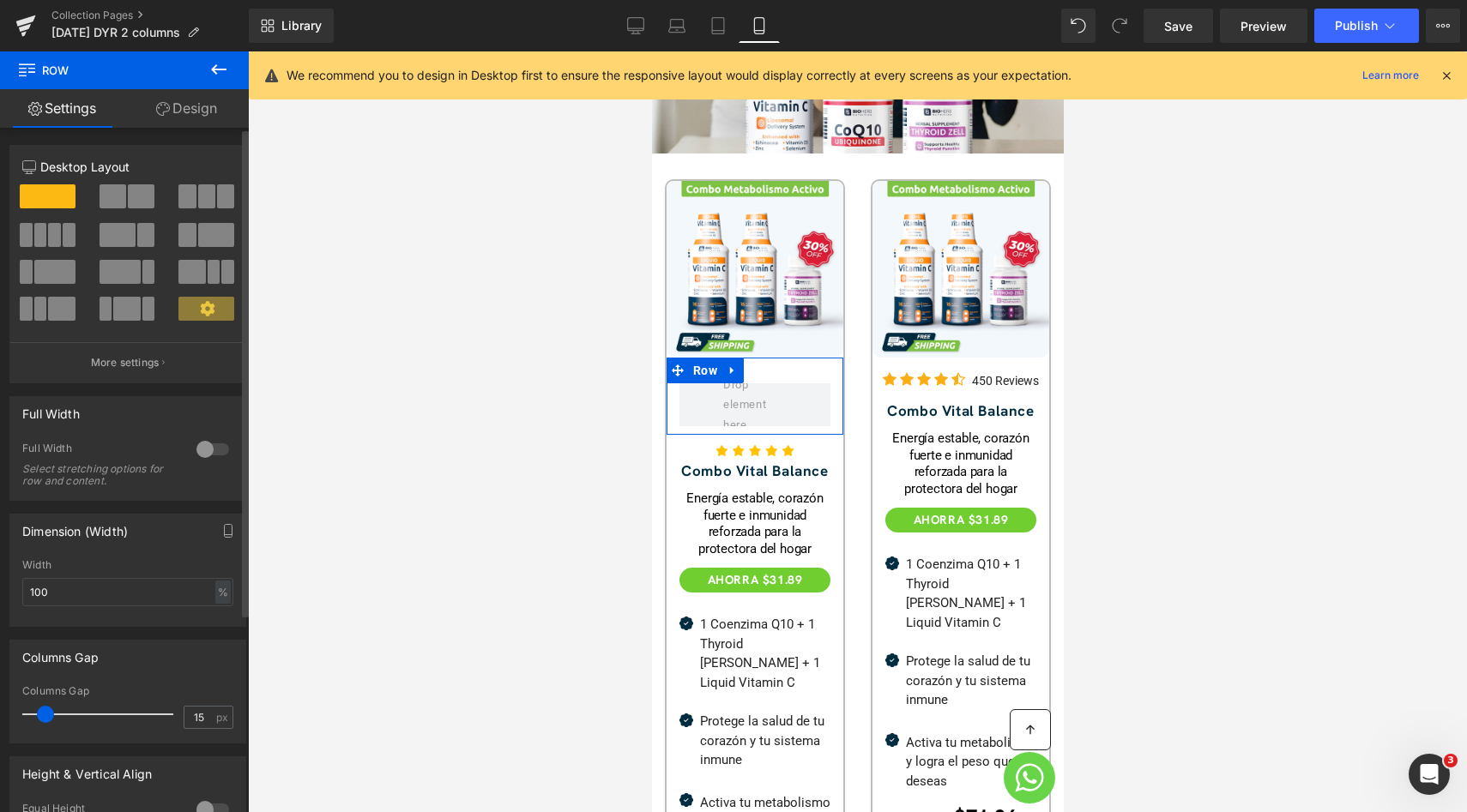
click at [116, 193] on span at bounding box center [112, 196] width 26 height 24
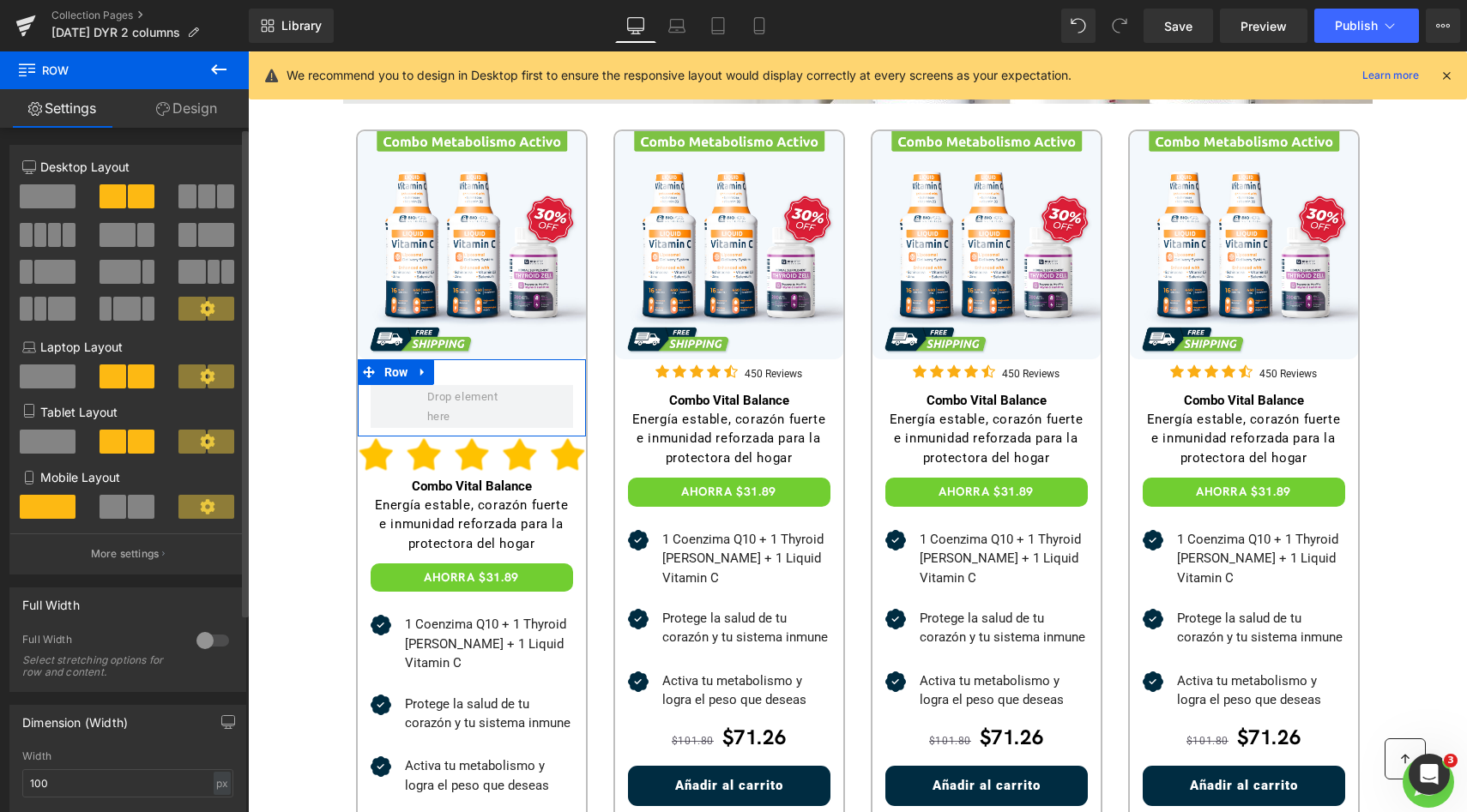
type input "1200"
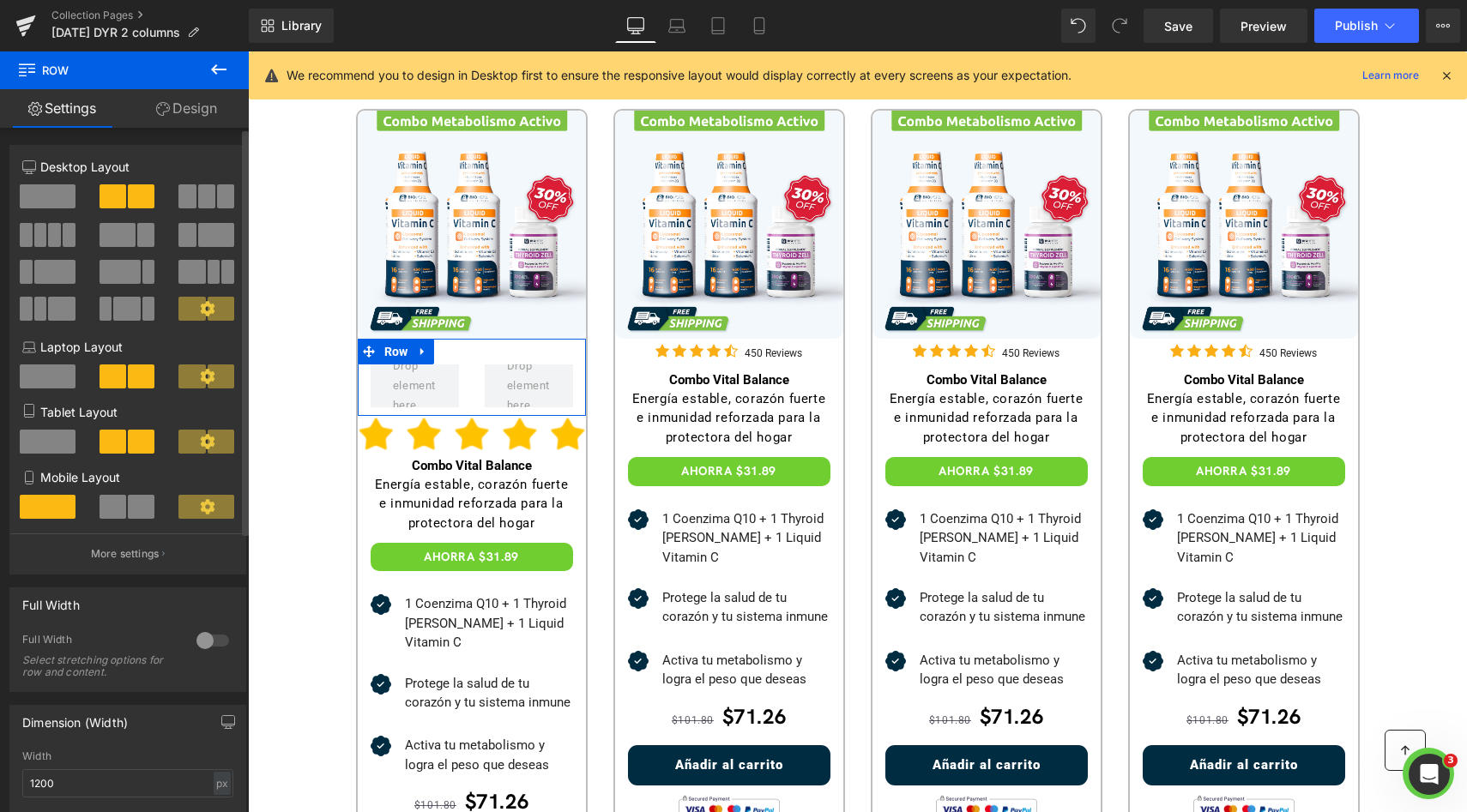
click at [128, 503] on span at bounding box center [141, 507] width 26 height 24
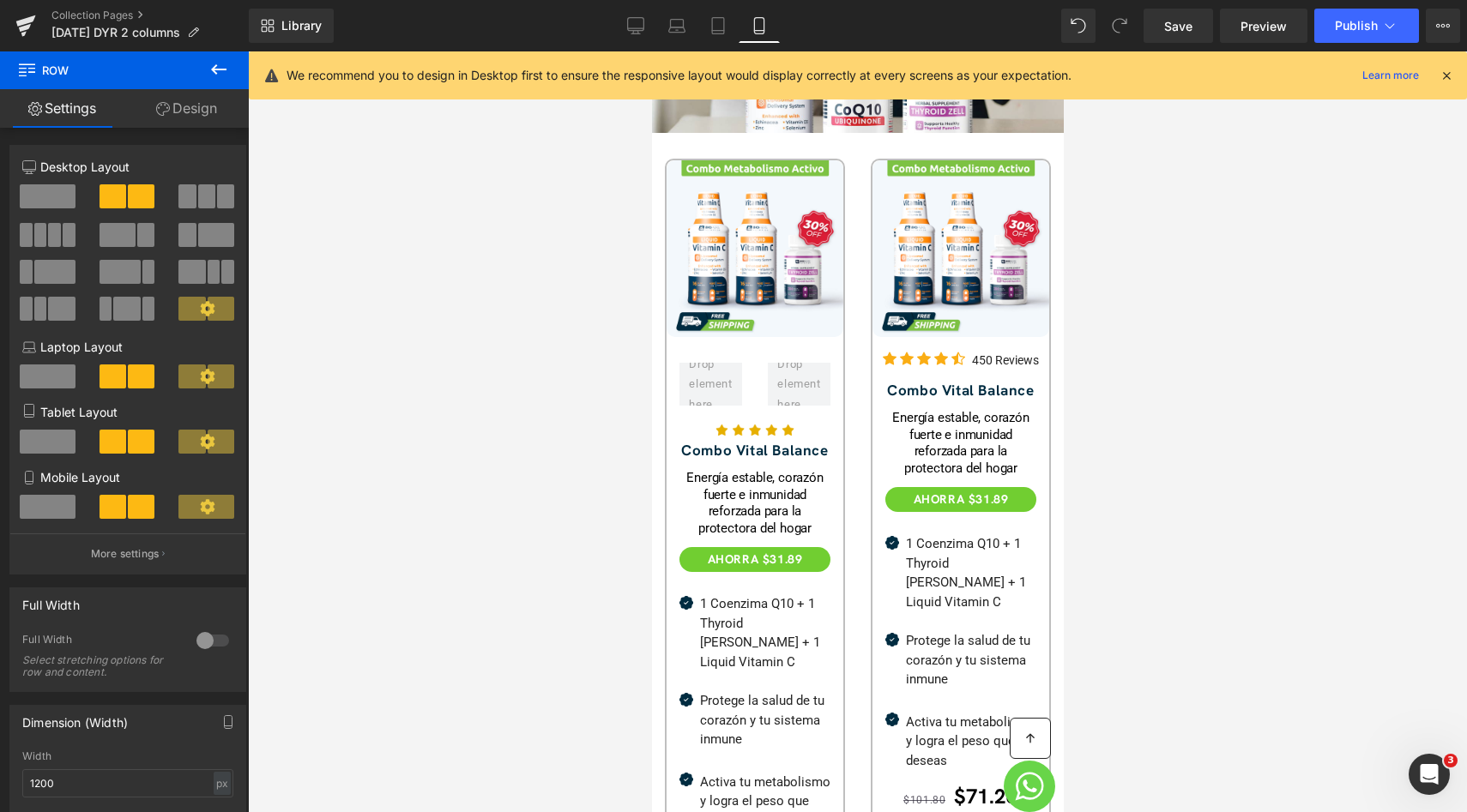
scroll to position [459, 0]
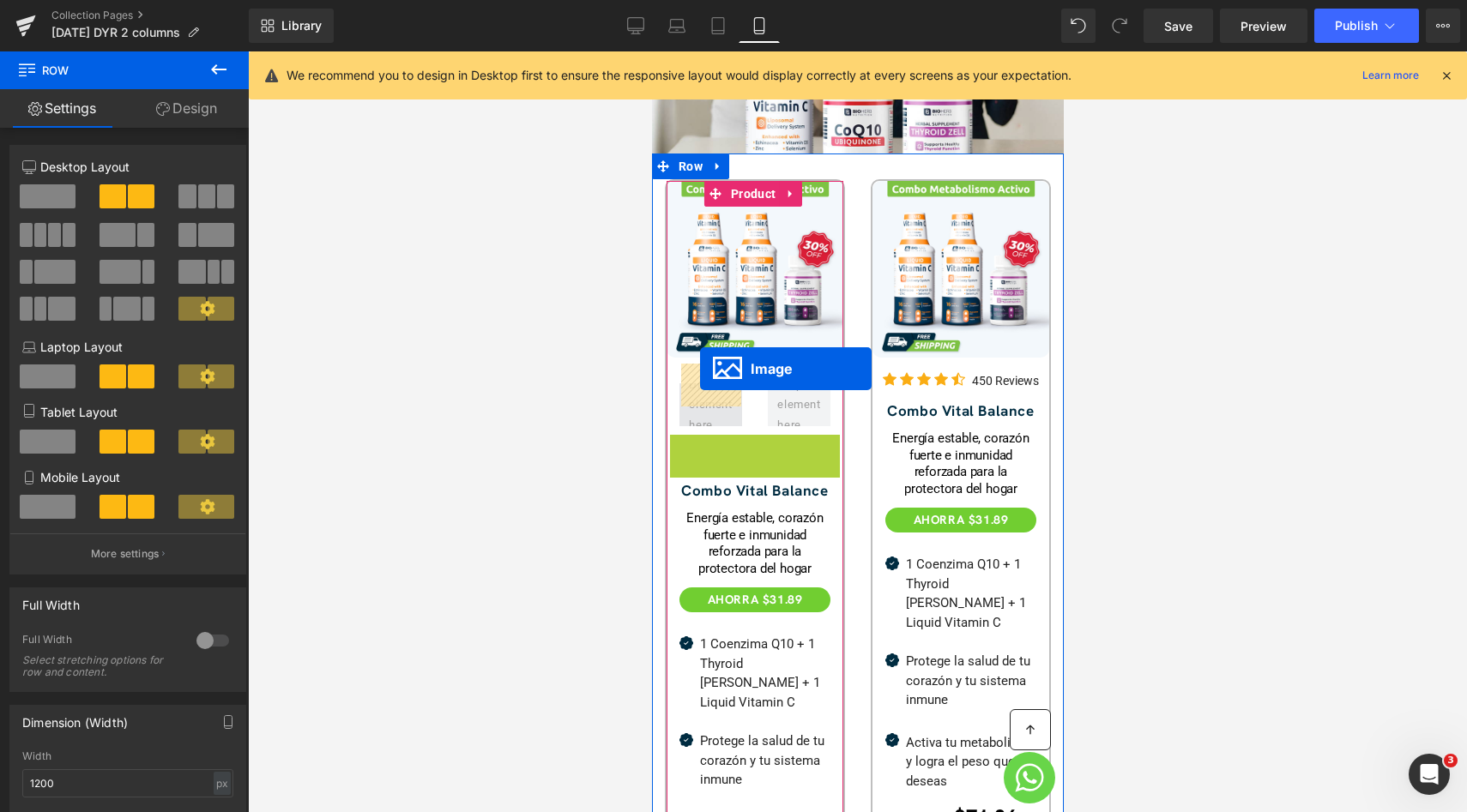
drag, startPoint x: 747, startPoint y: 431, endPoint x: 699, endPoint y: 368, distance: 79.2
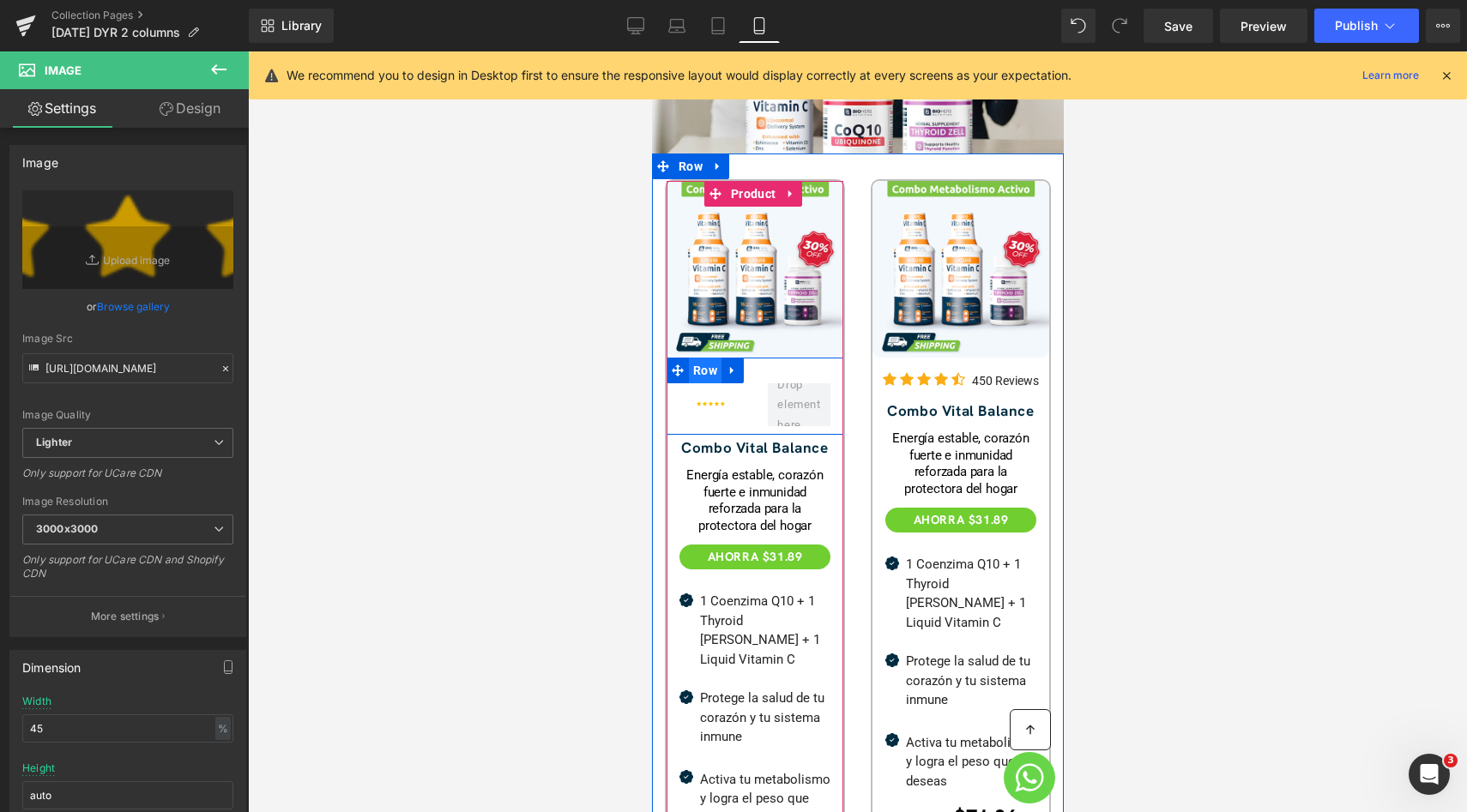
click at [707, 357] on span "Row" at bounding box center [704, 370] width 33 height 25
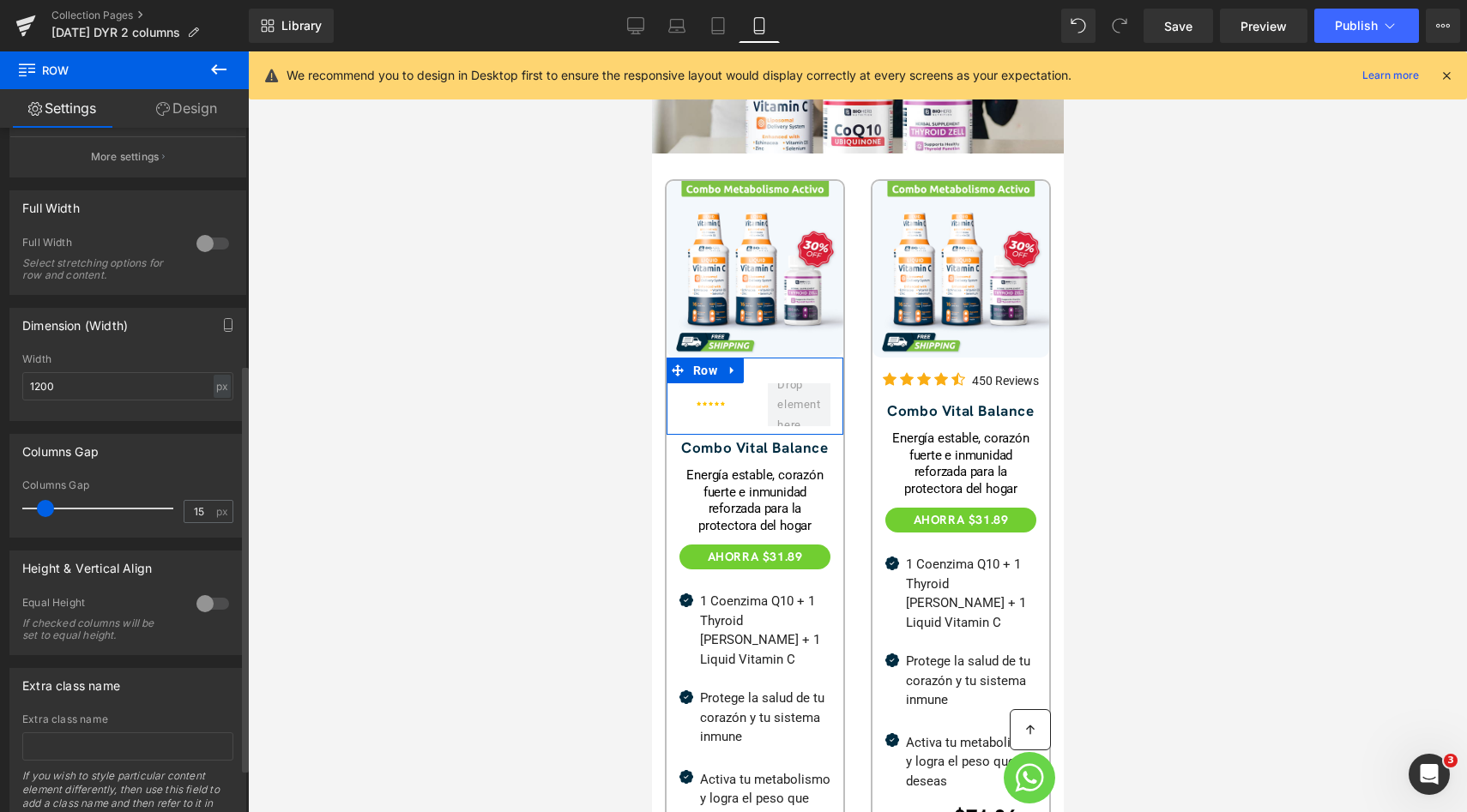
scroll to position [471, 0]
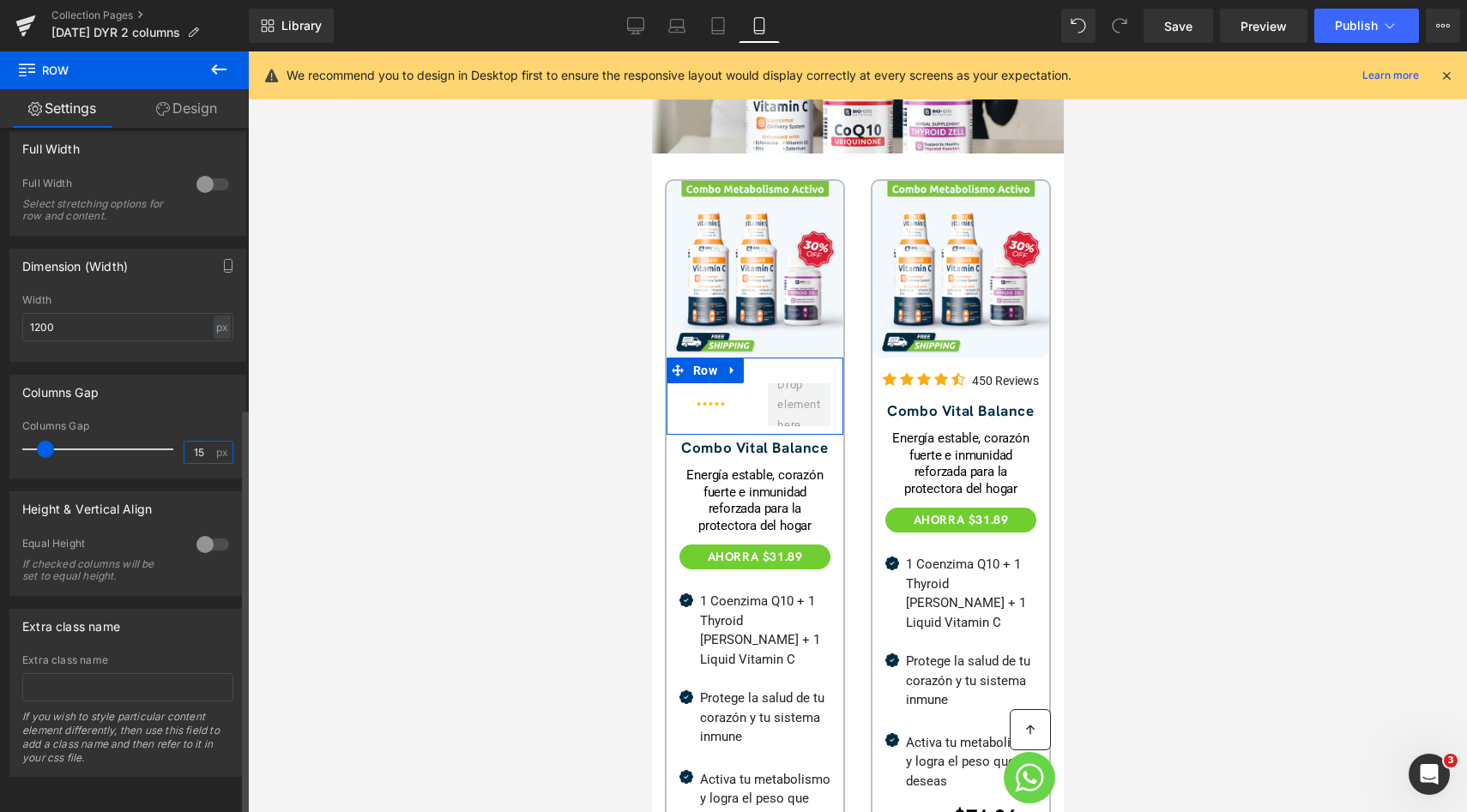
click at [203, 441] on input "15" at bounding box center [199, 452] width 30 height 22
type input "0"
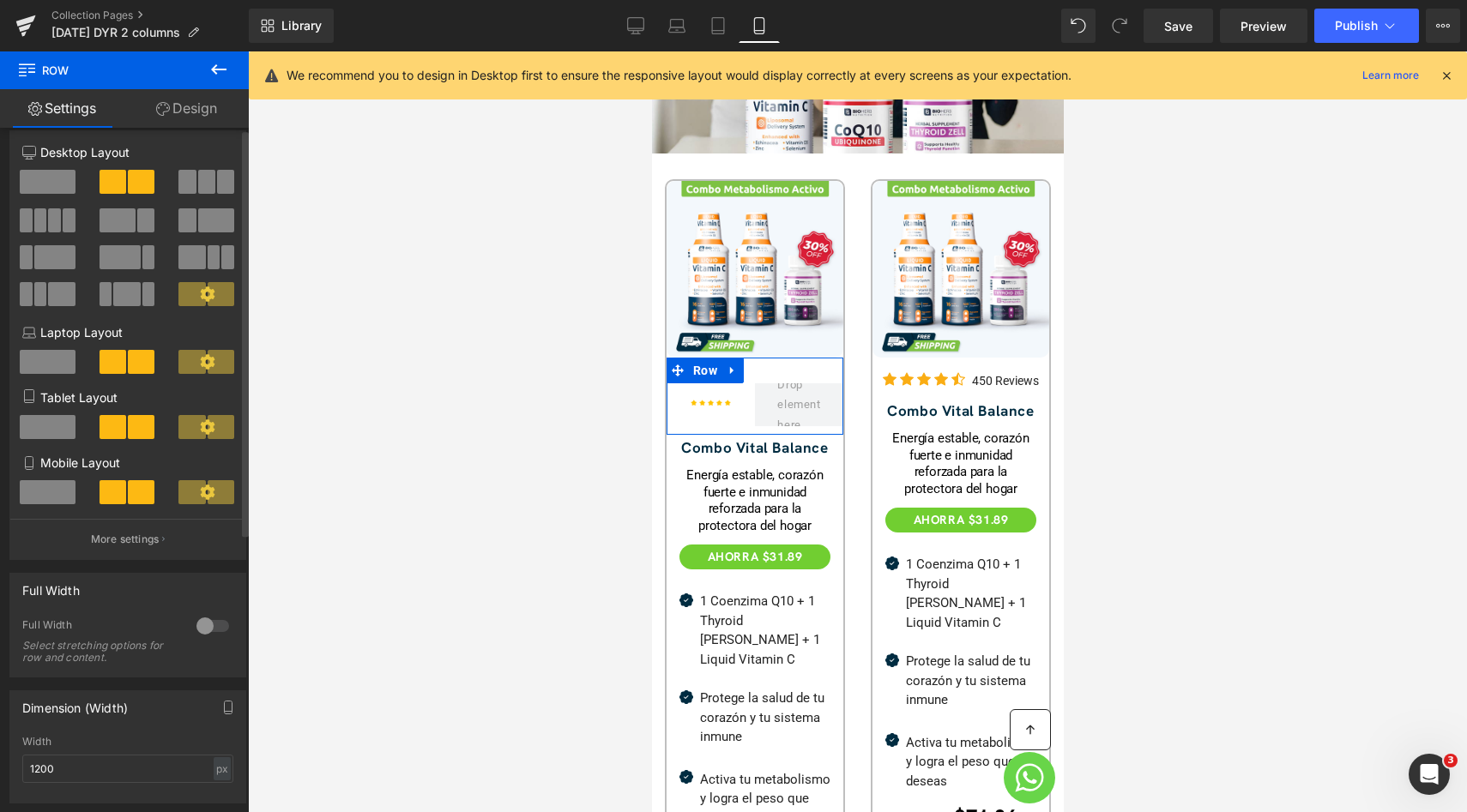
scroll to position [0, 0]
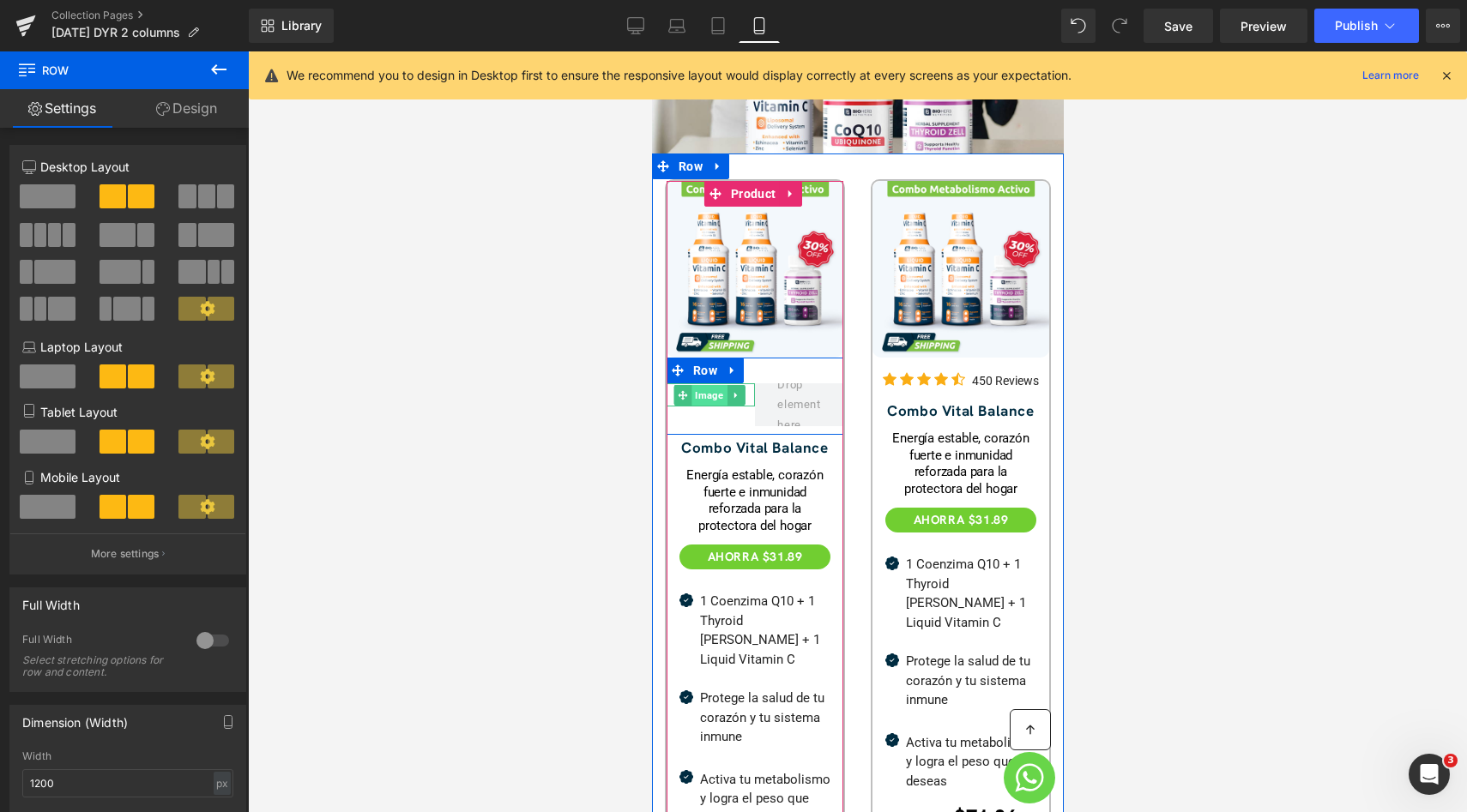
click at [714, 385] on span "Image" at bounding box center [708, 395] width 35 height 21
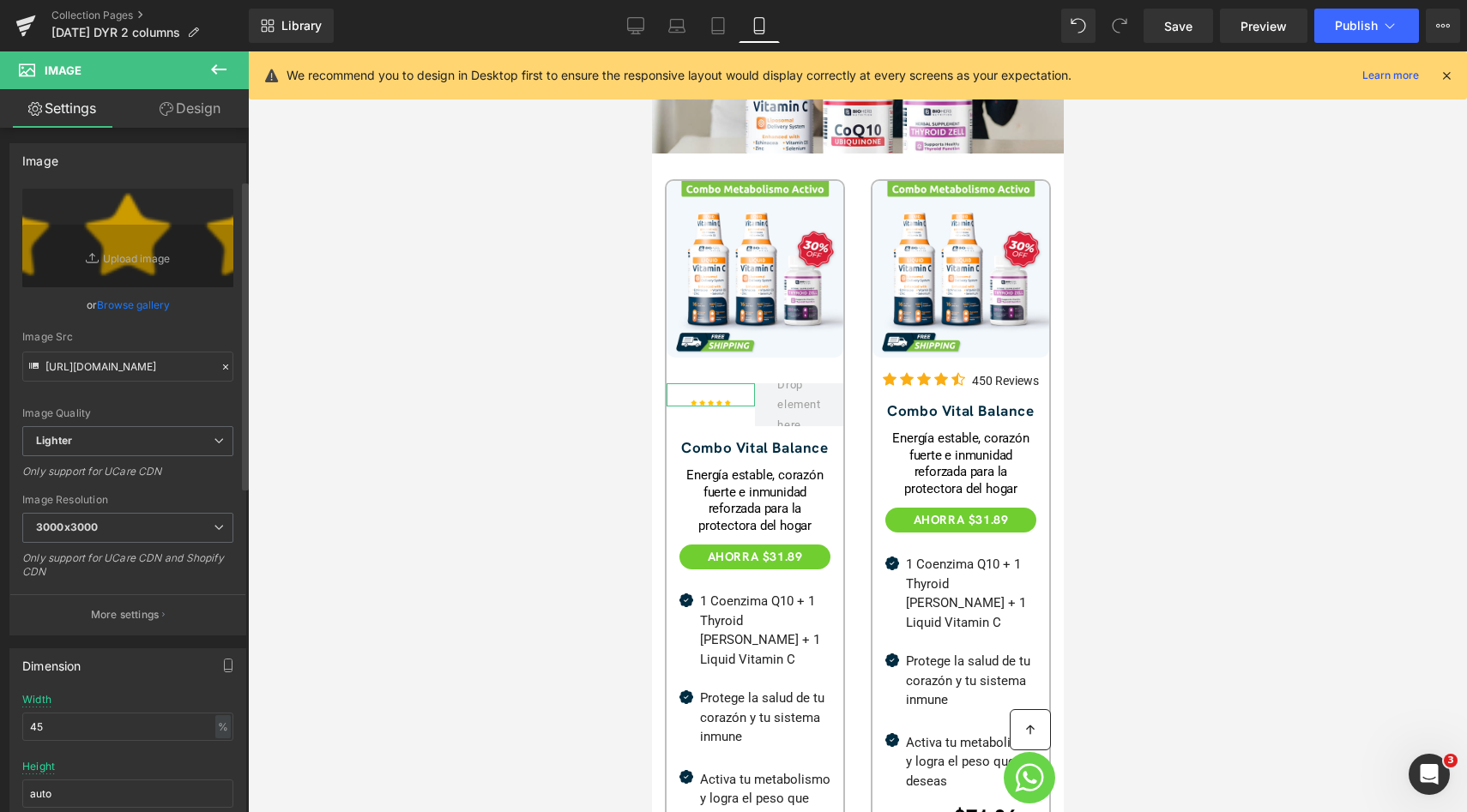
scroll to position [116, 0]
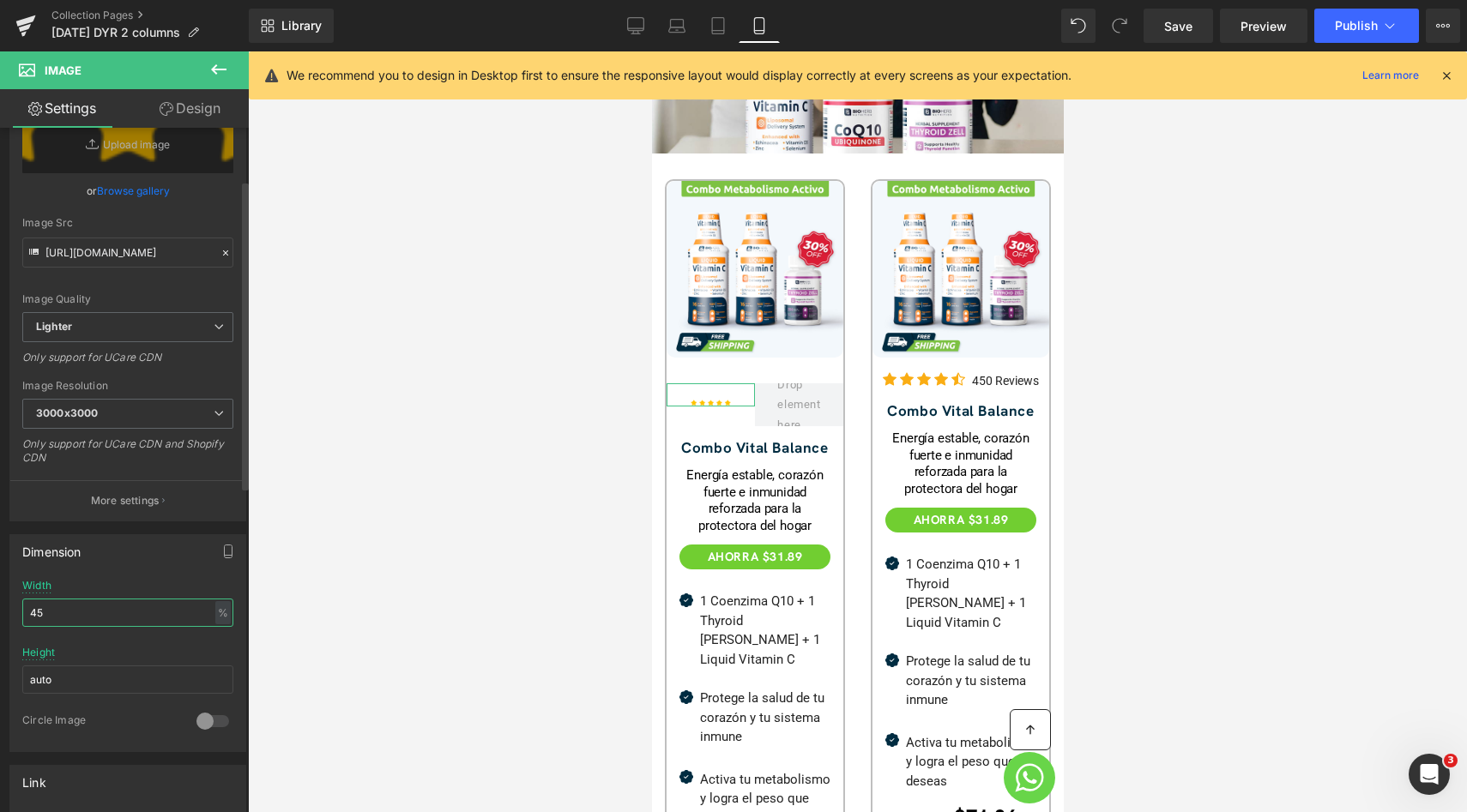
click at [121, 621] on input "45" at bounding box center [128, 612] width 211 height 28
type input "4"
type input "70"
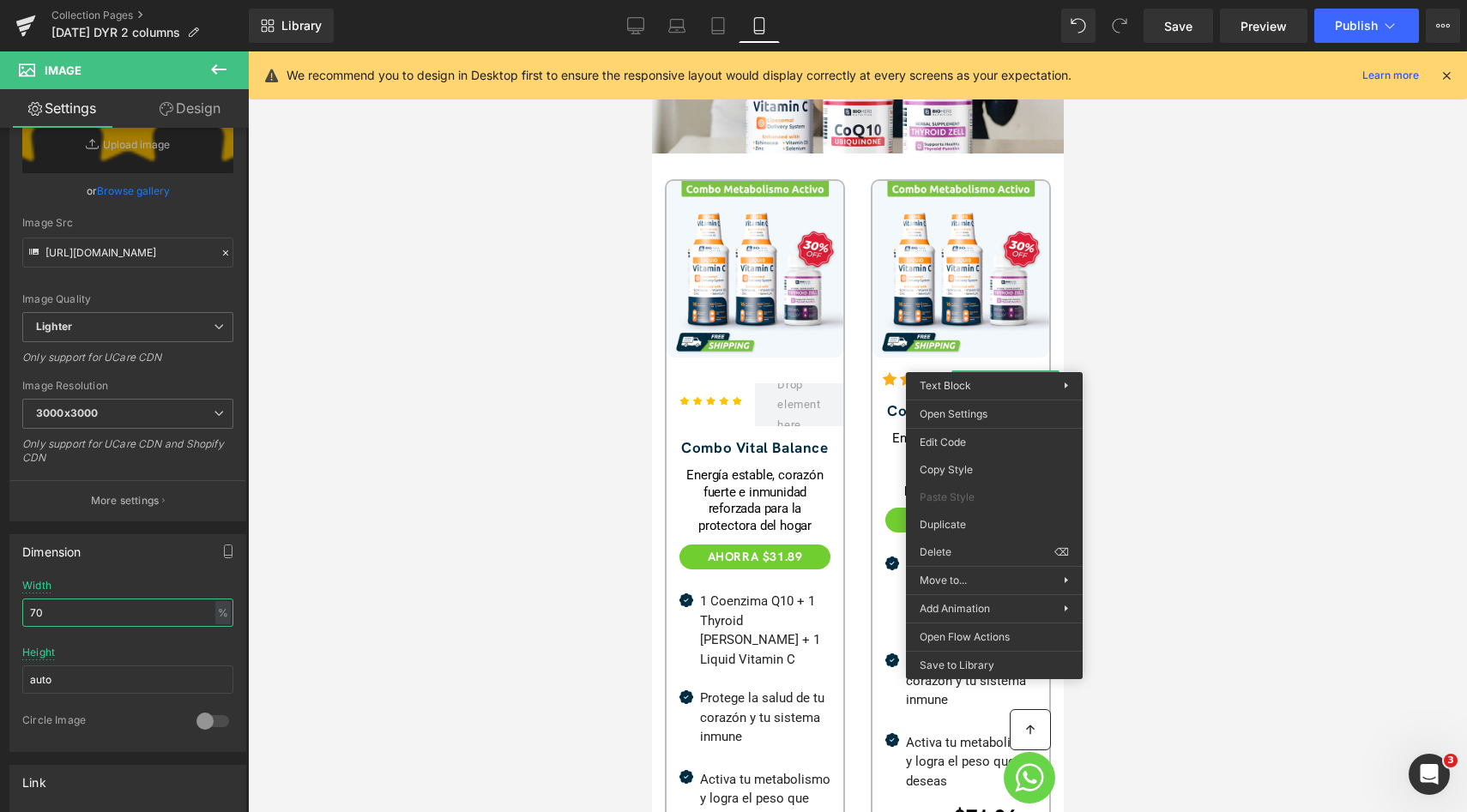
drag, startPoint x: 1610, startPoint y: 573, endPoint x: 968, endPoint y: 397, distance: 665.7
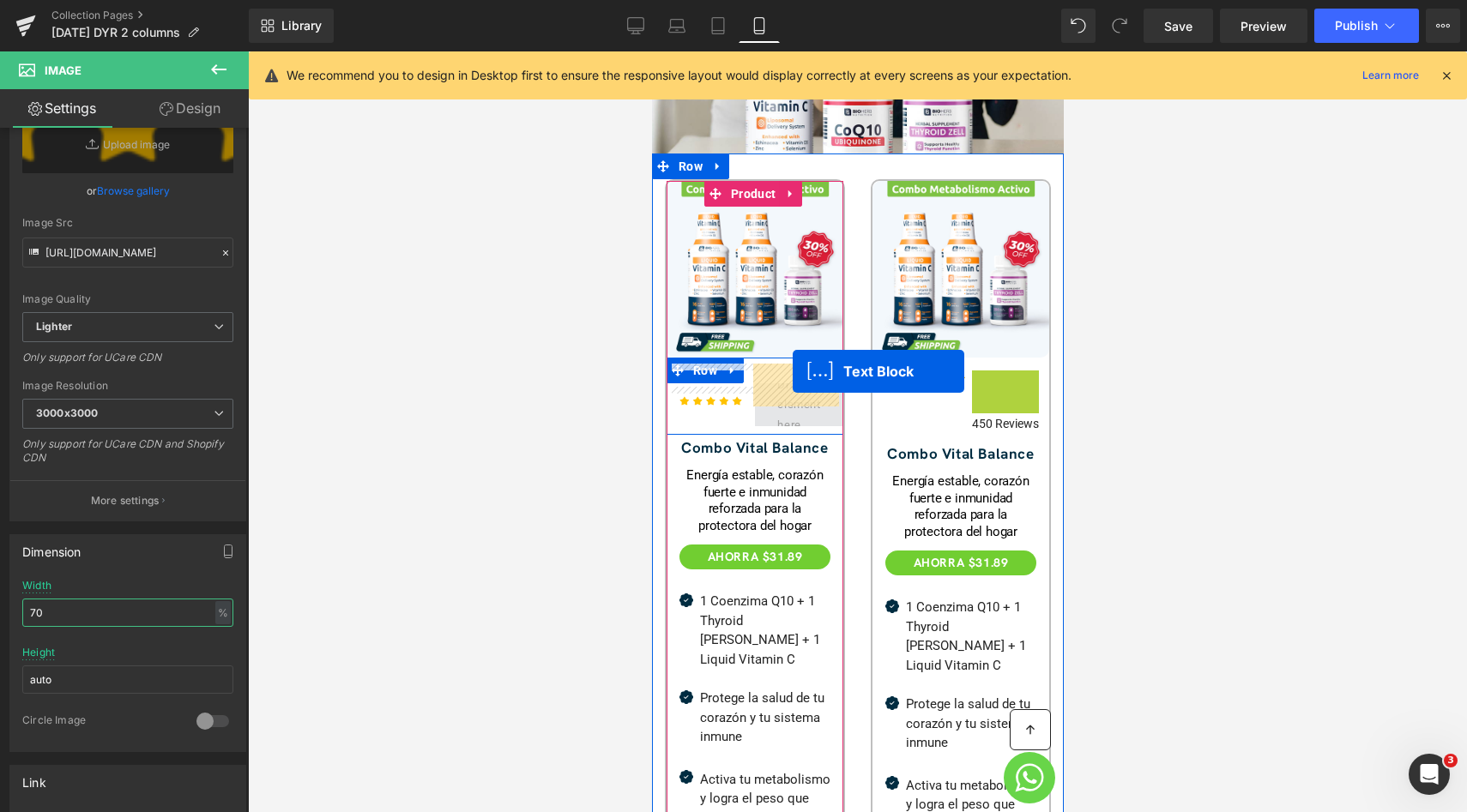
drag, startPoint x: 967, startPoint y: 359, endPoint x: 792, endPoint y: 371, distance: 175.4
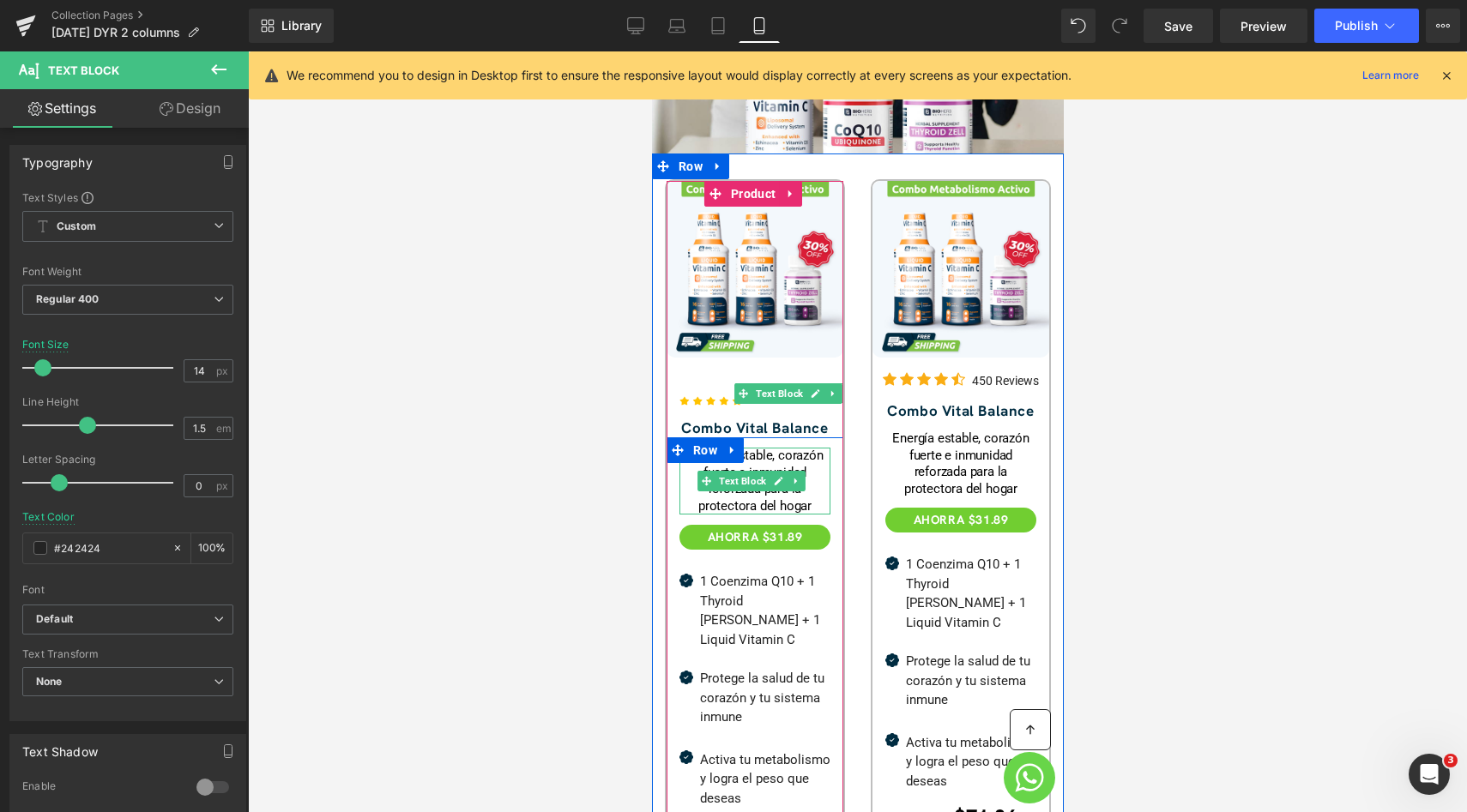
click at [715, 484] on div "Energía estable, corazón fuerte e inmunidad reforzada para la protectora del ho…" at bounding box center [753, 481] width 151 height 67
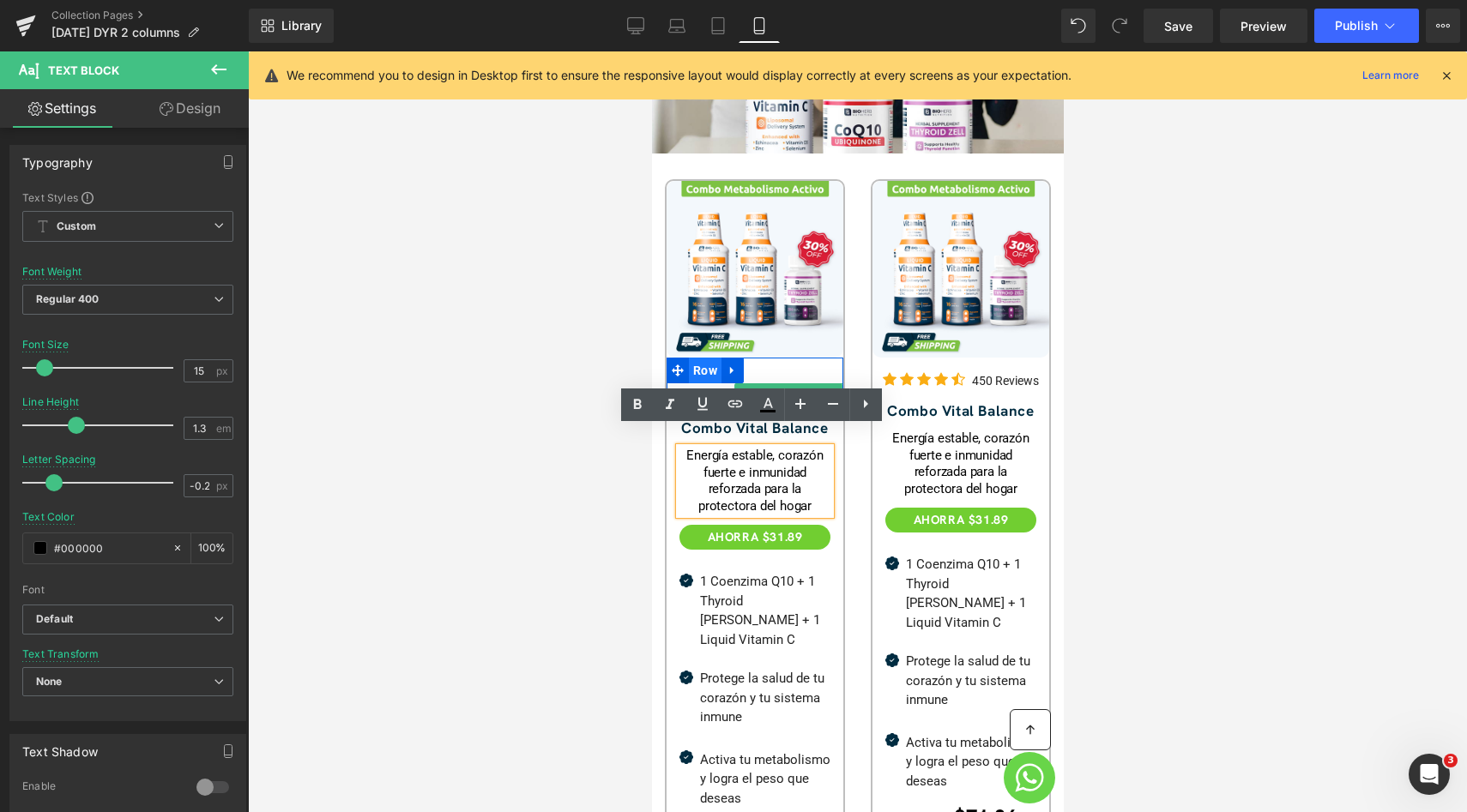
click at [704, 357] on span "Row" at bounding box center [704, 370] width 33 height 25
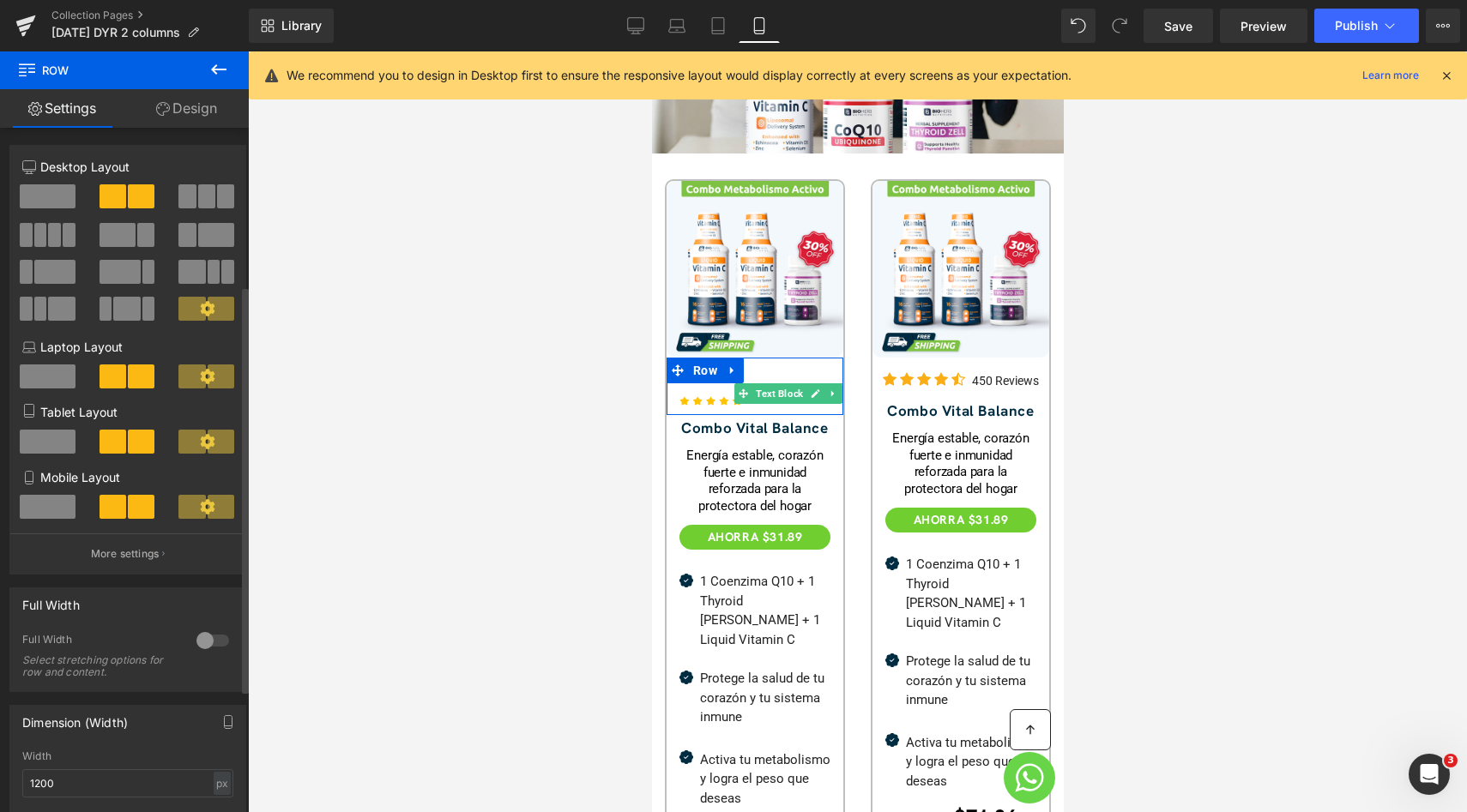
scroll to position [332, 0]
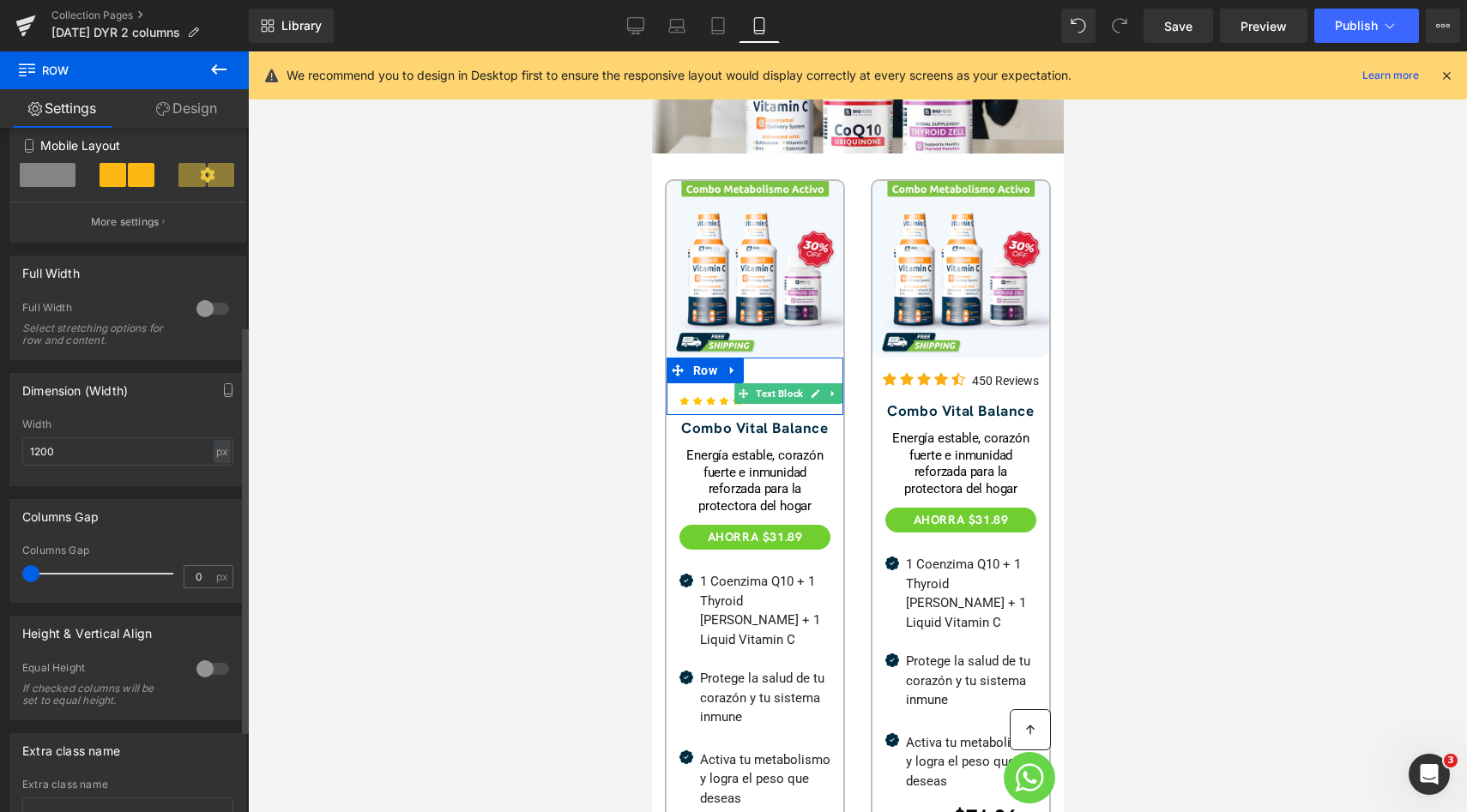
click at [207, 326] on div "Full Width Select stretching options for row and content." at bounding box center [128, 330] width 211 height 58
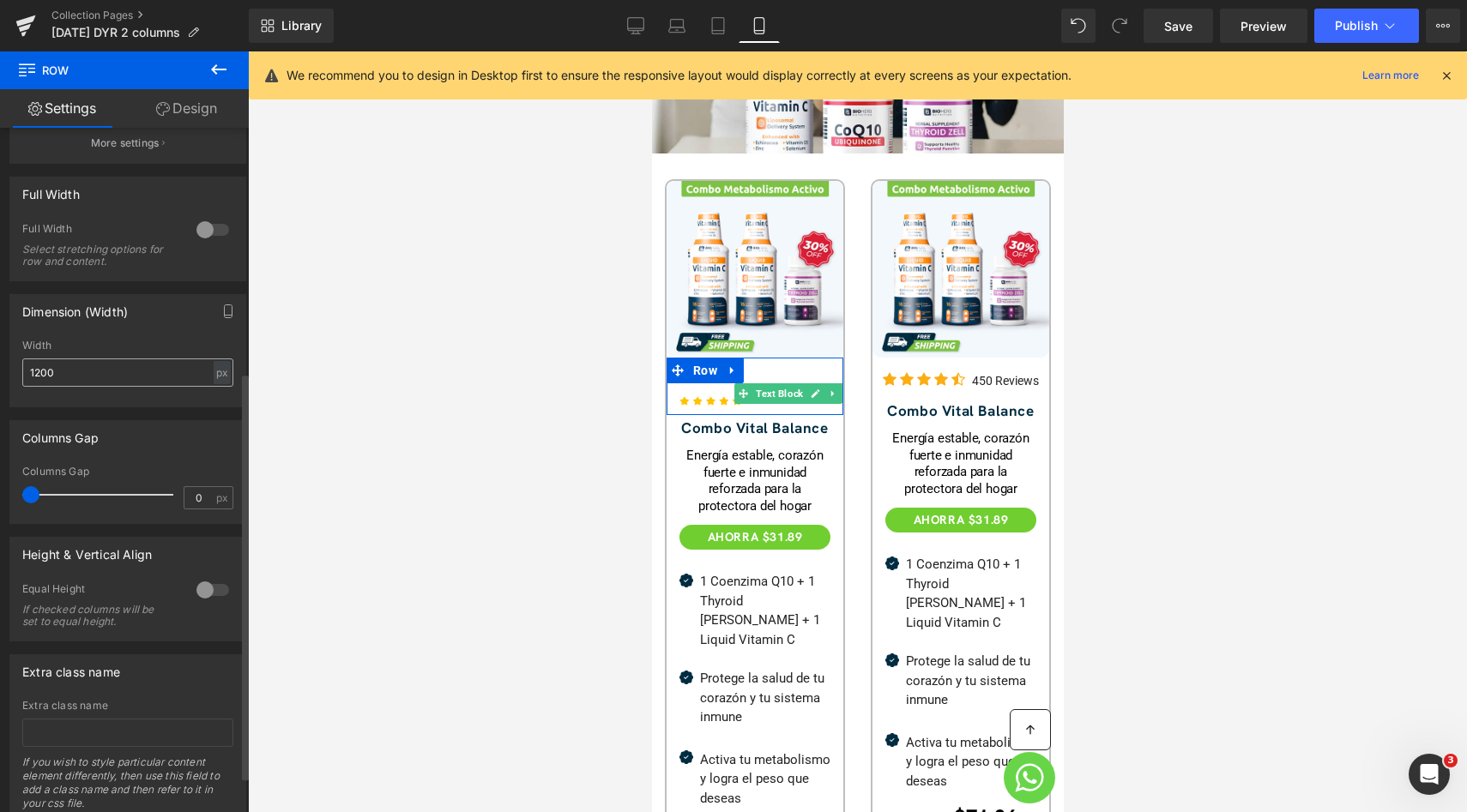
scroll to position [471, 0]
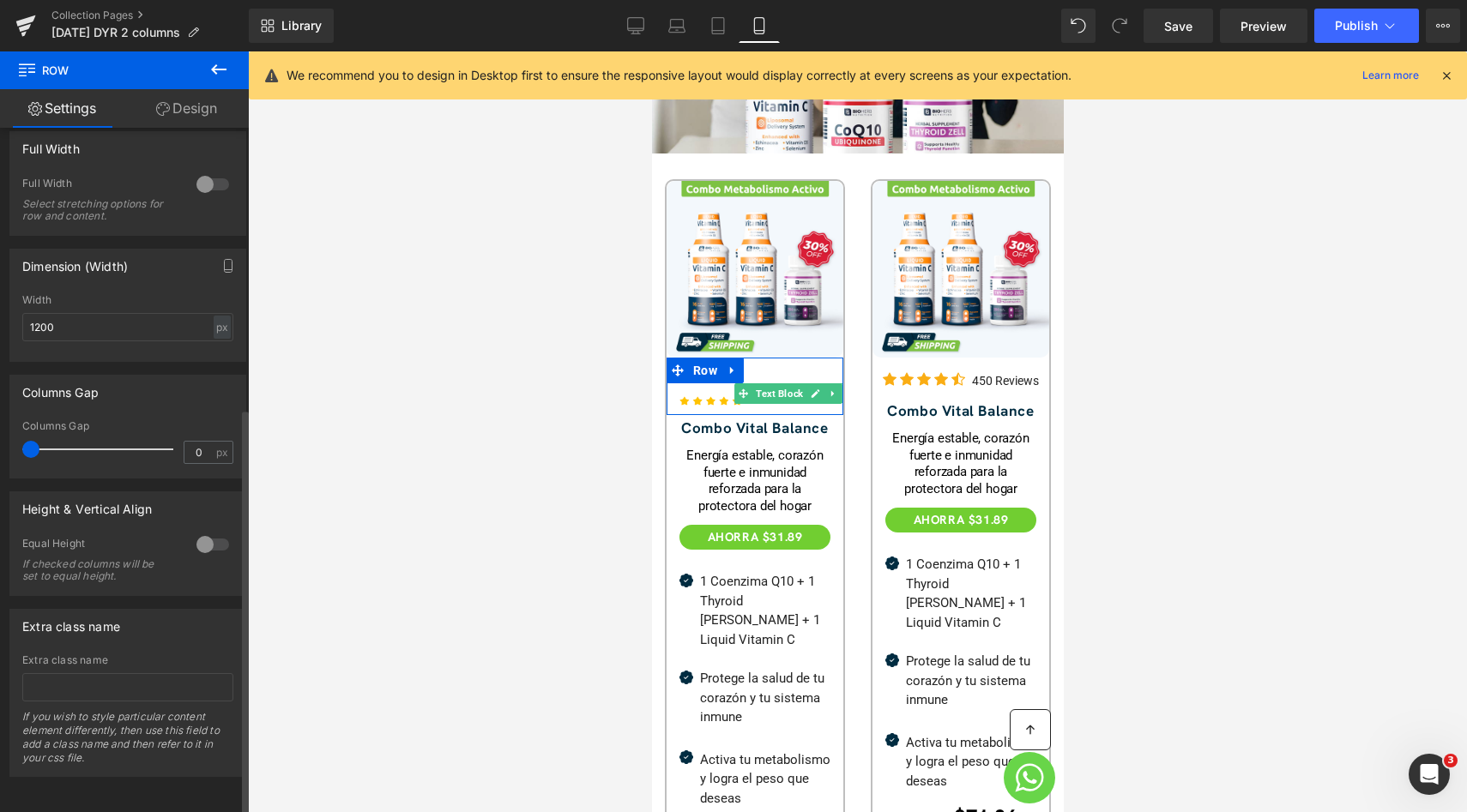
click at [226, 534] on div at bounding box center [212, 545] width 41 height 27
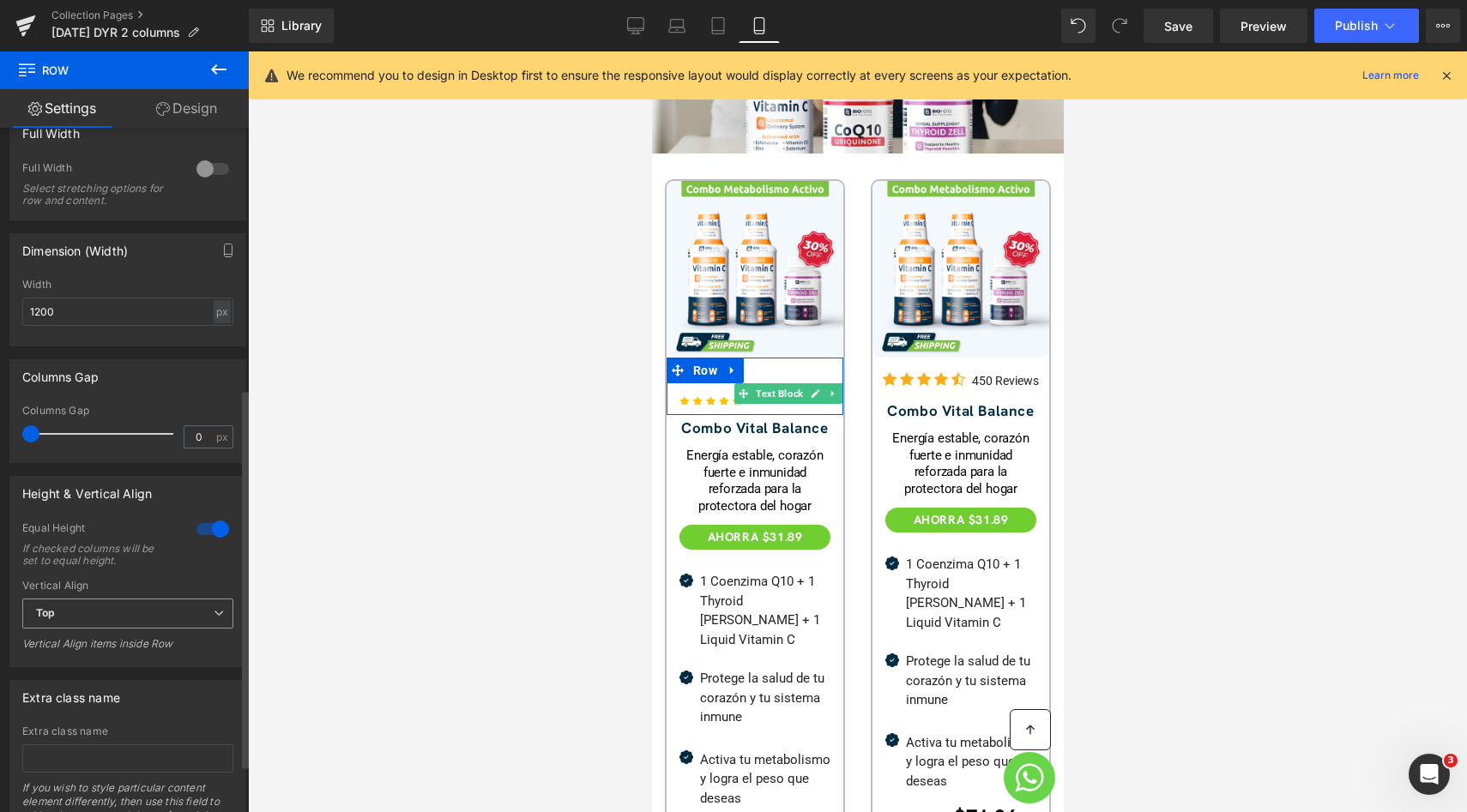
click at [136, 608] on span "Top" at bounding box center [128, 613] width 211 height 30
click at [118, 670] on li "Middle" at bounding box center [124, 670] width 204 height 25
click at [946, 643] on span at bounding box center [955, 652] width 18 height 21
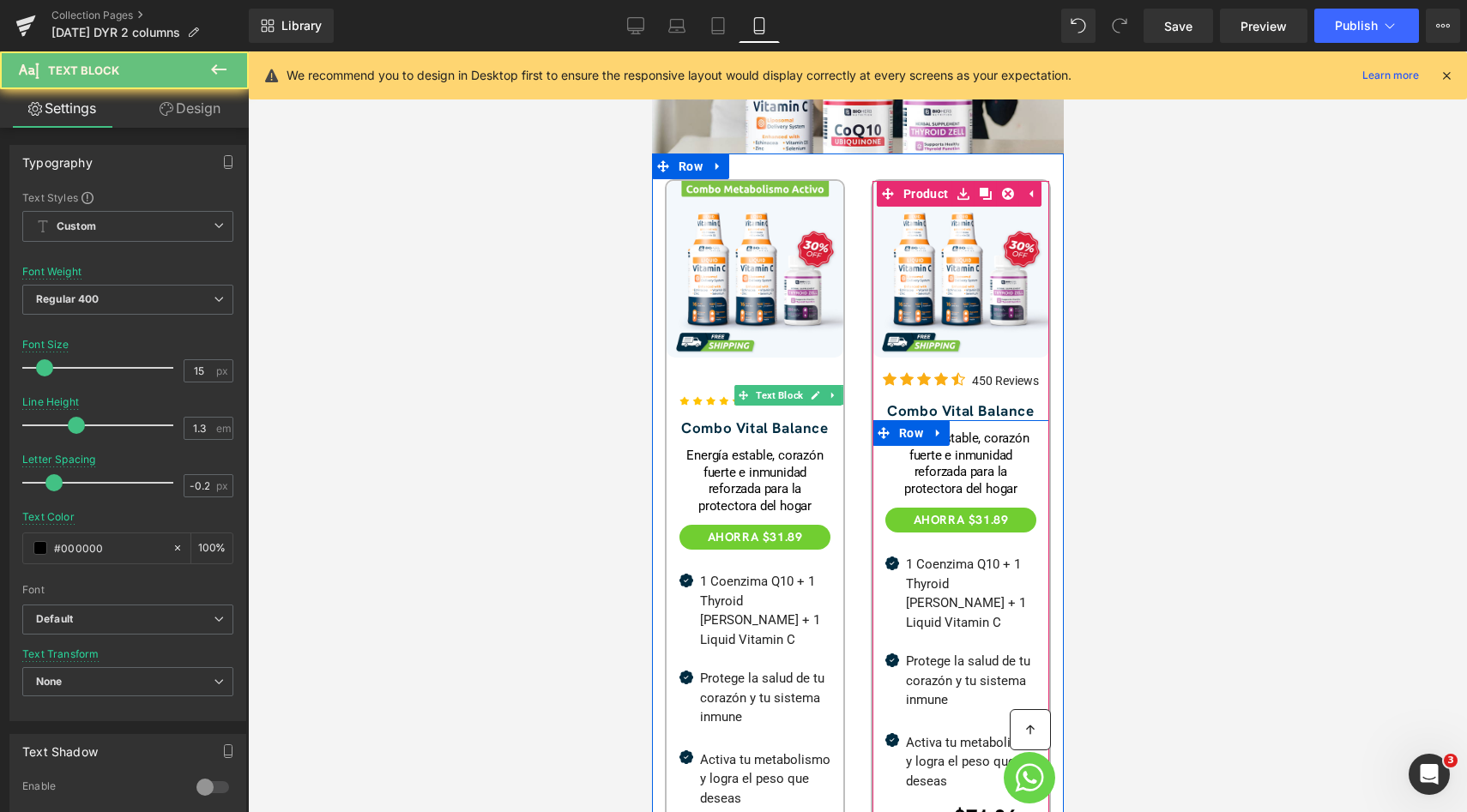
click at [940, 472] on div "Energía estable, corazón fuerte e inmunidad reforzada para la protectora del ho…" at bounding box center [959, 464] width 151 height 67
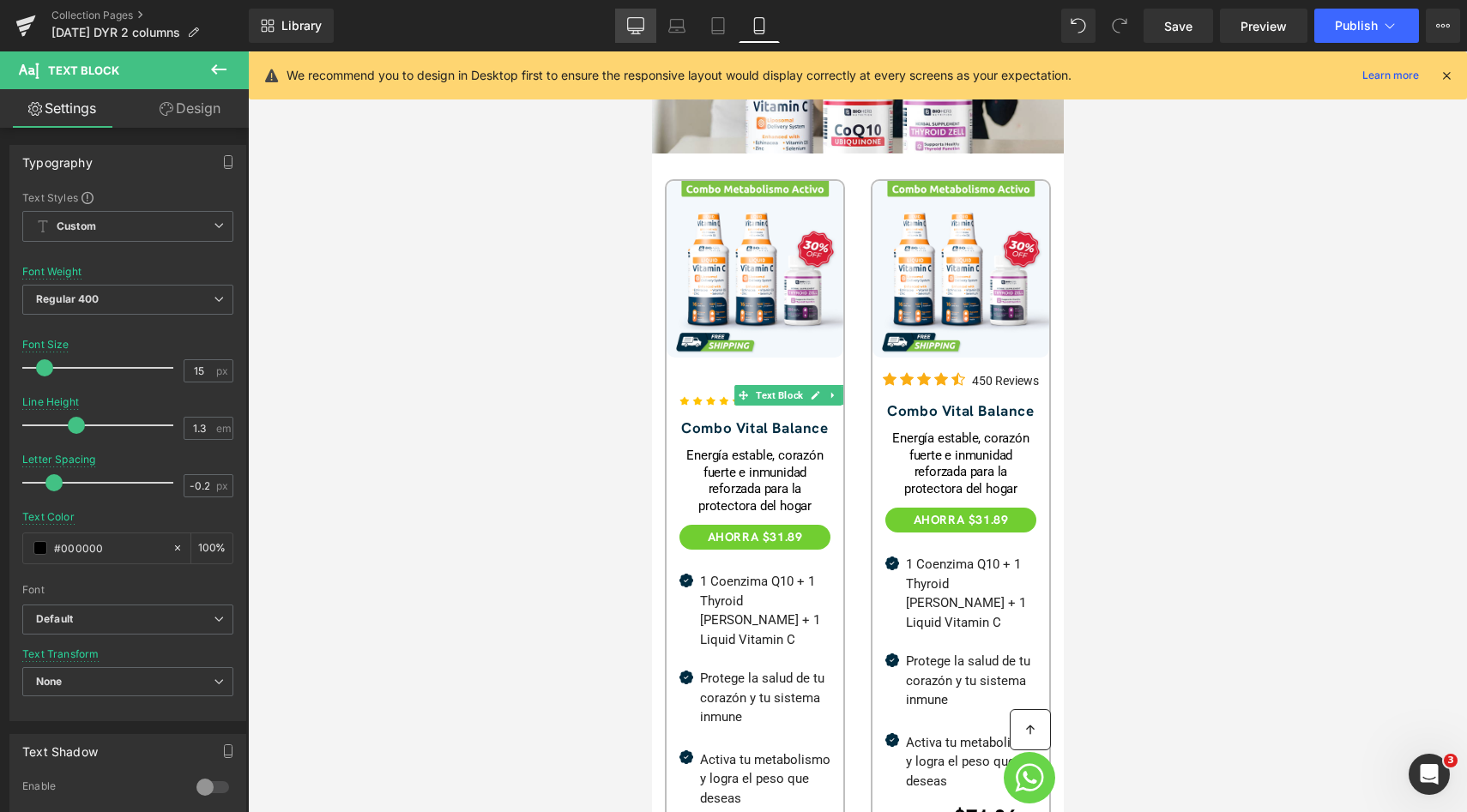
click at [643, 30] on icon at bounding box center [636, 24] width 16 height 13
type input "1.5"
type input "0.6"
type input "100"
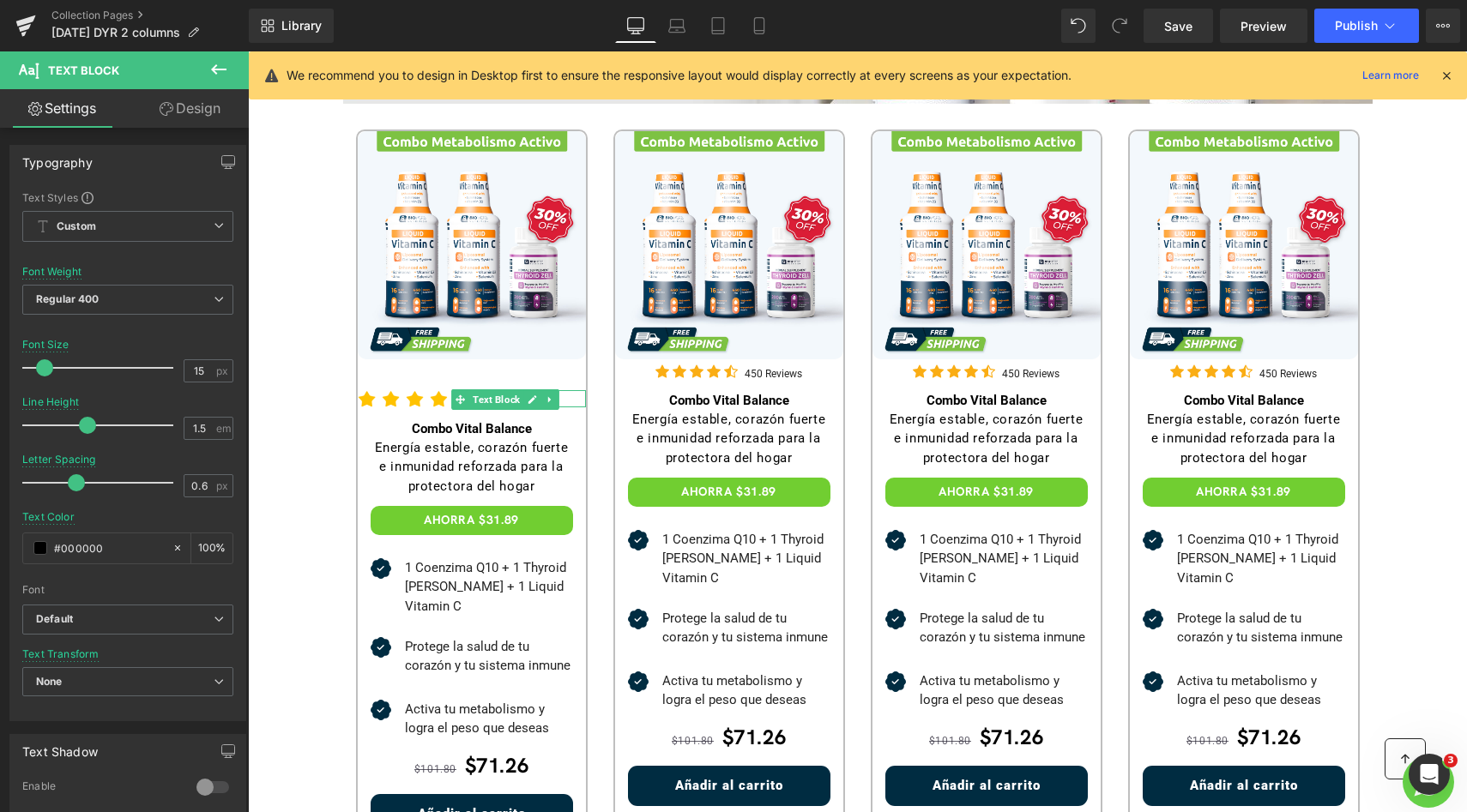
scroll to position [458, 0]
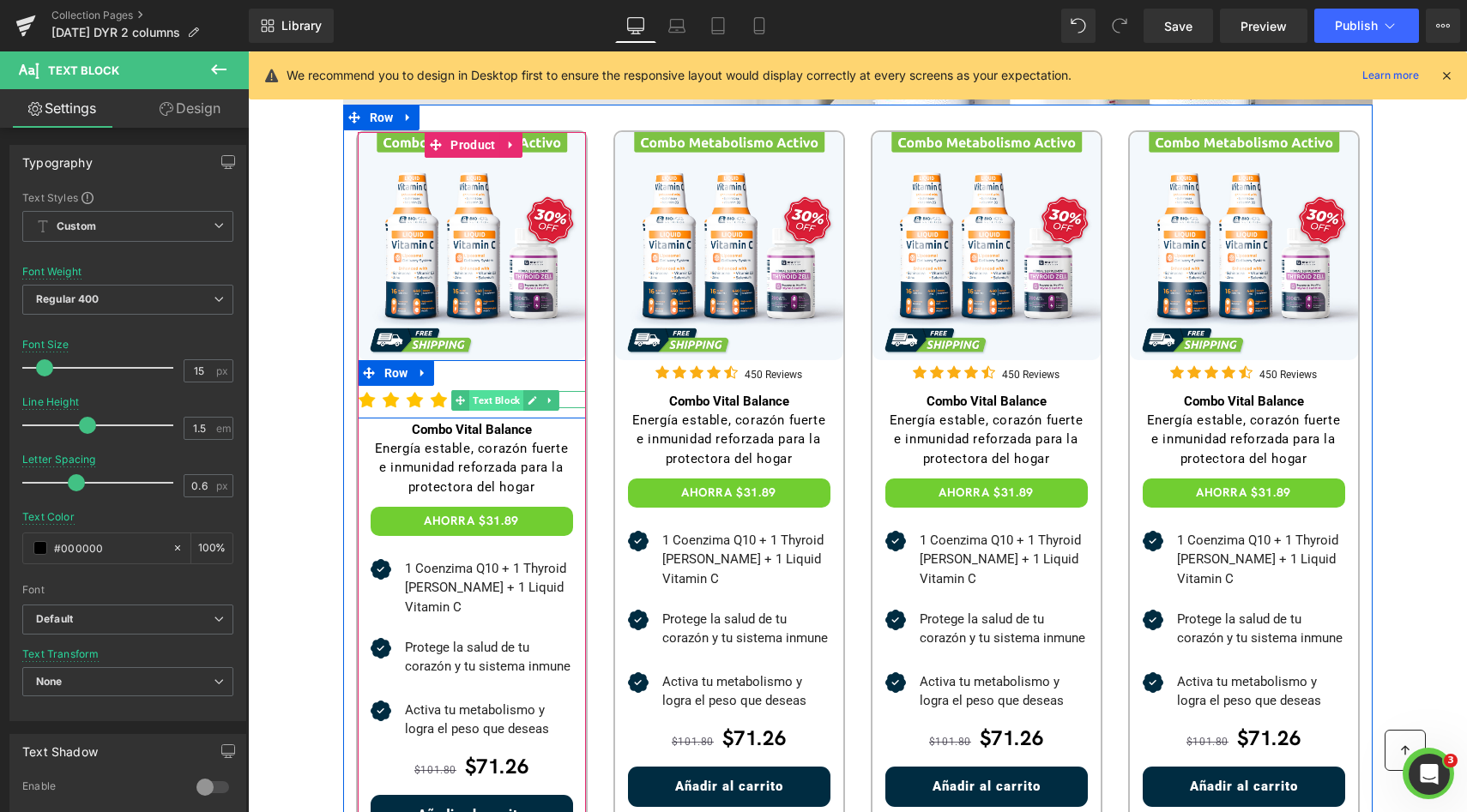
click at [503, 399] on span "Text Block" at bounding box center [496, 400] width 54 height 21
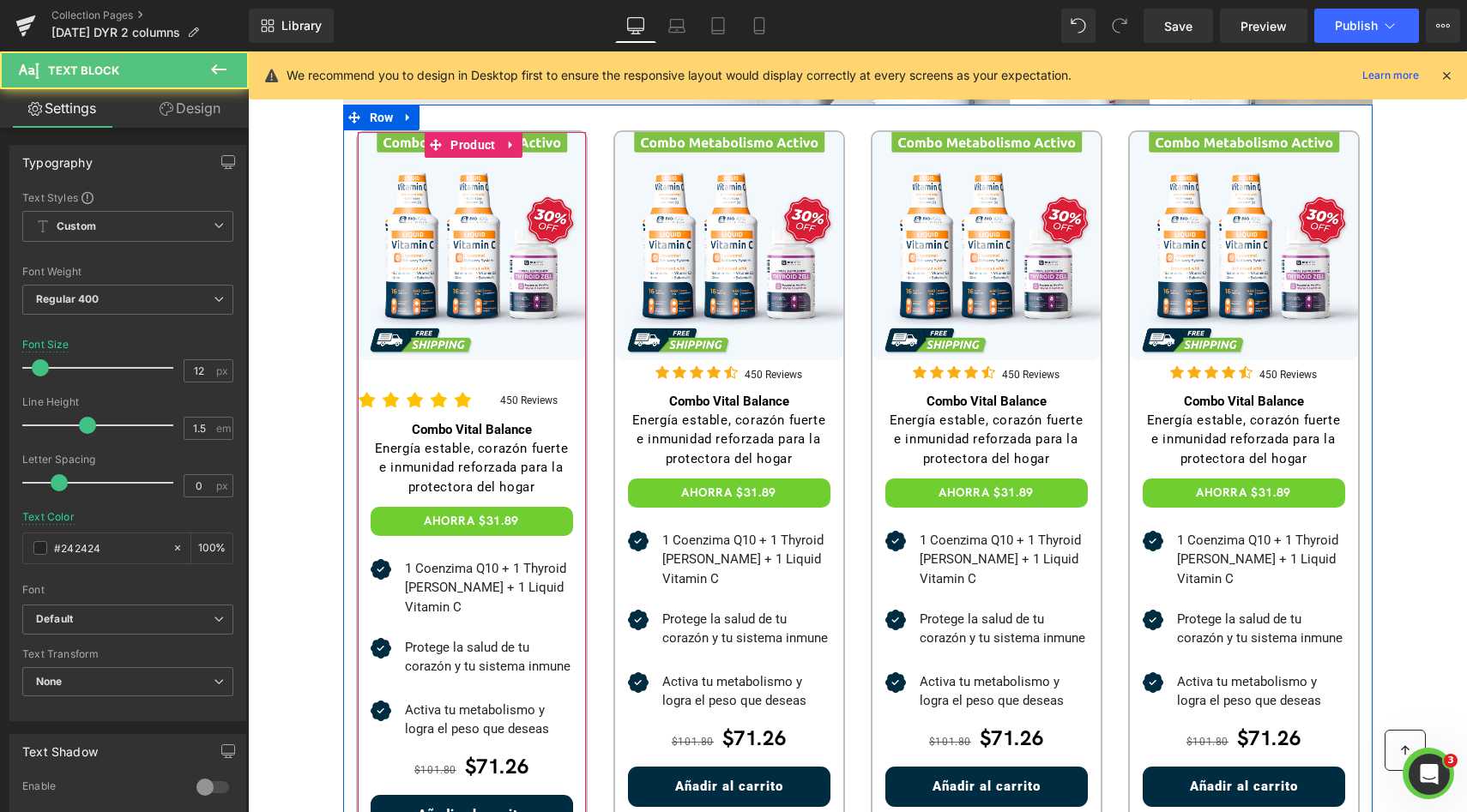
click at [545, 424] on div "Combo Vital Balance Text Block" at bounding box center [471, 430] width 228 height 17
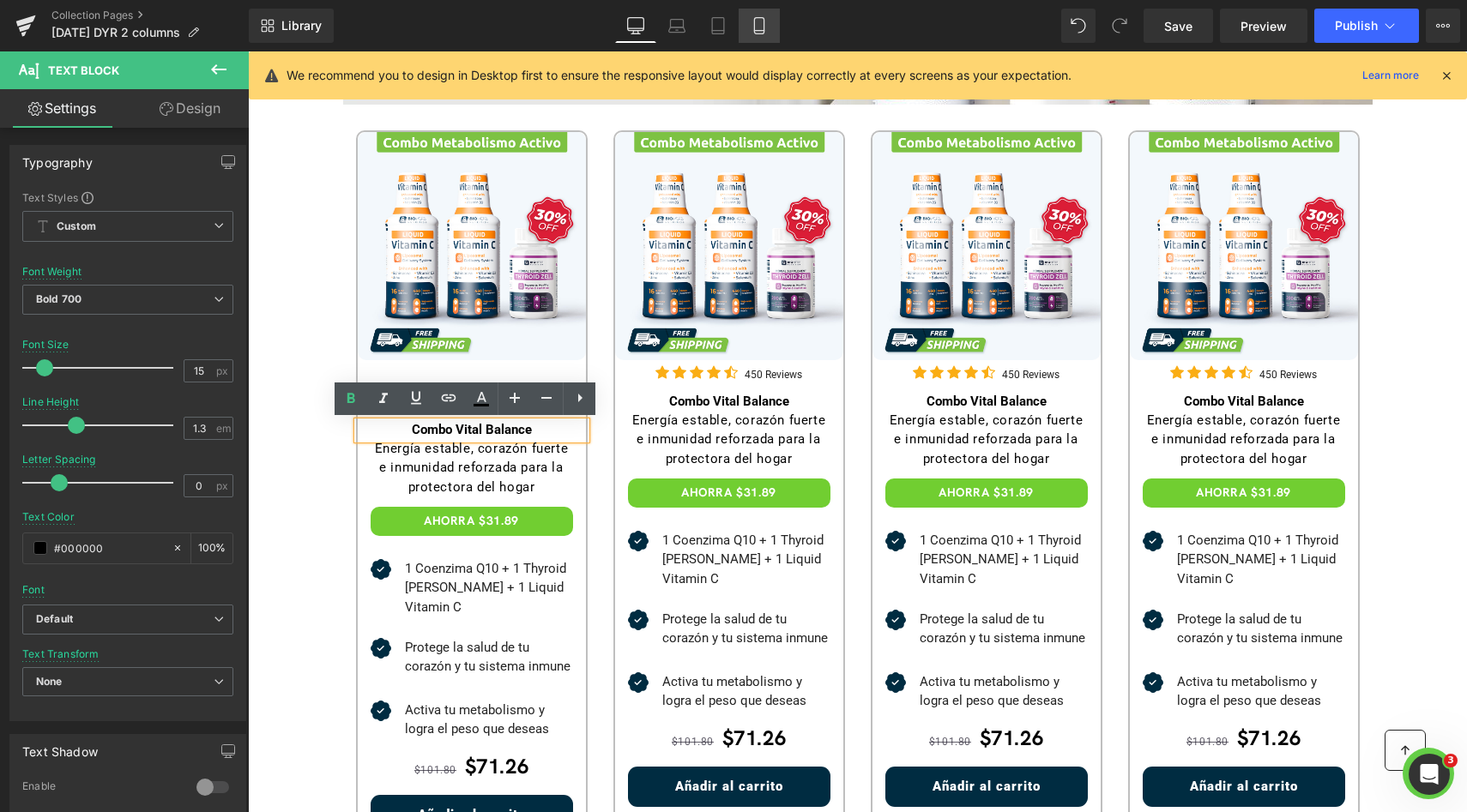
click at [747, 13] on link "Mobile" at bounding box center [759, 25] width 41 height 34
type input "17"
type input "0.6"
type input "#002c41"
type input "100"
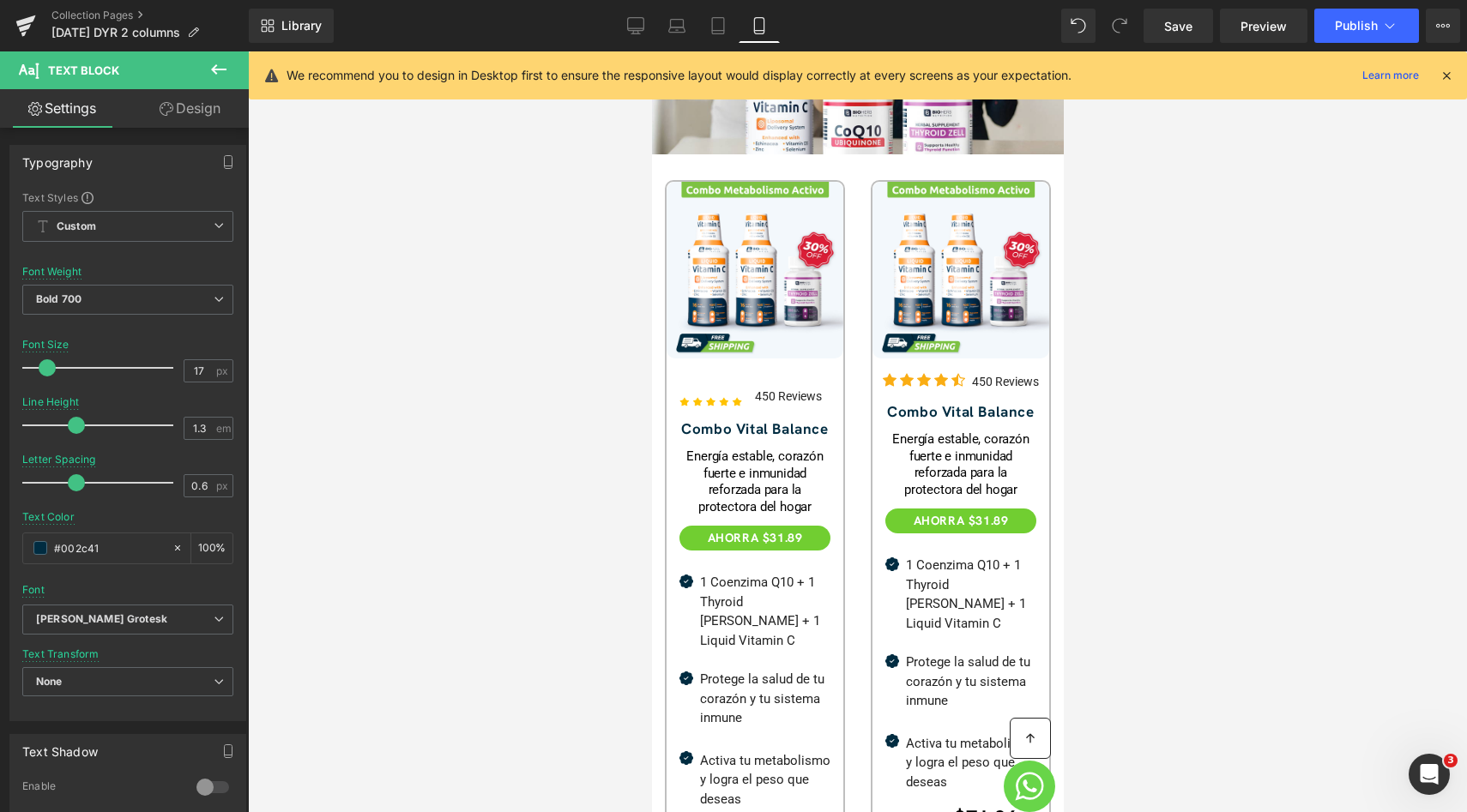
scroll to position [436, 0]
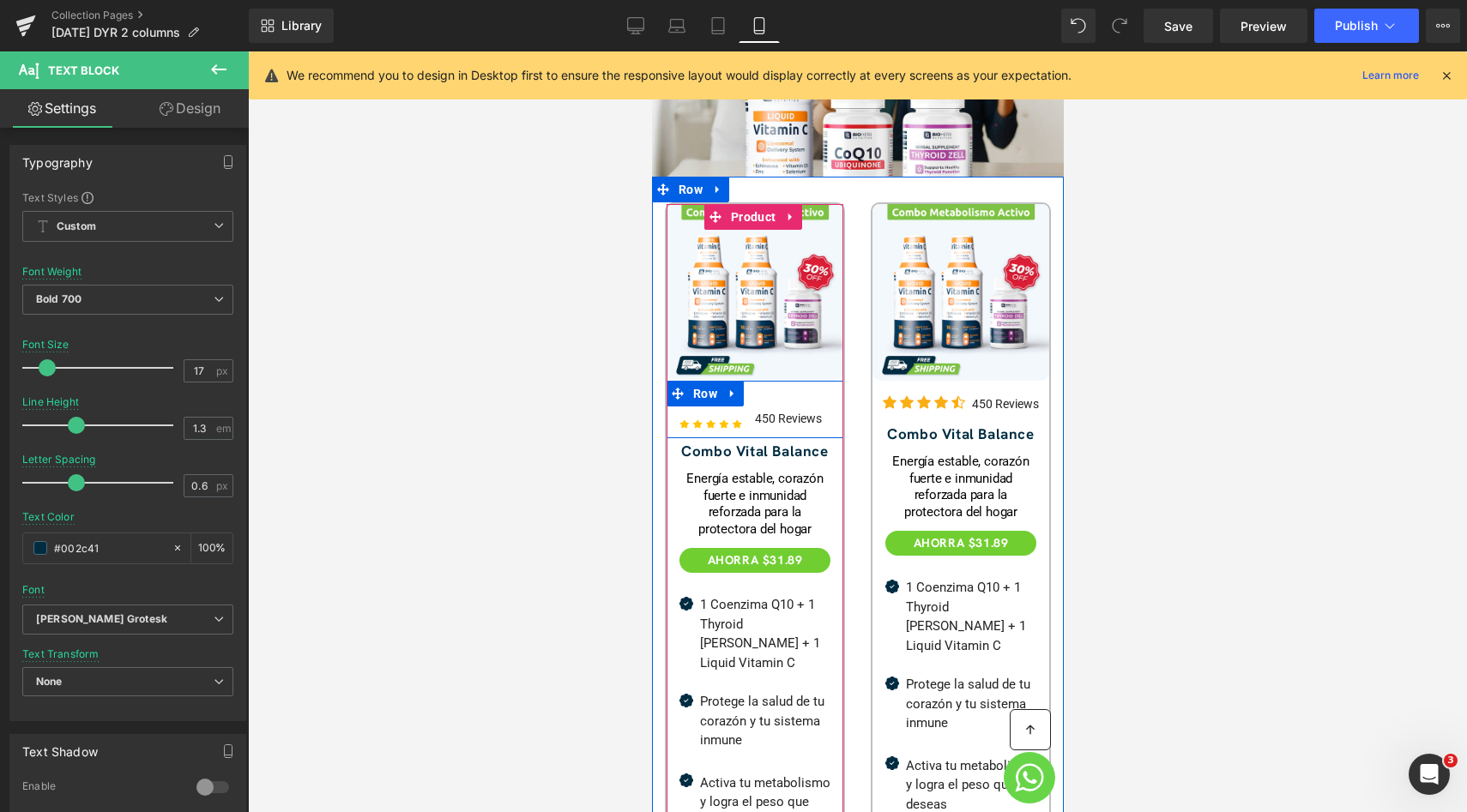
click at [769, 381] on div "Image 450 Reviews Text Block Row" at bounding box center [753, 409] width 177 height 57
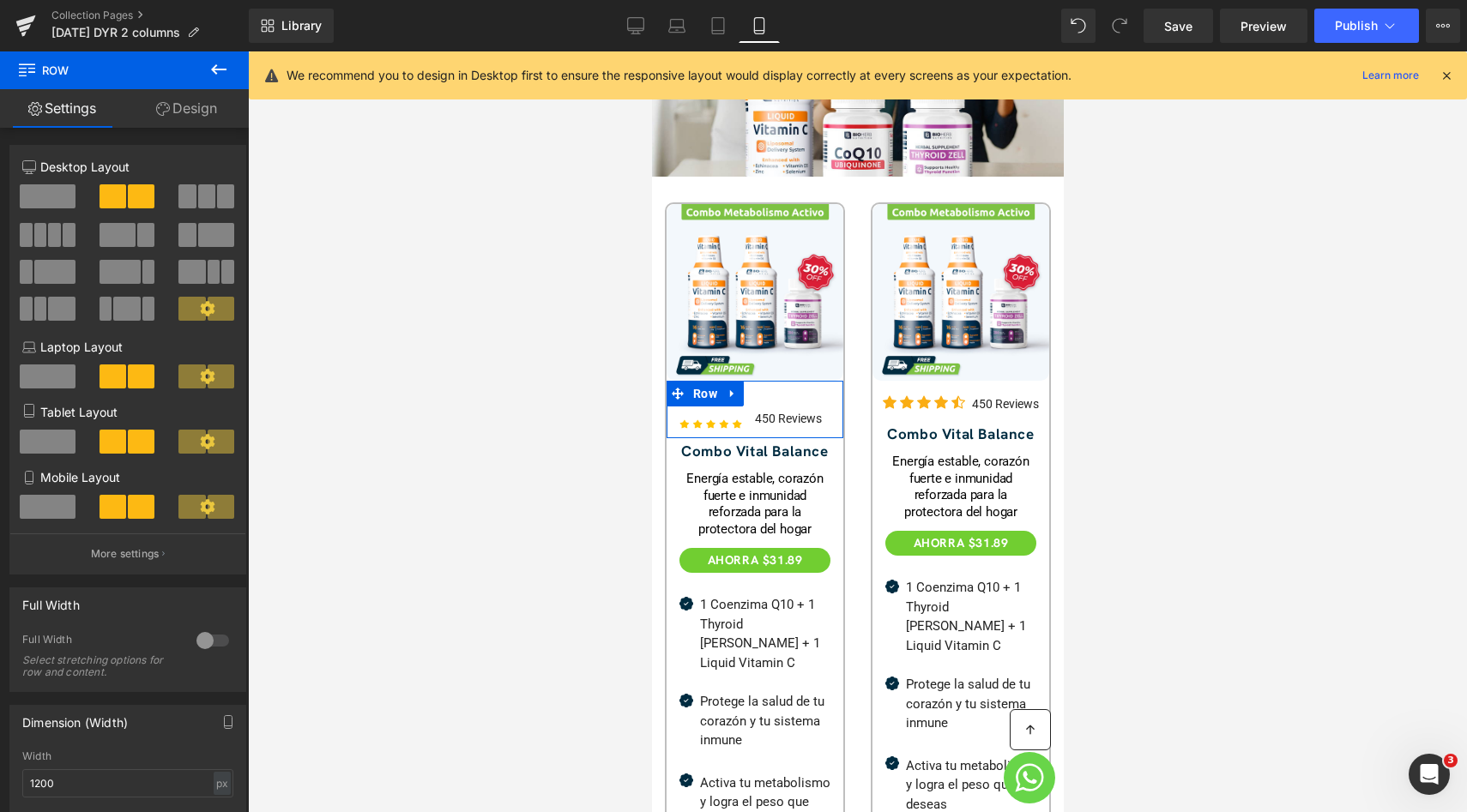
click at [184, 103] on link "Design" at bounding box center [186, 108] width 124 height 39
click at [0, 0] on div "Spacing" at bounding box center [0, 0] width 0 height 0
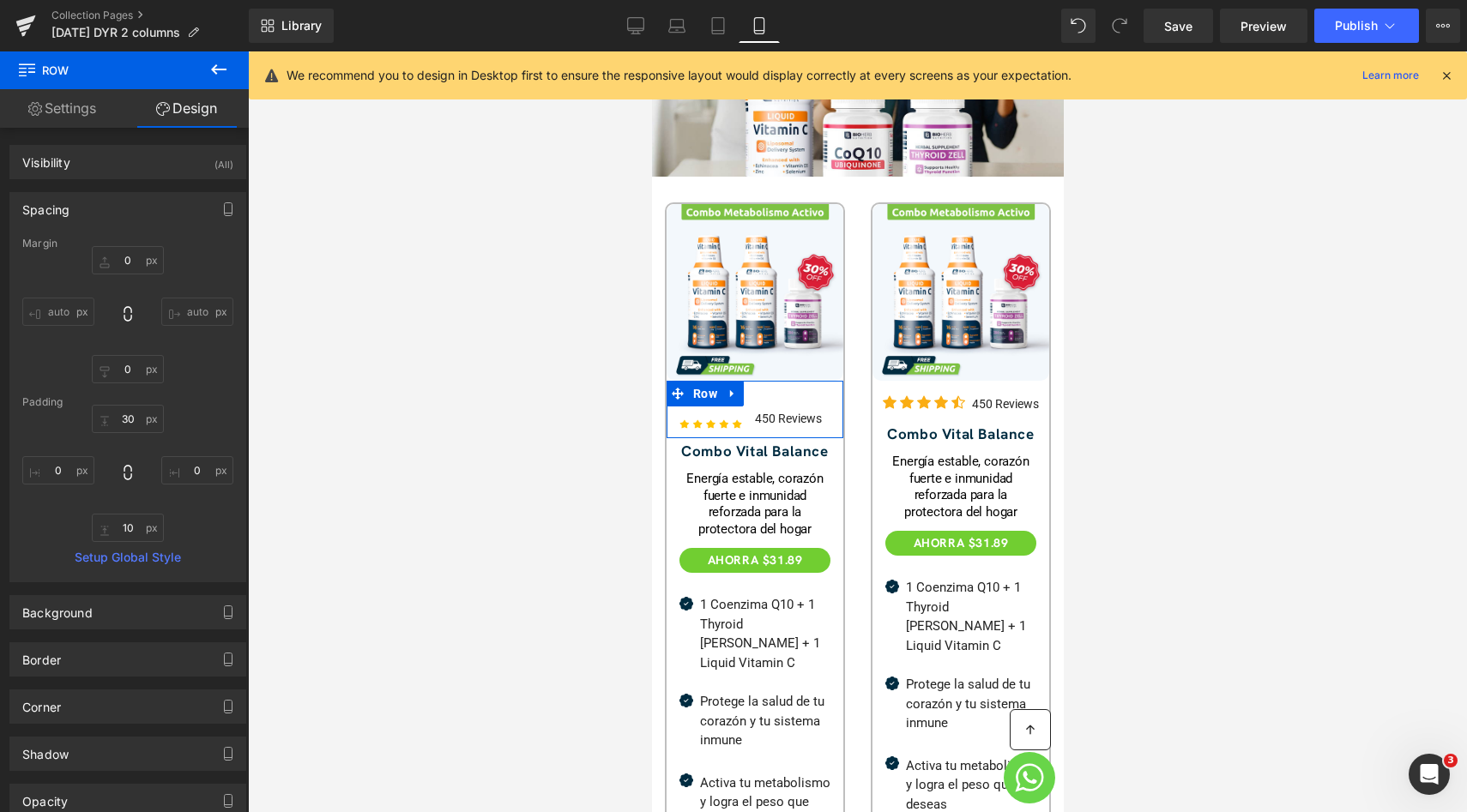
type input "0"
type input "30"
type input "0"
type input "10"
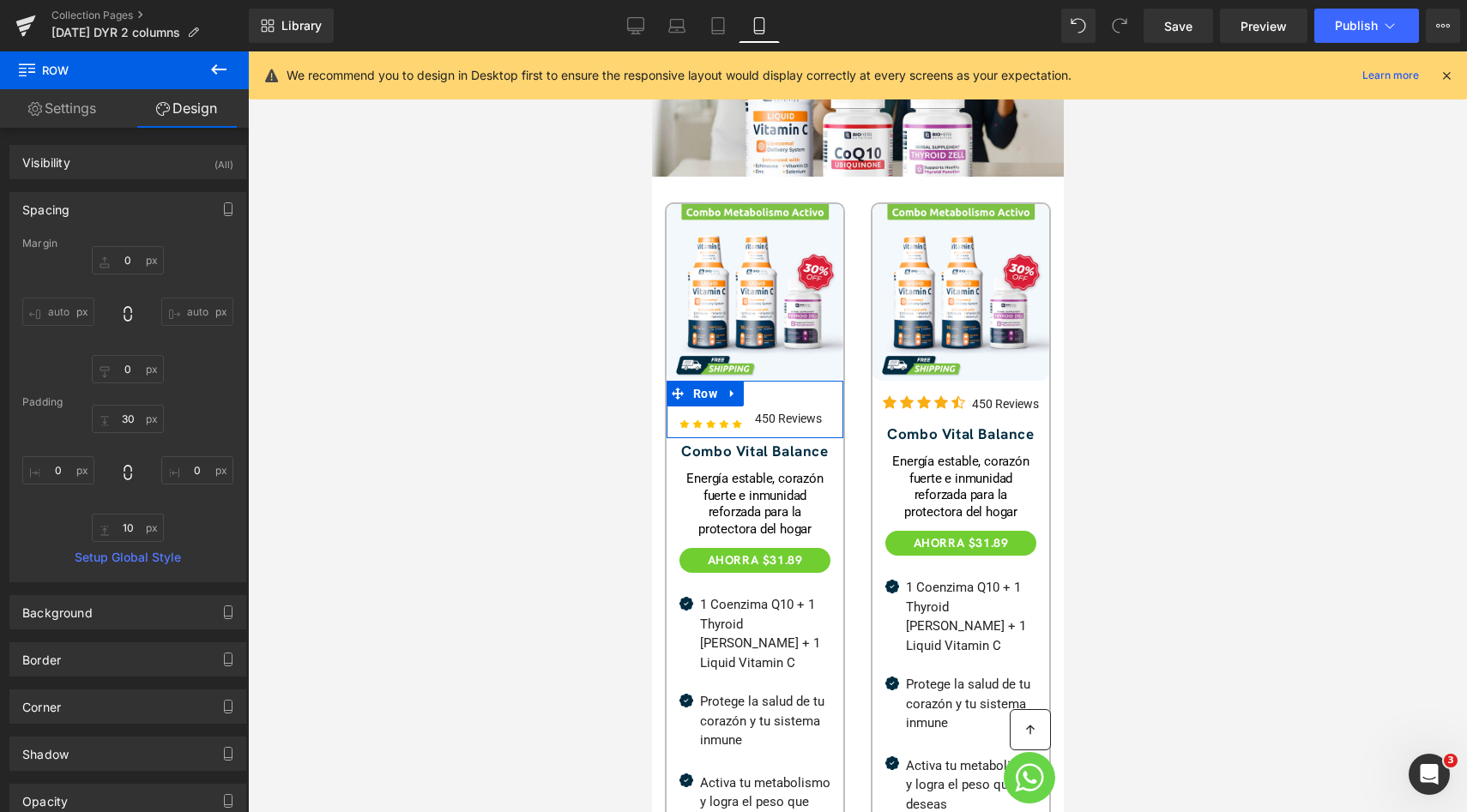
type input "0"
click at [133, 416] on input "30" at bounding box center [127, 419] width 72 height 28
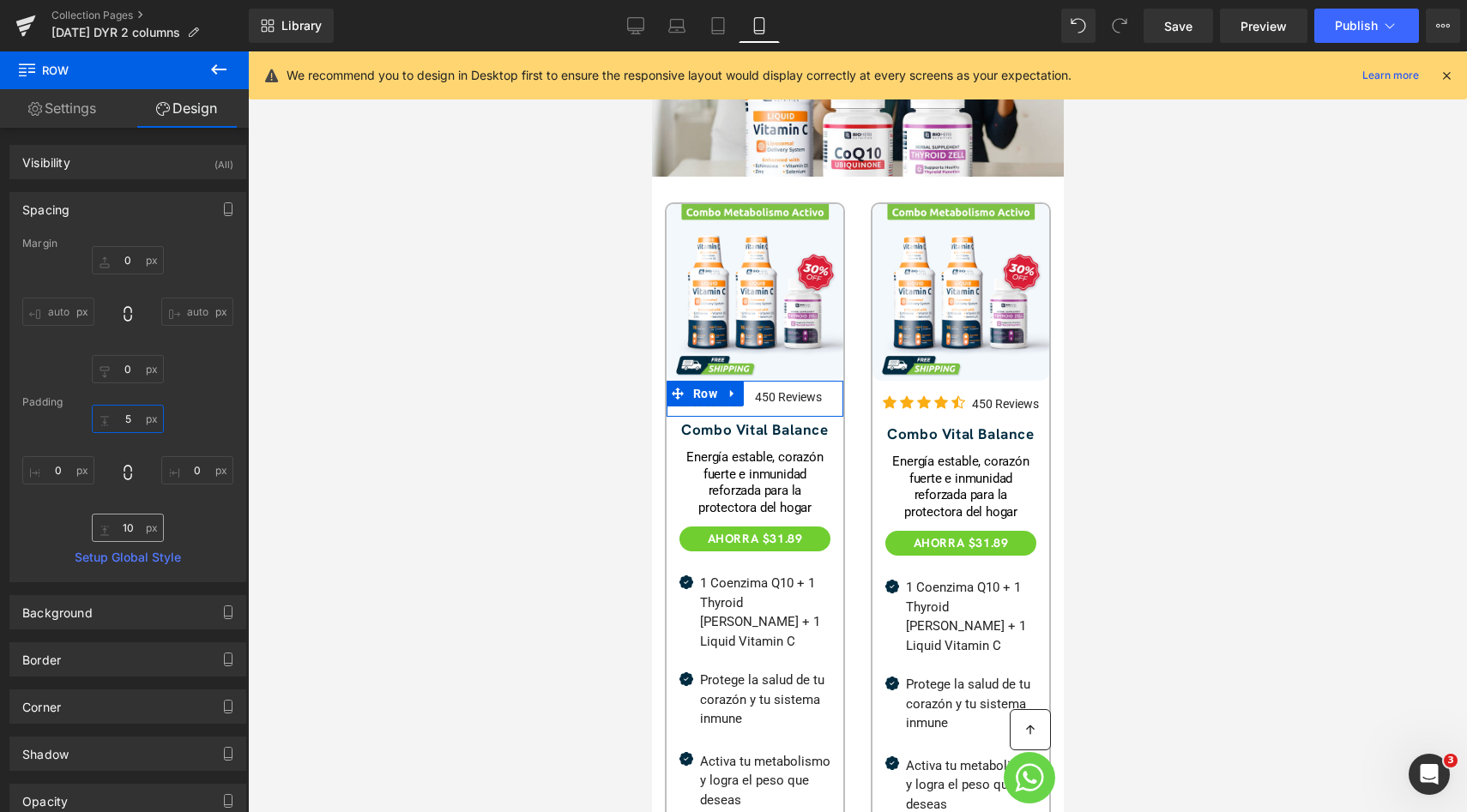
type input "5"
click at [133, 525] on input "10" at bounding box center [127, 527] width 72 height 28
type input "5"
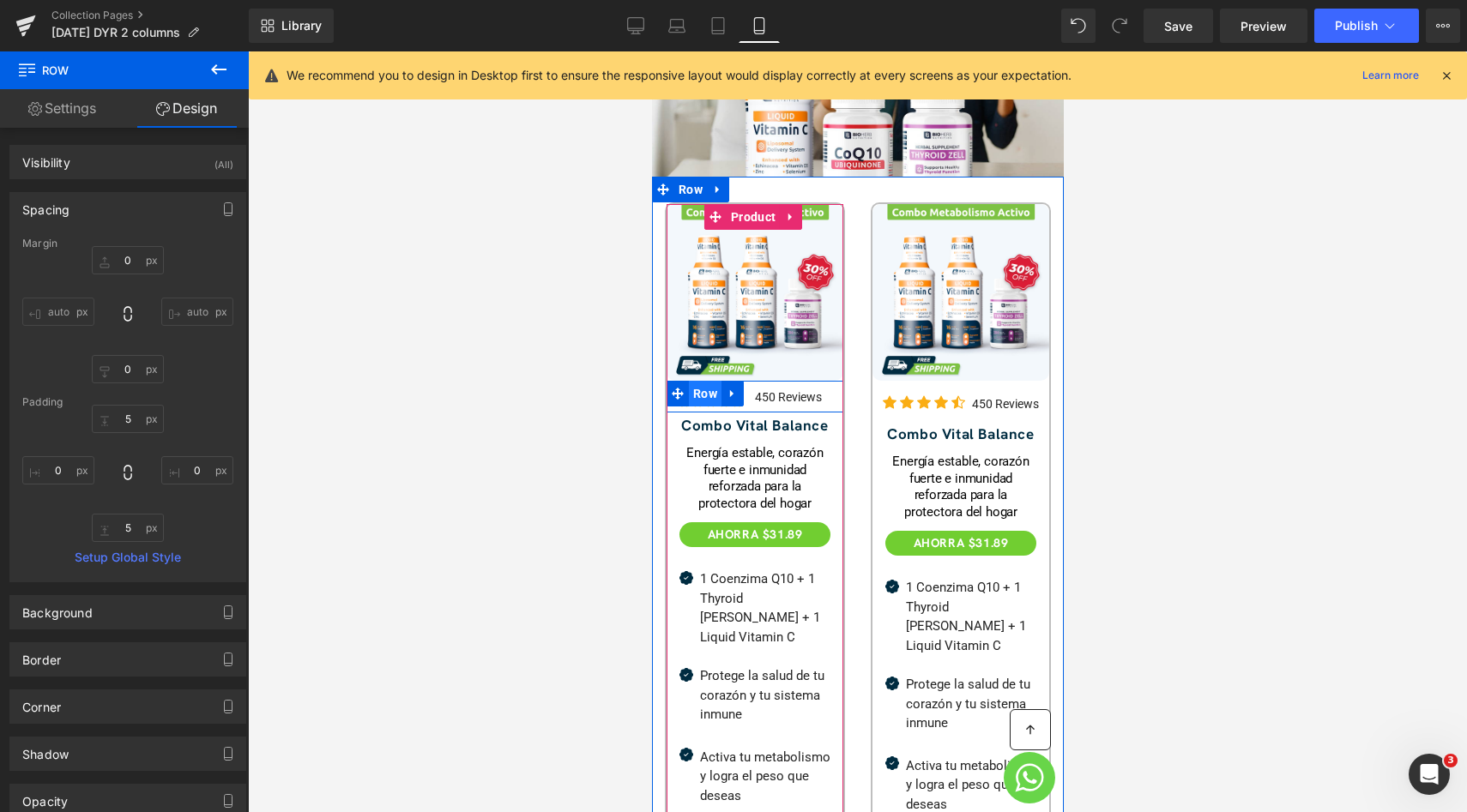
click at [702, 381] on span "Row" at bounding box center [704, 393] width 33 height 25
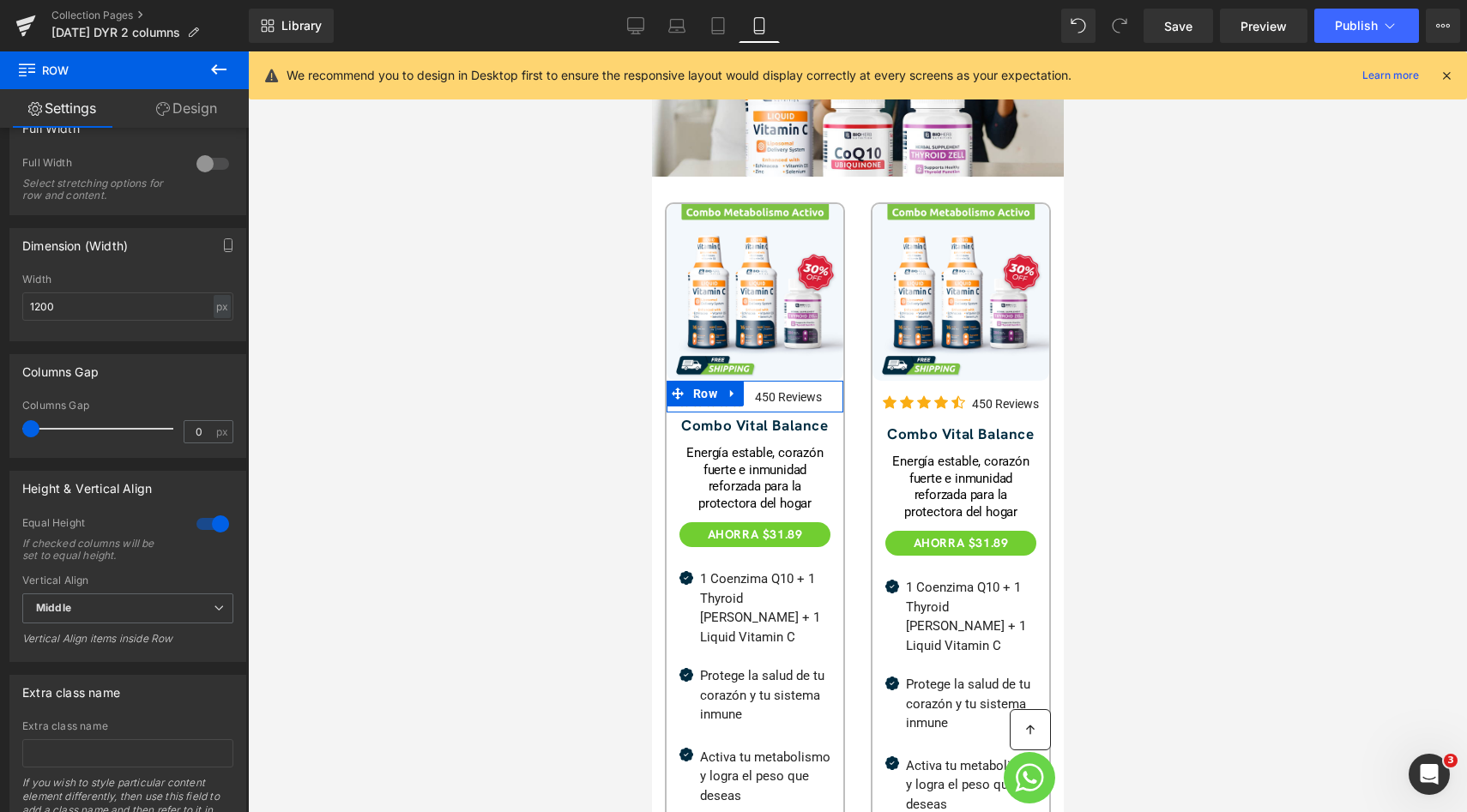
scroll to position [558, 0]
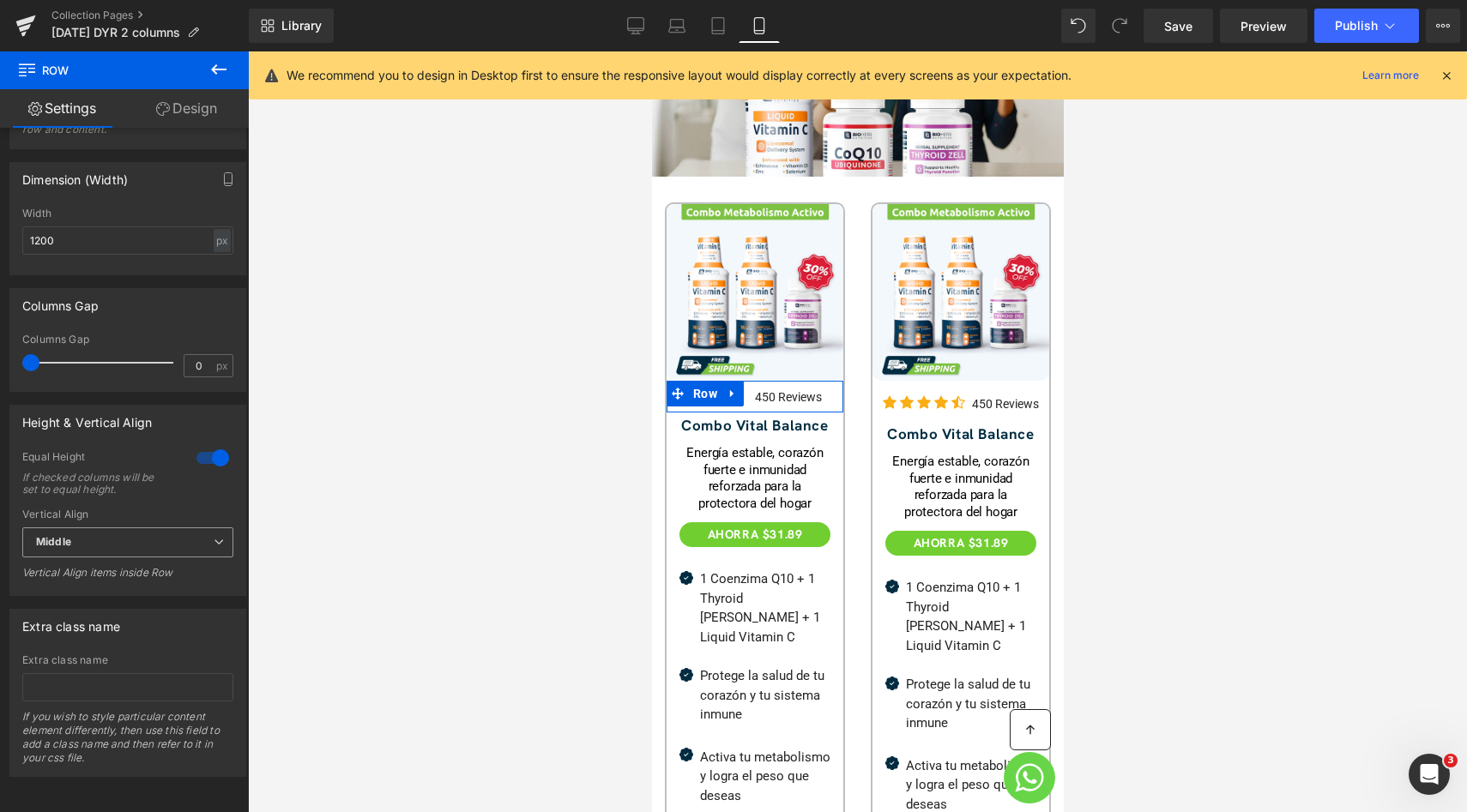
click at [154, 527] on span "Middle" at bounding box center [128, 542] width 211 height 30
drag, startPoint x: 114, startPoint y: 559, endPoint x: 466, endPoint y: 231, distance: 481.1
click at [114, 560] on li "Top" at bounding box center [124, 573] width 204 height 25
click at [139, 534] on span "Top" at bounding box center [128, 542] width 211 height 30
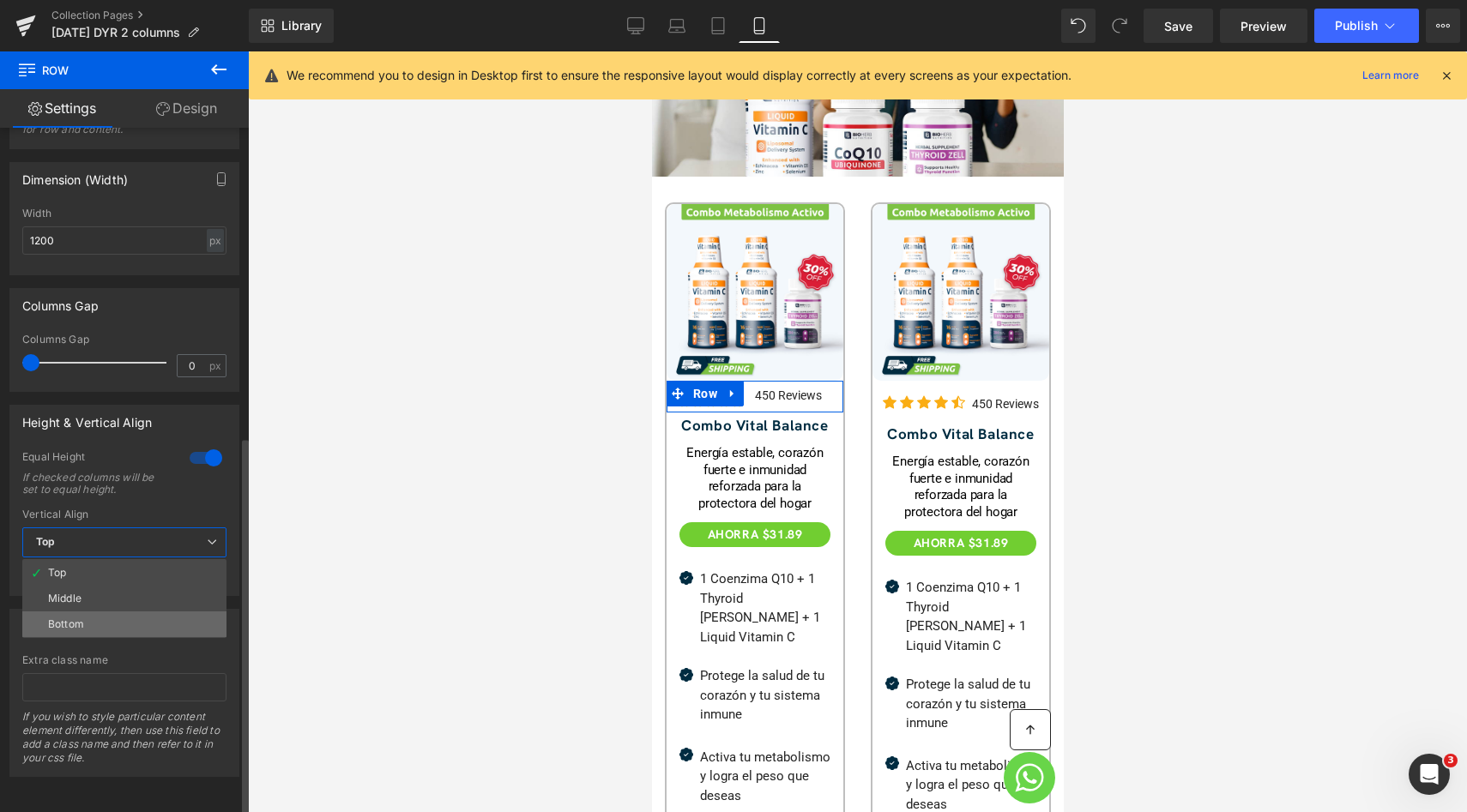
drag, startPoint x: 98, startPoint y: 617, endPoint x: 370, endPoint y: 367, distance: 369.4
click at [98, 617] on li "Bottom" at bounding box center [124, 624] width 204 height 25
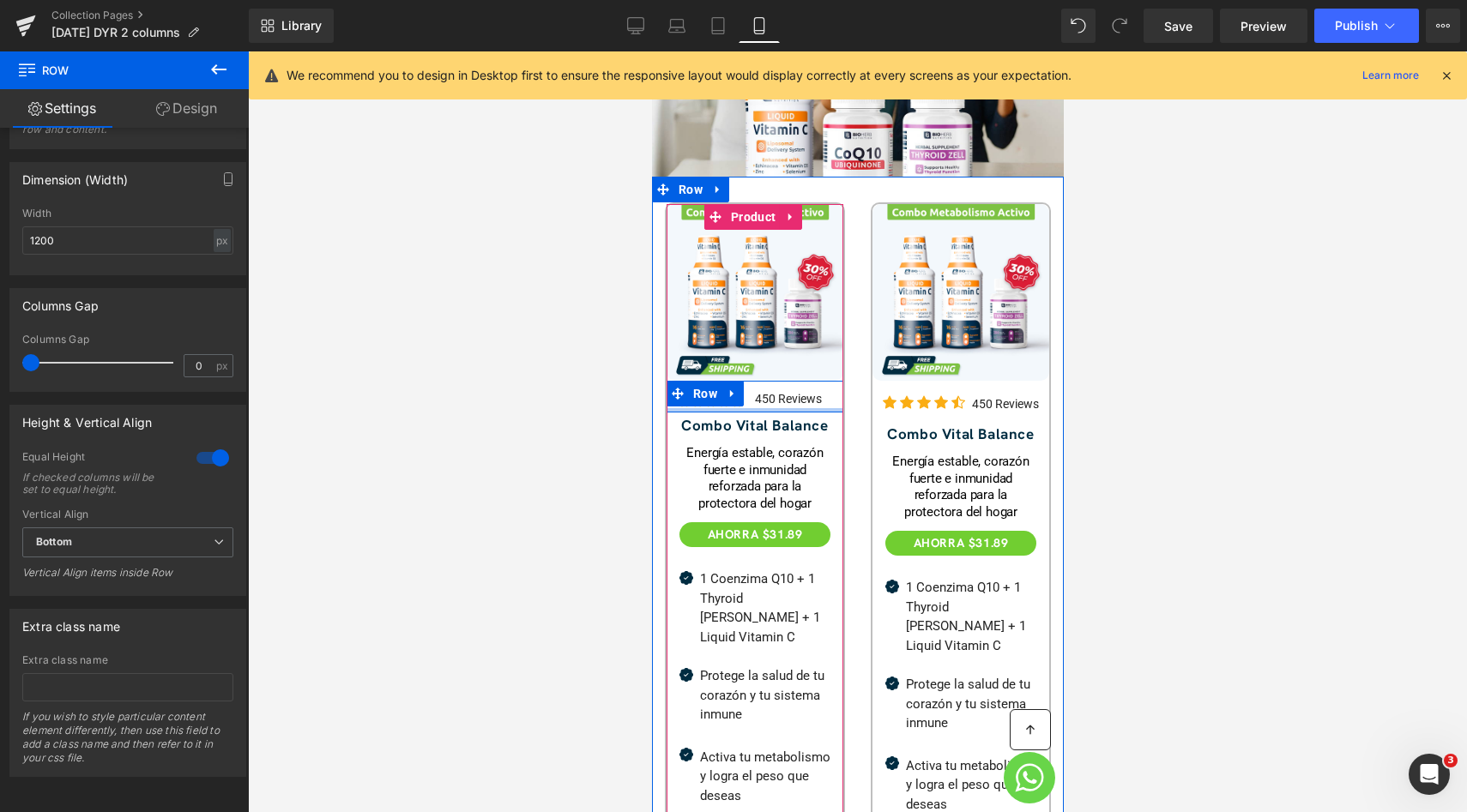
click at [696, 408] on div at bounding box center [753, 410] width 177 height 5
click at [802, 389] on span "Text Block" at bounding box center [788, 399] width 54 height 21
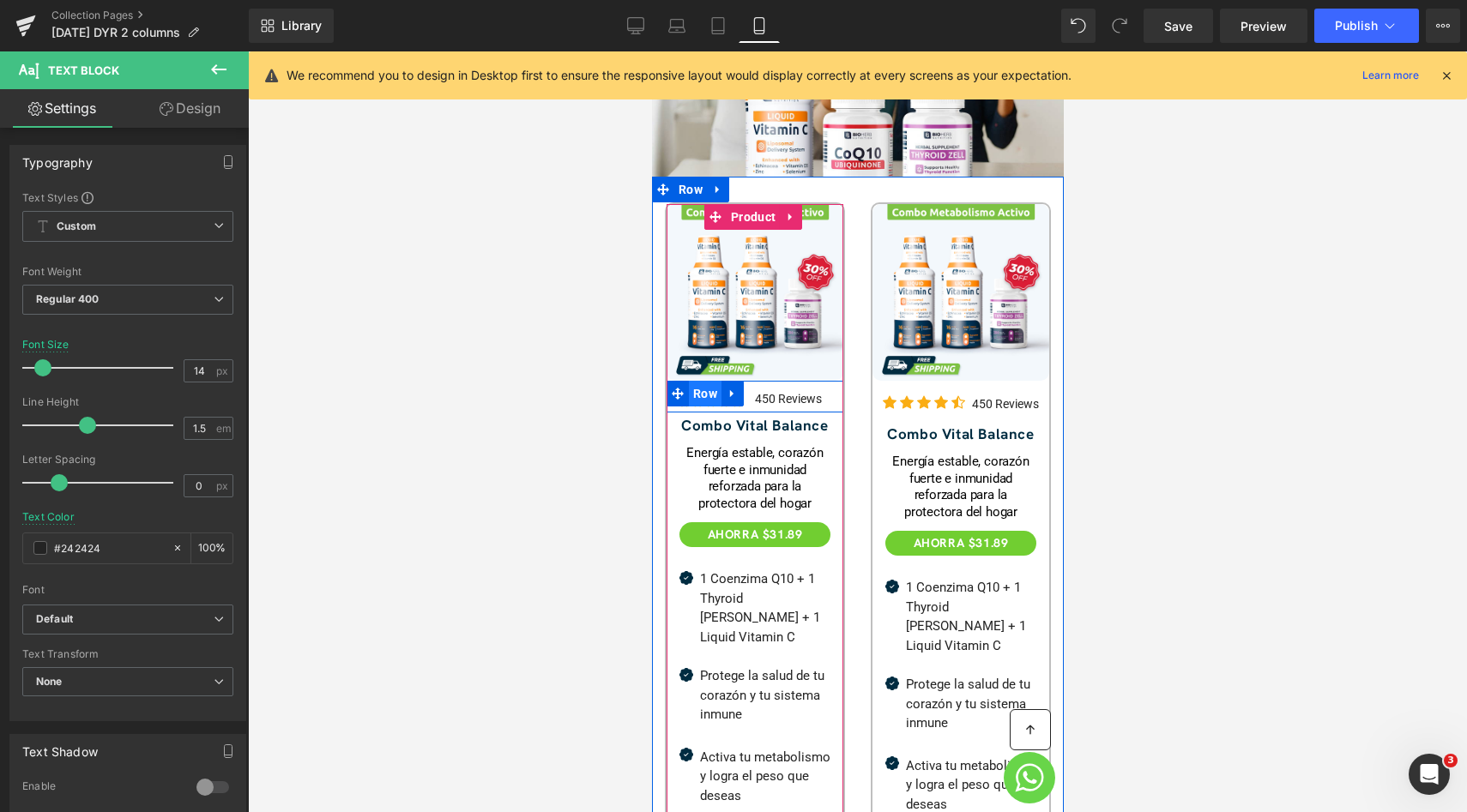
click at [708, 381] on span "Row" at bounding box center [704, 393] width 33 height 25
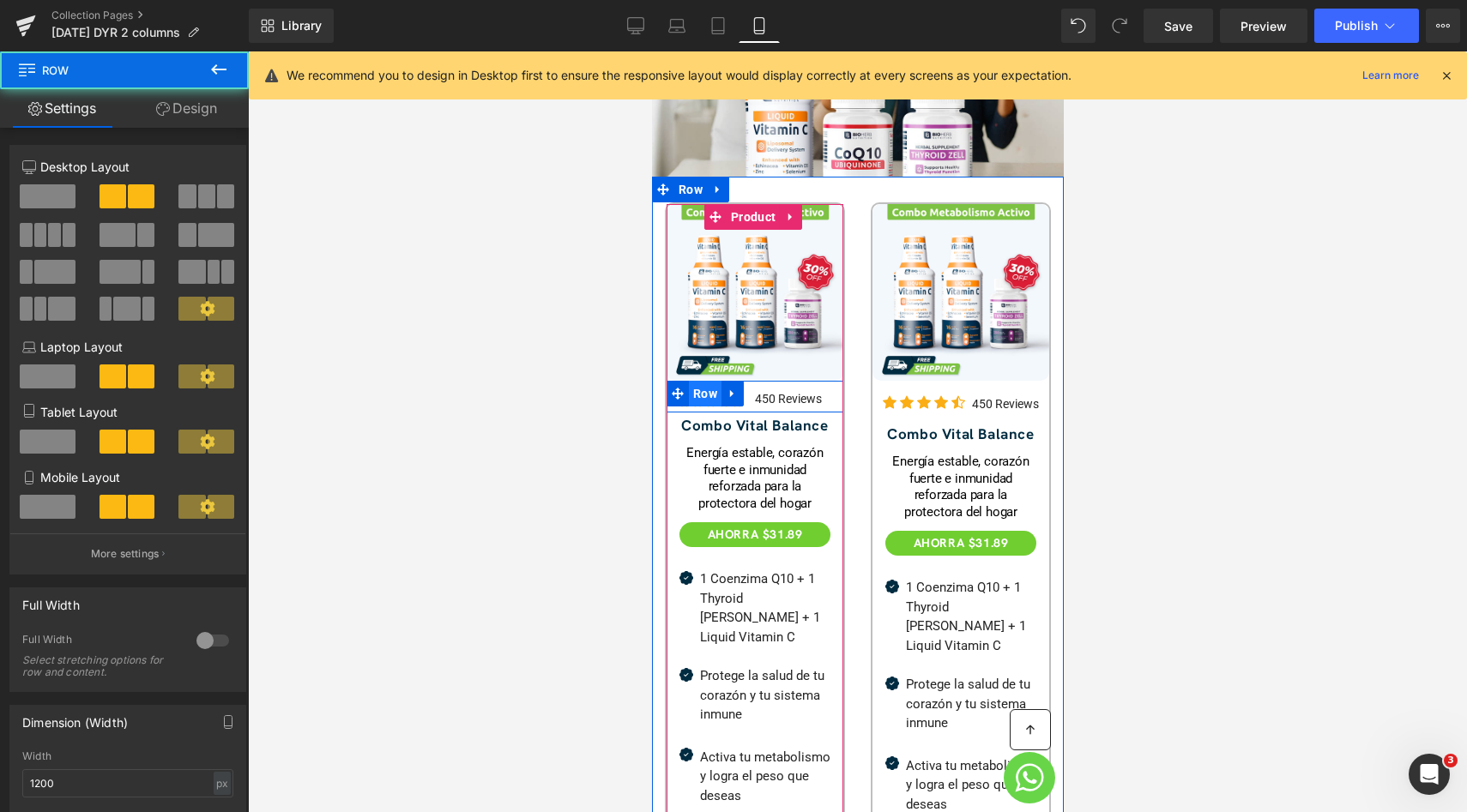
click at [699, 387] on span "Row" at bounding box center [704, 393] width 33 height 25
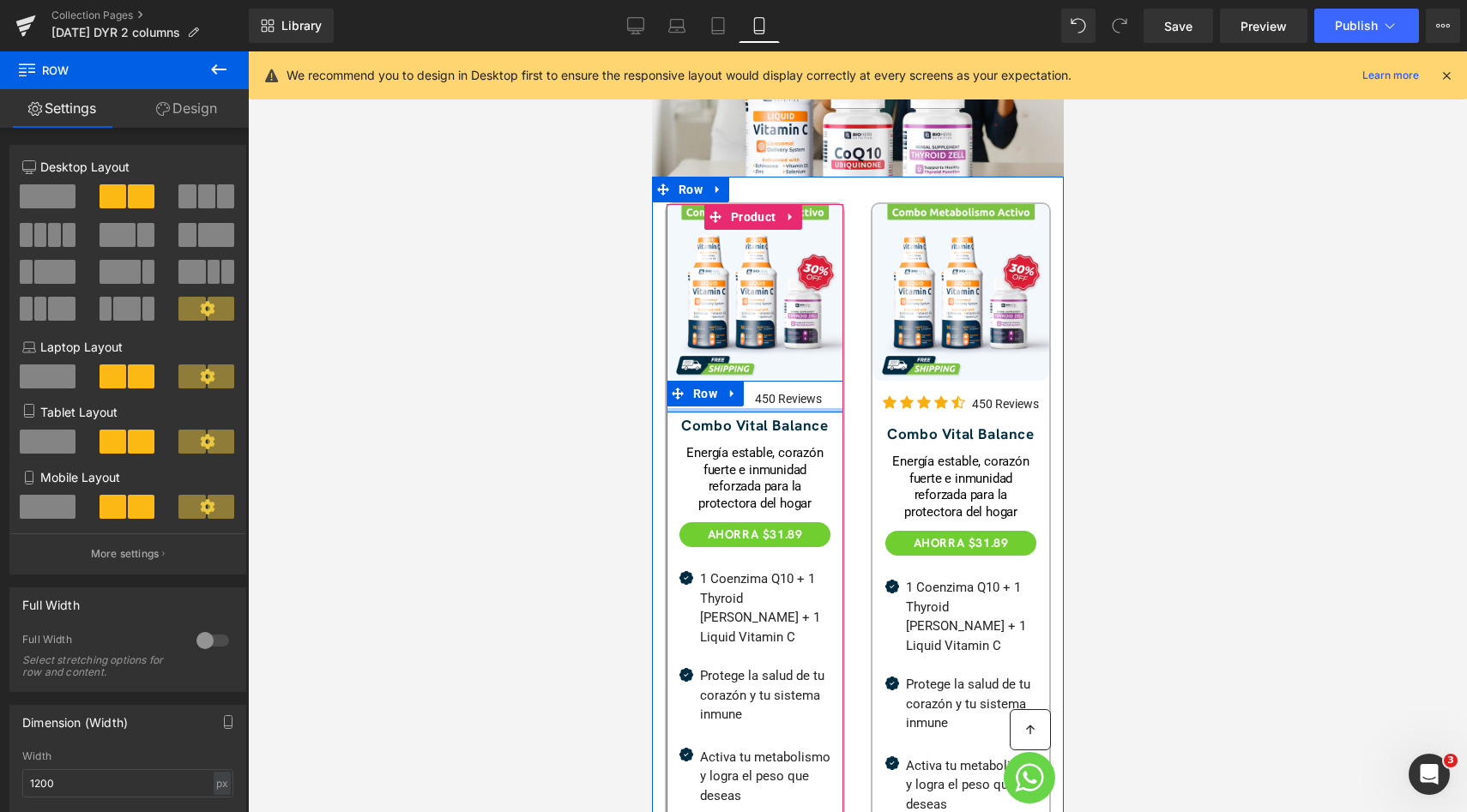
click at [703, 408] on div at bounding box center [753, 410] width 177 height 5
click at [707, 408] on div at bounding box center [753, 410] width 177 height 5
click at [804, 385] on div "450 Reviews Text Block" at bounding box center [798, 397] width 88 height 24
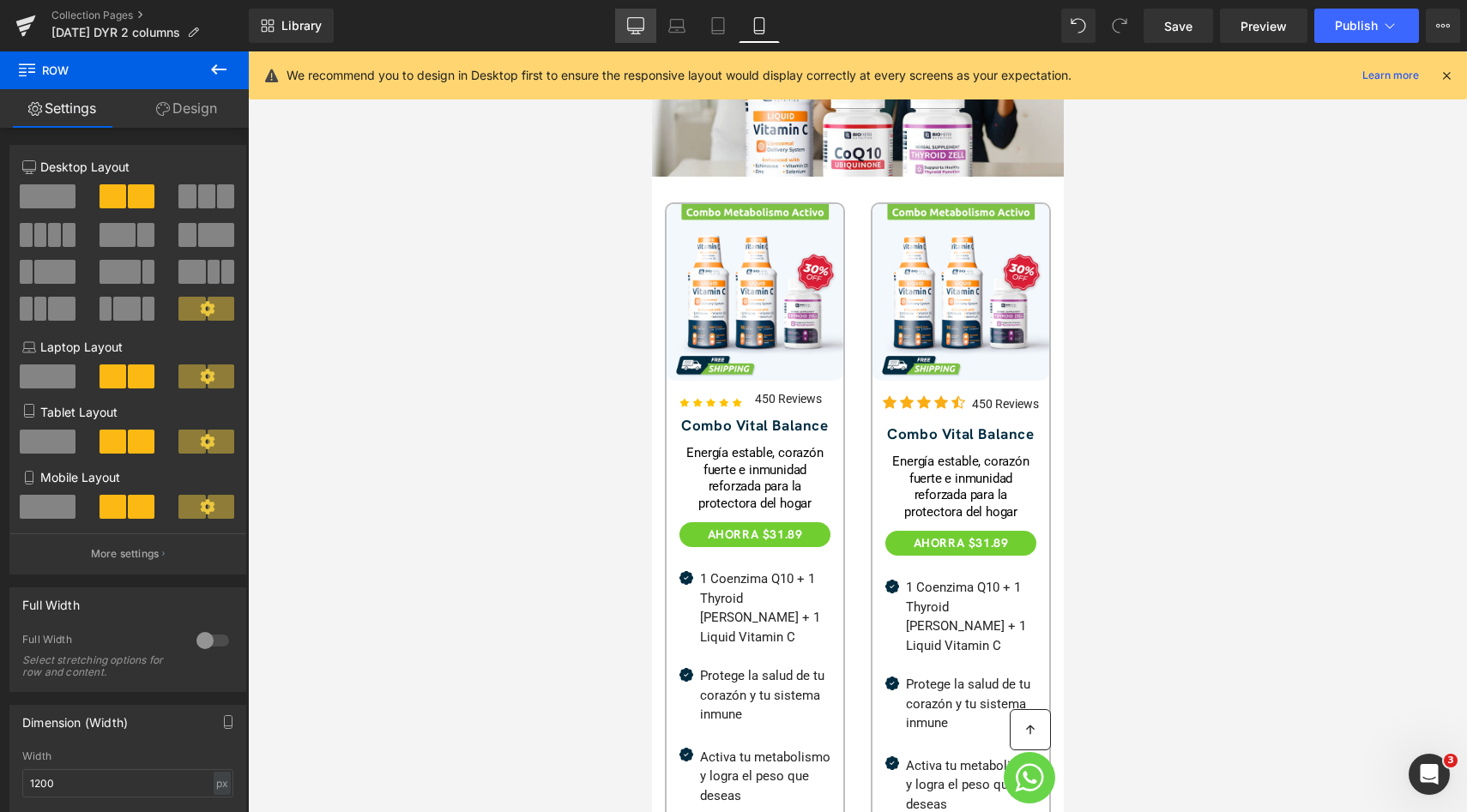
click at [645, 34] on link "Desktop" at bounding box center [635, 25] width 41 height 34
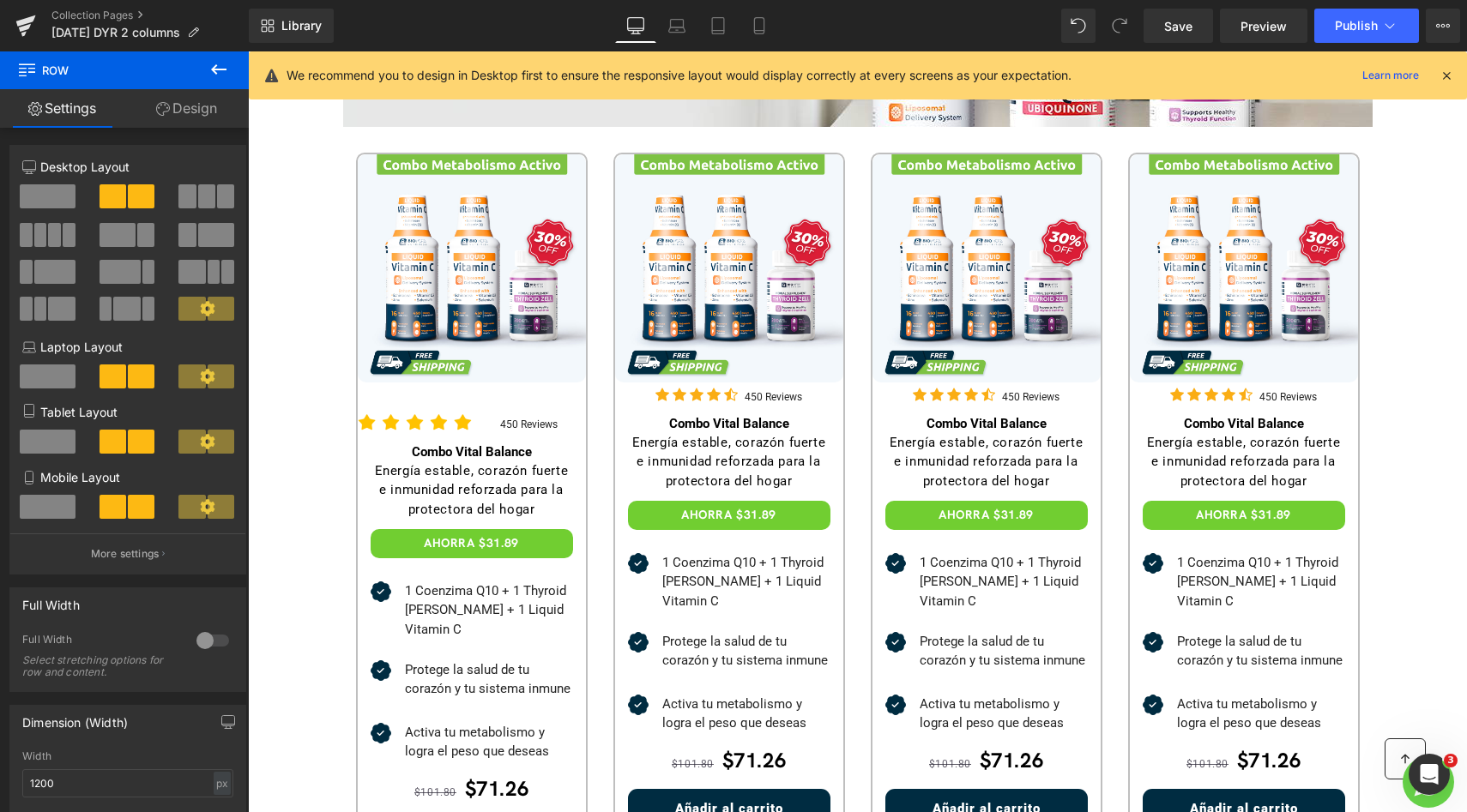
scroll to position [456, 0]
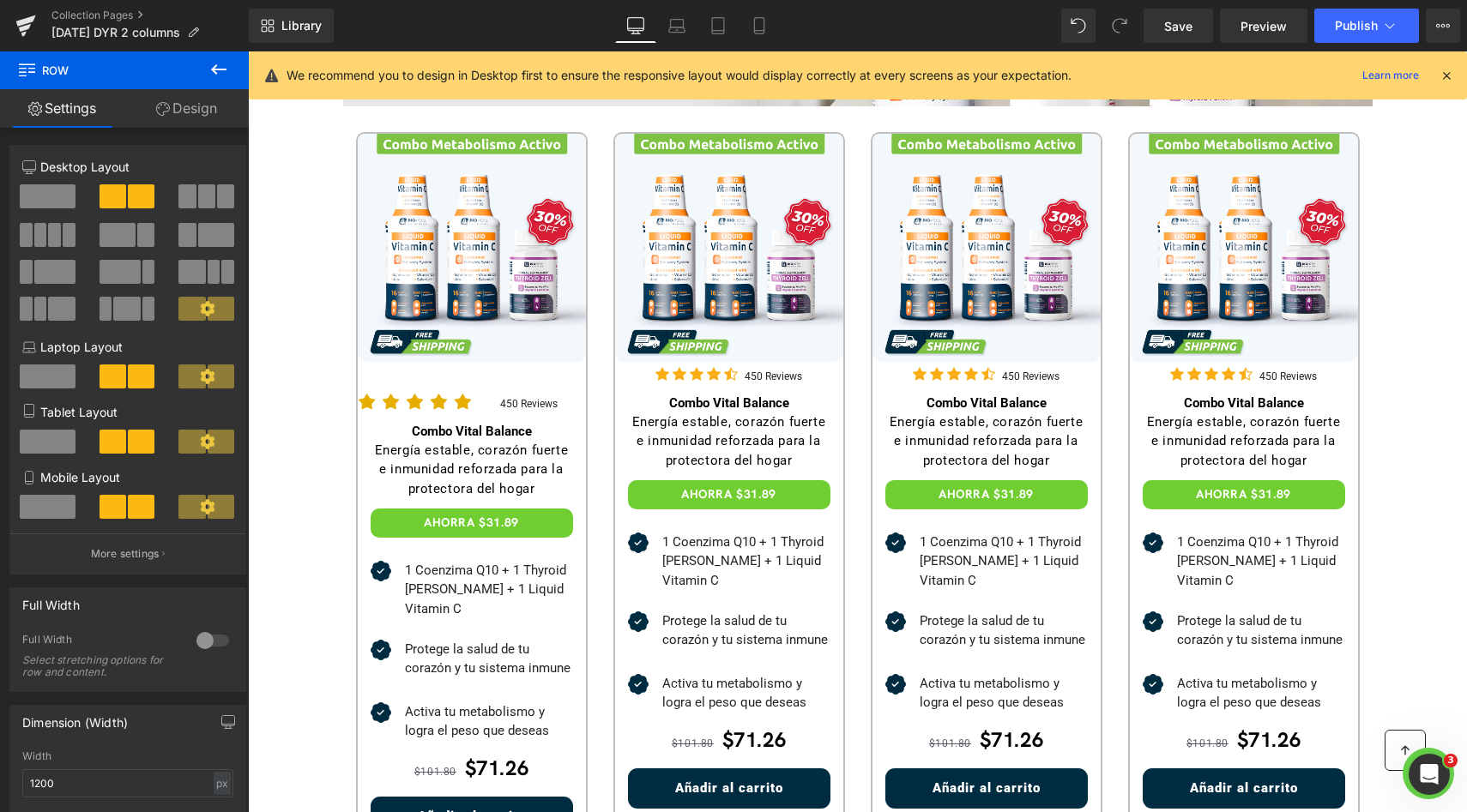
click at [412, 398] on span "Image" at bounding box center [400, 399] width 35 height 21
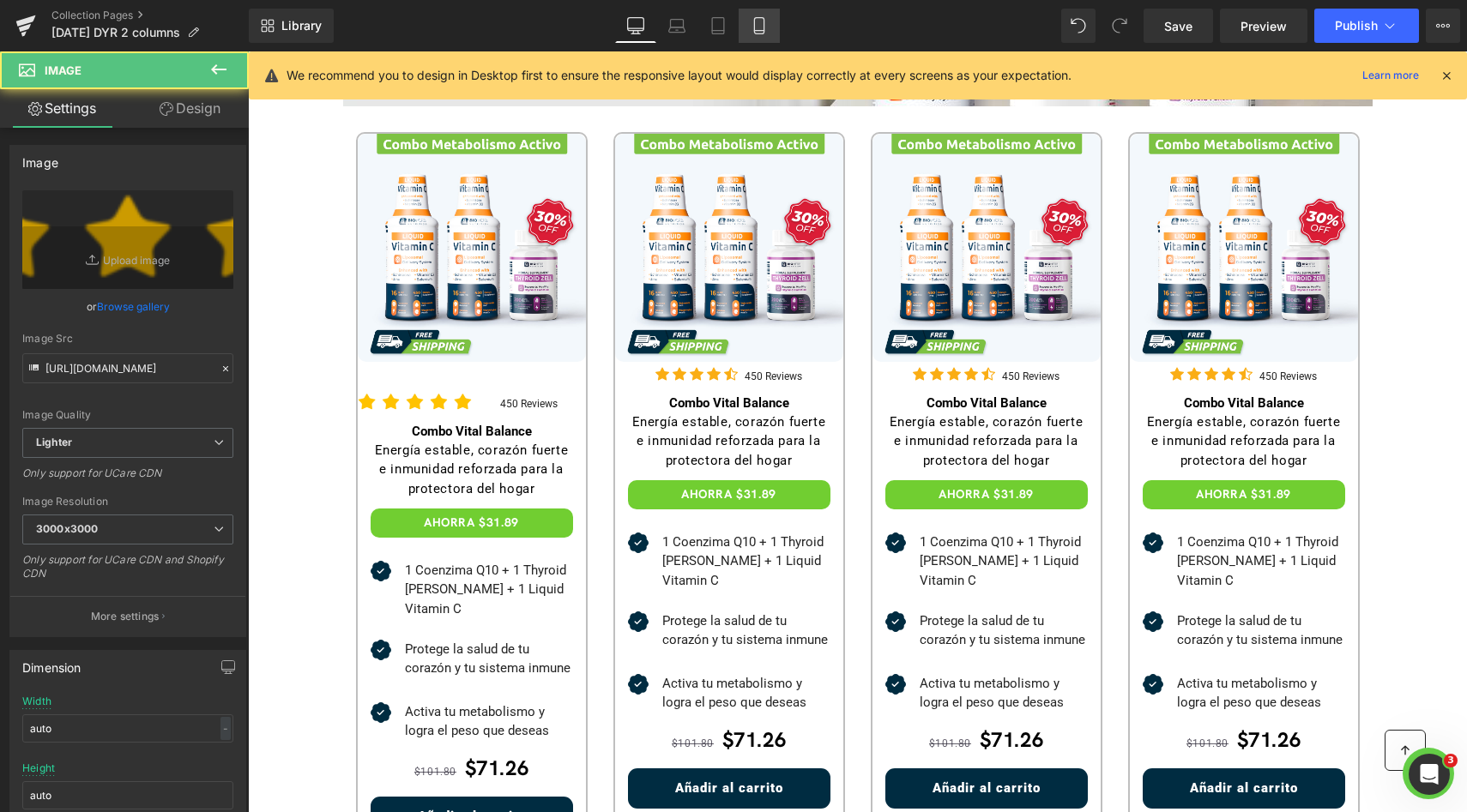
click at [763, 35] on link "Mobile" at bounding box center [759, 25] width 41 height 34
type input "70"
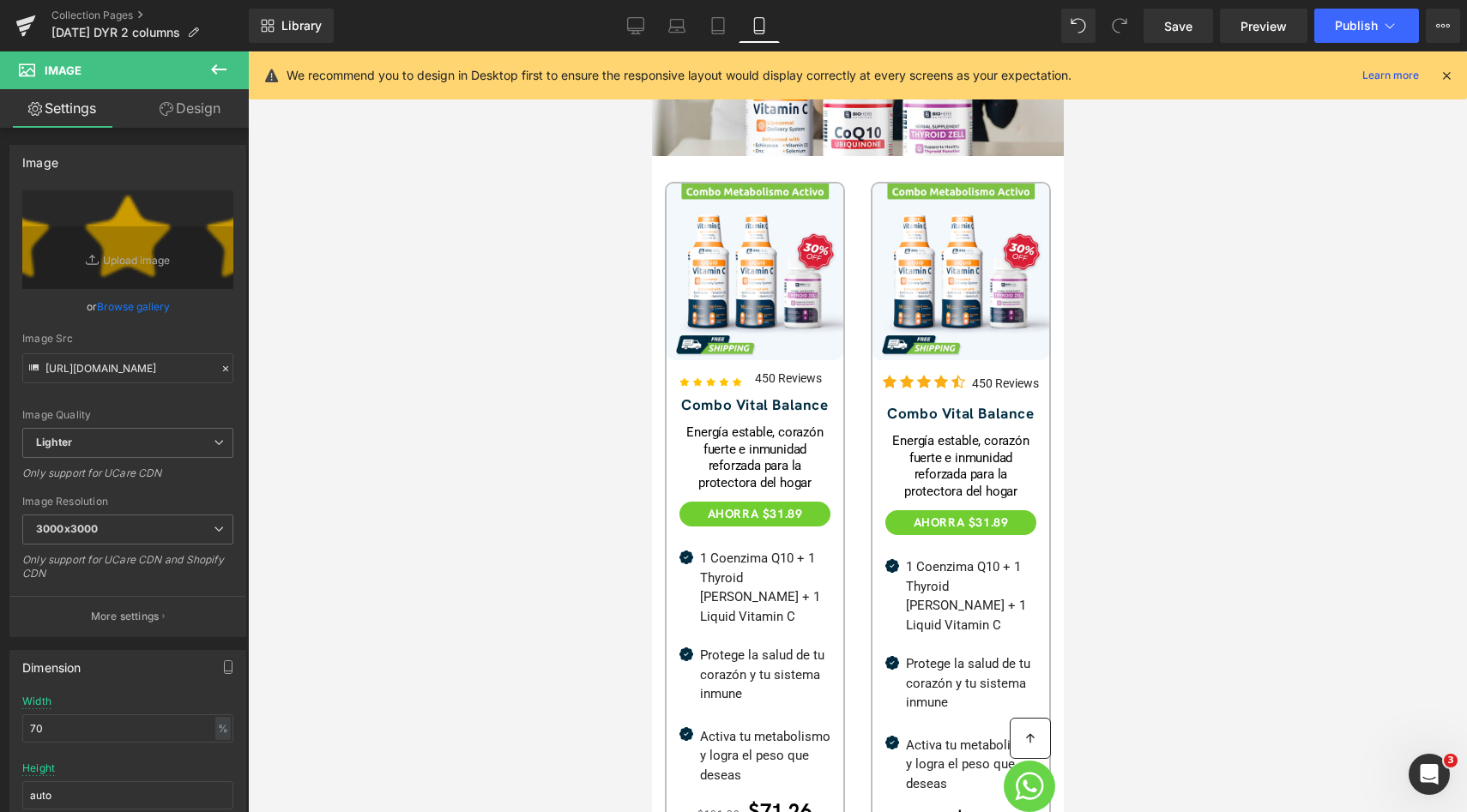
scroll to position [414, 0]
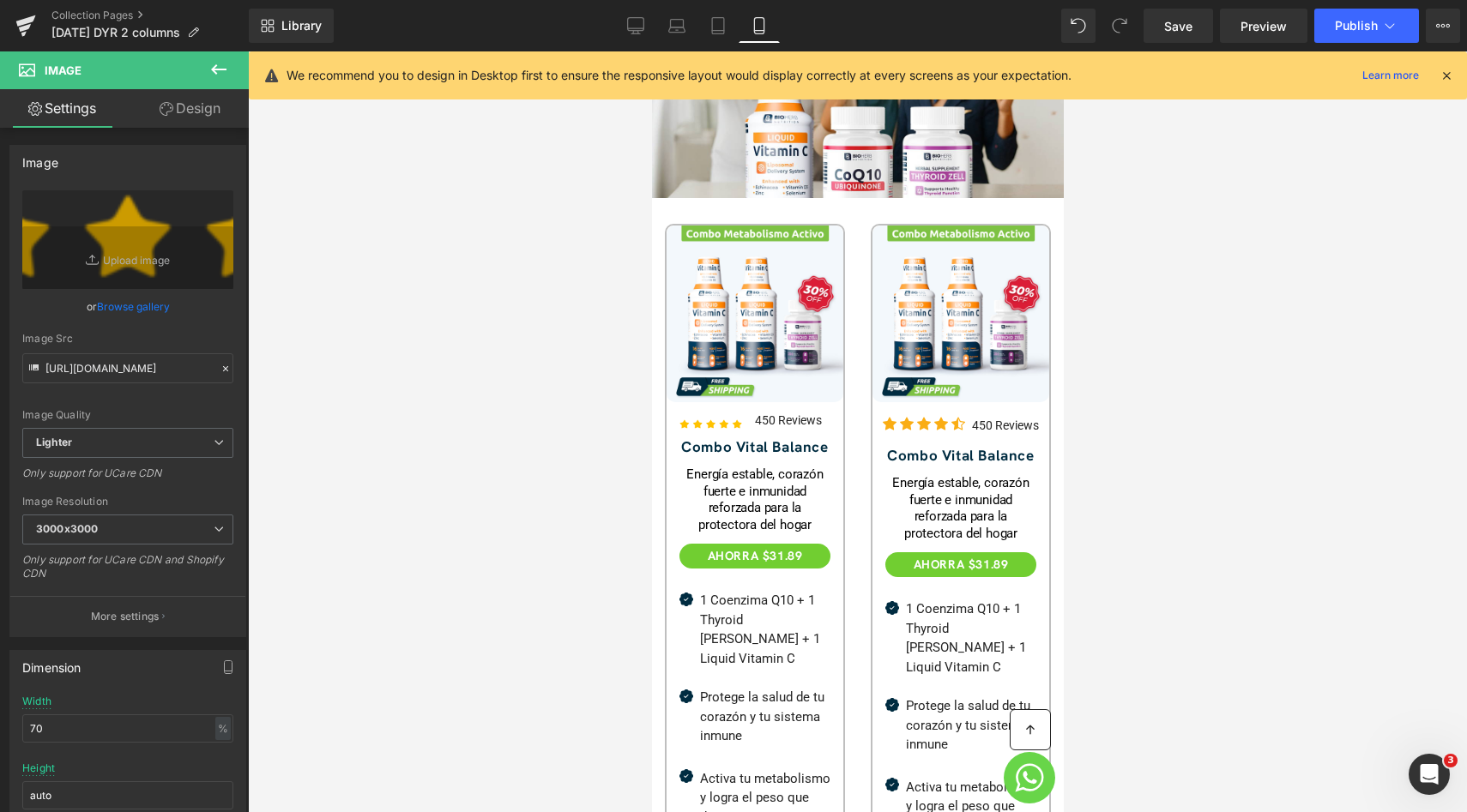
click at [158, 86] on span "Image" at bounding box center [102, 71] width 171 height 38
click at [161, 93] on link "Design" at bounding box center [189, 108] width 124 height 39
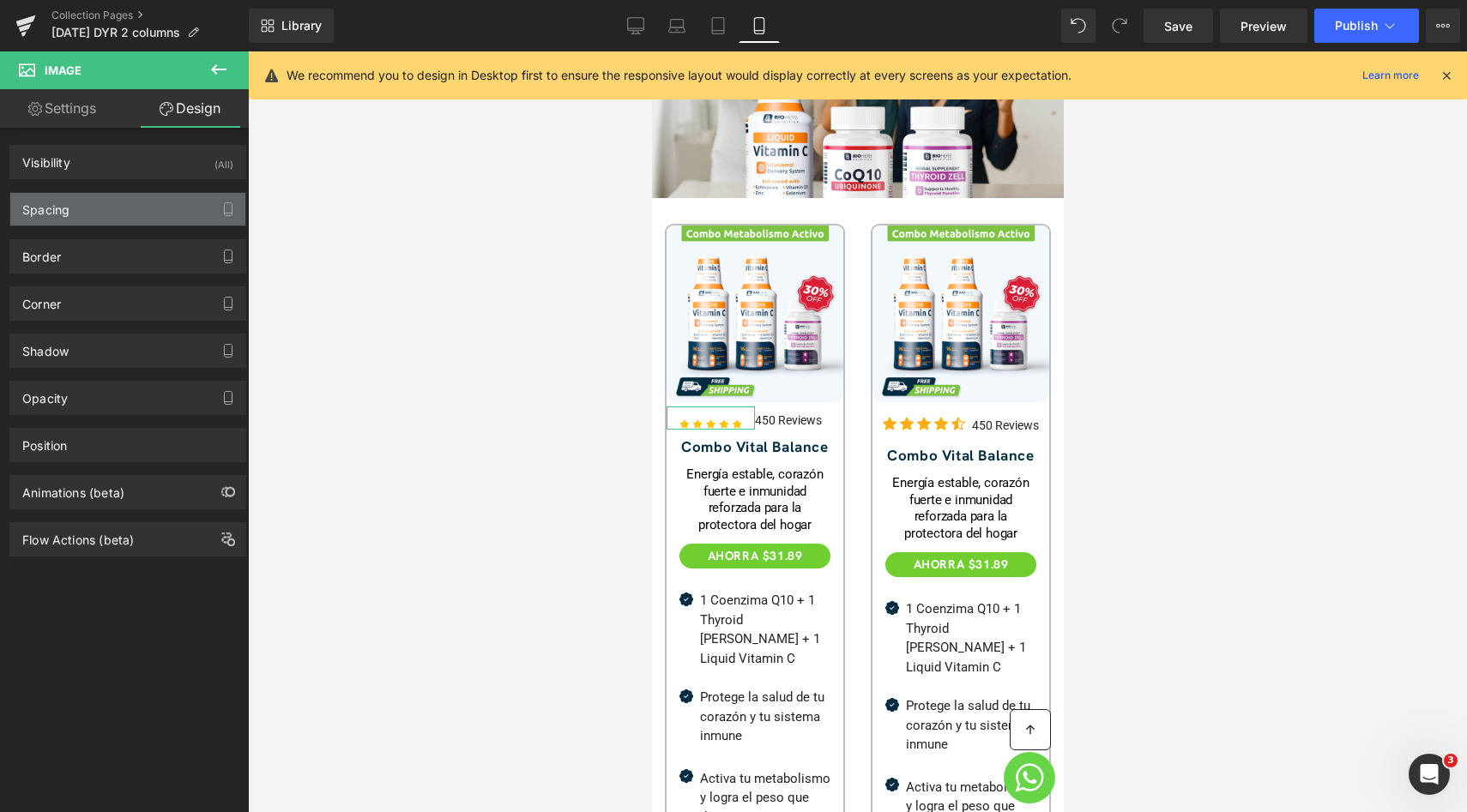
type input "0"
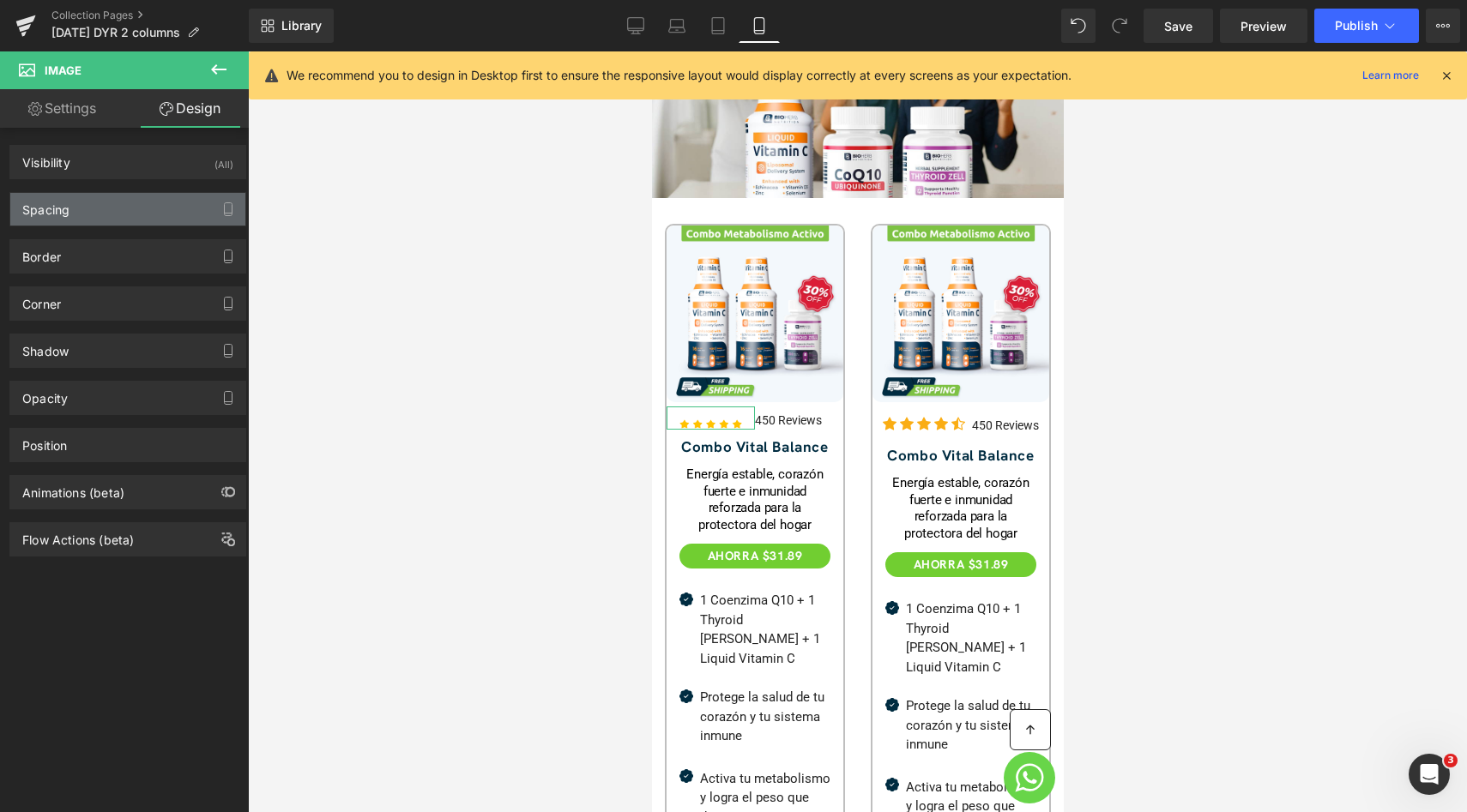
type input "0"
click at [120, 216] on div "Spacing" at bounding box center [127, 209] width 235 height 33
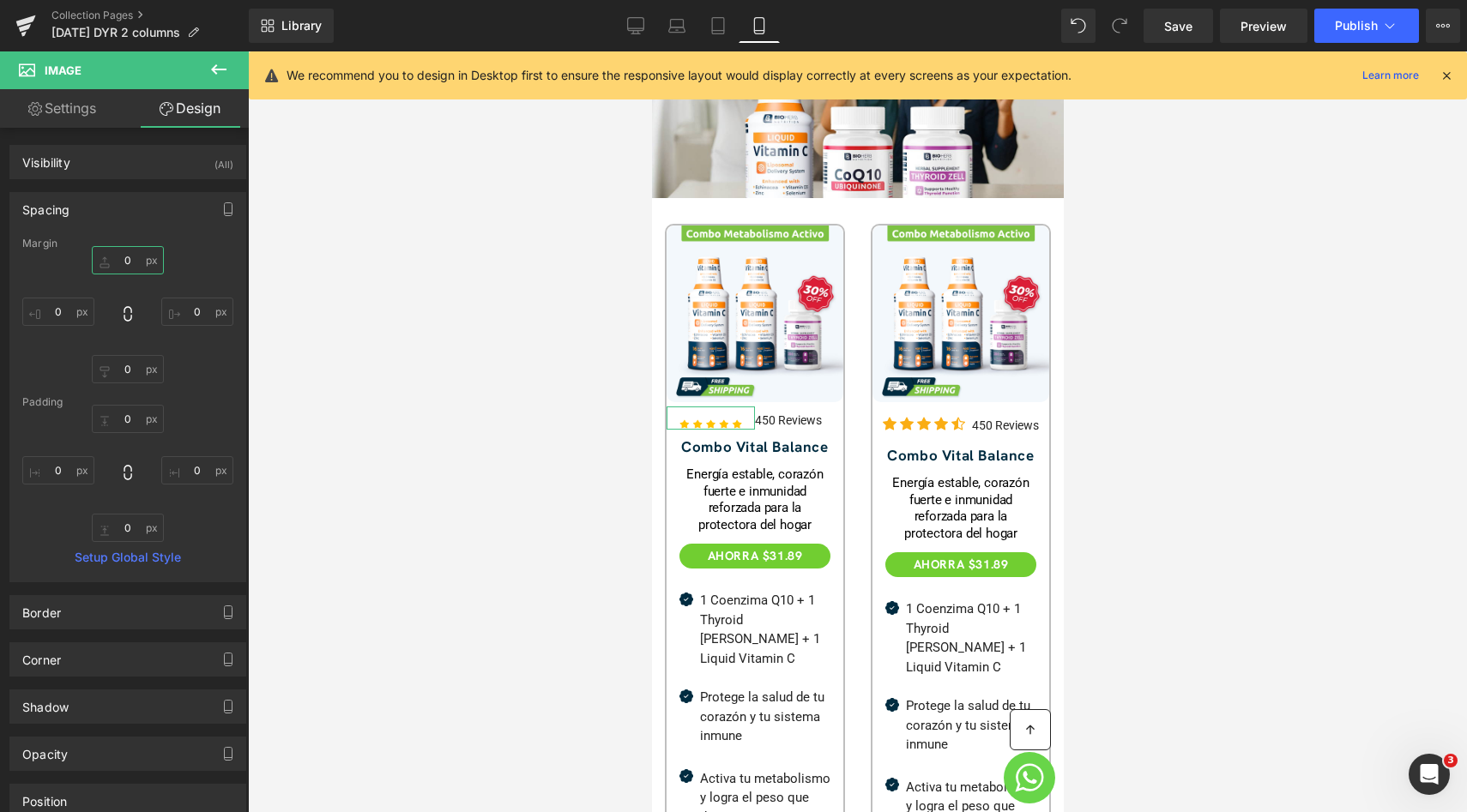
click at [131, 264] on input "0" at bounding box center [127, 260] width 72 height 28
type input "."
type input "-10"
click at [640, 28] on icon at bounding box center [636, 25] width 17 height 17
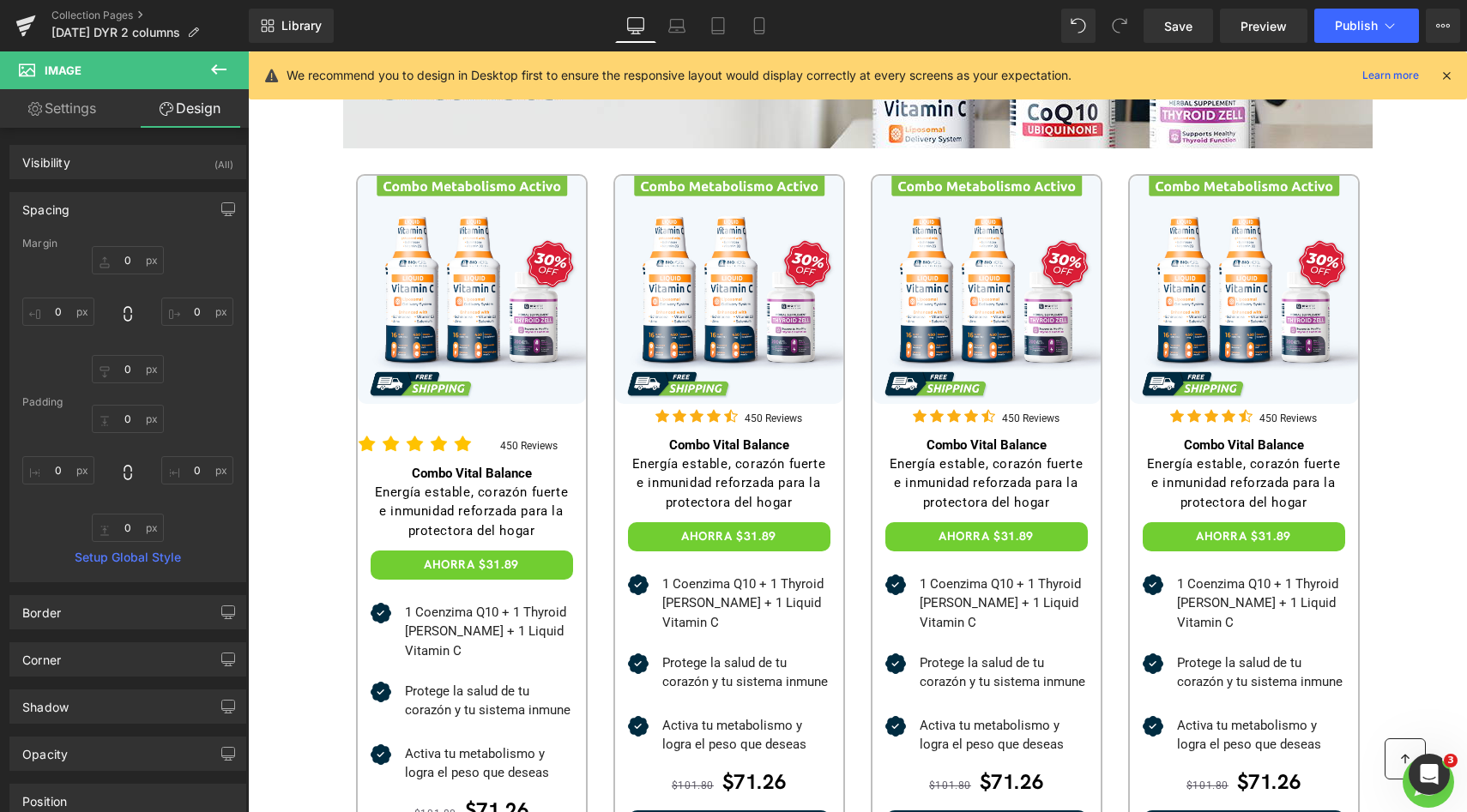
type input "0"
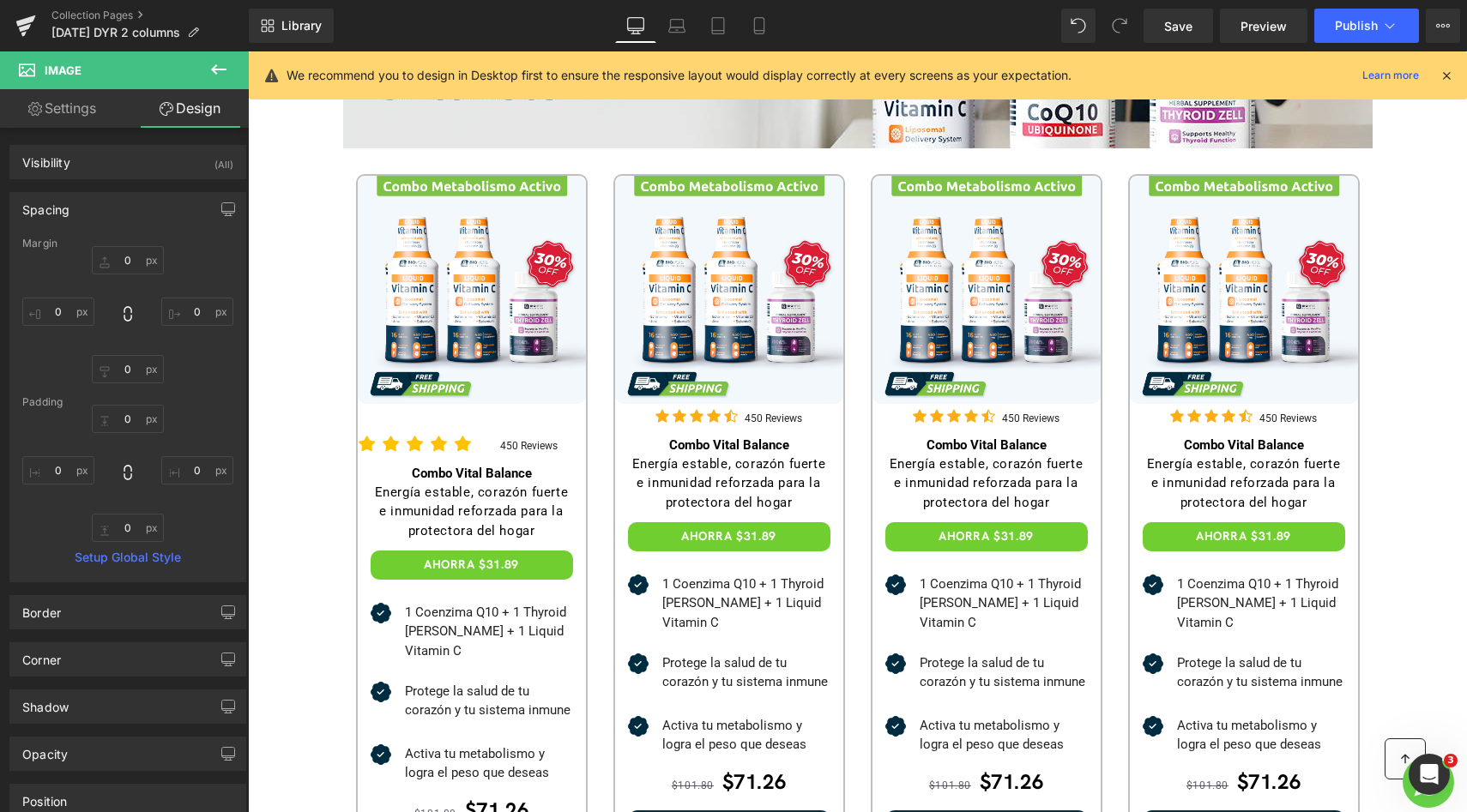
type input "0"
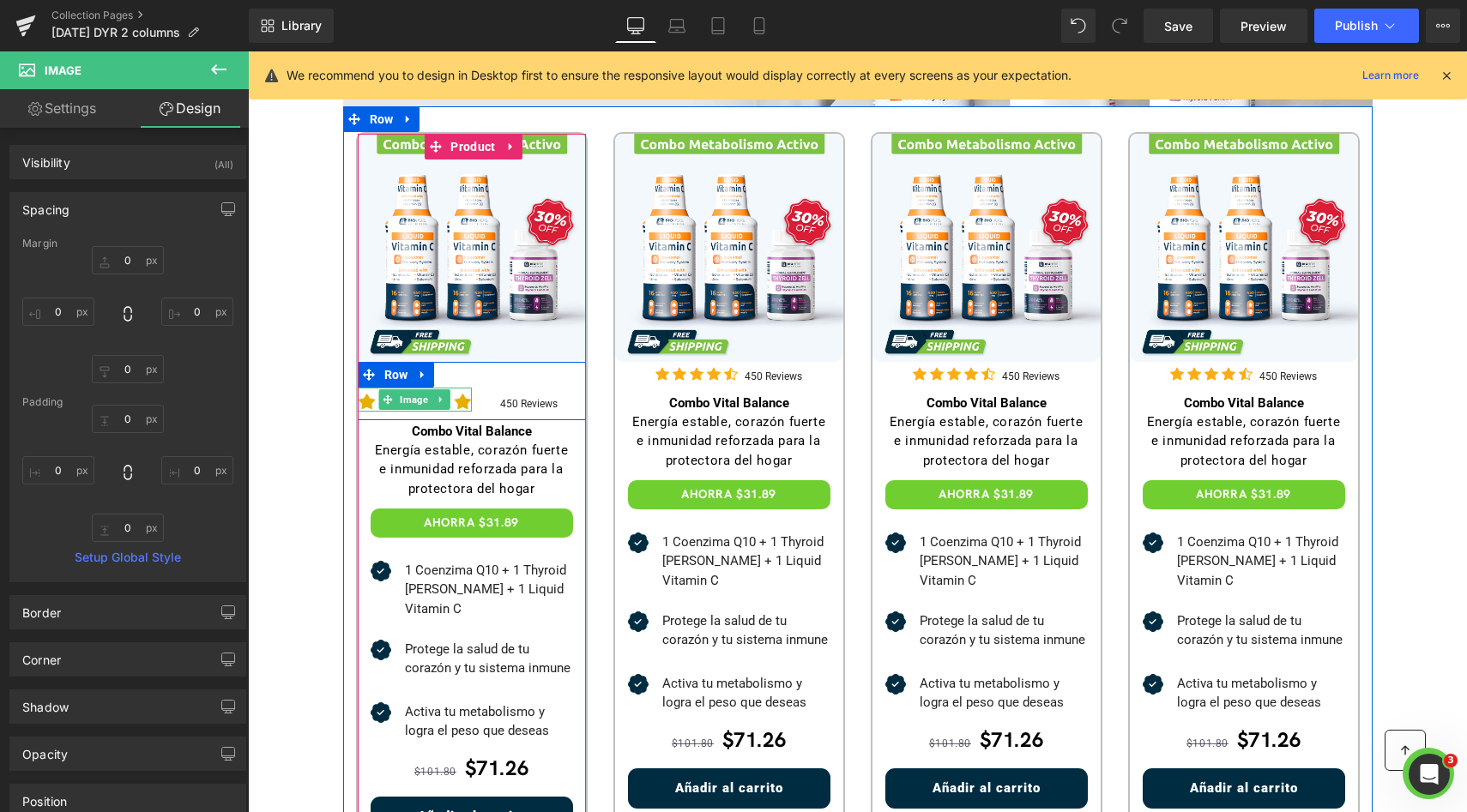
click at [460, 393] on img at bounding box center [414, 402] width 114 height 20
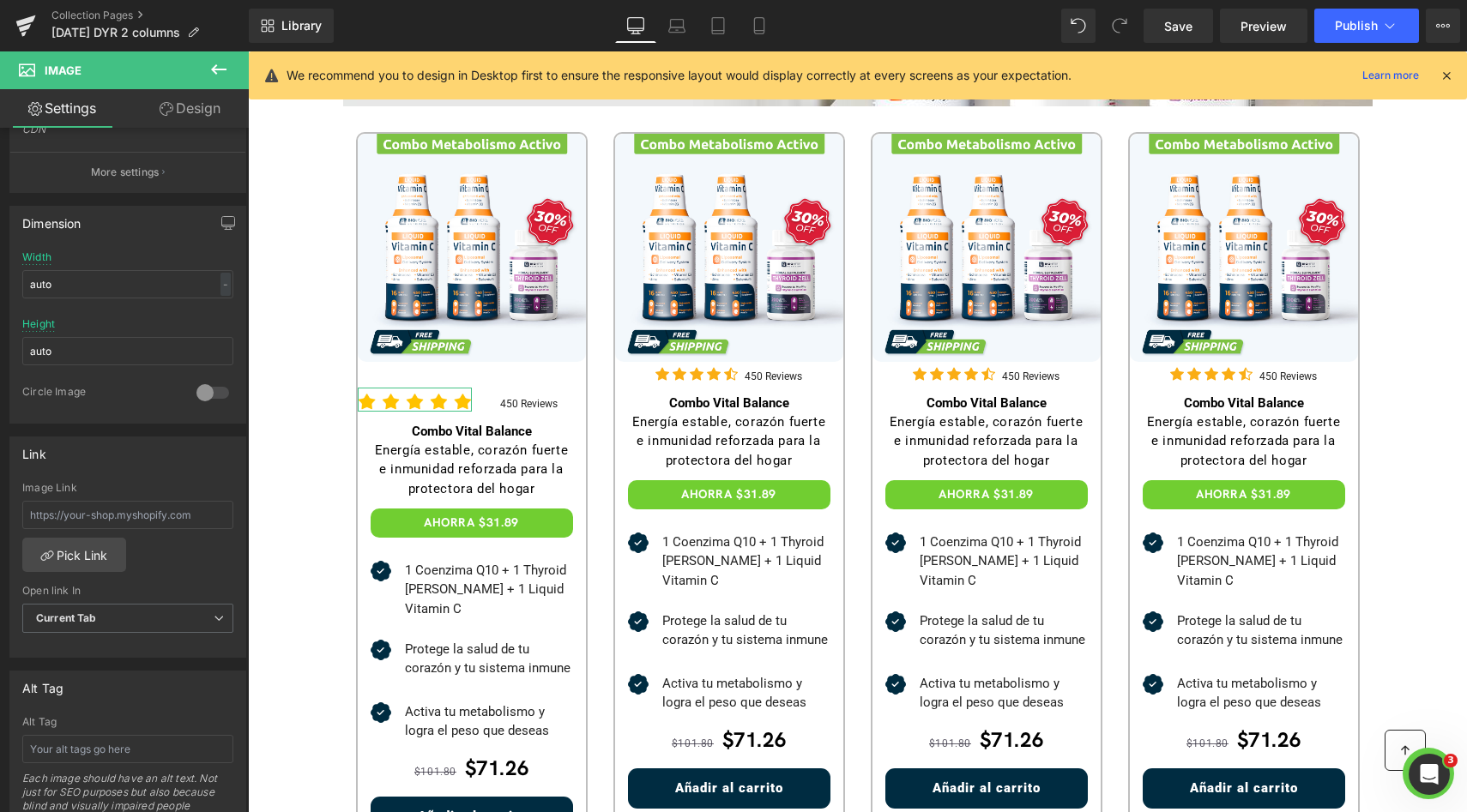
scroll to position [469, 0]
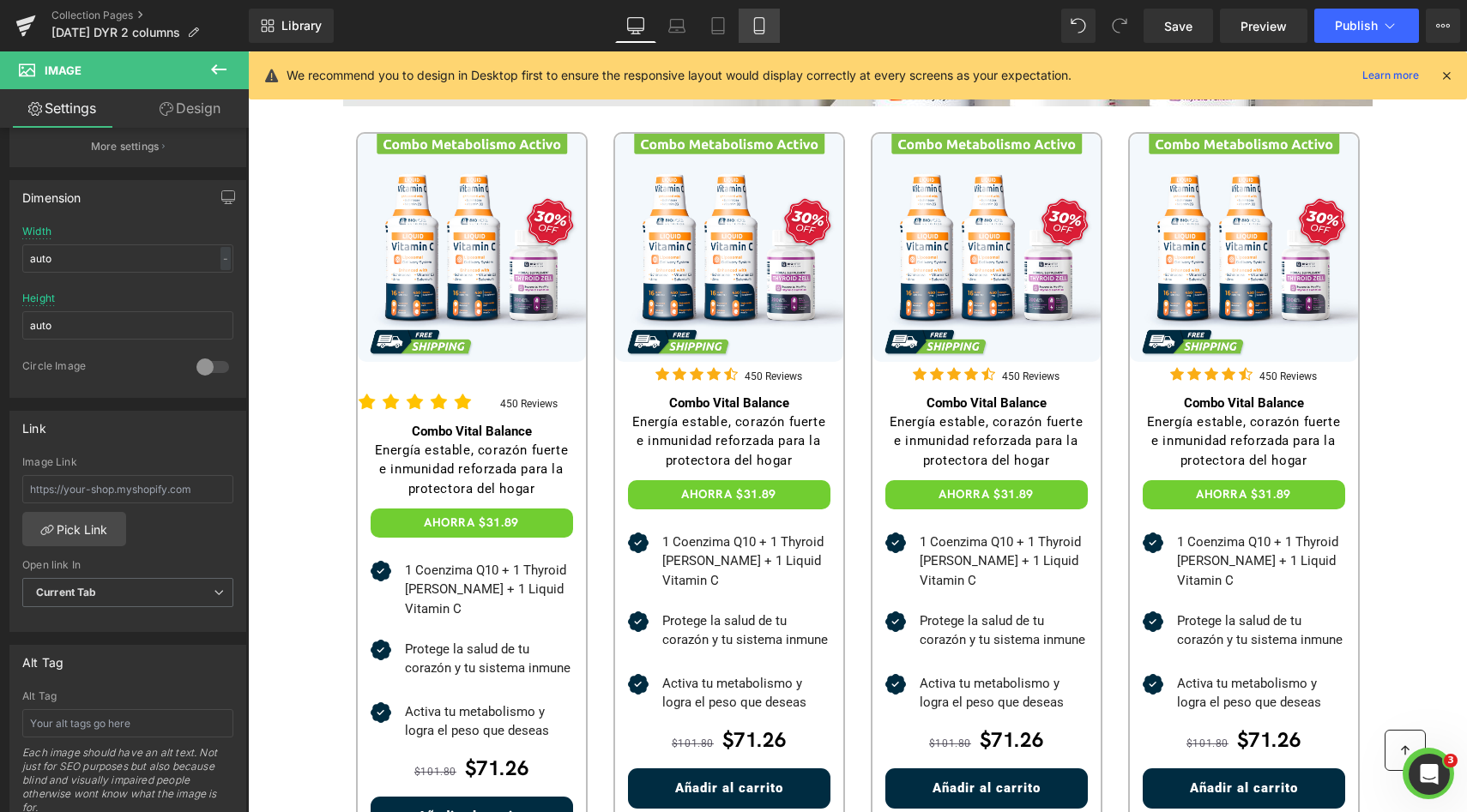
click at [754, 24] on icon at bounding box center [759, 25] width 17 height 17
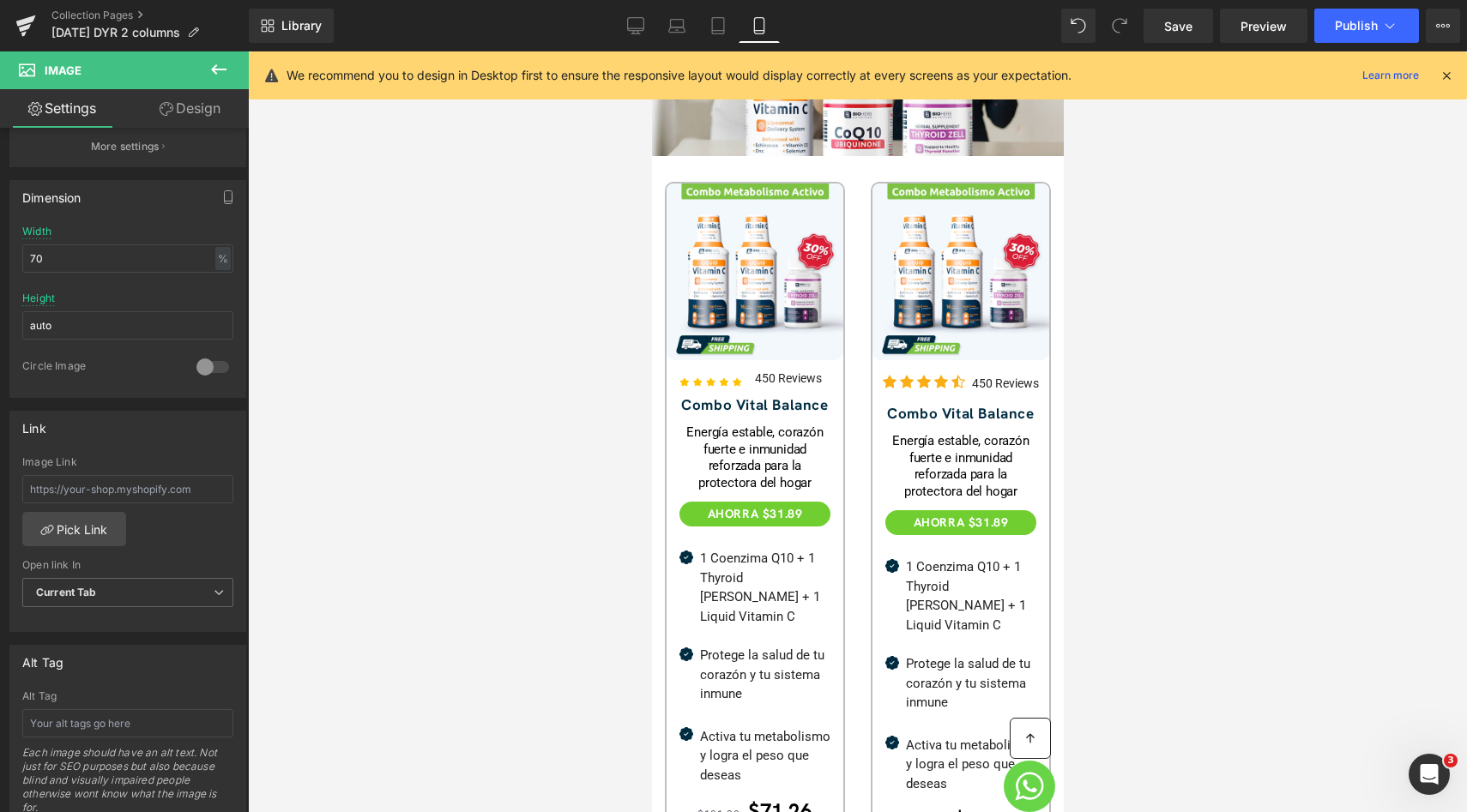
scroll to position [414, 0]
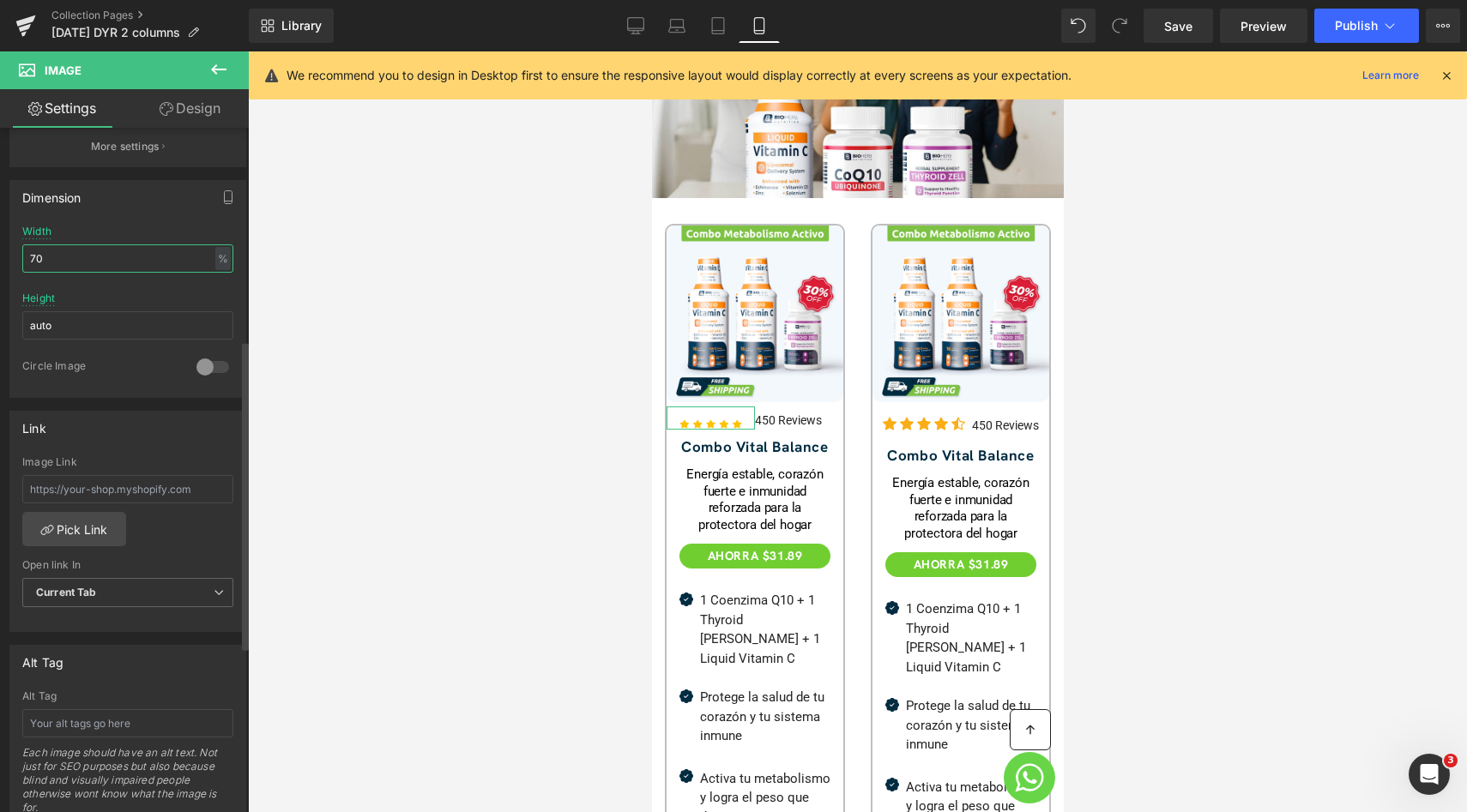
click at [130, 256] on input "70" at bounding box center [128, 258] width 211 height 28
type input "70"
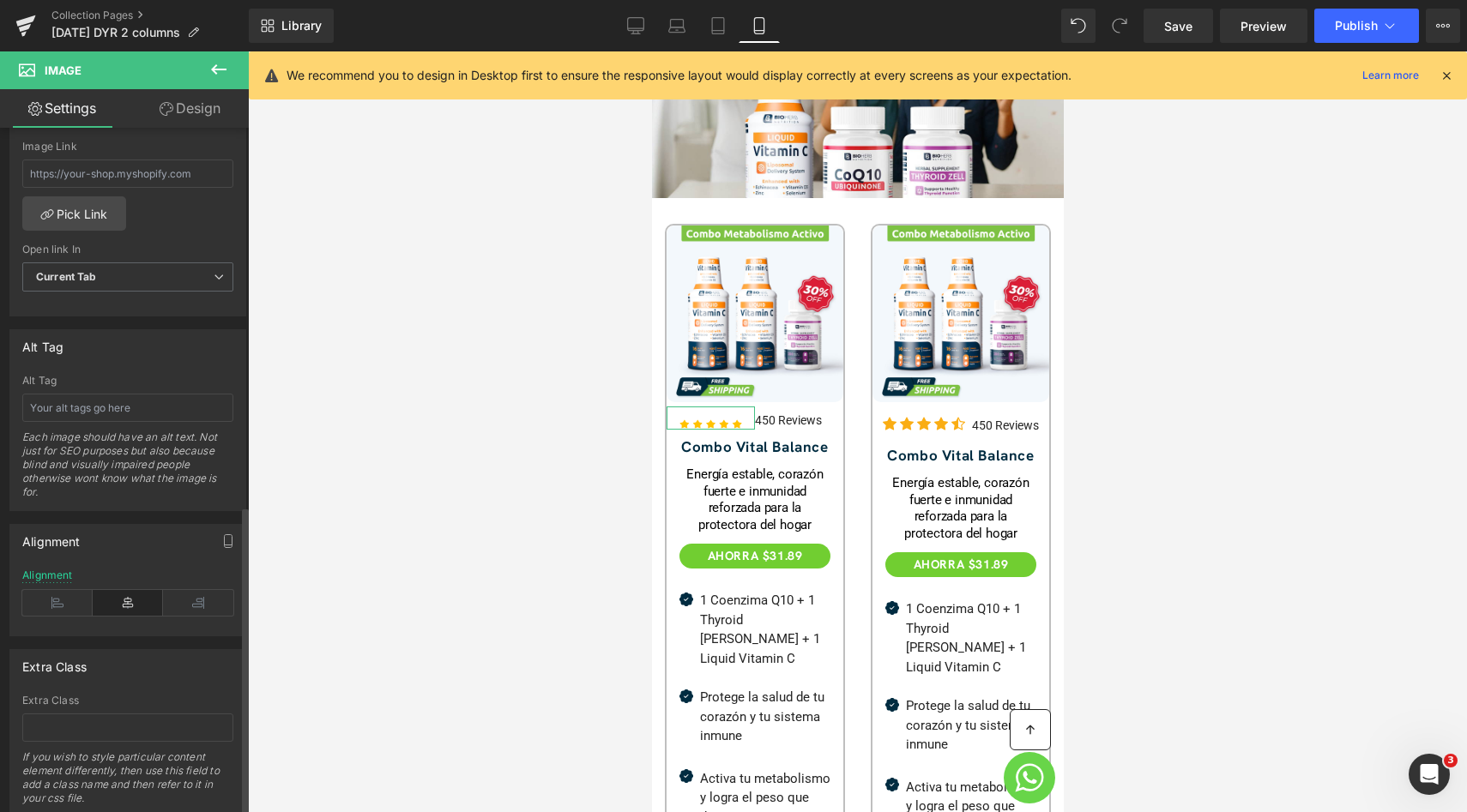
scroll to position [836, 0]
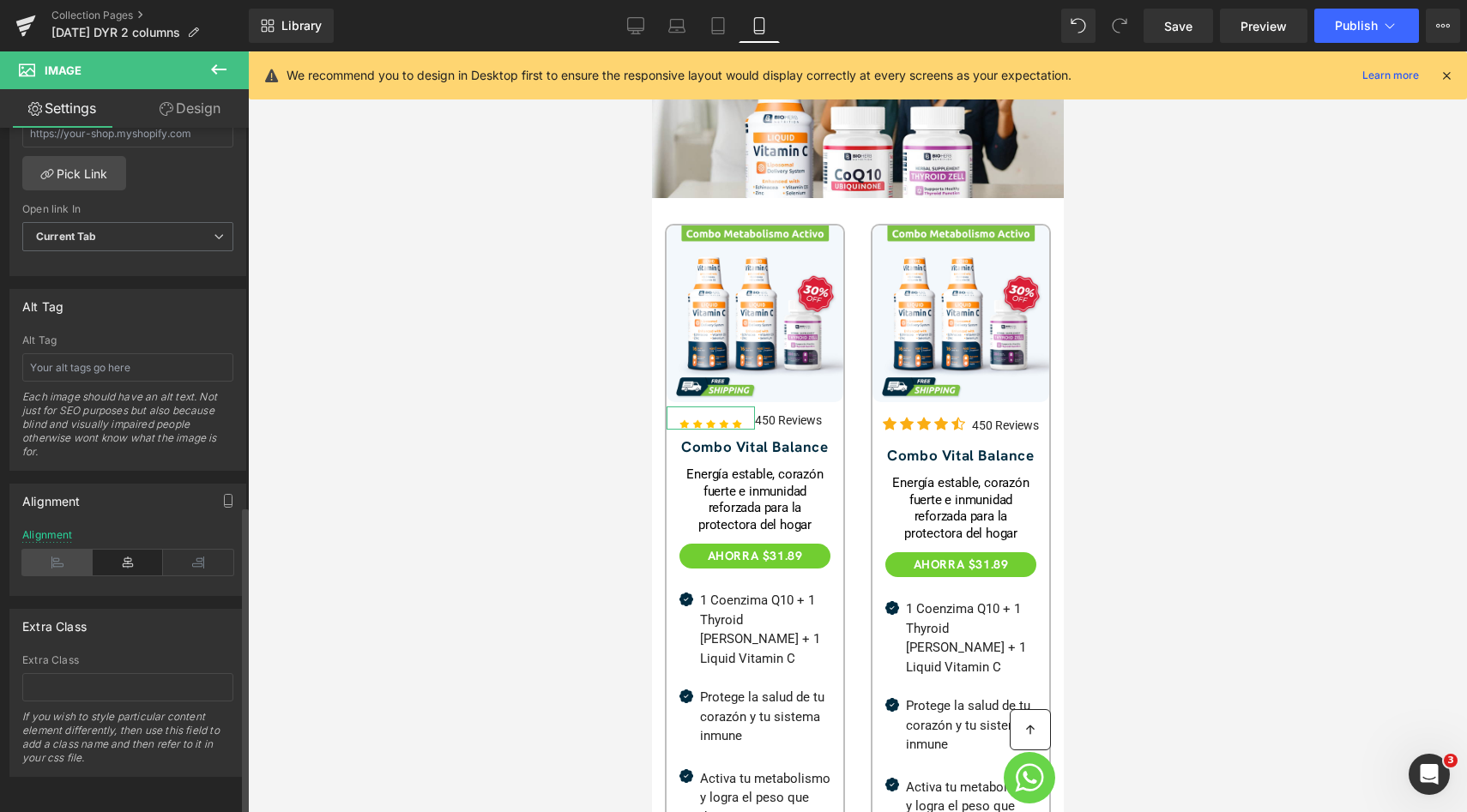
click at [80, 549] on icon at bounding box center [58, 562] width 71 height 25
click at [126, 549] on icon at bounding box center [128, 562] width 71 height 25
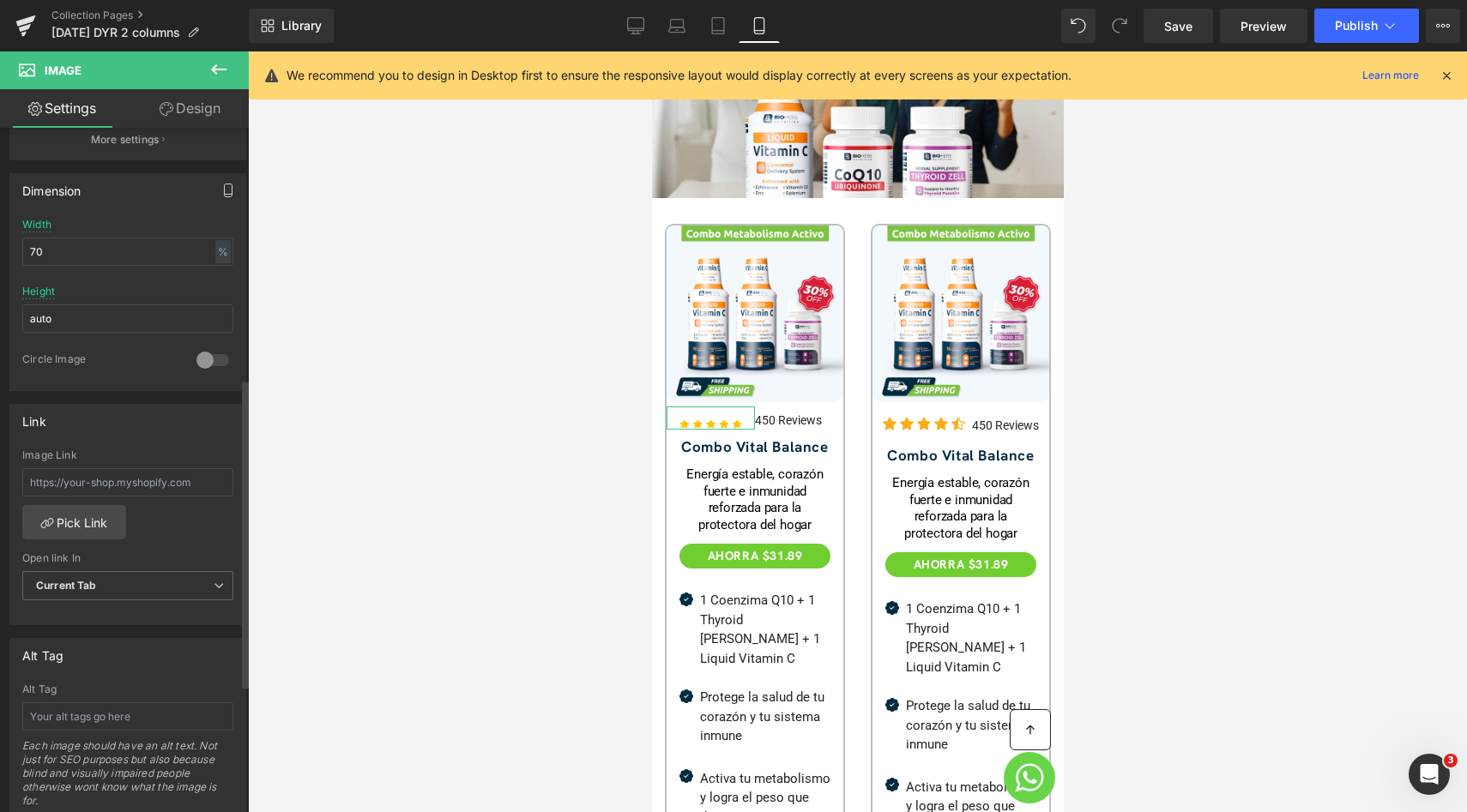
scroll to position [450, 0]
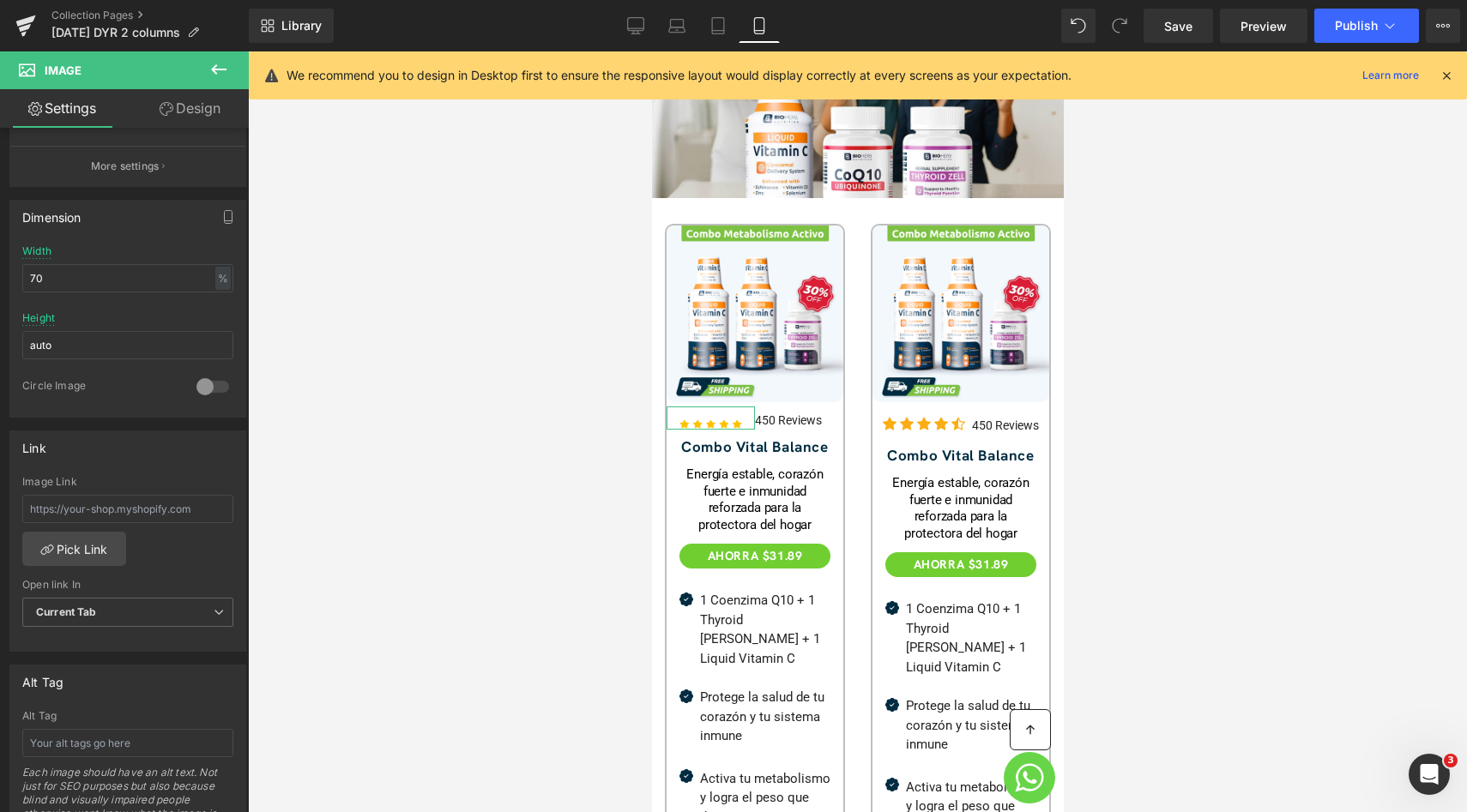
click at [176, 123] on link "Design" at bounding box center [189, 108] width 124 height 39
click at [0, 0] on div "Spacing" at bounding box center [0, 0] width 0 height 0
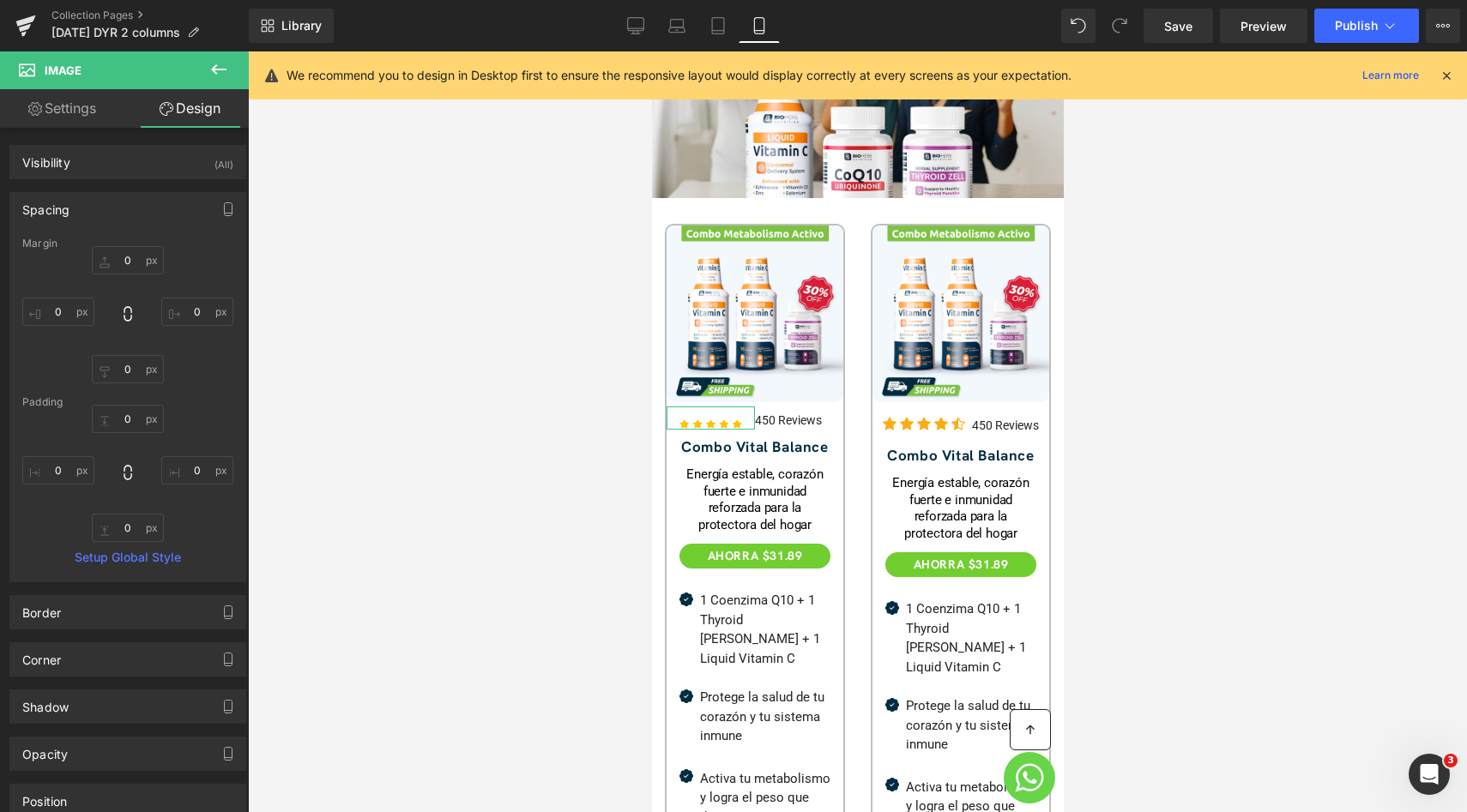
type input "0"
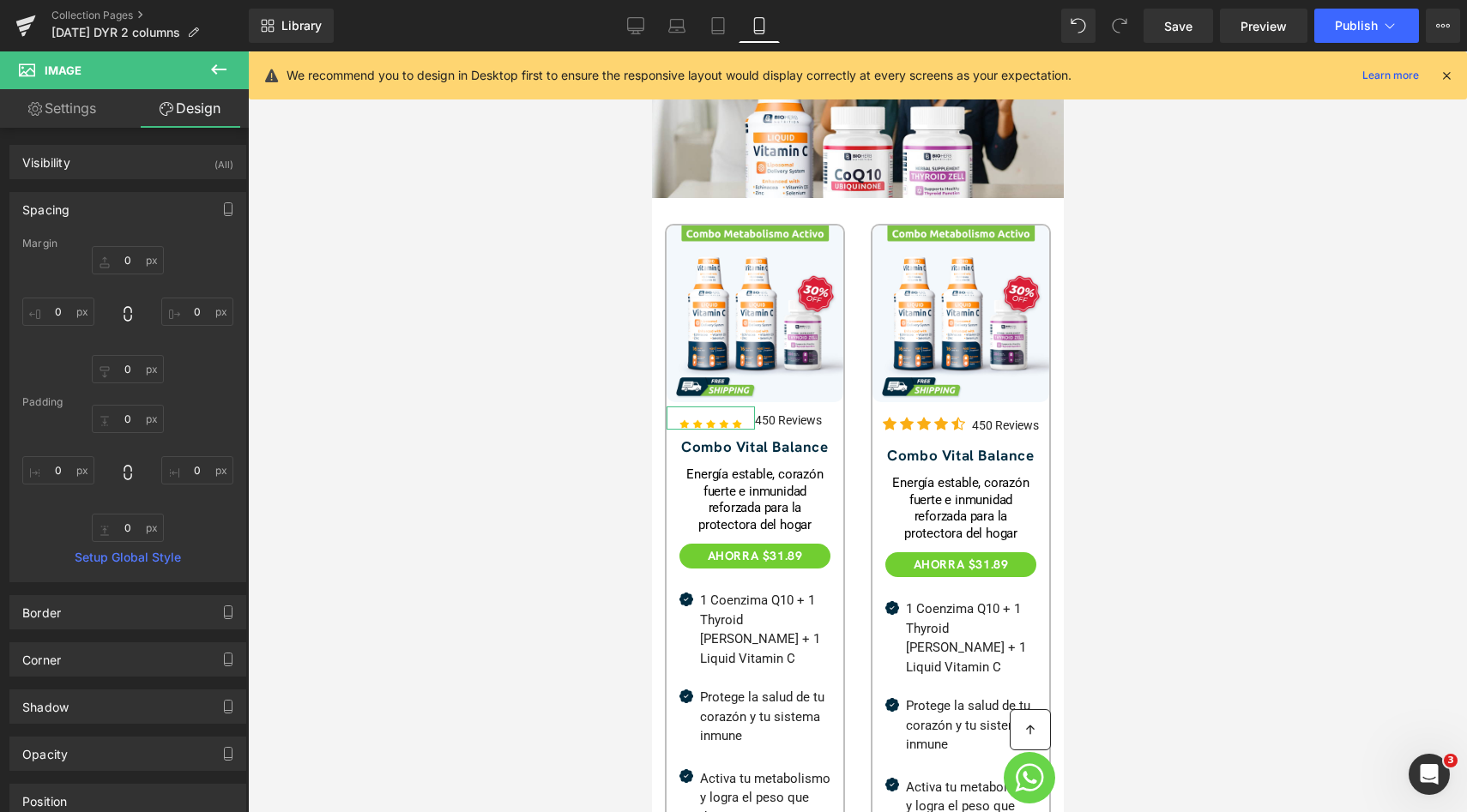
type input "0"
click at [135, 417] on input "0" at bounding box center [127, 419] width 72 height 28
type input "-10"
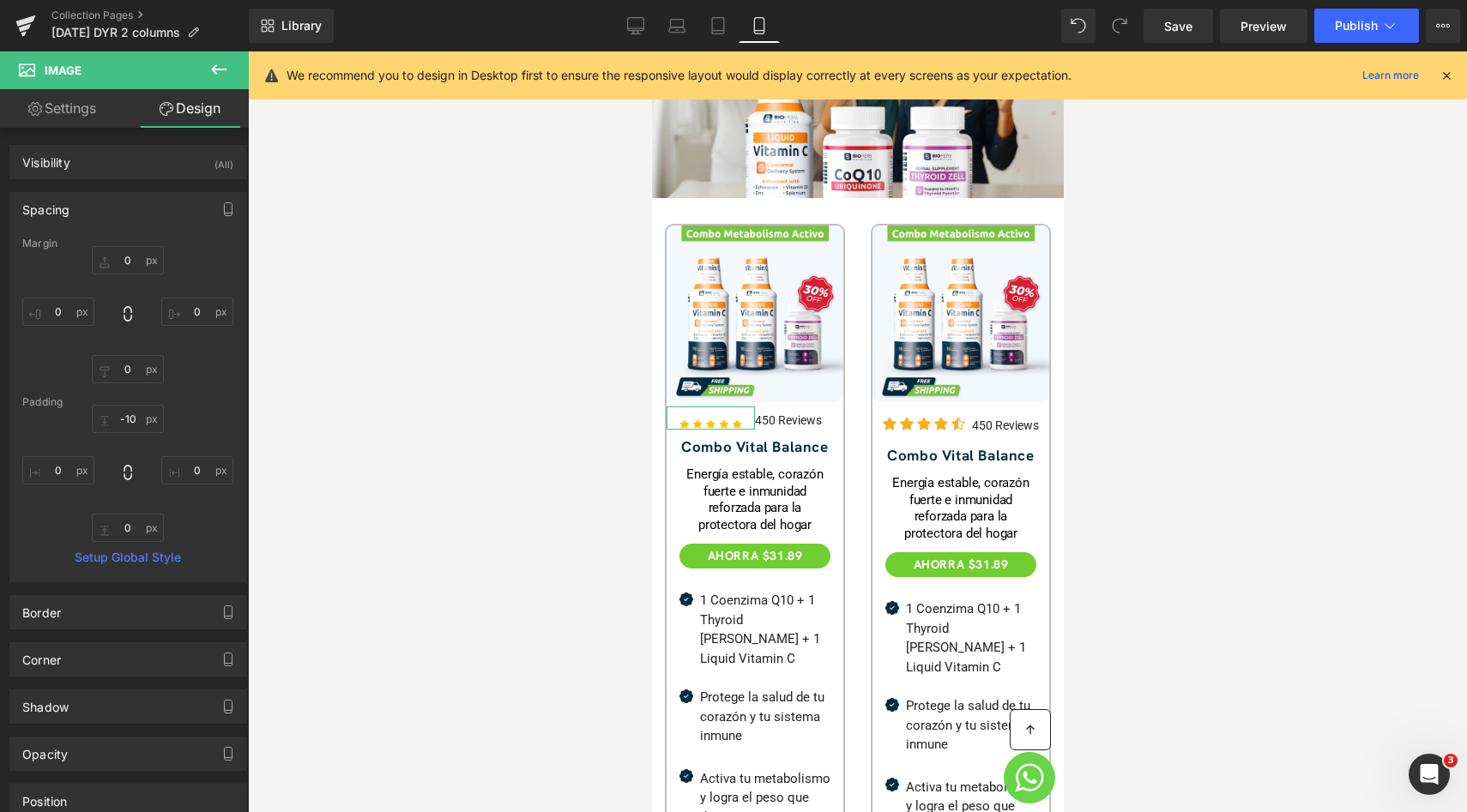
click at [193, 418] on div "-10 -10 0px 0 0px 0 0px 0" at bounding box center [128, 473] width 211 height 137
click at [137, 426] on input "-10" at bounding box center [127, 419] width 72 height 28
click at [119, 256] on input "0" at bounding box center [127, 260] width 72 height 28
type input "."
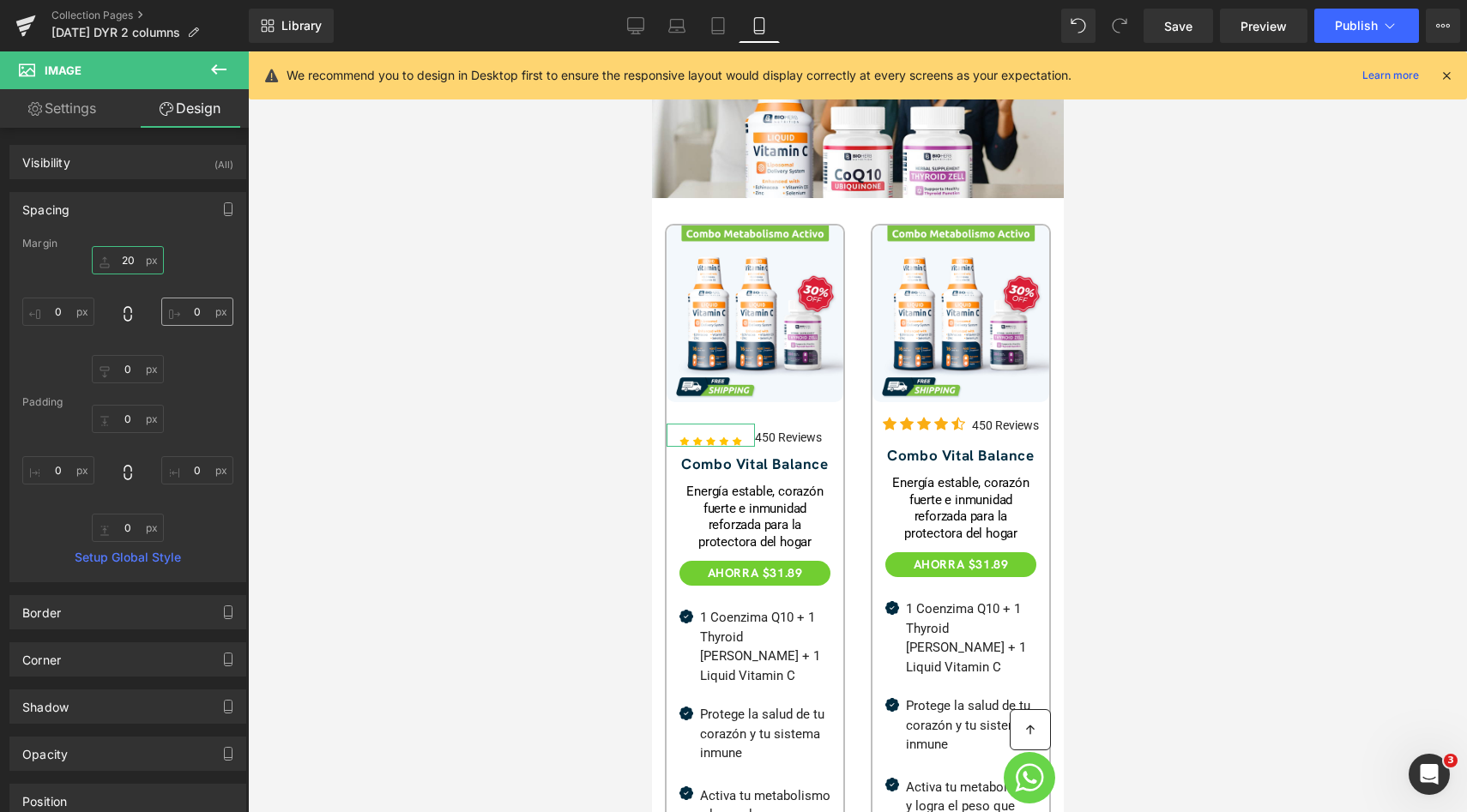
type input "2"
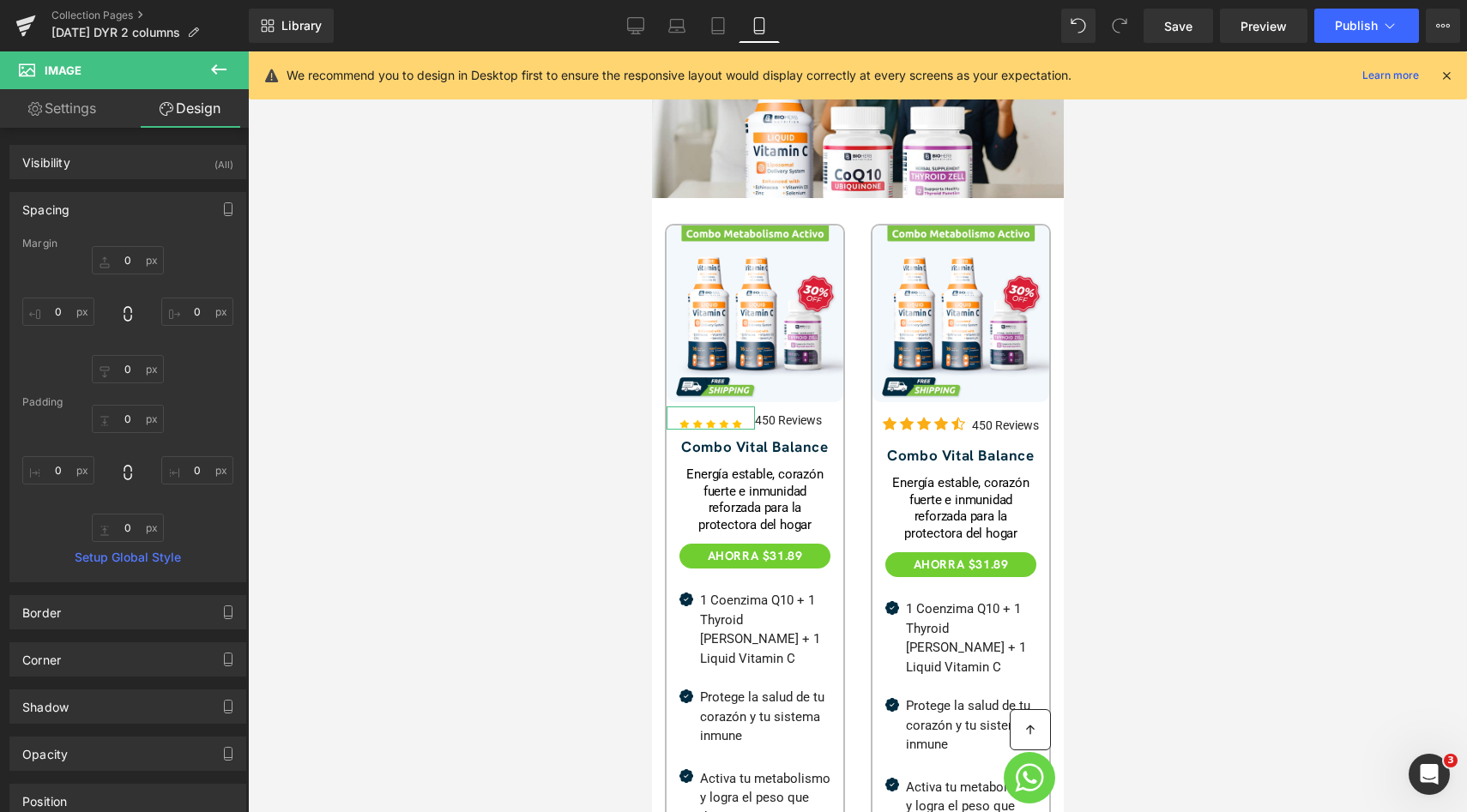
click at [199, 258] on div "0px 0 0px 0 0px 0" at bounding box center [128, 314] width 211 height 137
click at [91, 118] on link "Settings" at bounding box center [62, 108] width 124 height 39
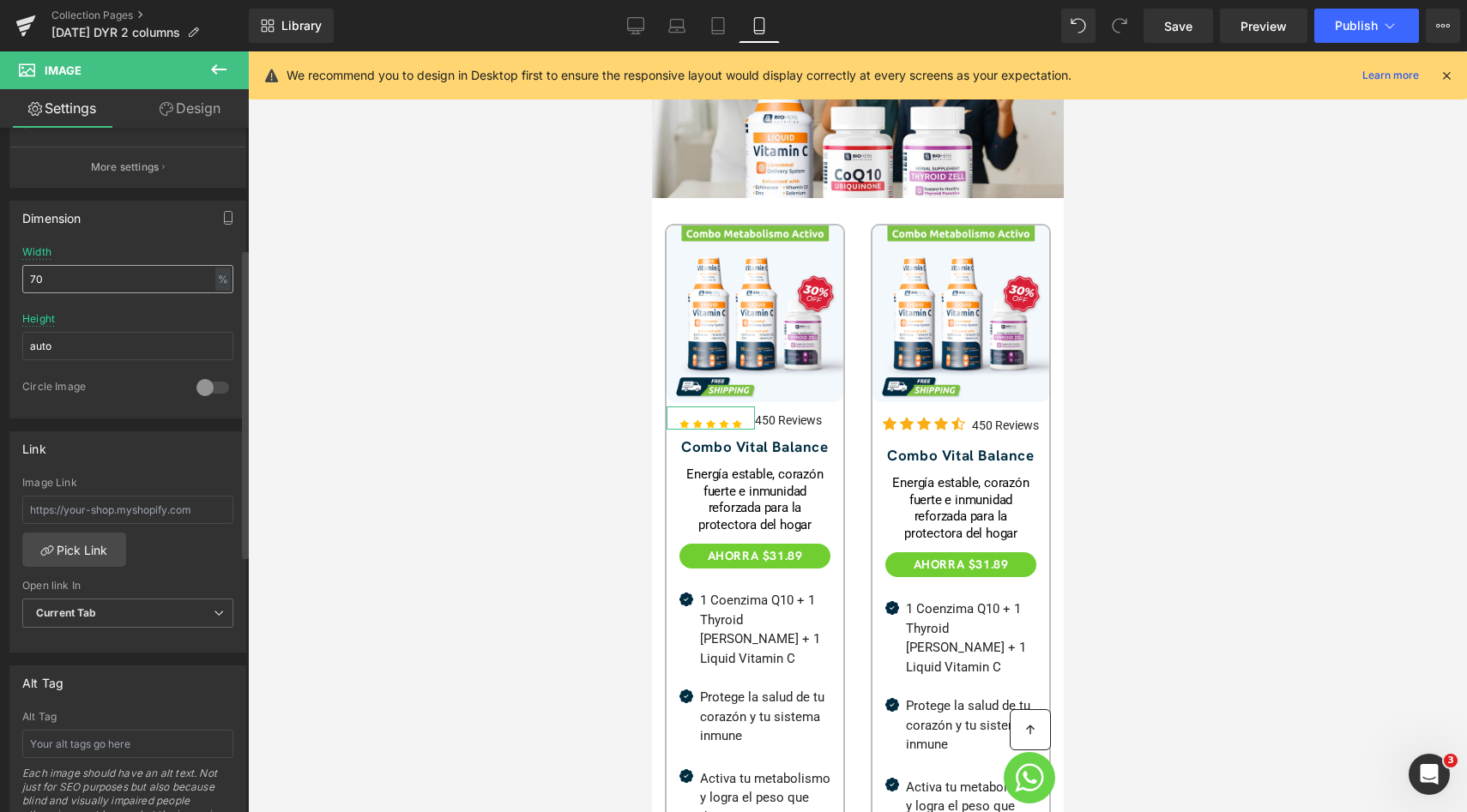
scroll to position [0, 0]
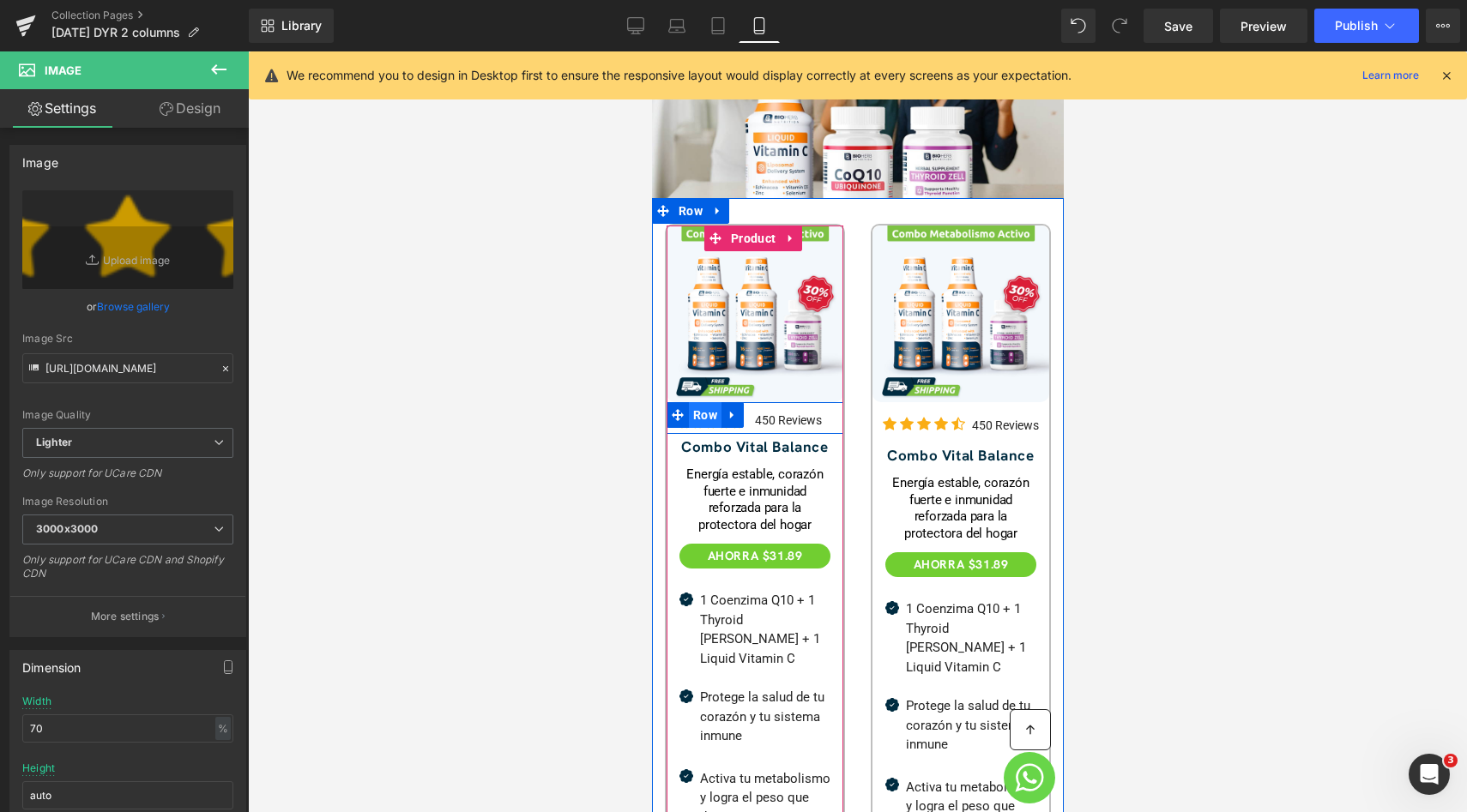
click at [707, 402] on span "Row" at bounding box center [704, 415] width 33 height 25
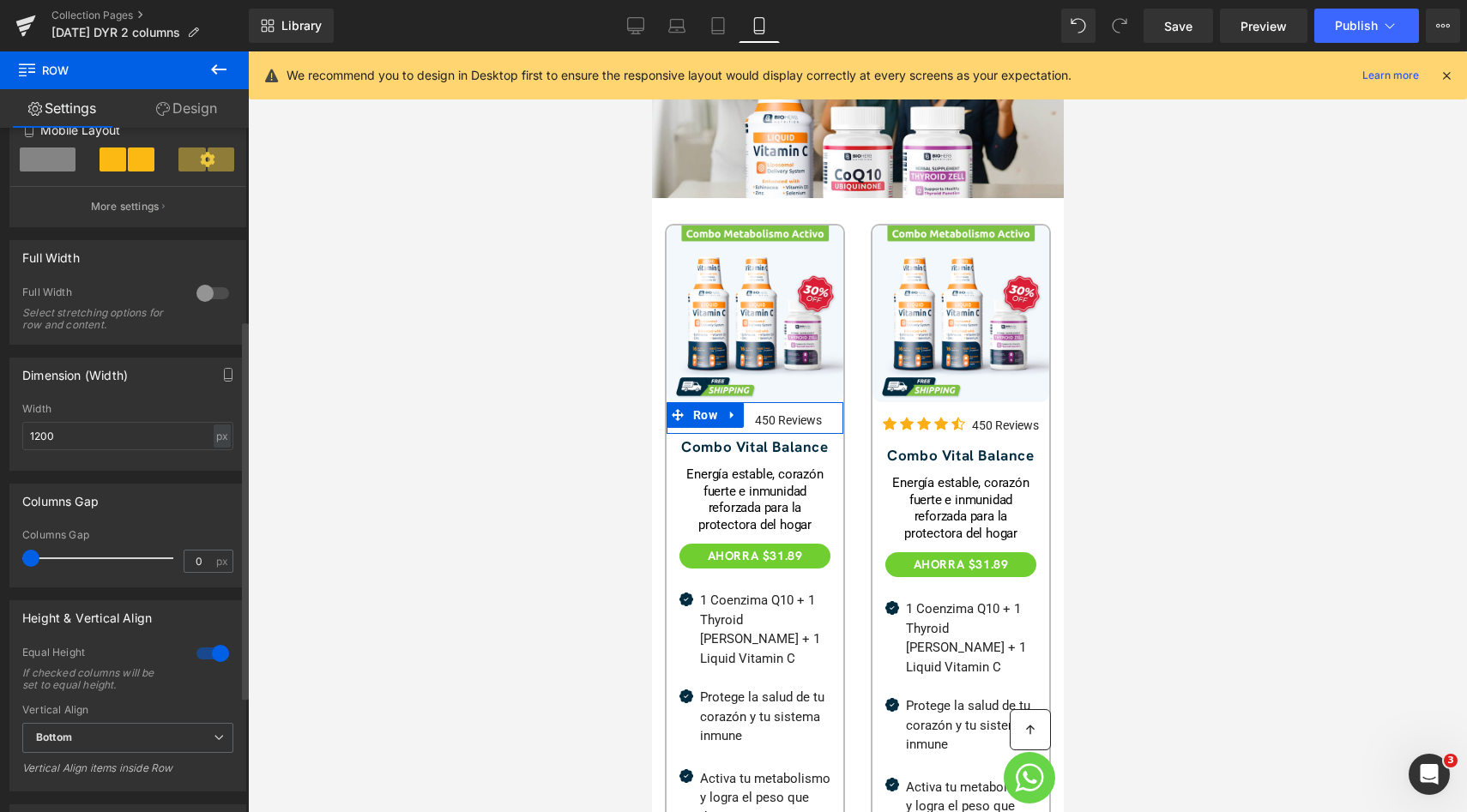
scroll to position [448, 0]
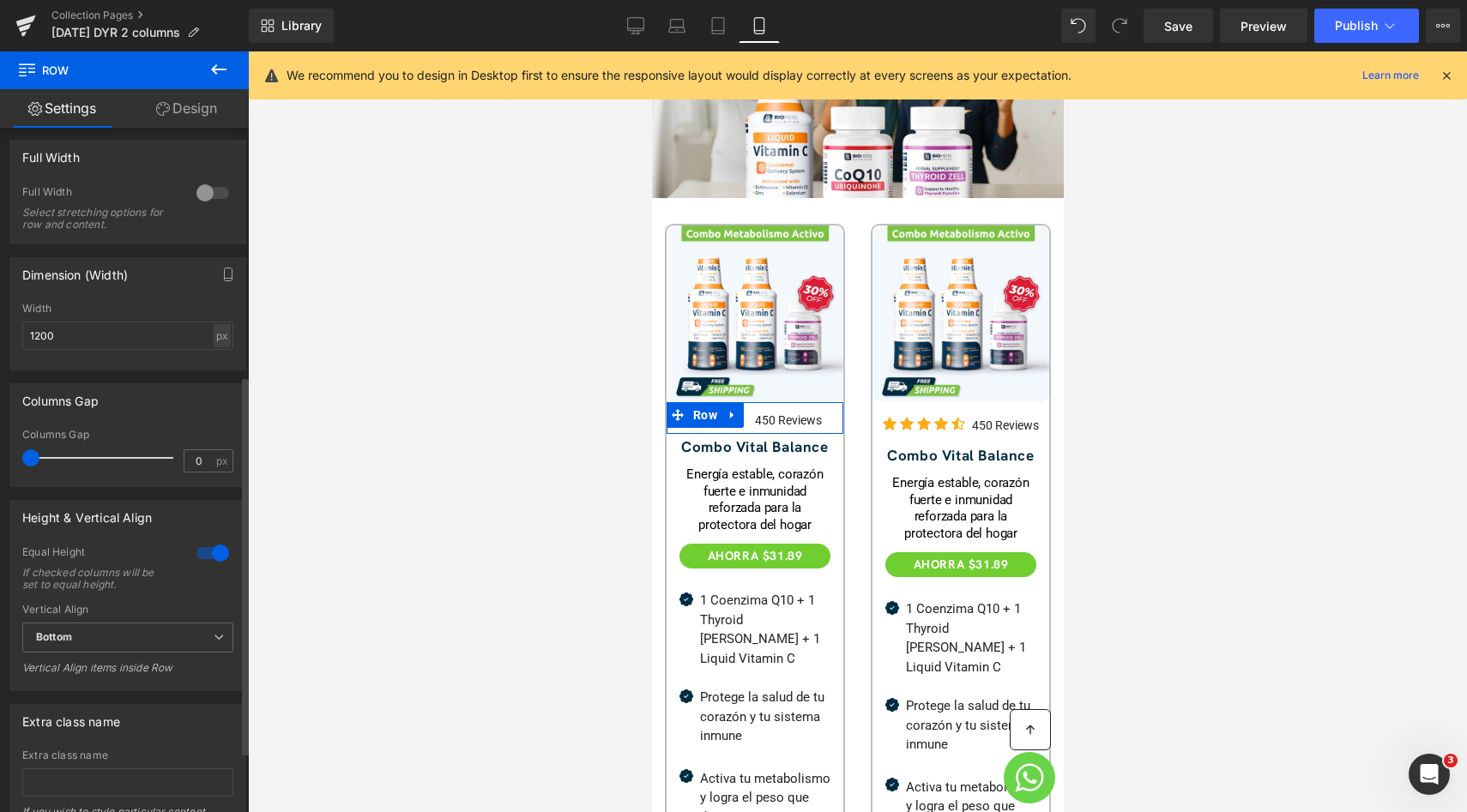
click at [199, 557] on div at bounding box center [212, 553] width 41 height 27
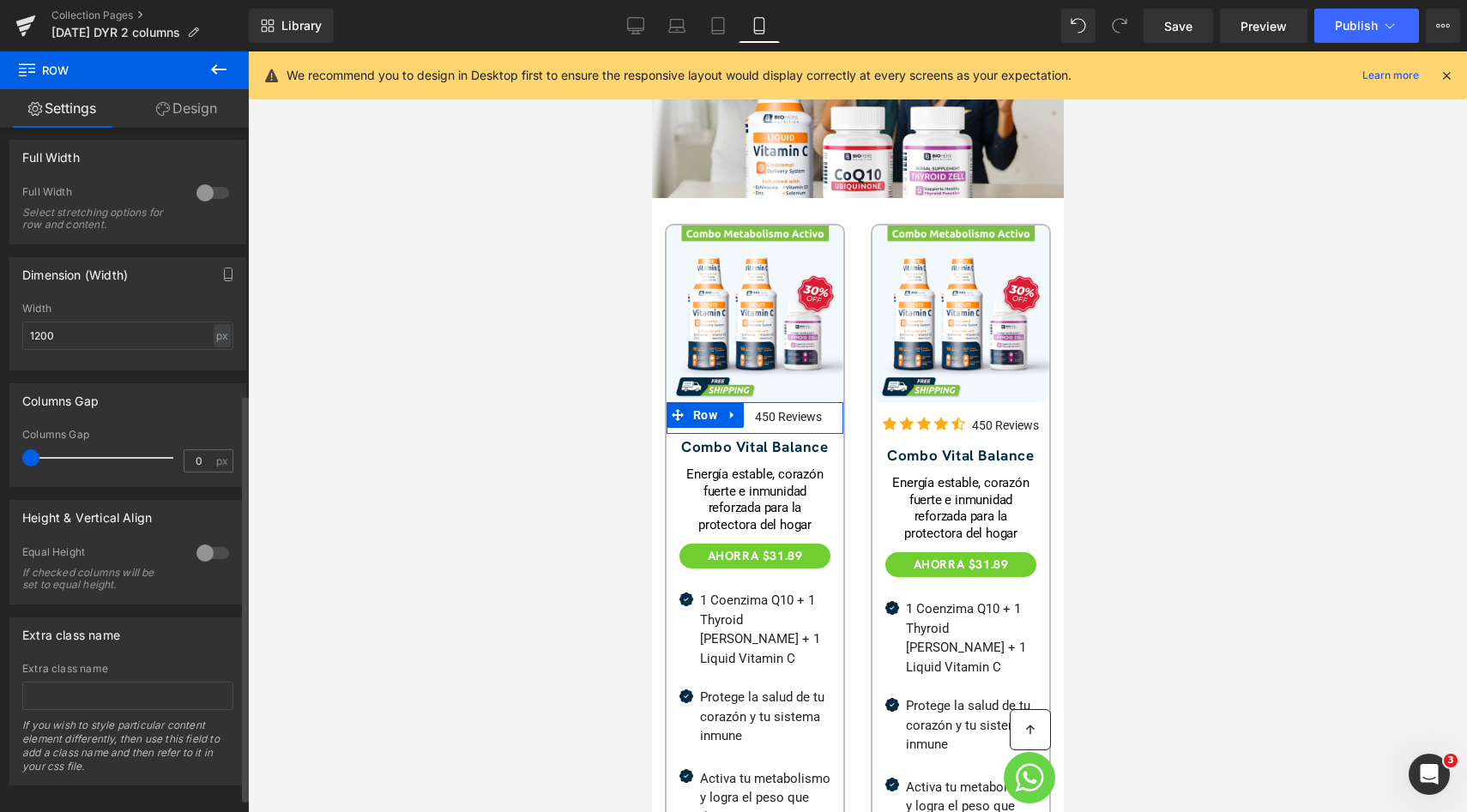
click at [192, 554] on div at bounding box center [212, 553] width 41 height 27
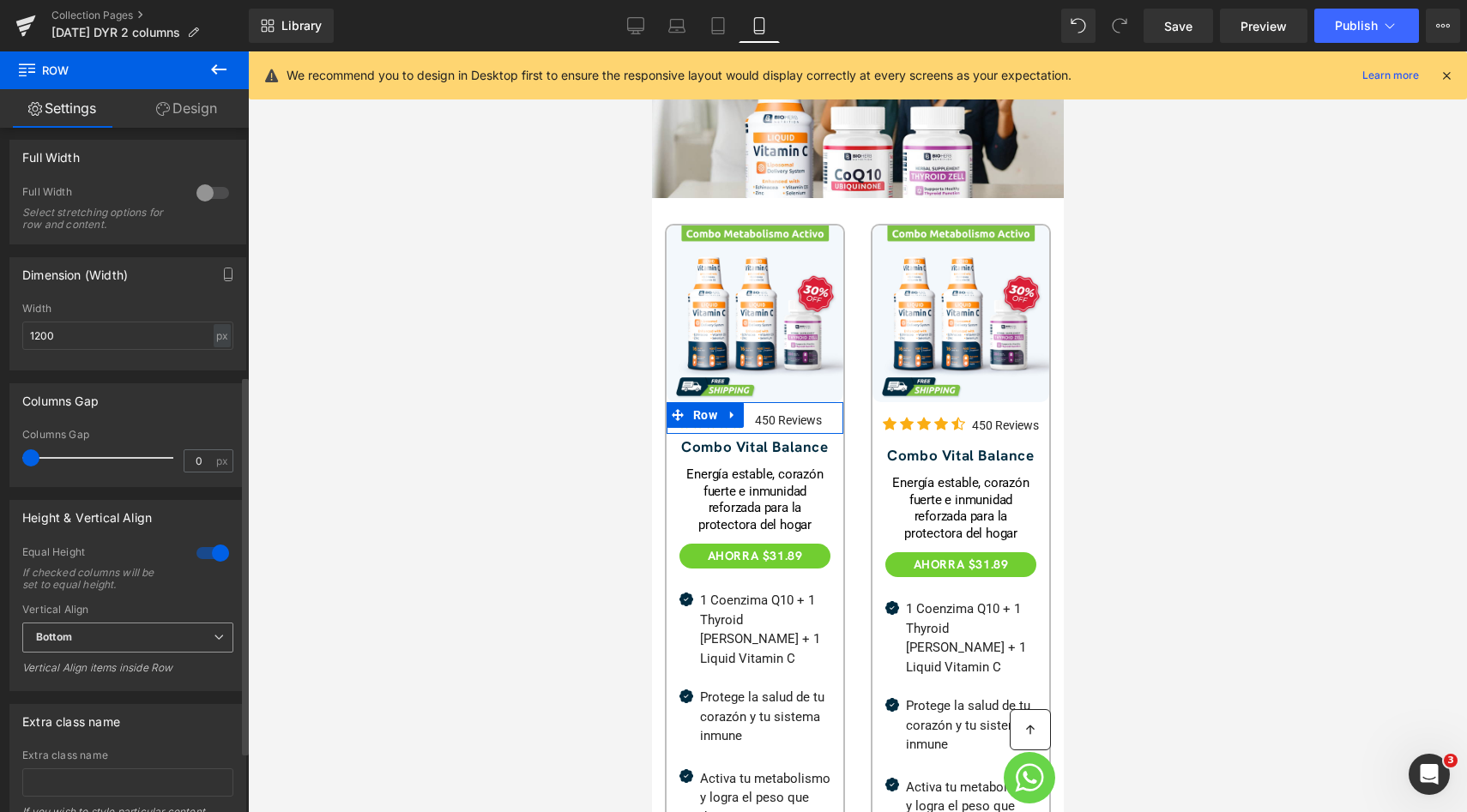
click at [82, 649] on span "Bottom" at bounding box center [128, 637] width 211 height 30
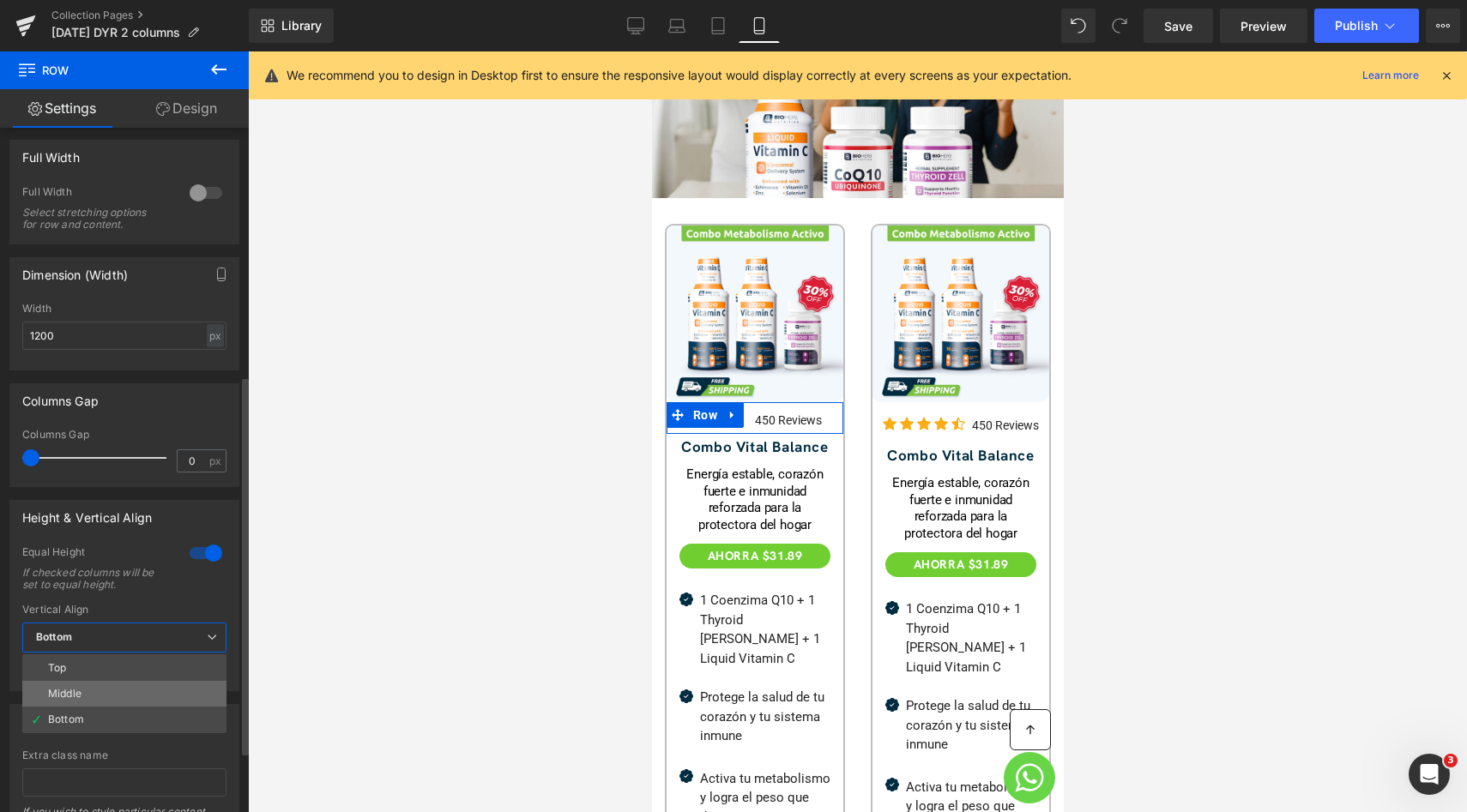
click at [84, 688] on li "Middle" at bounding box center [124, 693] width 204 height 25
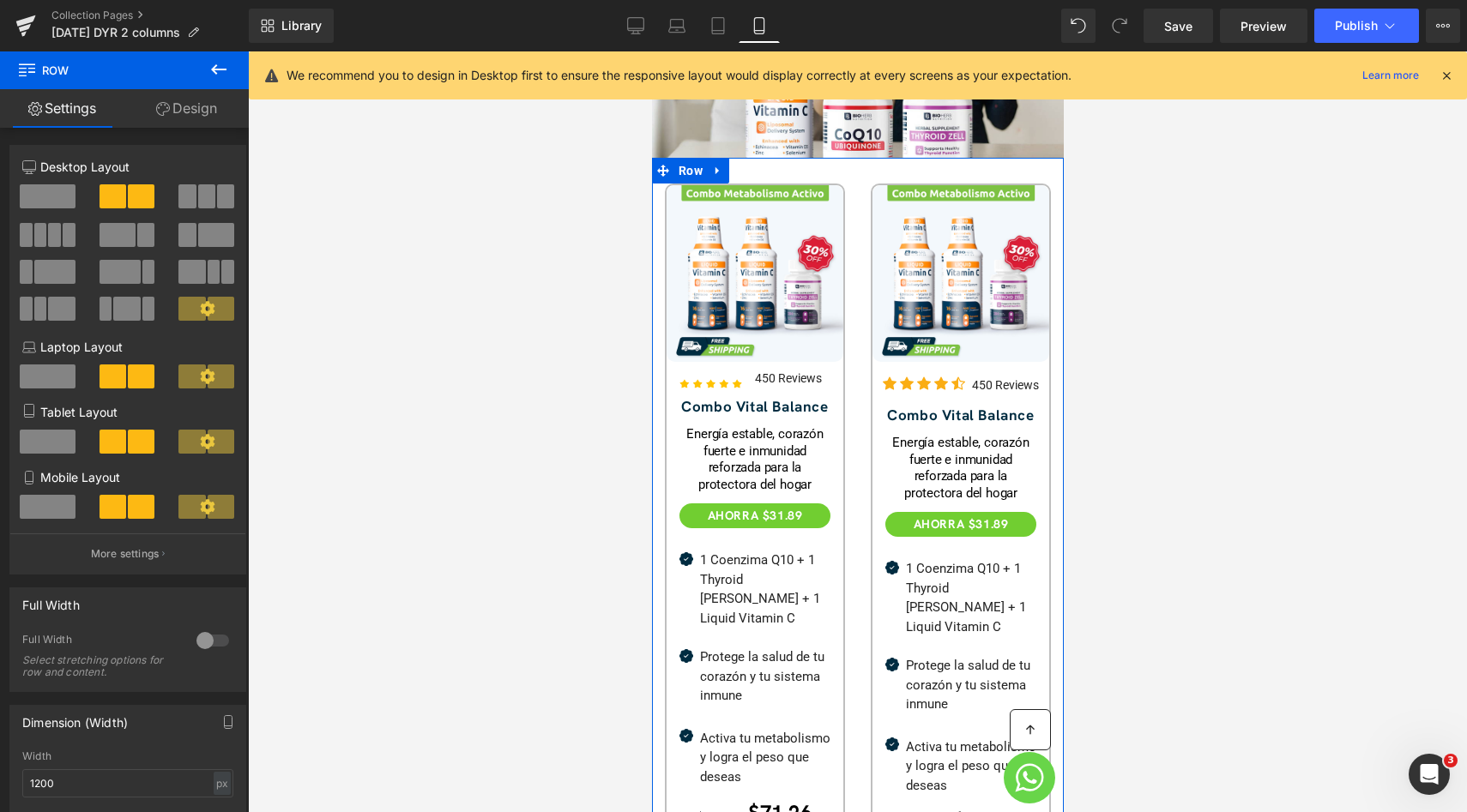
scroll to position [470, 0]
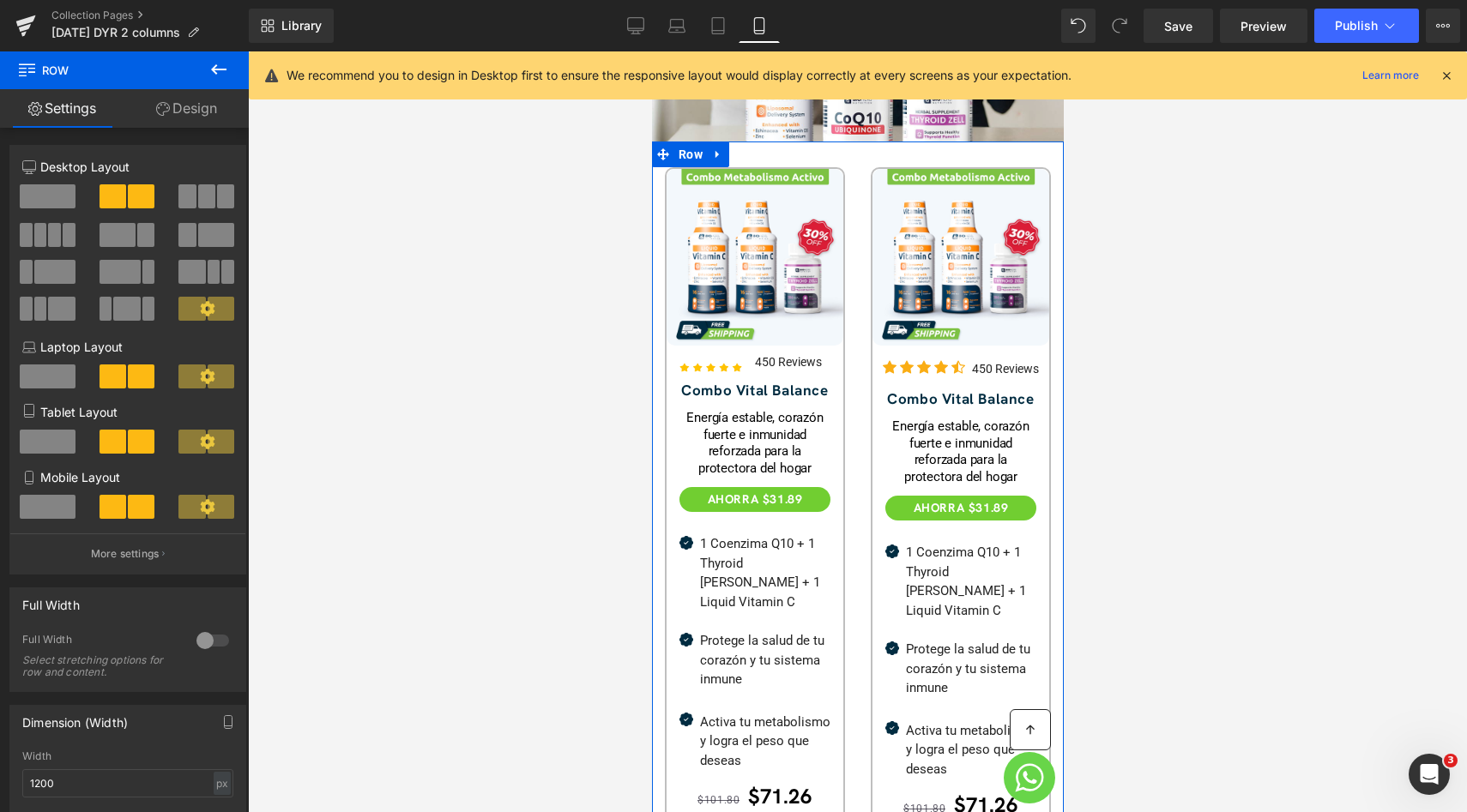
click at [756, 420] on div "Energía estable, corazón fuerte e inmunidad reforzada para la protectora del ho…" at bounding box center [753, 443] width 151 height 67
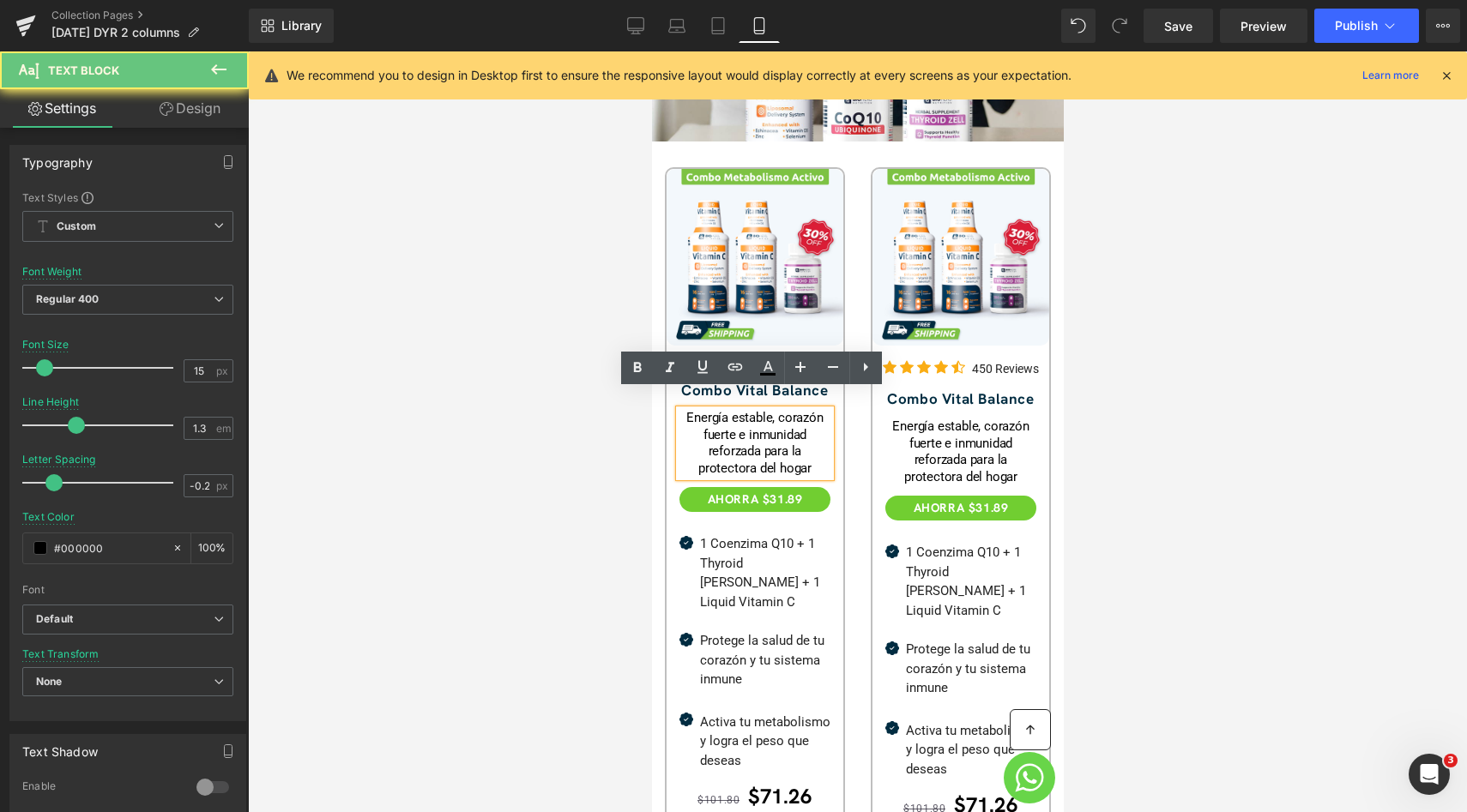
click at [715, 410] on div "Energía estable, corazón fuerte e inmunidad reforzada para la protectora del ho…" at bounding box center [753, 443] width 151 height 67
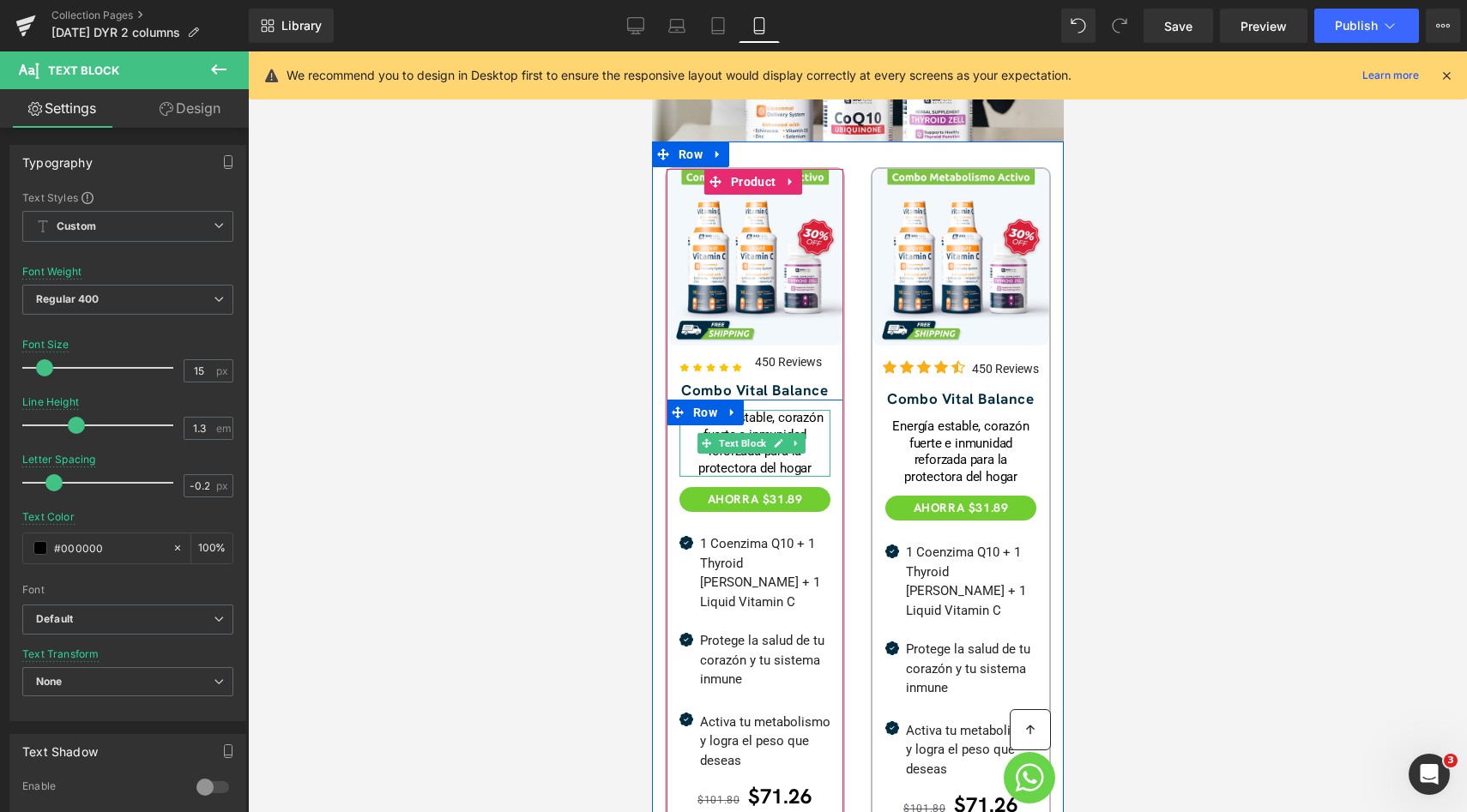
click at [792, 438] on div "Energía estable, corazón fuerte e inmunidad reforzada para la protectora del ho…" at bounding box center [753, 443] width 151 height 67
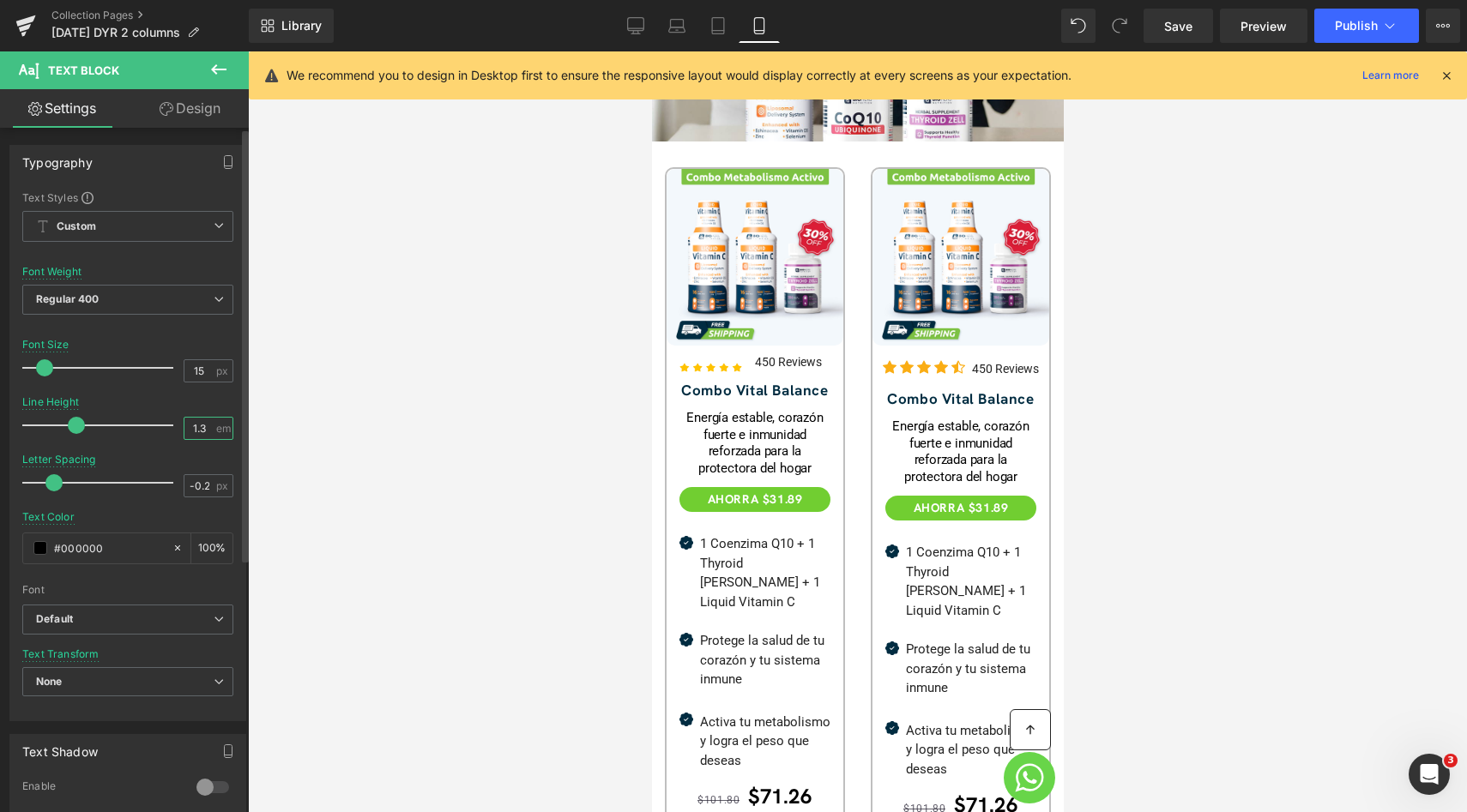
click at [199, 431] on input "1.3" at bounding box center [199, 429] width 30 height 22
type input "1.5"
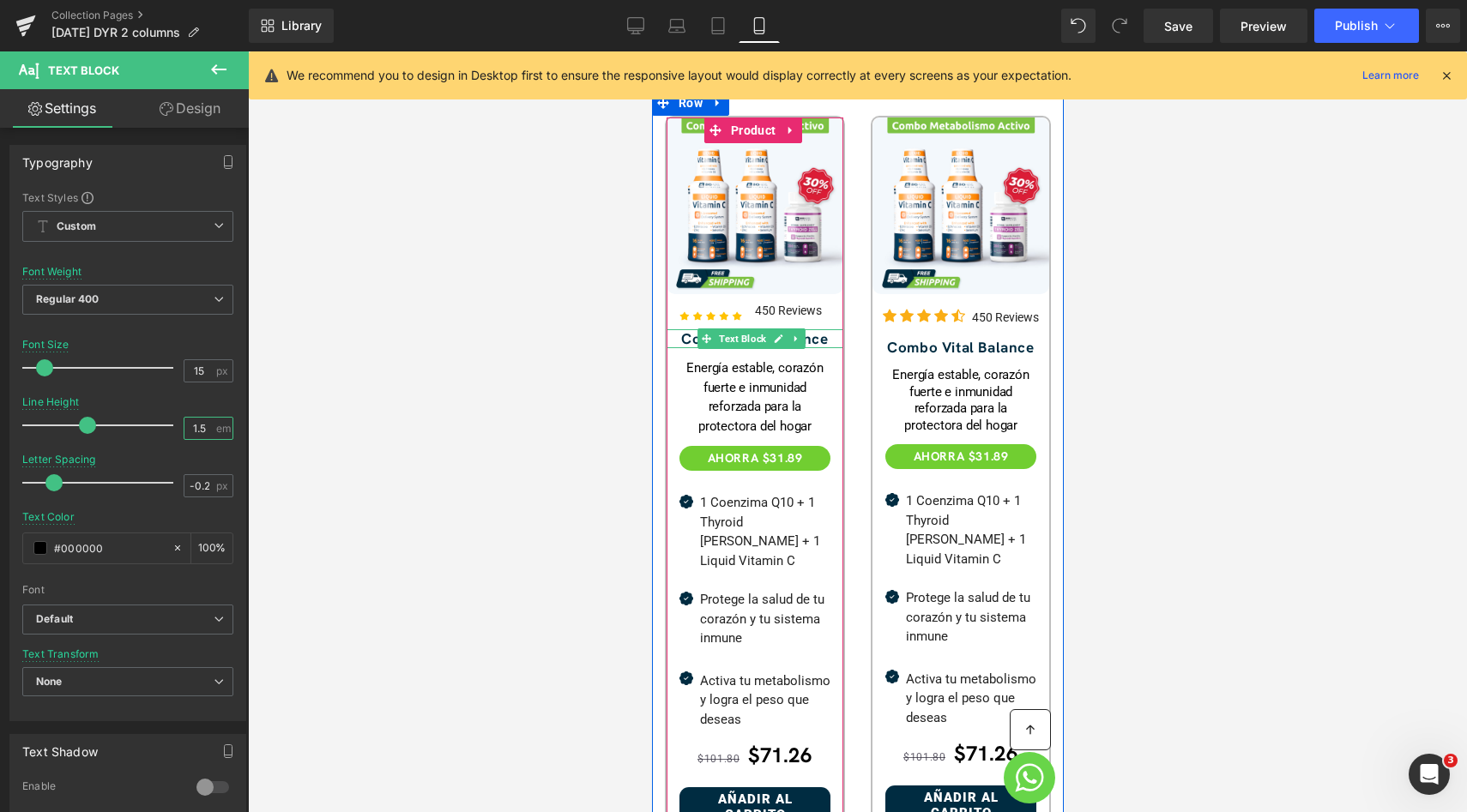
scroll to position [622, 0]
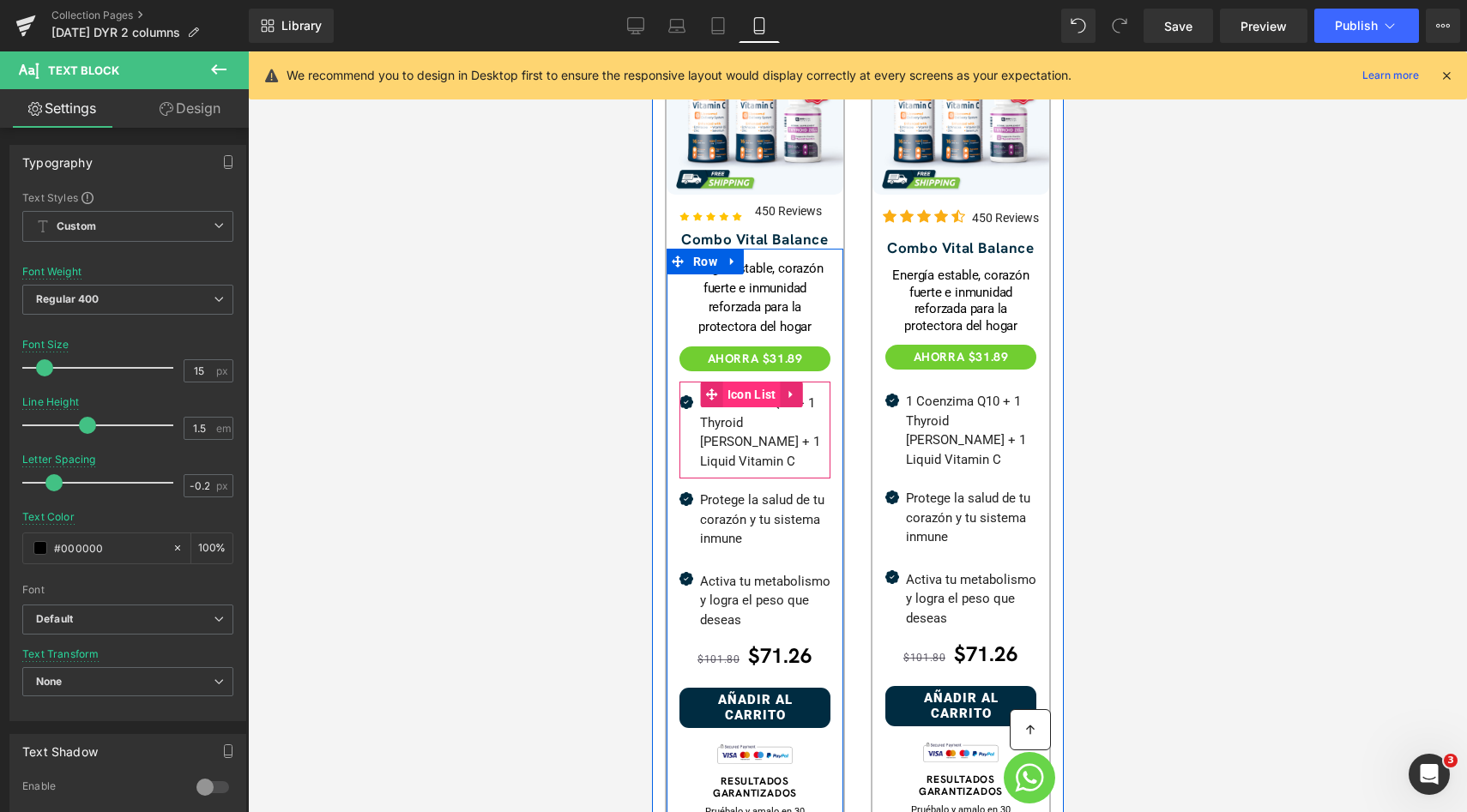
click at [746, 382] on span "Icon List" at bounding box center [751, 394] width 57 height 25
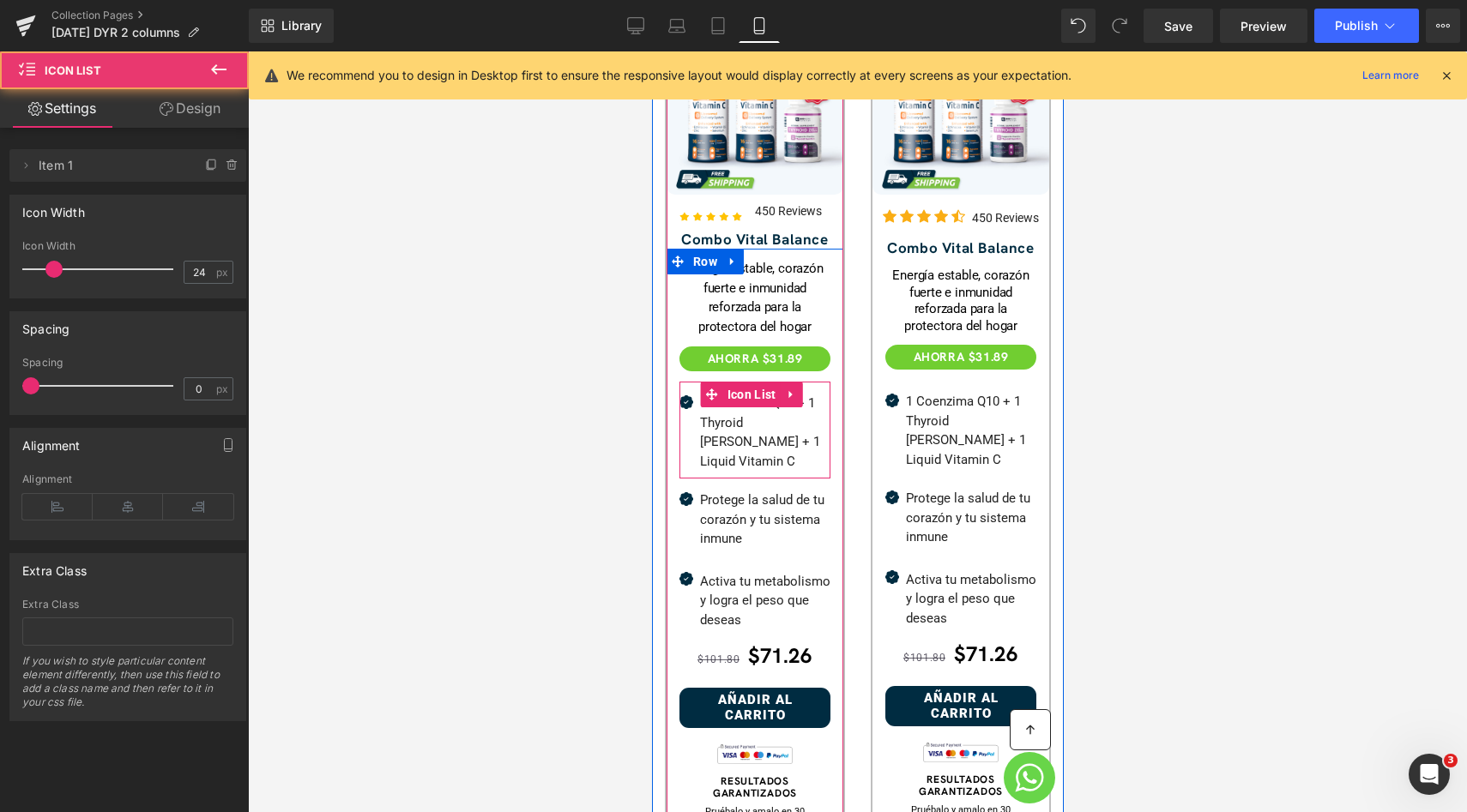
click at [742, 412] on span "Text Block" at bounding box center [752, 422] width 54 height 21
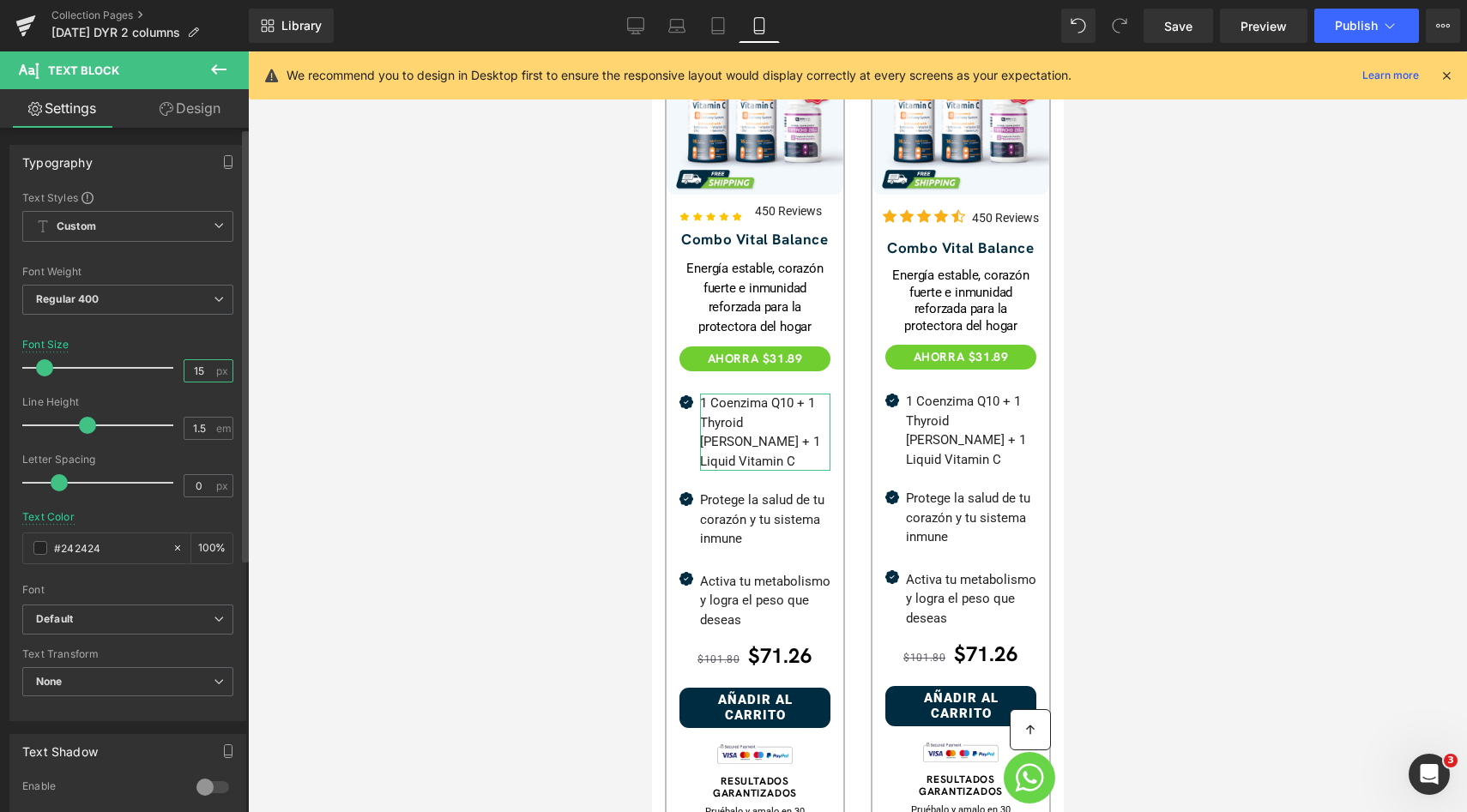
click at [185, 376] on input "15" at bounding box center [199, 371] width 30 height 22
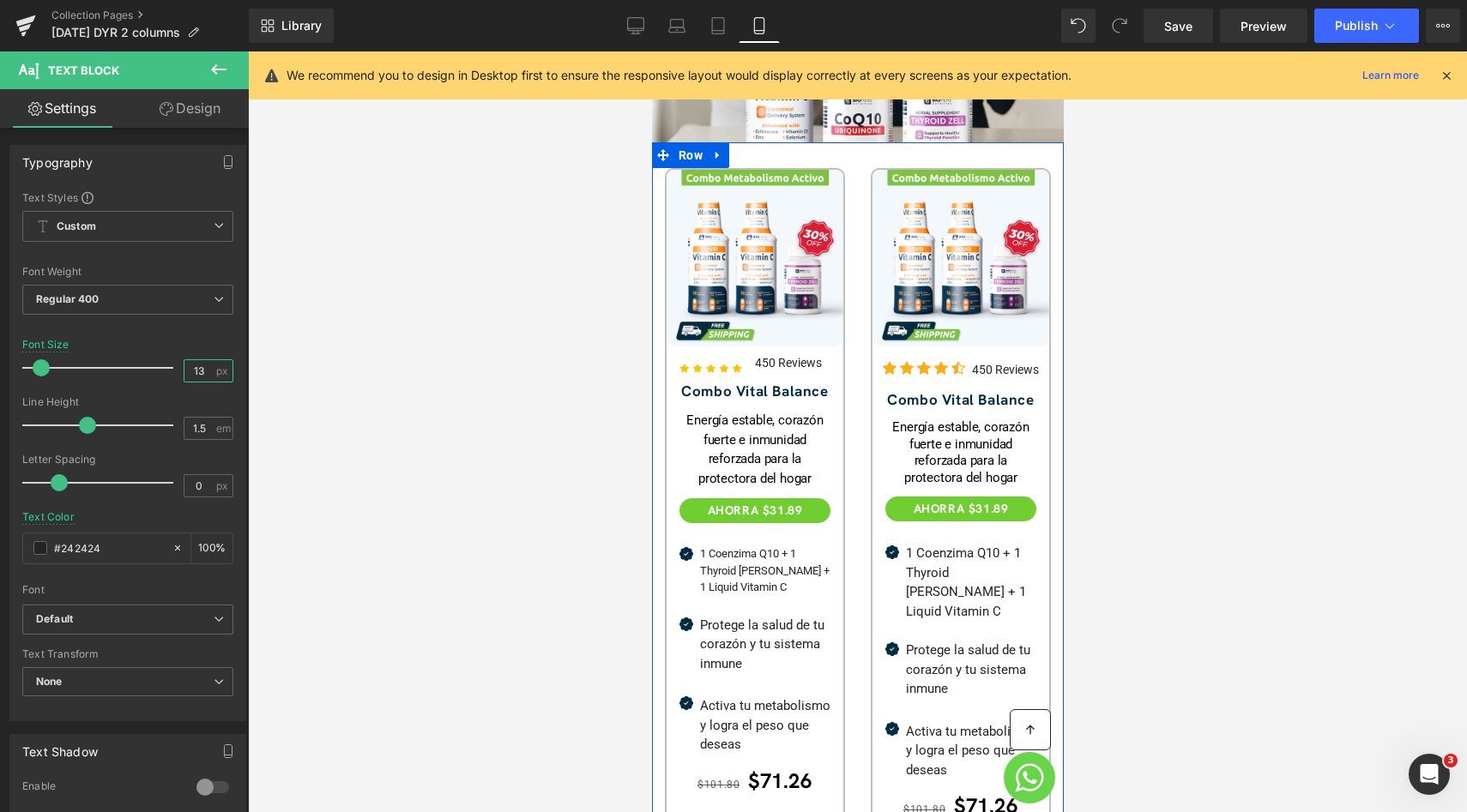
scroll to position [517, 0]
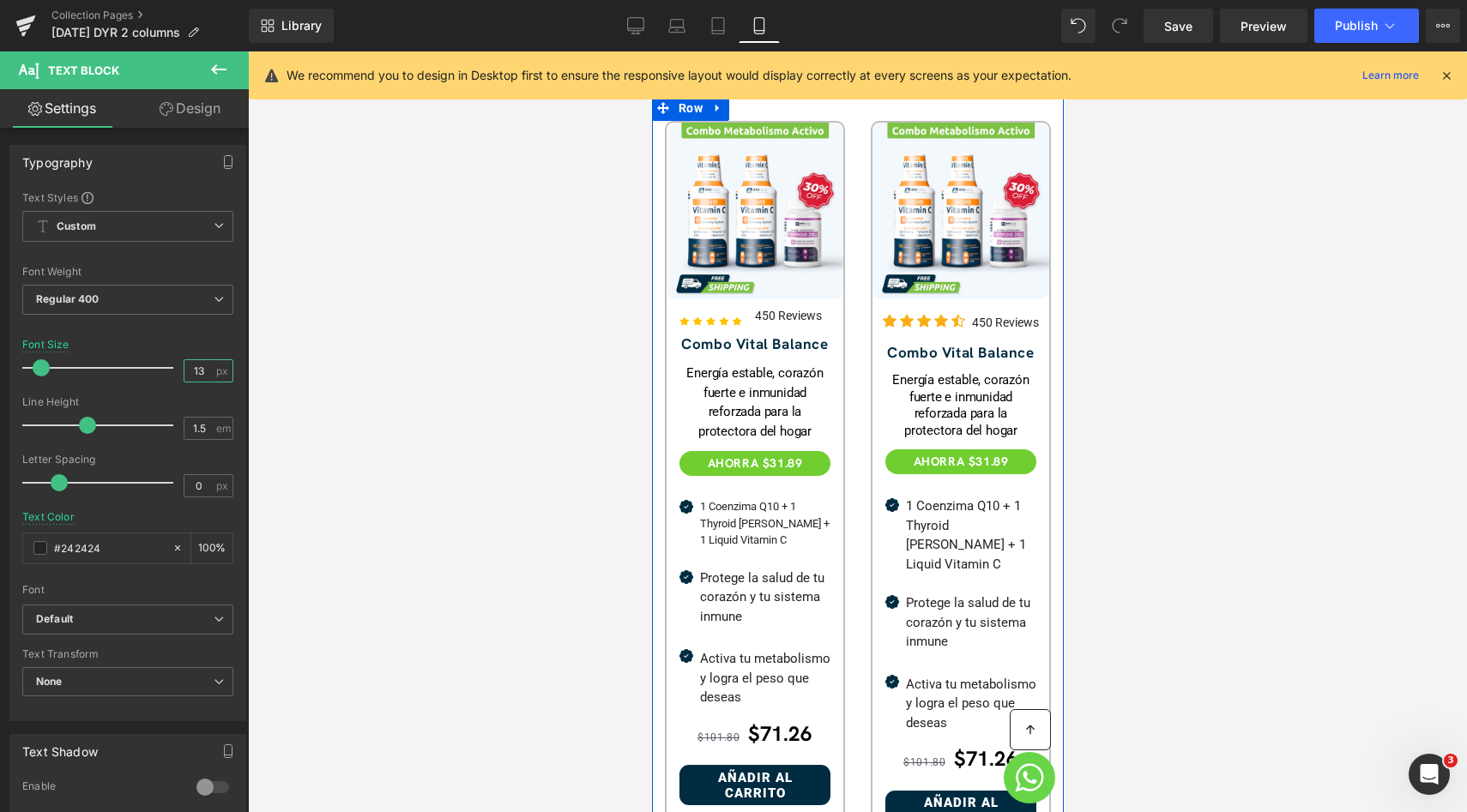
type input "13"
click at [761, 517] on p "1 [MEDICAL_DATA] + 1 Thyroid [PERSON_NAME] + 1 Liquid Vitamin C" at bounding box center [764, 524] width 131 height 51
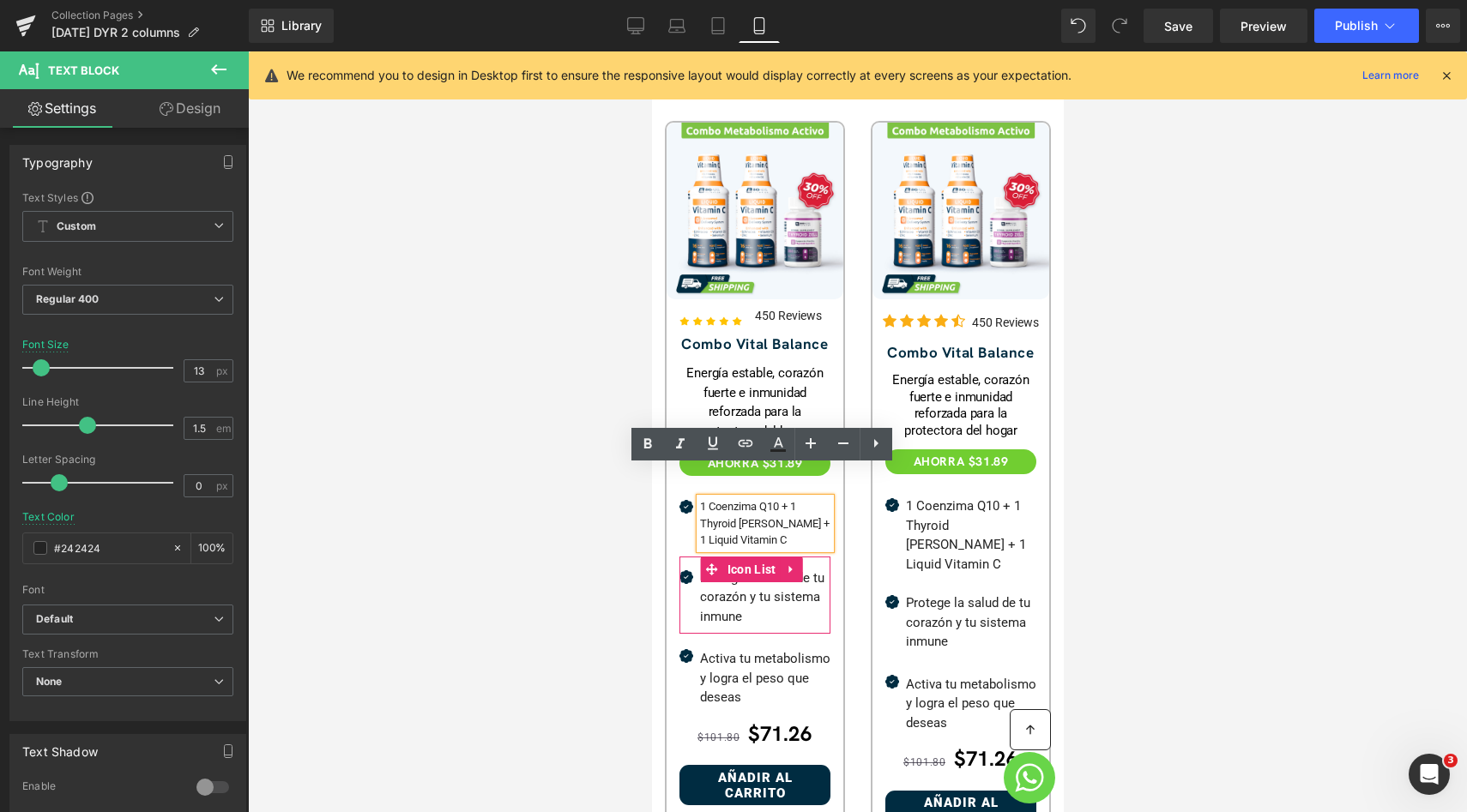
scroll to position [558, 0]
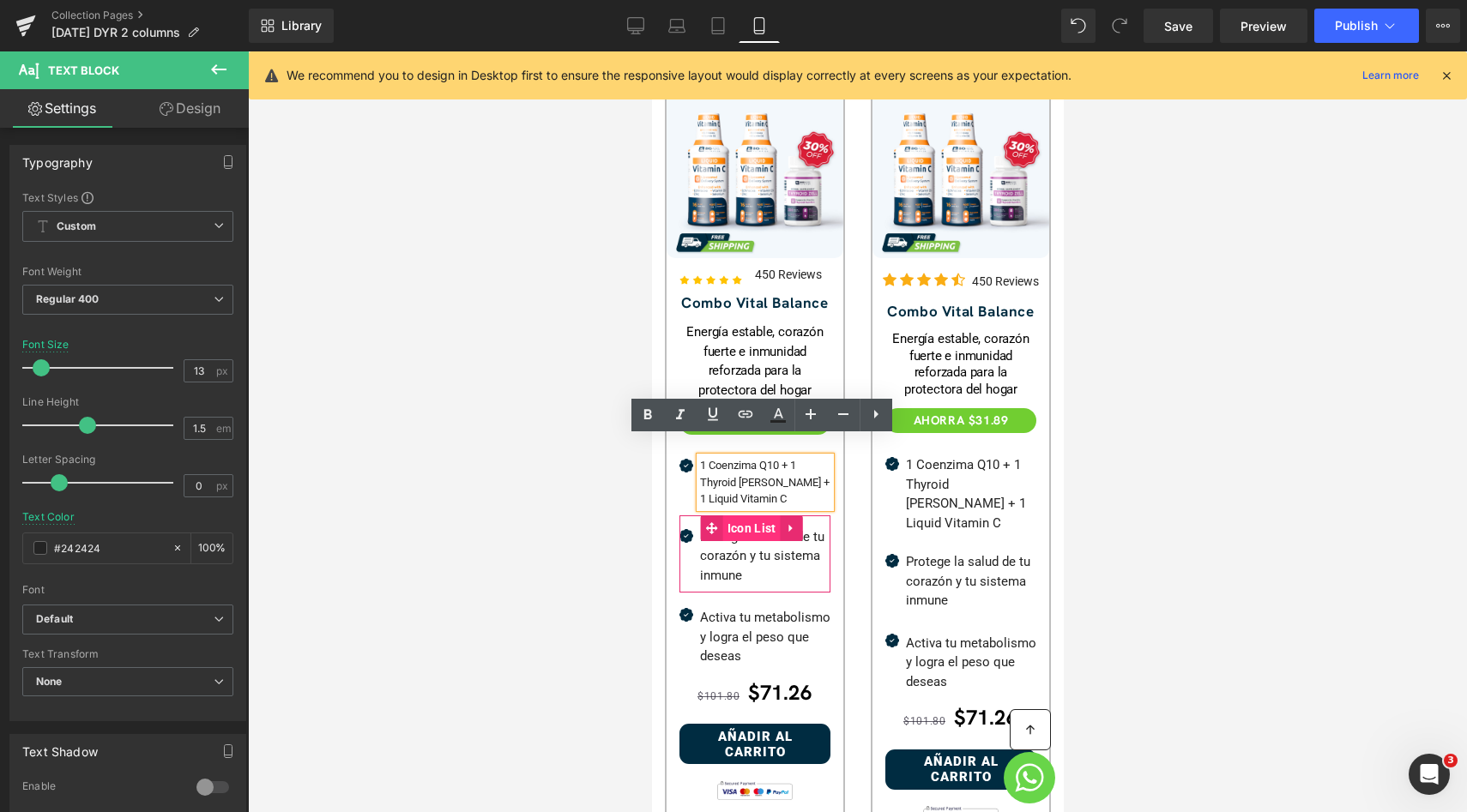
click at [748, 516] on span "Icon List" at bounding box center [751, 528] width 57 height 25
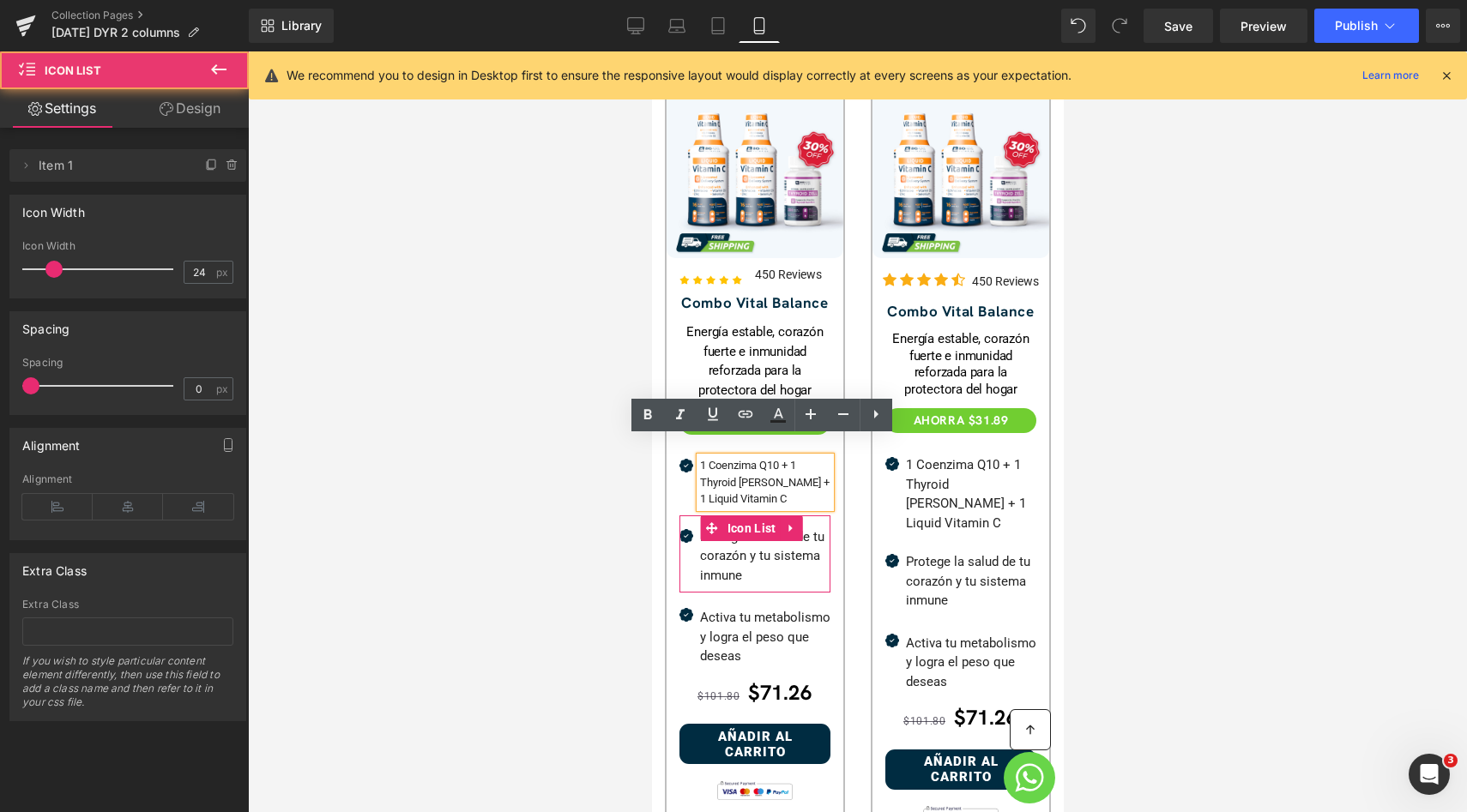
click at [743, 546] on span "Text Block" at bounding box center [752, 556] width 54 height 21
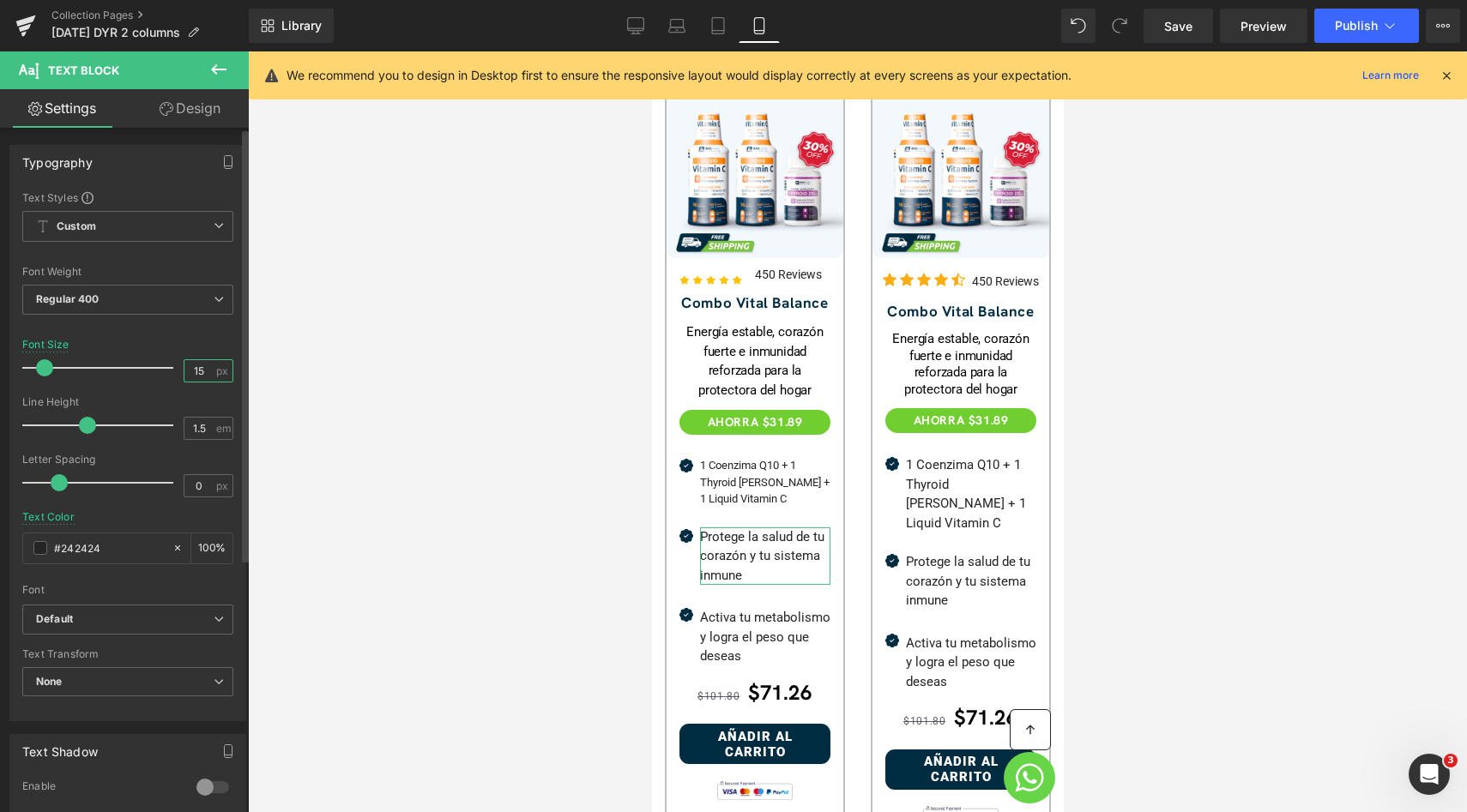
click at [188, 367] on input "15" at bounding box center [199, 371] width 30 height 22
type input "13"
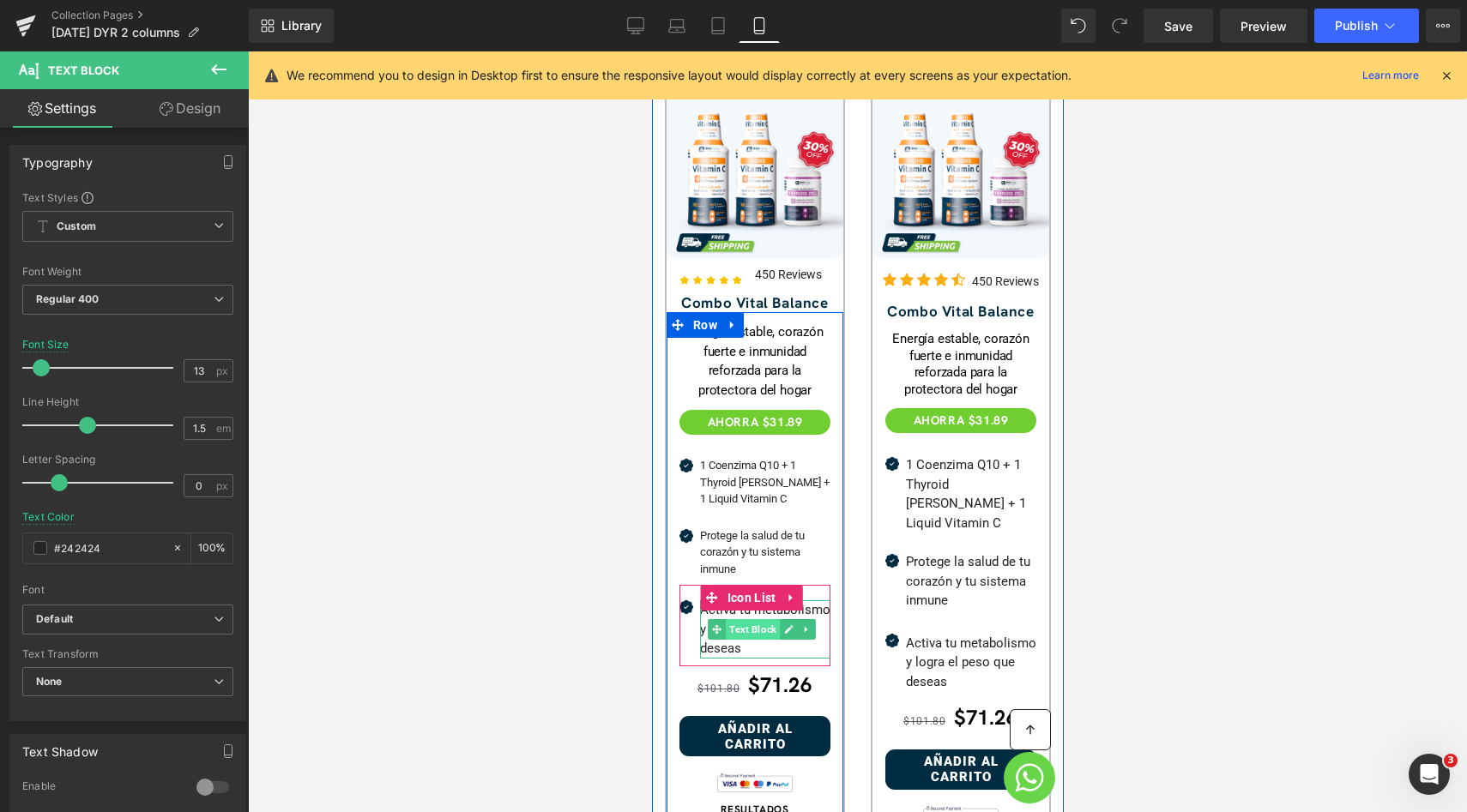
click at [754, 619] on span "Text Block" at bounding box center [752, 629] width 54 height 21
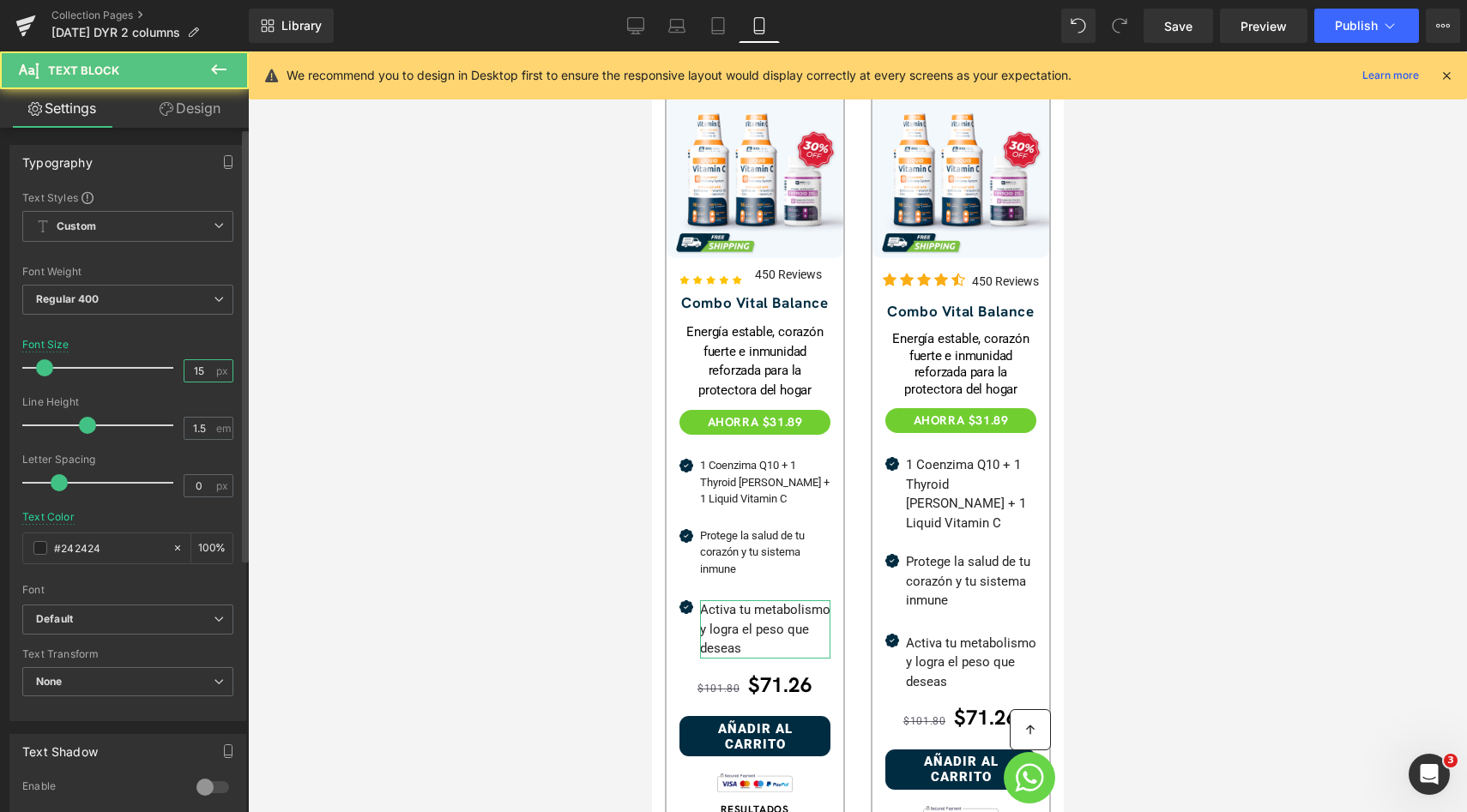
click at [198, 372] on input "15" at bounding box center [199, 371] width 30 height 22
type input "13"
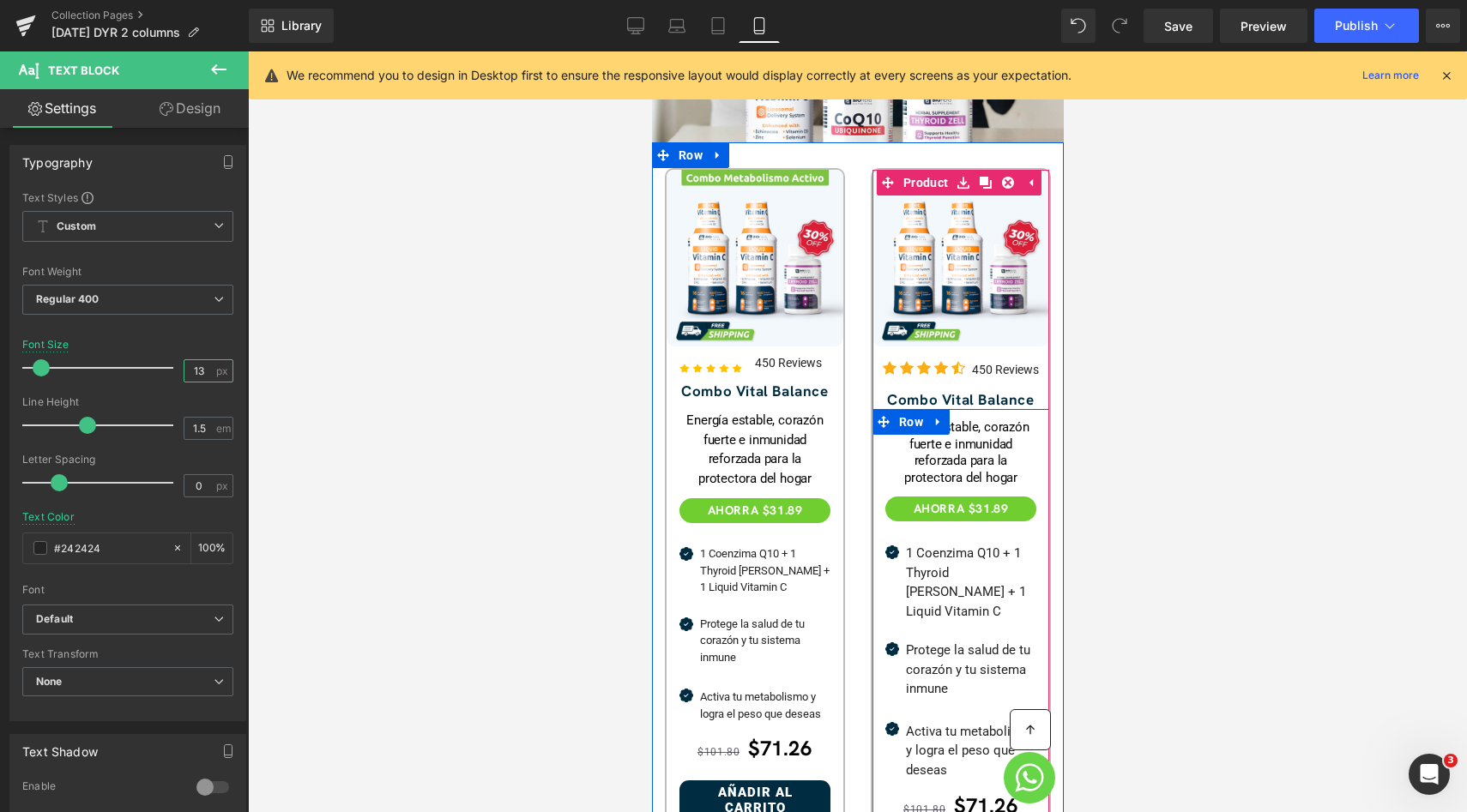
scroll to position [327, 0]
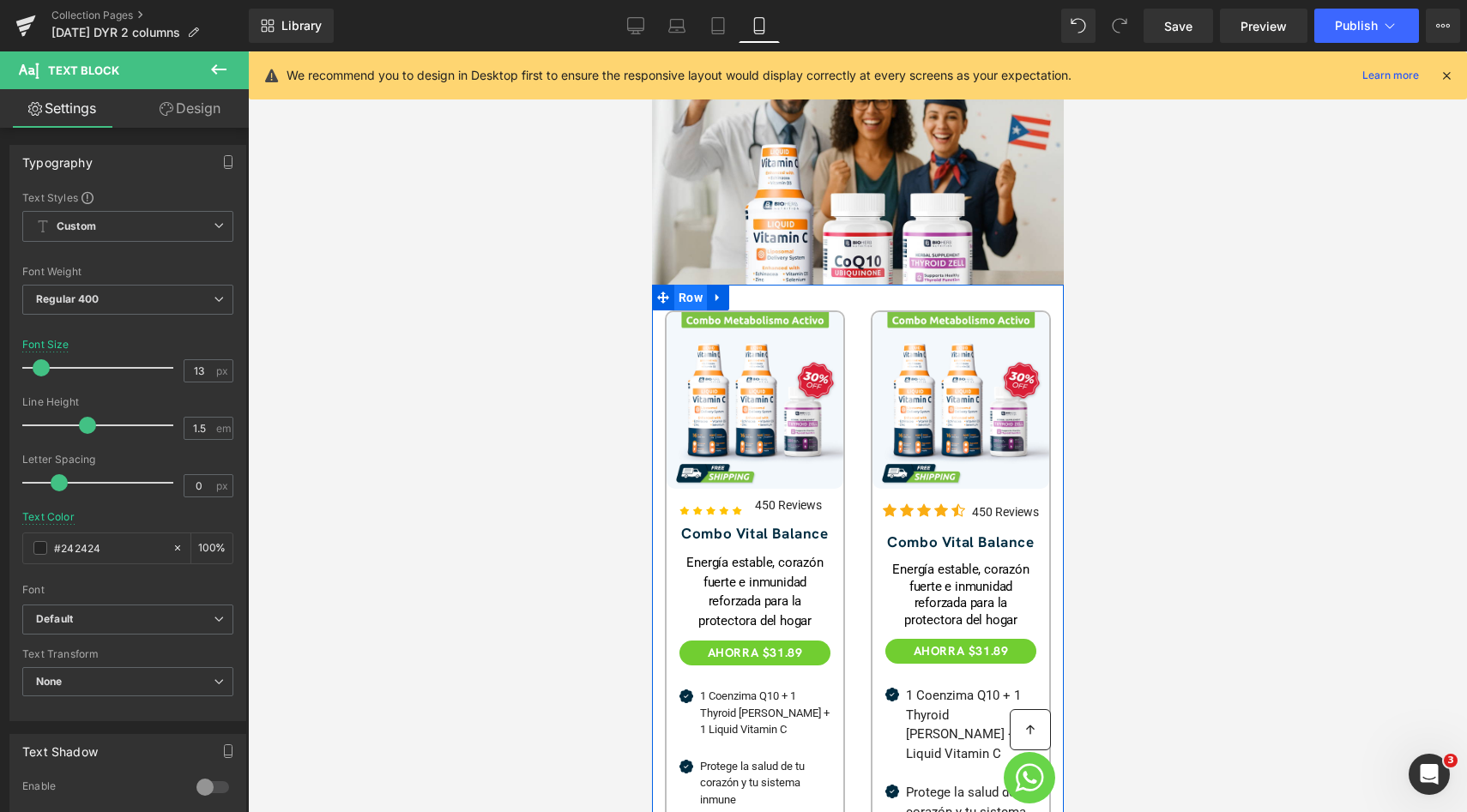
click at [689, 285] on span "Row" at bounding box center [690, 297] width 33 height 25
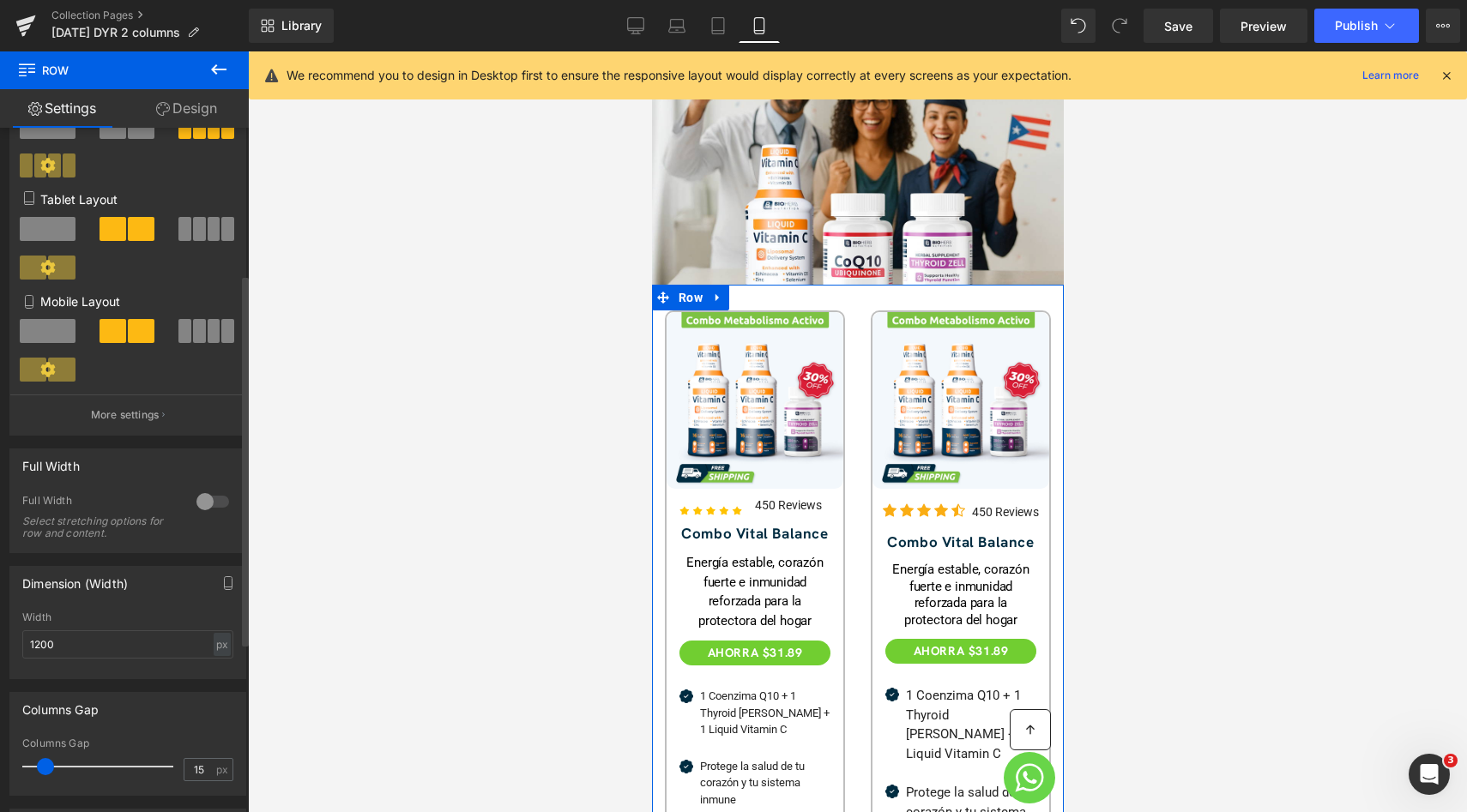
scroll to position [382, 0]
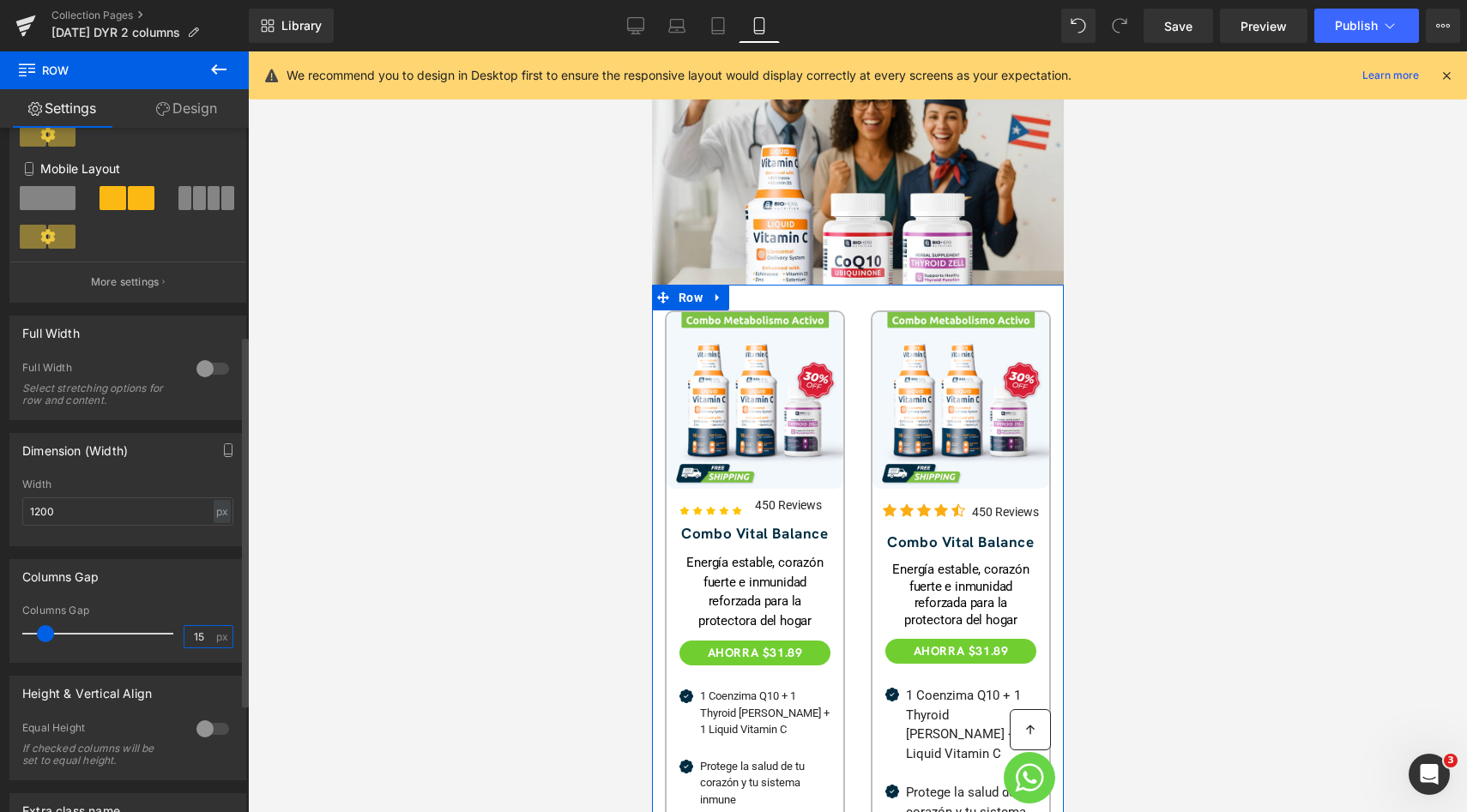
click at [199, 637] on input "15" at bounding box center [199, 637] width 30 height 22
type input "10"
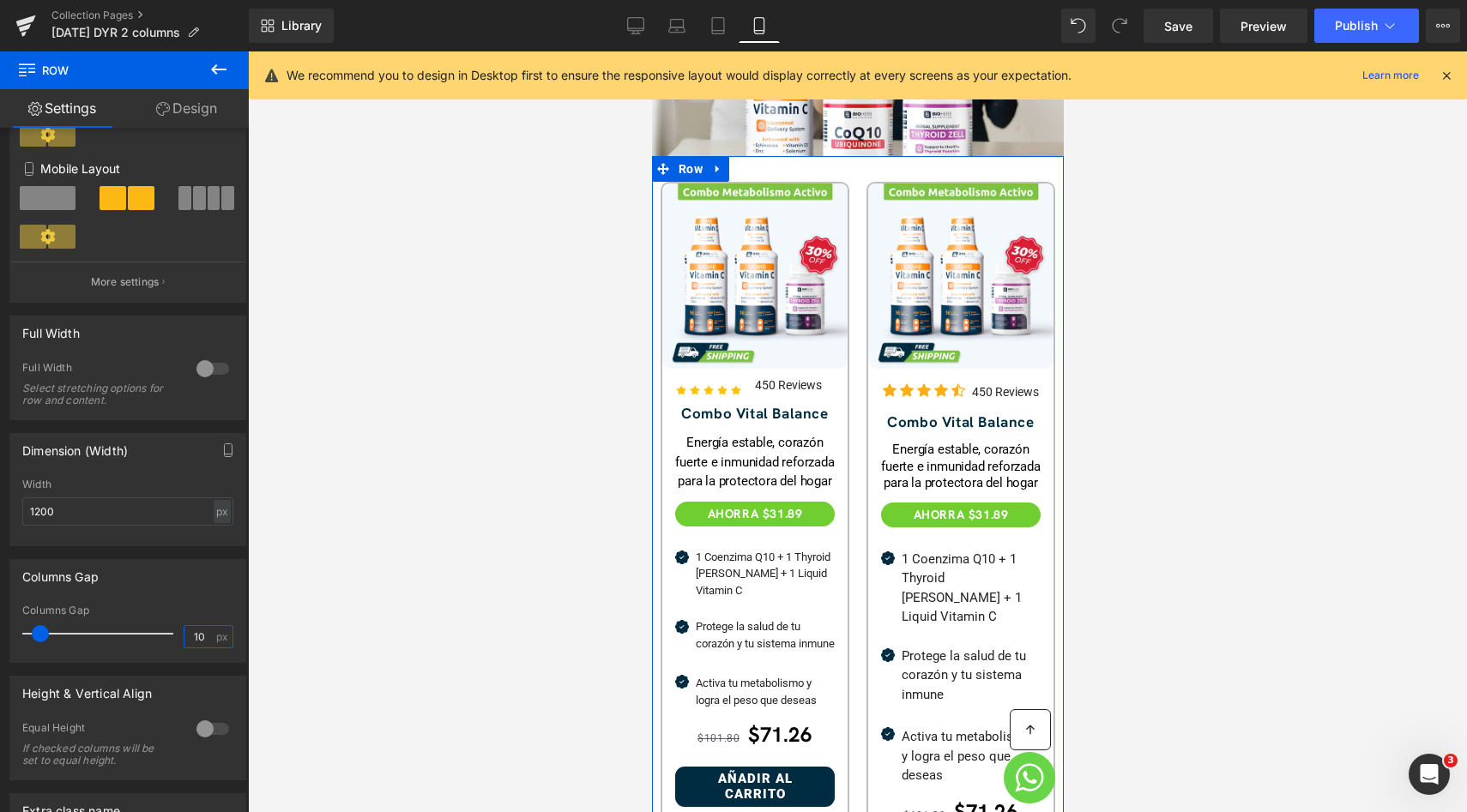
scroll to position [548, 0]
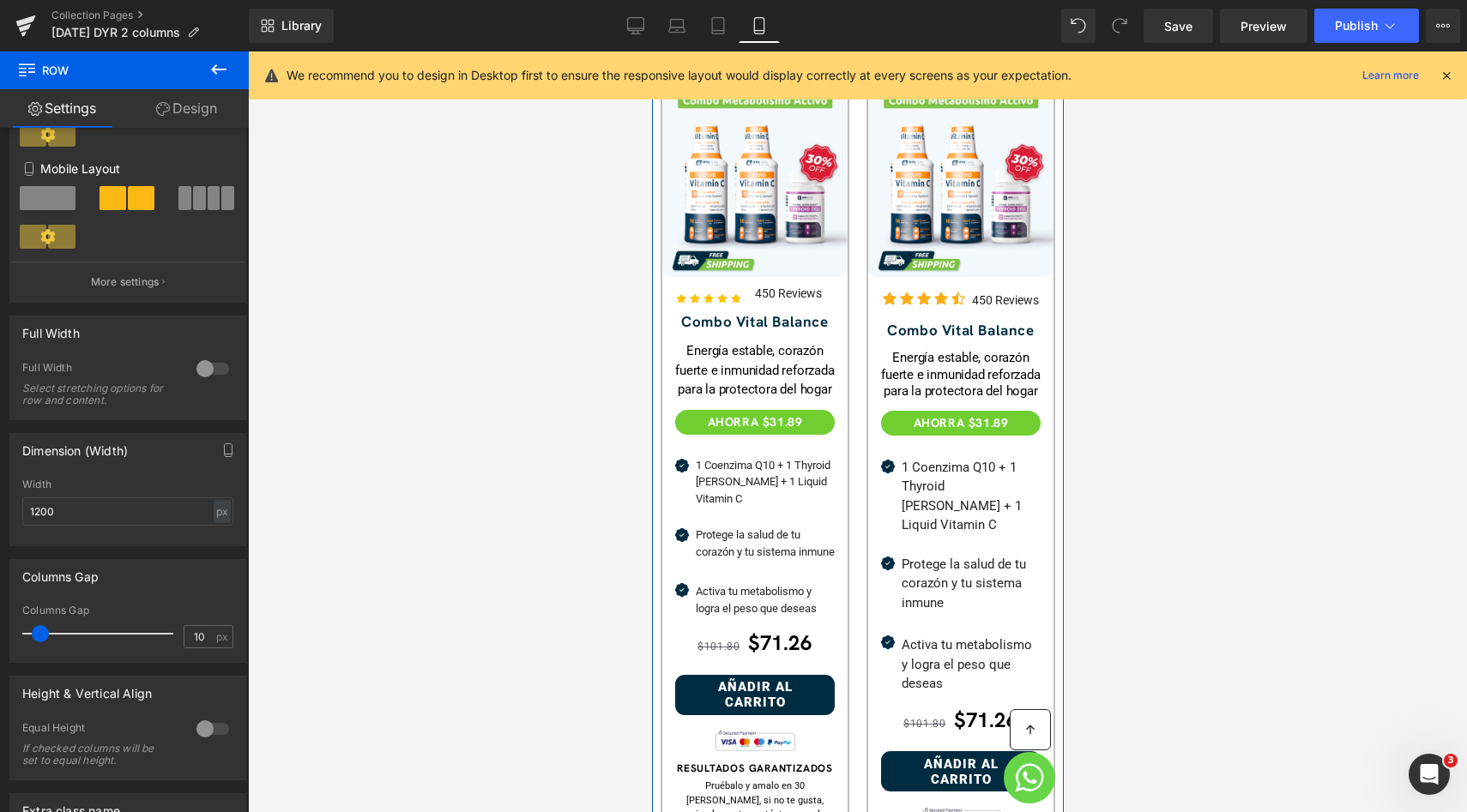
click at [747, 485] on div "1 Coenzima Q10 + 1 Thyroid Zell + 1 Liquid Vitamin C Text Block" at bounding box center [763, 482] width 139 height 51
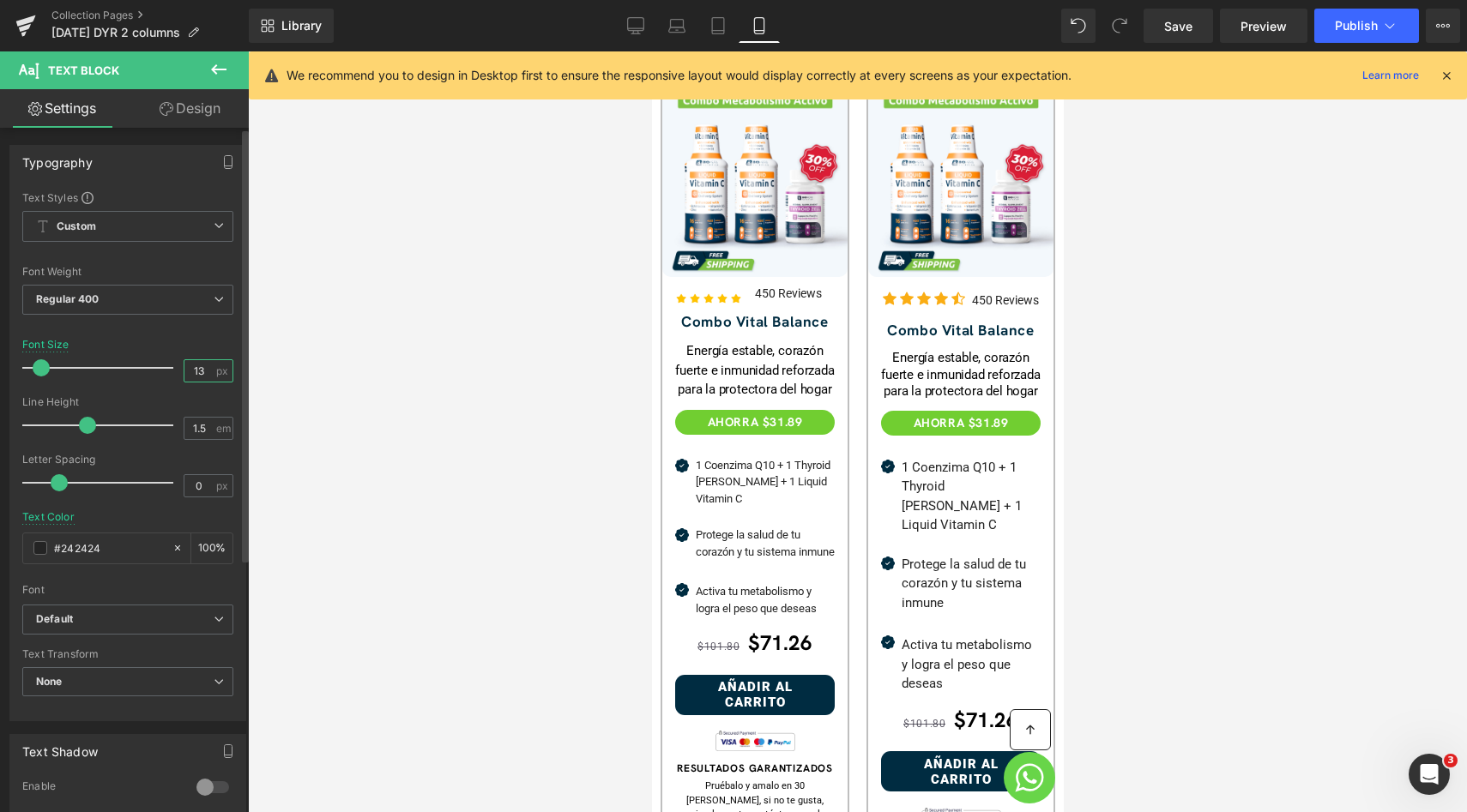
click at [204, 373] on input "13" at bounding box center [199, 371] width 30 height 22
type input "14"
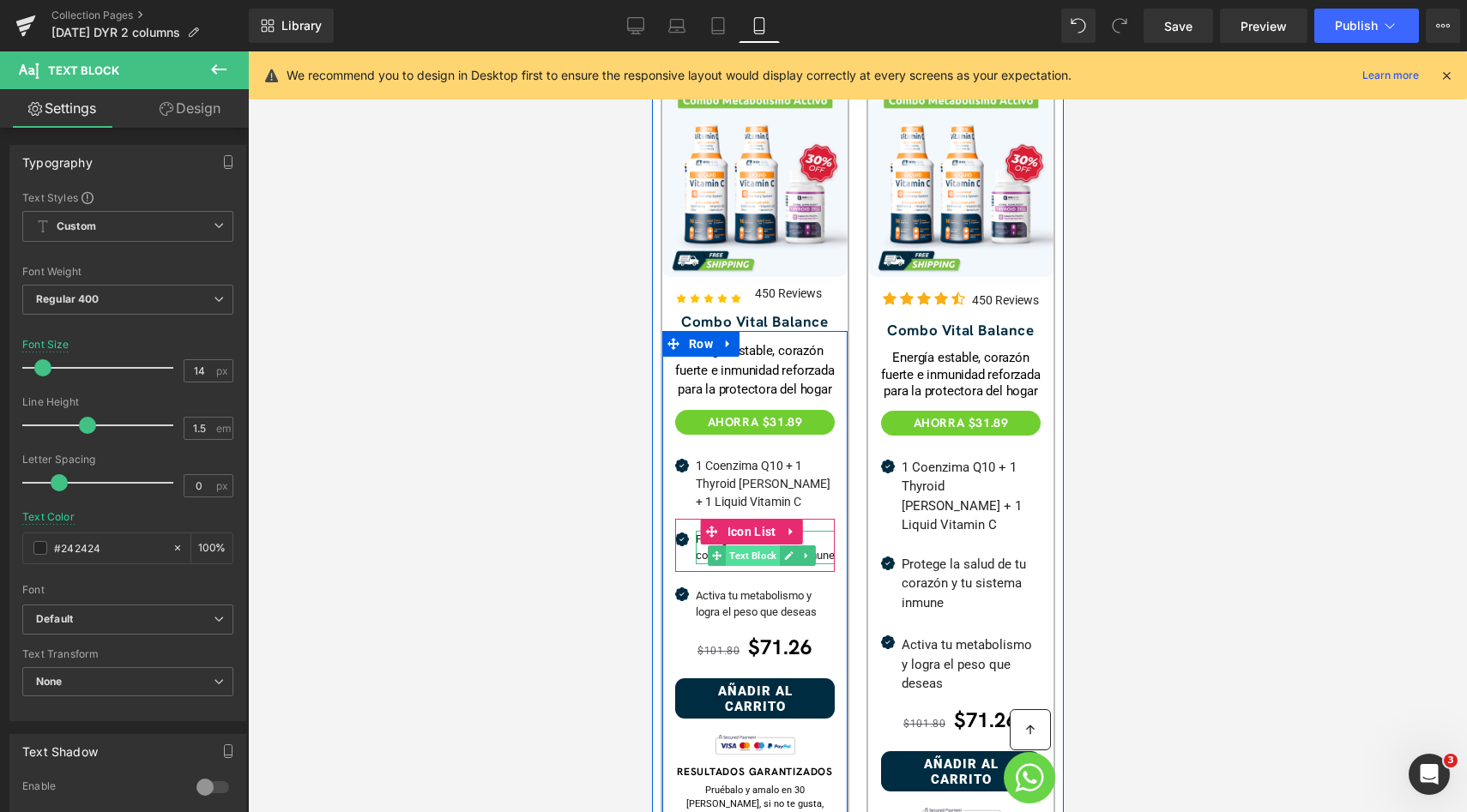
click at [764, 559] on span "Text Block" at bounding box center [752, 556] width 54 height 21
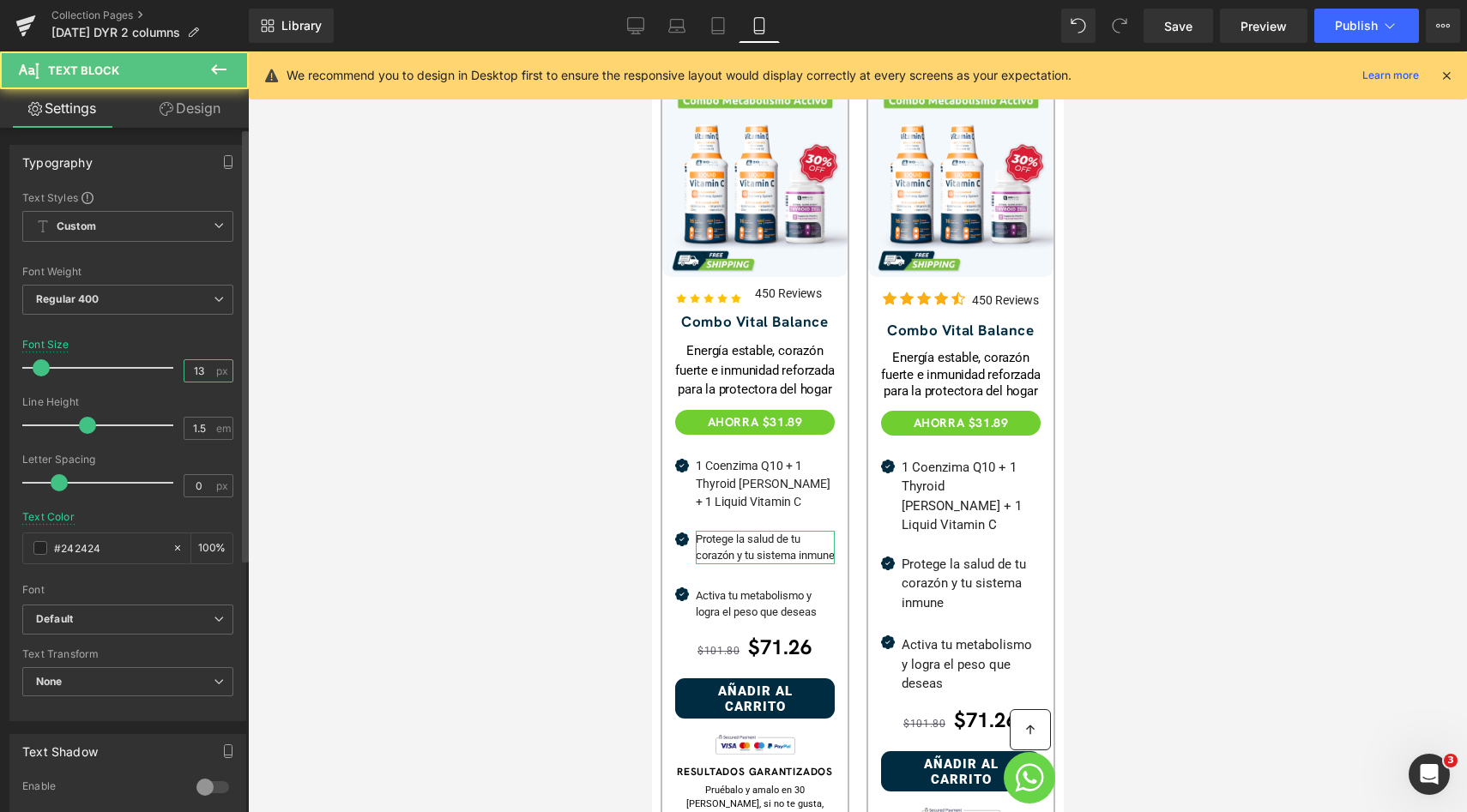
click at [207, 365] on input "13" at bounding box center [199, 371] width 30 height 22
type input "14"
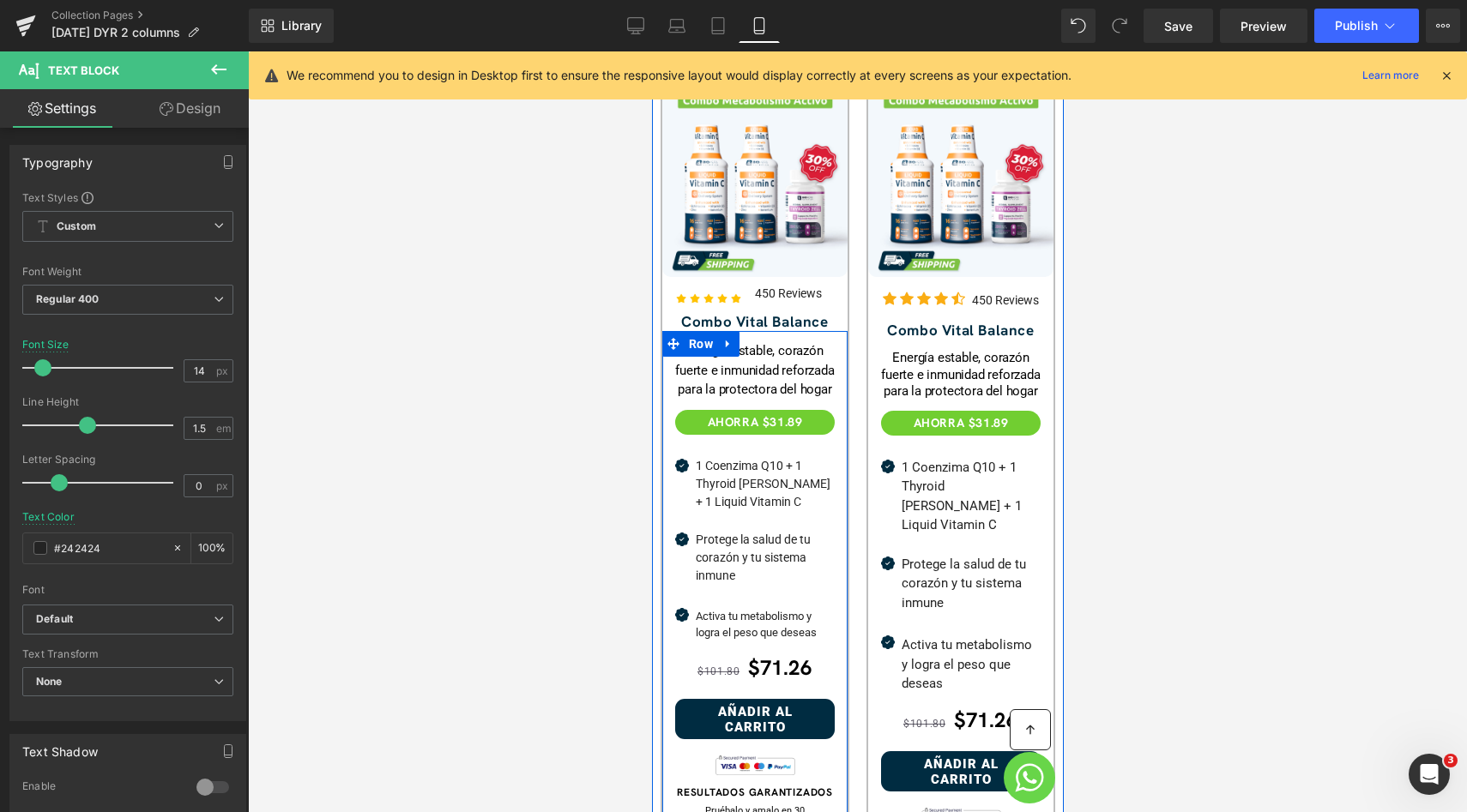
click at [754, 604] on span "Icon List" at bounding box center [746, 605] width 45 height 21
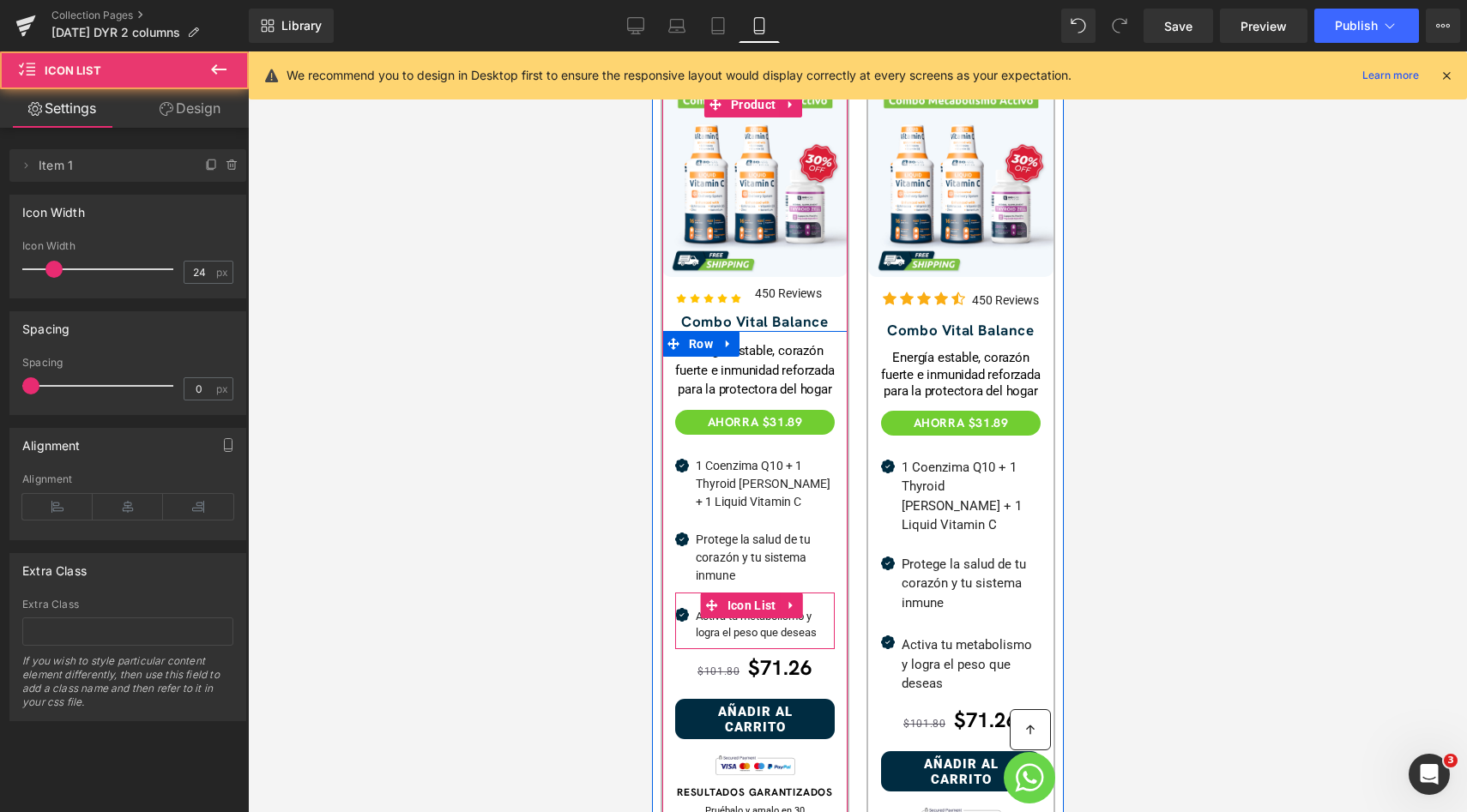
click at [743, 624] on div "Activa tu metabolismo y logra el peso que deseas Text Block" at bounding box center [763, 624] width 139 height 34
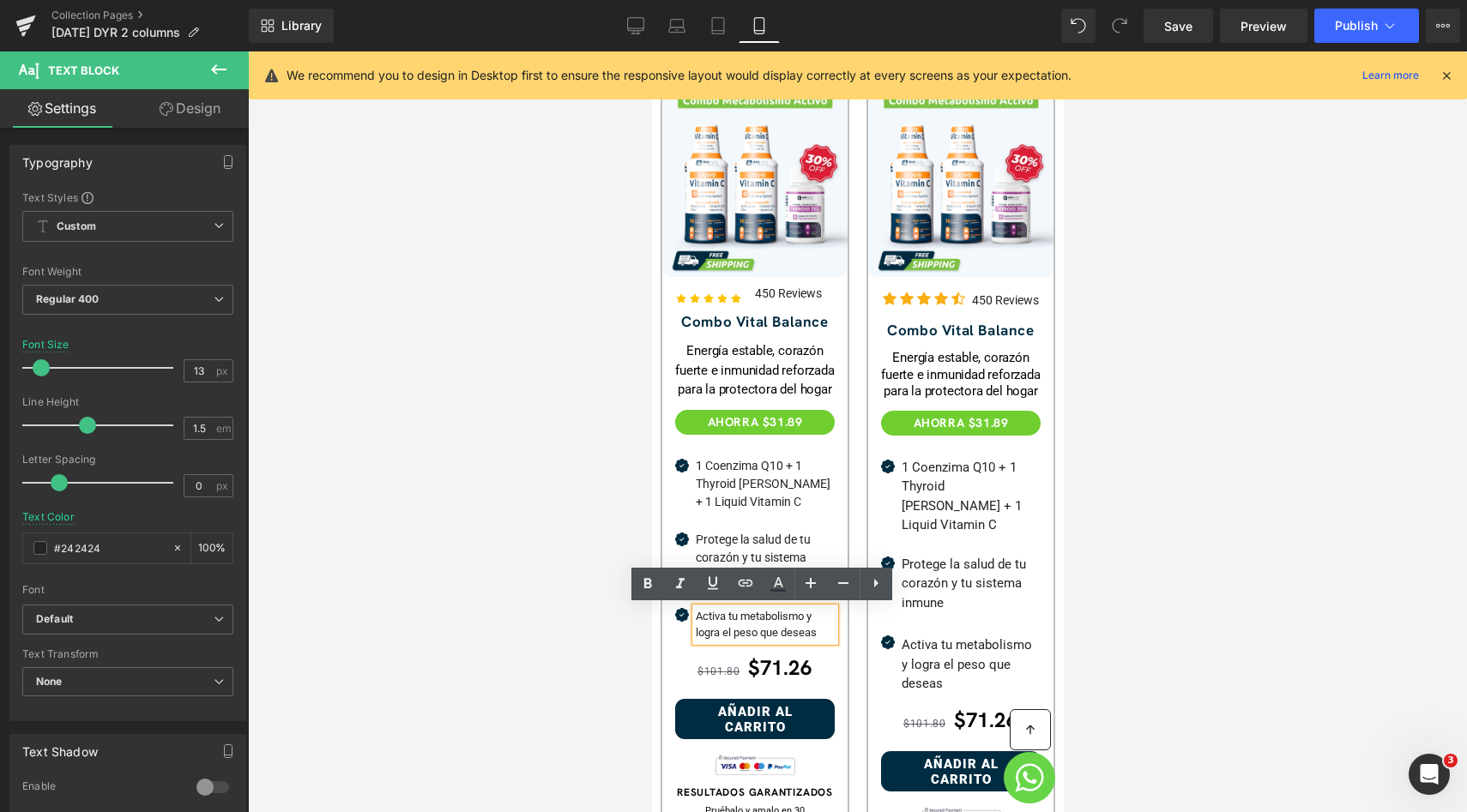
click at [749, 616] on p "Activa tu metabolismo y logra el peso que deseas" at bounding box center [763, 624] width 139 height 34
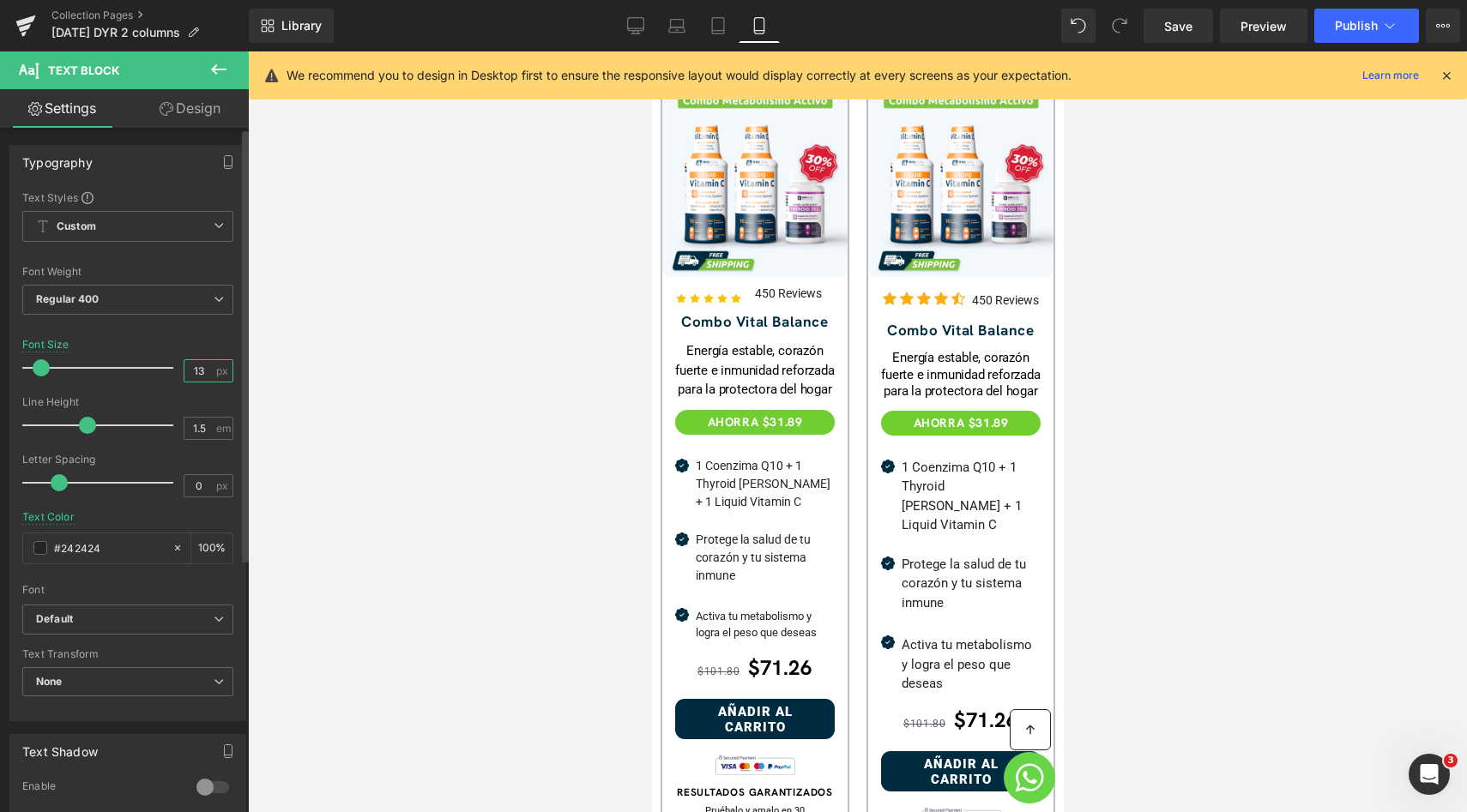
click at [203, 366] on input "13" at bounding box center [199, 371] width 30 height 22
type input "14"
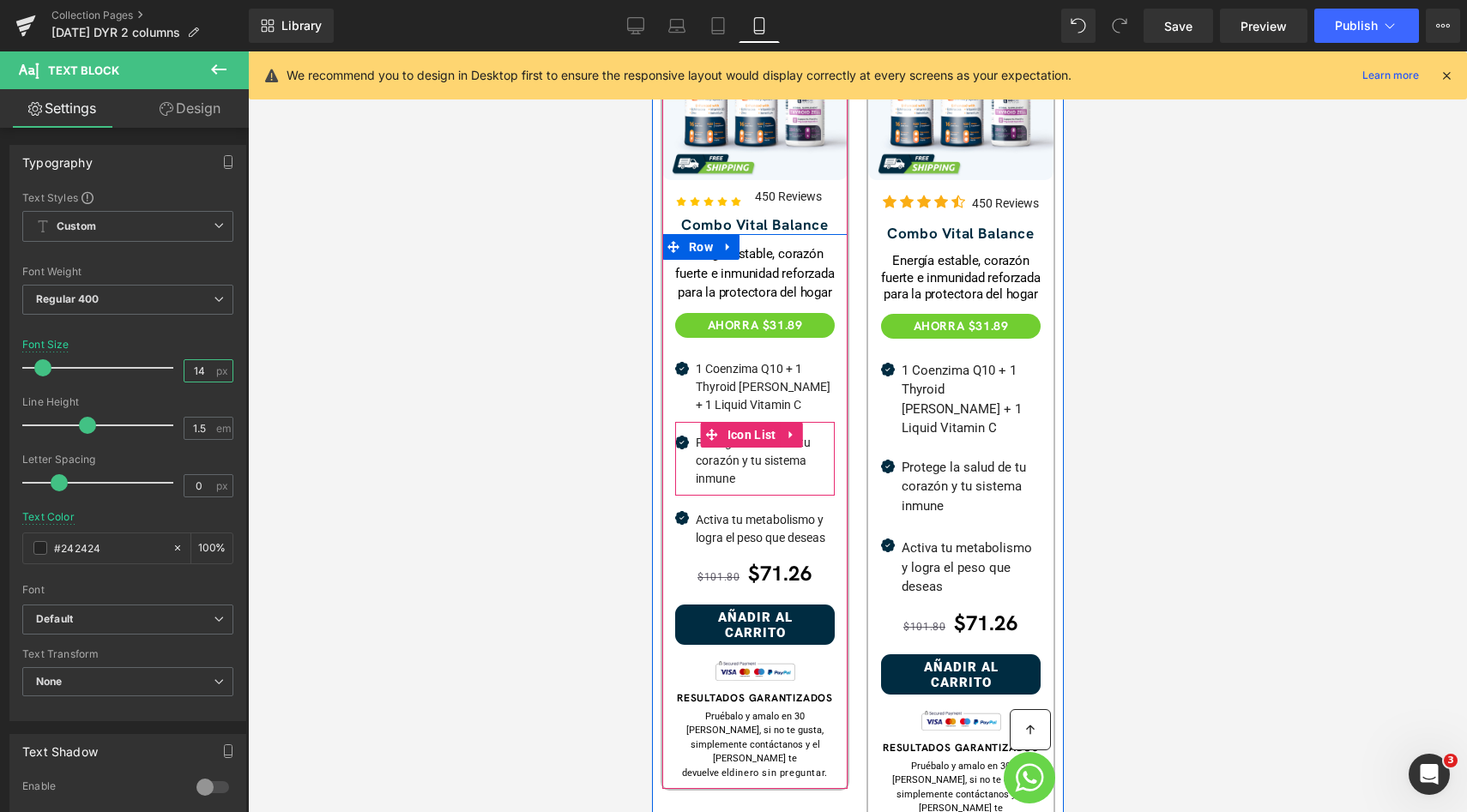
scroll to position [737, 0]
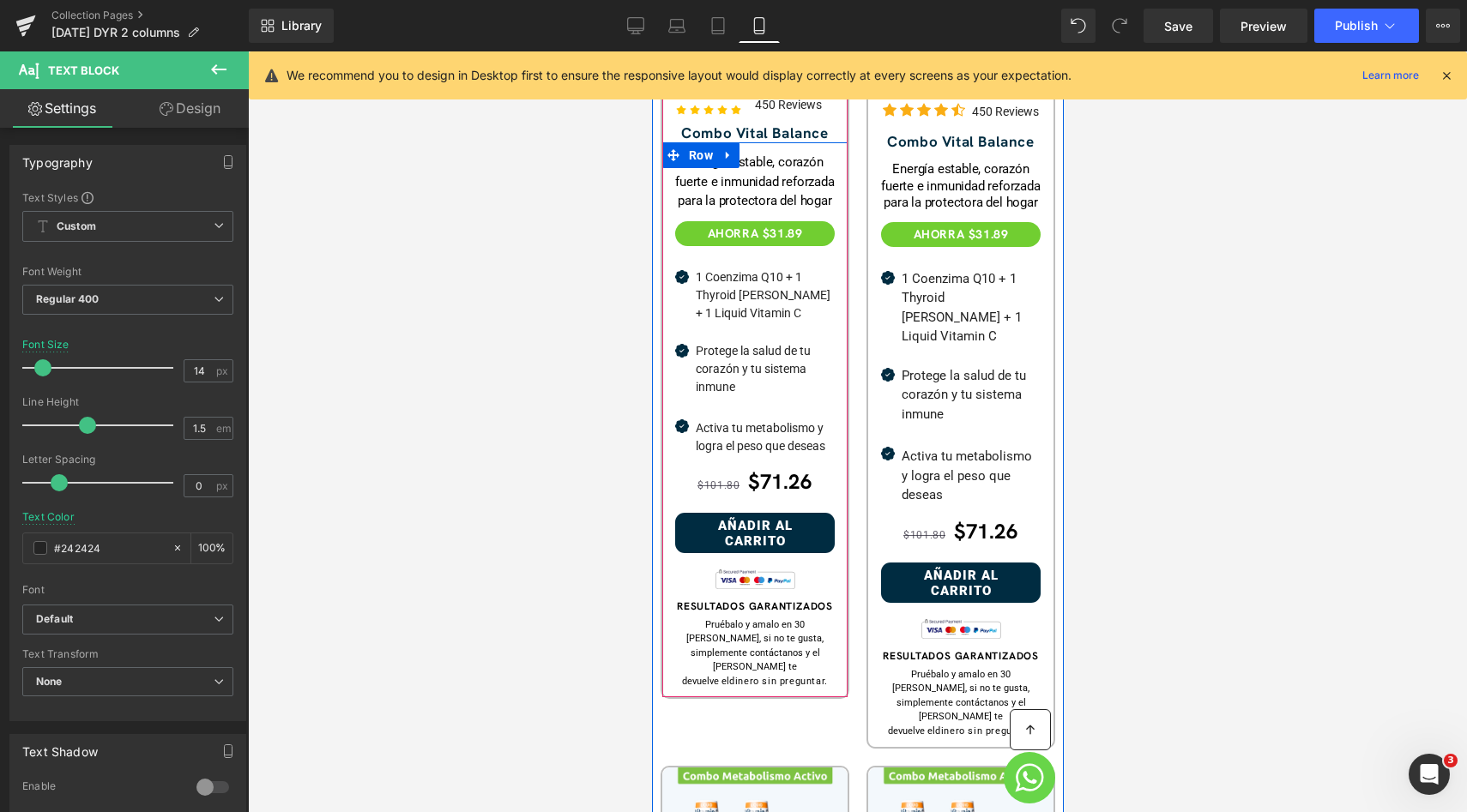
click at [747, 517] on button "Añadir al carrito" at bounding box center [754, 533] width 160 height 40
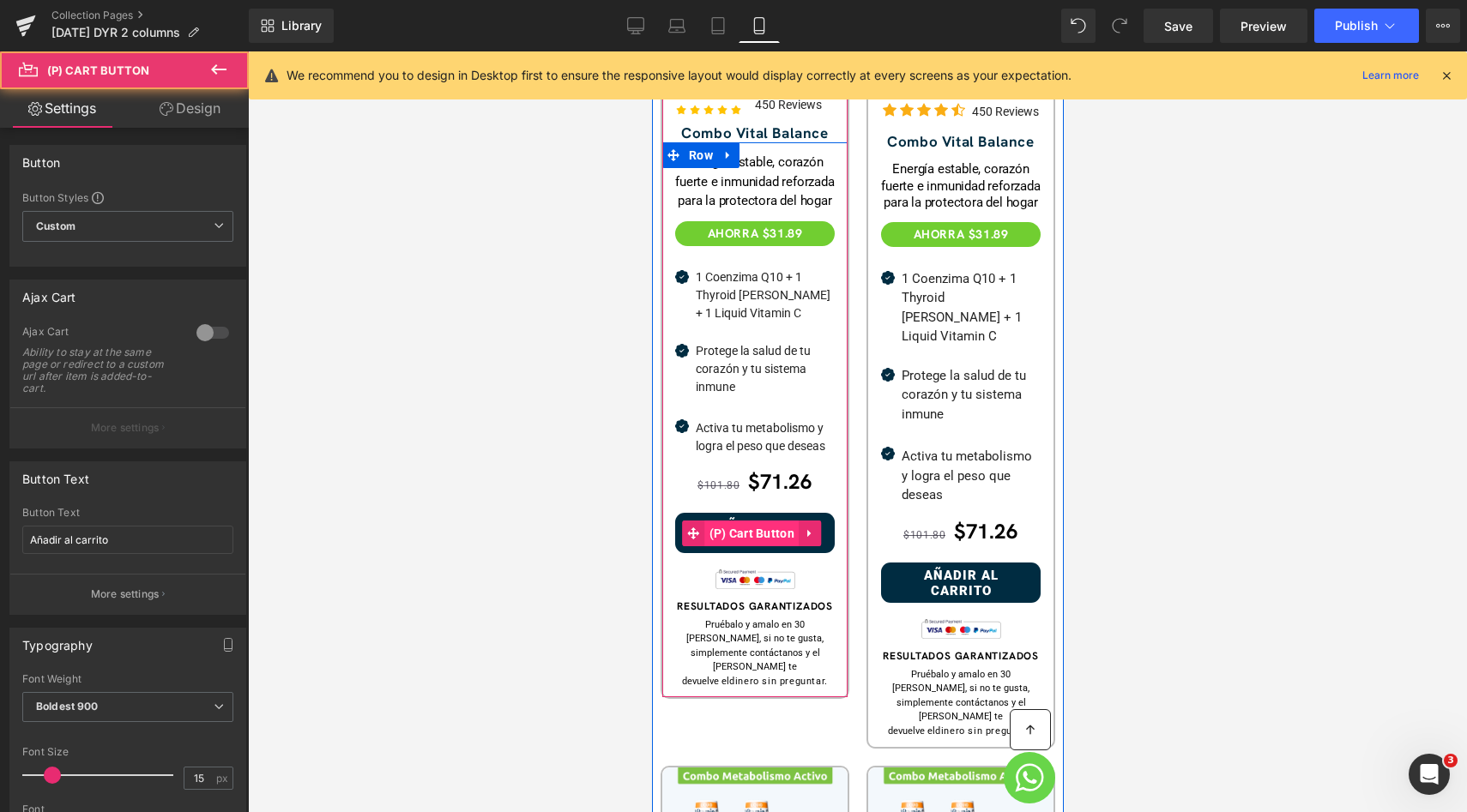
click at [743, 527] on span "(P) Cart Button" at bounding box center [752, 533] width 94 height 25
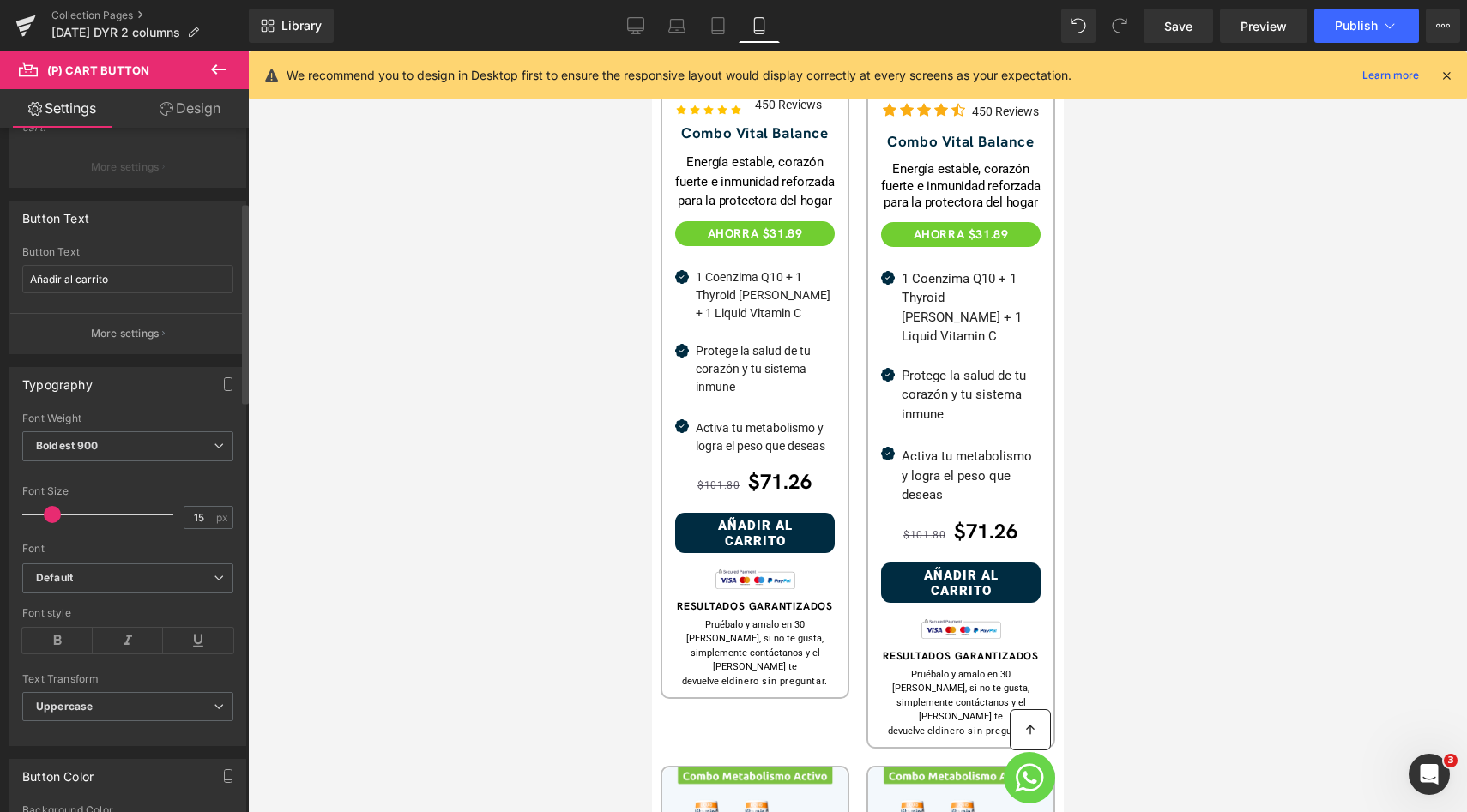
scroll to position [247, 0]
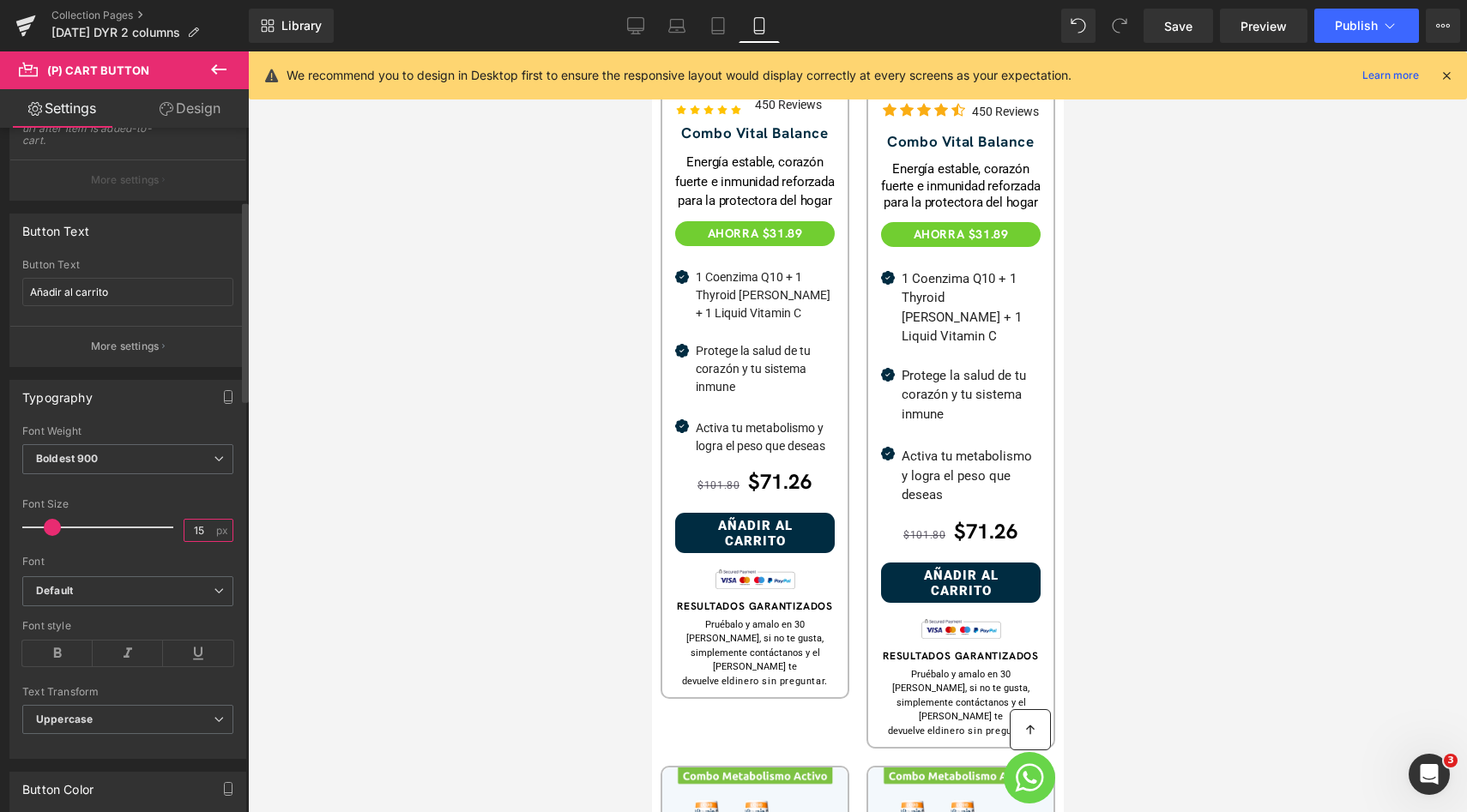
click at [198, 536] on input "15" at bounding box center [199, 530] width 30 height 22
type input "13"
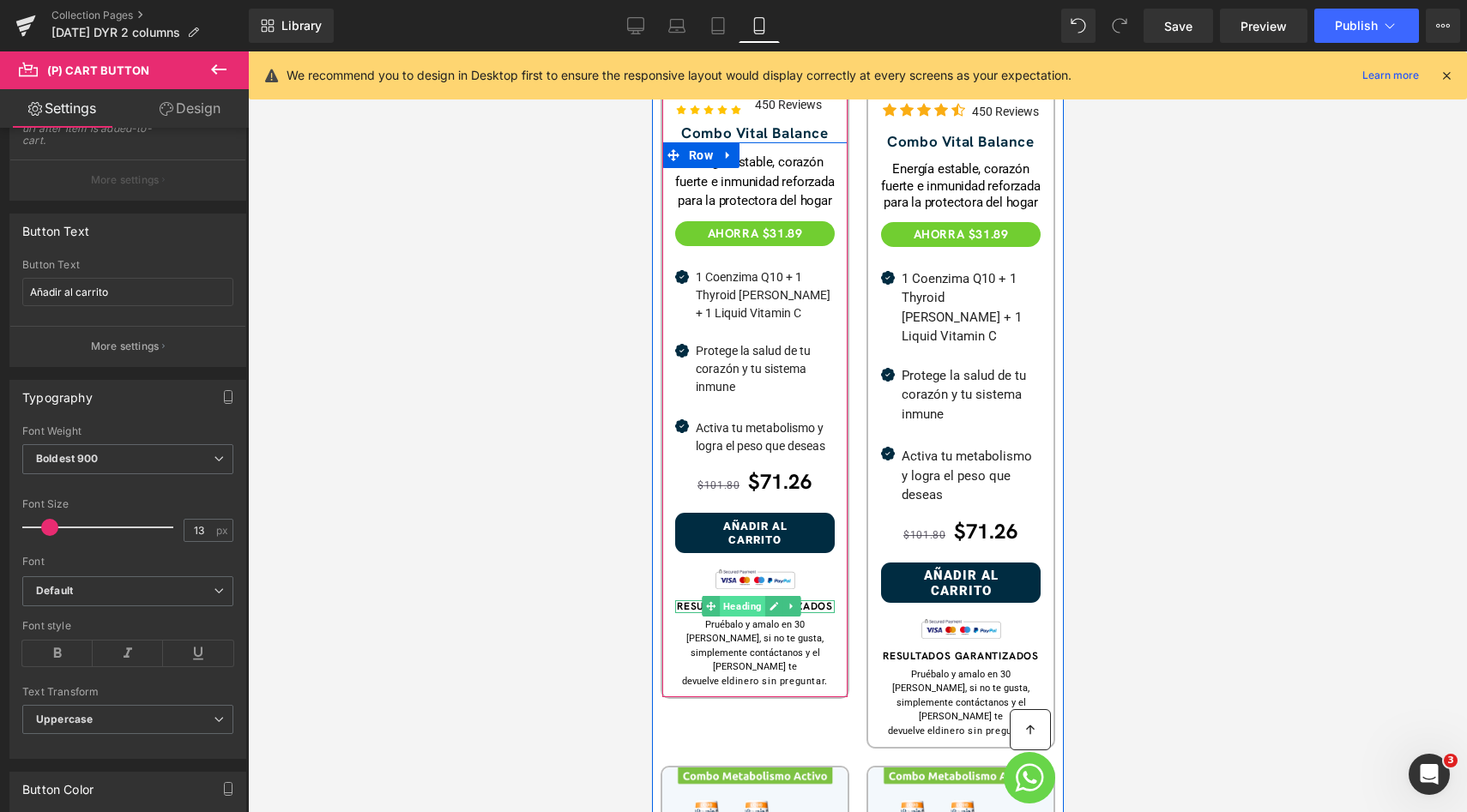
click at [748, 611] on span "Heading" at bounding box center [742, 605] width 45 height 21
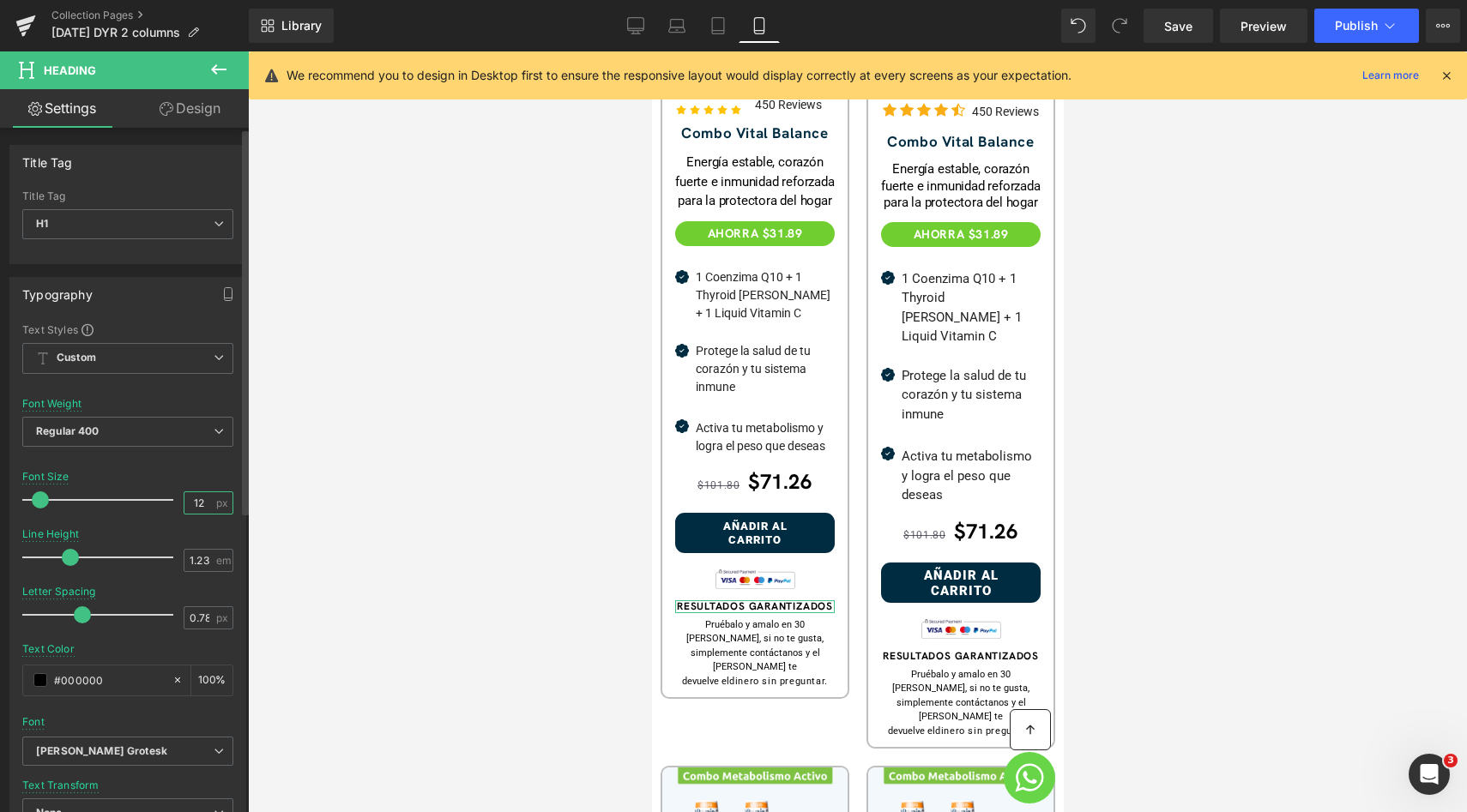
click at [199, 501] on input "12" at bounding box center [199, 503] width 30 height 22
click at [202, 123] on link "Design" at bounding box center [189, 108] width 124 height 39
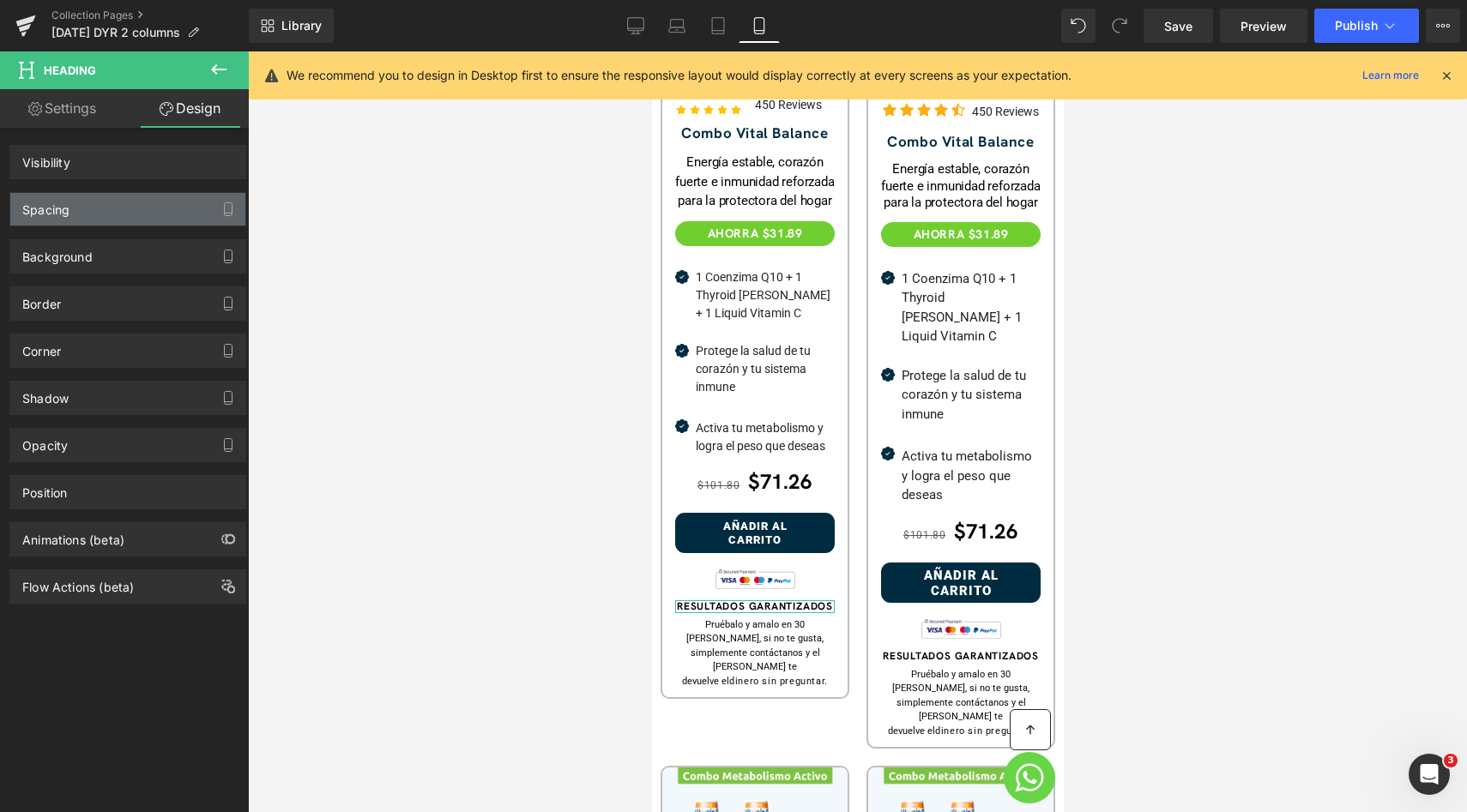
click at [137, 203] on div "Spacing" at bounding box center [127, 209] width 235 height 33
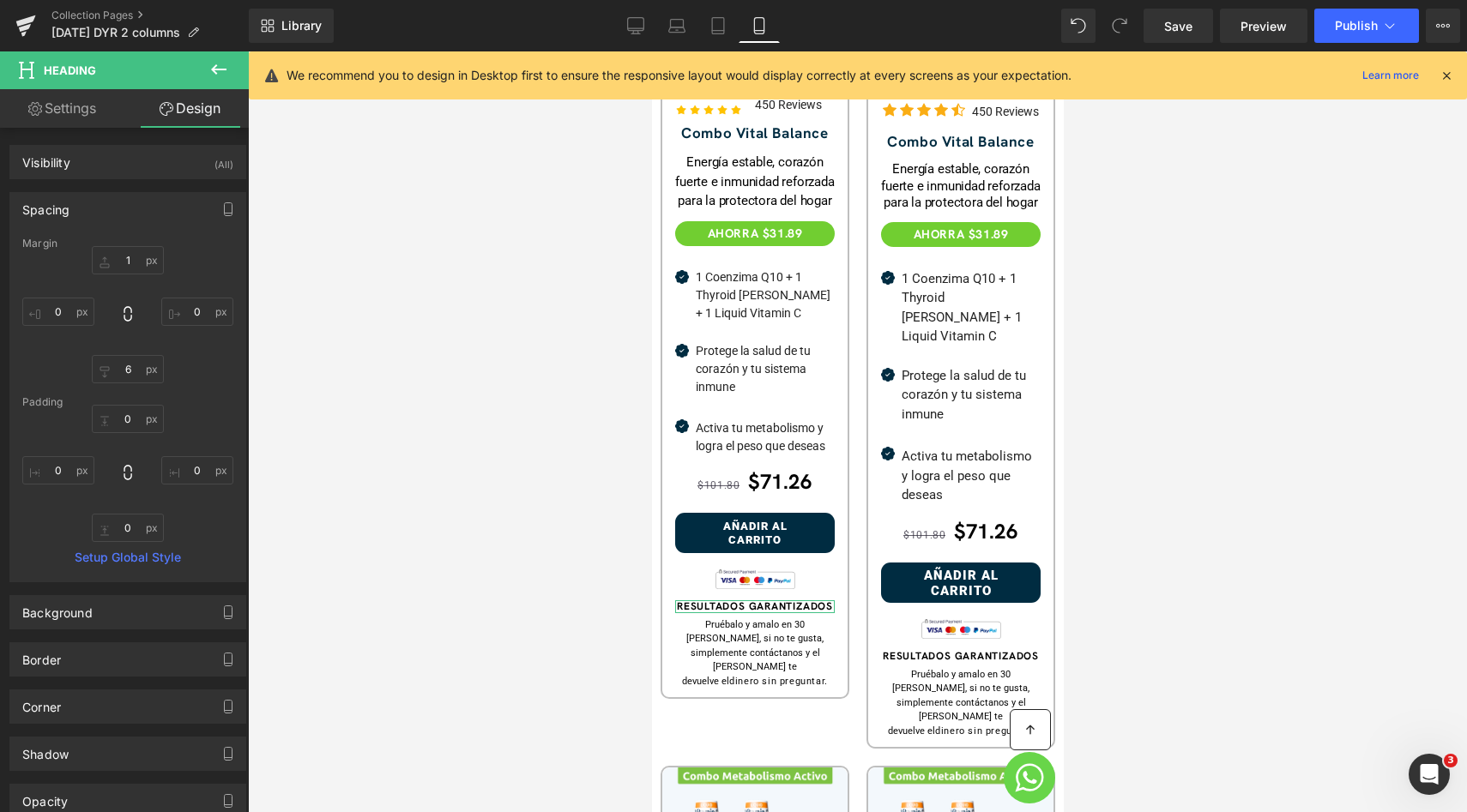
type input "1"
type input "0"
type input "6"
type input "0"
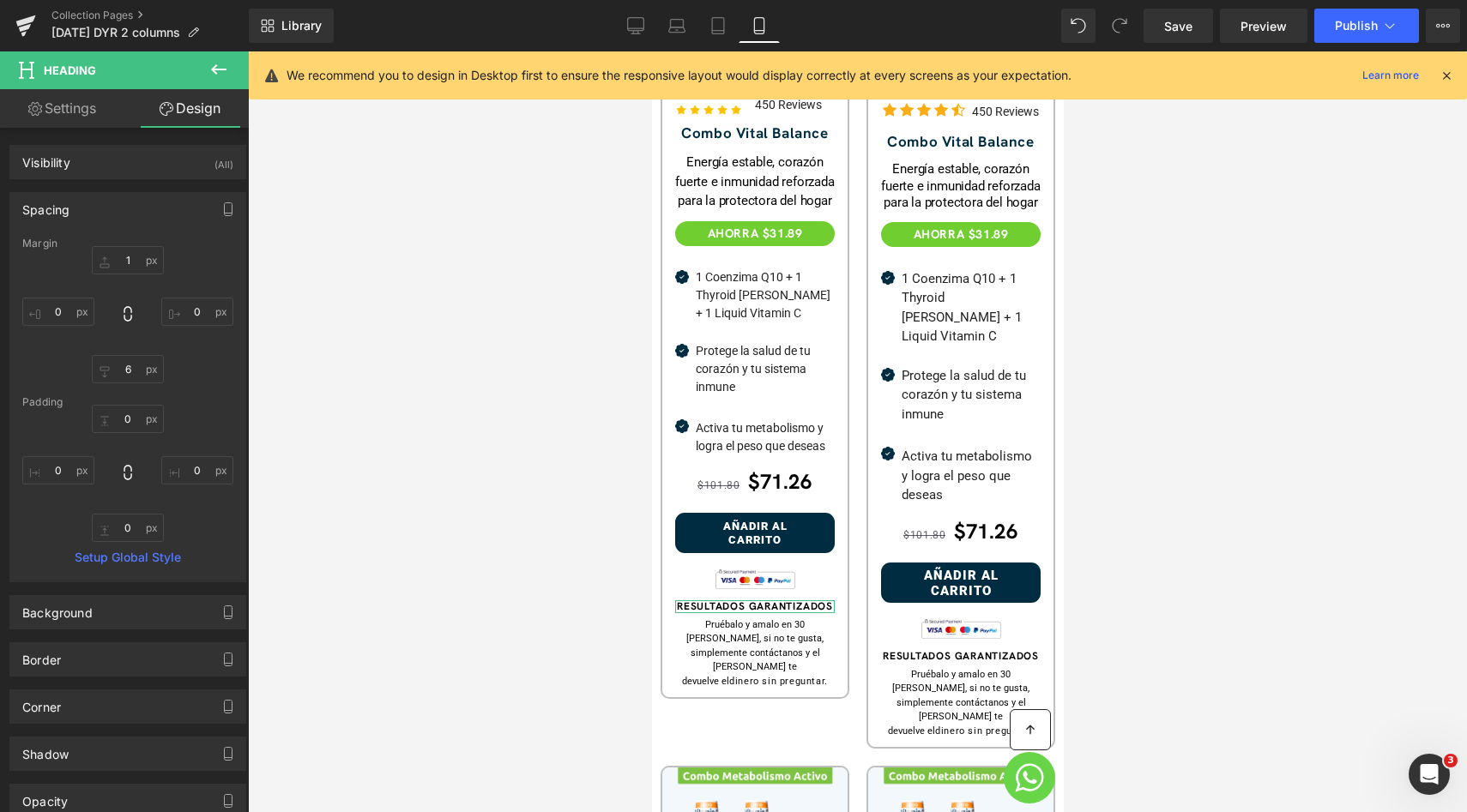
type input "0"
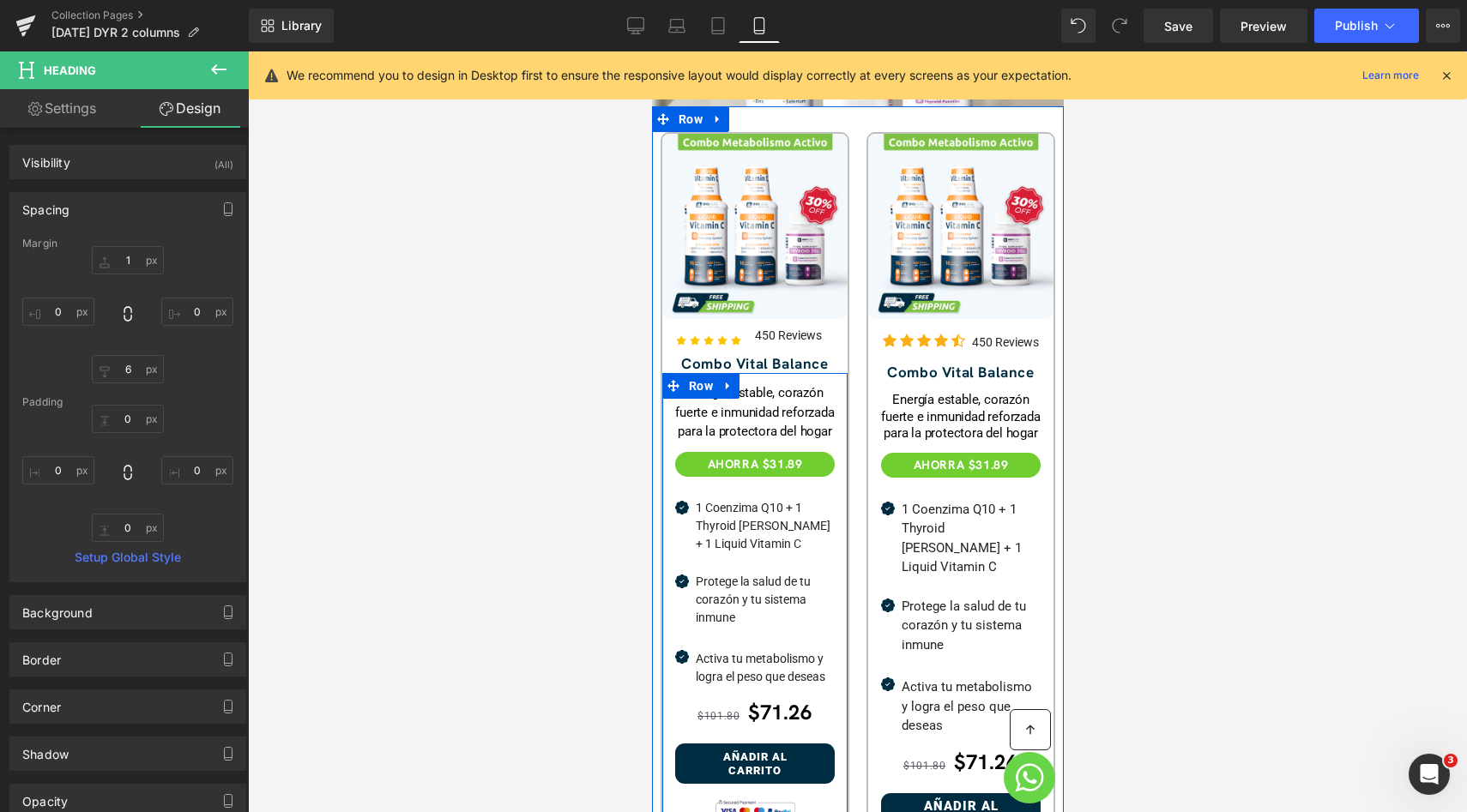
scroll to position [498, 0]
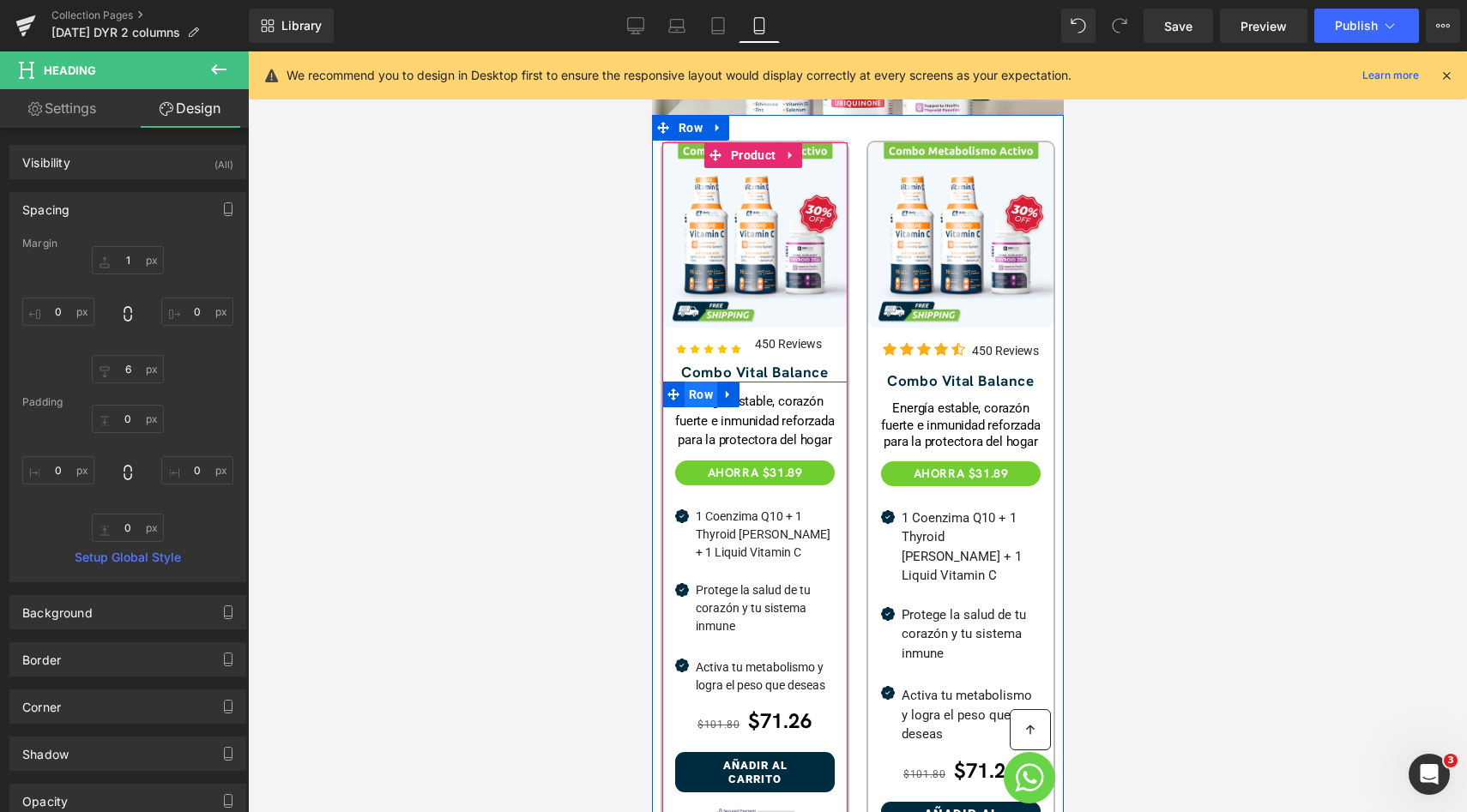
click at [694, 382] on span "Row" at bounding box center [700, 394] width 33 height 25
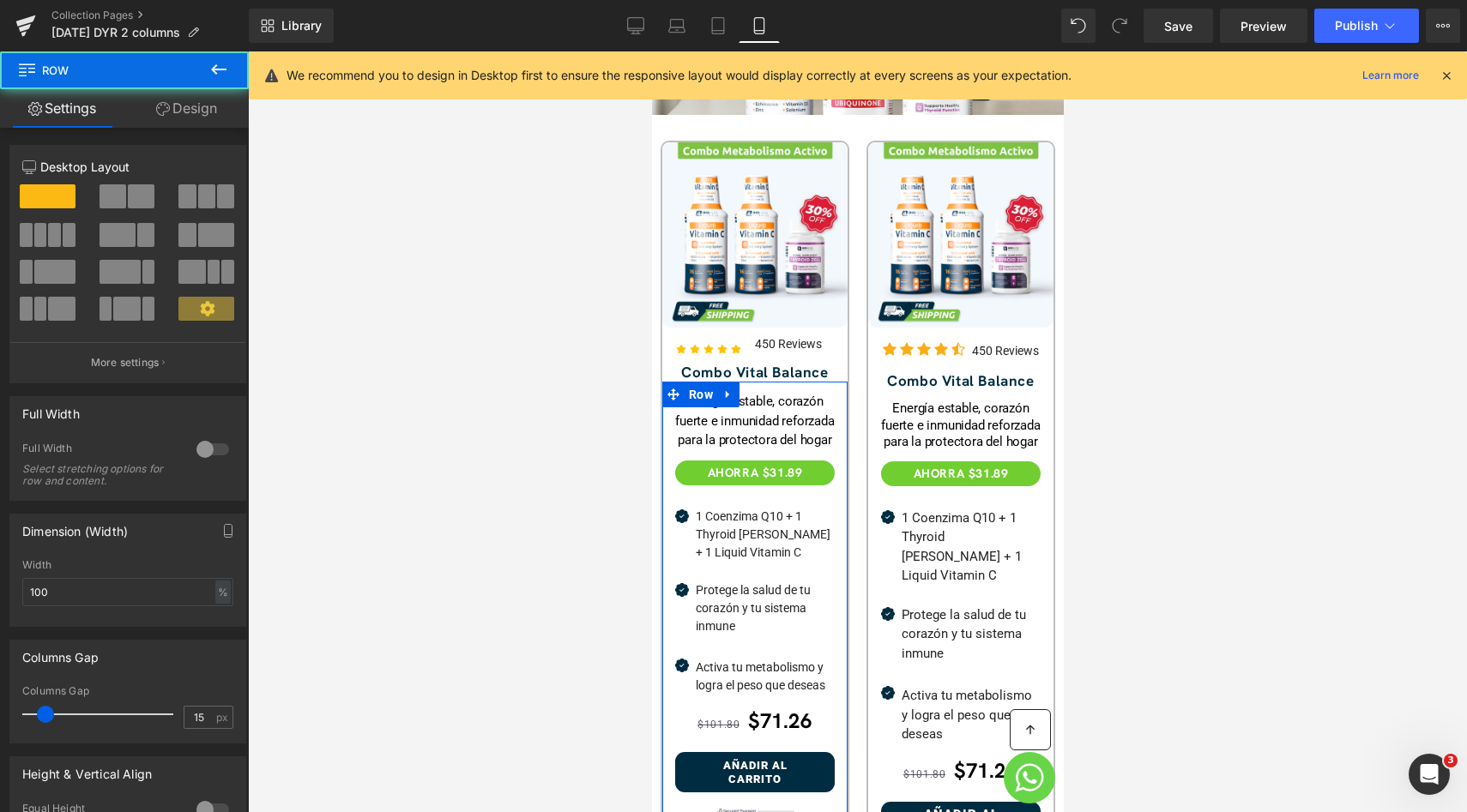
click at [200, 130] on div "12 12 12 Column Size Customizer 12 Desktop Layout Laptop Layout Tablet Layout M…" at bounding box center [128, 585] width 257 height 914
click at [196, 114] on link "Design" at bounding box center [186, 108] width 124 height 39
click at [0, 0] on div "Spacing" at bounding box center [0, 0] width 0 height 0
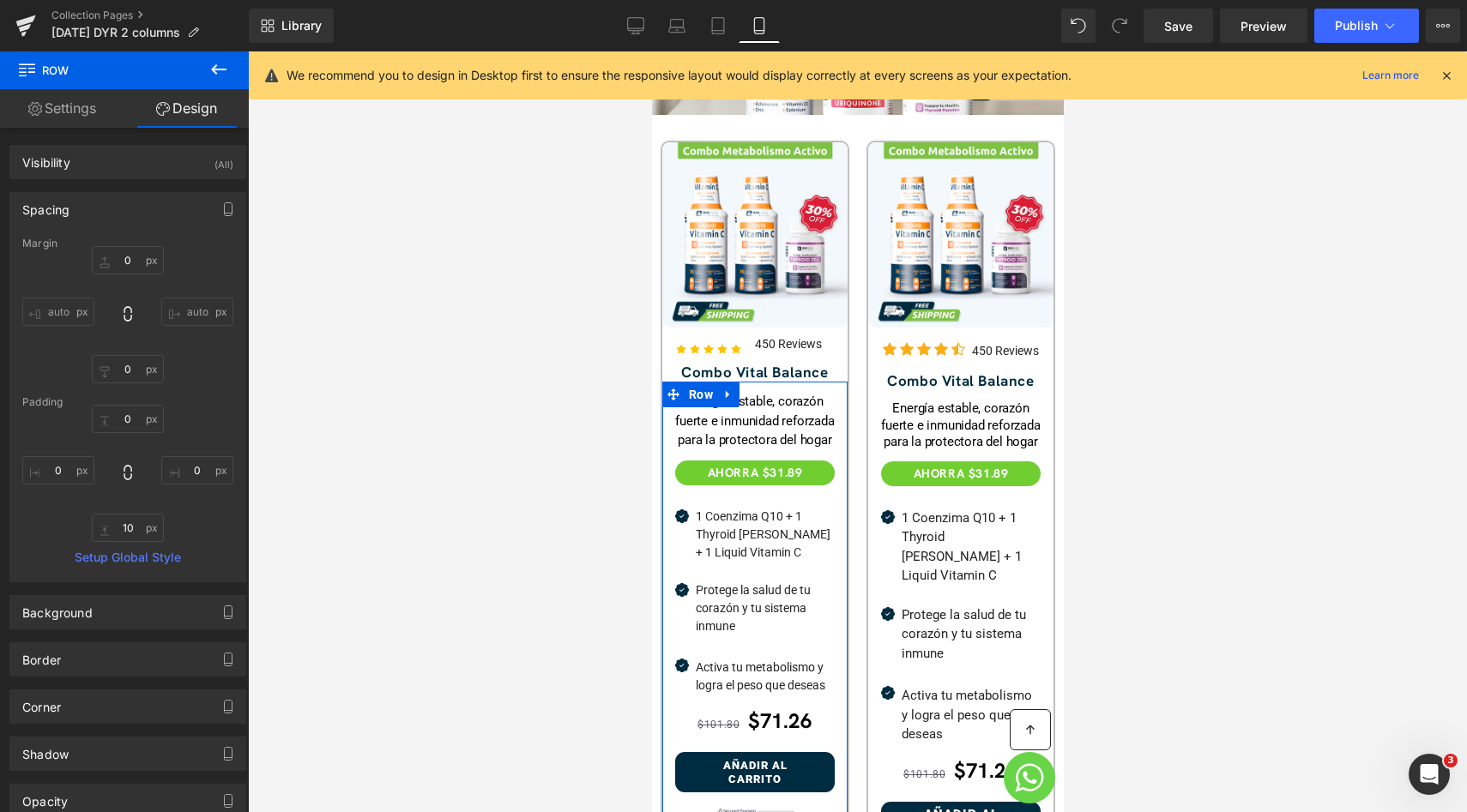
type input "0"
type input "10"
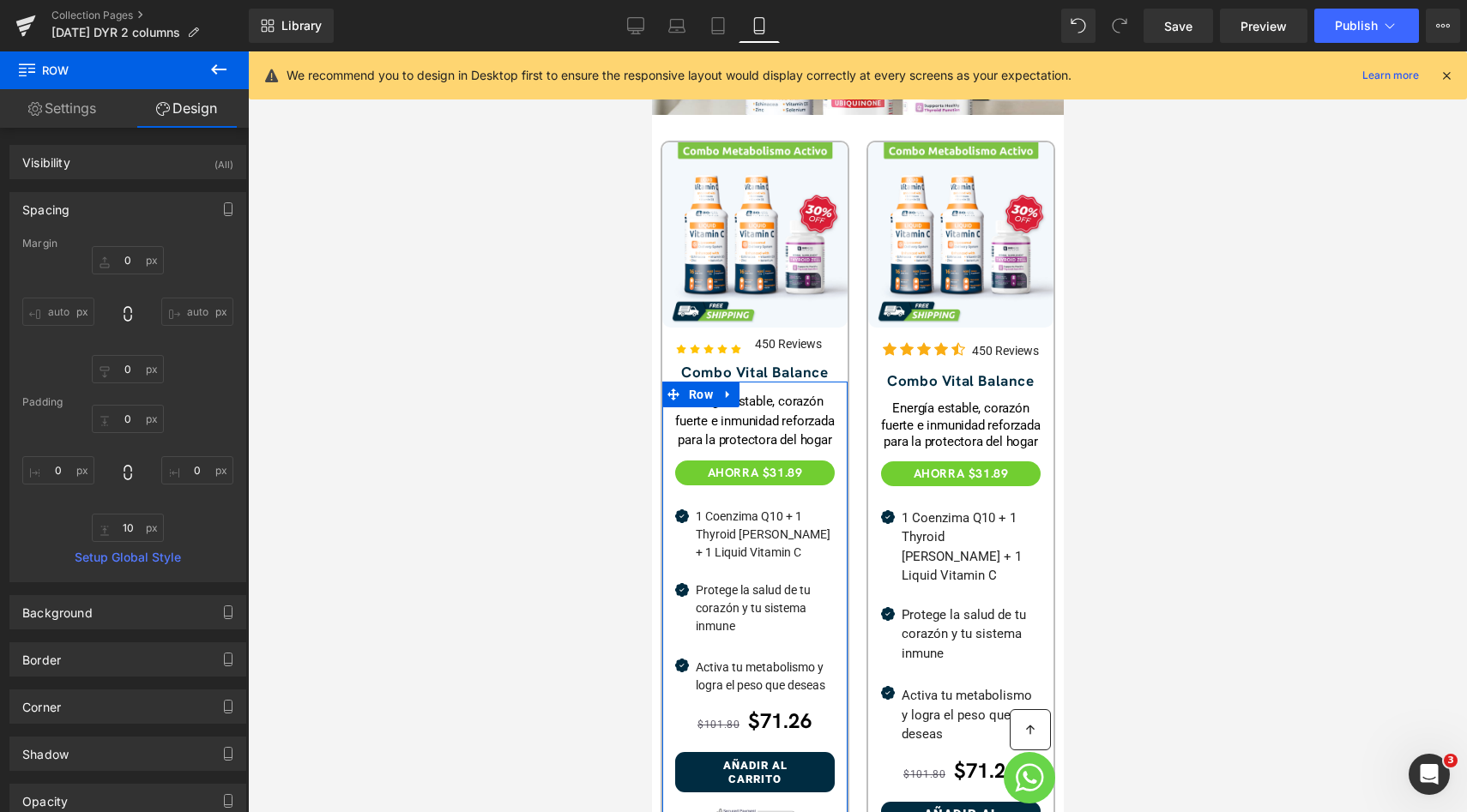
type input "0"
click at [187, 472] on input "0" at bounding box center [197, 469] width 72 height 28
drag, startPoint x: 87, startPoint y: 117, endPoint x: 171, endPoint y: 468, distance: 360.9
click at [87, 117] on link "Settings" at bounding box center [62, 108] width 124 height 39
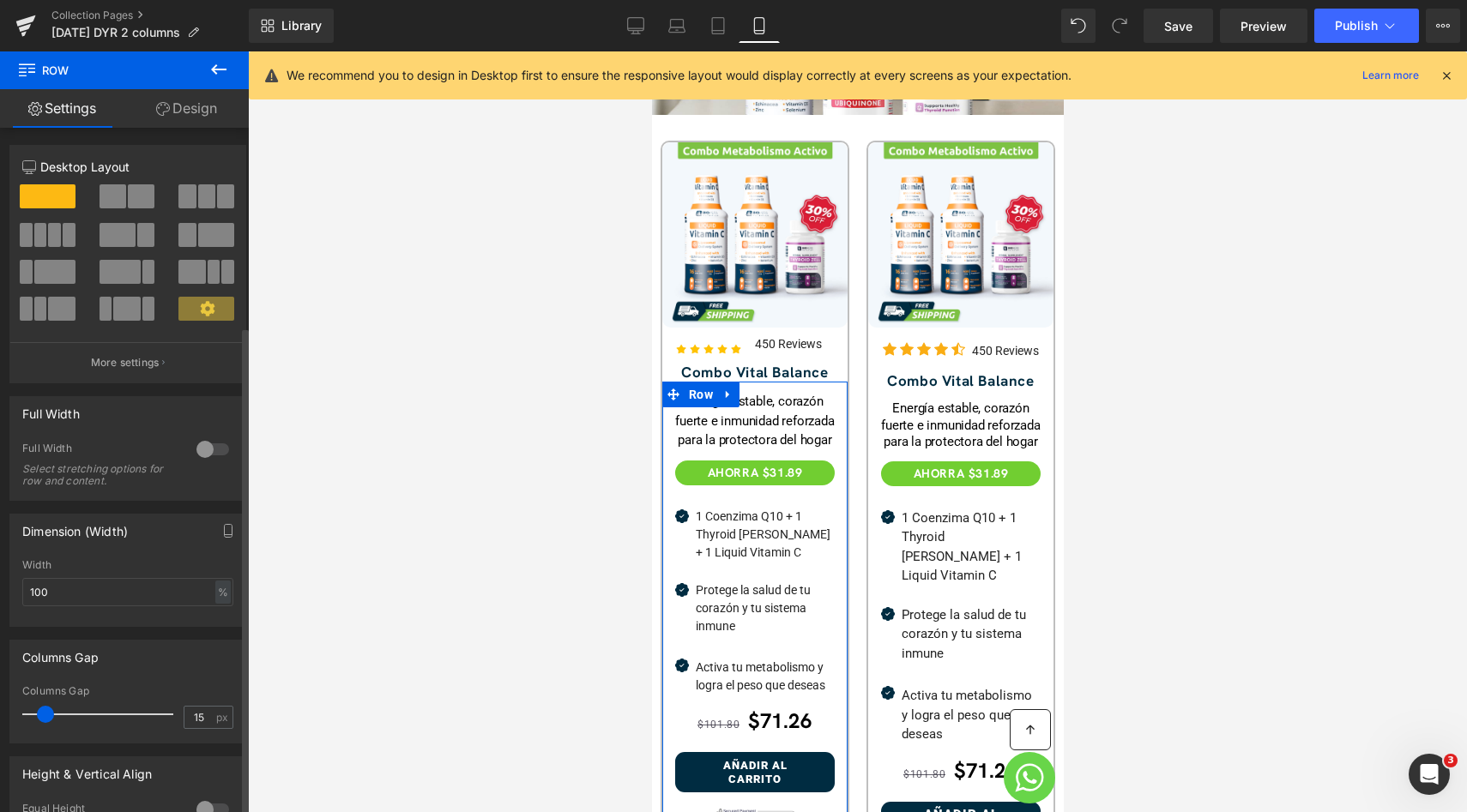
scroll to position [278, 0]
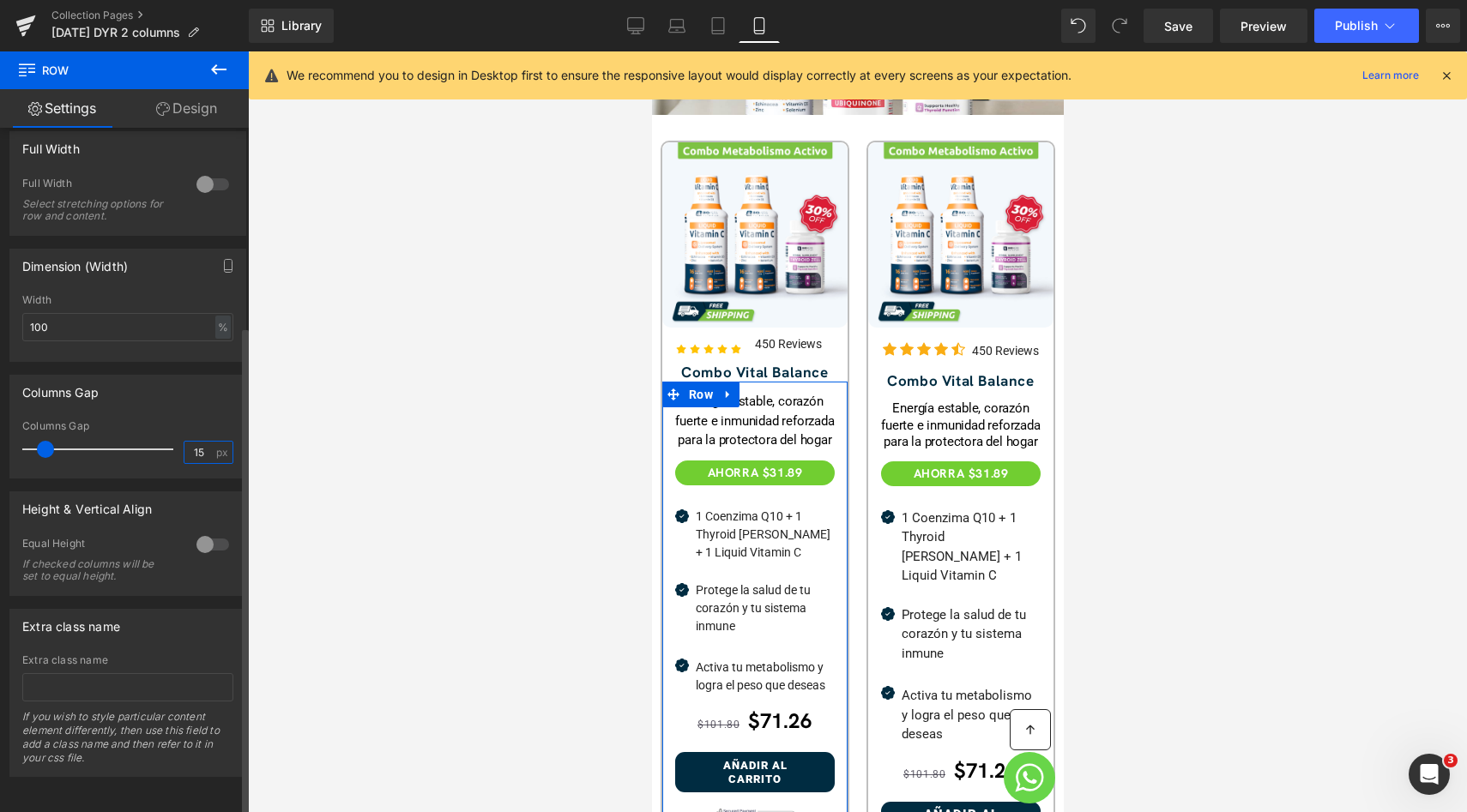
click at [195, 450] on input "15" at bounding box center [199, 452] width 30 height 22
type input "5"
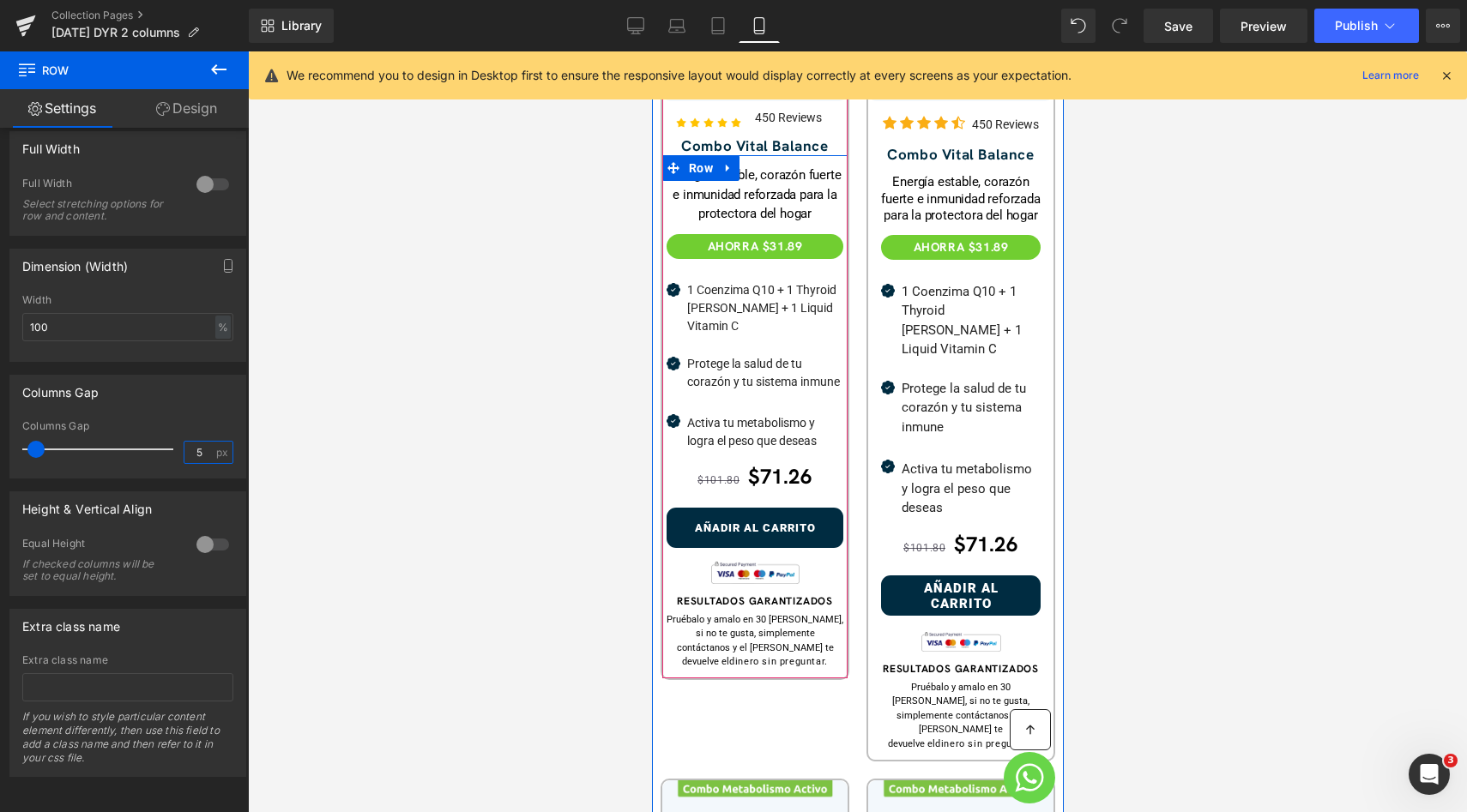
scroll to position [784, 0]
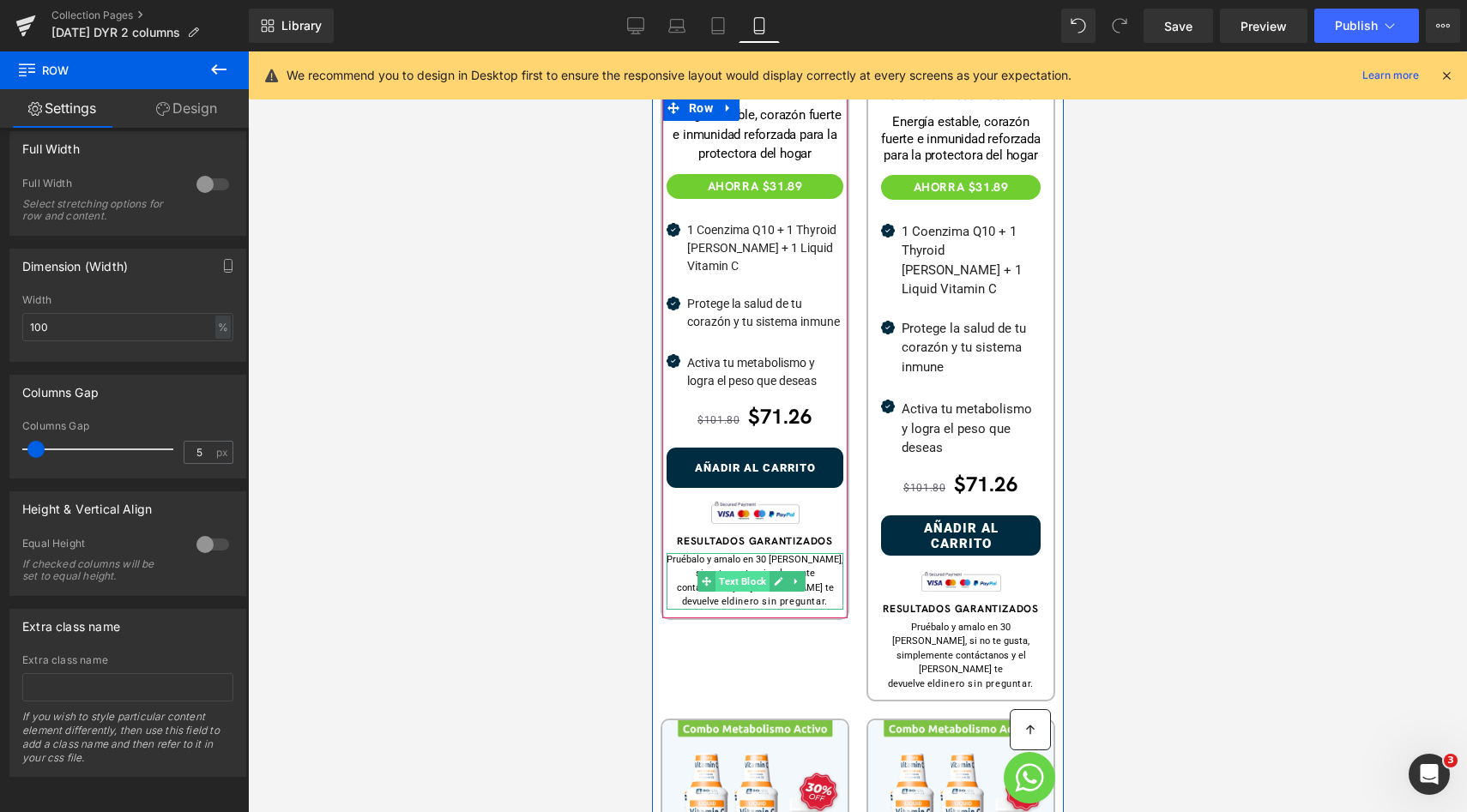
click at [753, 574] on span "Text Block" at bounding box center [742, 581] width 54 height 21
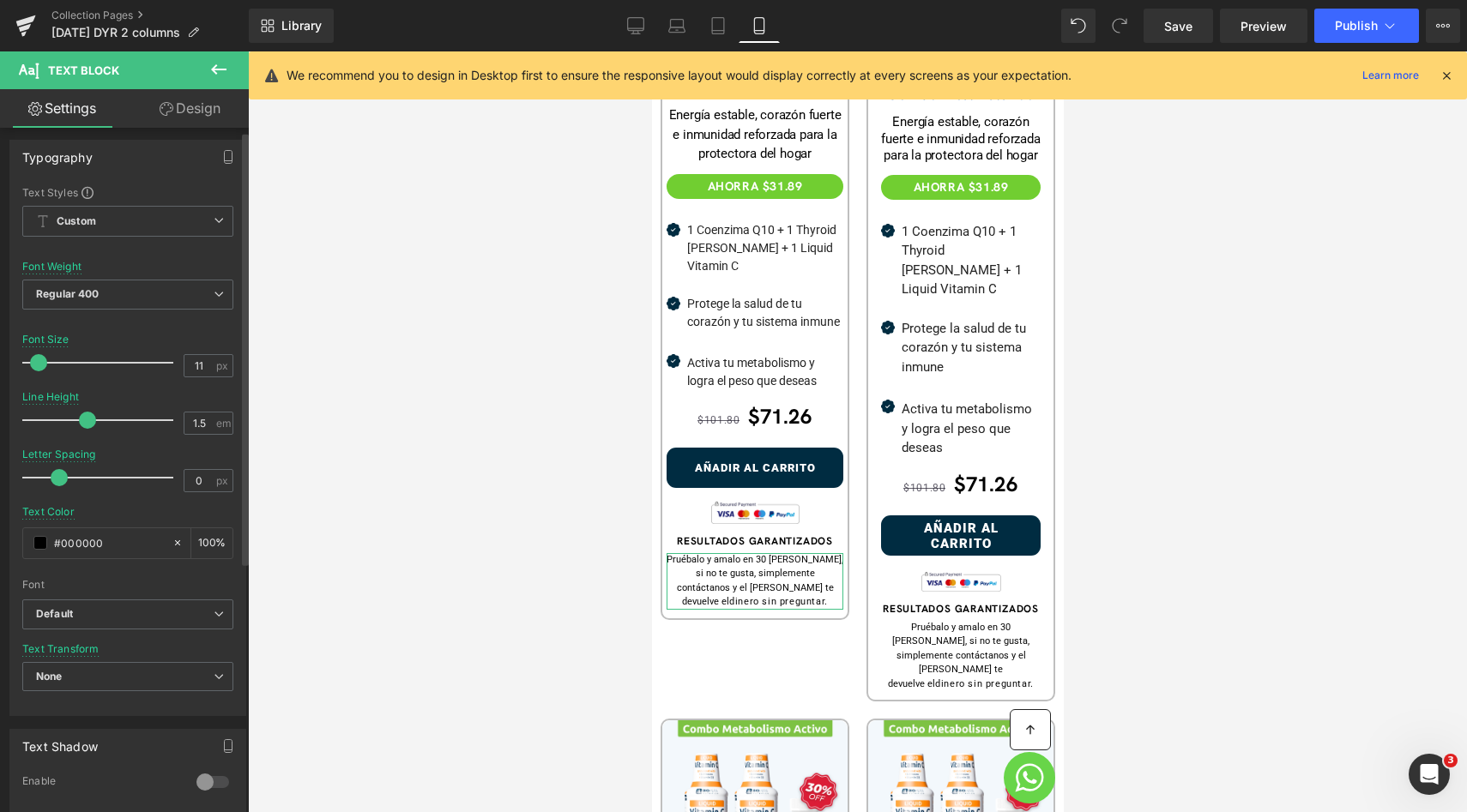
scroll to position [110, 0]
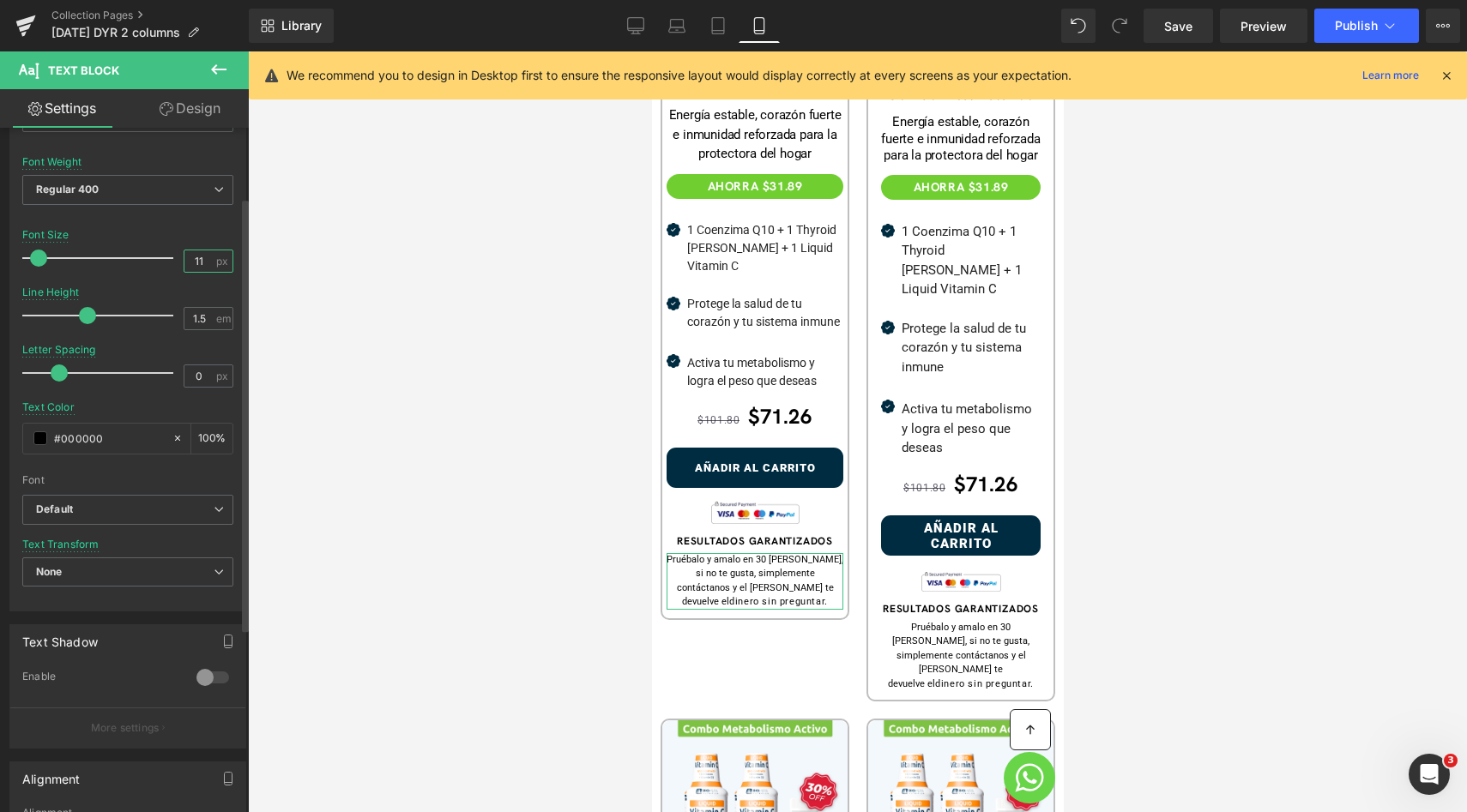
click at [199, 263] on input "11" at bounding box center [199, 261] width 30 height 22
click at [104, 509] on b "Default" at bounding box center [125, 509] width 178 height 14
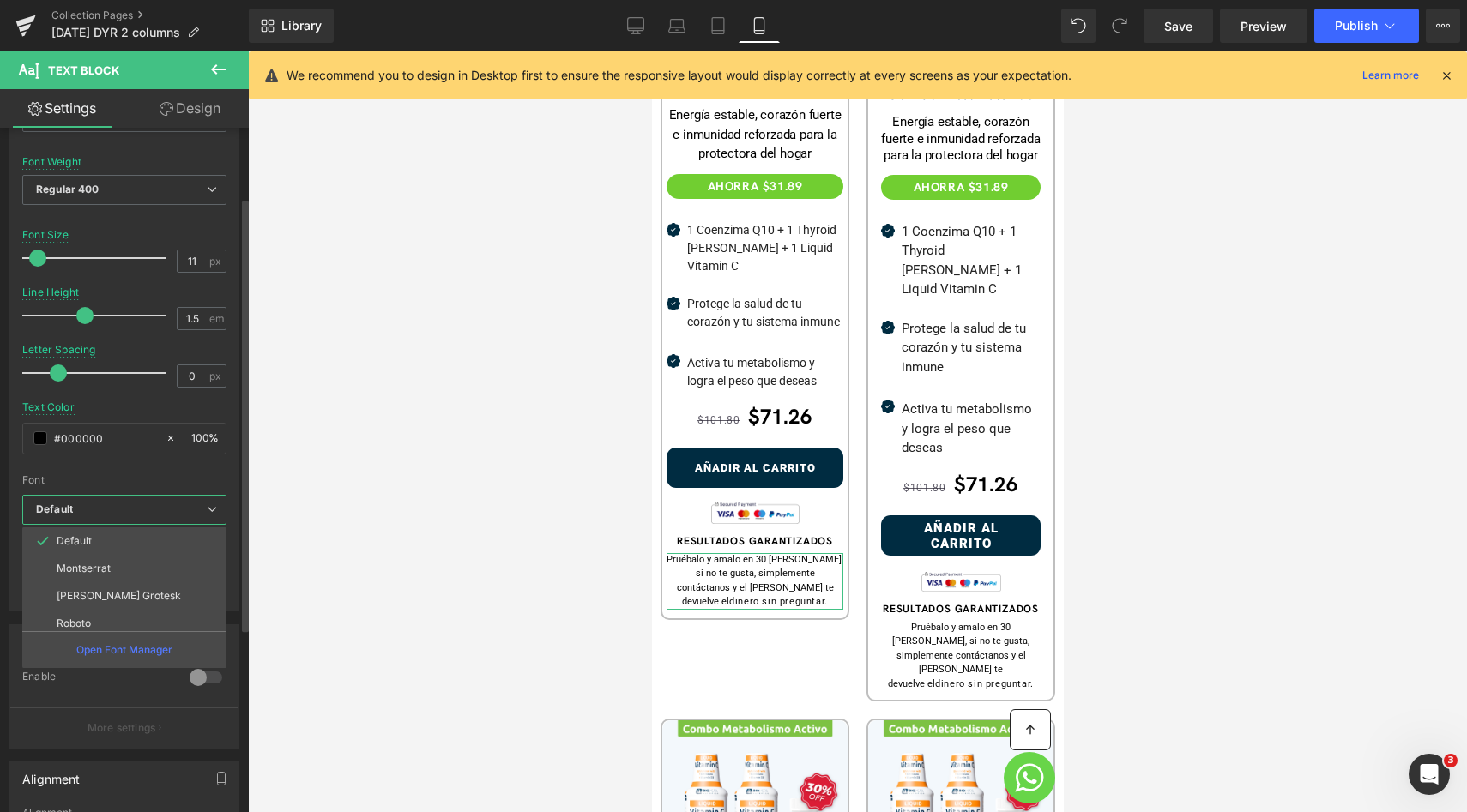
click at [101, 508] on b "Default" at bounding box center [121, 509] width 170 height 14
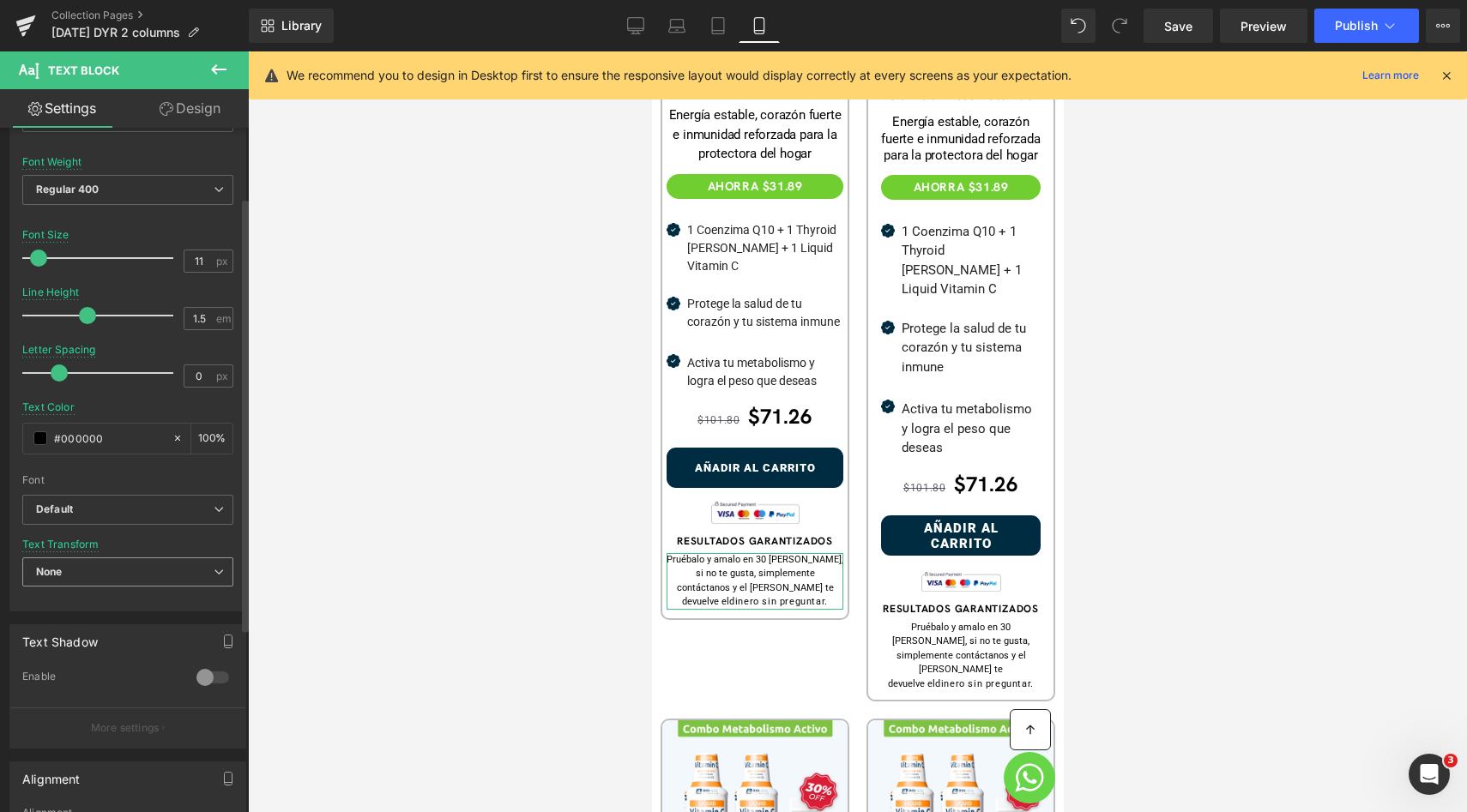
click at [92, 559] on span "None" at bounding box center [128, 572] width 211 height 30
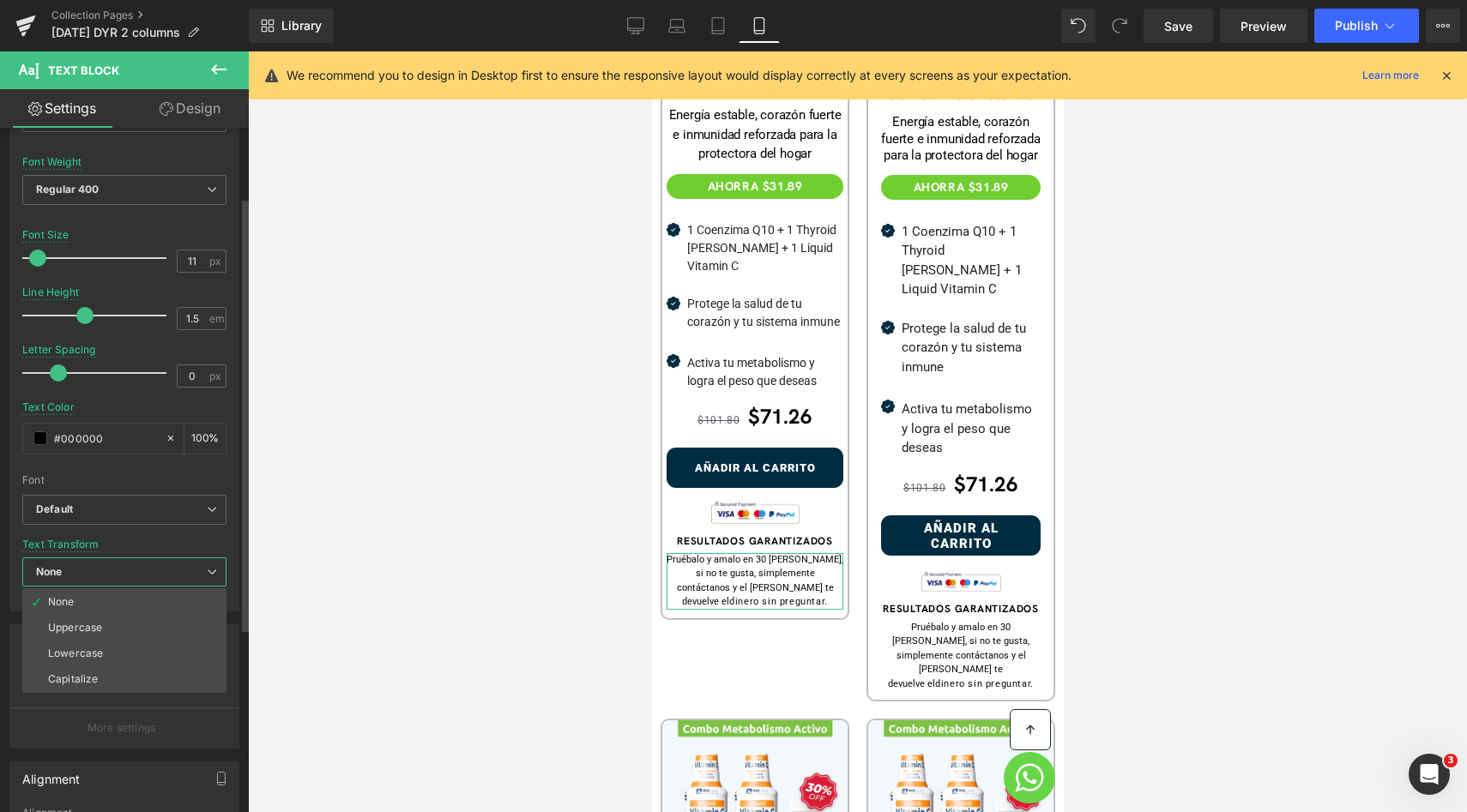
click at [92, 559] on span "None" at bounding box center [124, 572] width 204 height 30
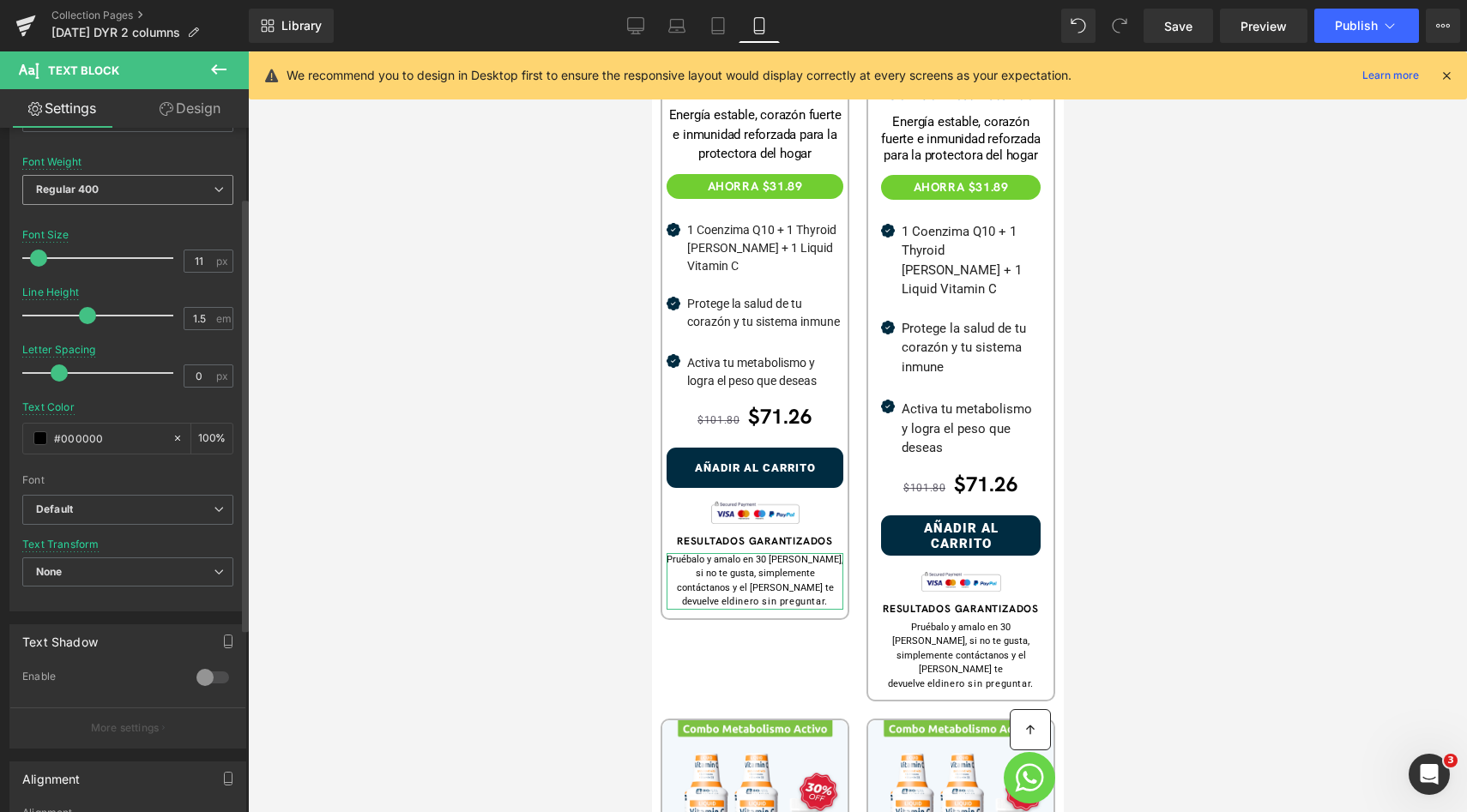
click at [164, 186] on span "Regular 400" at bounding box center [128, 189] width 211 height 30
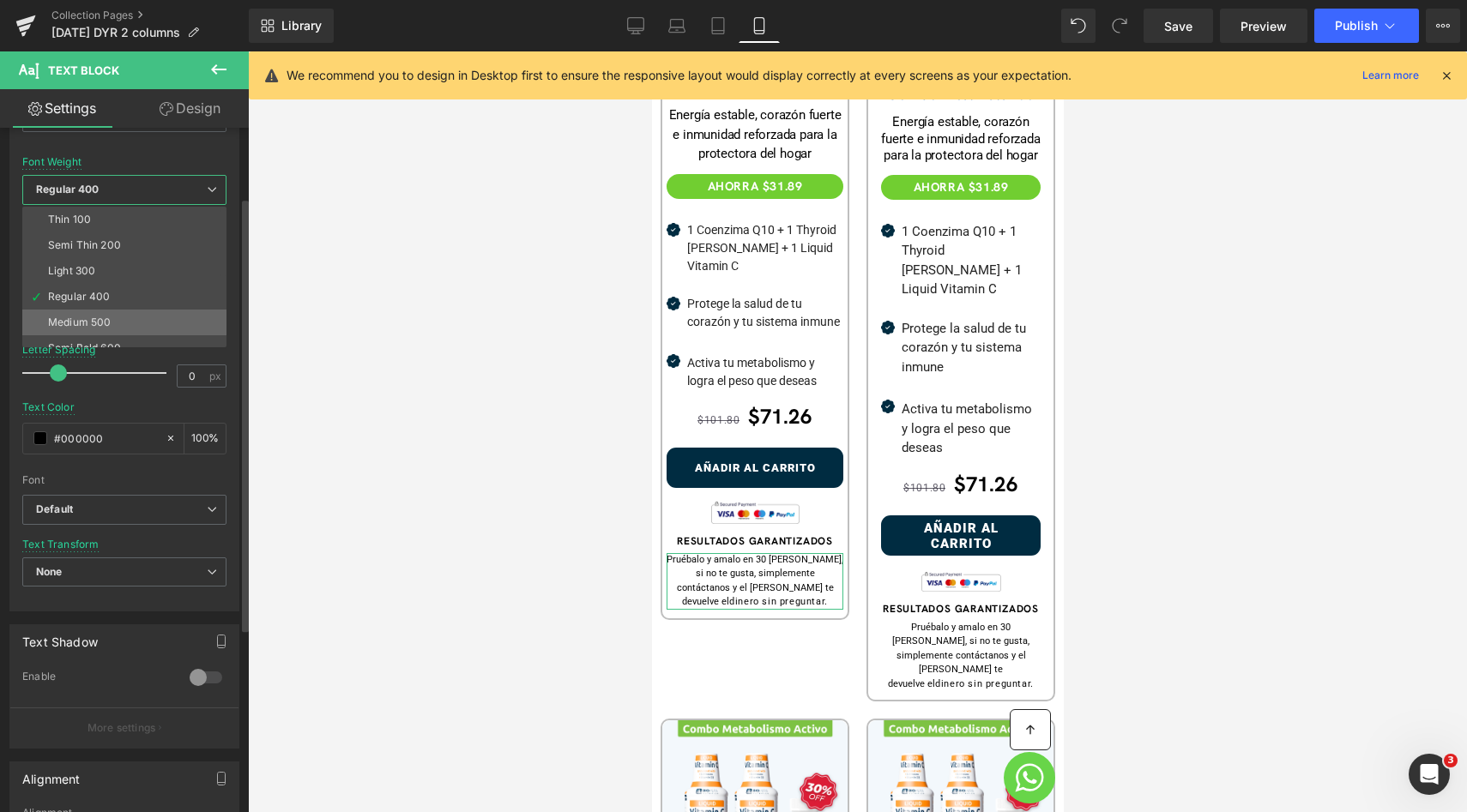
click at [115, 314] on li "Medium 500" at bounding box center [129, 323] width 212 height 25
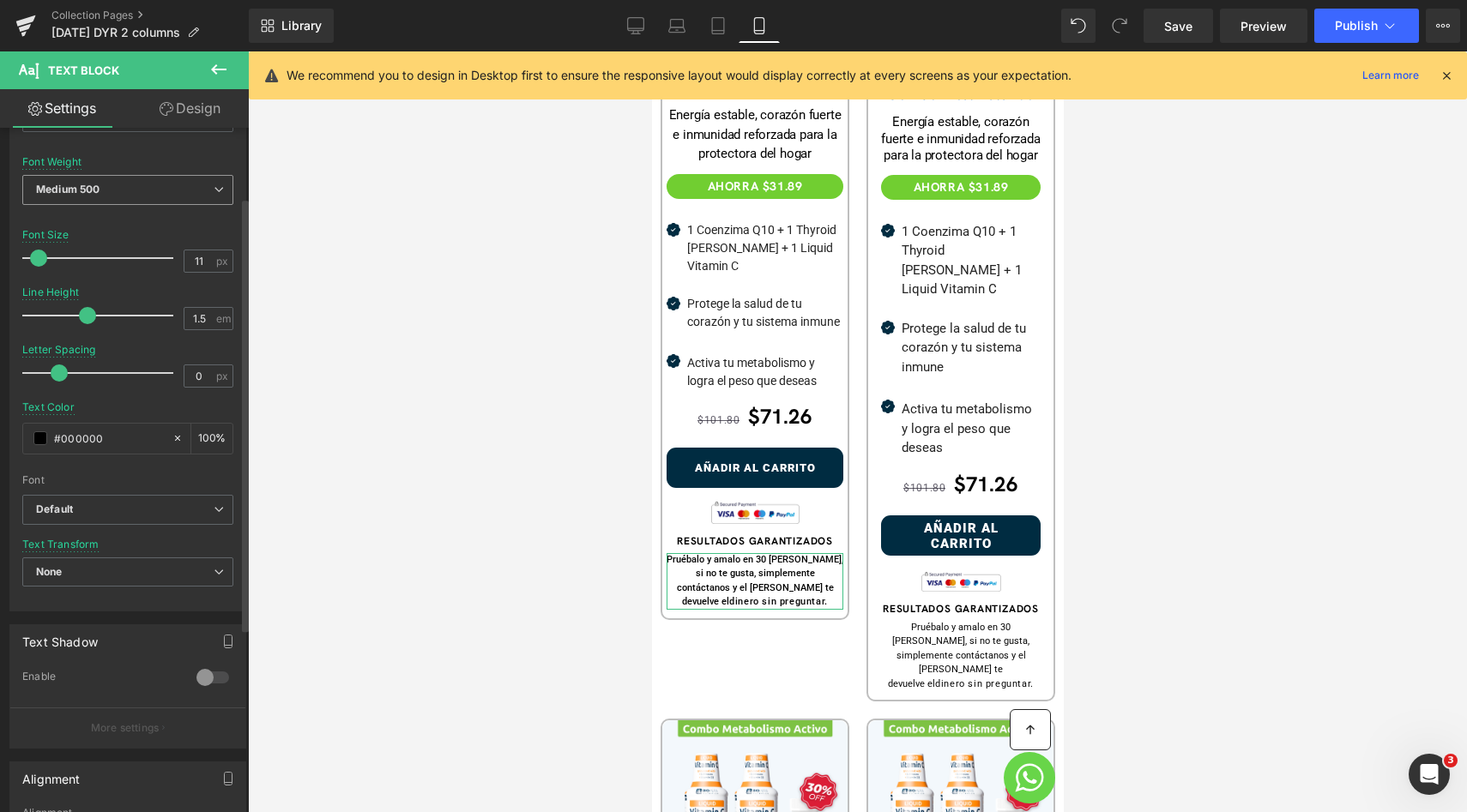
click at [87, 193] on b "Medium 500" at bounding box center [68, 189] width 63 height 13
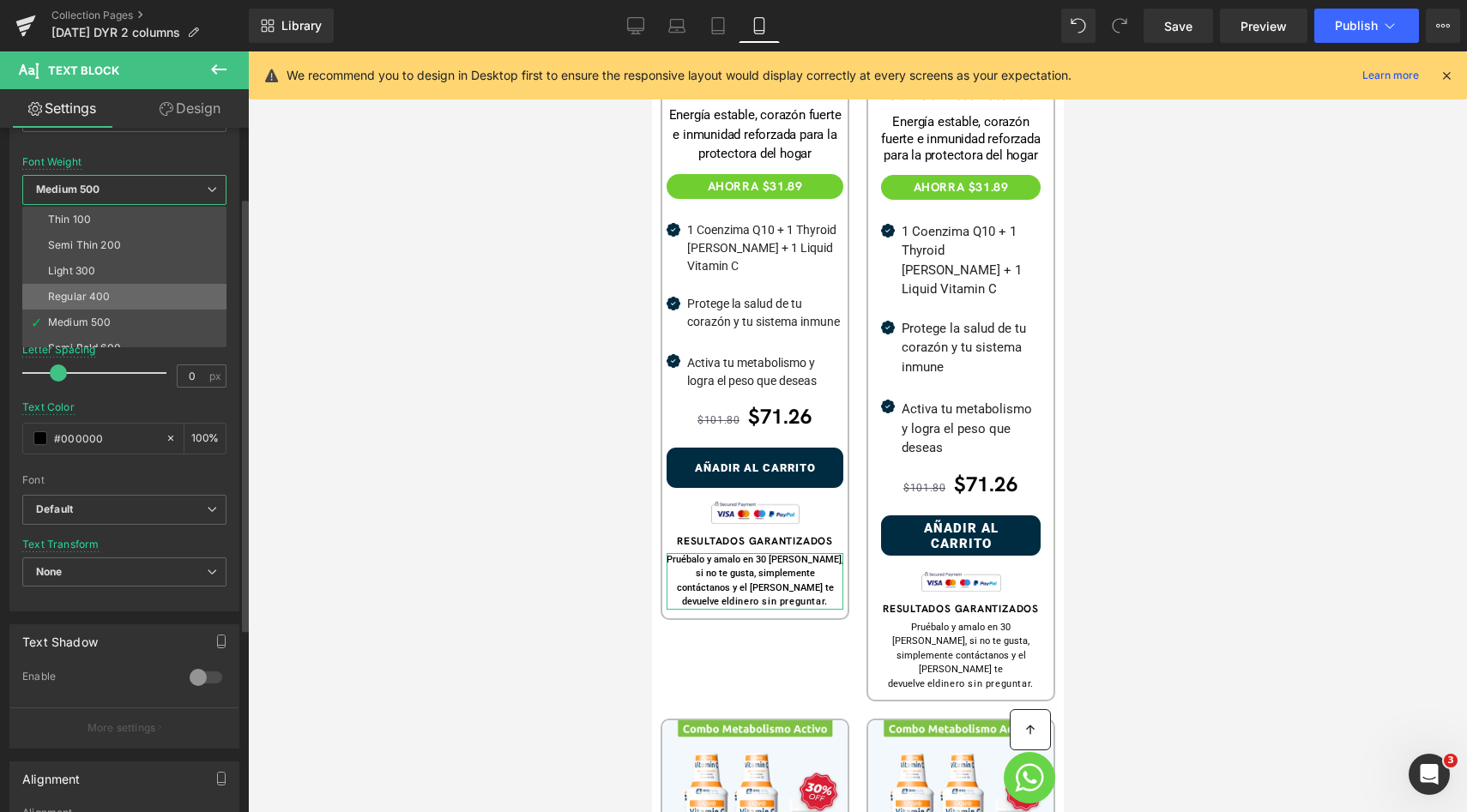
click at [77, 287] on li "Regular 400" at bounding box center [129, 296] width 212 height 25
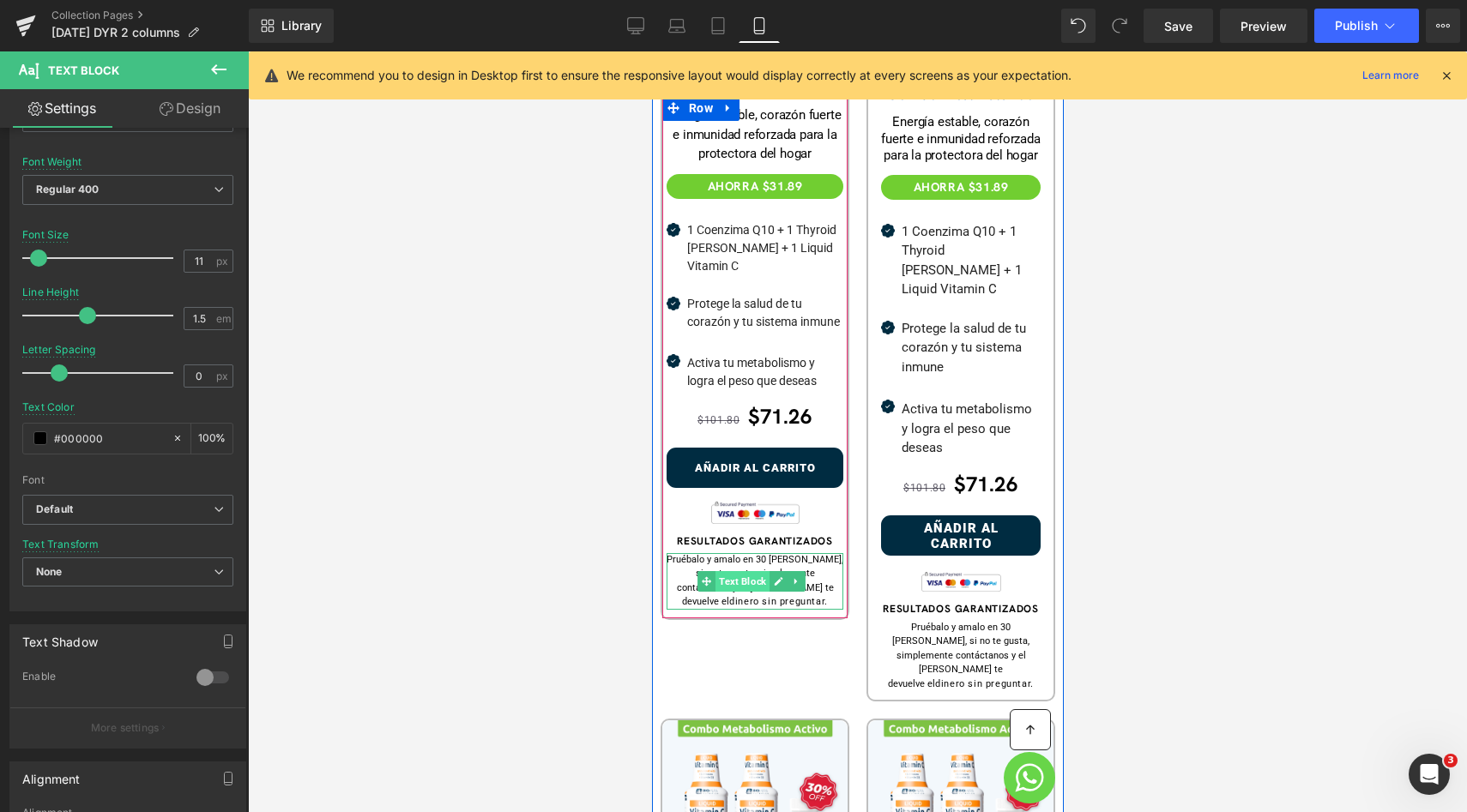
click at [740, 572] on span "Text Block" at bounding box center [742, 581] width 54 height 21
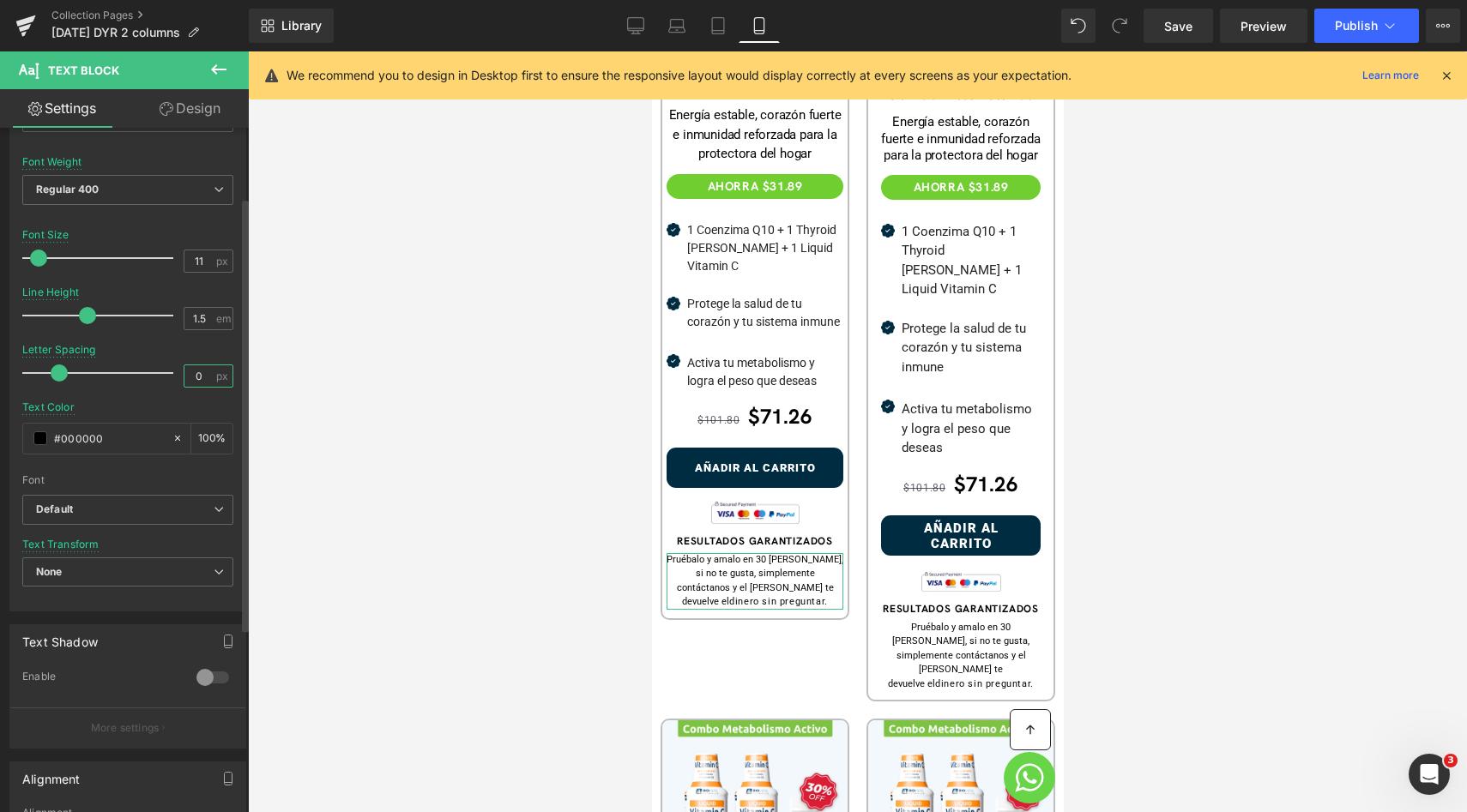
click at [196, 372] on input "0" at bounding box center [199, 376] width 30 height 22
type input "0.3"
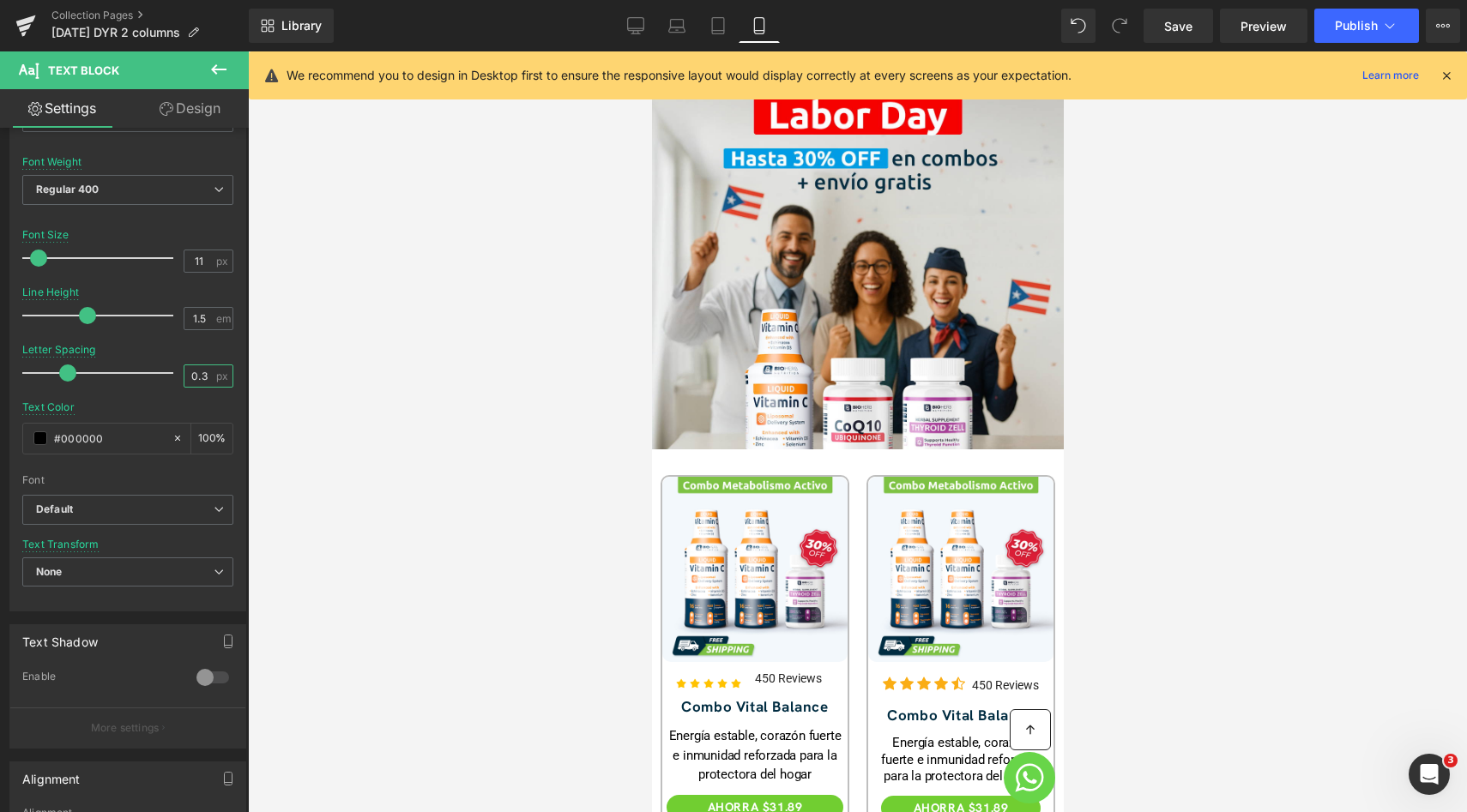
scroll to position [258, 0]
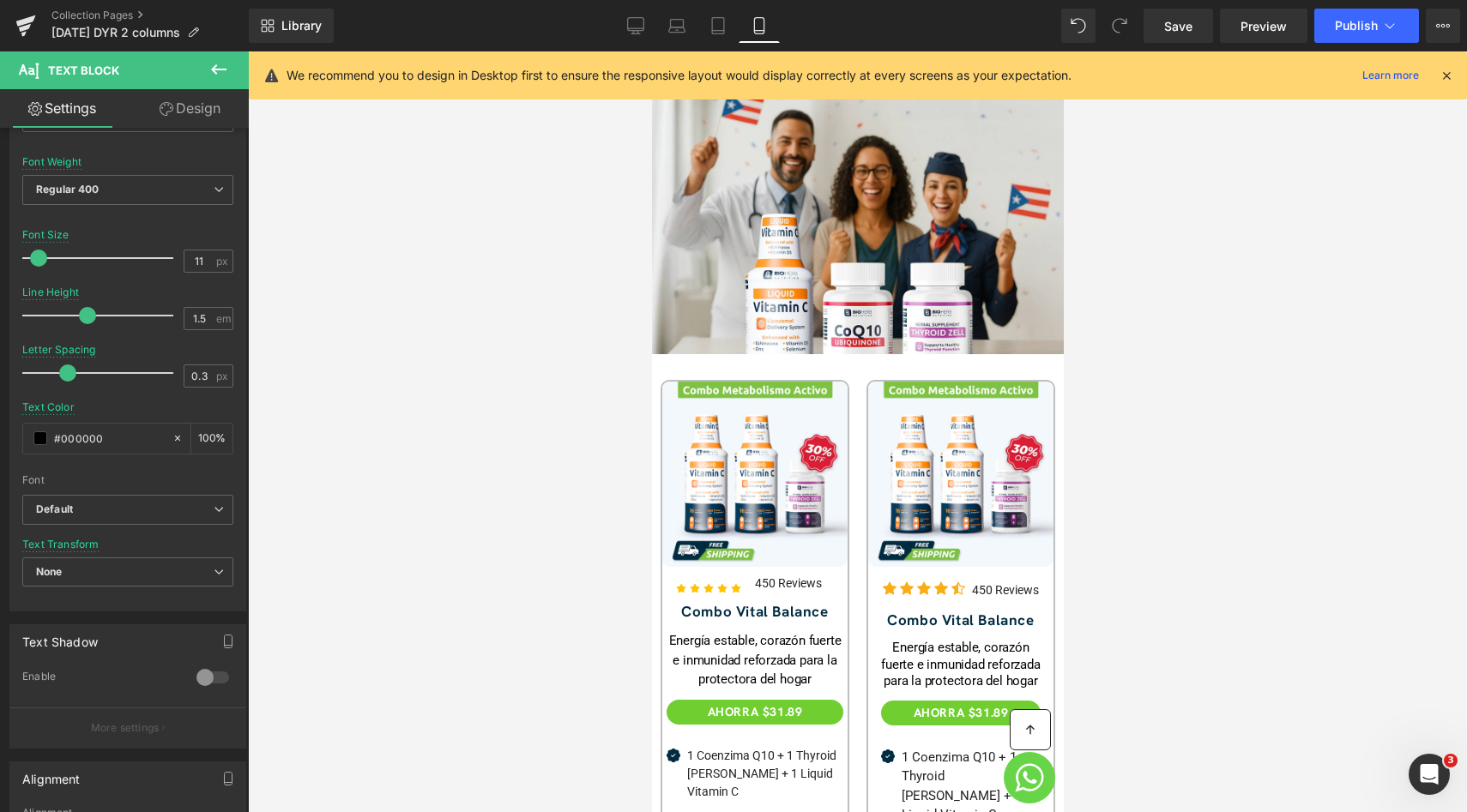
click at [651, 52] on div at bounding box center [651, 52] width 0 height 0
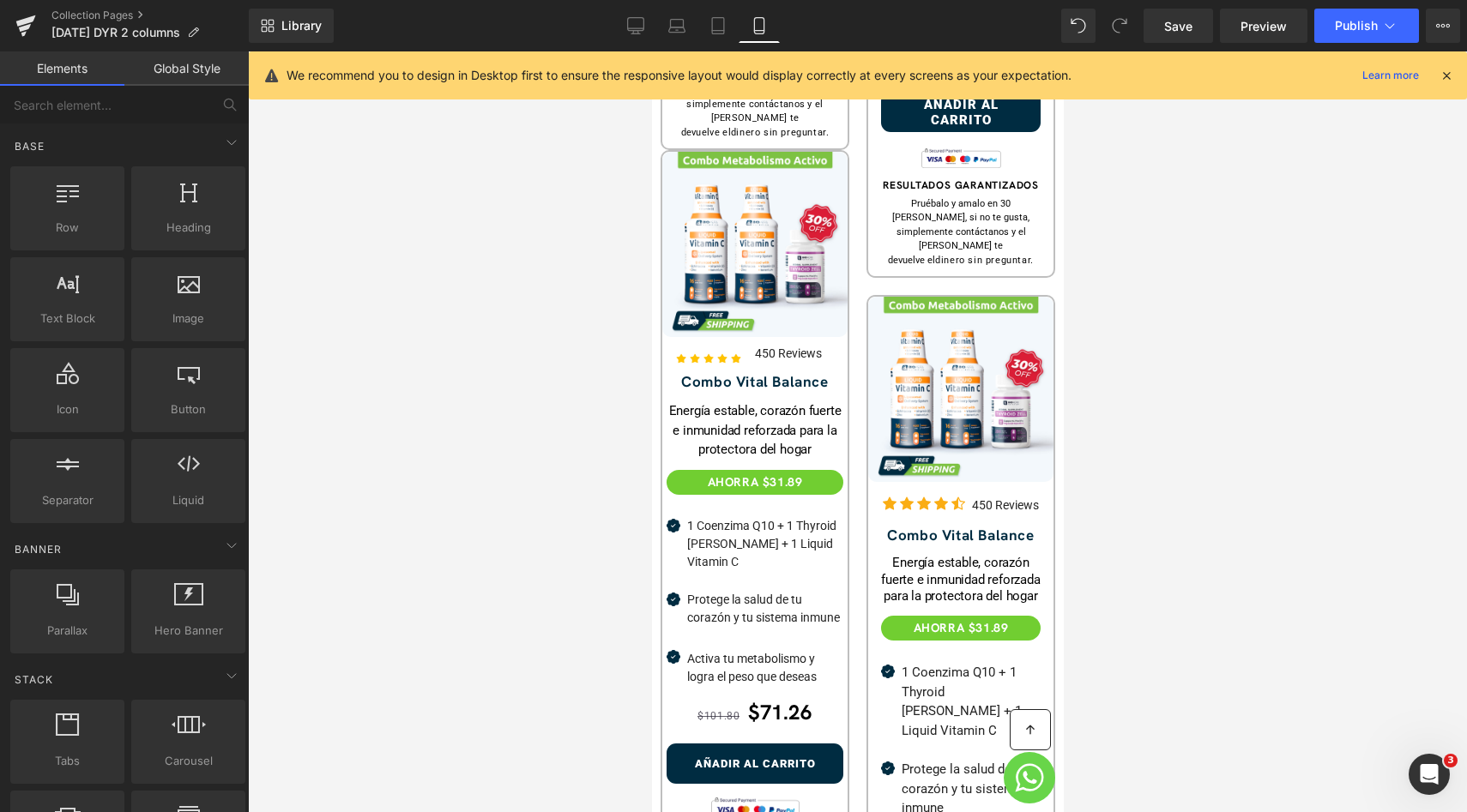
scroll to position [1247, 0]
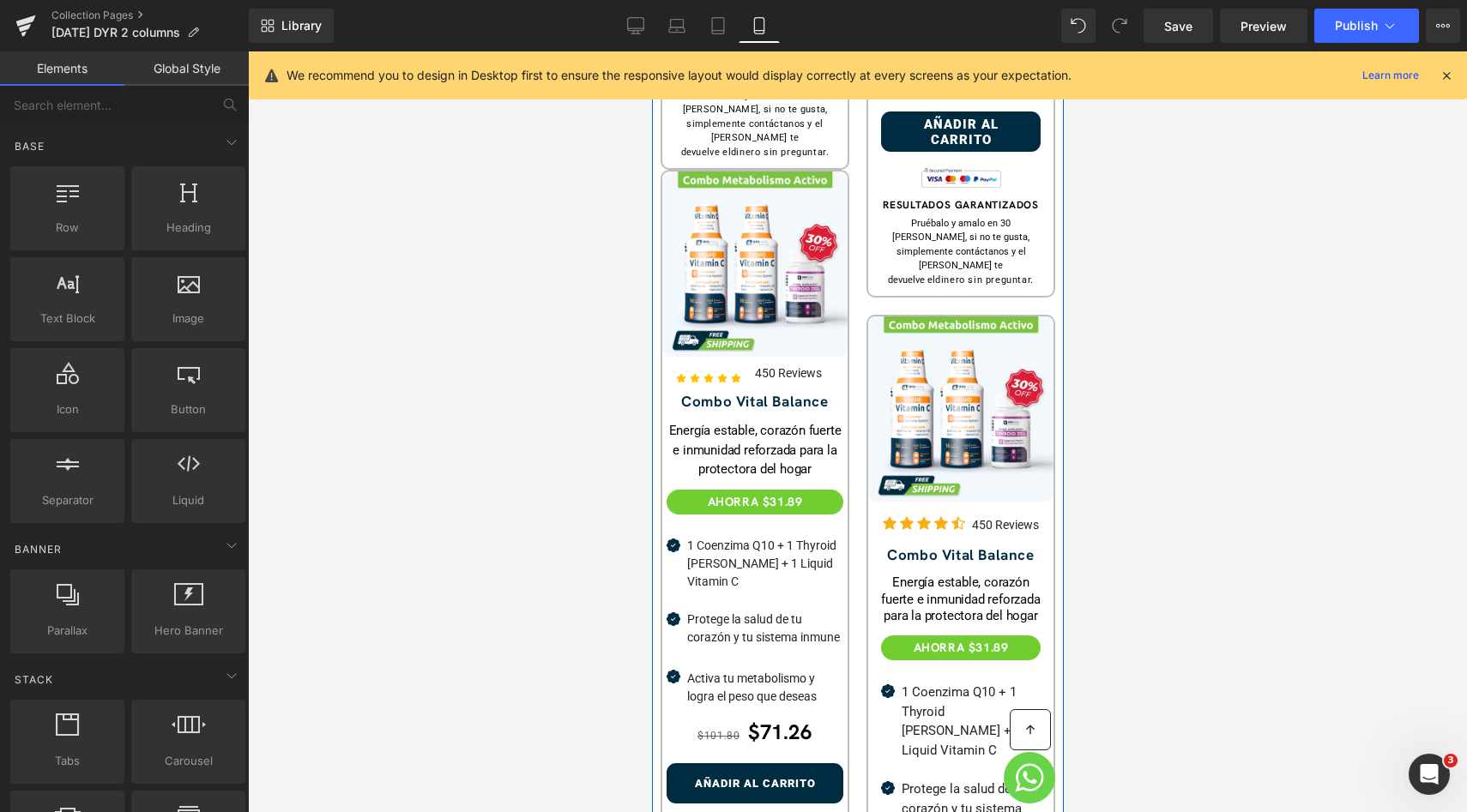
click at [938, 195] on span "Heading" at bounding box center [951, 205] width 45 height 21
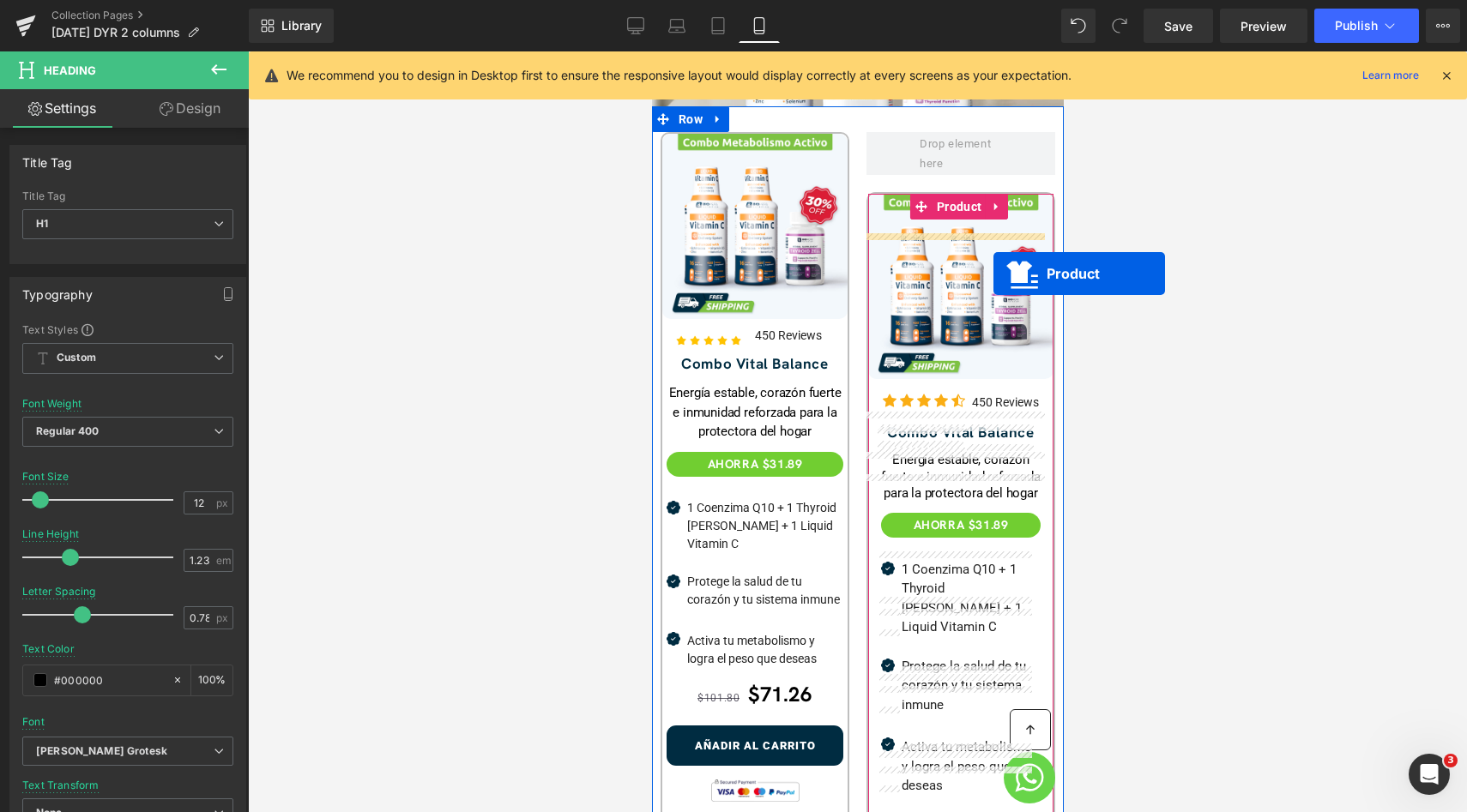
scroll to position [350, 0]
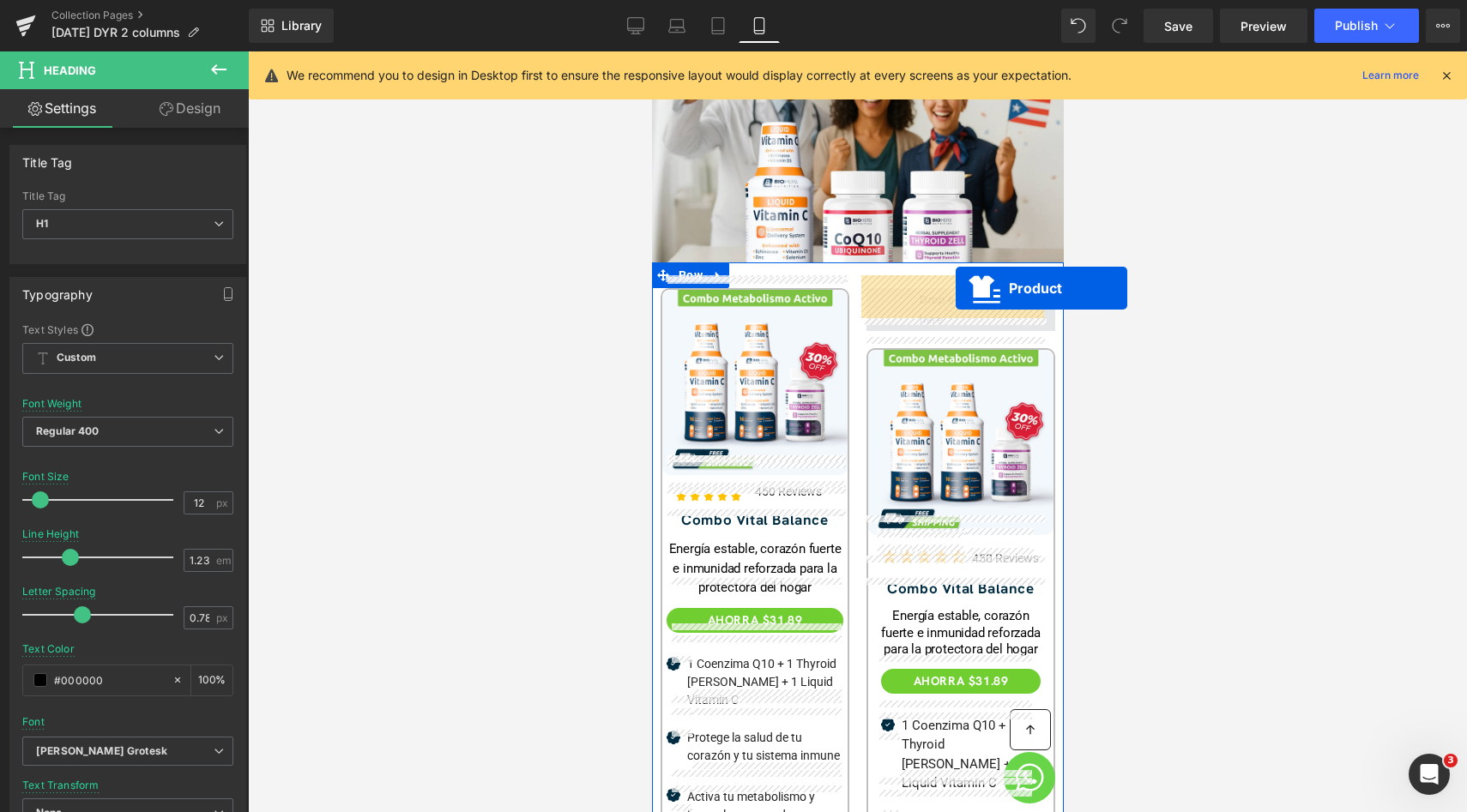
drag, startPoint x: 753, startPoint y: 165, endPoint x: 955, endPoint y: 288, distance: 236.5
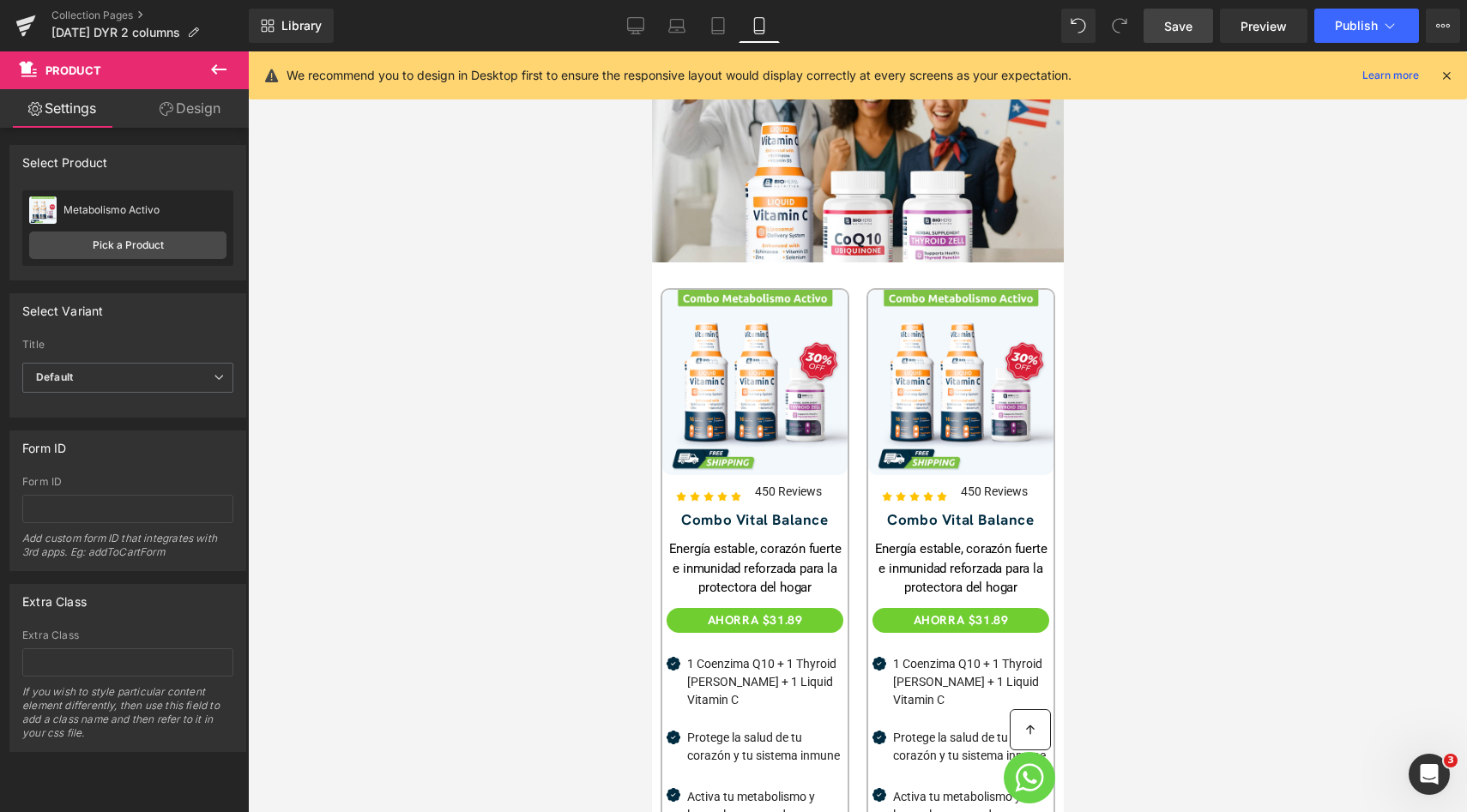
click at [1181, 34] on span "Save" at bounding box center [1178, 26] width 28 height 18
click at [1260, 40] on link "Preview" at bounding box center [1263, 25] width 87 height 34
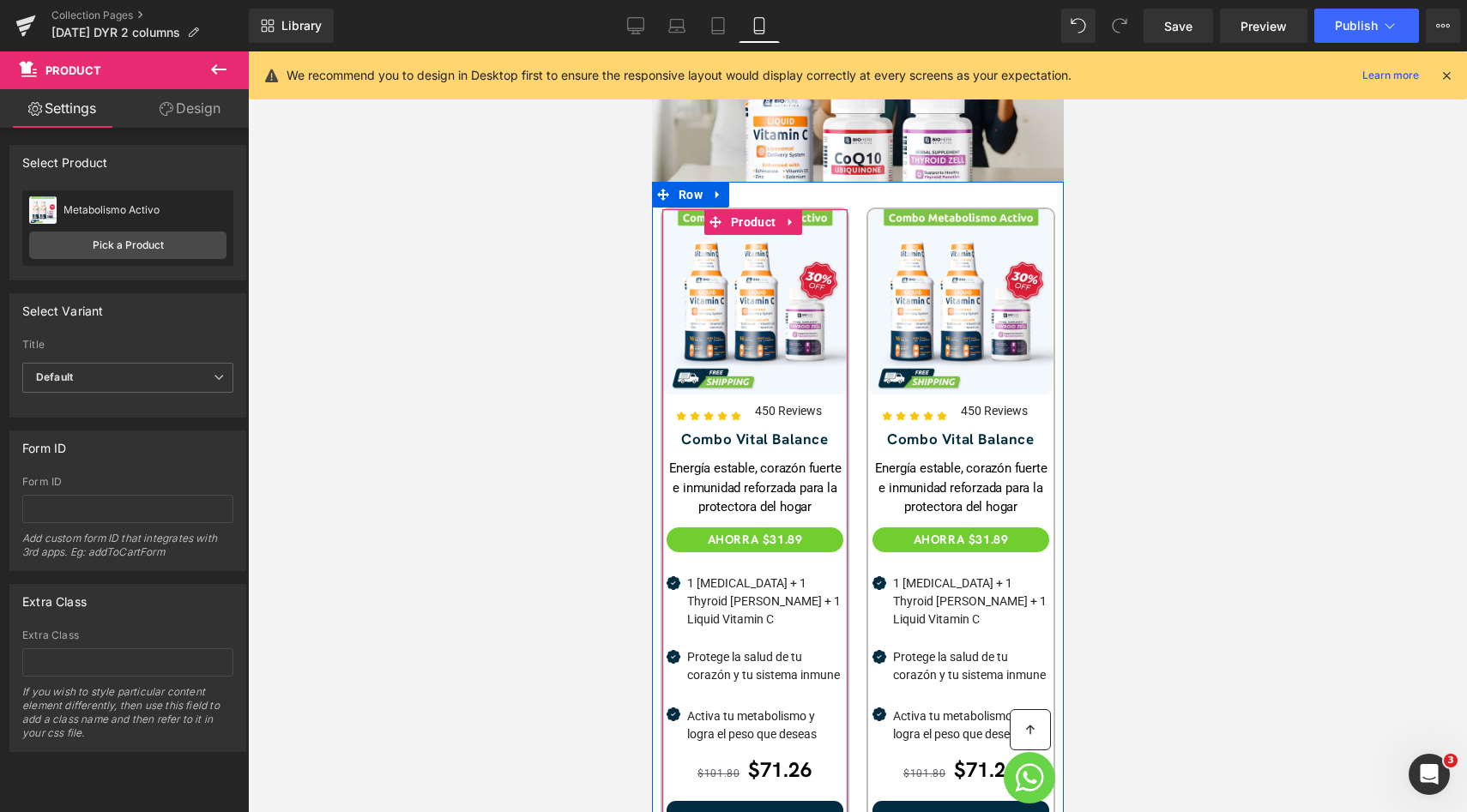
scroll to position [551, 0]
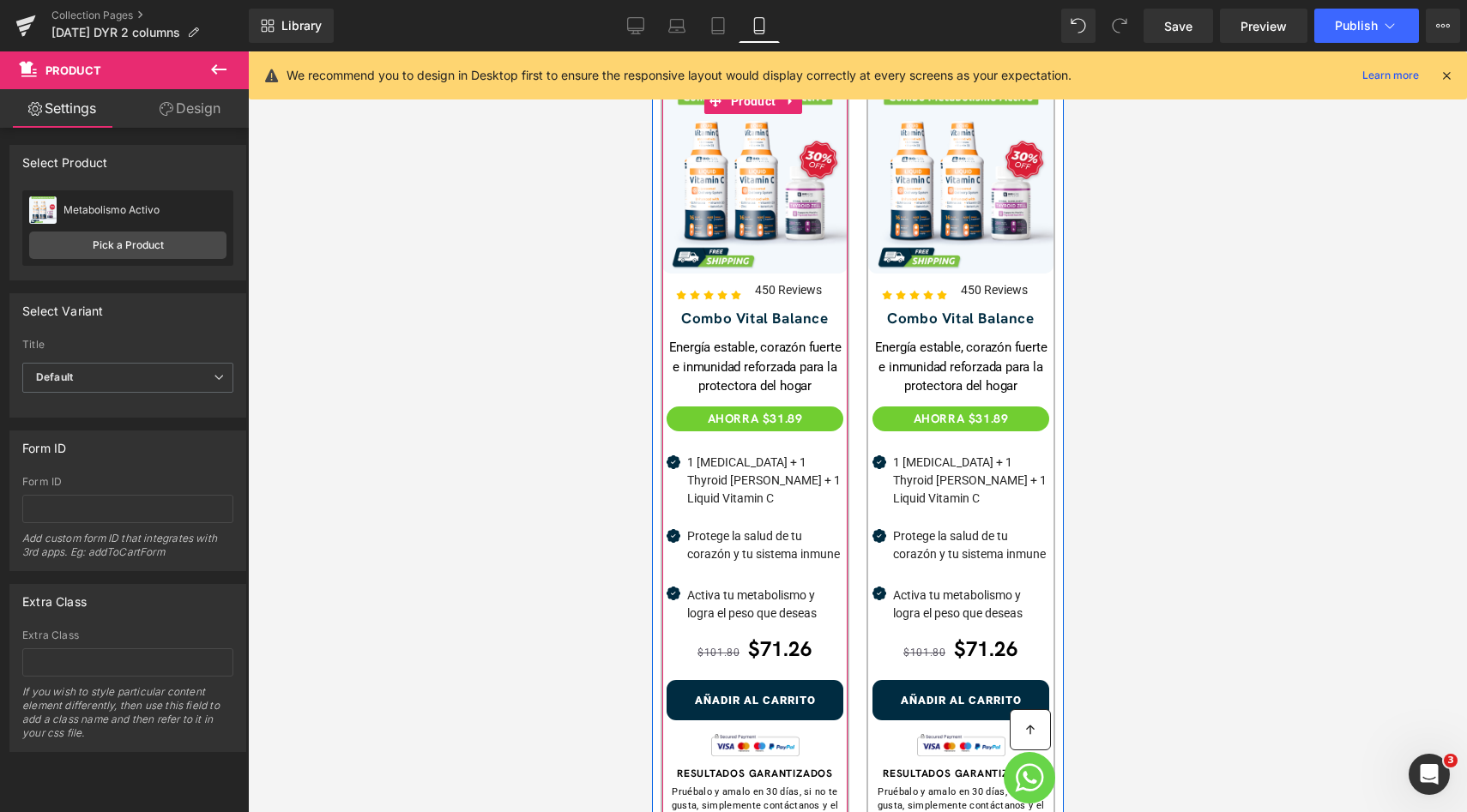
click at [782, 279] on div "450 Reviews Text Block" at bounding box center [801, 289] width 92 height 20
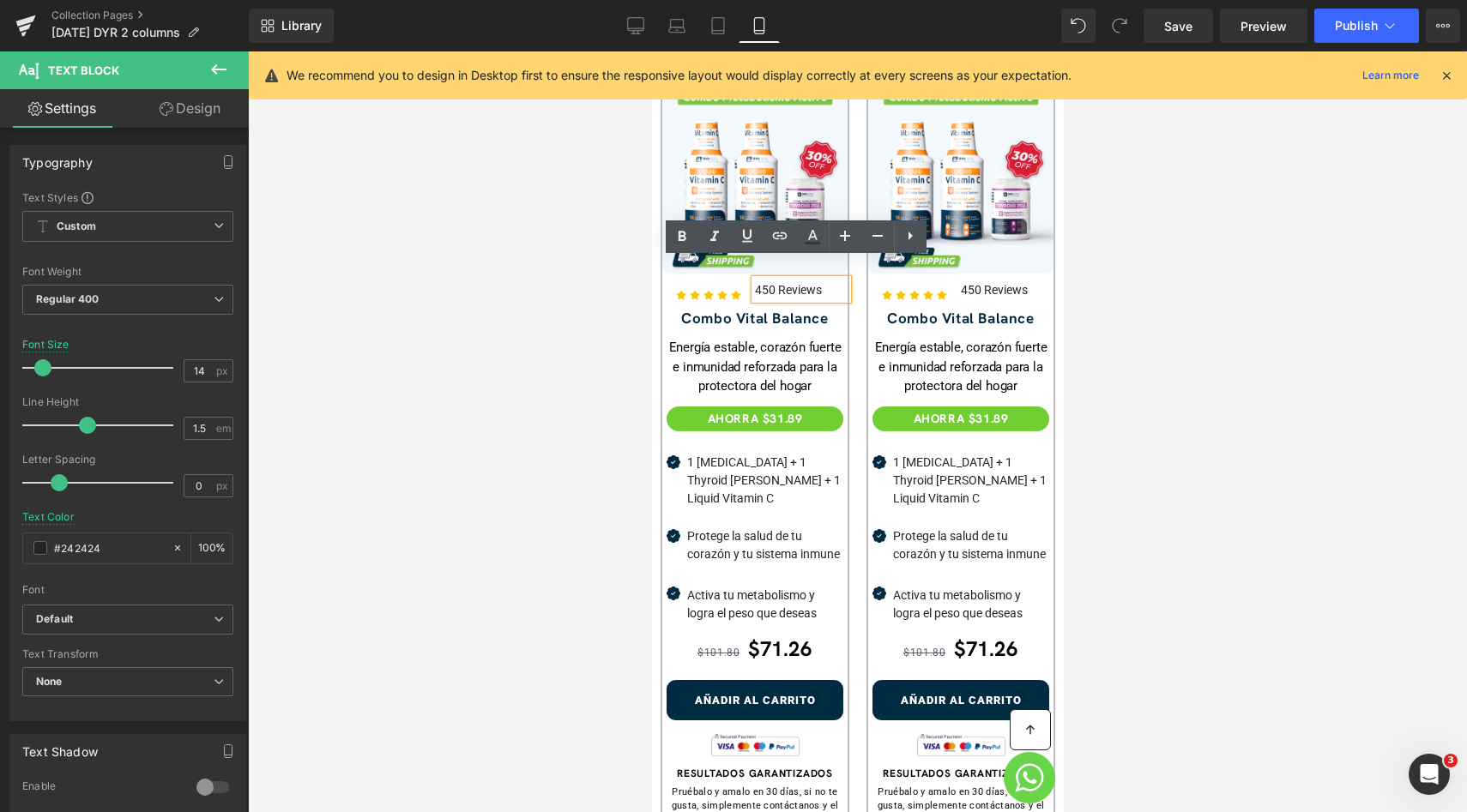
click at [786, 281] on p "450 Reviews" at bounding box center [801, 290] width 92 height 18
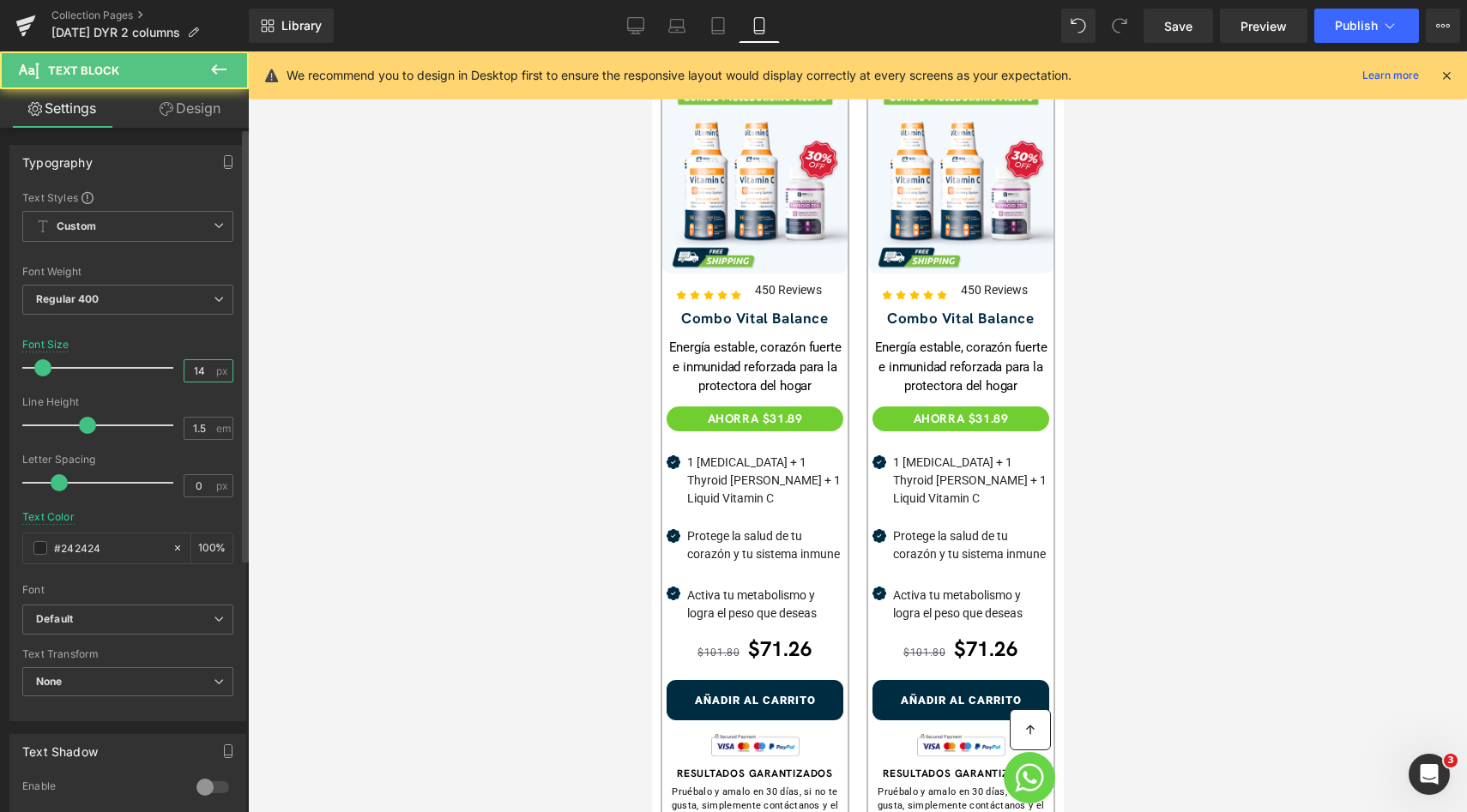
click at [191, 380] on input "14" at bounding box center [199, 371] width 30 height 22
type input "12"
click at [189, 428] on input "1.5" at bounding box center [199, 429] width 30 height 22
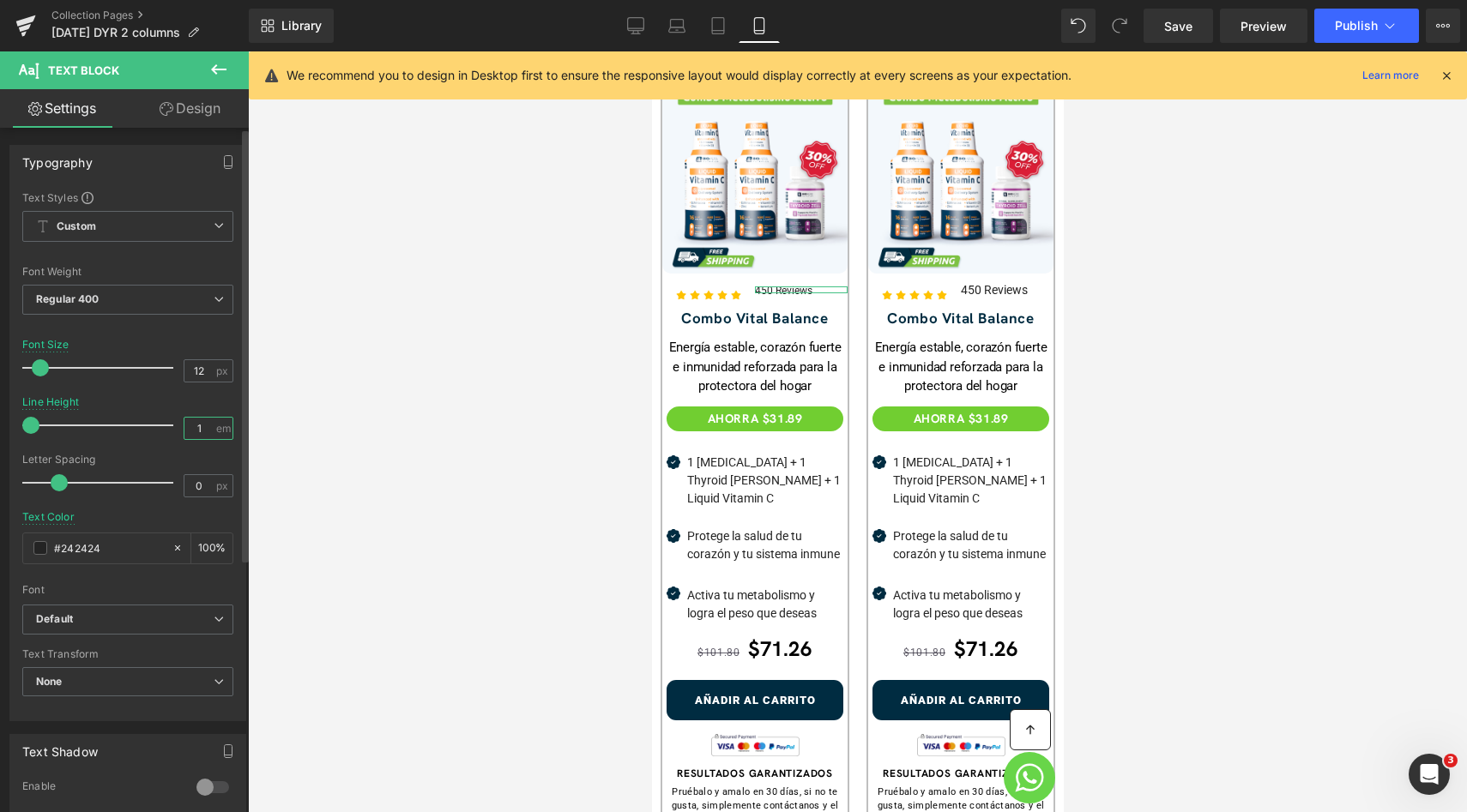
type input "1.5"
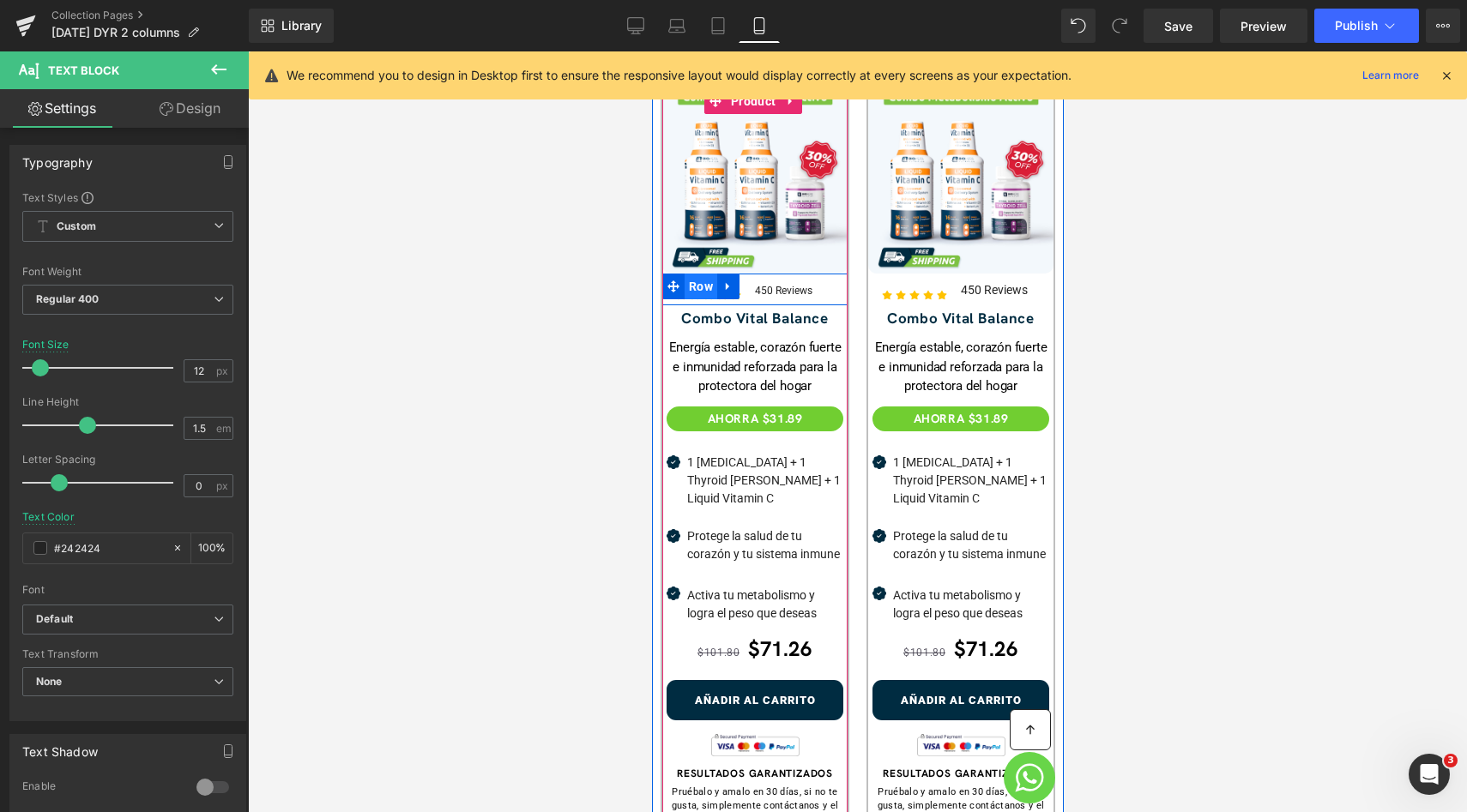
click at [703, 274] on span "Row" at bounding box center [700, 286] width 33 height 25
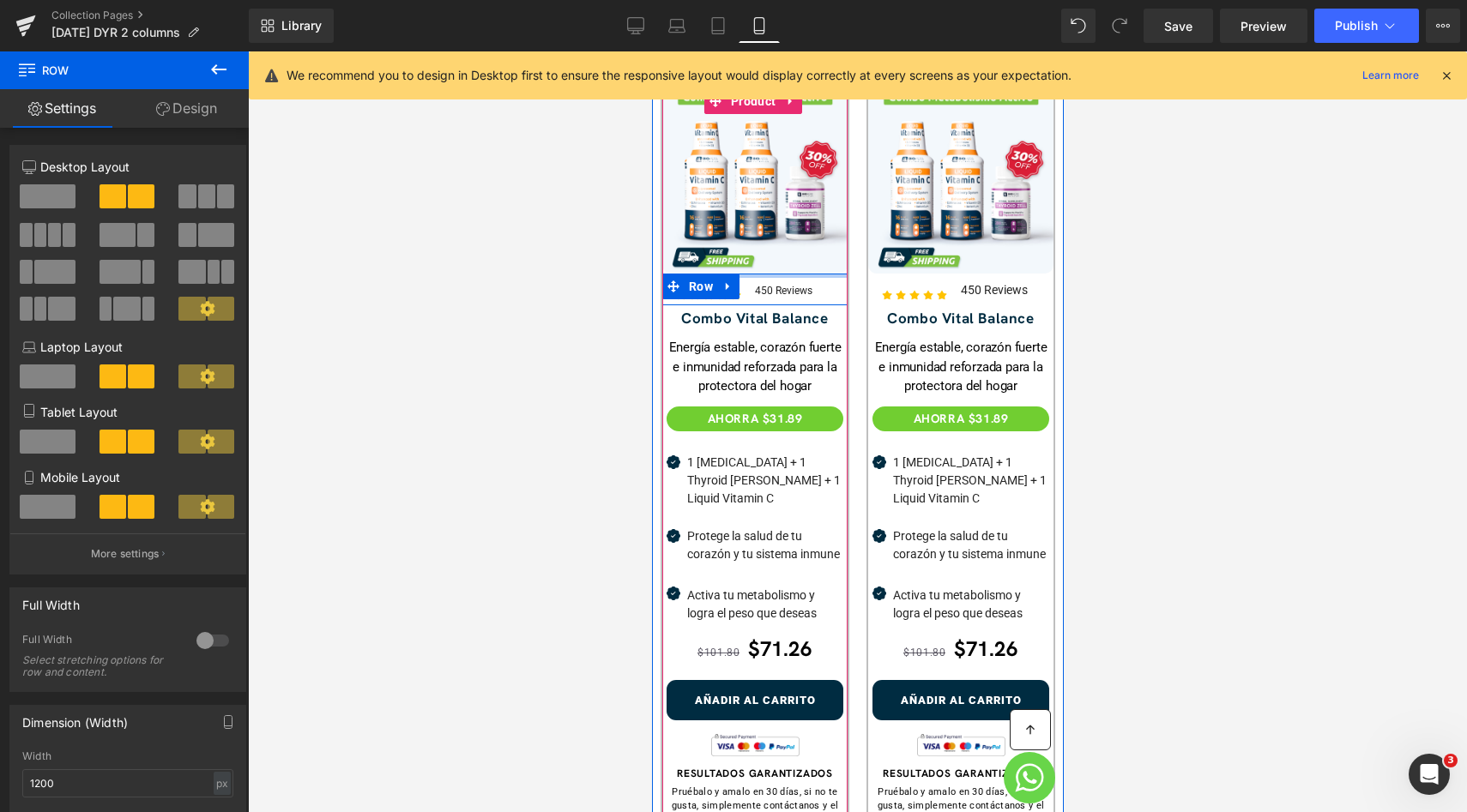
click at [821, 274] on div at bounding box center [753, 276] width 185 height 5
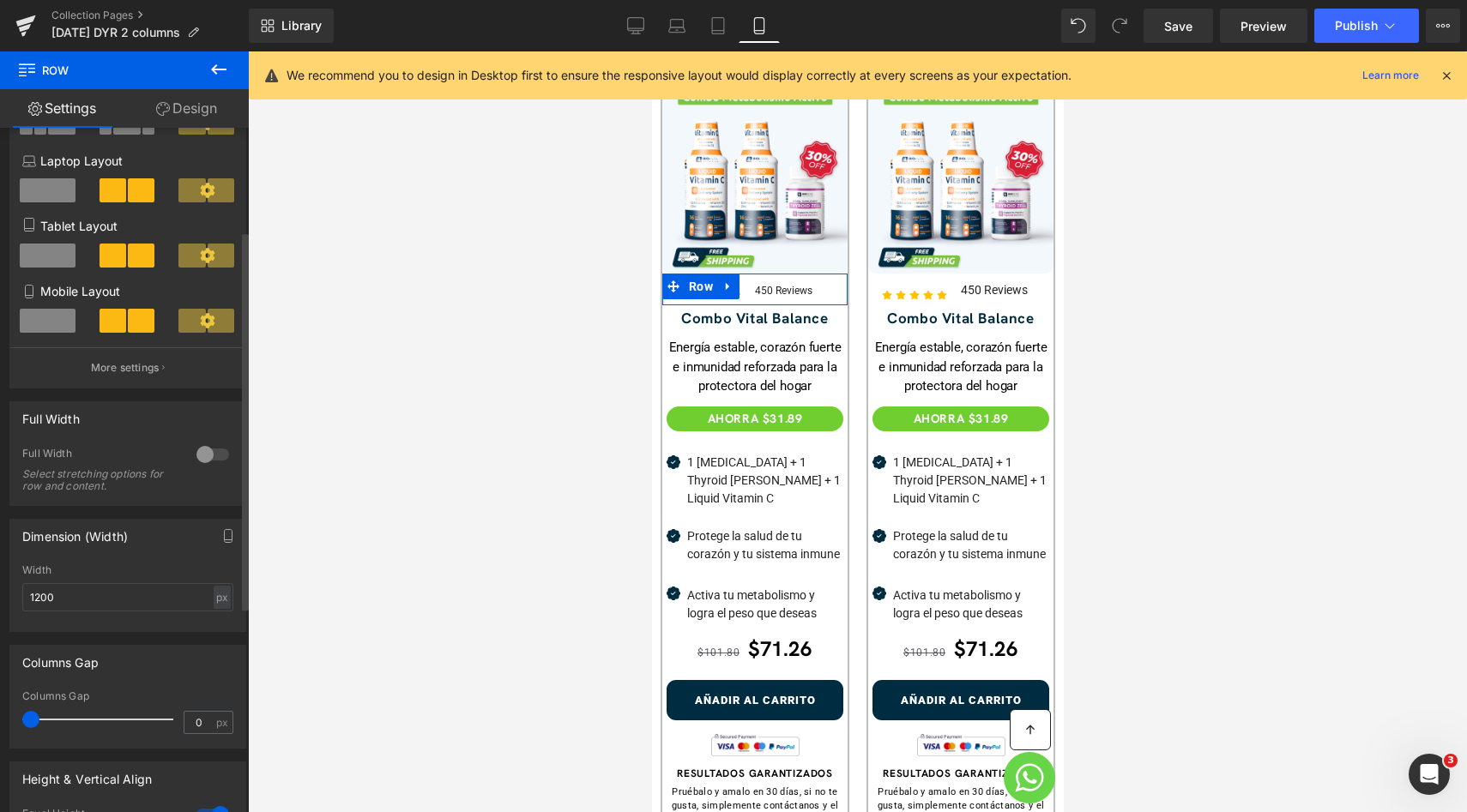
scroll to position [342, 0]
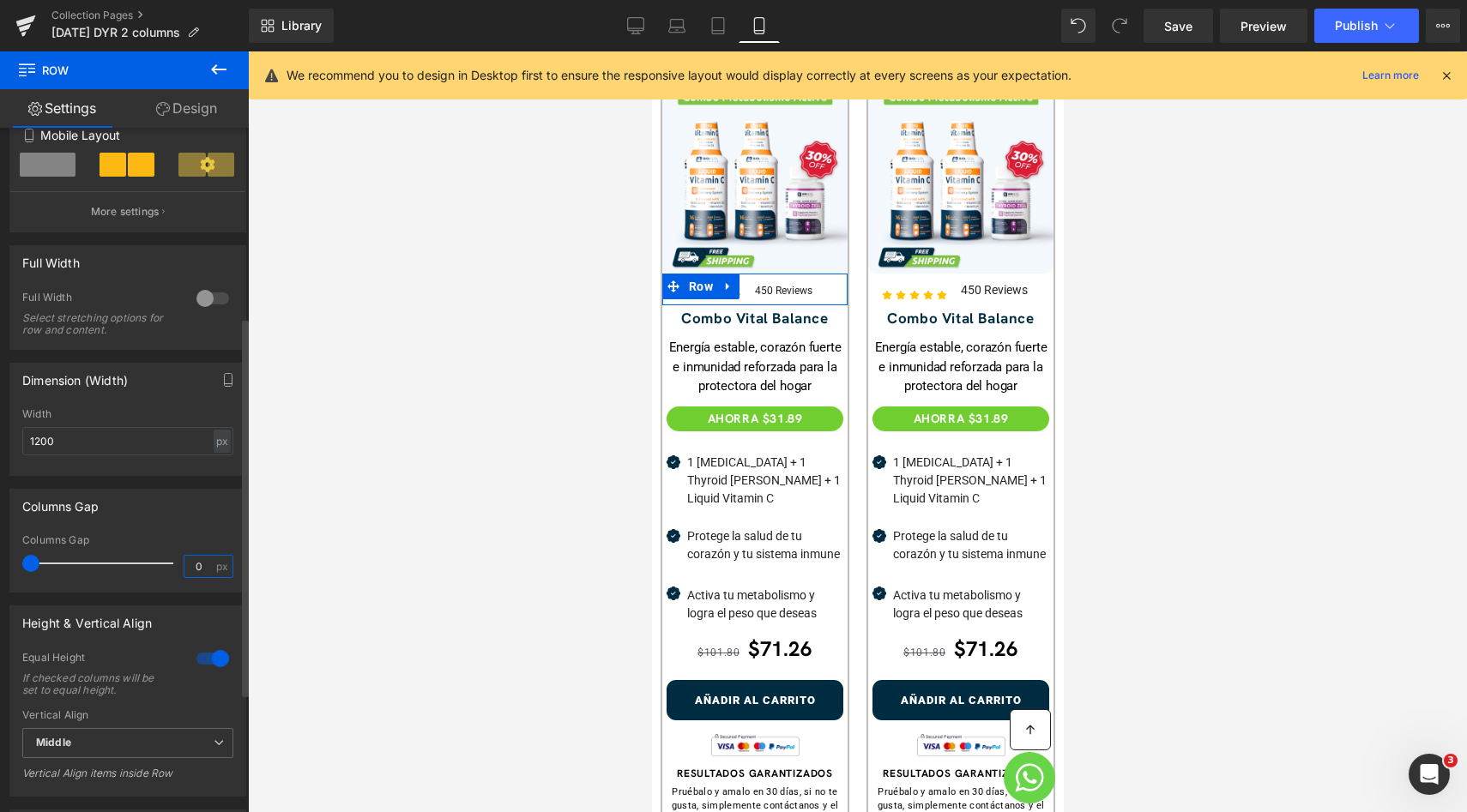
click at [200, 563] on input "0" at bounding box center [199, 566] width 30 height 22
type input "0"
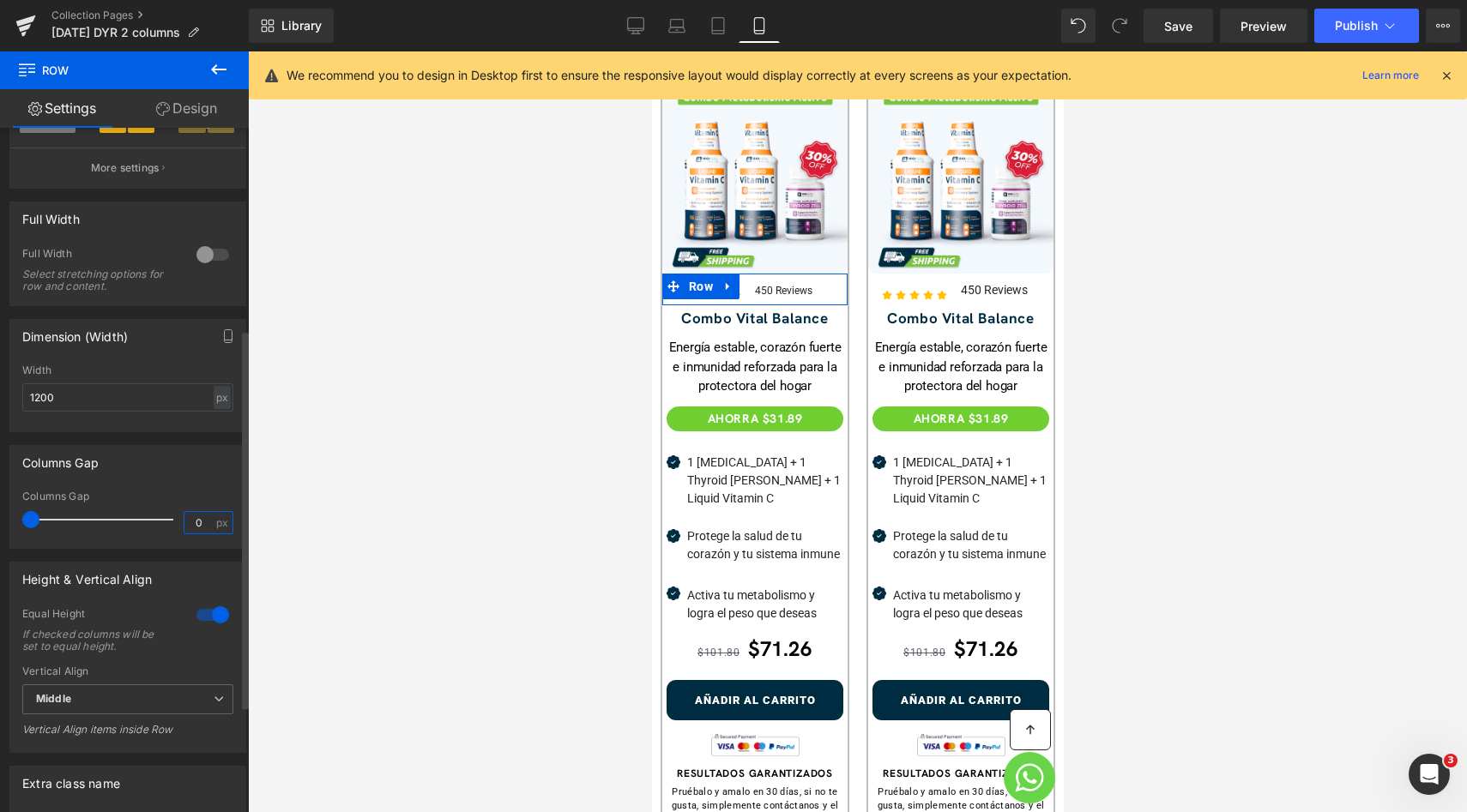
scroll to position [364, 0]
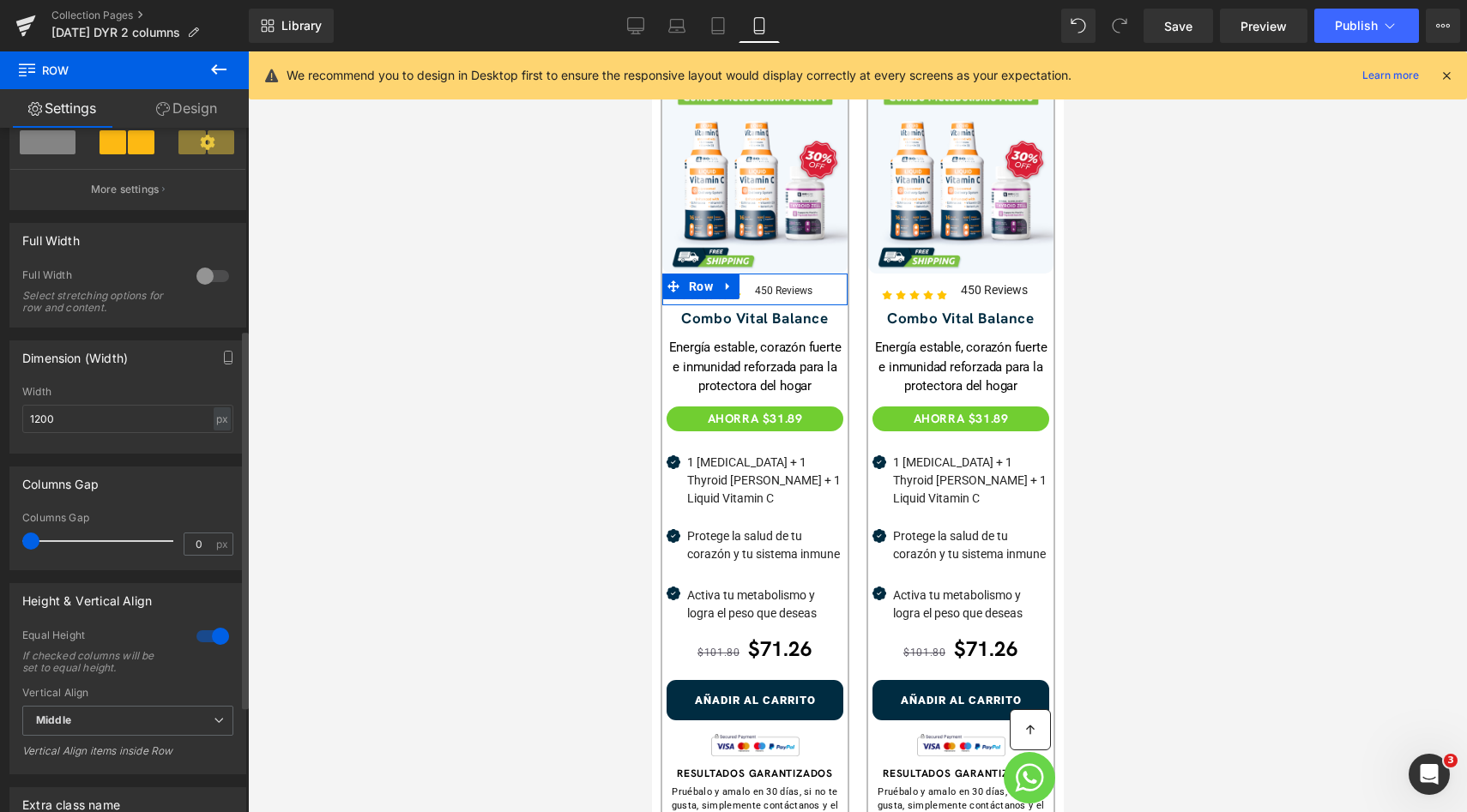
click at [198, 284] on div at bounding box center [212, 276] width 41 height 27
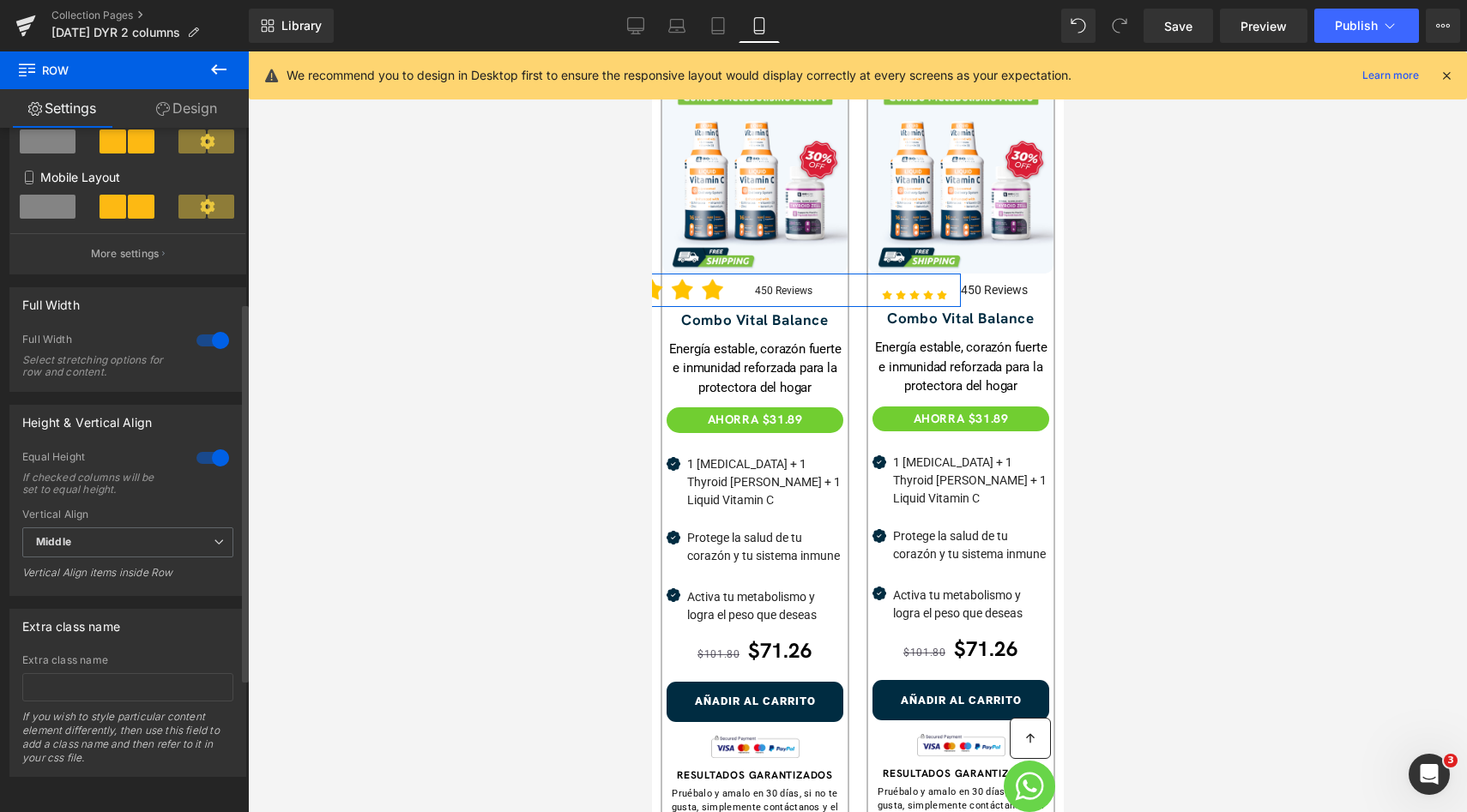
scroll to position [315, 0]
click at [198, 288] on div "Full Width" at bounding box center [127, 304] width 235 height 33
click at [209, 328] on div at bounding box center [212, 340] width 41 height 27
type input "100"
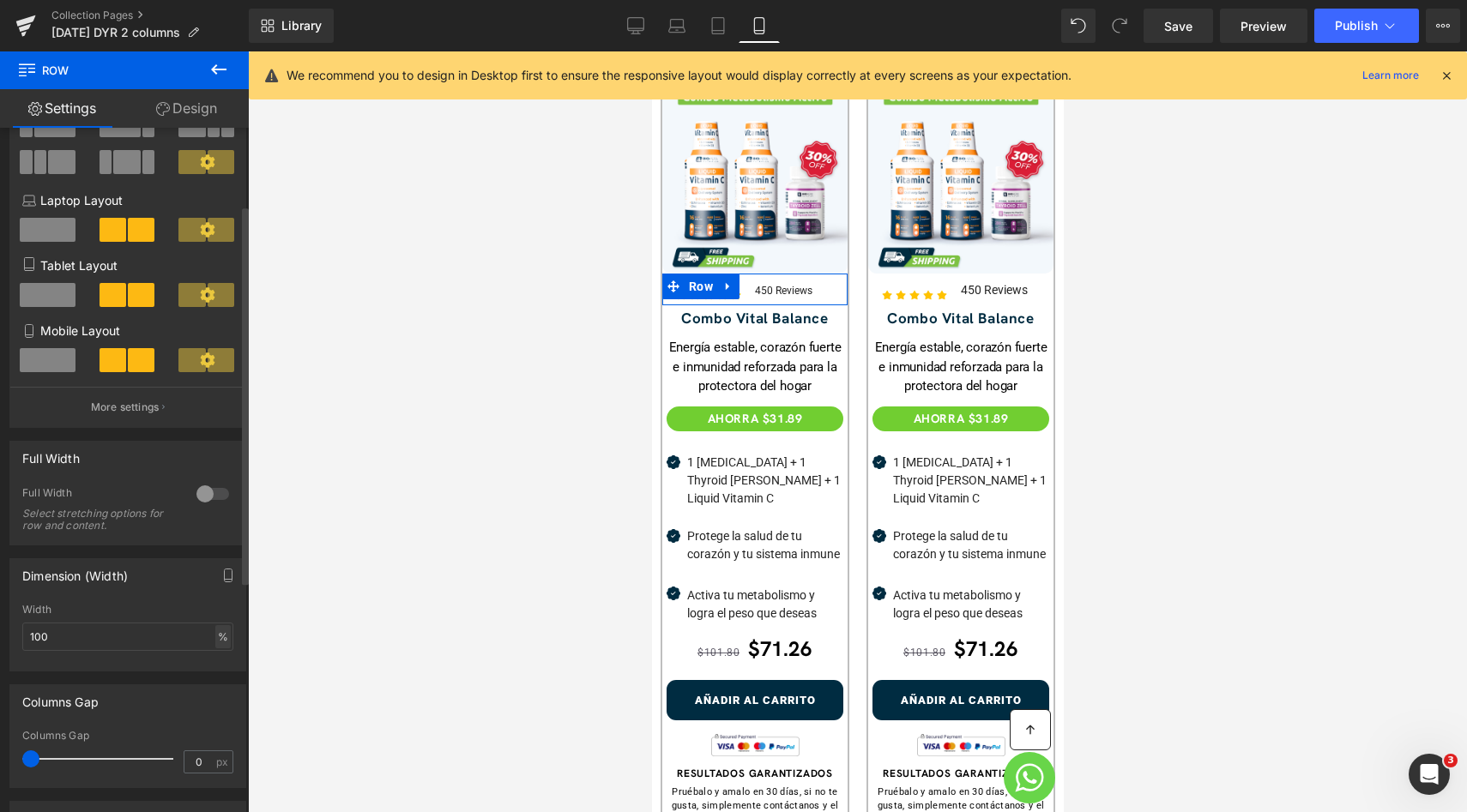
scroll to position [26, 0]
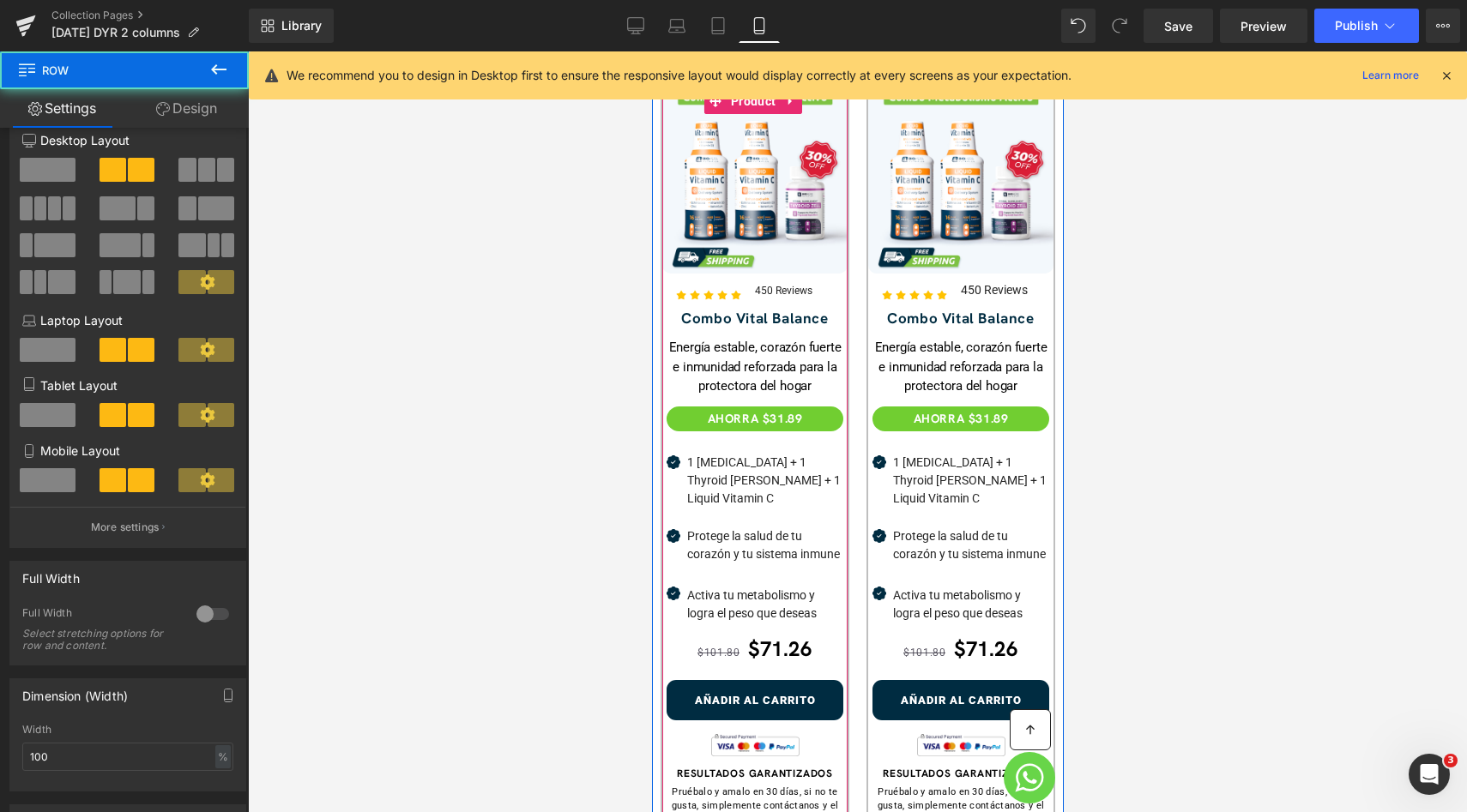
click at [700, 281] on div "Image NaNpx 450 Reviews Text Block Row" at bounding box center [753, 289] width 185 height 32
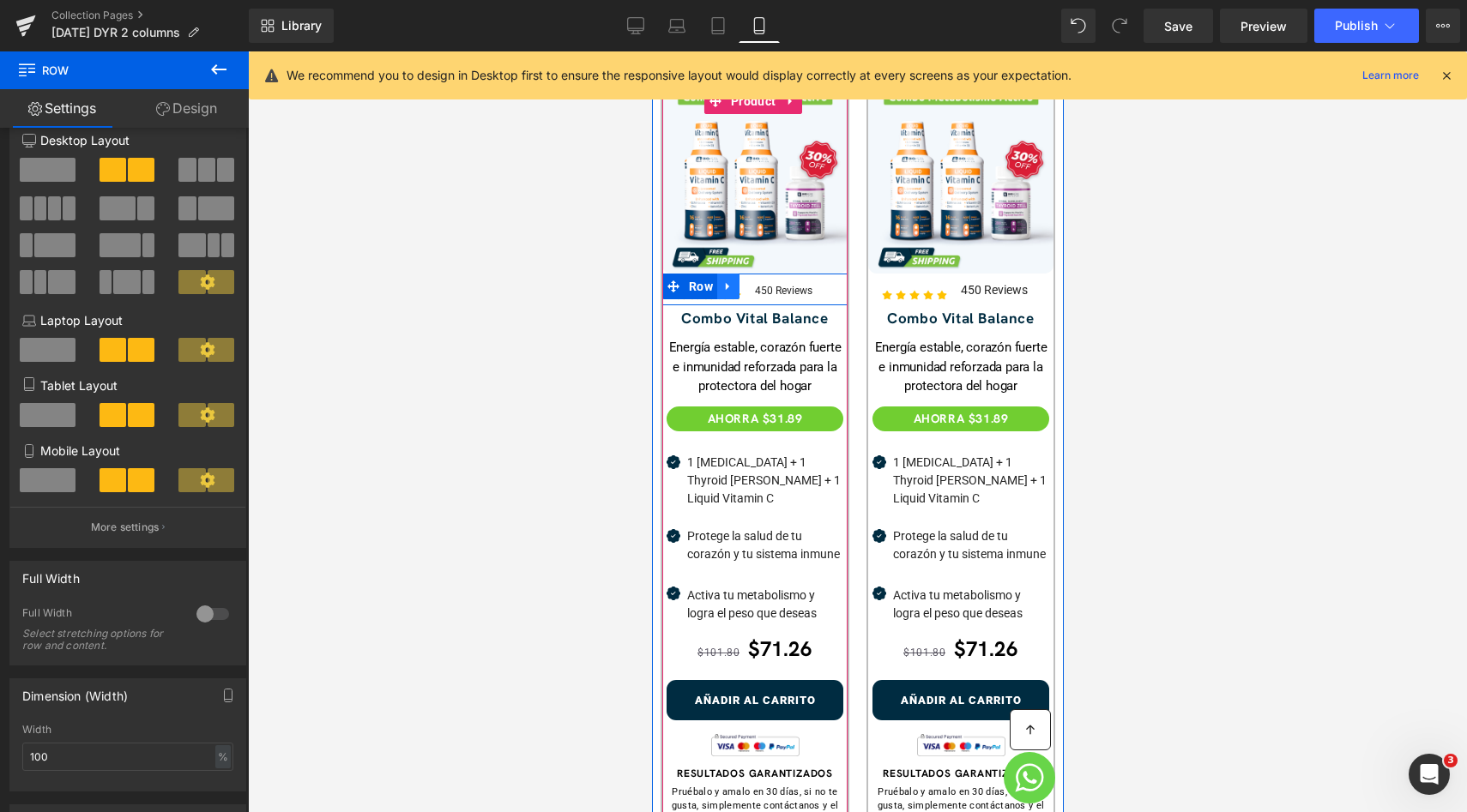
click at [723, 274] on link at bounding box center [727, 286] width 23 height 25
click at [701, 278] on span "Row" at bounding box center [700, 286] width 33 height 25
click at [697, 296] on div at bounding box center [707, 298] width 92 height 5
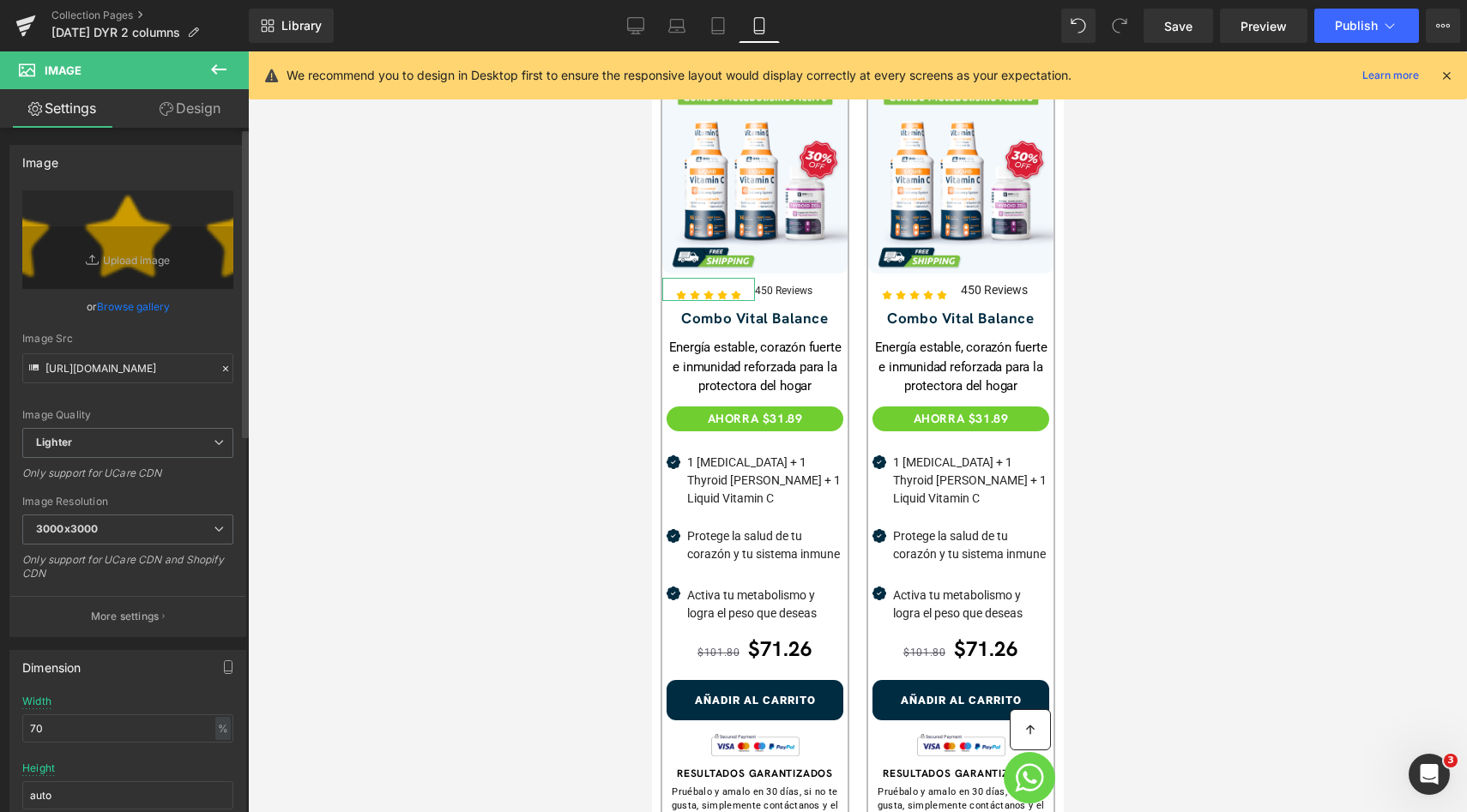
scroll to position [187, 0]
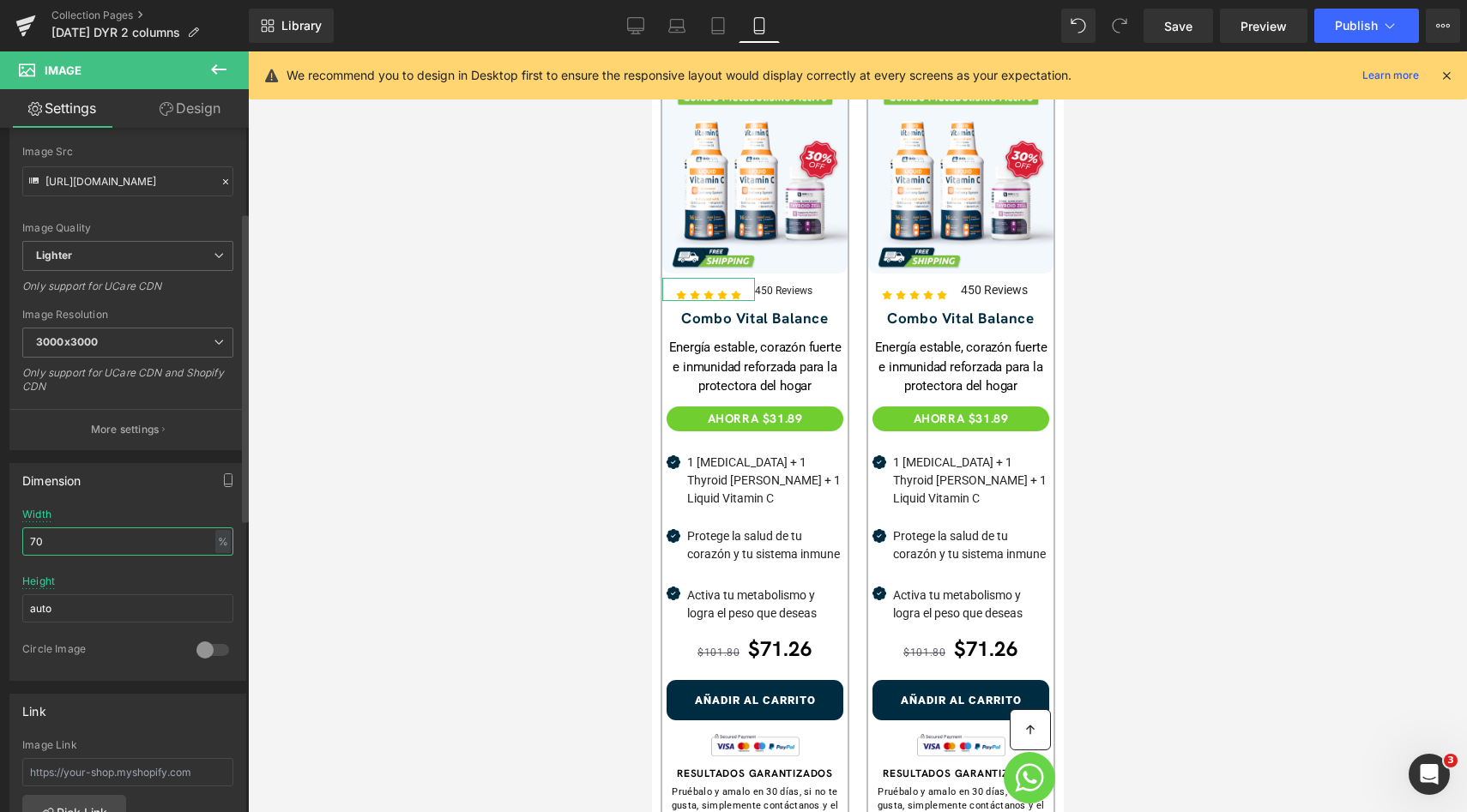
click at [93, 543] on input "70" at bounding box center [128, 541] width 211 height 28
type input "70"
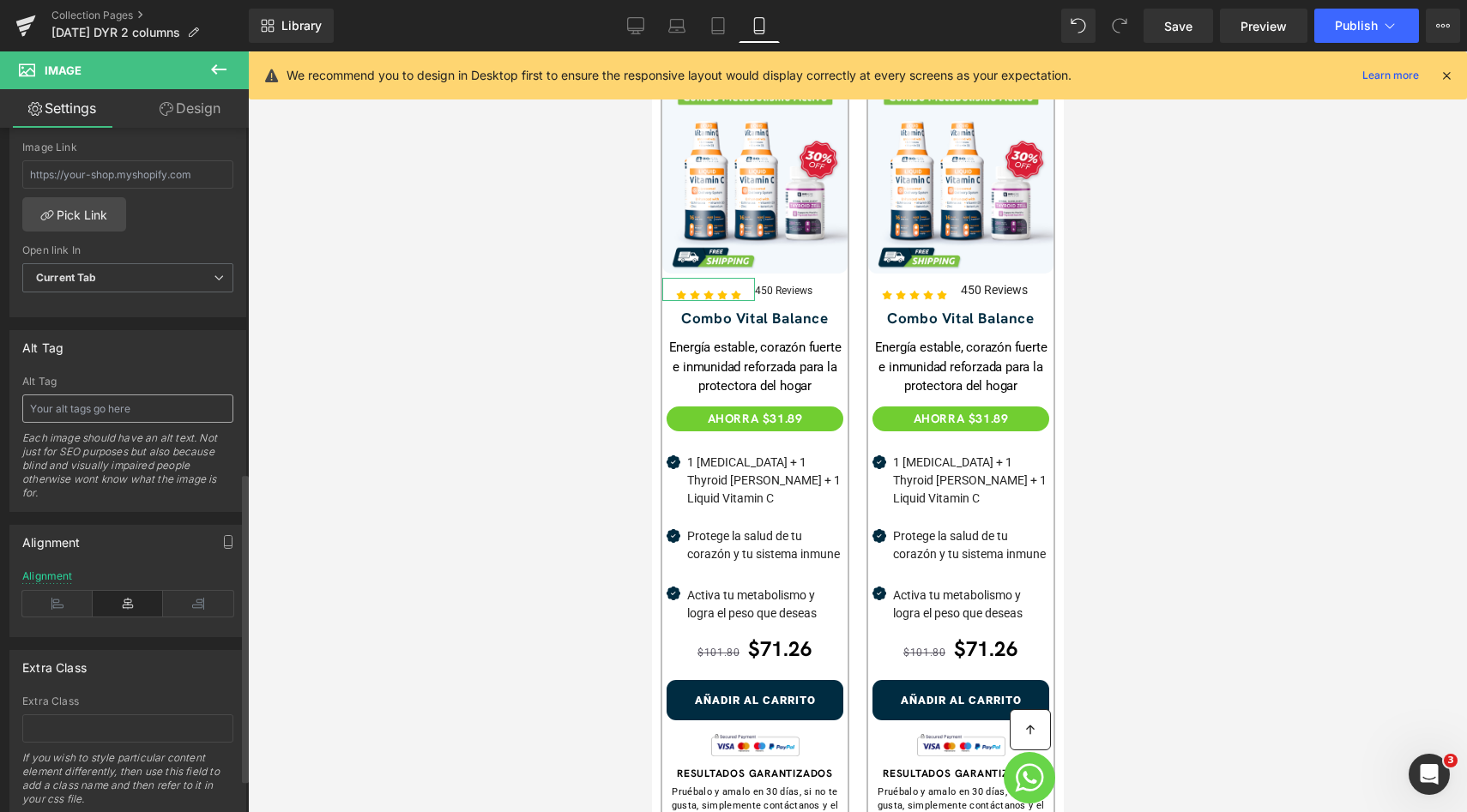
scroll to position [763, 0]
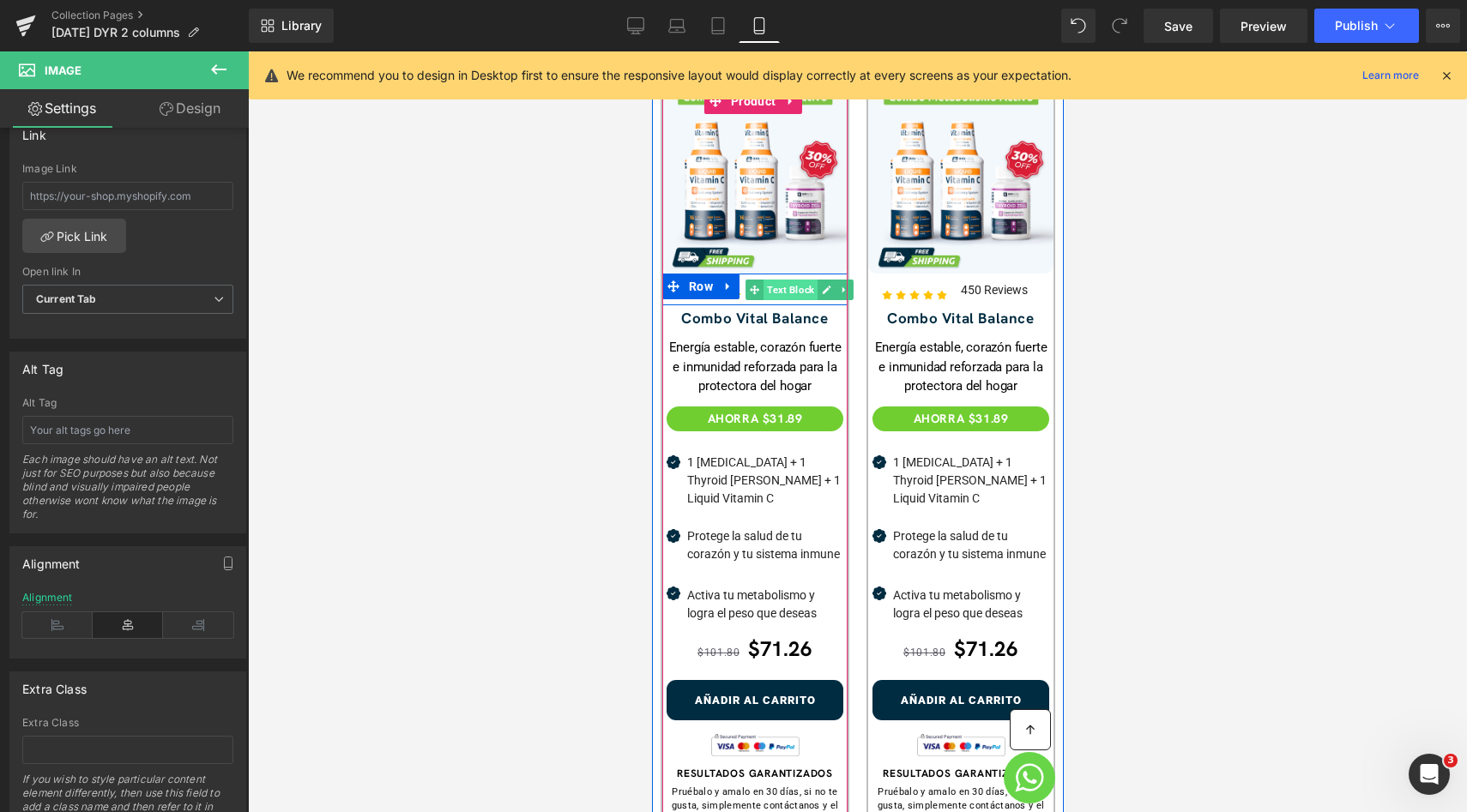
click at [796, 279] on span "Text Block" at bounding box center [790, 289] width 54 height 21
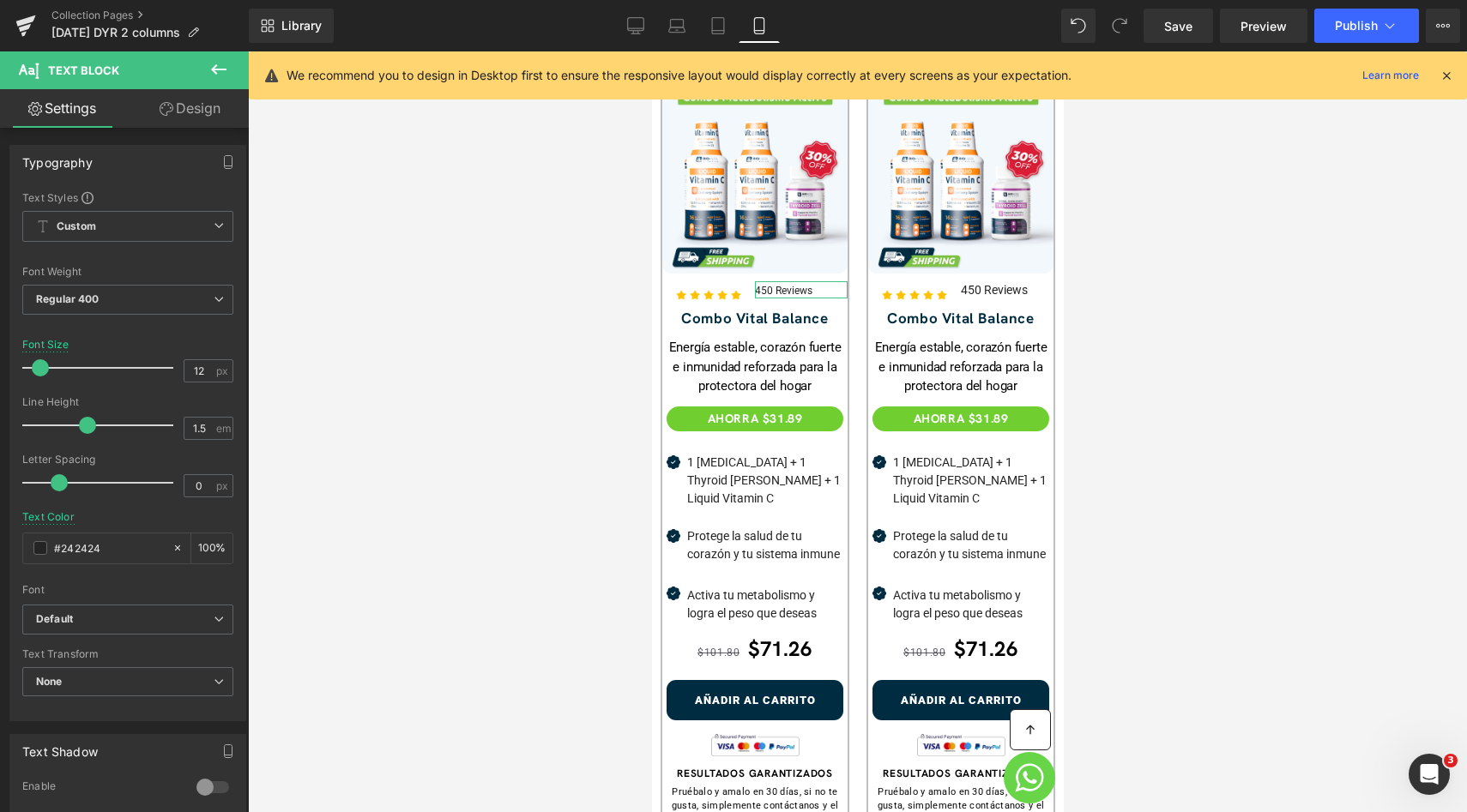
click at [219, 112] on link "Design" at bounding box center [189, 108] width 124 height 39
click at [0, 0] on div "Spacing" at bounding box center [0, 0] width 0 height 0
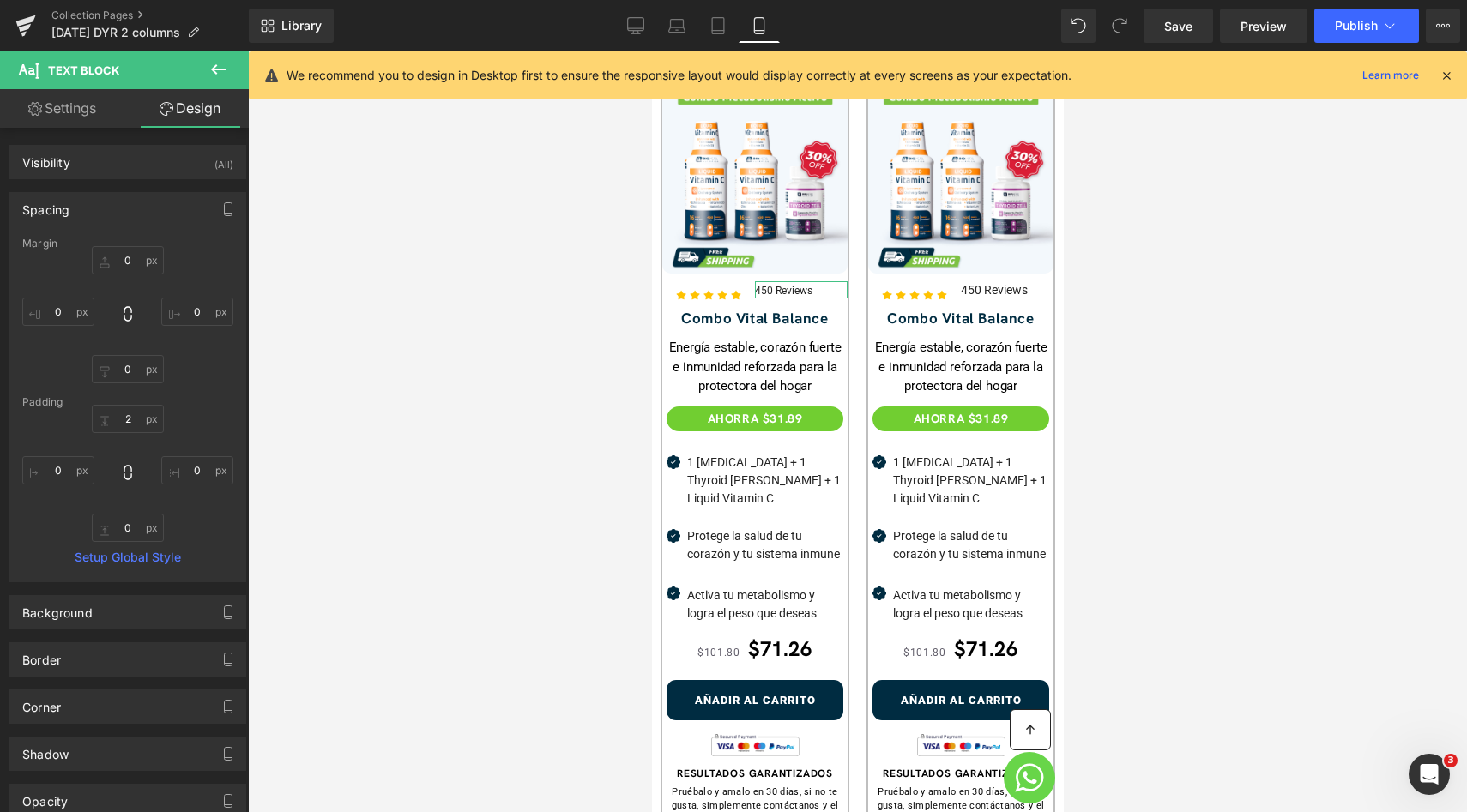
type input "0"
type input "2"
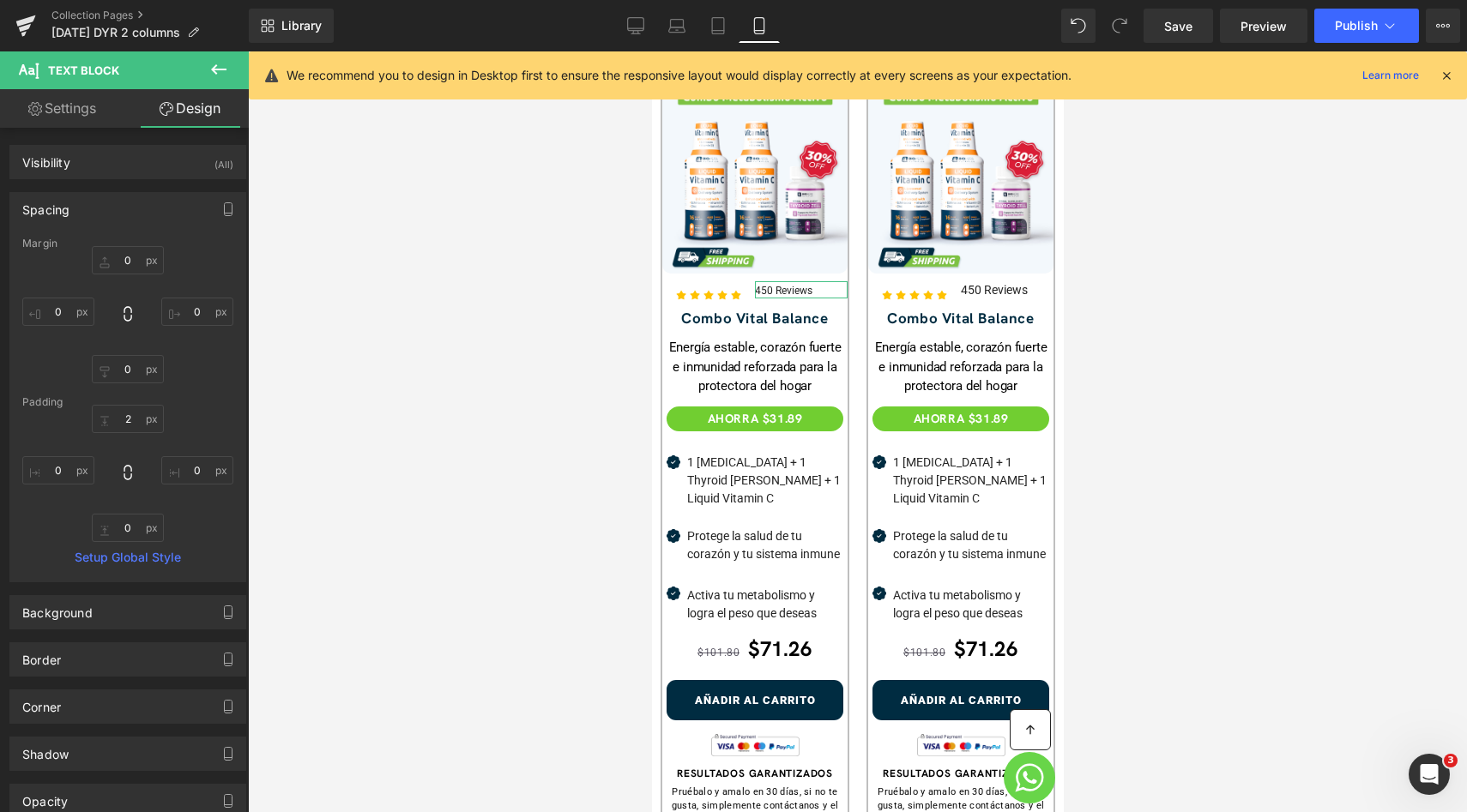
type input "0"
click at [139, 261] on input "0" at bounding box center [127, 260] width 72 height 28
type input "10"
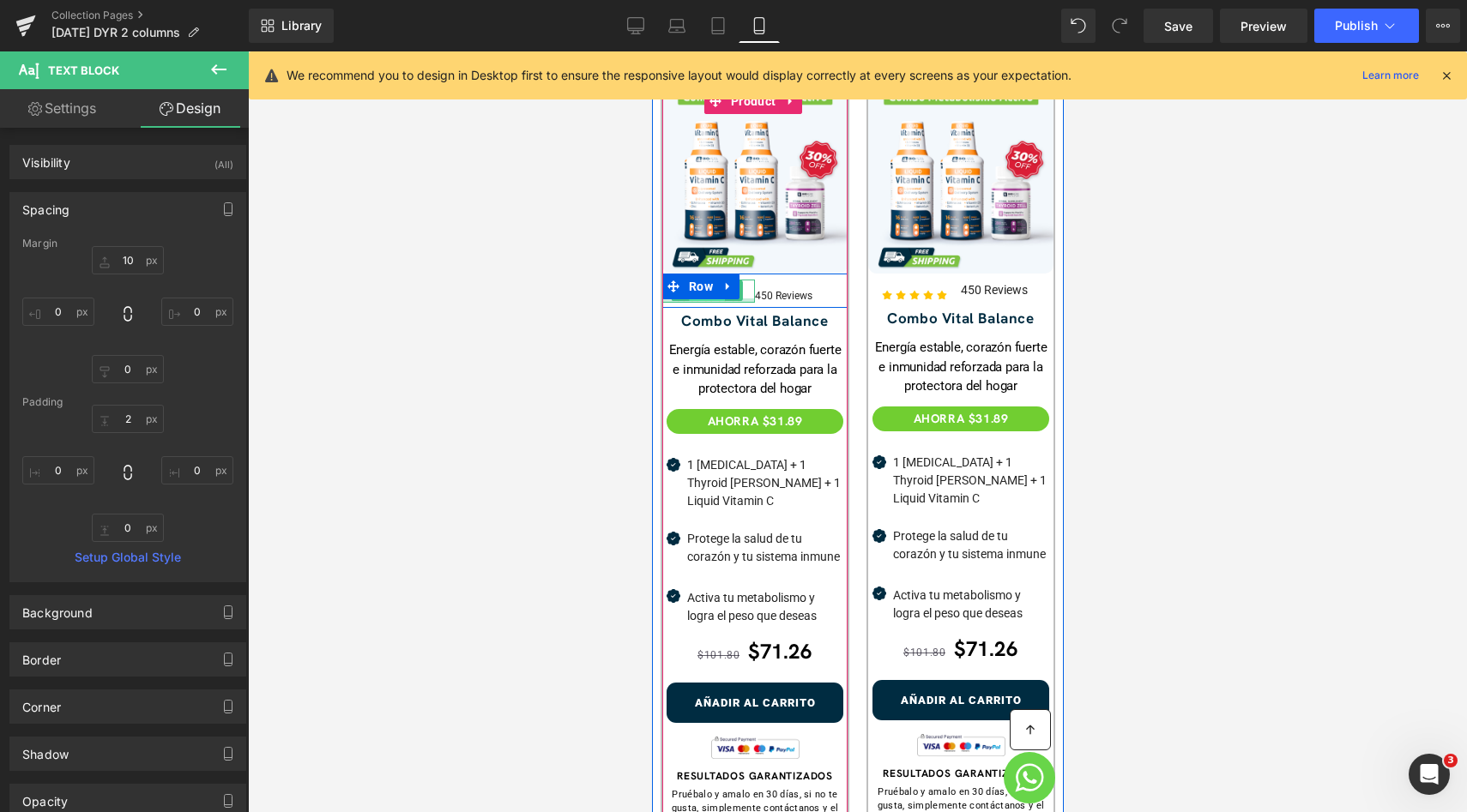
click at [719, 280] on span "Image" at bounding box center [706, 290] width 35 height 21
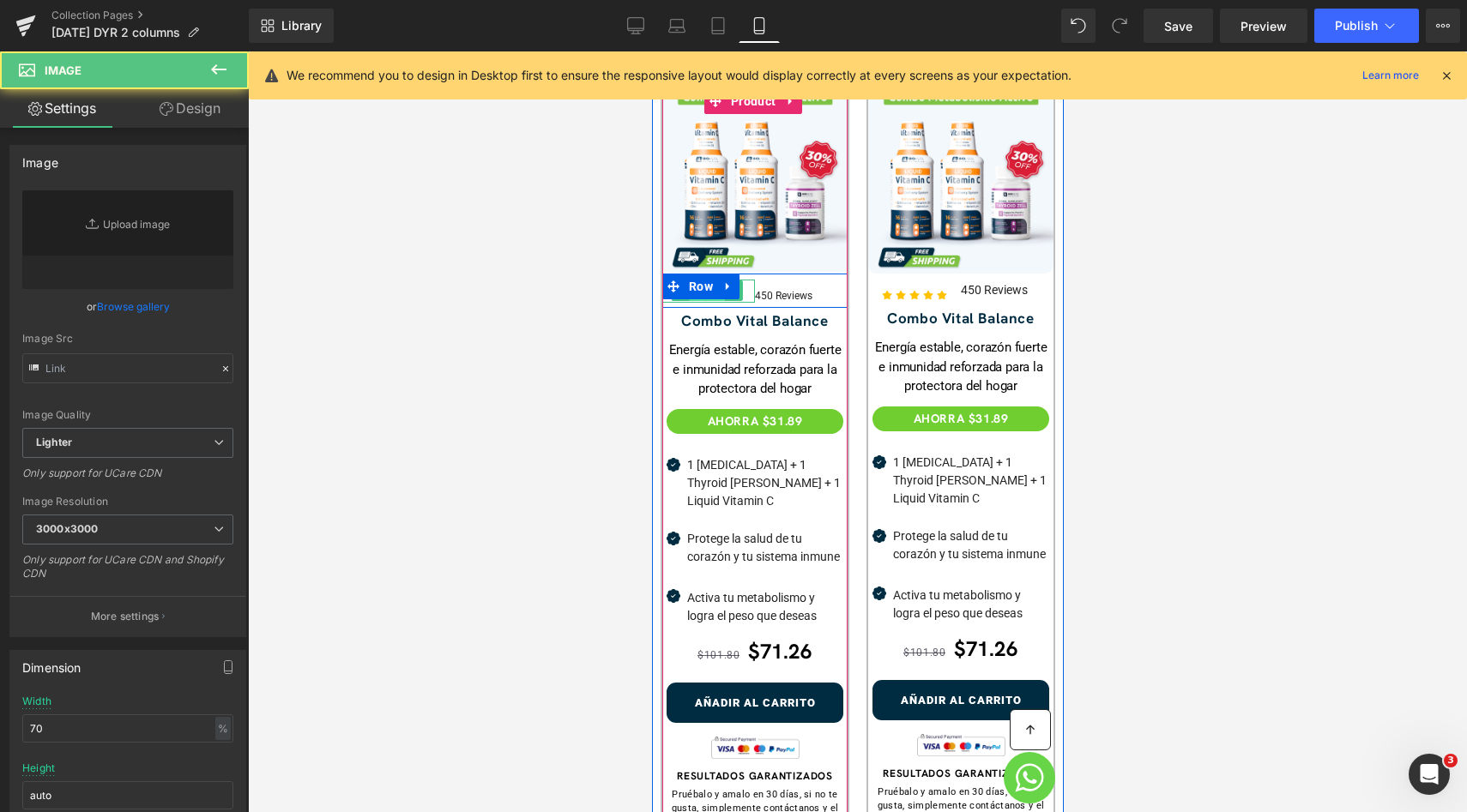
type input "[URL][DOMAIN_NAME]"
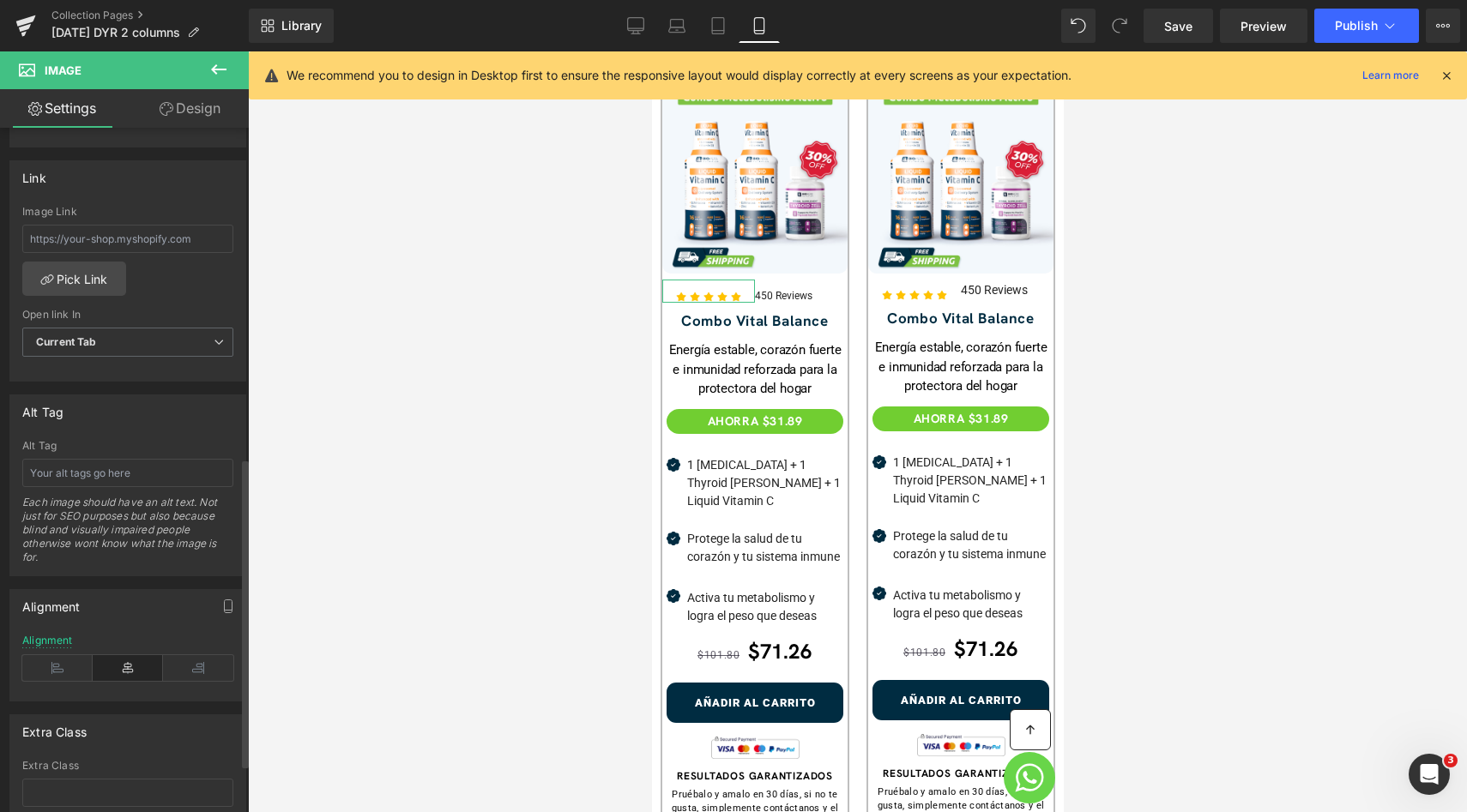
scroll to position [730, 0]
click at [167, 633] on div "Alignment" at bounding box center [128, 657] width 211 height 66
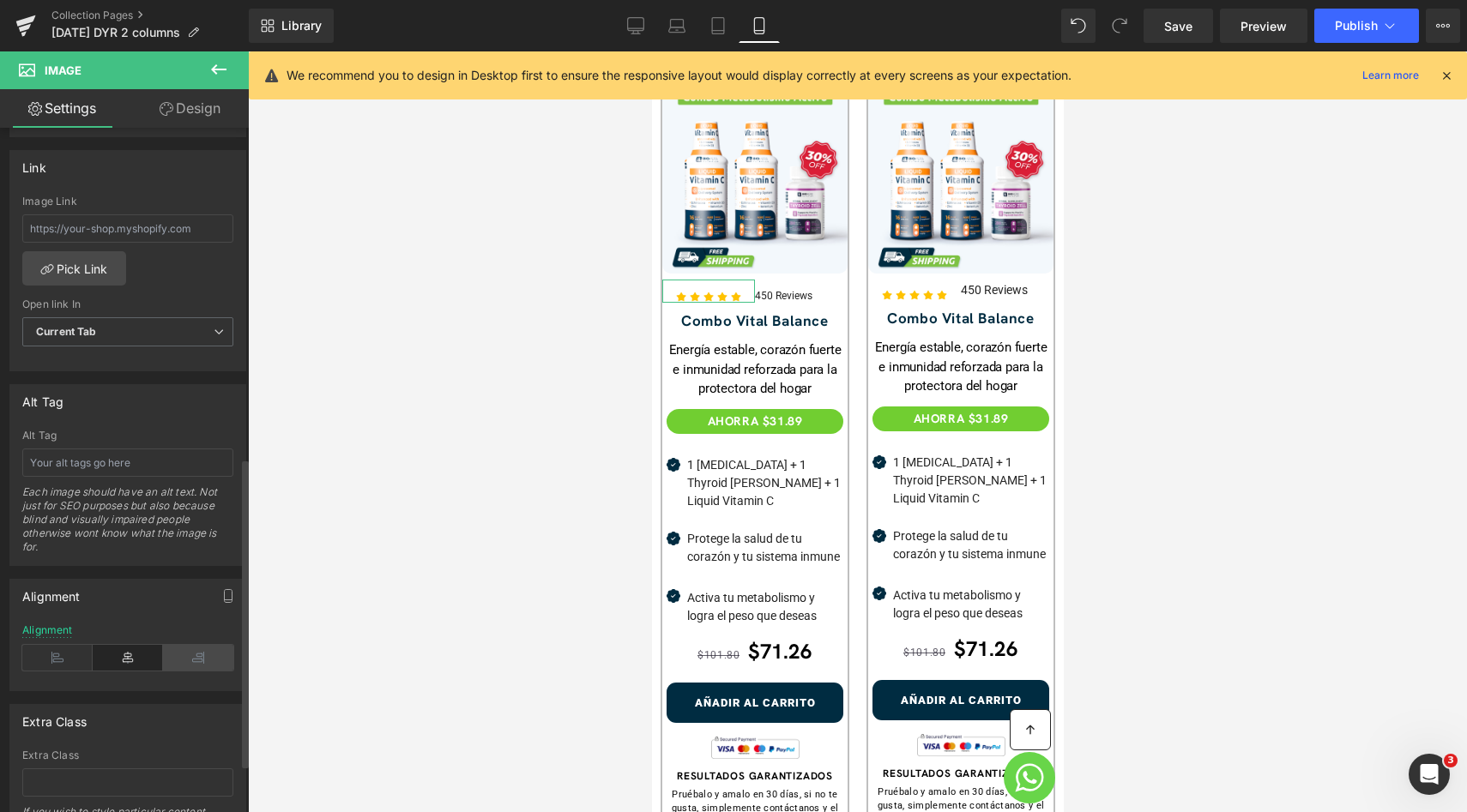
click at [170, 650] on icon at bounding box center [199, 657] width 71 height 25
click at [142, 647] on icon at bounding box center [128, 657] width 71 height 25
click at [192, 659] on icon at bounding box center [199, 657] width 71 height 25
click at [187, 114] on link "Design" at bounding box center [189, 108] width 124 height 39
click at [0, 0] on div "Spacing" at bounding box center [0, 0] width 0 height 0
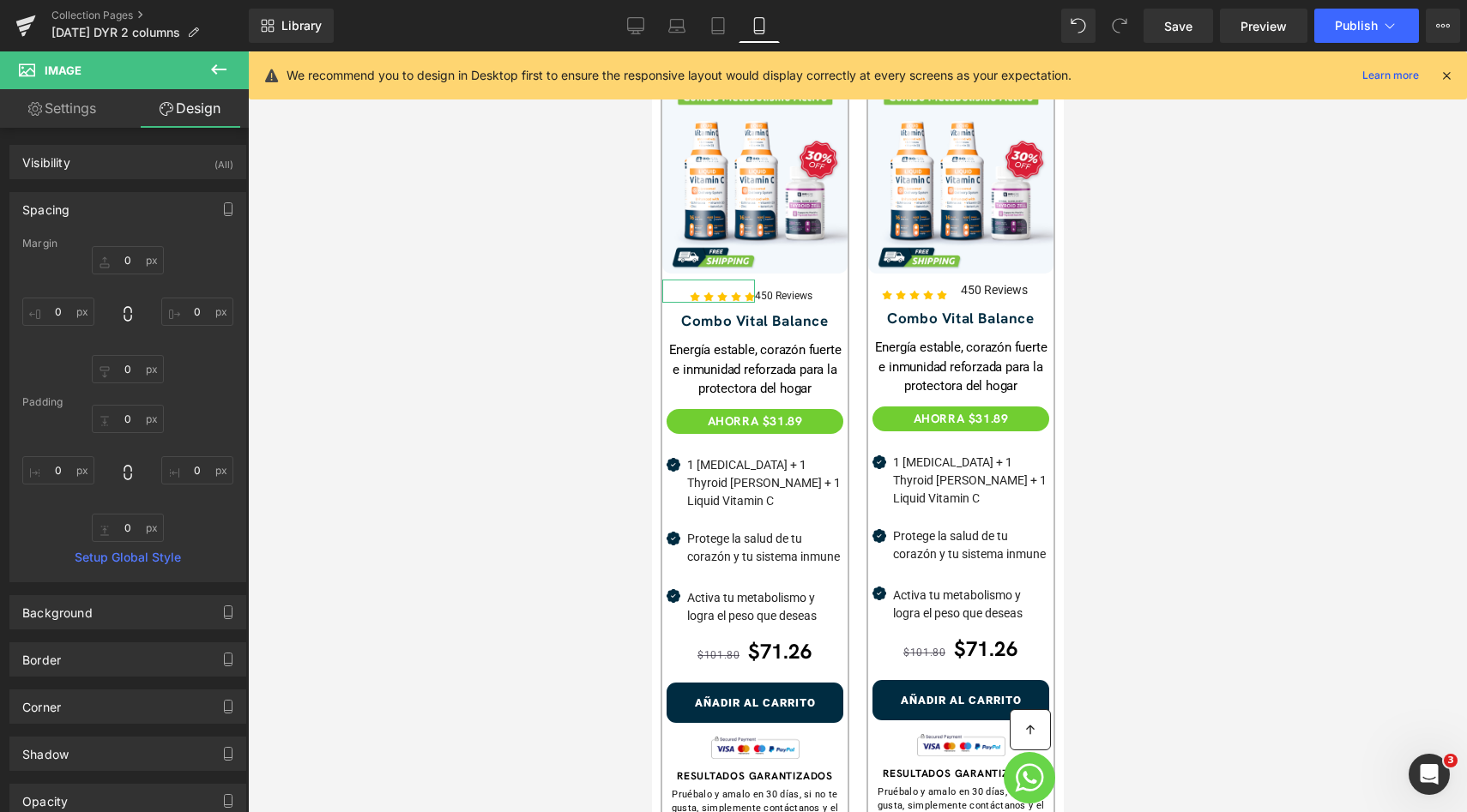
type input "0"
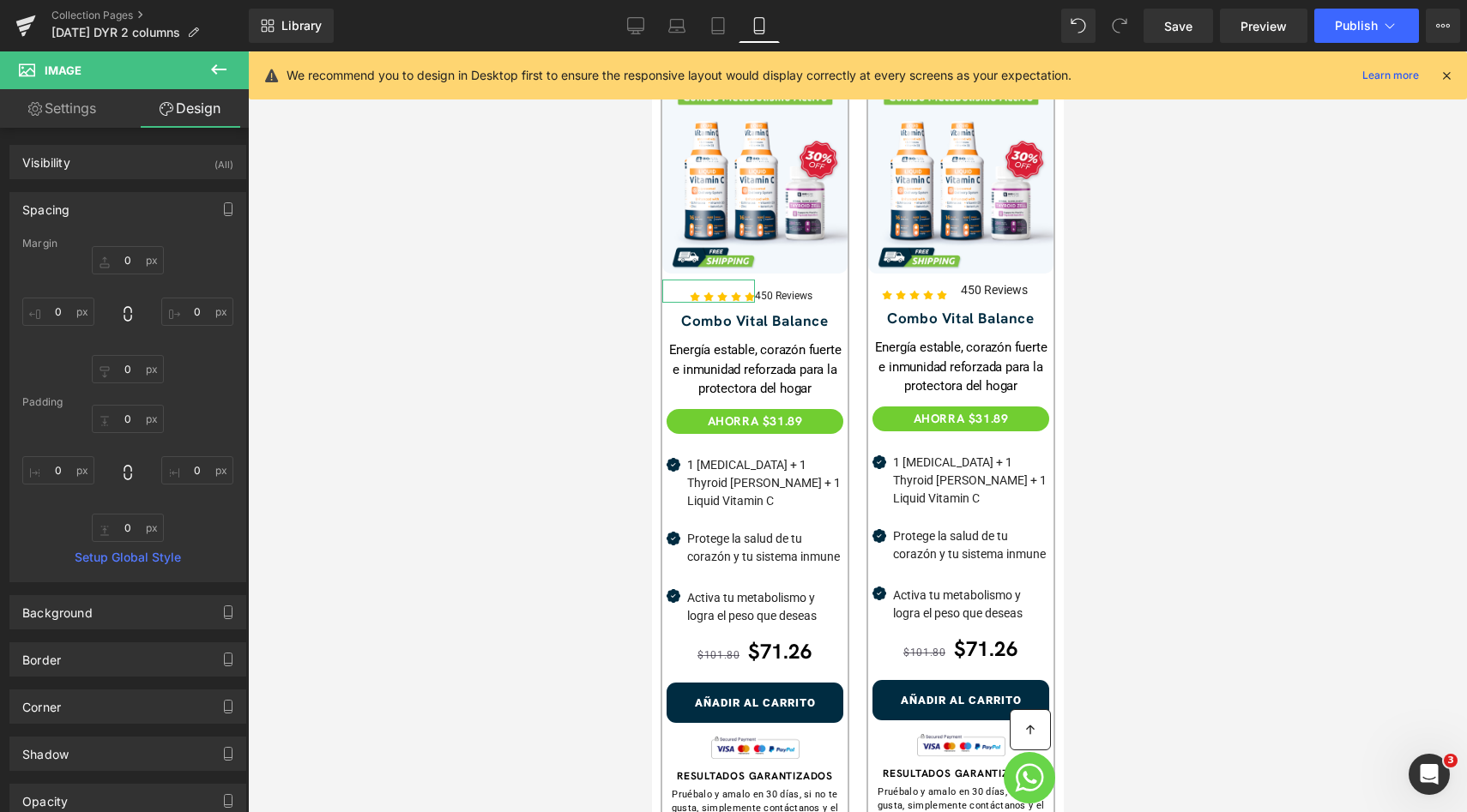
type input "0"
click at [185, 311] on input "0" at bounding box center [197, 311] width 72 height 28
type input "5"
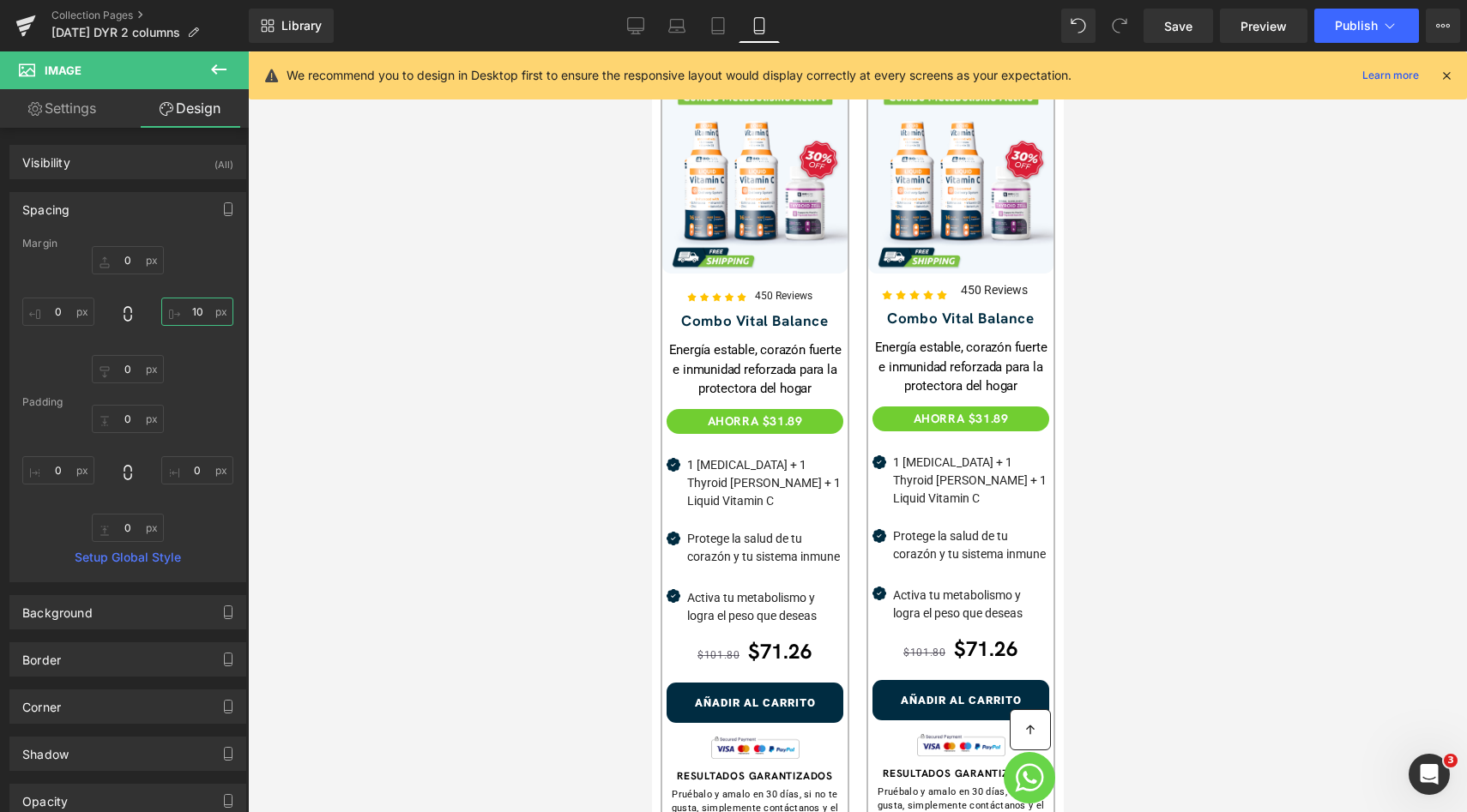
type input "1"
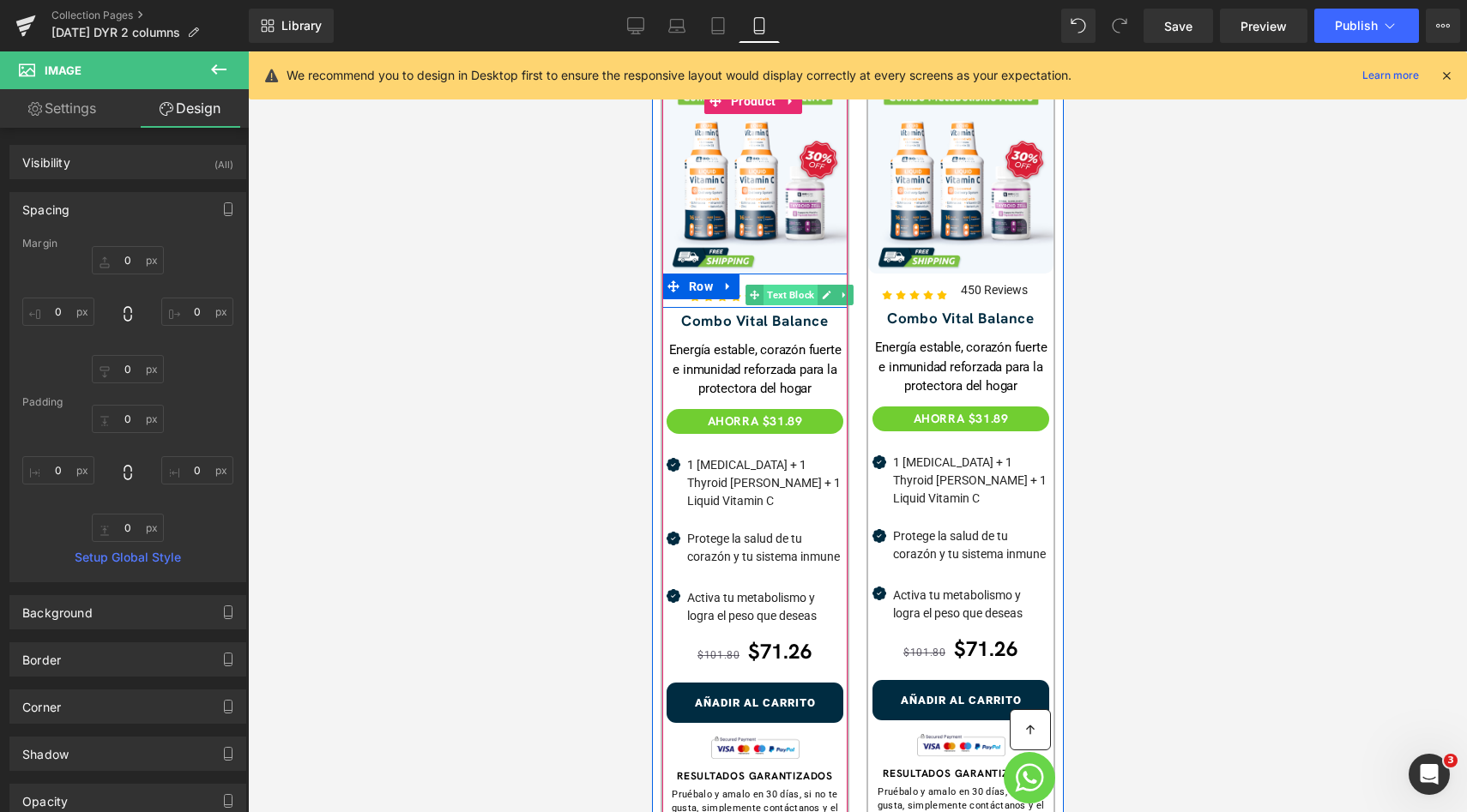
click at [778, 285] on span "Text Block" at bounding box center [790, 295] width 54 height 21
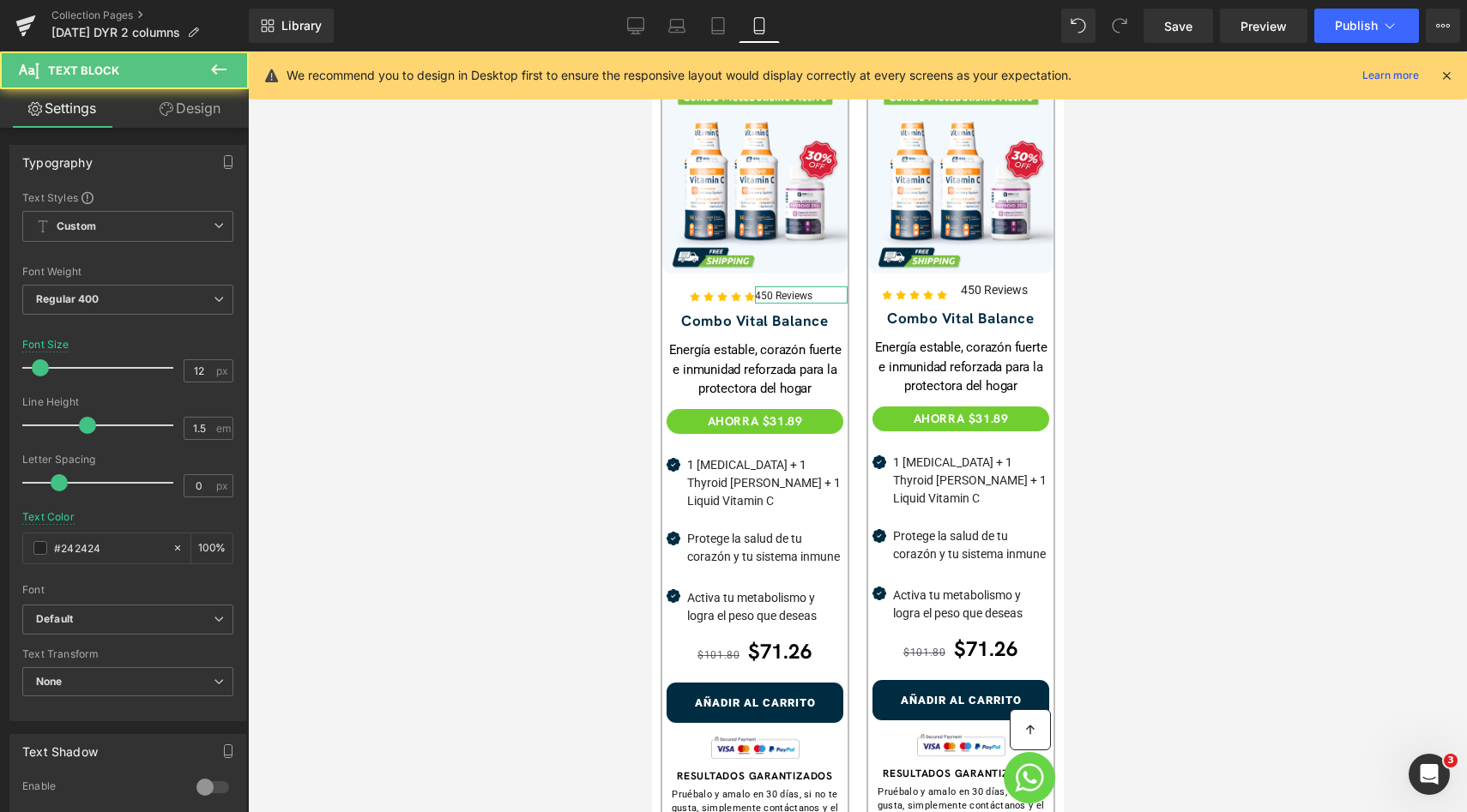
click at [177, 108] on link "Design" at bounding box center [189, 108] width 124 height 39
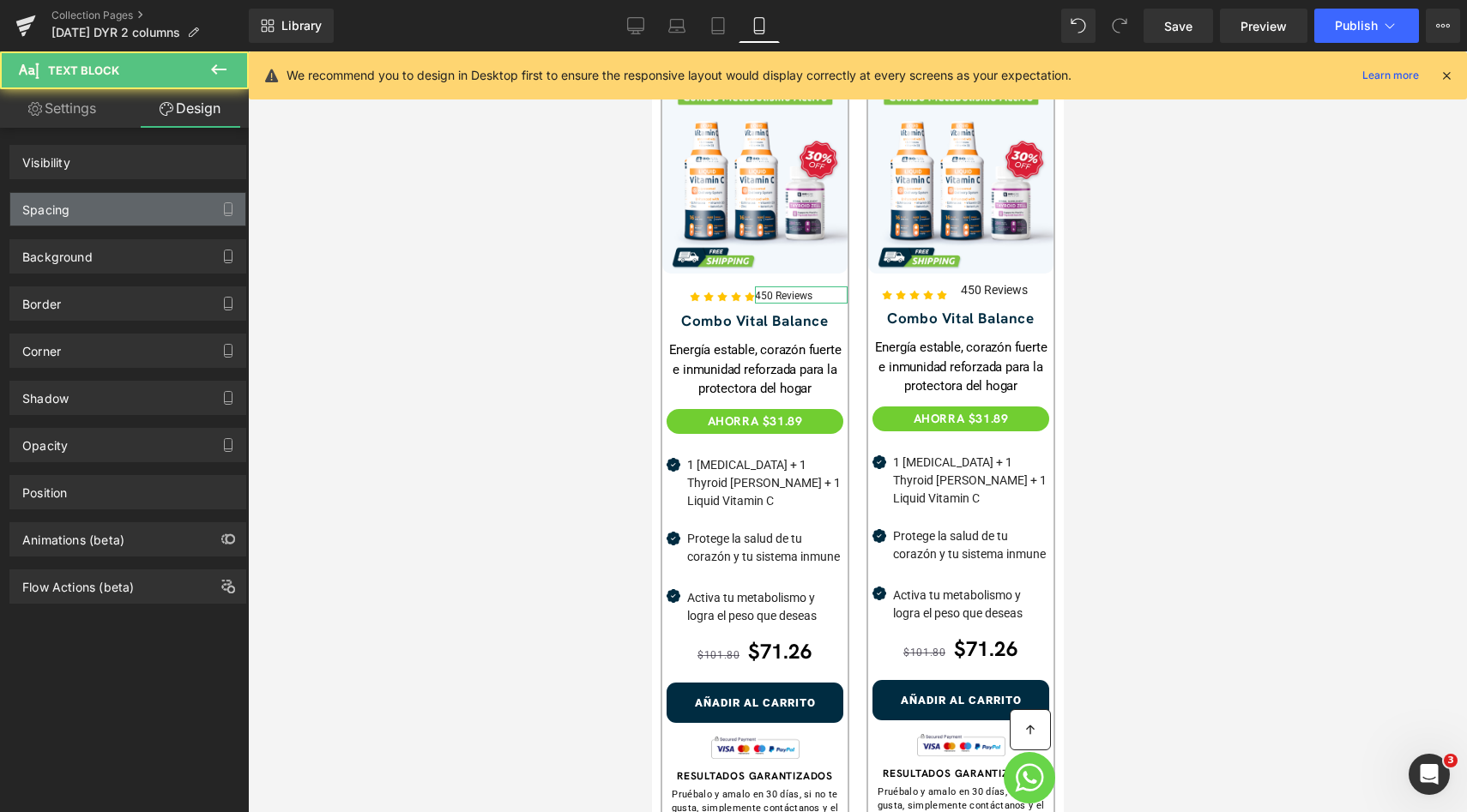
click at [101, 218] on div "Spacing" at bounding box center [127, 209] width 235 height 33
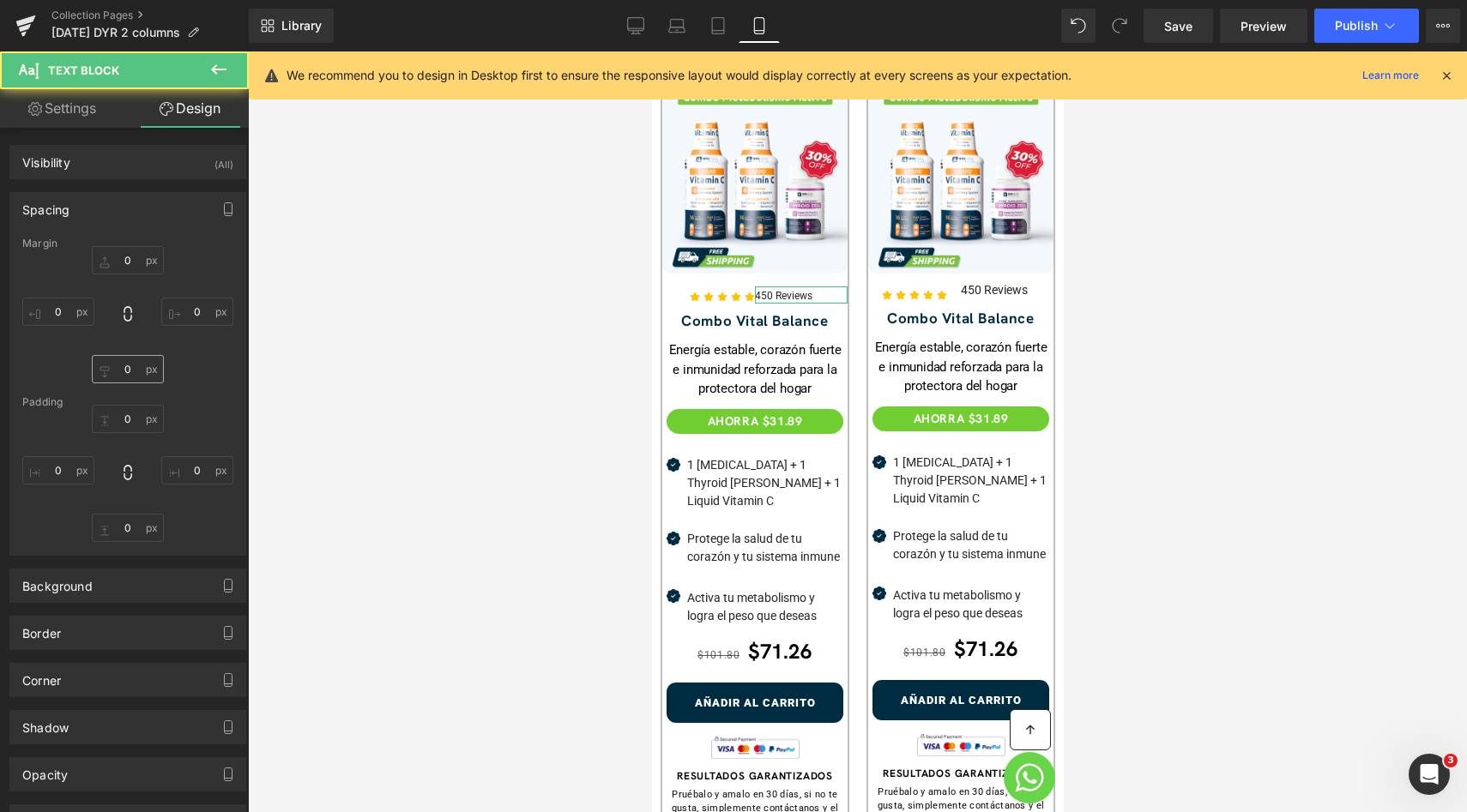
type input "10"
type input "0"
type input "2"
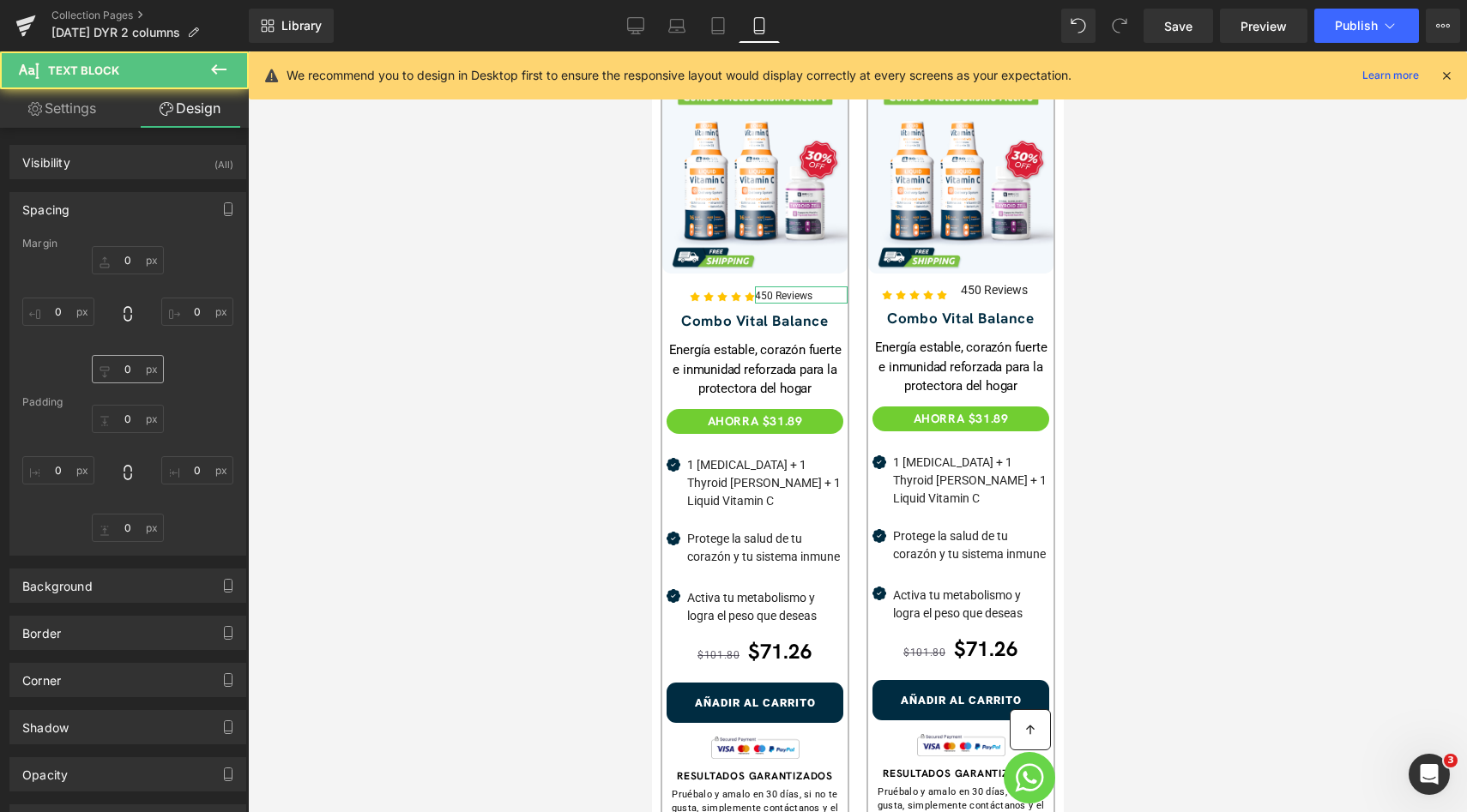
type input "0"
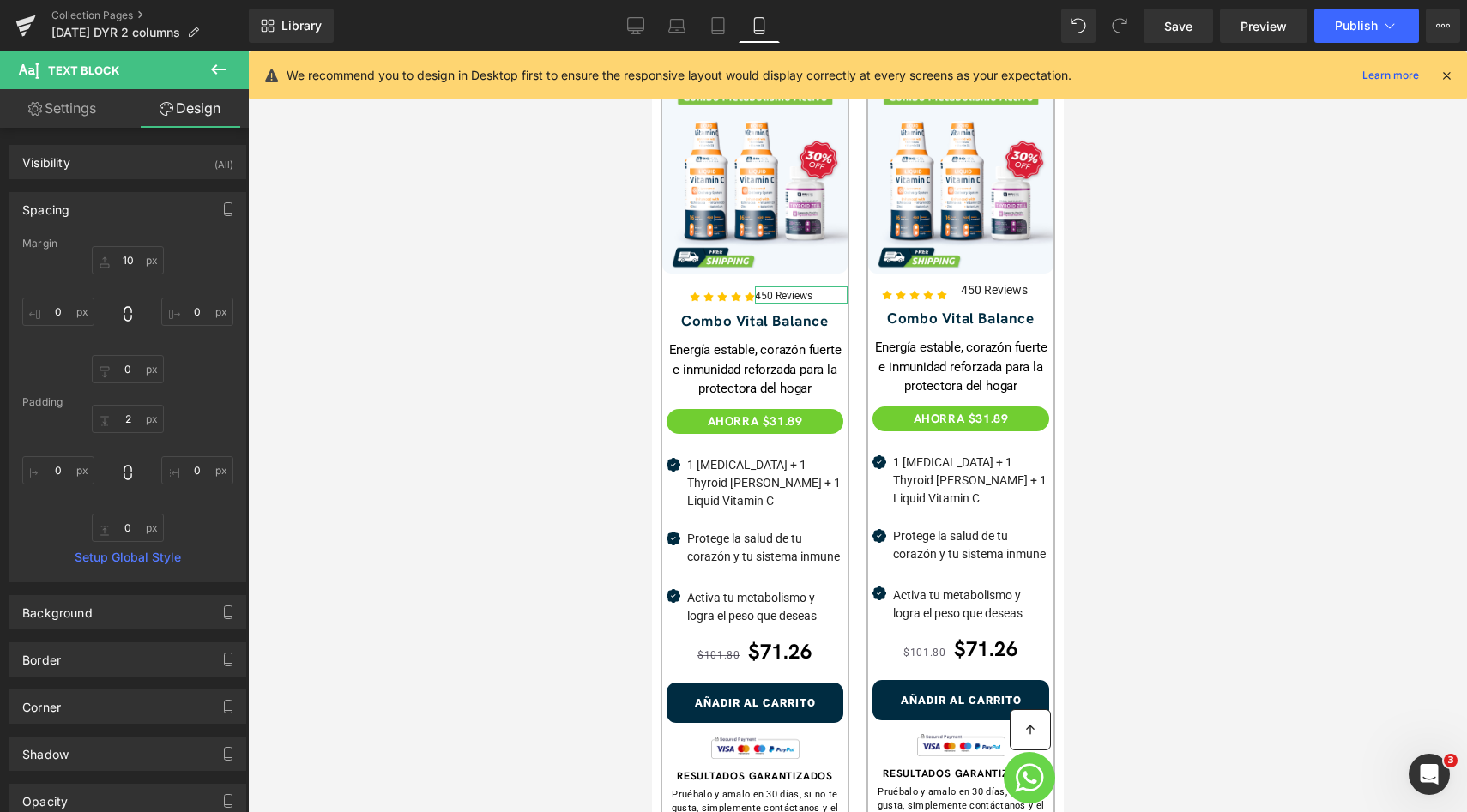
click at [72, 453] on div "2px 2 0px 0 0px 0 0px 0" at bounding box center [128, 473] width 211 height 137
click at [65, 469] on input "0" at bounding box center [58, 469] width 72 height 28
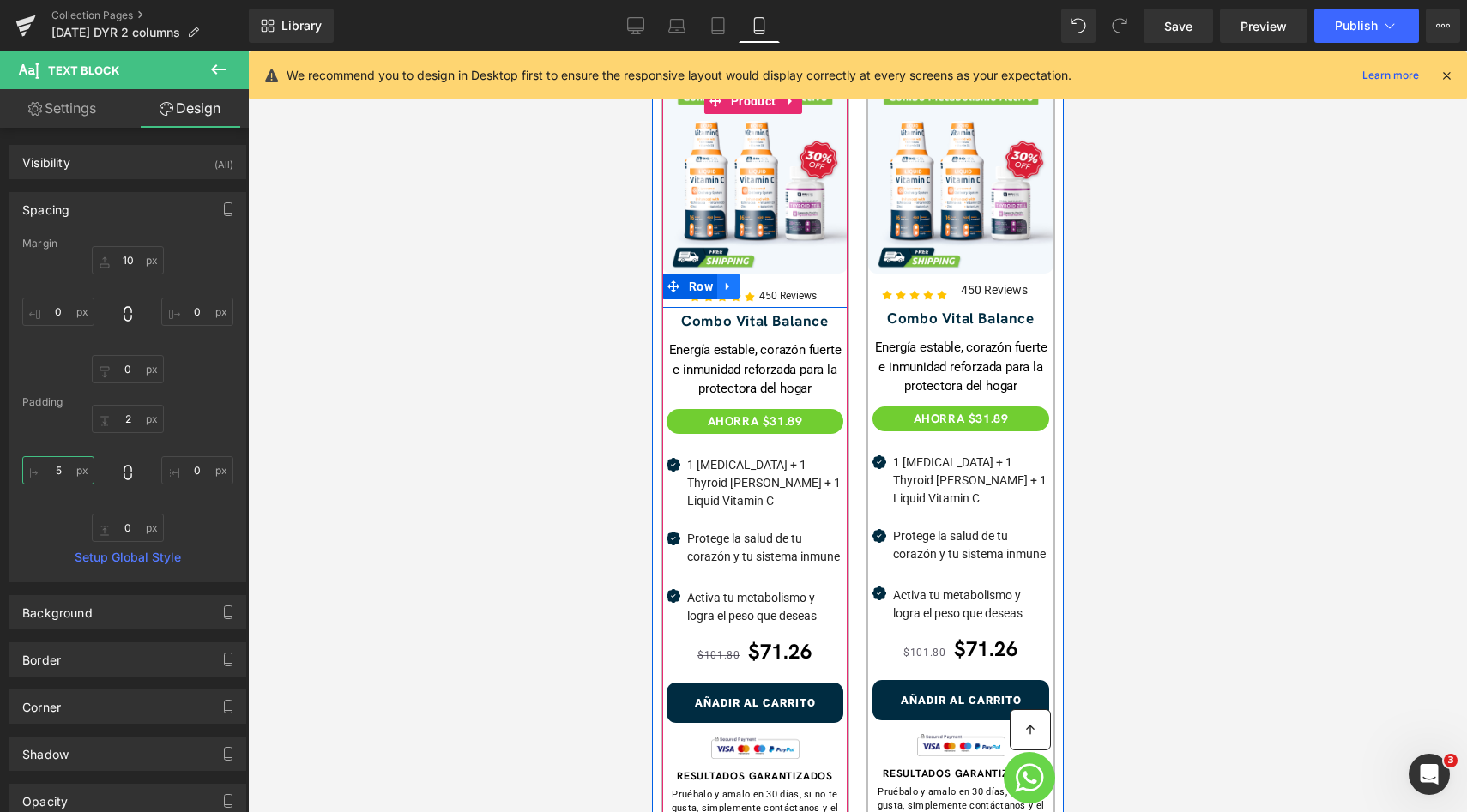
type input "5"
click at [723, 275] on link at bounding box center [727, 286] width 23 height 25
click at [696, 274] on span "Row" at bounding box center [700, 286] width 33 height 25
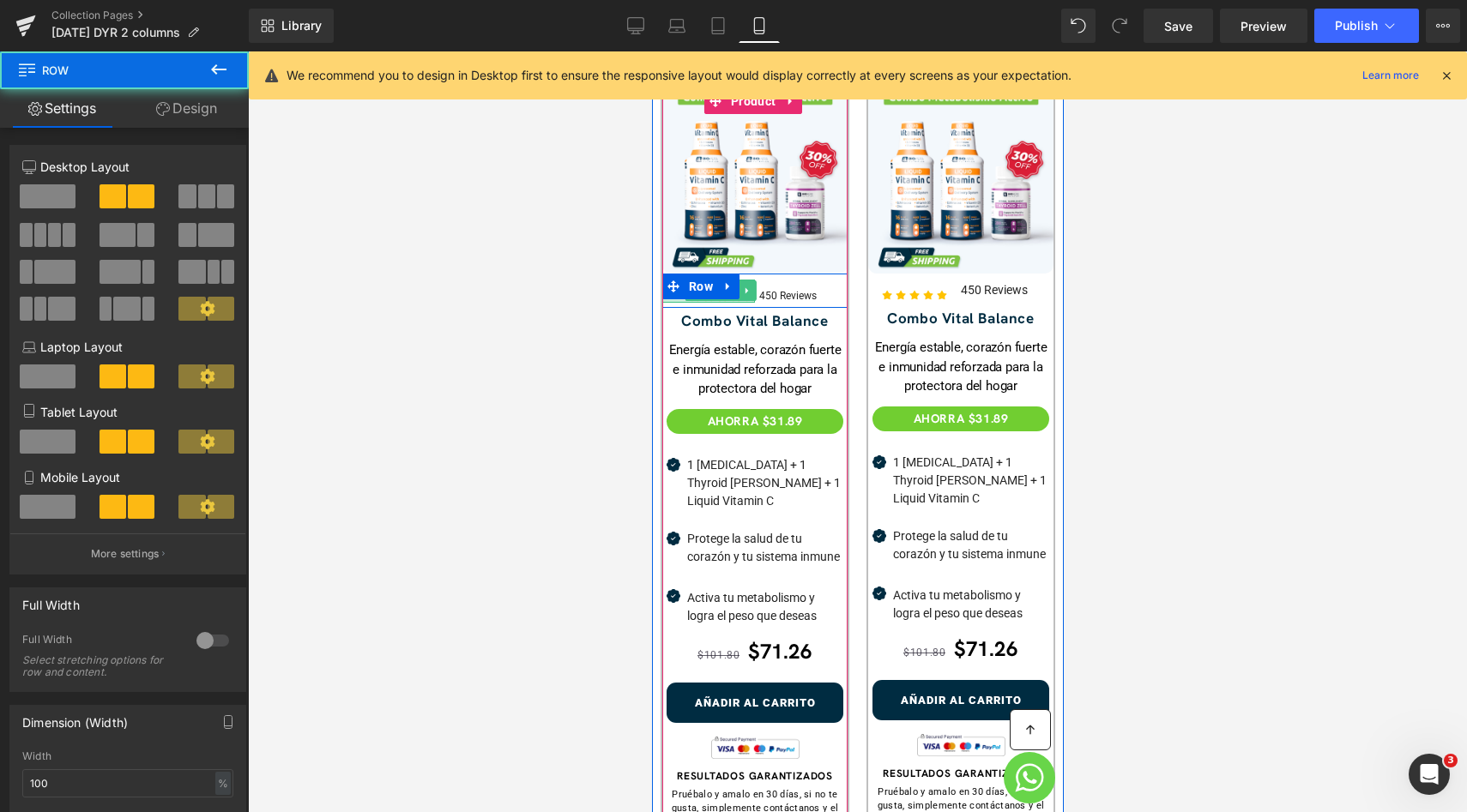
click at [696, 298] on div at bounding box center [707, 300] width 92 height 5
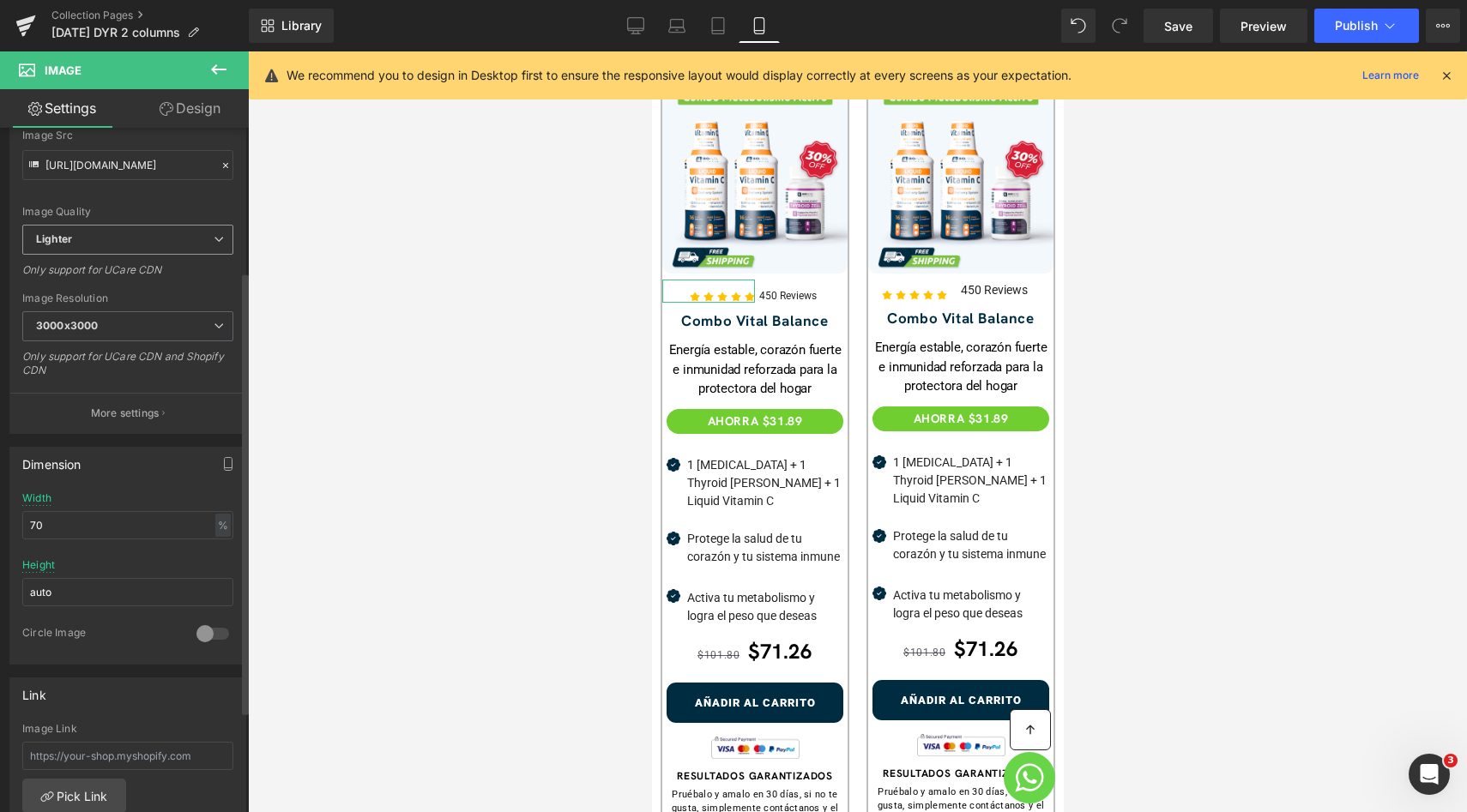
scroll to position [244, 0]
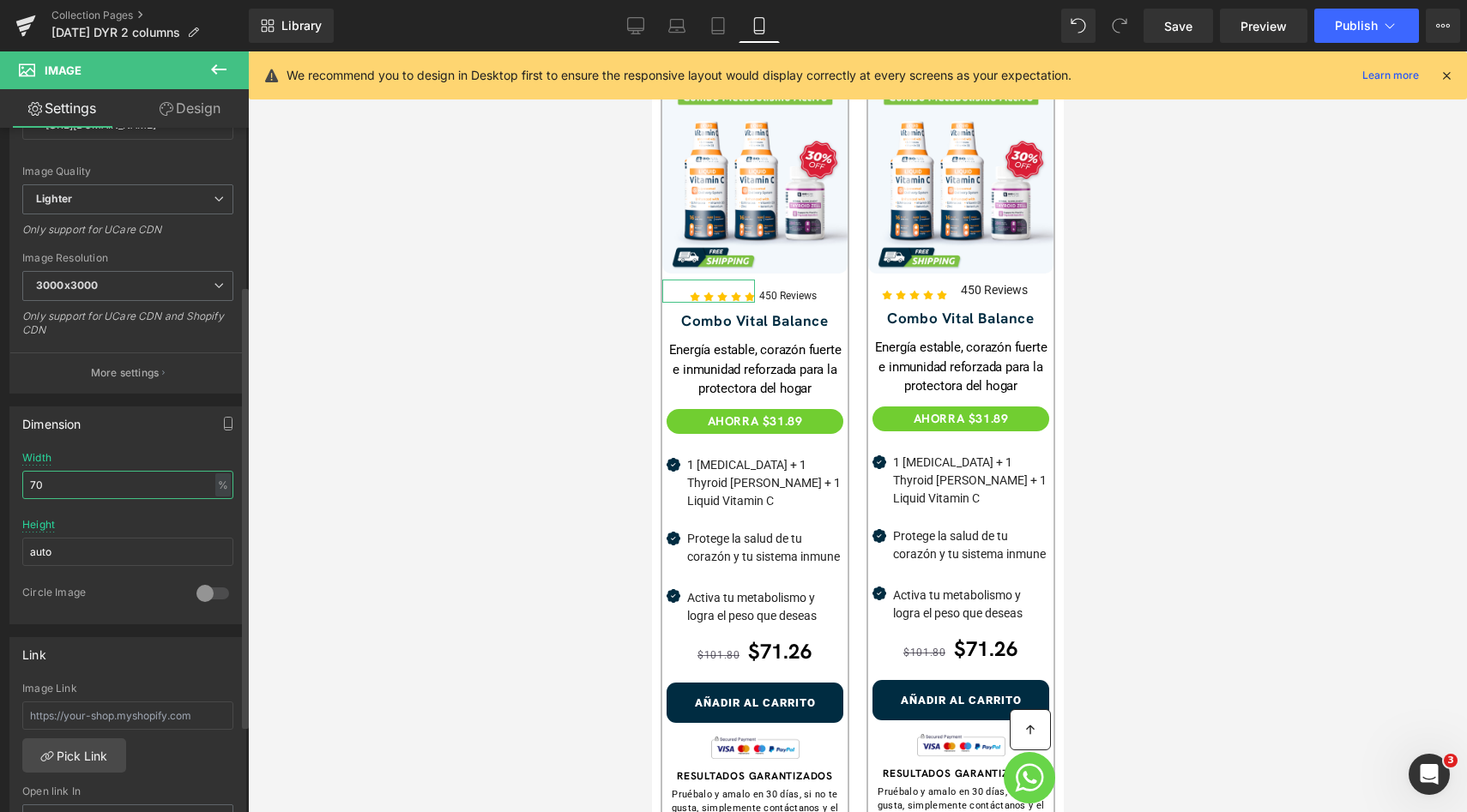
click at [58, 485] on input "70" at bounding box center [128, 484] width 211 height 28
type input "75"
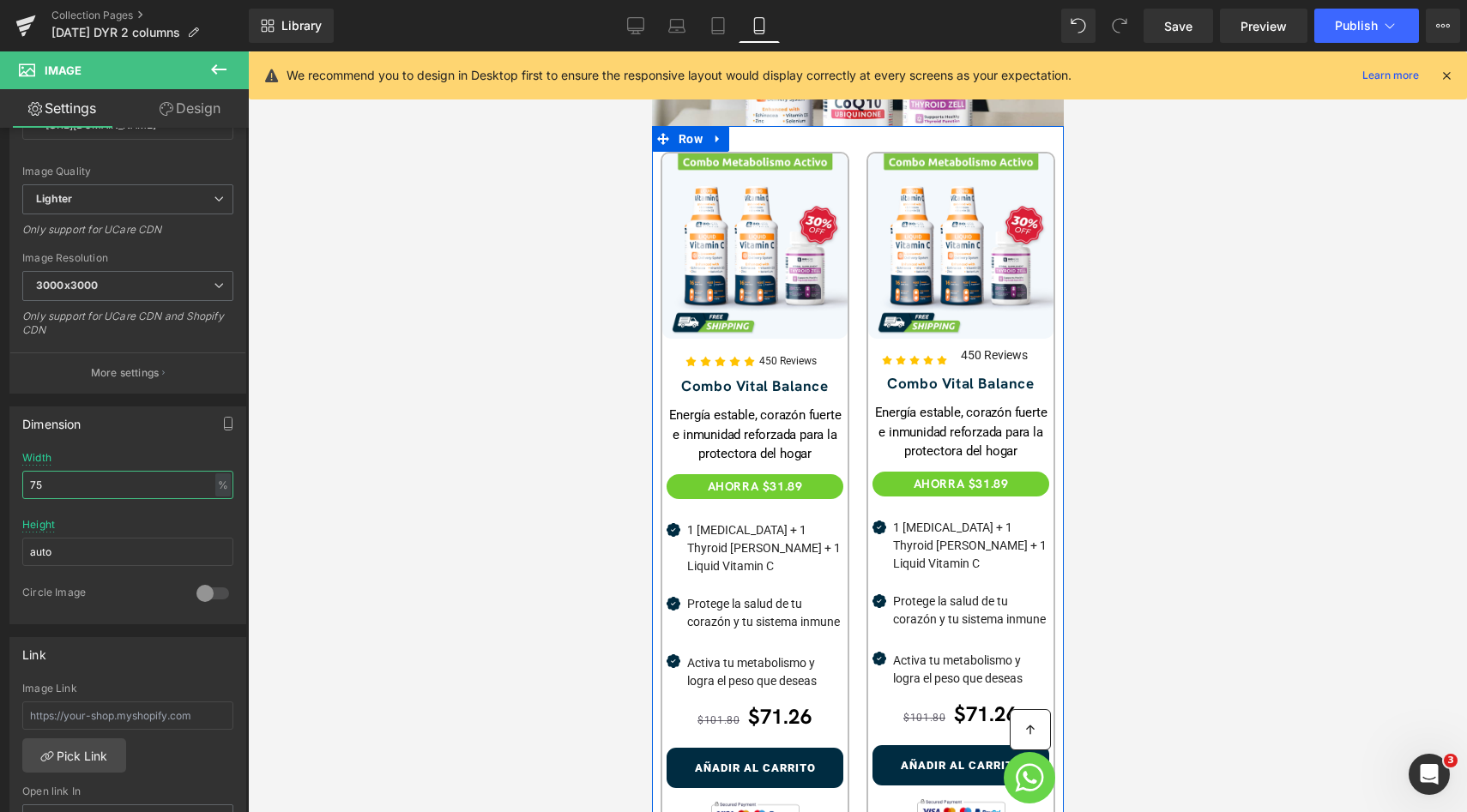
scroll to position [426, 0]
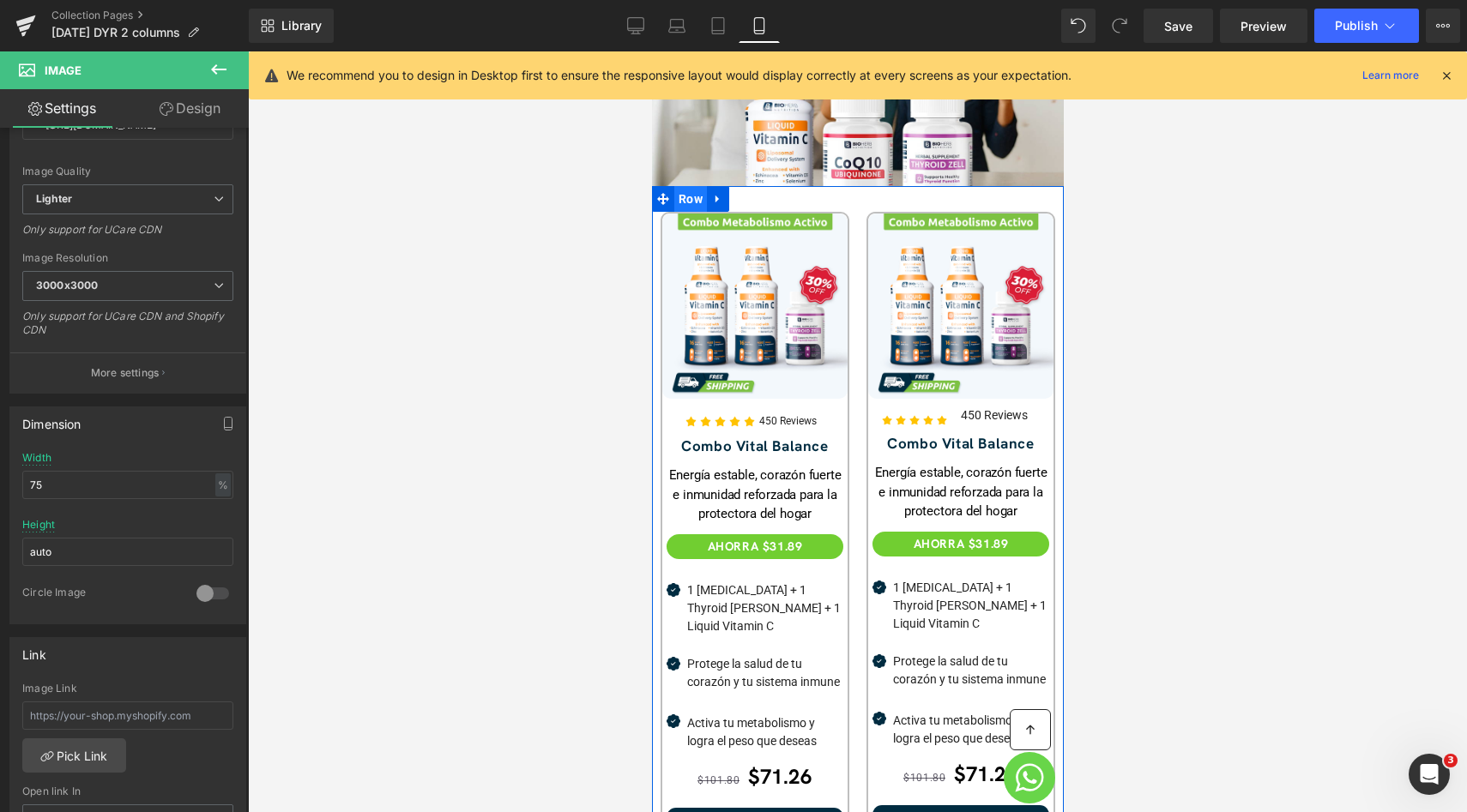
click at [678, 186] on span "Row" at bounding box center [690, 198] width 33 height 25
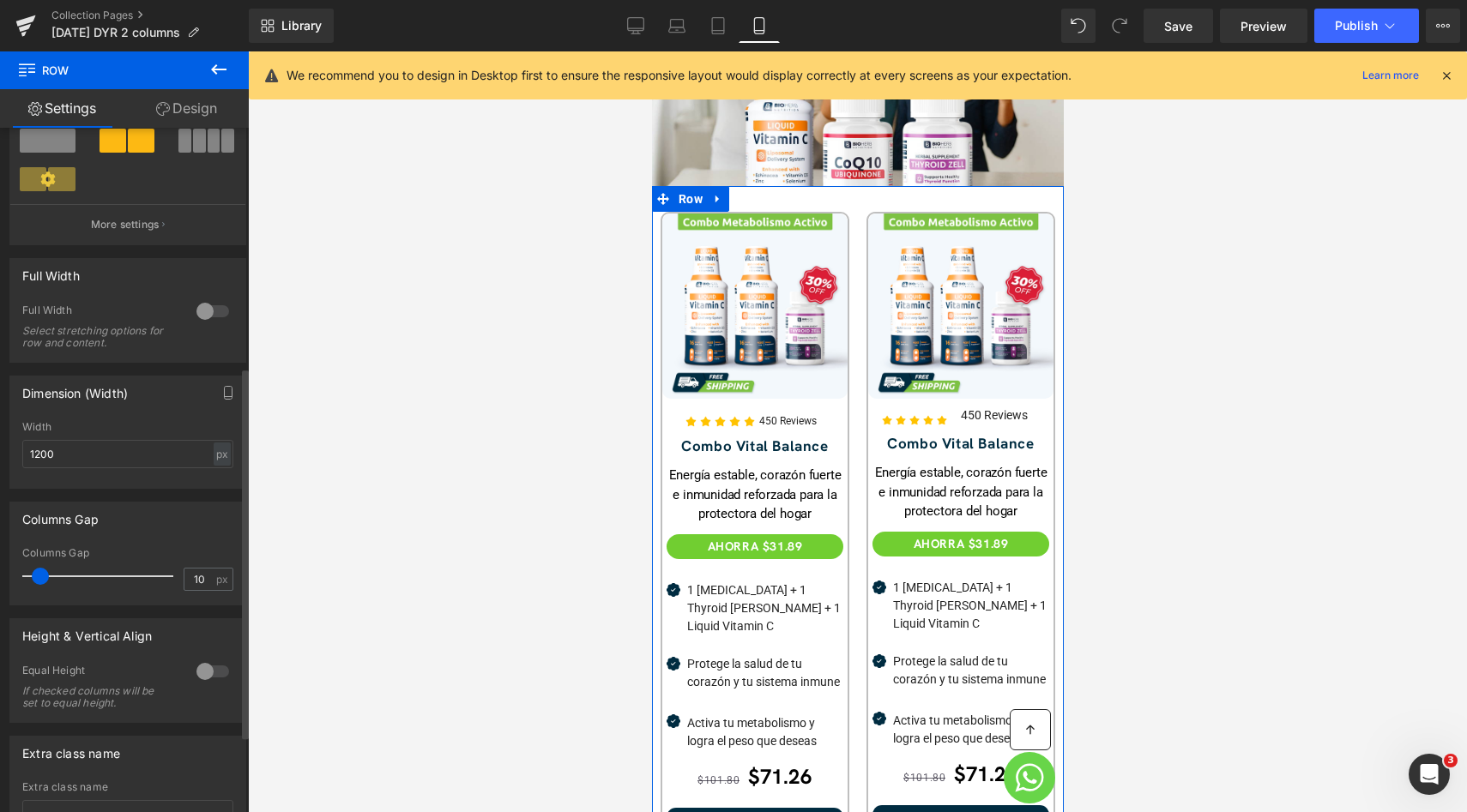
scroll to position [508, 0]
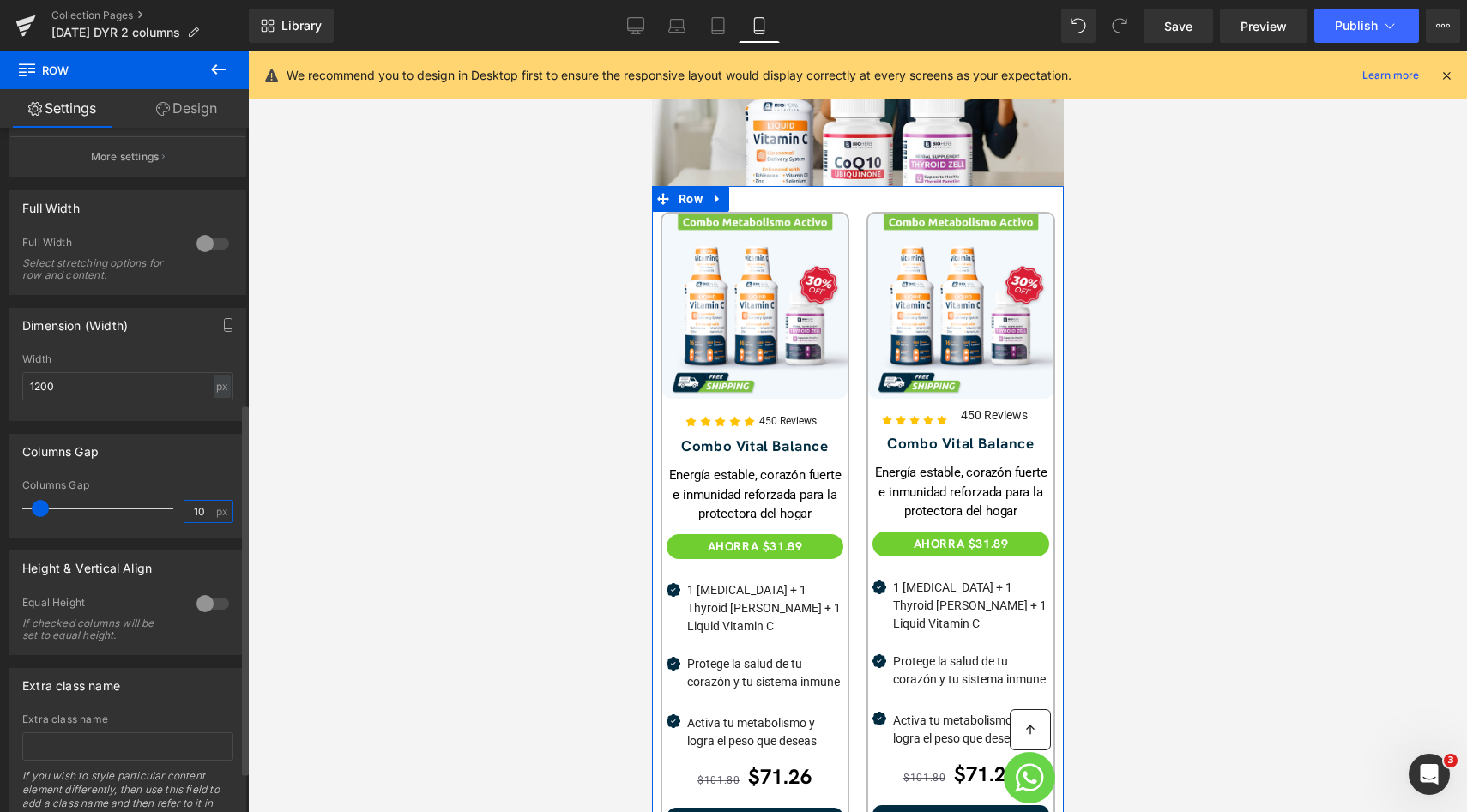
drag, startPoint x: 203, startPoint y: 512, endPoint x: 189, endPoint y: 512, distance: 14.0
click at [189, 512] on input "10" at bounding box center [199, 511] width 30 height 22
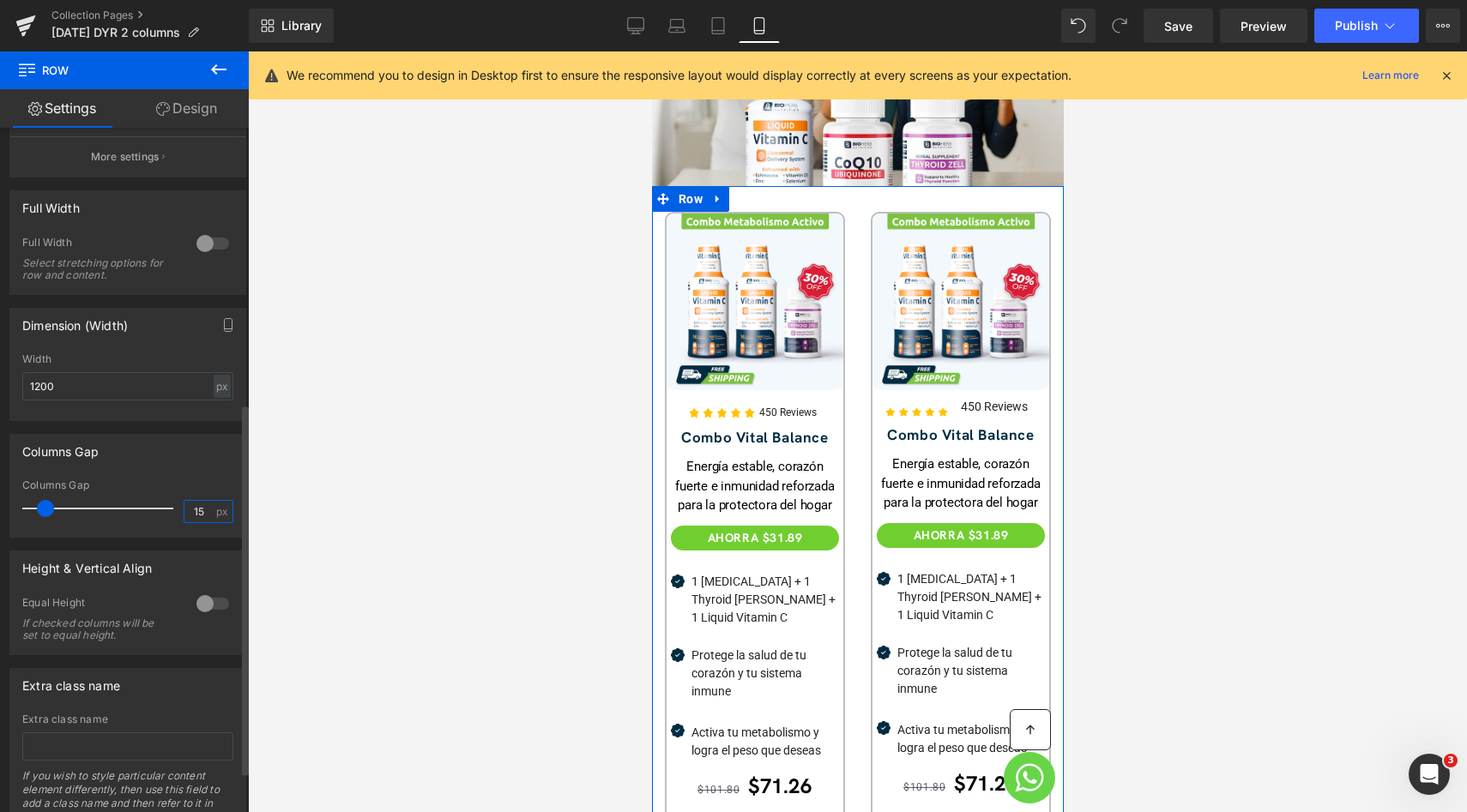
drag, startPoint x: 199, startPoint y: 508, endPoint x: 134, endPoint y: 508, distance: 65.0
click at [134, 508] on div "Columns Gap 15 px" at bounding box center [128, 508] width 211 height 57
type input "1"
type input "5"
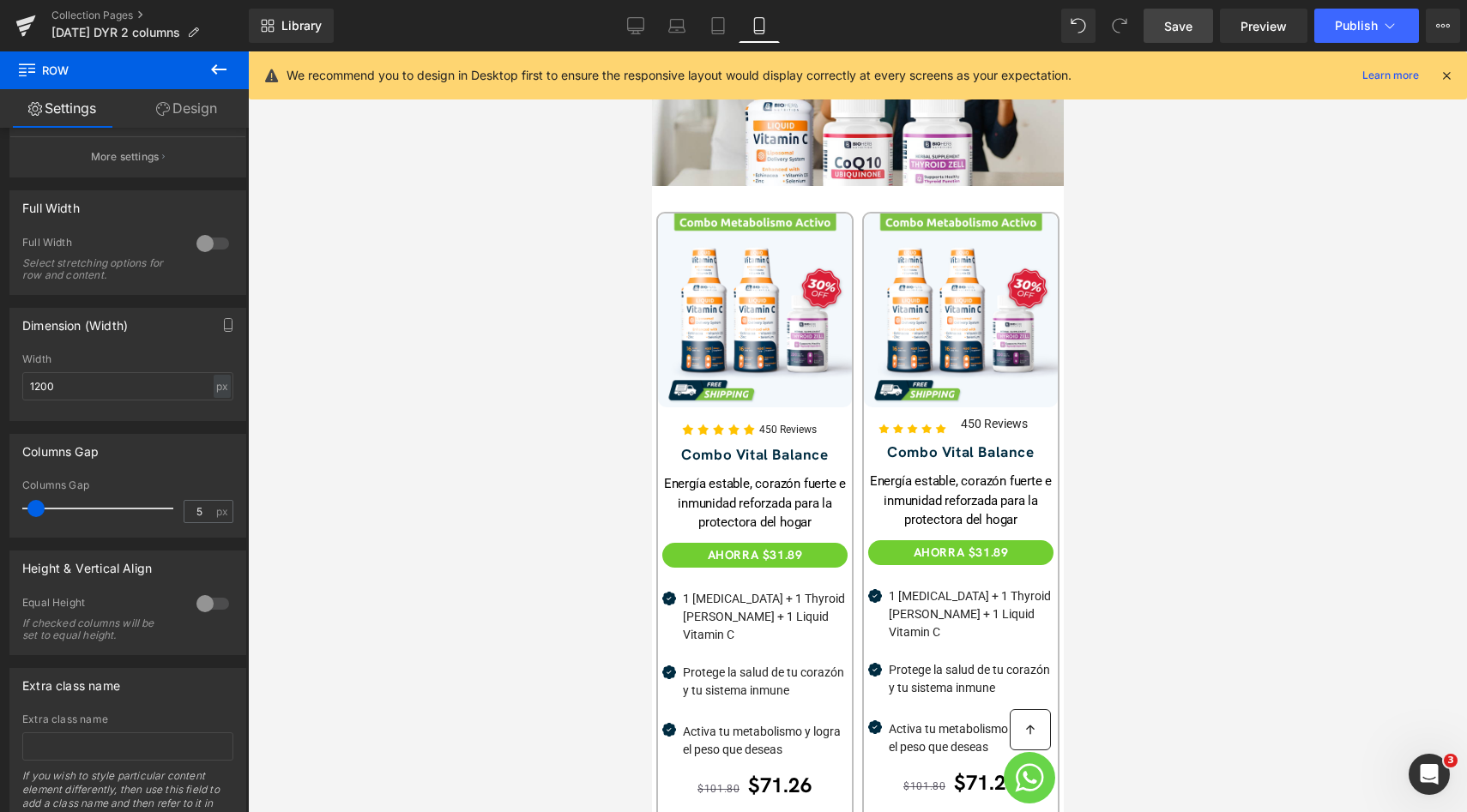
click at [1193, 33] on link "Save" at bounding box center [1178, 25] width 70 height 34
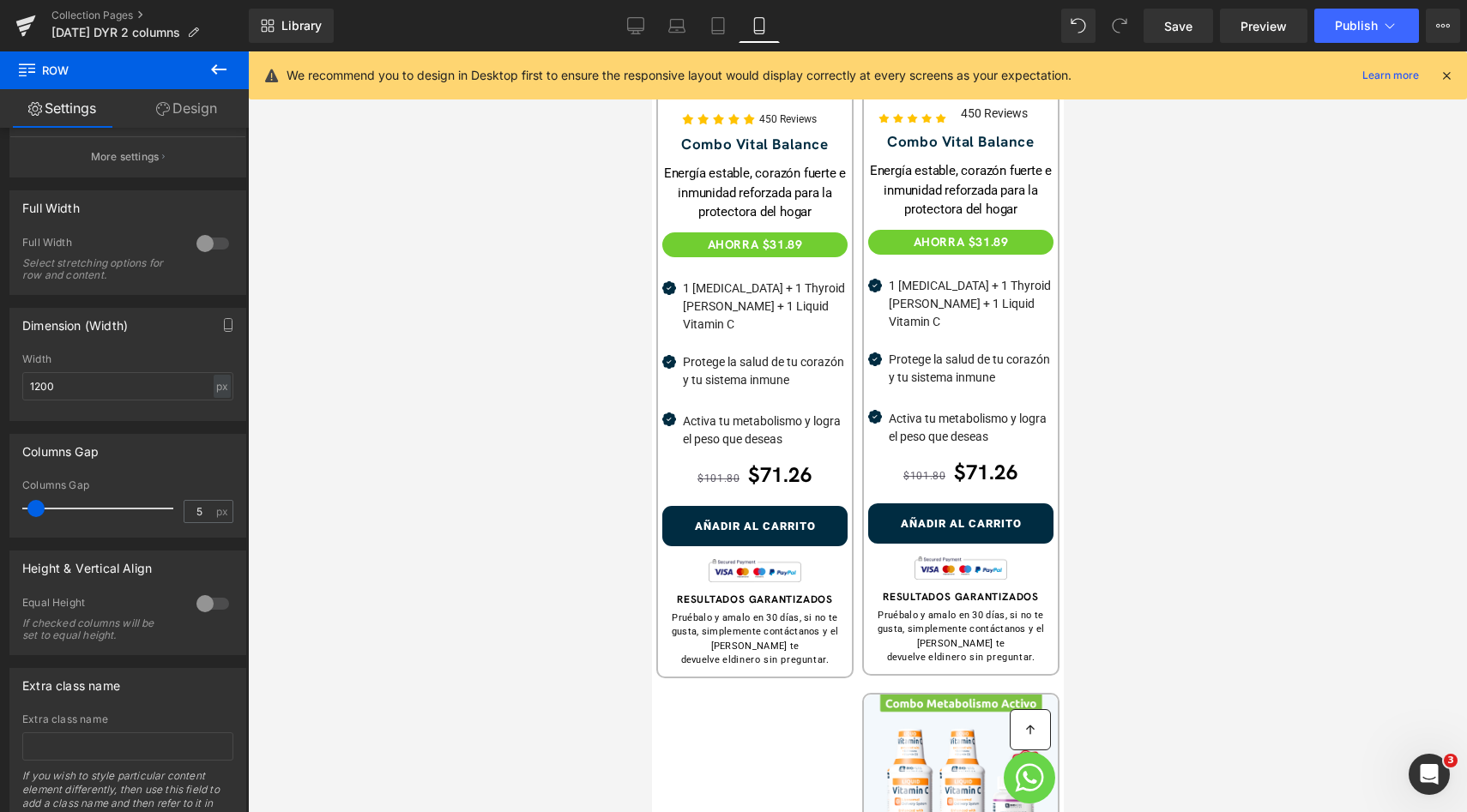
scroll to position [794, 0]
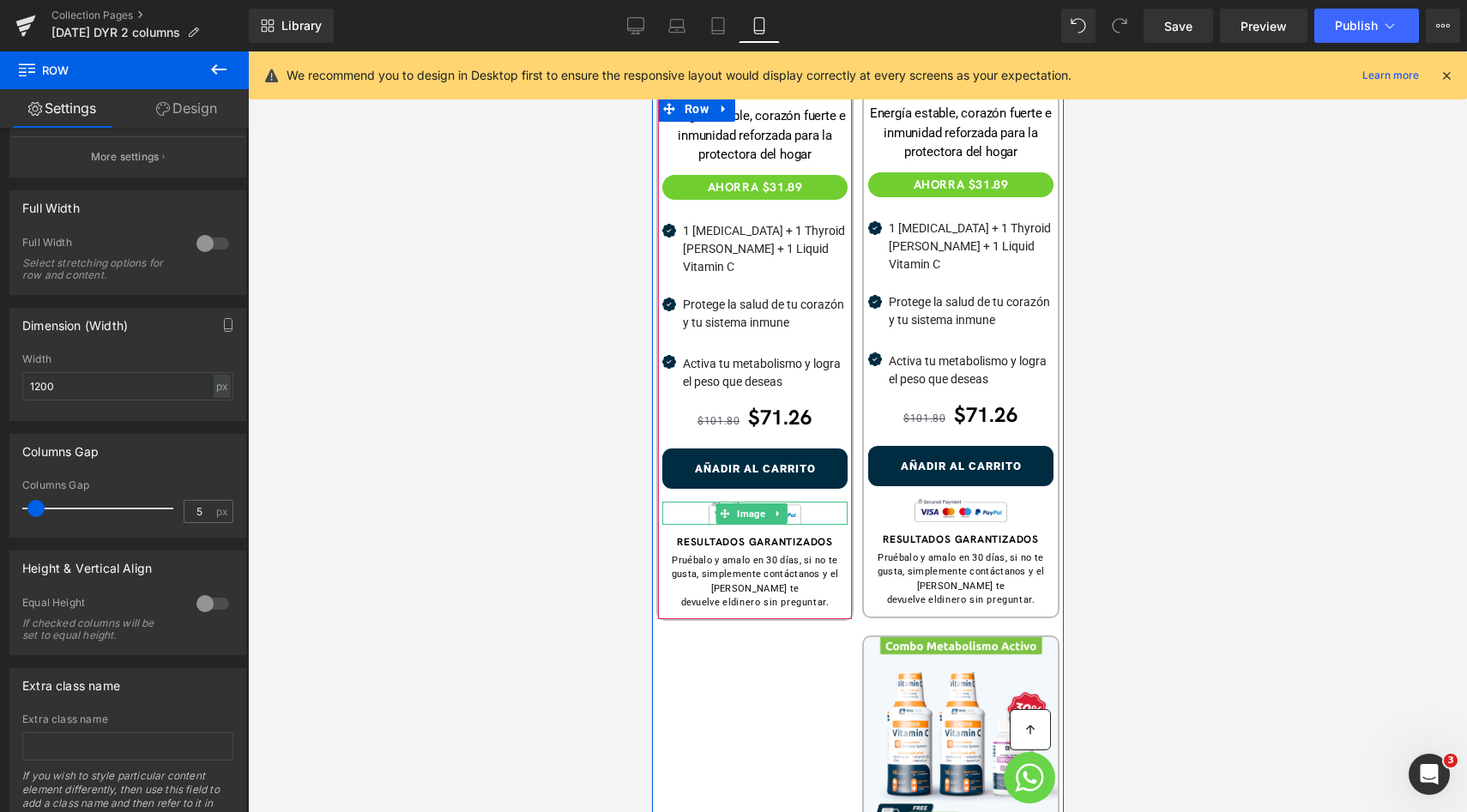
click at [760, 503] on span "Image" at bounding box center [751, 513] width 35 height 21
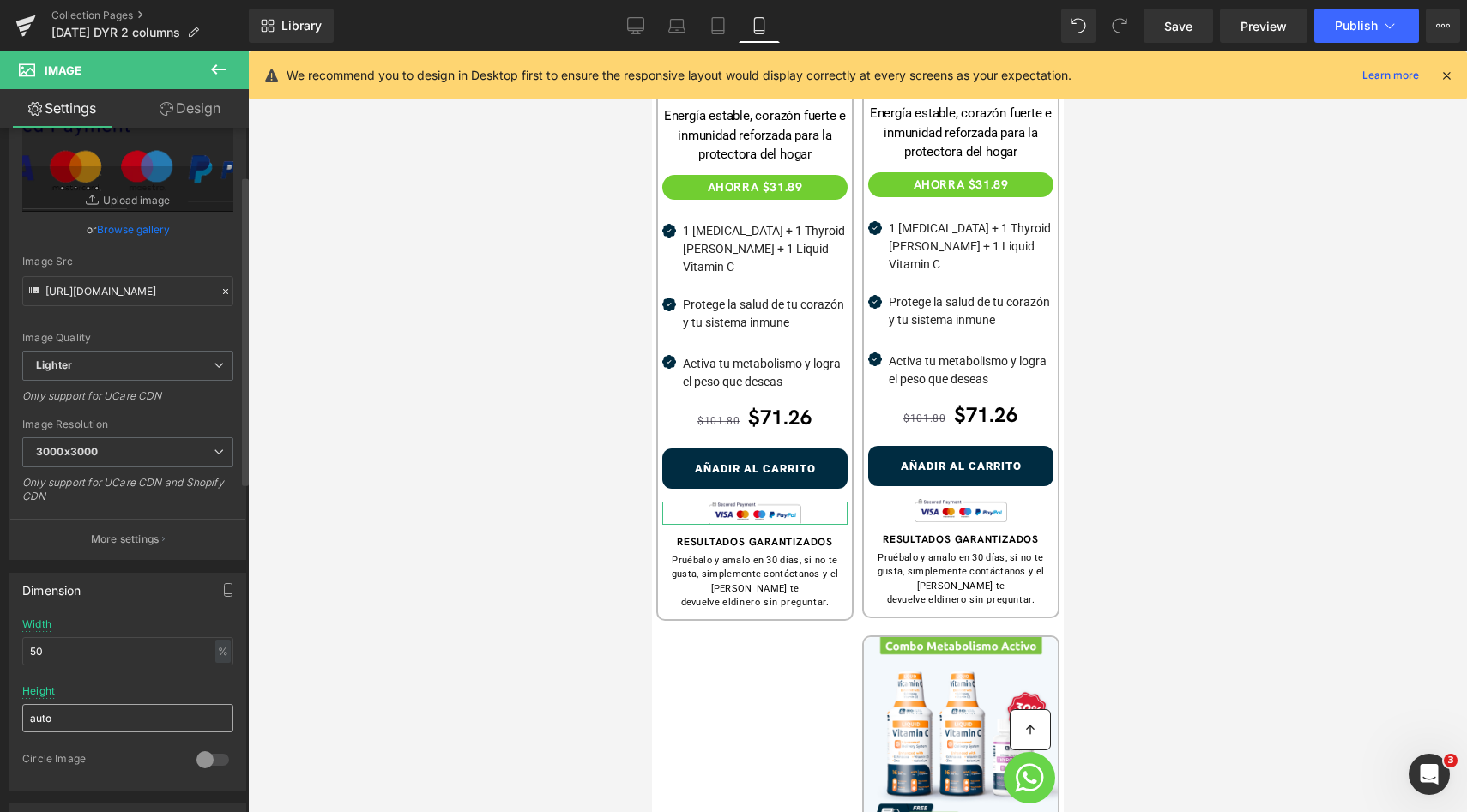
scroll to position [170, 0]
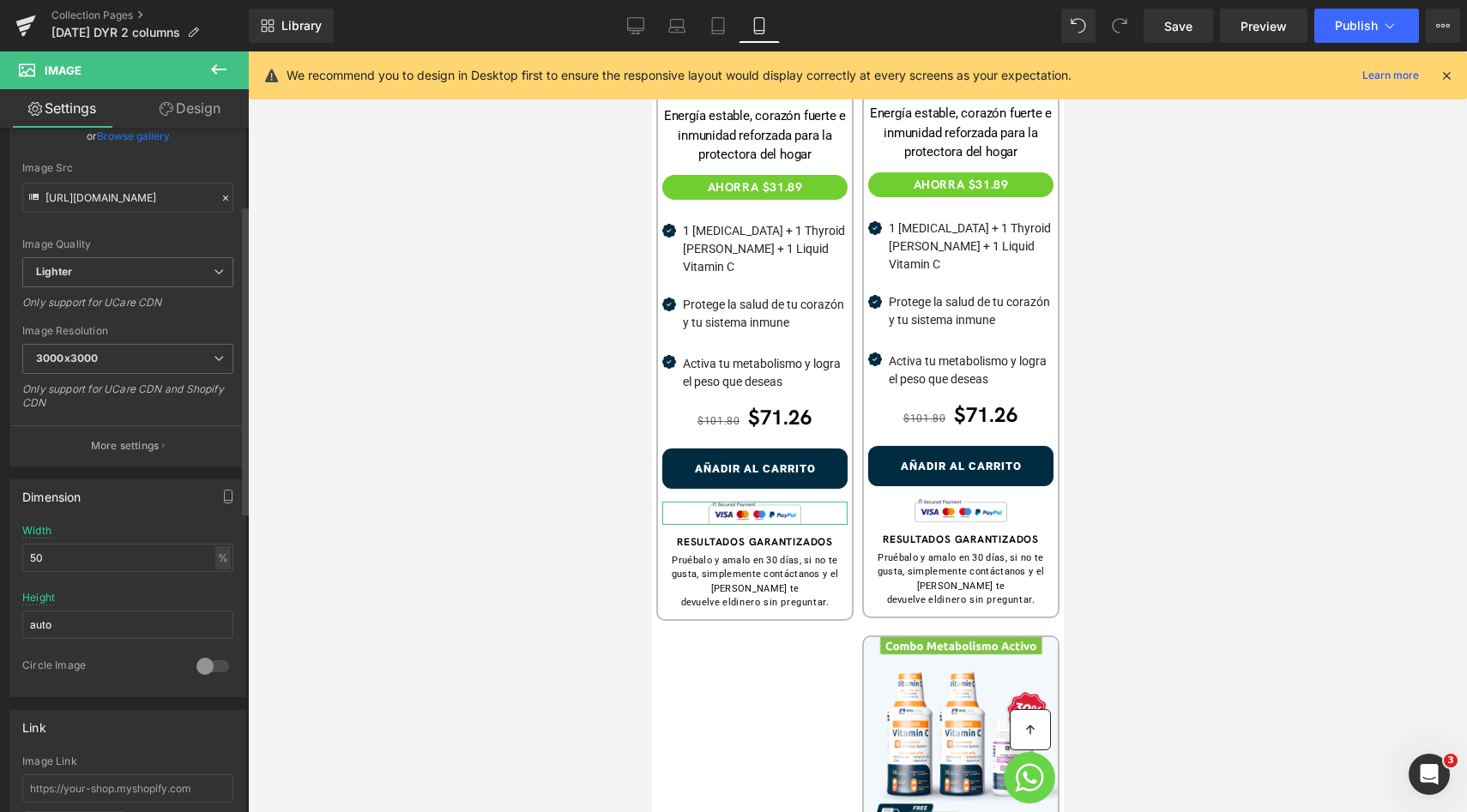
click at [113, 575] on div "Width 50 % % px" at bounding box center [128, 558] width 211 height 67
click at [123, 564] on input "50" at bounding box center [128, 557] width 211 height 28
type input "7"
type input "8"
type input "75"
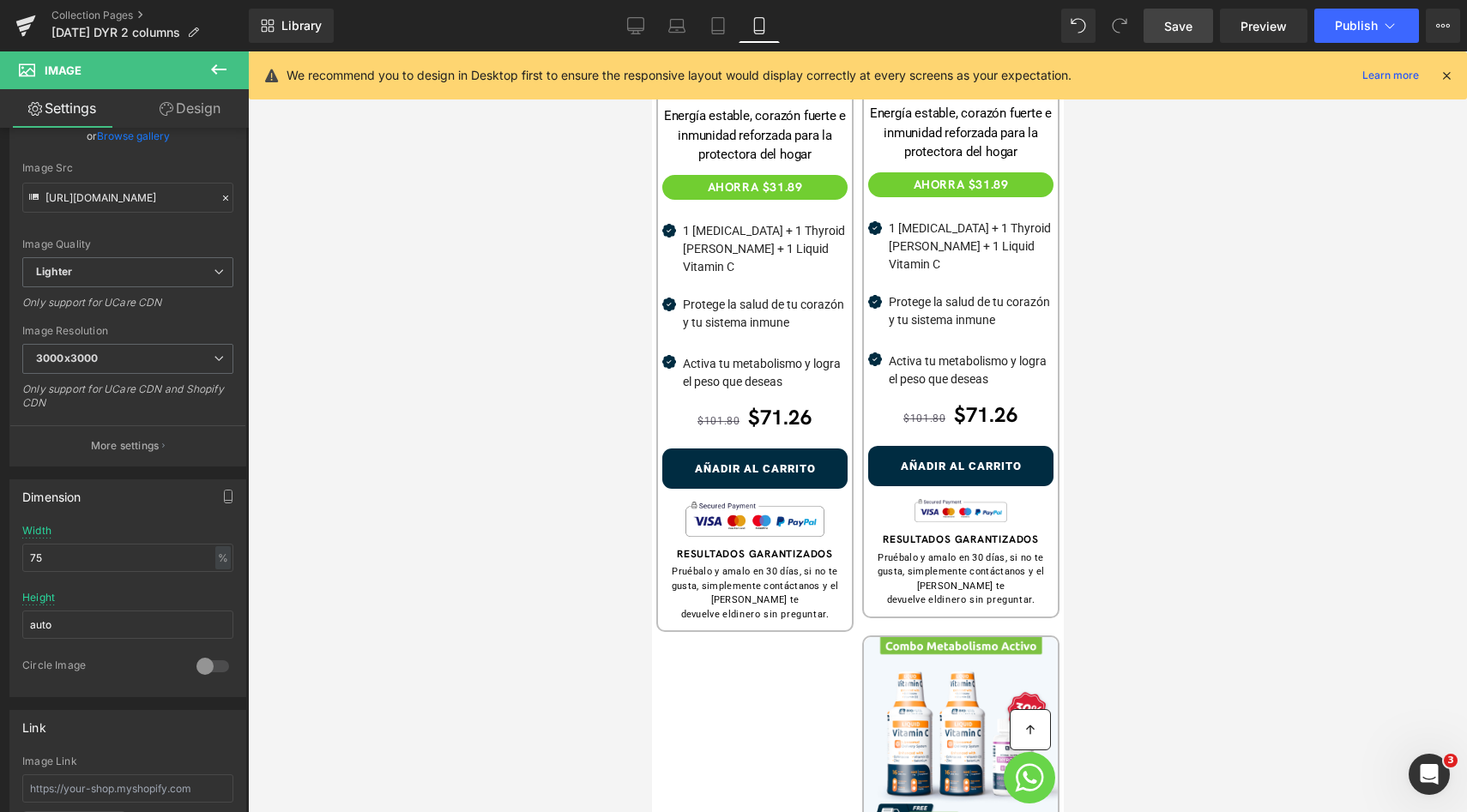
click at [1186, 31] on span "Save" at bounding box center [1178, 26] width 28 height 18
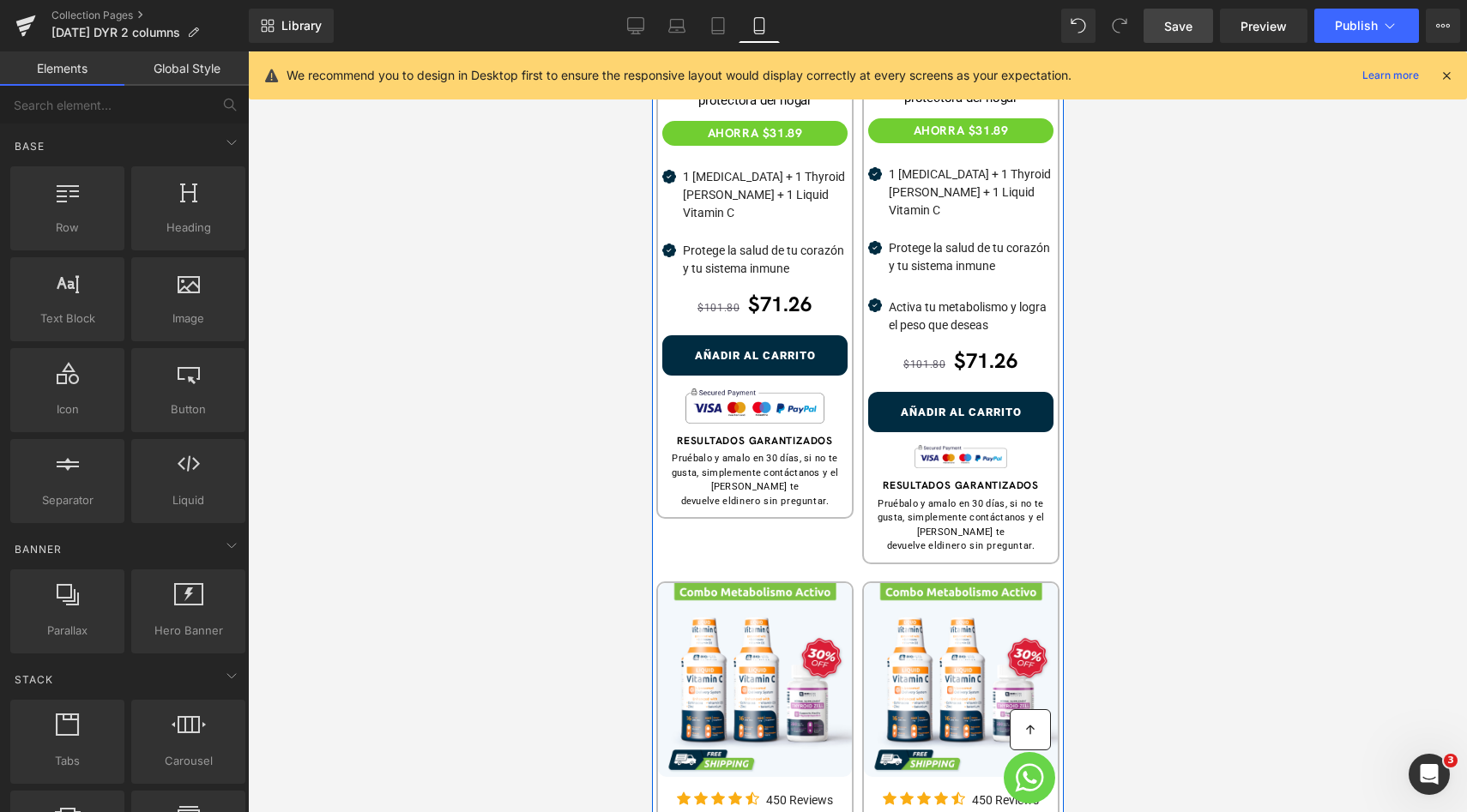
scroll to position [864, 0]
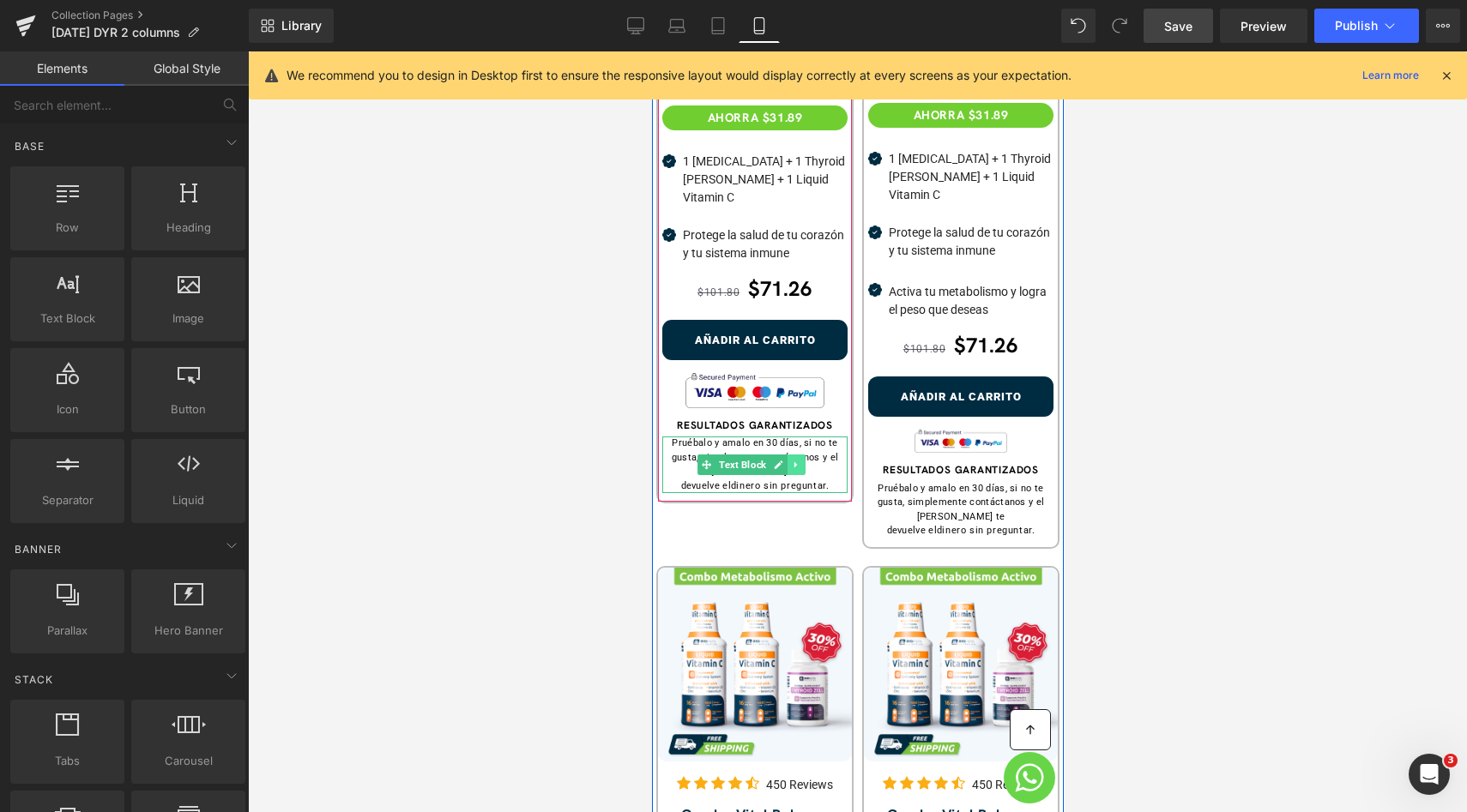
click at [789, 454] on link at bounding box center [796, 464] width 18 height 21
click at [801, 460] on icon at bounding box center [804, 465] width 9 height 9
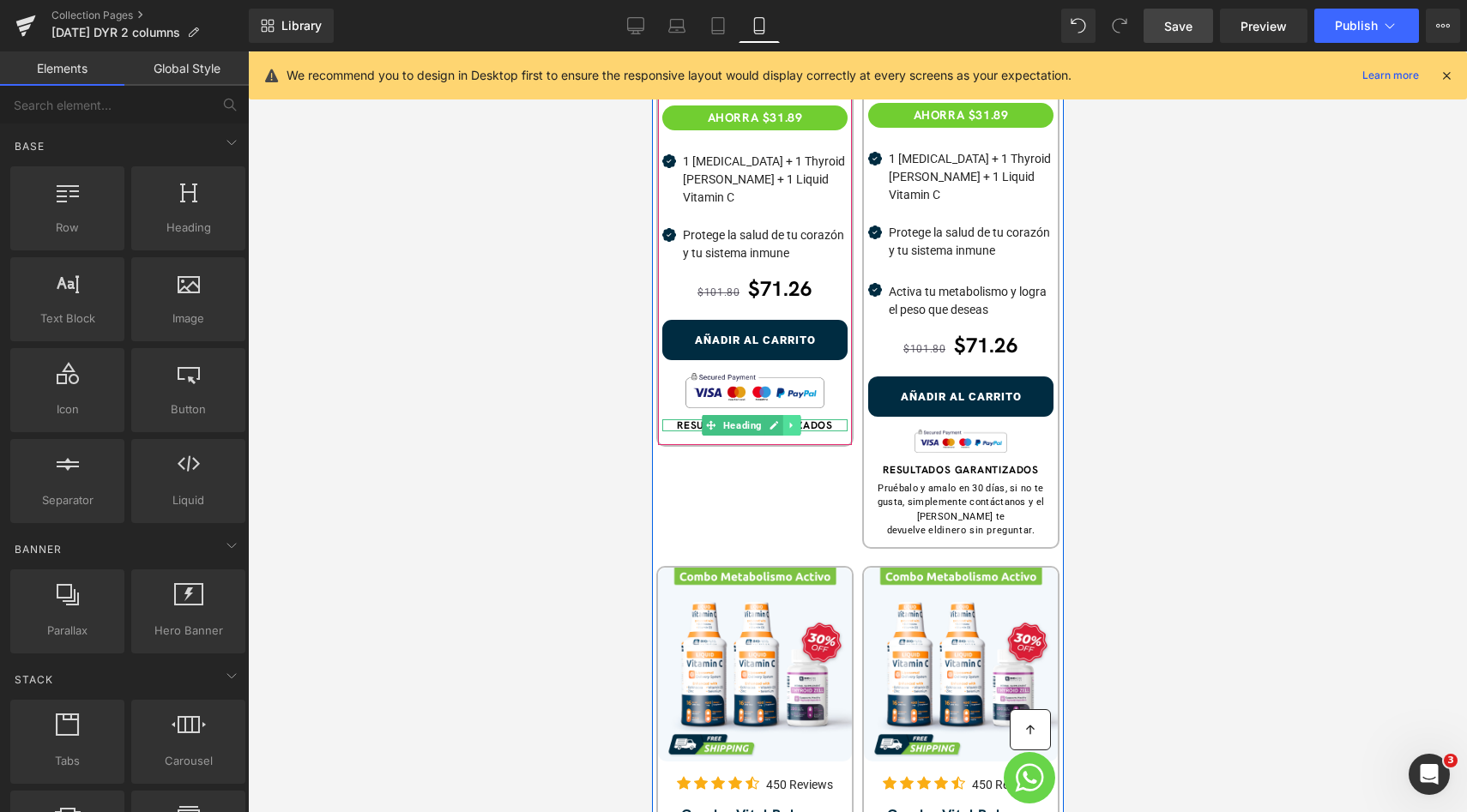
click at [785, 415] on link at bounding box center [792, 425] width 18 height 21
click at [745, 420] on icon at bounding box center [746, 425] width 9 height 10
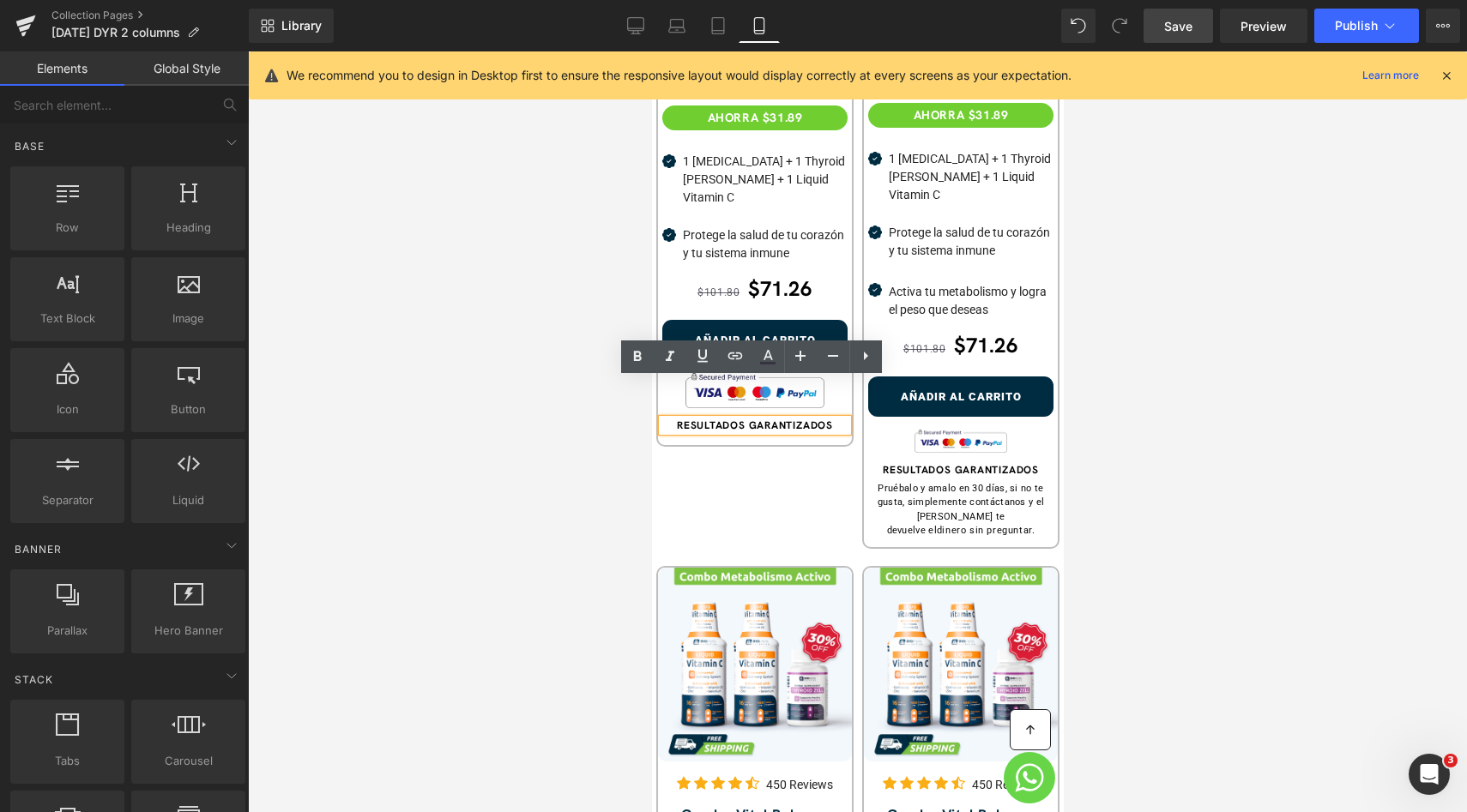
click at [741, 419] on b "RESULTADOS GARANTIZADOS" at bounding box center [753, 425] width 156 height 14
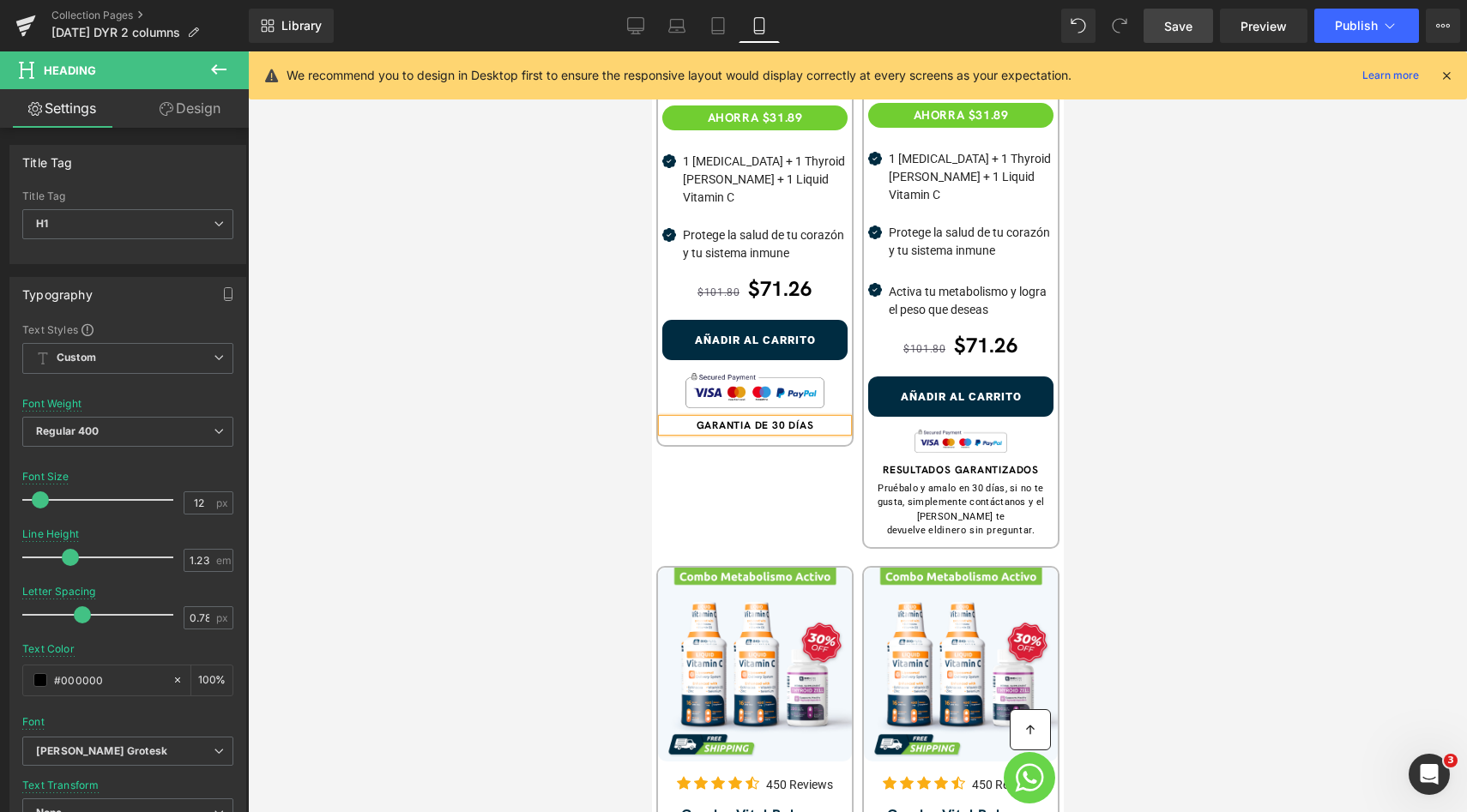
click at [788, 422] on div "Sale Off (P) Image Image NaNpx 450 Reviews Text Block Row Combo Vital Balance T…" at bounding box center [857, 563] width 412 height 1629
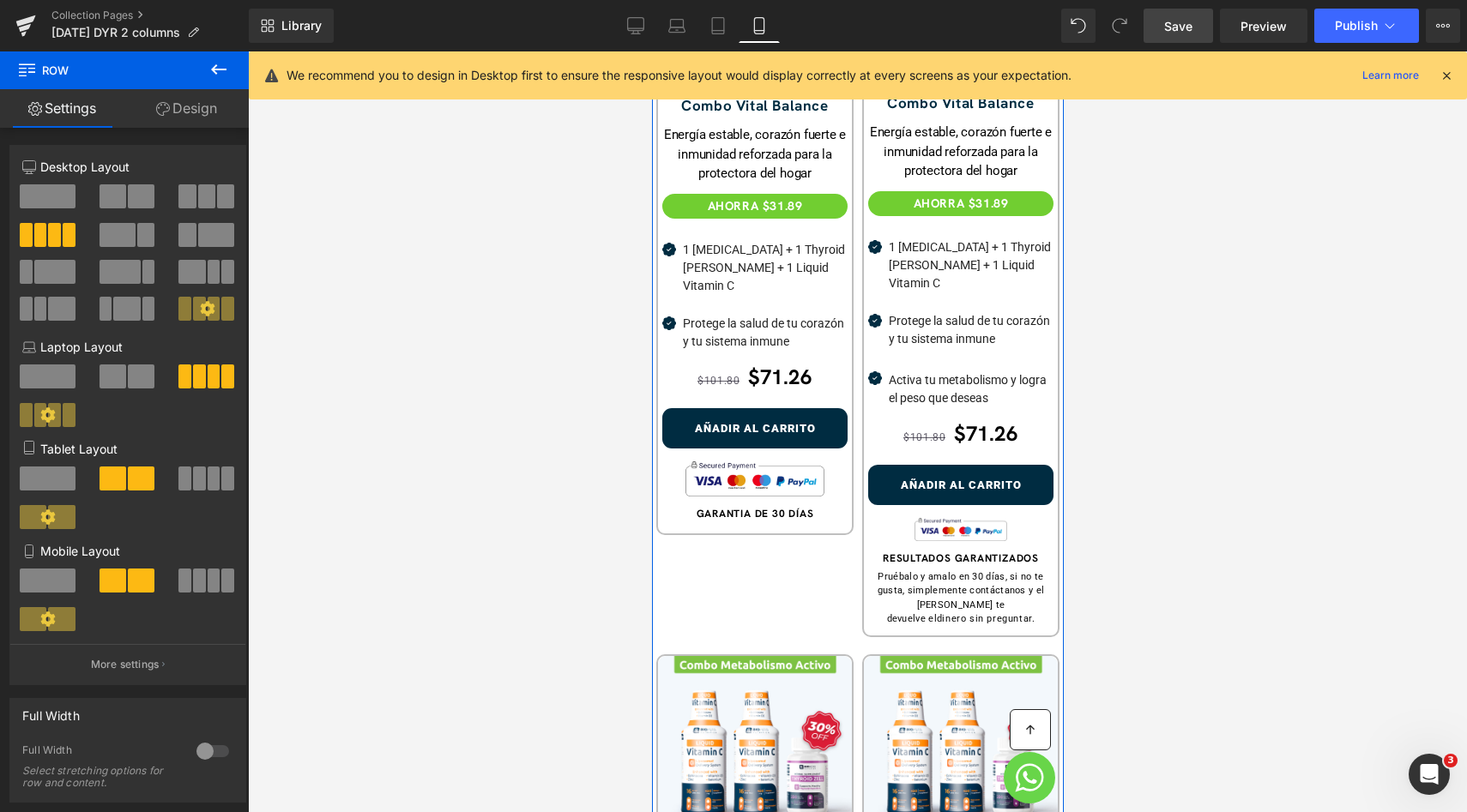
scroll to position [808, 0]
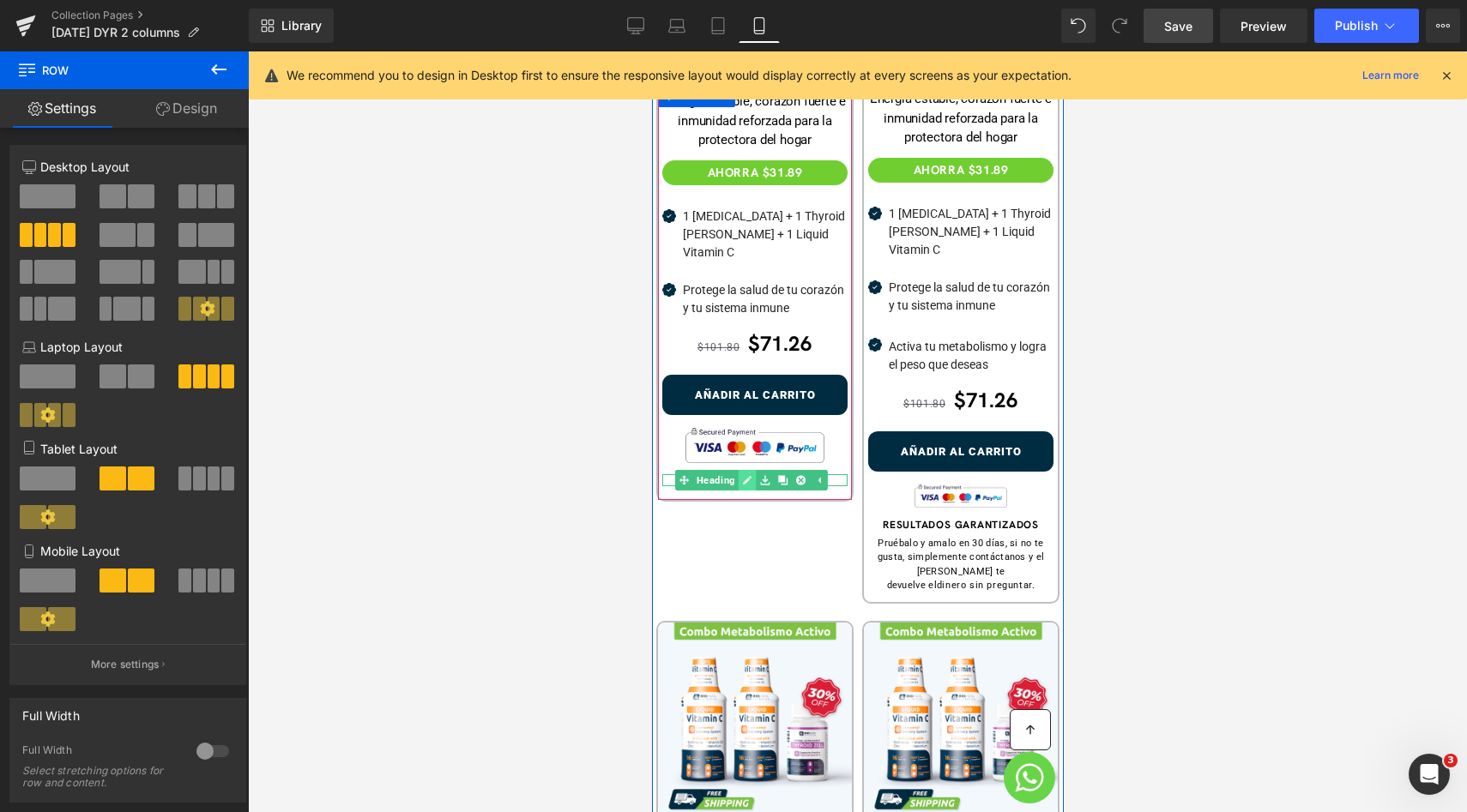
click at [751, 475] on icon at bounding box center [746, 479] width 9 height 10
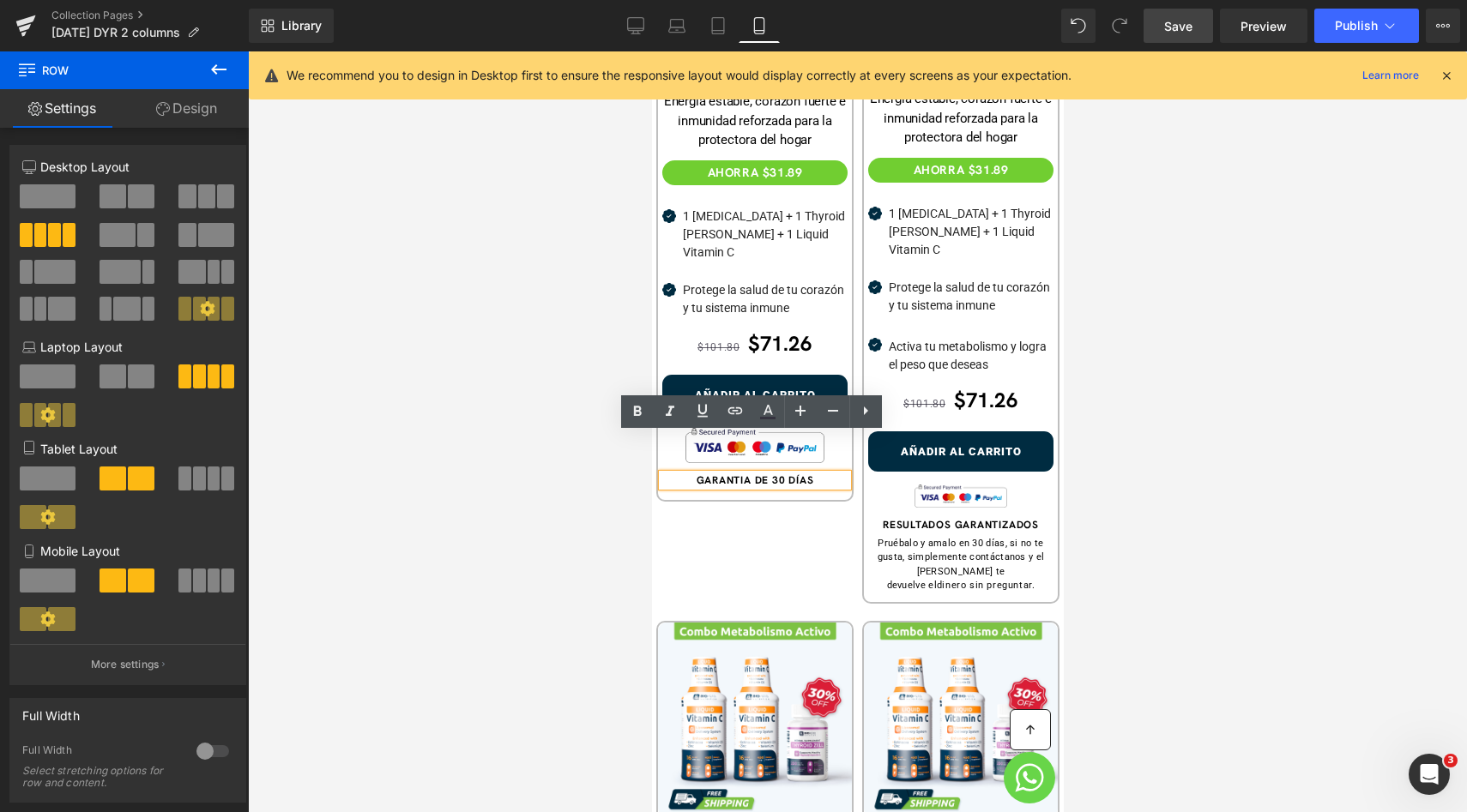
drag, startPoint x: 782, startPoint y: 439, endPoint x: 795, endPoint y: 439, distance: 13.0
click at [795, 473] on b "GARANTIA DE 30 DÍAS" at bounding box center [754, 479] width 118 height 14
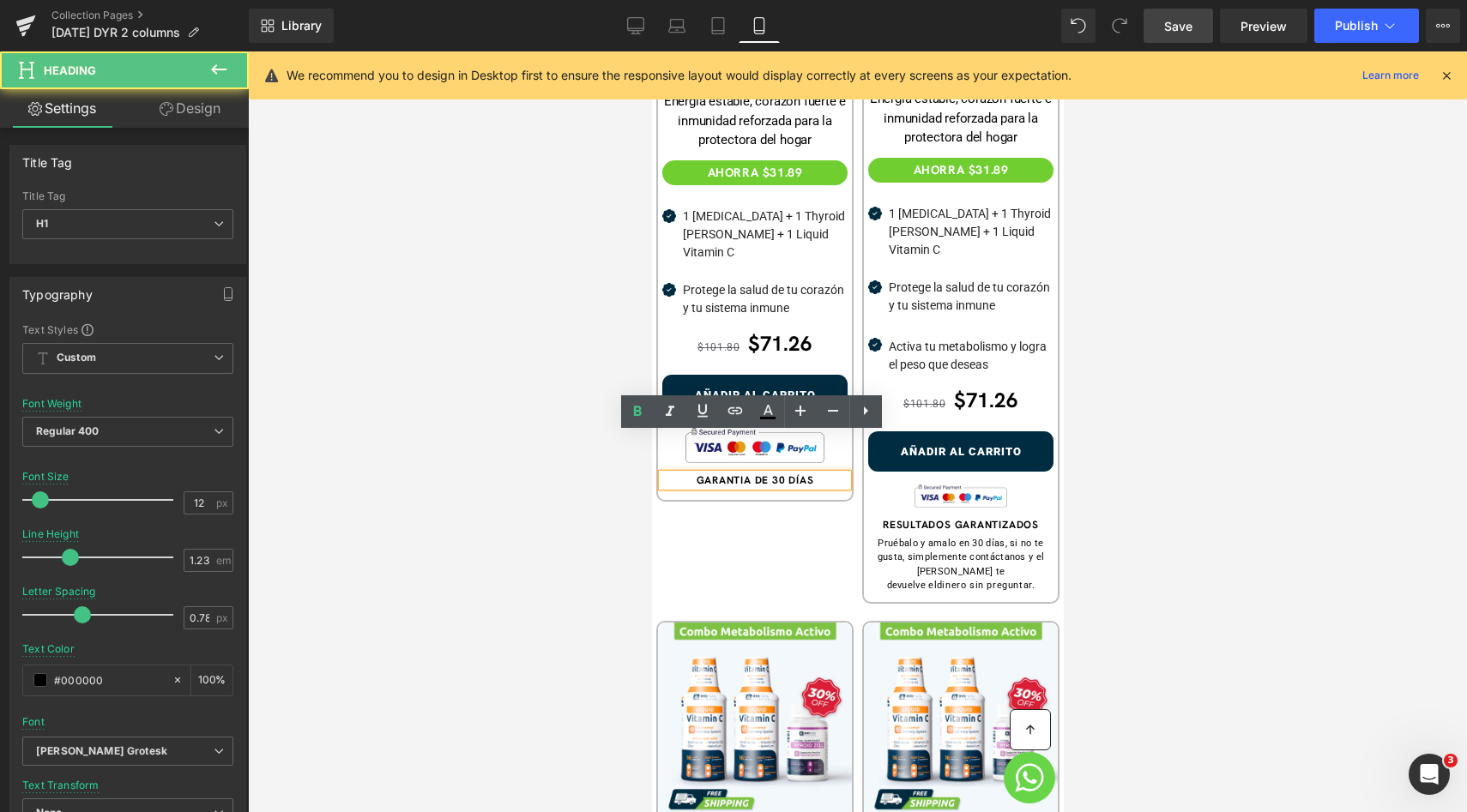
click at [795, 473] on b "GARANTIA DE 30 DÍAS" at bounding box center [754, 479] width 118 height 14
click at [743, 473] on b "GARANTIA DE 30 DÍAS" at bounding box center [754, 479] width 118 height 14
click at [690, 474] on h1 "GARANTIA DE 30 DÍAS" at bounding box center [753, 480] width 185 height 13
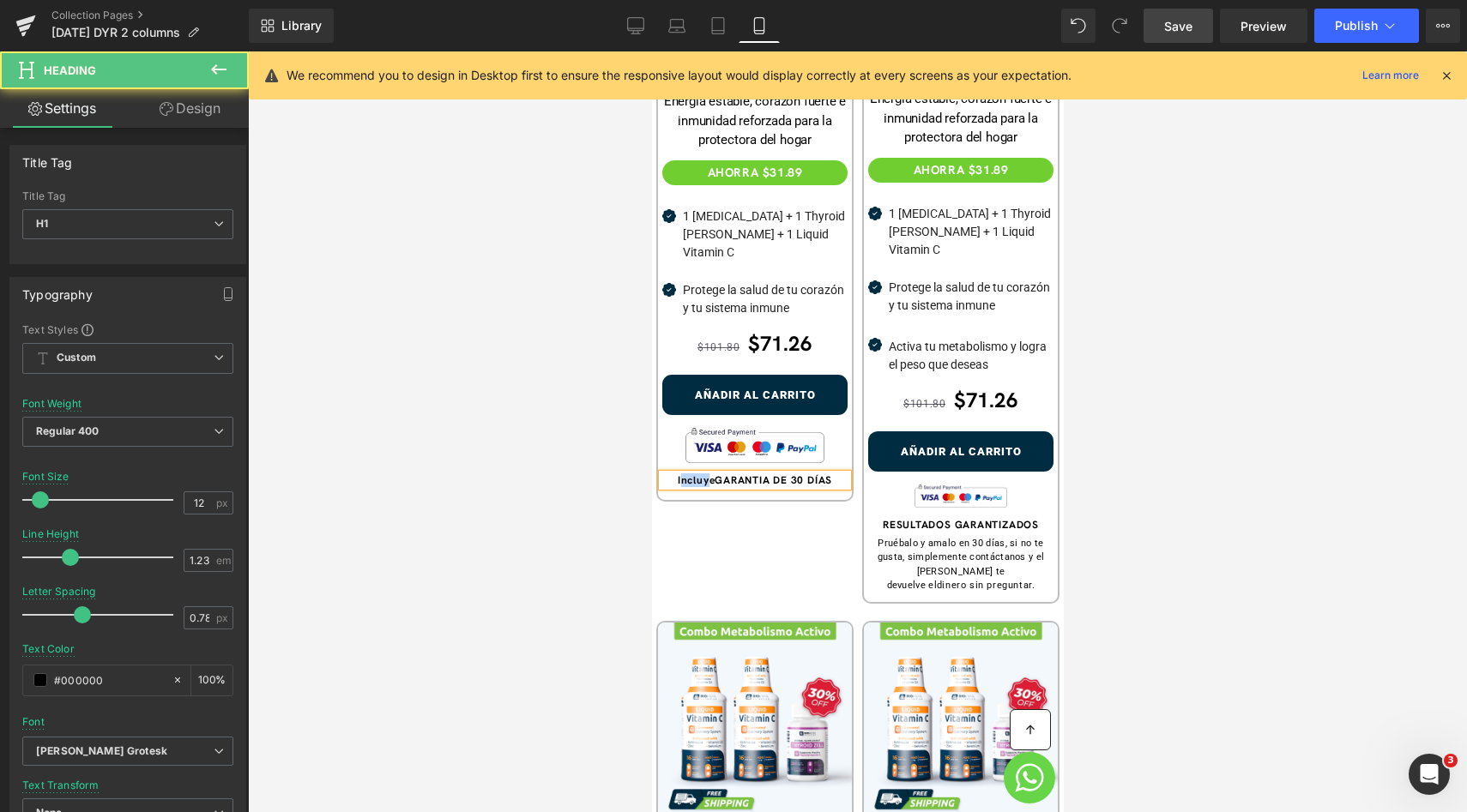
drag, startPoint x: 707, startPoint y: 439, endPoint x: 673, endPoint y: 436, distance: 34.1
click at [676, 473] on b "IncluyeGARANTIA DE 30 DÍAS" at bounding box center [753, 479] width 154 height 14
click at [771, 473] on b "GARANTIA DE 30 DÍAS" at bounding box center [754, 479] width 118 height 14
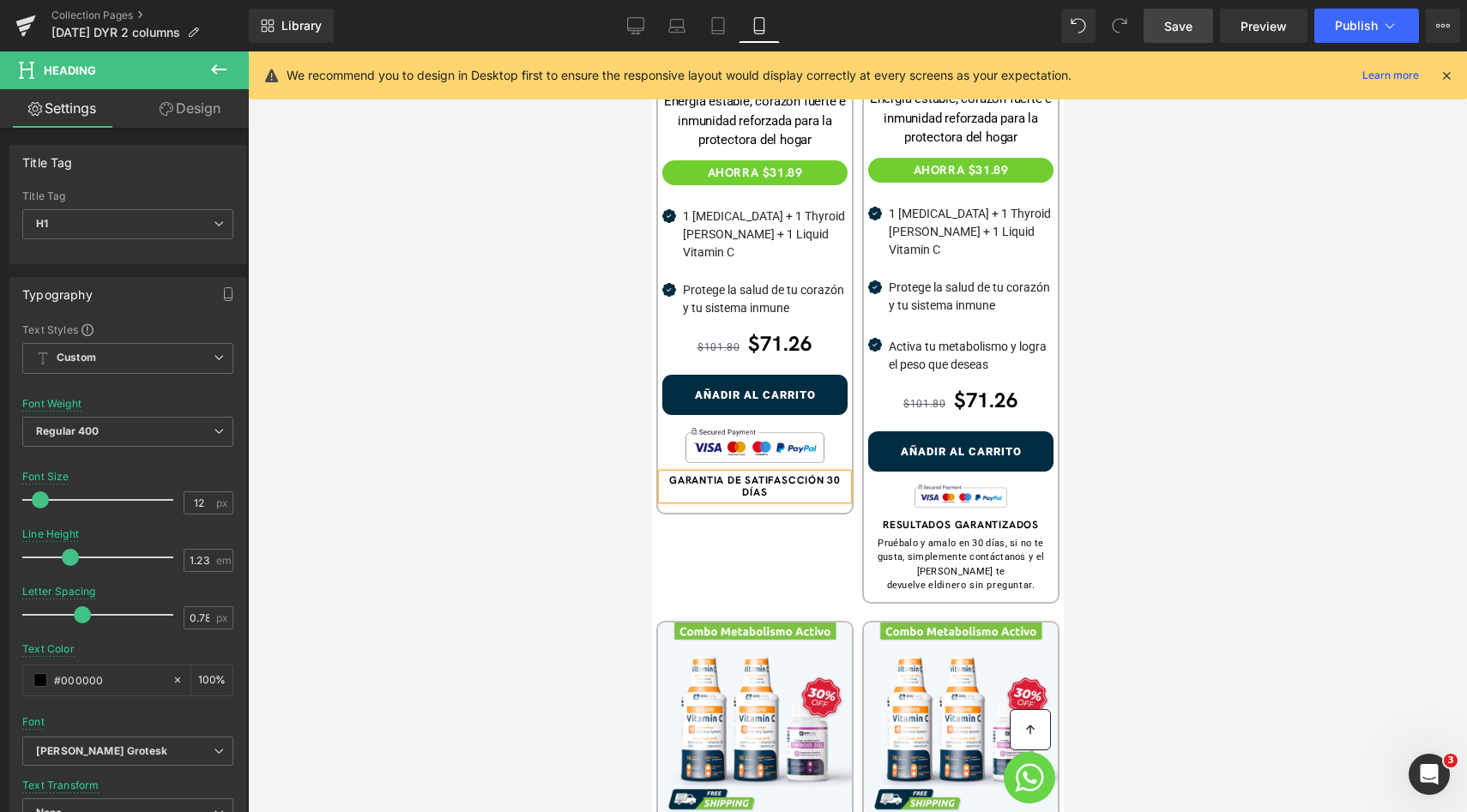
click at [796, 473] on b "GARANTIA DE SATIFASCCIÓN 30 DÍAS" at bounding box center [753, 486] width 171 height 26
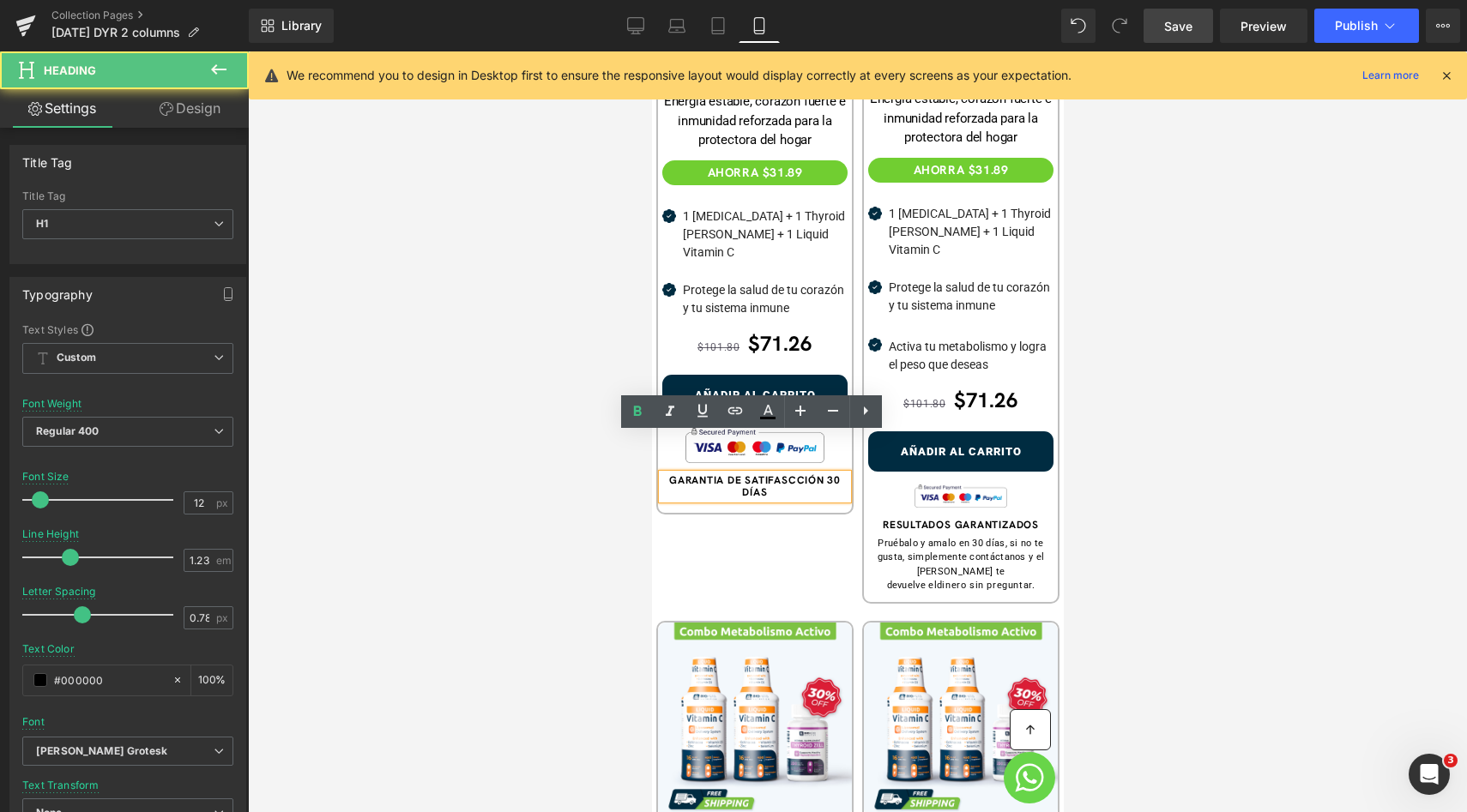
click at [776, 473] on b "GARANTIA DE SATIFASCCIÓN 30 DÍAS" at bounding box center [753, 486] width 171 height 26
click at [759, 473] on b "GARANTIA DE SATIFASCCIÓN 30 DÍAS" at bounding box center [753, 486] width 171 height 26
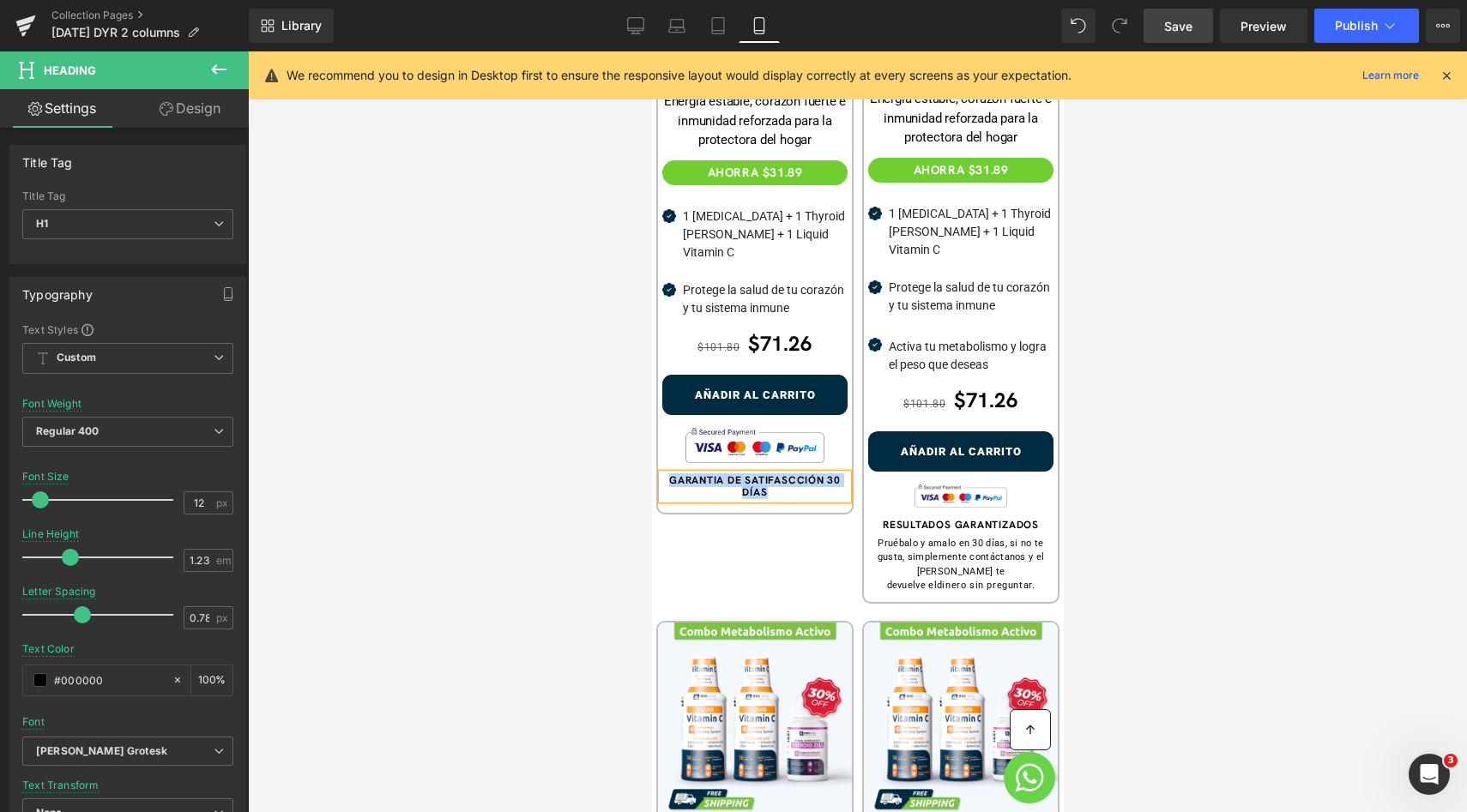
click at [766, 474] on h1 "GARANTIA DE SATIFASCCIÓN 30 DÍAS" at bounding box center [753, 487] width 185 height 25
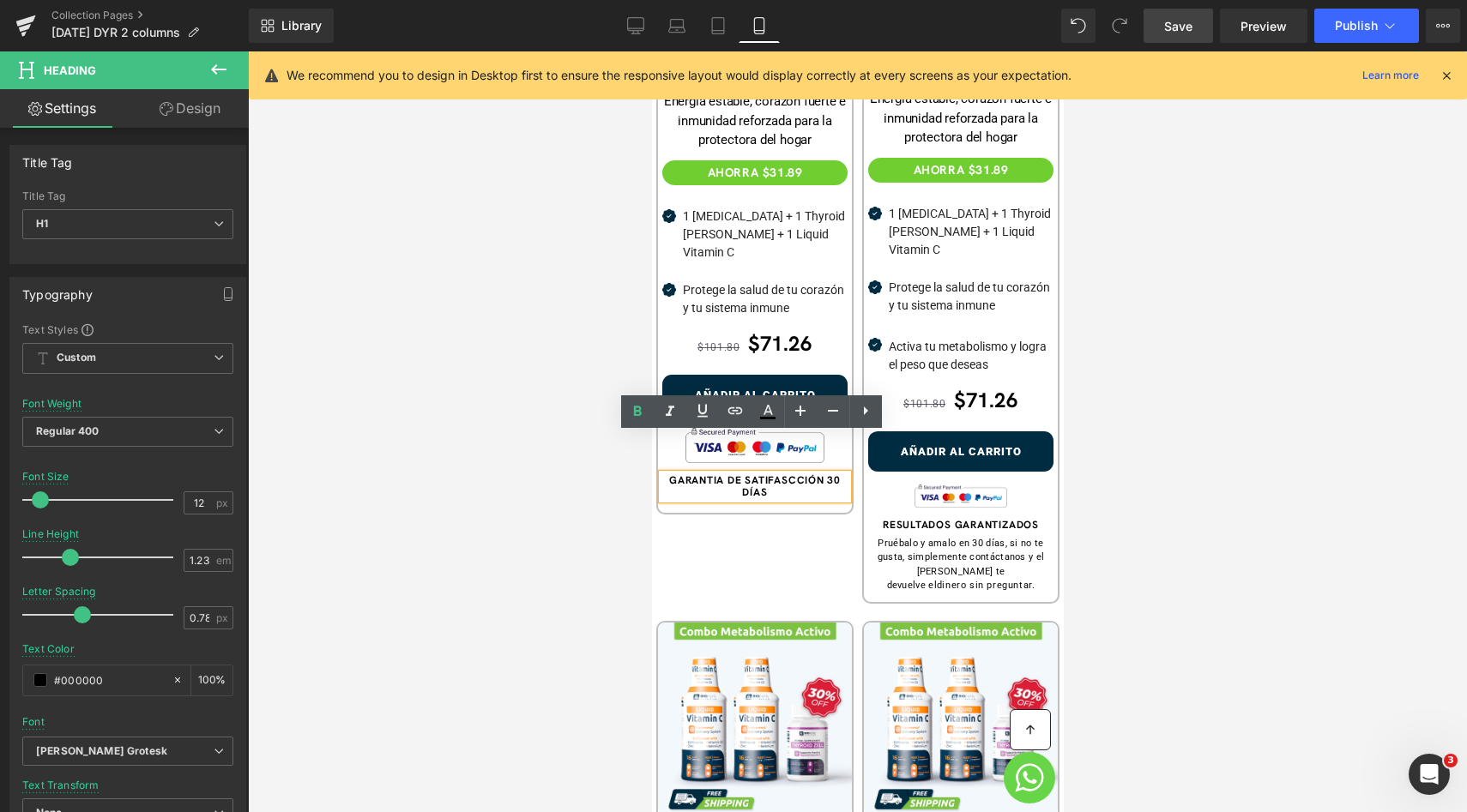
click at [823, 473] on b "GARANTIA DE SATIFASCCIÓN 30 DÍAS" at bounding box center [753, 486] width 171 height 26
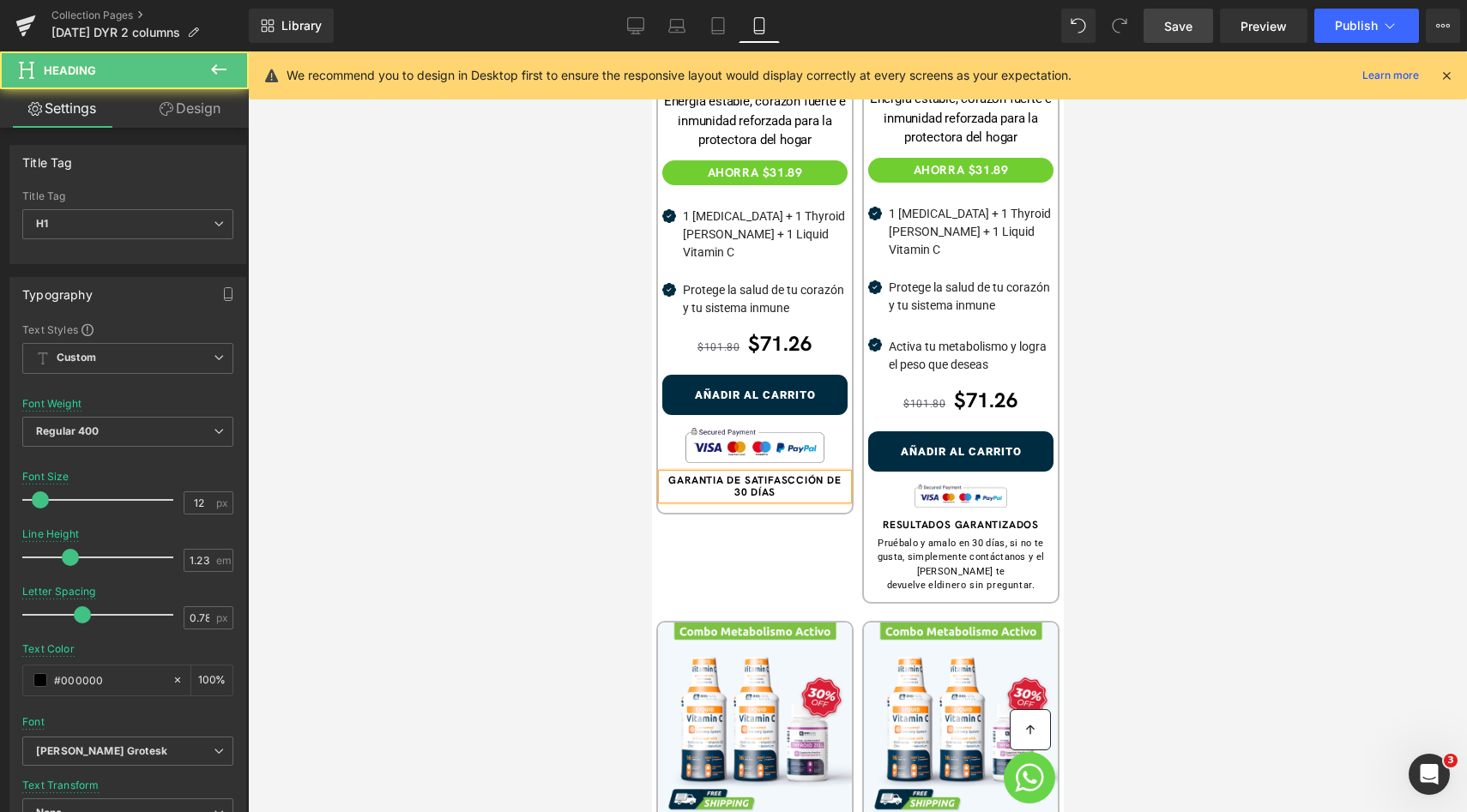
click at [800, 473] on b "GARANTIA DE SATIFASCCIÓN DE 30 DÍAS" at bounding box center [753, 486] width 172 height 26
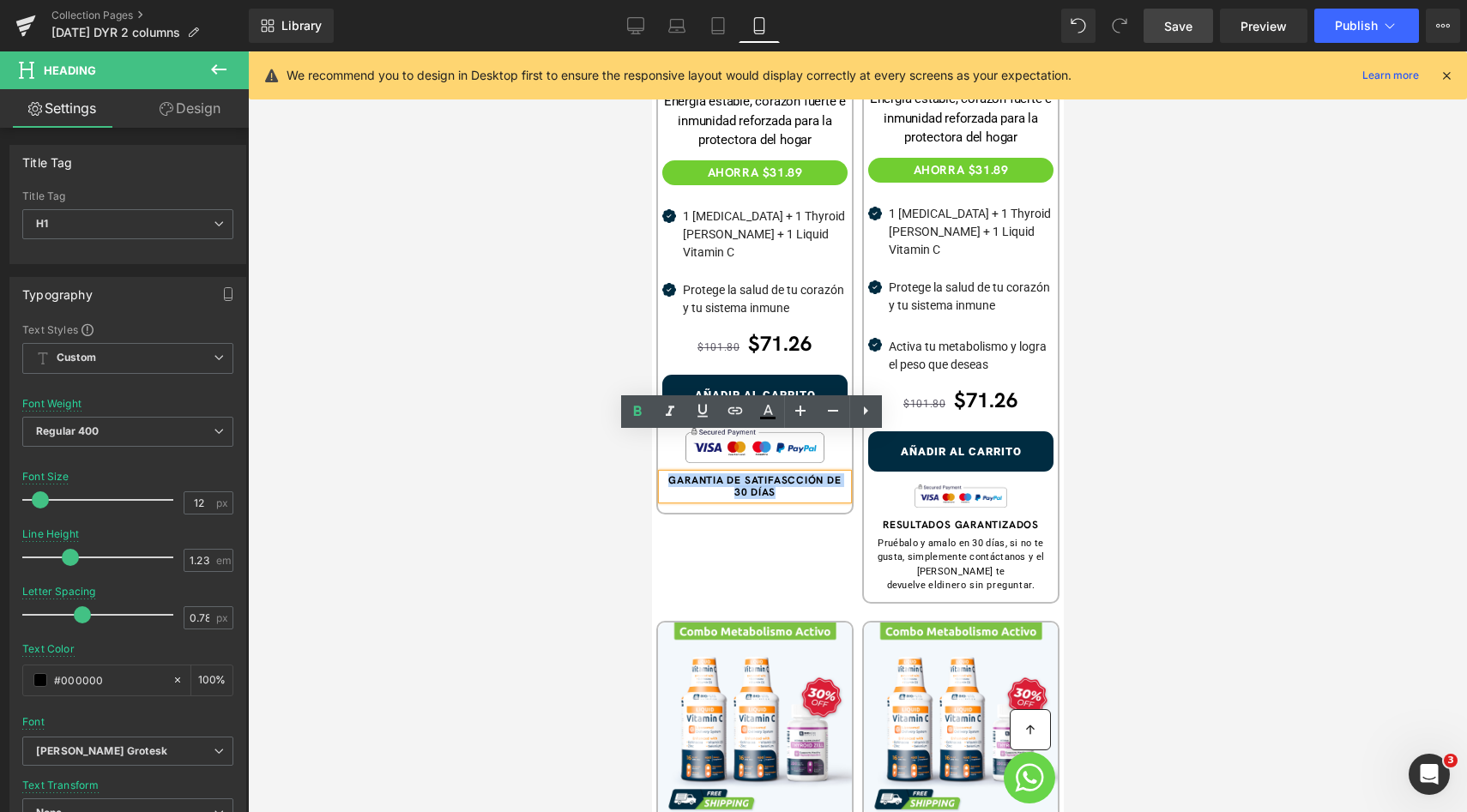
drag, startPoint x: 779, startPoint y: 452, endPoint x: 661, endPoint y: 437, distance: 118.9
click at [661, 474] on h1 "GARANTIA DE SATIFASCCIÓN DE 30 DÍAS" at bounding box center [753, 487] width 185 height 25
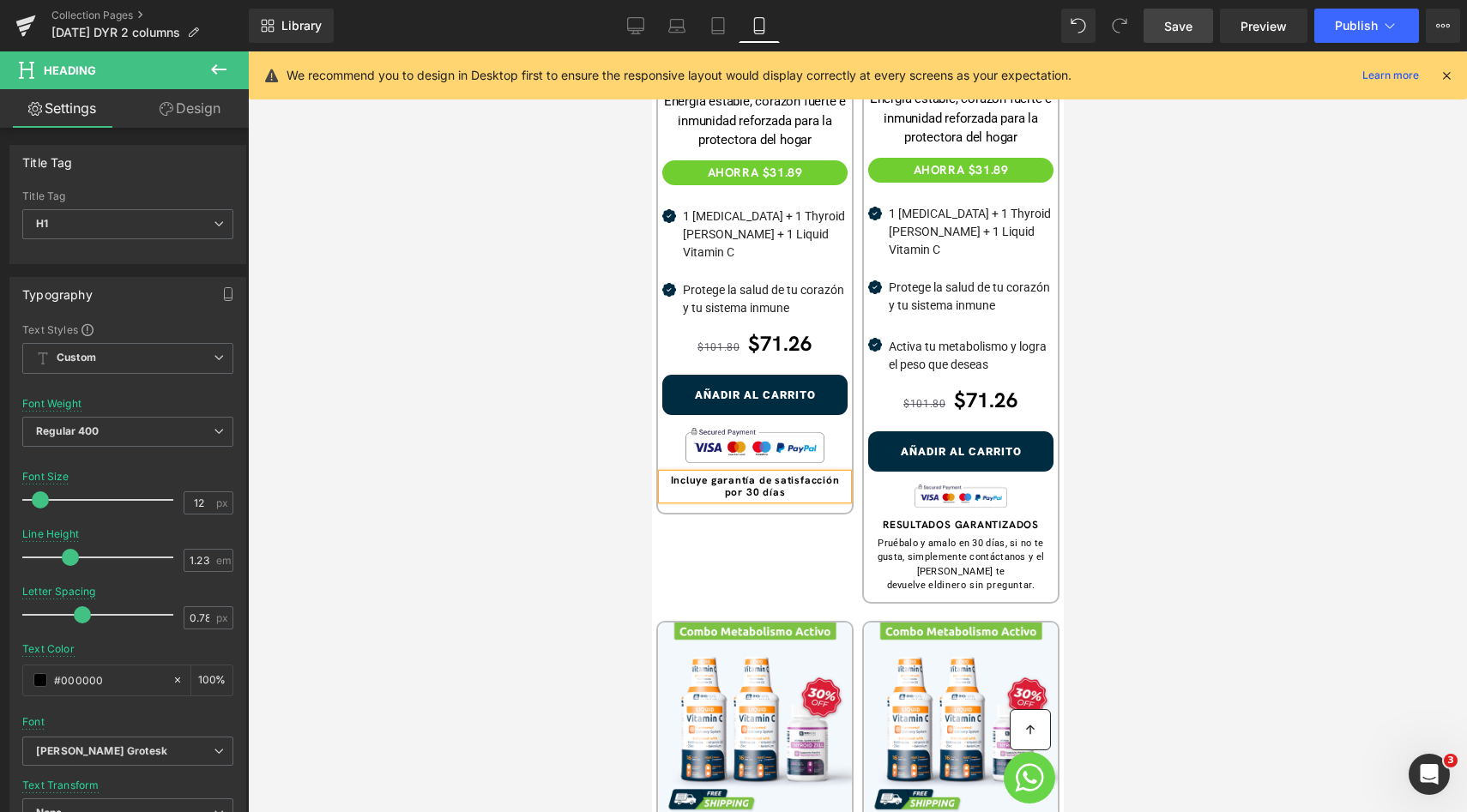
click at [797, 474] on h1 "Incluye garantía de satisfacción por 30 días" at bounding box center [753, 487] width 185 height 25
click at [1065, 469] on div at bounding box center [857, 431] width 1219 height 760
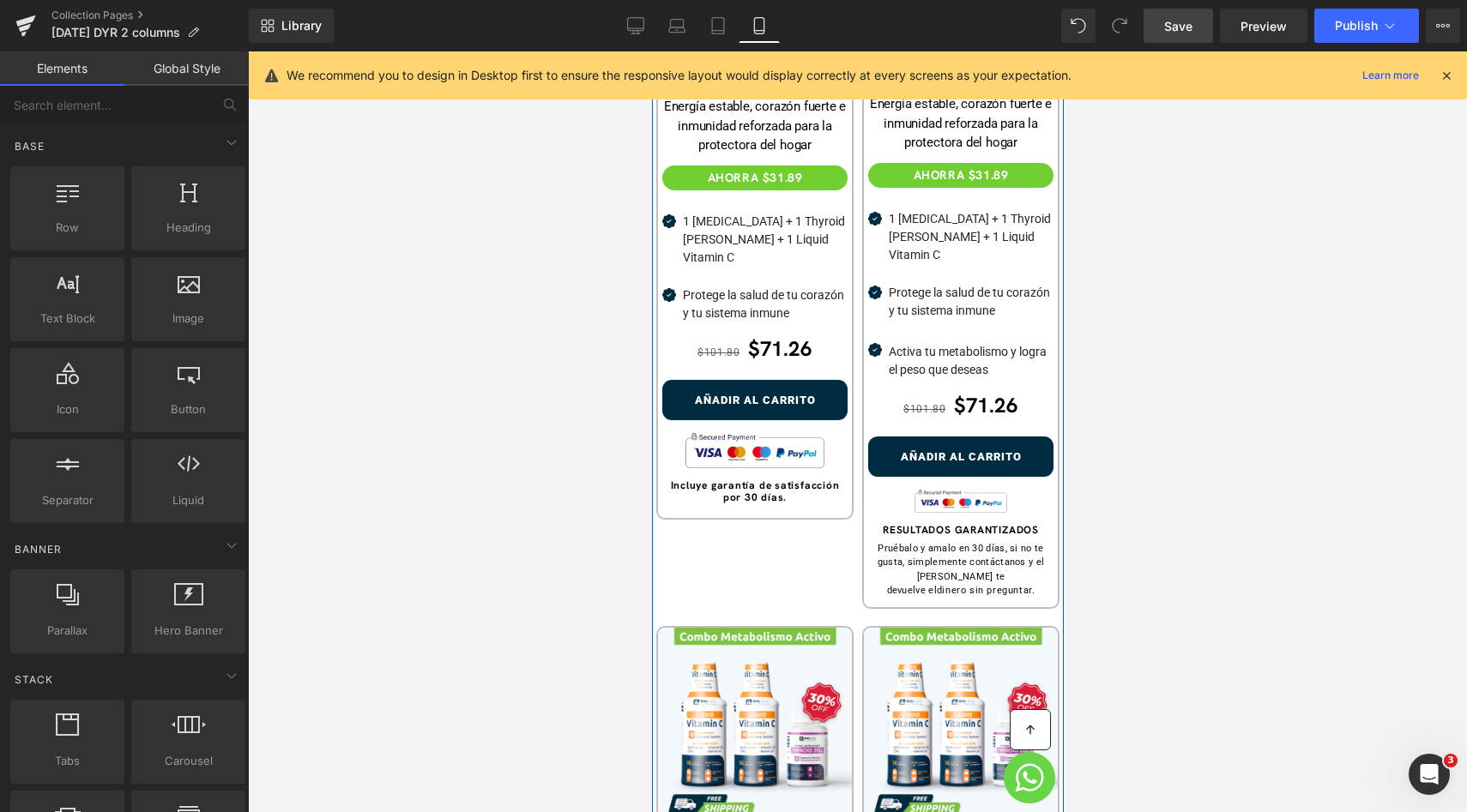
scroll to position [822, 0]
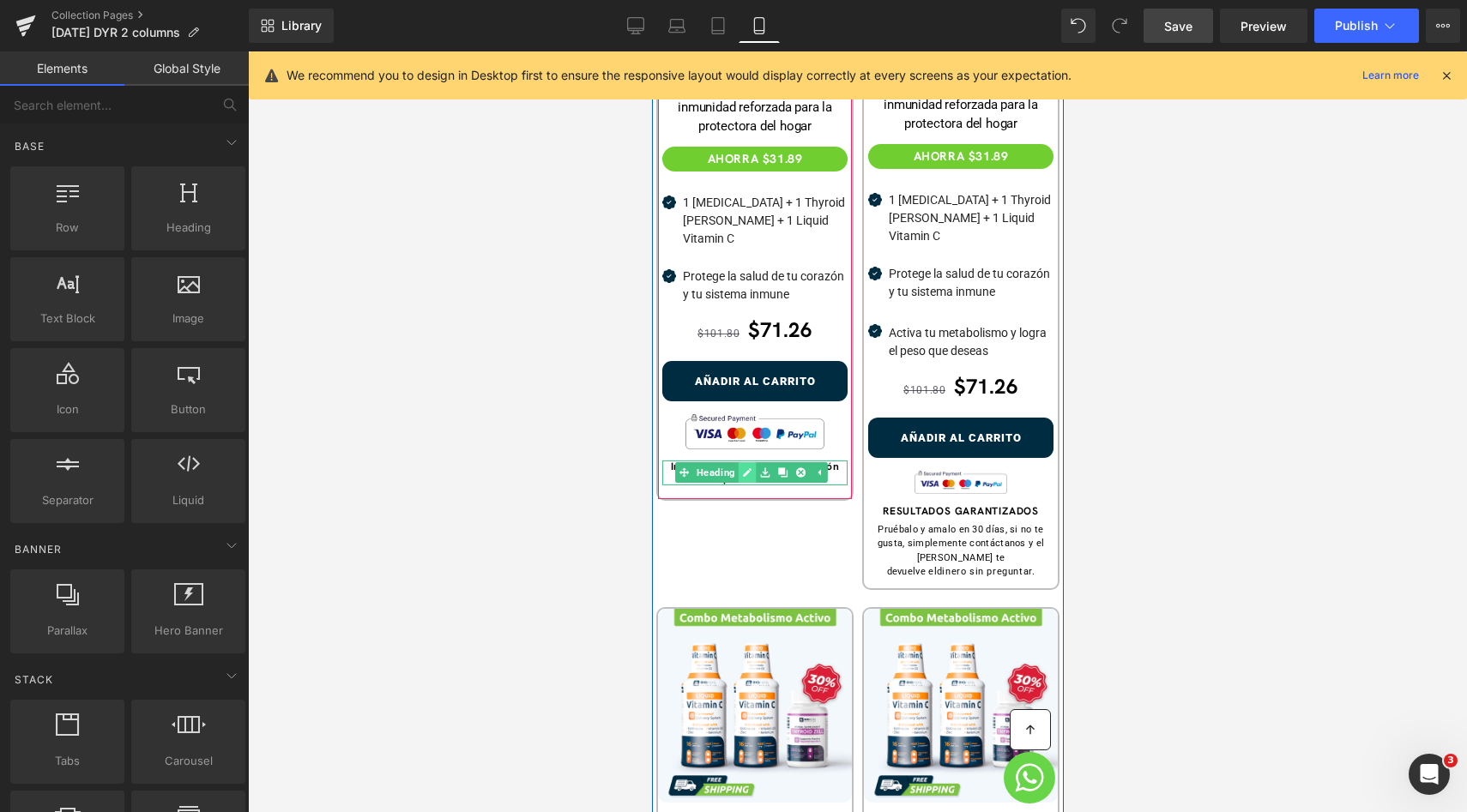
click at [743, 468] on icon at bounding box center [746, 472] width 9 height 10
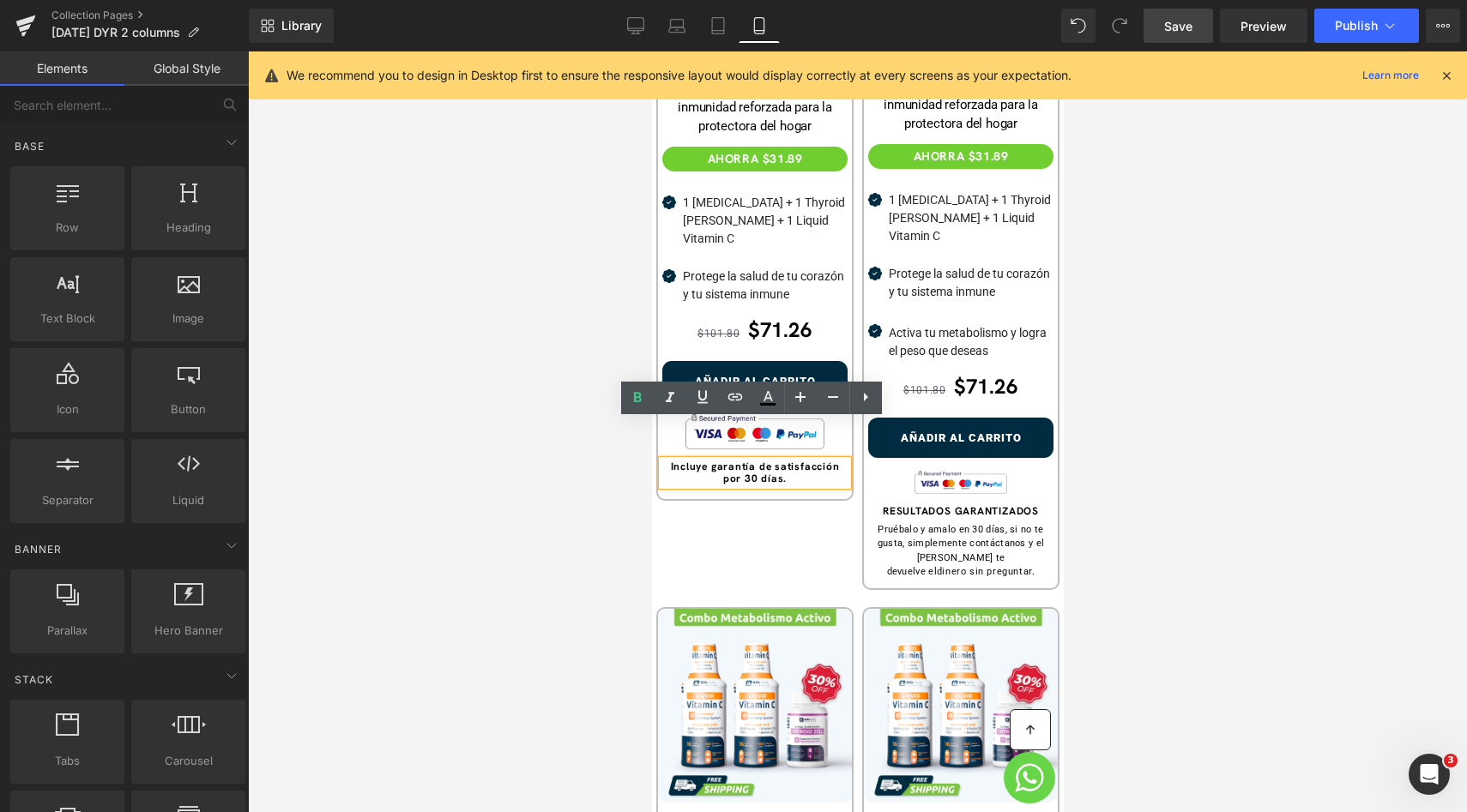
click at [743, 459] on b "Incluye garantía de satisfacción por 30 días." at bounding box center [754, 472] width 169 height 26
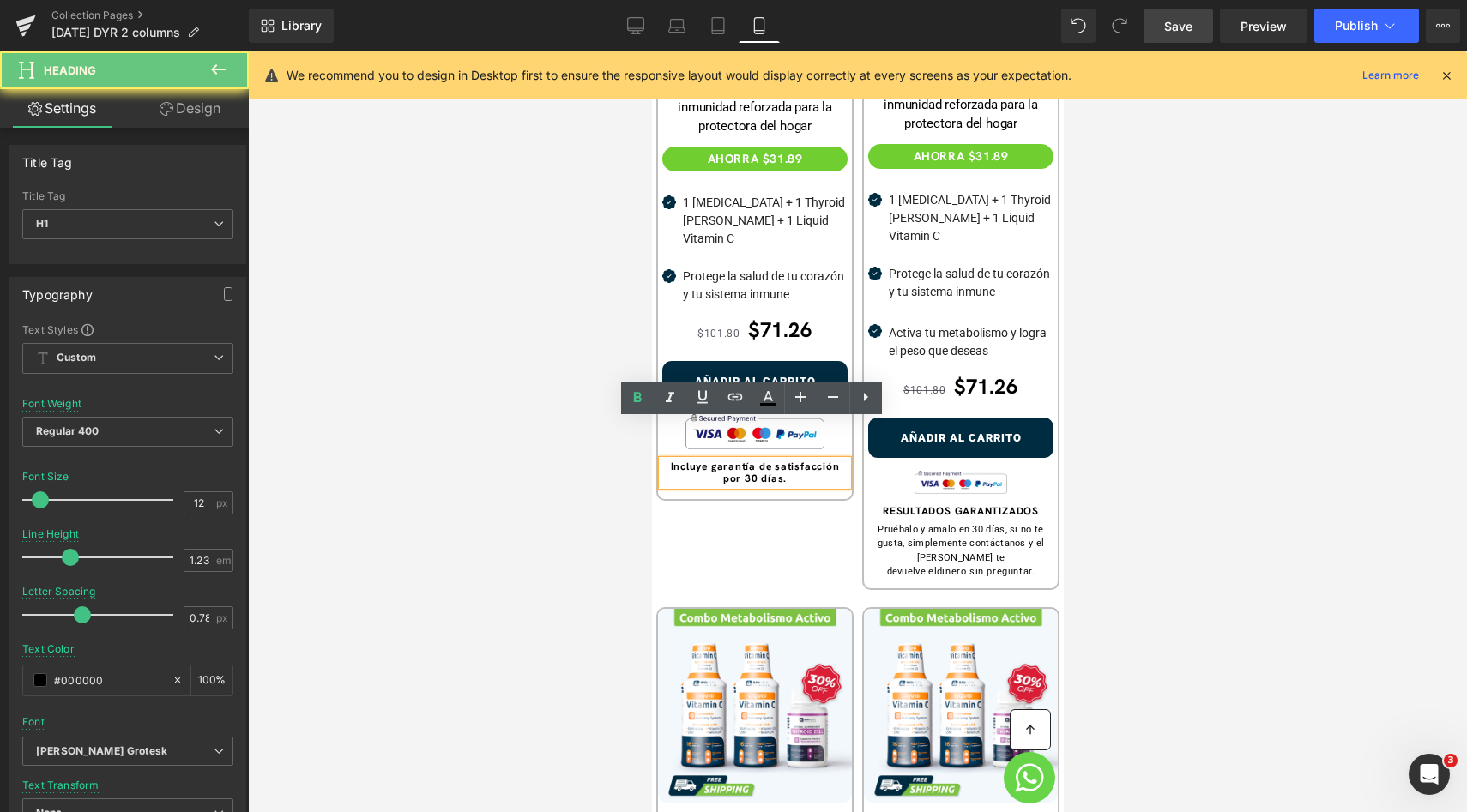
click at [671, 459] on b "Incluye garantía de satisfacción por 30 días." at bounding box center [754, 472] width 169 height 26
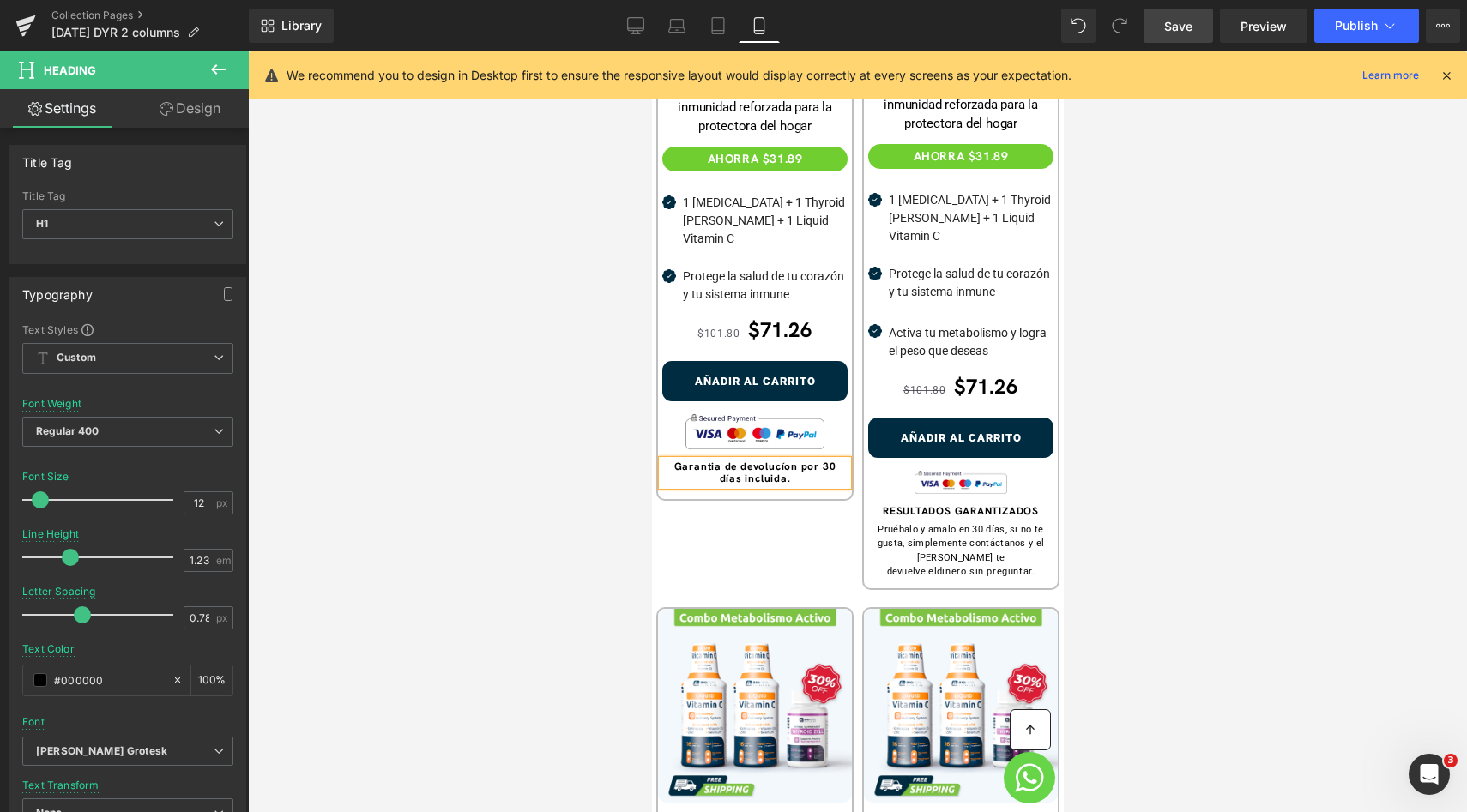
click at [686, 484] on div "Sale Off (P) Image Image NaNpx 450 Reviews Text Block Row Combo Vital Balance T…" at bounding box center [857, 604] width 412 height 1629
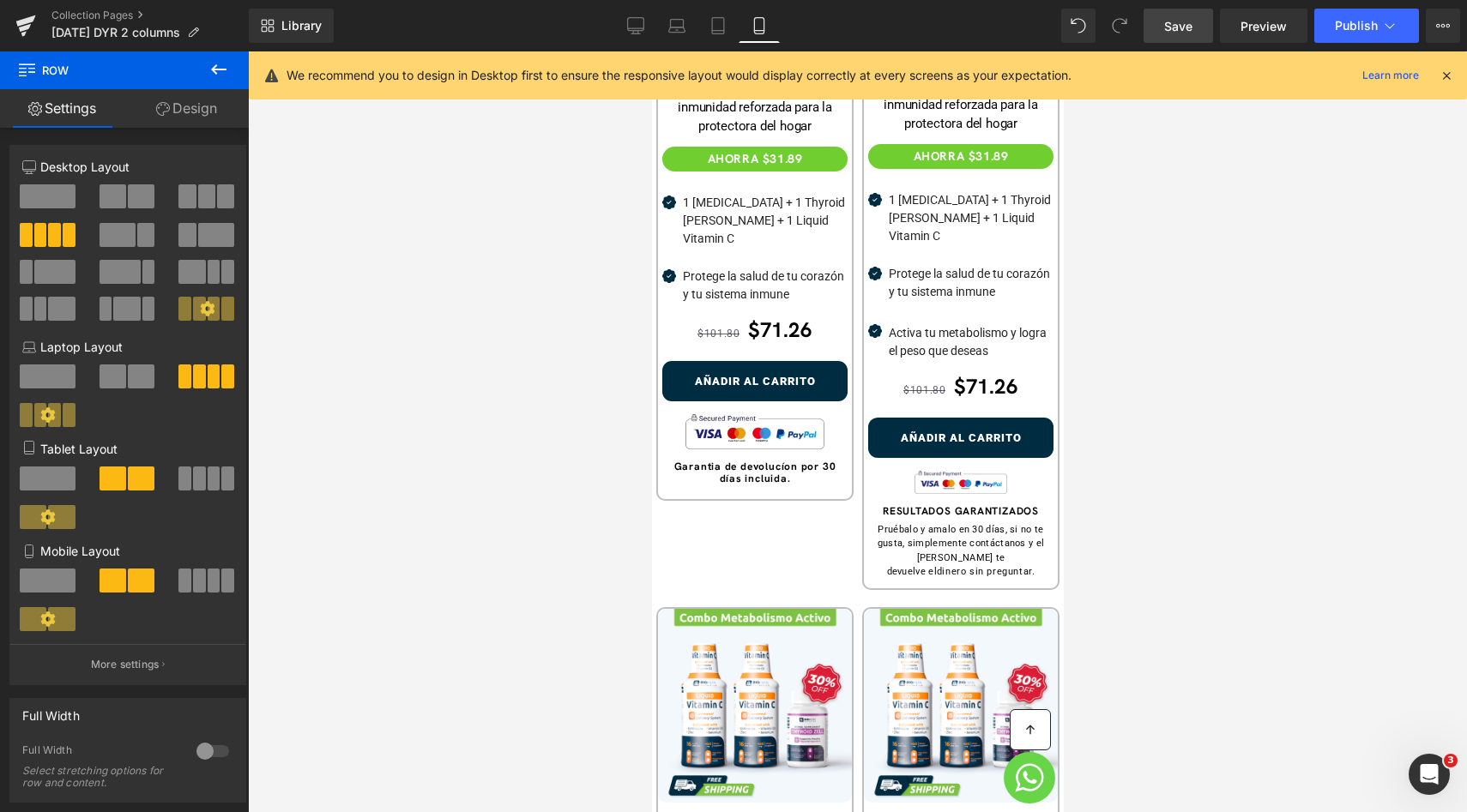
click at [711, 462] on link "Heading" at bounding box center [706, 472] width 63 height 21
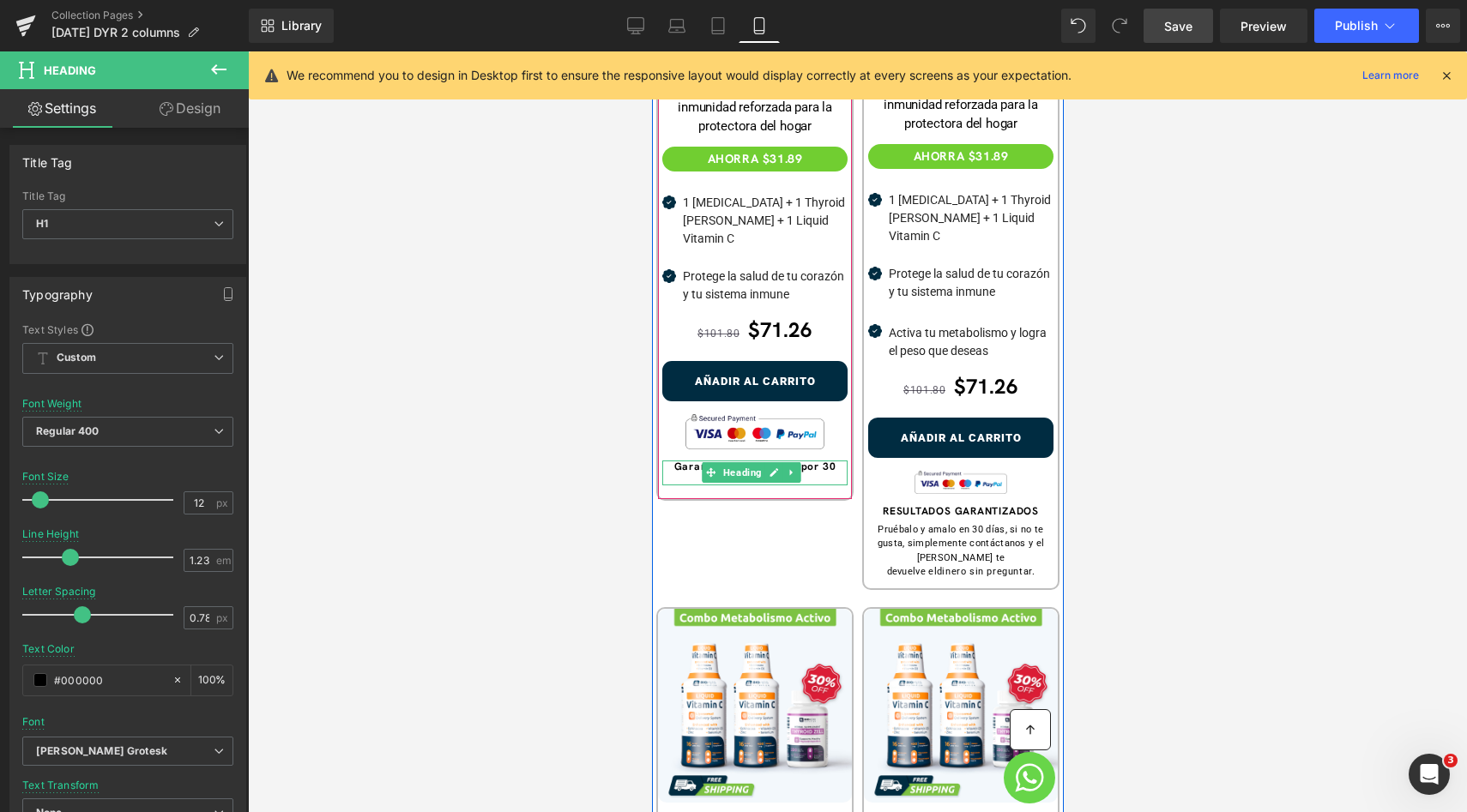
click at [692, 459] on b "Garantia de devolucíon por 30 días incluida." at bounding box center [754, 472] width 162 height 26
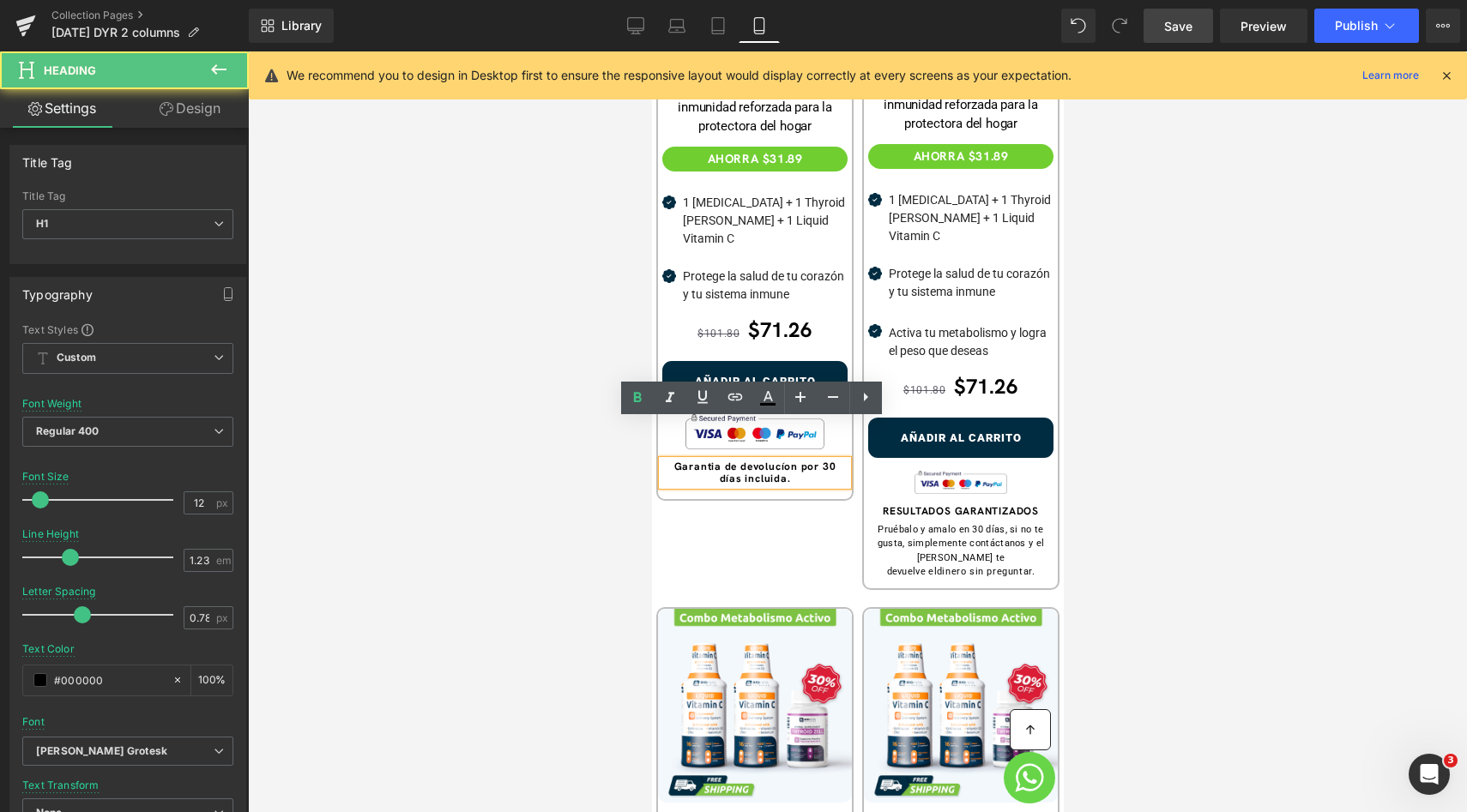
click at [708, 459] on b "Garantia de devolucíon por 30 días incluida." at bounding box center [754, 472] width 162 height 26
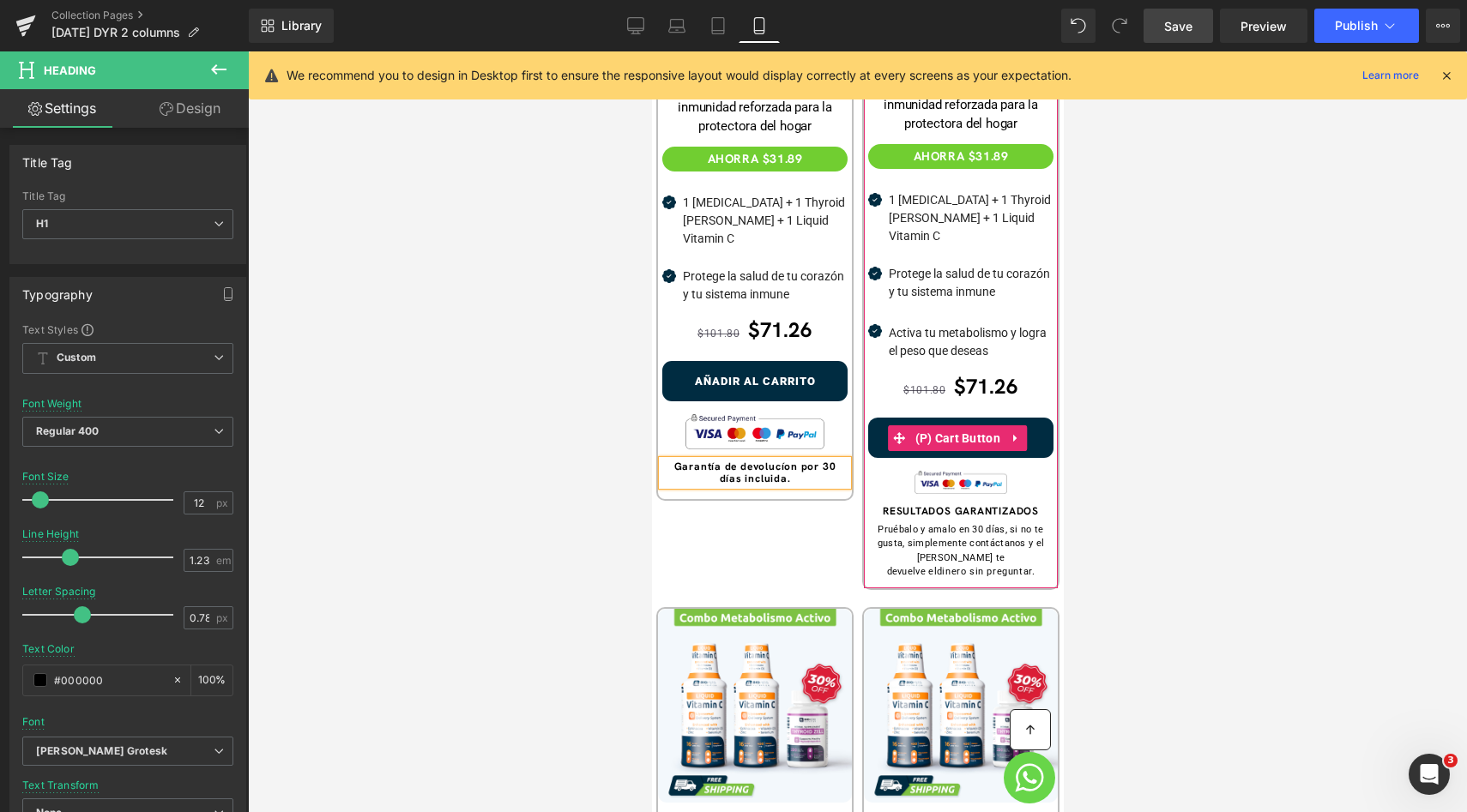
click at [957, 505] on div "RESULTADOS GARANTIZADOS Heading" at bounding box center [959, 511] width 185 height 13
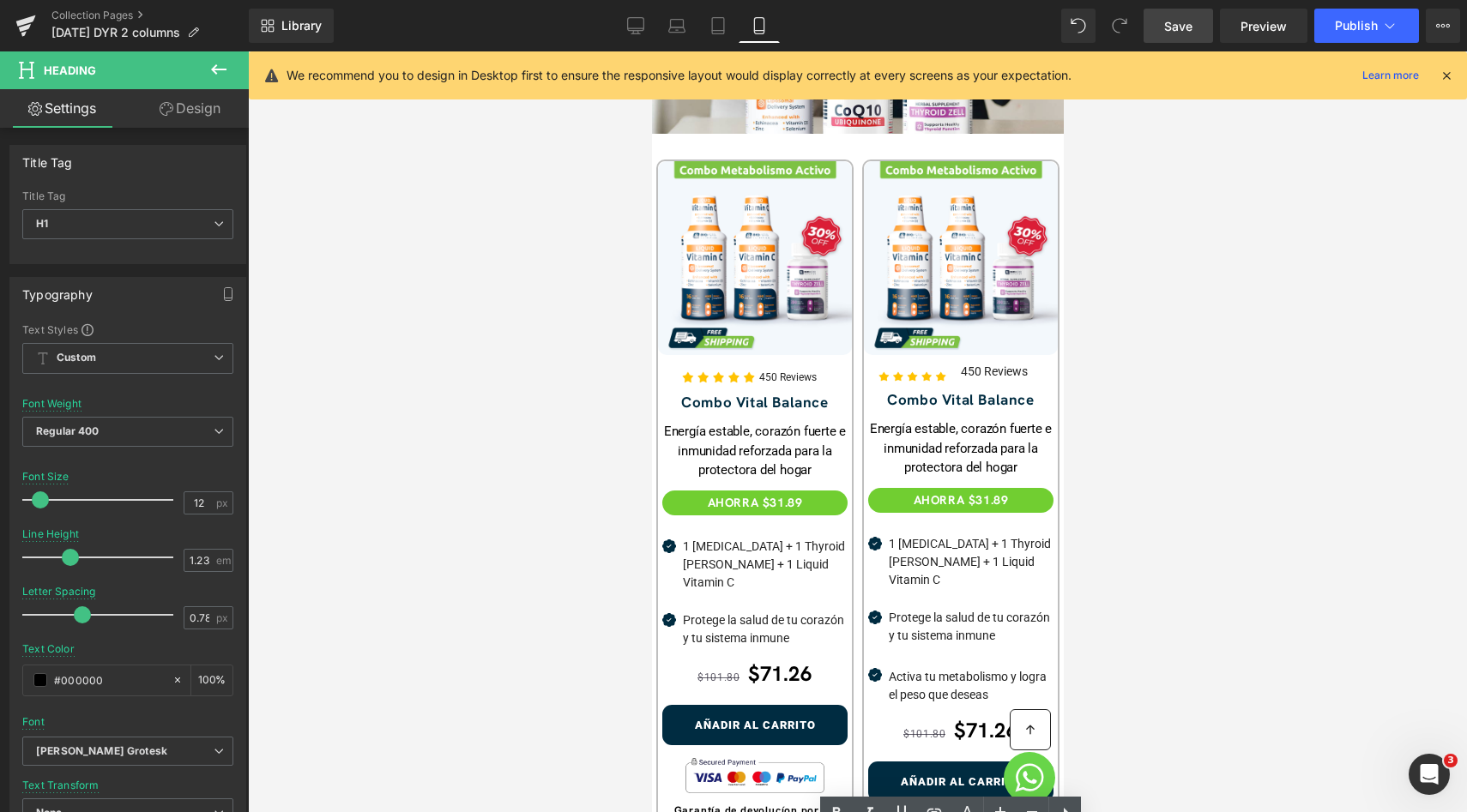
scroll to position [504, 0]
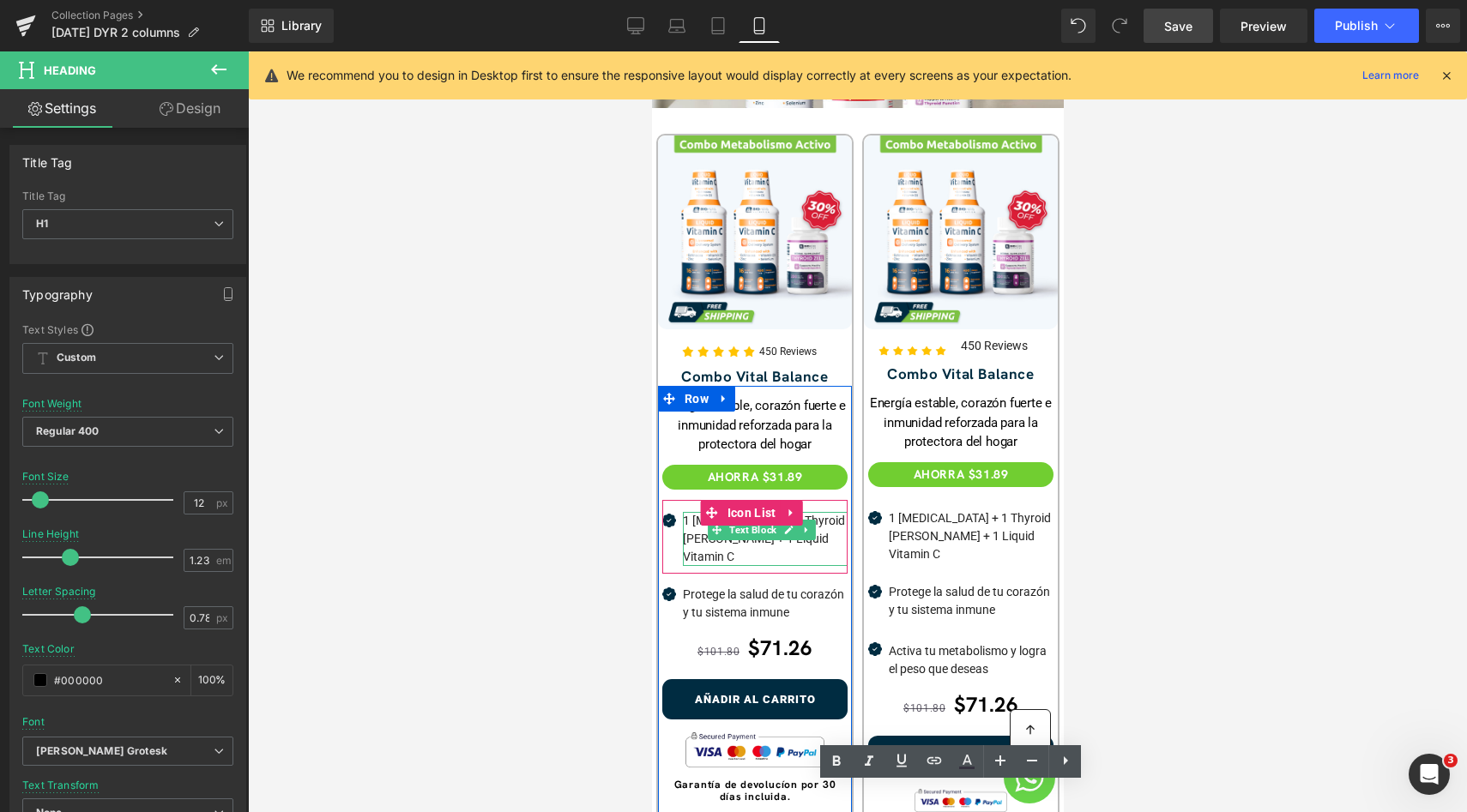
click at [818, 512] on p "1 [MEDICAL_DATA] + 1 Thyroid [PERSON_NAME] + 1 Liquid Vitamin C" at bounding box center [764, 539] width 165 height 54
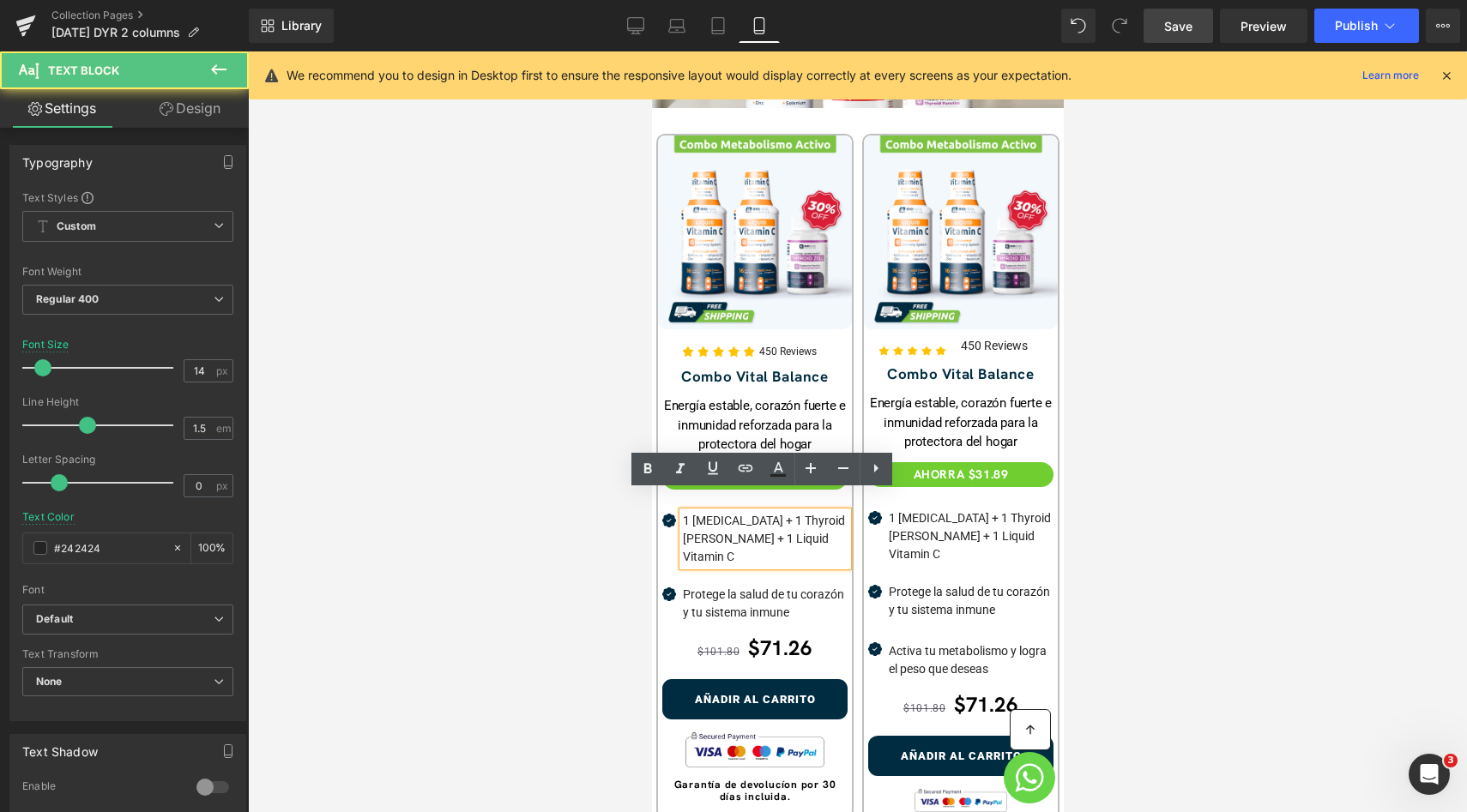
click at [825, 512] on p "1 [MEDICAL_DATA] + 1 Thyroid [PERSON_NAME] + 1 Liquid Vitamin C" at bounding box center [764, 539] width 165 height 54
click at [787, 512] on p "1 [MEDICAL_DATA] + 1 Thyroid [PERSON_NAME] + 1 Liquid Vitamin C" at bounding box center [764, 539] width 165 height 54
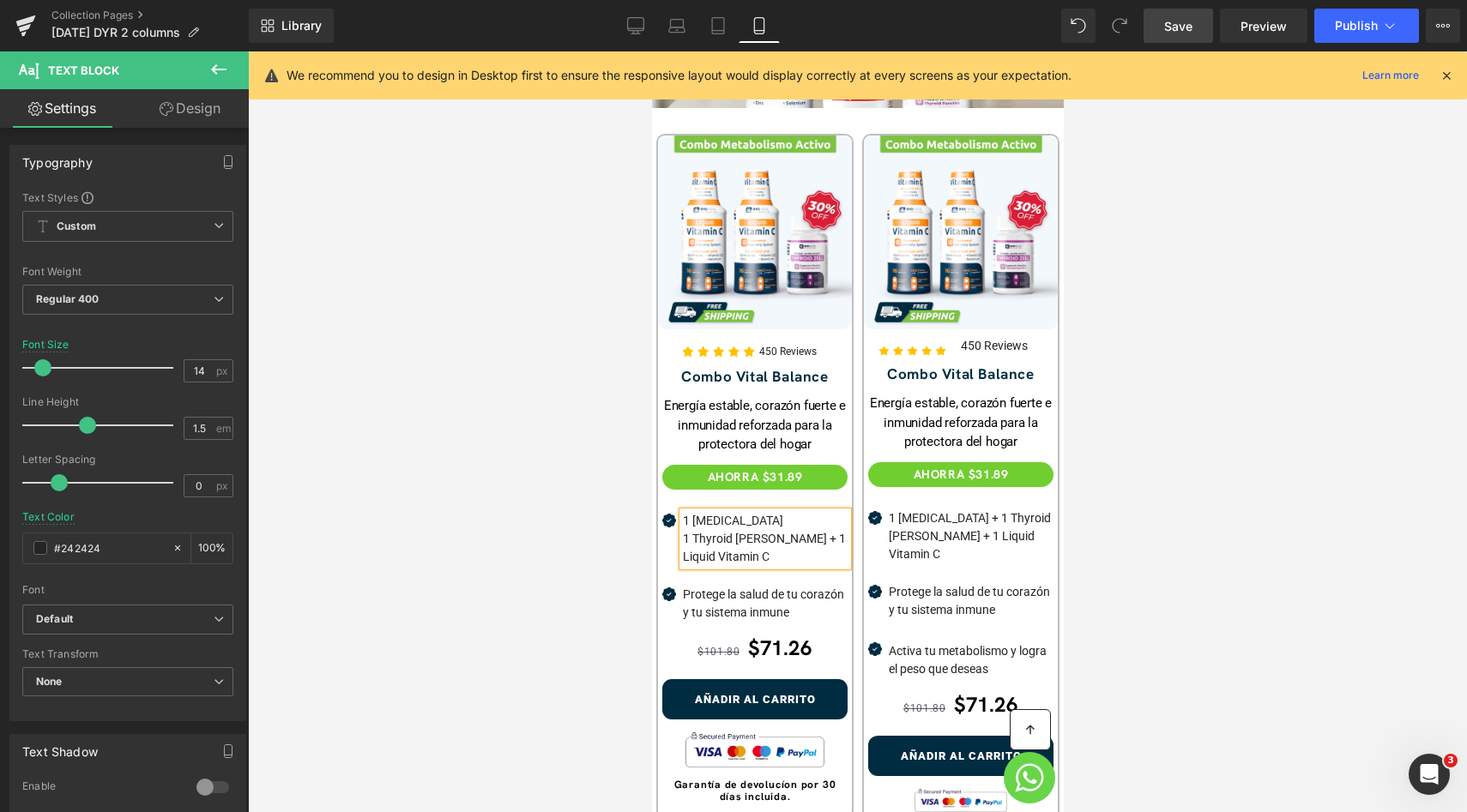
click at [769, 530] on p "1 Thyroid [PERSON_NAME] + 1 Liquid Vitamin C" at bounding box center [764, 548] width 165 height 36
click at [841, 532] on div "Energía estable, corazón fuerte e inmunidad reforzada para la protectora del ho…" at bounding box center [754, 597] width 194 height 422
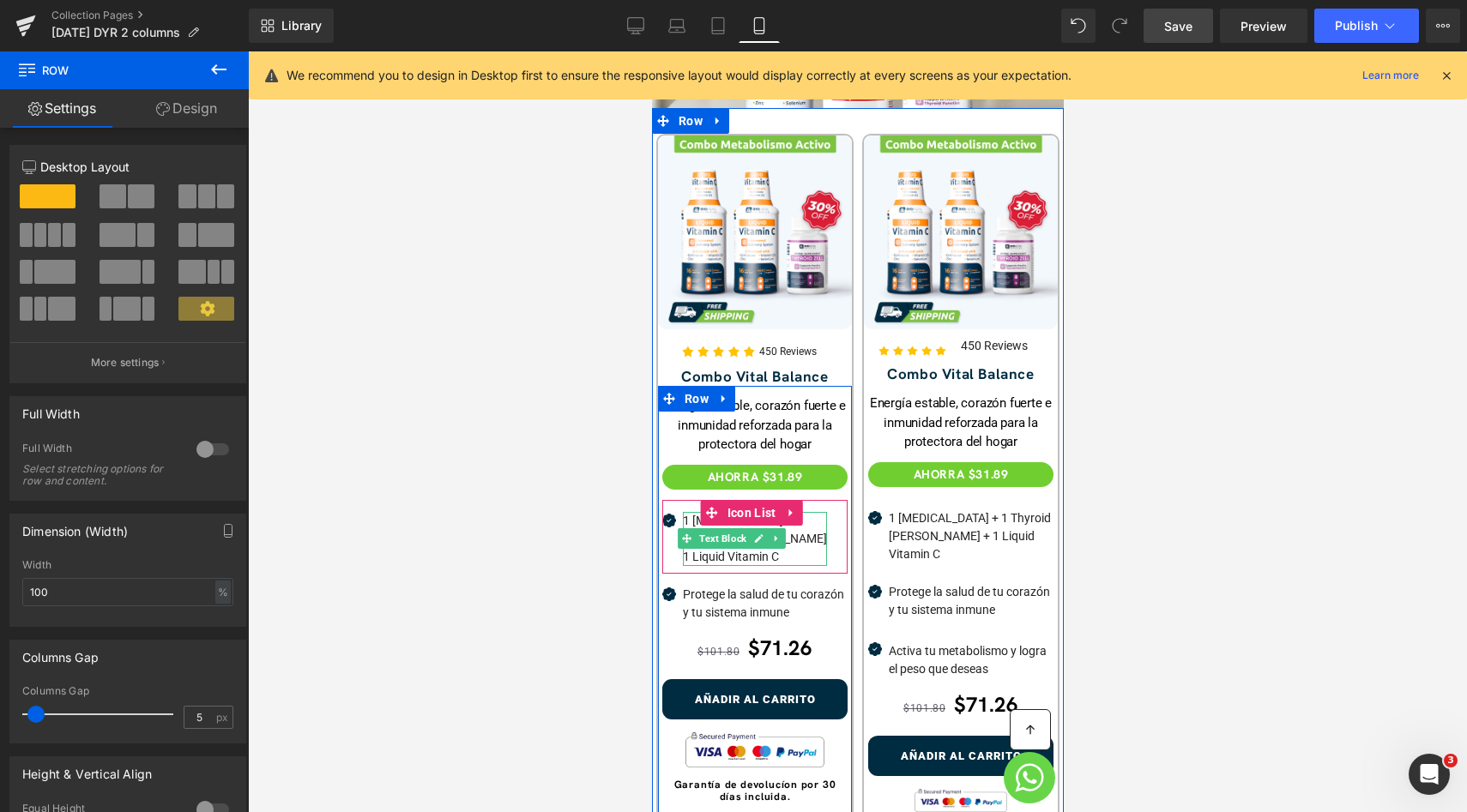
click at [713, 548] on p "1 Liquid Vitamin C" at bounding box center [753, 557] width 144 height 18
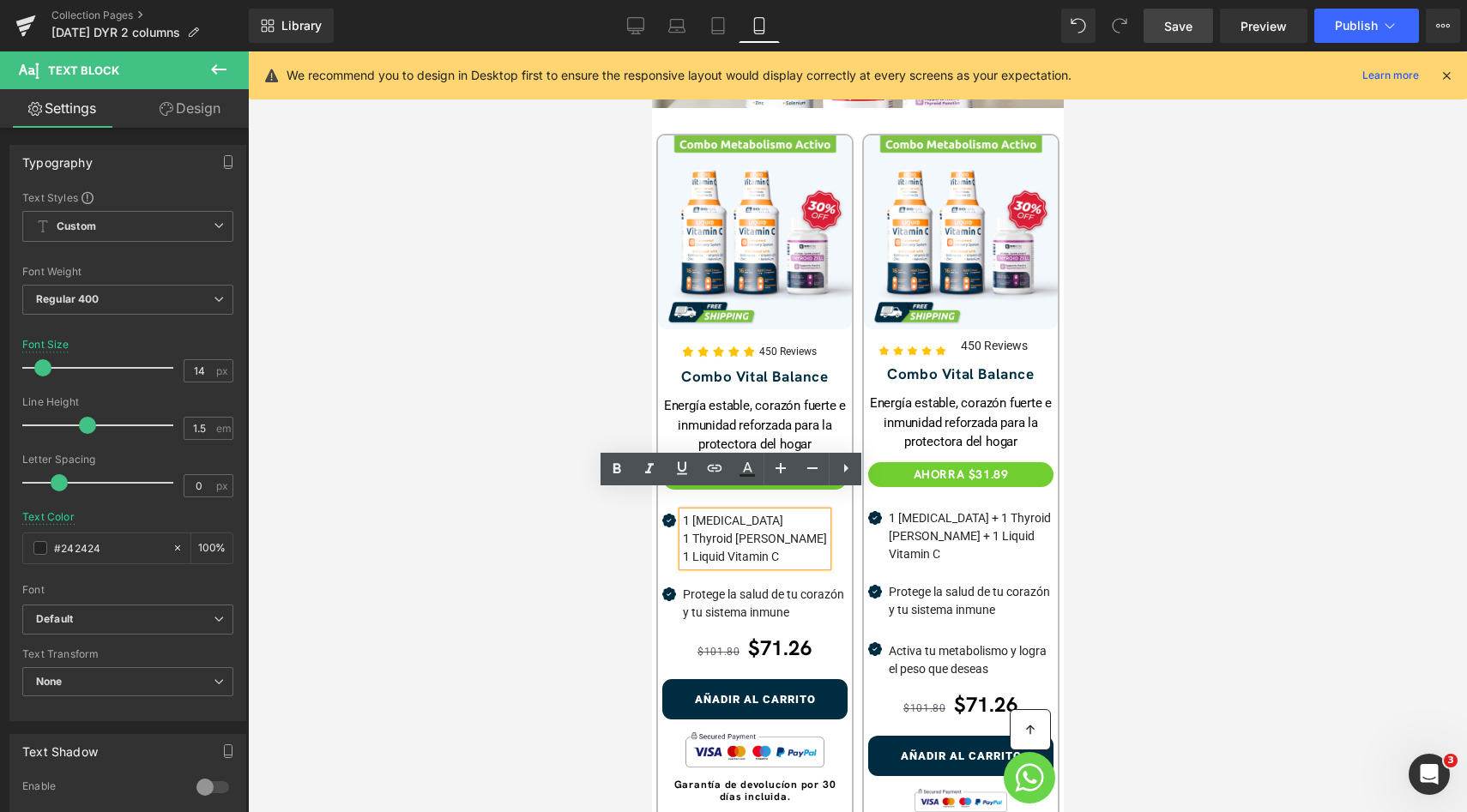
click at [1112, 532] on div at bounding box center [857, 431] width 1219 height 760
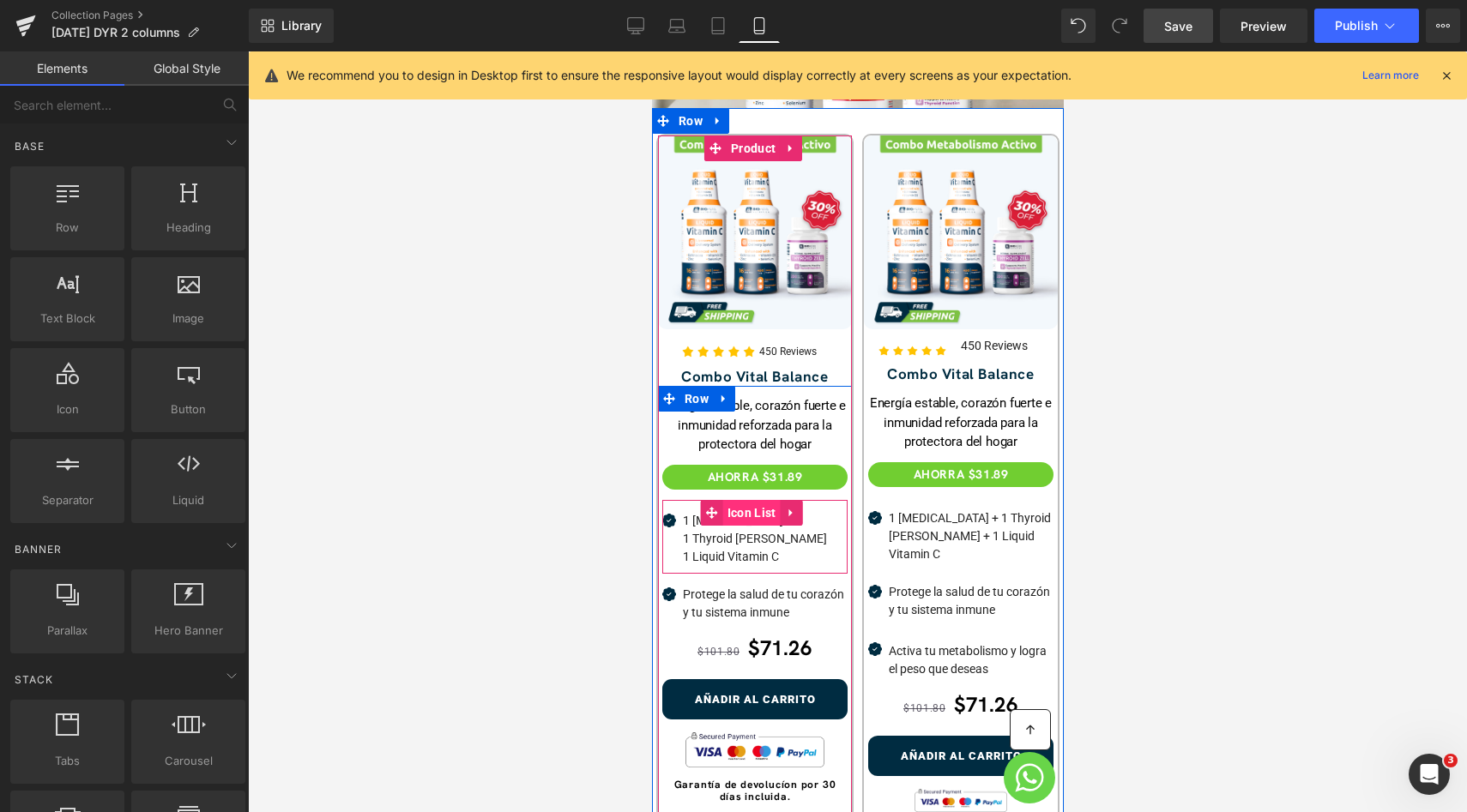
click at [745, 500] on span "Icon List" at bounding box center [751, 513] width 57 height 25
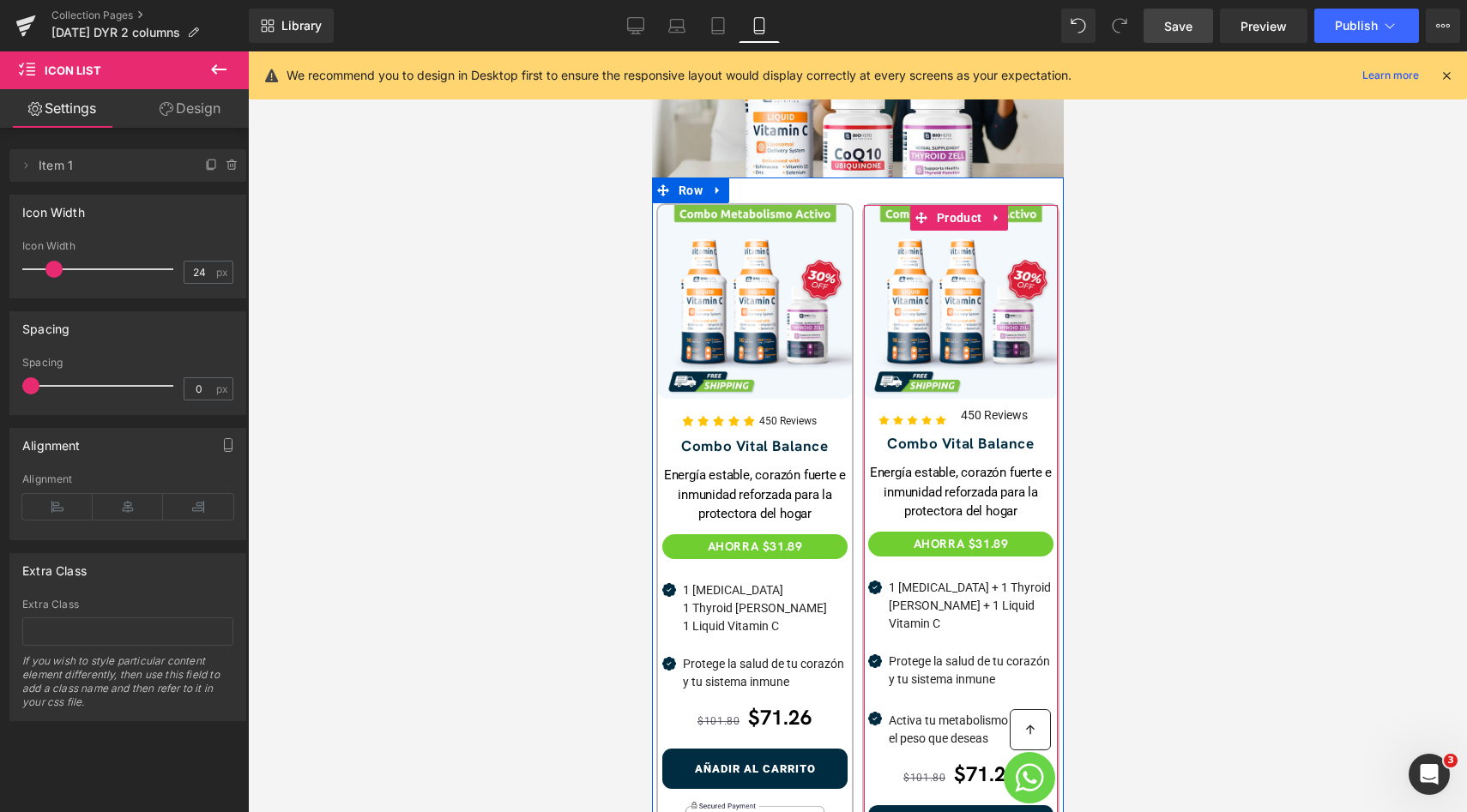
scroll to position [350, 0]
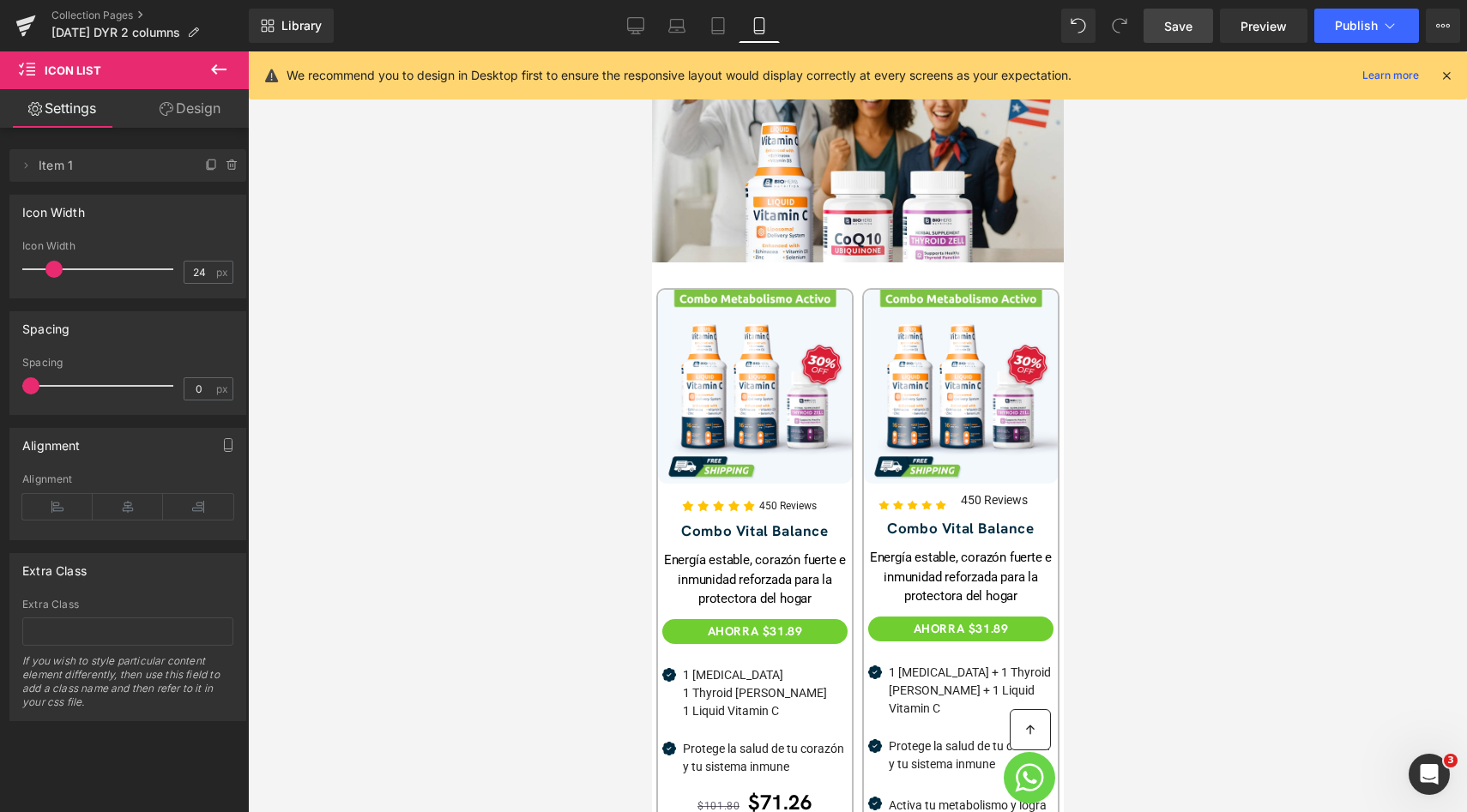
click at [1184, 20] on span "Save" at bounding box center [1178, 26] width 28 height 18
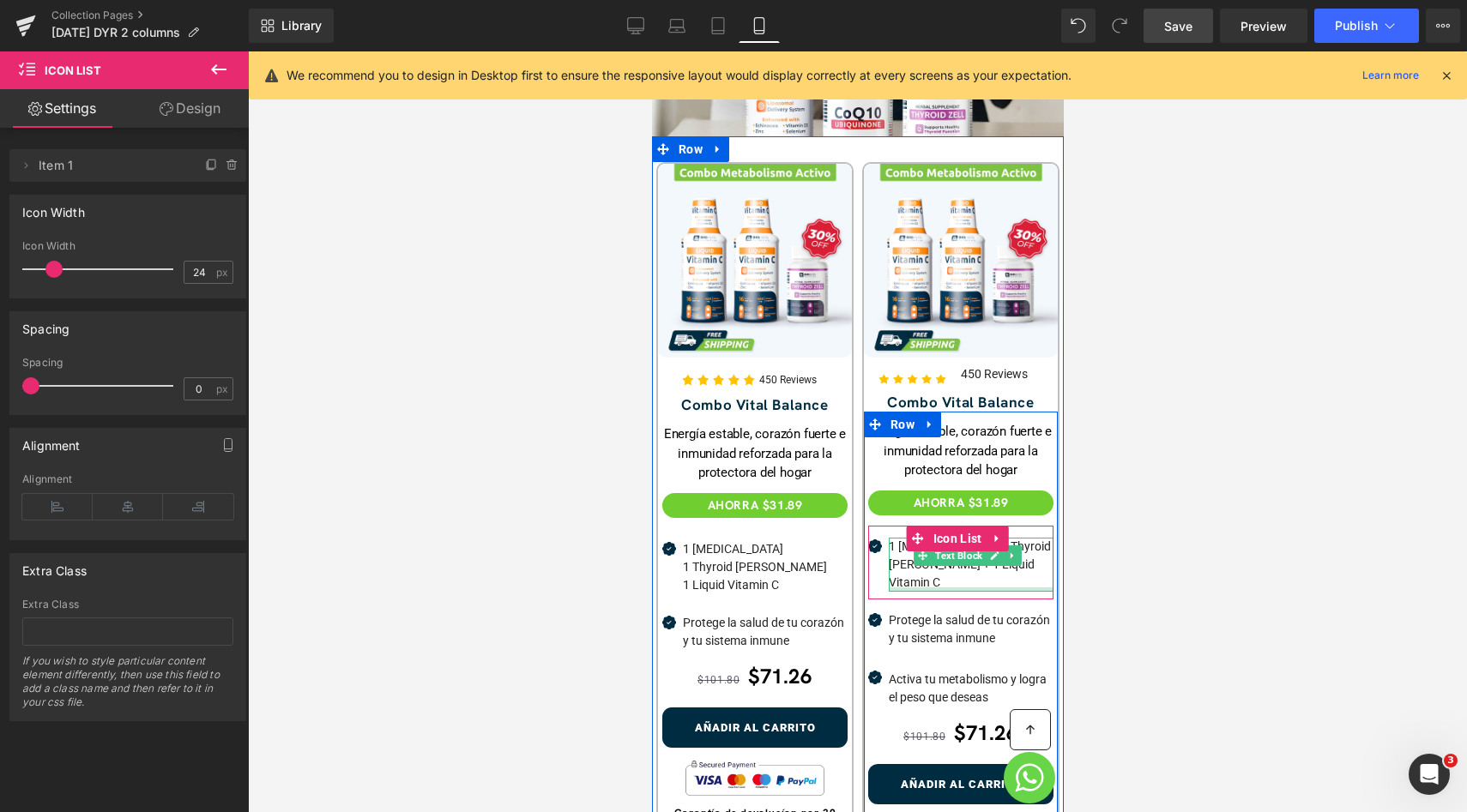
scroll to position [553, 0]
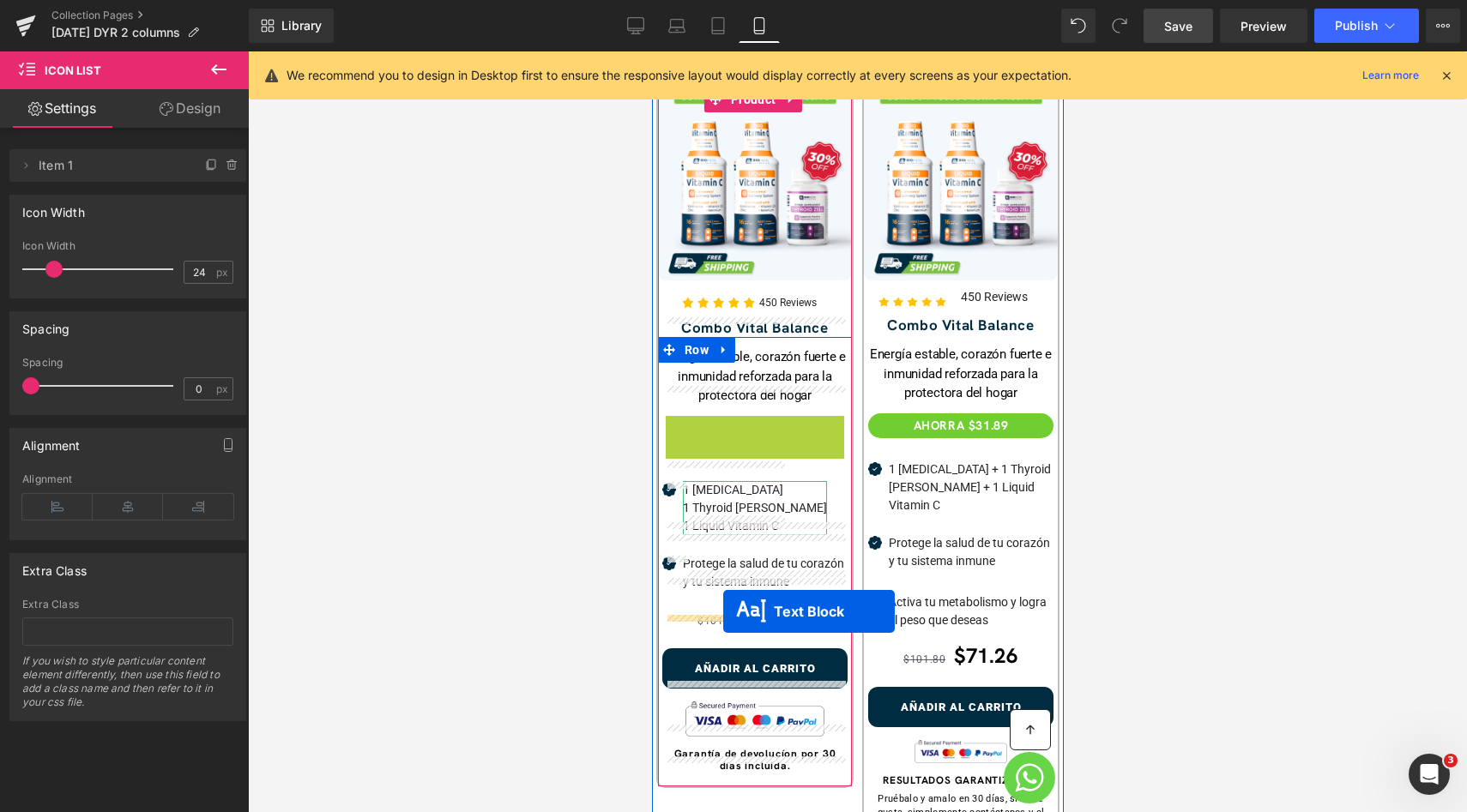
drag, startPoint x: 728, startPoint y: 422, endPoint x: 723, endPoint y: 613, distance: 191.1
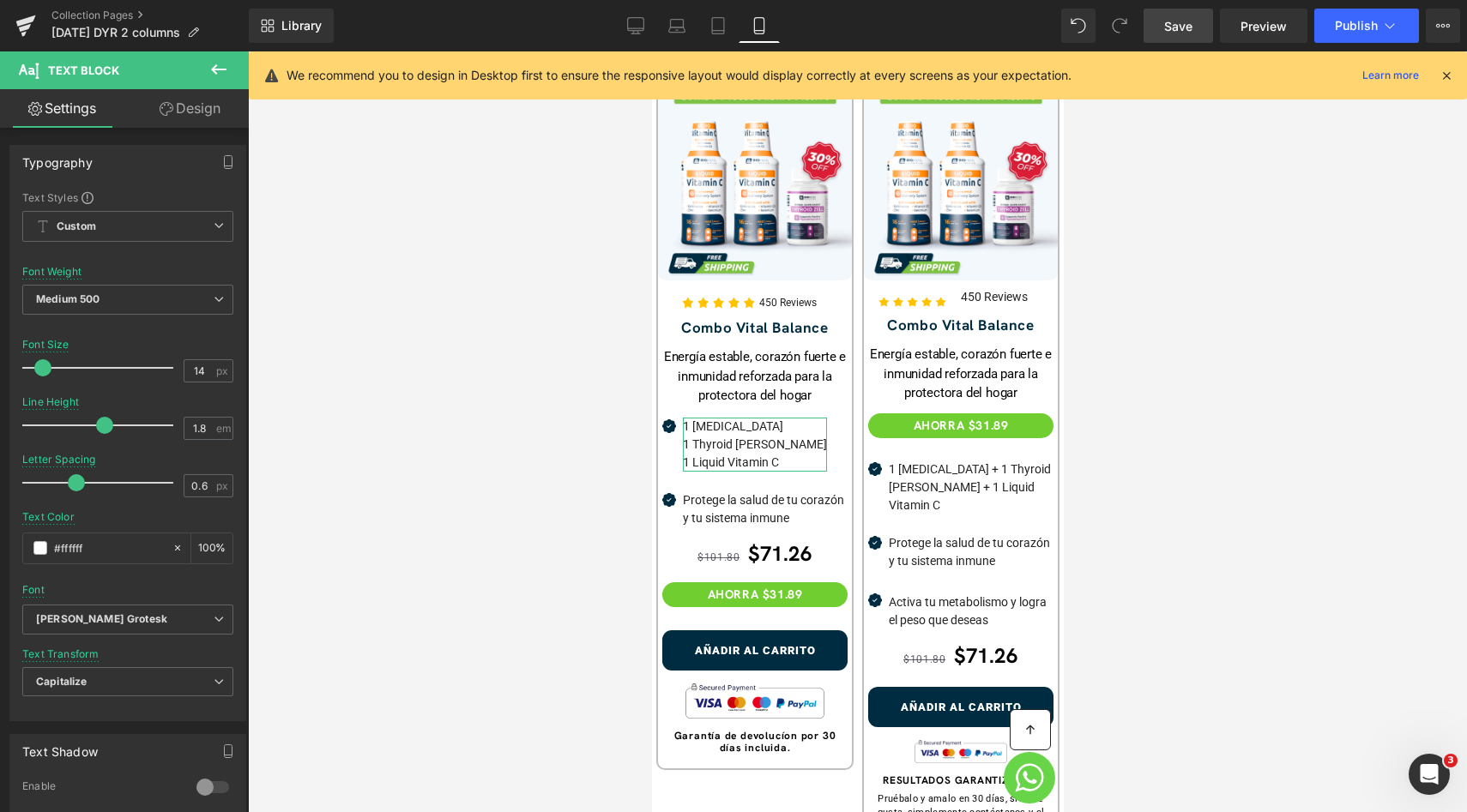
click at [1154, 341] on div at bounding box center [857, 431] width 1219 height 760
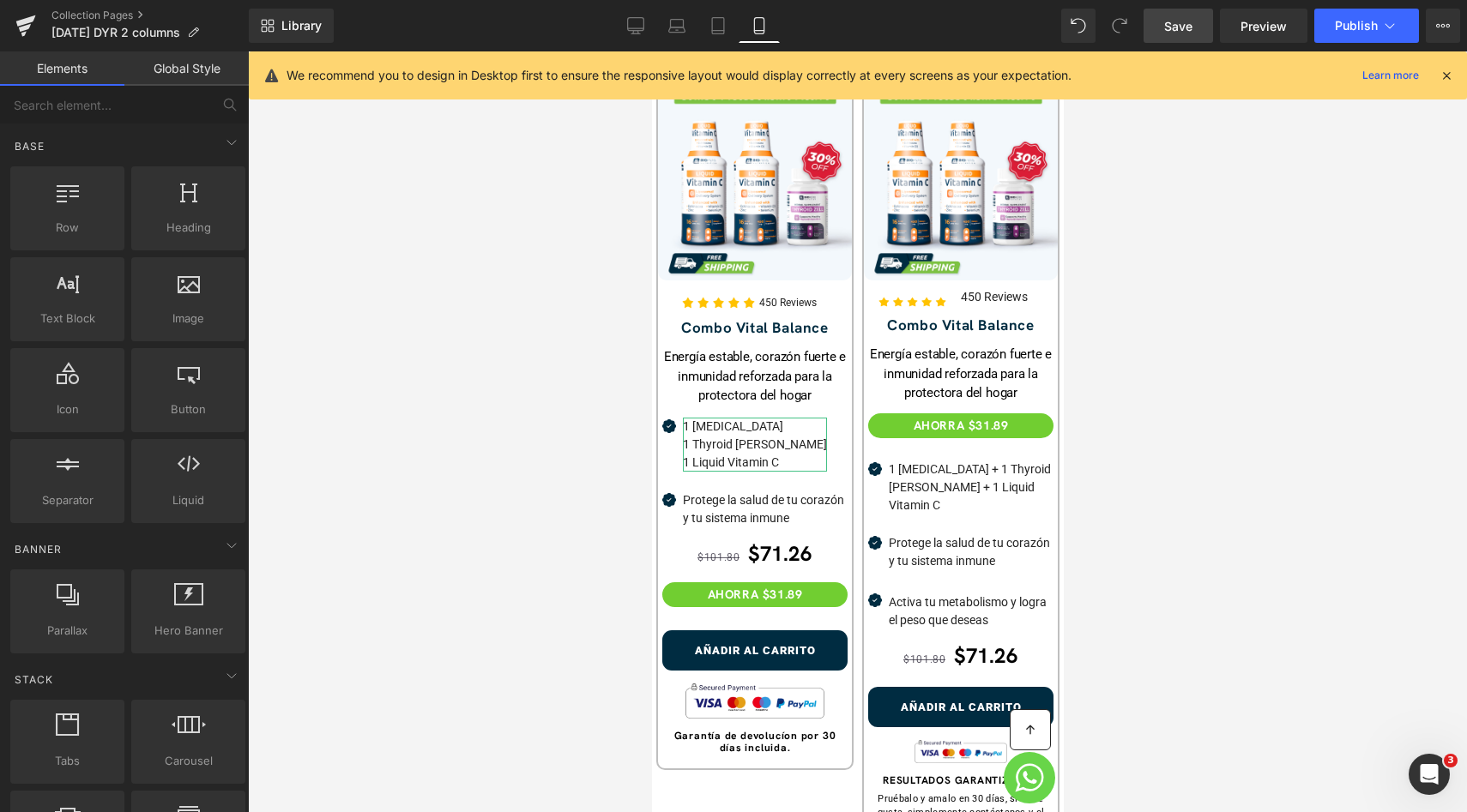
click at [1029, 344] on div "Energía estable, corazón fuerte e inmunidad reforzada para la protectora del ho…" at bounding box center [959, 373] width 185 height 58
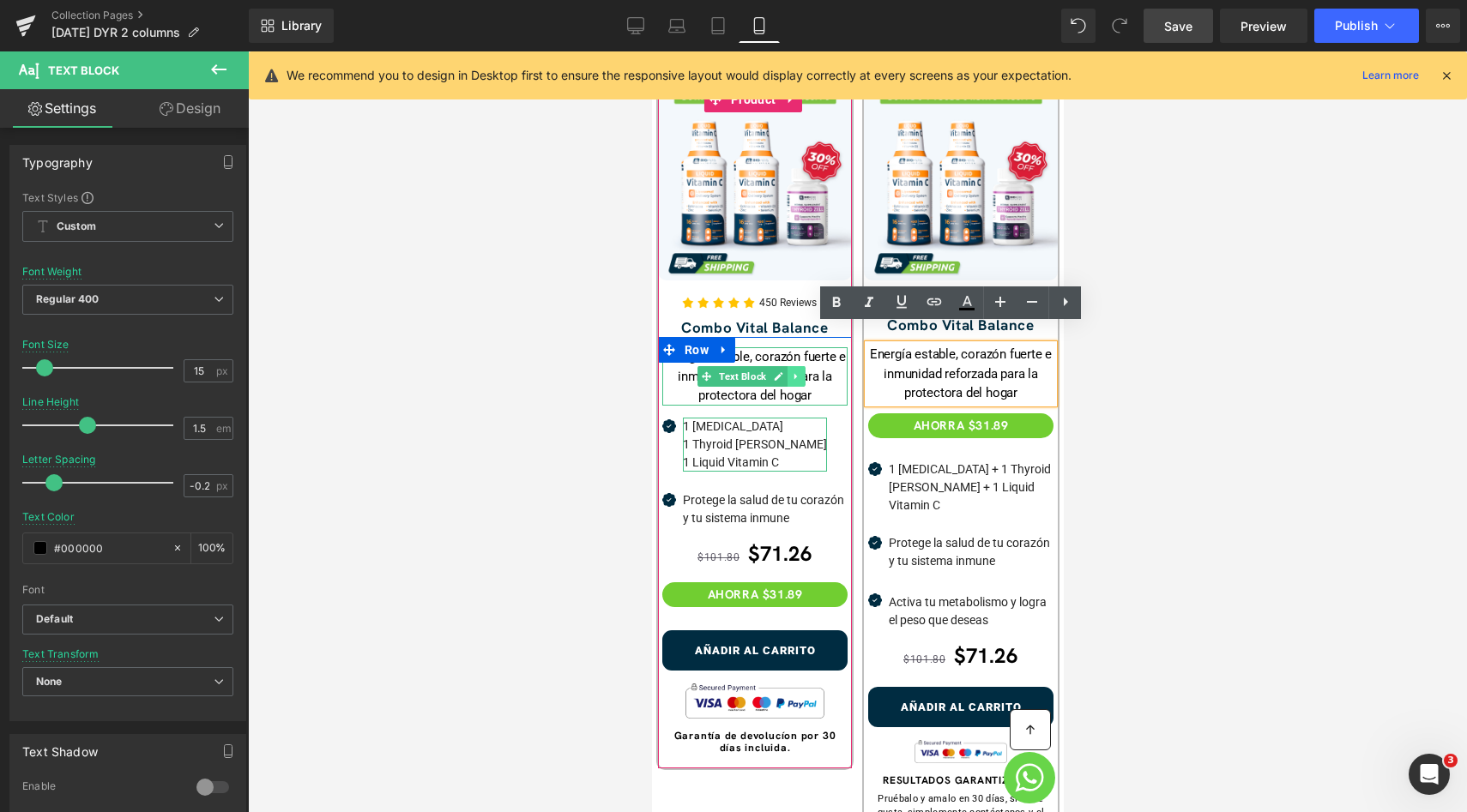
click at [800, 366] on link at bounding box center [796, 376] width 18 height 21
click at [831, 165] on img at bounding box center [754, 184] width 194 height 194
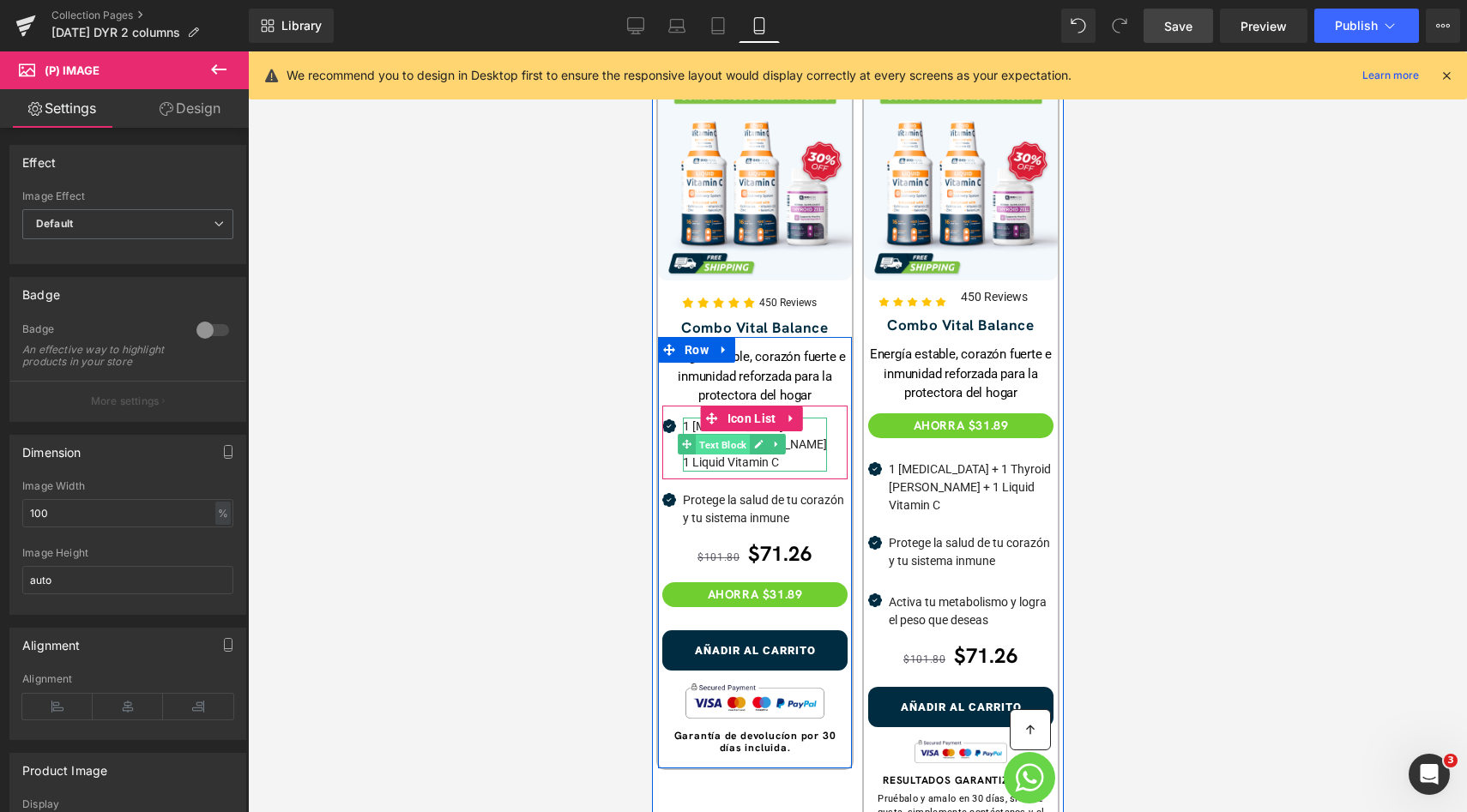
click at [720, 435] on span "Text Block" at bounding box center [722, 445] width 54 height 21
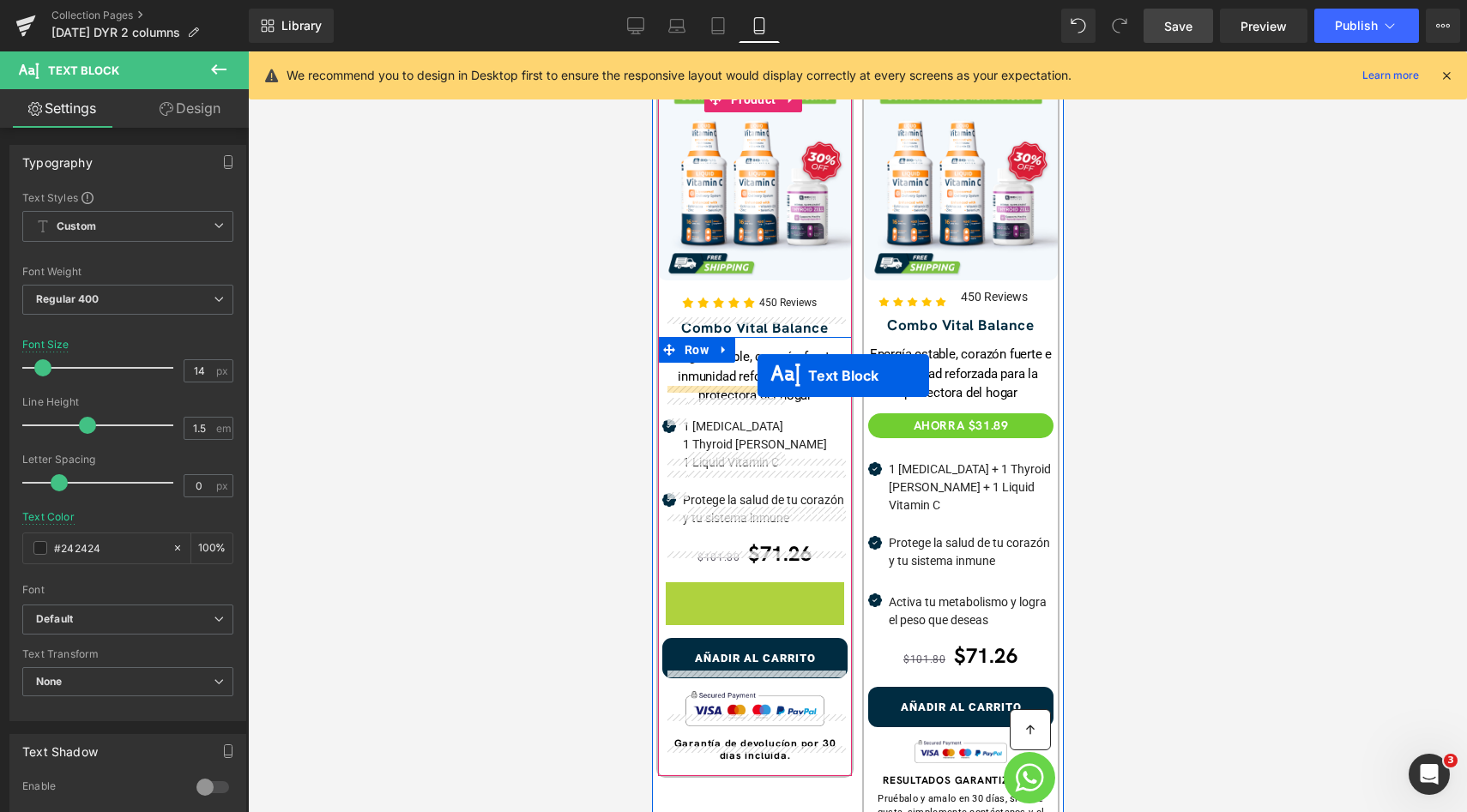
drag, startPoint x: 753, startPoint y: 576, endPoint x: 756, endPoint y: 376, distance: 200.0
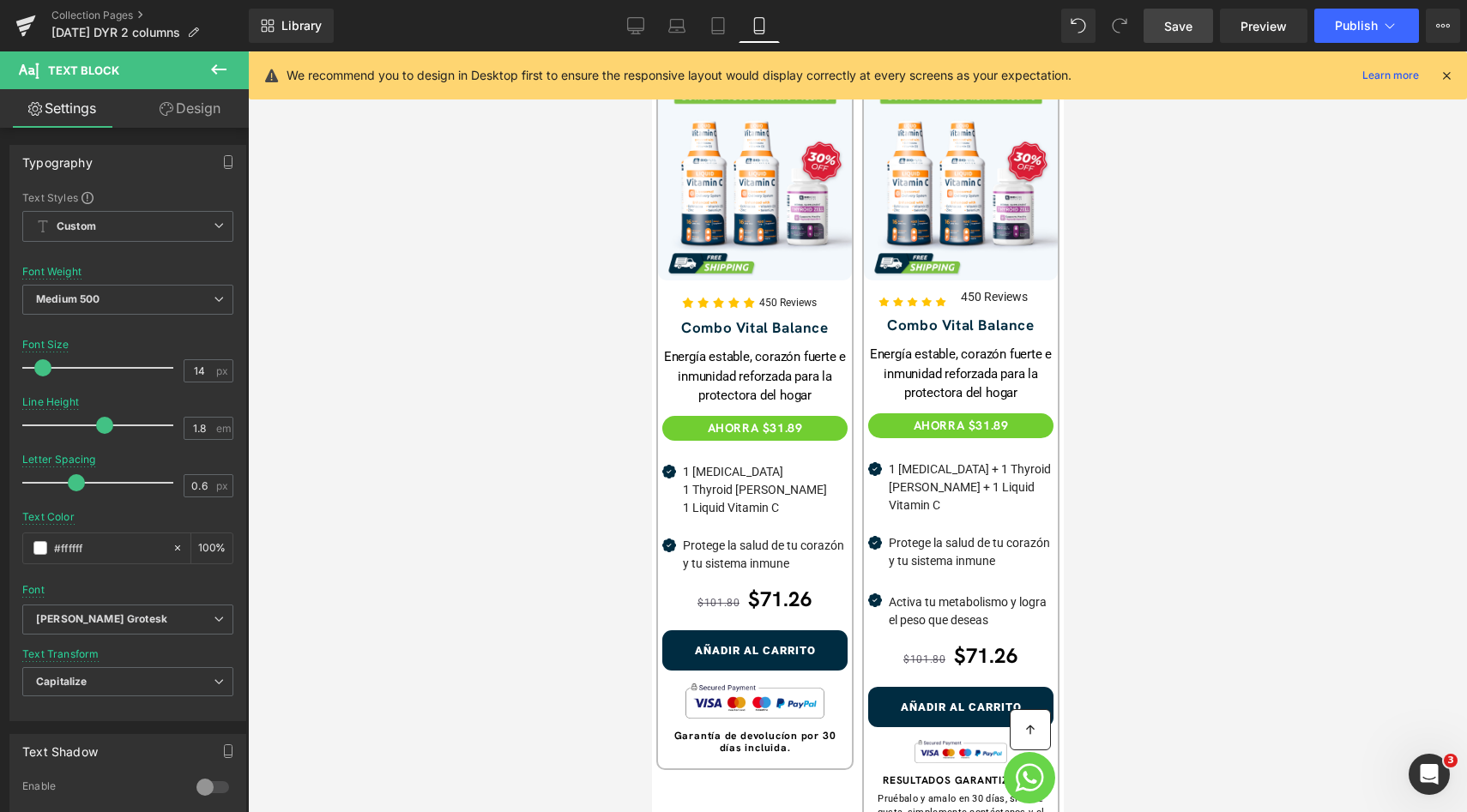
click at [1168, 358] on div at bounding box center [857, 431] width 1219 height 760
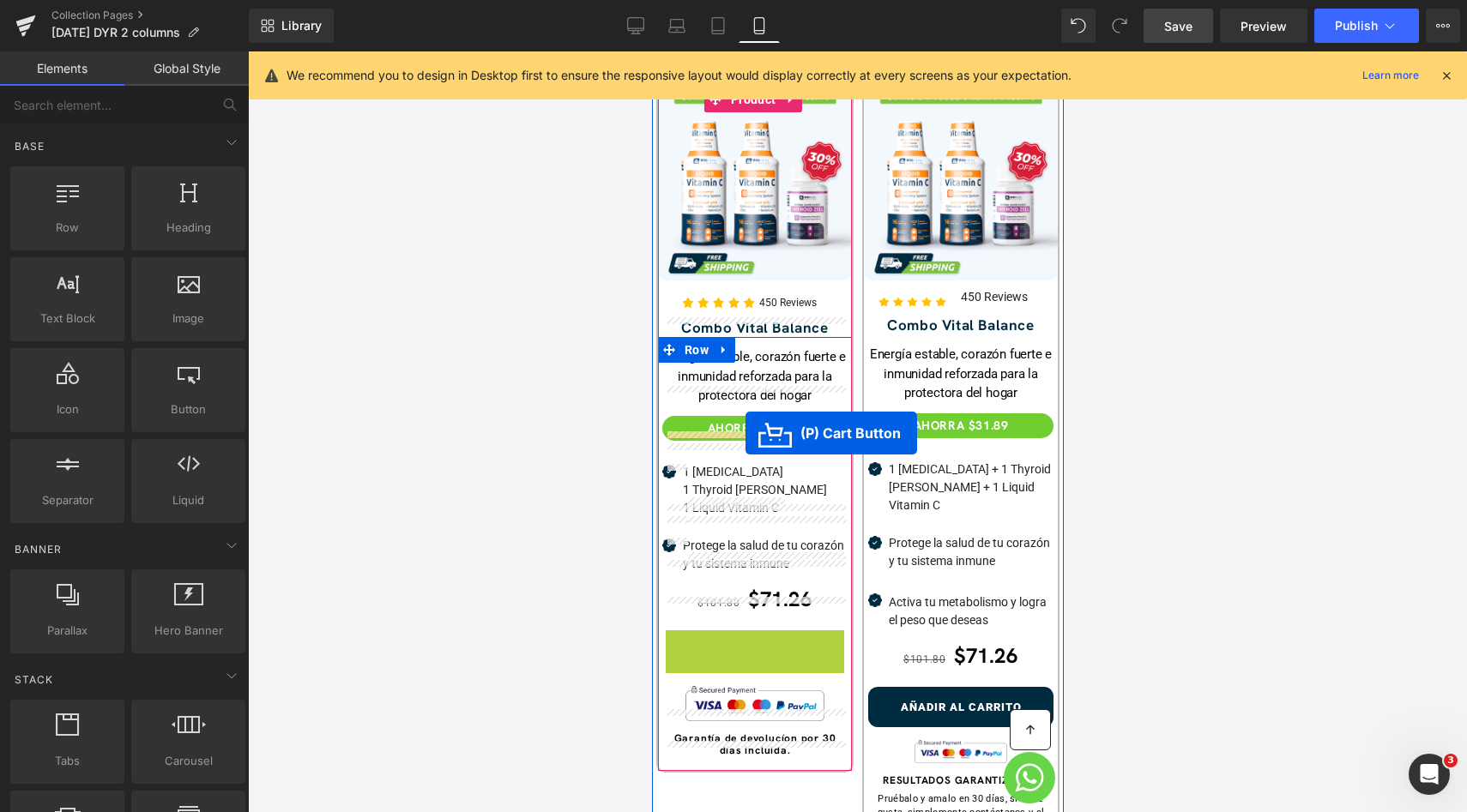
drag, startPoint x: 744, startPoint y: 627, endPoint x: 744, endPoint y: 433, distance: 194.0
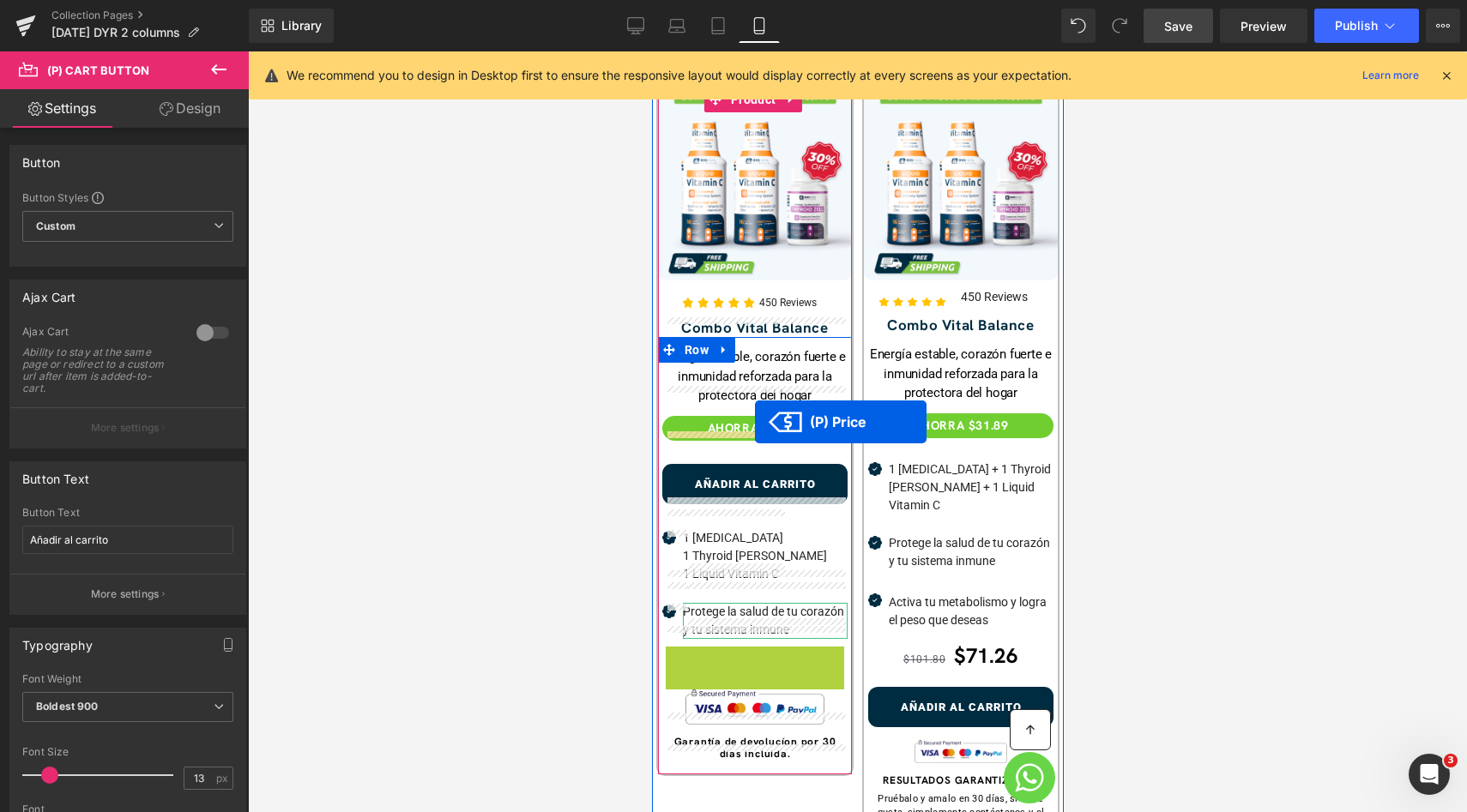
drag, startPoint x: 762, startPoint y: 645, endPoint x: 754, endPoint y: 422, distance: 223.1
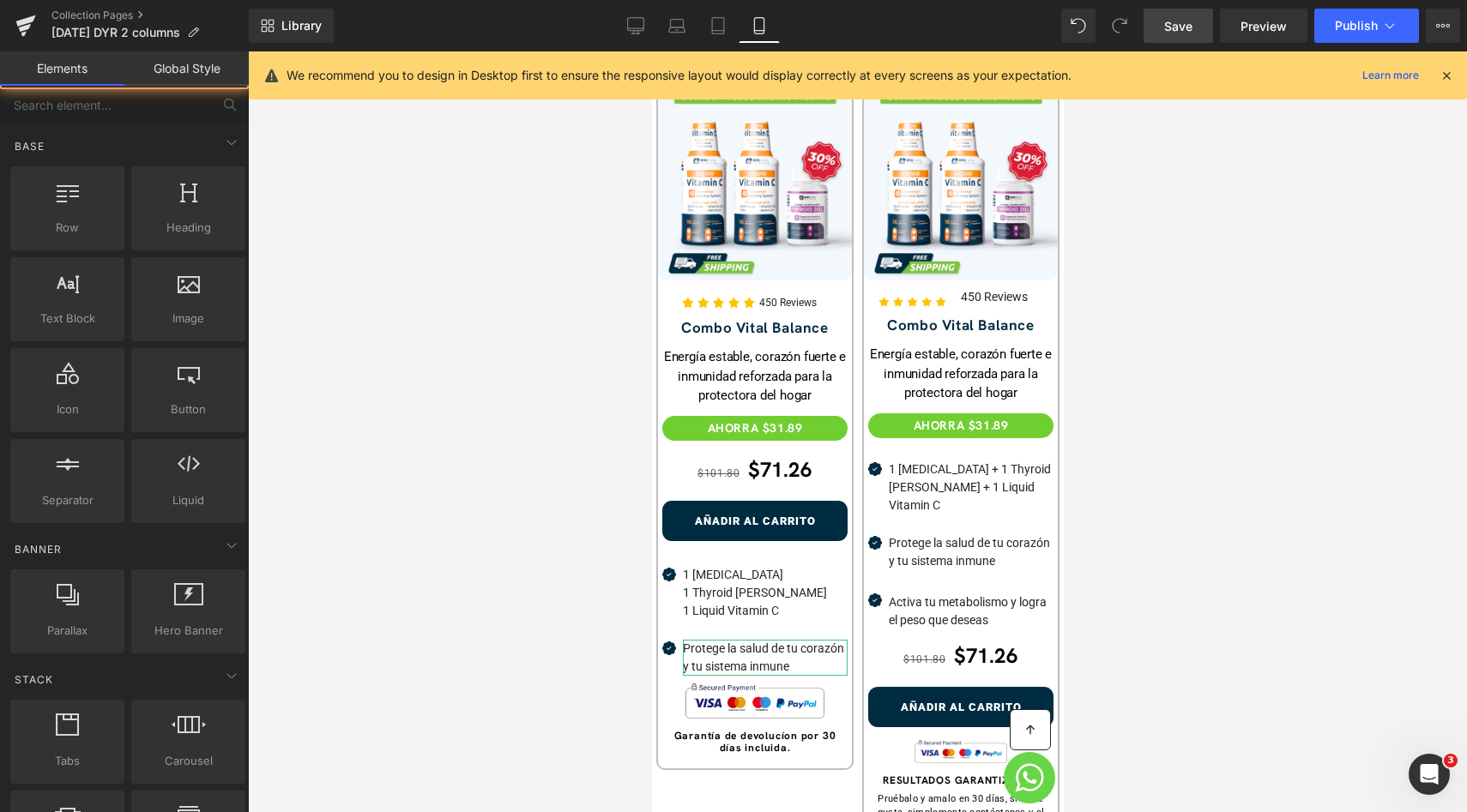
click at [1210, 402] on div at bounding box center [857, 431] width 1219 height 760
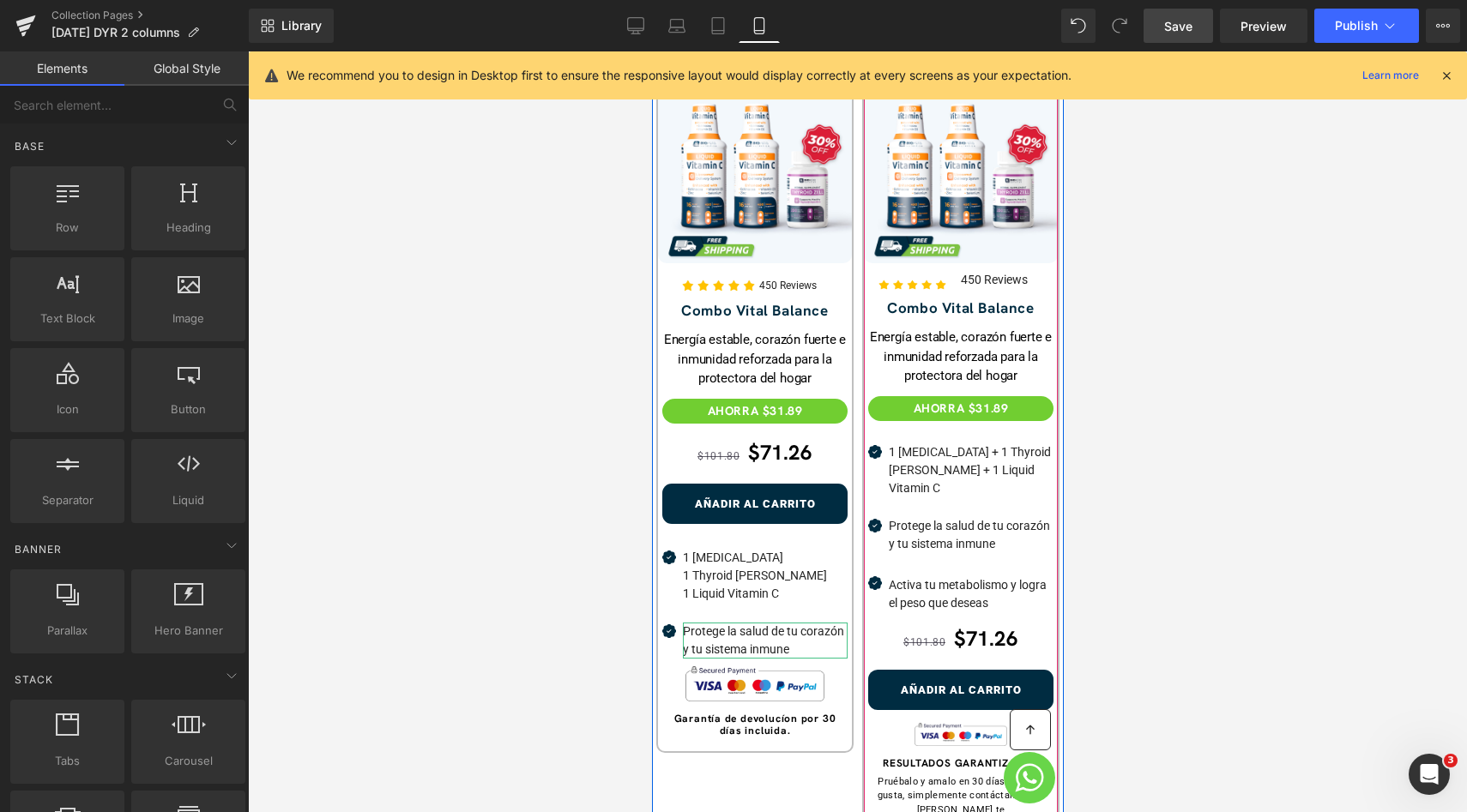
scroll to position [626, 0]
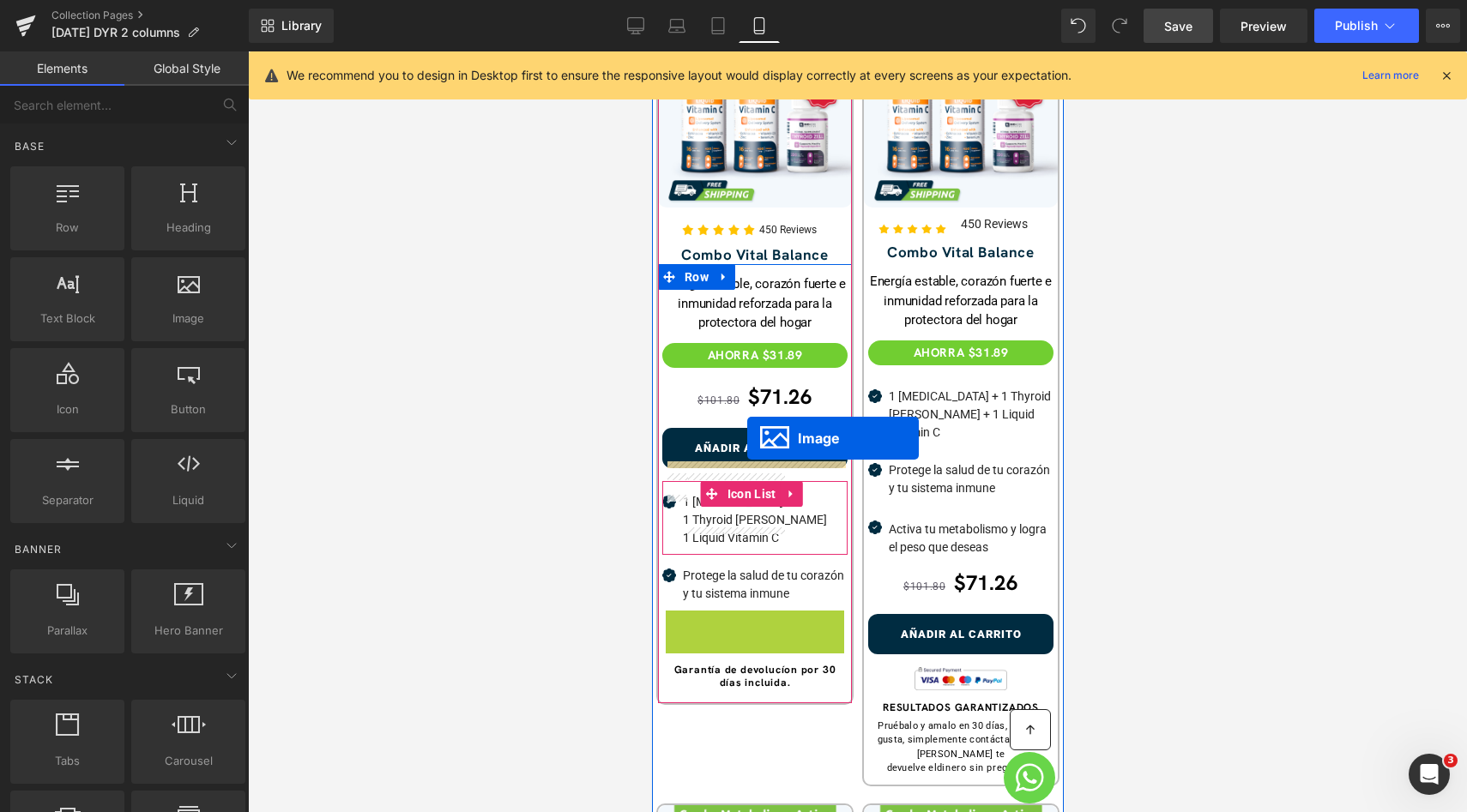
drag, startPoint x: 749, startPoint y: 610, endPoint x: 746, endPoint y: 440, distance: 170.0
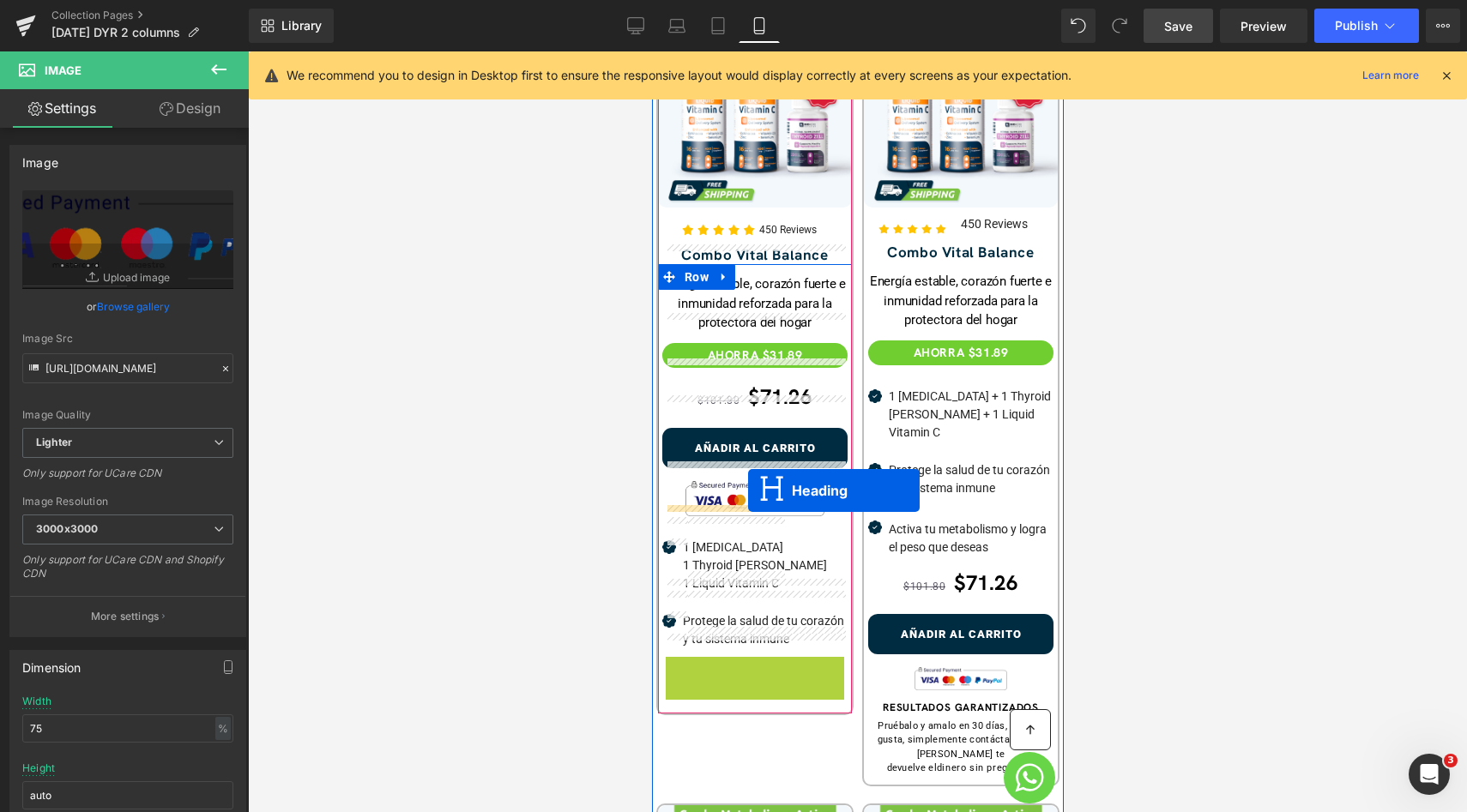
drag, startPoint x: 751, startPoint y: 647, endPoint x: 856, endPoint y: 460, distance: 214.5
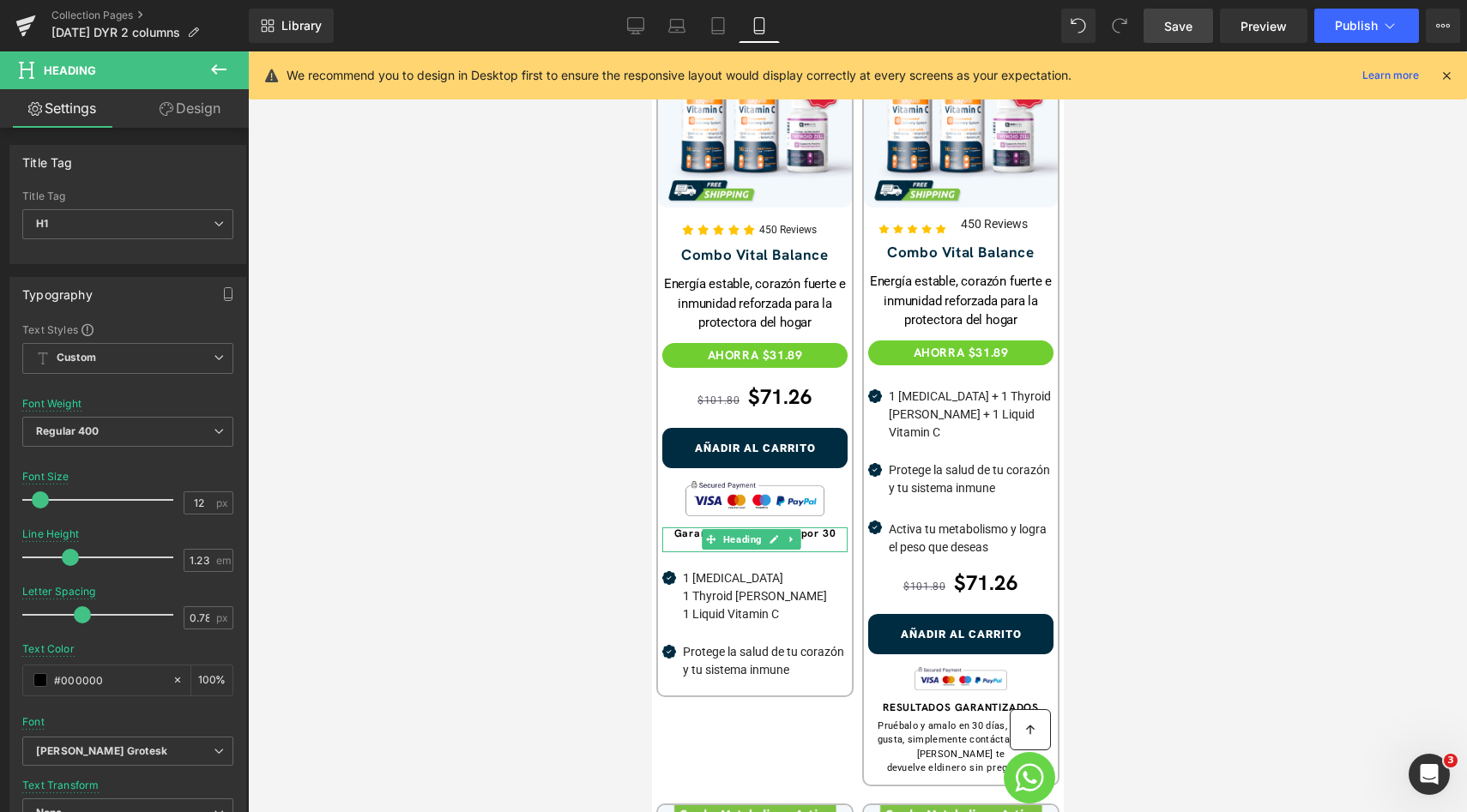
click at [1151, 453] on div at bounding box center [857, 431] width 1219 height 760
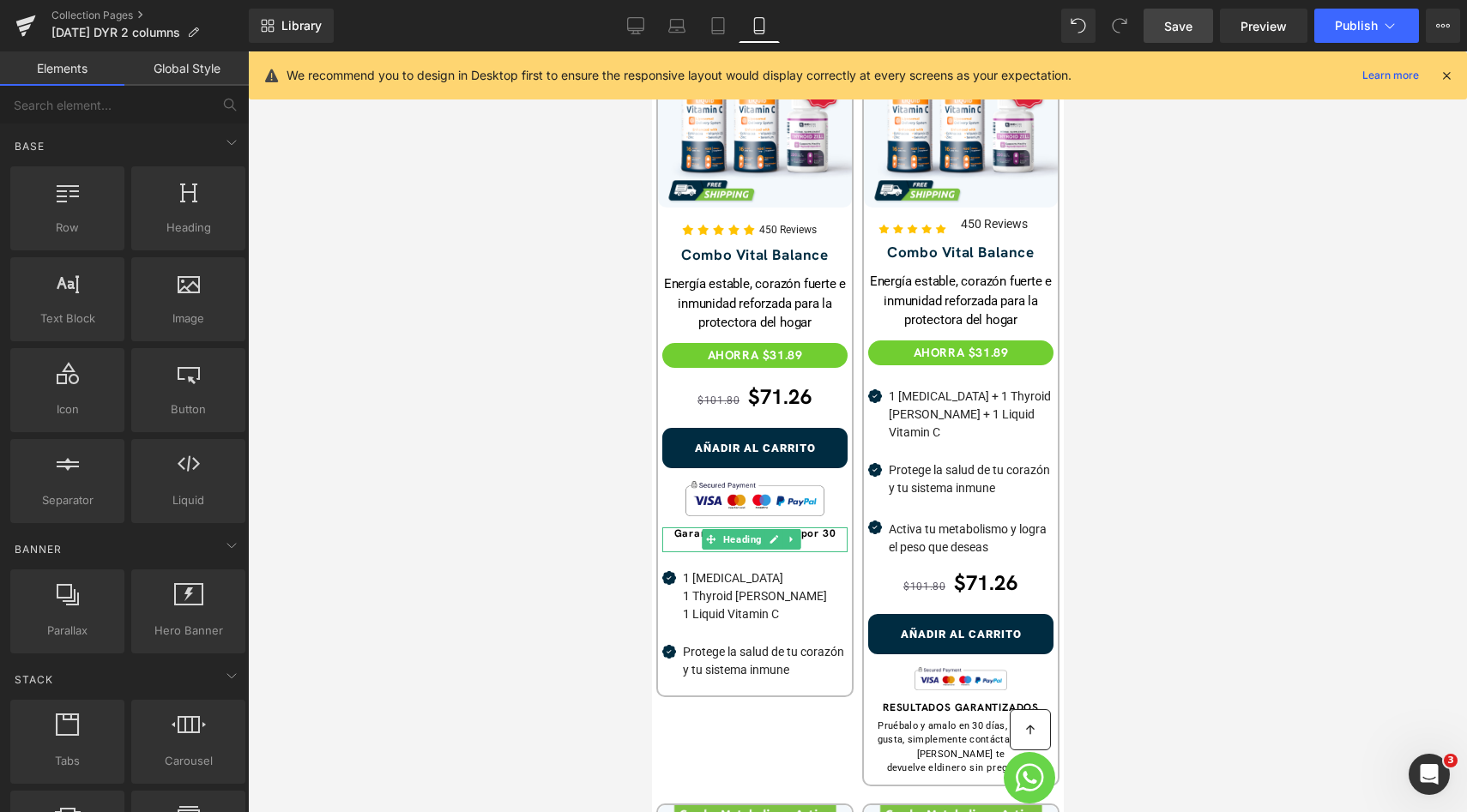
click at [651, 52] on div at bounding box center [651, 52] width 0 height 0
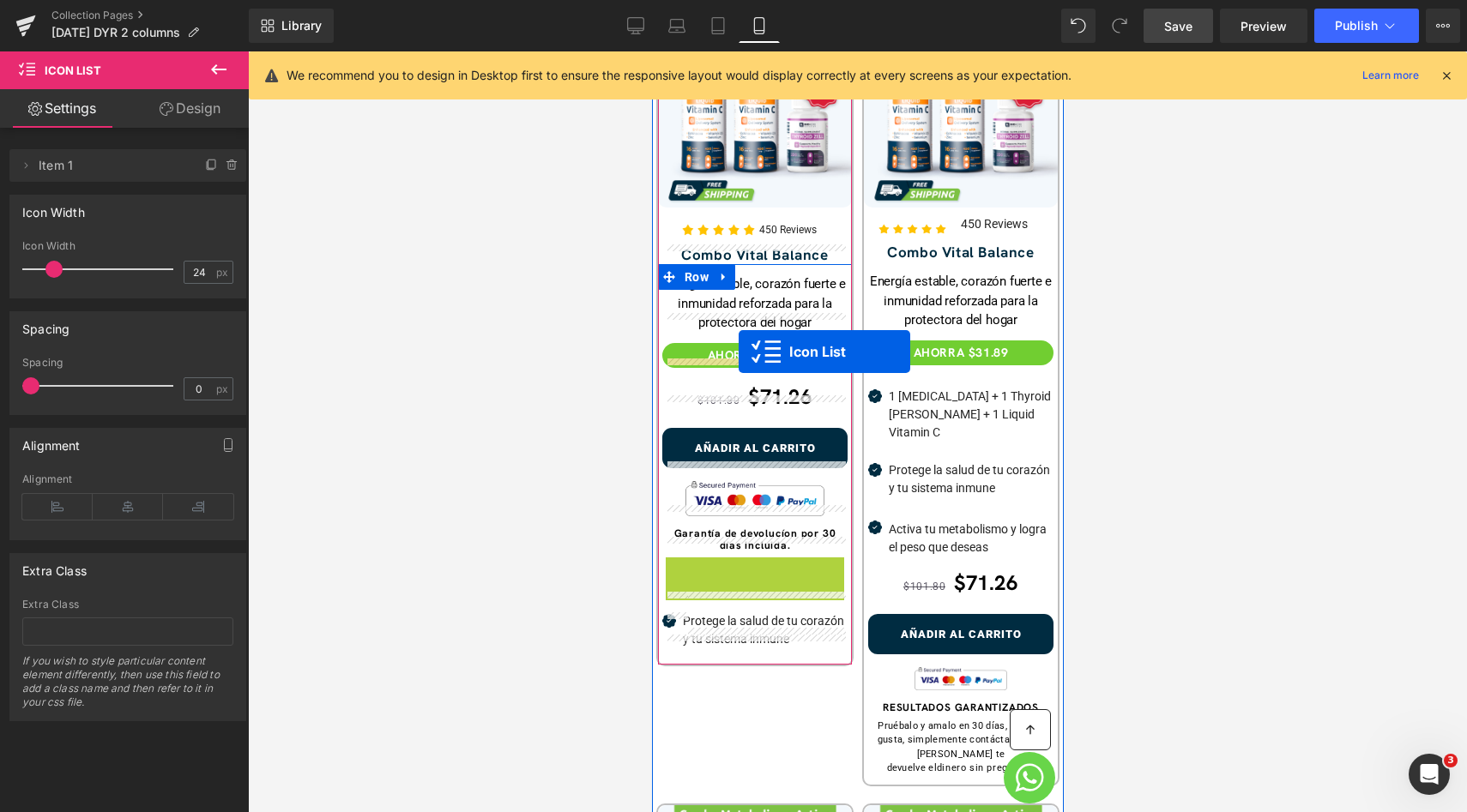
drag, startPoint x: 732, startPoint y: 546, endPoint x: 738, endPoint y: 352, distance: 194.1
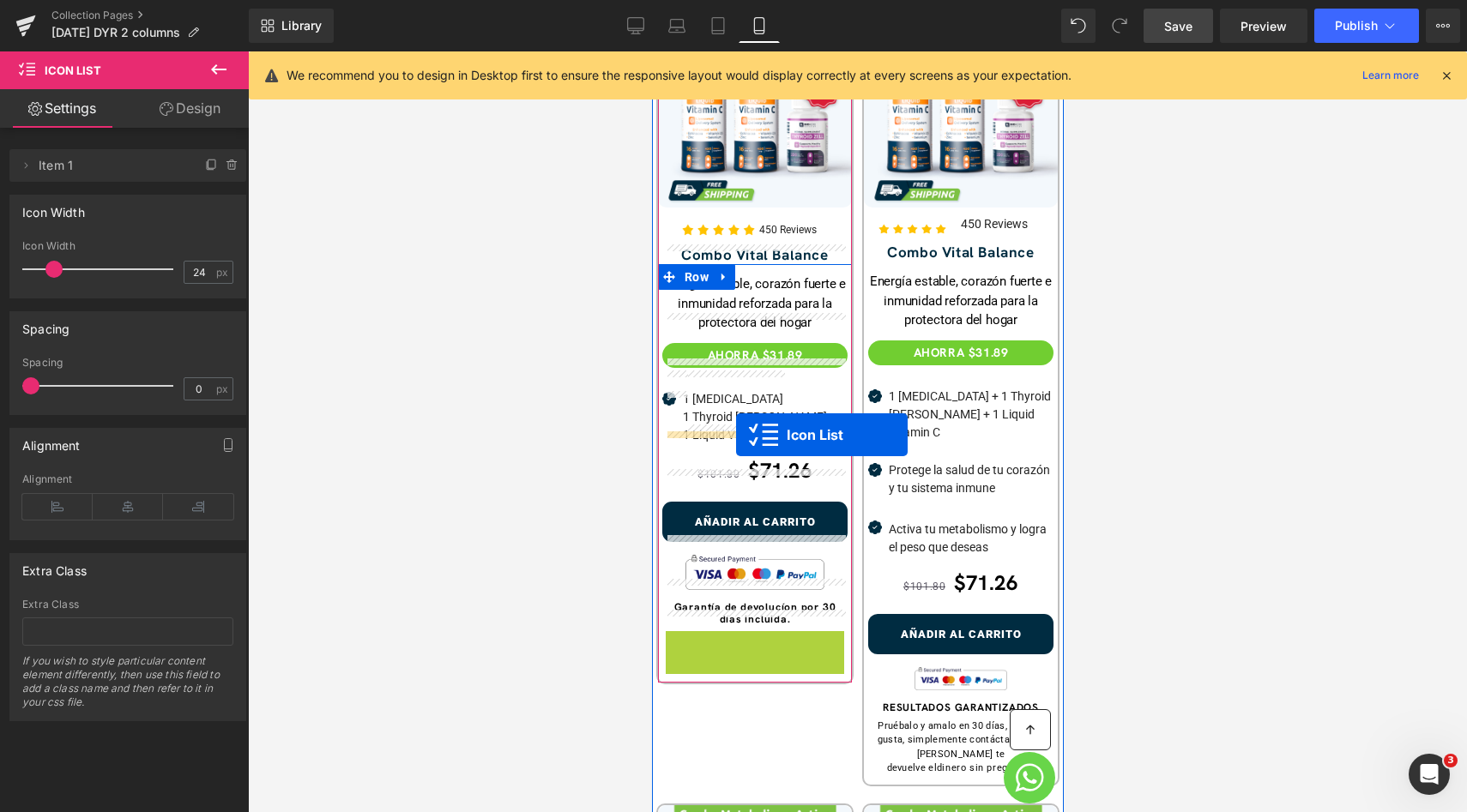
drag, startPoint x: 735, startPoint y: 624, endPoint x: 735, endPoint y: 436, distance: 188.0
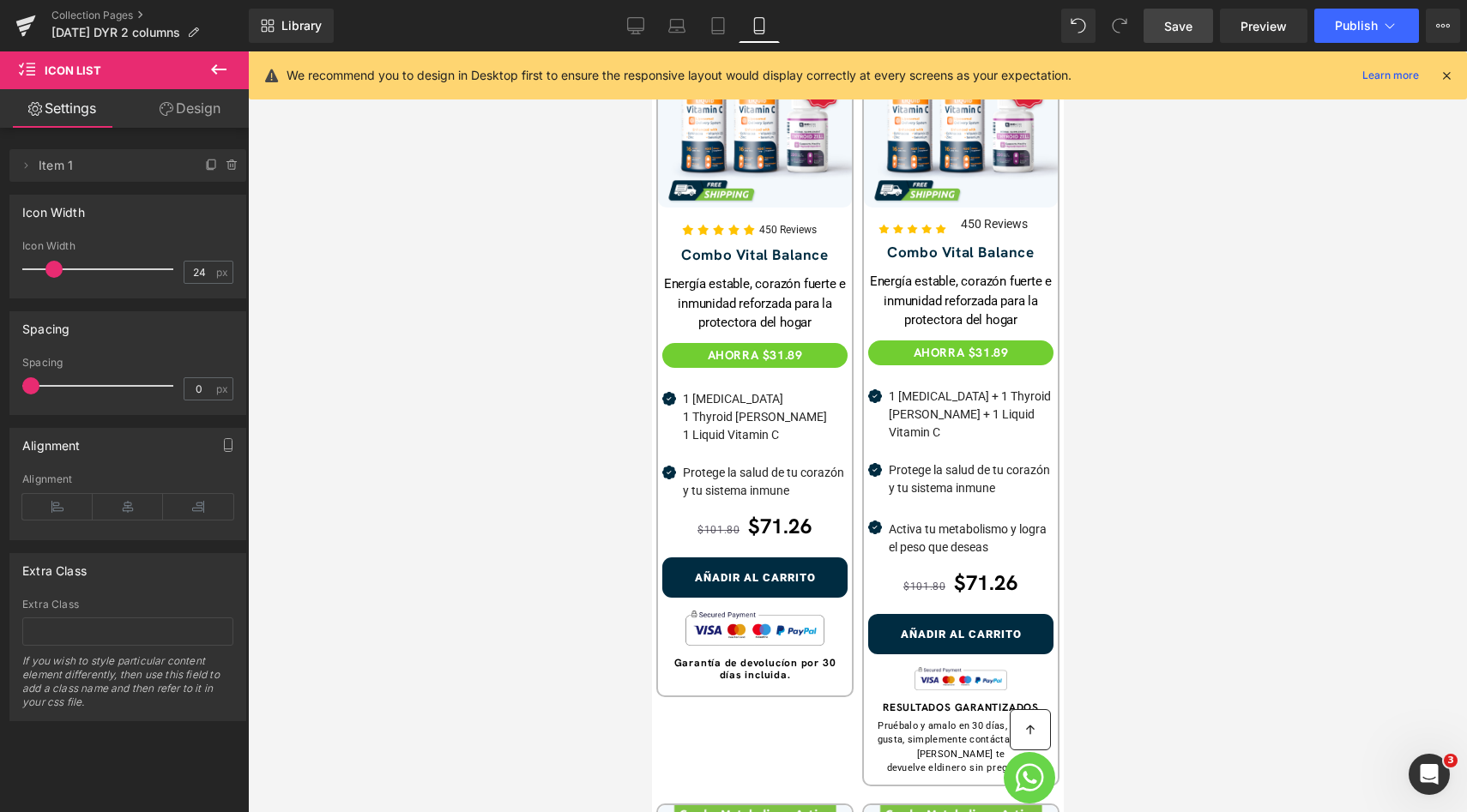
click at [1162, 382] on div at bounding box center [857, 431] width 1219 height 760
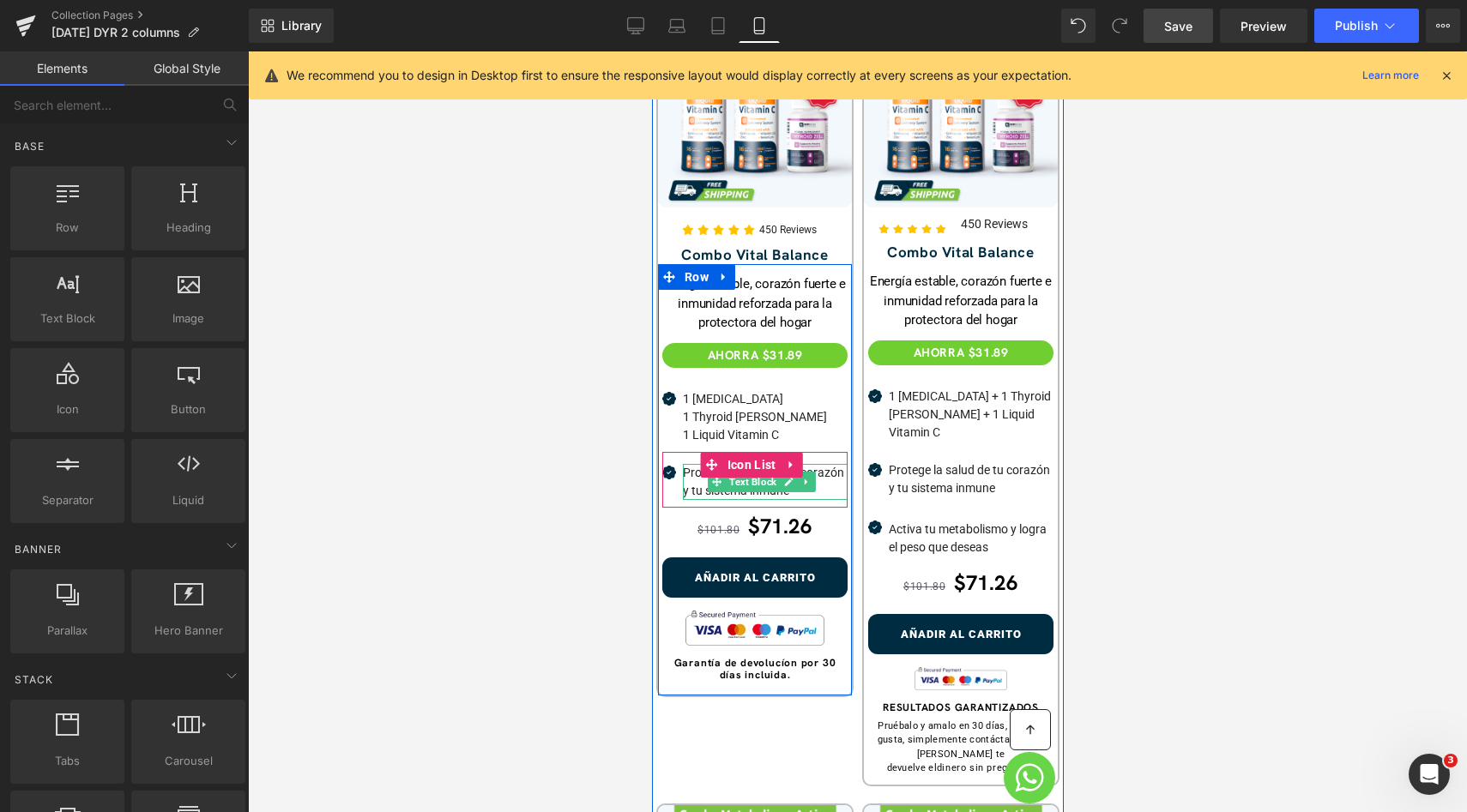
click at [829, 469] on p "Protege la salud de tu corazón y tu sistema inmune" at bounding box center [764, 482] width 165 height 36
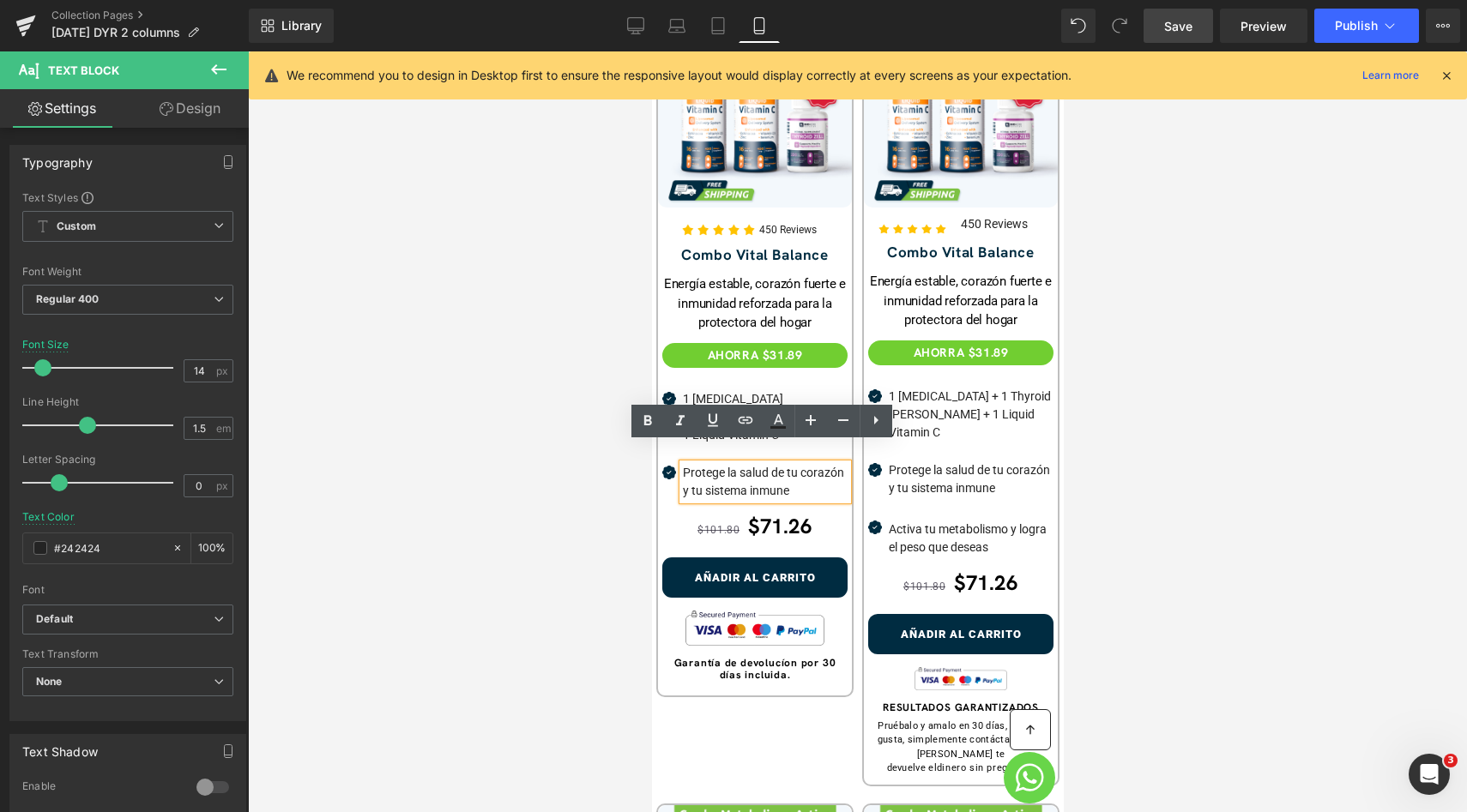
click at [832, 469] on p "Protege la salud de tu corazón y tu sistema inmune" at bounding box center [764, 482] width 165 height 36
click at [1138, 284] on div at bounding box center [857, 431] width 1219 height 760
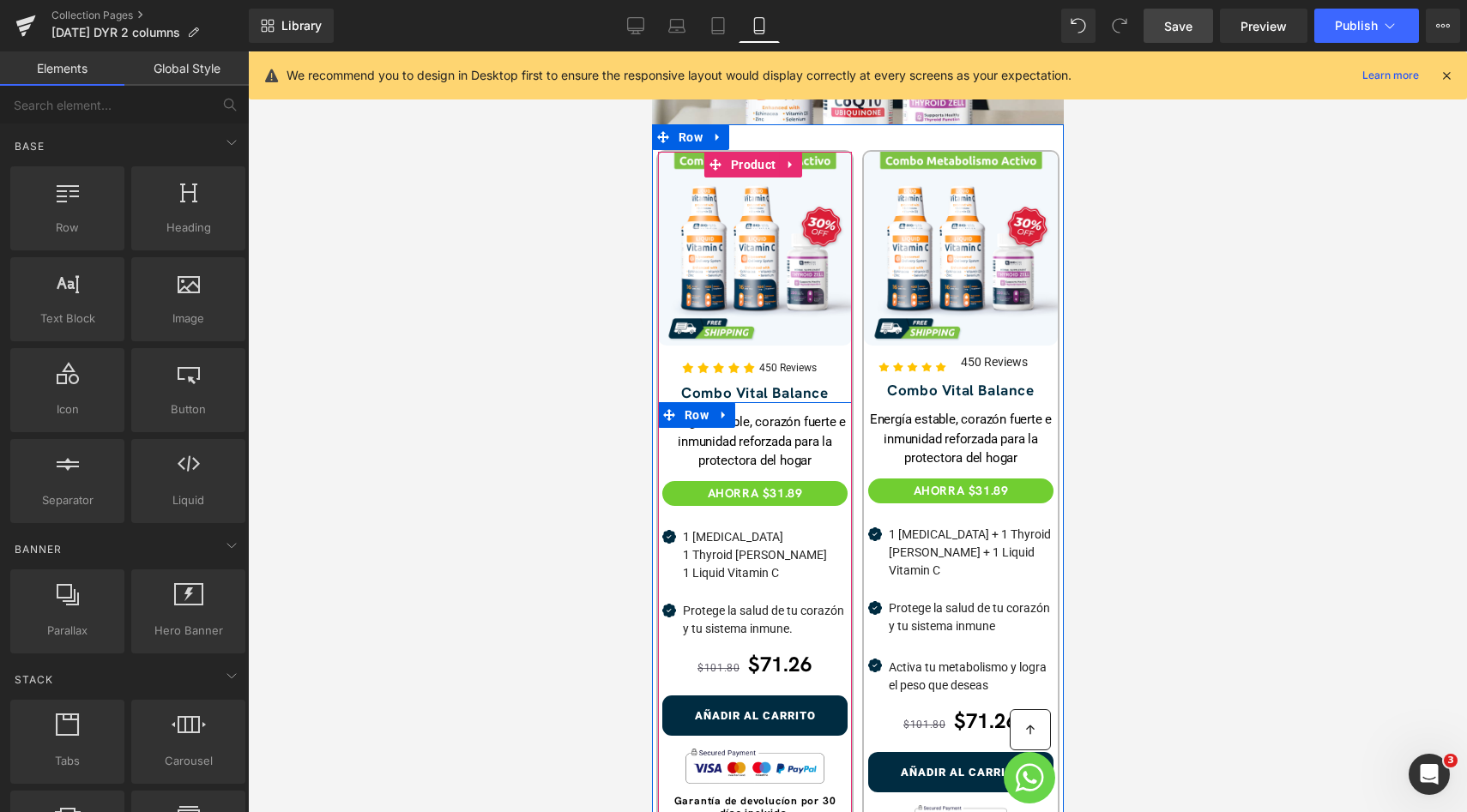
scroll to position [481, 0]
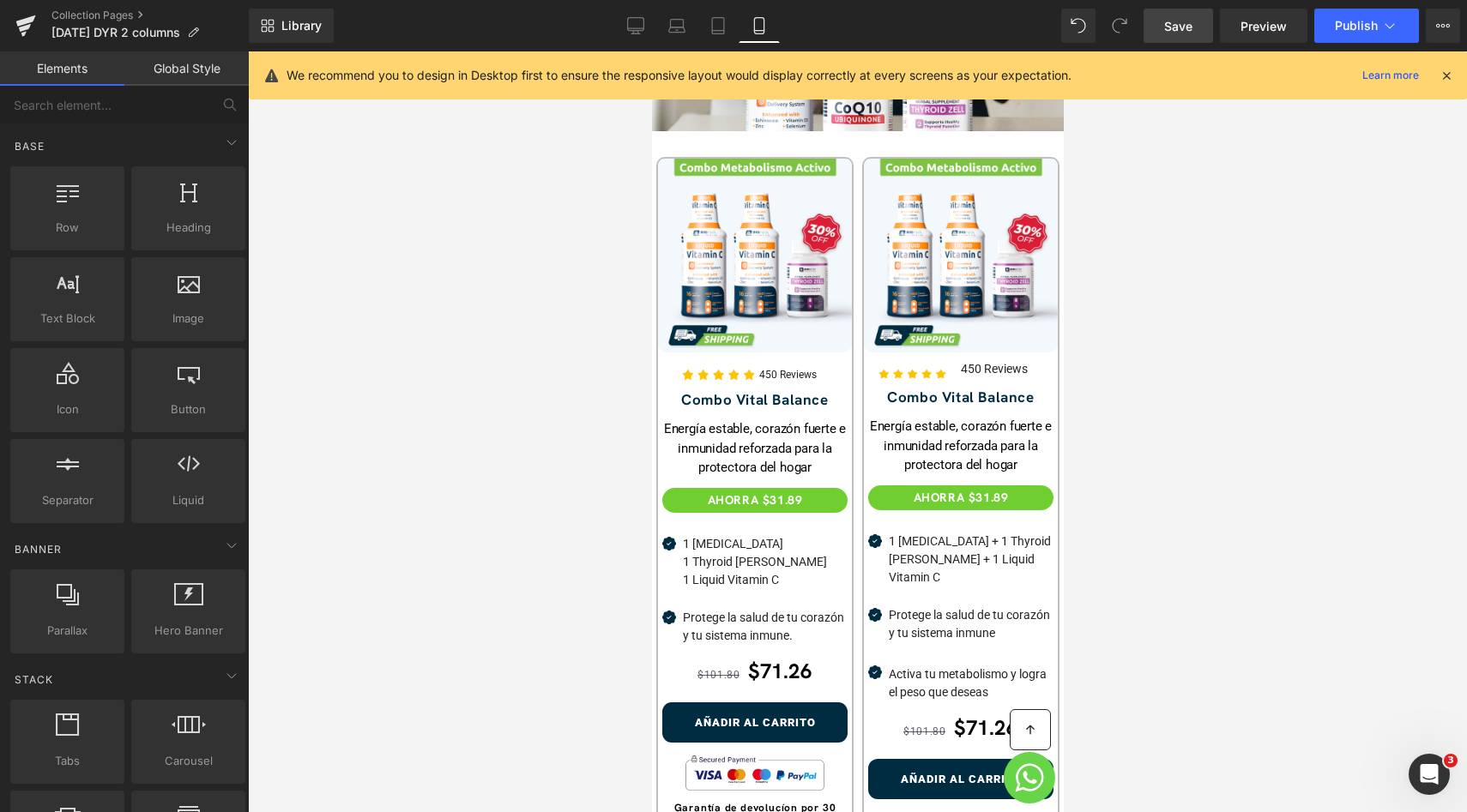
click at [1188, 40] on link "Save" at bounding box center [1178, 25] width 70 height 34
